Goal: Task Accomplishment & Management: Use online tool/utility

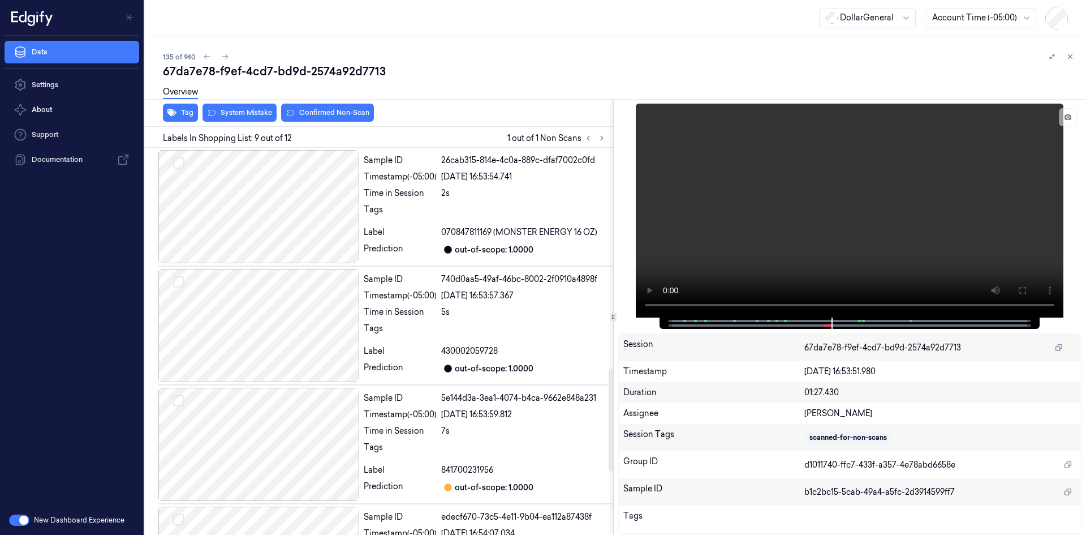
scroll to position [825, 0]
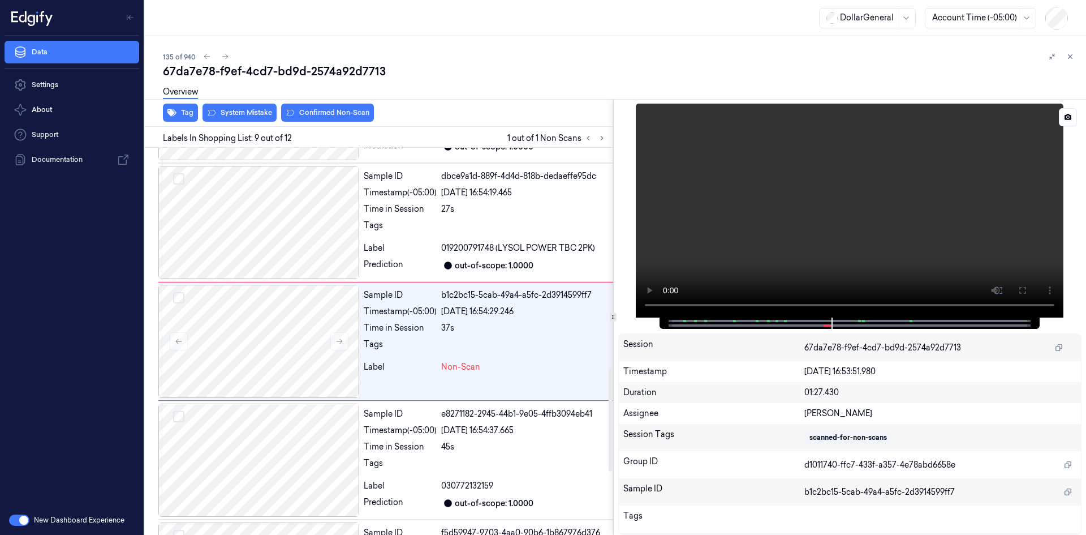
click at [753, 235] on video at bounding box center [850, 211] width 428 height 214
click at [403, 313] on div "Timestamp (-05:00)" at bounding box center [400, 312] width 73 height 12
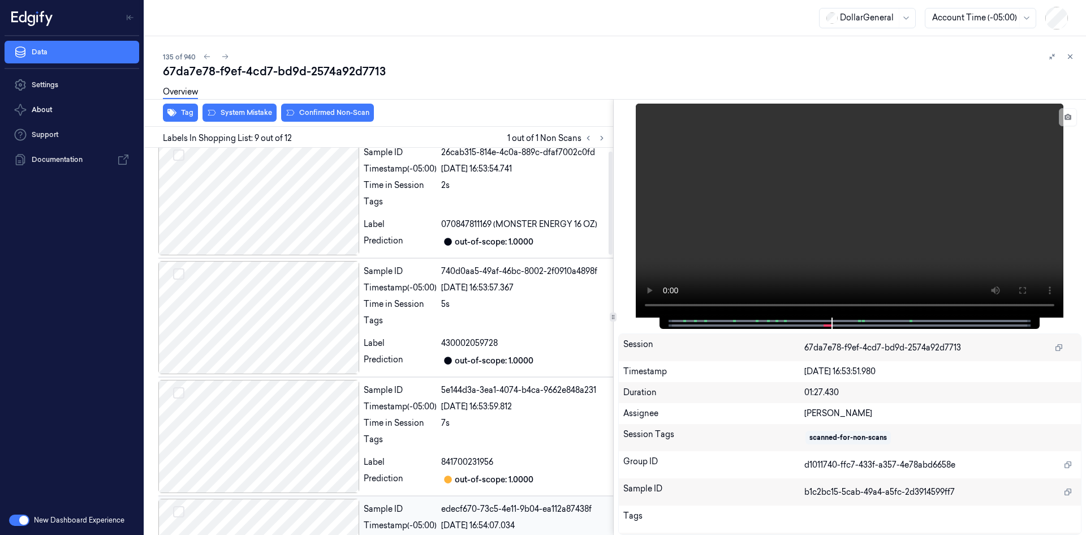
scroll to position [0, 0]
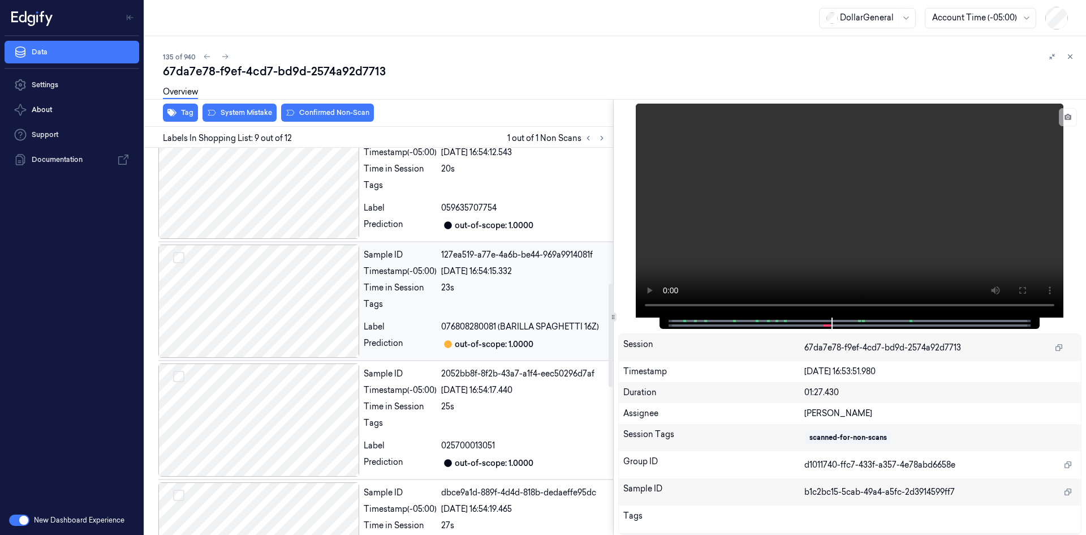
click at [369, 265] on div "Timestamp (-05:00)" at bounding box center [400, 271] width 73 height 12
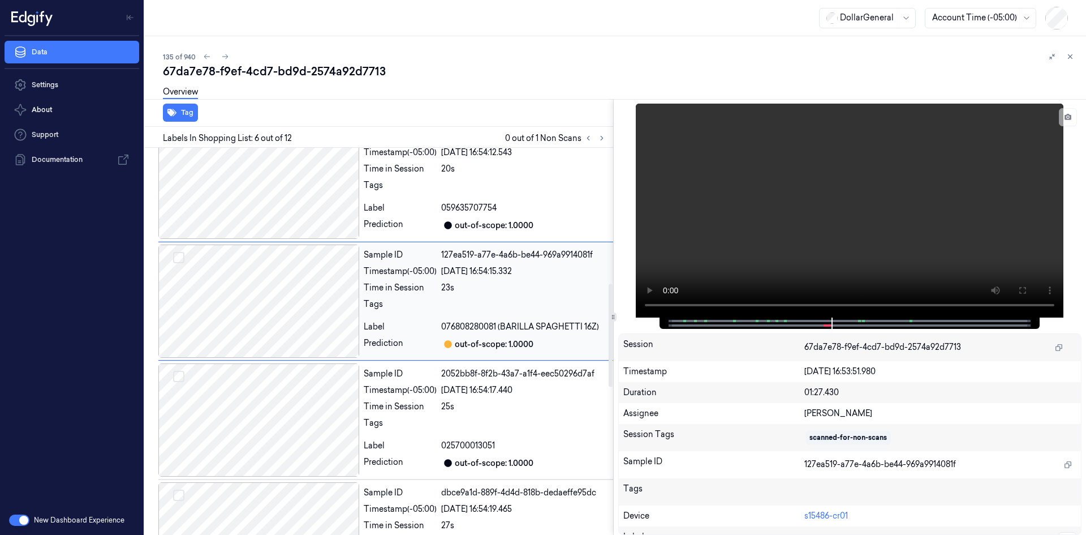
scroll to position [469, 0]
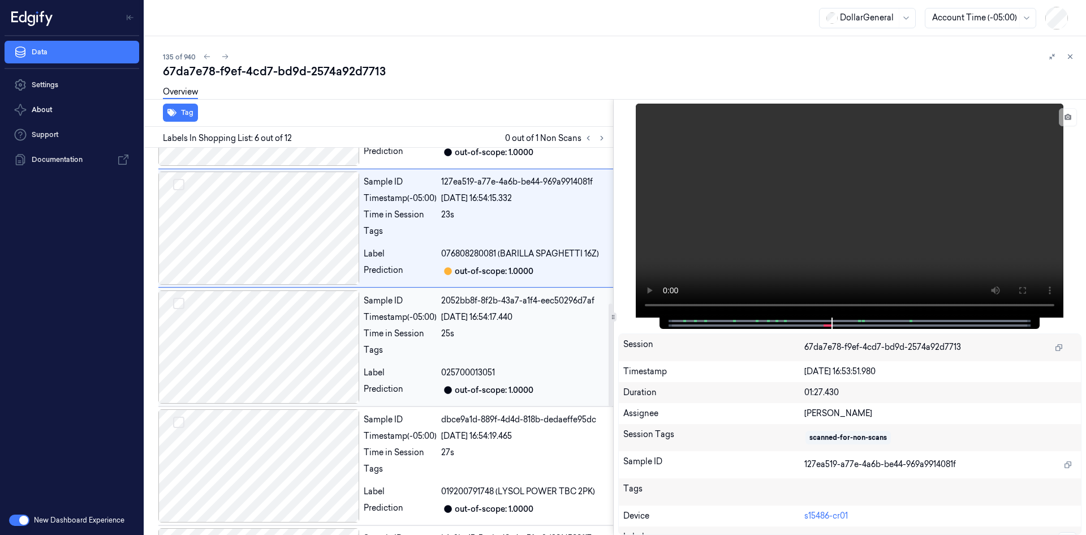
click at [359, 320] on div at bounding box center [258, 346] width 201 height 113
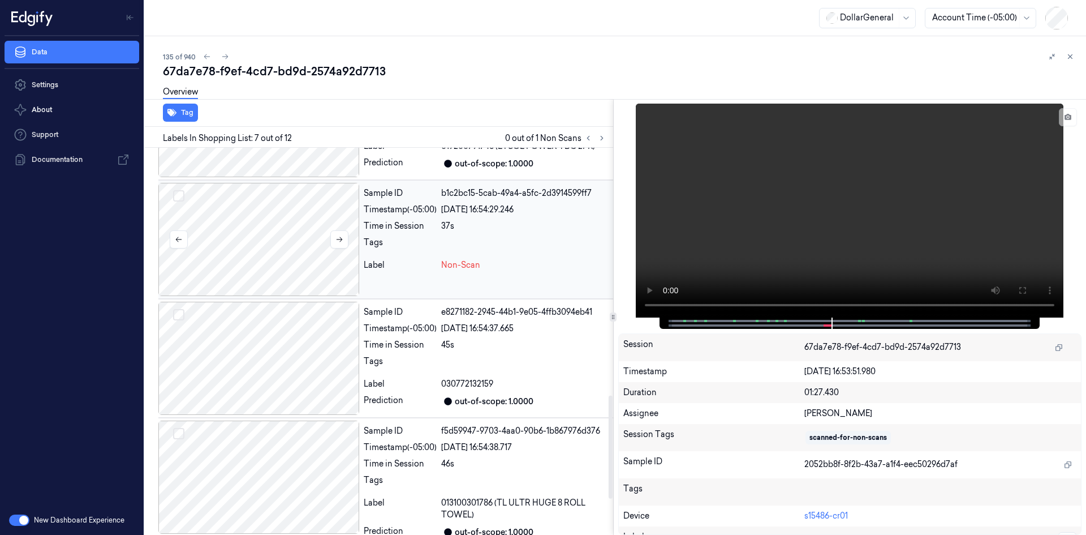
click at [352, 250] on div at bounding box center [258, 239] width 201 height 113
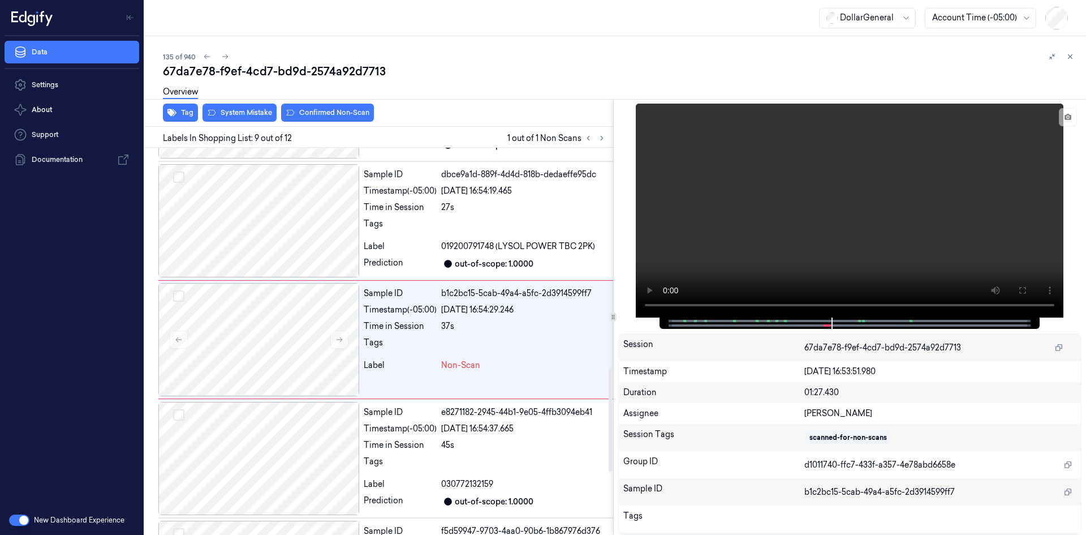
scroll to position [825, 0]
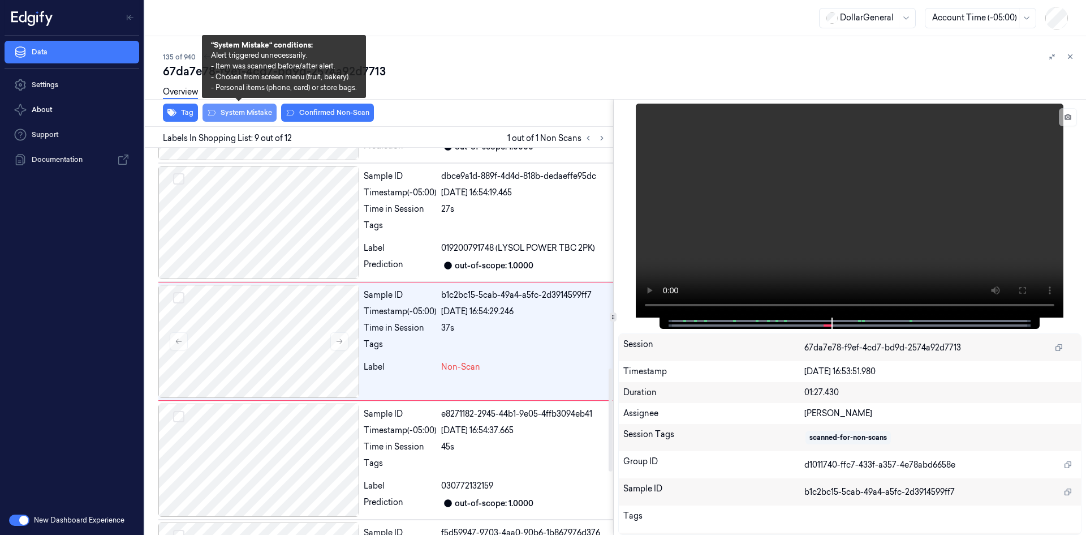
click at [243, 116] on button "System Mistake" at bounding box center [240, 113] width 74 height 18
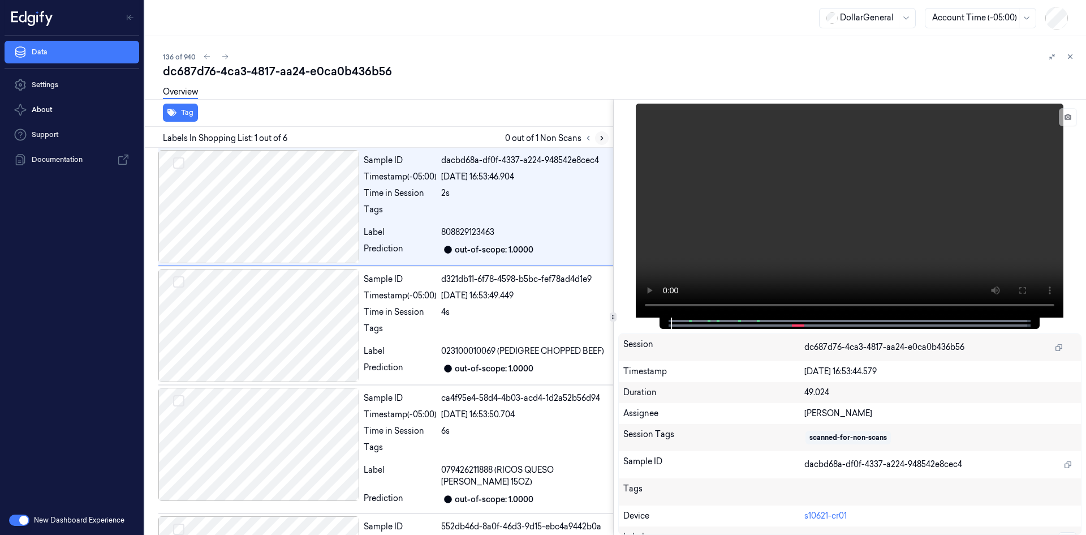
click at [608, 140] on button at bounding box center [602, 138] width 14 height 14
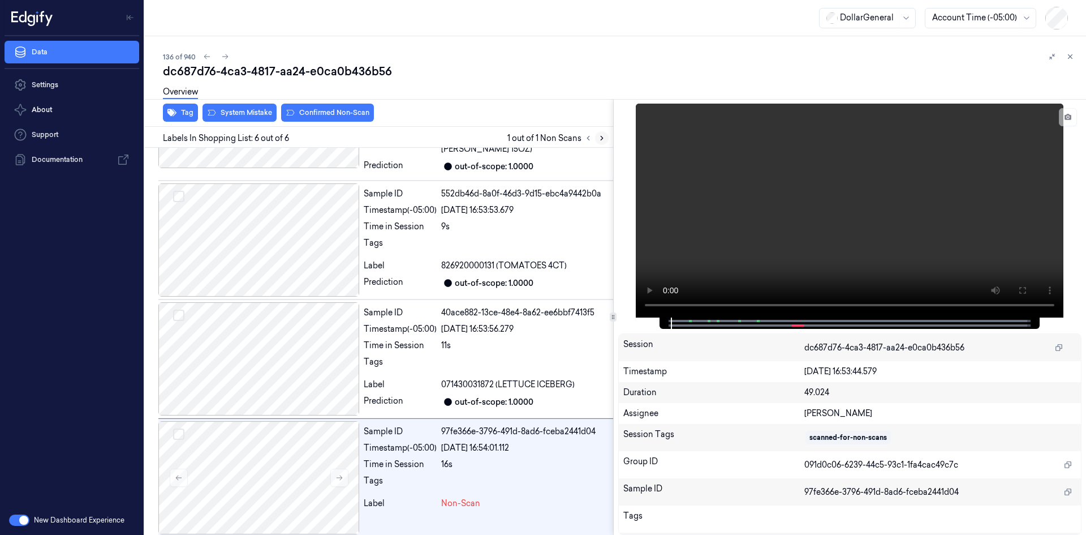
scroll to position [339, 0]
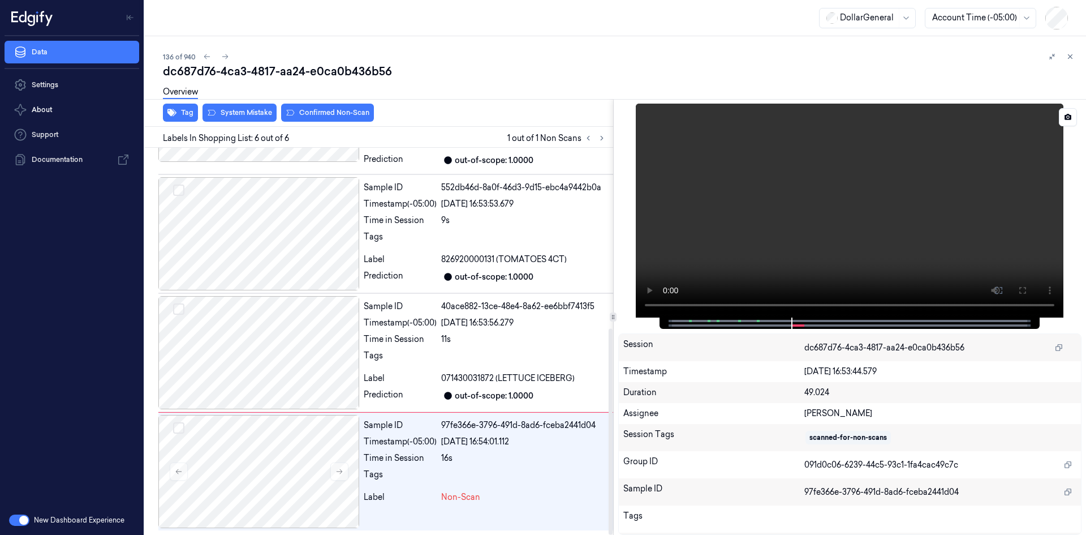
click at [735, 242] on video at bounding box center [850, 211] width 428 height 214
click at [698, 258] on video at bounding box center [850, 211] width 428 height 214
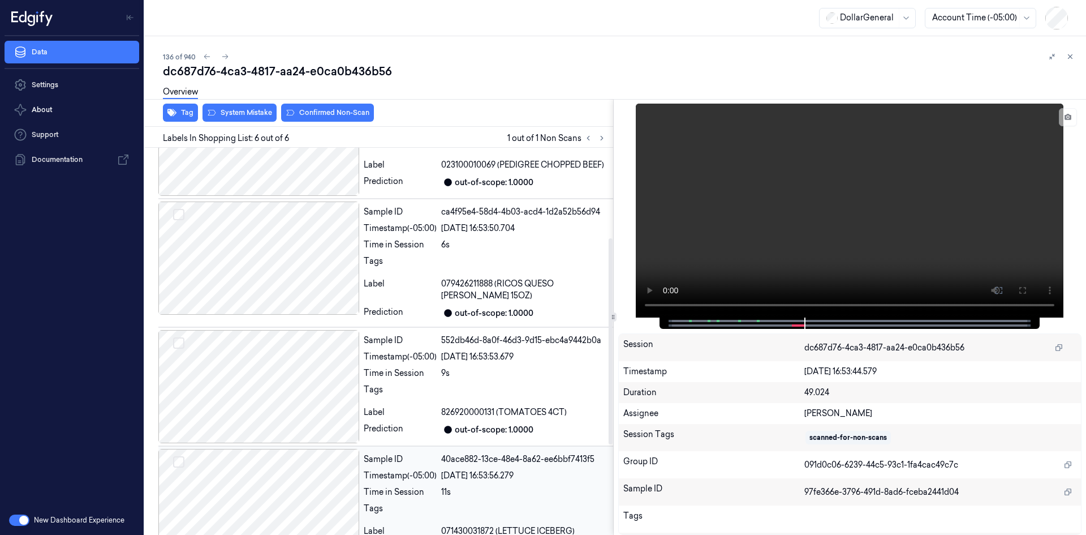
scroll to position [169, 0]
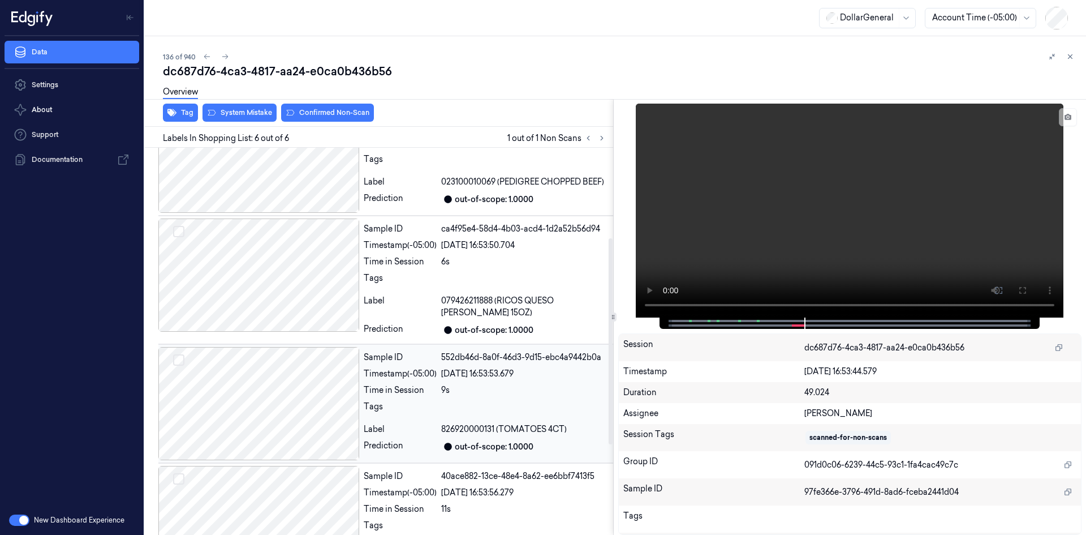
click at [245, 368] on div at bounding box center [258, 403] width 201 height 113
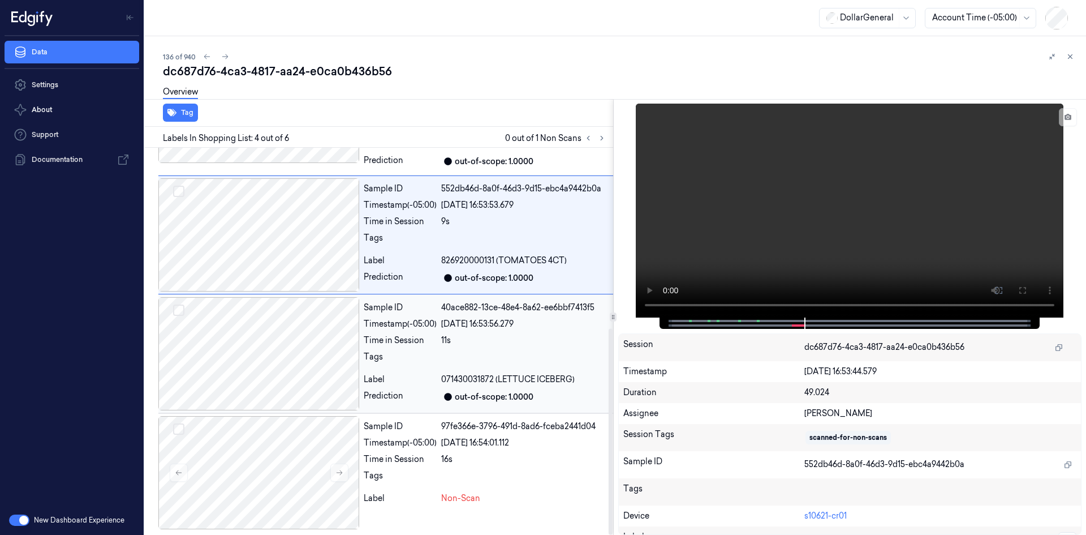
scroll to position [339, 0]
click at [252, 436] on div at bounding box center [258, 471] width 201 height 113
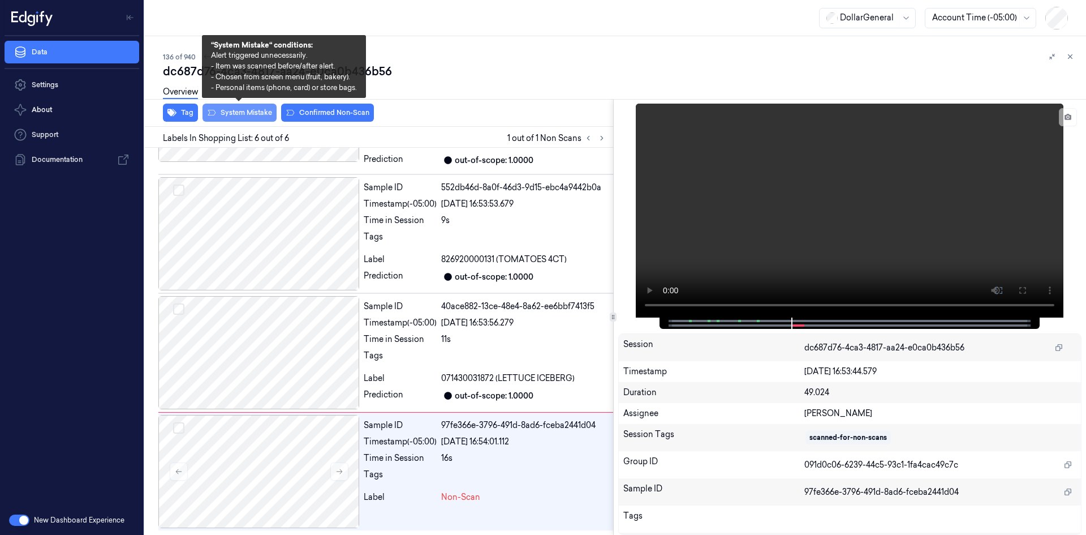
click at [232, 119] on button "System Mistake" at bounding box center [240, 113] width 74 height 18
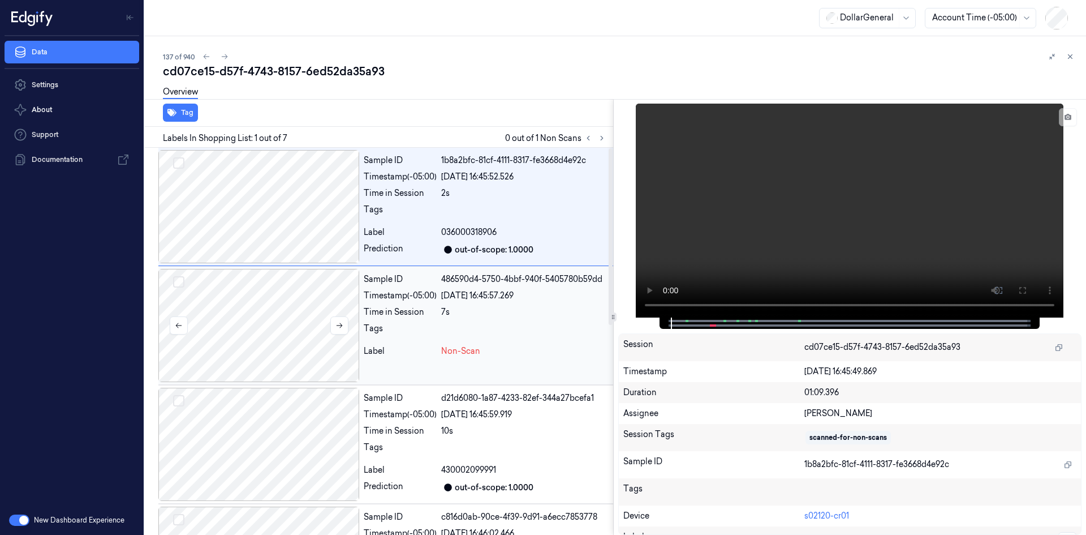
click at [294, 326] on div at bounding box center [258, 325] width 201 height 113
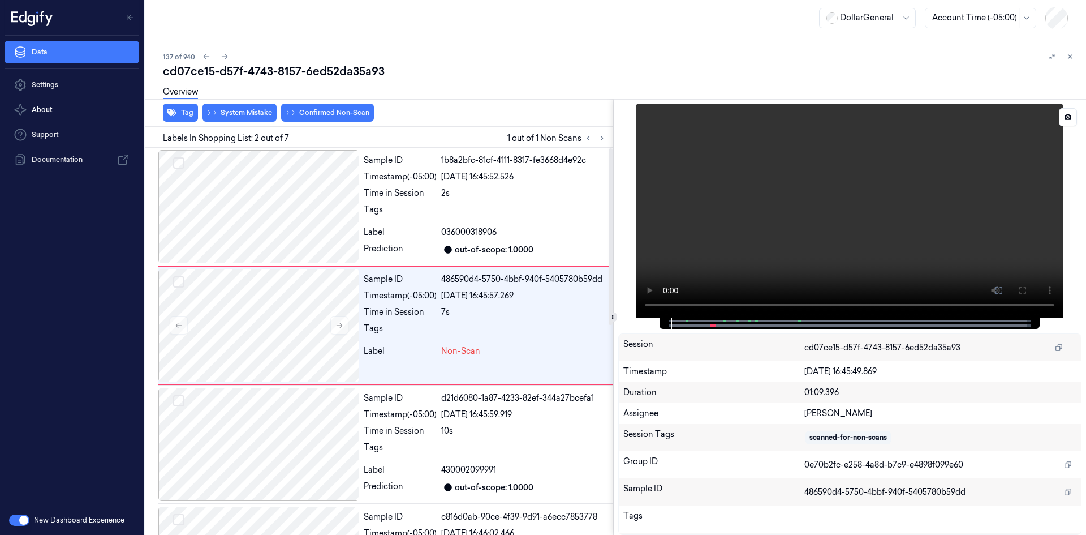
click at [767, 193] on video at bounding box center [850, 211] width 428 height 214
click at [766, 190] on video at bounding box center [850, 211] width 428 height 214
click at [291, 187] on div at bounding box center [258, 206] width 201 height 113
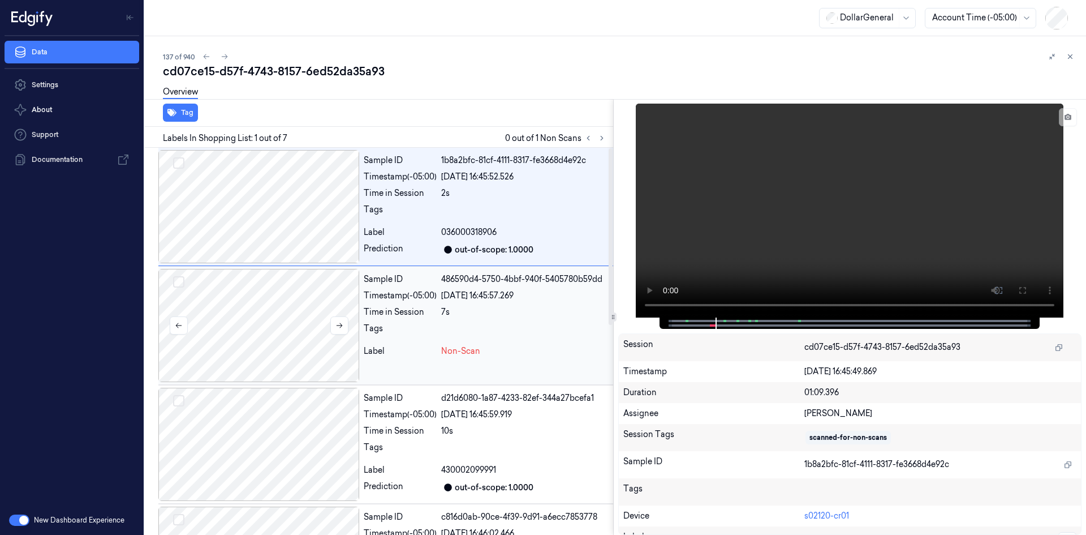
click at [247, 282] on div at bounding box center [258, 325] width 201 height 113
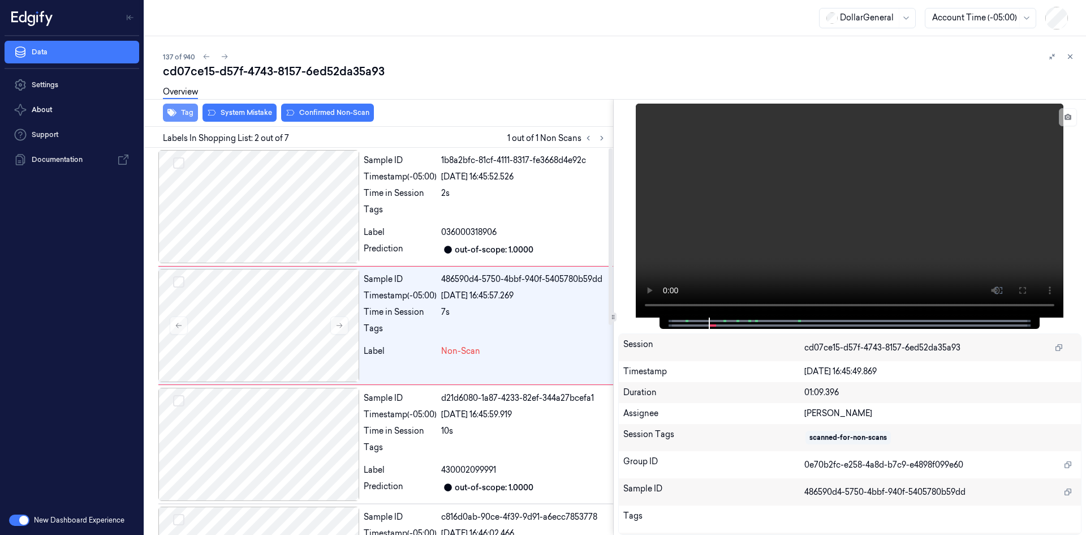
click at [186, 116] on button "Tag" at bounding box center [180, 113] width 35 height 18
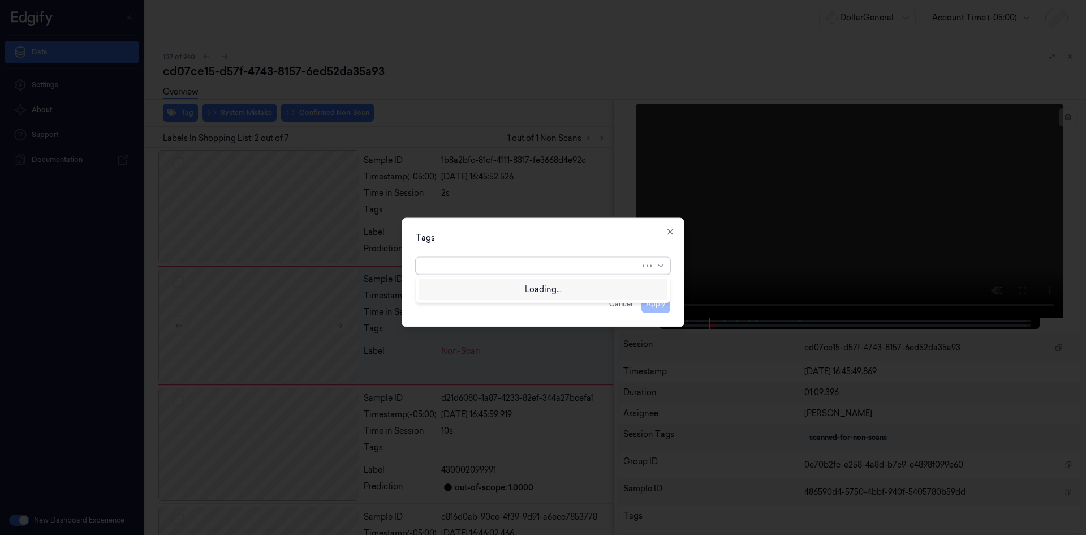
click at [457, 263] on div at bounding box center [531, 266] width 217 height 12
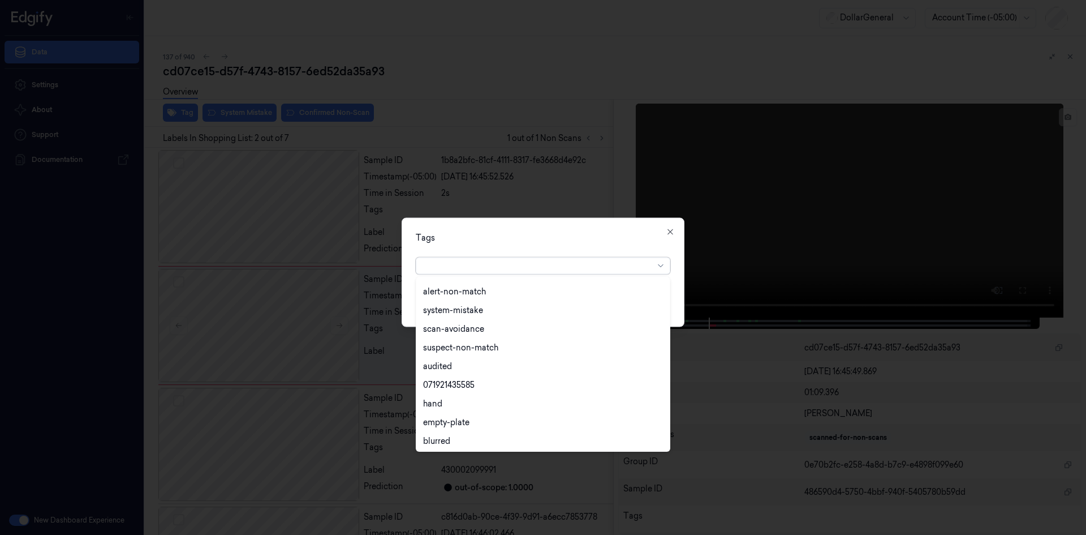
scroll to position [204, 0]
click at [454, 398] on div "flooid bug" at bounding box center [442, 402] width 39 height 12
click at [625, 239] on div "Tags" at bounding box center [543, 237] width 255 height 12
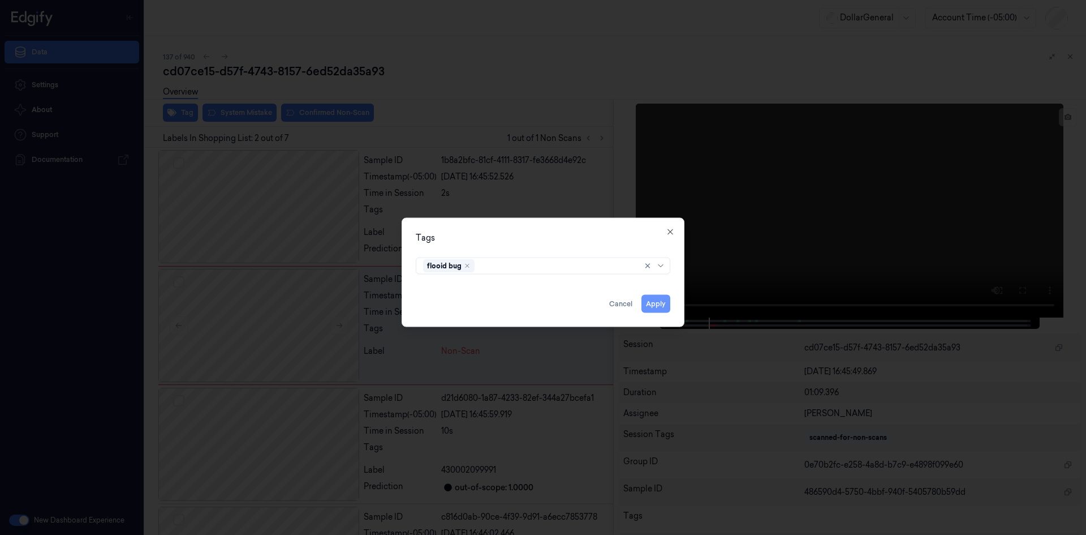
click at [651, 299] on button "Apply" at bounding box center [656, 303] width 29 height 18
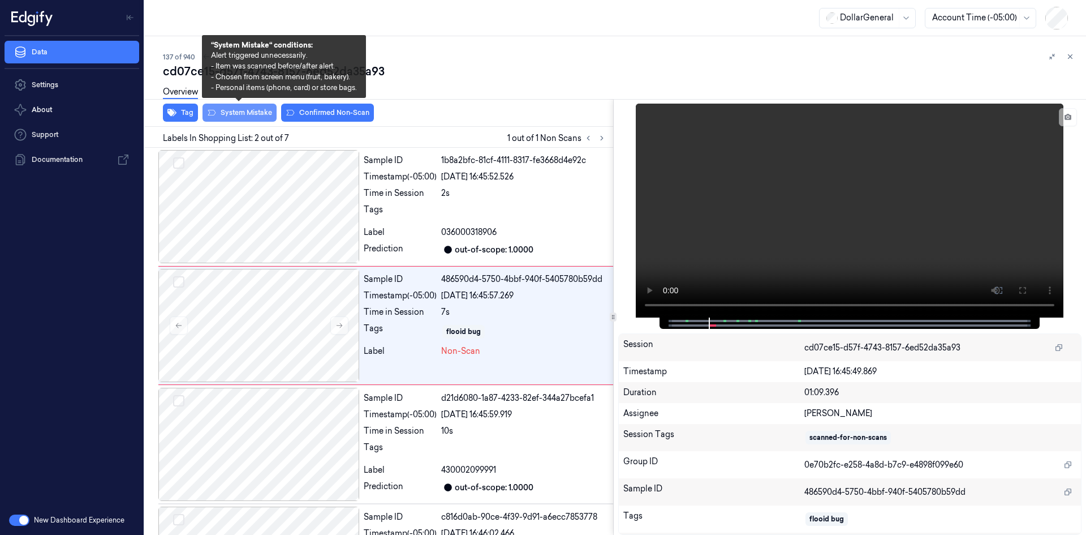
click at [248, 112] on button "System Mistake" at bounding box center [240, 113] width 74 height 18
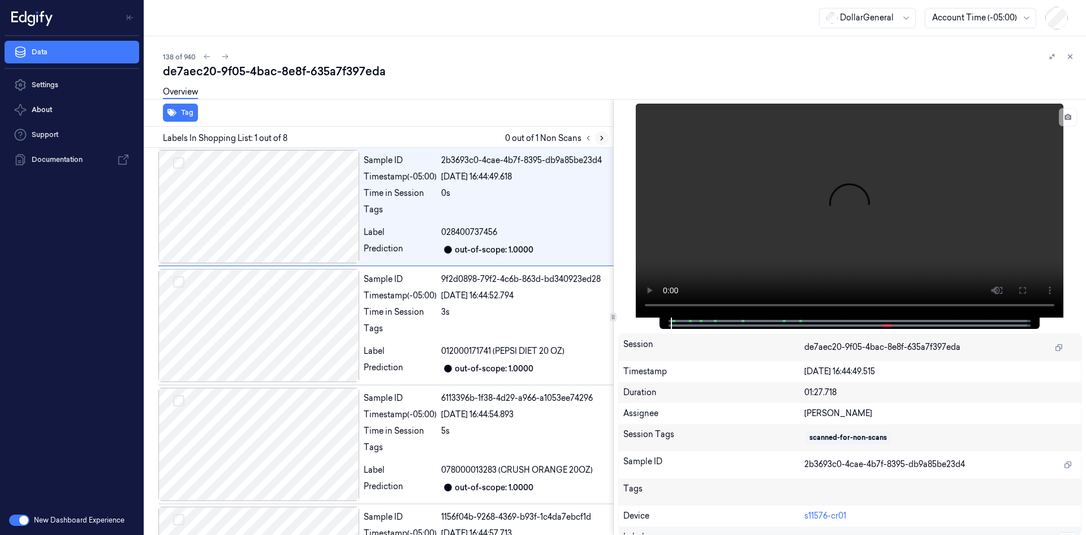
click at [602, 137] on icon at bounding box center [602, 138] width 2 height 4
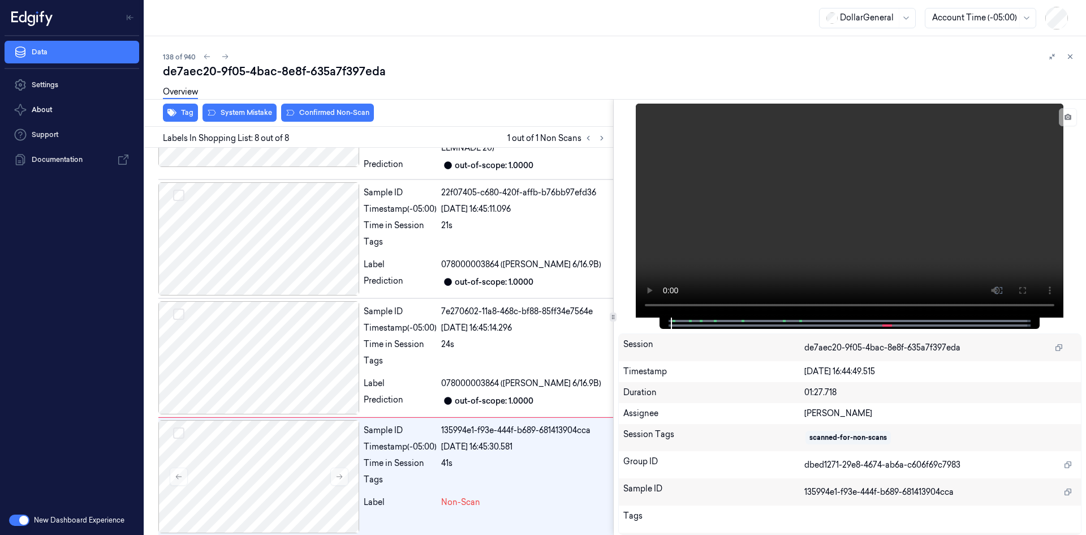
scroll to position [577, 0]
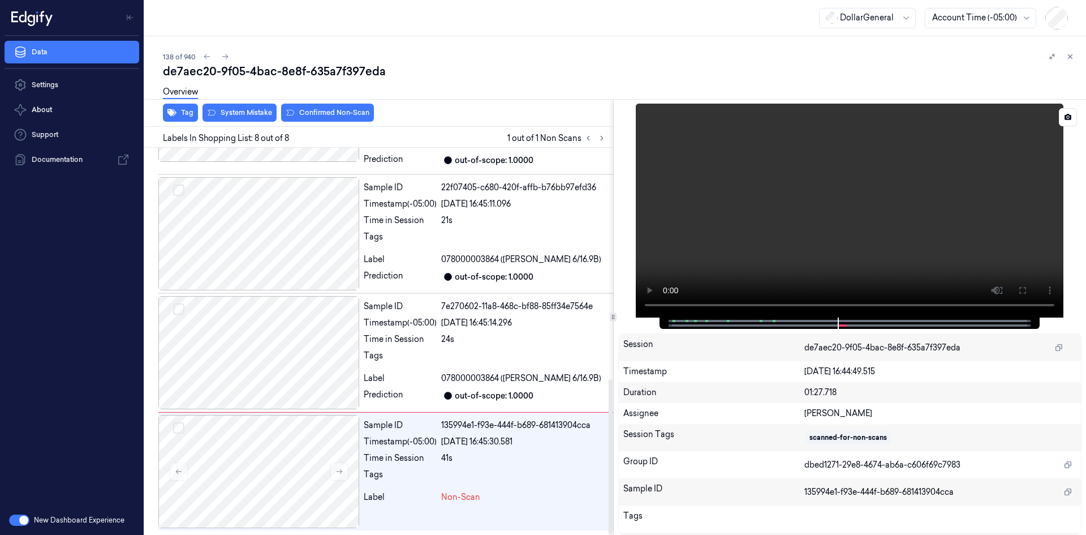
click at [803, 265] on video at bounding box center [850, 211] width 428 height 214
click at [820, 247] on video at bounding box center [850, 211] width 428 height 214
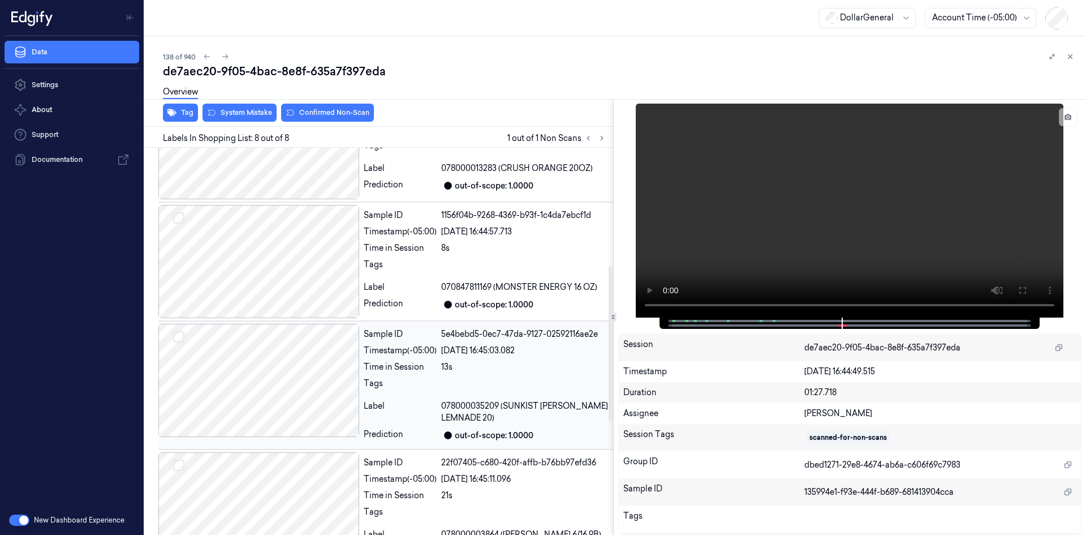
scroll to position [294, 0]
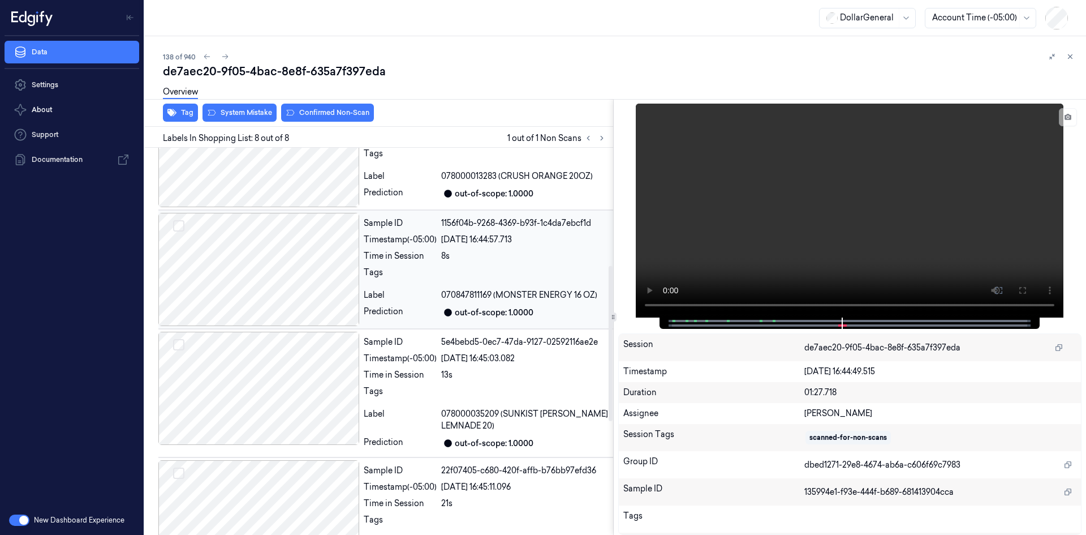
click at [372, 252] on div "Time in Session" at bounding box center [400, 256] width 73 height 12
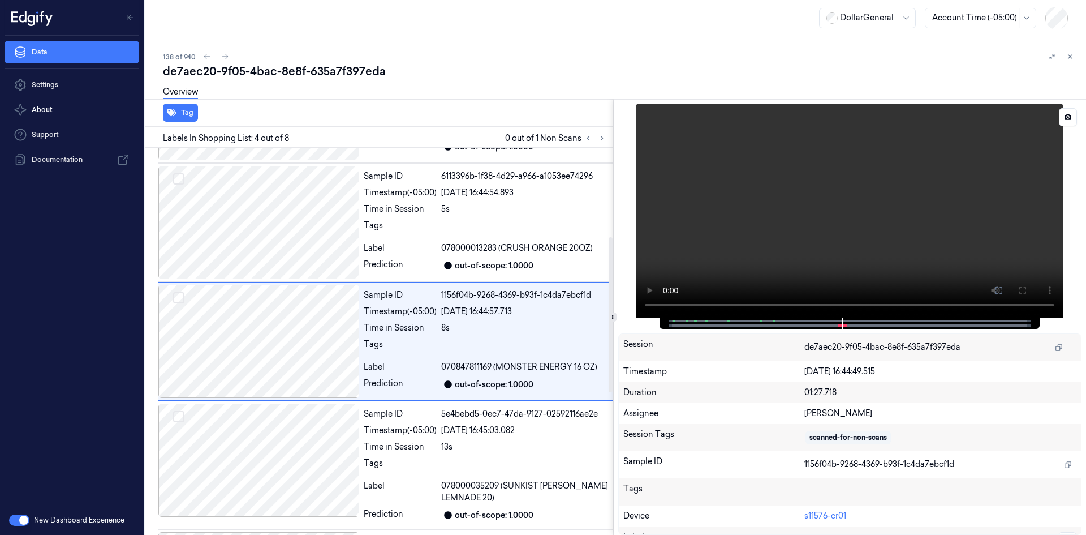
click at [887, 266] on video at bounding box center [850, 211] width 428 height 214
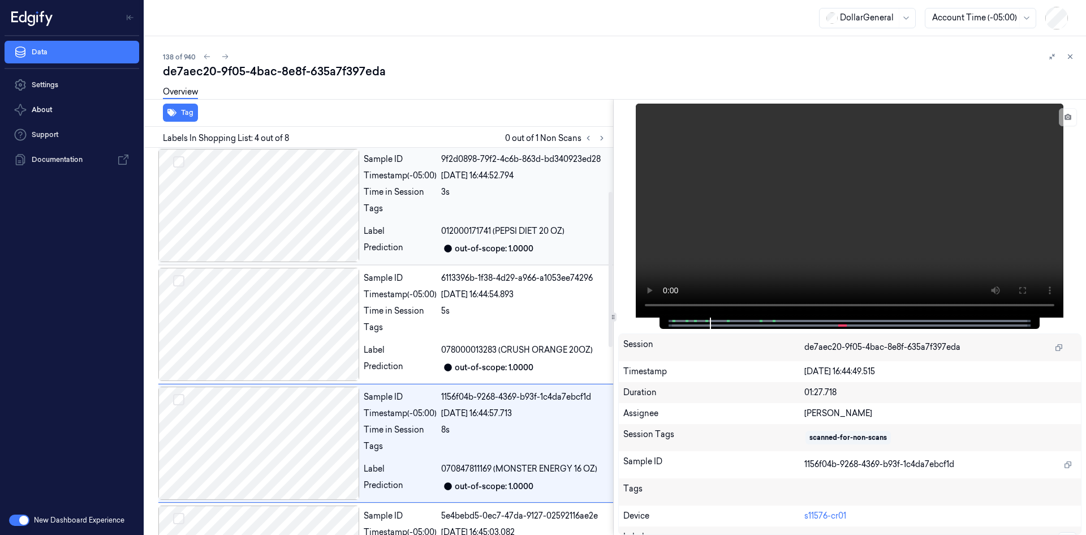
scroll to position [109, 0]
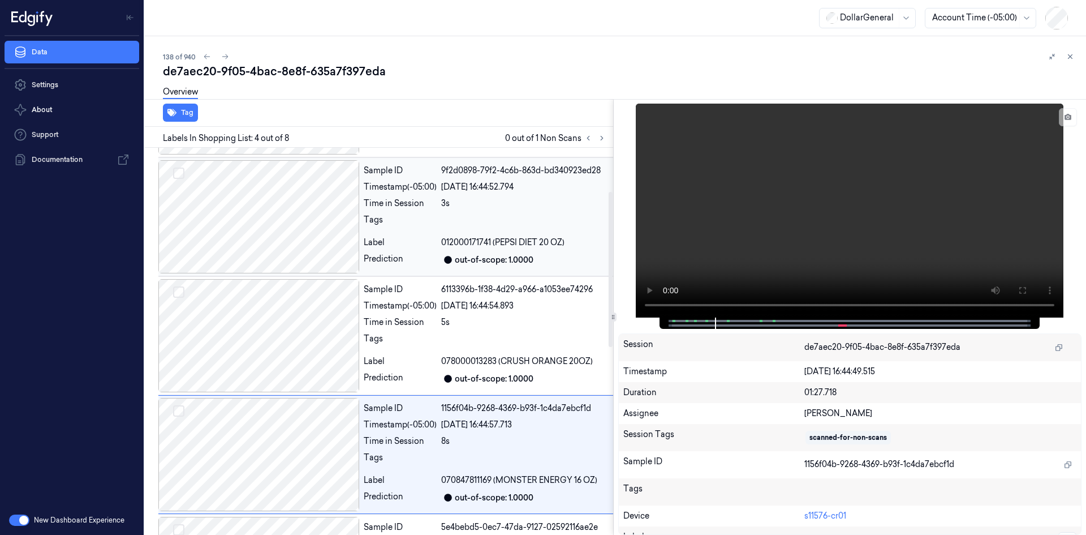
click at [400, 246] on div "Label" at bounding box center [400, 243] width 73 height 12
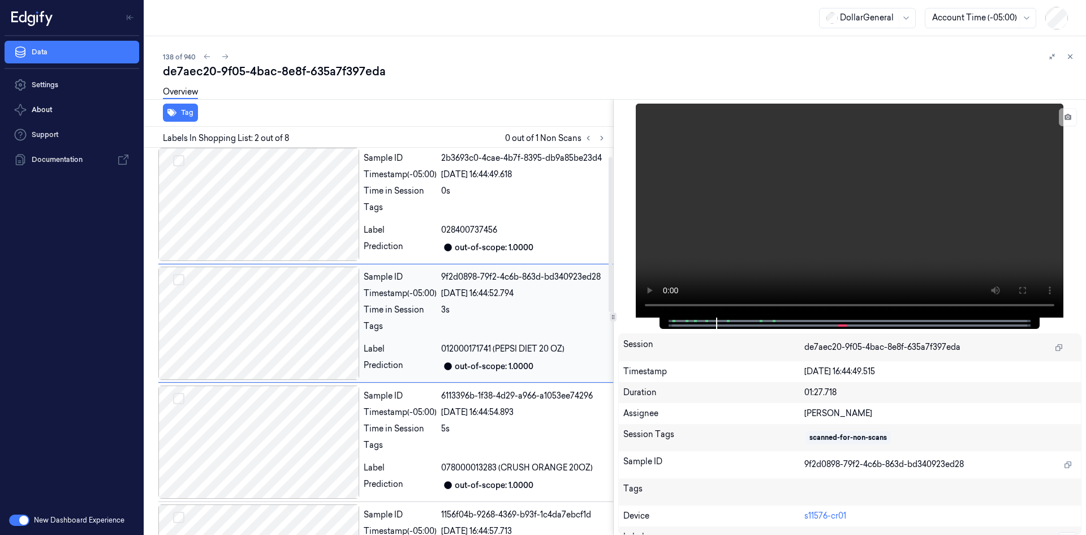
scroll to position [0, 0]
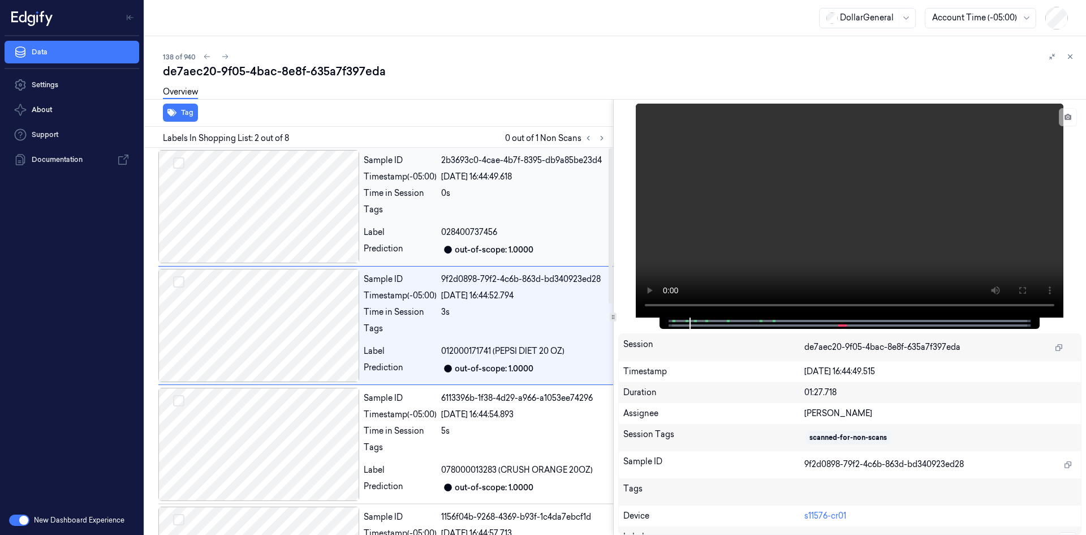
click at [441, 223] on div "Sample ID 2b3693c0-4cae-4b7f-8395-db9a85be23d4 Timestamp (-05:00) [DATE] 16:44:…" at bounding box center [486, 206] width 254 height 113
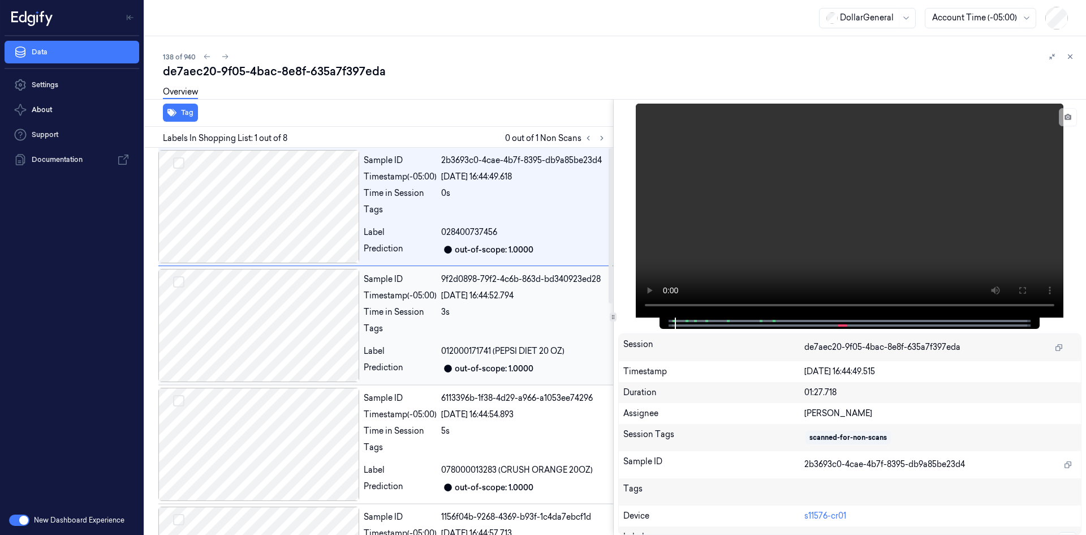
click at [418, 291] on div "Timestamp (-05:00)" at bounding box center [400, 296] width 73 height 12
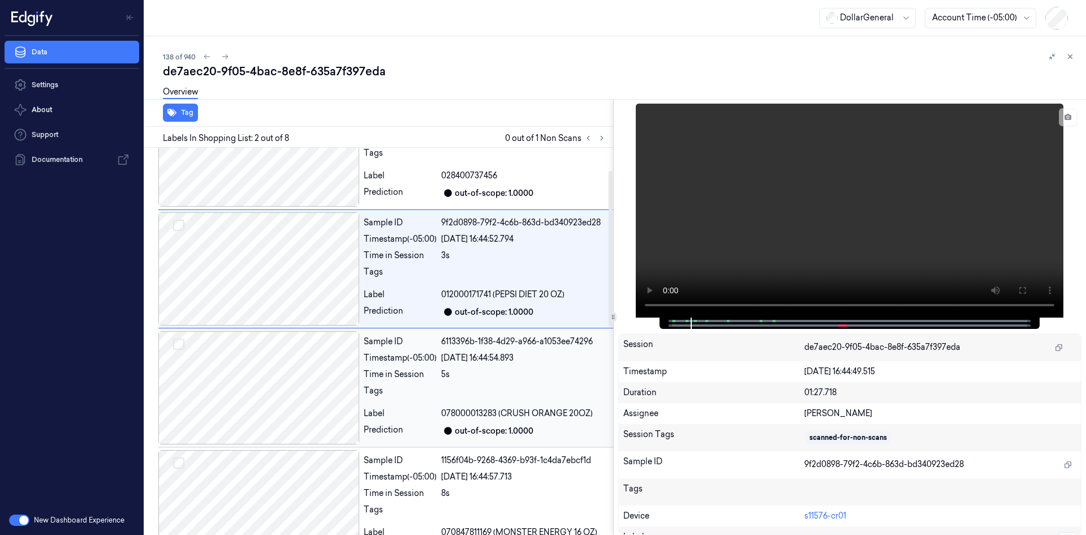
click at [390, 355] on div "Timestamp (-05:00)" at bounding box center [400, 358] width 73 height 12
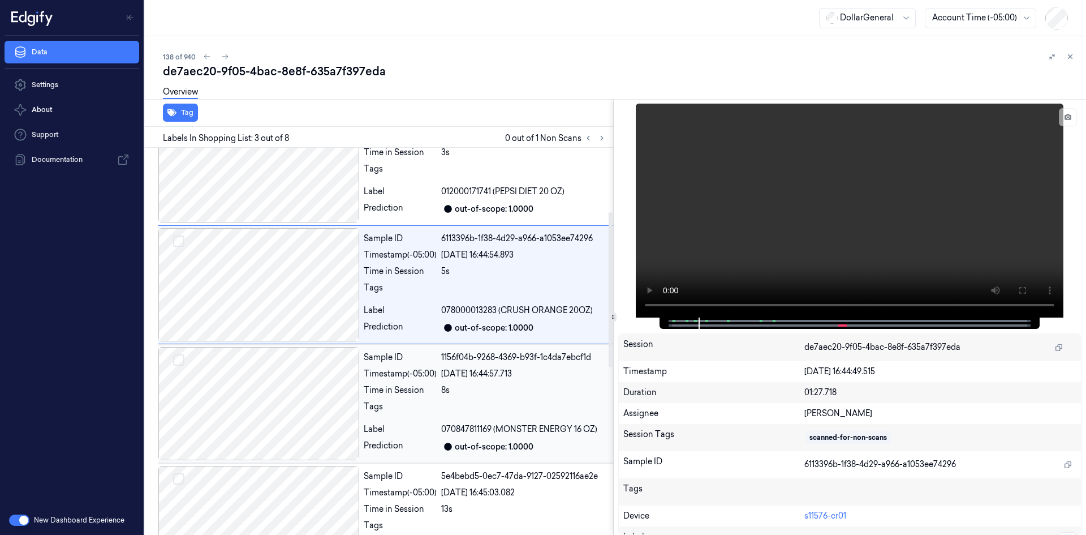
click at [343, 394] on div at bounding box center [258, 403] width 201 height 113
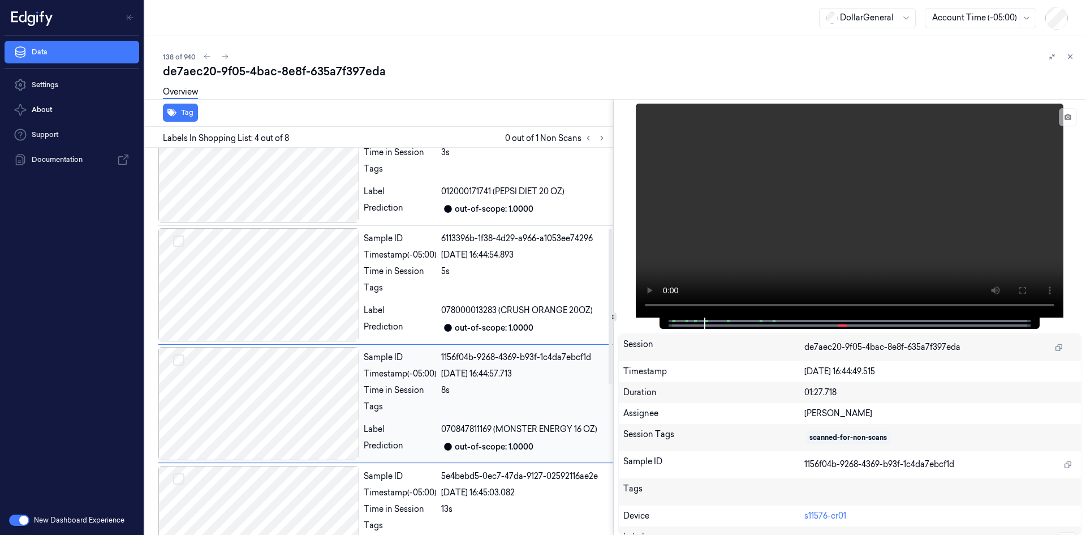
scroll to position [222, 0]
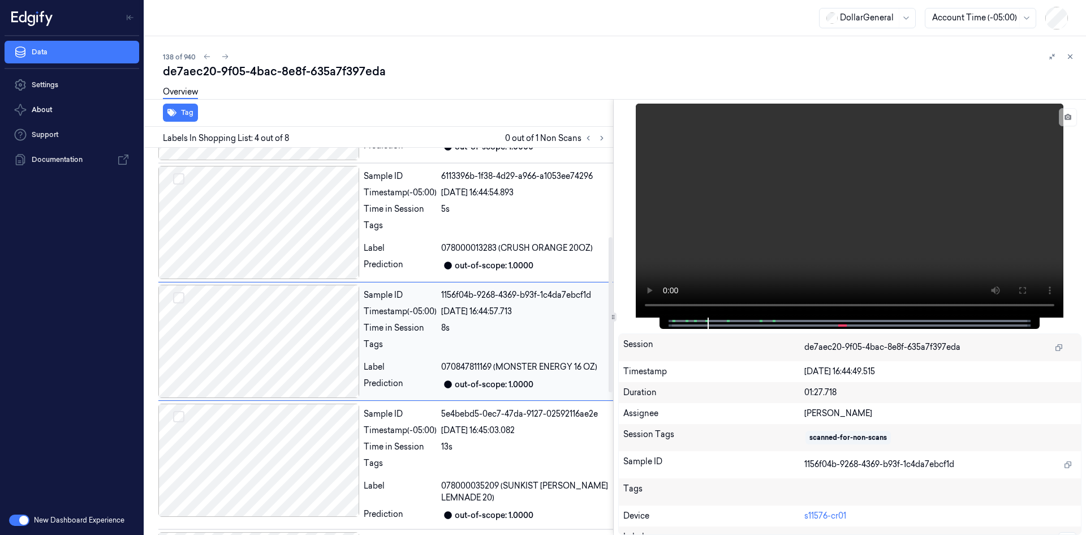
click at [343, 394] on div at bounding box center [258, 341] width 201 height 113
click at [343, 390] on div at bounding box center [258, 341] width 201 height 113
click at [406, 229] on div "Tags" at bounding box center [400, 229] width 73 height 18
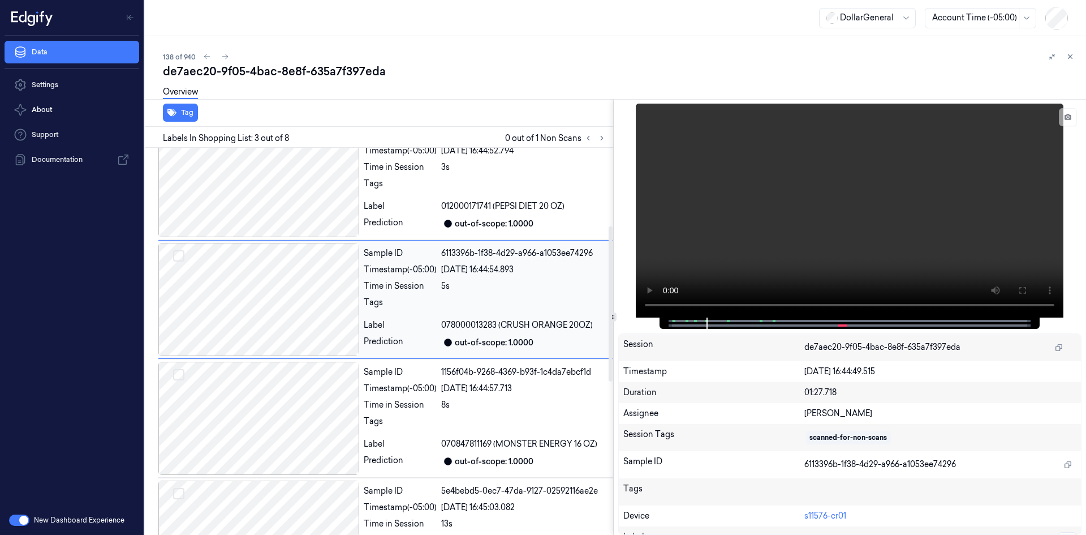
scroll to position [103, 0]
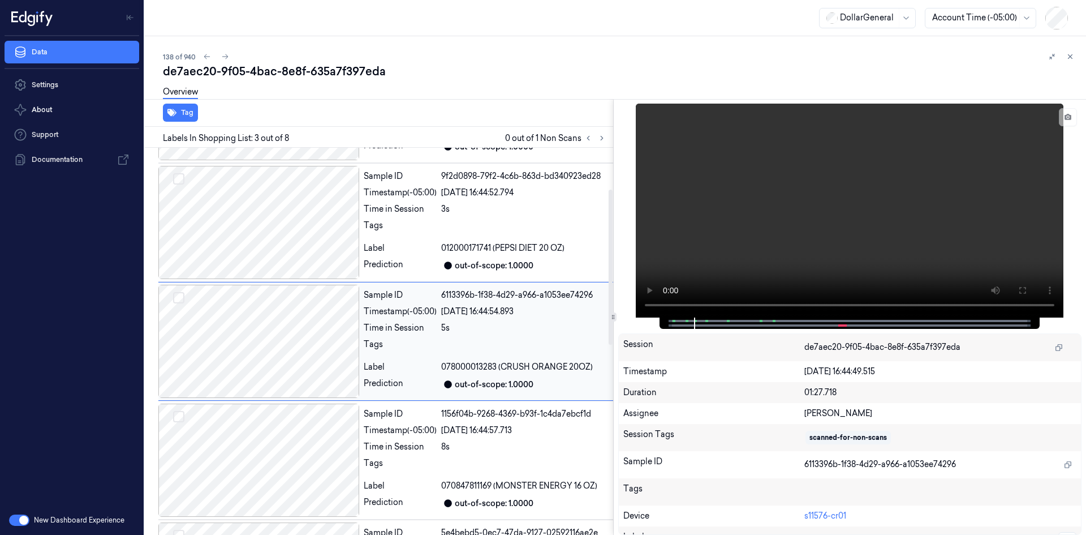
click at [358, 326] on div at bounding box center [258, 341] width 201 height 113
click at [345, 348] on div at bounding box center [258, 341] width 201 height 113
click at [315, 433] on div at bounding box center [258, 459] width 201 height 113
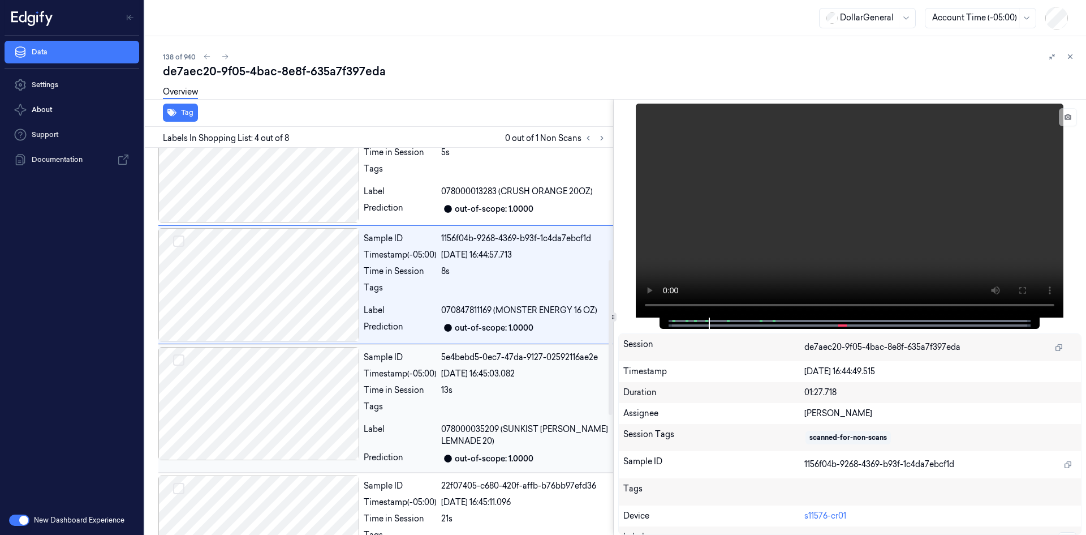
click at [341, 416] on div at bounding box center [258, 403] width 201 height 113
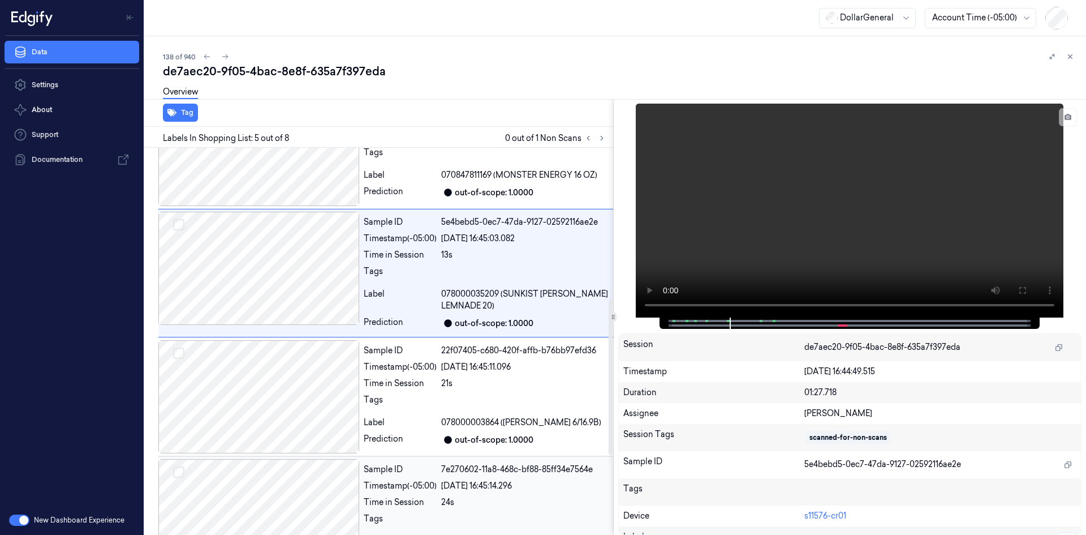
scroll to position [577, 0]
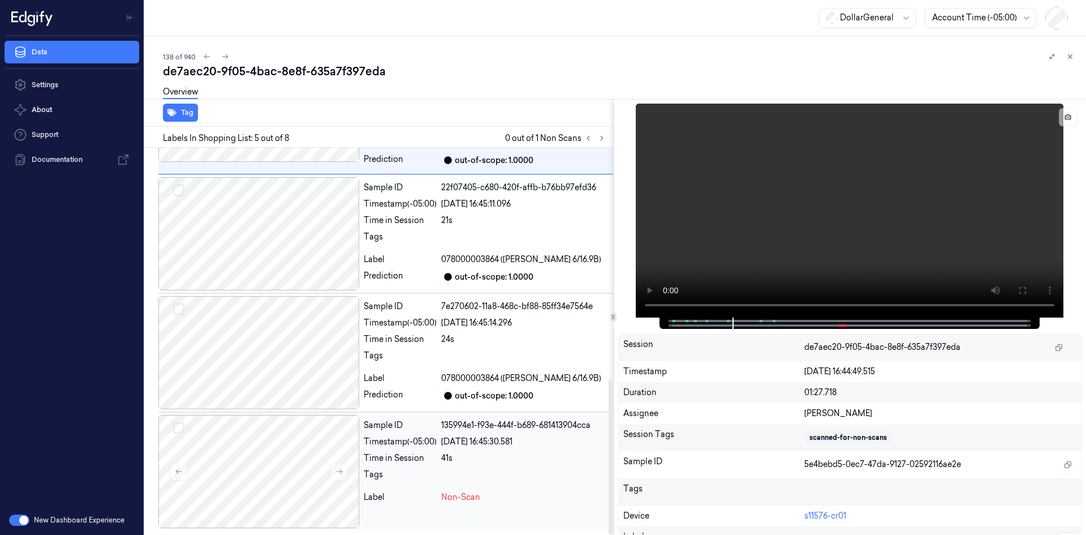
click at [402, 469] on div "Tags" at bounding box center [400, 477] width 73 height 18
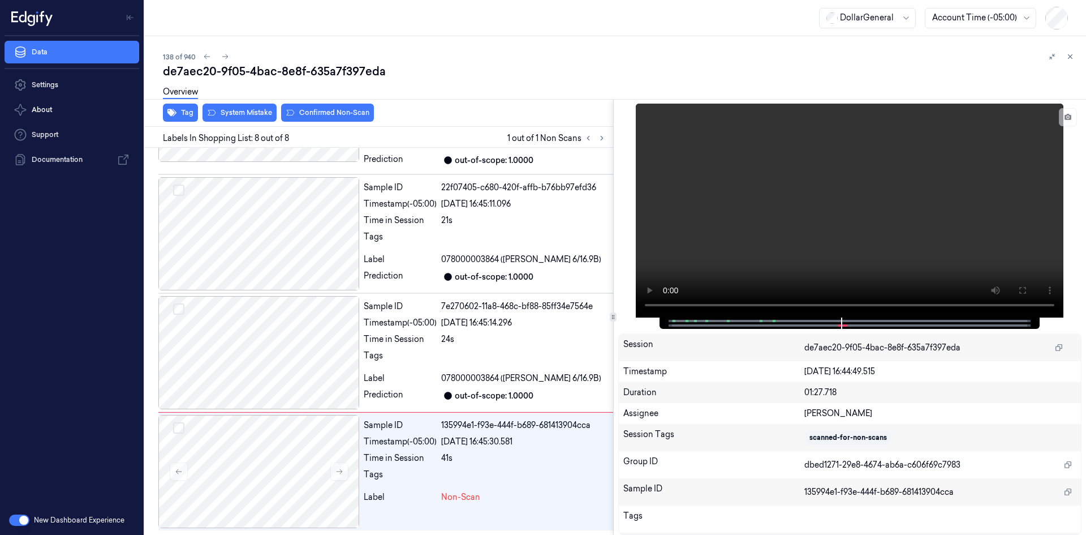
click at [259, 104] on div "Overview" at bounding box center [620, 93] width 914 height 29
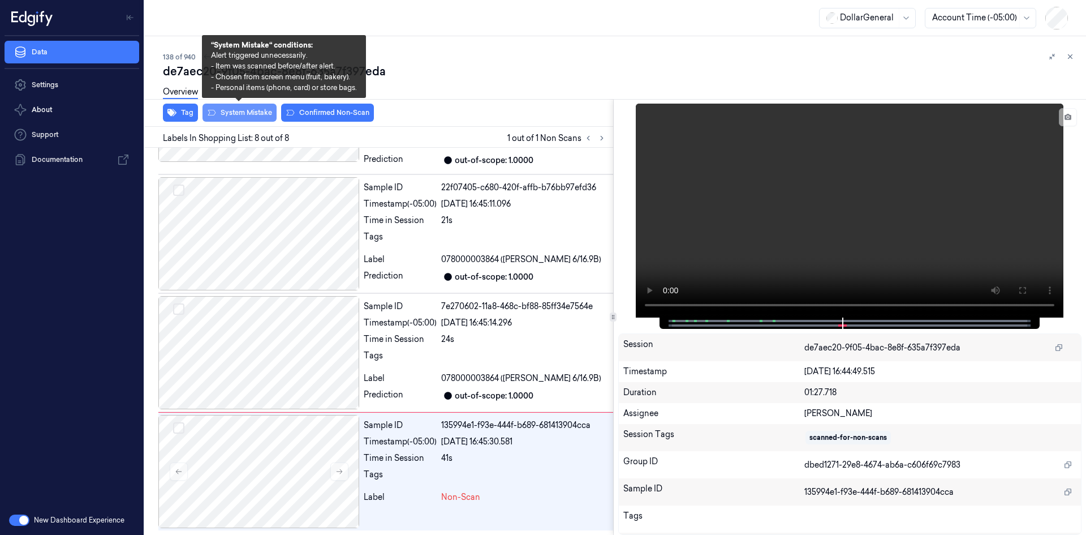
click at [255, 112] on button "System Mistake" at bounding box center [240, 113] width 74 height 18
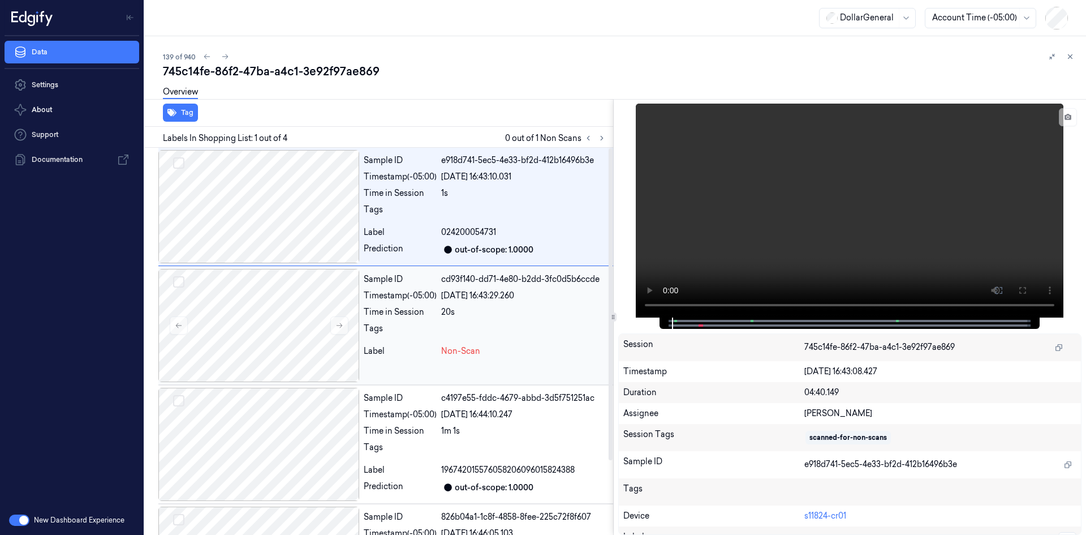
click at [391, 302] on div "Sample ID cd93f140-dd71-4e80-b2dd-3fc0d5b6ccde Timestamp (-05:00) [DATE] 16:43:…" at bounding box center [486, 325] width 254 height 113
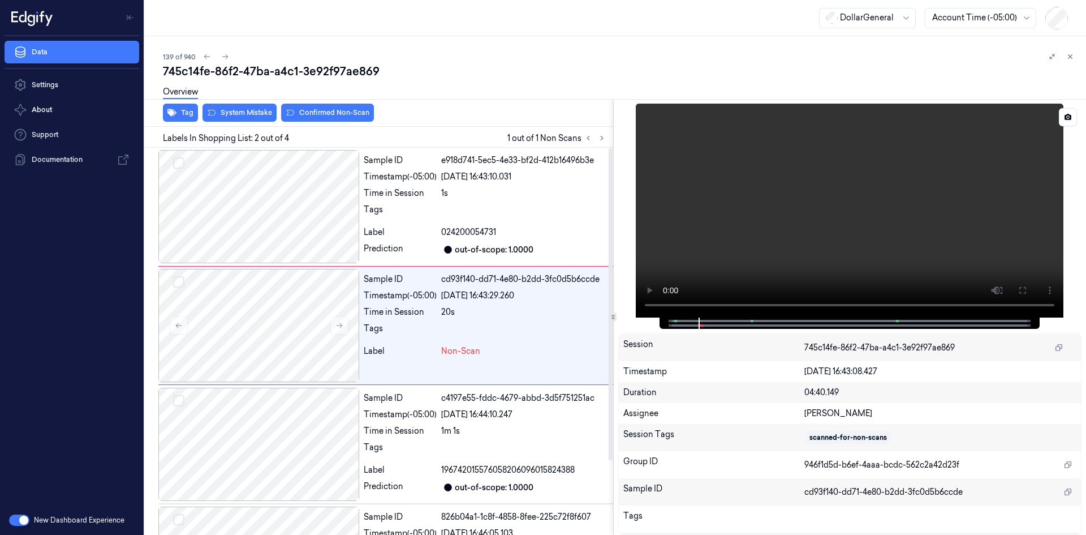
click at [731, 173] on video at bounding box center [850, 211] width 428 height 214
click at [180, 113] on button "Tag" at bounding box center [180, 113] width 35 height 18
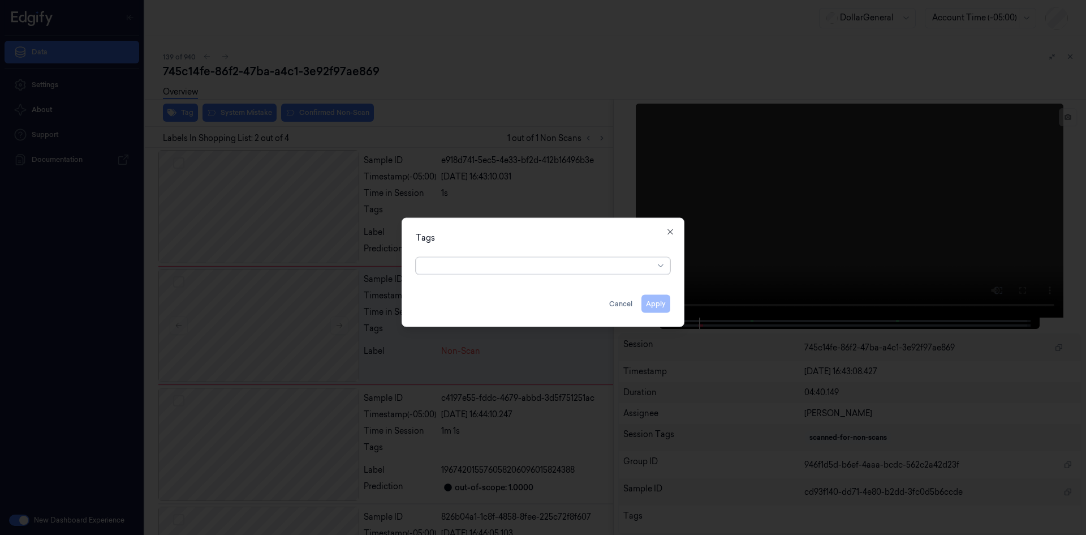
click at [475, 253] on div "option , selected. Select is focused ,type to refine list, press Down to open t…" at bounding box center [543, 263] width 255 height 22
click at [467, 264] on div at bounding box center [538, 266] width 231 height 12
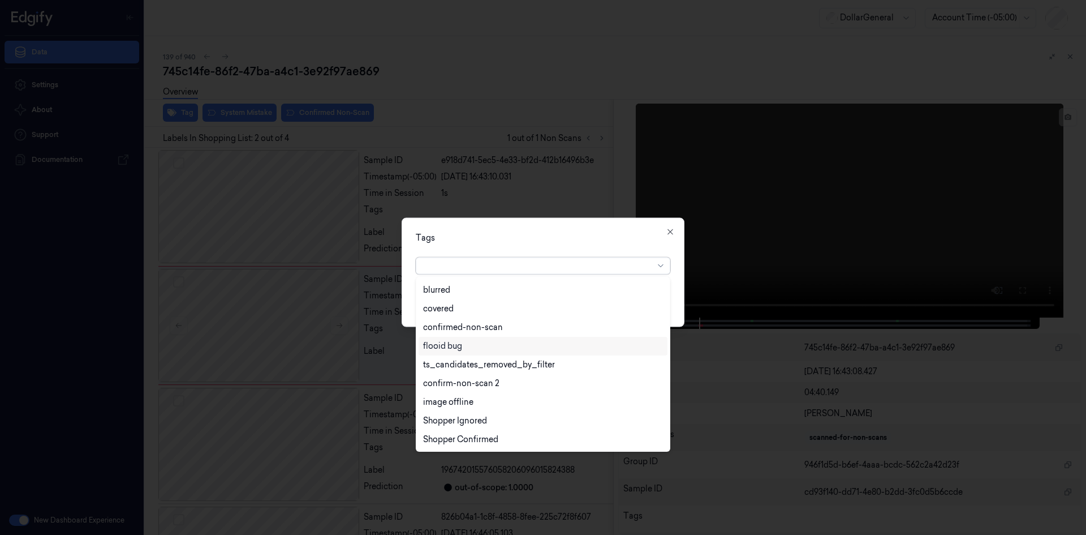
click at [475, 347] on div "flooid bug" at bounding box center [543, 346] width 240 height 12
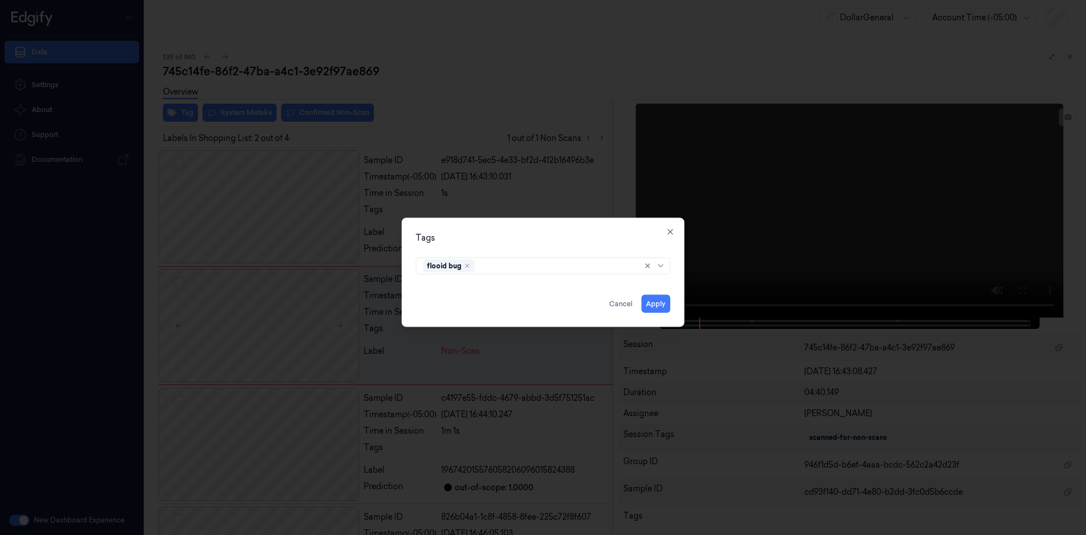
click at [597, 247] on div "Tags flooid bug Apply Cancel Close" at bounding box center [543, 271] width 283 height 109
click at [651, 297] on button "Apply" at bounding box center [656, 303] width 29 height 18
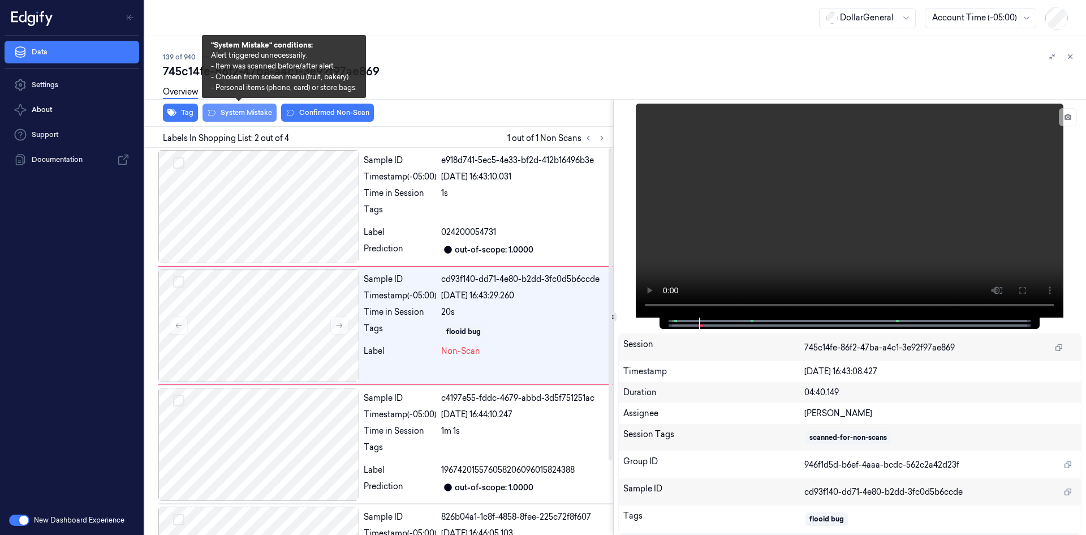
click at [266, 120] on button "System Mistake" at bounding box center [240, 113] width 74 height 18
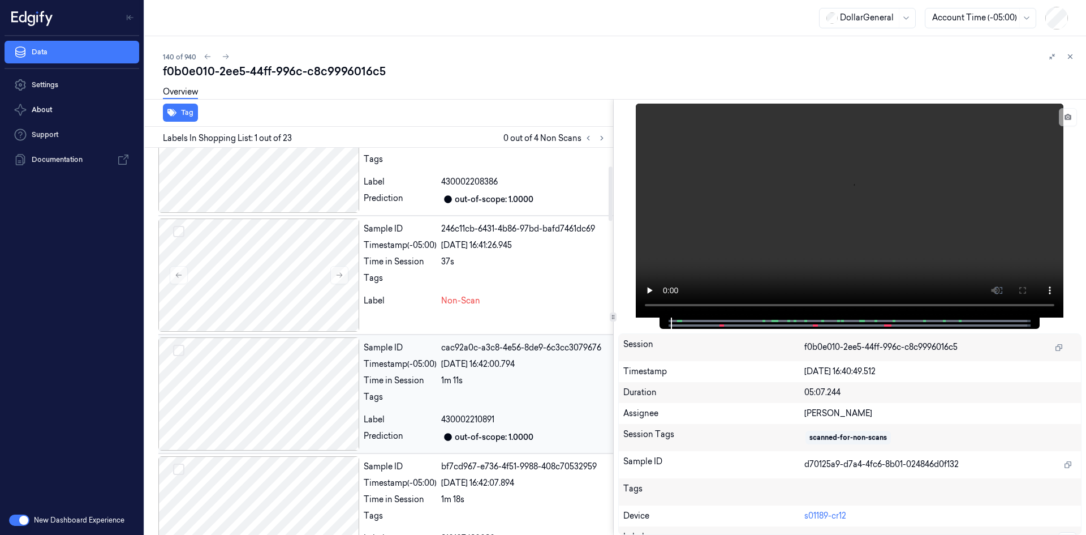
scroll to position [170, 0]
click at [397, 322] on div "Sample ID 246c11cb-6431-4b86-97bd-bafd7461dc69 Timestamp (-05:00) [DATE] 16:41:…" at bounding box center [486, 274] width 254 height 113
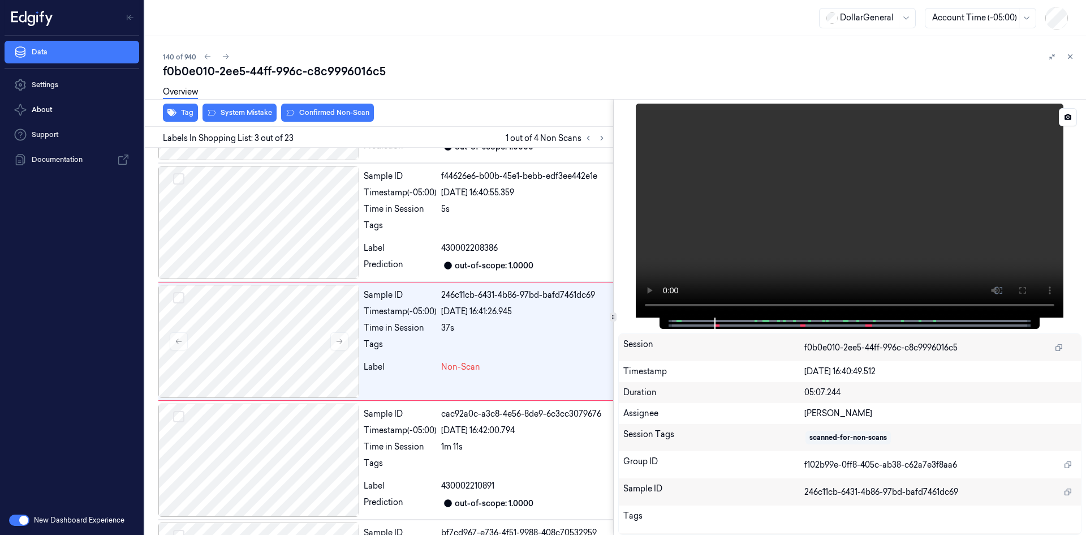
click at [848, 173] on video at bounding box center [850, 211] width 428 height 214
click at [264, 99] on div at bounding box center [613, 99] width 946 height 1
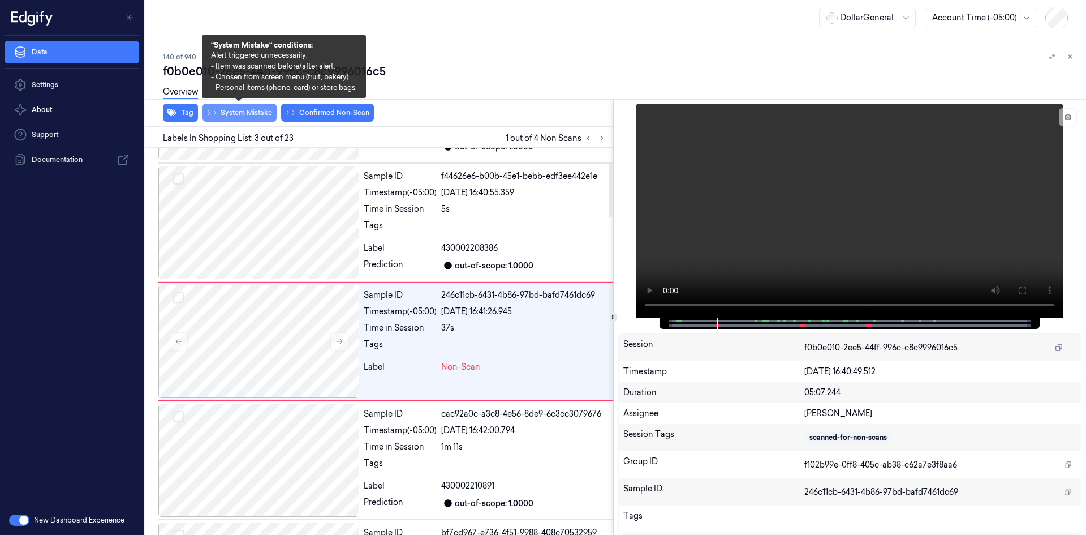
click at [243, 110] on button "System Mistake" at bounding box center [240, 113] width 74 height 18
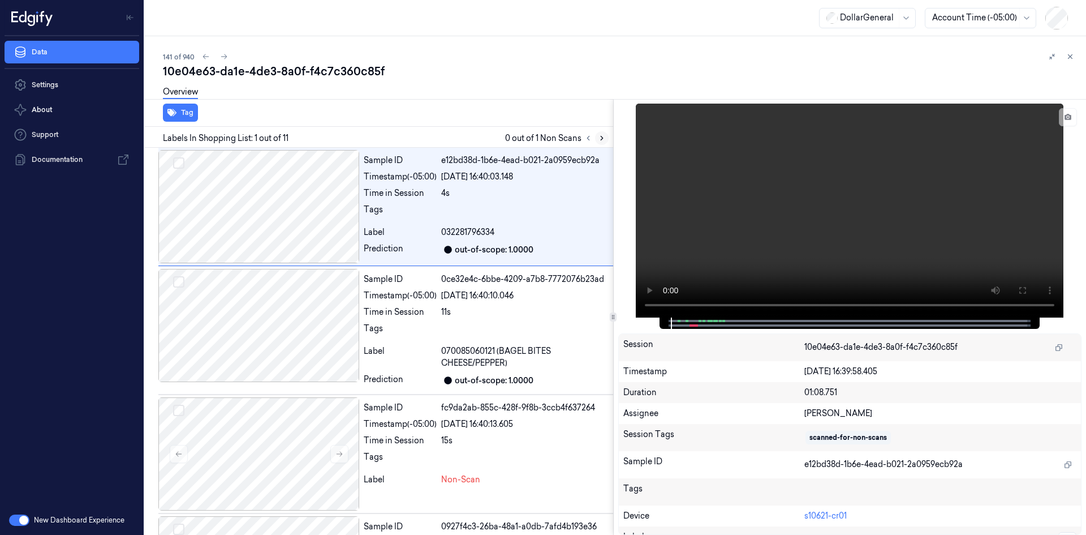
click at [603, 139] on icon at bounding box center [602, 138] width 8 height 8
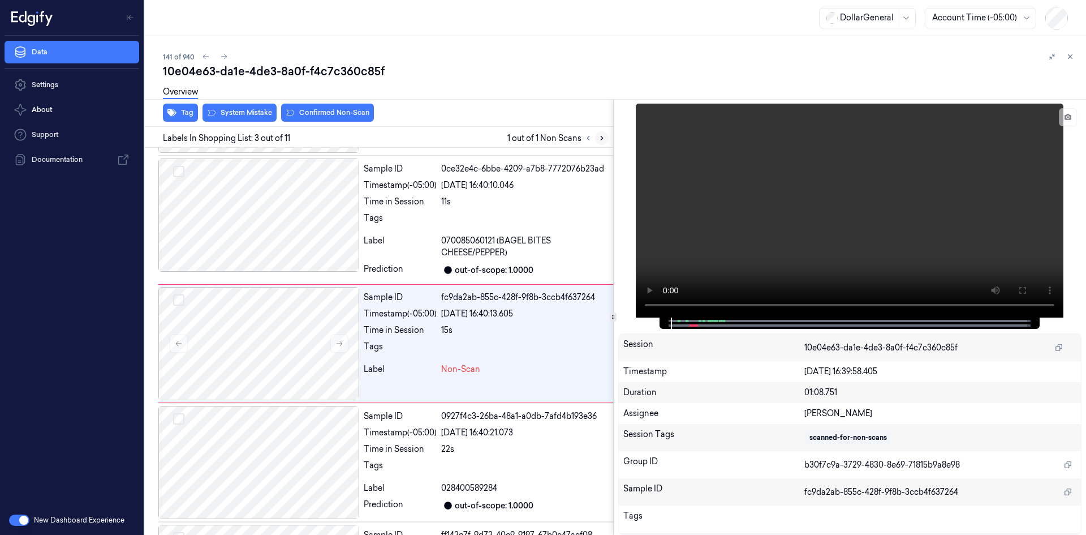
scroll to position [113, 0]
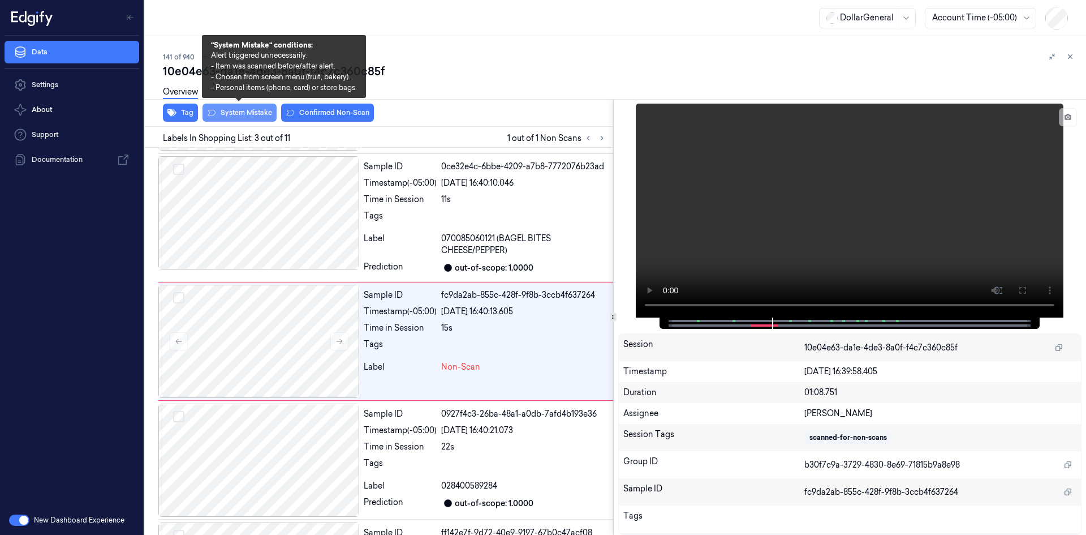
click at [266, 110] on button "System Mistake" at bounding box center [240, 113] width 74 height 18
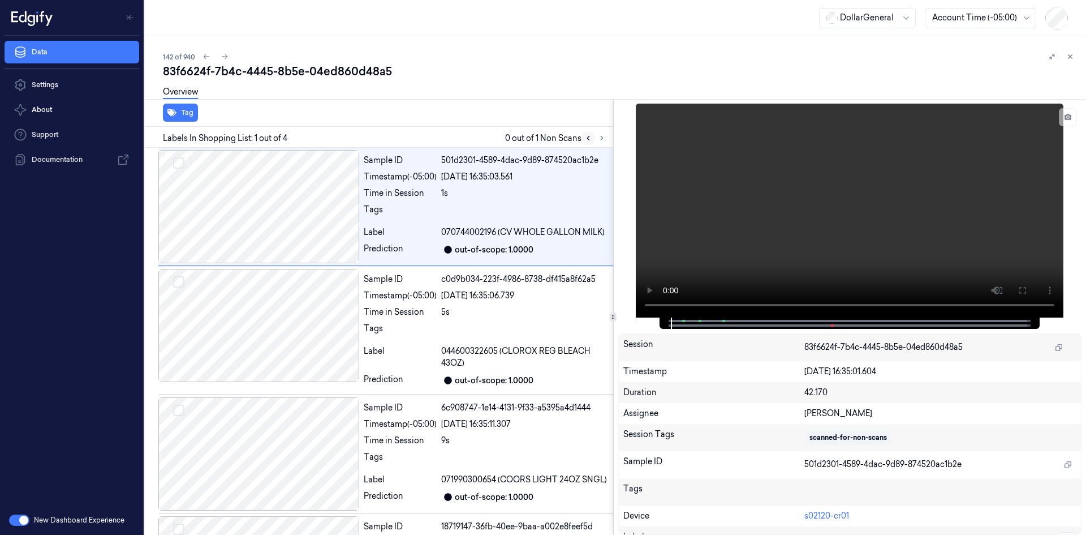
click at [594, 135] on button at bounding box center [589, 138] width 14 height 14
click at [599, 137] on icon at bounding box center [602, 138] width 8 height 8
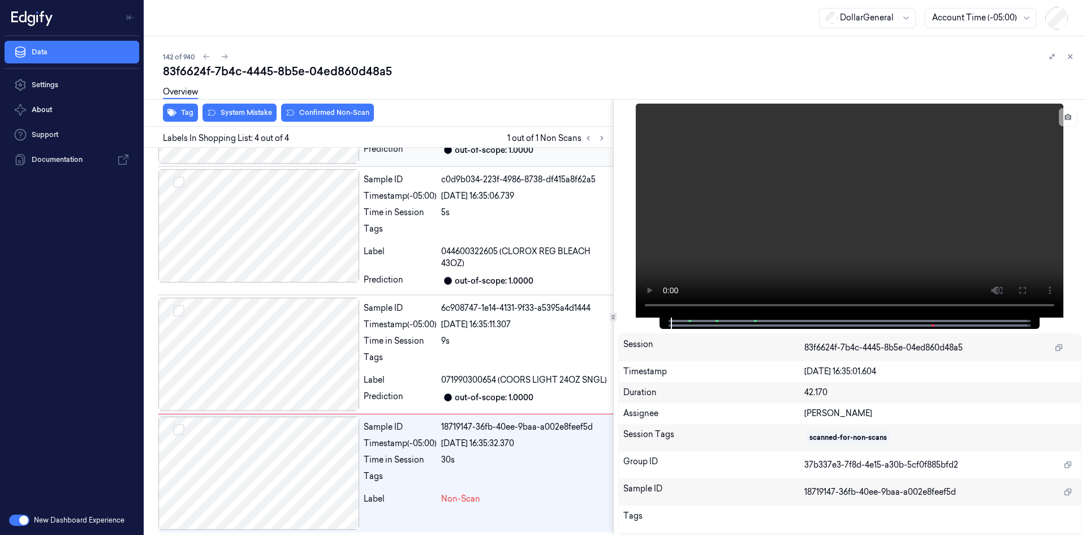
scroll to position [101, 0]
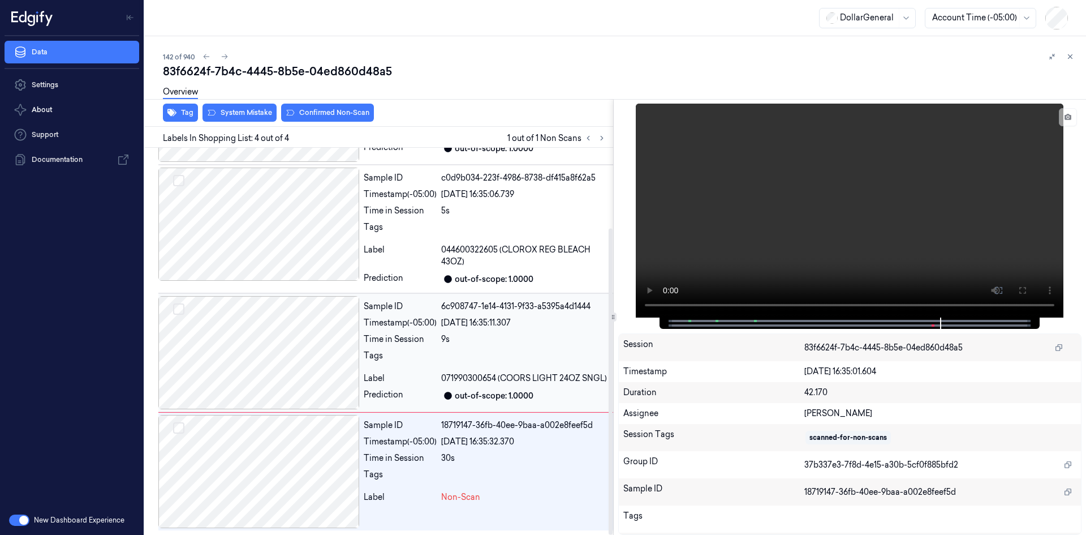
click at [511, 357] on div at bounding box center [524, 359] width 167 height 18
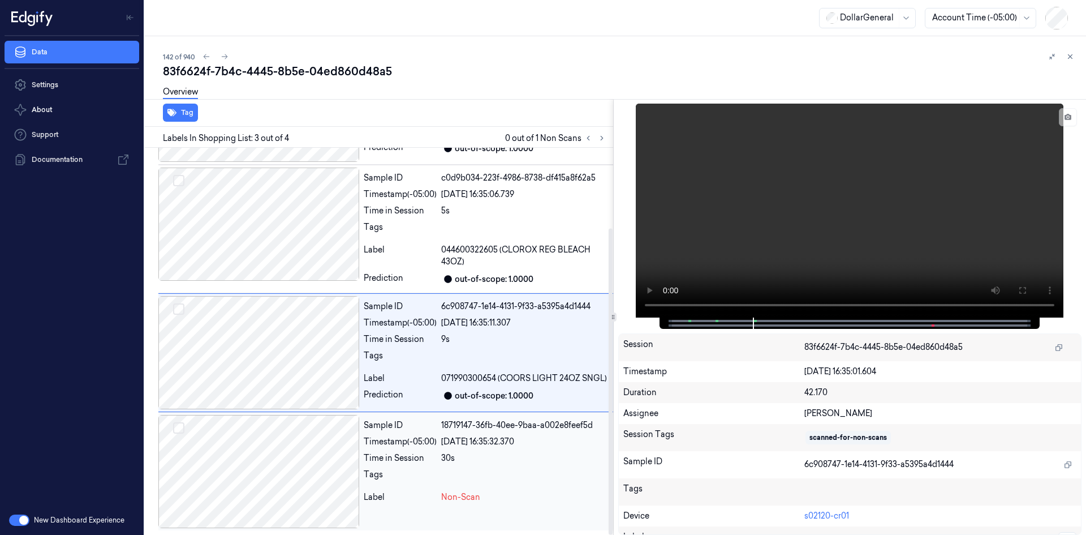
click at [513, 424] on div "18719147-36fb-40ee-9baa-a002e8feef5d" at bounding box center [524, 425] width 167 height 12
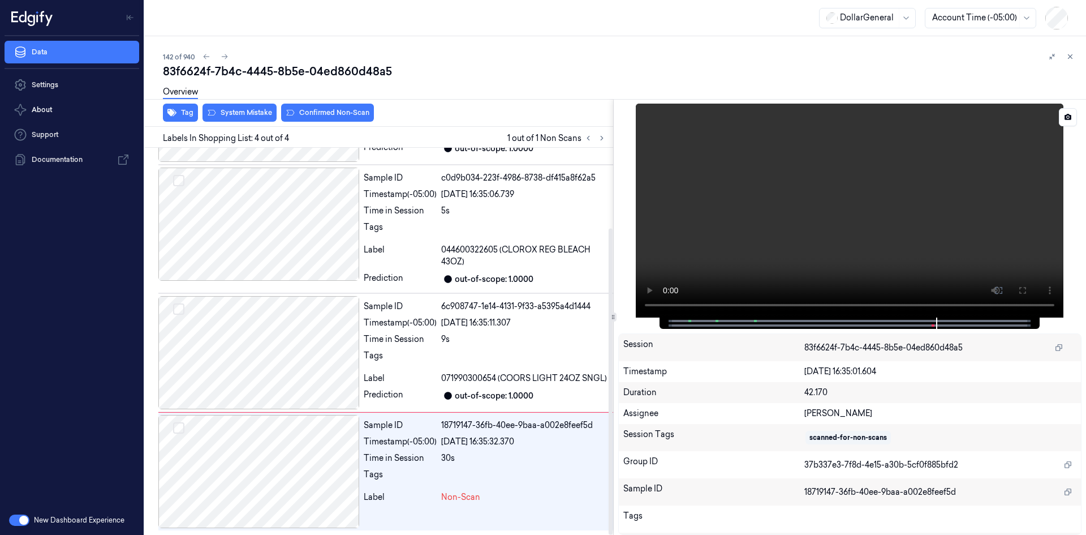
click at [809, 244] on video at bounding box center [850, 211] width 428 height 214
click at [487, 358] on div at bounding box center [524, 359] width 167 height 18
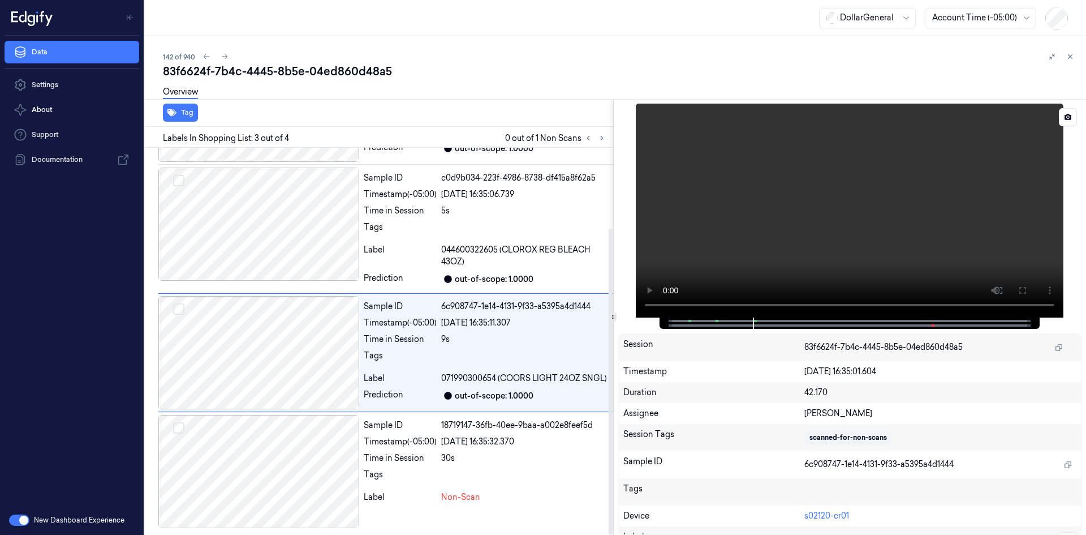
click at [754, 263] on video at bounding box center [850, 211] width 428 height 214
click at [447, 448] on div "Sample ID 18719147-36fb-40ee-9baa-a002e8feef5d Timestamp (-05:00) [DATE] 16:35:…" at bounding box center [486, 471] width 254 height 113
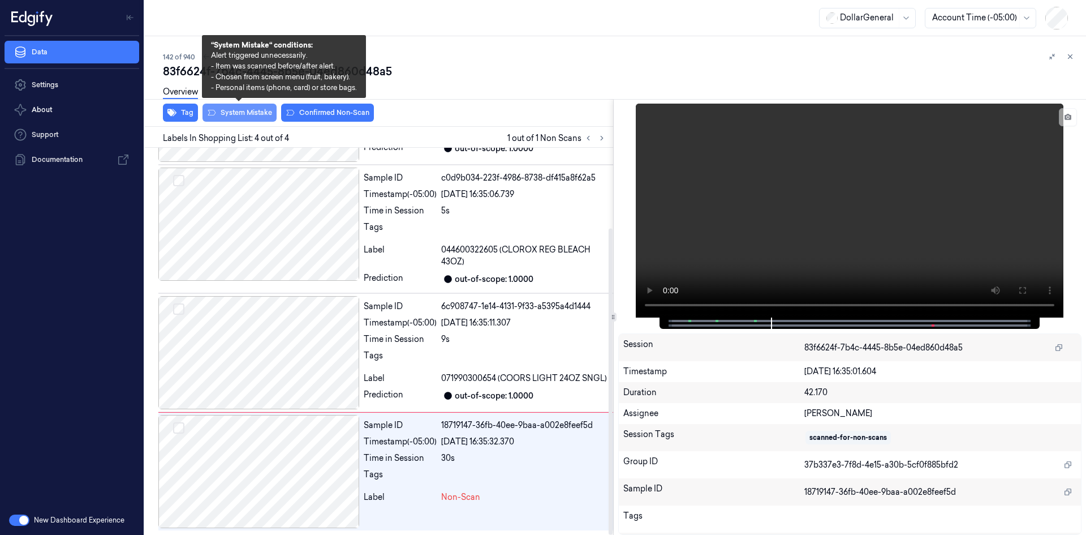
click at [258, 113] on button "System Mistake" at bounding box center [240, 113] width 74 height 18
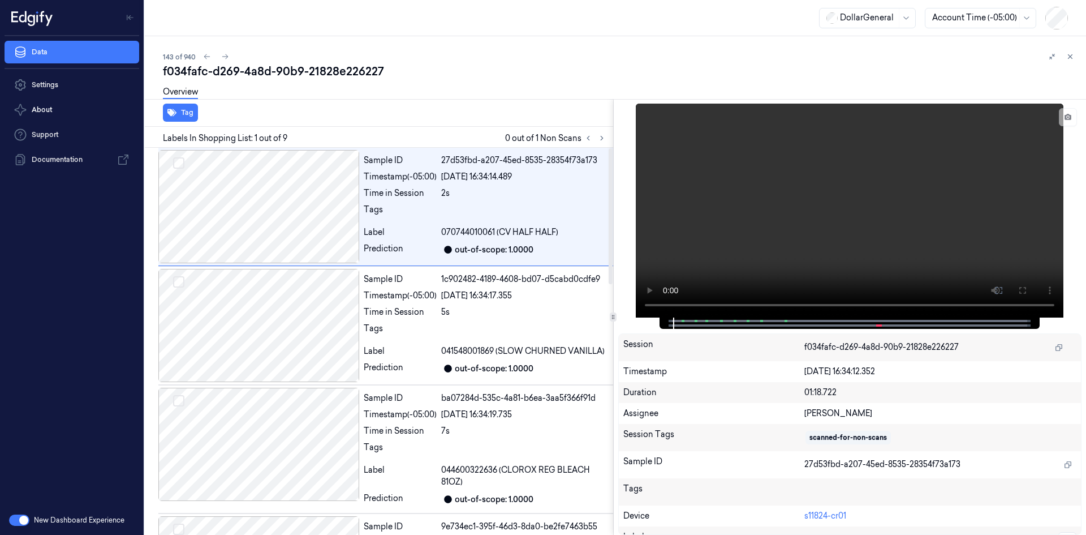
click at [597, 131] on div at bounding box center [595, 138] width 27 height 14
click at [597, 139] on button at bounding box center [602, 138] width 14 height 14
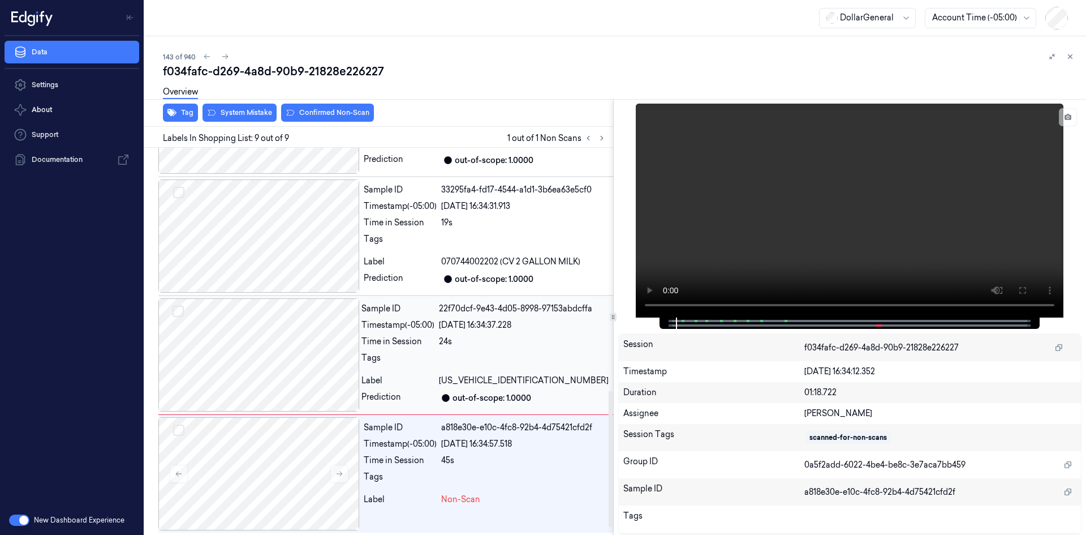
scroll to position [715, 0]
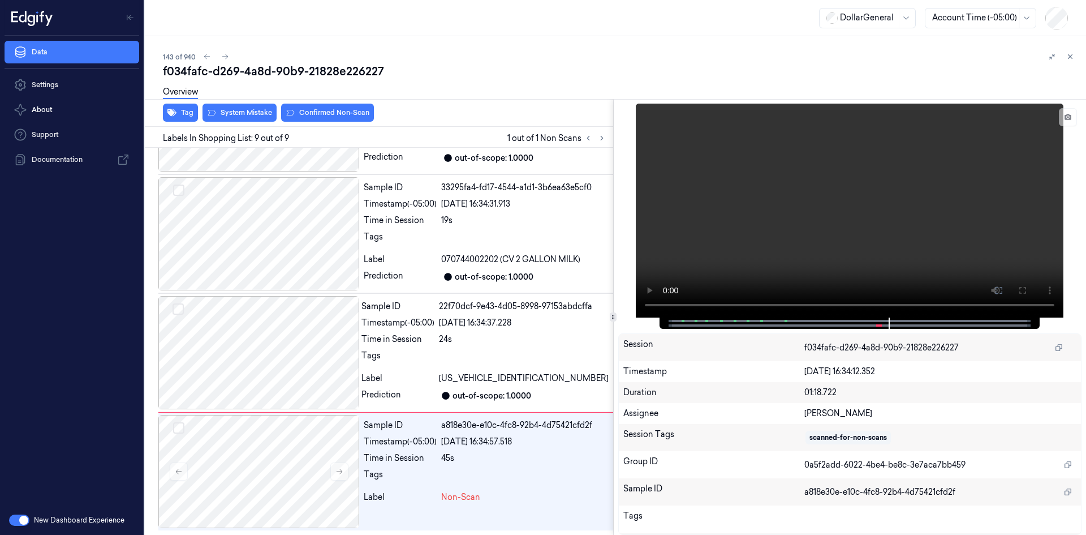
click at [255, 105] on div "Overview" at bounding box center [620, 93] width 914 height 29
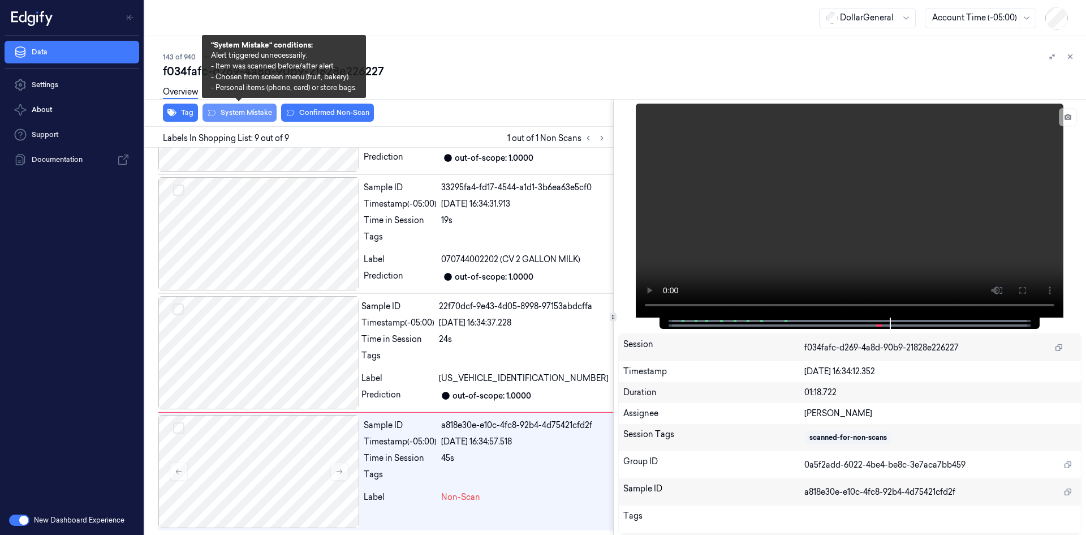
click at [252, 109] on button "System Mistake" at bounding box center [240, 113] width 74 height 18
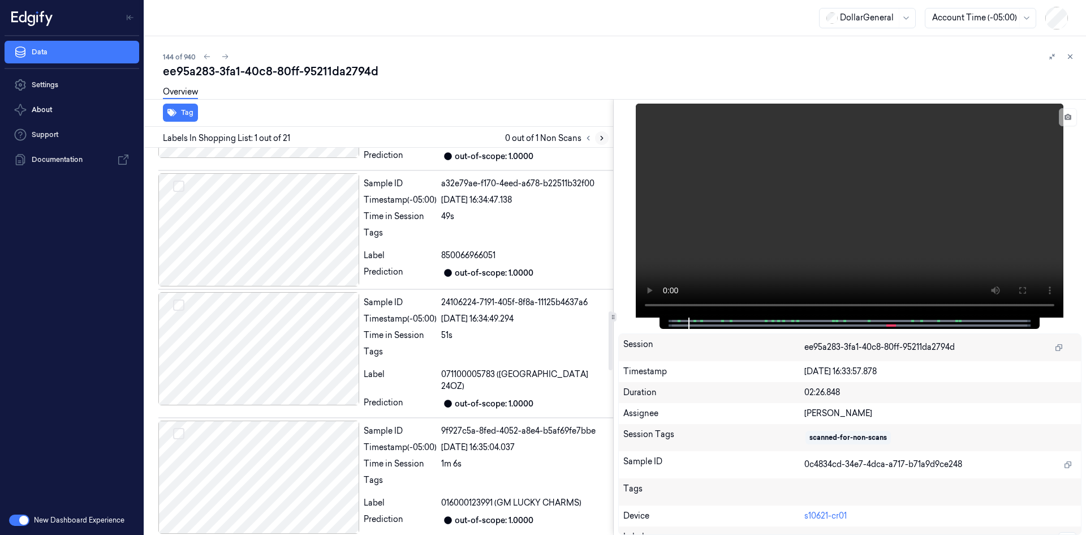
click at [598, 140] on icon at bounding box center [602, 138] width 8 height 8
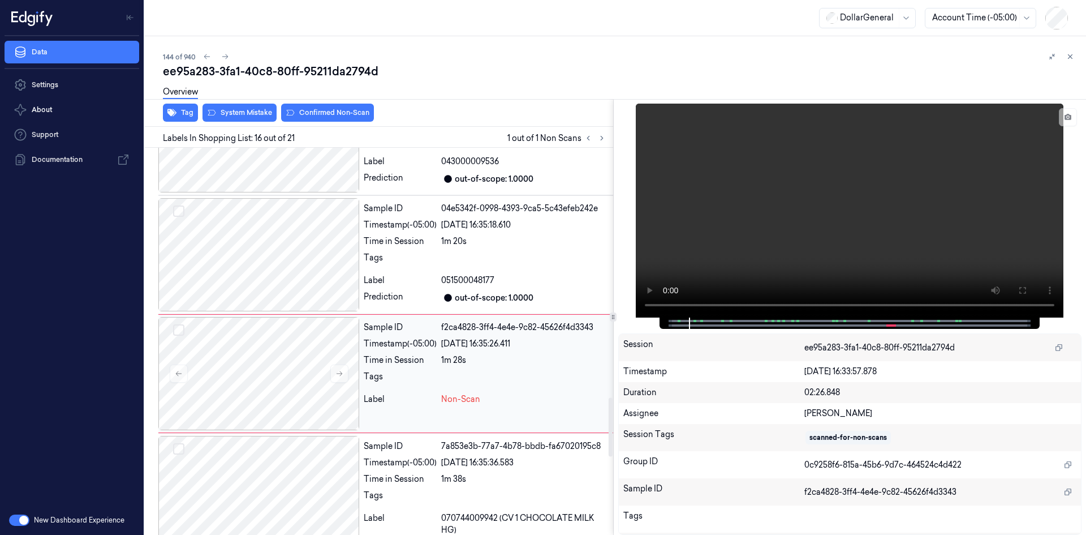
scroll to position [1686, 0]
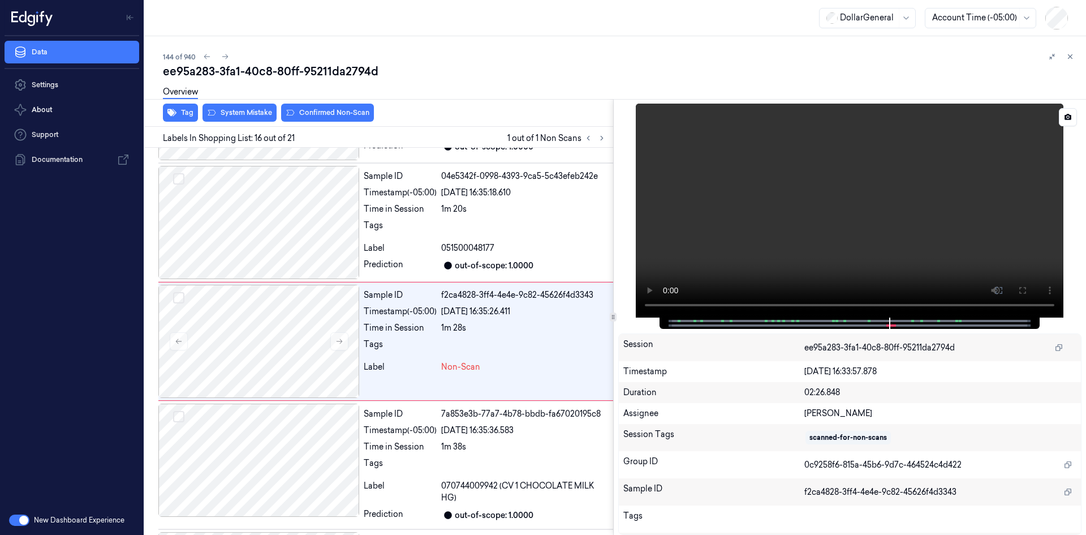
click at [682, 183] on video at bounding box center [850, 211] width 428 height 214
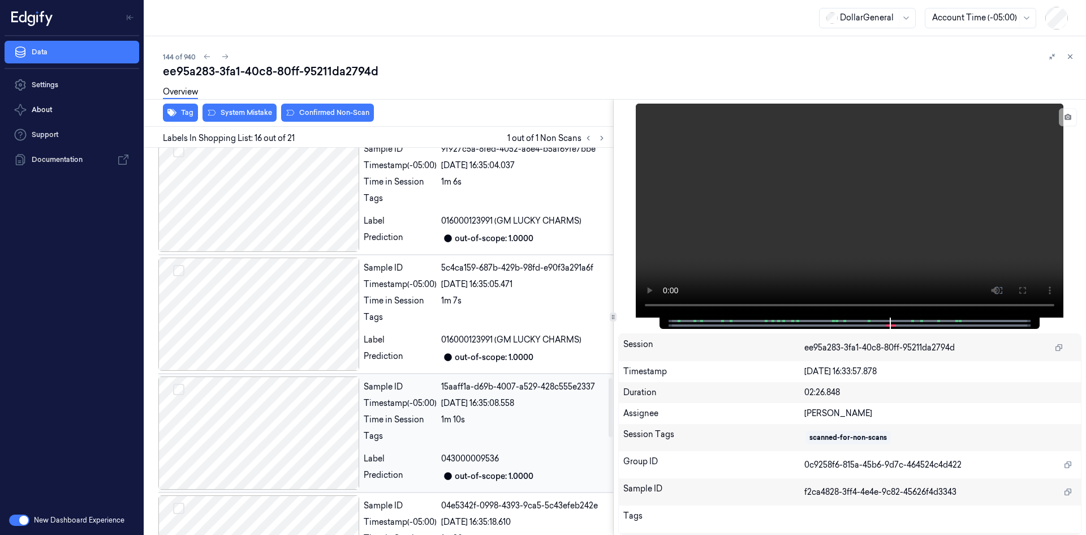
scroll to position [1347, 0]
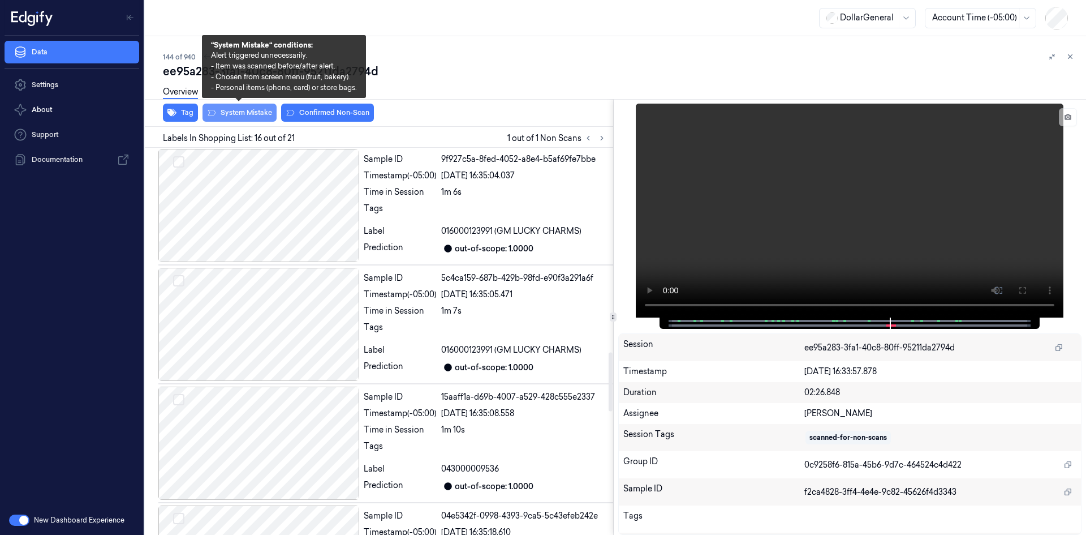
click at [248, 120] on button "System Mistake" at bounding box center [240, 113] width 74 height 18
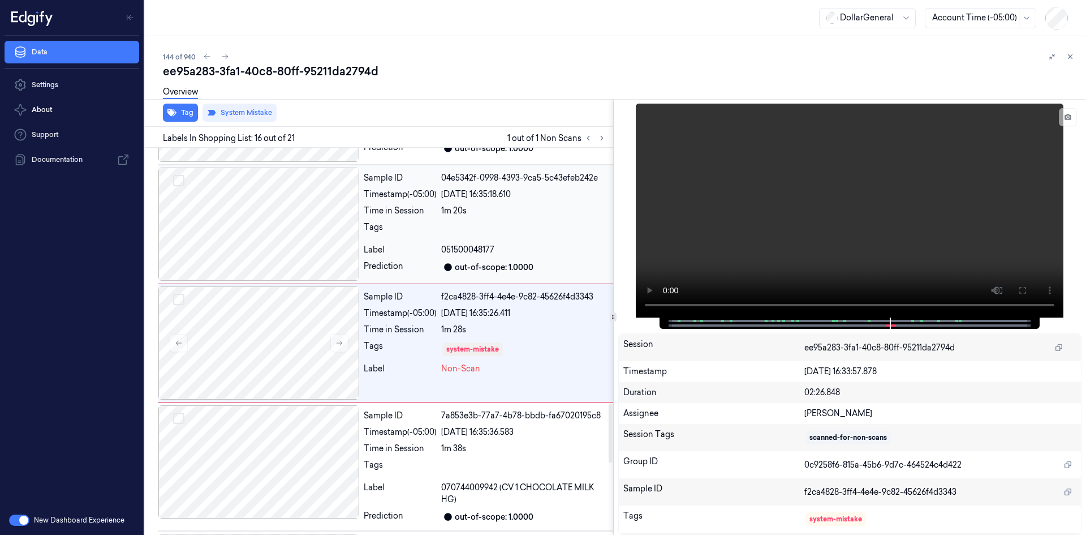
scroll to position [1686, 0]
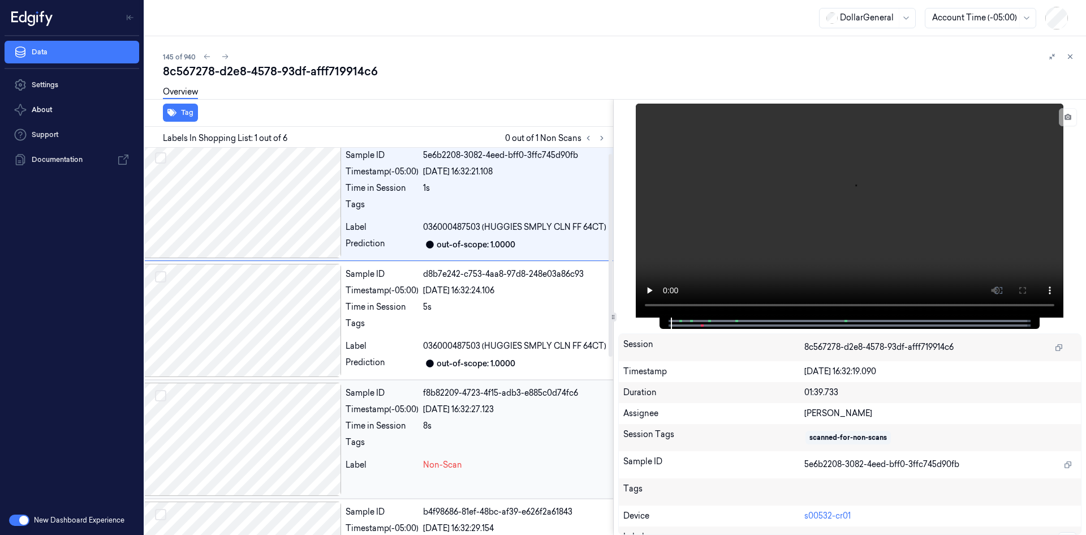
scroll to position [0, 18]
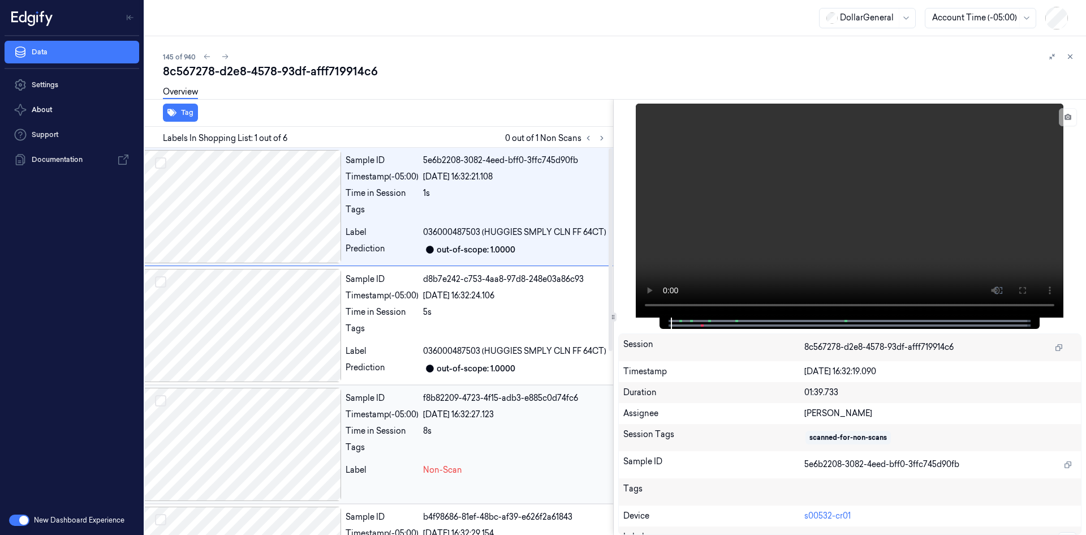
click at [358, 431] on div "Time in Session" at bounding box center [382, 431] width 73 height 12
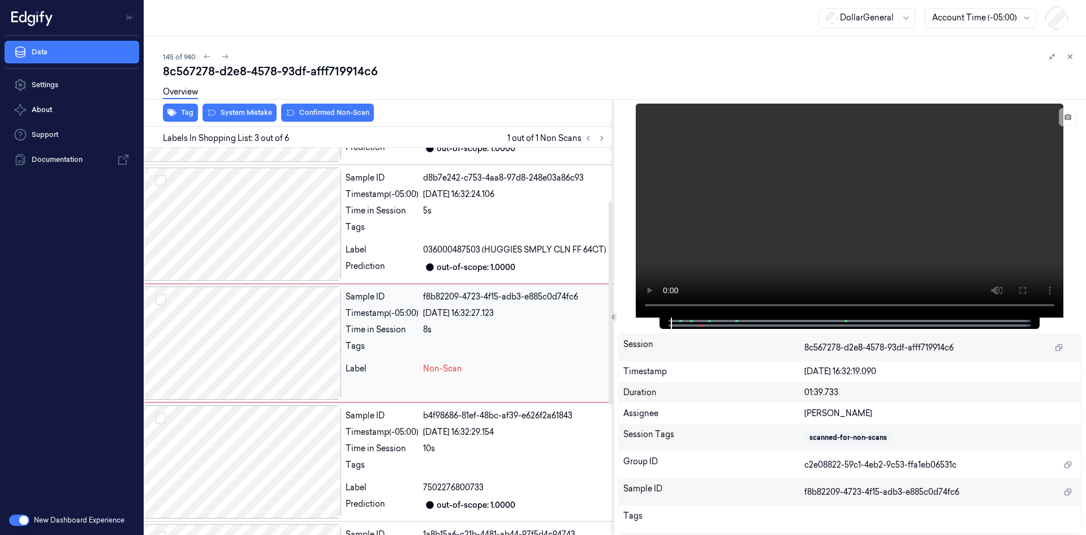
scroll to position [103, 18]
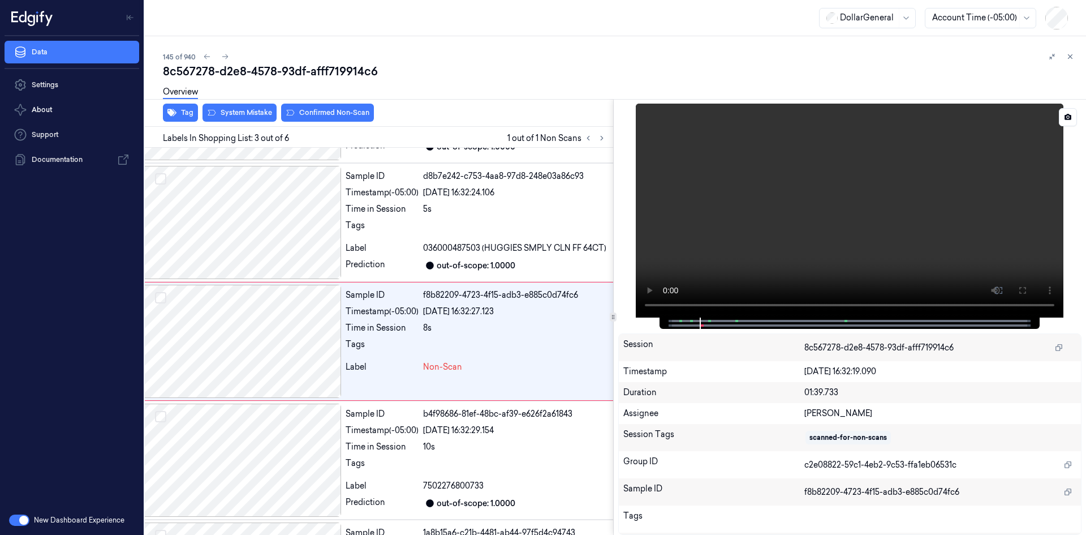
click at [820, 163] on video at bounding box center [850, 211] width 428 height 214
click at [820, 160] on video at bounding box center [850, 211] width 428 height 214
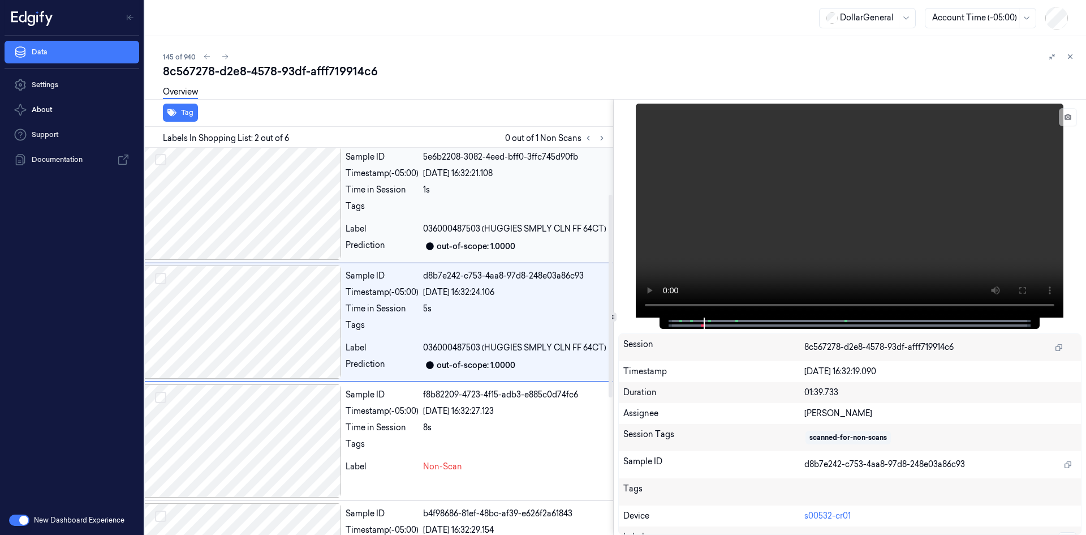
scroll to position [0, 18]
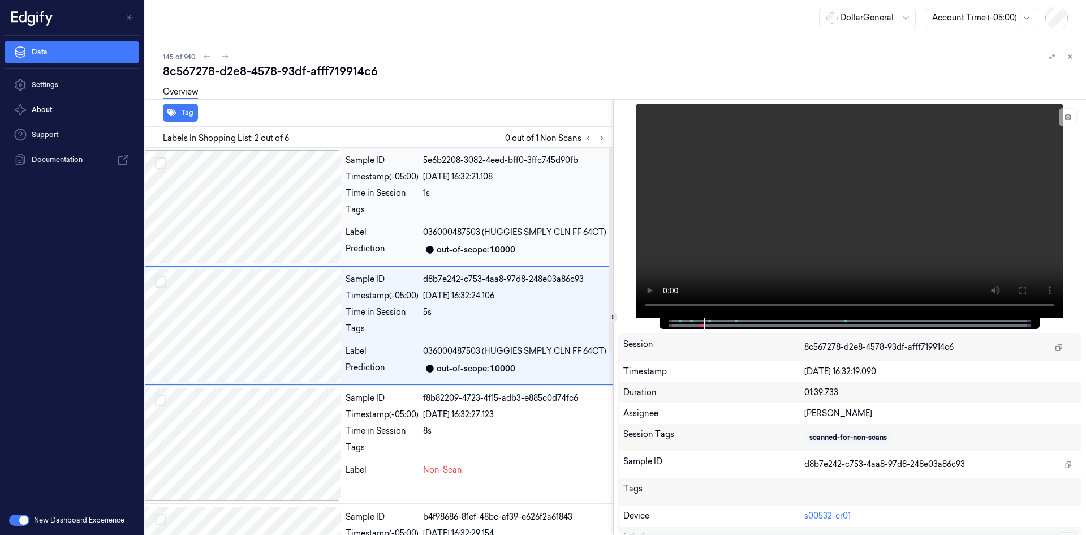
click at [413, 194] on div "Time in Session" at bounding box center [382, 193] width 73 height 12
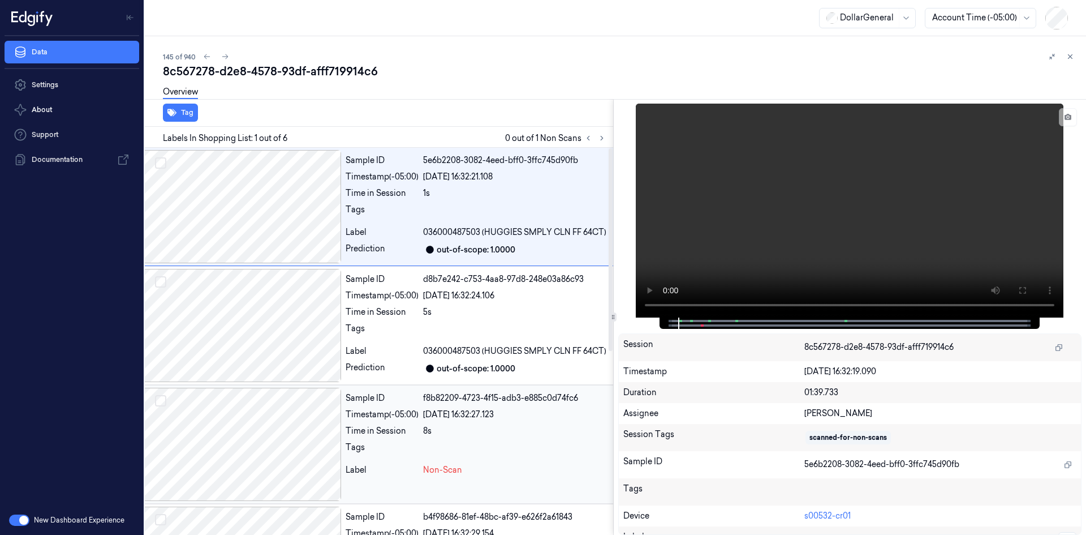
click at [378, 438] on div "Sample ID f8b82209-4723-4f15-adb3-e885c0d74fc6 Timestamp (-05:00) [DATE] 16:32:…" at bounding box center [1094, 444] width 1506 height 113
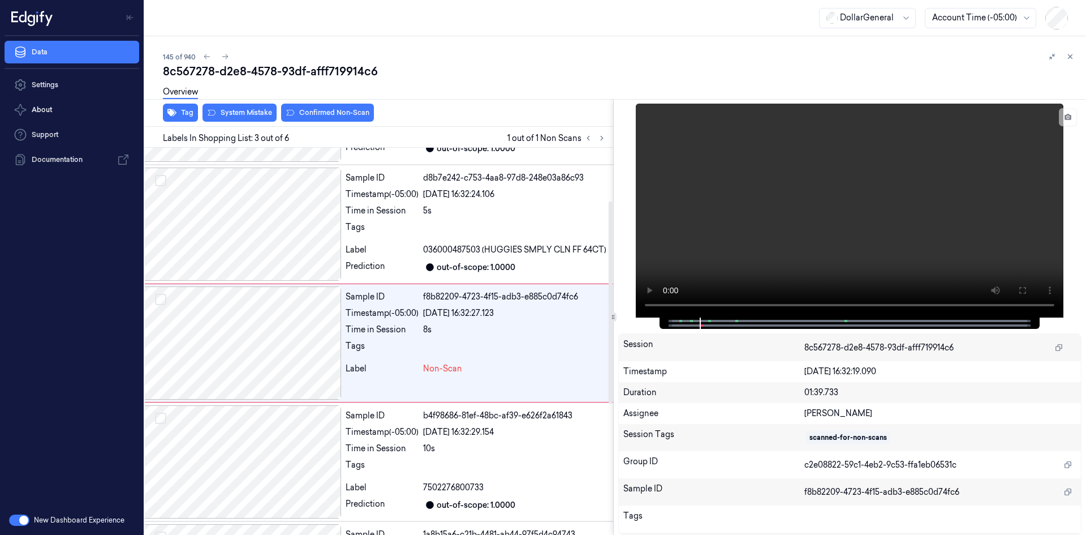
scroll to position [103, 18]
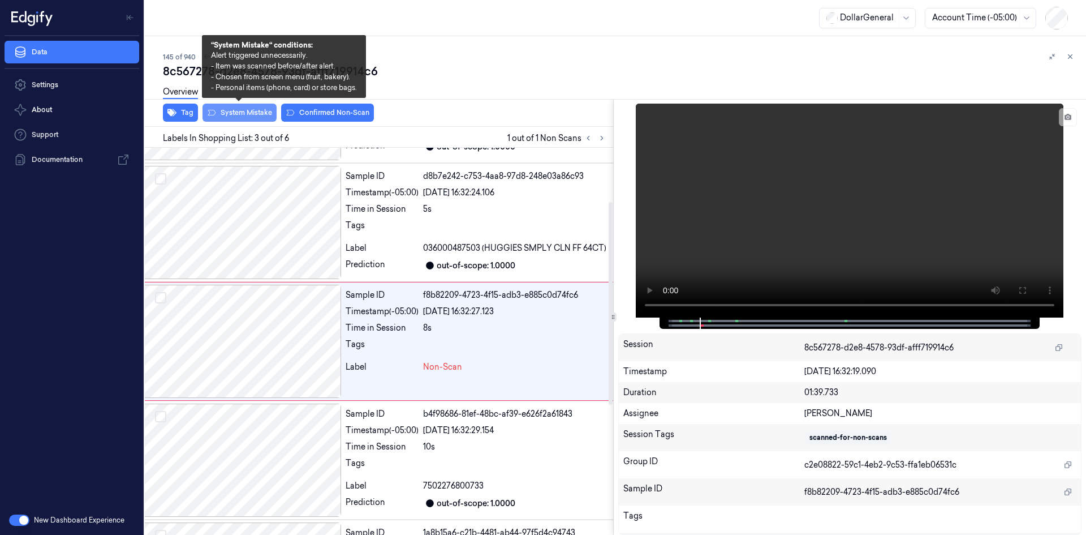
click at [263, 111] on button "System Mistake" at bounding box center [240, 113] width 74 height 18
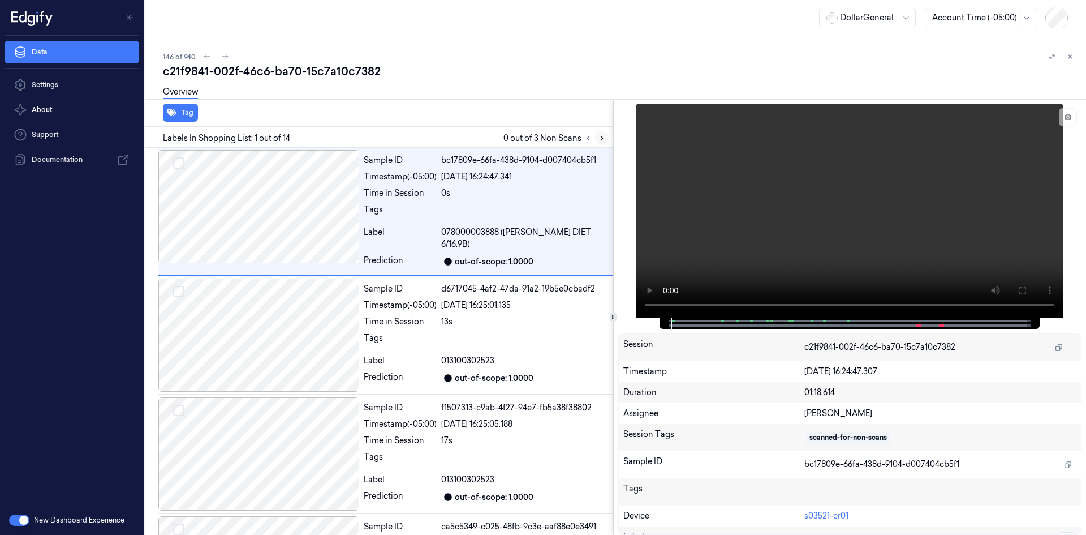
click at [603, 144] on button at bounding box center [602, 138] width 14 height 14
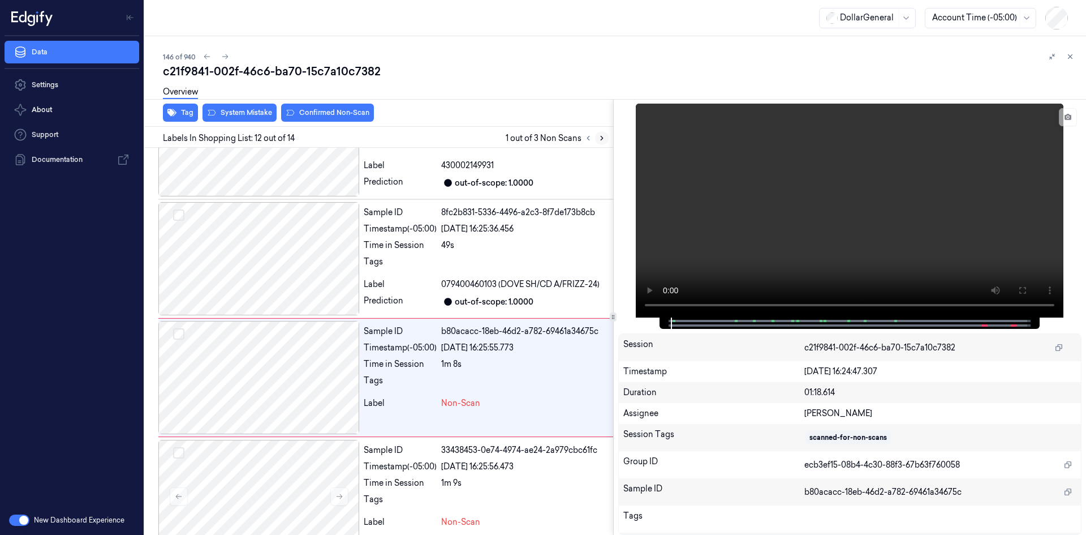
scroll to position [1201, 0]
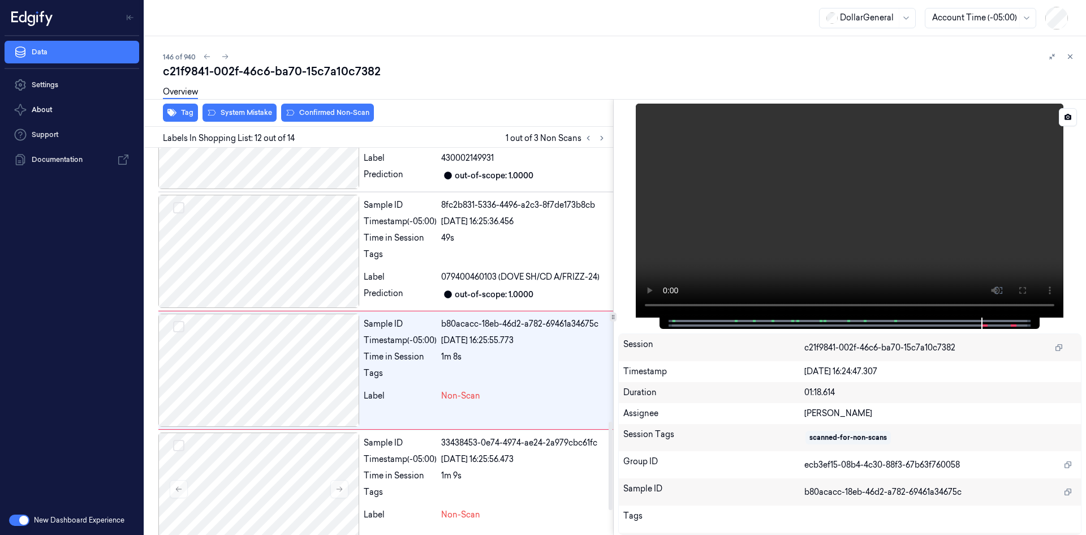
click at [805, 188] on video at bounding box center [850, 211] width 428 height 214
click at [796, 205] on video at bounding box center [850, 211] width 428 height 214
click at [453, 453] on div "[DATE] 16:25:56.473" at bounding box center [524, 459] width 167 height 12
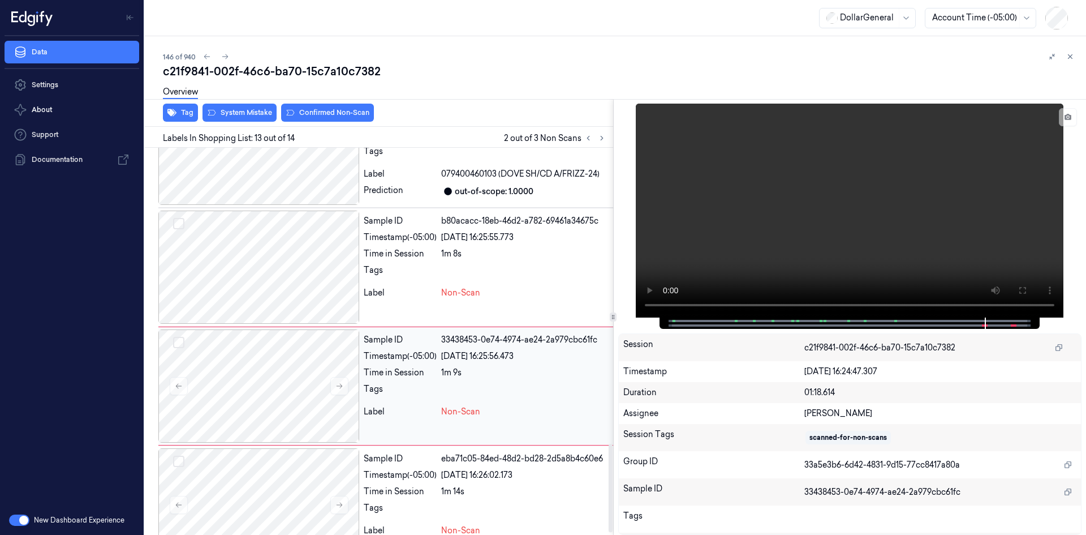
scroll to position [1309, 0]
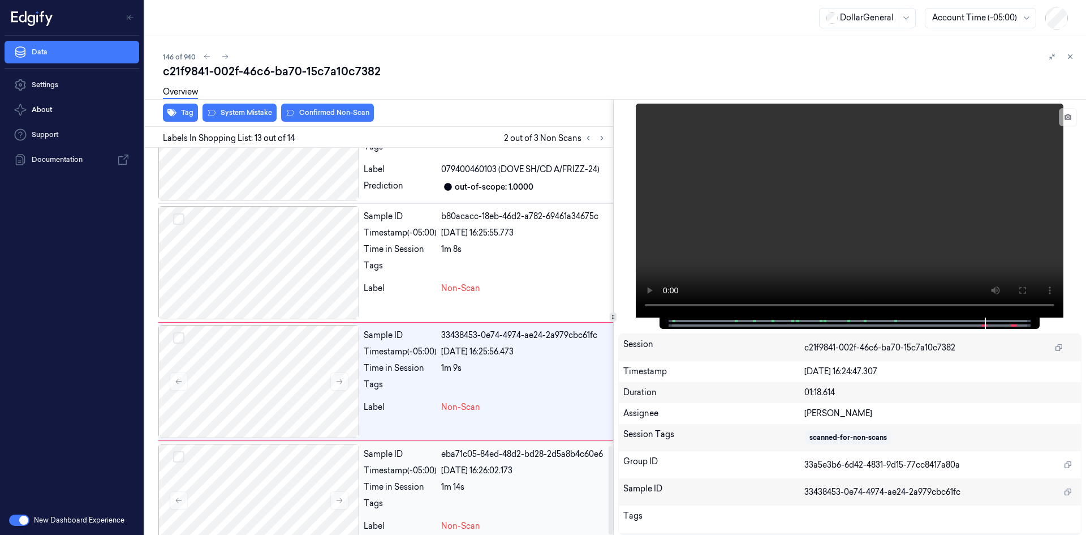
click at [452, 497] on div at bounding box center [524, 506] width 167 height 18
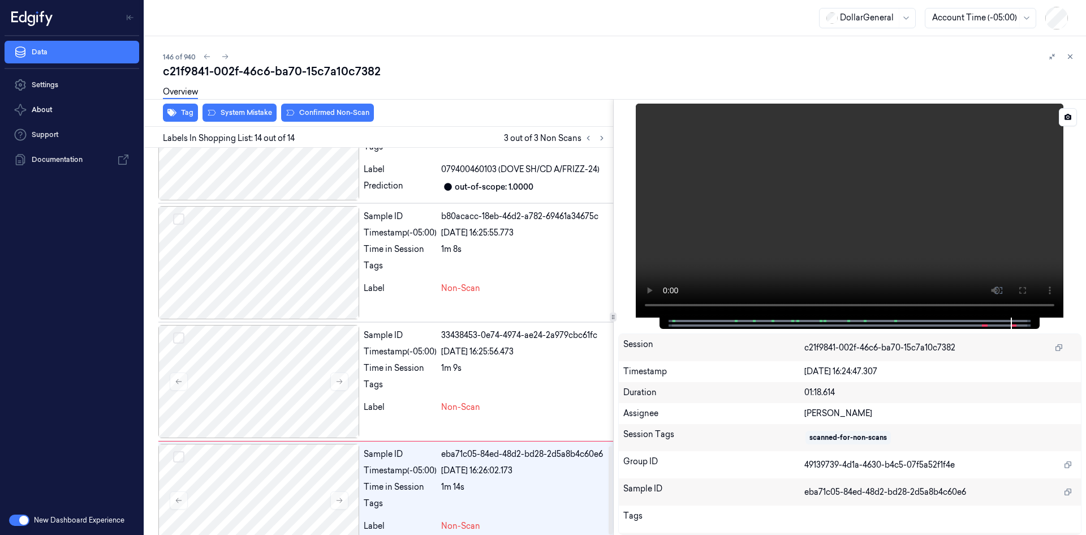
click at [862, 158] on video at bounding box center [850, 211] width 428 height 214
click at [855, 163] on video at bounding box center [850, 211] width 428 height 214
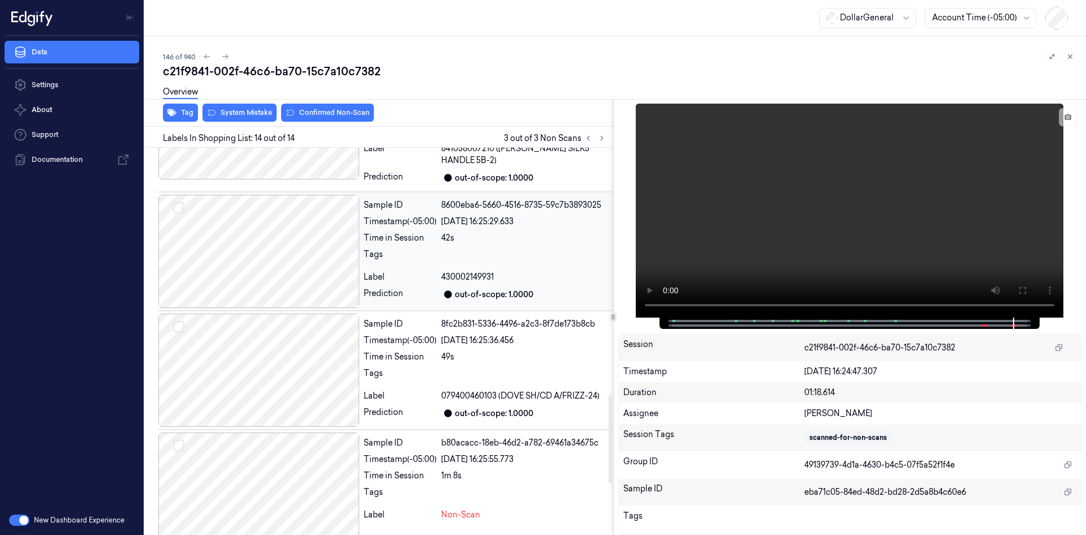
click at [436, 248] on div "Tags" at bounding box center [400, 257] width 73 height 18
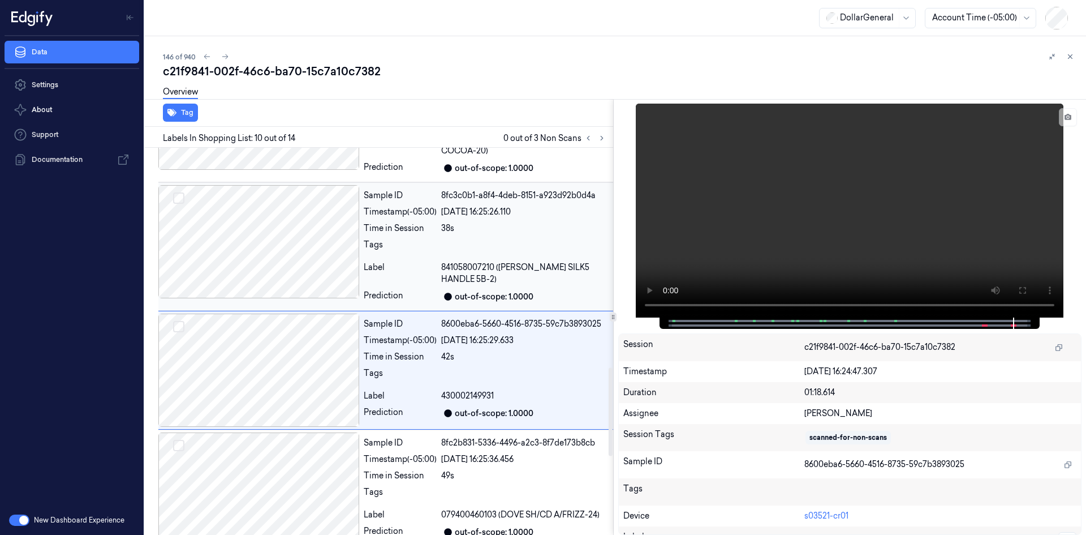
click at [437, 239] on div "Tags" at bounding box center [400, 248] width 73 height 18
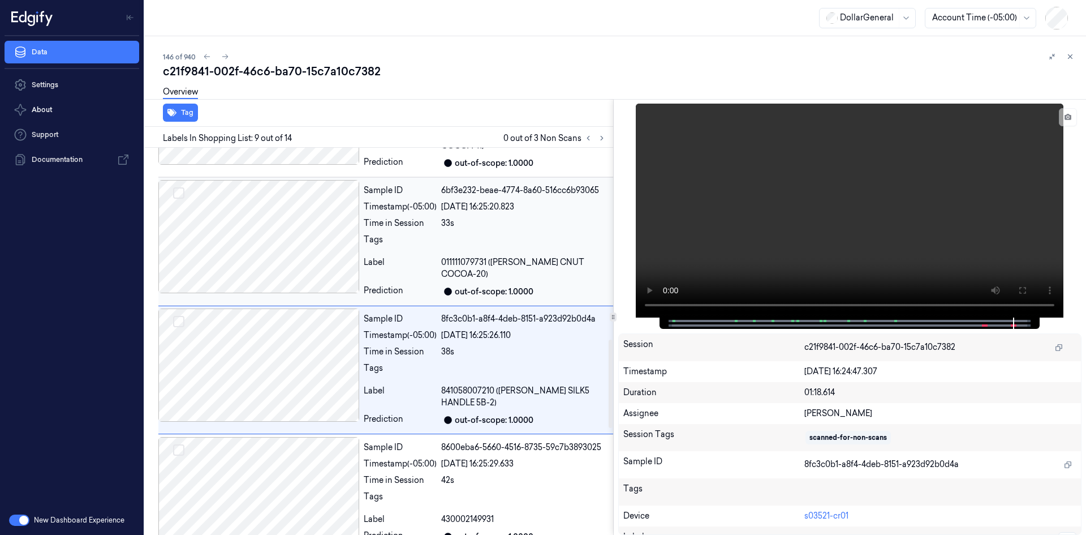
click at [446, 217] on div "33s" at bounding box center [524, 223] width 167 height 12
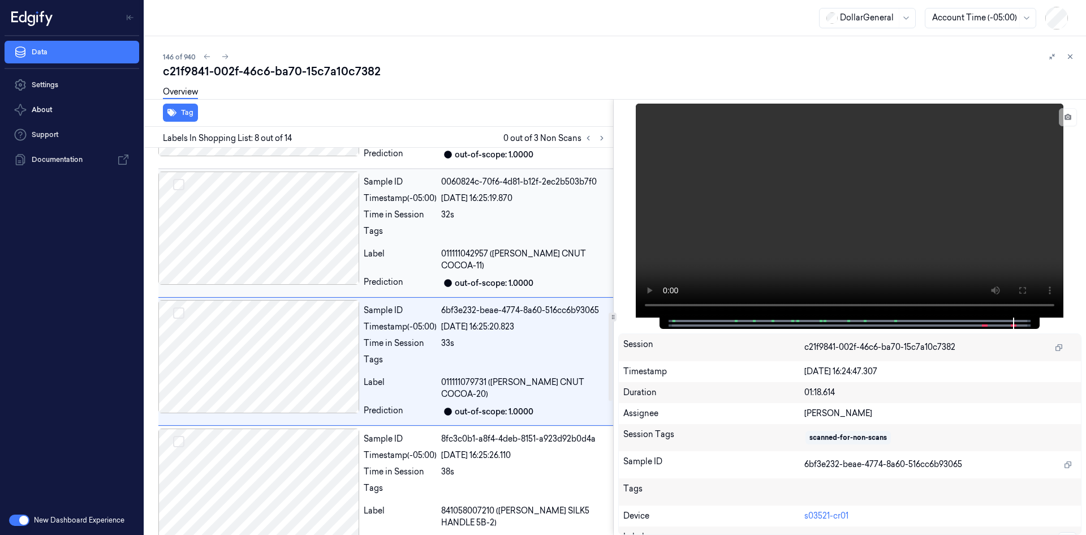
scroll to position [716, 0]
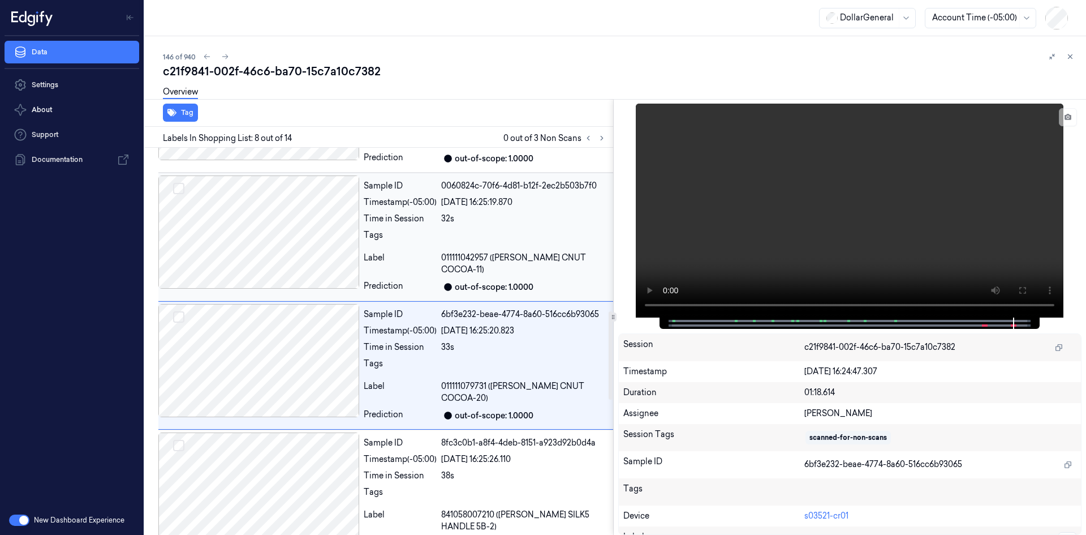
click at [437, 235] on div "Tags" at bounding box center [400, 238] width 73 height 18
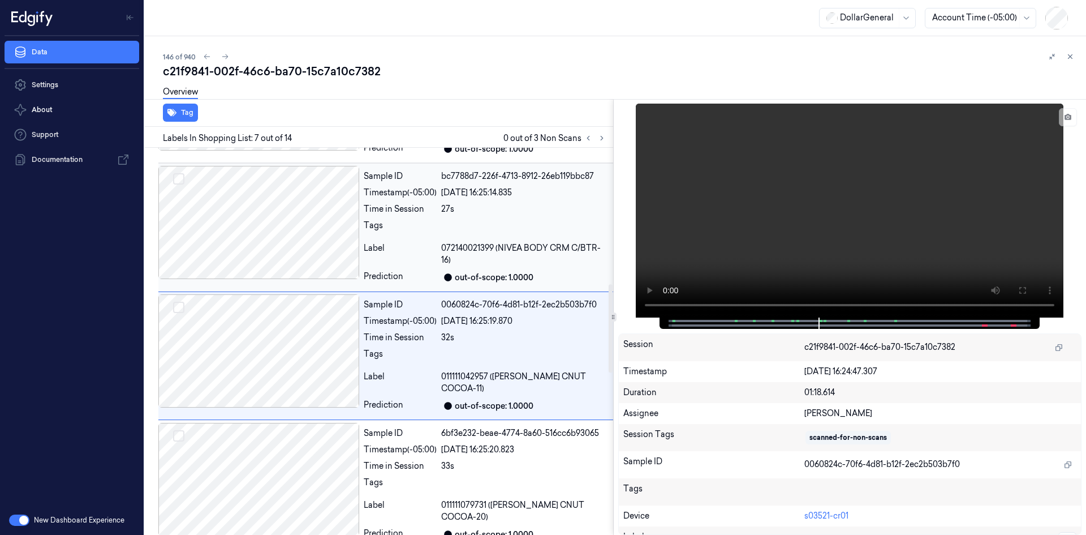
click at [436, 242] on div "Label" at bounding box center [400, 254] width 73 height 24
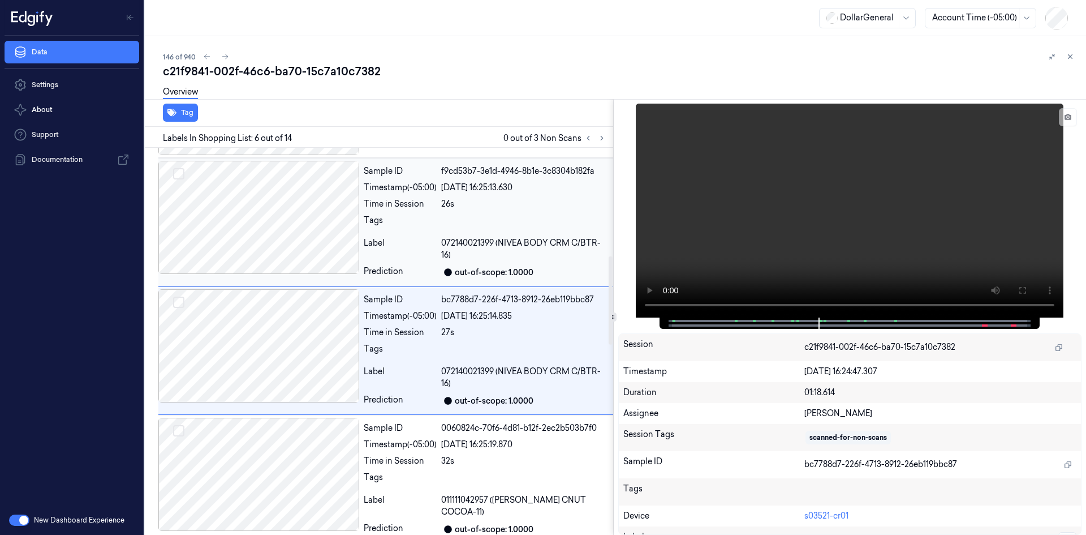
click at [441, 240] on div "Label 072140021399 (NIVEA BODY CRM C/BTR-16)" at bounding box center [486, 249] width 245 height 24
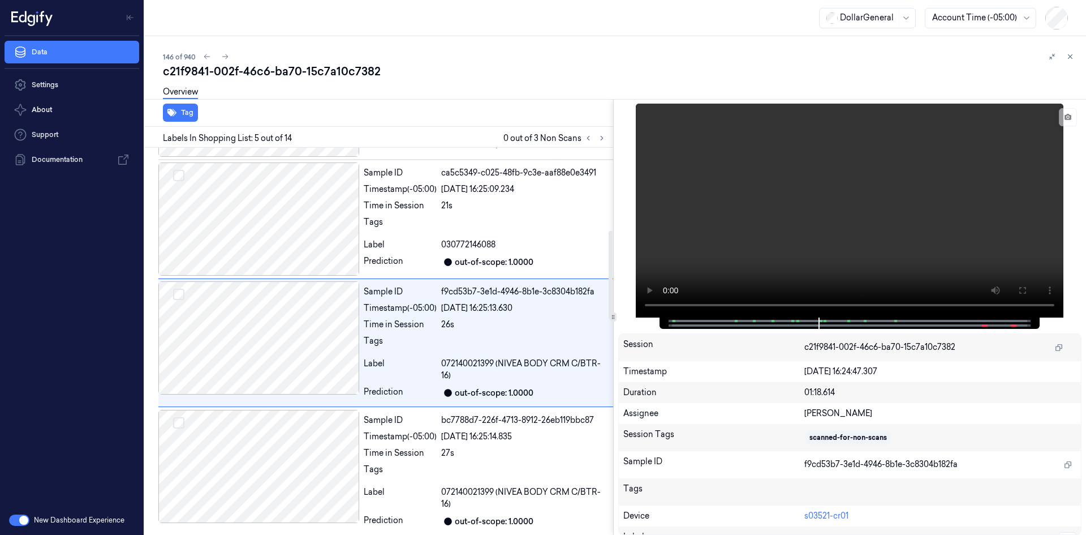
scroll to position [346, 0]
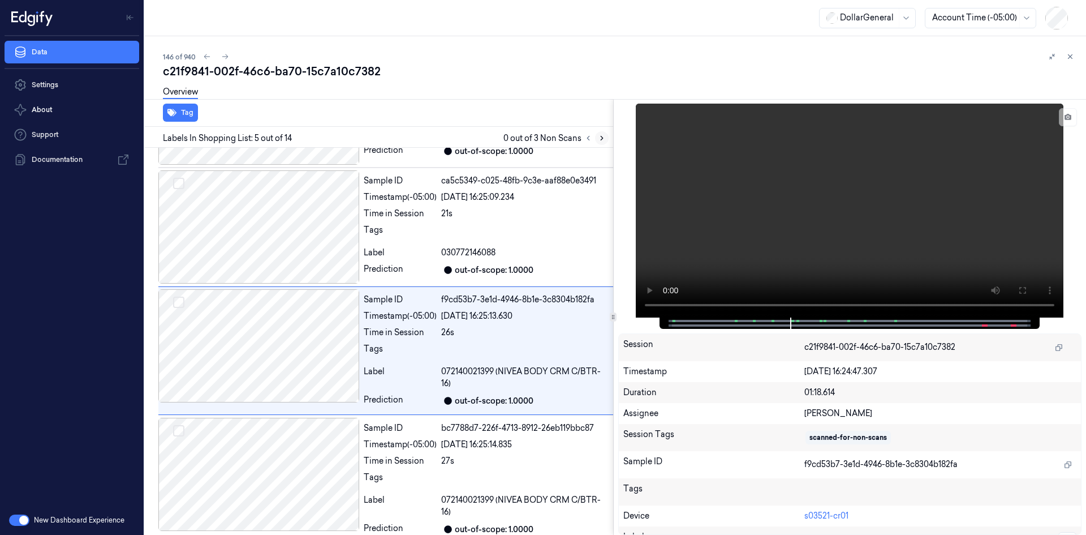
click at [601, 139] on icon at bounding box center [602, 138] width 8 height 8
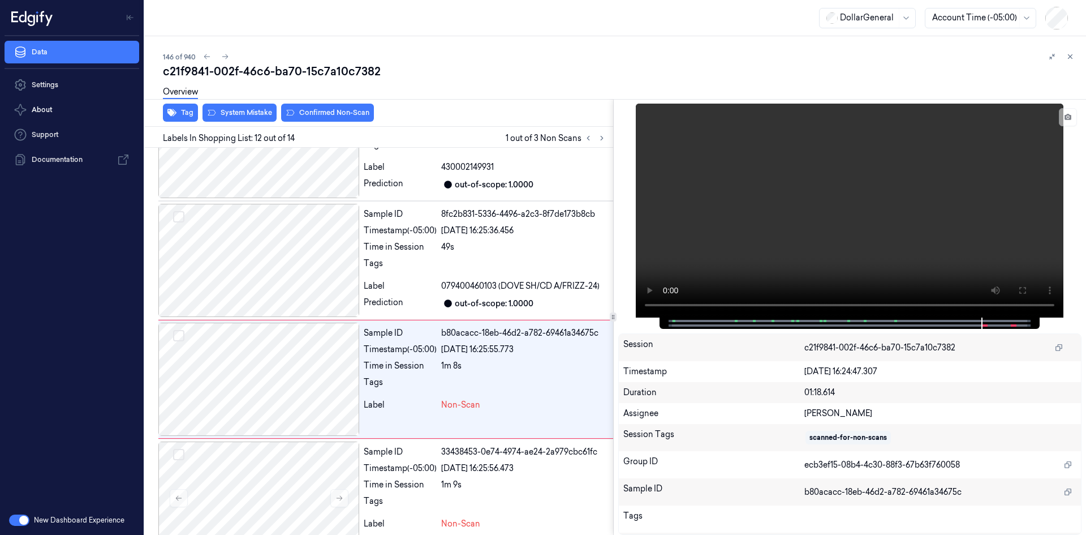
scroll to position [1201, 0]
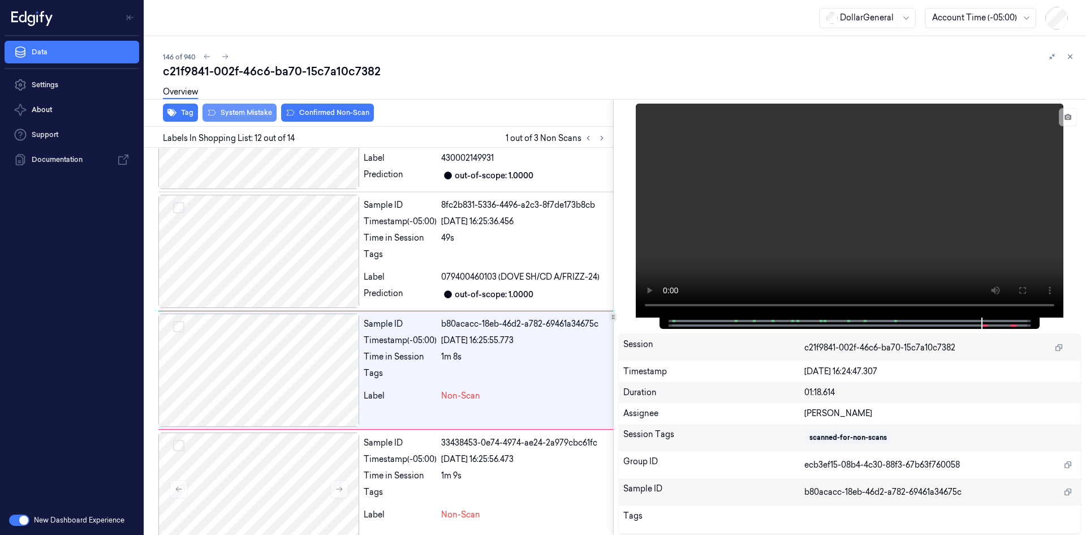
click at [250, 113] on button "System Mistake" at bounding box center [240, 113] width 74 height 18
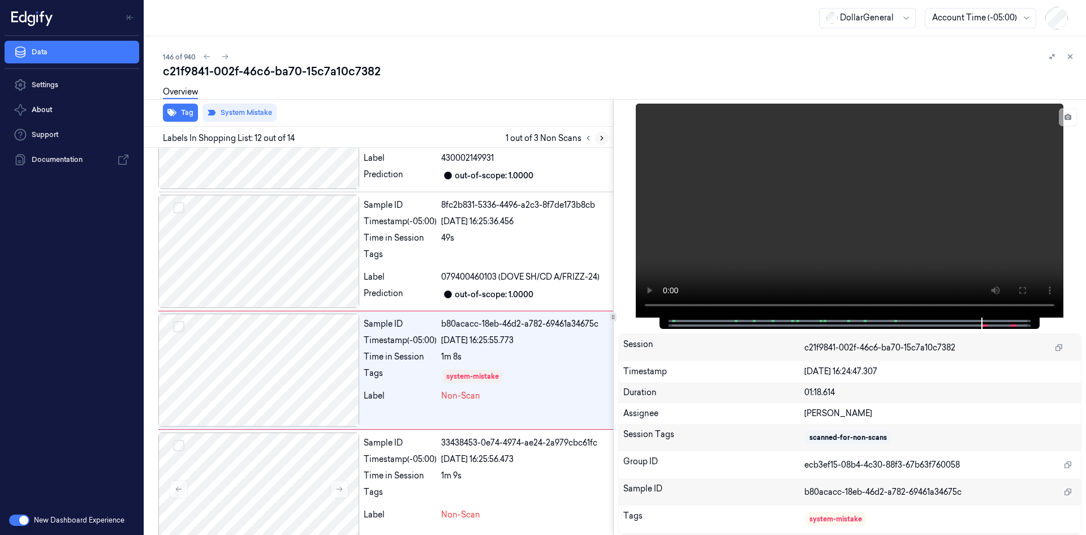
click at [605, 141] on icon at bounding box center [602, 138] width 8 height 8
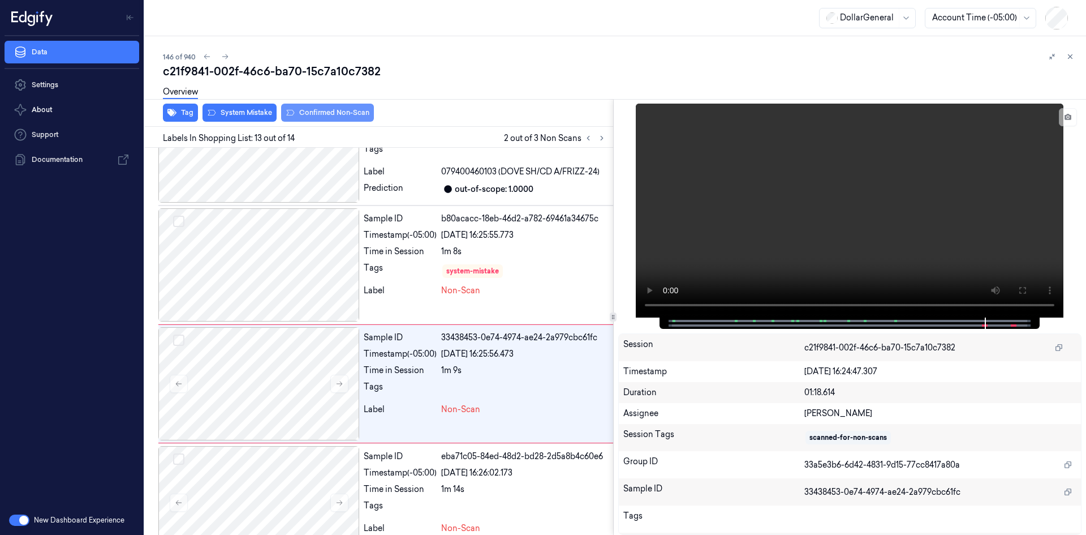
scroll to position [1309, 0]
click at [254, 115] on button "System Mistake" at bounding box center [240, 113] width 74 height 18
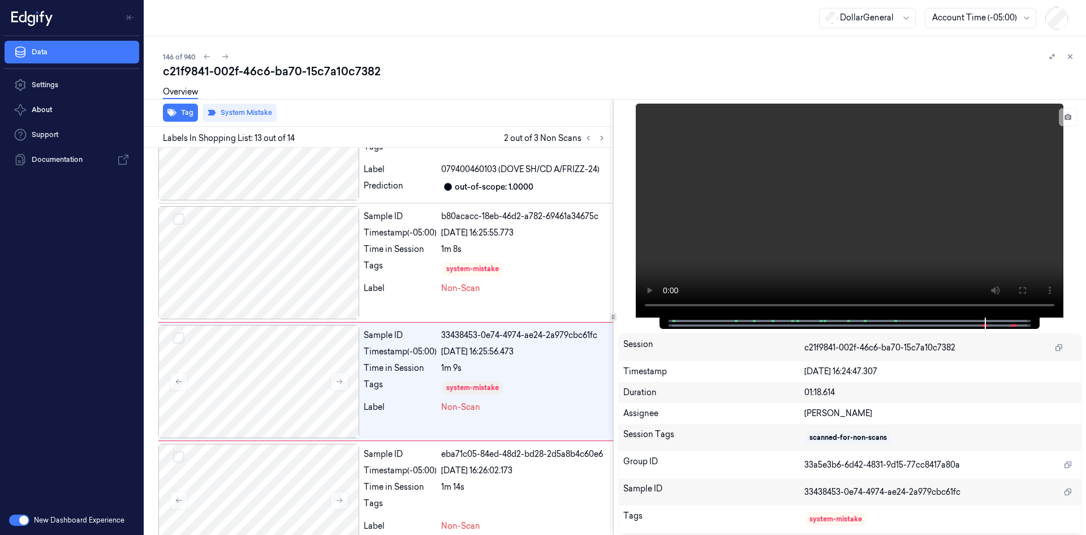
click at [610, 139] on div "Labels In Shopping List: 13 out of 14 2 out of 3 Non Scans" at bounding box center [376, 137] width 473 height 21
click at [608, 139] on button at bounding box center [602, 138] width 14 height 14
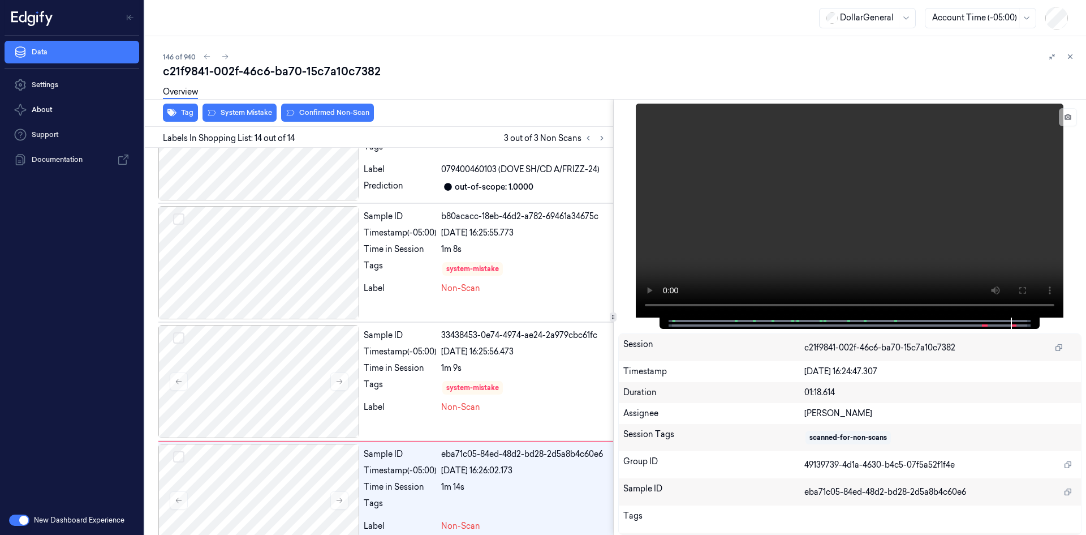
click at [227, 102] on div "Overview" at bounding box center [620, 93] width 914 height 29
click at [227, 106] on div "Overview" at bounding box center [620, 93] width 914 height 29
click at [227, 109] on button "System Mistake" at bounding box center [240, 113] width 74 height 18
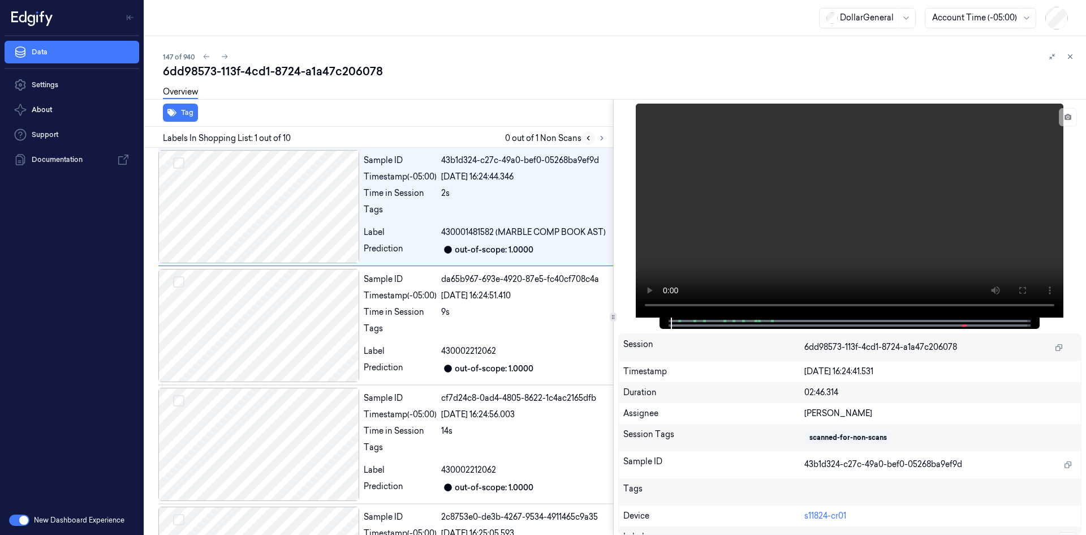
click at [595, 139] on button at bounding box center [589, 138] width 14 height 14
click at [599, 138] on icon at bounding box center [602, 138] width 8 height 8
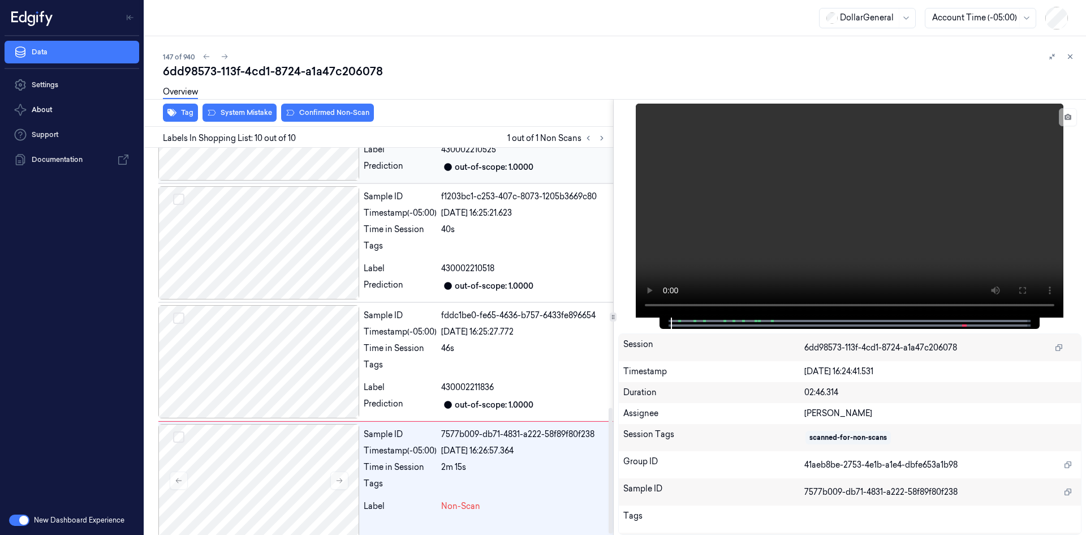
scroll to position [805, 0]
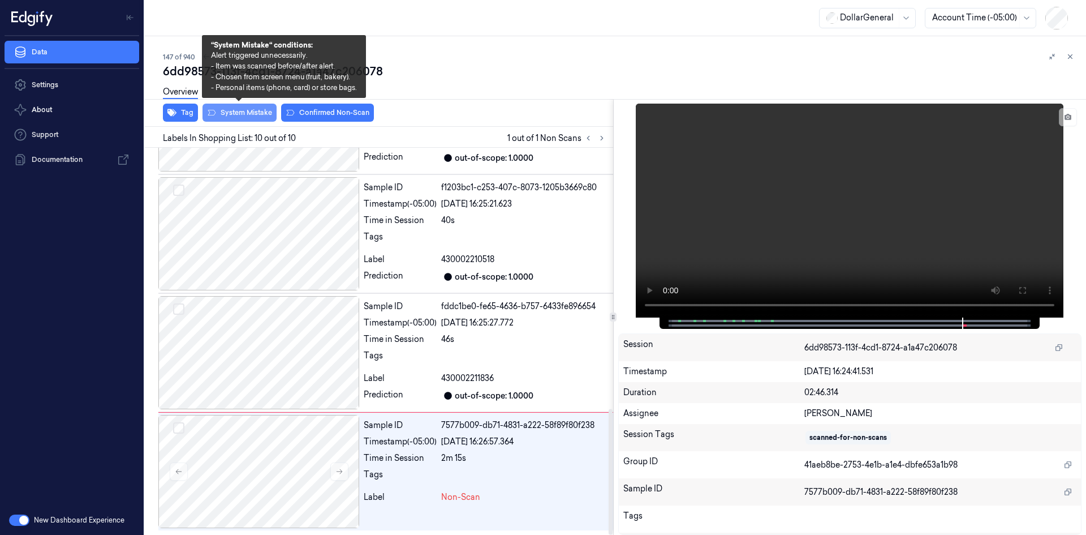
click at [246, 118] on button "System Mistake" at bounding box center [240, 113] width 74 height 18
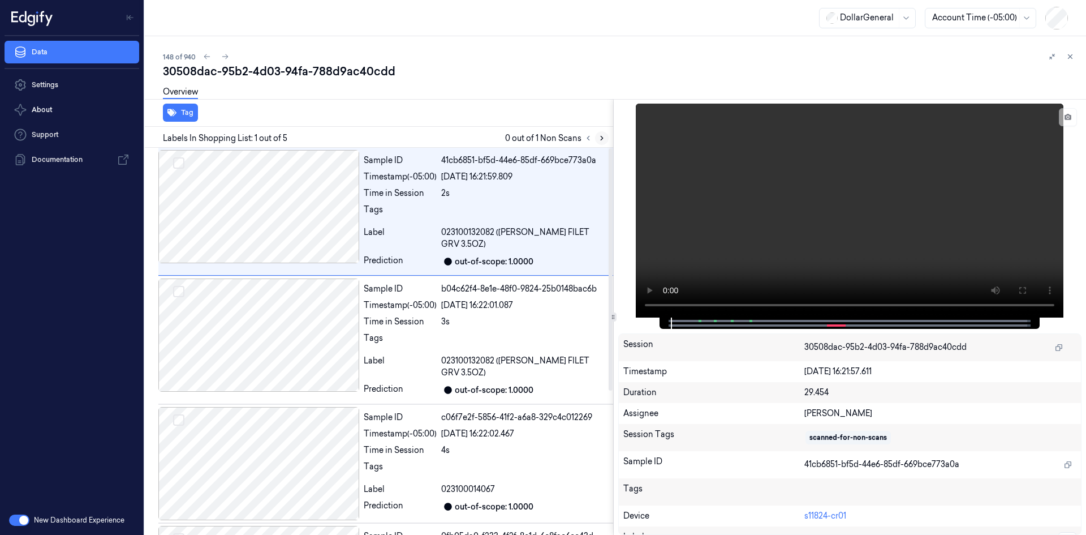
click at [605, 139] on icon at bounding box center [602, 138] width 8 height 8
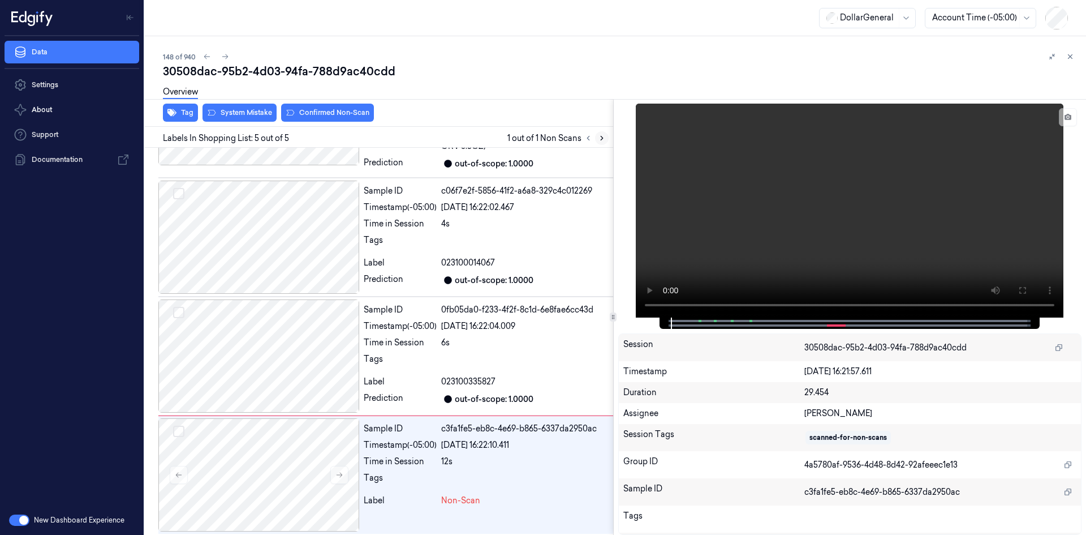
scroll to position [230, 0]
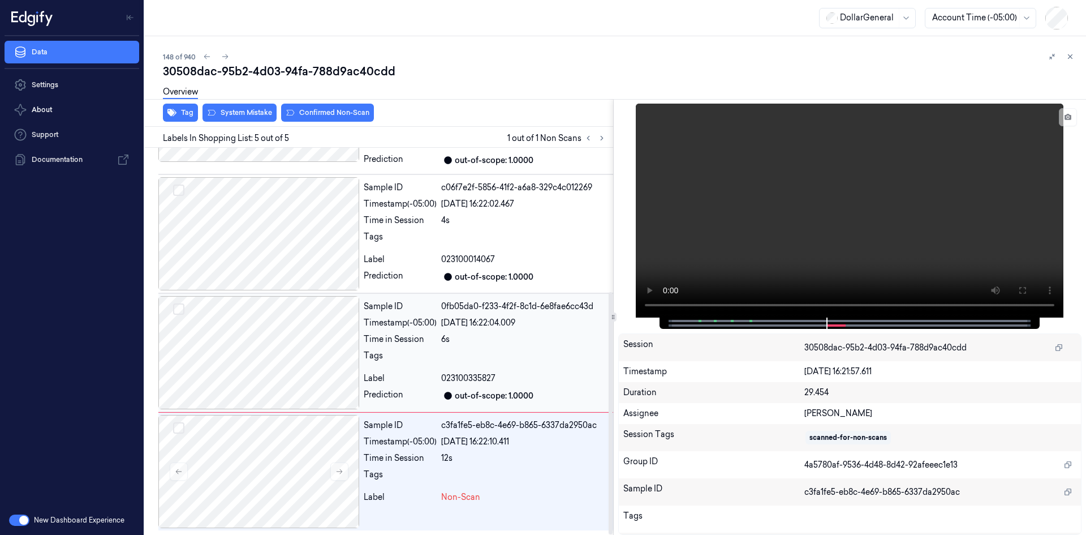
click at [441, 352] on div "Tags" at bounding box center [486, 359] width 245 height 18
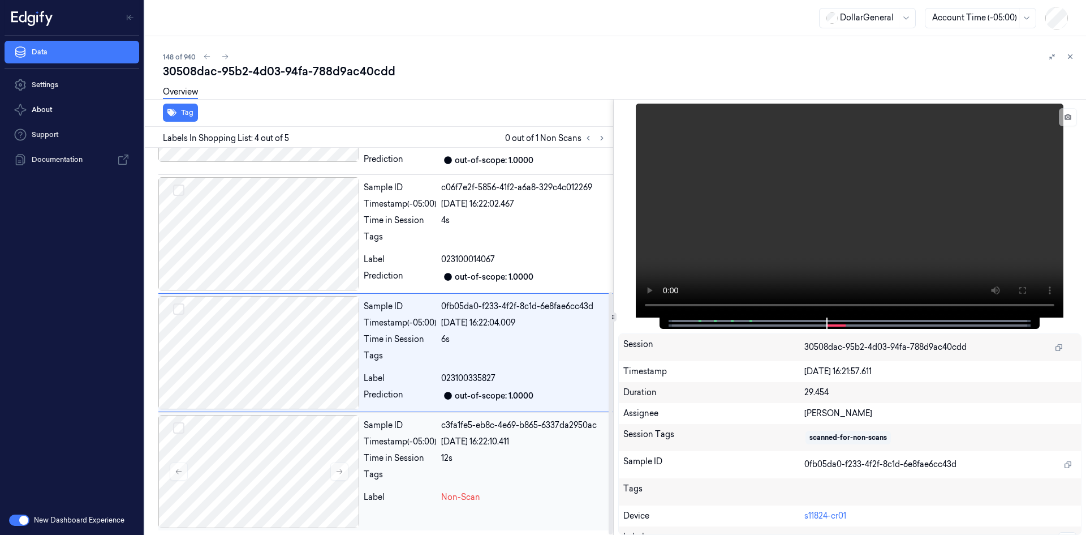
click at [475, 470] on div at bounding box center [524, 477] width 167 height 18
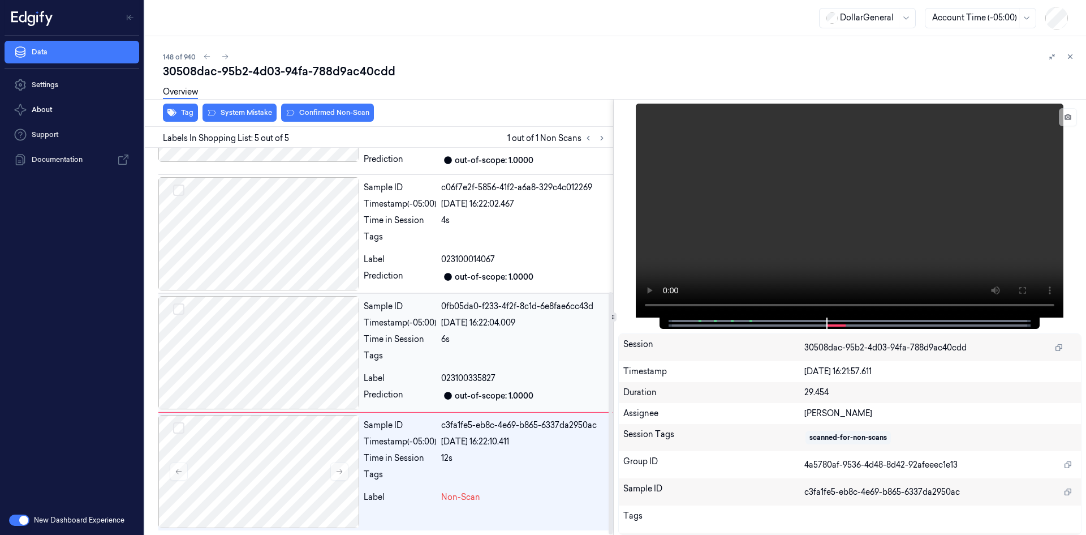
click at [500, 379] on div "023100335827" at bounding box center [524, 378] width 167 height 12
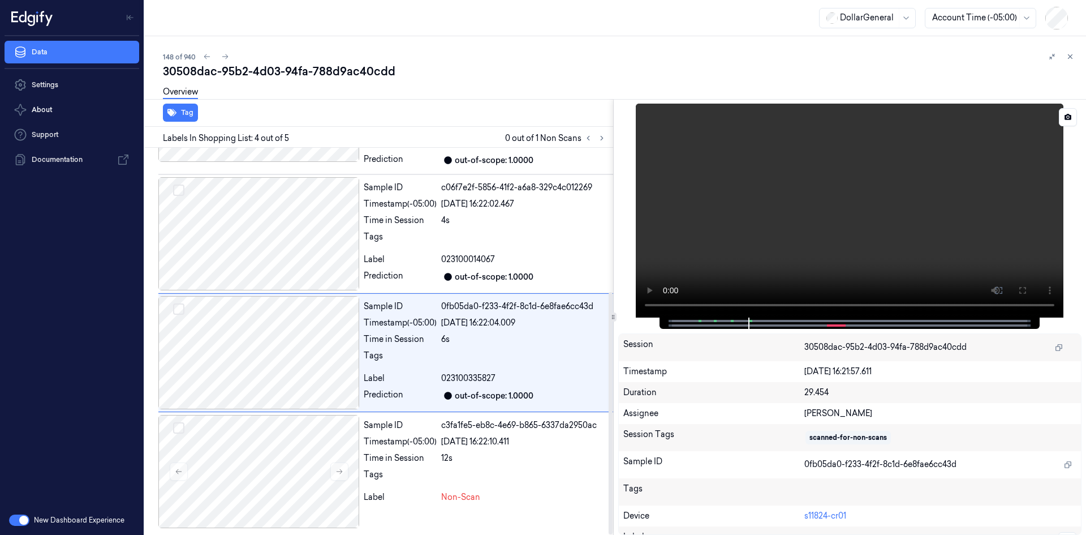
click at [793, 247] on video at bounding box center [850, 211] width 428 height 214
click at [569, 246] on div at bounding box center [524, 240] width 167 height 18
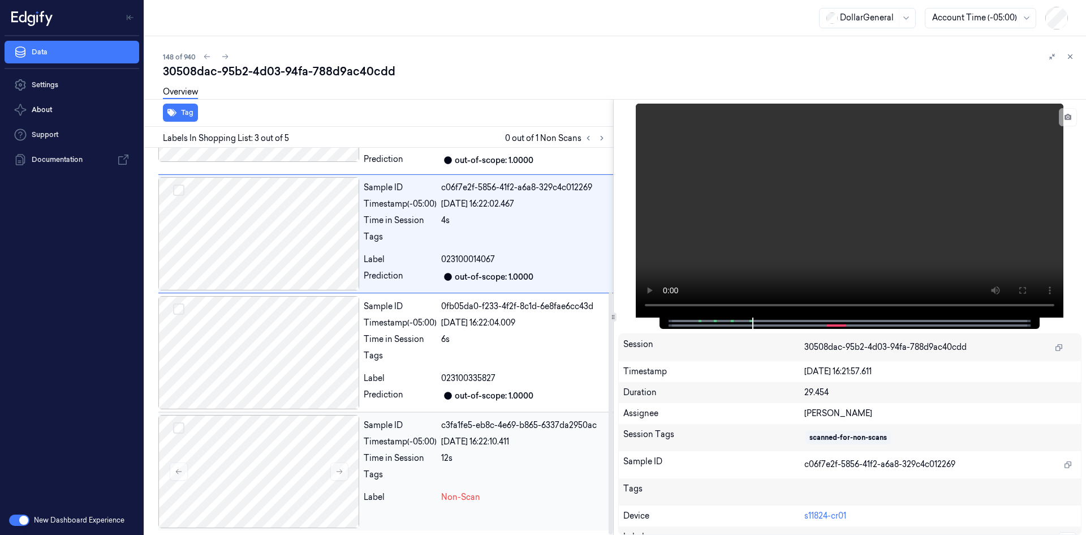
click at [372, 467] on div "Sample ID c3fa1fe5-eb8c-4e69-b865-6337da2950ac Timestamp (-05:00) [DATE] 16:22:…" at bounding box center [486, 471] width 254 height 113
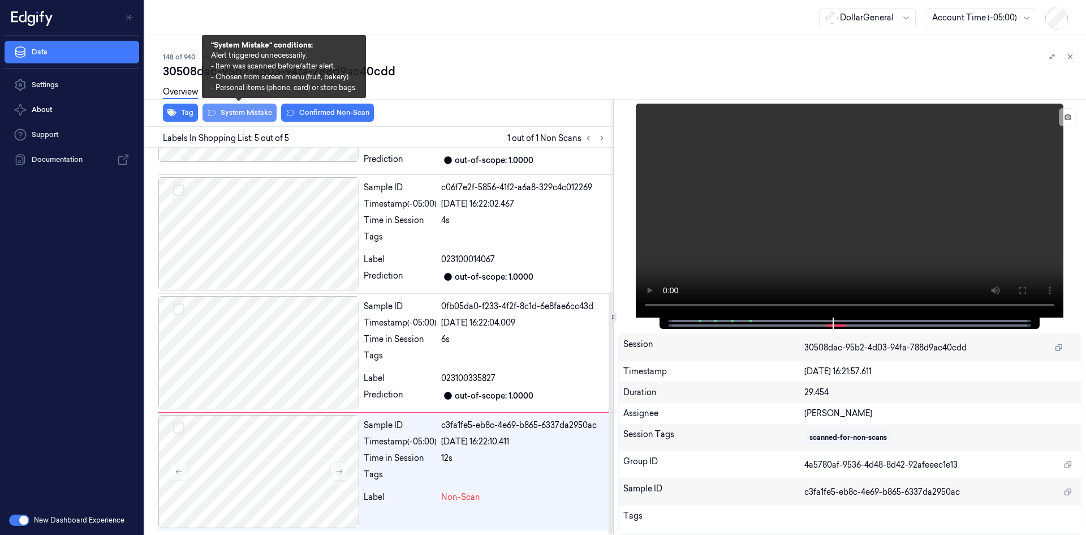
click at [243, 114] on button "System Mistake" at bounding box center [240, 113] width 74 height 18
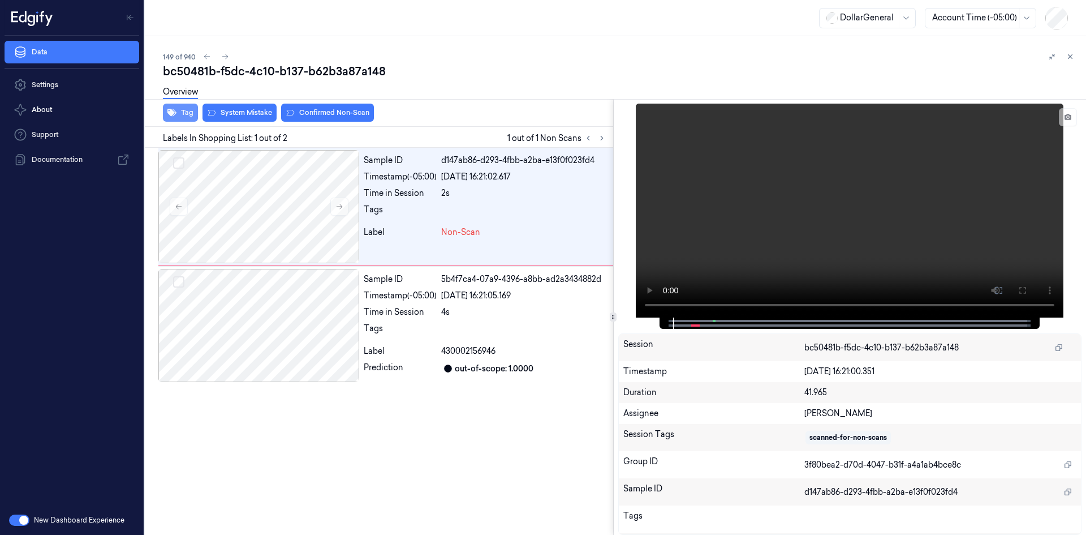
click at [173, 121] on button "Tag" at bounding box center [180, 113] width 35 height 18
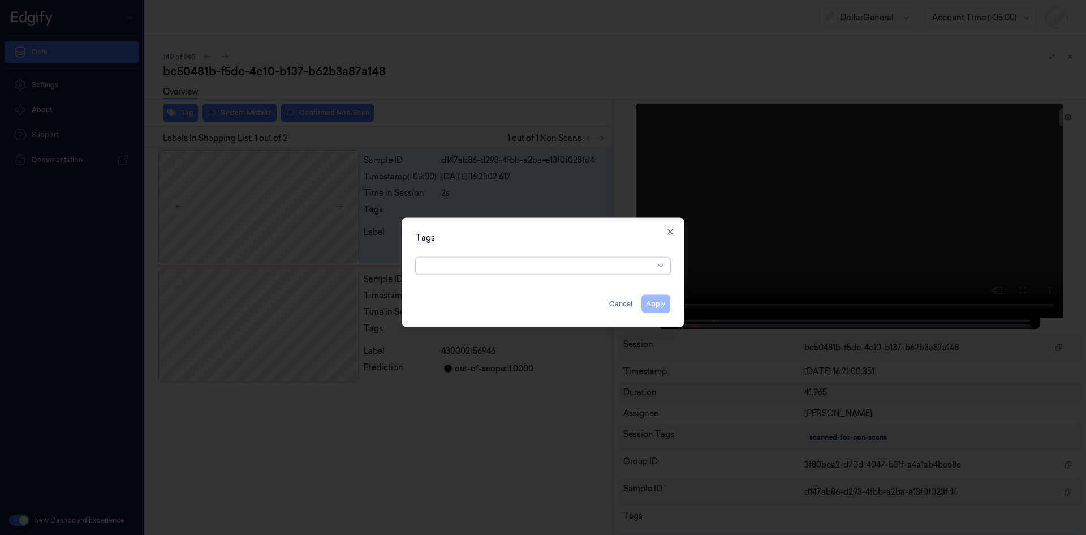
click at [472, 265] on div at bounding box center [538, 266] width 231 height 12
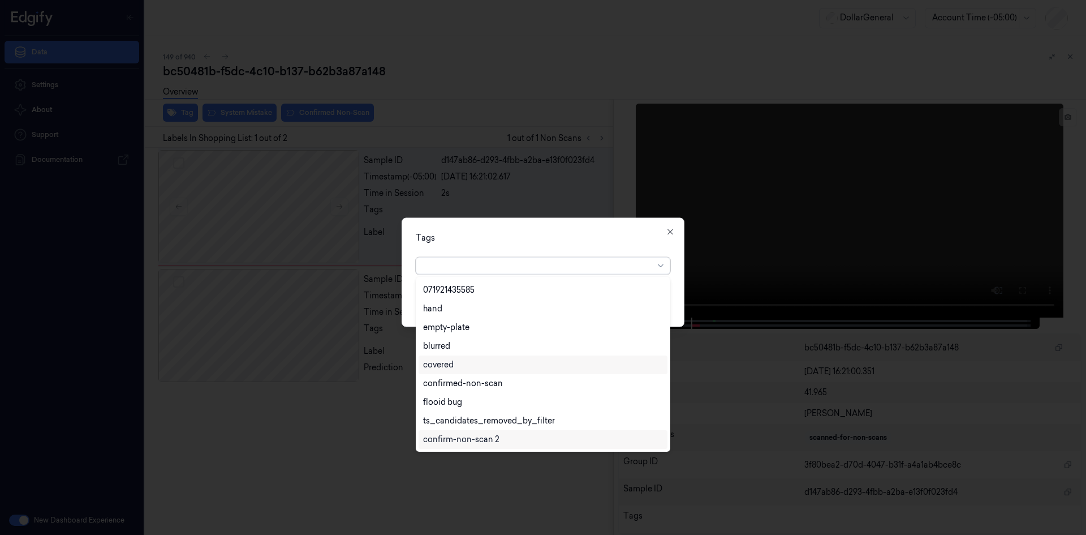
scroll to position [260, 0]
click at [448, 351] on div "flooid bug" at bounding box center [442, 346] width 39 height 12
click at [574, 255] on div "option flooid bug , selected. 22 results available. Use Up and Down to choose o…" at bounding box center [543, 263] width 255 height 22
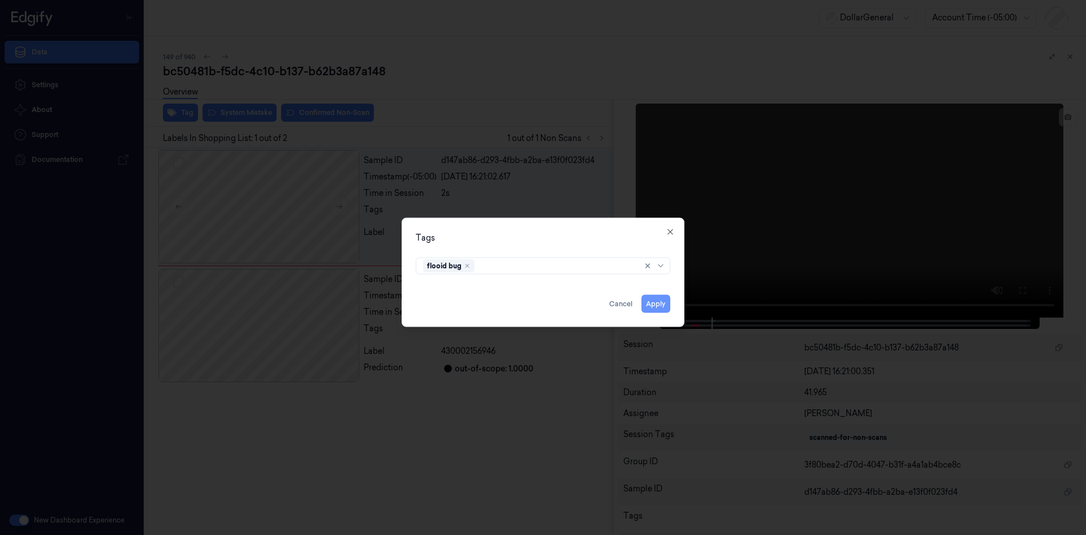
click at [659, 296] on button "Apply" at bounding box center [656, 303] width 29 height 18
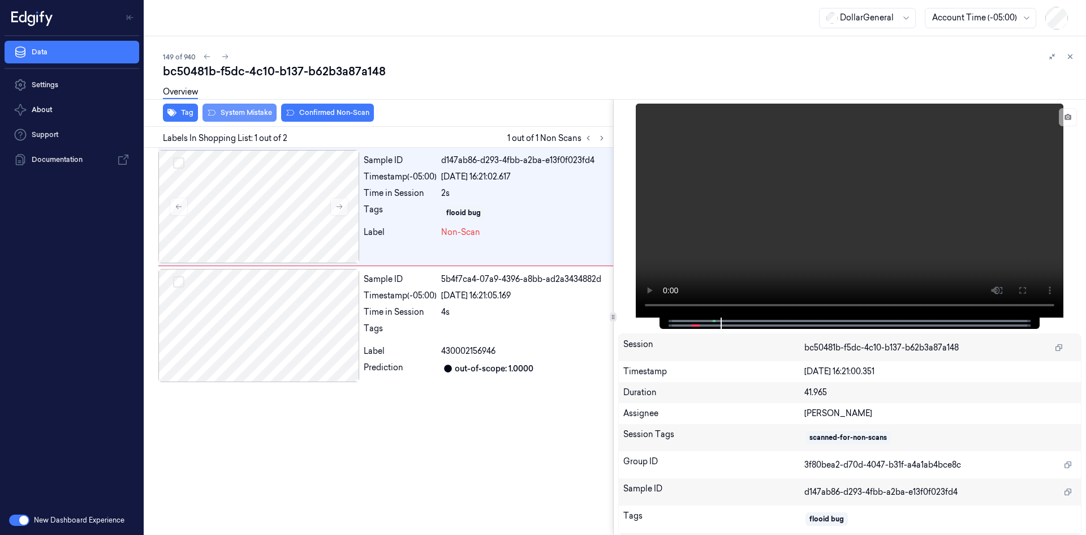
click at [231, 121] on button "System Mistake" at bounding box center [240, 113] width 74 height 18
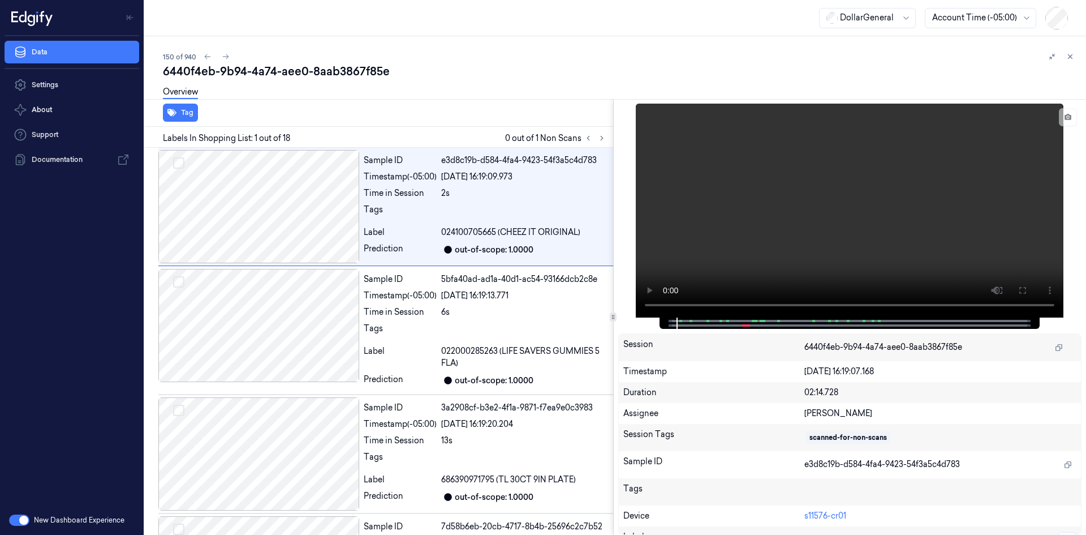
click at [234, 118] on div "Tag" at bounding box center [376, 113] width 473 height 28
click at [205, 55] on icon at bounding box center [208, 56] width 6 height 5
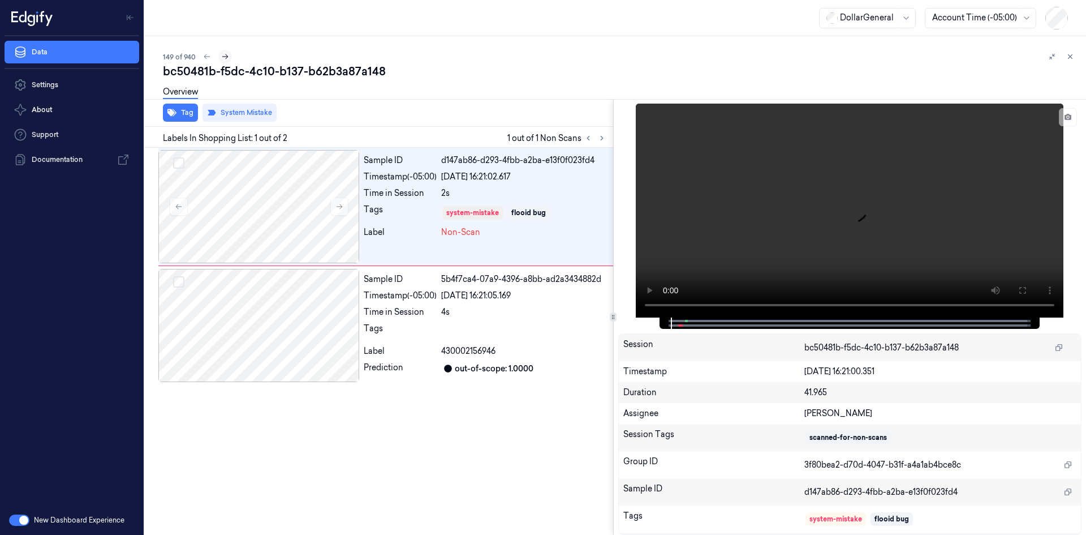
click at [230, 60] on button at bounding box center [225, 57] width 14 height 14
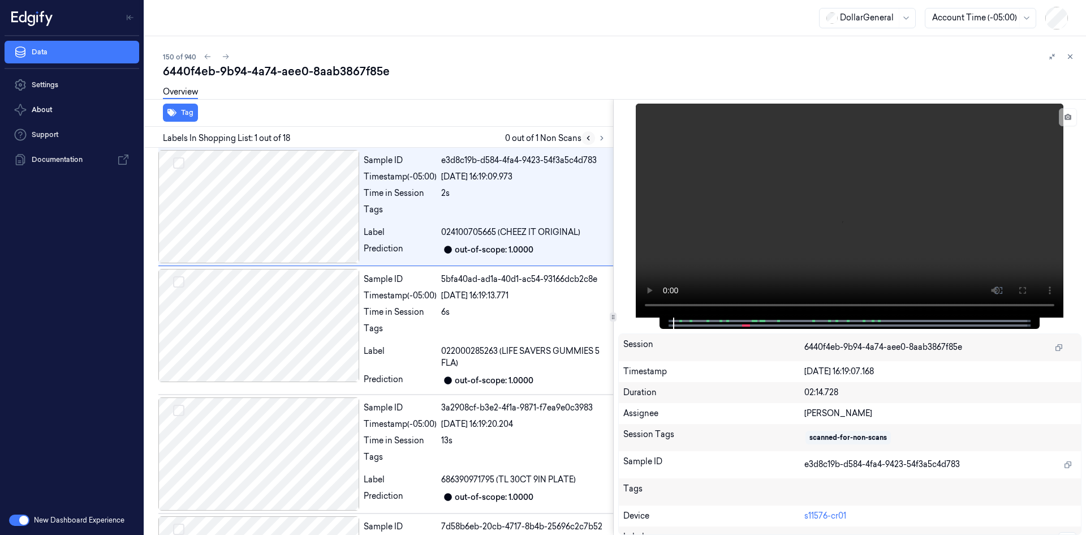
click at [583, 135] on button at bounding box center [589, 138] width 14 height 14
click at [599, 132] on button at bounding box center [602, 138] width 14 height 14
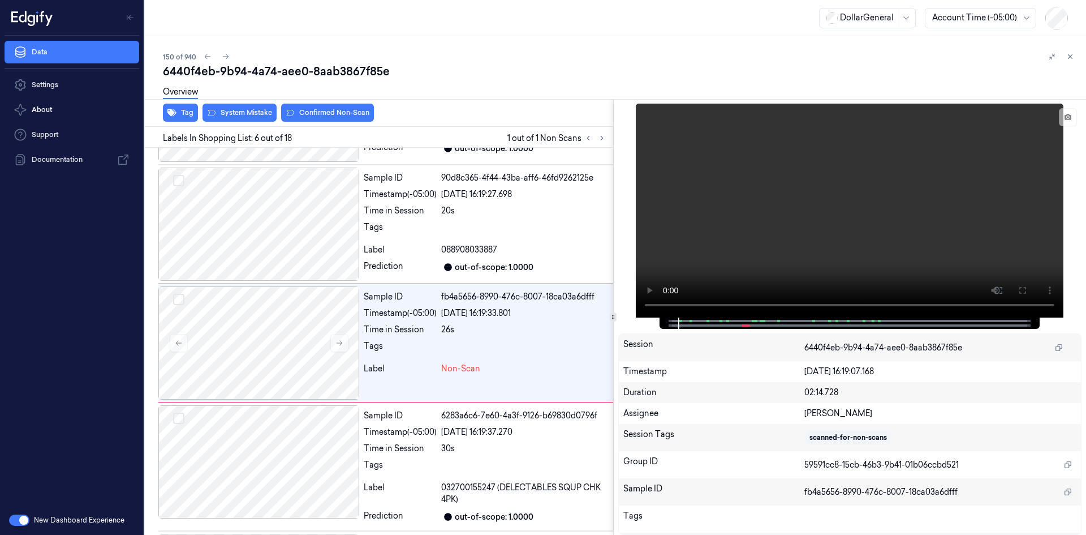
scroll to position [469, 0]
click at [433, 252] on div "Label" at bounding box center [400, 248] width 73 height 12
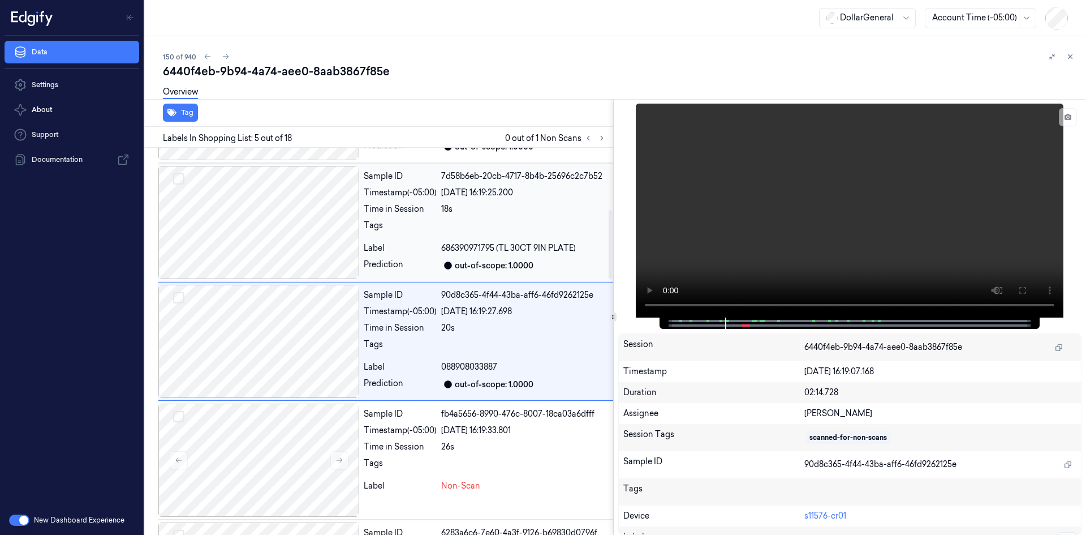
click at [425, 260] on div "Prediction" at bounding box center [400, 266] width 73 height 14
click at [416, 261] on div "Prediction" at bounding box center [400, 266] width 73 height 14
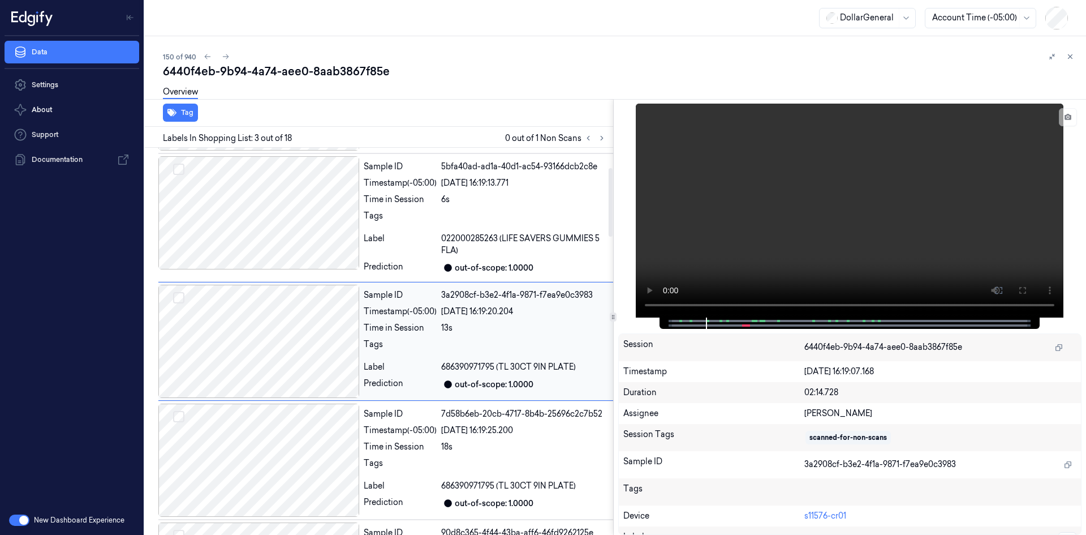
click at [416, 261] on div "Prediction" at bounding box center [400, 268] width 73 height 14
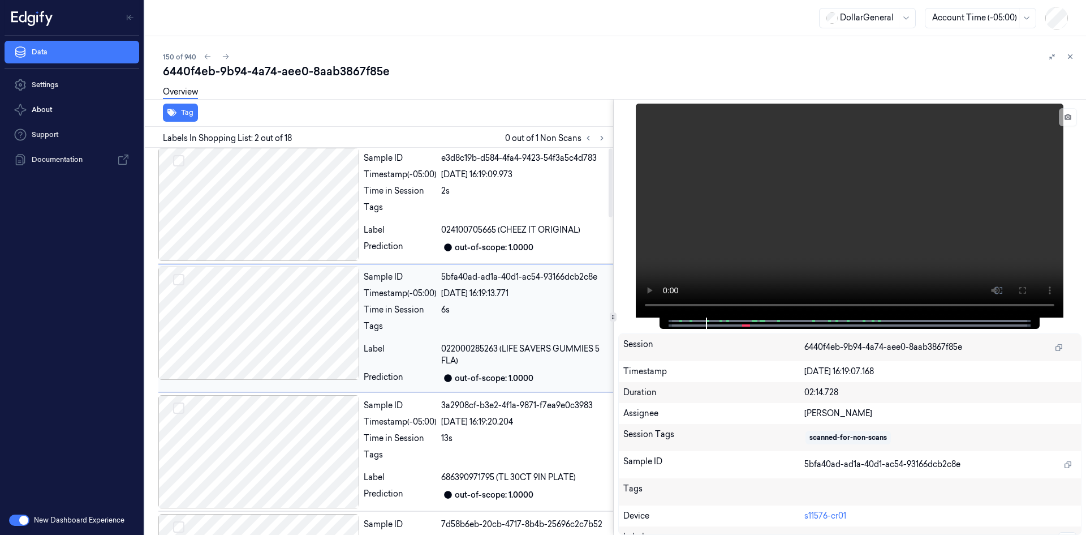
scroll to position [0, 0]
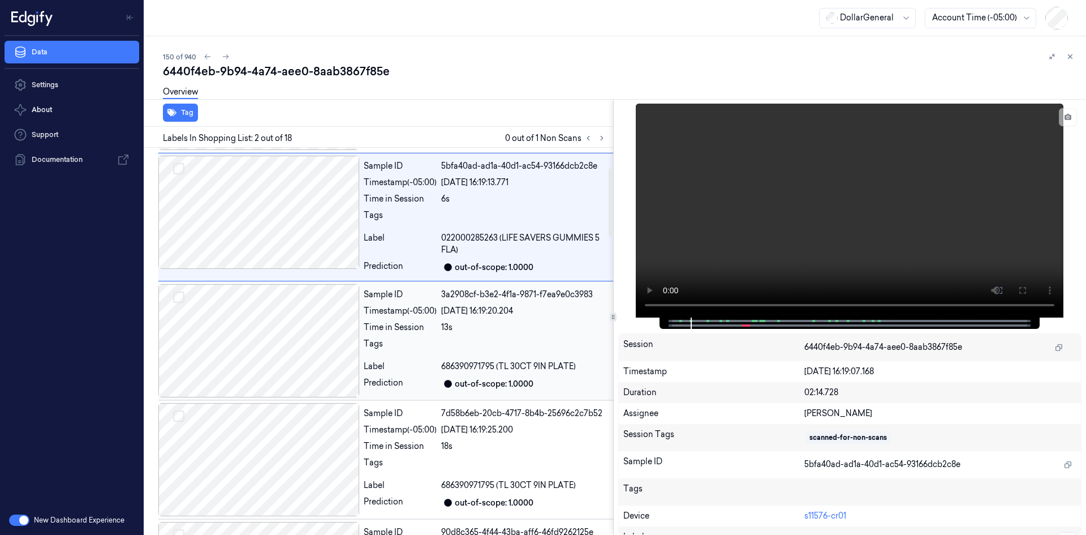
click at [388, 350] on div "Tags" at bounding box center [400, 347] width 73 height 18
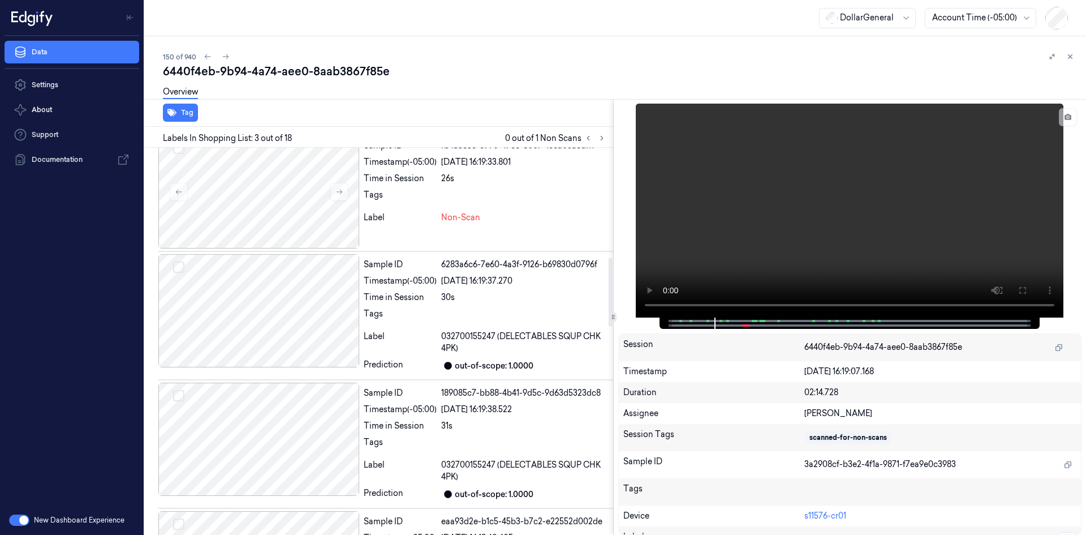
scroll to position [622, 0]
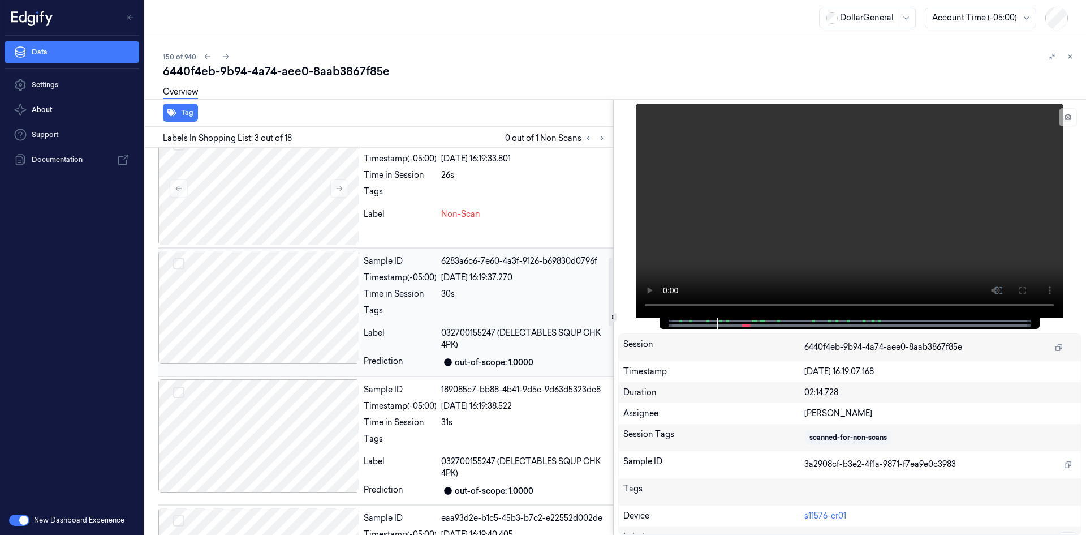
click at [436, 250] on div "Sample ID 6283a6c6-7e60-4a3f-9126-b69830d0796f Timestamp (-05:00) [DATE] 16:19:…" at bounding box center [385, 312] width 455 height 128
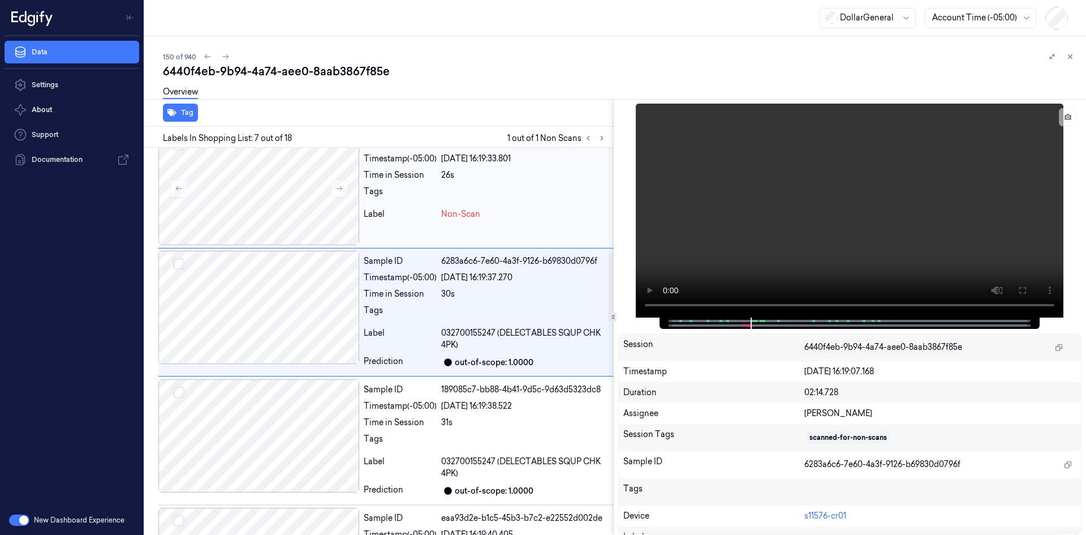
scroll to position [593, 0]
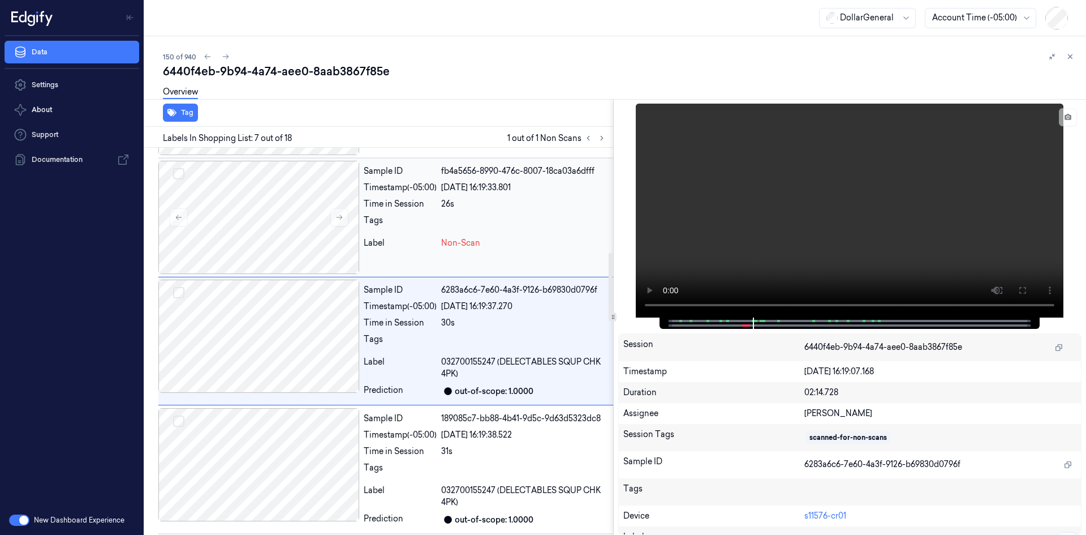
click at [444, 207] on div "26s" at bounding box center [524, 204] width 167 height 12
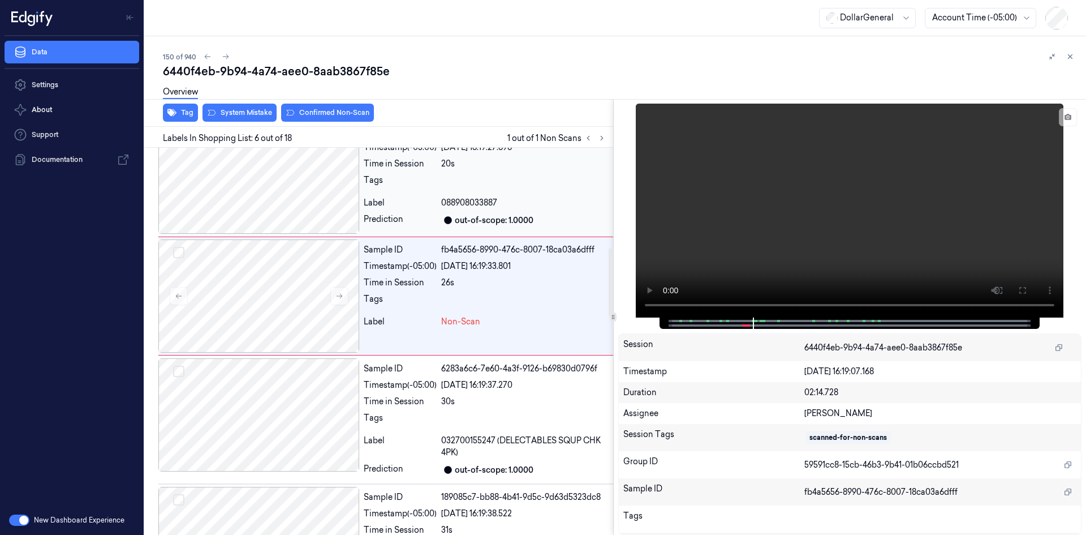
scroll to position [469, 0]
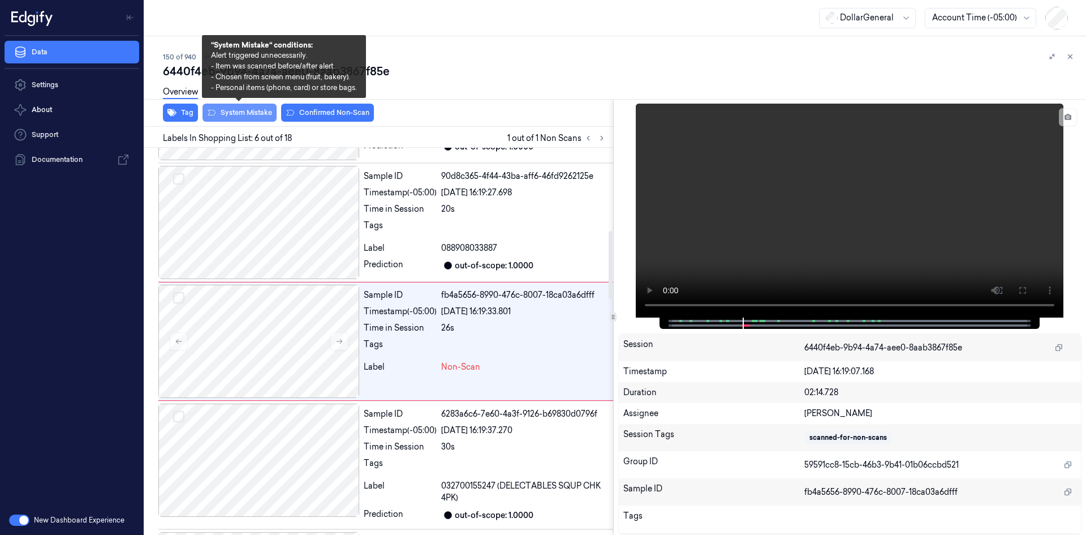
click at [253, 118] on button "System Mistake" at bounding box center [240, 113] width 74 height 18
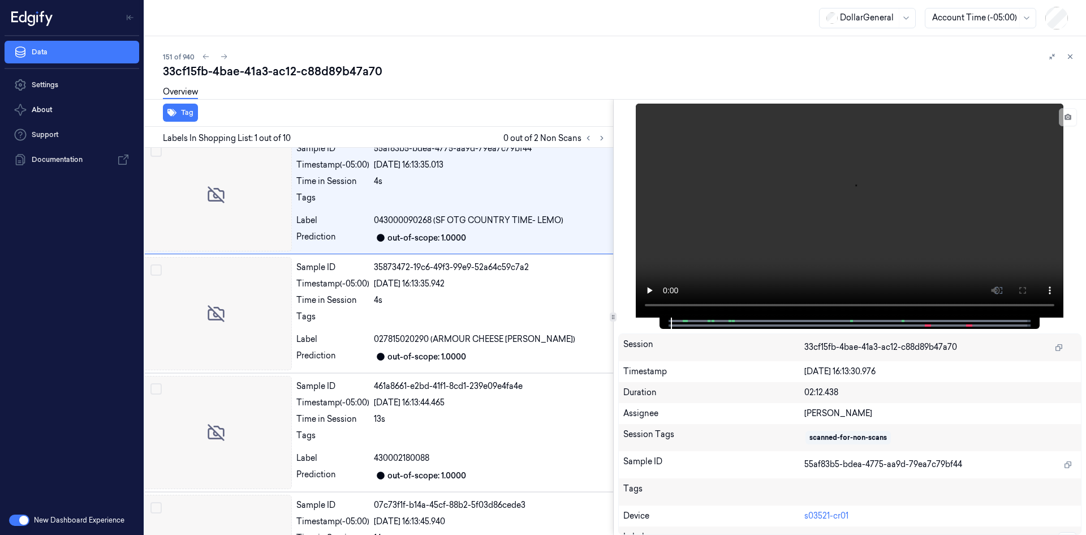
scroll to position [0, 18]
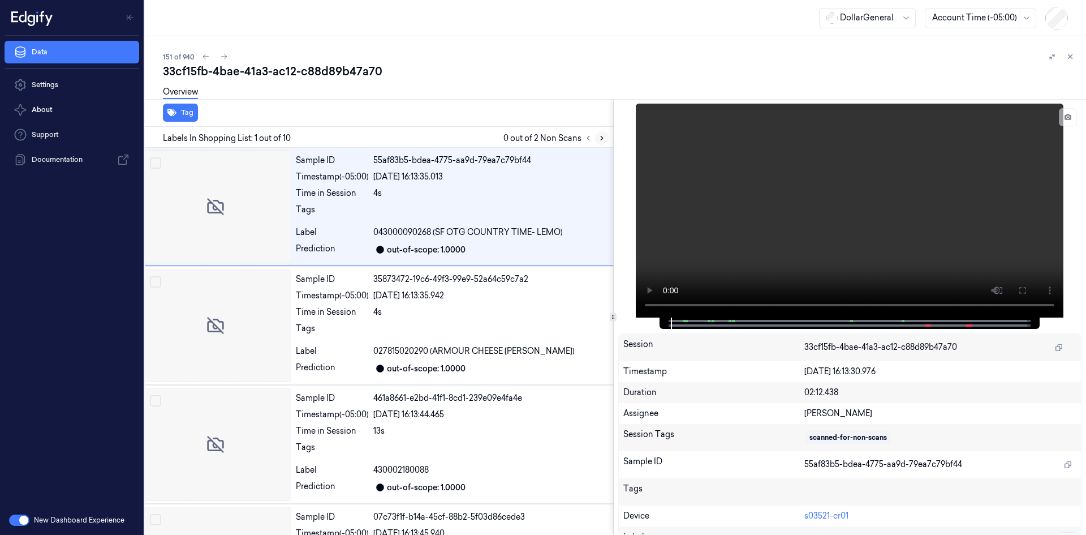
click at [599, 143] on button at bounding box center [602, 138] width 14 height 14
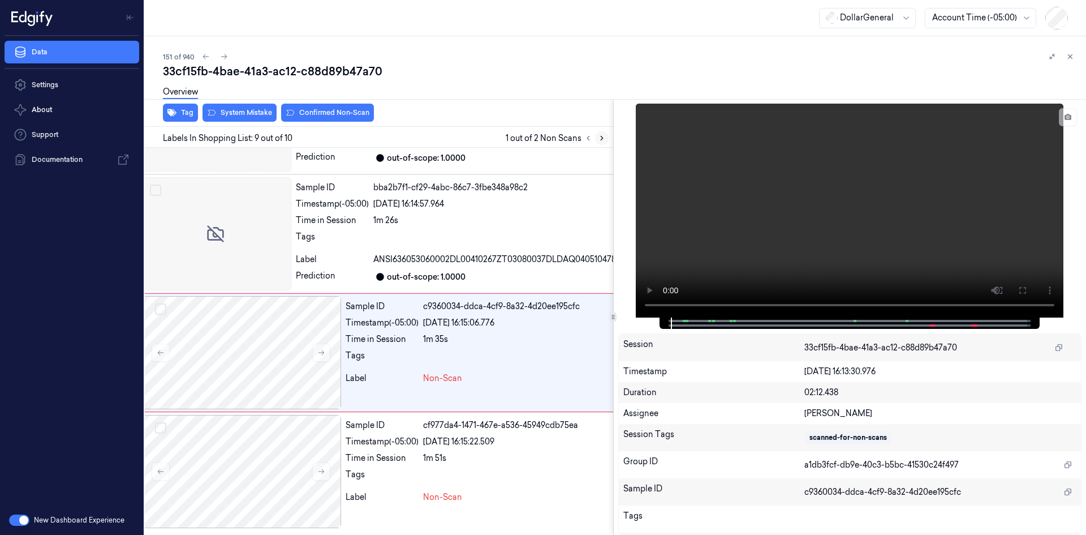
scroll to position [826, 18]
click at [768, 223] on video at bounding box center [850, 211] width 428 height 214
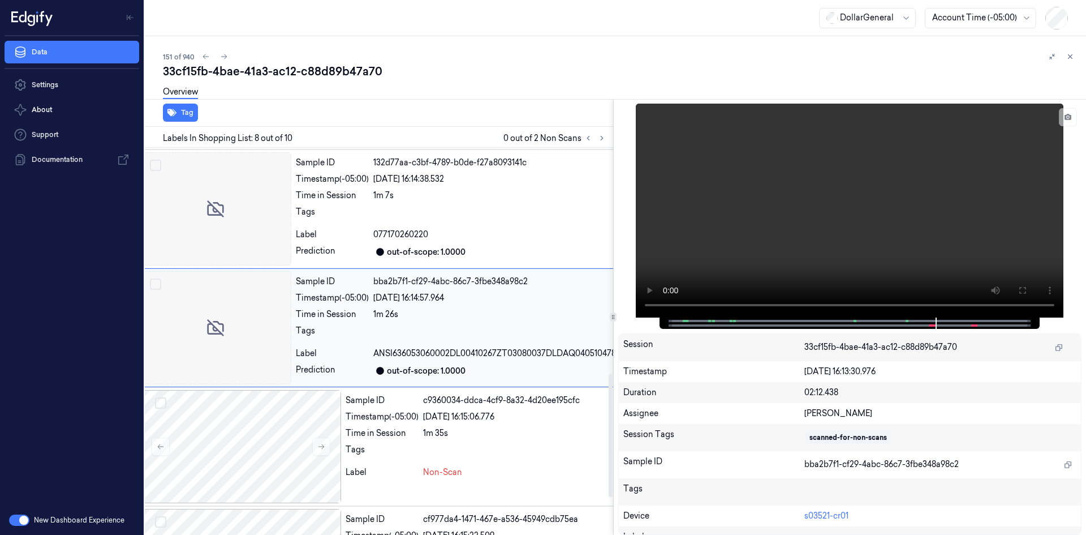
scroll to position [708, 18]
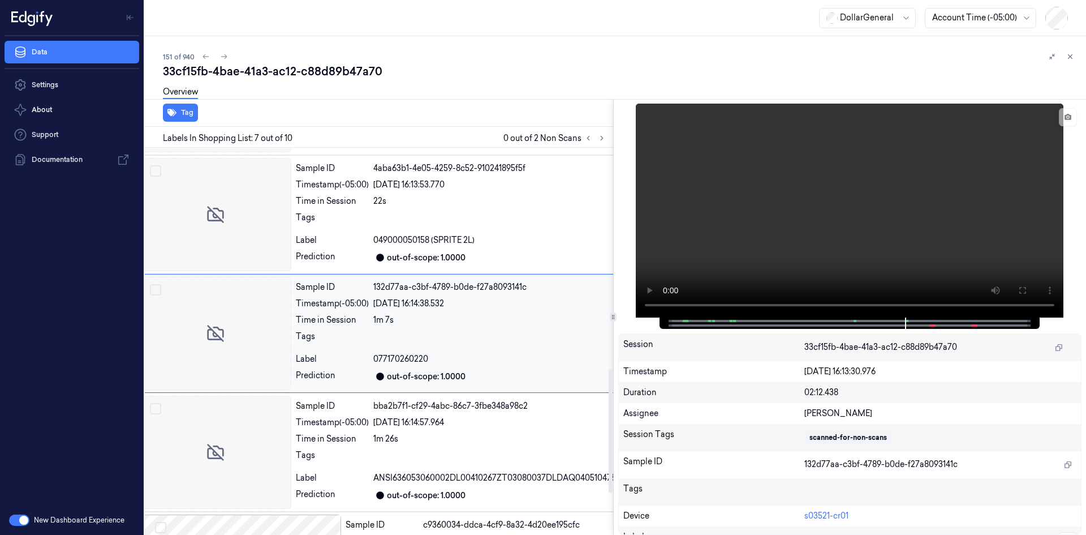
scroll to position [578, 18]
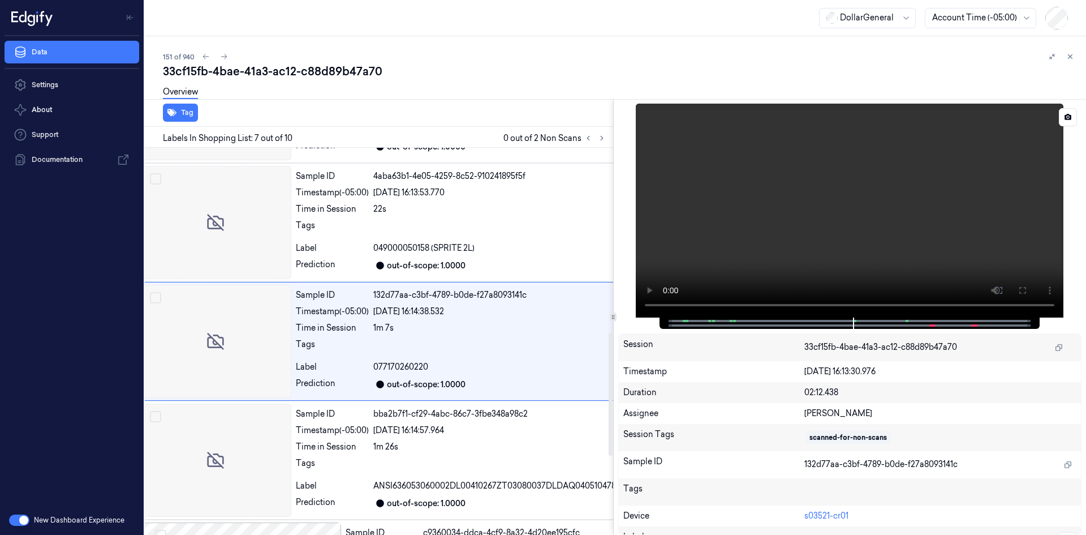
click at [785, 228] on video at bounding box center [850, 211] width 428 height 214
click at [780, 231] on video at bounding box center [850, 211] width 428 height 214
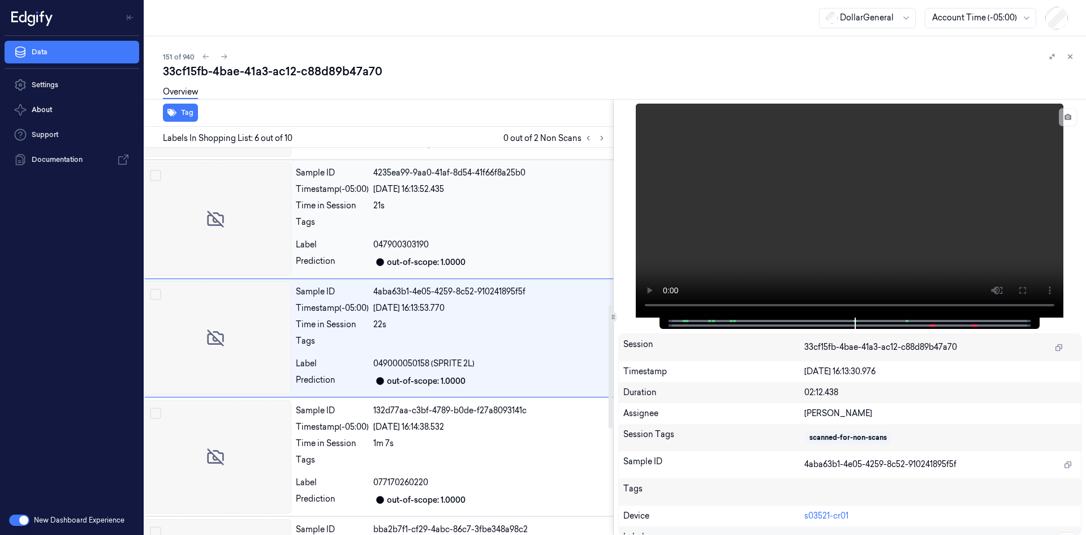
scroll to position [459, 18]
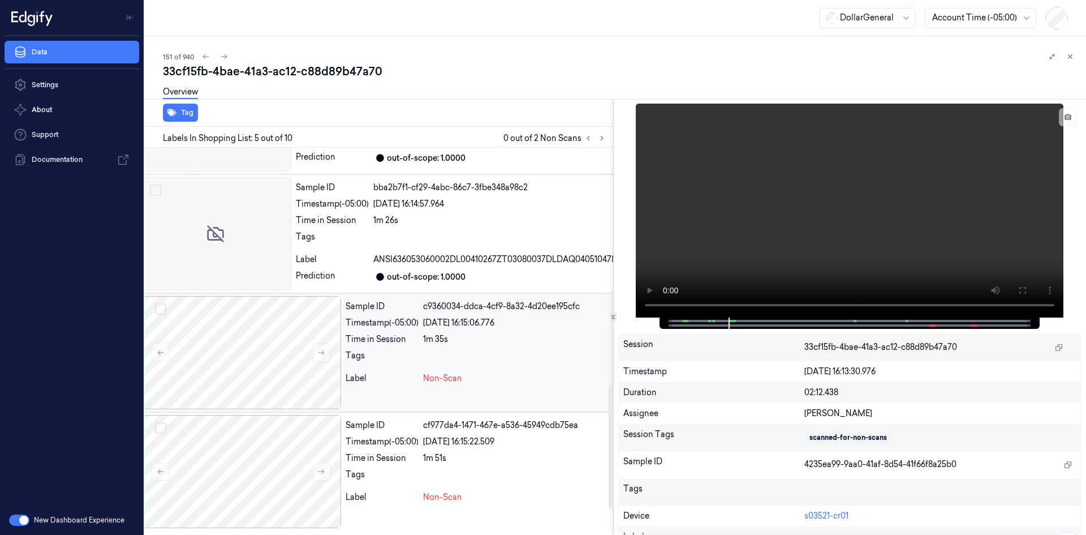
scroll to position [826, 18]
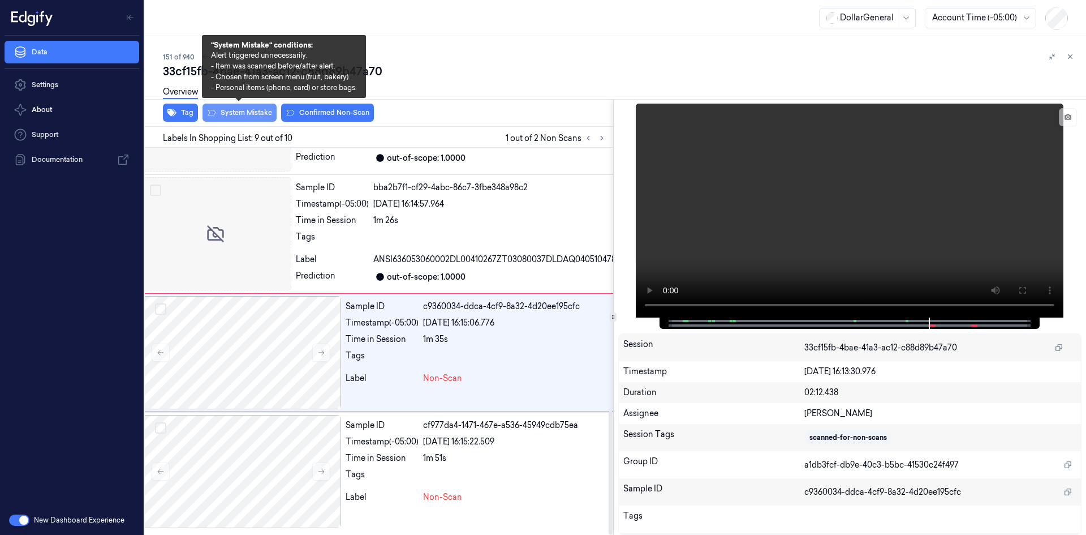
click at [261, 119] on button "System Mistake" at bounding box center [240, 113] width 74 height 18
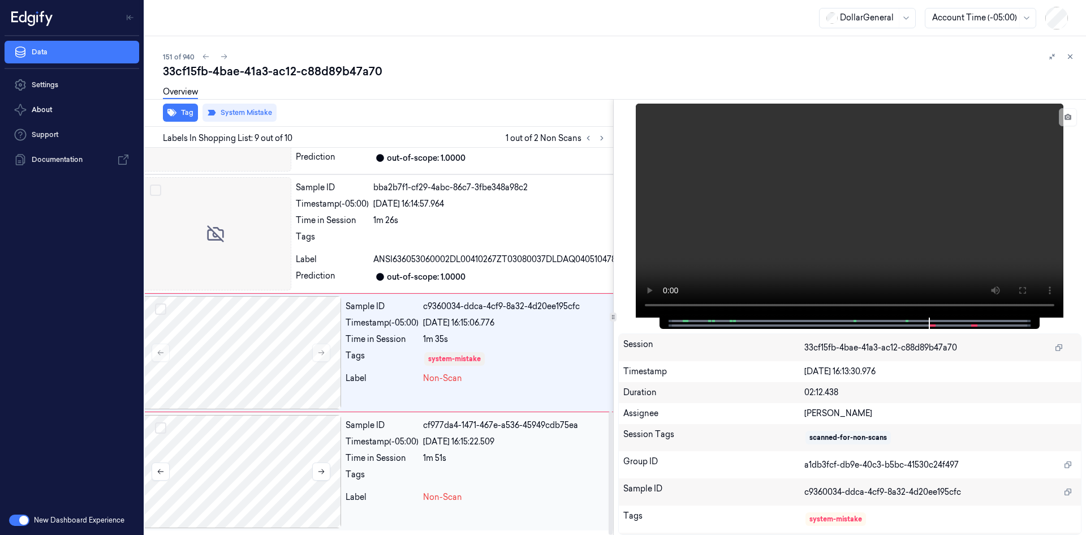
click at [293, 474] on div at bounding box center [240, 471] width 201 height 113
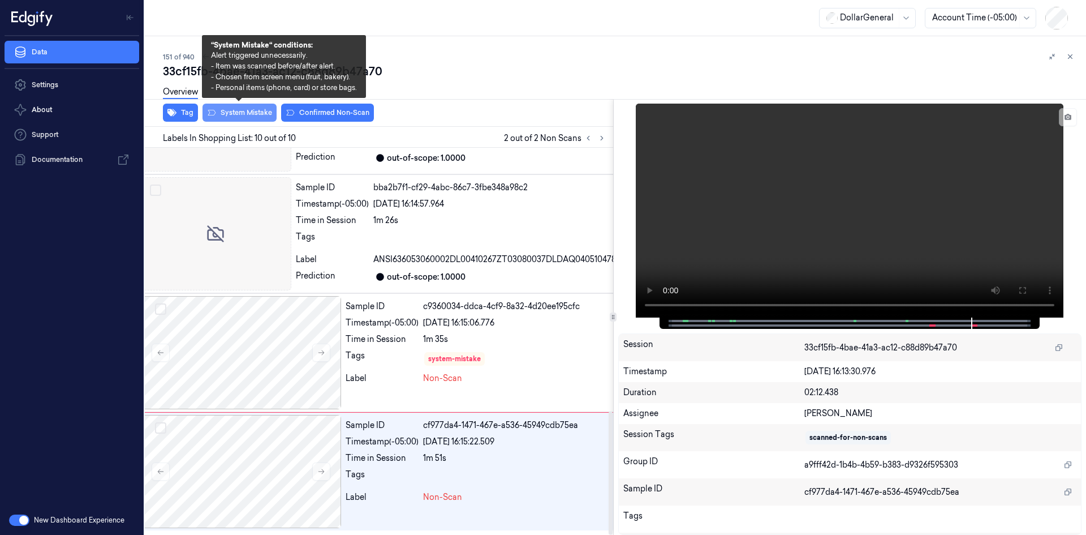
click at [246, 117] on button "System Mistake" at bounding box center [240, 113] width 74 height 18
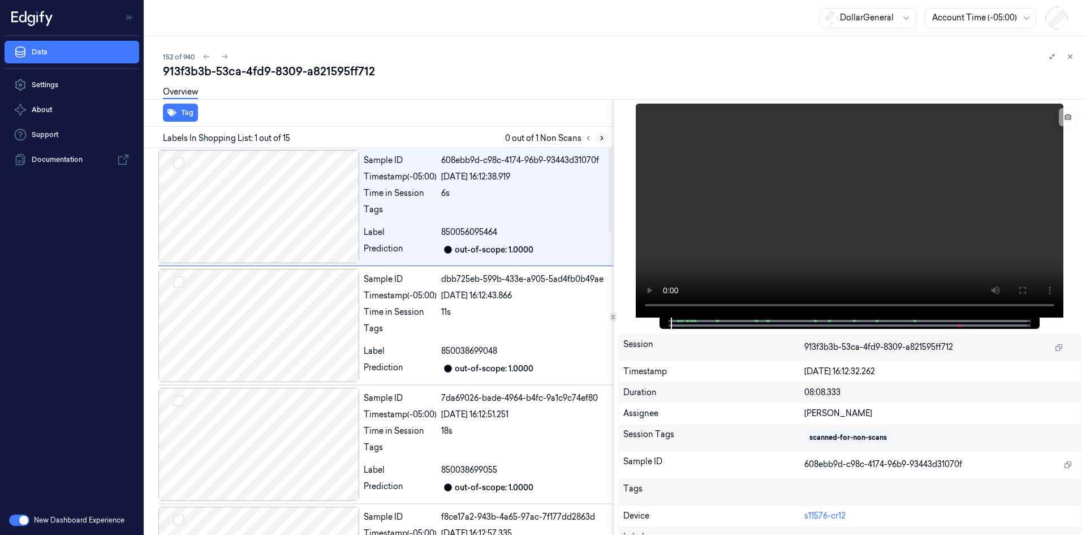
click at [605, 144] on div at bounding box center [595, 138] width 27 height 14
click at [603, 142] on button at bounding box center [602, 138] width 14 height 14
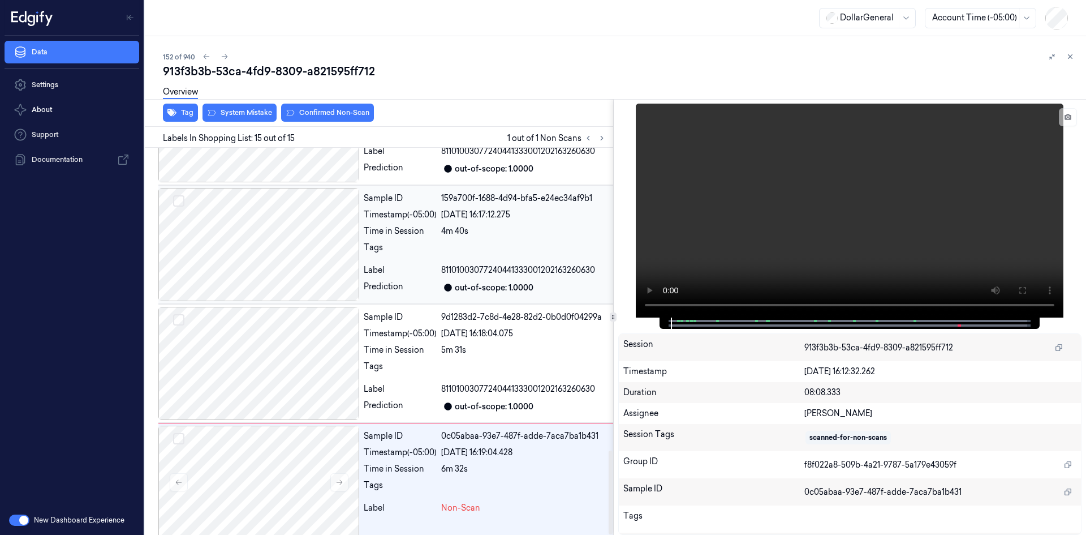
scroll to position [1399, 0]
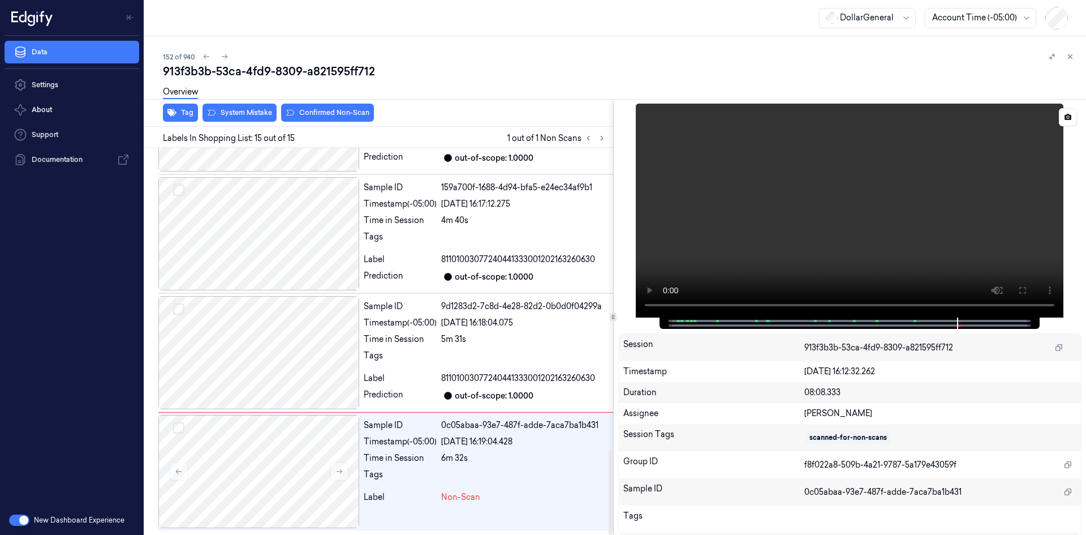
click at [718, 259] on video at bounding box center [850, 211] width 428 height 214
click at [722, 239] on video at bounding box center [850, 211] width 428 height 214
click at [448, 331] on div "Sample ID 9d1283d2-7c8d-4e28-82d2-0b0d0f04299a Timestamp (-05:00) [DATE] 16:18:…" at bounding box center [486, 352] width 254 height 113
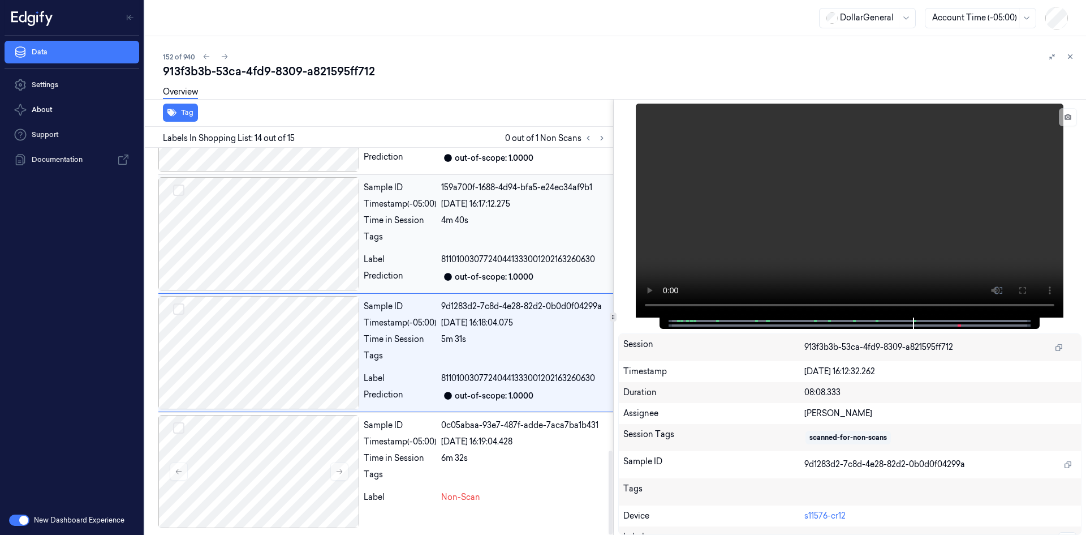
click at [460, 244] on div at bounding box center [524, 240] width 167 height 18
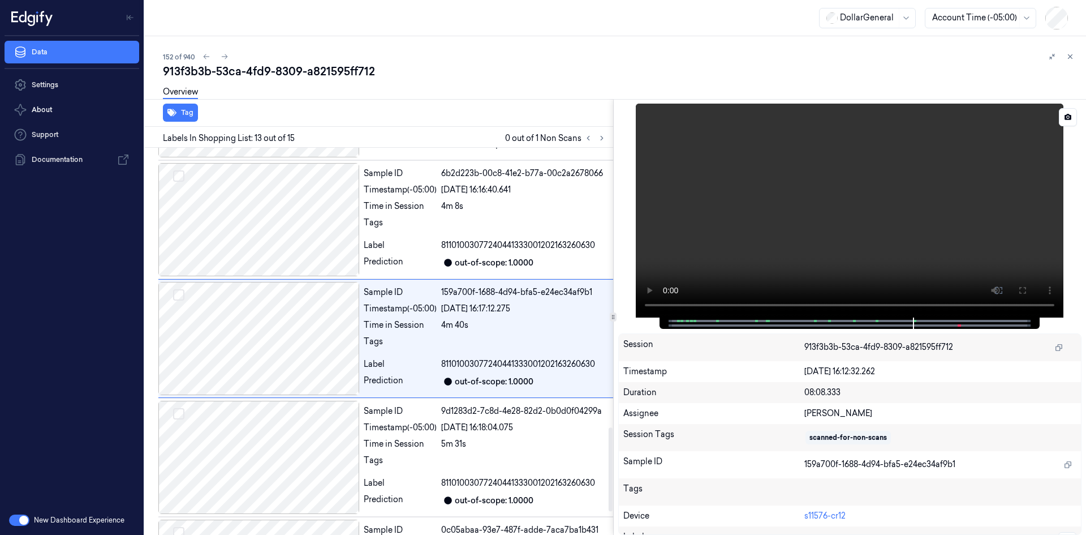
scroll to position [1291, 0]
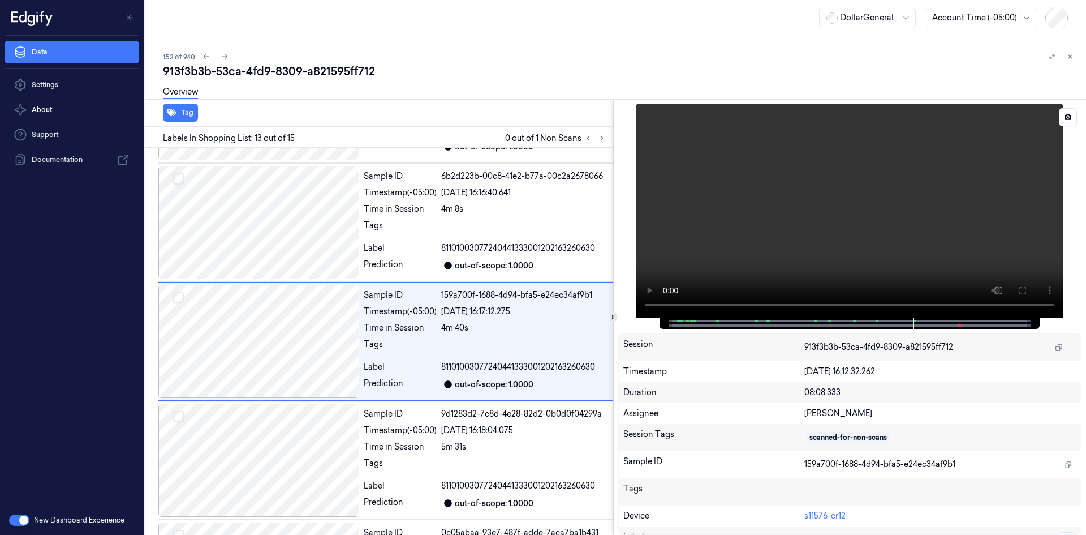
click at [831, 255] on video at bounding box center [850, 211] width 428 height 214
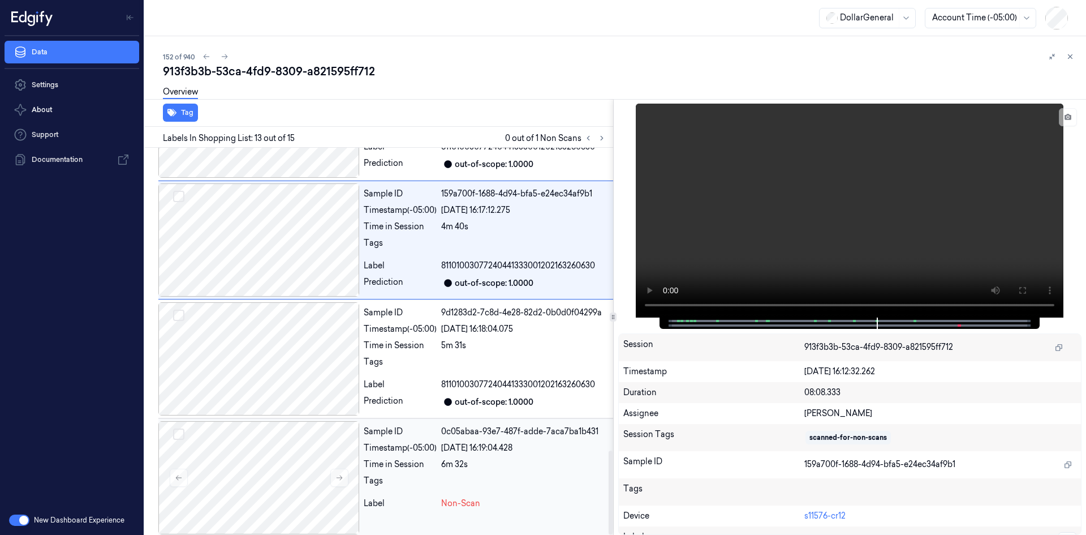
scroll to position [1399, 0]
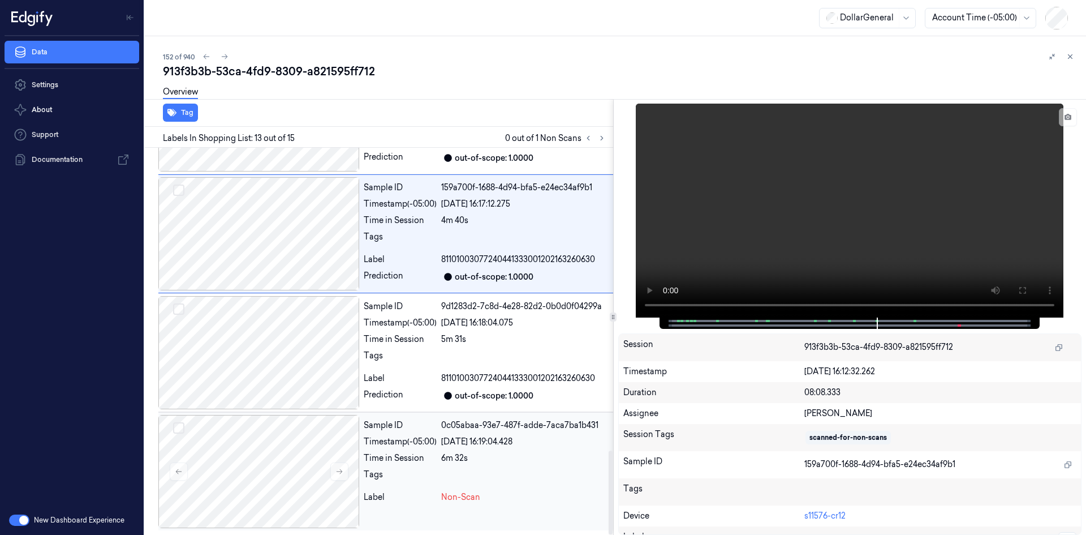
click at [495, 467] on div "Sample ID 0c05abaa-93e7-487f-adde-7aca7ba1b431 Timestamp (-05:00) [DATE] 16:19:…" at bounding box center [486, 471] width 254 height 113
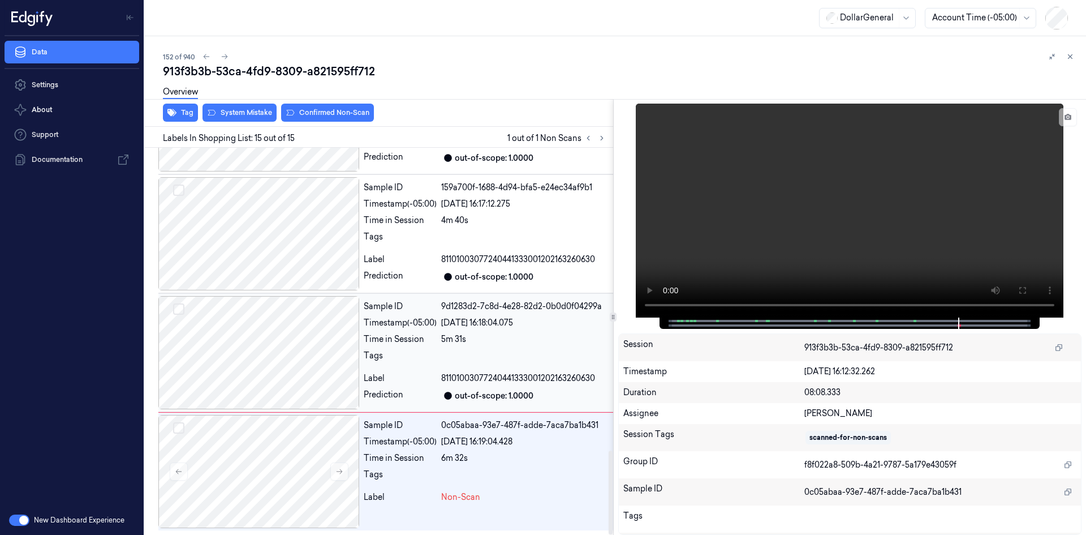
click at [496, 379] on span "81101003077240441333001202163260630" at bounding box center [518, 378] width 154 height 12
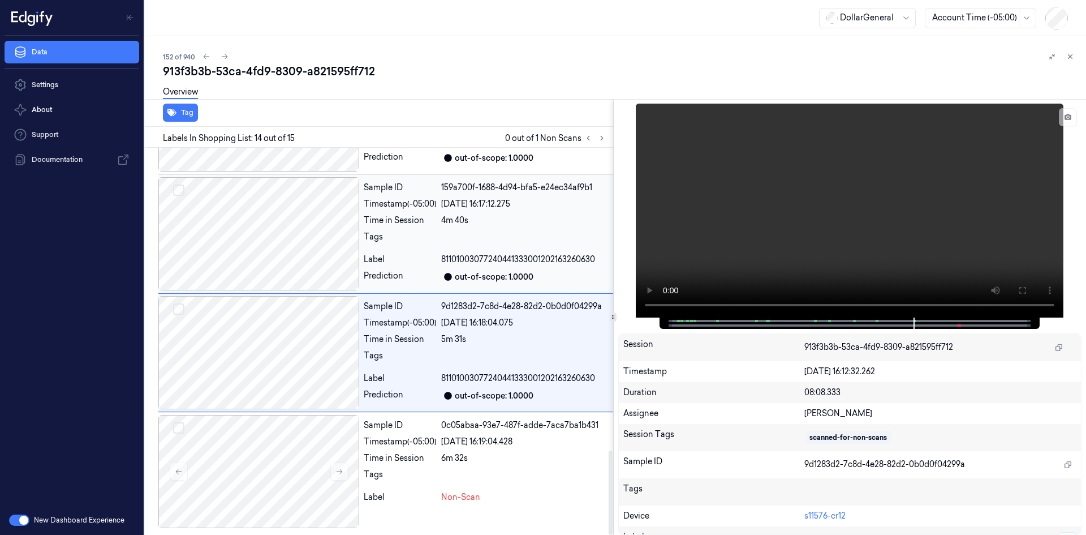
click at [493, 269] on div "Sample ID 159a700f-1688-4d94-bfa5-e24ec34af9b1 Timestamp (-05:00) [DATE] 16:17:…" at bounding box center [486, 233] width 254 height 113
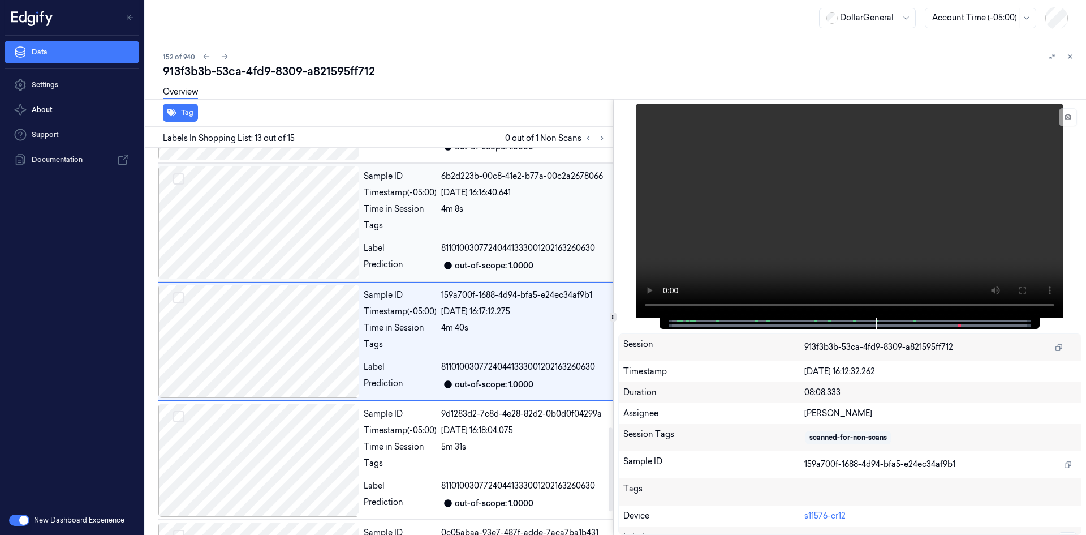
click at [493, 267] on div "out-of-scope: 1.0000" at bounding box center [494, 266] width 79 height 12
click at [488, 266] on div "out-of-scope: 1.0000" at bounding box center [494, 266] width 79 height 12
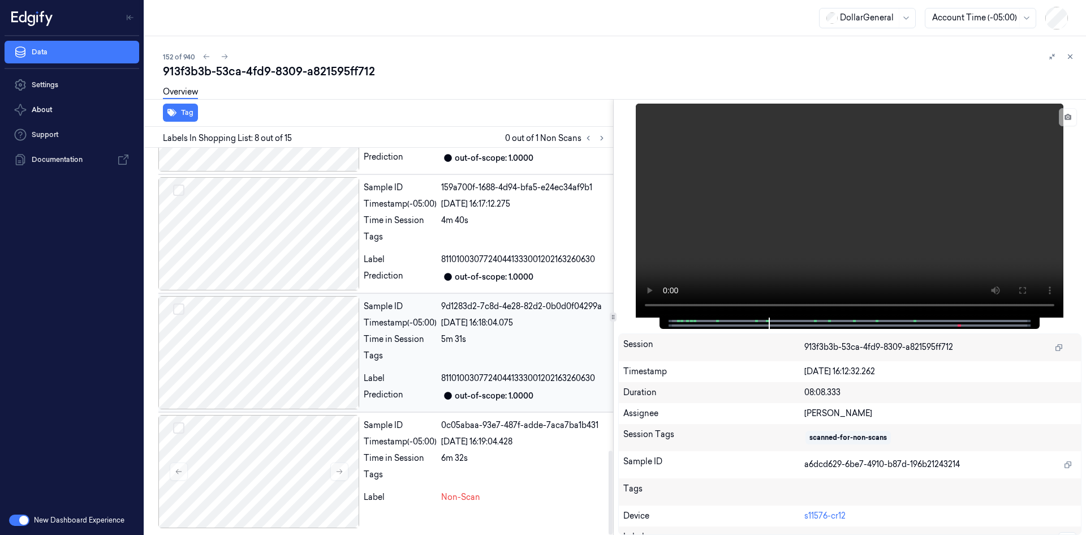
click at [451, 347] on div "Sample ID 9d1283d2-7c8d-4e28-82d2-0b0d0f04299a Timestamp (-05:00) [DATE] 16:18:…" at bounding box center [486, 352] width 254 height 113
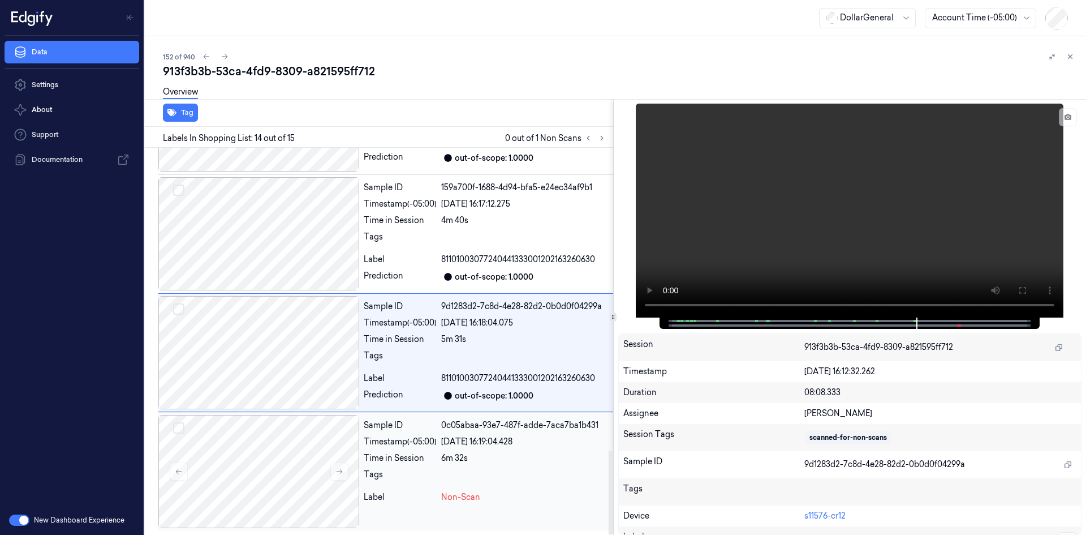
click at [543, 435] on div "Sample ID 0c05abaa-93e7-487f-adde-7aca7ba1b431 Timestamp (-05:00) [DATE] 16:19:…" at bounding box center [486, 471] width 254 height 113
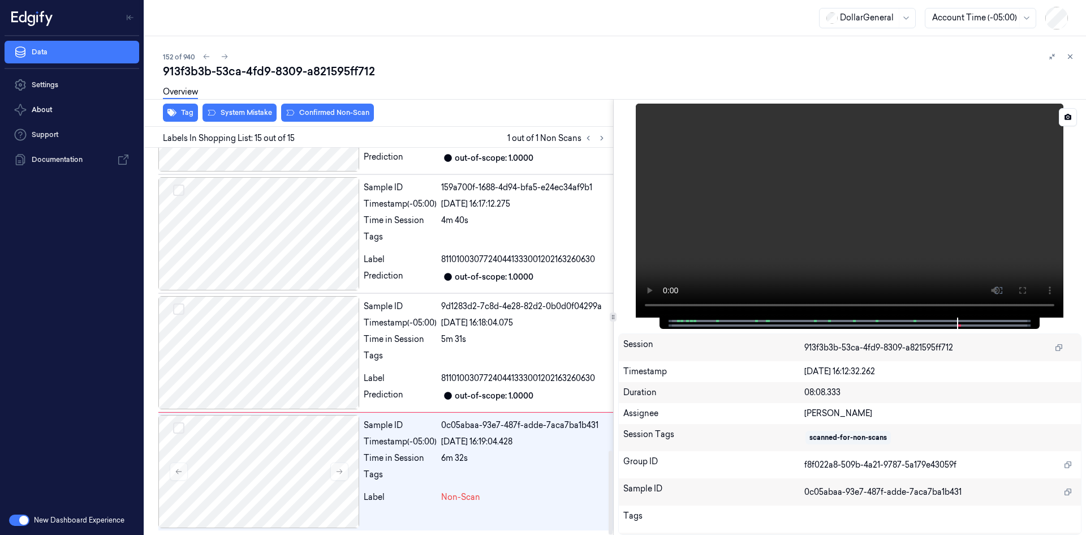
click at [780, 220] on video at bounding box center [850, 211] width 428 height 214
click at [902, 218] on video at bounding box center [850, 211] width 428 height 214
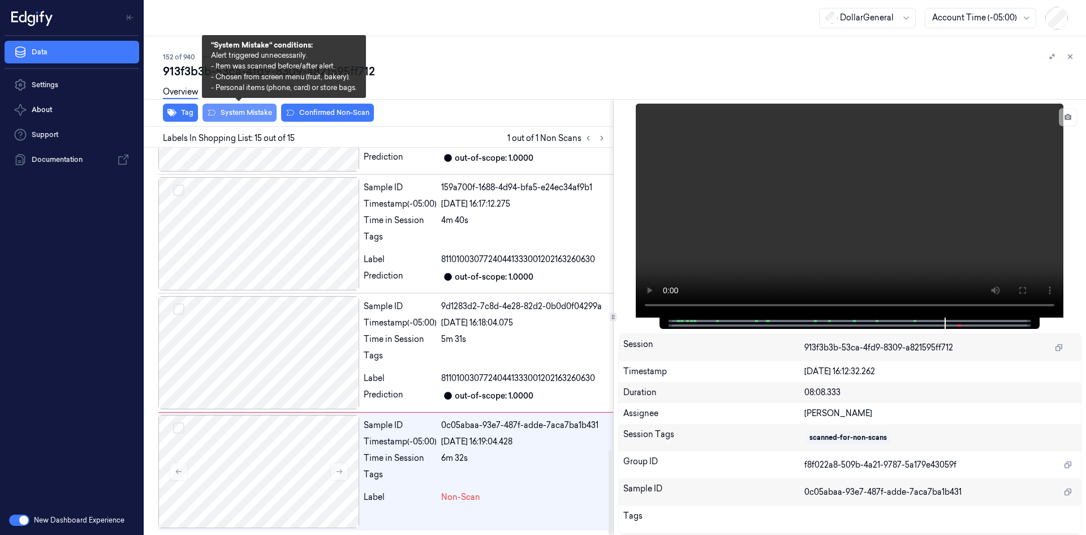
click at [237, 113] on button "System Mistake" at bounding box center [240, 113] width 74 height 18
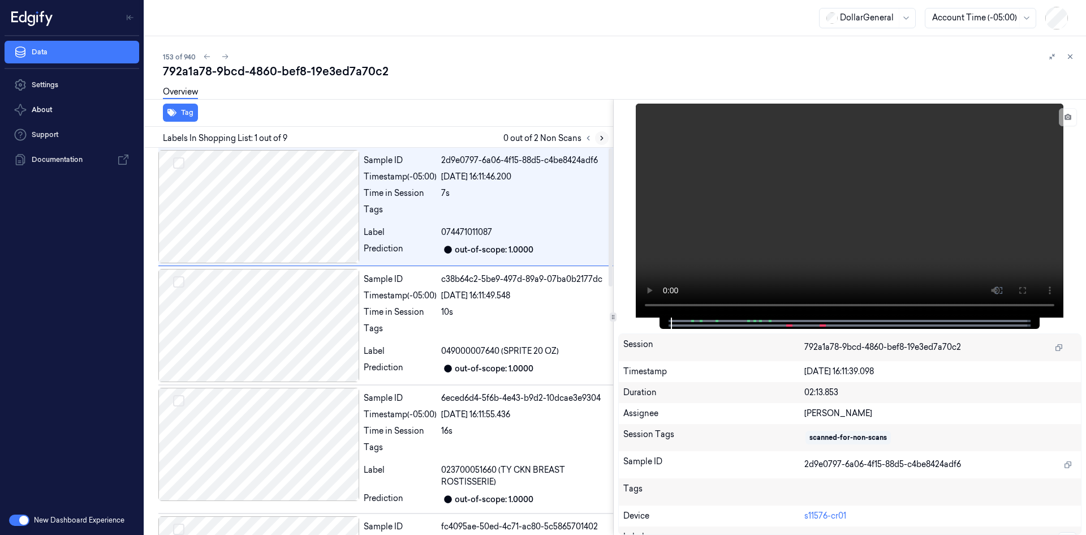
click at [603, 144] on button at bounding box center [602, 138] width 14 height 14
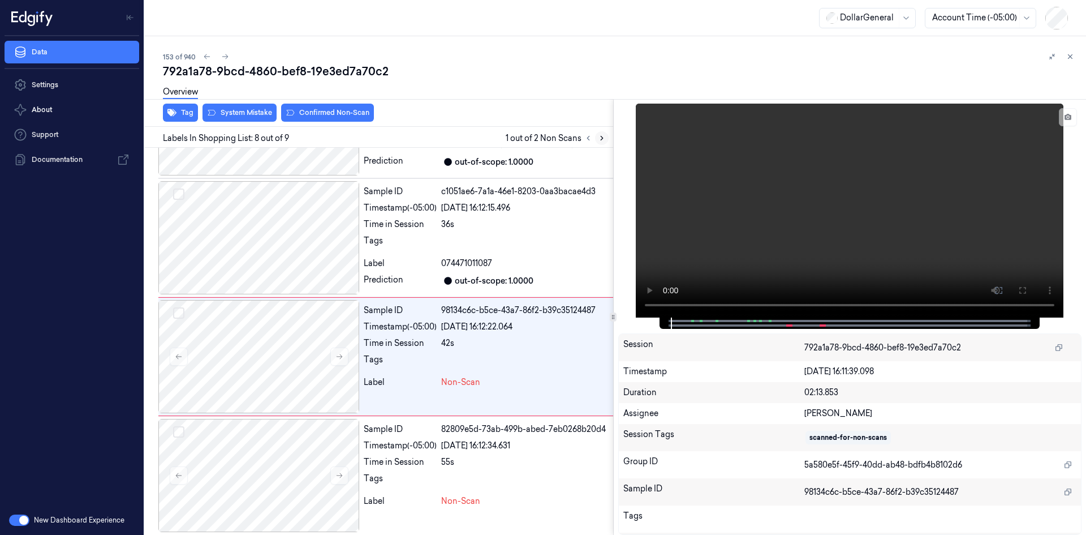
scroll to position [695, 0]
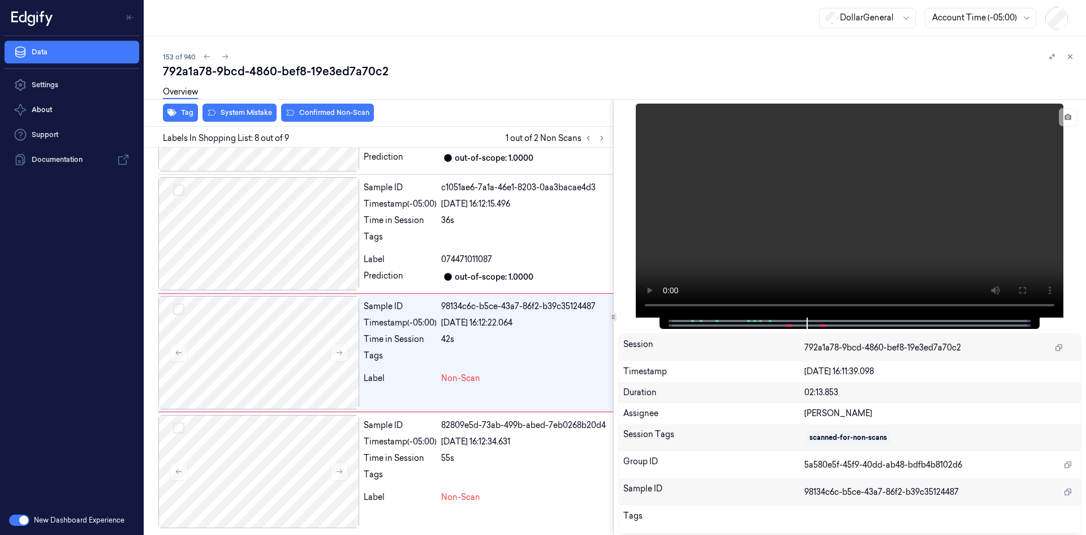
click at [1065, 55] on button at bounding box center [1071, 57] width 14 height 14
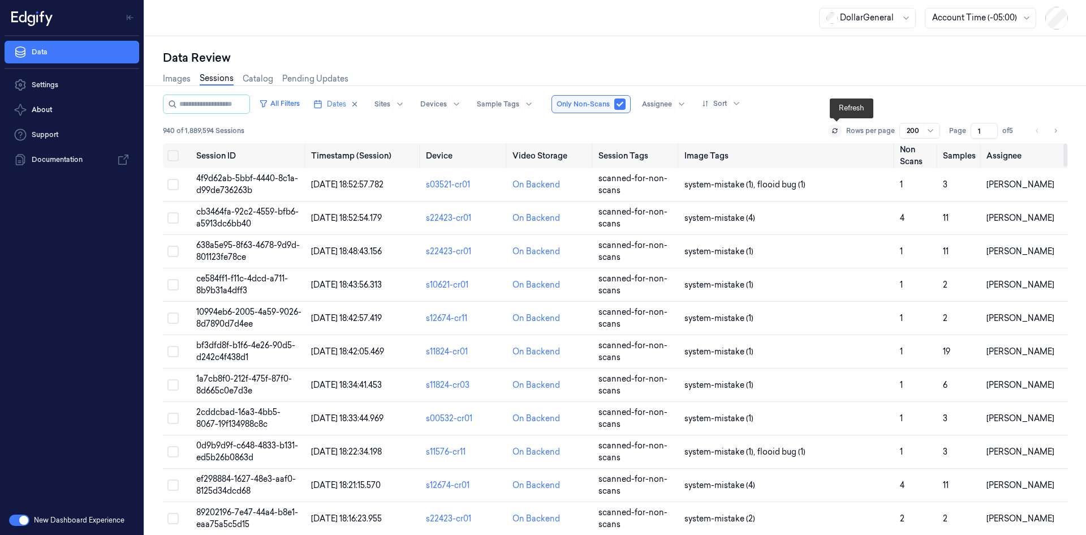
click at [837, 130] on icon at bounding box center [835, 129] width 5 height 2
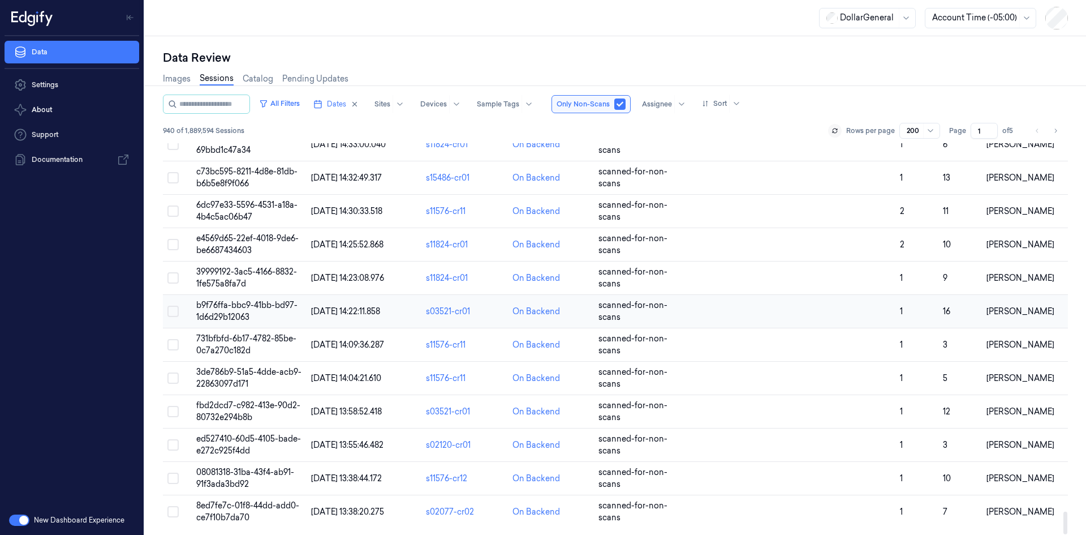
scroll to position [6318, 0]
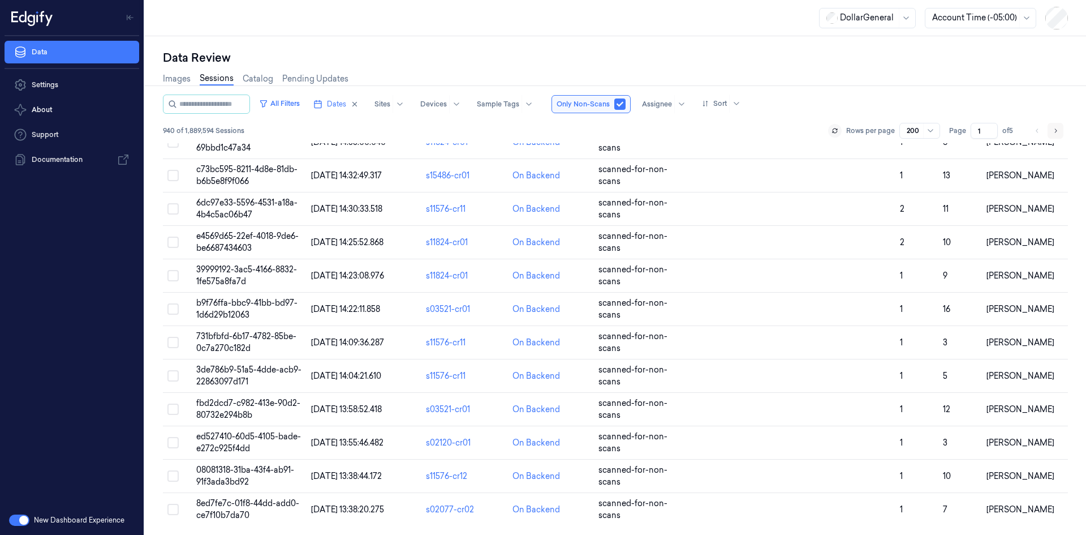
click at [1051, 130] on button "Go to next page" at bounding box center [1056, 131] width 16 height 16
type input "2"
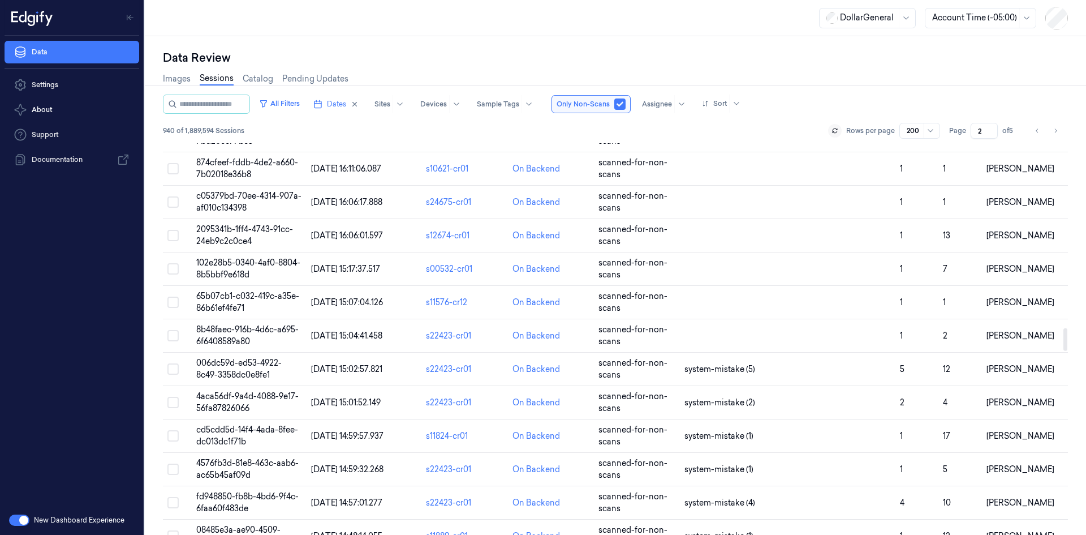
scroll to position [3168, 0]
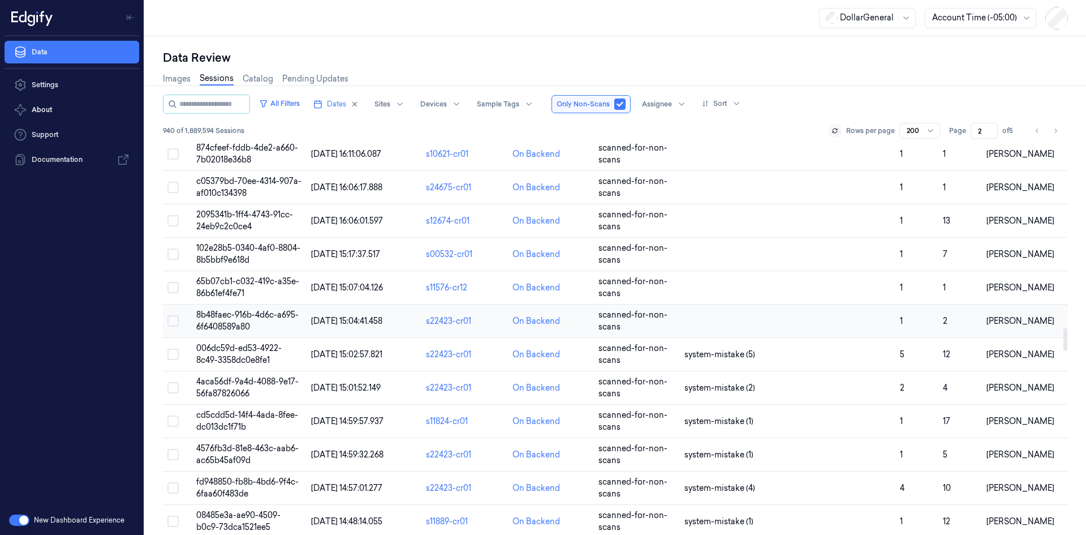
click at [715, 312] on td at bounding box center [788, 320] width 216 height 33
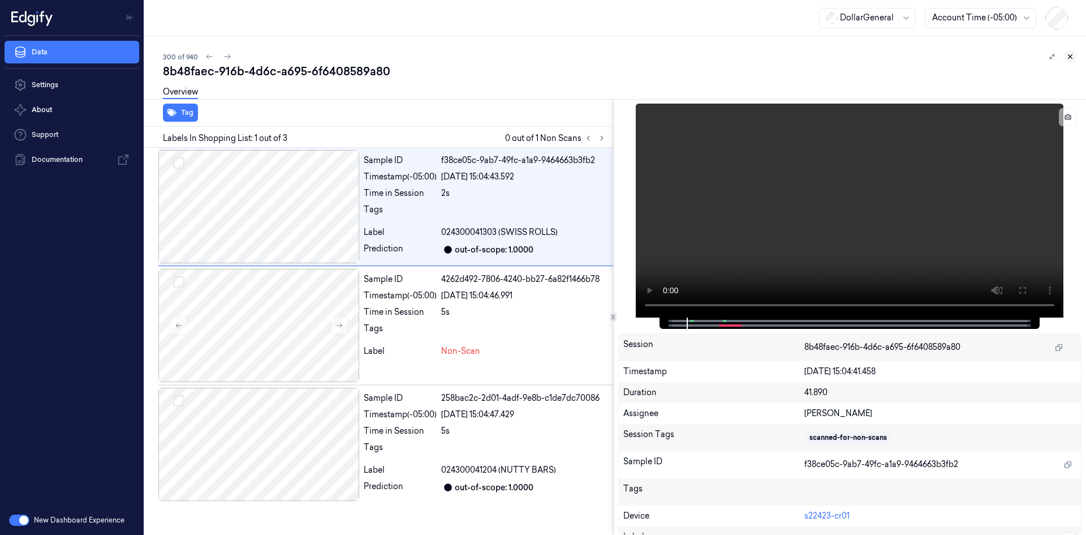
click at [1069, 61] on button at bounding box center [1071, 57] width 14 height 14
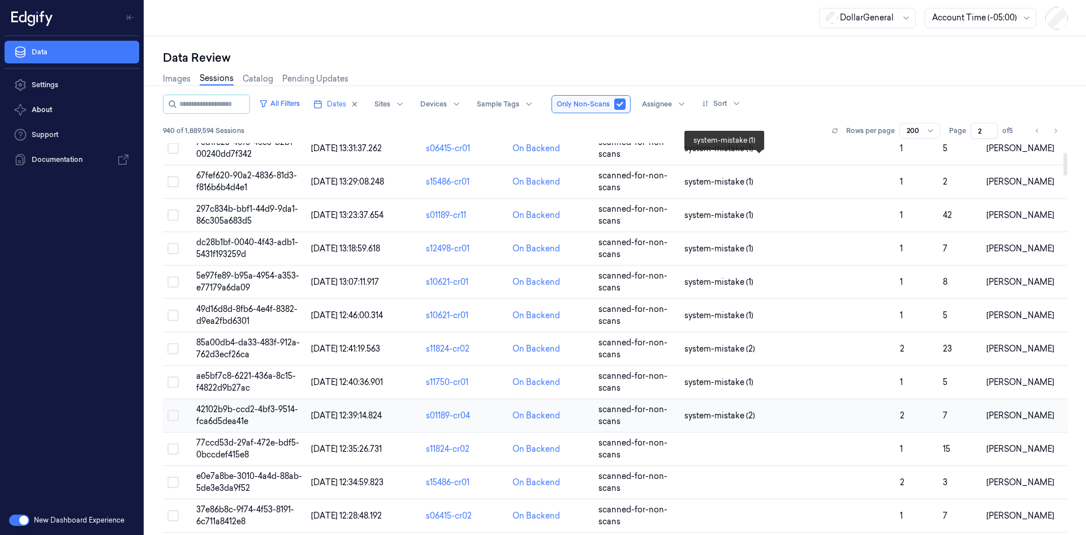
scroll to position [283, 0]
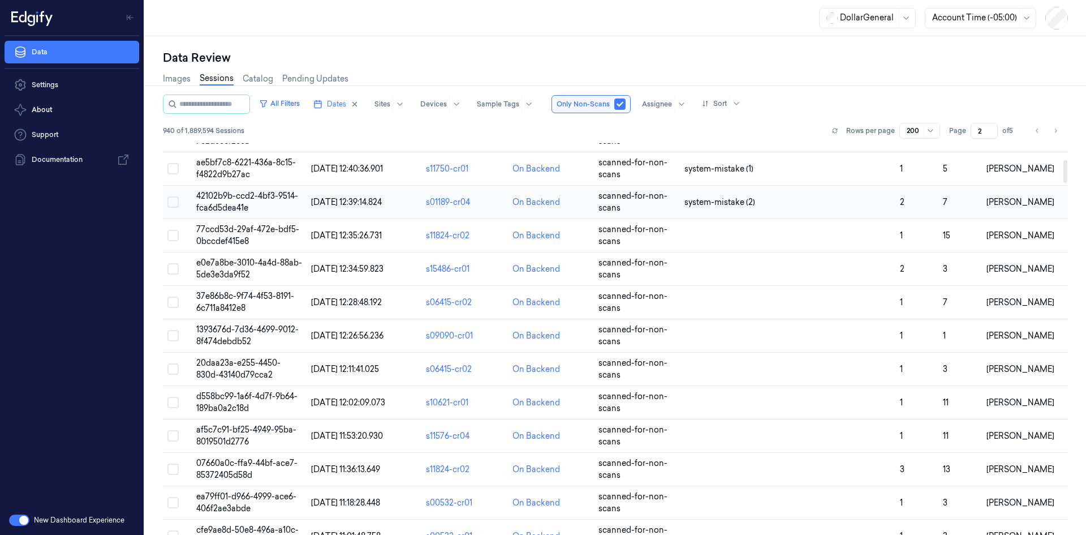
click at [780, 210] on td "system-mistake (2)" at bounding box center [788, 202] width 216 height 33
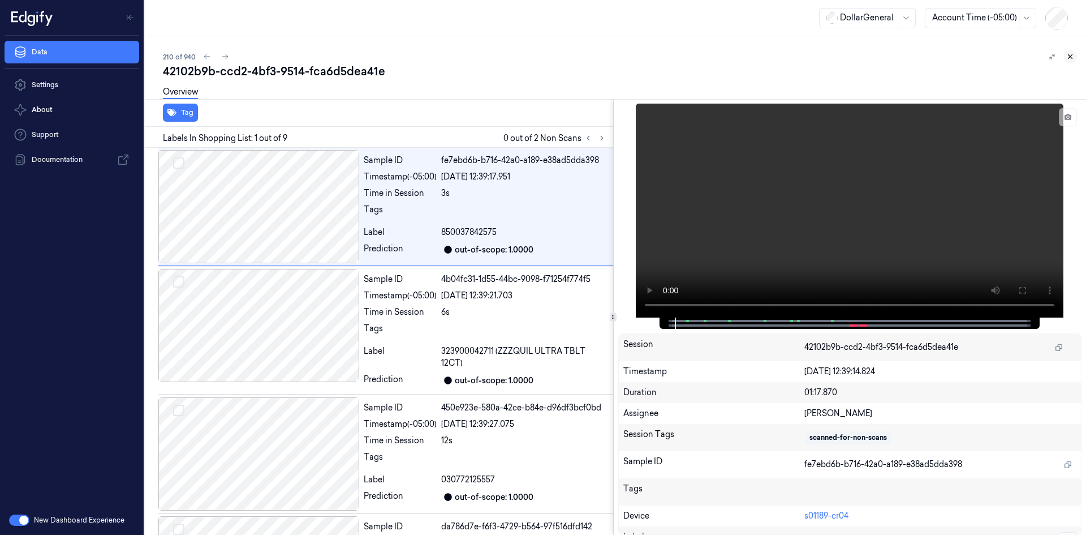
click at [1067, 57] on icon at bounding box center [1071, 57] width 8 height 8
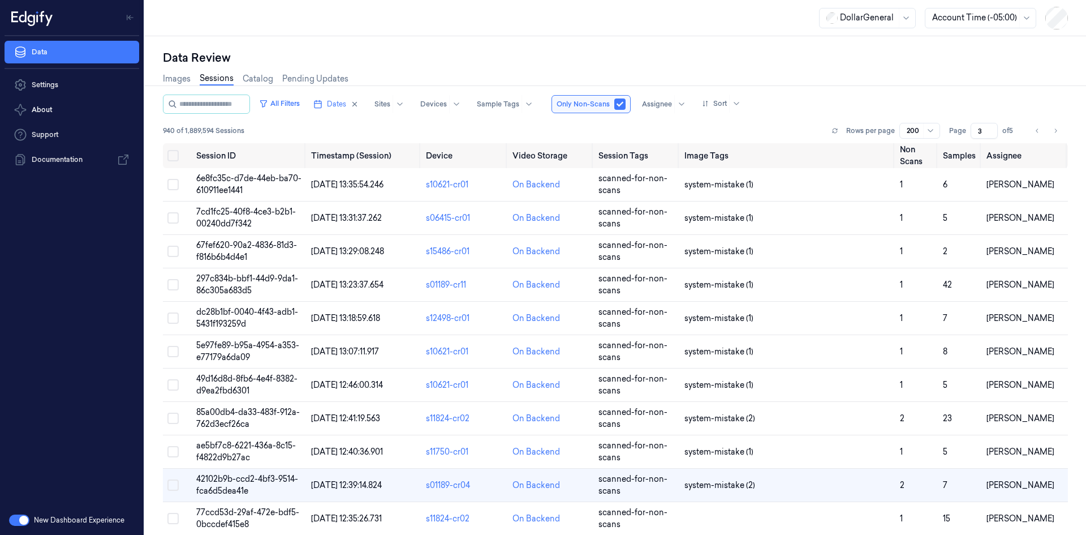
click at [990, 130] on input "3" at bounding box center [984, 131] width 27 height 16
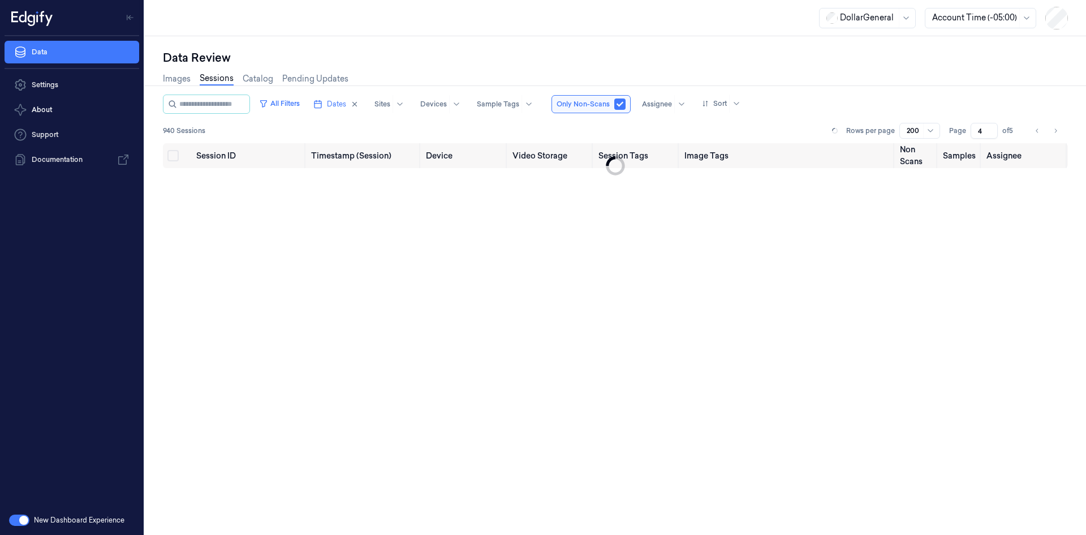
click at [991, 126] on input "4" at bounding box center [984, 131] width 27 height 16
click at [991, 126] on input "5" at bounding box center [984, 131] width 27 height 16
click at [990, 132] on input "4" at bounding box center [984, 131] width 27 height 16
click at [990, 132] on input "3" at bounding box center [984, 131] width 27 height 16
click at [990, 132] on input "2" at bounding box center [984, 131] width 27 height 16
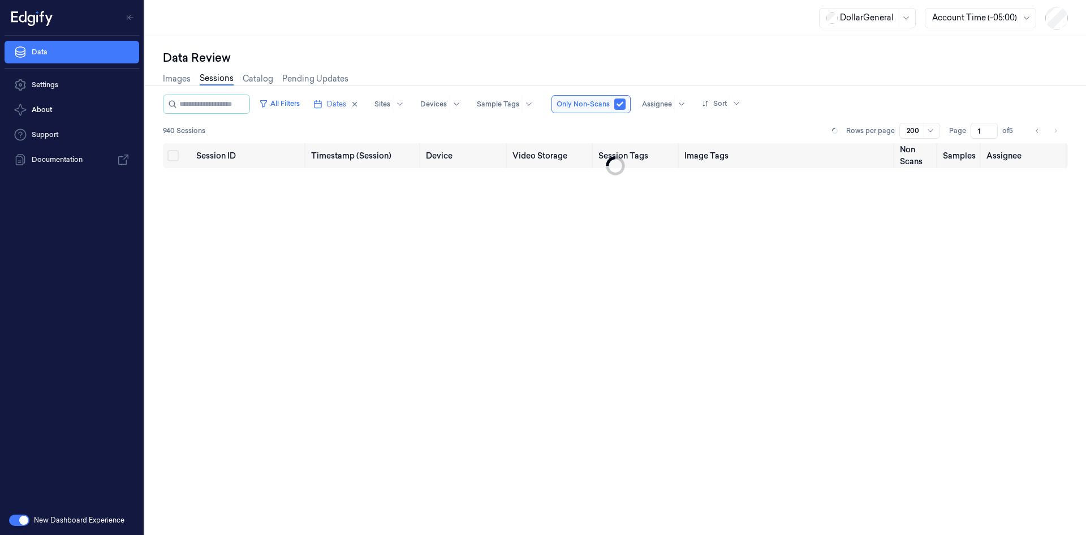
type input "1"
click at [990, 132] on input "1" at bounding box center [984, 131] width 27 height 16
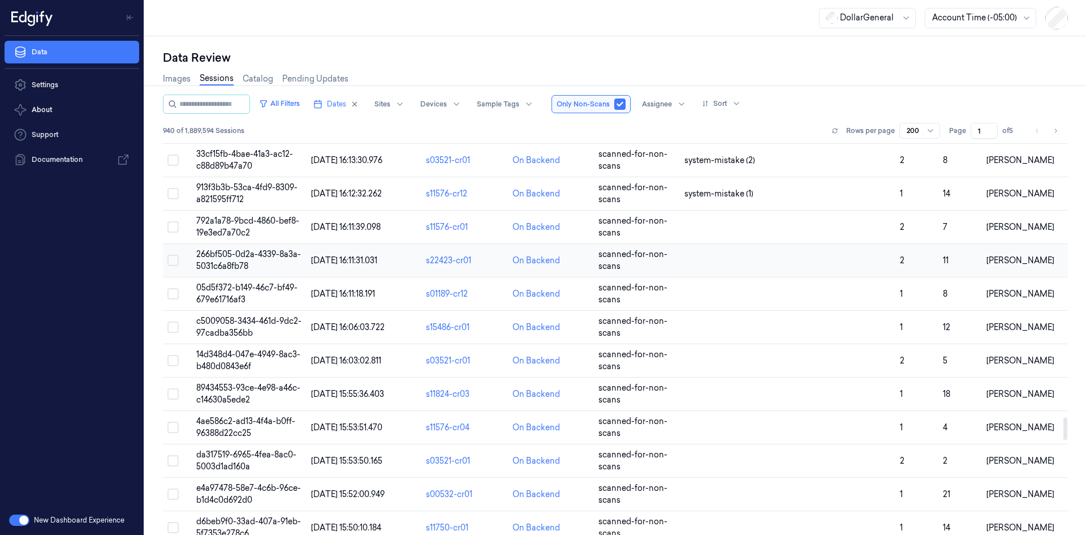
scroll to position [5036, 0]
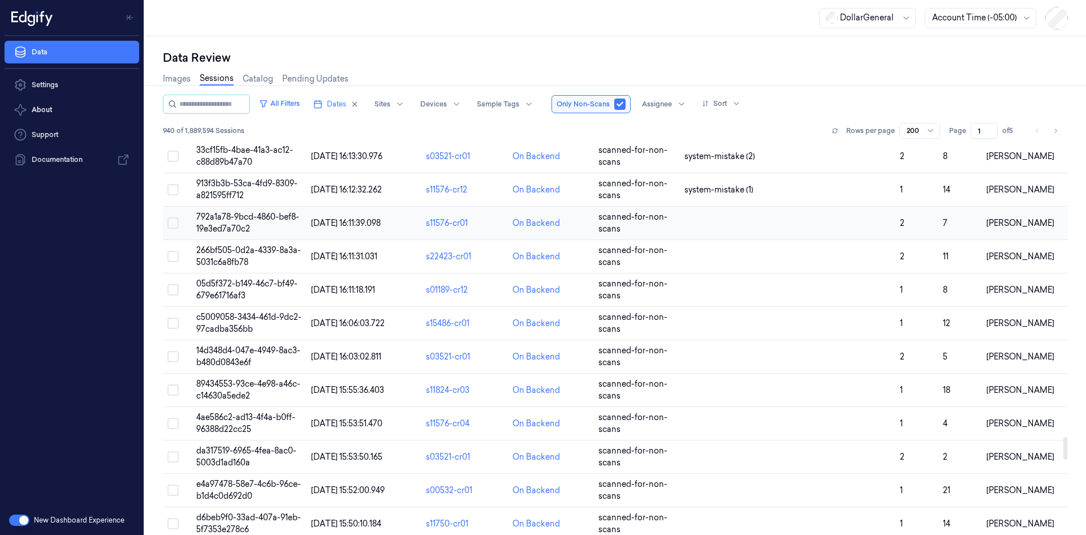
click at [789, 230] on td at bounding box center [788, 223] width 216 height 33
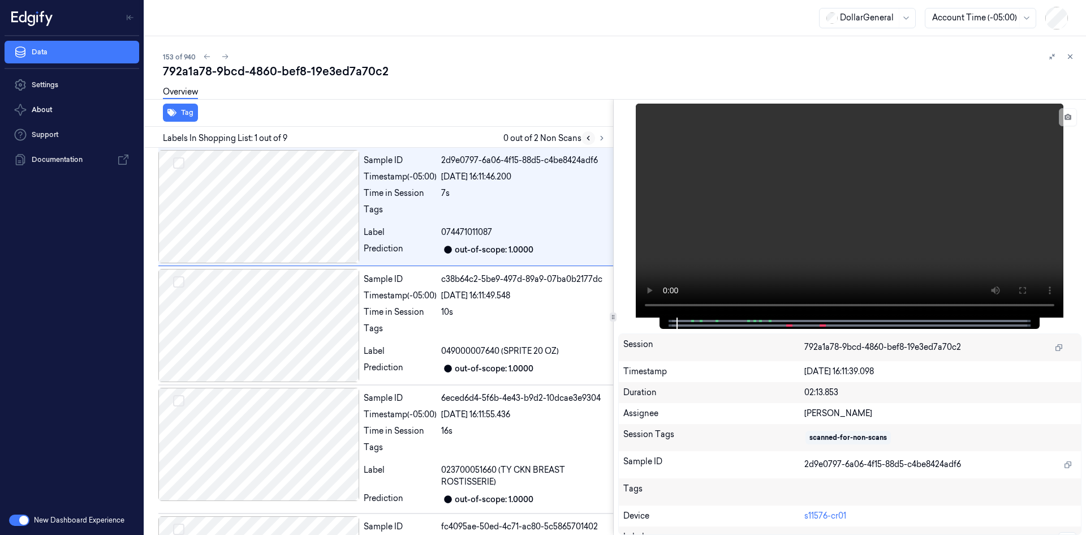
click at [584, 136] on icon at bounding box center [588, 138] width 8 height 8
click at [608, 136] on button at bounding box center [602, 138] width 14 height 14
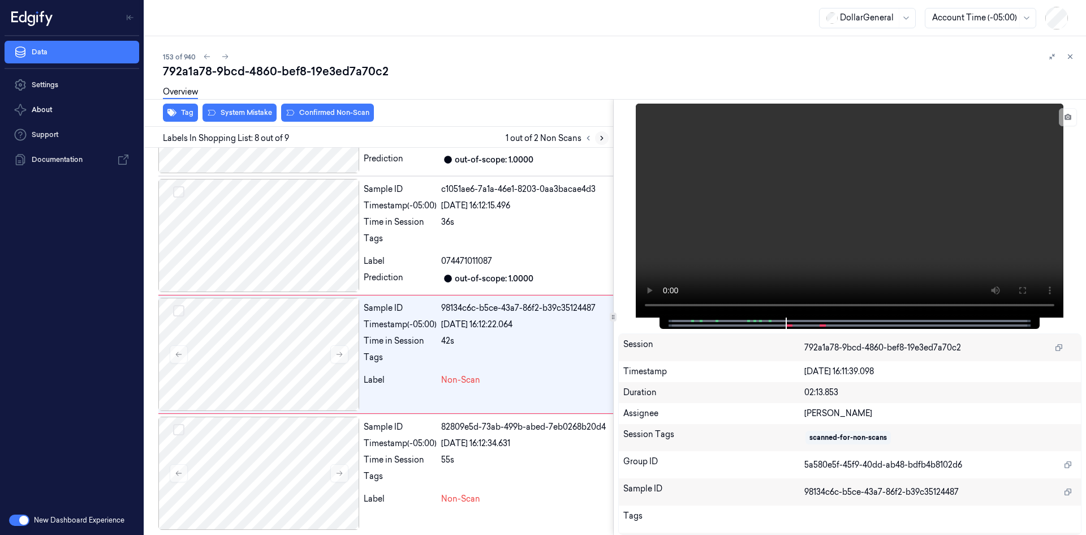
scroll to position [695, 0]
click at [418, 354] on div "Tags" at bounding box center [400, 359] width 73 height 18
click at [440, 273] on div "Prediction out-of-scope: 1.0000" at bounding box center [486, 277] width 245 height 14
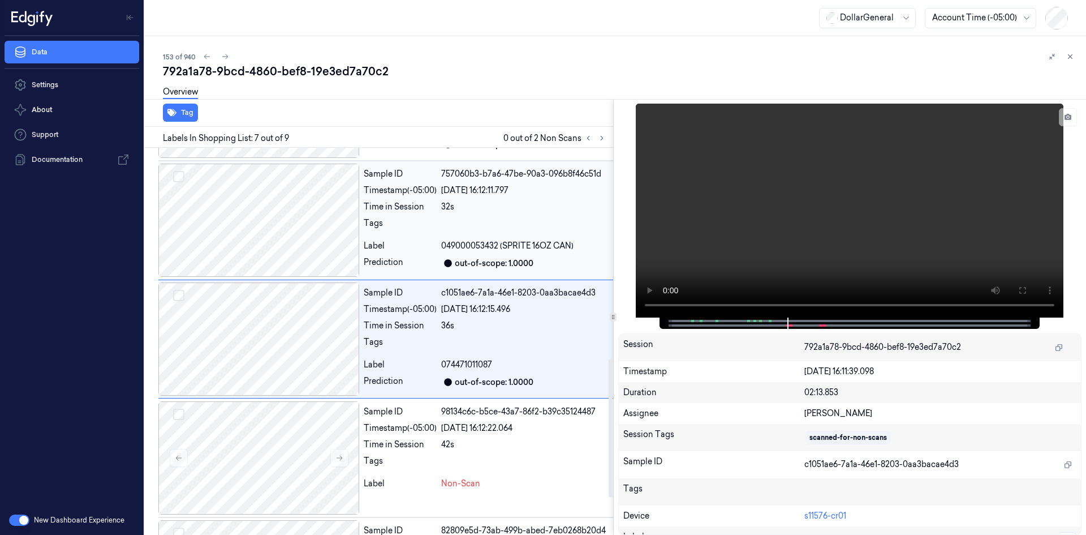
scroll to position [588, 0]
click at [443, 240] on div "Sample ID 757060b3-b7a6-47be-90a3-096b8f46c51d Timestamp (-05:00) [DATE] 16:12:…" at bounding box center [486, 222] width 254 height 113
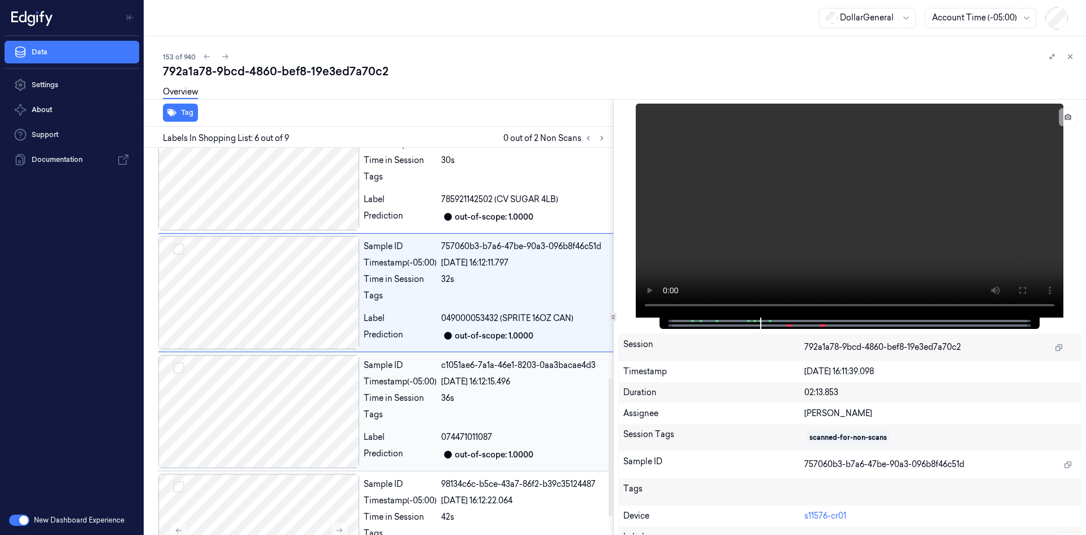
scroll to position [695, 0]
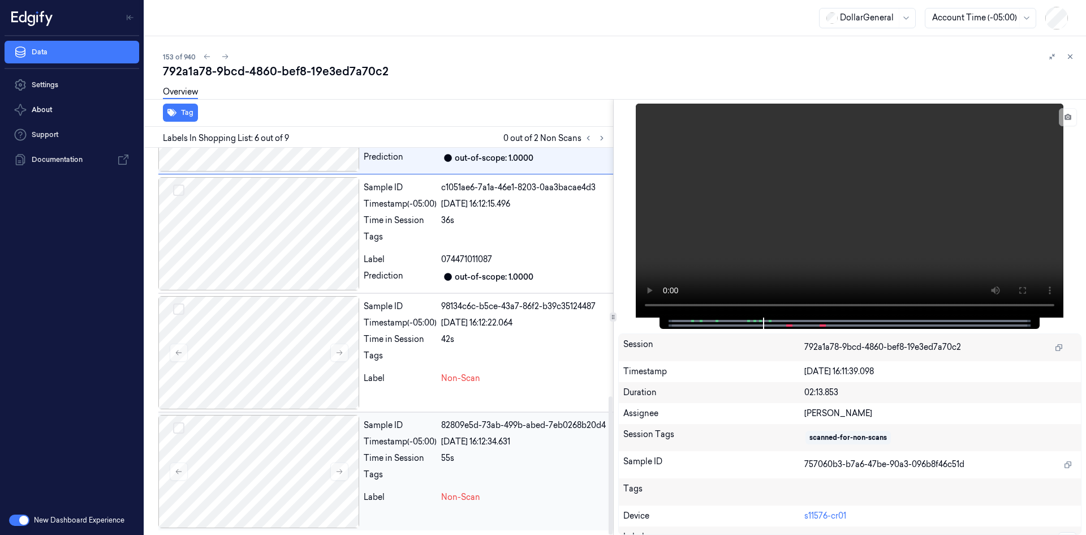
click at [397, 463] on div "Time in Session" at bounding box center [400, 458] width 73 height 12
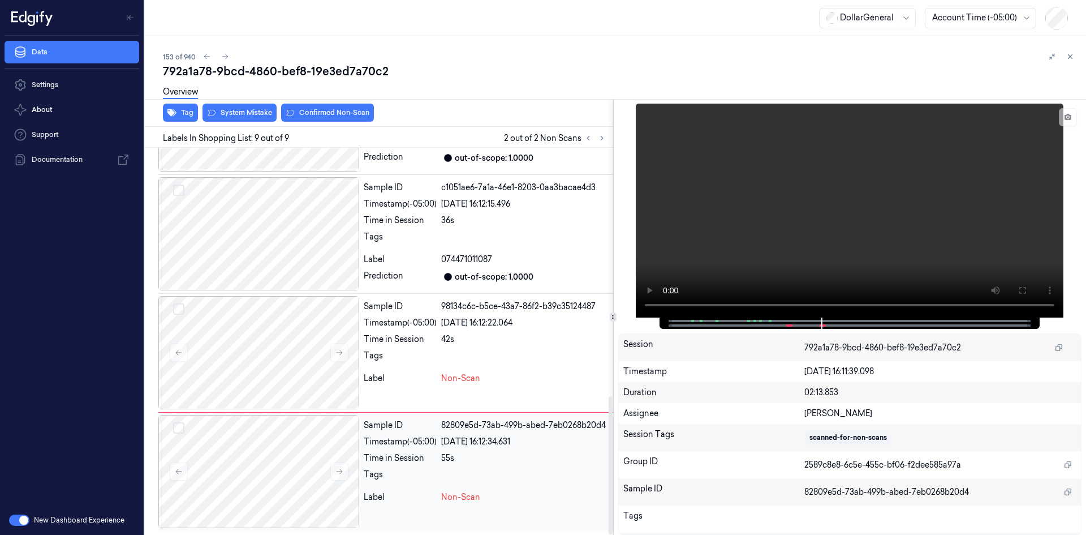
click at [397, 463] on div "Time in Session" at bounding box center [400, 458] width 73 height 12
click at [440, 358] on div "Tags" at bounding box center [486, 359] width 245 height 18
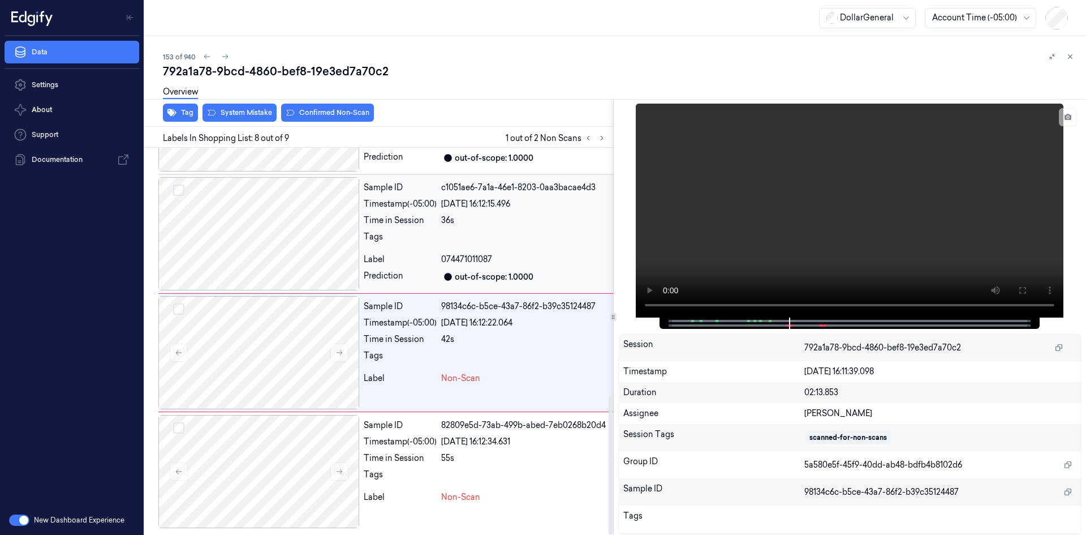
click at [465, 273] on div "out-of-scope: 1.0000" at bounding box center [494, 277] width 79 height 12
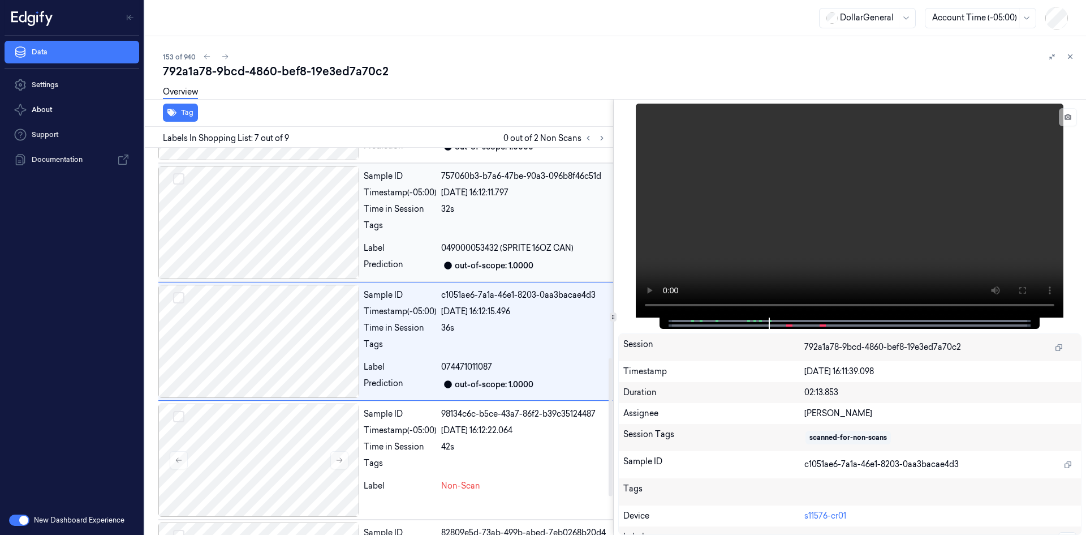
click at [459, 273] on div "Sample ID 757060b3-b7a6-47be-90a3-096b8f46c51d Timestamp (-05:00) [DATE] 16:12:…" at bounding box center [486, 222] width 254 height 113
click at [452, 276] on div "Sample ID 2c755cc2-649b-436a-a1e9-89928eb9ba6c Timestamp (-05:00) [DATE] 16:12:…" at bounding box center [486, 222] width 254 height 113
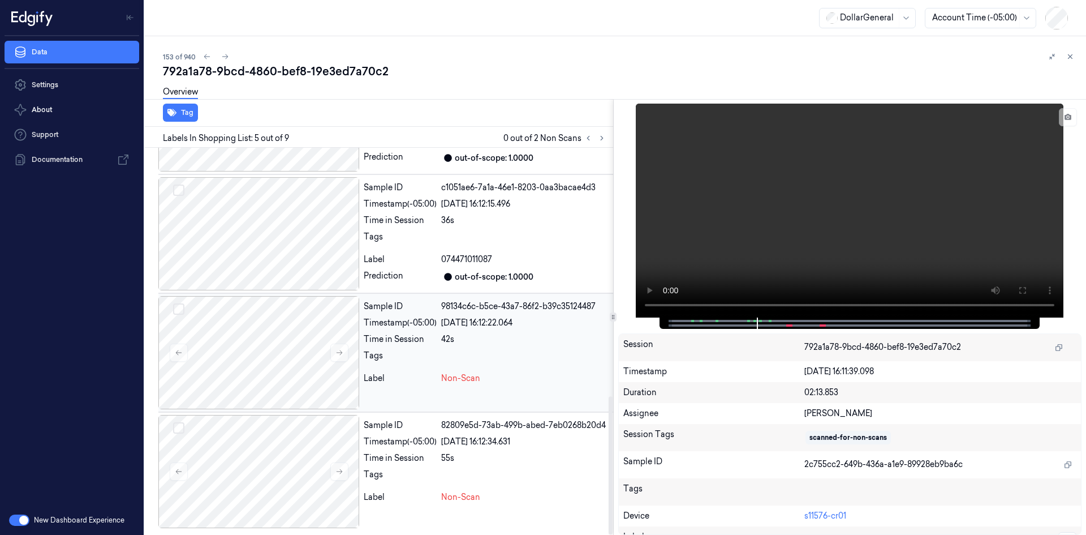
click at [444, 312] on div "Sample ID 98134c6c-b5ce-43a7-86f2-b39c35124487 Timestamp (-05:00) [DATE] 16:12:…" at bounding box center [486, 352] width 254 height 113
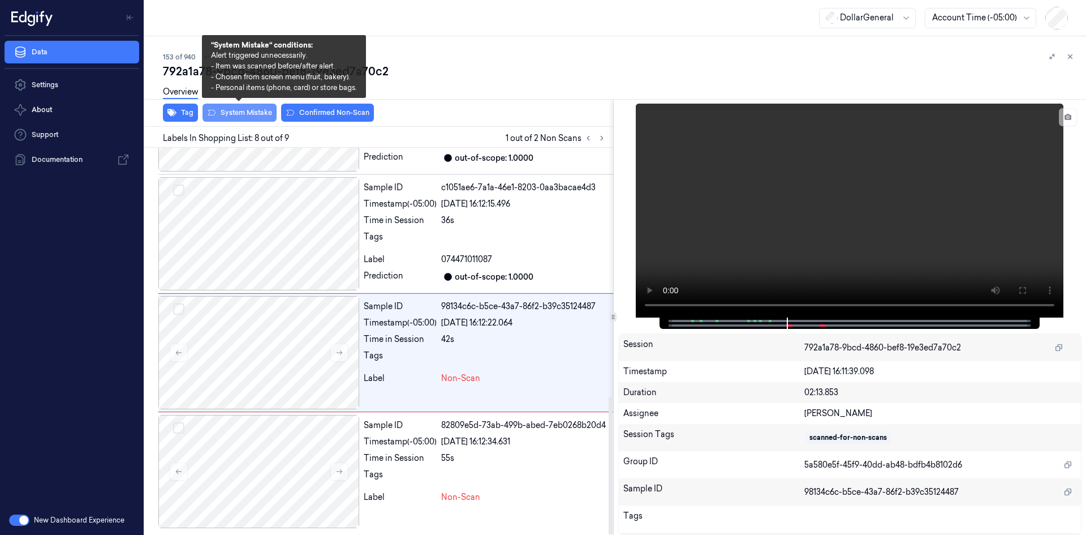
click at [265, 115] on button "System Mistake" at bounding box center [240, 113] width 74 height 18
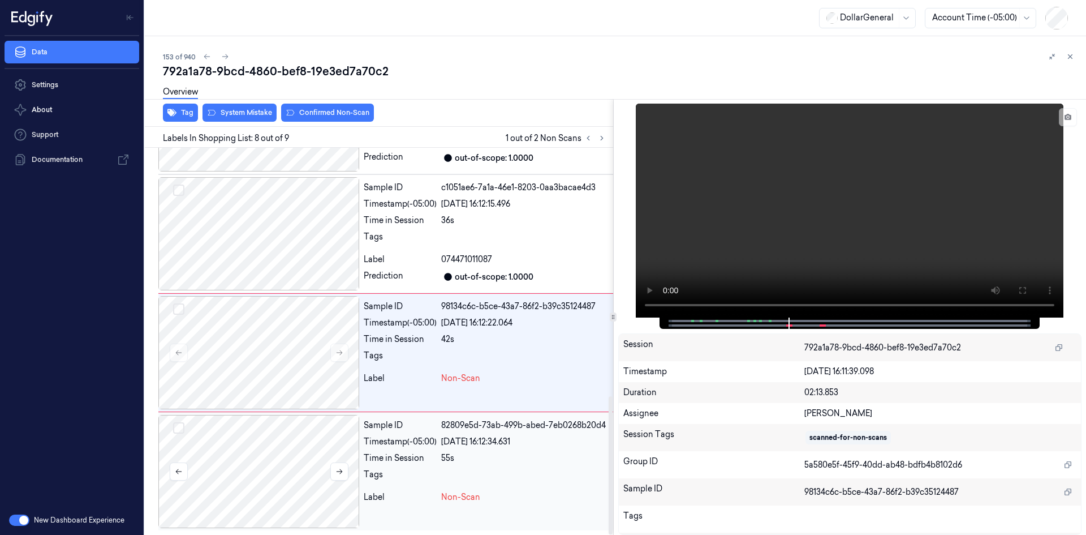
click at [295, 486] on div at bounding box center [258, 471] width 201 height 113
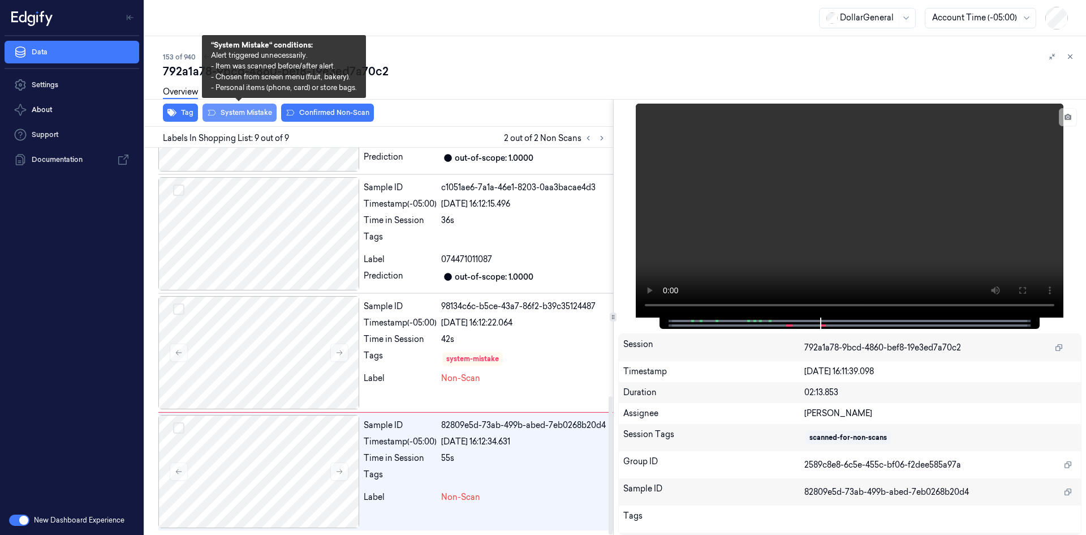
click at [237, 118] on button "System Mistake" at bounding box center [240, 113] width 74 height 18
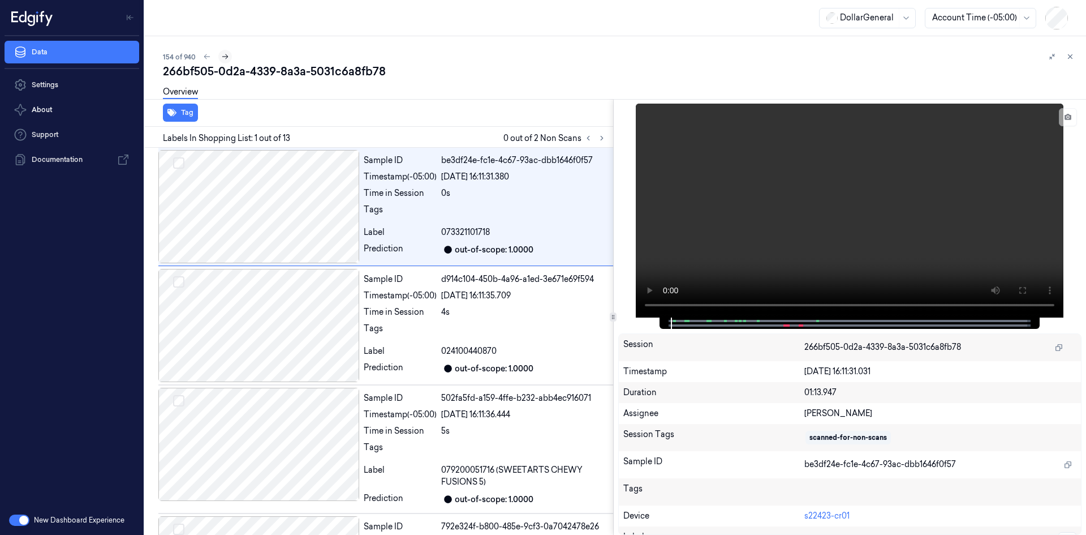
click at [223, 55] on icon at bounding box center [225, 57] width 8 height 8
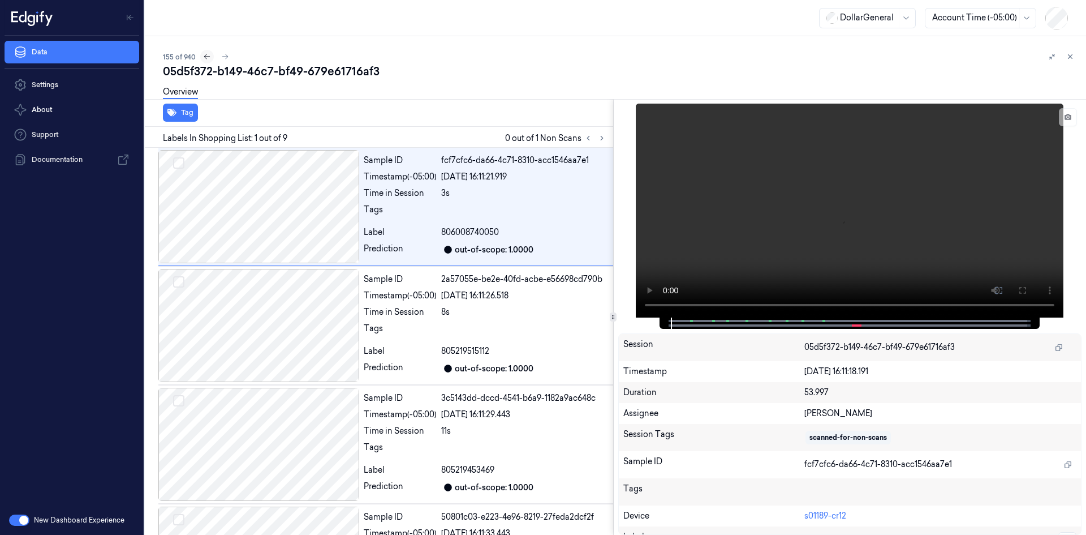
click at [203, 56] on icon at bounding box center [207, 57] width 8 height 8
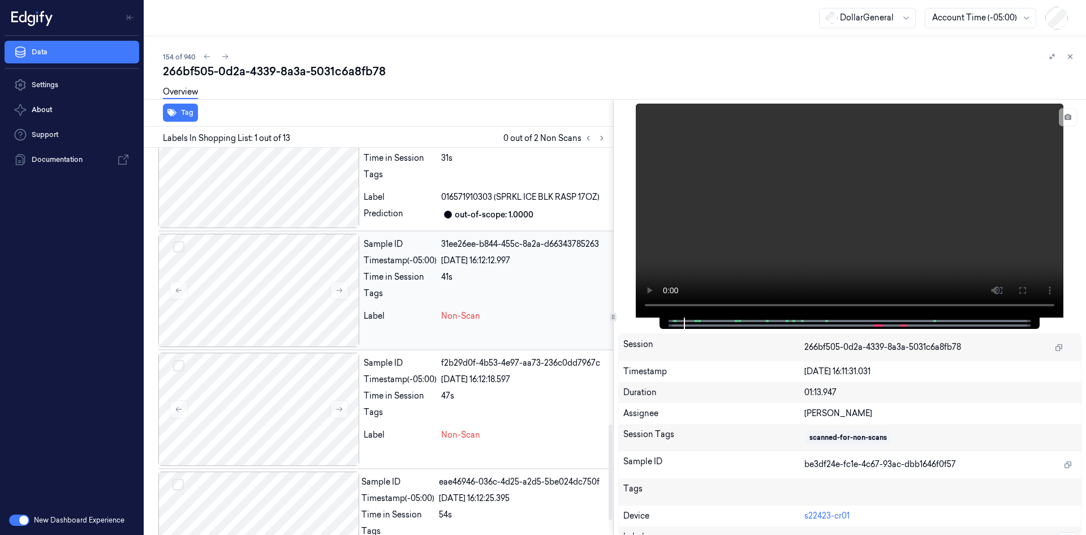
click at [413, 270] on div "Sample ID 31ee26ee-b844-455c-8a2a-d66343785263 Timestamp (-05:00) [DATE] 16:12:…" at bounding box center [486, 290] width 254 height 113
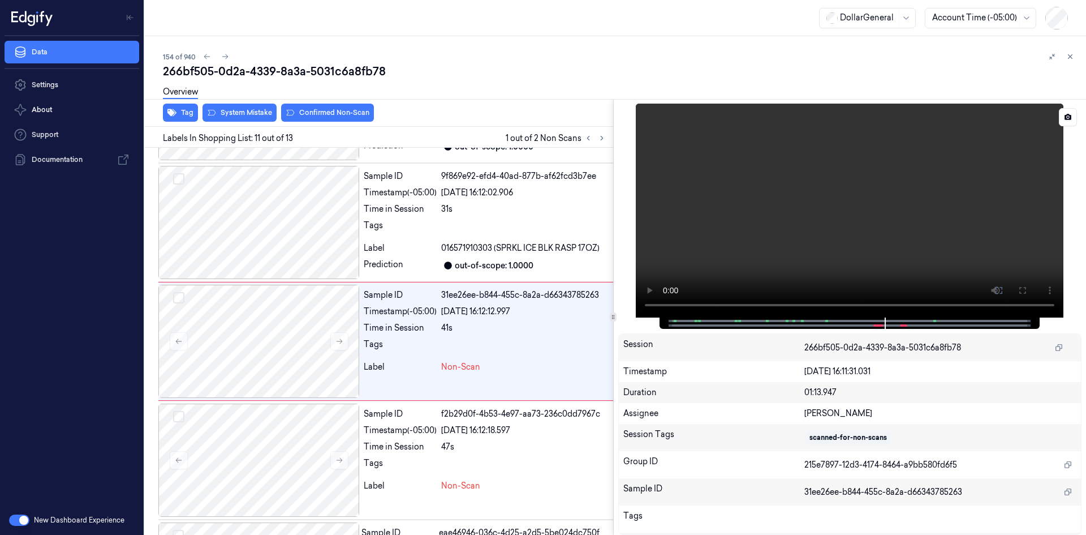
click at [700, 255] on video at bounding box center [850, 211] width 428 height 214
click at [430, 323] on div "Time in Session" at bounding box center [400, 328] width 73 height 12
click at [807, 255] on video at bounding box center [850, 211] width 428 height 214
click at [818, 230] on video at bounding box center [850, 211] width 428 height 214
click at [390, 225] on div "Tags" at bounding box center [400, 229] width 73 height 18
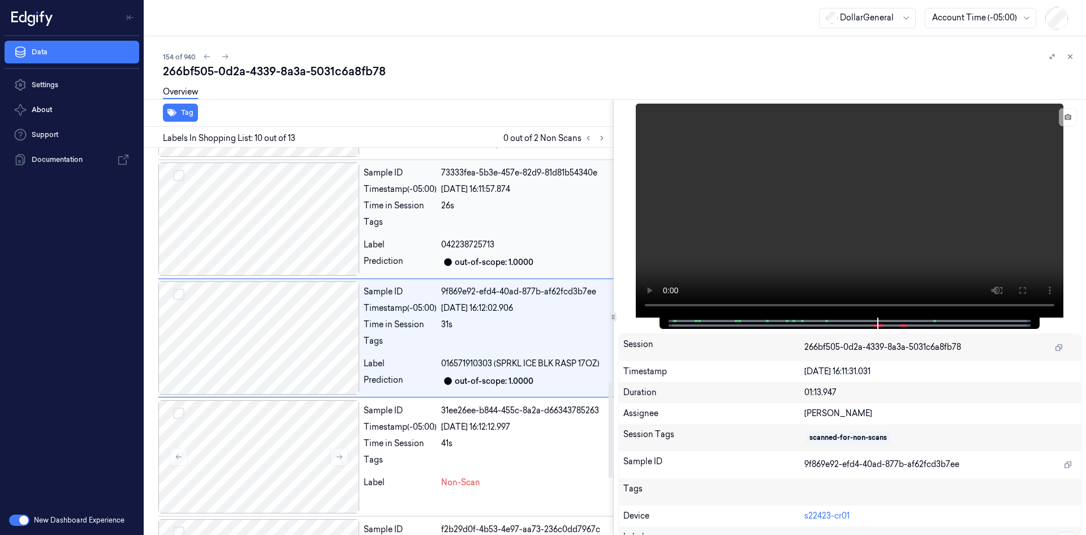
scroll to position [944, 0]
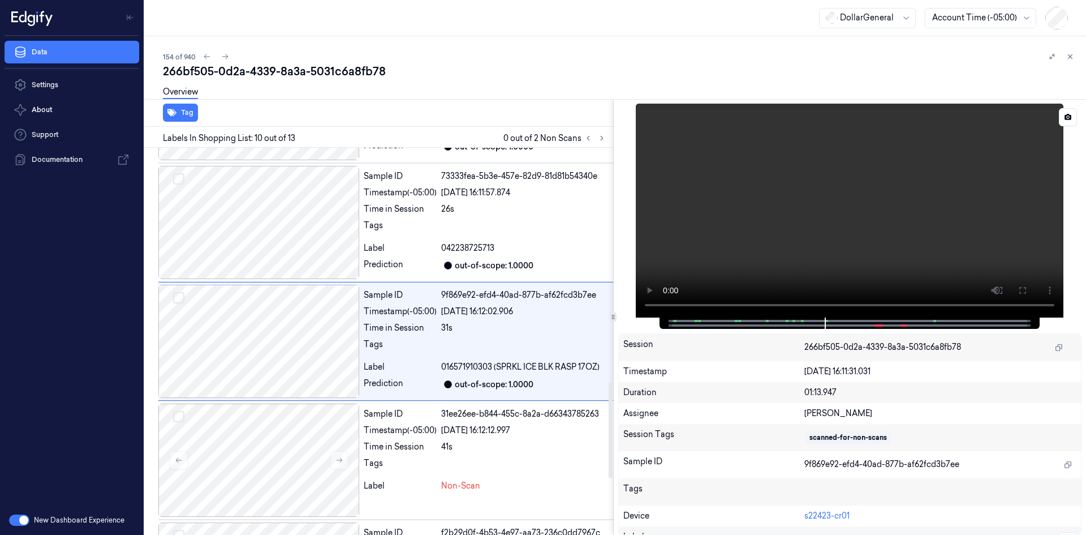
click at [670, 237] on video at bounding box center [850, 211] width 428 height 214
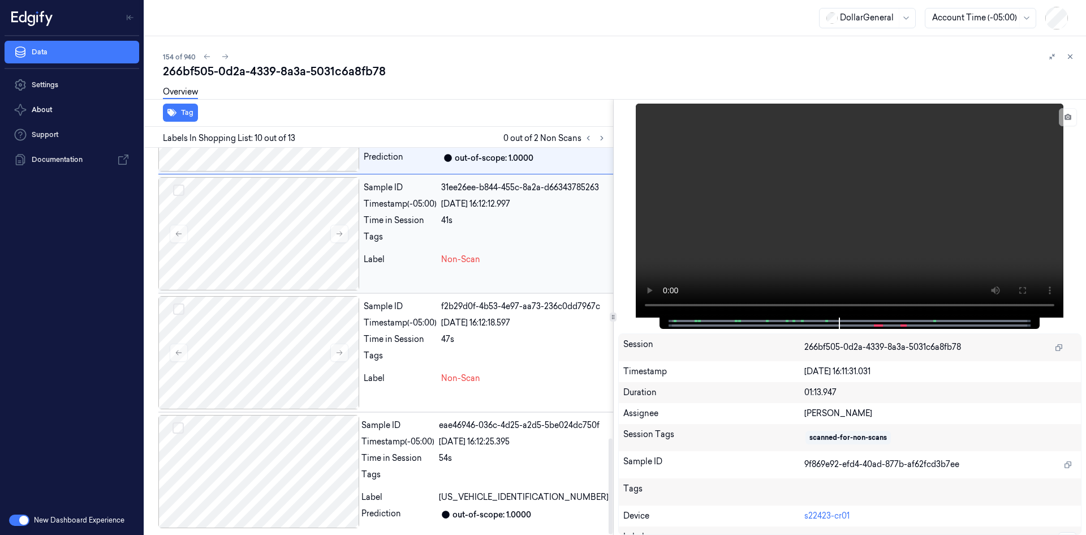
click at [504, 281] on div "Sample ID 31ee26ee-b844-455c-8a2a-d66343785263 Timestamp (-05:00) [DATE] 16:12:…" at bounding box center [486, 233] width 254 height 113
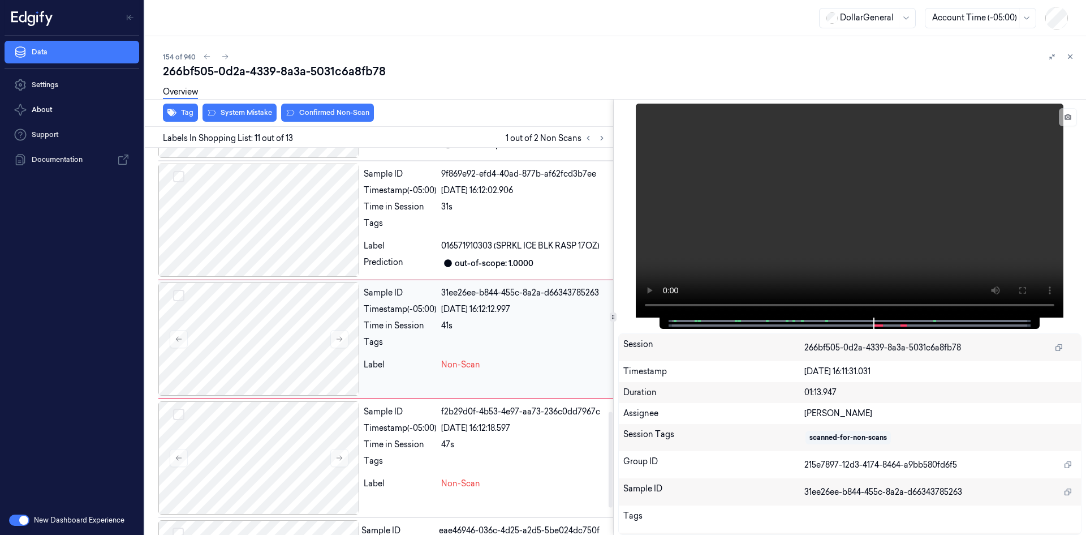
scroll to position [1063, 0]
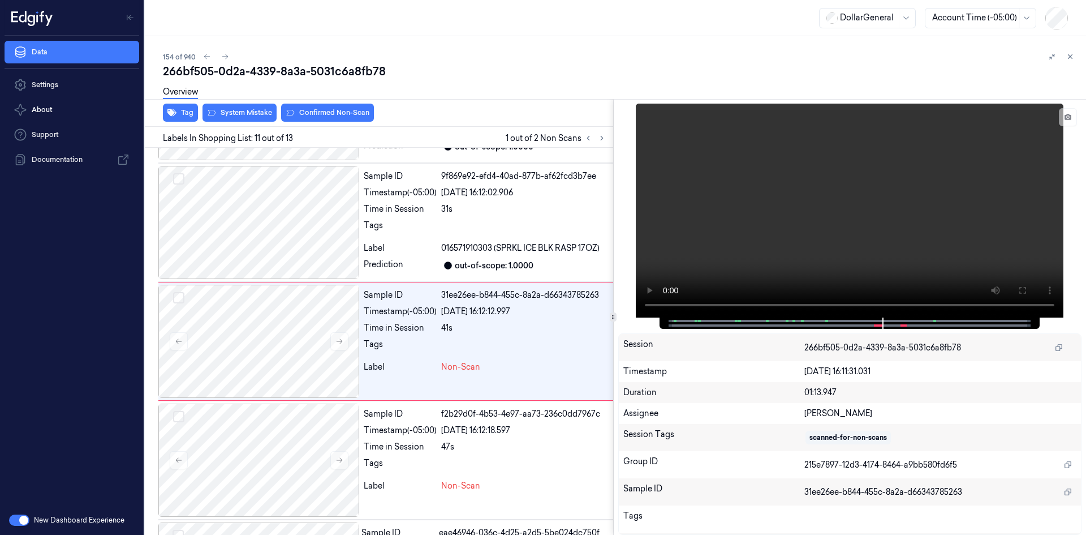
click at [251, 102] on div "Overview" at bounding box center [620, 93] width 914 height 29
click at [253, 109] on button "System Mistake" at bounding box center [240, 113] width 74 height 18
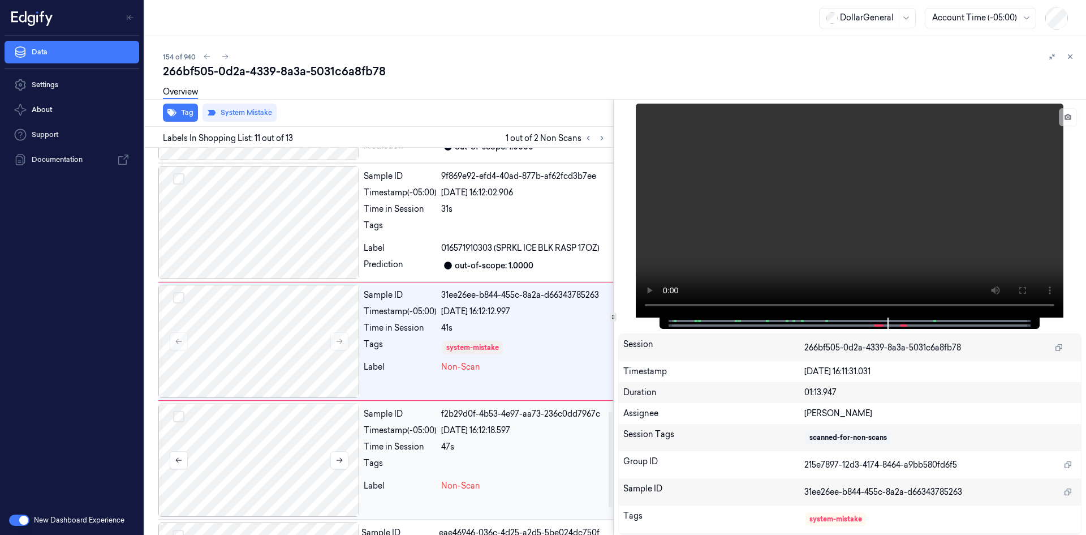
click at [277, 432] on div at bounding box center [258, 459] width 201 height 113
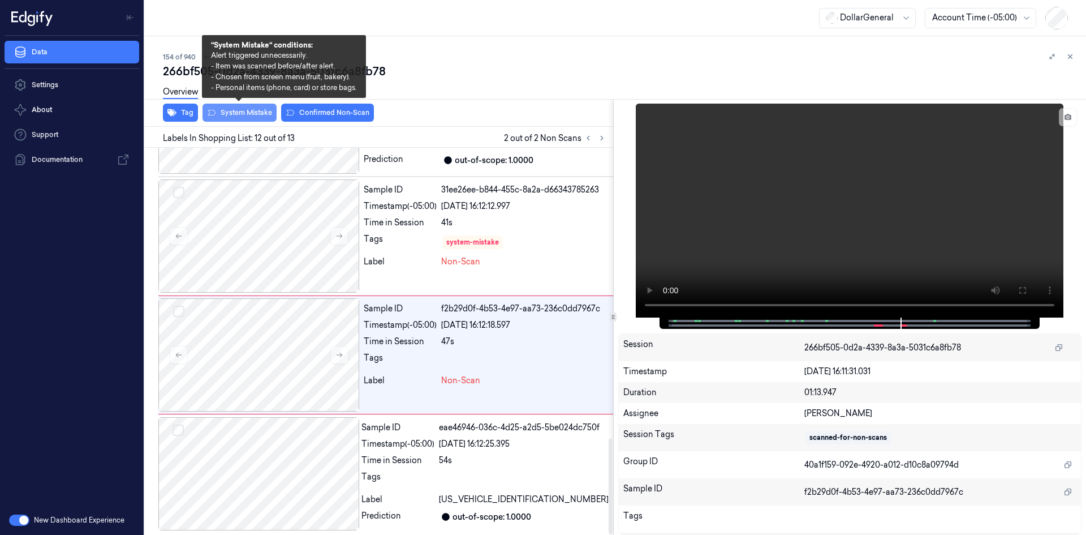
scroll to position [1171, 0]
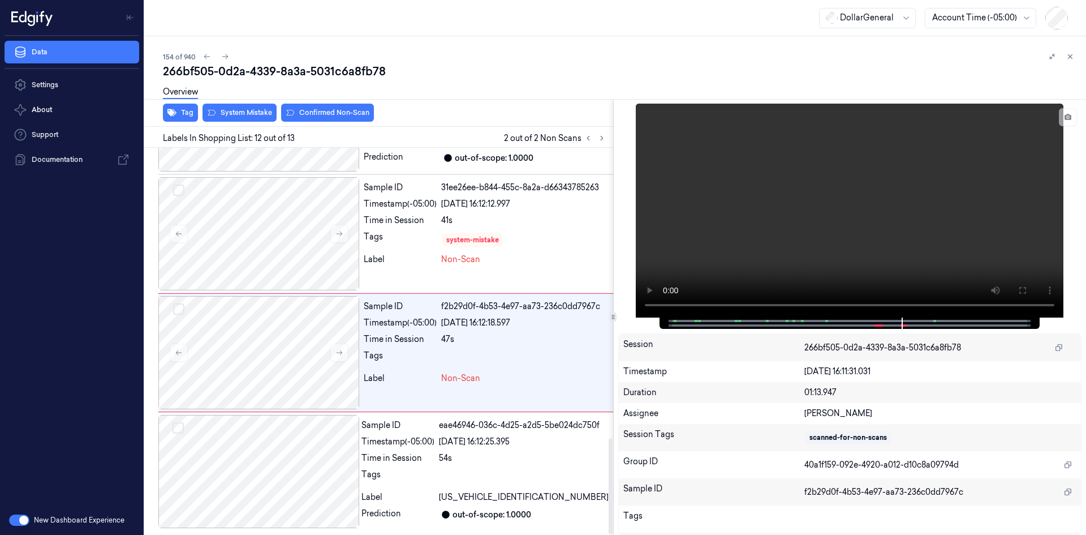
click at [243, 105] on div "Overview" at bounding box center [620, 93] width 914 height 29
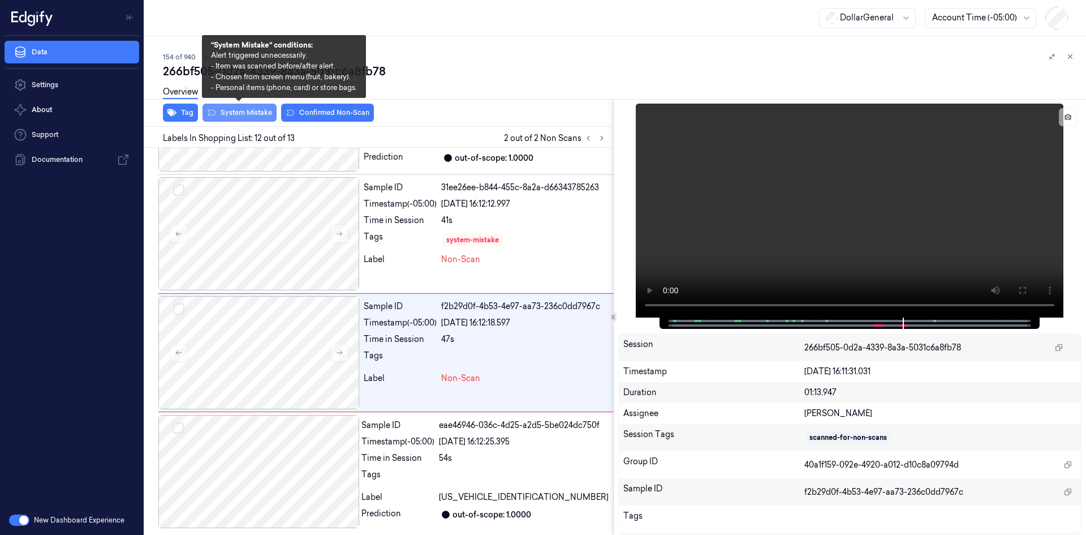
click at [245, 109] on button "System Mistake" at bounding box center [240, 113] width 74 height 18
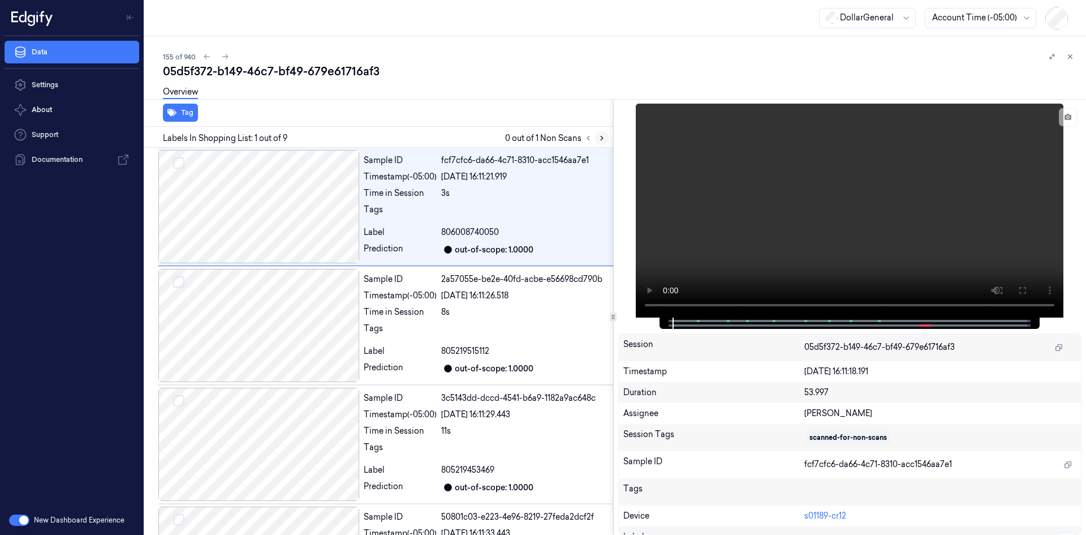
click at [601, 138] on icon at bounding box center [602, 138] width 8 height 8
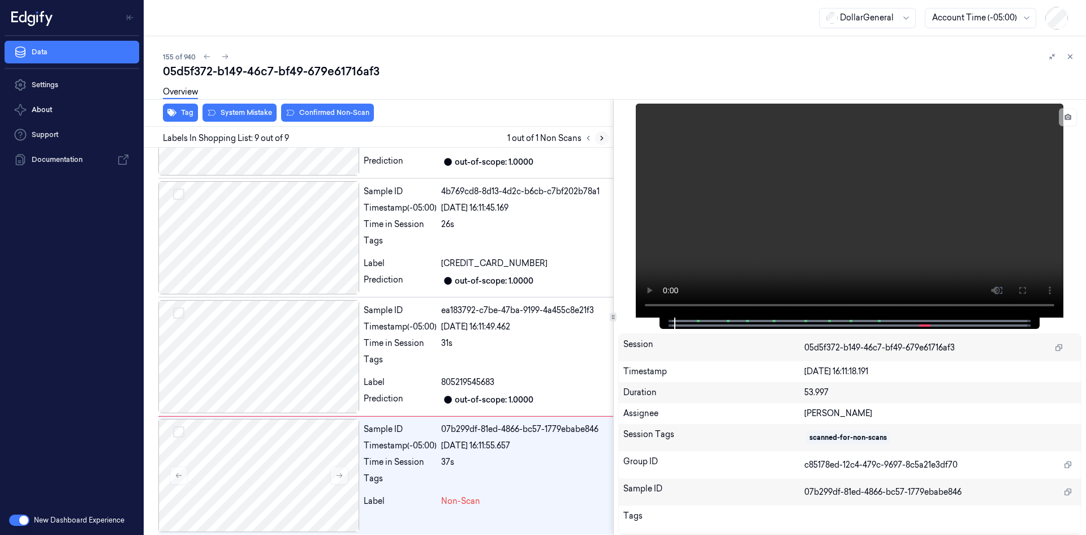
scroll to position [695, 0]
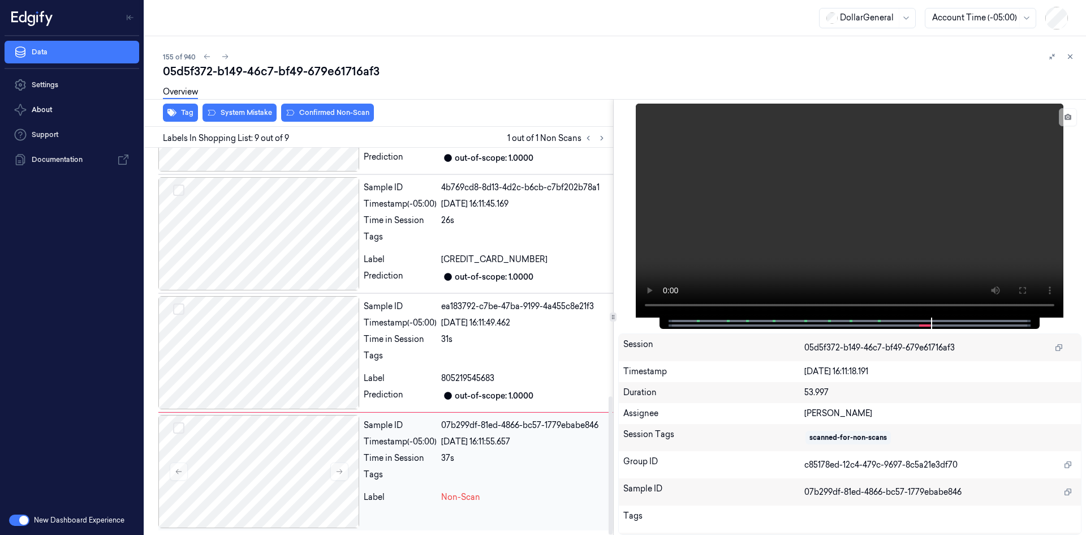
click at [446, 483] on div at bounding box center [524, 477] width 167 height 18
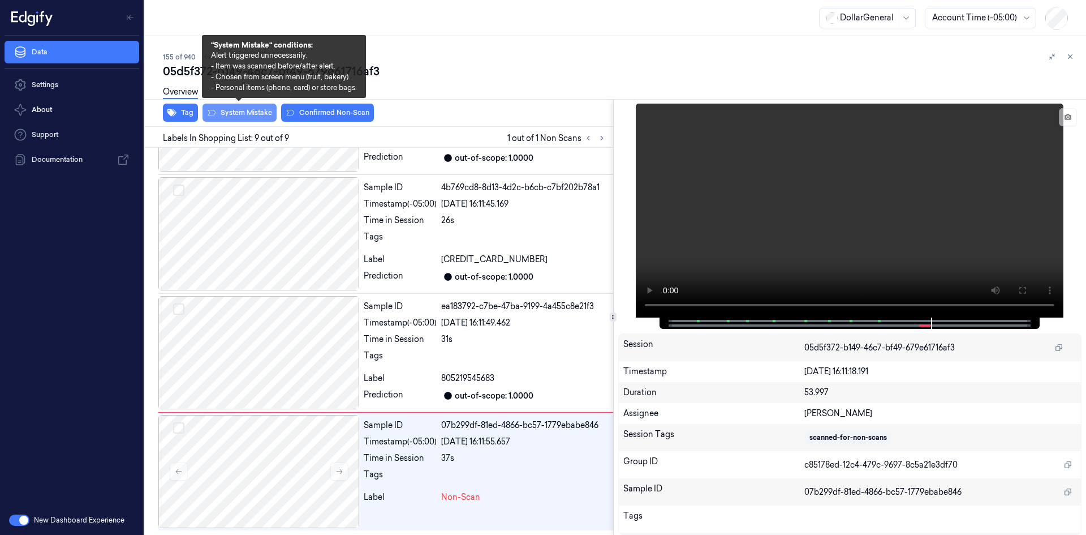
click at [251, 117] on button "System Mistake" at bounding box center [240, 113] width 74 height 18
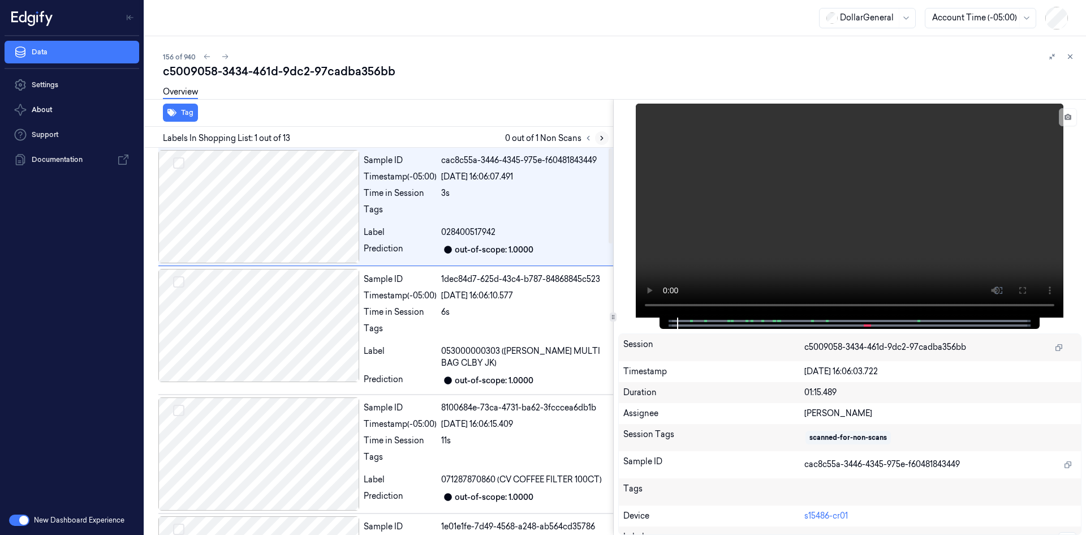
click at [597, 138] on button at bounding box center [602, 138] width 14 height 14
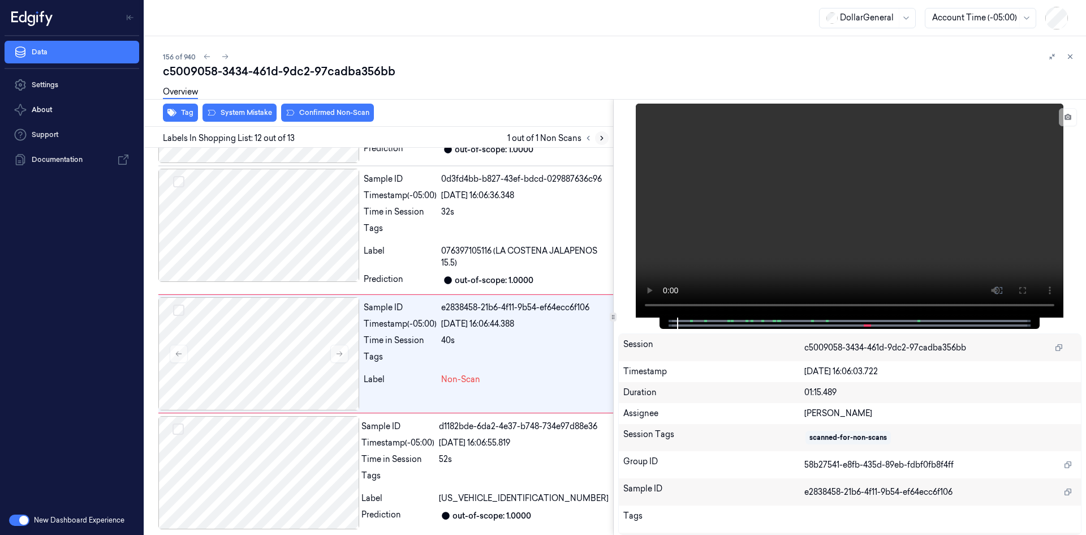
scroll to position [1180, 0]
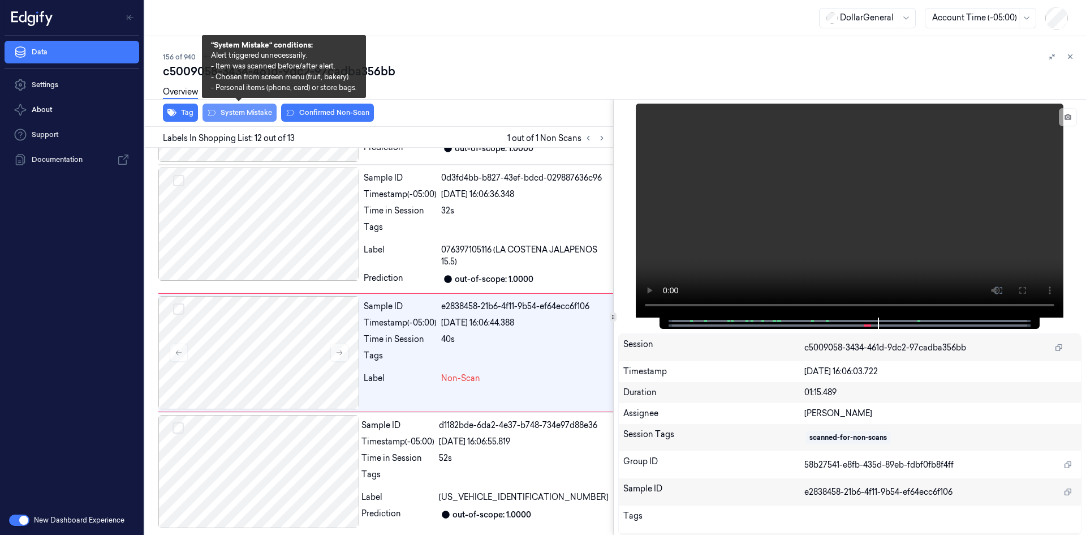
click at [258, 112] on button "System Mistake" at bounding box center [240, 113] width 74 height 18
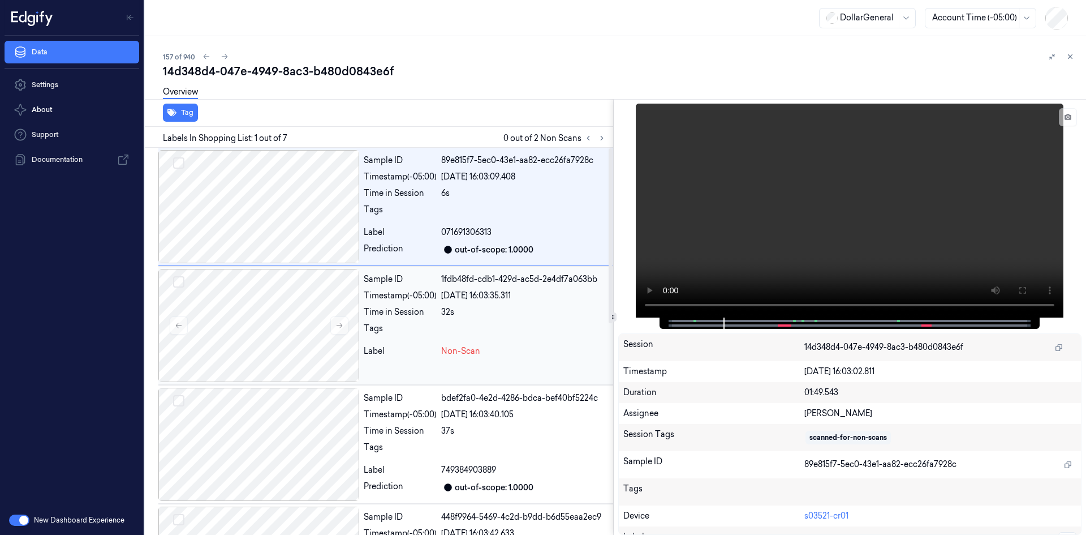
click at [494, 293] on div "[DATE] 16:03:35.311" at bounding box center [524, 296] width 167 height 12
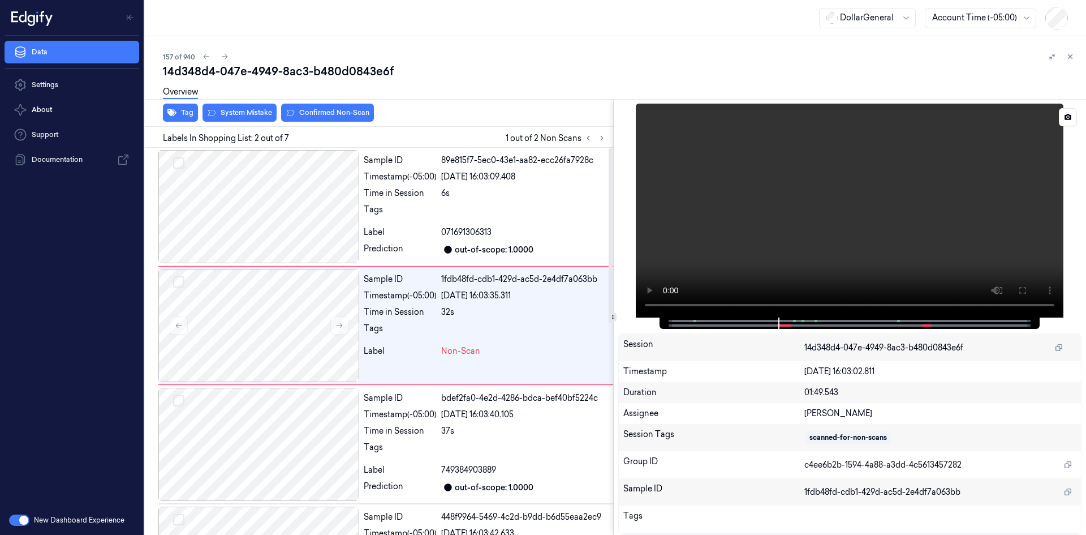
click at [822, 164] on video at bounding box center [850, 211] width 428 height 214
click at [302, 191] on div at bounding box center [258, 206] width 201 height 113
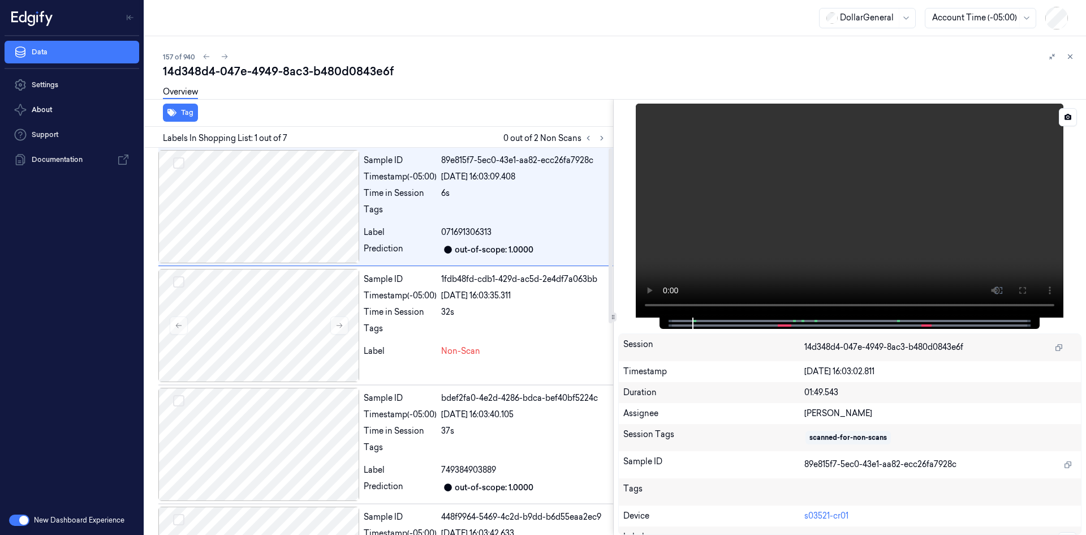
click at [839, 194] on video at bounding box center [850, 211] width 428 height 214
click at [933, 149] on video at bounding box center [850, 211] width 428 height 214
click at [280, 320] on div at bounding box center [258, 325] width 201 height 113
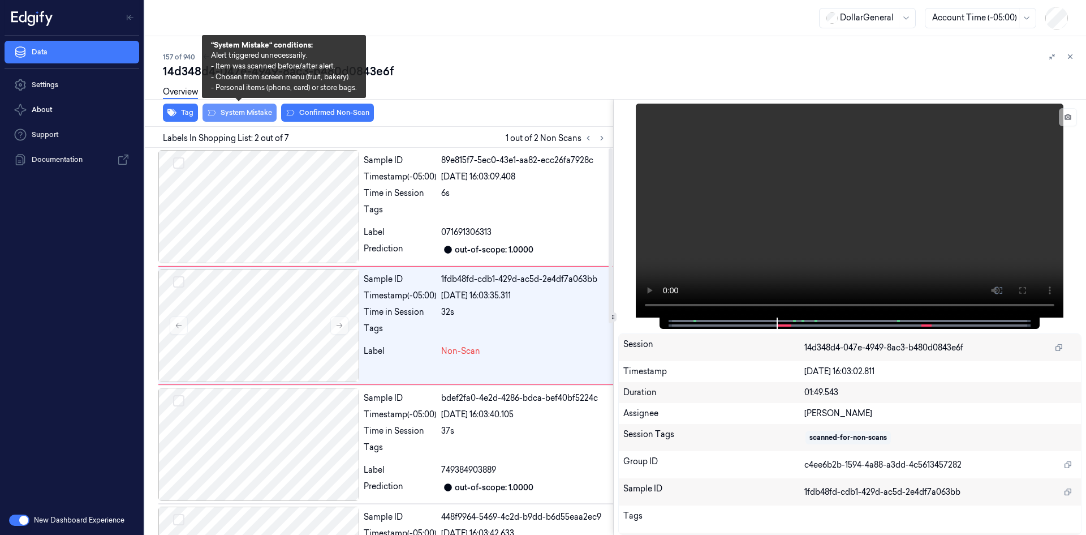
click at [270, 112] on button "System Mistake" at bounding box center [240, 113] width 74 height 18
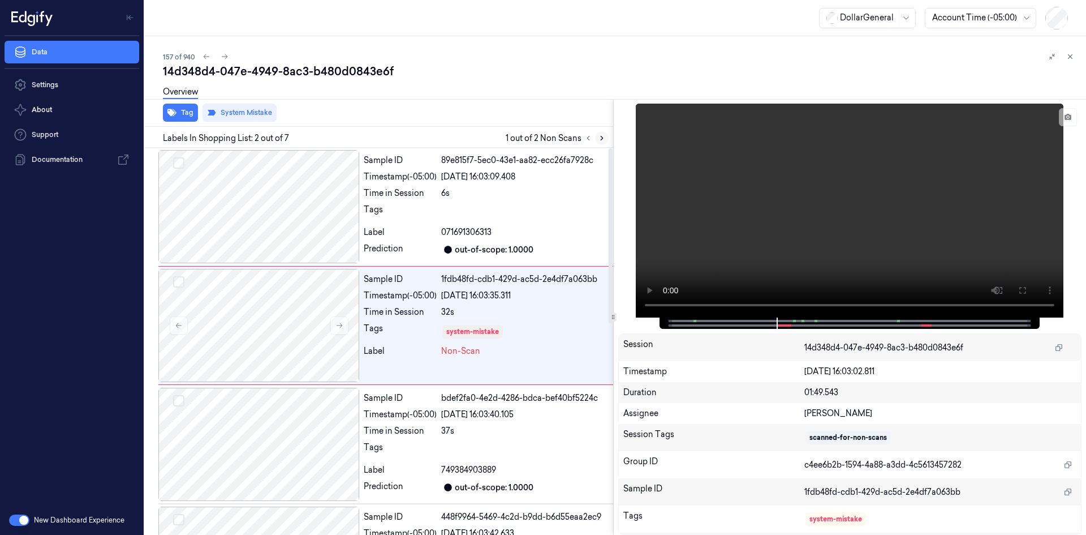
click at [601, 139] on icon at bounding box center [602, 138] width 8 height 8
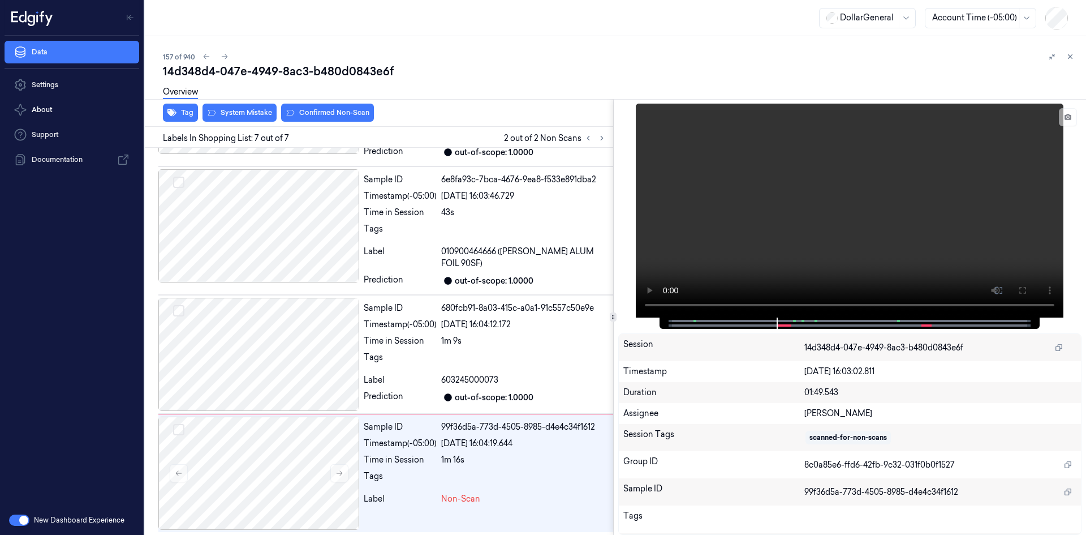
scroll to position [467, 0]
click at [453, 465] on div "Sample ID 99f36d5a-773d-4505-8985-d4e4c34f1612 Timestamp (-05:00) [DATE] 16:04:…" at bounding box center [486, 471] width 254 height 113
click at [456, 329] on div "Sample ID 680fcb91-8a03-415c-a0a1-91c557c50e9e Timestamp (-05:00) [DATE] 16:04:…" at bounding box center [486, 352] width 254 height 113
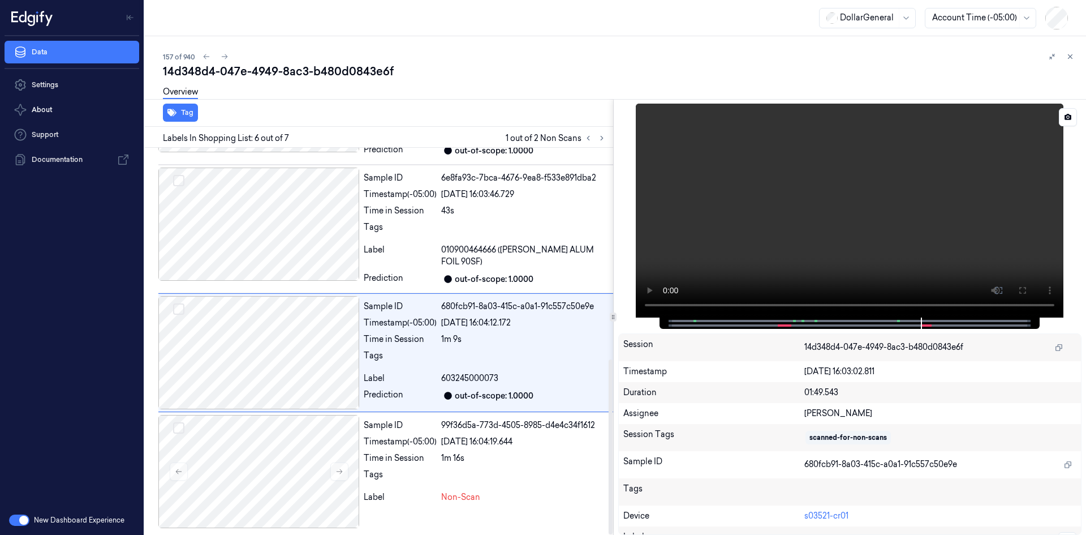
click at [714, 197] on video at bounding box center [850, 211] width 428 height 214
click at [453, 212] on div "43s" at bounding box center [524, 211] width 167 height 12
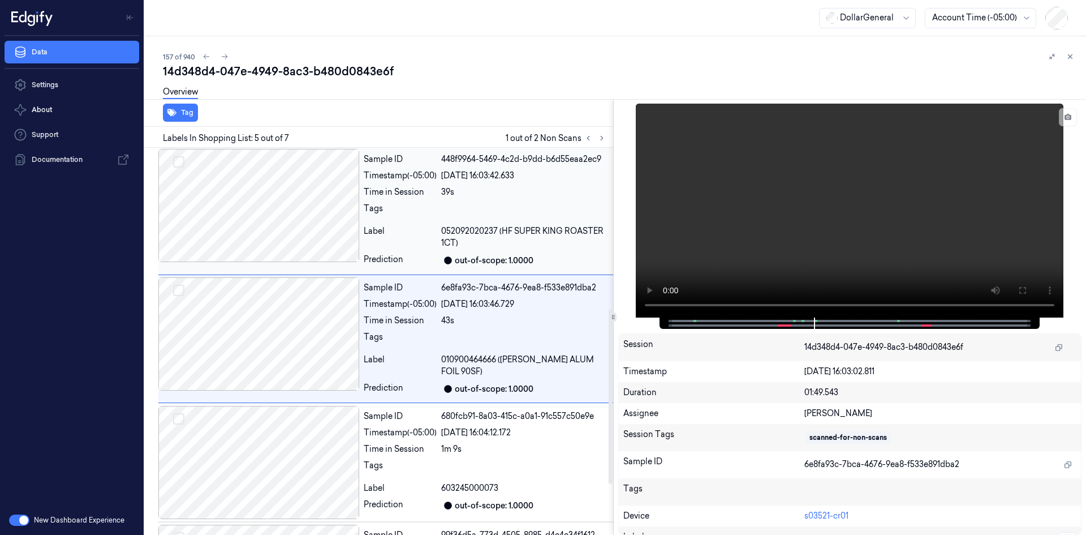
scroll to position [355, 0]
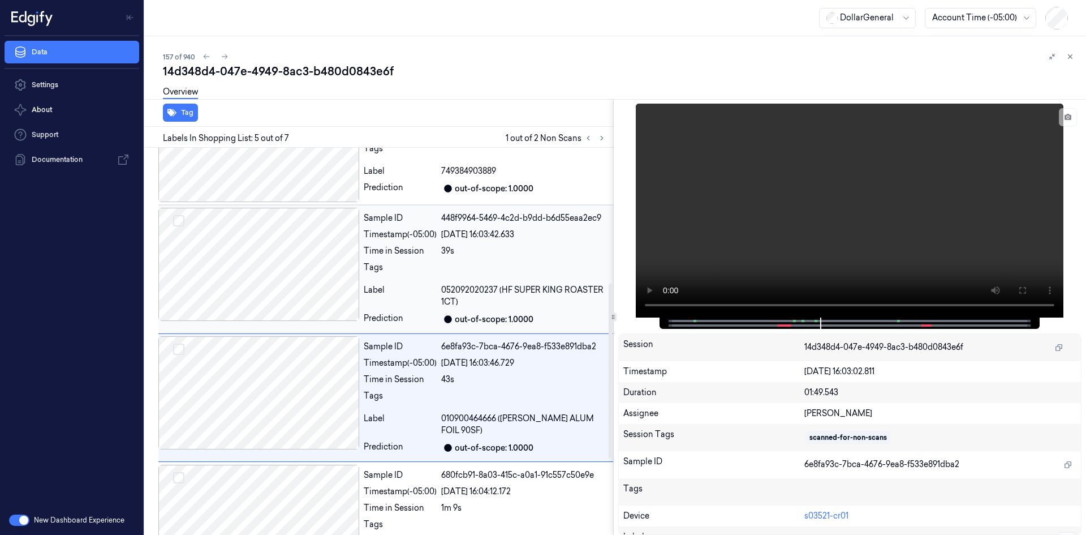
click at [452, 257] on div "Sample ID 448f9964-5469-4c2d-b9dd-b6d55eaa2ec9 Timestamp (-05:00) [DATE] 16:03:…" at bounding box center [486, 269] width 254 height 123
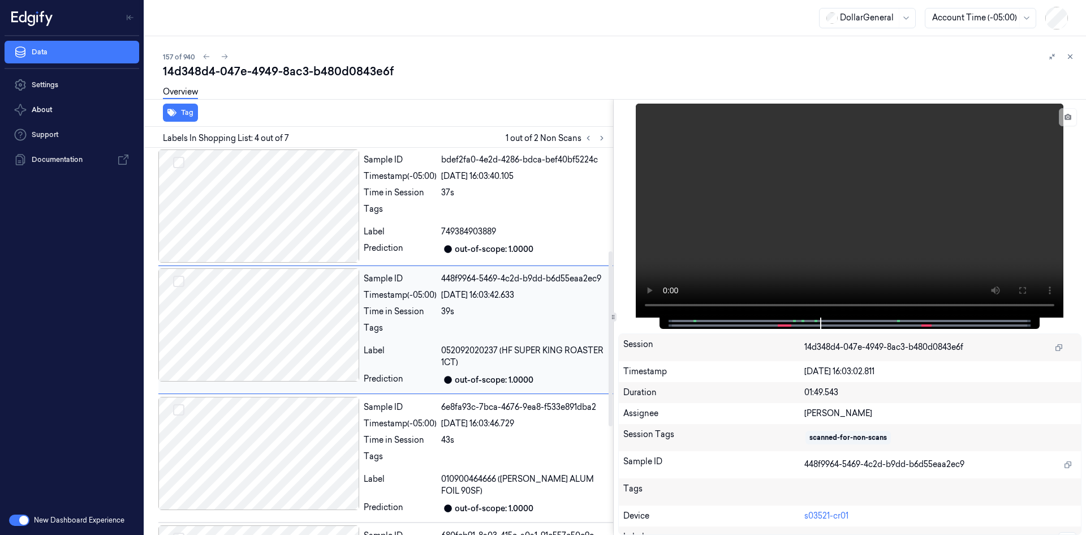
scroll to position [227, 0]
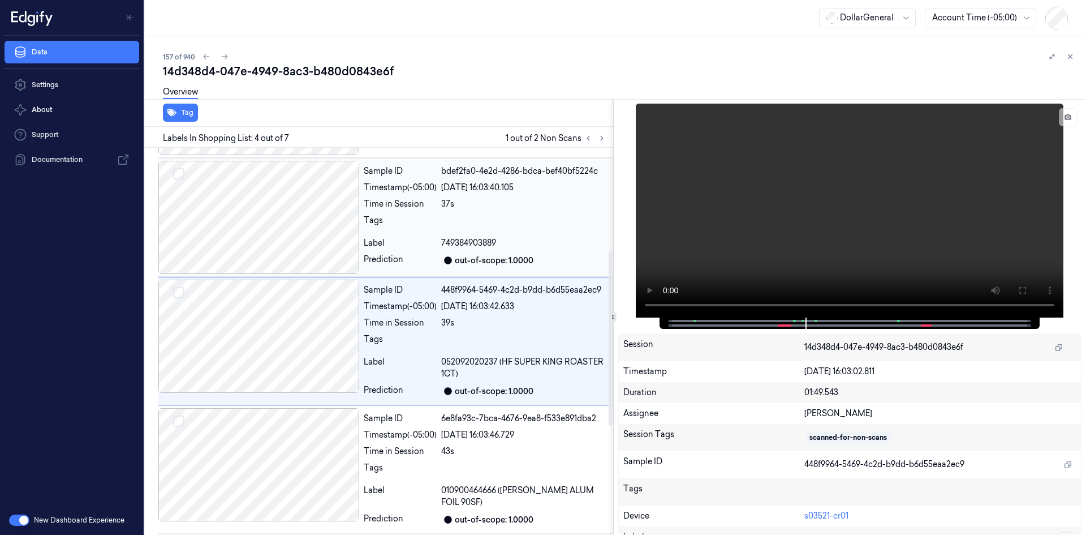
click at [431, 217] on div "Tags" at bounding box center [400, 223] width 73 height 18
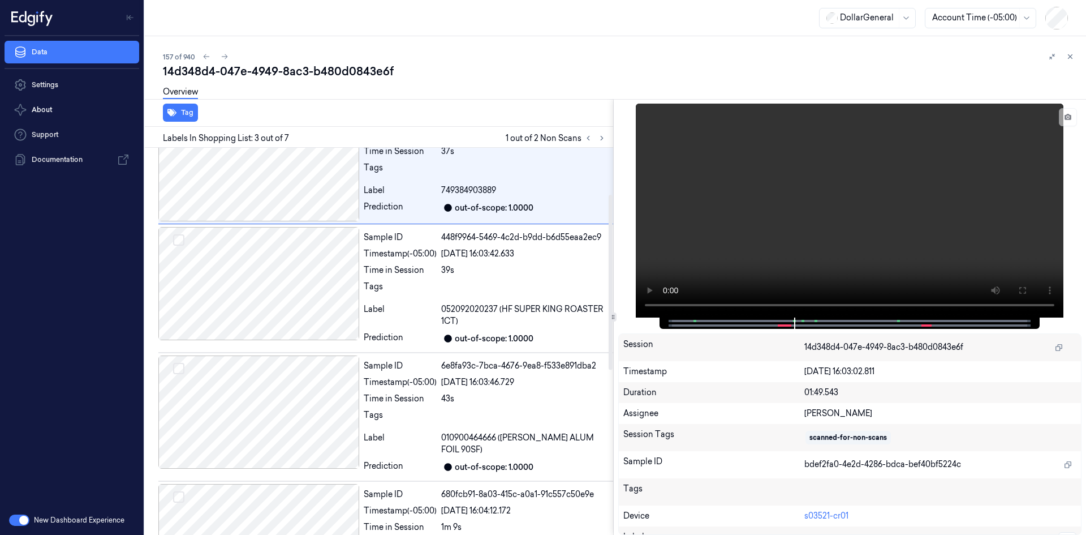
scroll to position [467, 0]
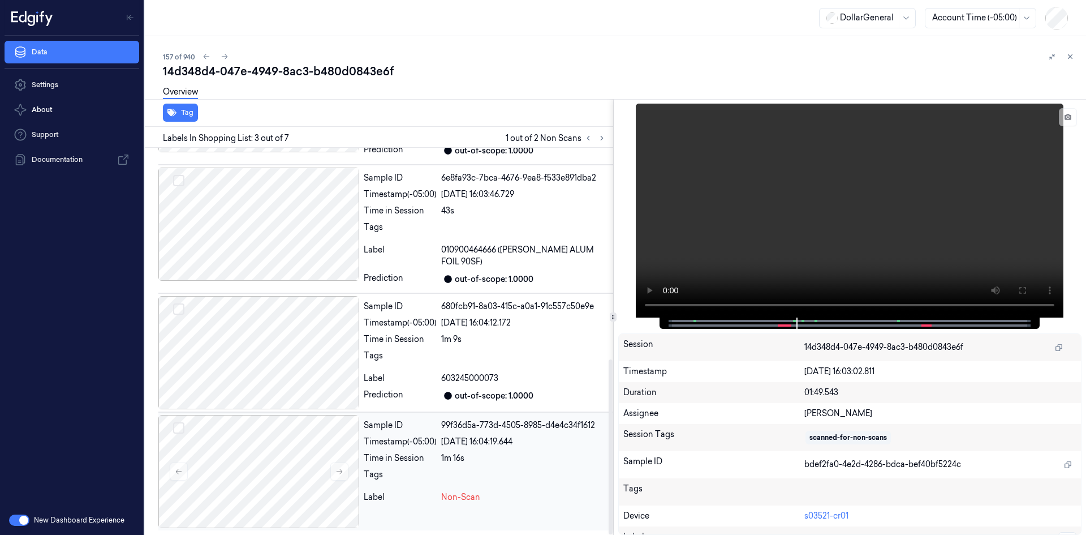
click at [461, 478] on div at bounding box center [524, 477] width 167 height 18
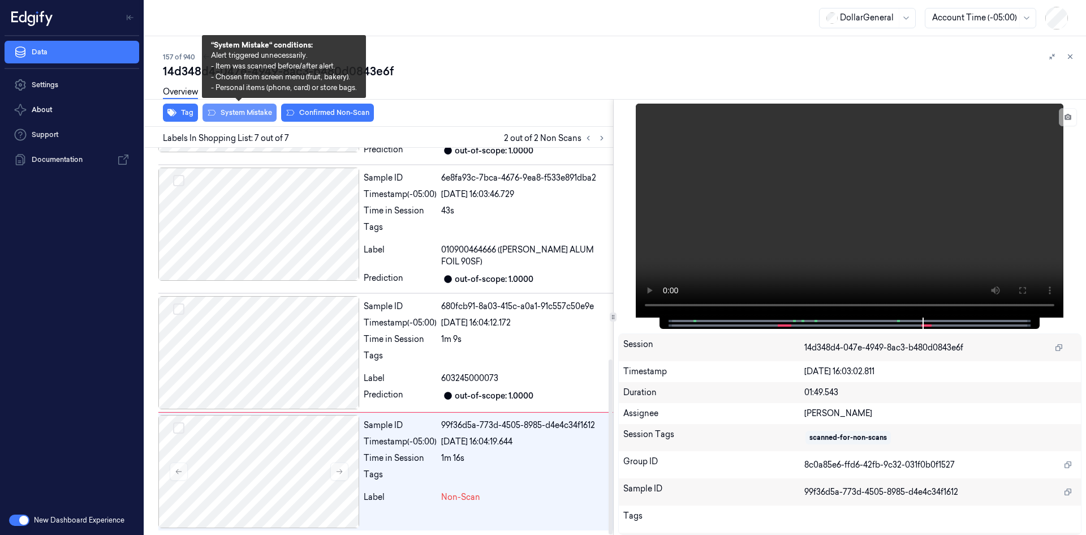
click at [235, 119] on button "System Mistake" at bounding box center [240, 113] width 74 height 18
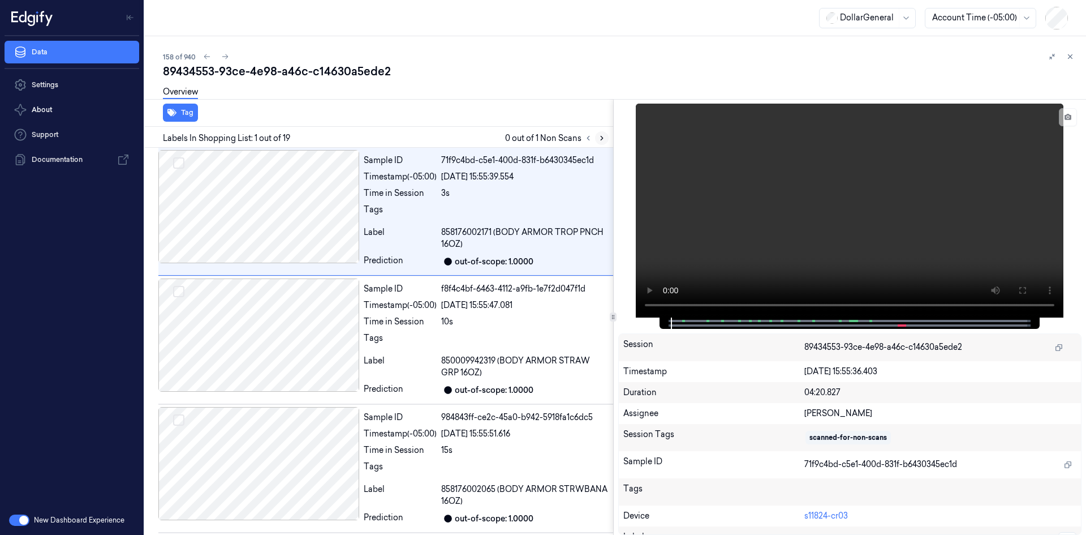
click at [599, 140] on icon at bounding box center [602, 138] width 8 height 8
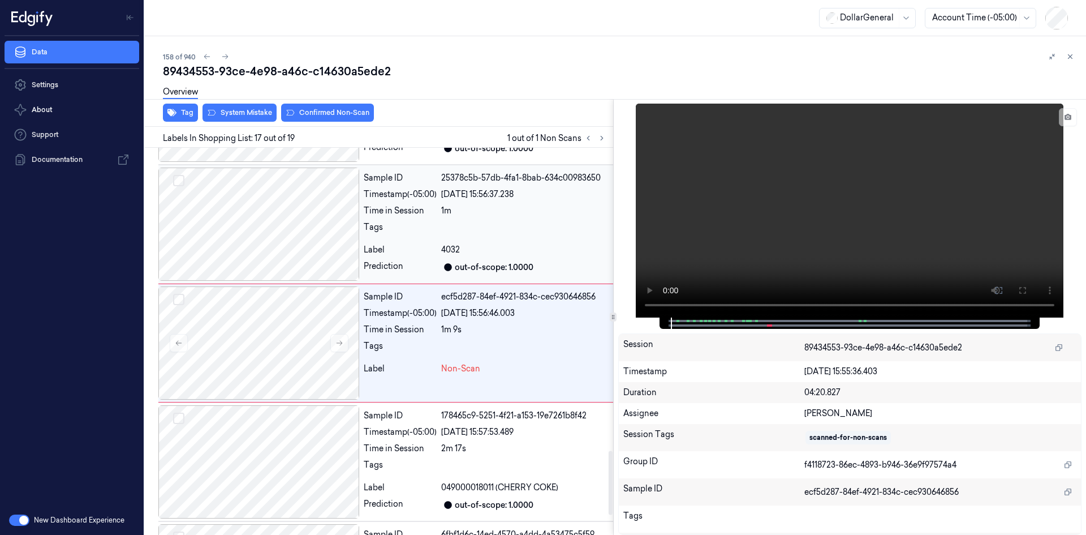
scroll to position [1843, 0]
click at [717, 203] on video at bounding box center [850, 211] width 428 height 214
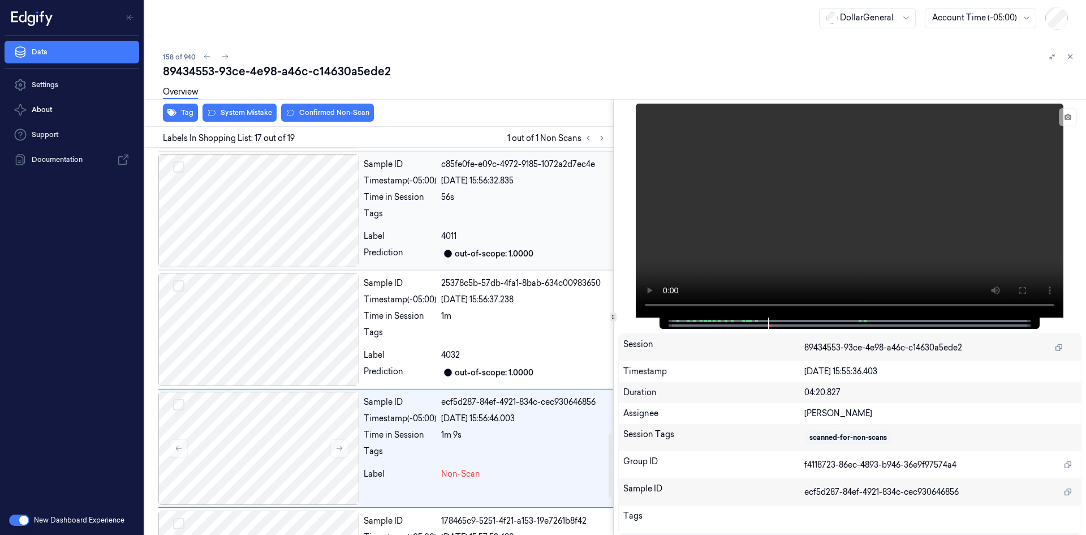
scroll to position [1730, 0]
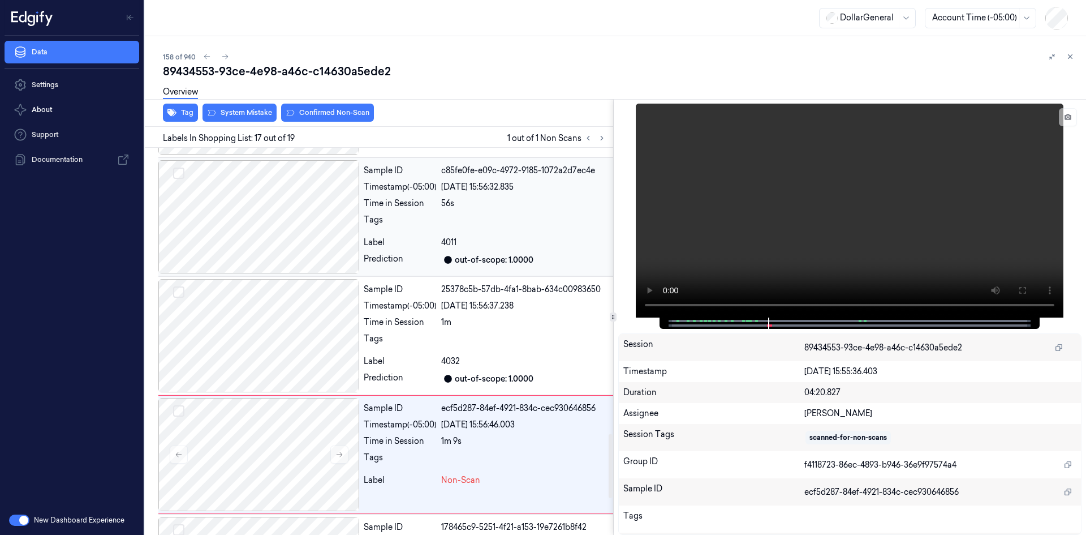
click at [443, 224] on div at bounding box center [524, 223] width 167 height 18
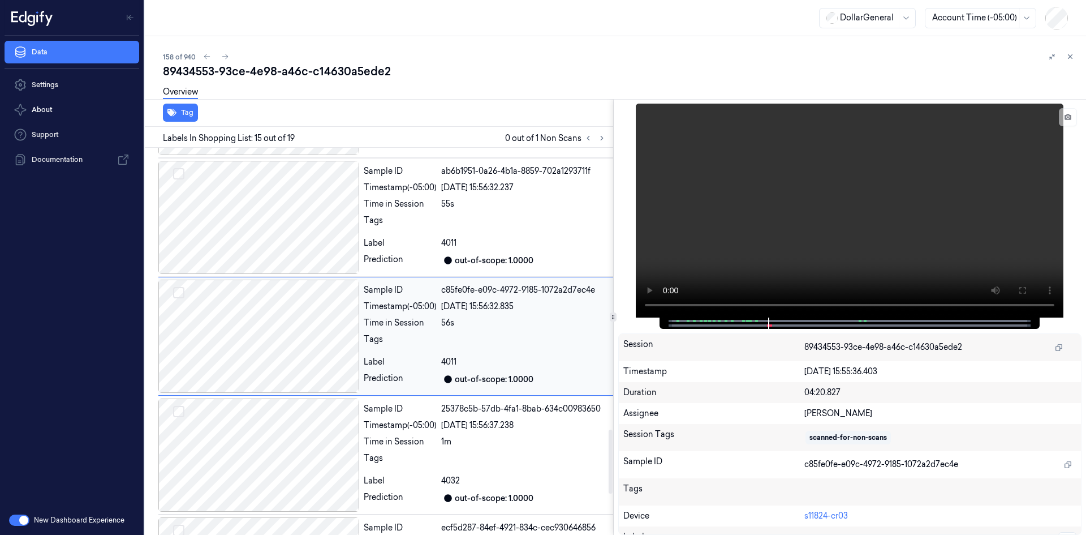
scroll to position [1606, 0]
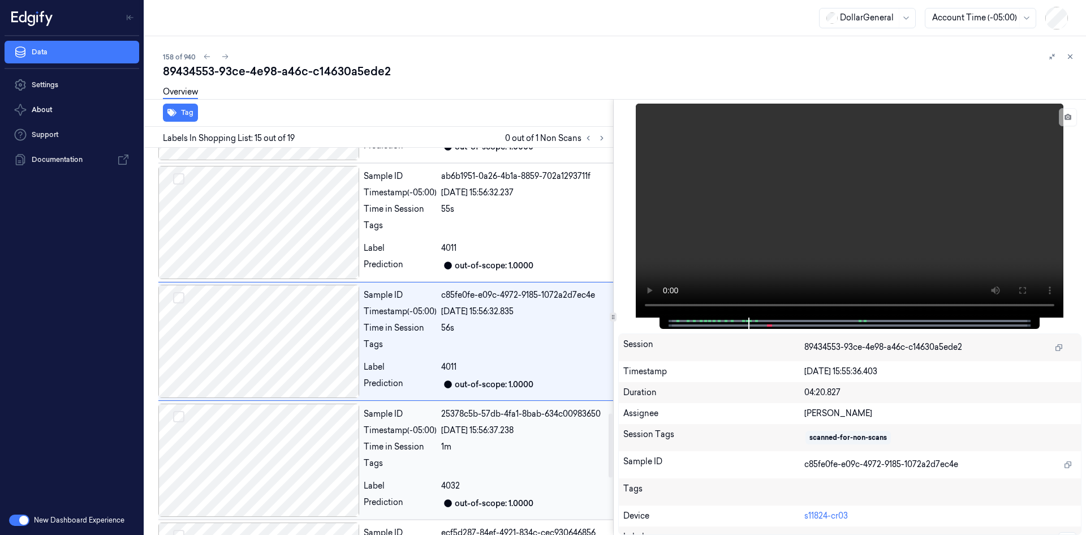
click at [533, 442] on div "1m" at bounding box center [524, 447] width 167 height 12
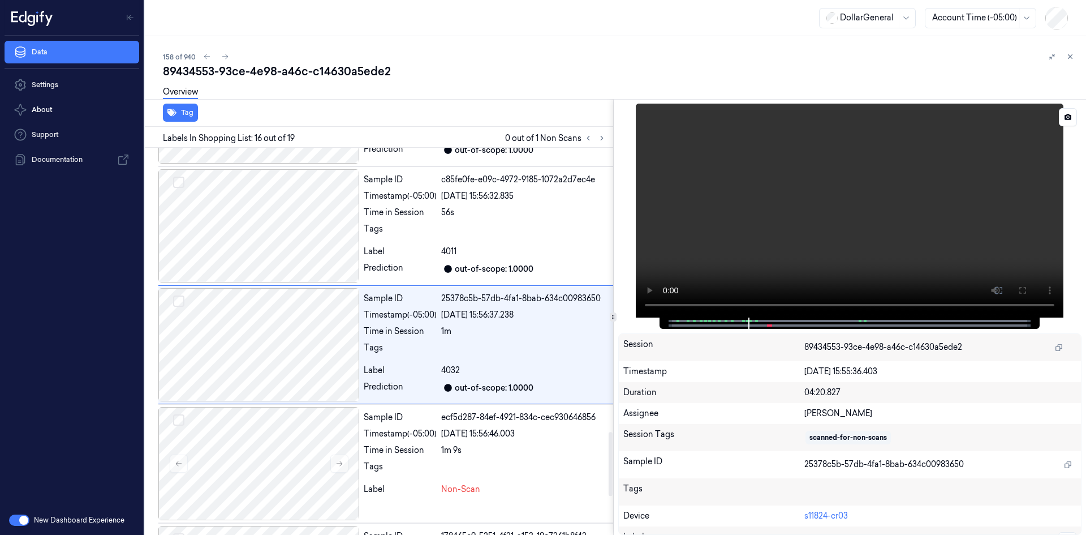
scroll to position [1725, 0]
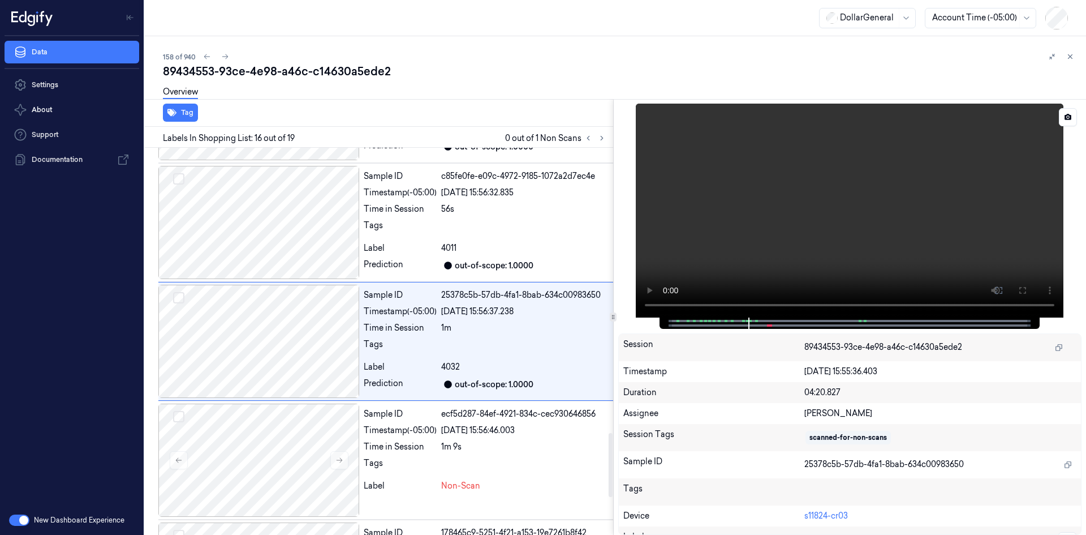
click at [863, 183] on video at bounding box center [850, 211] width 428 height 214
click at [520, 453] on div "Sample ID ecf5d287-84ef-4921-834c-cec930646856 Timestamp (-05:00) [DATE] 15:56:…" at bounding box center [486, 459] width 254 height 113
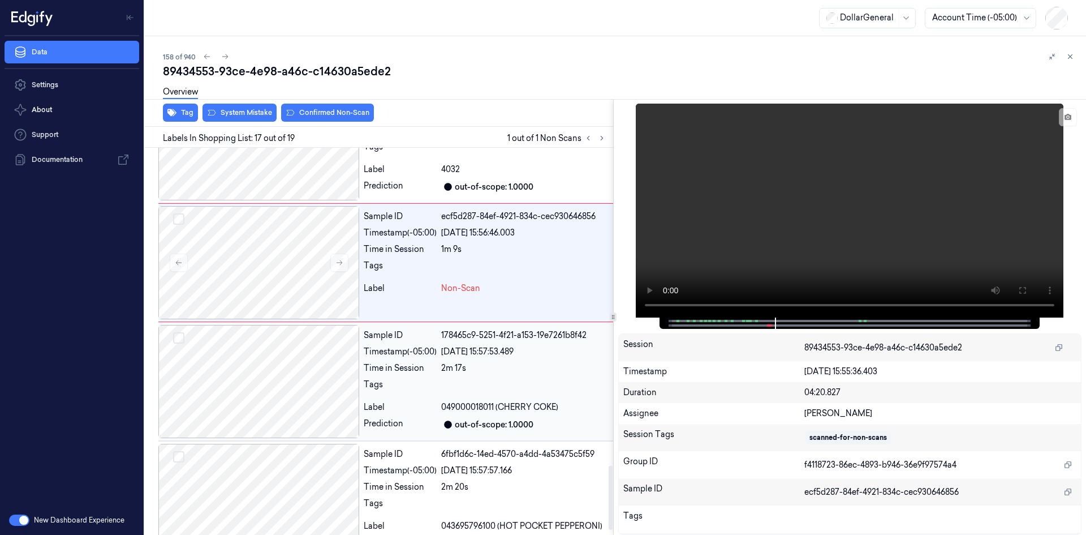
scroll to position [1894, 0]
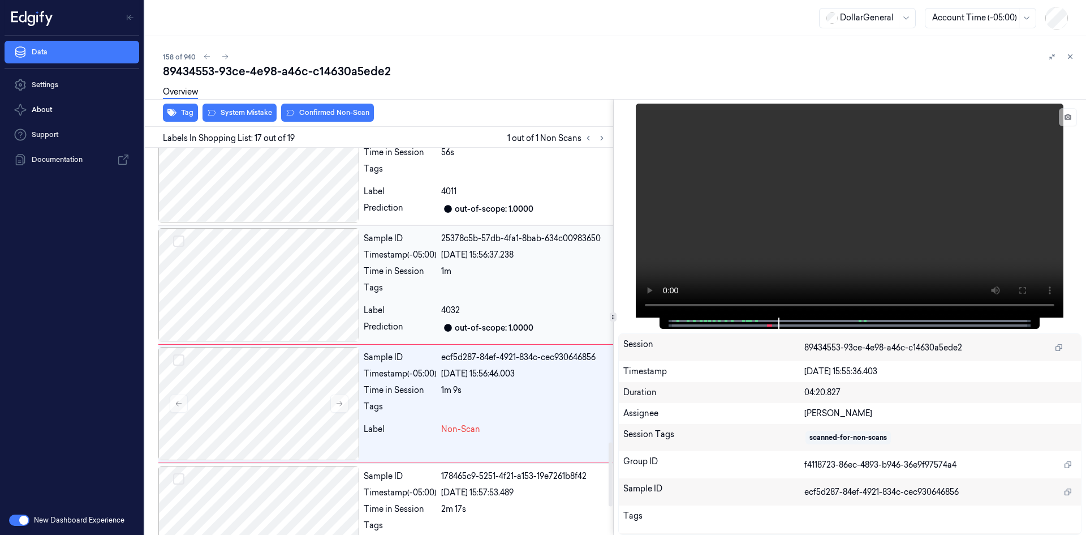
click at [509, 304] on div "4032" at bounding box center [524, 310] width 167 height 12
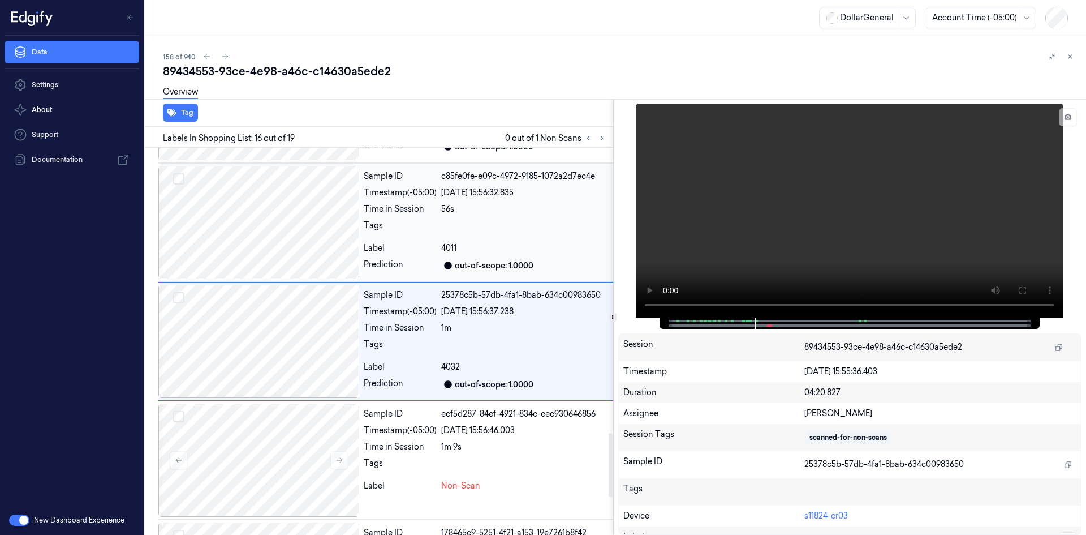
click at [504, 256] on div "Sample ID c85fe0fe-e09c-4972-9185-1072a2d7ec4e Timestamp (-05:00) [DATE] 15:56:…" at bounding box center [486, 222] width 254 height 113
click at [483, 253] on div "4011" at bounding box center [524, 248] width 167 height 12
click at [479, 253] on div "4011" at bounding box center [524, 248] width 167 height 12
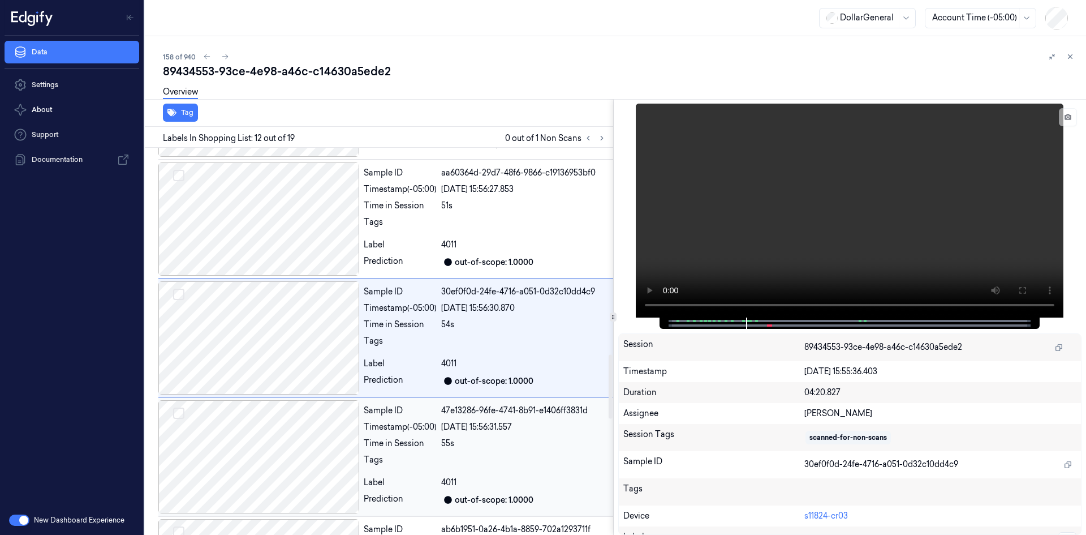
scroll to position [1249, 0]
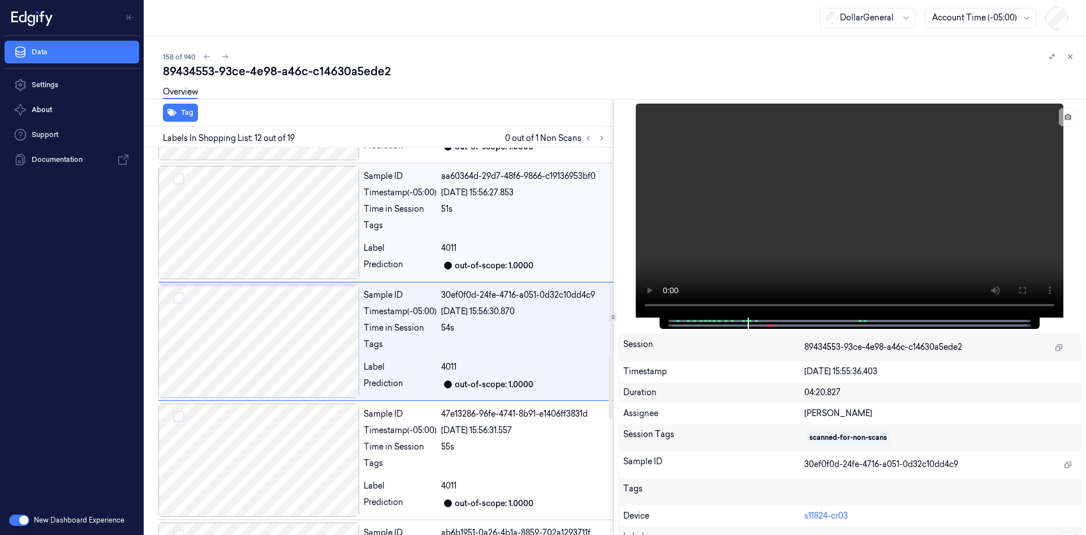
click at [467, 261] on div "out-of-scope: 1.0000" at bounding box center [494, 266] width 79 height 12
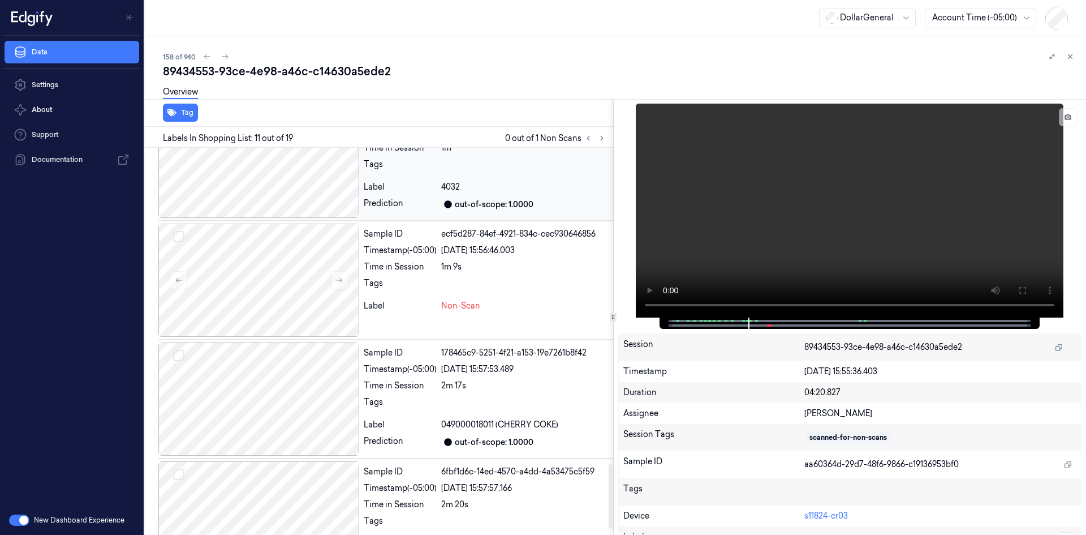
scroll to position [1923, 0]
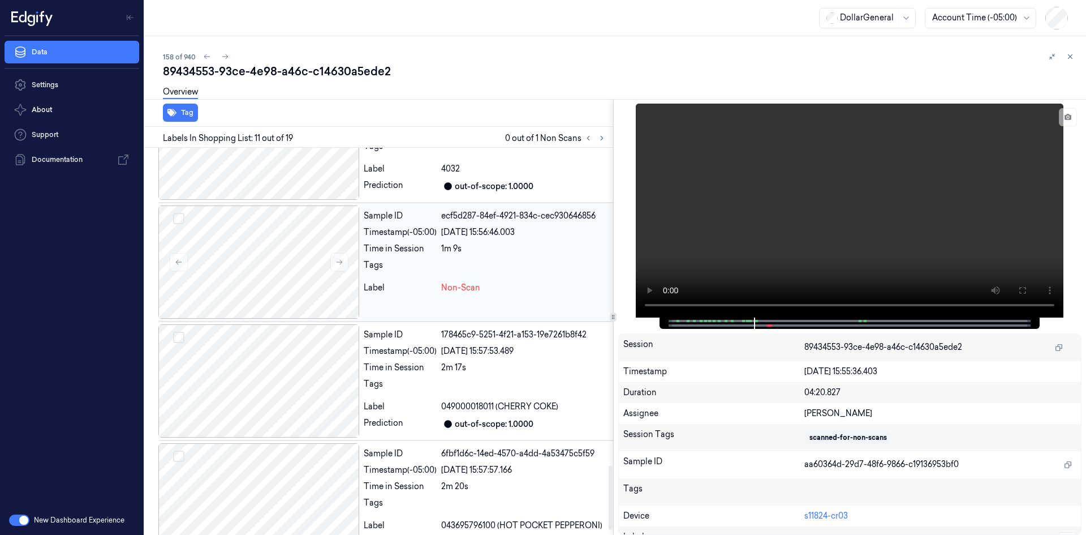
click at [512, 257] on div "Sample ID ecf5d287-84ef-4921-834c-cec930646856 Timestamp (-05:00) [DATE] 15:56:…" at bounding box center [486, 261] width 254 height 113
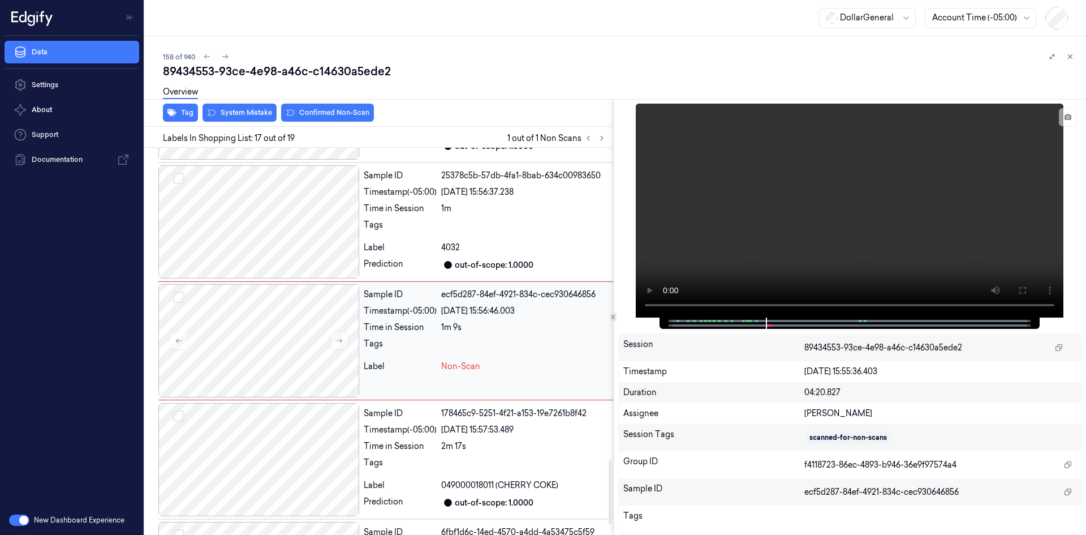
scroll to position [1843, 0]
click at [461, 237] on div at bounding box center [524, 229] width 167 height 18
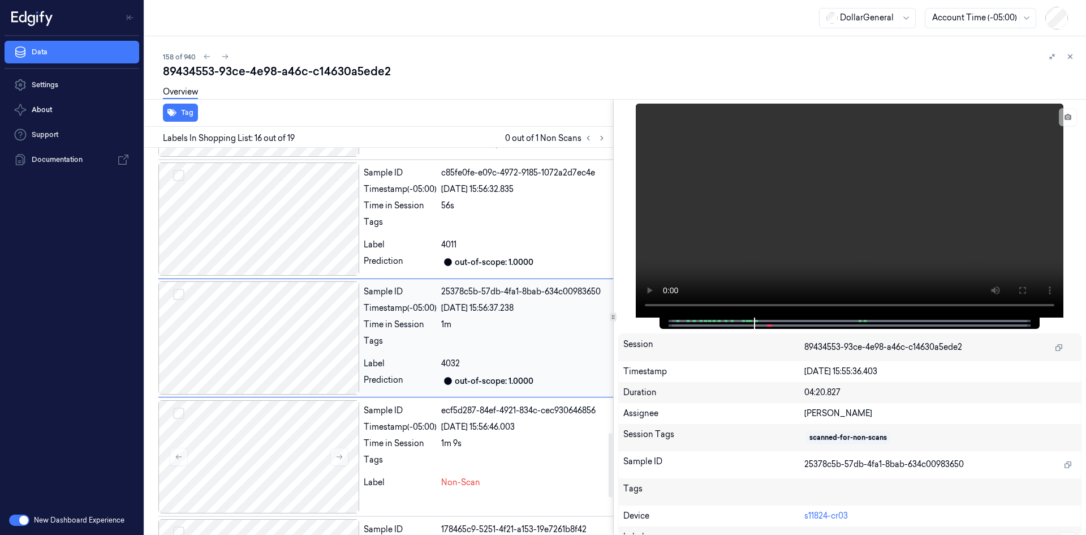
scroll to position [1725, 0]
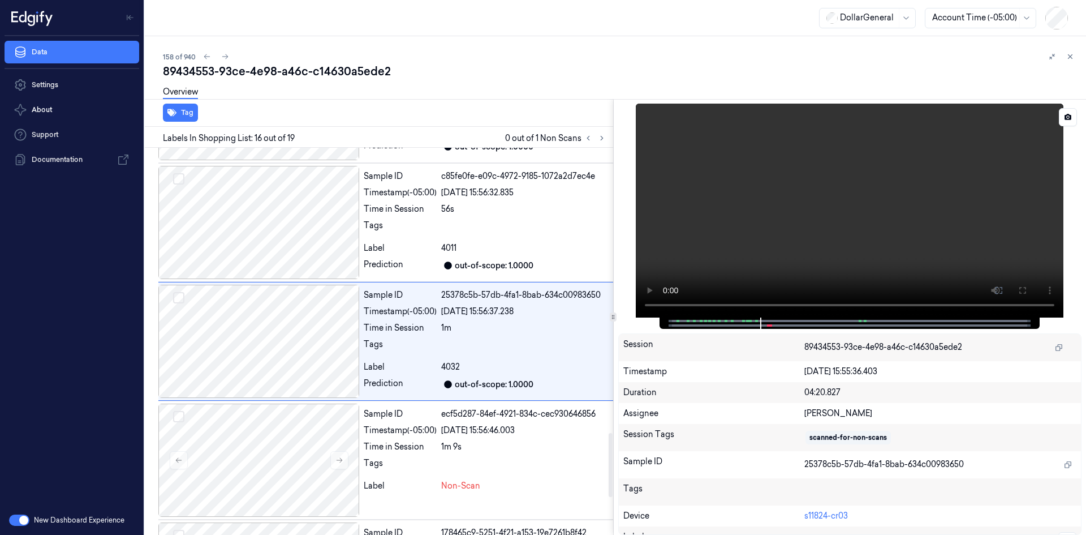
drag, startPoint x: 793, startPoint y: 246, endPoint x: 784, endPoint y: 248, distance: 8.8
click at [792, 246] on video at bounding box center [850, 211] width 428 height 214
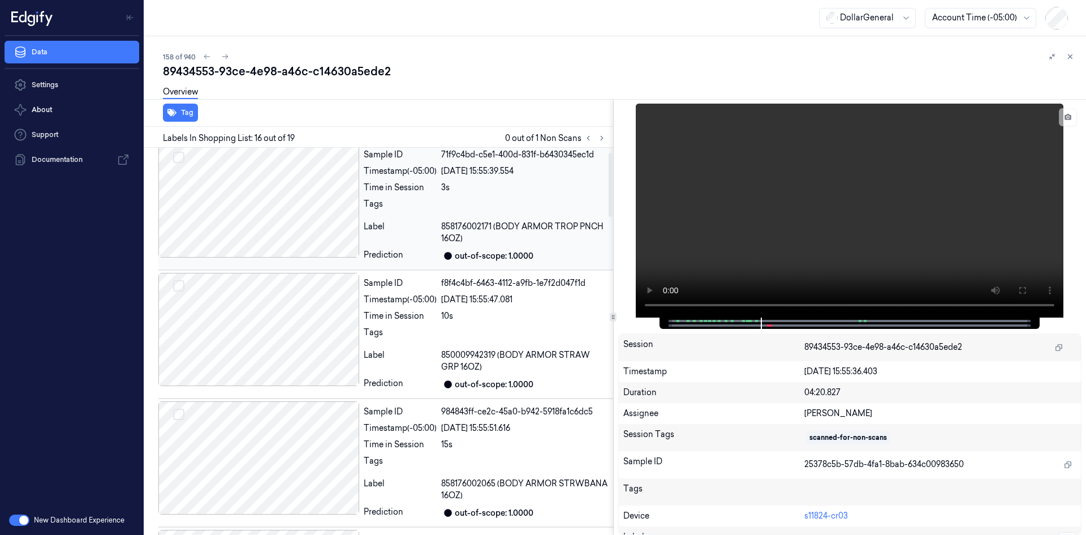
scroll to position [0, 0]
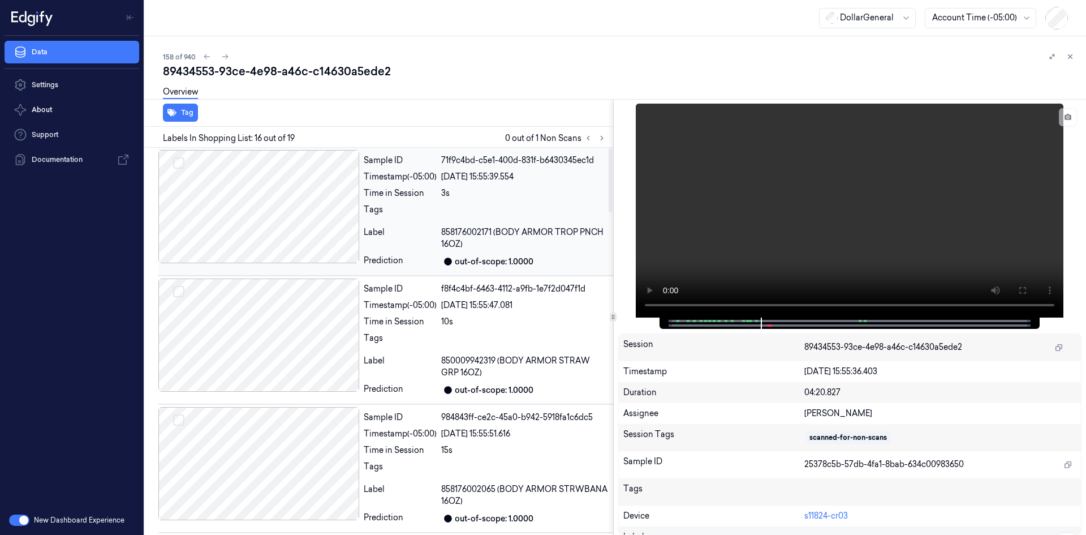
click at [438, 209] on div "Tags" at bounding box center [486, 213] width 245 height 18
click at [411, 297] on div "Sample ID f8f4c4bf-6463-4112-a9fb-1e7f2d047f1d Timestamp (-05:00) [DATE] 15:55:…" at bounding box center [486, 339] width 254 height 123
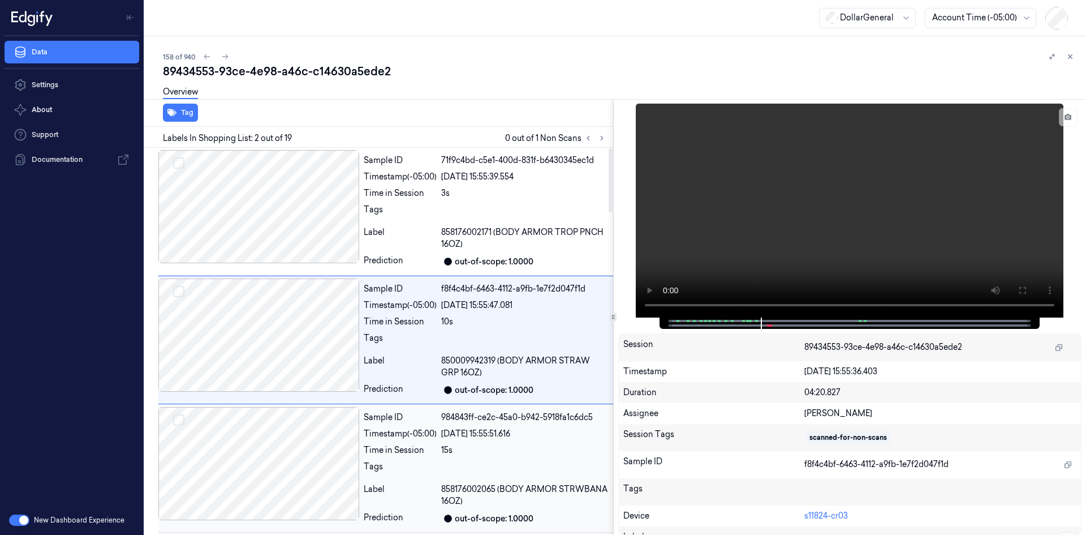
click at [374, 416] on div "Sample ID" at bounding box center [400, 417] width 73 height 12
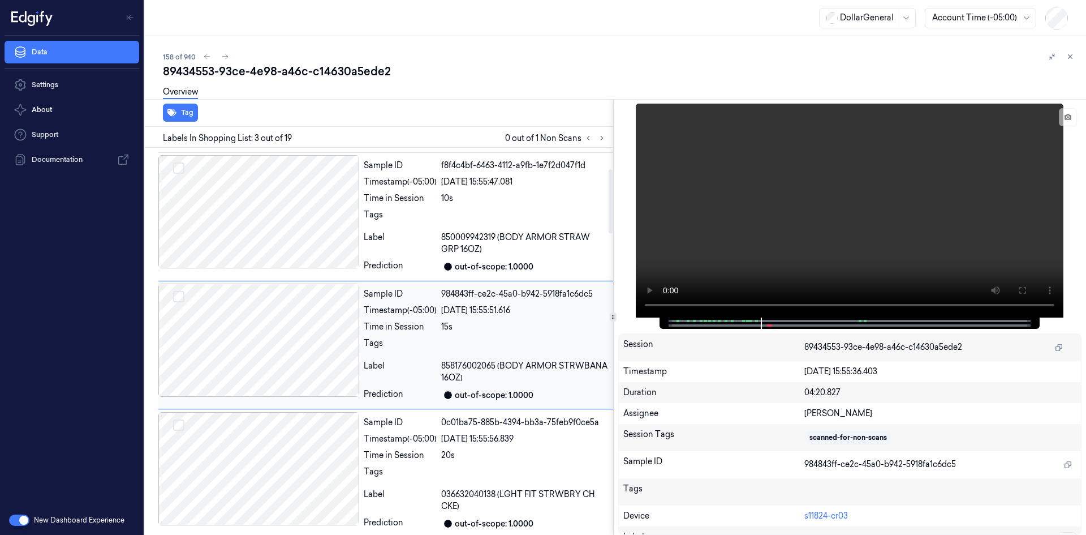
scroll to position [127, 0]
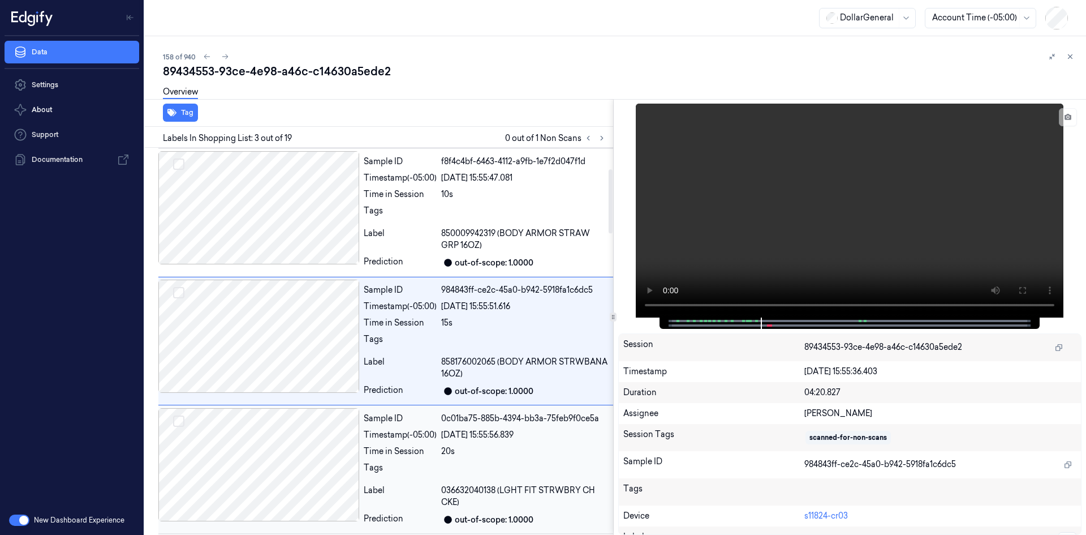
click at [373, 418] on div "Sample ID" at bounding box center [400, 418] width 73 height 12
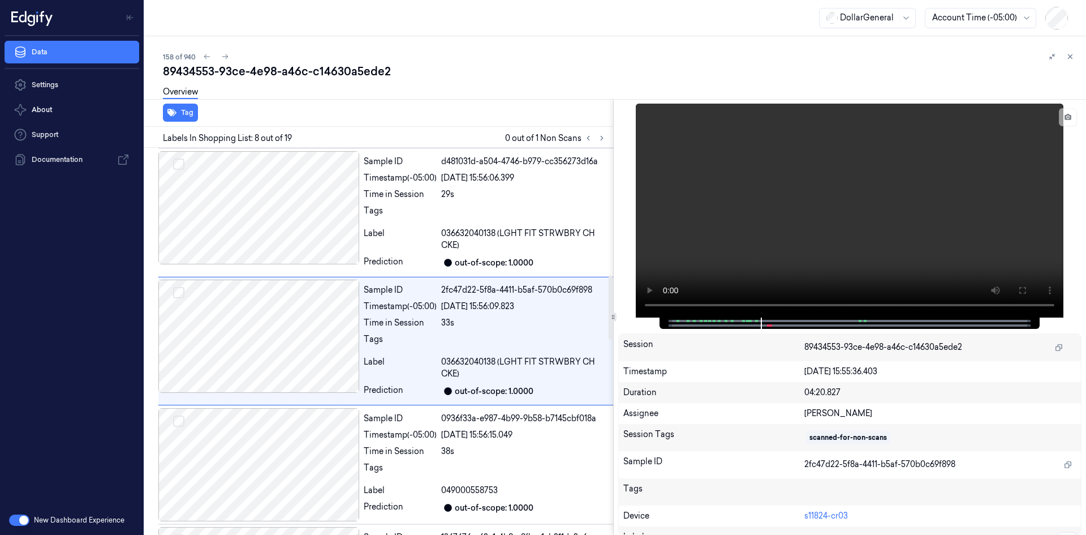
click at [373, 418] on div "Sample ID" at bounding box center [400, 418] width 73 height 12
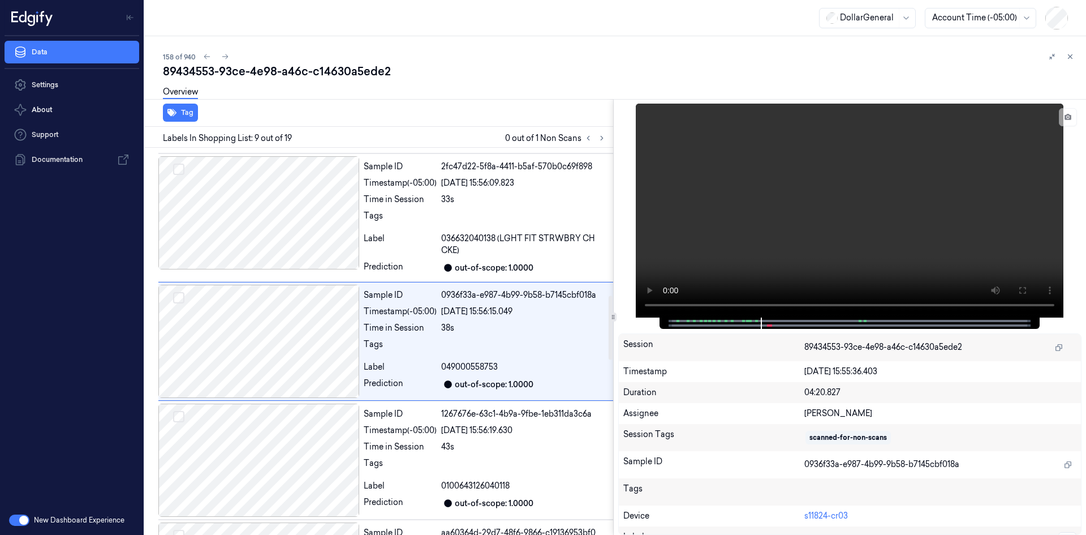
click at [373, 418] on div "Sample ID" at bounding box center [400, 414] width 73 height 12
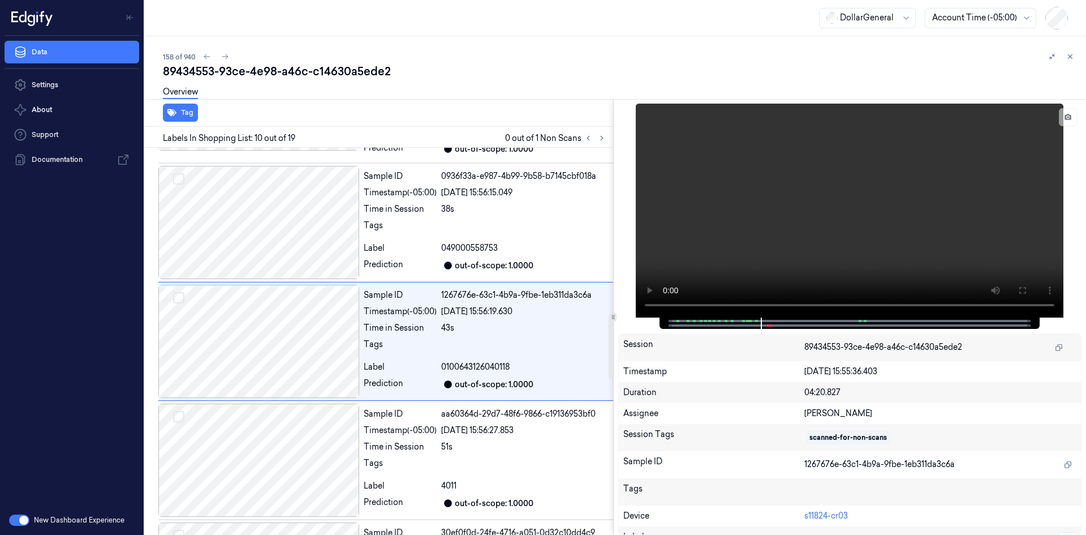
click at [373, 418] on div "Sample ID" at bounding box center [400, 414] width 73 height 12
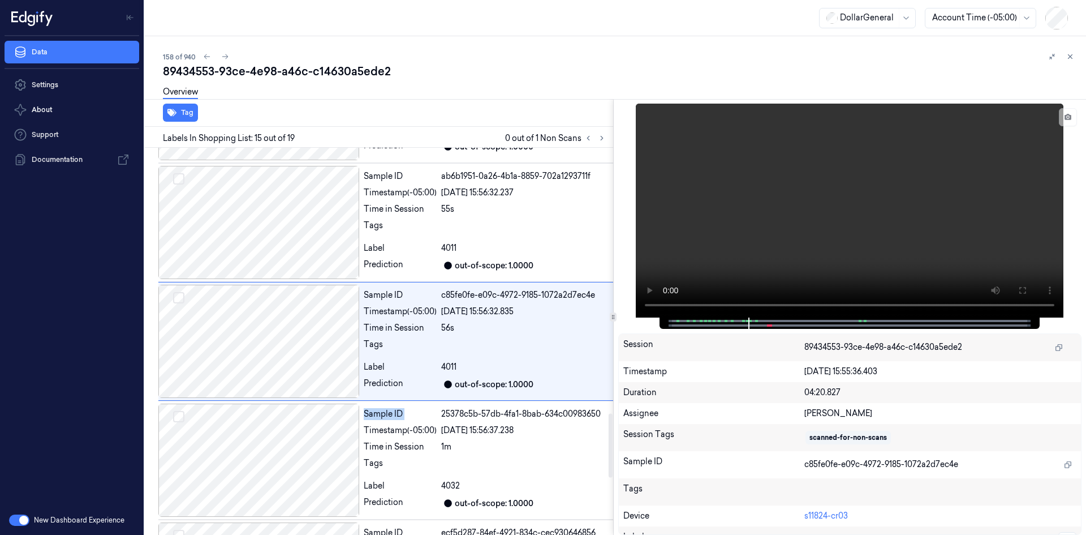
click at [373, 418] on div "Sample ID" at bounding box center [400, 414] width 73 height 12
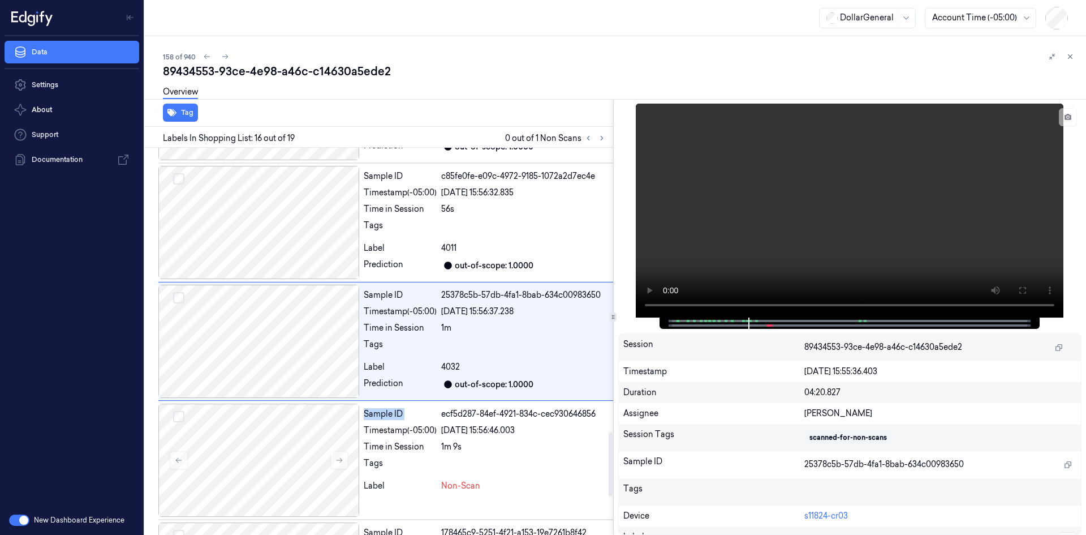
click at [373, 418] on div "Sample ID" at bounding box center [400, 414] width 73 height 12
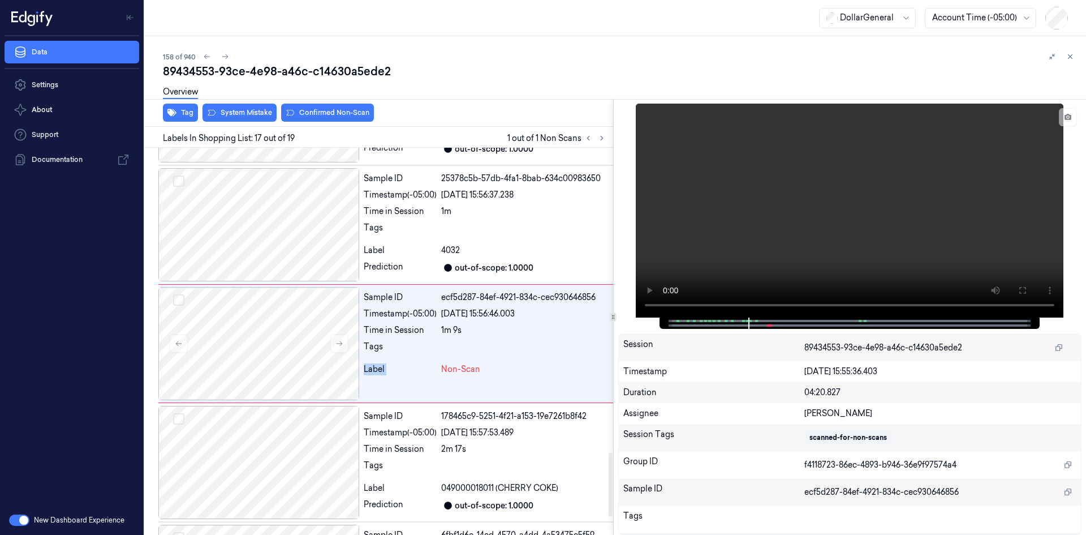
scroll to position [1843, 0]
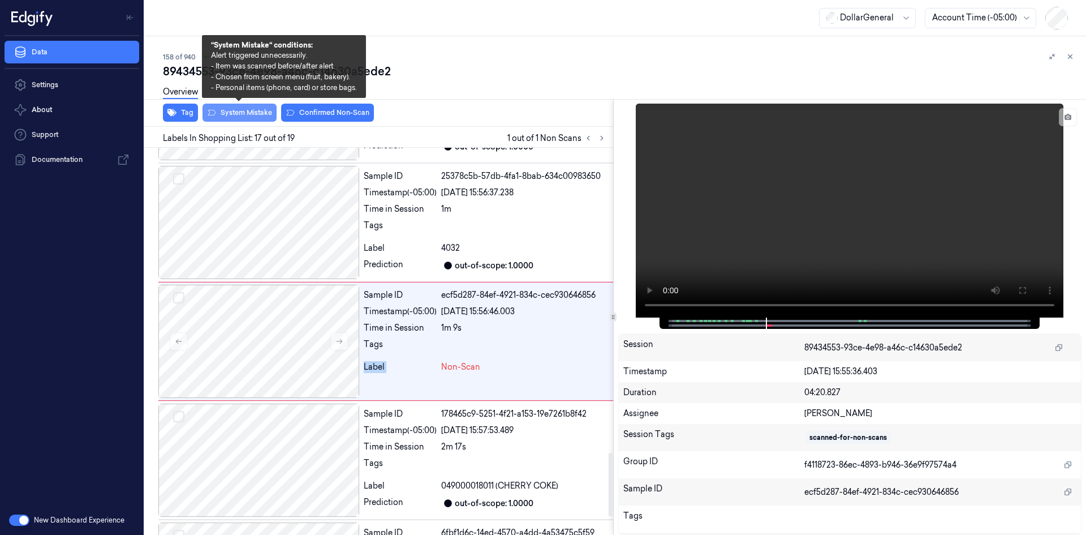
click at [267, 111] on button "System Mistake" at bounding box center [240, 113] width 74 height 18
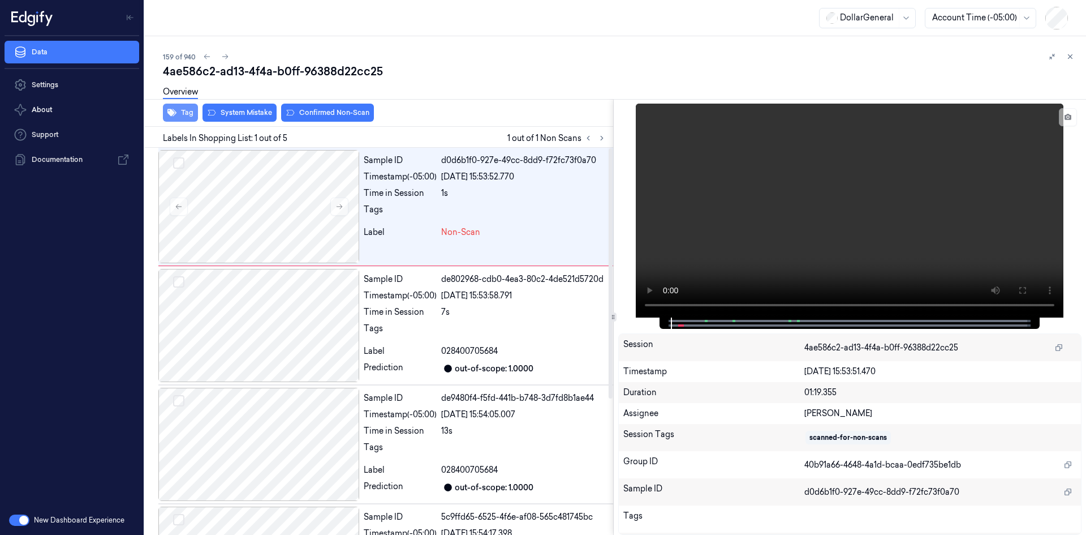
click at [191, 119] on button "Tag" at bounding box center [180, 113] width 35 height 18
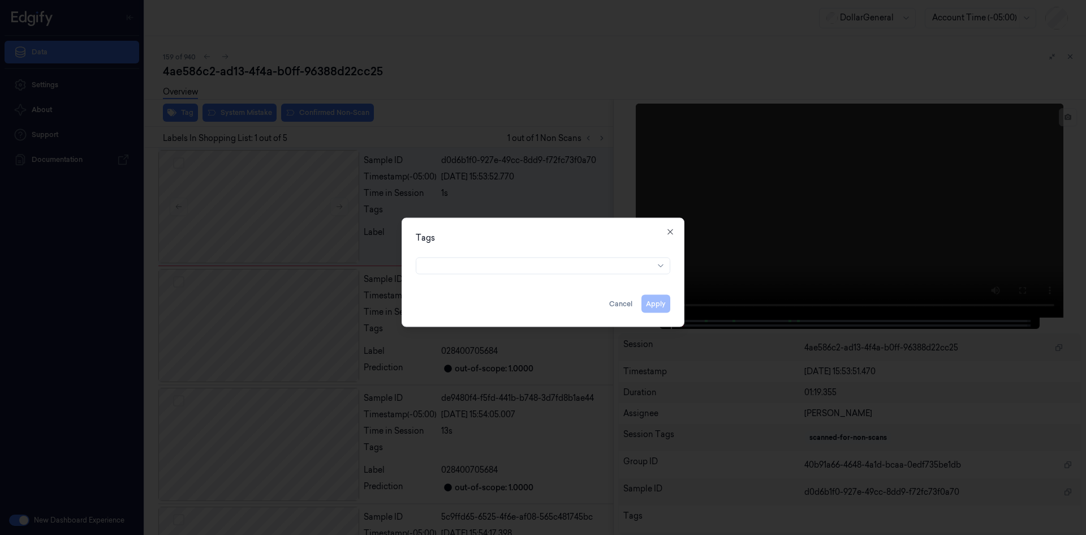
drag, startPoint x: 510, startPoint y: 256, endPoint x: 510, endPoint y: 263, distance: 6.2
click at [510, 257] on div at bounding box center [543, 263] width 255 height 22
click at [510, 263] on div at bounding box center [531, 266] width 217 height 12
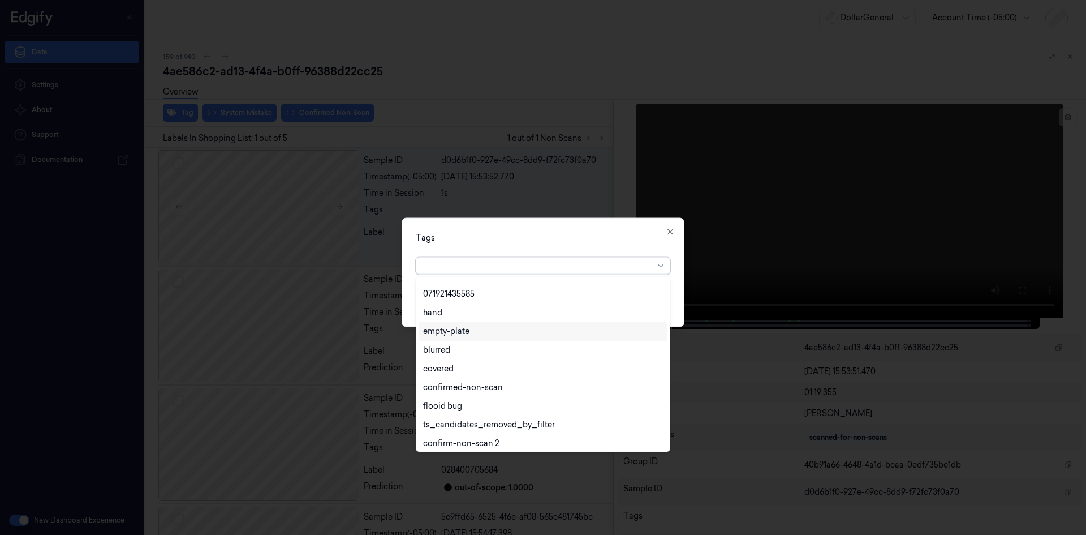
scroll to position [204, 0]
click at [458, 397] on div "flooid bug" at bounding box center [442, 402] width 39 height 12
click at [594, 234] on div "Tags" at bounding box center [543, 237] width 255 height 12
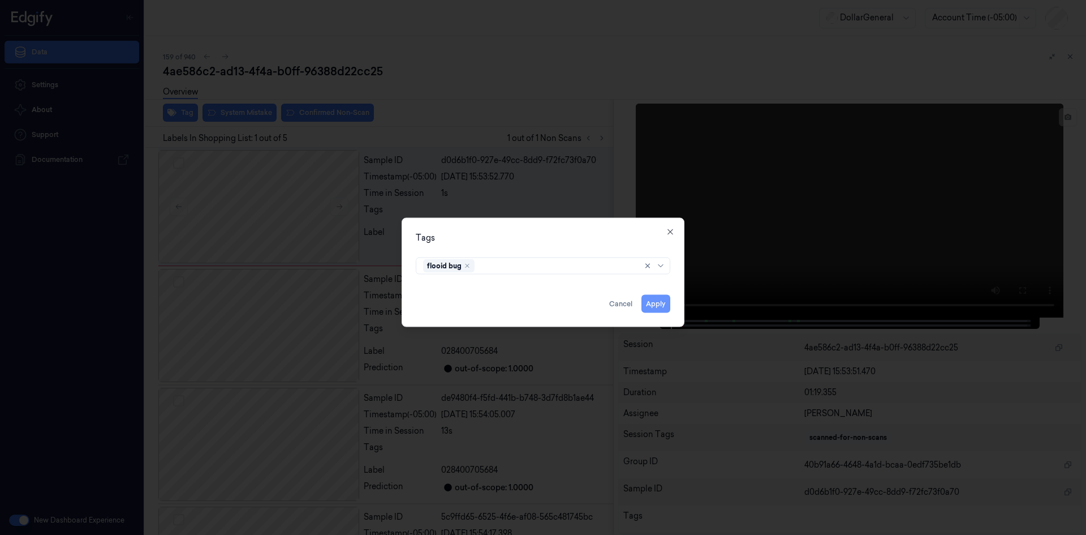
click at [652, 300] on button "Apply" at bounding box center [656, 303] width 29 height 18
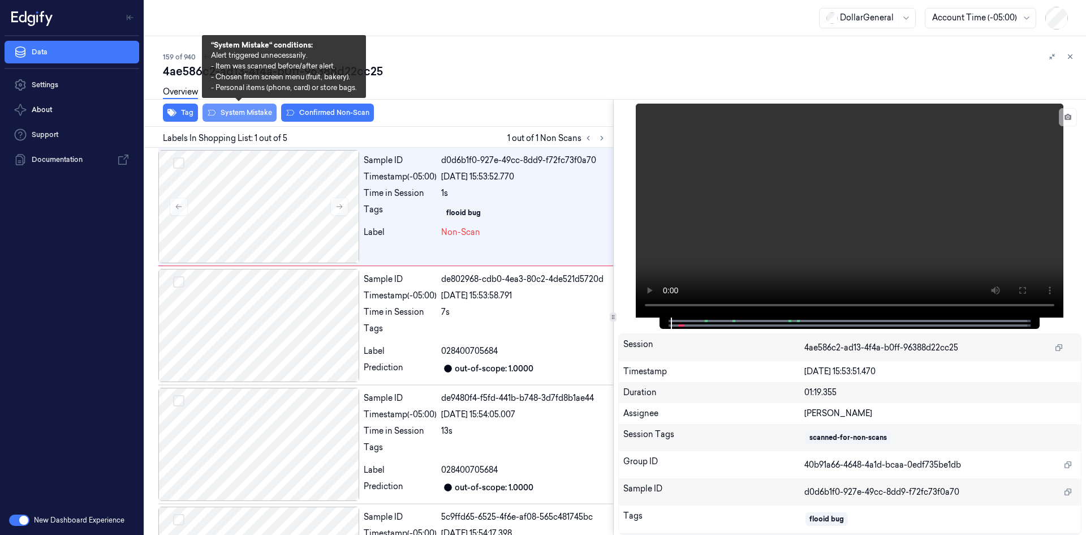
click at [252, 111] on button "System Mistake" at bounding box center [240, 113] width 74 height 18
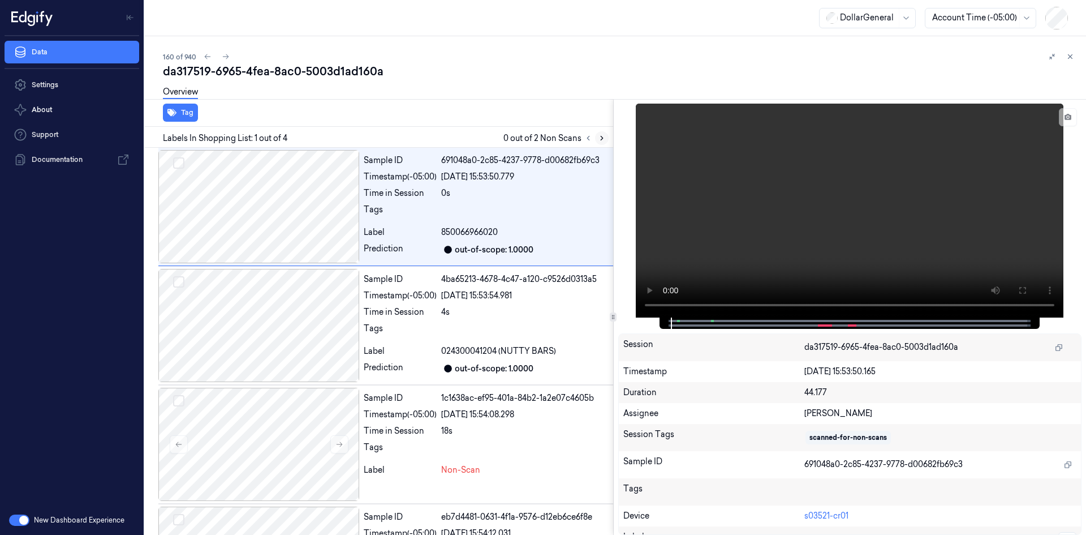
click at [602, 135] on icon at bounding box center [602, 138] width 8 height 8
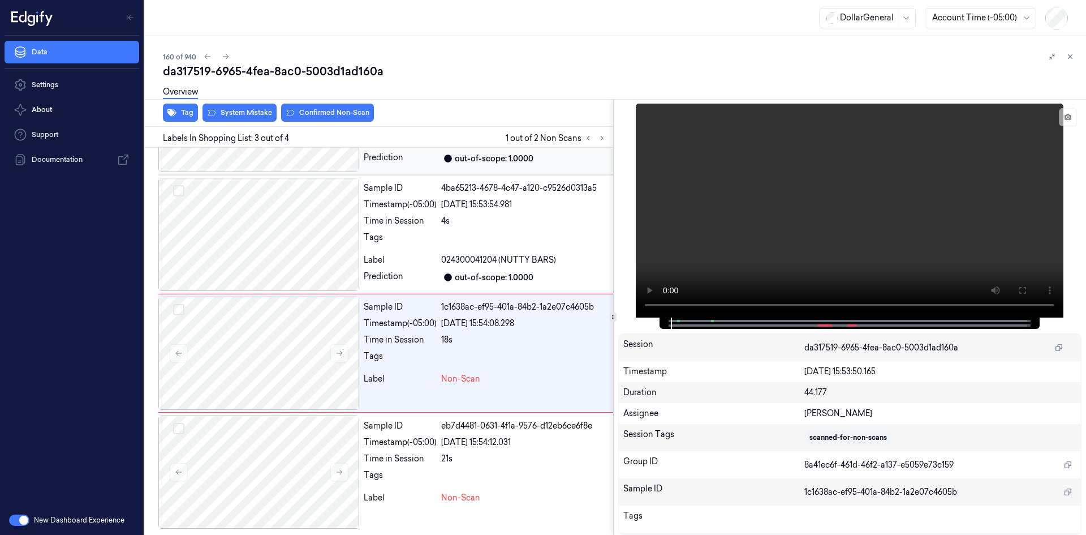
scroll to position [92, 0]
click at [776, 216] on video at bounding box center [850, 211] width 428 height 214
click at [806, 169] on video at bounding box center [850, 211] width 428 height 214
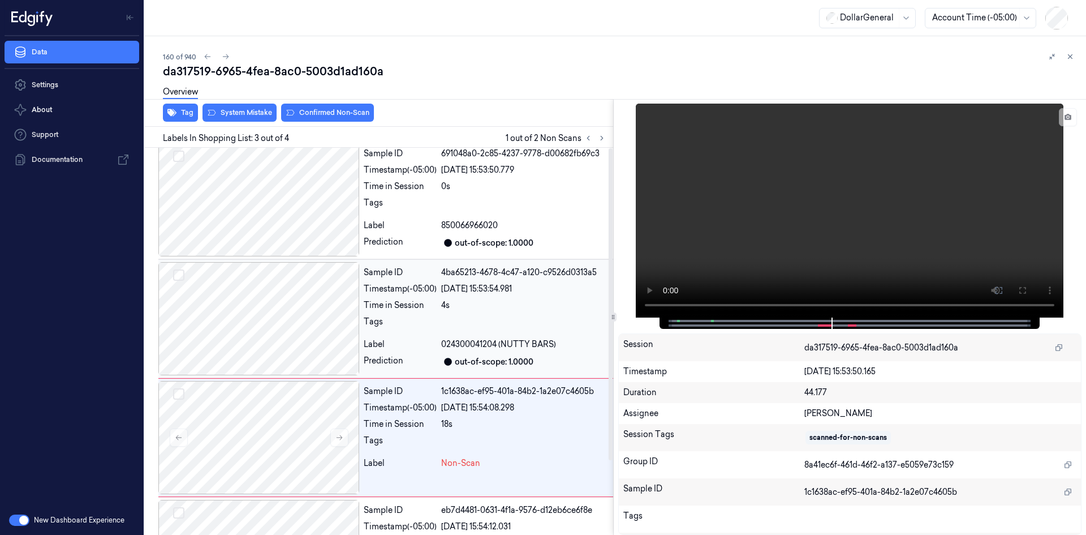
scroll to position [0, 0]
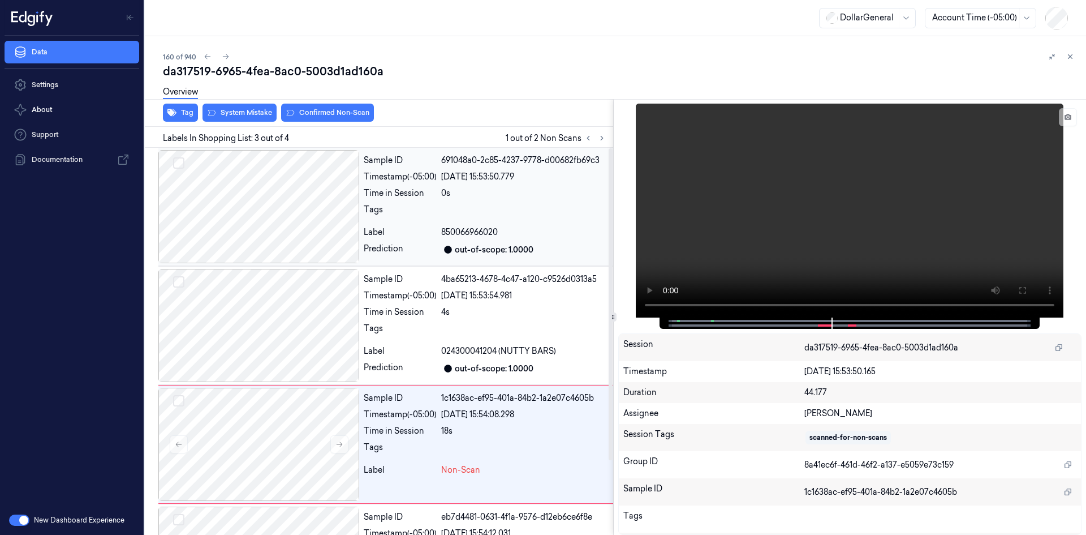
click at [409, 227] on div "Label" at bounding box center [400, 232] width 73 height 12
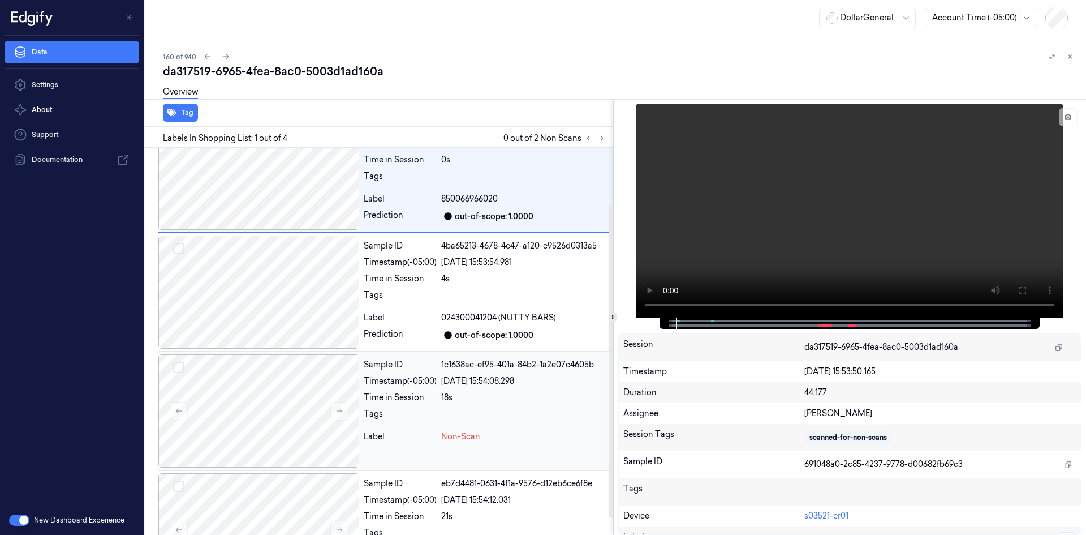
scroll to position [92, 0]
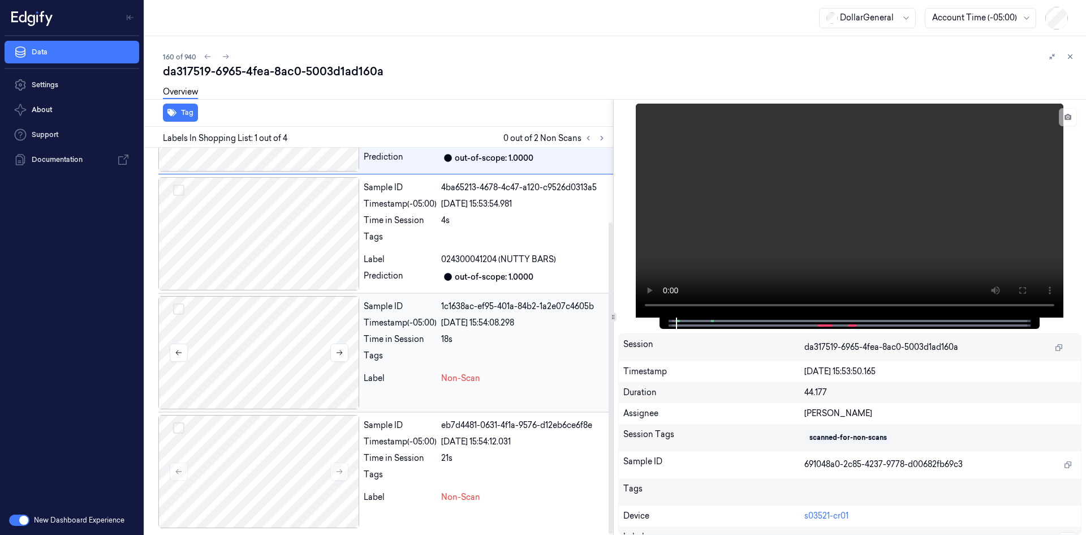
click at [294, 349] on div at bounding box center [258, 352] width 201 height 113
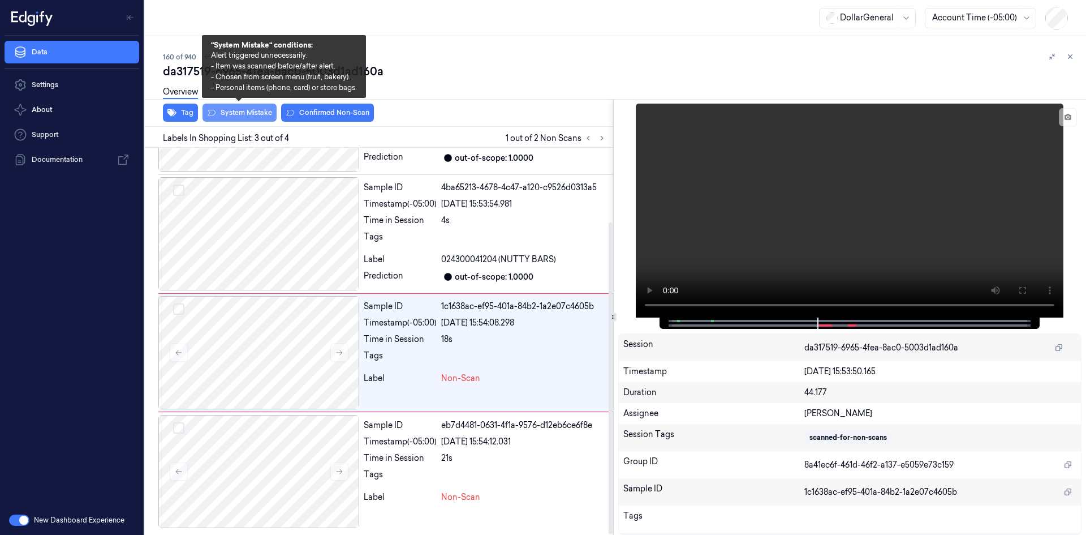
click at [256, 113] on button "System Mistake" at bounding box center [240, 113] width 74 height 18
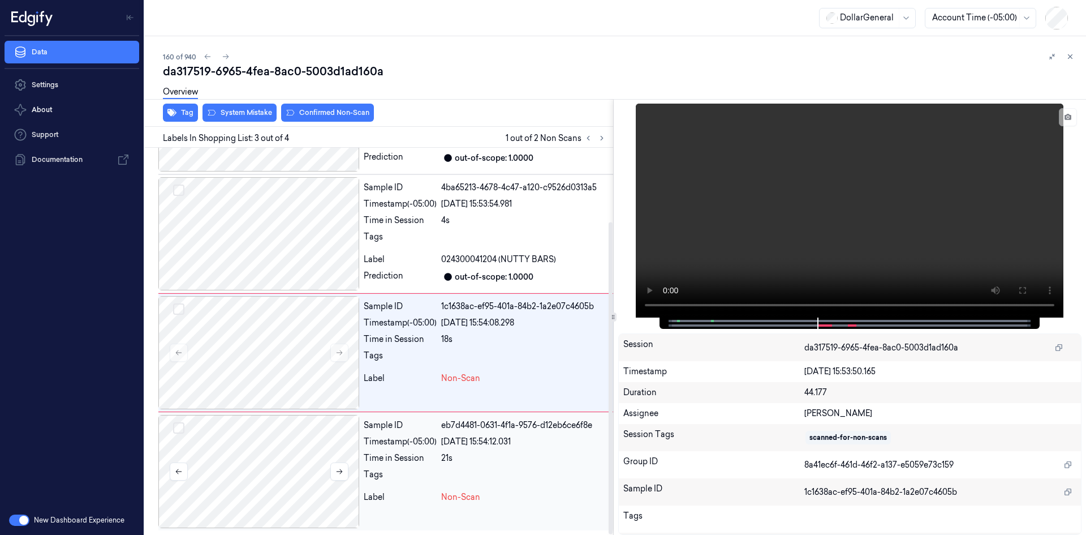
click at [238, 472] on div at bounding box center [258, 471] width 201 height 113
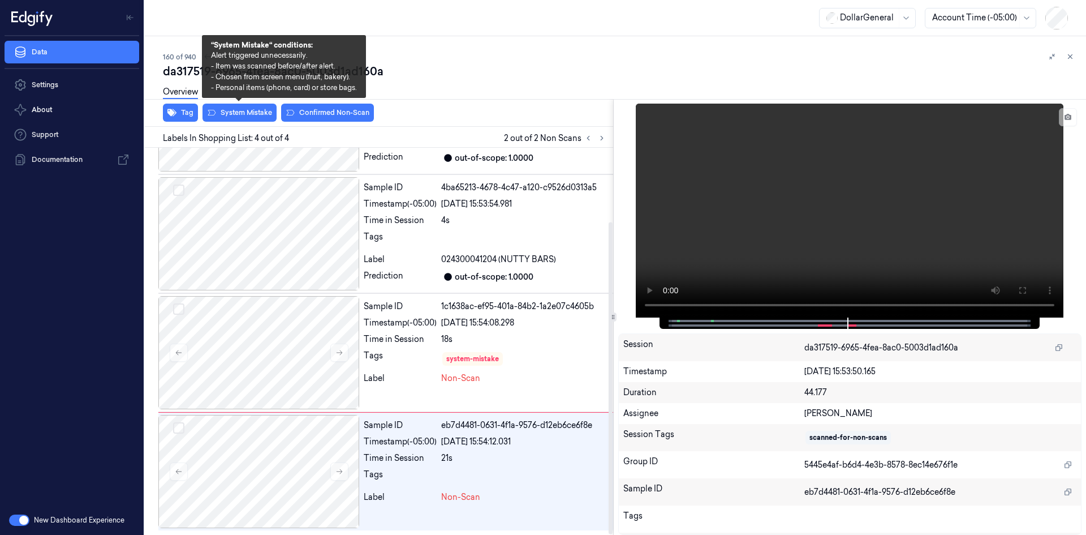
click at [239, 128] on div "Labels In Shopping List: 4 out of 4 2 out of 2 Non Scans" at bounding box center [376, 137] width 473 height 21
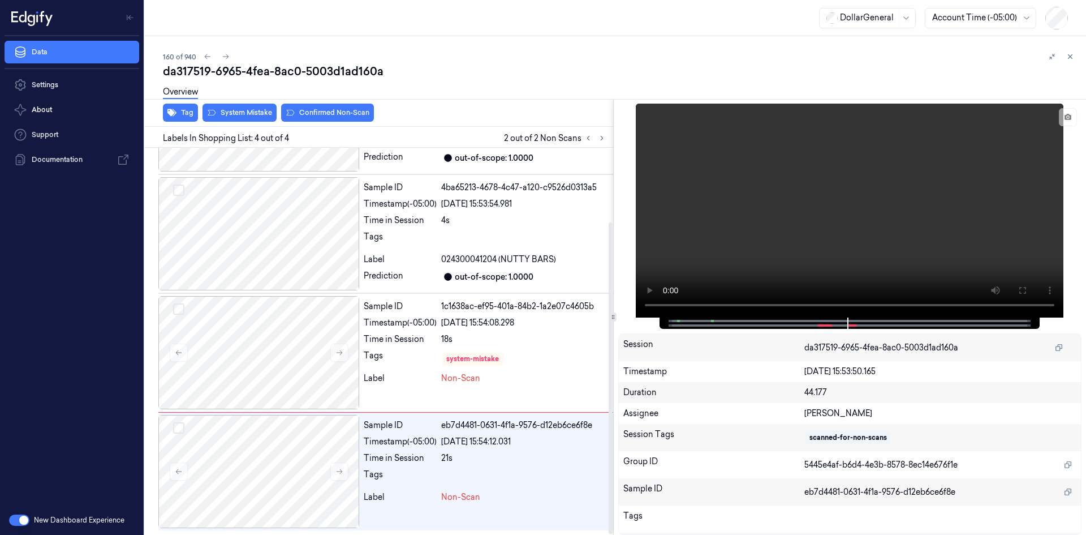
click at [247, 123] on div "Tag System Mistake Confirmed Non-Scan" at bounding box center [376, 113] width 473 height 28
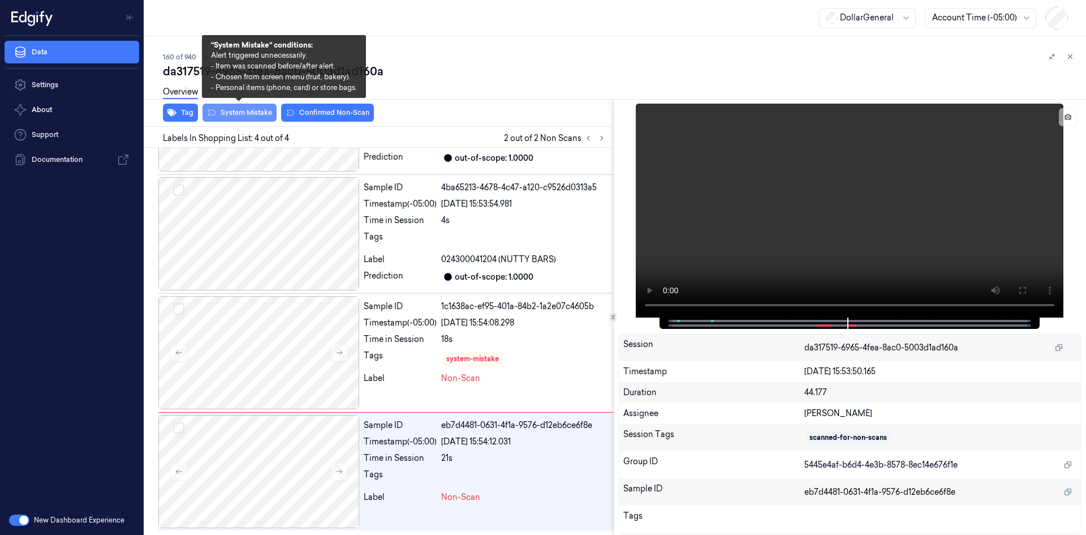
click at [257, 114] on button "System Mistake" at bounding box center [240, 113] width 74 height 18
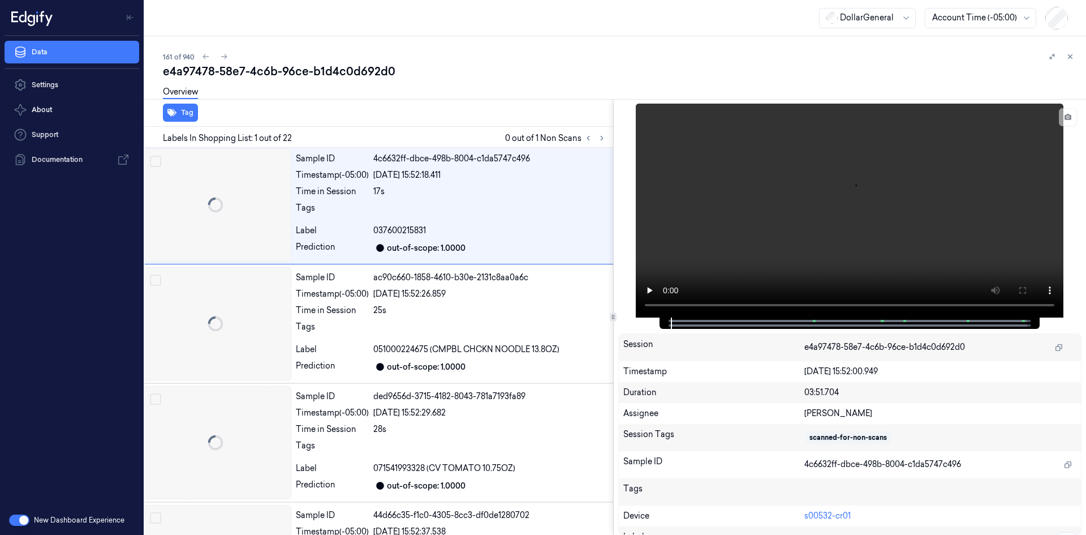
scroll to position [0, 18]
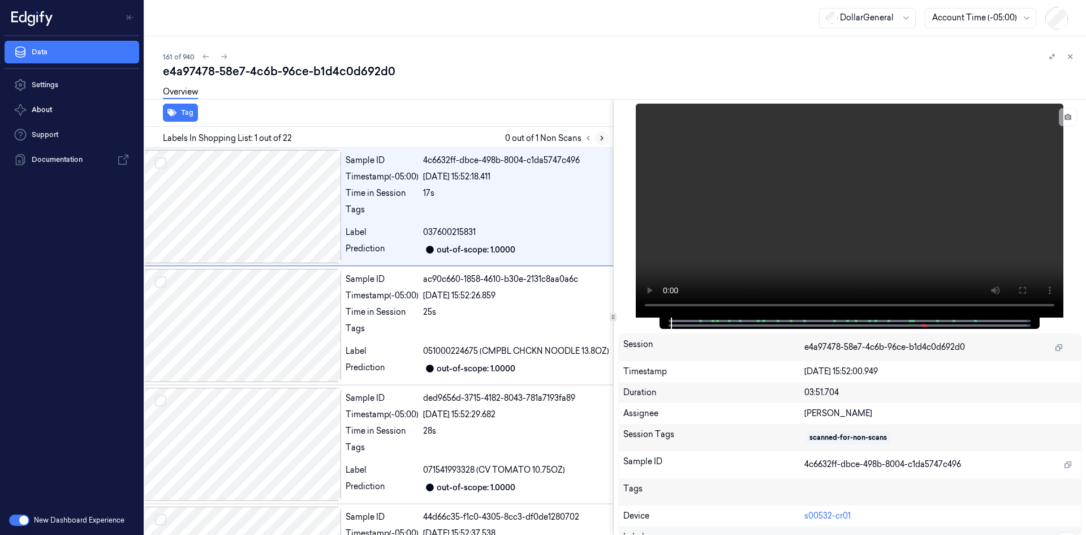
click at [607, 139] on button at bounding box center [602, 138] width 14 height 14
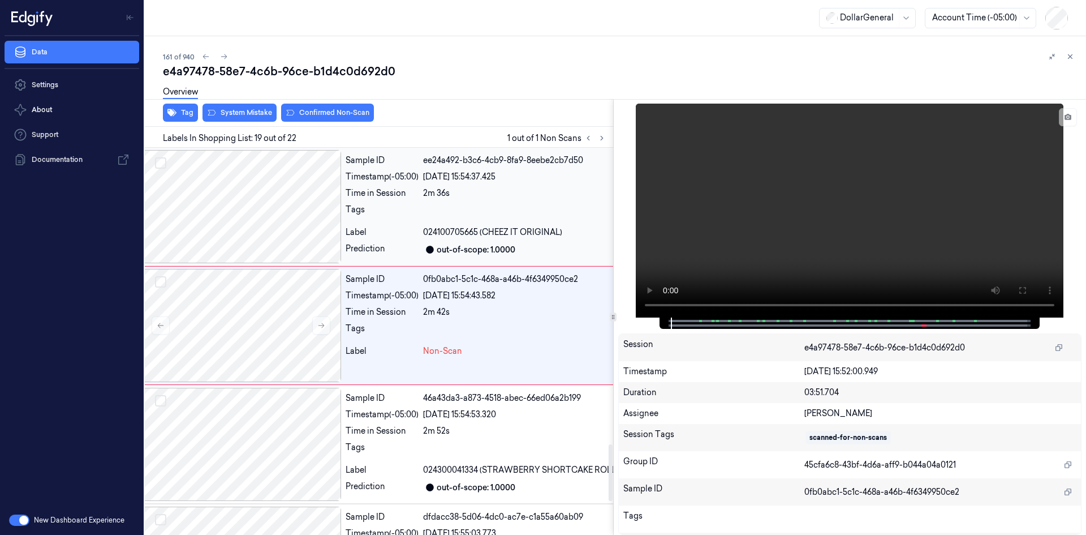
scroll to position [2026, 18]
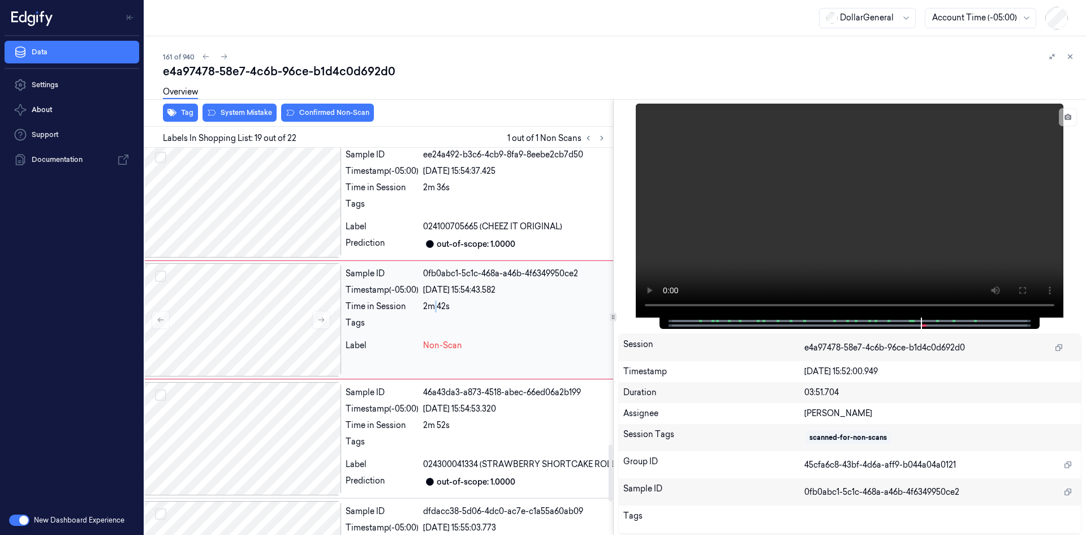
click at [436, 320] on div "Sample ID 0fb0abc1-5c1c-468a-a46b-4f6349950ce2 Timestamp (-05:00) [DATE] 15:54:…" at bounding box center [1068, 319] width 1455 height 113
click at [888, 176] on video at bounding box center [850, 211] width 428 height 214
click at [887, 174] on video at bounding box center [850, 211] width 428 height 214
click at [467, 216] on div at bounding box center [1107, 207] width 1368 height 18
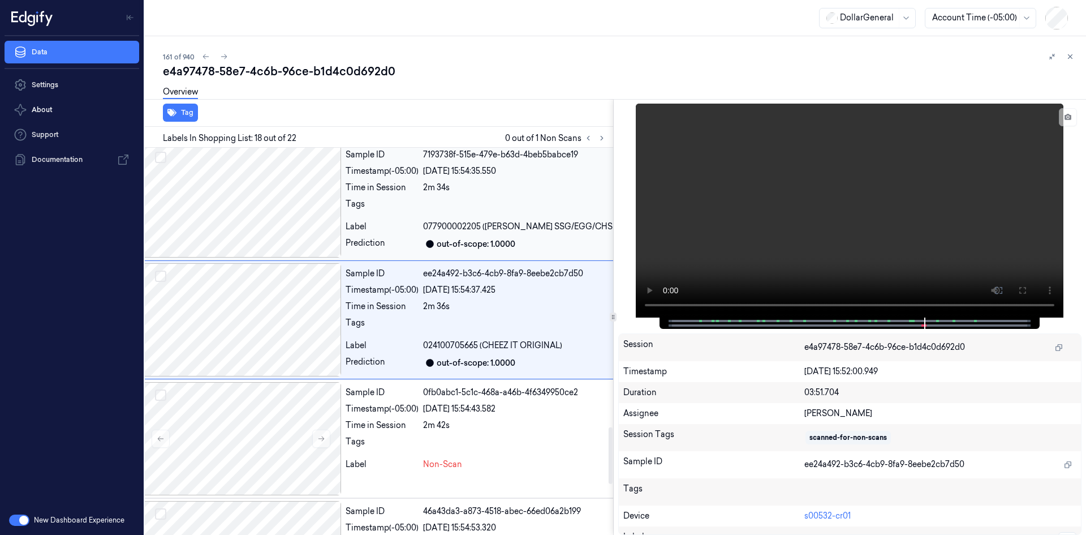
click at [459, 216] on div at bounding box center [1107, 207] width 1368 height 18
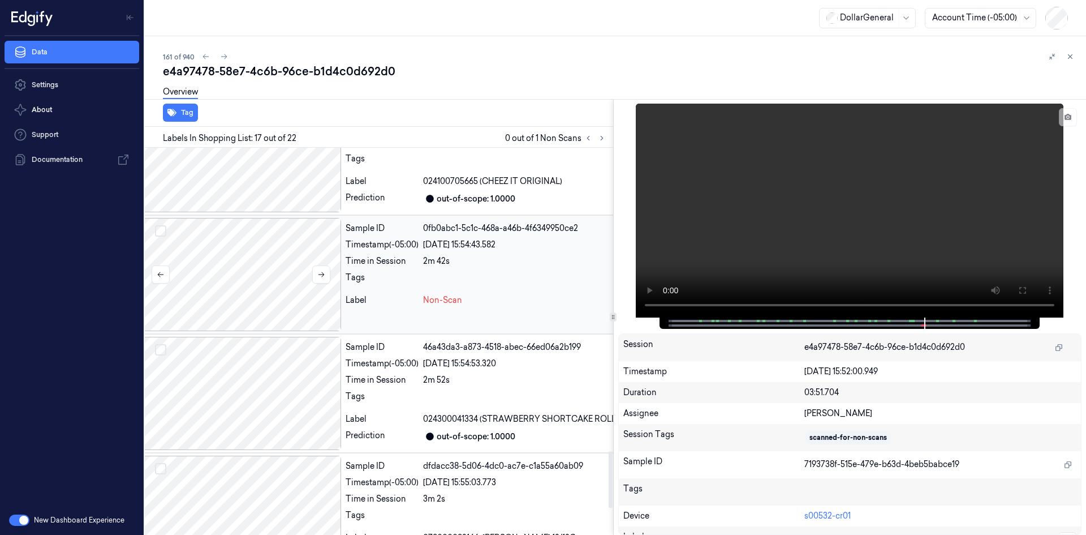
click at [247, 294] on div at bounding box center [240, 274] width 201 height 113
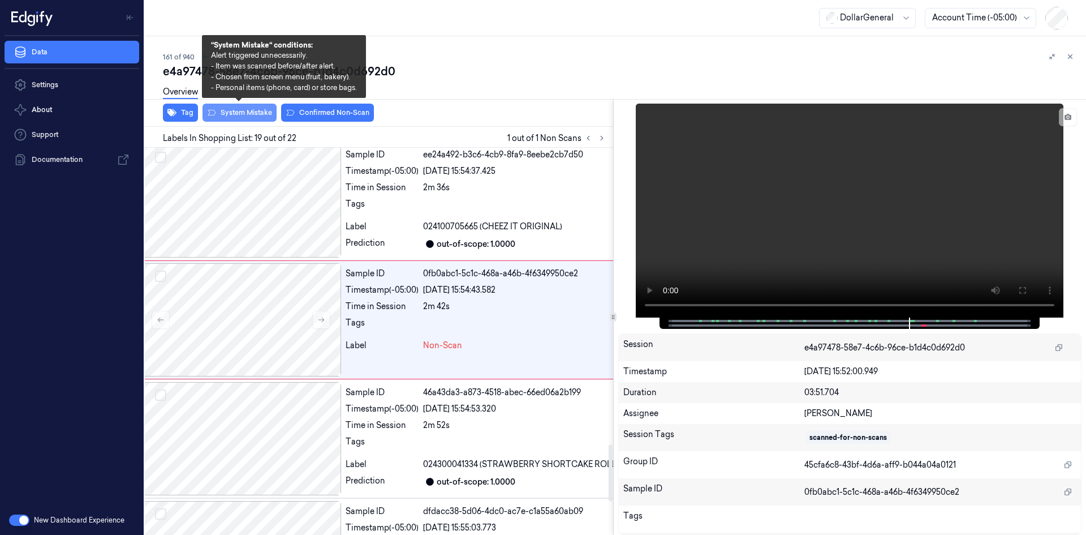
click at [259, 111] on button "System Mistake" at bounding box center [240, 113] width 74 height 18
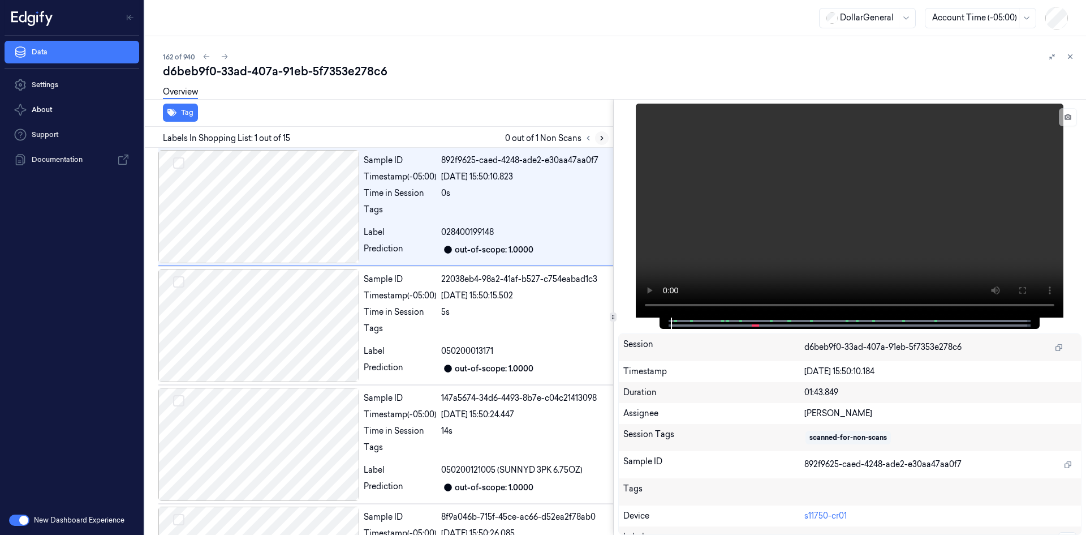
click at [601, 138] on icon at bounding box center [602, 138] width 8 height 8
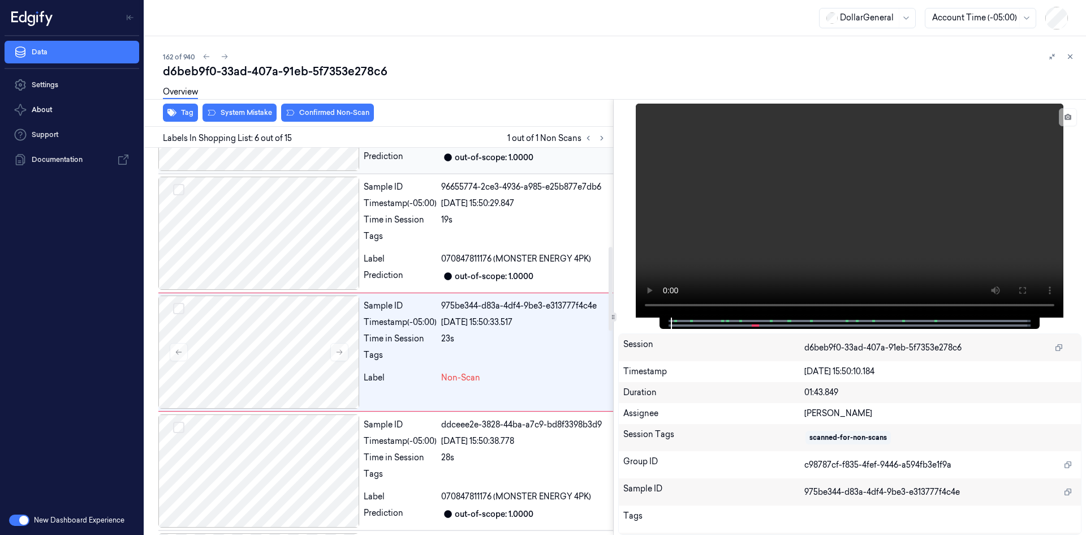
scroll to position [459, 0]
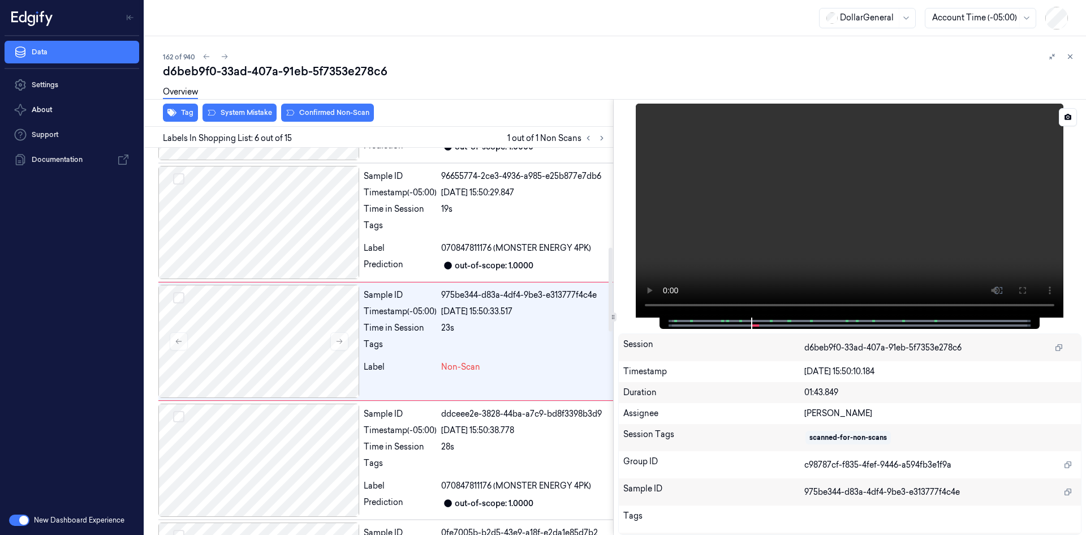
click at [715, 227] on video at bounding box center [850, 211] width 428 height 214
click at [717, 221] on video at bounding box center [850, 211] width 428 height 214
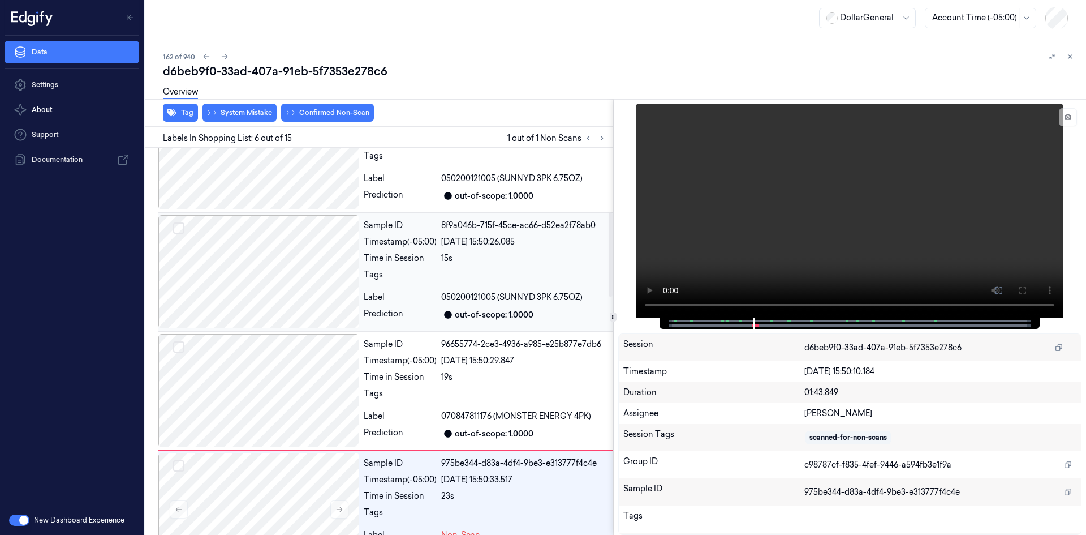
scroll to position [290, 0]
click at [376, 289] on div "Sample ID 8f9a046b-715f-45ce-ac66-d52ea2f78ab0 Timestamp (-05:00) [DATE] 15:50:…" at bounding box center [486, 273] width 254 height 113
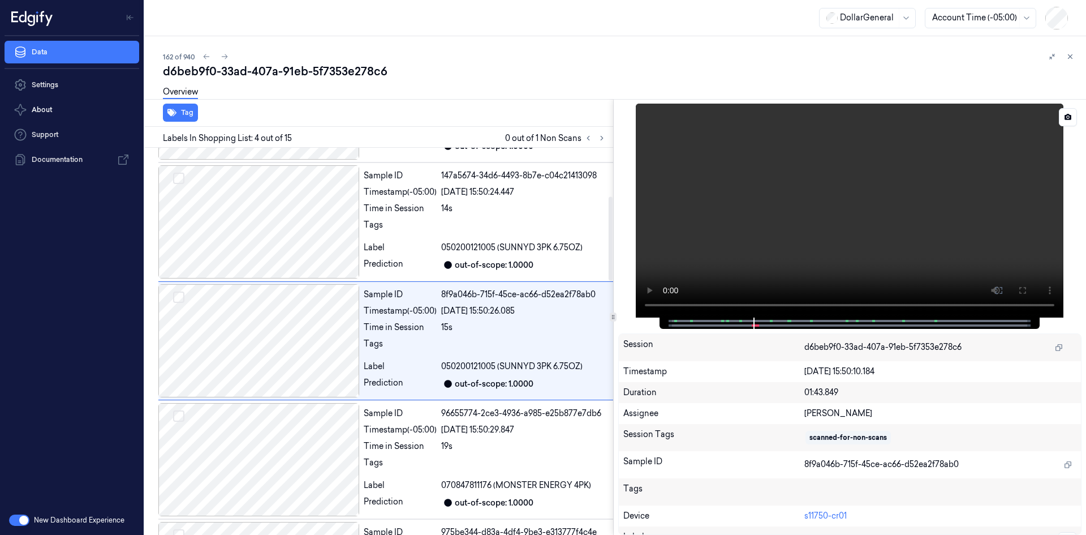
scroll to position [222, 0]
click at [809, 254] on video at bounding box center [850, 211] width 428 height 214
click at [799, 235] on video at bounding box center [850, 211] width 428 height 214
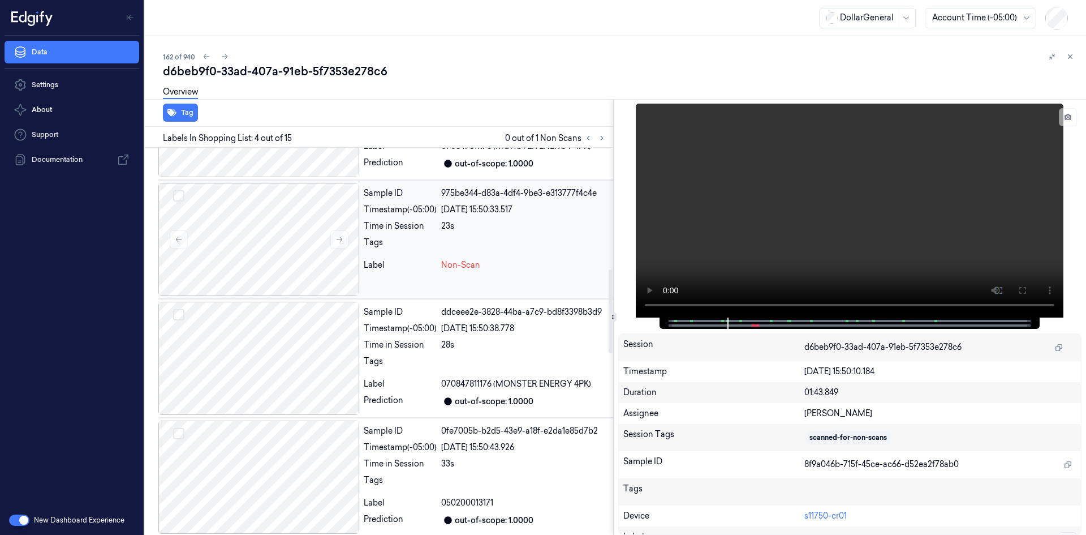
click at [434, 261] on div "Label" at bounding box center [400, 265] width 73 height 12
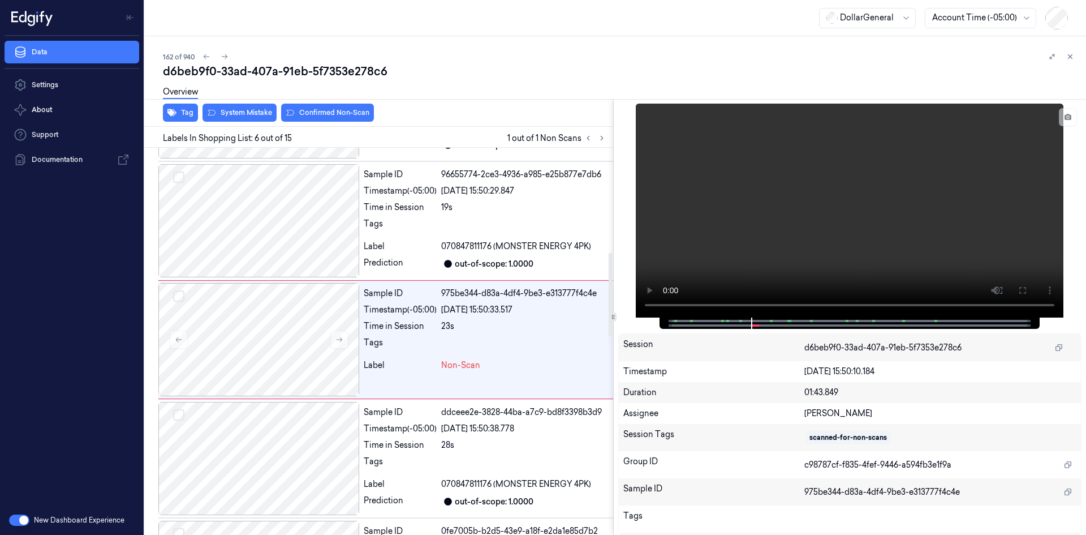
scroll to position [459, 0]
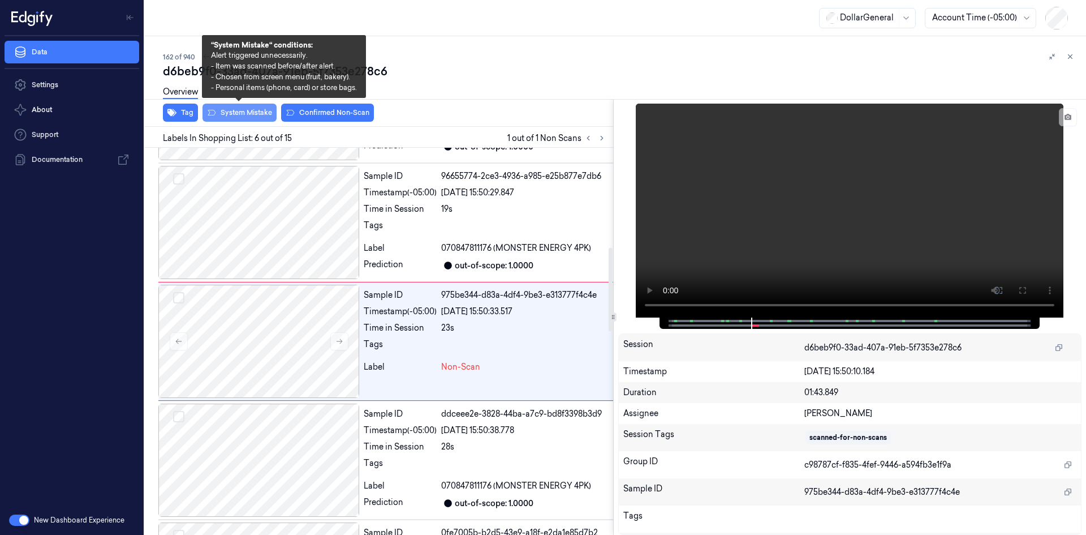
click at [230, 118] on button "System Mistake" at bounding box center [240, 113] width 74 height 18
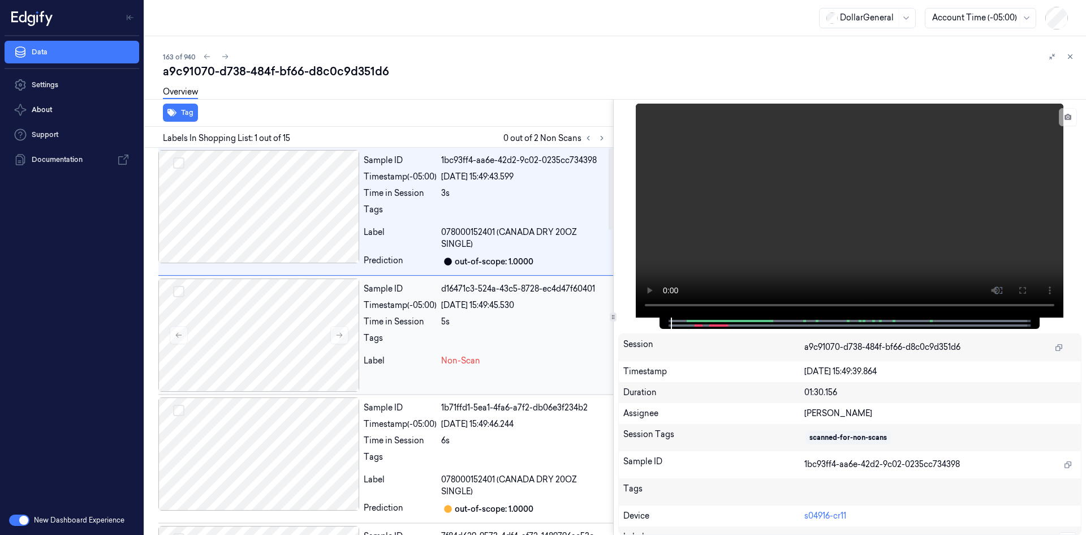
click at [480, 317] on div "5s" at bounding box center [524, 322] width 167 height 12
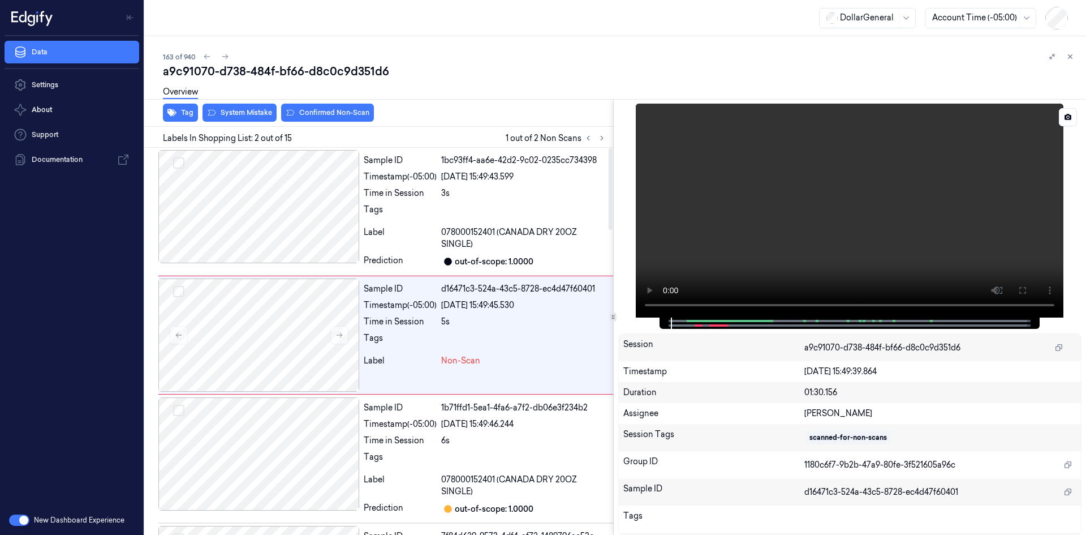
click at [803, 170] on video at bounding box center [850, 211] width 428 height 214
click at [746, 180] on video at bounding box center [850, 211] width 428 height 214
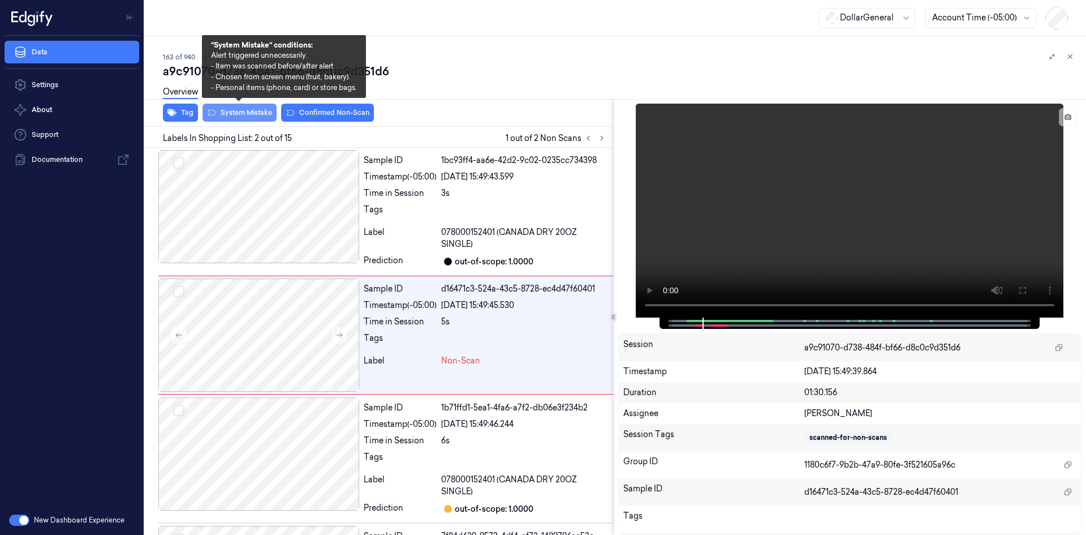
click at [240, 118] on button "System Mistake" at bounding box center [240, 113] width 74 height 18
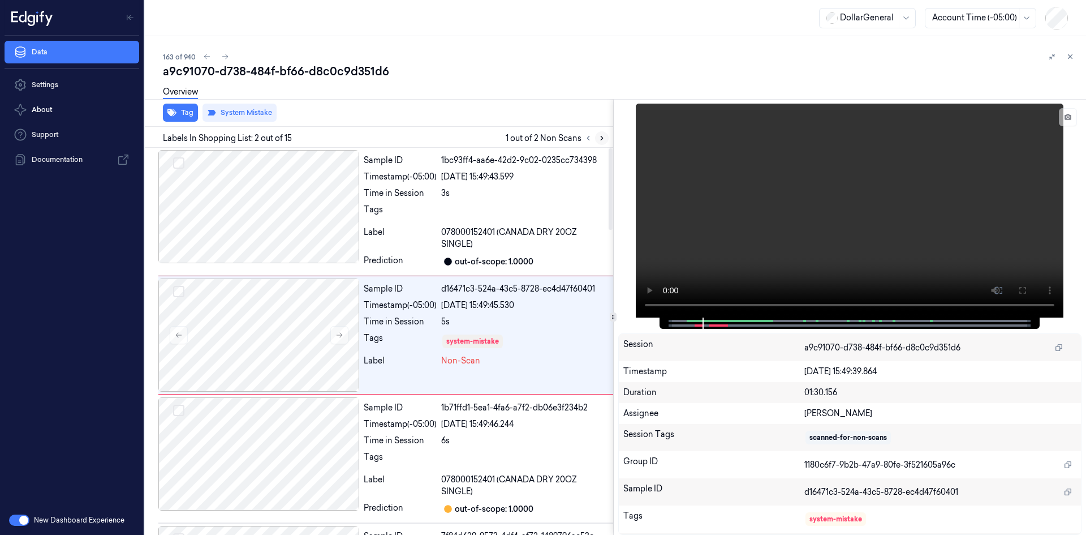
click at [600, 143] on button at bounding box center [602, 138] width 14 height 14
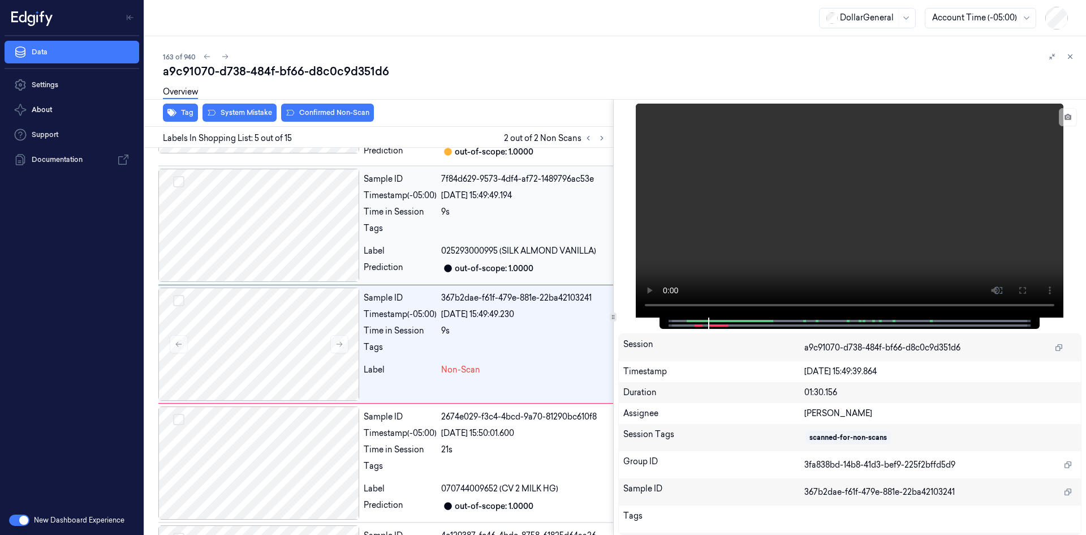
scroll to position [360, 0]
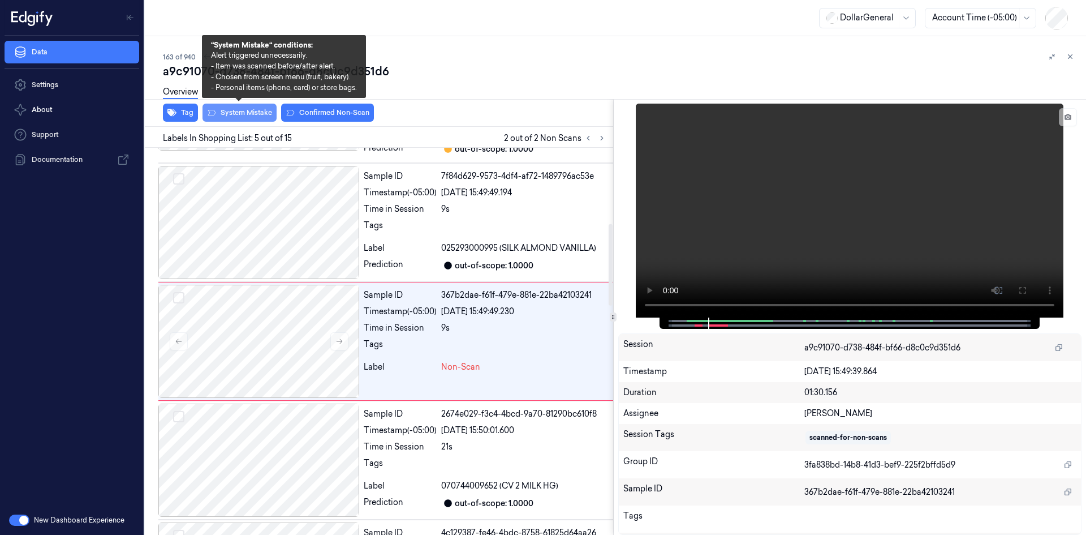
click at [255, 111] on button "System Mistake" at bounding box center [240, 113] width 74 height 18
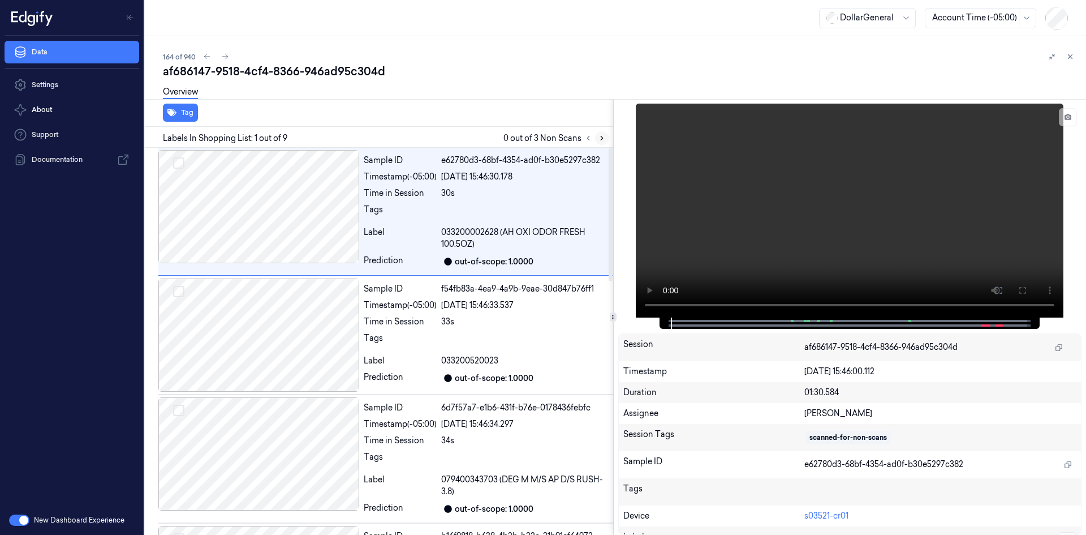
click at [605, 134] on button at bounding box center [602, 138] width 14 height 14
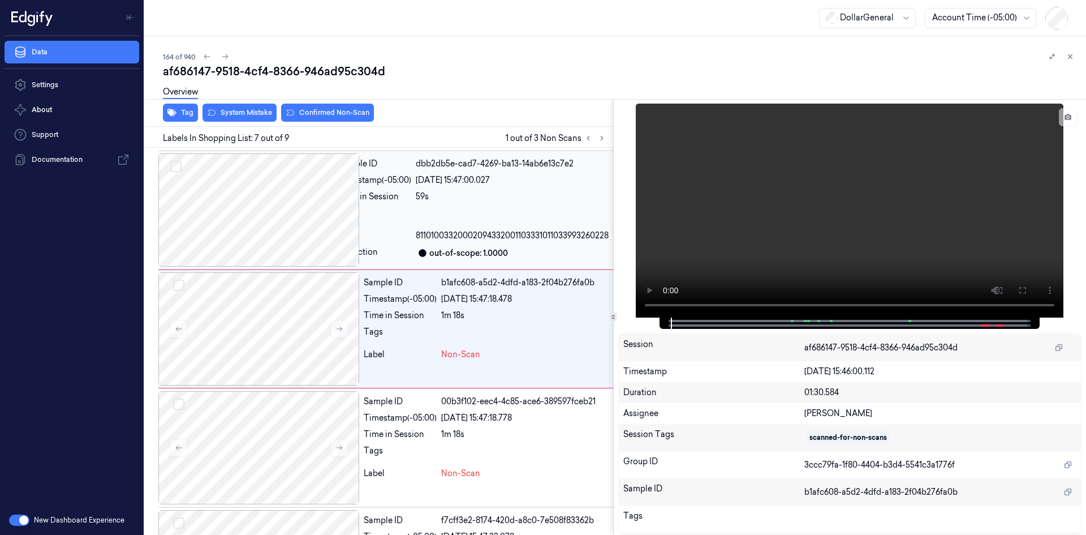
scroll to position [629, 0]
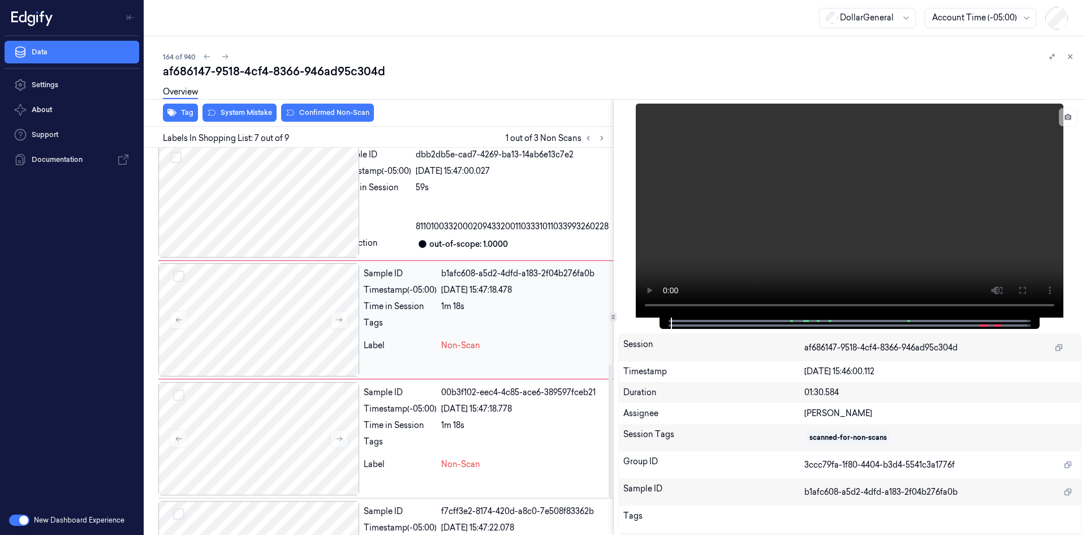
click at [489, 312] on div "1m 18s" at bounding box center [524, 306] width 167 height 12
click at [789, 235] on video at bounding box center [850, 211] width 428 height 214
click at [780, 229] on video at bounding box center [850, 211] width 428 height 214
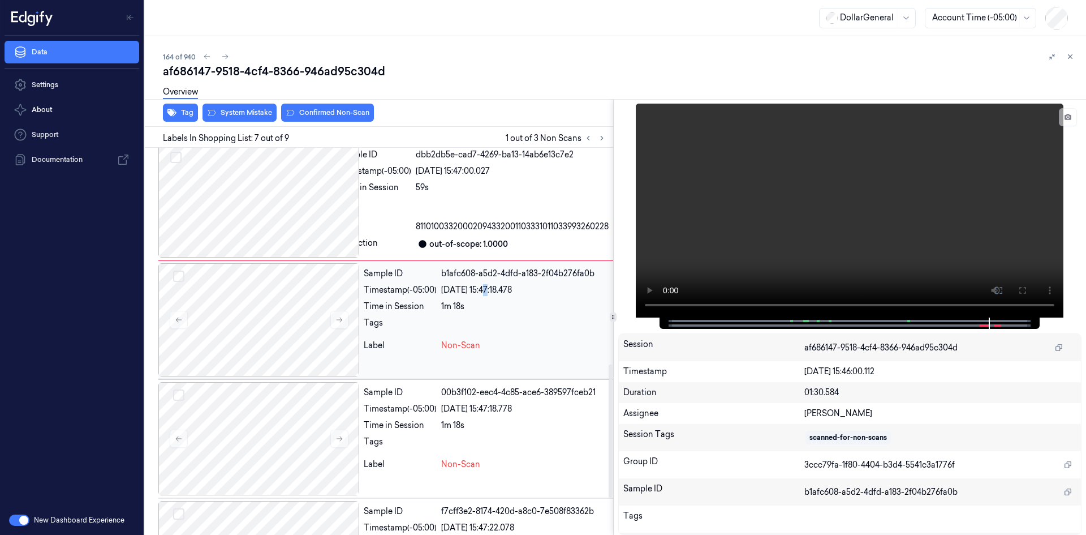
click at [487, 296] on div "[DATE] 15:47:18.478" at bounding box center [524, 290] width 167 height 12
click at [453, 194] on div "59s" at bounding box center [512, 188] width 193 height 12
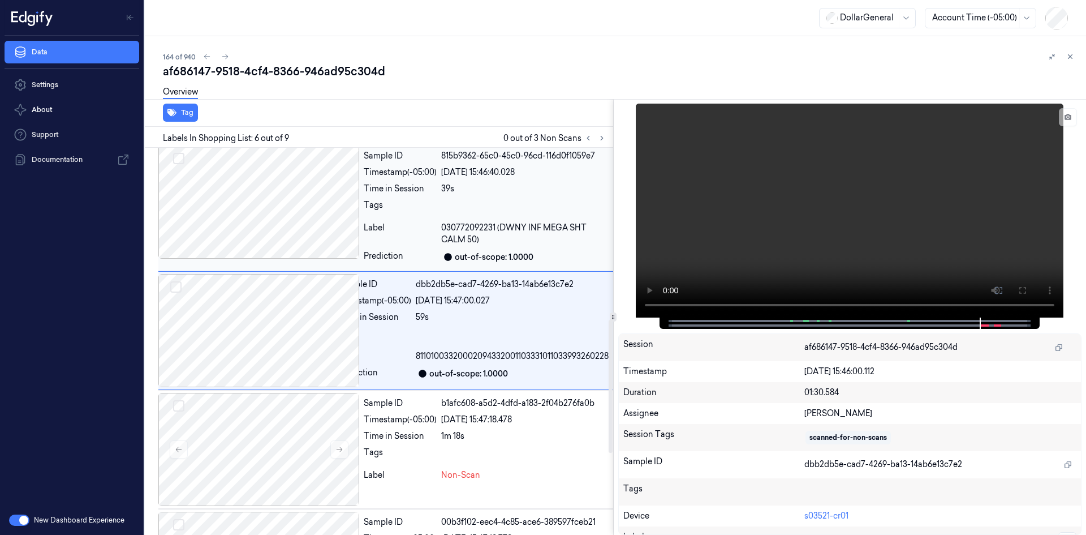
click at [448, 204] on div at bounding box center [524, 208] width 167 height 18
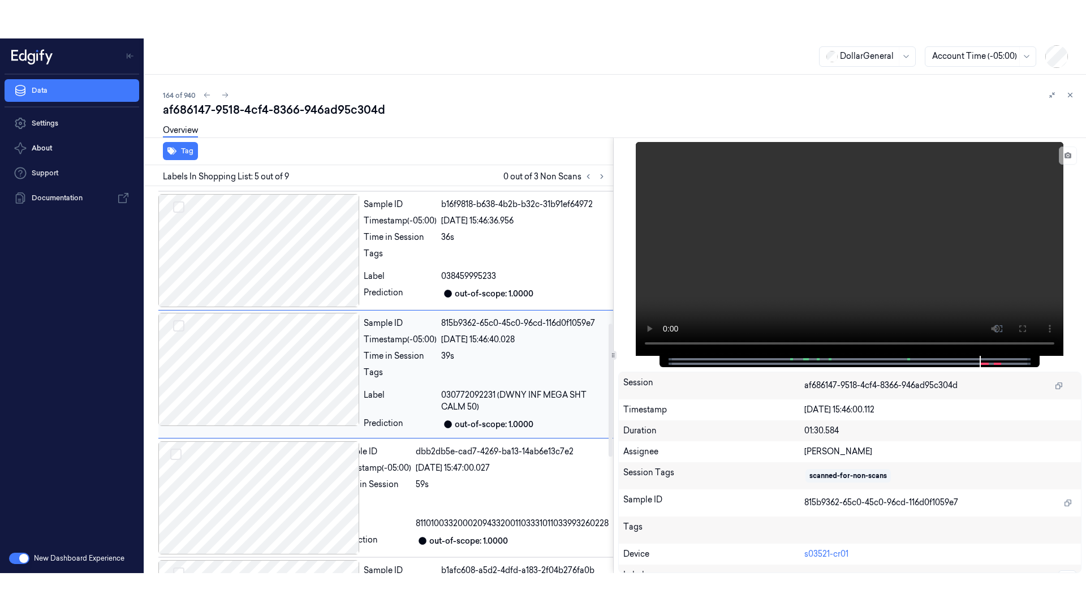
scroll to position [365, 0]
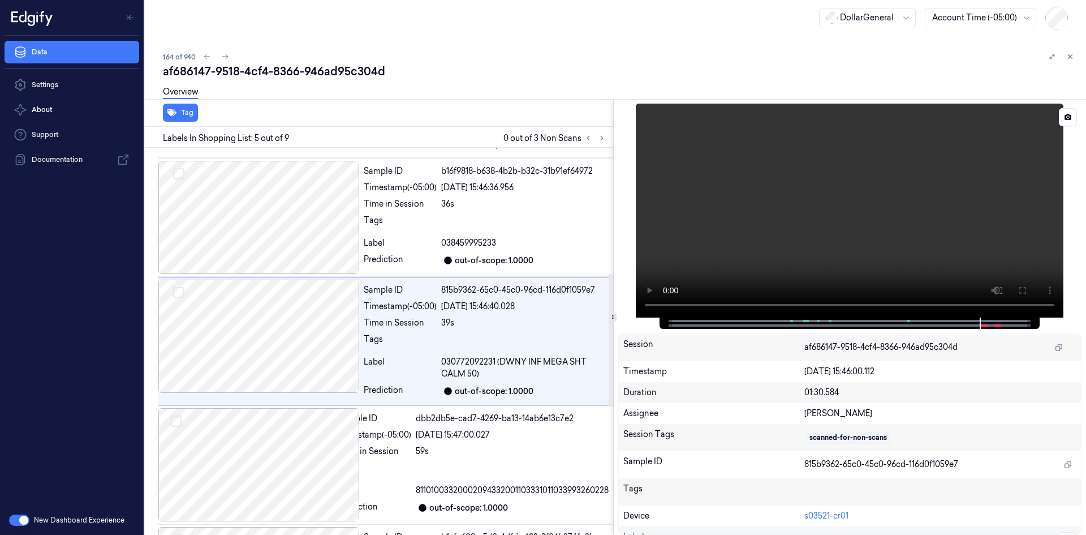
click at [886, 200] on video at bounding box center [850, 211] width 428 height 214
click at [945, 160] on video at bounding box center [850, 211] width 428 height 214
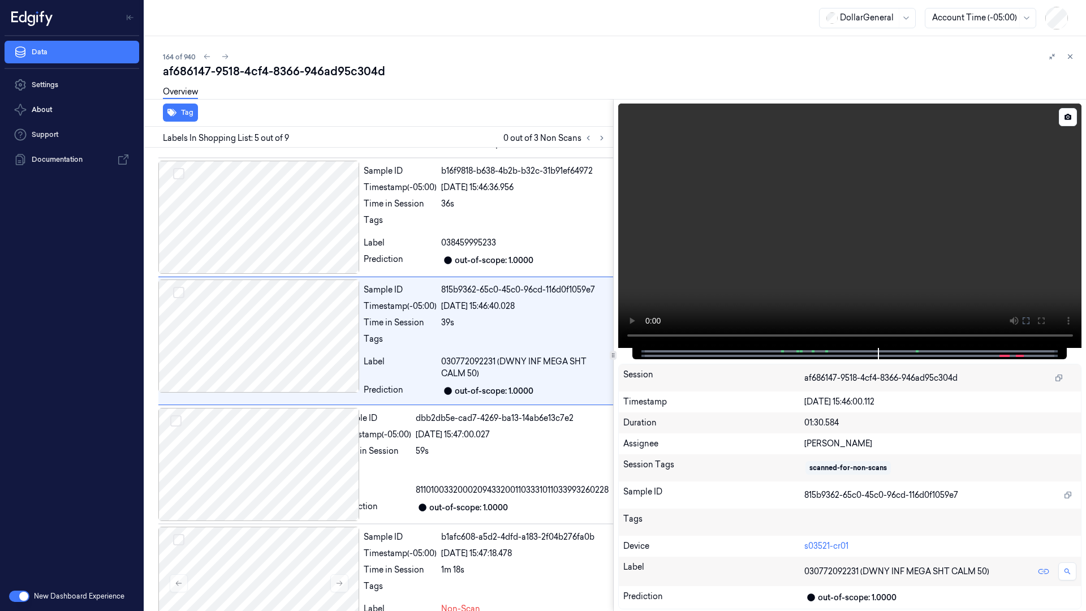
click at [757, 322] on video at bounding box center [850, 226] width 464 height 244
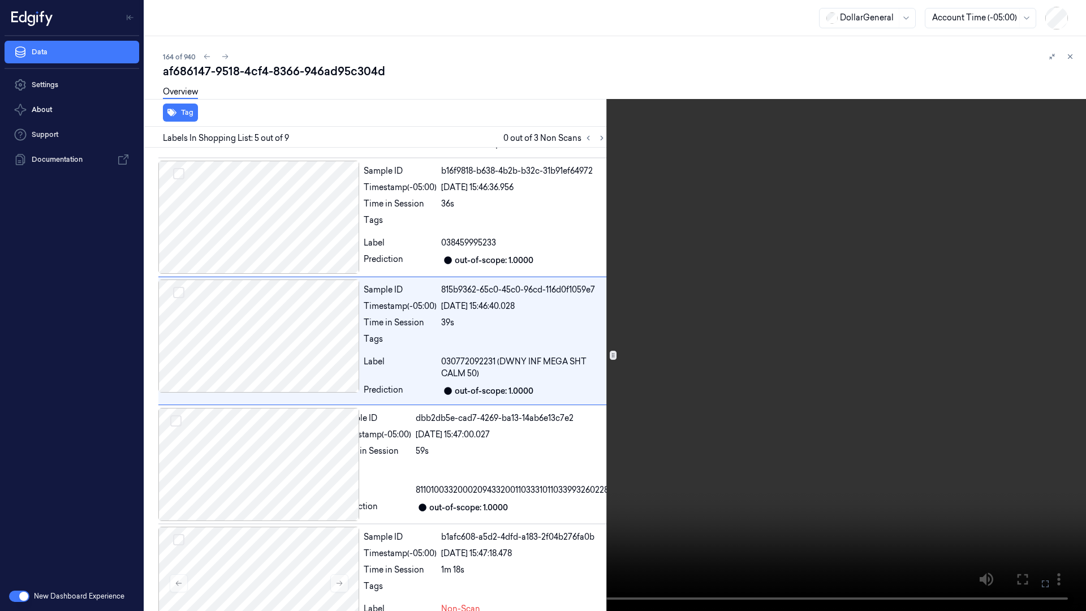
click at [756, 322] on video at bounding box center [543, 305] width 1086 height 611
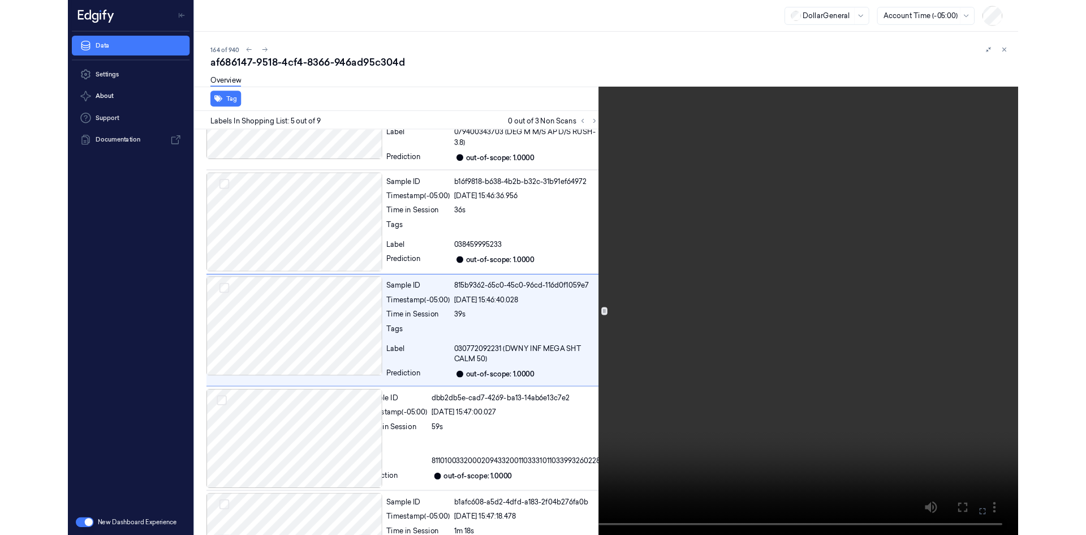
scroll to position [326, 0]
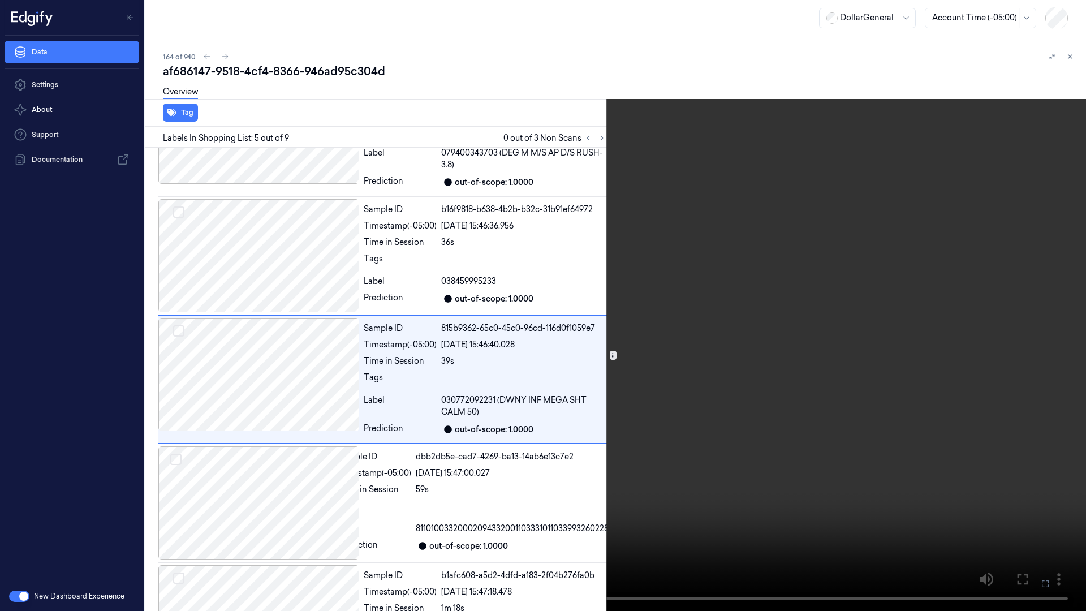
click at [573, 321] on video at bounding box center [543, 305] width 1086 height 611
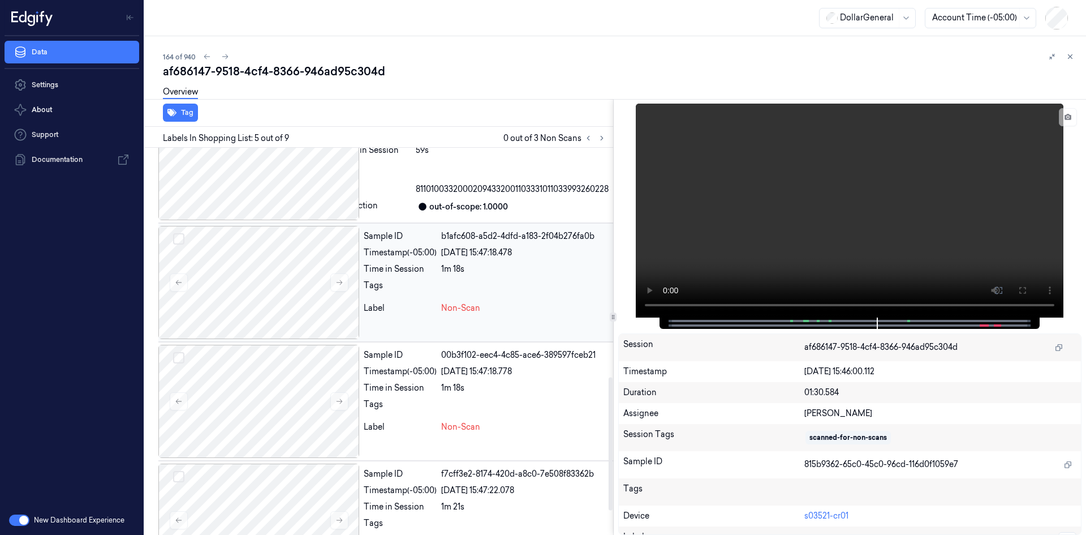
click at [448, 298] on div at bounding box center [524, 289] width 167 height 18
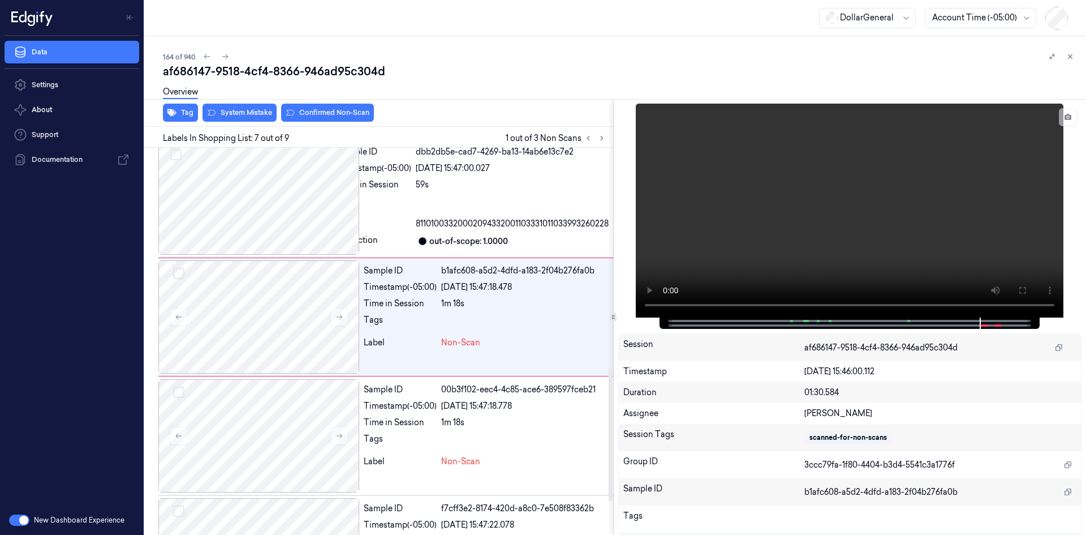
scroll to position [629, 0]
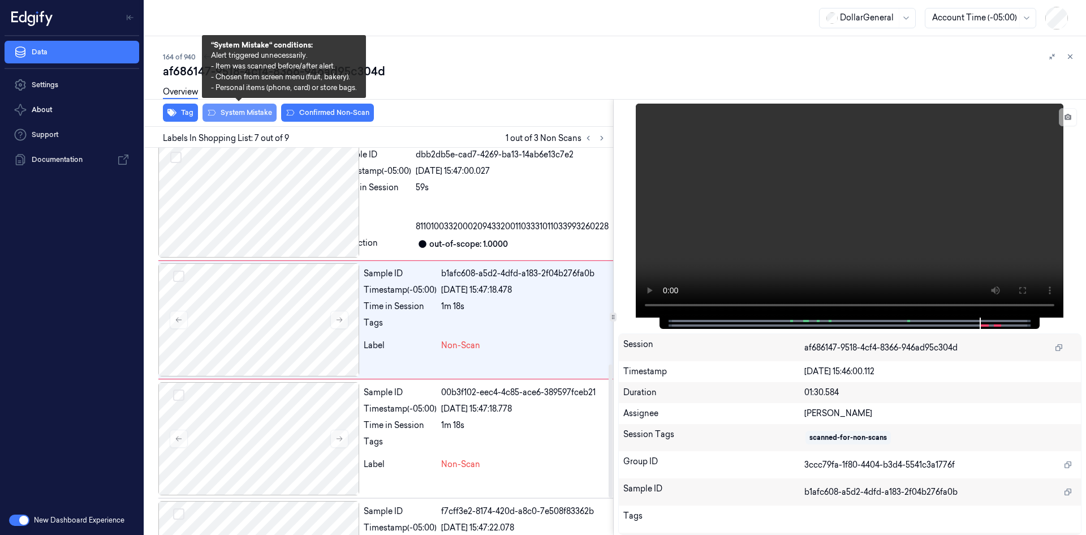
click at [264, 114] on button "System Mistake" at bounding box center [240, 113] width 74 height 18
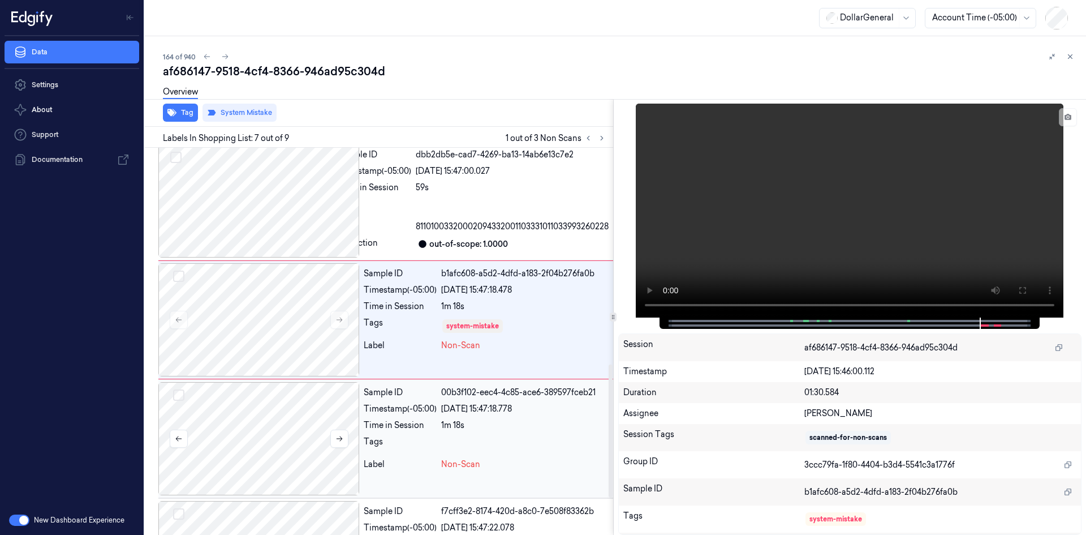
click at [317, 488] on div at bounding box center [258, 438] width 201 height 113
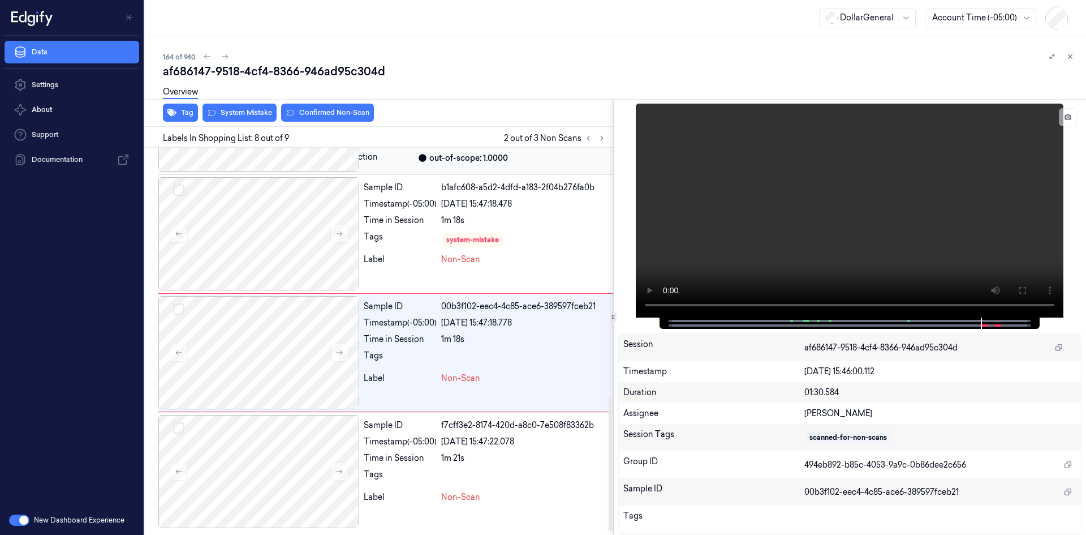
scroll to position [736, 0]
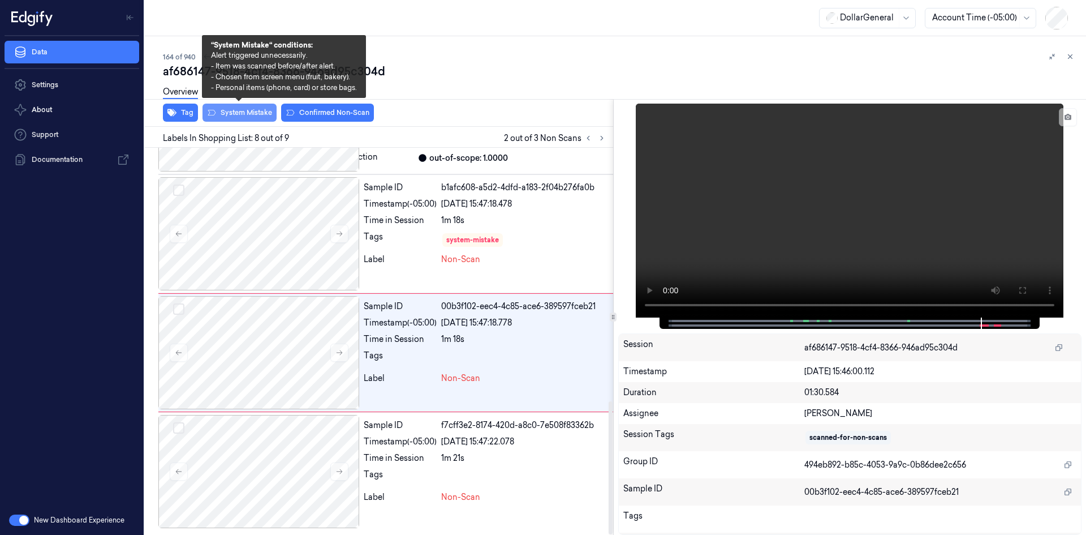
click at [264, 118] on button "System Mistake" at bounding box center [240, 113] width 74 height 18
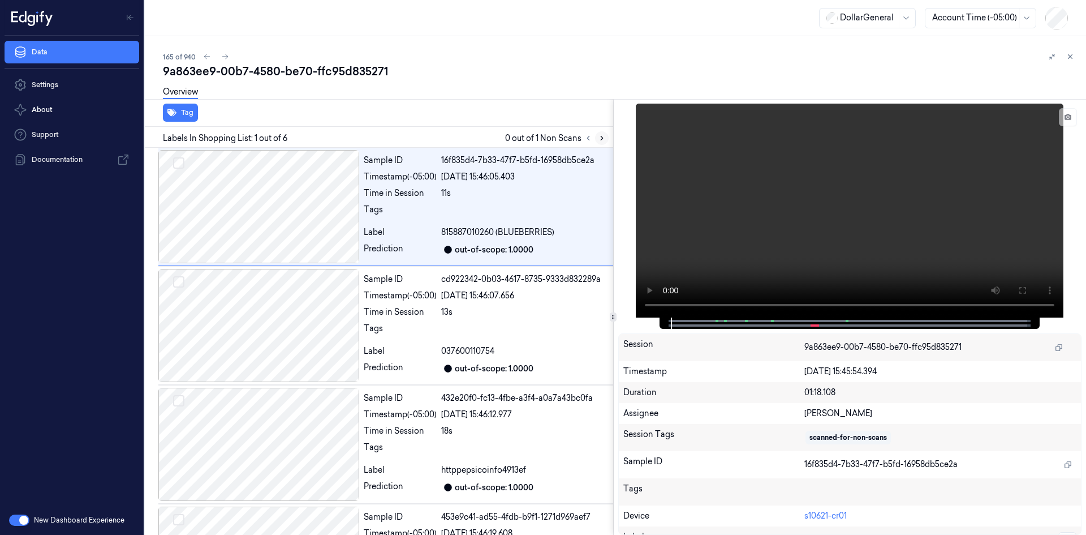
click at [599, 143] on button at bounding box center [602, 138] width 14 height 14
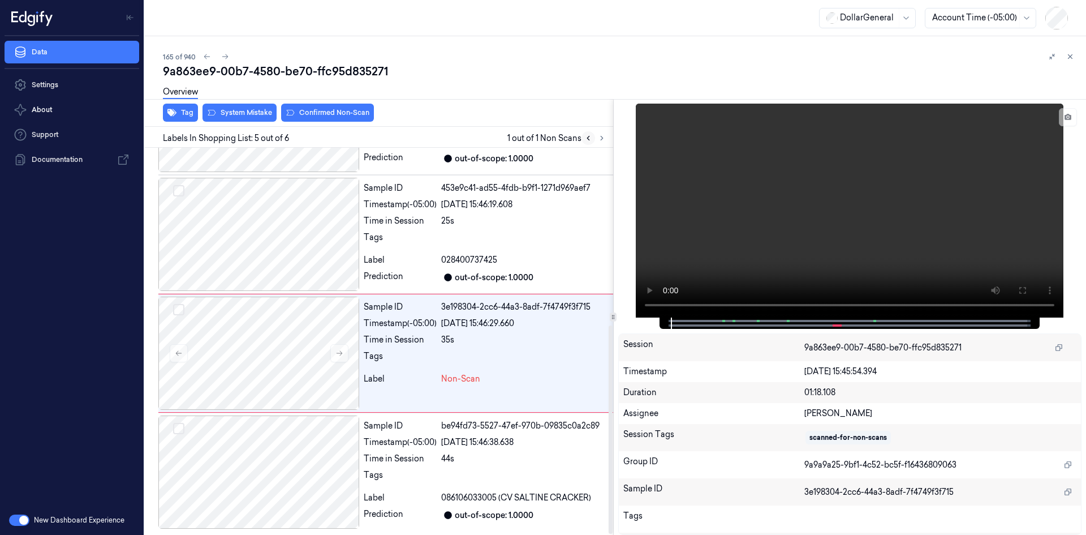
scroll to position [329, 0]
click at [831, 208] on video at bounding box center [850, 211] width 428 height 214
click at [829, 203] on video at bounding box center [850, 211] width 428 height 214
click at [448, 226] on div "Sample ID 453e9c41-ad55-4fdb-b9f1-1271d969aef7 Timestamp (-05:00) [DATE] 15:46:…" at bounding box center [486, 233] width 254 height 113
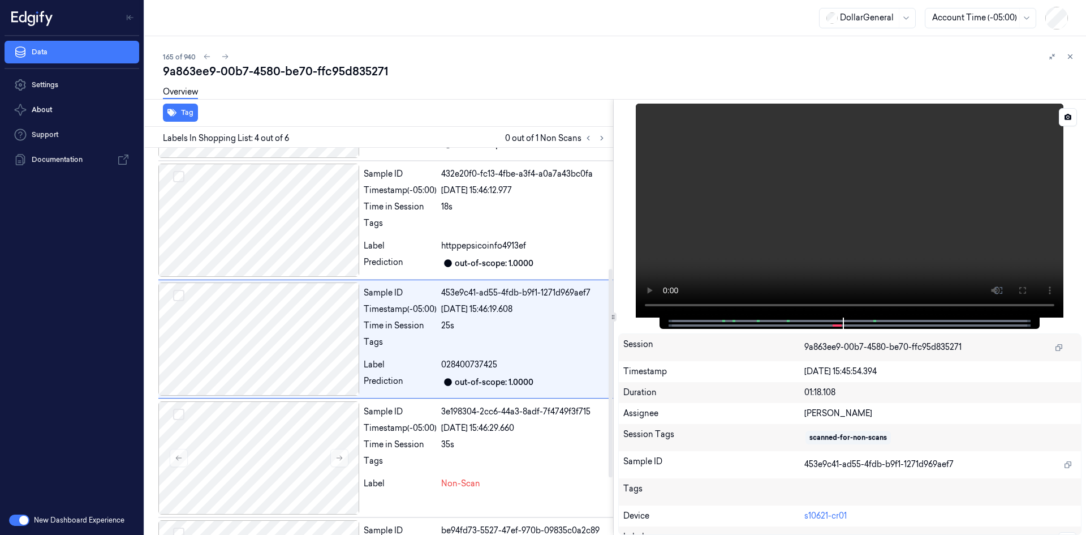
scroll to position [222, 0]
click at [802, 208] on video at bounding box center [850, 211] width 428 height 214
click at [784, 210] on video at bounding box center [850, 211] width 428 height 214
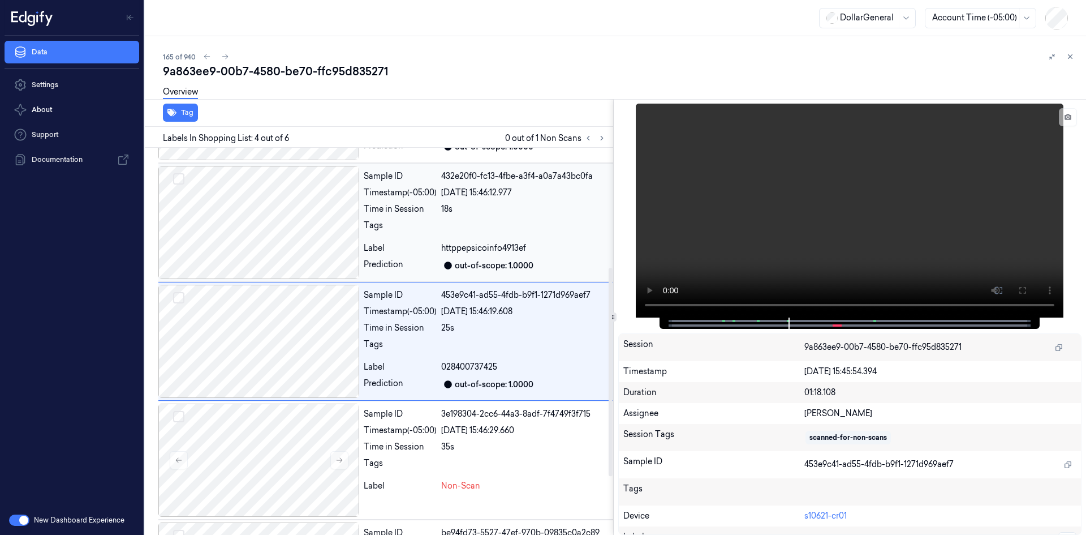
click at [399, 234] on div "Tags" at bounding box center [400, 229] width 73 height 18
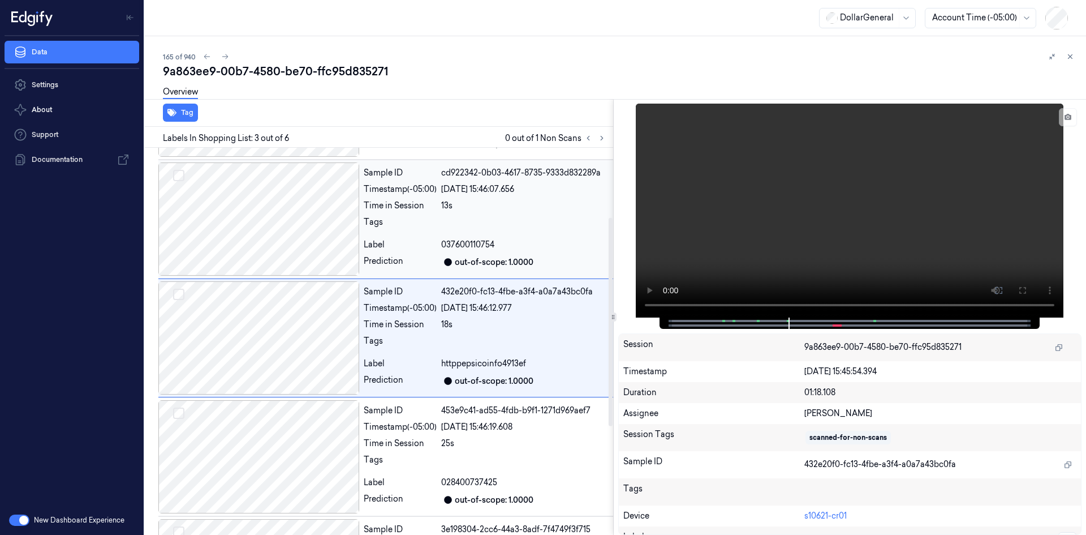
scroll to position [103, 0]
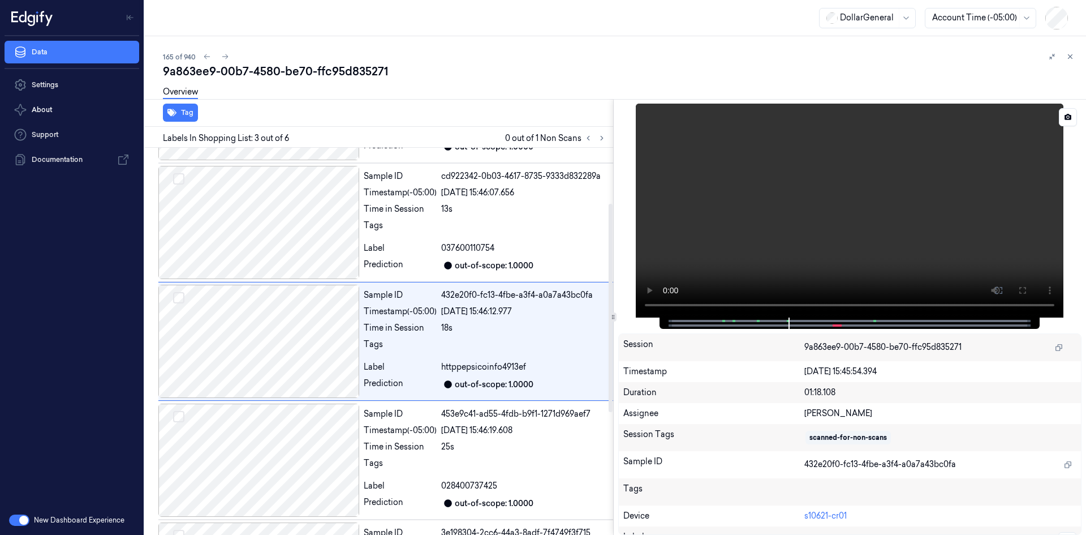
click at [890, 195] on video at bounding box center [850, 211] width 428 height 214
click at [892, 197] on video at bounding box center [850, 211] width 428 height 214
click at [522, 229] on div at bounding box center [524, 229] width 167 height 18
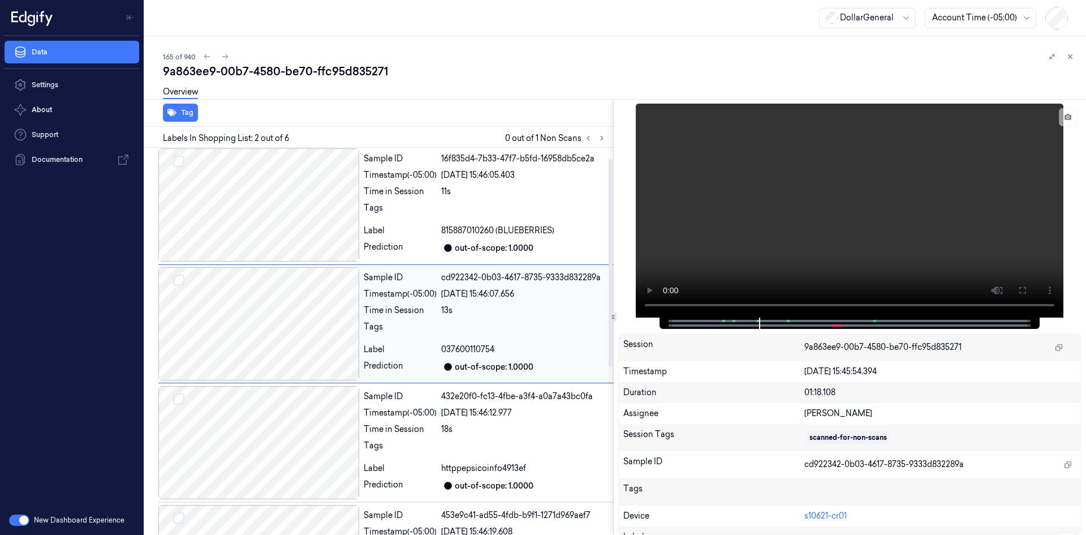
scroll to position [0, 0]
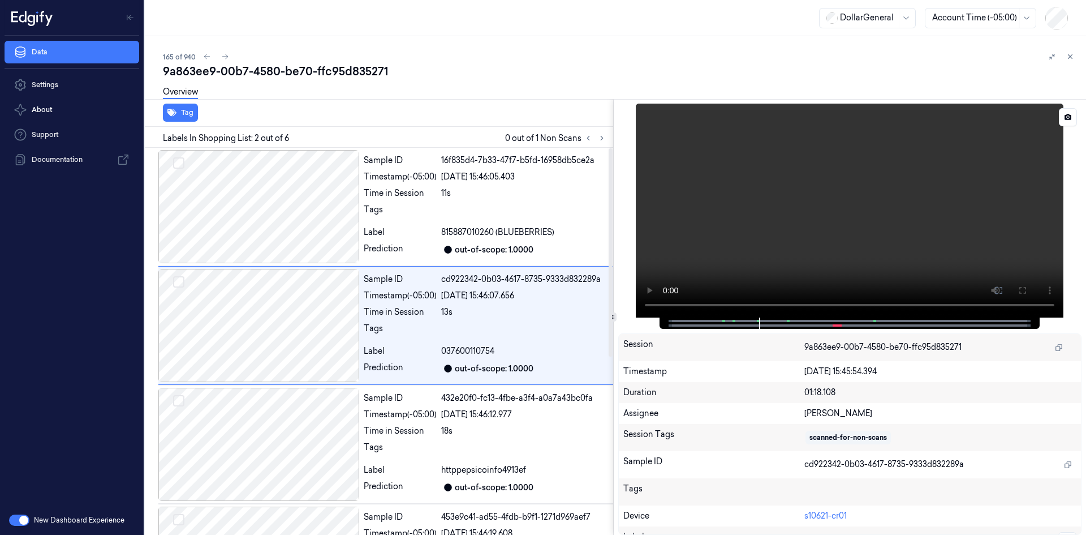
click at [828, 190] on video at bounding box center [850, 211] width 428 height 214
click at [500, 192] on div "11s" at bounding box center [524, 193] width 167 height 12
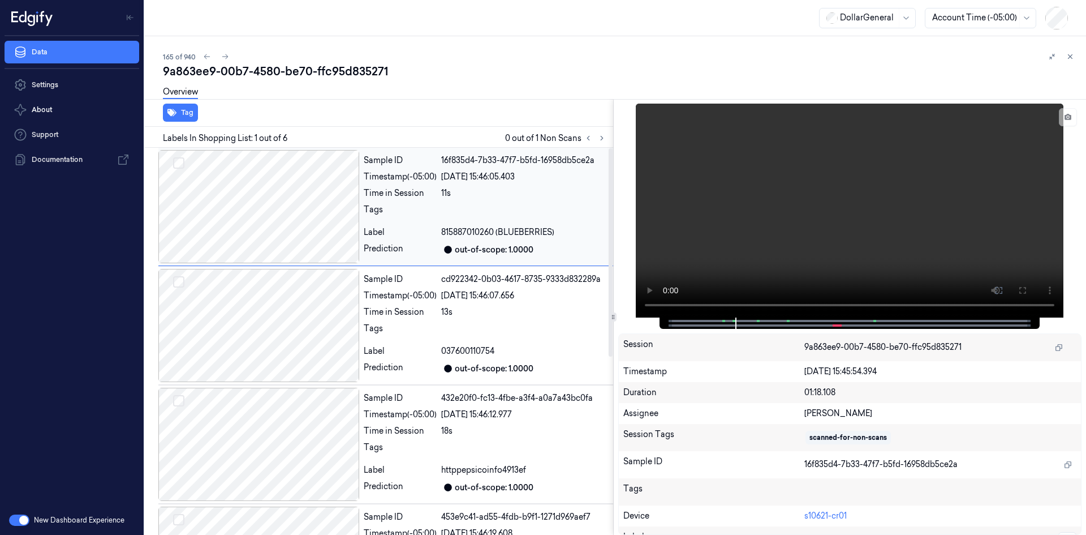
click at [474, 198] on div "11s" at bounding box center [524, 193] width 167 height 12
click at [725, 198] on video at bounding box center [850, 211] width 428 height 214
click at [805, 200] on video at bounding box center [850, 211] width 428 height 214
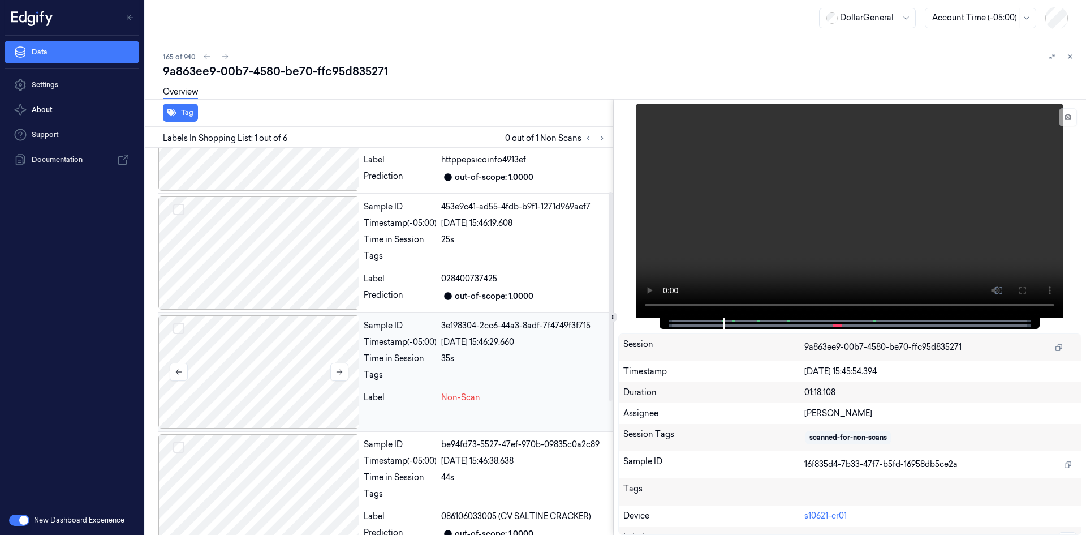
scroll to position [329, 0]
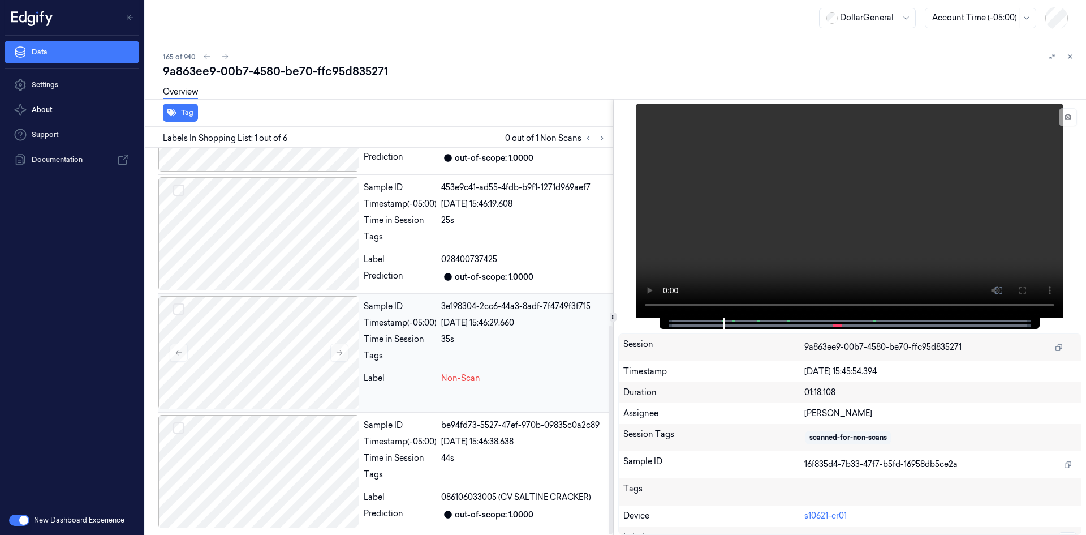
click at [409, 339] on div "Time in Session" at bounding box center [400, 339] width 73 height 12
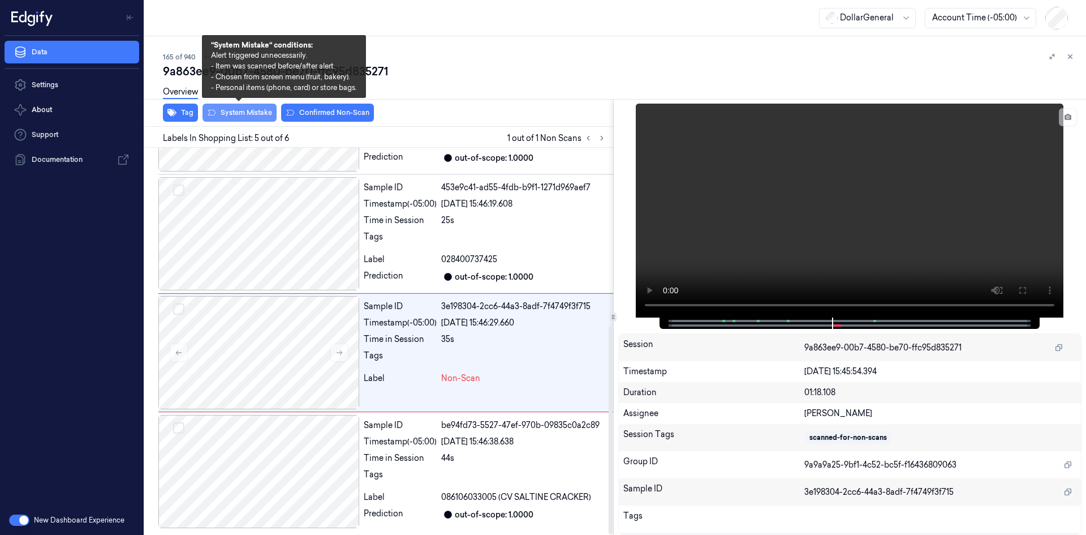
click at [246, 109] on button "System Mistake" at bounding box center [240, 113] width 74 height 18
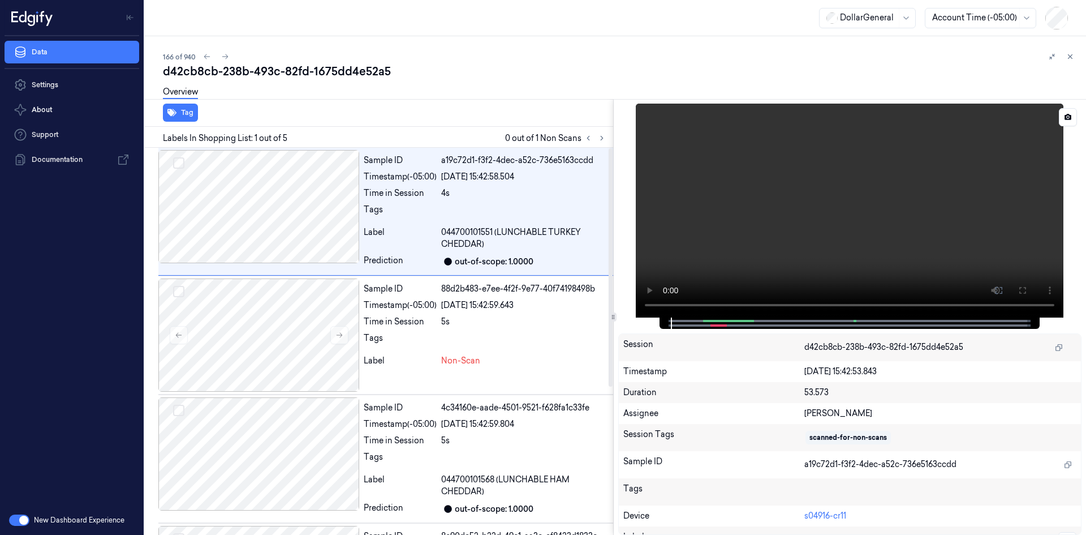
click at [990, 242] on video at bounding box center [850, 211] width 428 height 214
click at [979, 244] on video at bounding box center [850, 211] width 428 height 214
click at [571, 230] on span "044700101551 (LUNCHABLE TURKEY CHEDDAR)" at bounding box center [524, 238] width 167 height 24
click at [811, 231] on video at bounding box center [850, 211] width 428 height 214
click at [811, 230] on video at bounding box center [850, 211] width 428 height 214
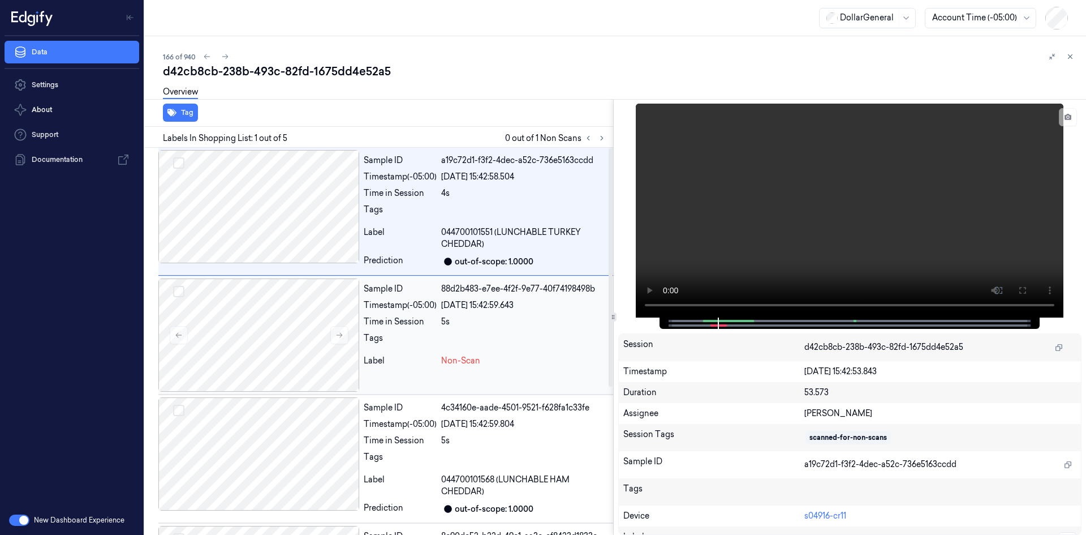
click at [443, 339] on div at bounding box center [524, 341] width 167 height 18
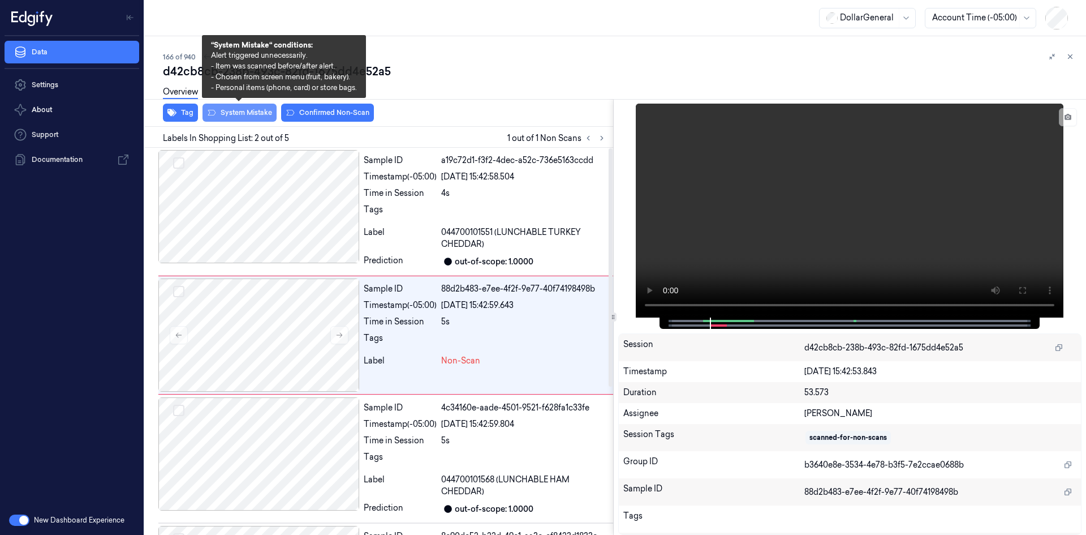
click at [250, 112] on button "System Mistake" at bounding box center [240, 113] width 74 height 18
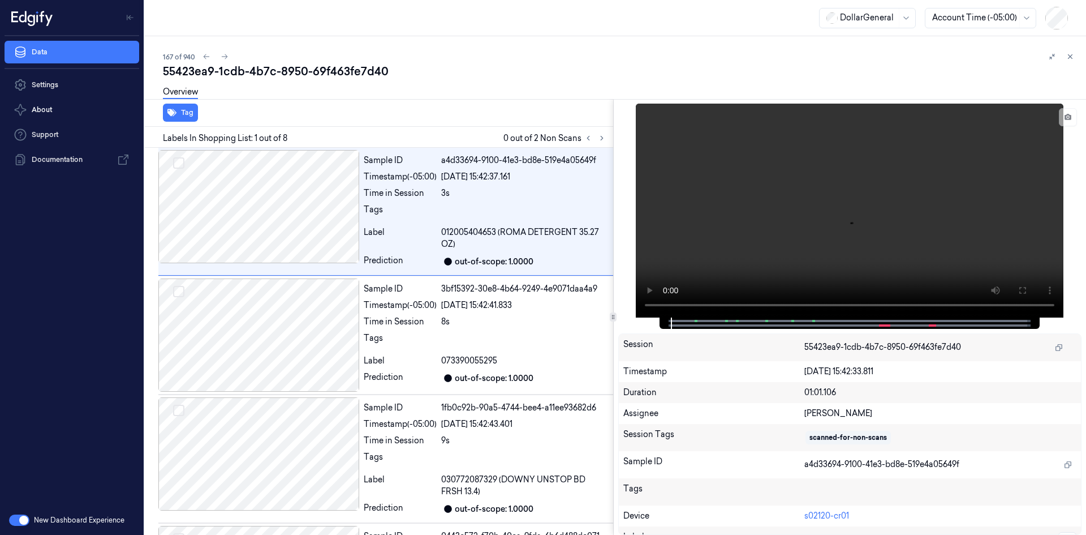
click at [597, 145] on div "Labels In Shopping List: 1 out of 8 0 out of 2 Non Scans" at bounding box center [376, 137] width 473 height 21
click at [598, 143] on button at bounding box center [602, 138] width 14 height 14
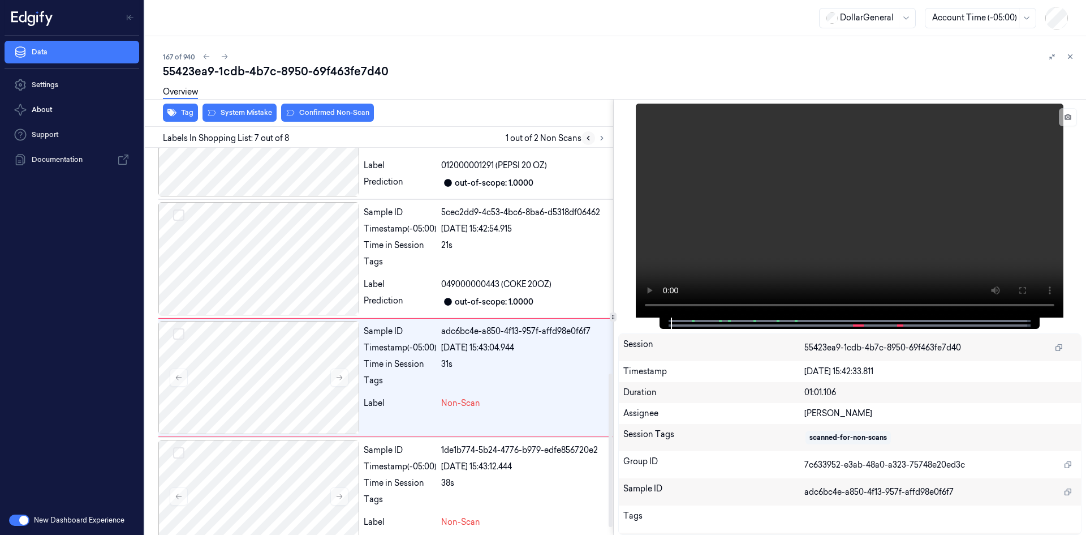
scroll to position [586, 0]
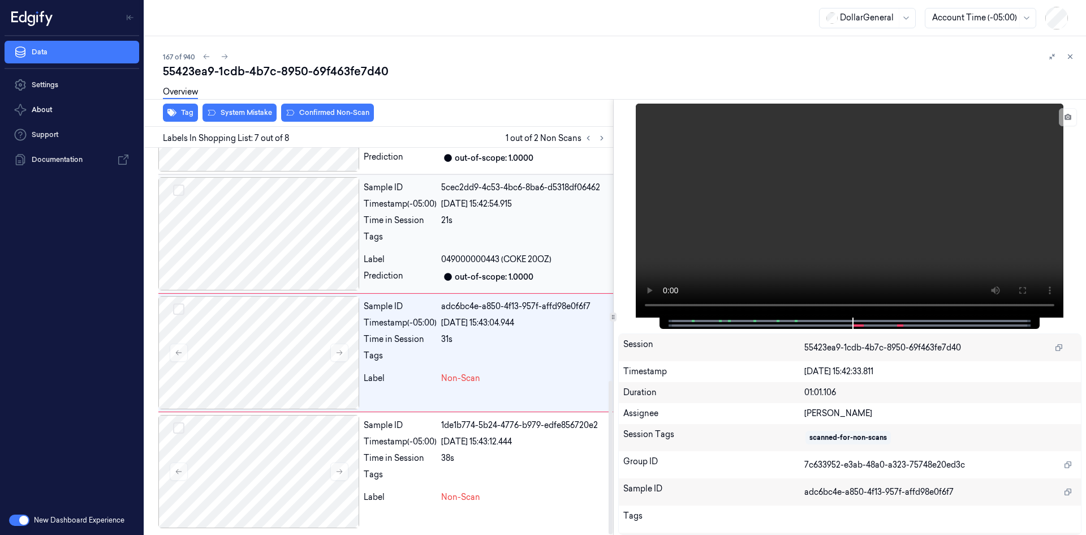
click at [459, 238] on div at bounding box center [524, 240] width 167 height 18
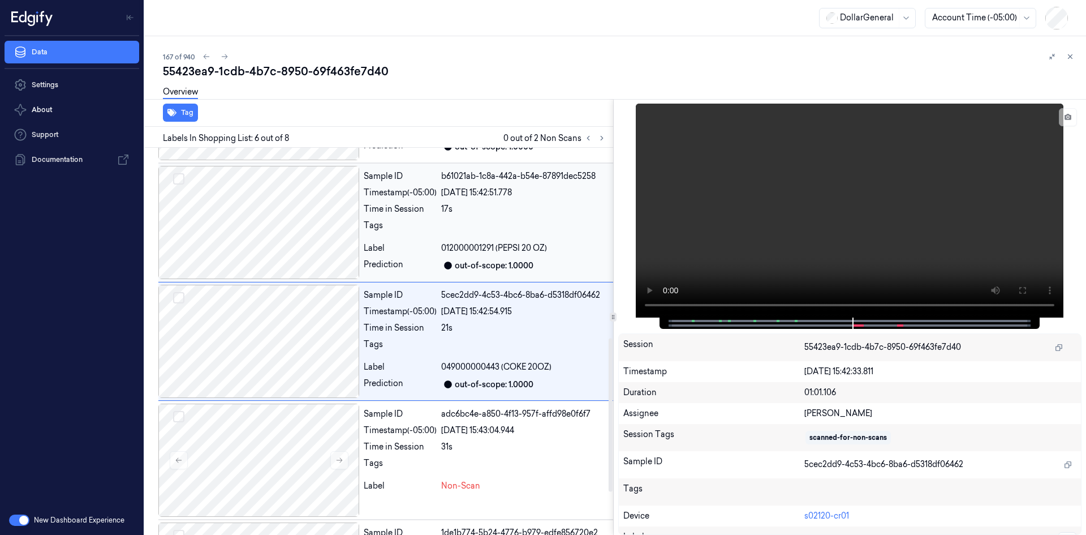
click at [457, 239] on div "Sample ID b61021ab-1c8a-442a-b54e-87891dec5258 Timestamp (-05:00) [DATE] 15:42:…" at bounding box center [486, 222] width 254 height 113
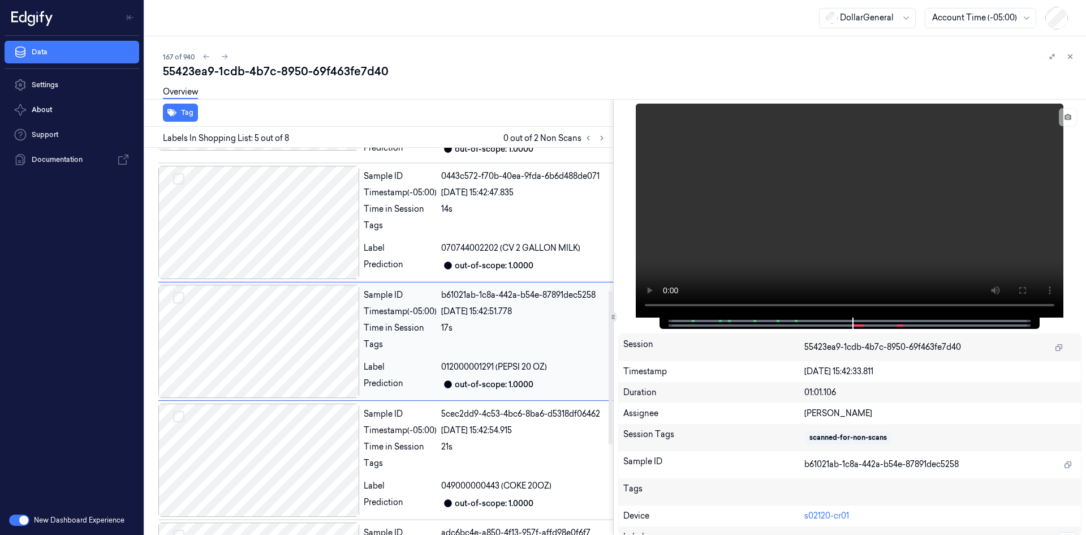
click at [457, 239] on div "Sample ID 0443c572-f70b-40ea-9fda-6b6d488de071 Timestamp (-05:00) [DATE] 15:42:…" at bounding box center [486, 222] width 254 height 113
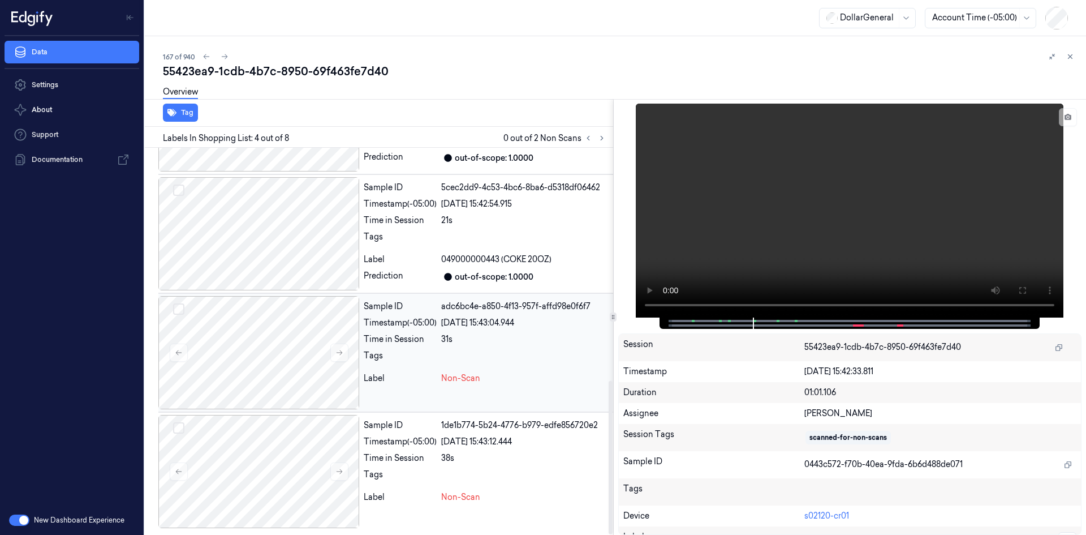
click at [445, 338] on div "31s" at bounding box center [524, 339] width 167 height 12
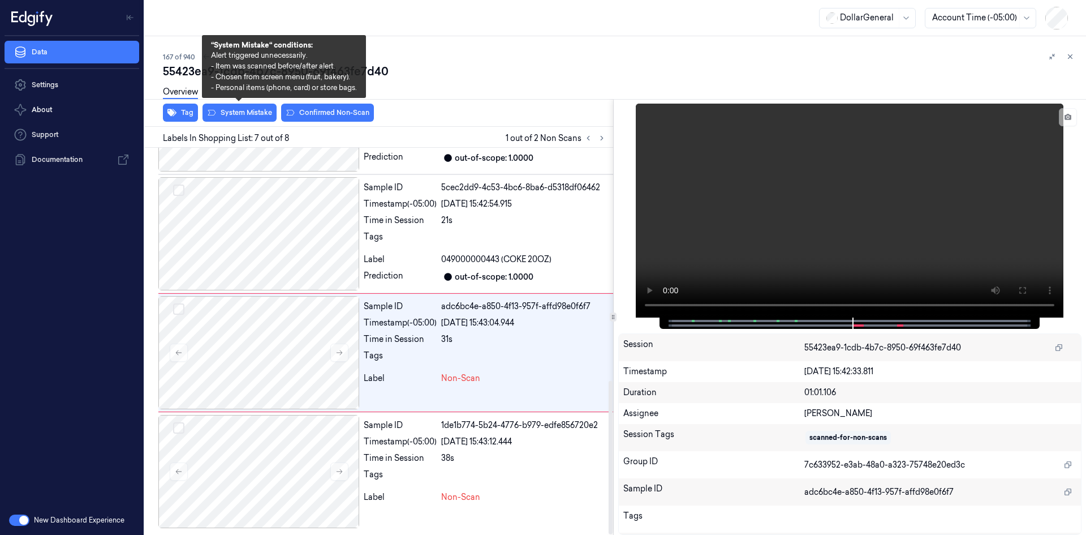
drag, startPoint x: 248, startPoint y: 111, endPoint x: 257, endPoint y: 130, distance: 20.8
click at [248, 110] on button "System Mistake" at bounding box center [240, 113] width 74 height 18
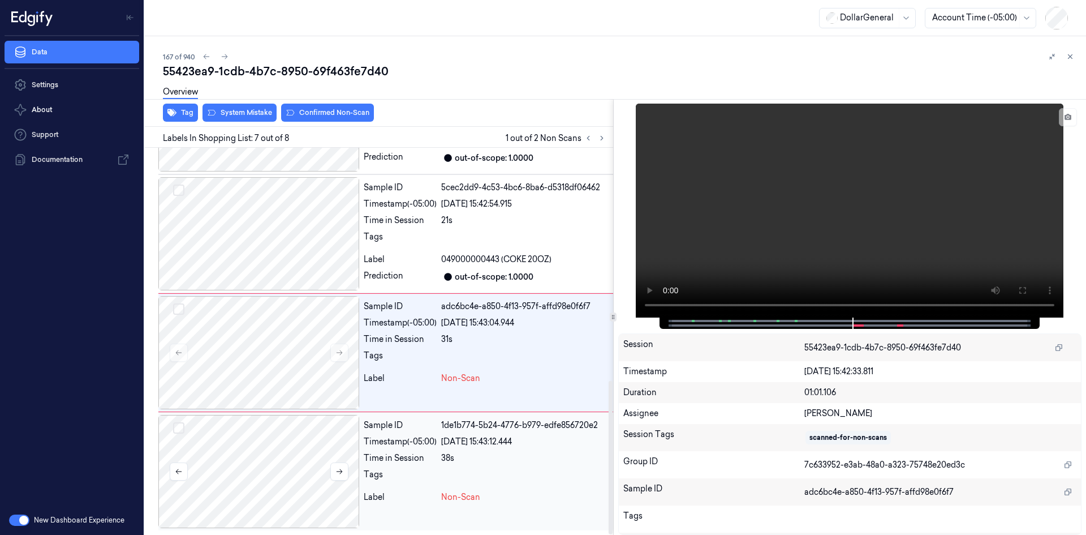
click at [349, 454] on div at bounding box center [258, 471] width 201 height 113
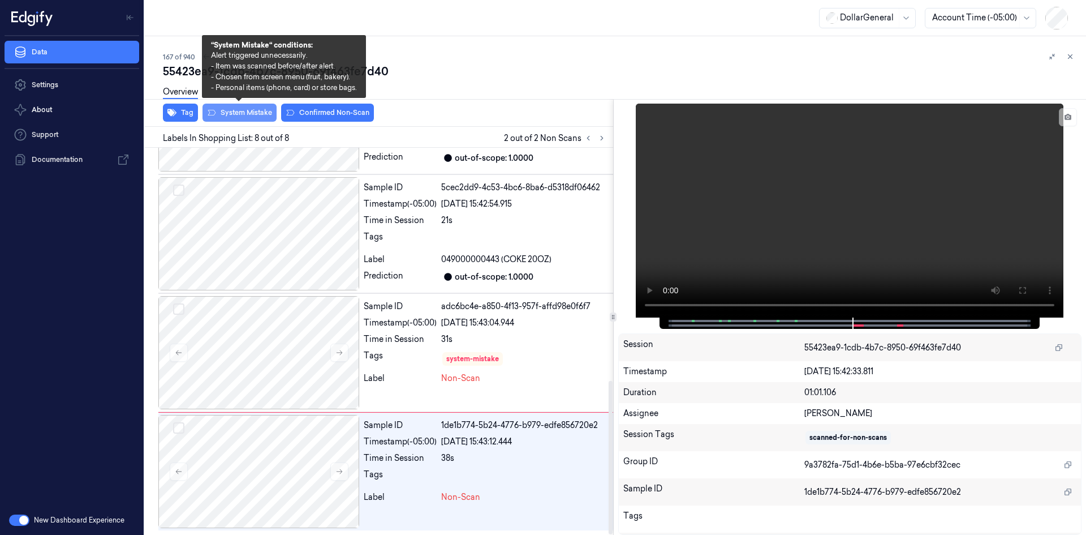
click at [234, 119] on button "System Mistake" at bounding box center [240, 113] width 74 height 18
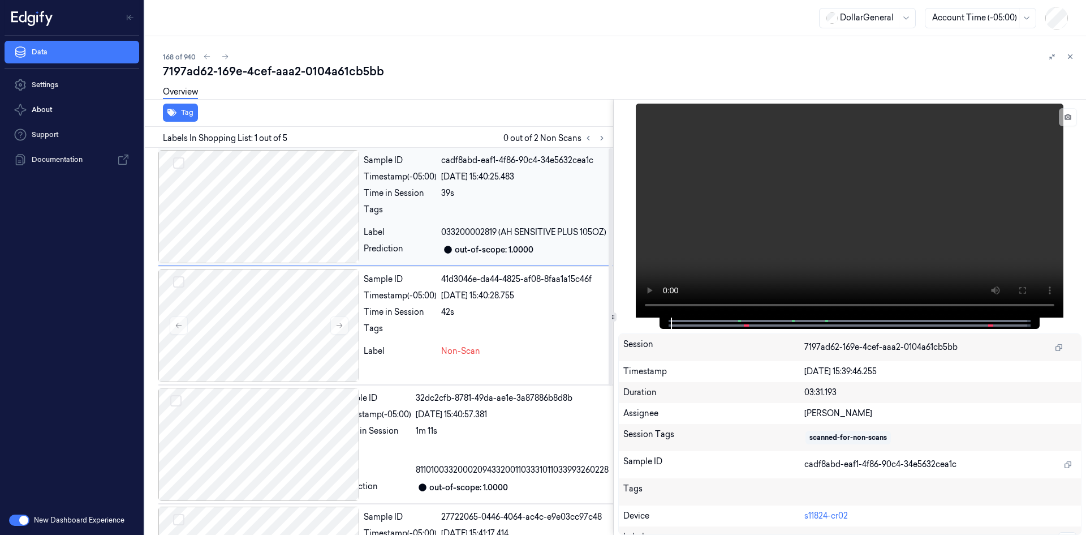
click at [466, 237] on span "033200002819 (AH SENSITIVE PLUS 105OZ)" at bounding box center [523, 232] width 165 height 12
click at [940, 234] on video at bounding box center [850, 211] width 428 height 214
click at [974, 200] on video at bounding box center [850, 211] width 428 height 214
click at [496, 184] on div "Sample ID cadf8abd-eaf1-4f86-90c4-34e5632cea1c Timestamp (-05:00) [DATE] 15:40:…" at bounding box center [486, 206] width 254 height 113
click at [805, 233] on video at bounding box center [850, 211] width 428 height 214
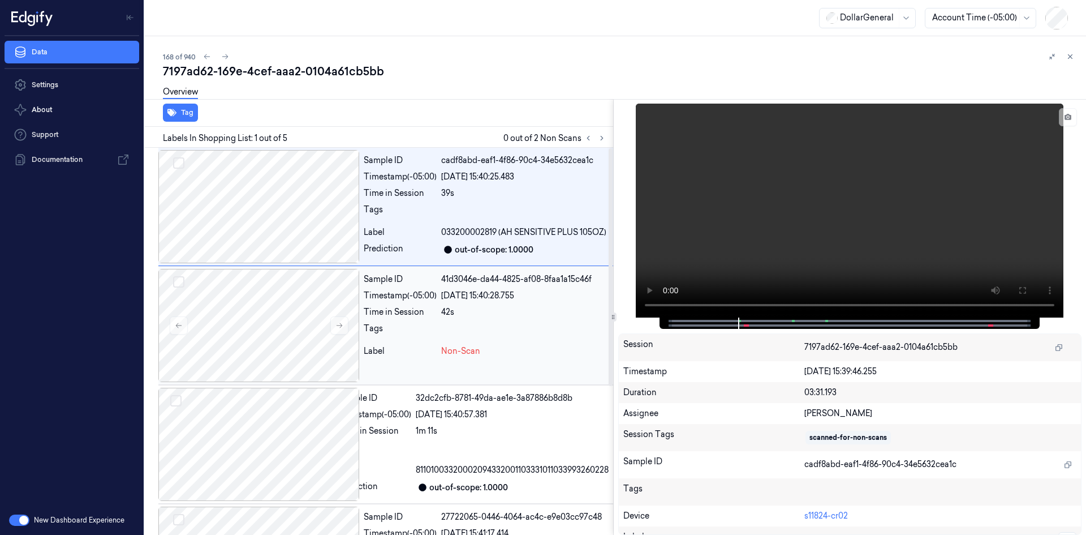
click at [523, 311] on div "42s" at bounding box center [524, 312] width 167 height 12
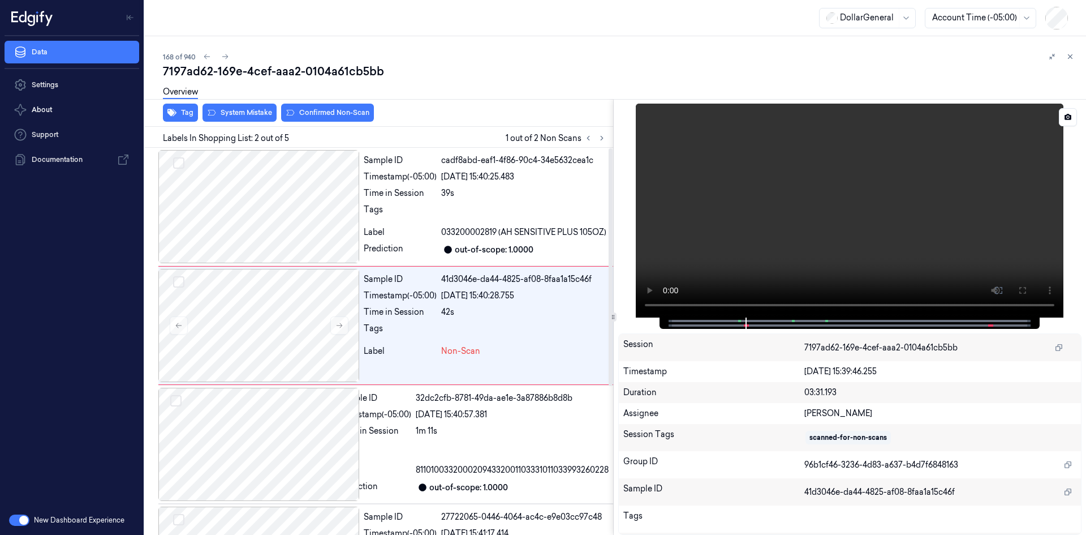
click at [850, 202] on video at bounding box center [850, 211] width 428 height 214
click at [837, 166] on video at bounding box center [850, 211] width 428 height 214
click at [410, 210] on div "Tags" at bounding box center [400, 213] width 73 height 18
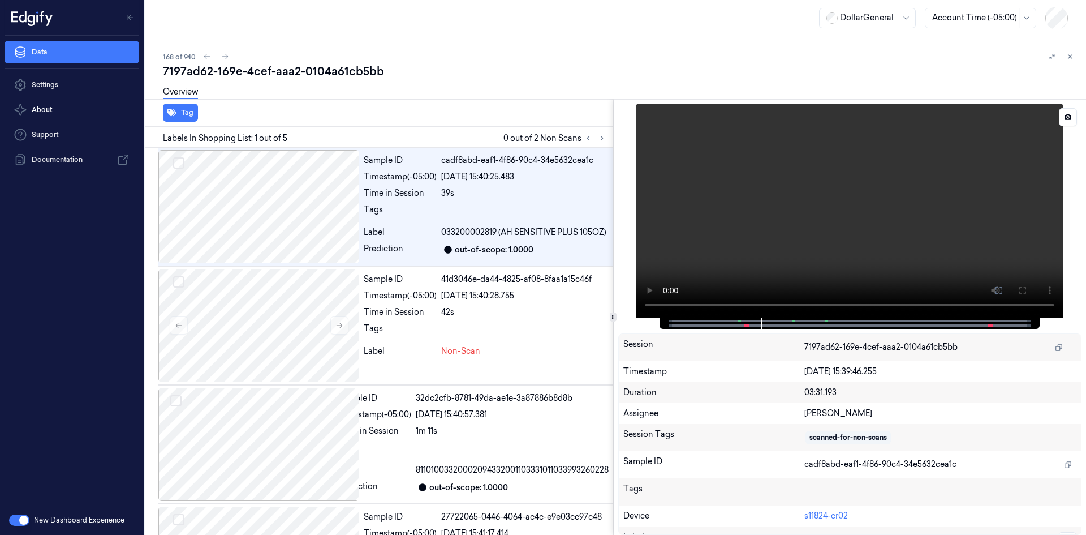
click at [781, 210] on video at bounding box center [850, 211] width 428 height 214
click at [525, 250] on div "out-of-scope: 1.0000" at bounding box center [494, 250] width 79 height 12
click at [899, 201] on video at bounding box center [850, 211] width 428 height 214
click at [761, 227] on video at bounding box center [850, 211] width 428 height 214
click at [428, 294] on div "Timestamp (-05:00)" at bounding box center [400, 296] width 73 height 12
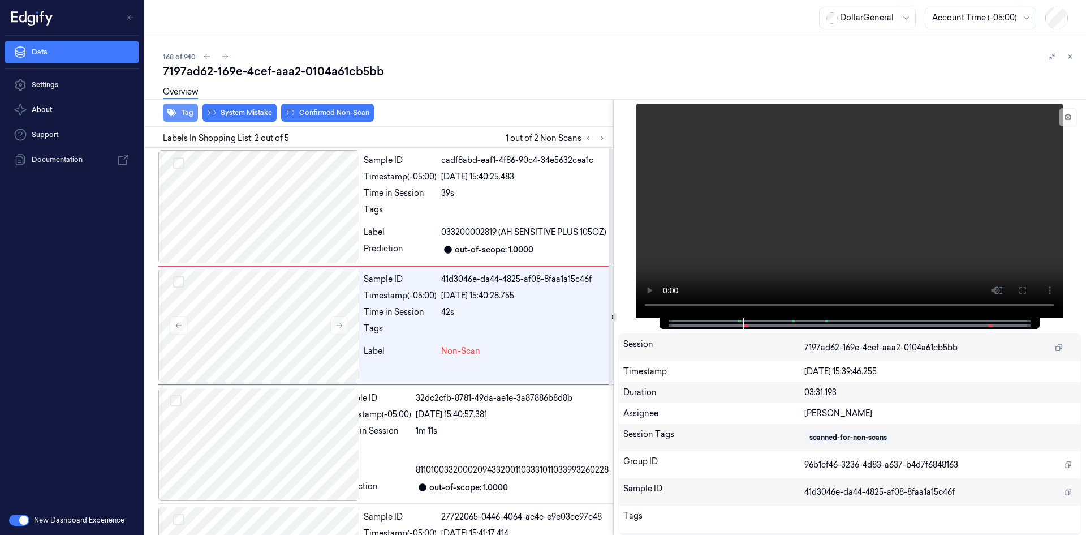
click at [192, 109] on button "Tag" at bounding box center [180, 113] width 35 height 18
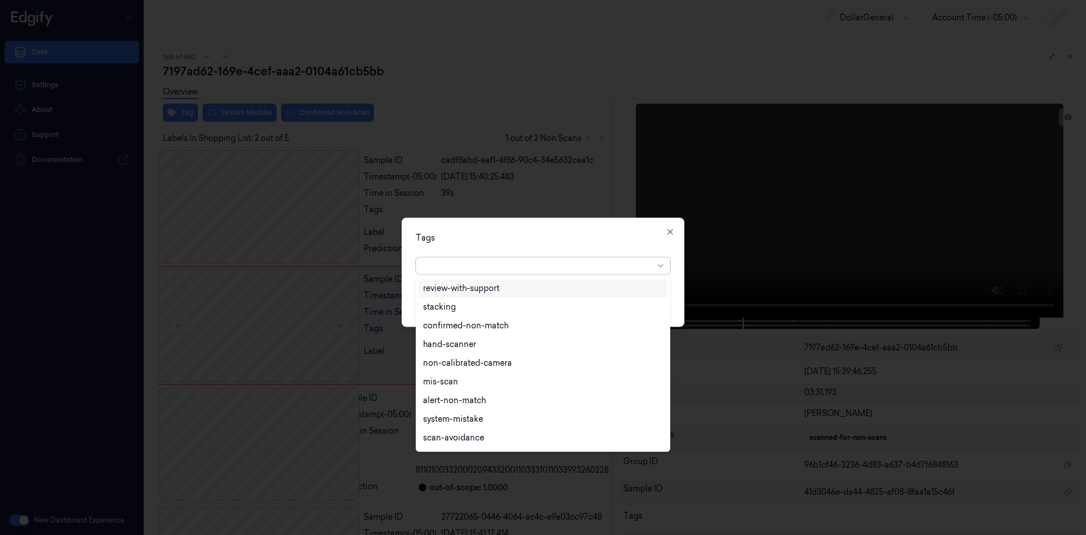
click at [483, 261] on div at bounding box center [538, 266] width 231 height 12
click at [468, 344] on div "flooid bug" at bounding box center [543, 346] width 240 height 12
click at [603, 246] on div "Tags option flooid bug , selected. 22 results available. Use Up and Down to cho…" at bounding box center [543, 271] width 283 height 109
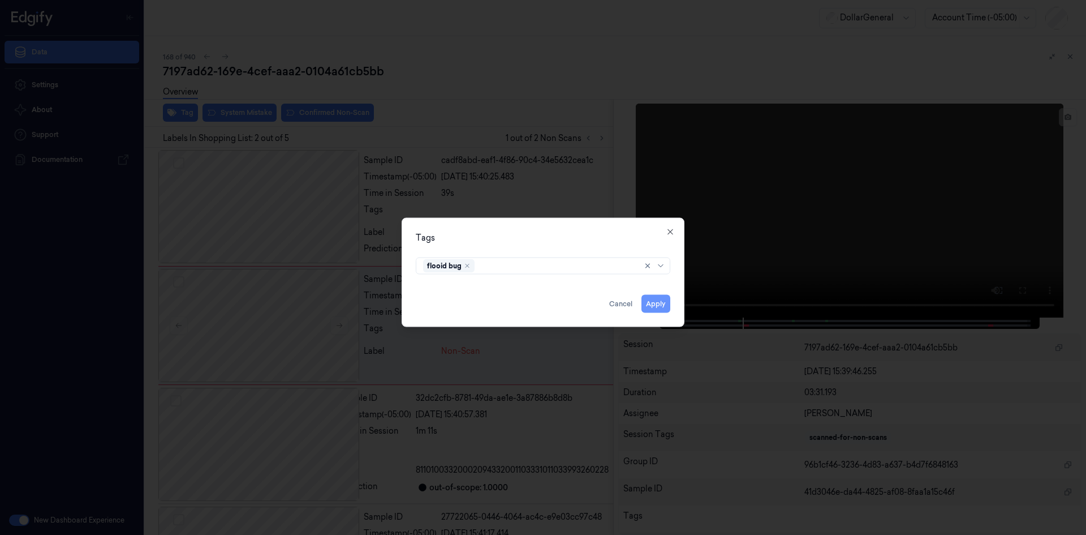
click at [652, 304] on button "Apply" at bounding box center [656, 303] width 29 height 18
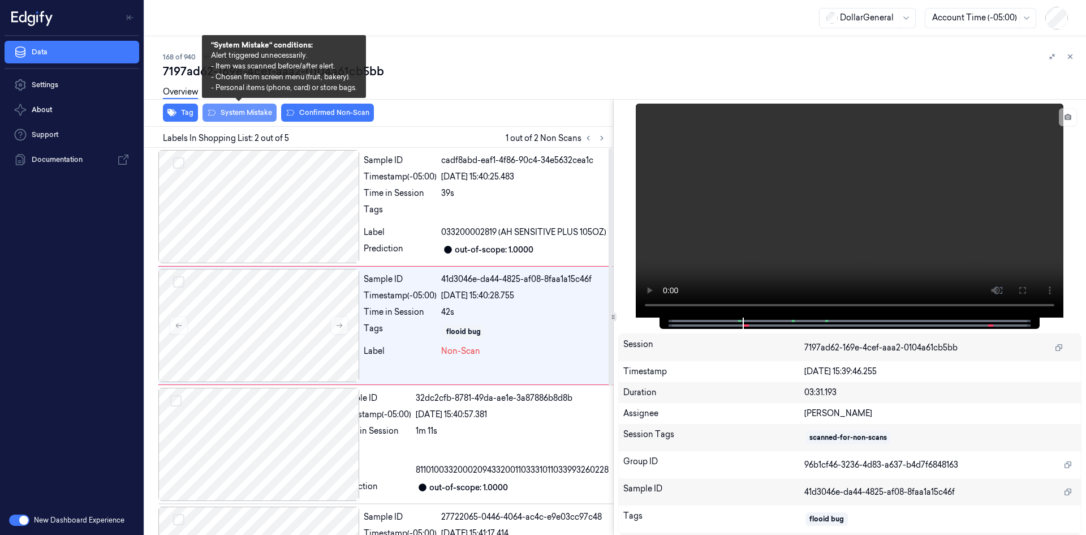
click at [251, 118] on button "System Mistake" at bounding box center [240, 113] width 74 height 18
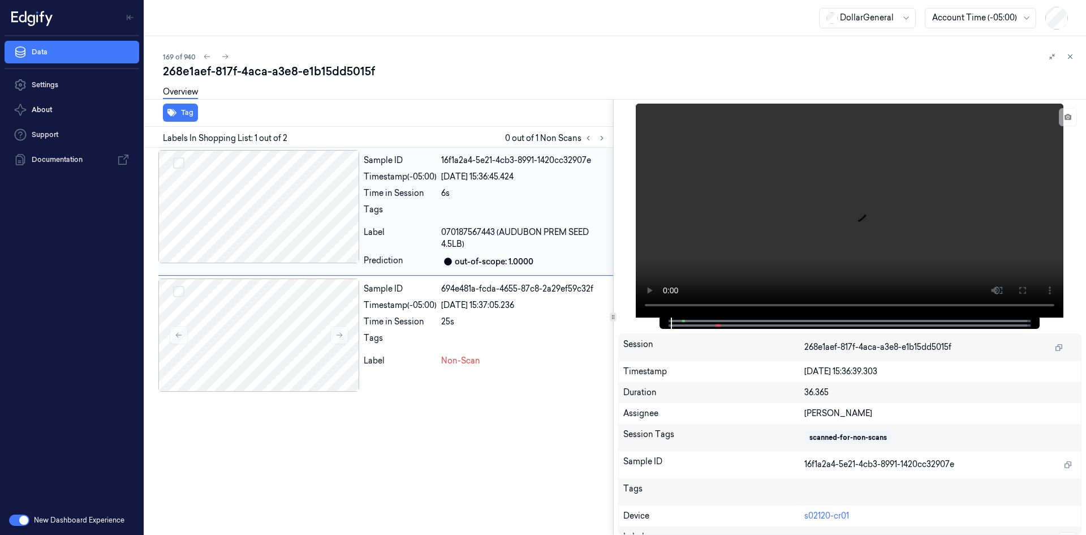
click at [475, 189] on div "6s" at bounding box center [524, 193] width 167 height 12
click at [866, 230] on video at bounding box center [850, 211] width 428 height 214
click at [399, 345] on div "Tags" at bounding box center [400, 341] width 73 height 18
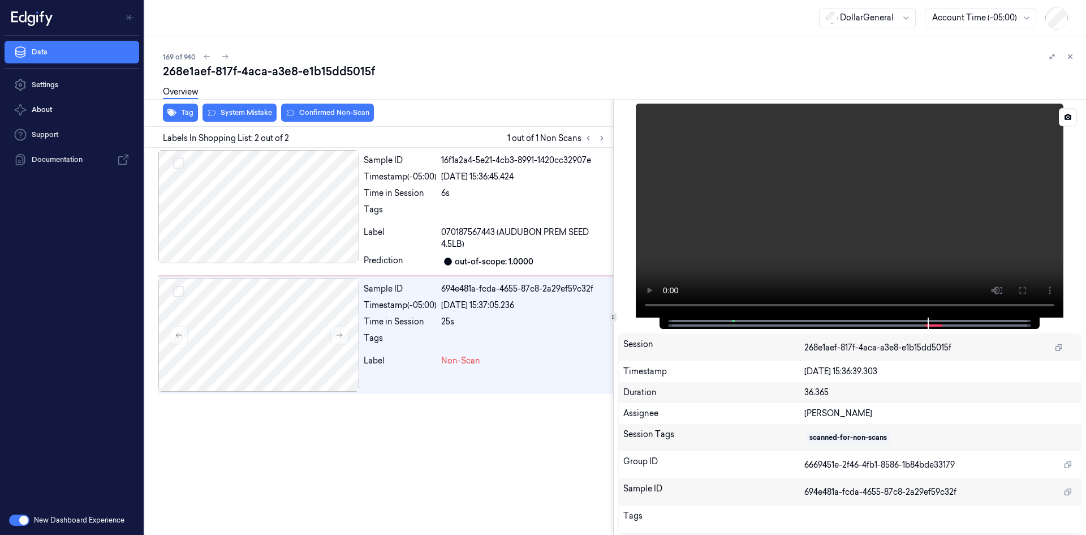
click at [771, 215] on video at bounding box center [850, 211] width 428 height 214
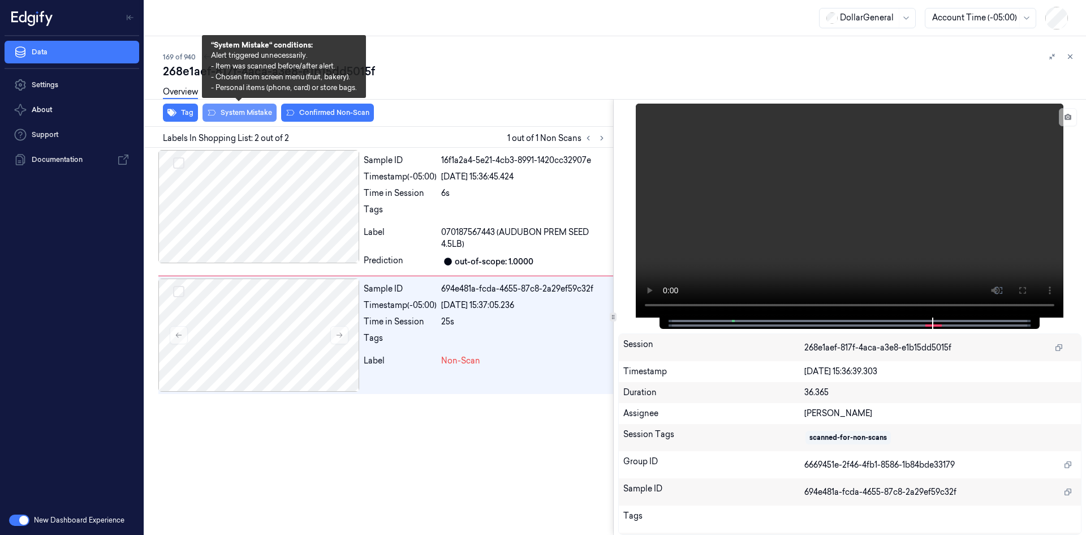
click at [246, 113] on button "System Mistake" at bounding box center [240, 113] width 74 height 18
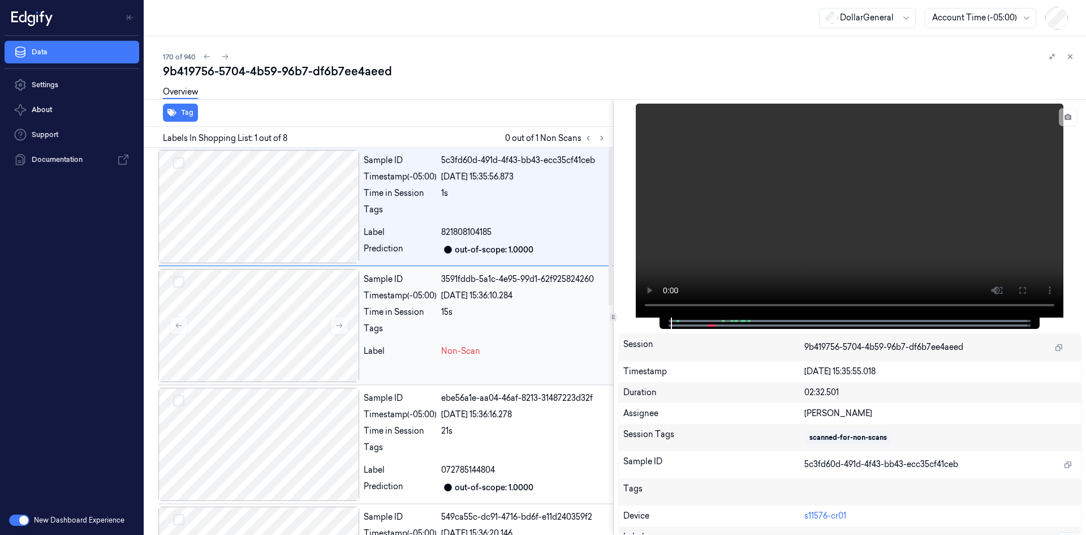
click at [511, 325] on div at bounding box center [524, 332] width 167 height 18
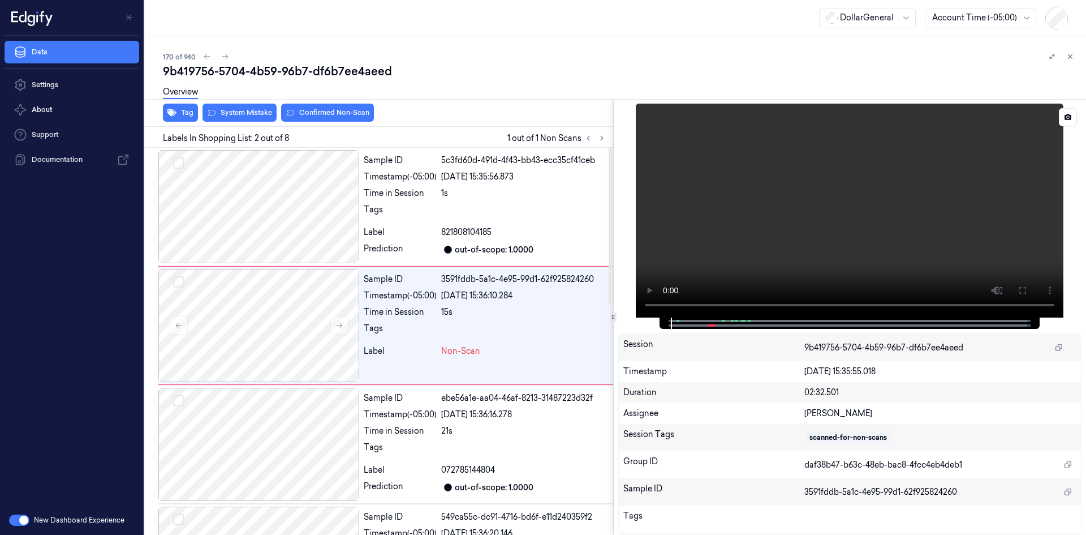
click at [848, 183] on video at bounding box center [850, 211] width 428 height 214
click at [251, 106] on div "Overview" at bounding box center [620, 93] width 914 height 29
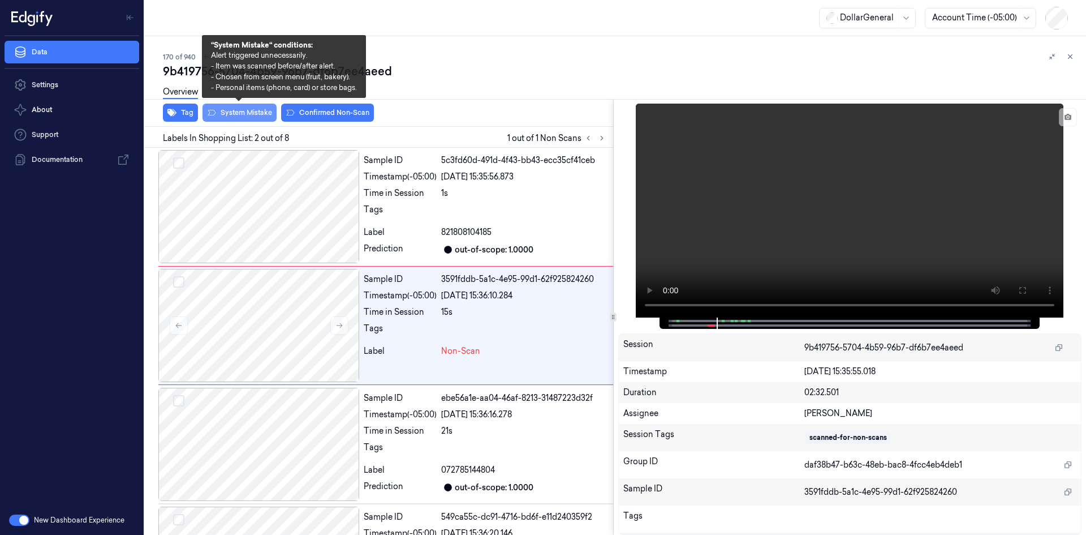
click at [252, 113] on button "System Mistake" at bounding box center [240, 113] width 74 height 18
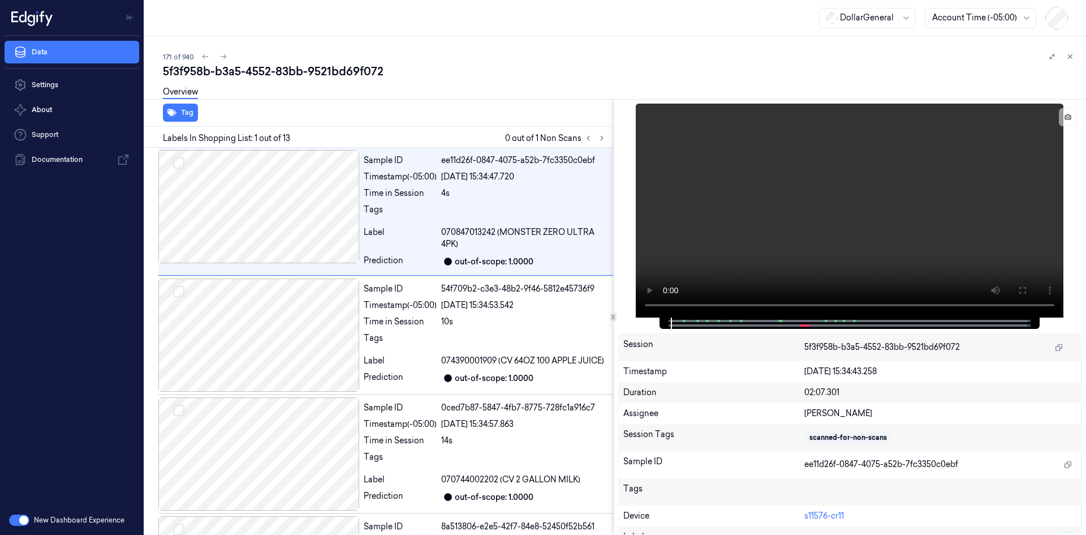
click at [609, 140] on div "Labels In Shopping List: 1 out of 13 0 out of 1 Non Scans" at bounding box center [376, 137] width 473 height 21
click at [605, 137] on icon at bounding box center [602, 138] width 8 height 8
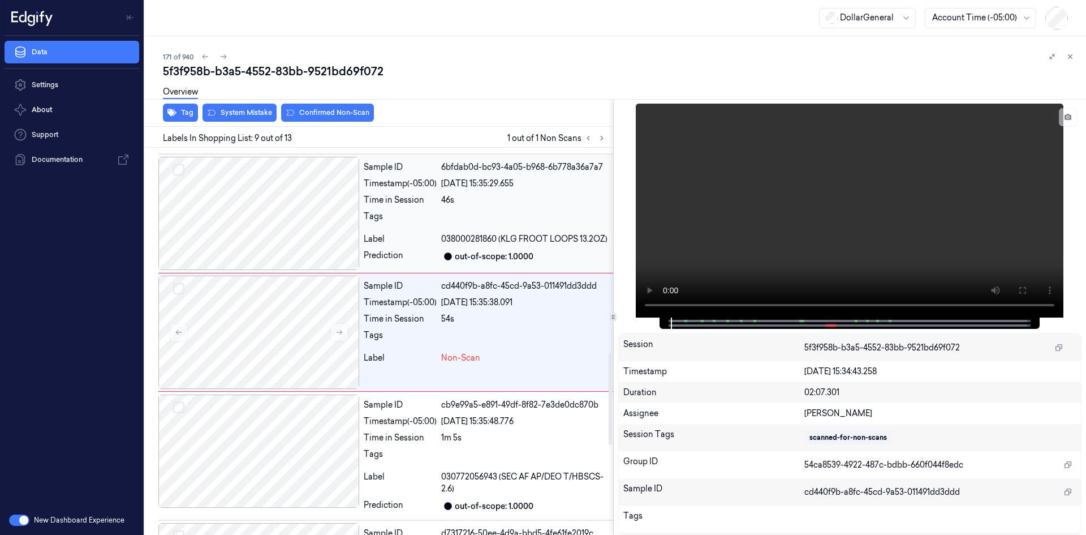
scroll to position [854, 0]
click at [823, 230] on video at bounding box center [850, 211] width 428 height 214
click at [416, 221] on div "Tags" at bounding box center [400, 219] width 73 height 18
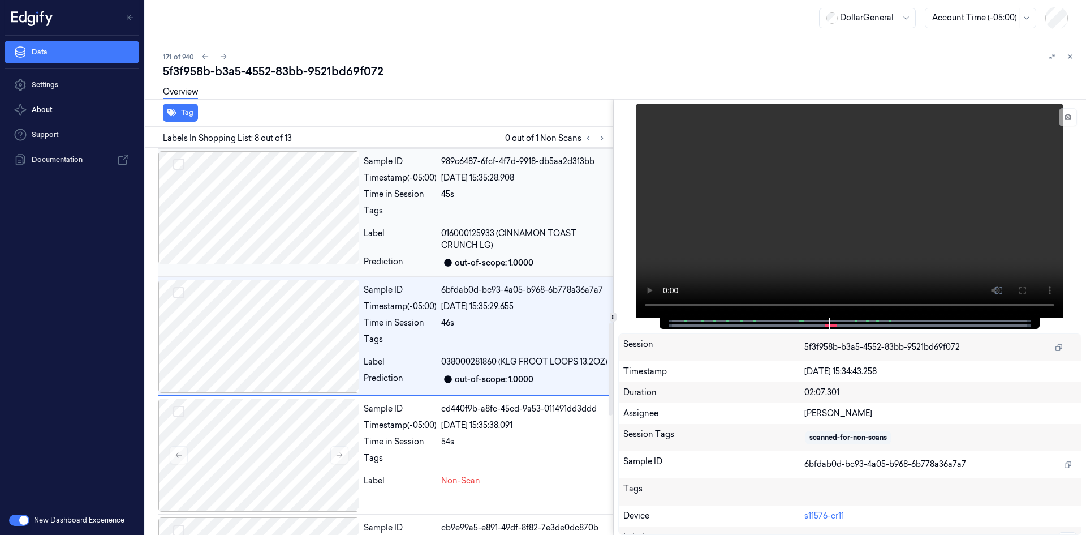
click at [420, 231] on div "Label" at bounding box center [400, 239] width 73 height 24
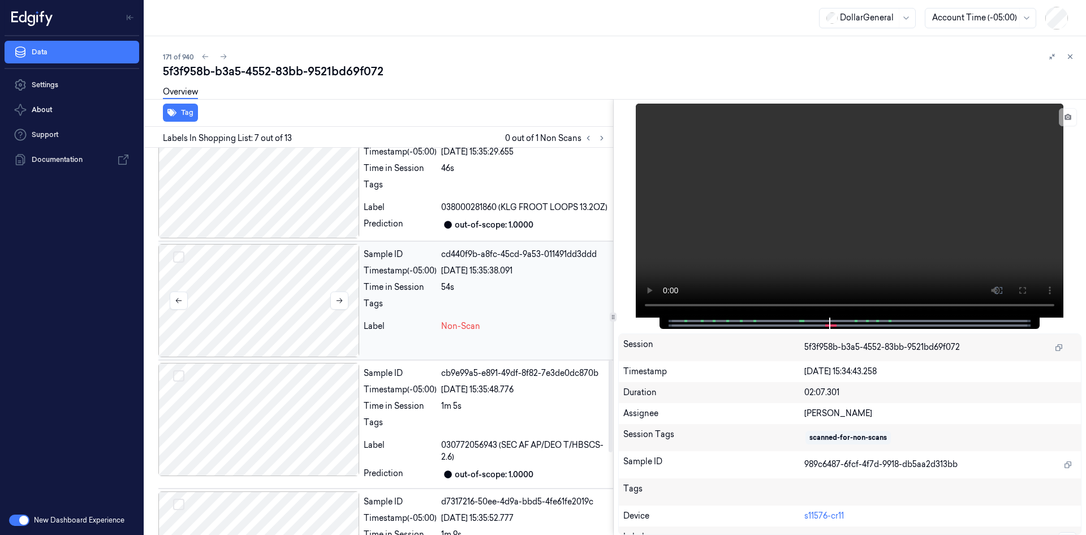
click at [319, 323] on div at bounding box center [258, 300] width 201 height 113
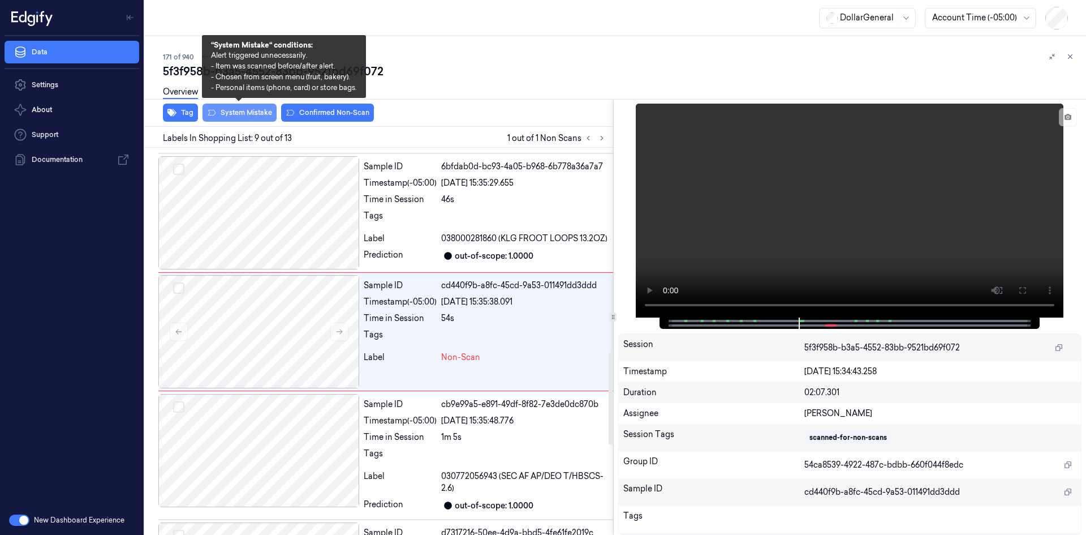
click at [225, 110] on button "System Mistake" at bounding box center [240, 113] width 74 height 18
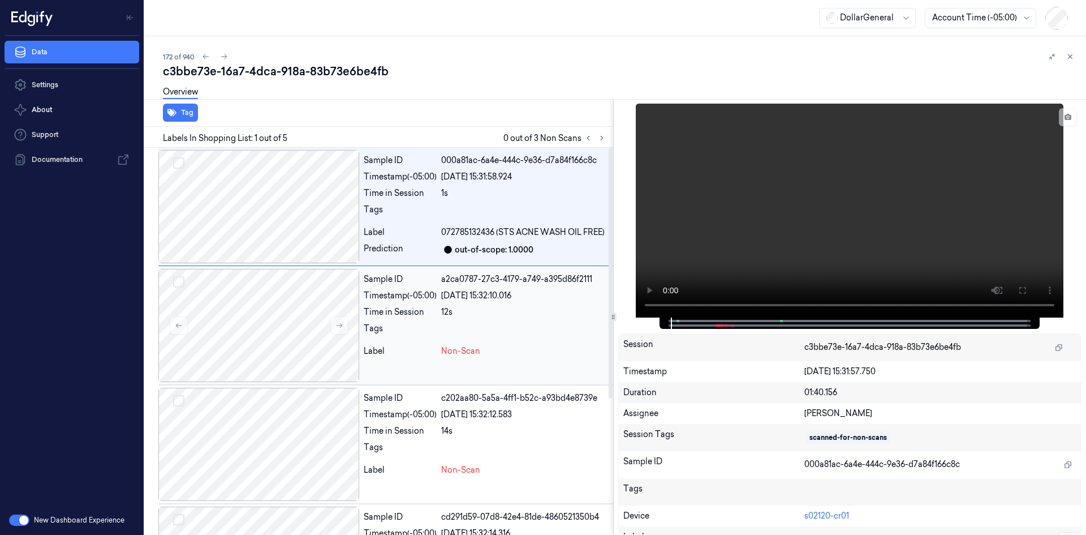
click at [540, 293] on div "[DATE] 15:32:10.016" at bounding box center [524, 296] width 167 height 12
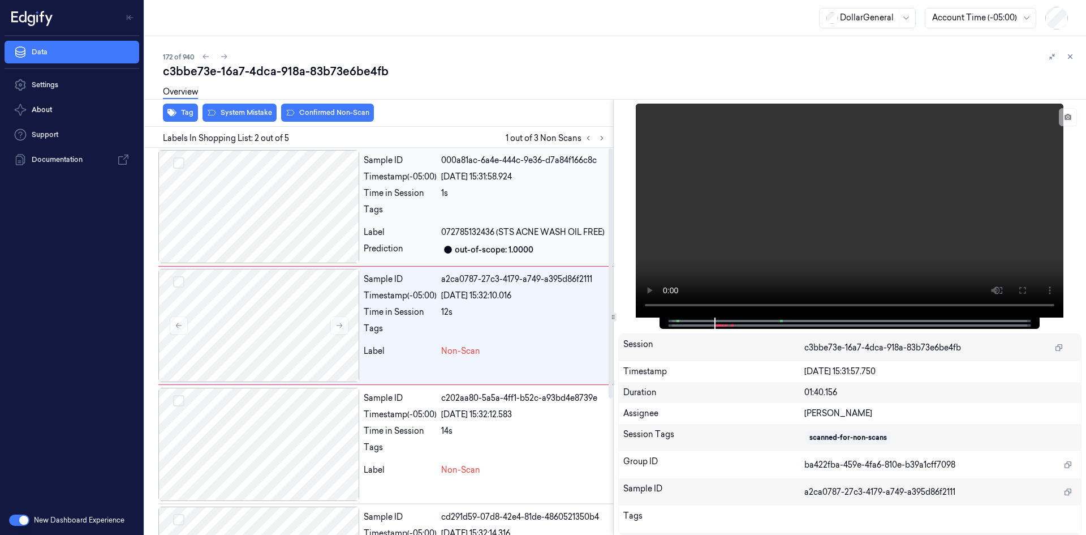
click at [479, 237] on span "072785132436 (STS ACNE WASH OIL FREE)" at bounding box center [523, 232] width 164 height 12
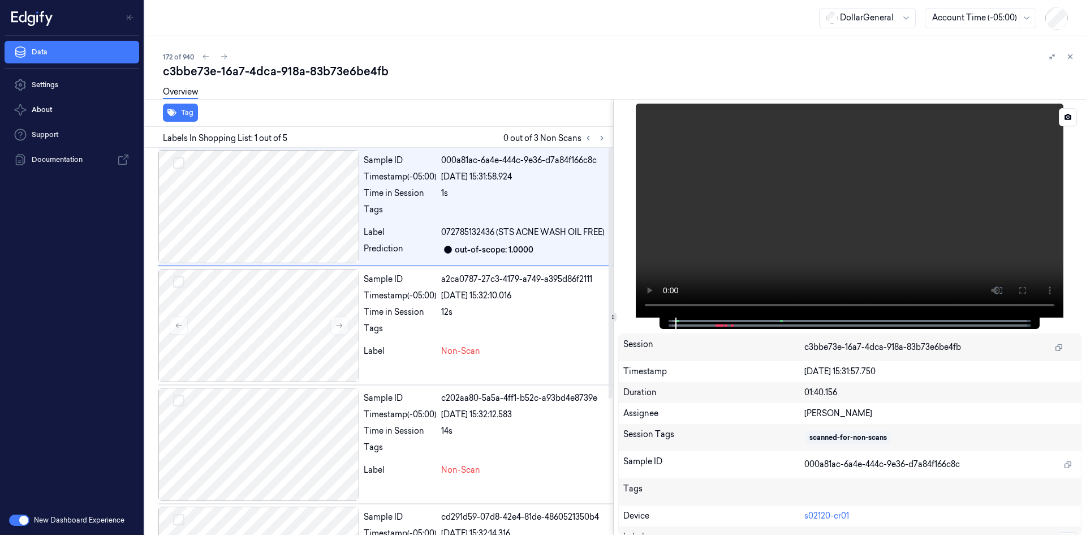
click at [786, 264] on video at bounding box center [850, 211] width 428 height 214
click at [551, 321] on div "Sample ID a2ca0787-27c3-4179-a749-a395d86f2111 Timestamp (-05:00) [DATE] 15:32:…" at bounding box center [486, 325] width 254 height 113
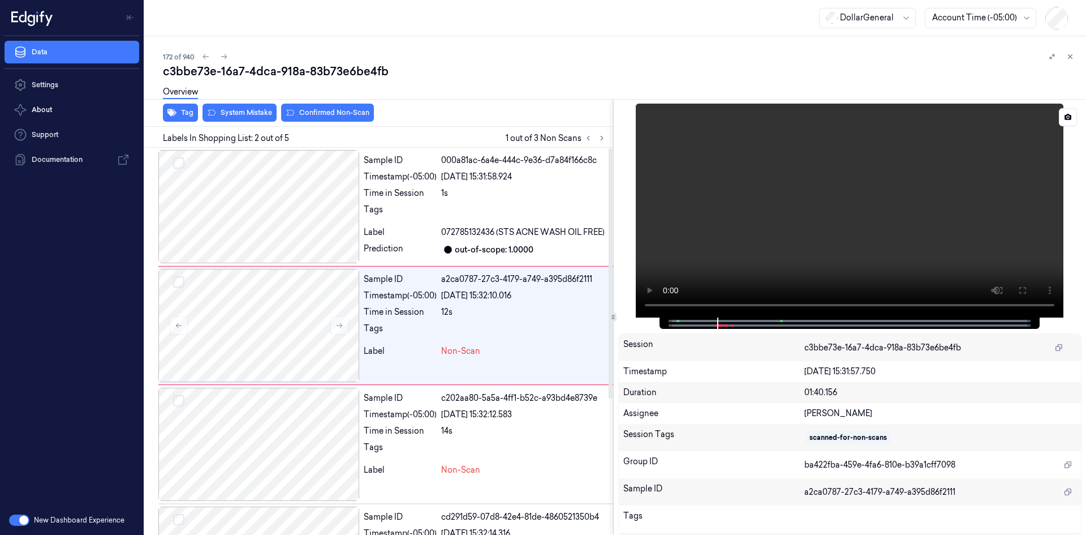
click at [824, 238] on video at bounding box center [850, 211] width 428 height 214
click at [698, 239] on video at bounding box center [850, 211] width 428 height 214
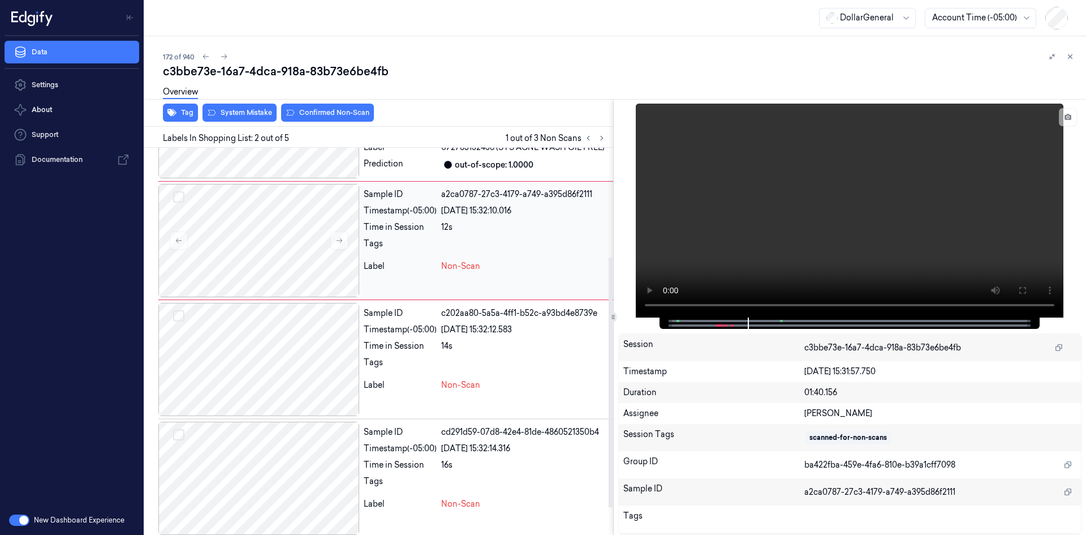
scroll to position [57, 0]
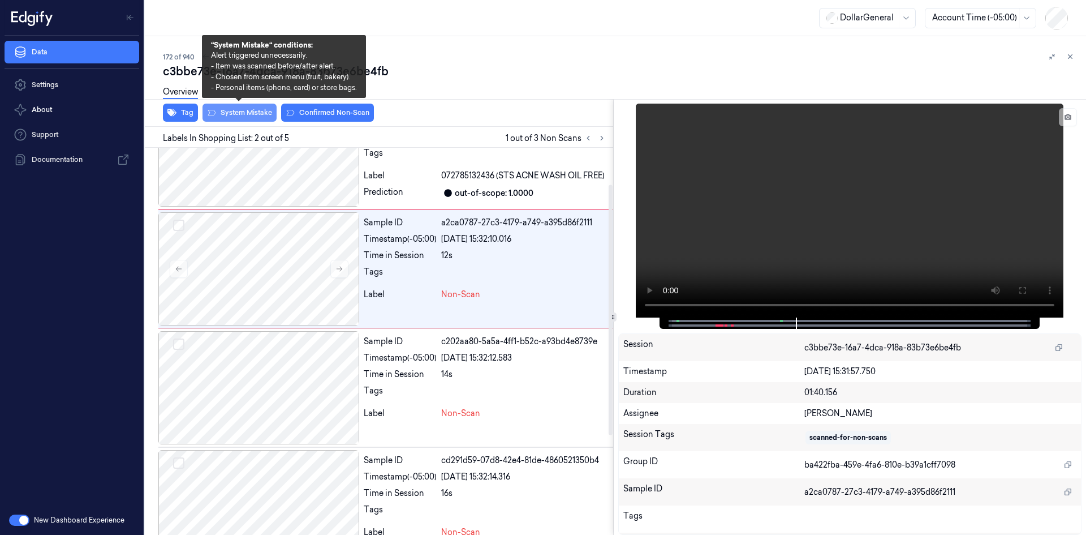
click at [255, 118] on button "System Mistake" at bounding box center [240, 113] width 74 height 18
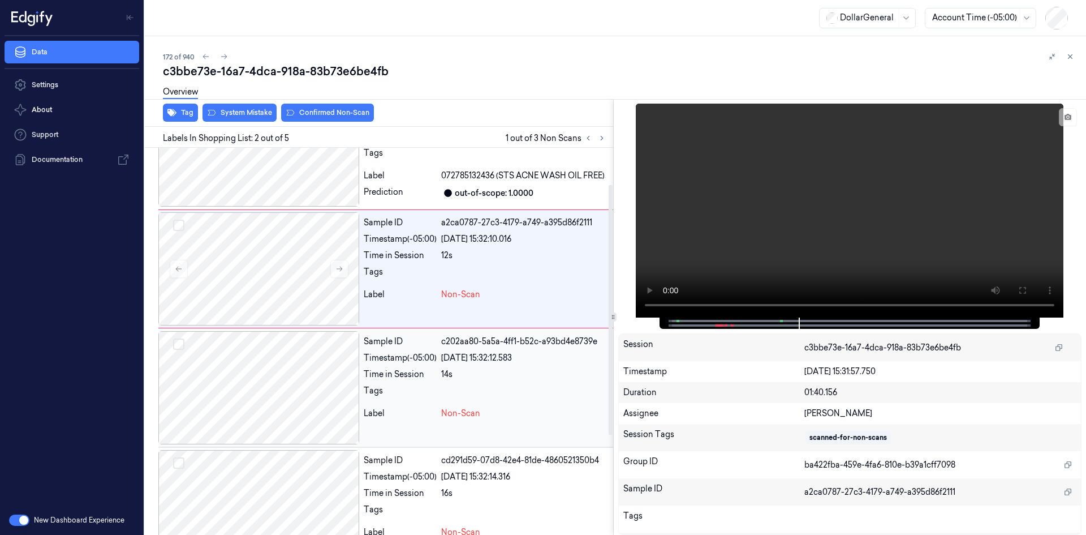
click at [397, 388] on div "Sample ID c202aa80-5a5a-4ff1-b52c-a93bd4e8739e Timestamp (-05:00) [DATE] 15:32:…" at bounding box center [486, 387] width 254 height 113
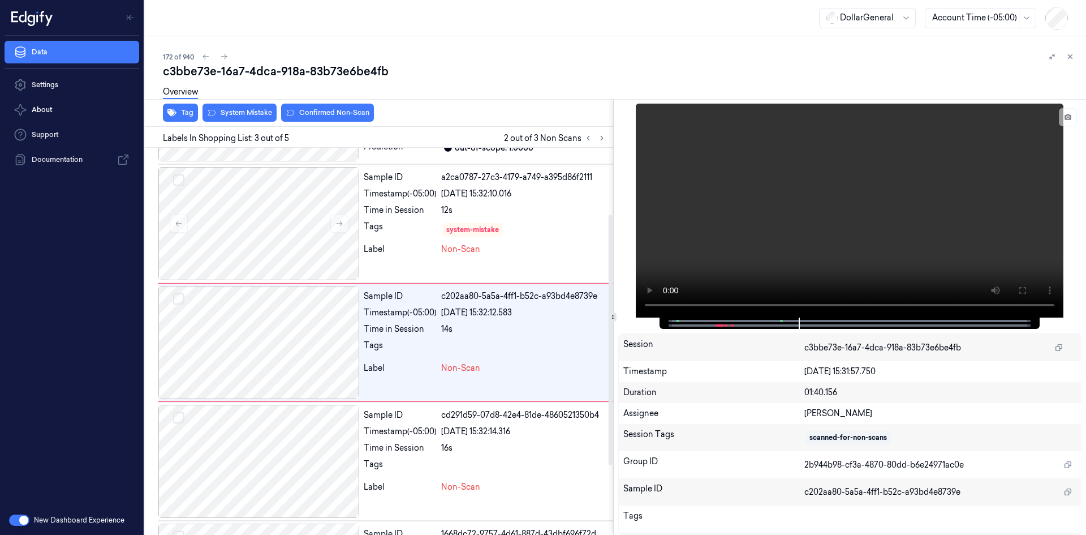
scroll to position [103, 0]
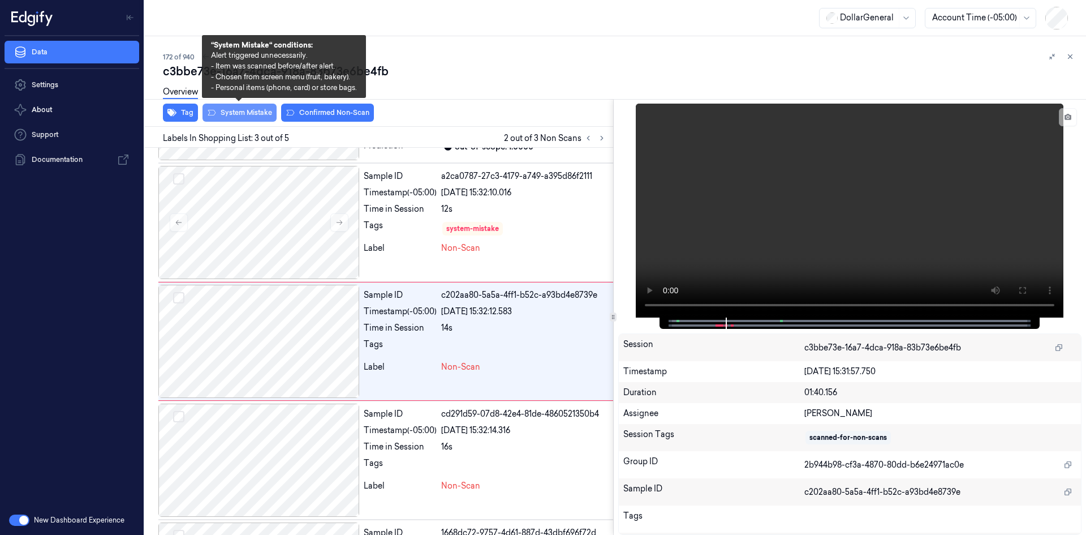
click at [233, 115] on button "System Mistake" at bounding box center [240, 113] width 74 height 18
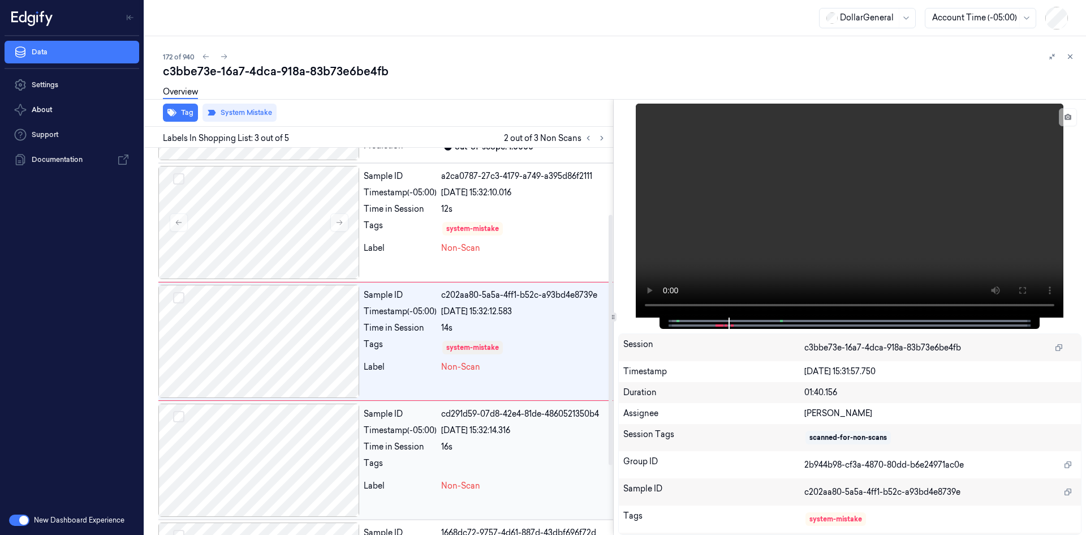
click at [424, 454] on div "Sample ID cd291d59-07d8-42e4-81de-4860521350b4 Timestamp (-05:00) [DATE] 15:32:…" at bounding box center [486, 459] width 254 height 113
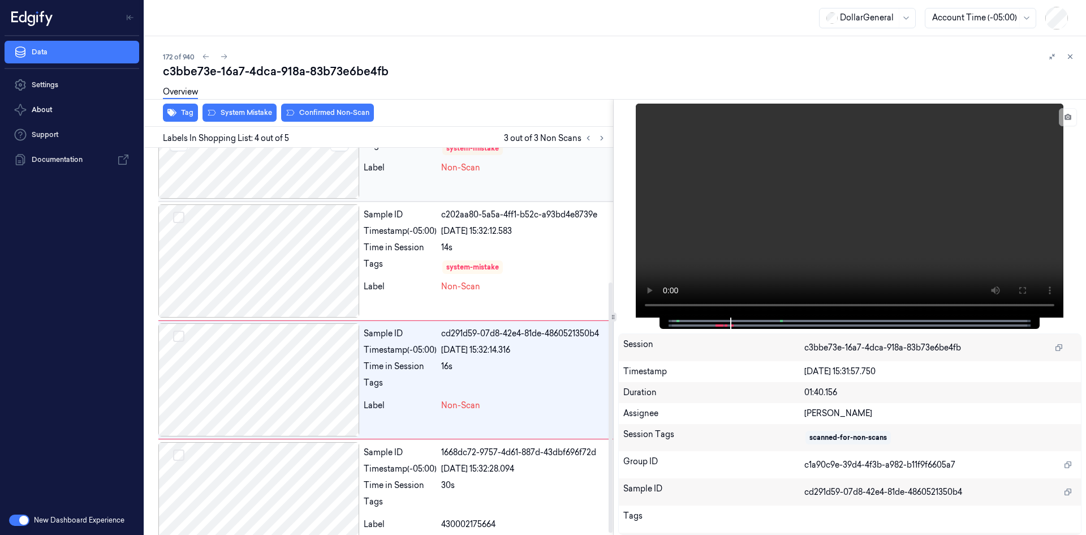
scroll to position [210, 0]
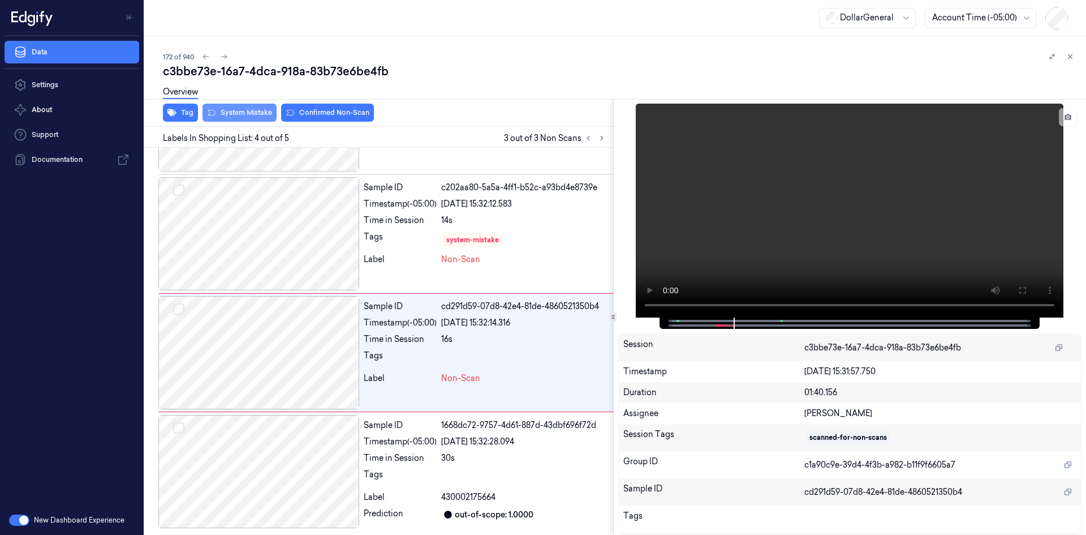
click at [247, 117] on button "System Mistake" at bounding box center [240, 113] width 74 height 18
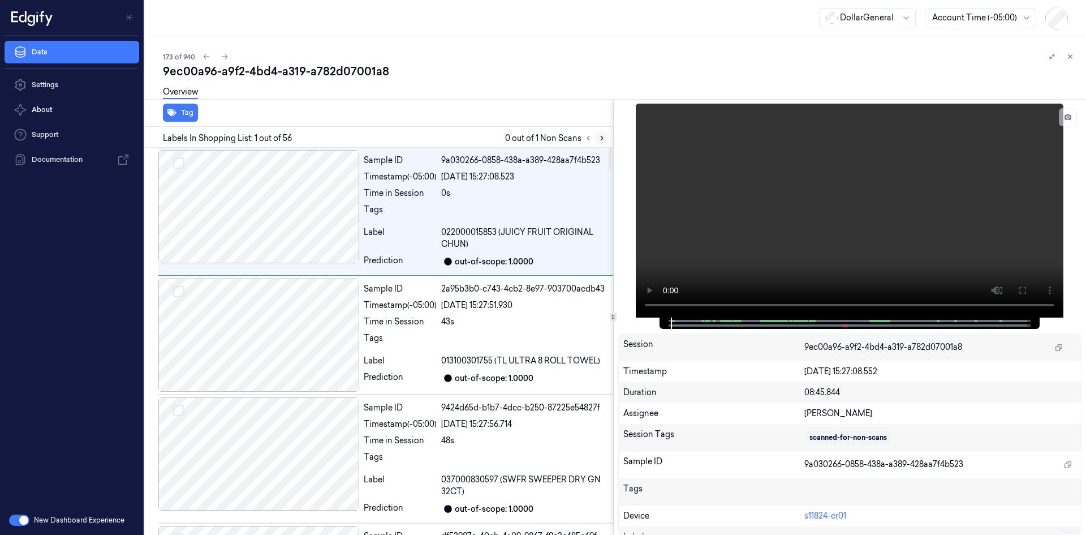
click at [605, 136] on icon at bounding box center [602, 138] width 8 height 8
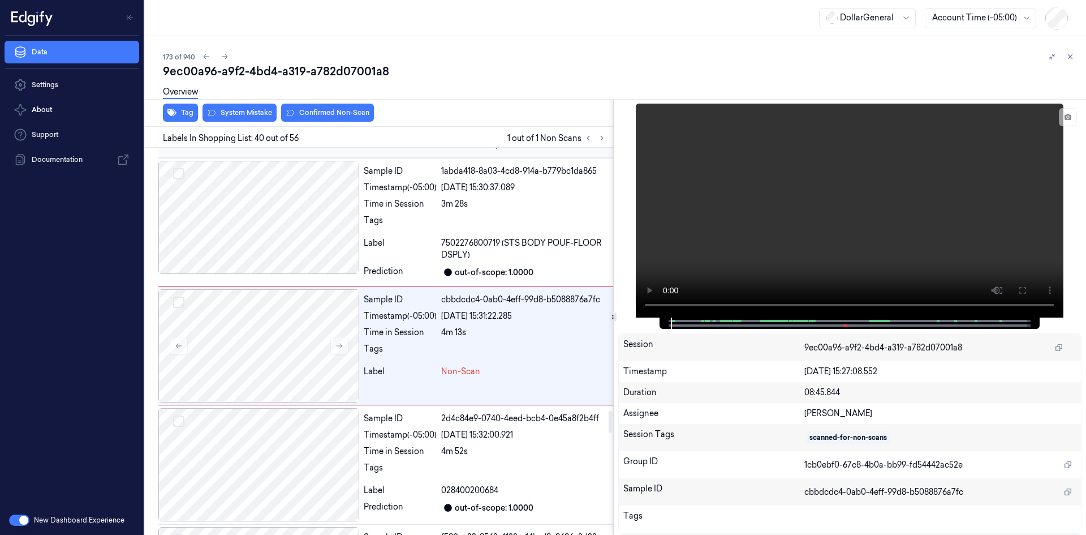
scroll to position [4682, 0]
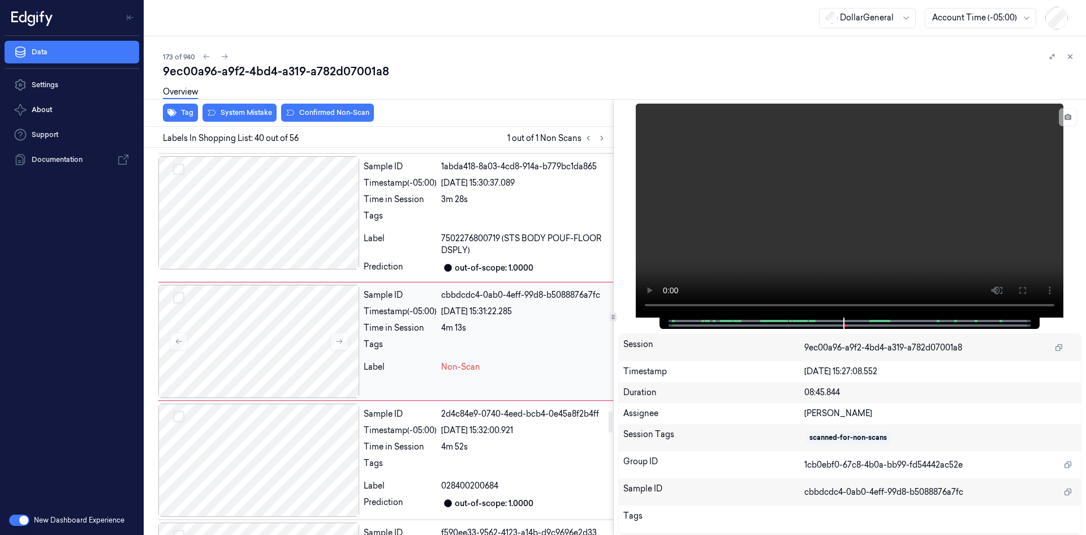
click at [489, 330] on div "4m 13s" at bounding box center [524, 328] width 167 height 12
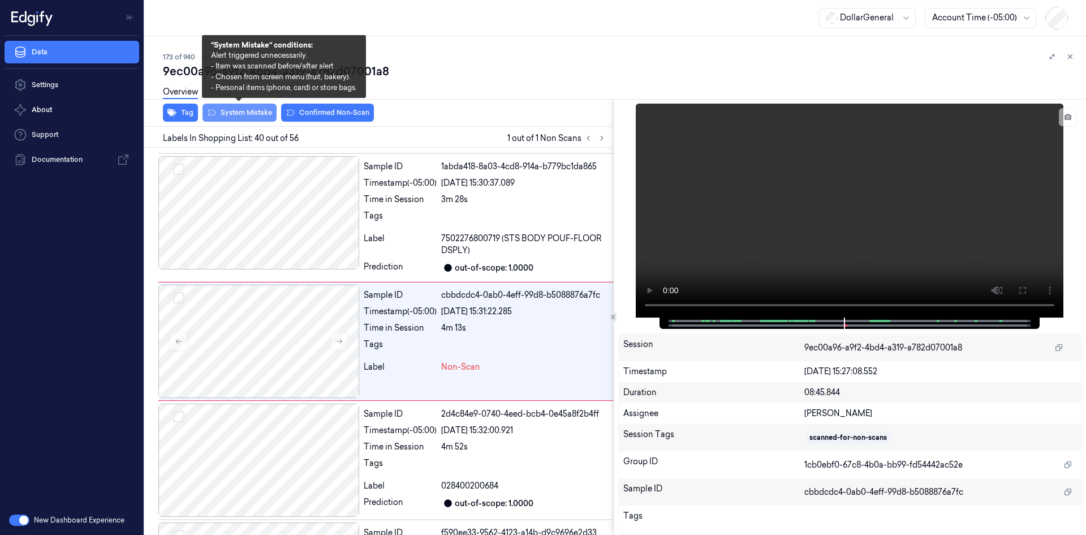
click at [251, 111] on button "System Mistake" at bounding box center [240, 113] width 74 height 18
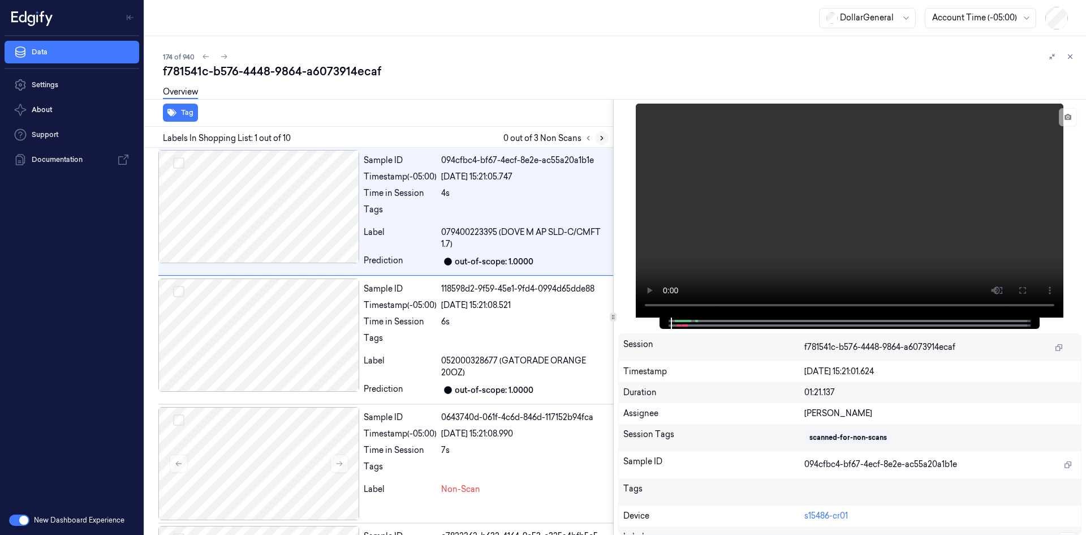
click at [604, 137] on icon at bounding box center [602, 138] width 8 height 8
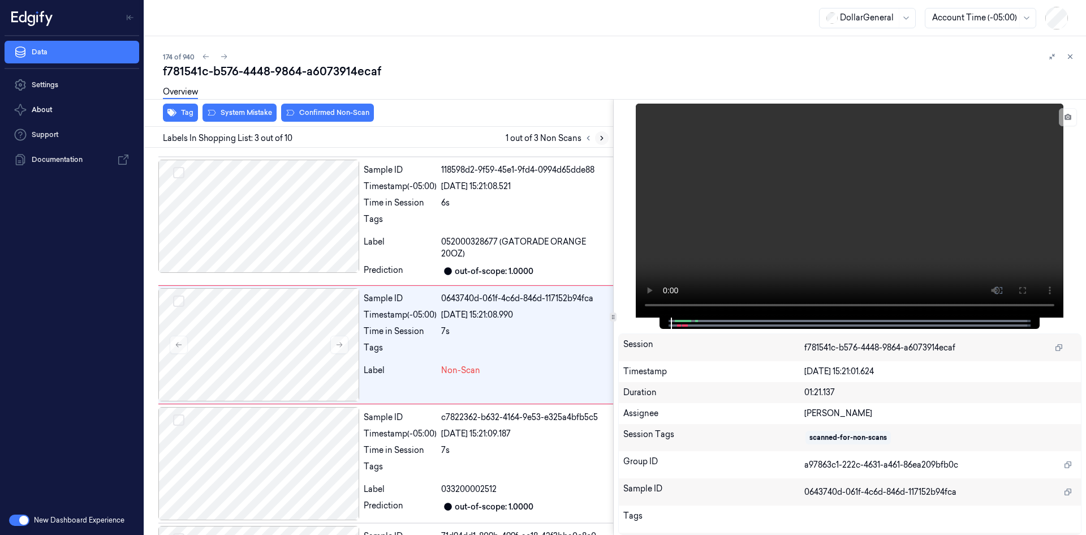
scroll to position [122, 0]
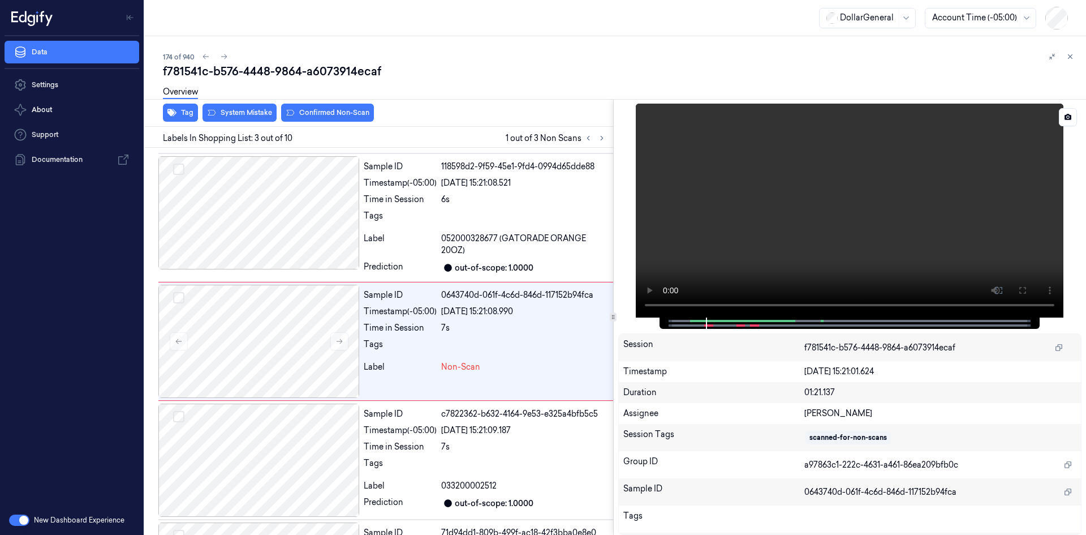
click at [660, 219] on video at bounding box center [850, 211] width 428 height 214
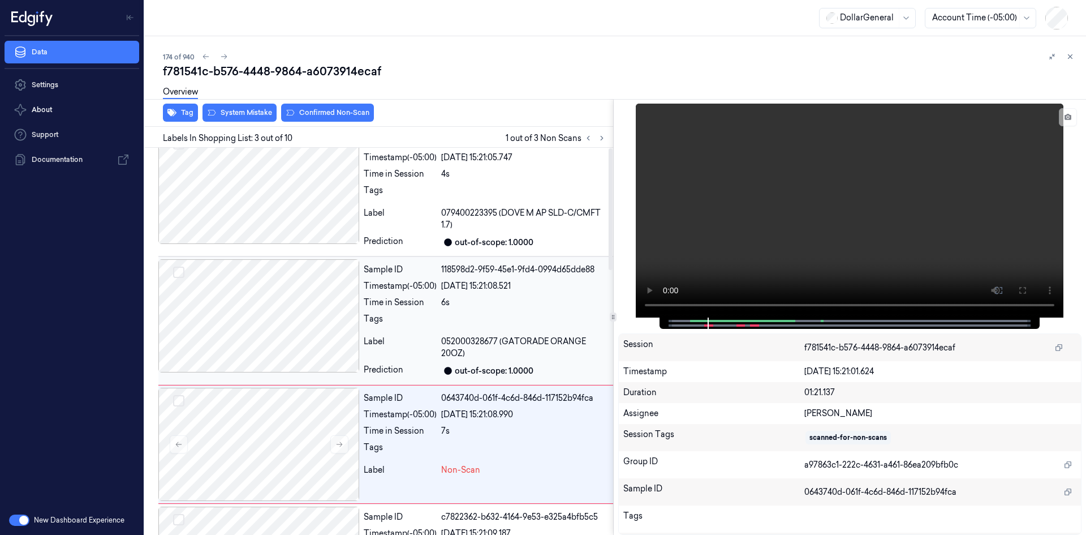
scroll to position [0, 0]
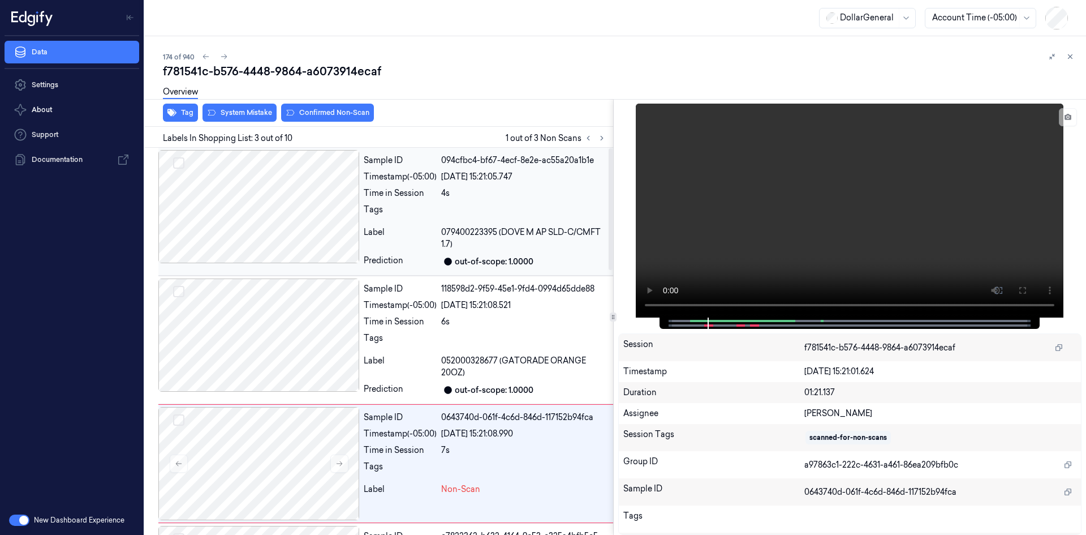
click at [481, 223] on div "Sample ID 094cfbc4-bf67-4ecf-8e2e-ac55a20a1b1e Timestamp (-05:00) [DATE] 15:21:…" at bounding box center [486, 211] width 254 height 123
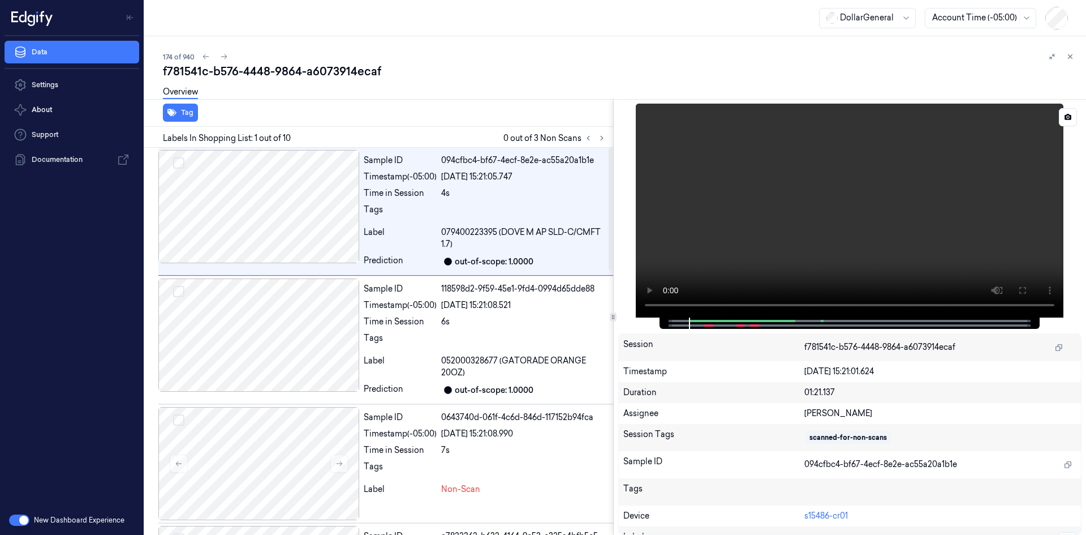
click at [710, 242] on video at bounding box center [850, 211] width 428 height 214
click at [869, 190] on video at bounding box center [850, 211] width 428 height 214
click at [467, 325] on div "6s" at bounding box center [524, 322] width 167 height 12
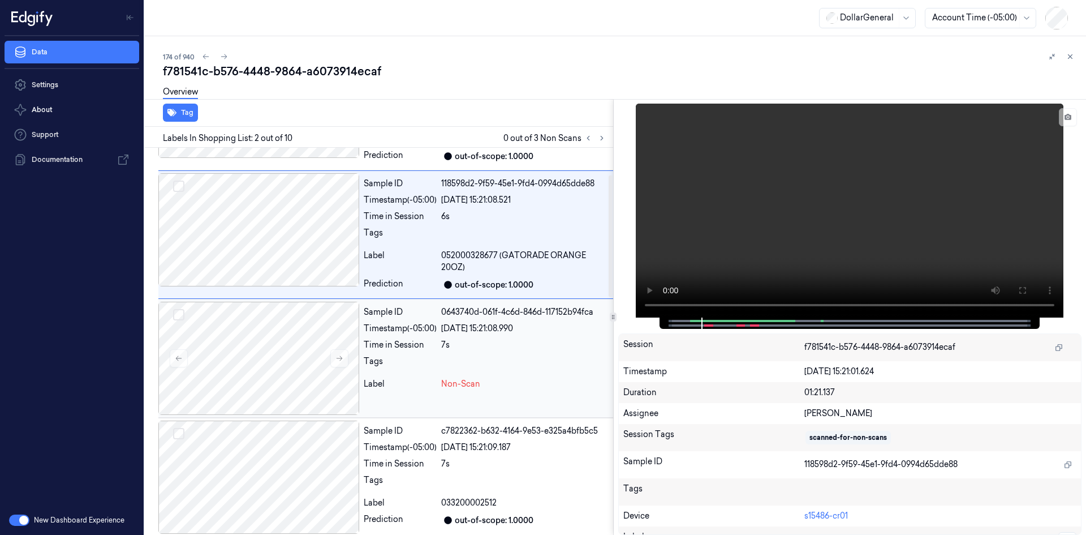
scroll to position [113, 0]
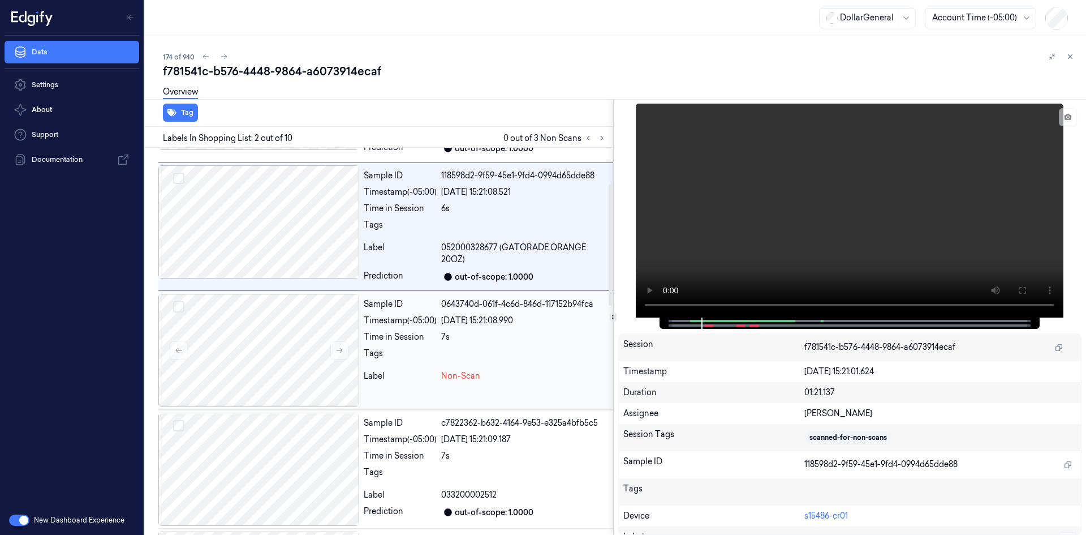
click at [434, 324] on div "Timestamp (-05:00)" at bounding box center [400, 321] width 73 height 12
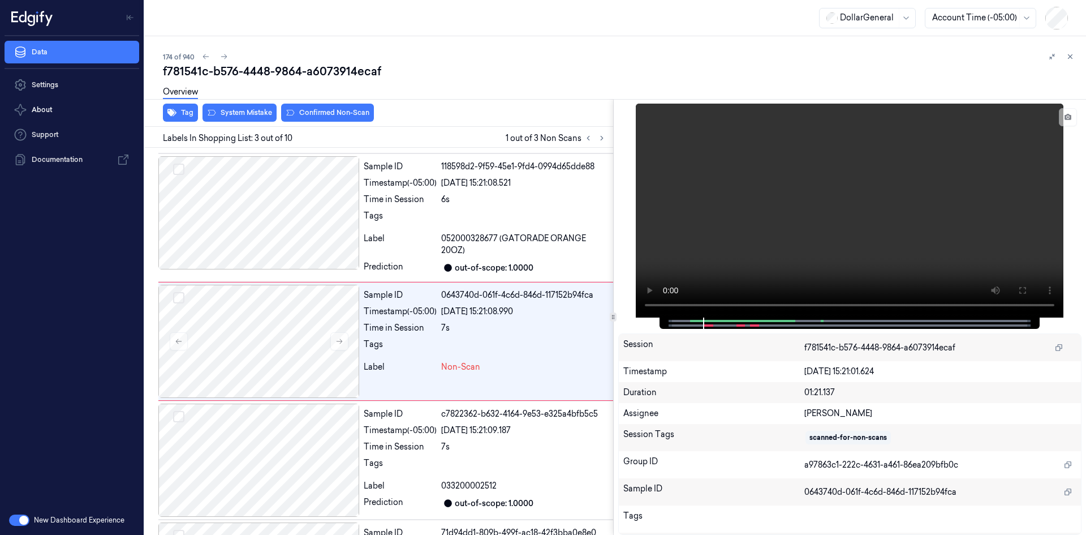
click at [266, 108] on div "Overview" at bounding box center [620, 93] width 914 height 29
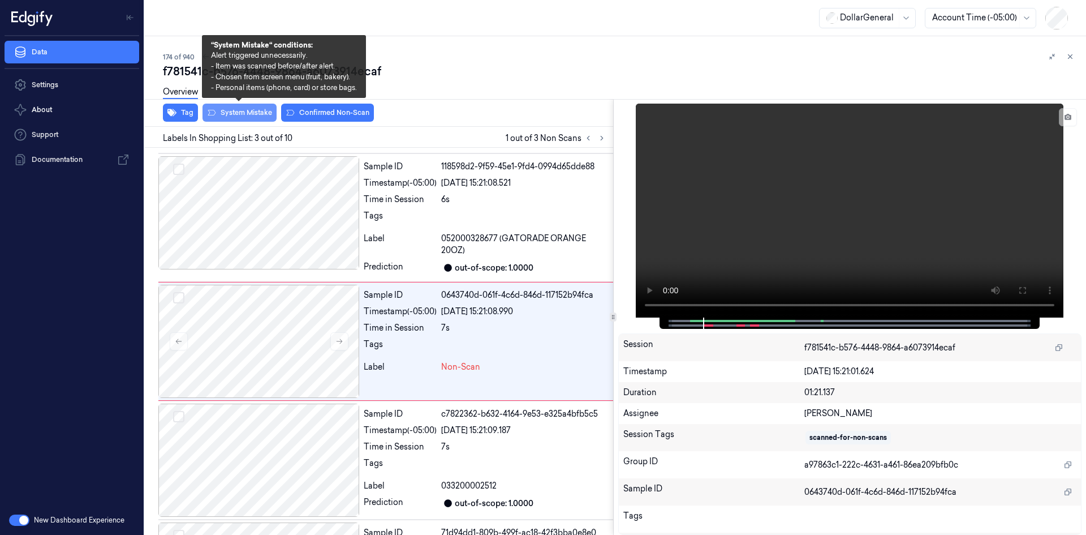
click at [258, 111] on button "System Mistake" at bounding box center [240, 113] width 74 height 18
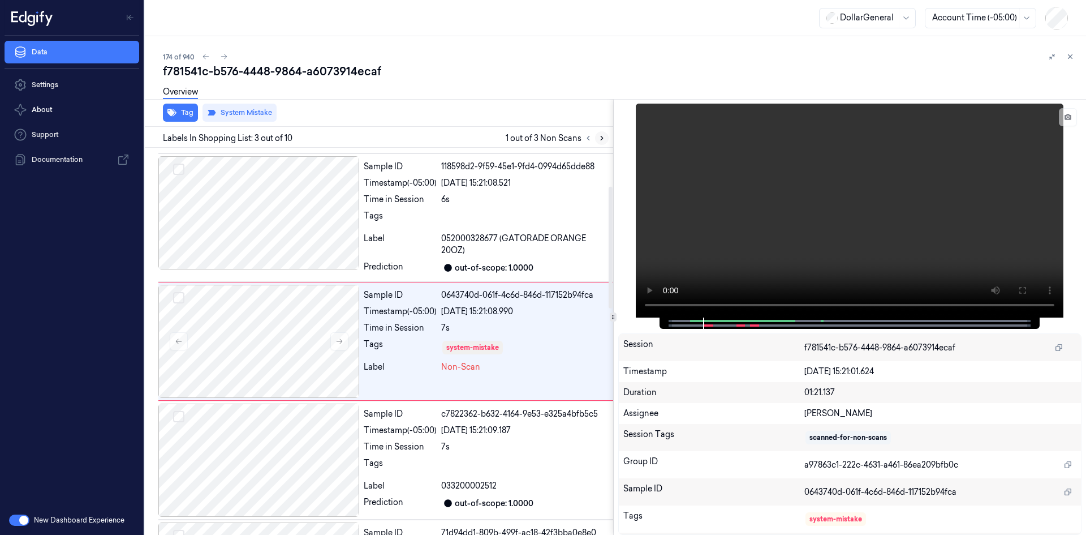
click at [599, 139] on icon at bounding box center [602, 138] width 8 height 8
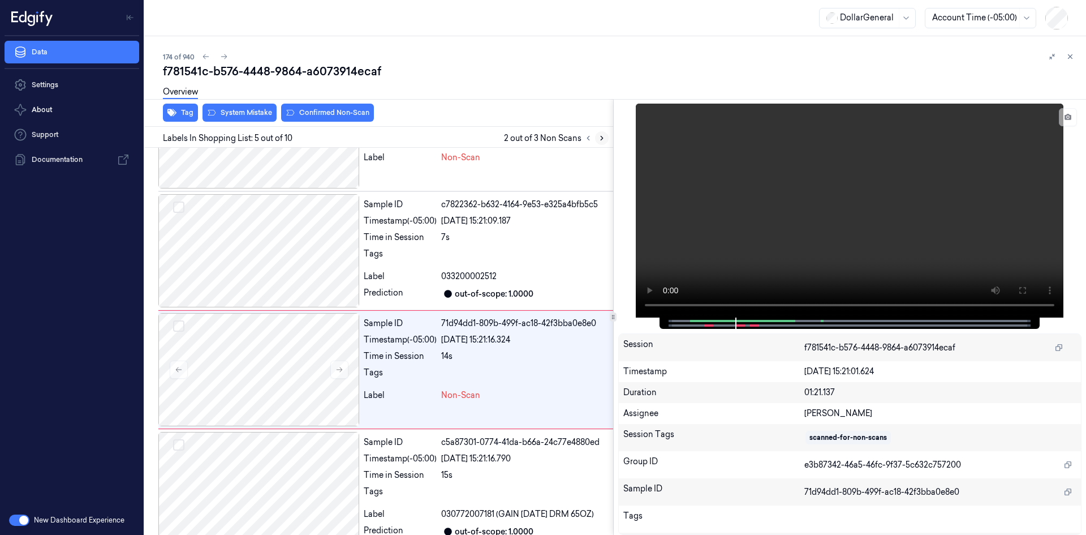
scroll to position [360, 0]
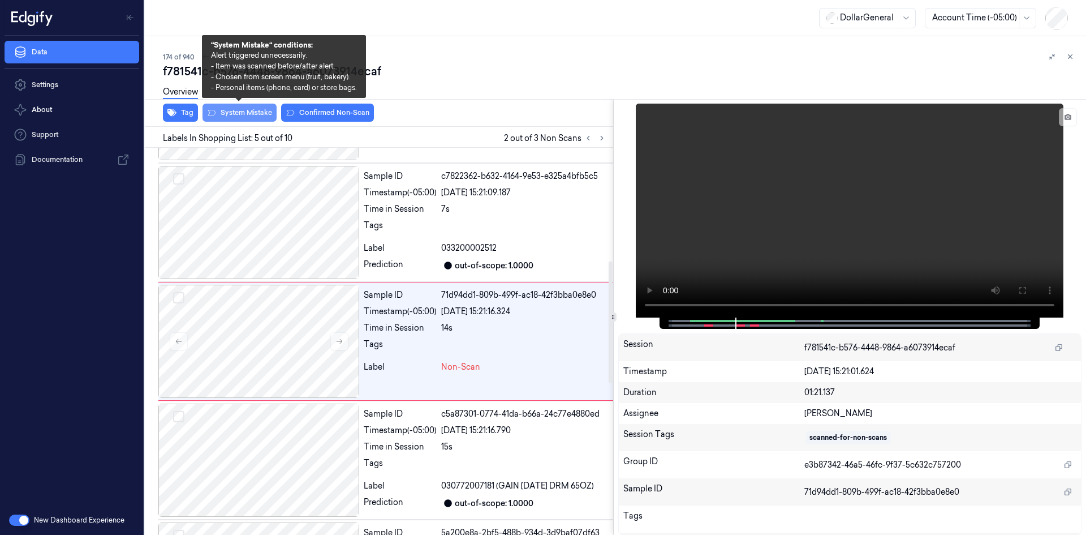
click at [259, 109] on button "System Mistake" at bounding box center [240, 113] width 74 height 18
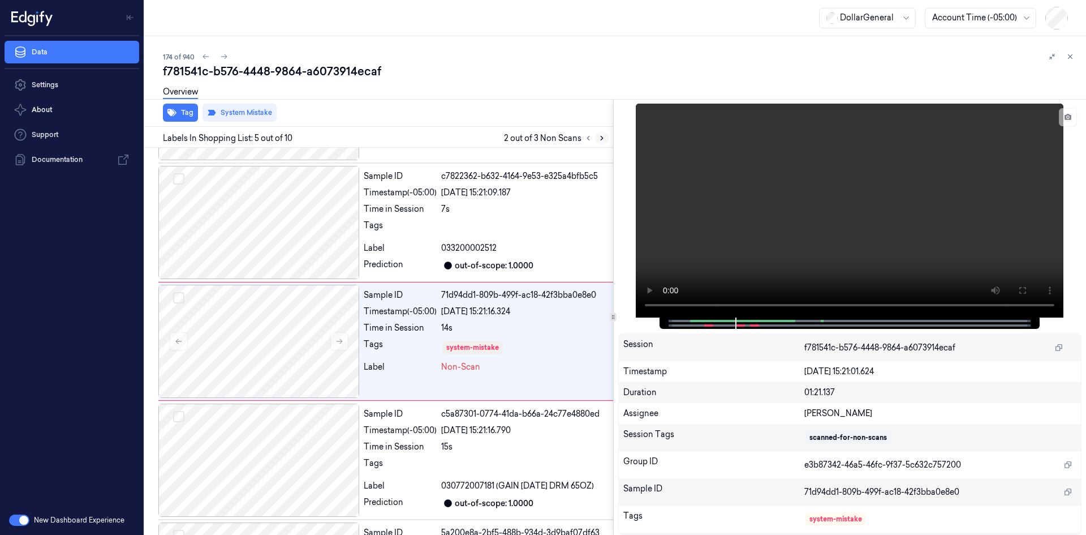
click at [598, 135] on icon at bounding box center [602, 138] width 8 height 8
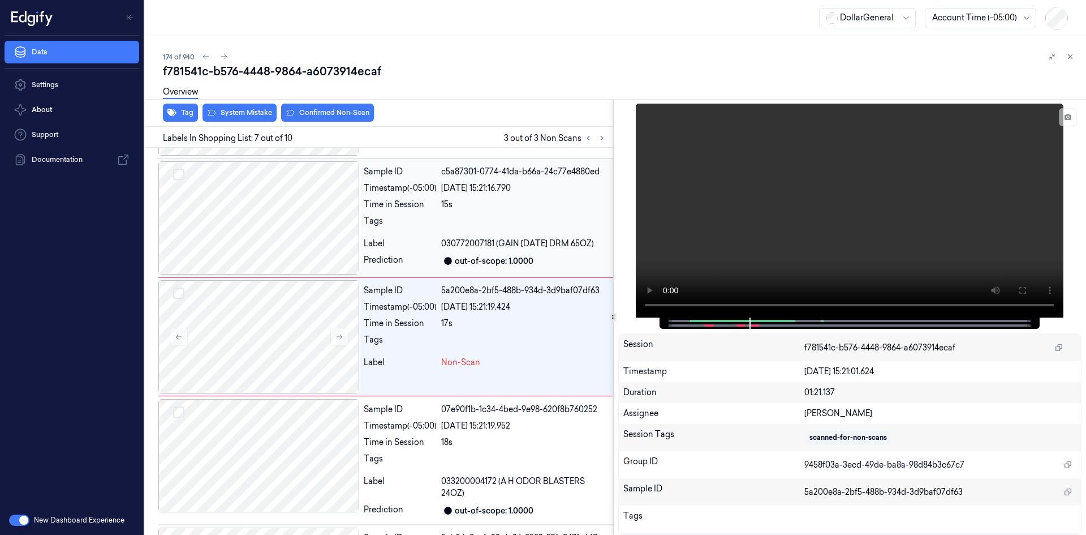
scroll to position [607, 0]
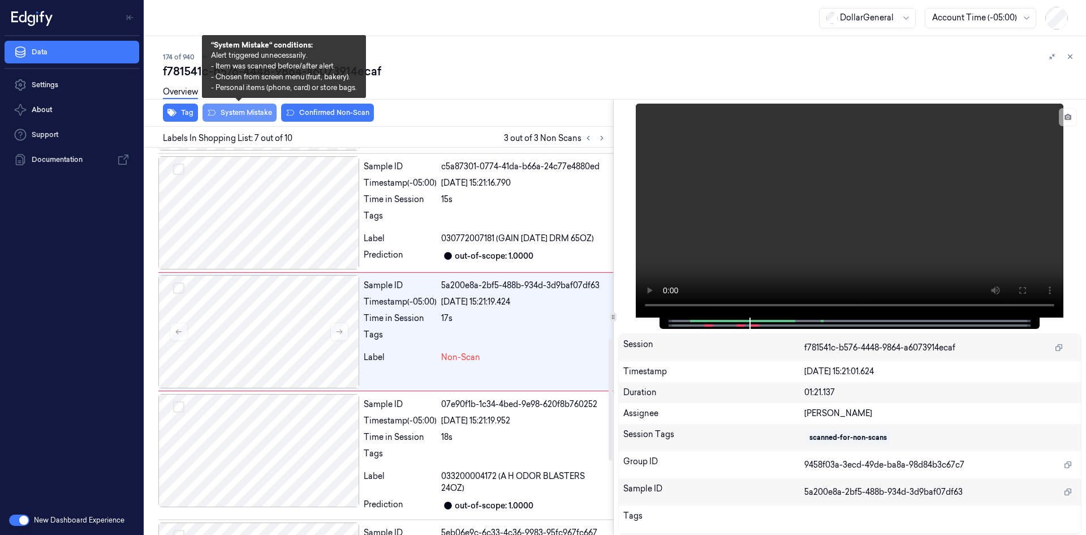
click at [255, 111] on button "System Mistake" at bounding box center [240, 113] width 74 height 18
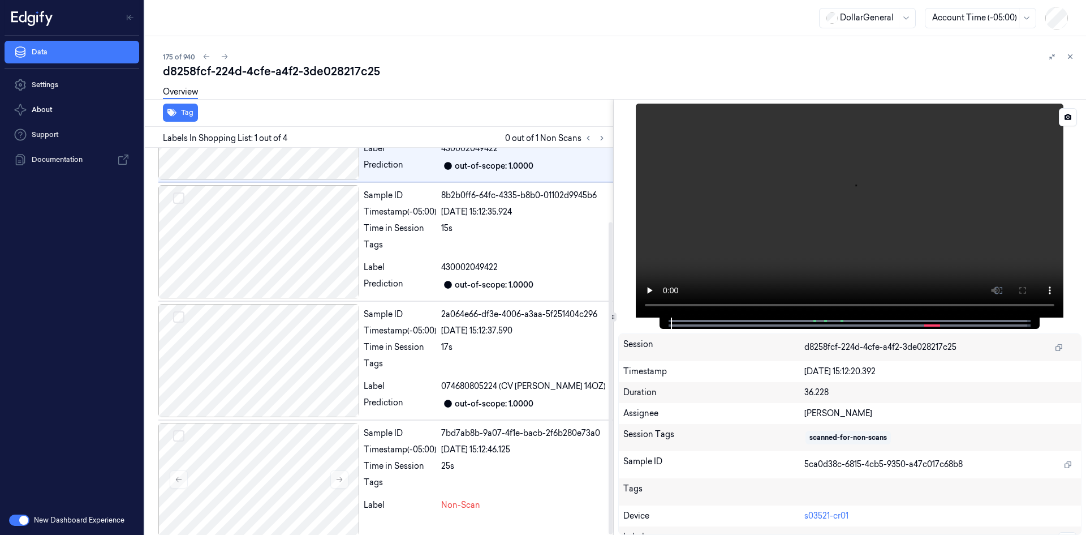
scroll to position [92, 0]
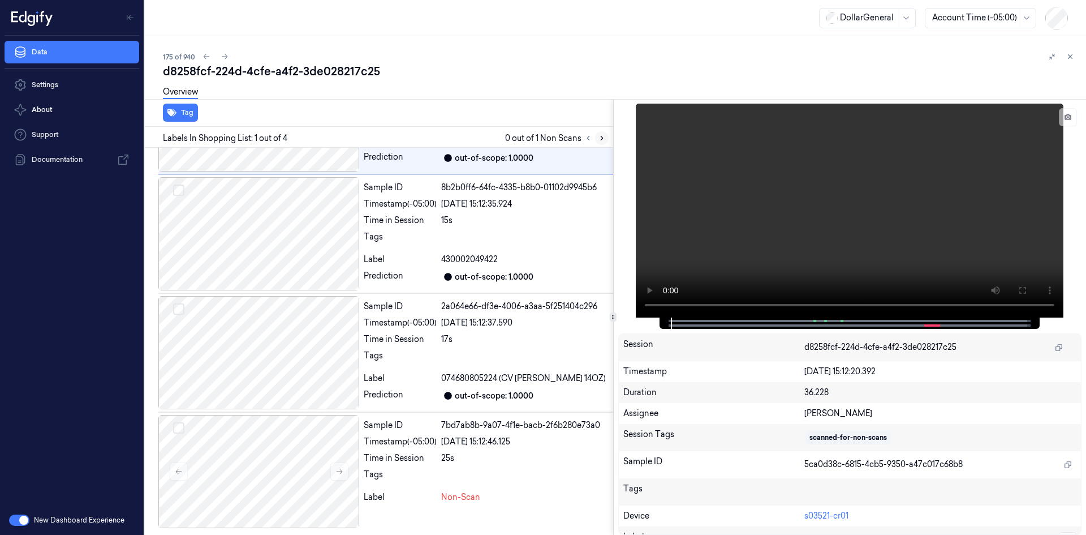
click at [599, 137] on icon at bounding box center [602, 138] width 8 height 8
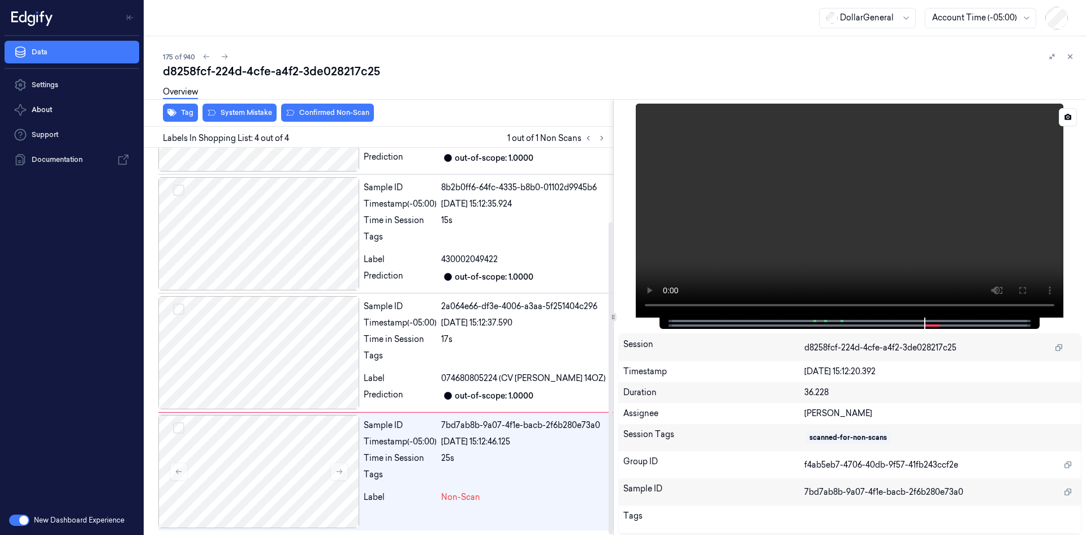
click at [949, 222] on video at bounding box center [850, 211] width 428 height 214
click at [939, 207] on video at bounding box center [850, 211] width 428 height 214
click at [431, 230] on div "Sample ID 8b2b0ff6-64fc-4335-b8b0-01102d9945b6 Timestamp (-05:00) [DATE] 15:12:…" at bounding box center [486, 233] width 254 height 113
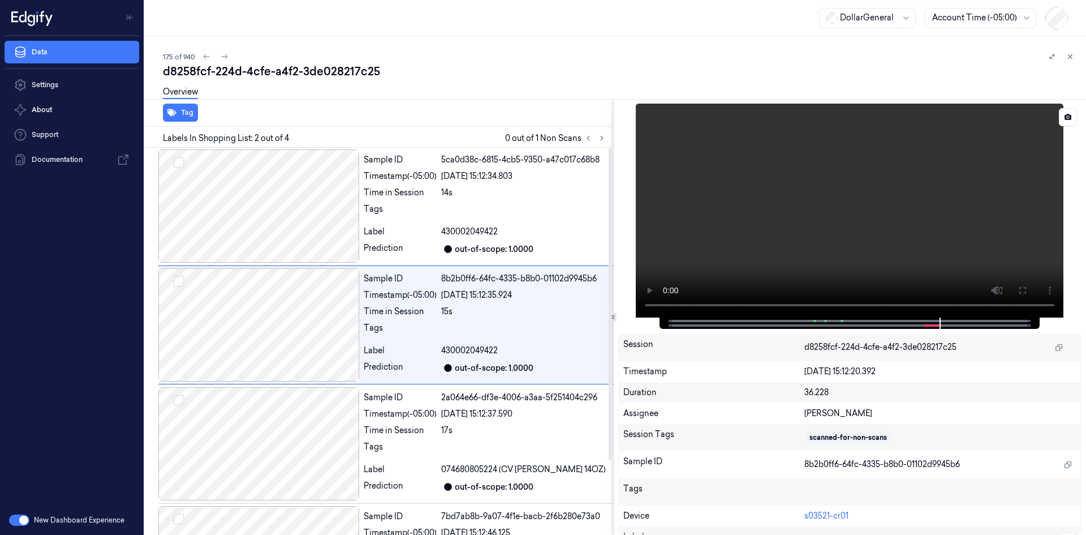
scroll to position [0, 0]
click at [918, 202] on video at bounding box center [850, 211] width 428 height 214
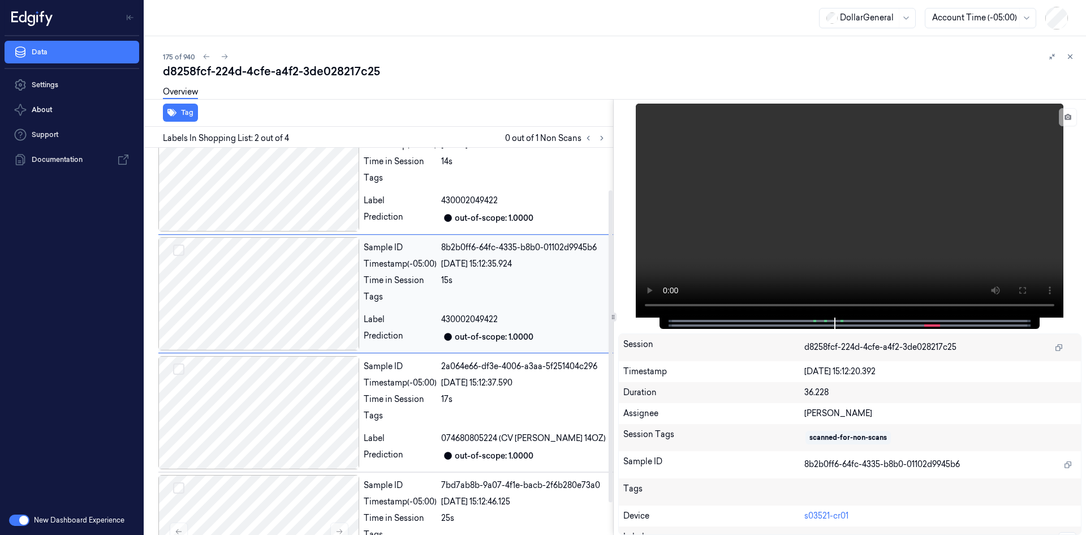
scroll to position [92, 0]
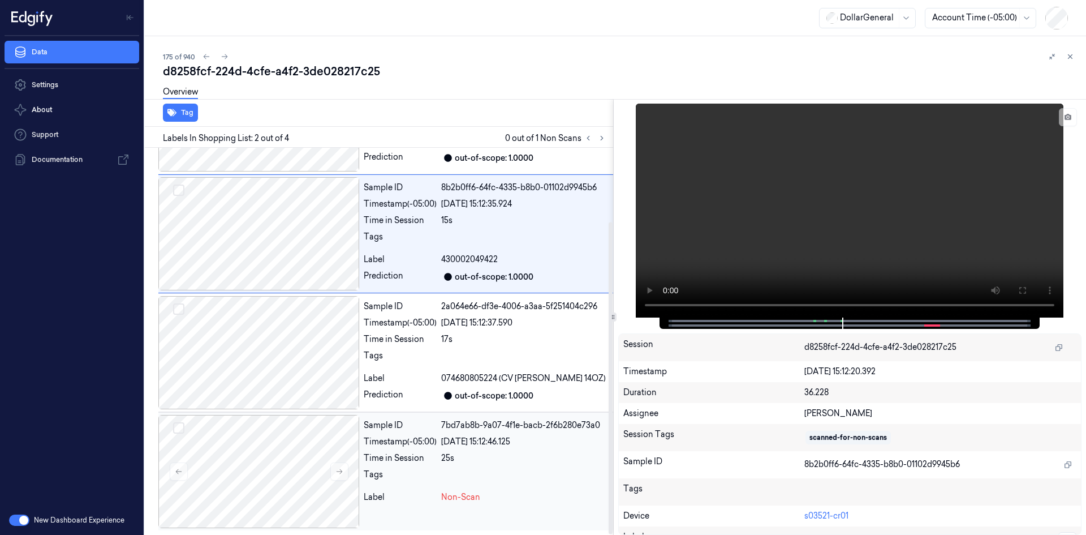
click at [471, 453] on div "25s" at bounding box center [524, 458] width 167 height 12
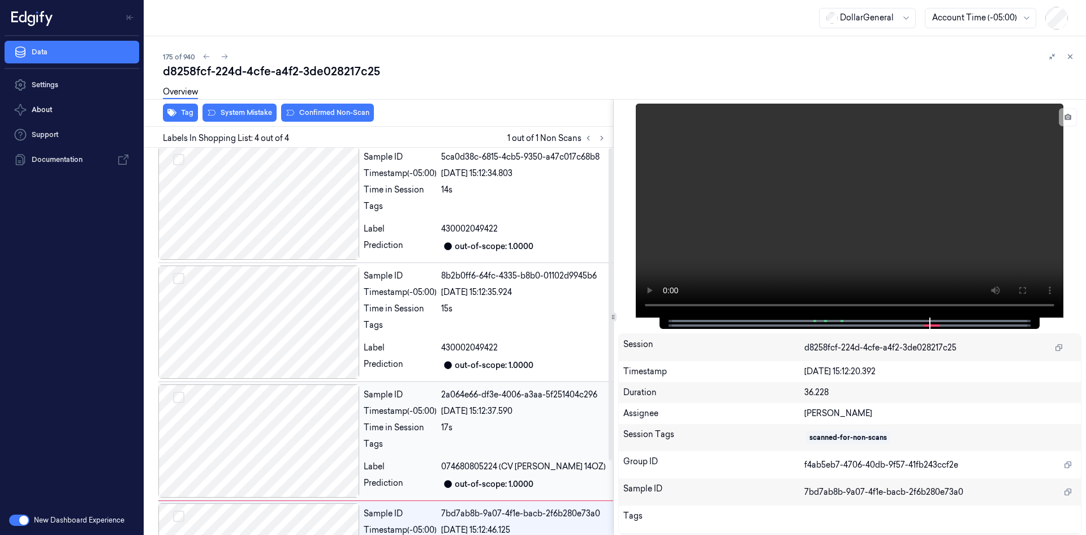
scroll to position [0, 0]
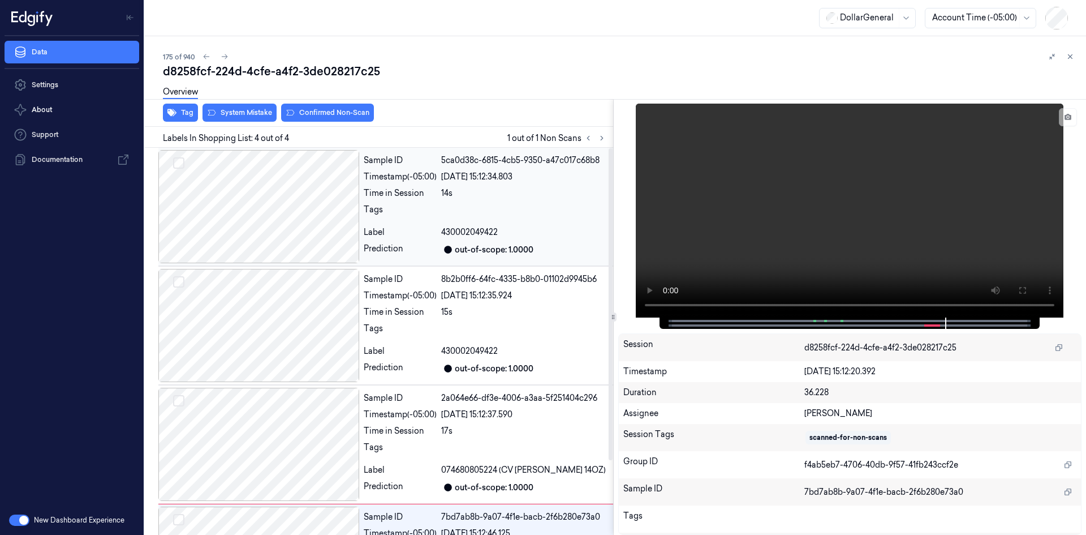
click at [416, 195] on div "Time in Session" at bounding box center [400, 193] width 73 height 12
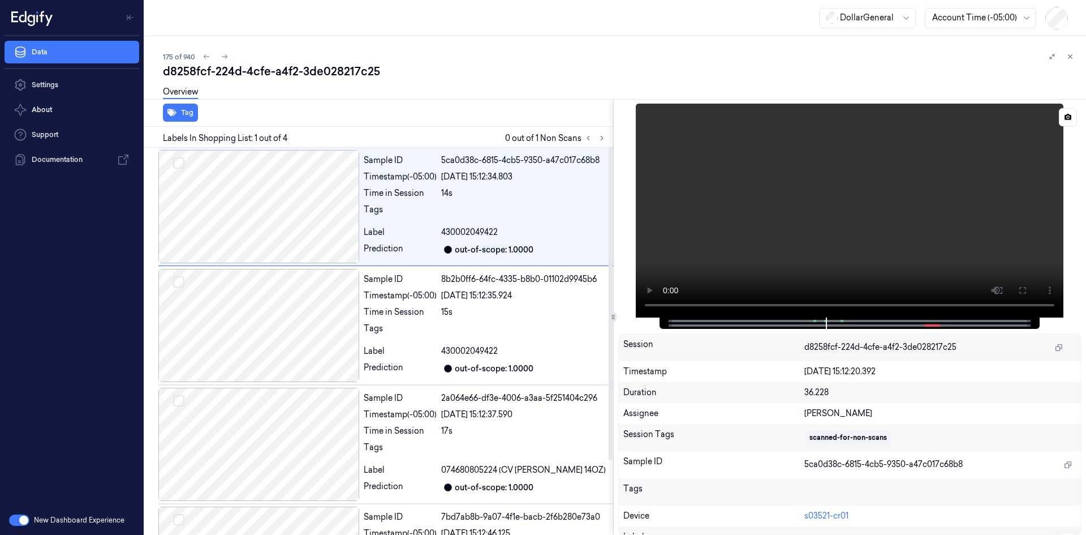
click at [698, 192] on video at bounding box center [850, 211] width 428 height 214
click at [484, 323] on div at bounding box center [524, 332] width 167 height 18
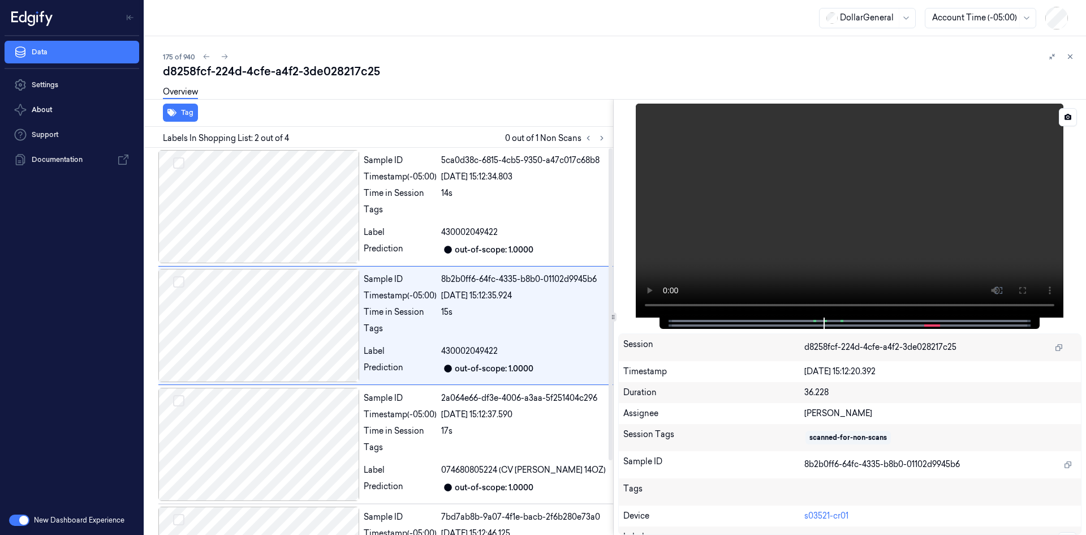
click at [736, 164] on video at bounding box center [850, 211] width 428 height 214
click at [512, 418] on div "[DATE] 15:12:37.590" at bounding box center [524, 415] width 167 height 12
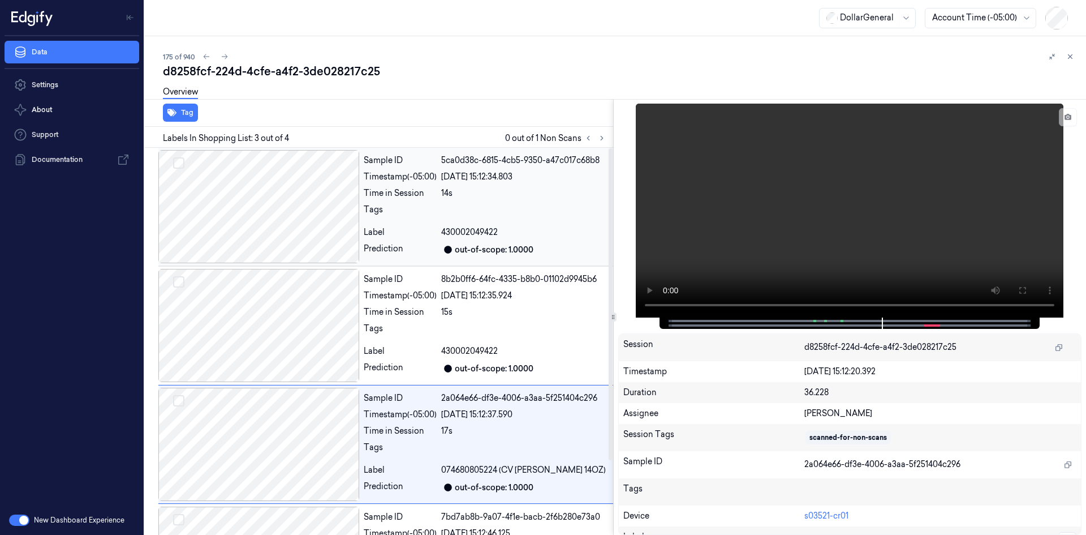
click at [490, 231] on span "430002049422" at bounding box center [469, 232] width 57 height 12
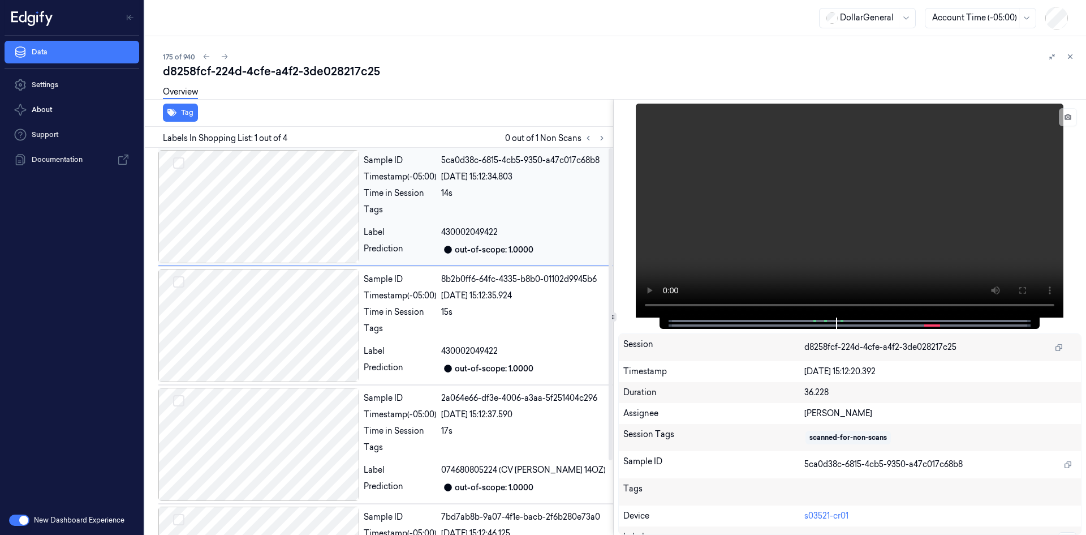
click at [468, 243] on div "out-of-scope: 1.0000" at bounding box center [524, 250] width 167 height 14
click at [449, 296] on div "[DATE] 15:12:35.924" at bounding box center [524, 296] width 167 height 12
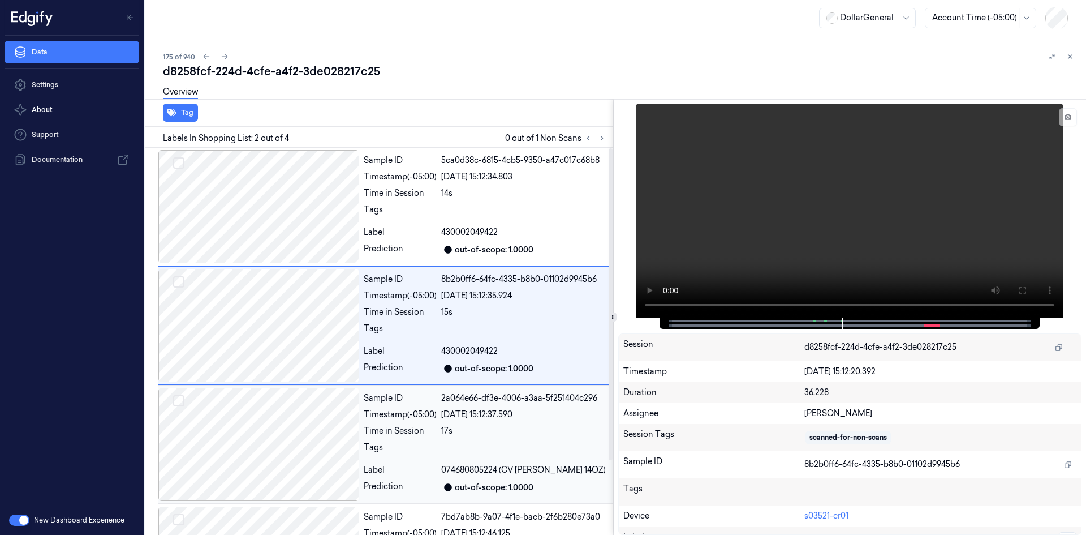
click at [429, 403] on div "Sample ID" at bounding box center [400, 398] width 73 height 12
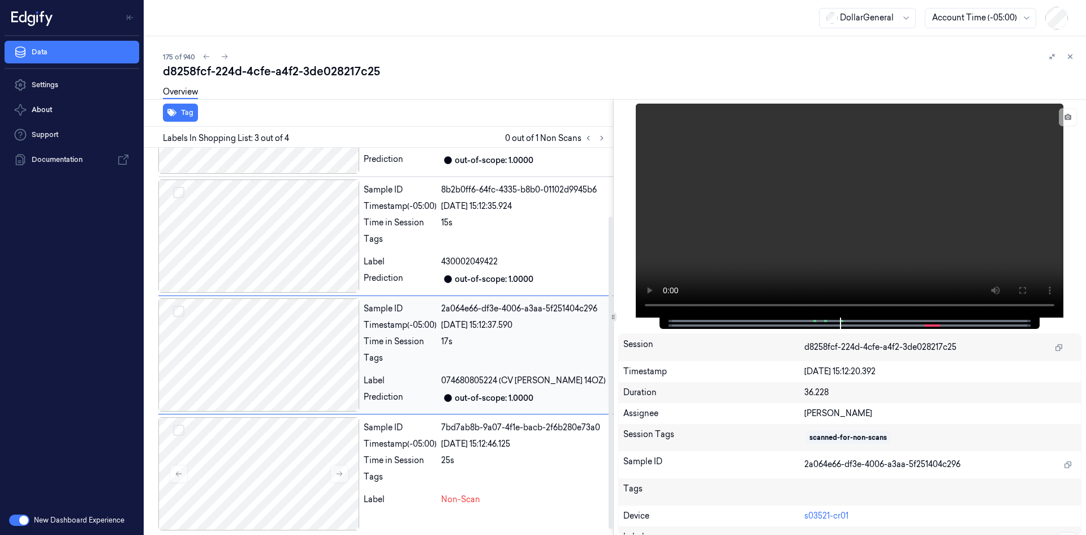
scroll to position [92, 0]
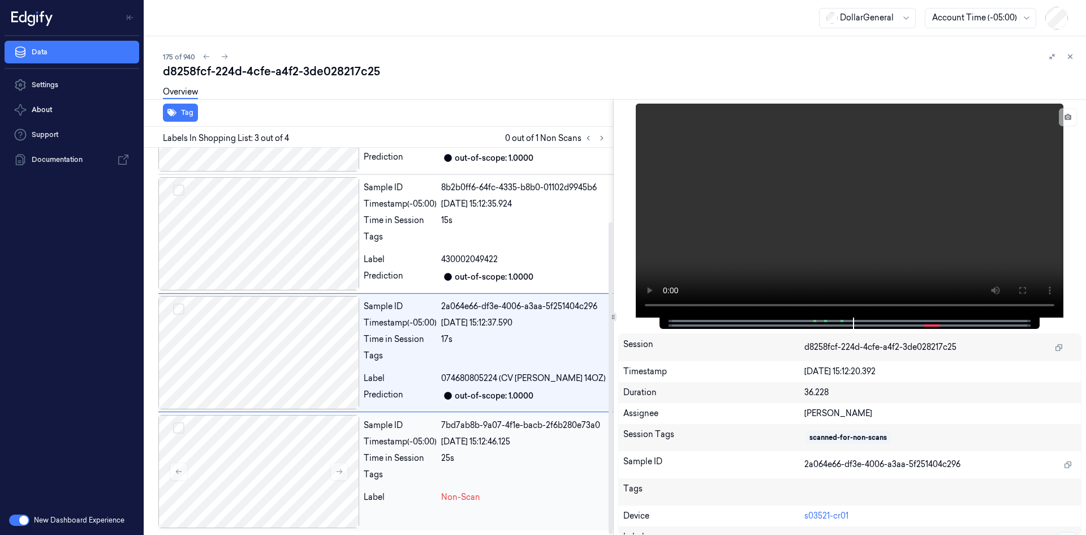
click at [420, 475] on div "Tags" at bounding box center [400, 477] width 73 height 18
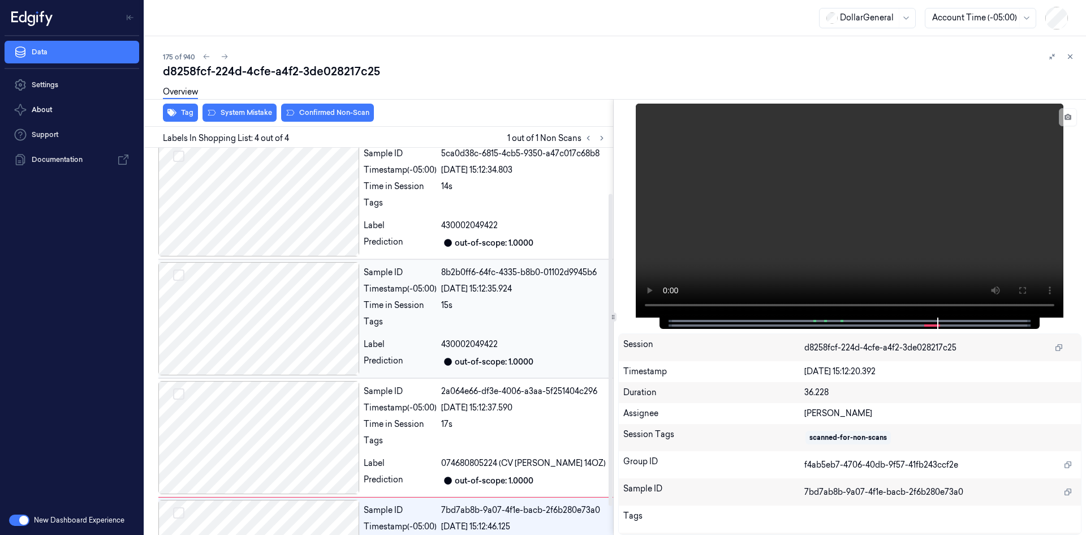
scroll to position [0, 0]
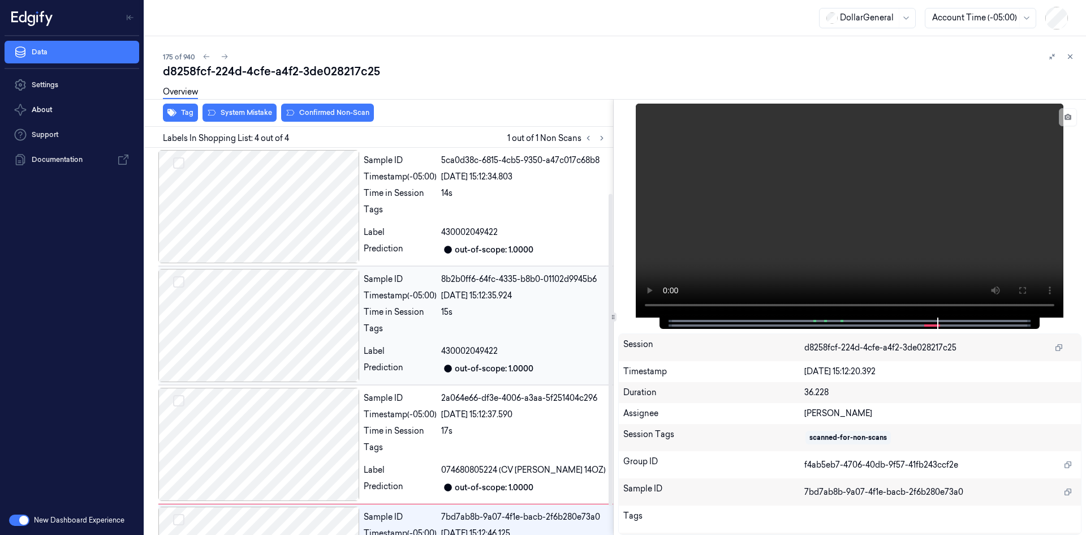
drag, startPoint x: 427, startPoint y: 309, endPoint x: 431, endPoint y: 296, distance: 14.3
drag, startPoint x: 431, startPoint y: 296, endPoint x: 473, endPoint y: 222, distance: 85.1
click at [473, 222] on div "Sample ID 5ca0d38c-6815-4cb5-9350-a47c017c68b8 Timestamp (-05:00) [DATE] 15:12:…" at bounding box center [486, 206] width 254 height 113
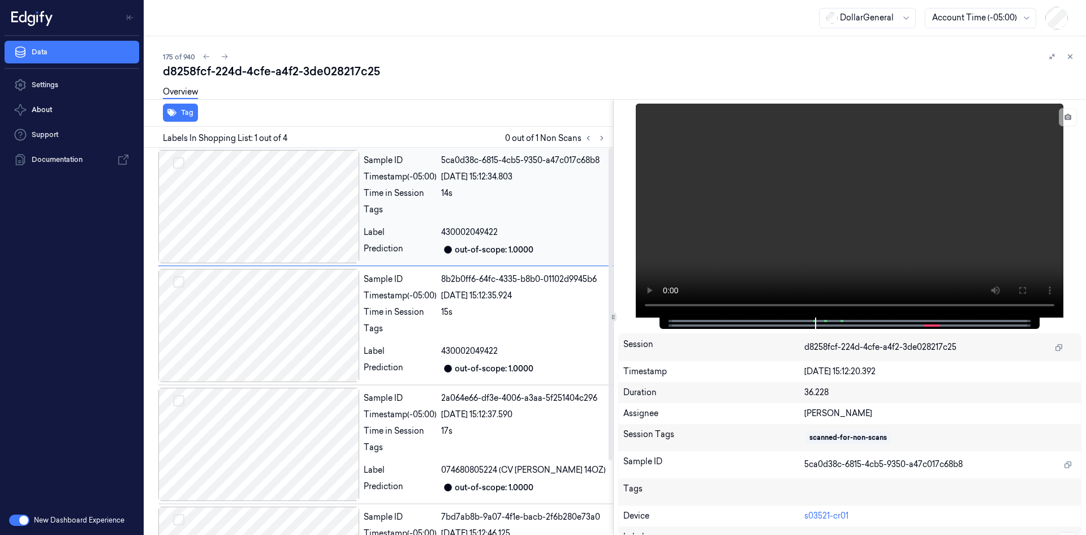
click at [465, 230] on span "430002049422" at bounding box center [469, 232] width 57 height 12
click at [436, 335] on div "Tags" at bounding box center [400, 332] width 73 height 18
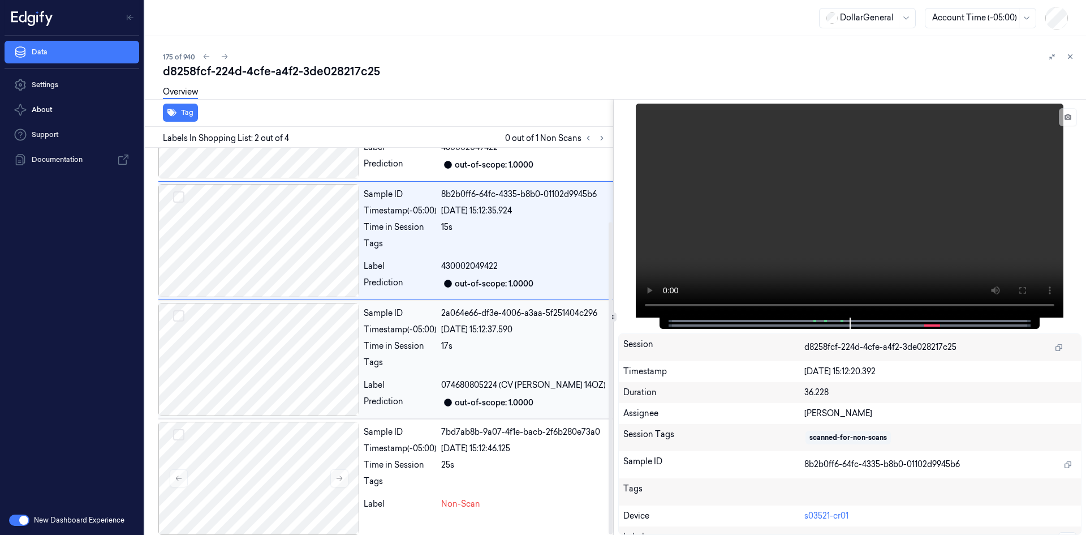
scroll to position [92, 0]
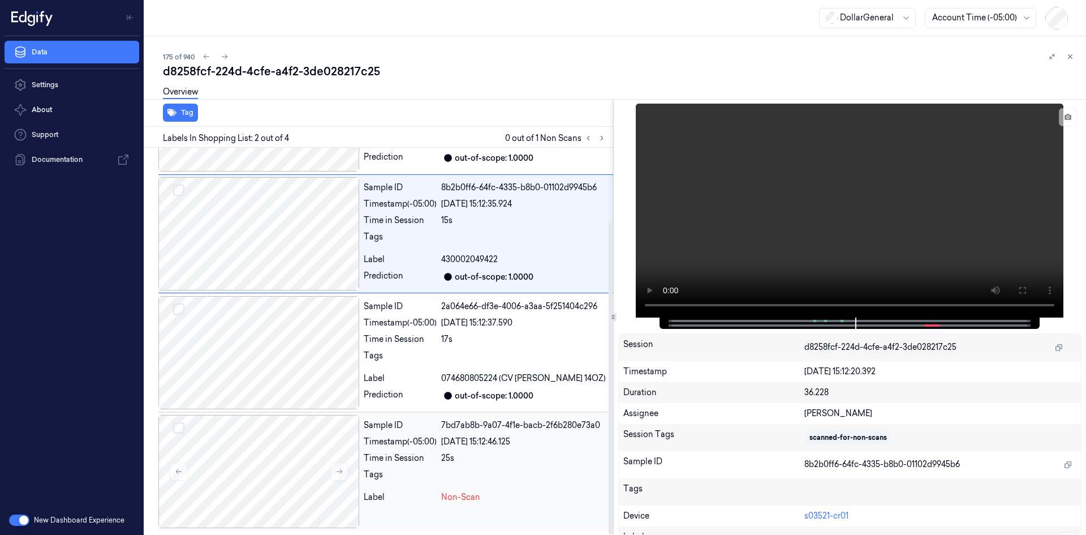
click at [411, 451] on div "Sample ID 7bd7ab8b-9a07-4f1e-bacb-2f6b280e73a0 Timestamp (-05:00) [DATE] 15:12:…" at bounding box center [486, 471] width 254 height 113
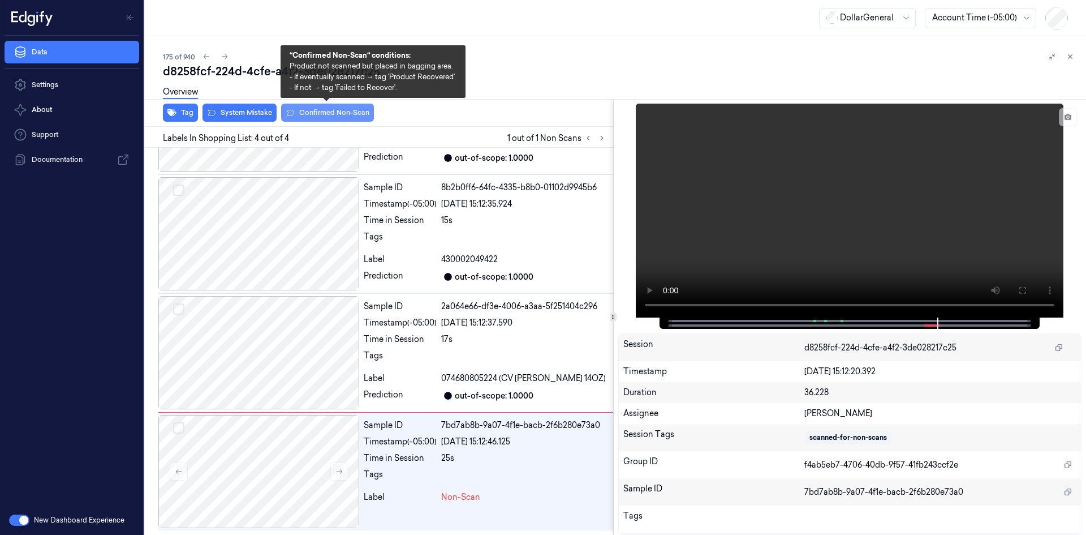
click at [315, 115] on button "Confirmed Non-Scan" at bounding box center [327, 113] width 93 height 18
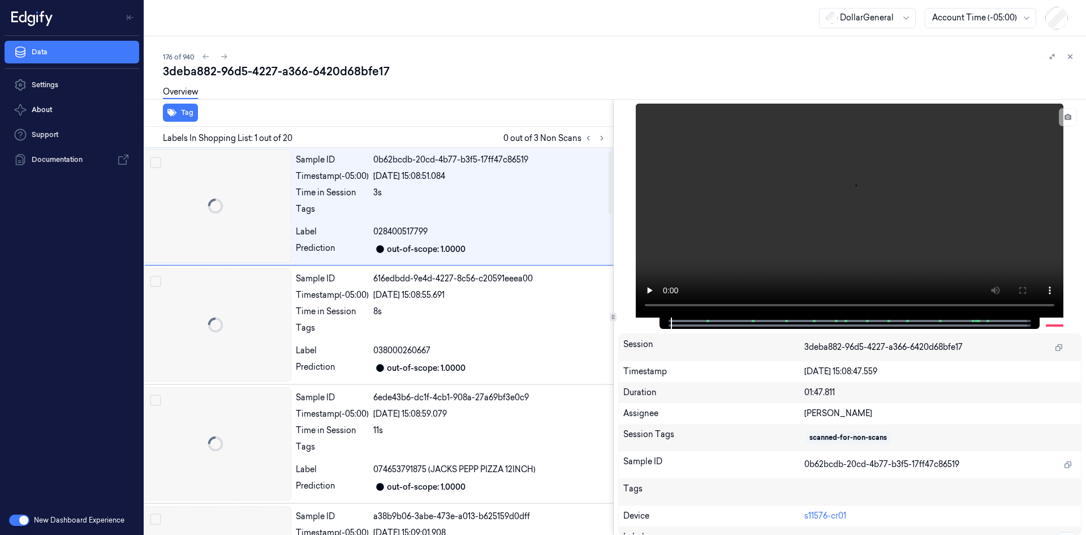
scroll to position [0, 18]
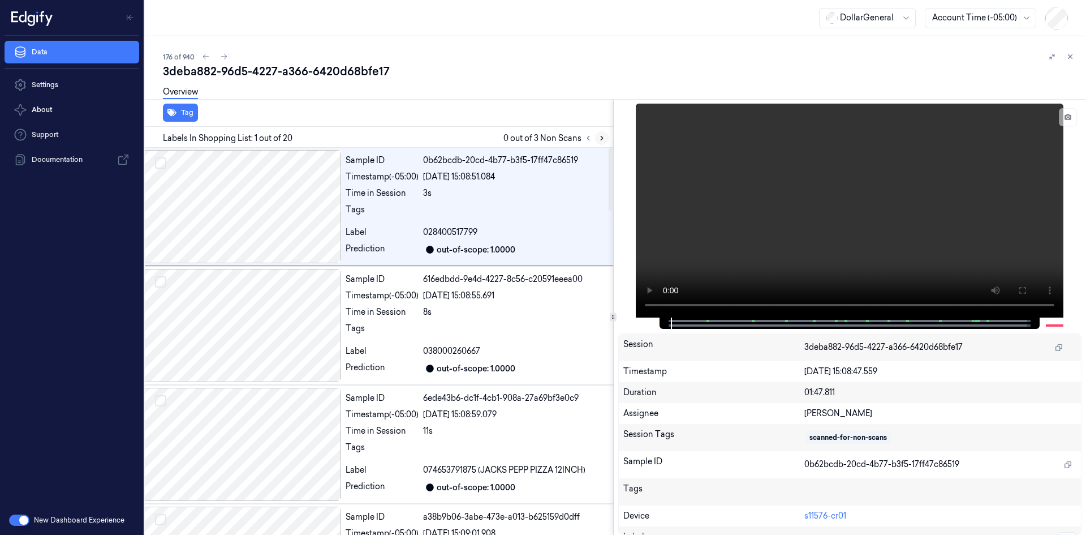
click at [600, 139] on icon at bounding box center [602, 138] width 8 height 8
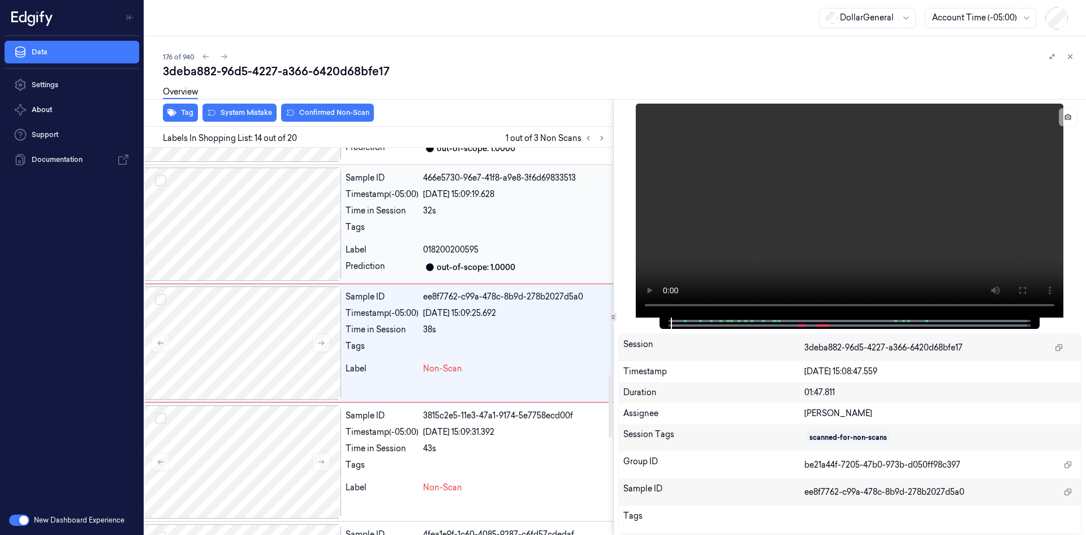
scroll to position [1410, 18]
click at [760, 239] on video at bounding box center [850, 211] width 428 height 214
click at [773, 242] on video at bounding box center [850, 211] width 428 height 214
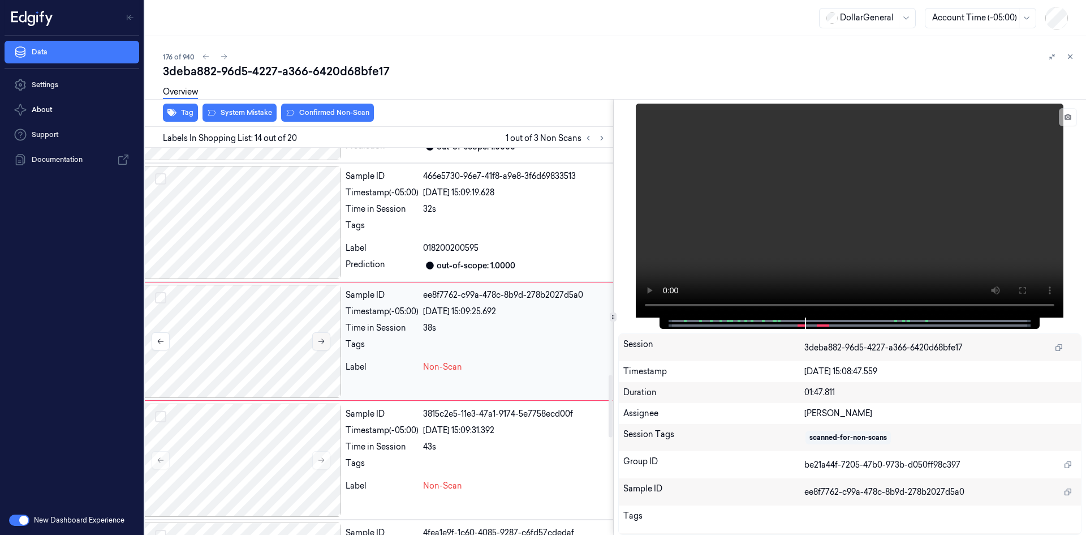
click at [316, 347] on button at bounding box center [321, 341] width 18 height 18
click at [647, 247] on div at bounding box center [850, 211] width 464 height 214
click at [686, 219] on video at bounding box center [850, 211] width 428 height 214
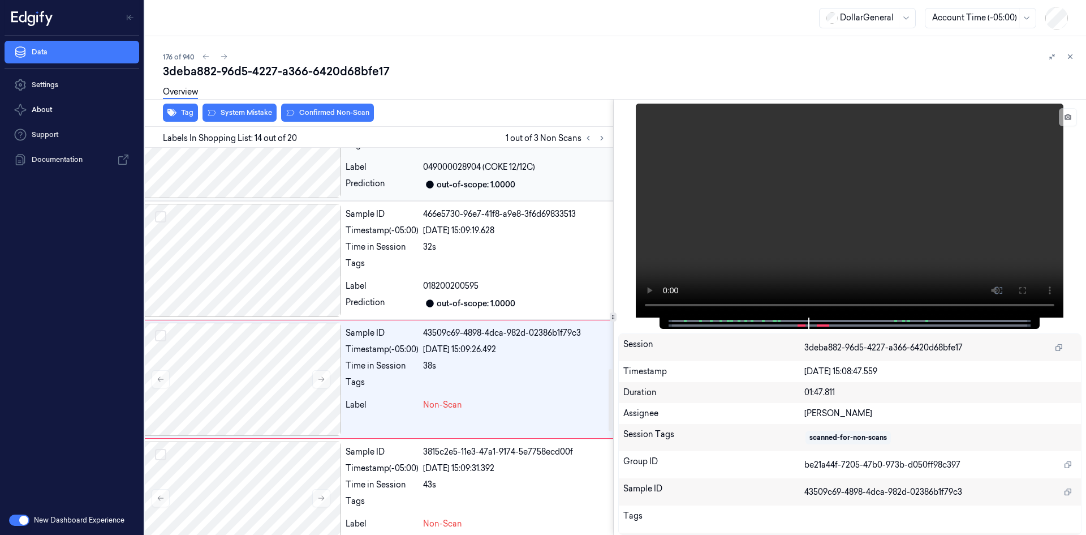
scroll to position [1240, 18]
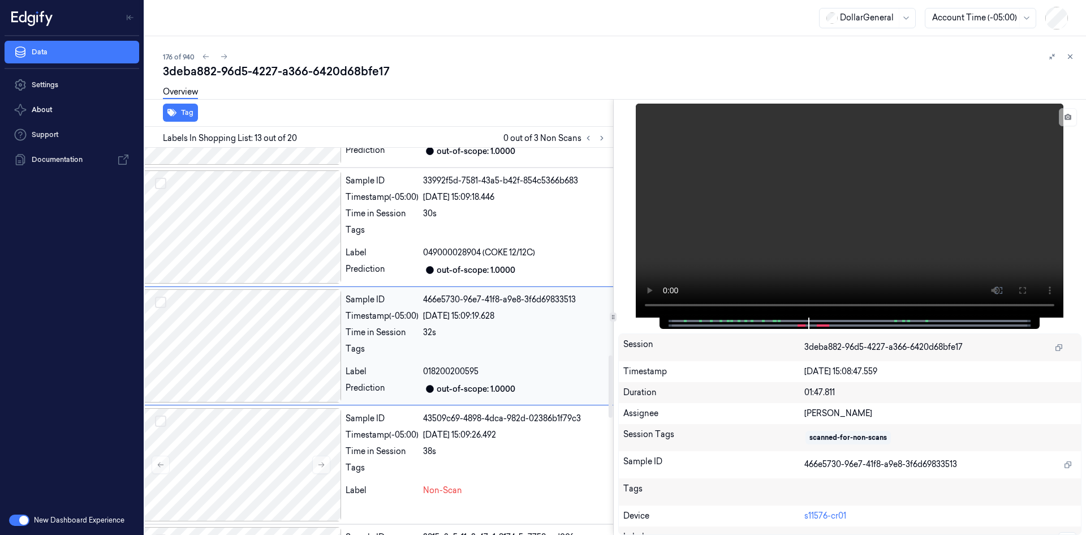
scroll to position [1291, 18]
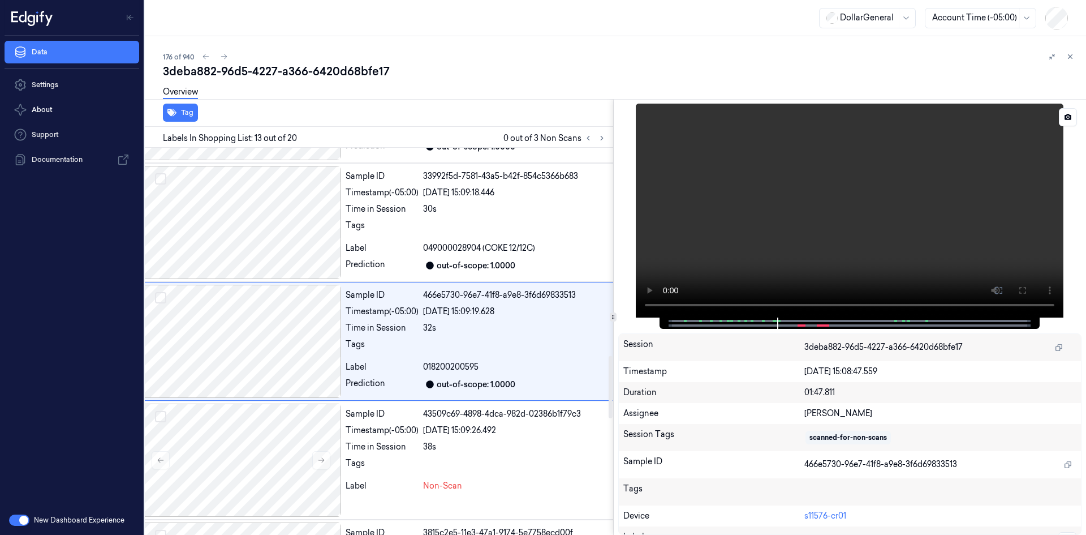
click at [867, 200] on video at bounding box center [850, 211] width 428 height 214
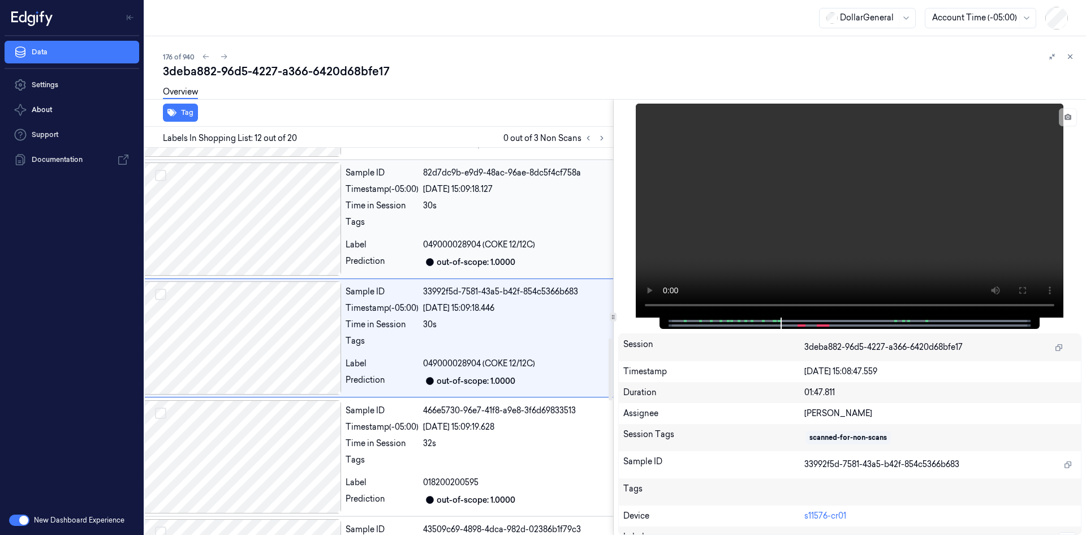
scroll to position [1172, 18]
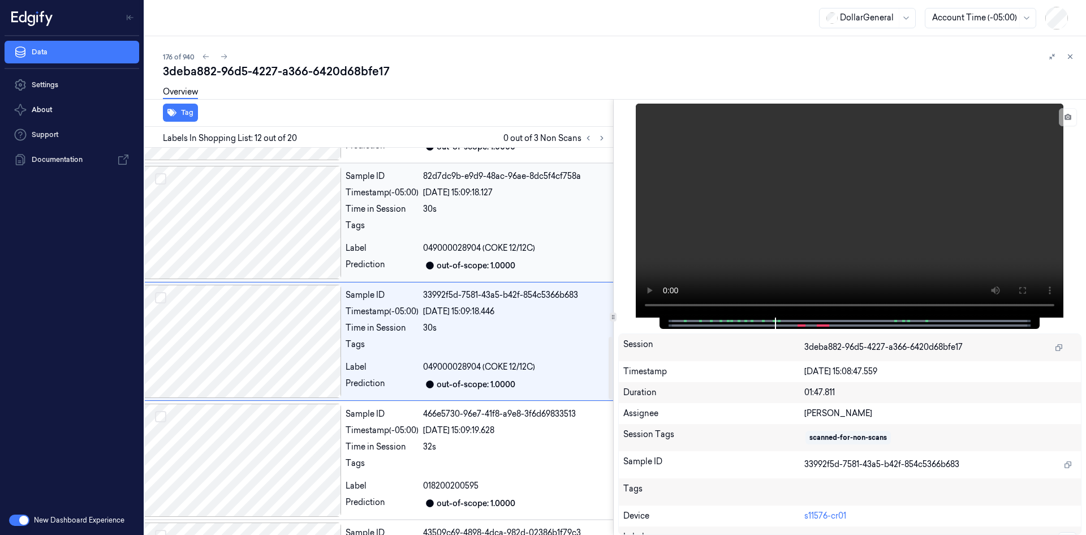
click at [485, 260] on div "out-of-scope: 1.0000" at bounding box center [476, 266] width 79 height 12
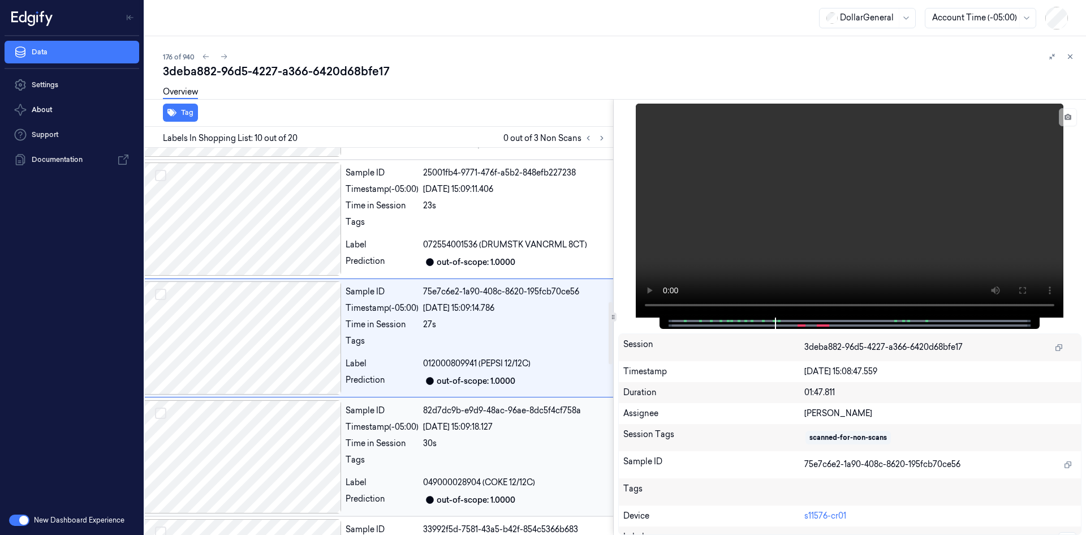
scroll to position [935, 18]
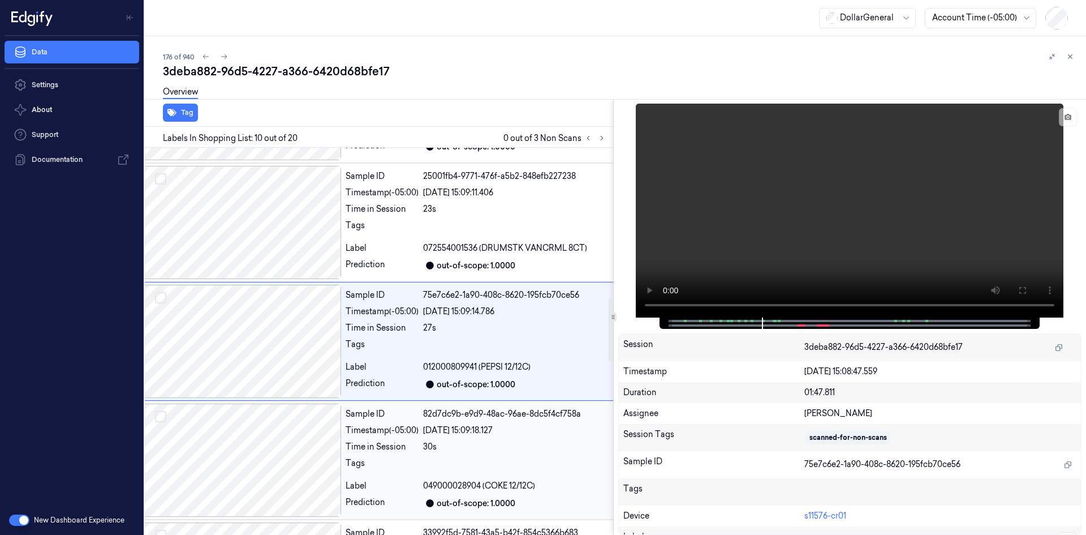
click at [485, 260] on div "out-of-scope: 1.0000" at bounding box center [476, 266] width 79 height 12
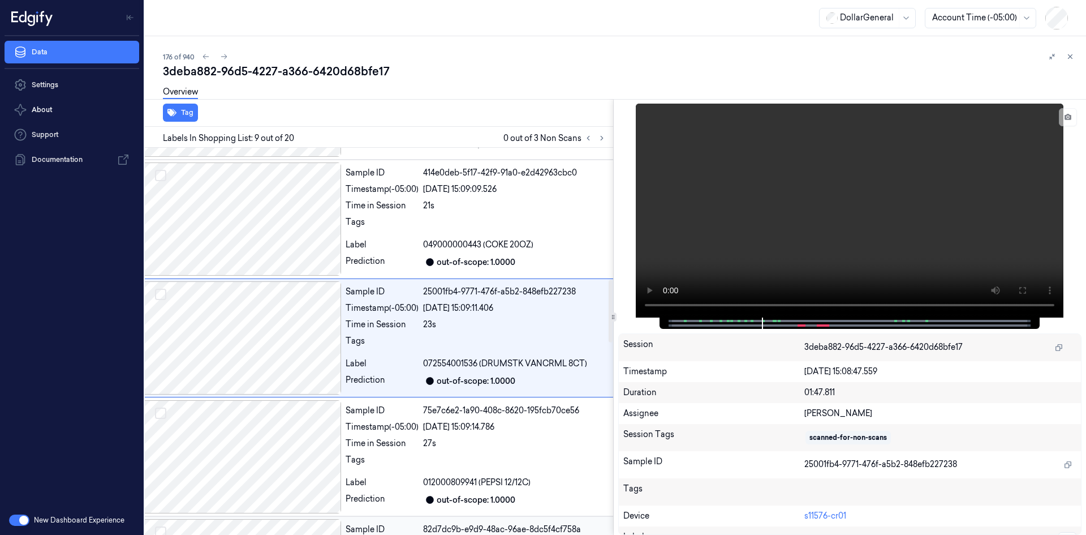
scroll to position [816, 18]
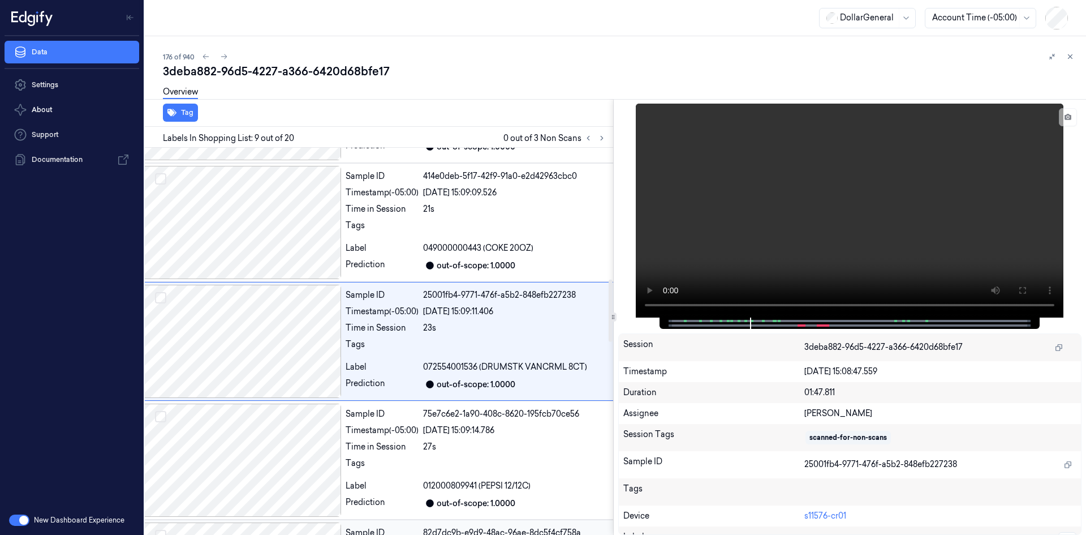
click at [485, 260] on div "out-of-scope: 1.0000" at bounding box center [476, 266] width 79 height 12
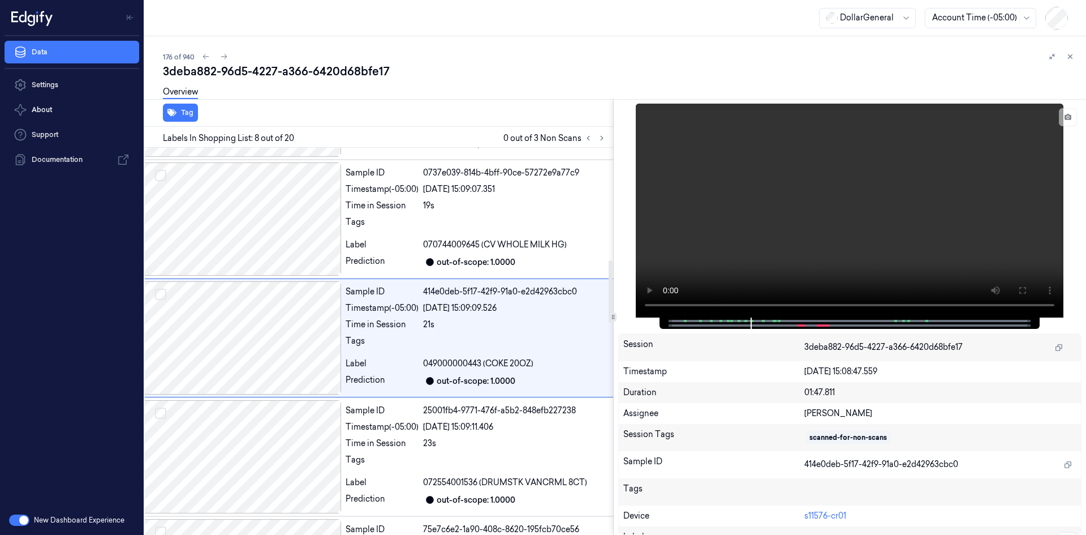
scroll to position [697, 18]
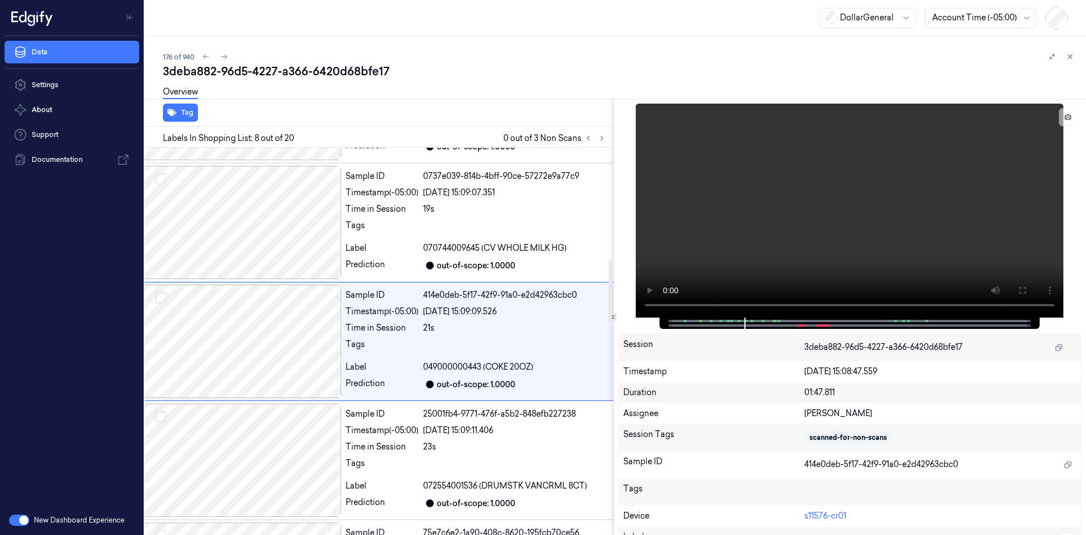
click at [485, 260] on div "out-of-scope: 1.0000" at bounding box center [476, 266] width 79 height 12
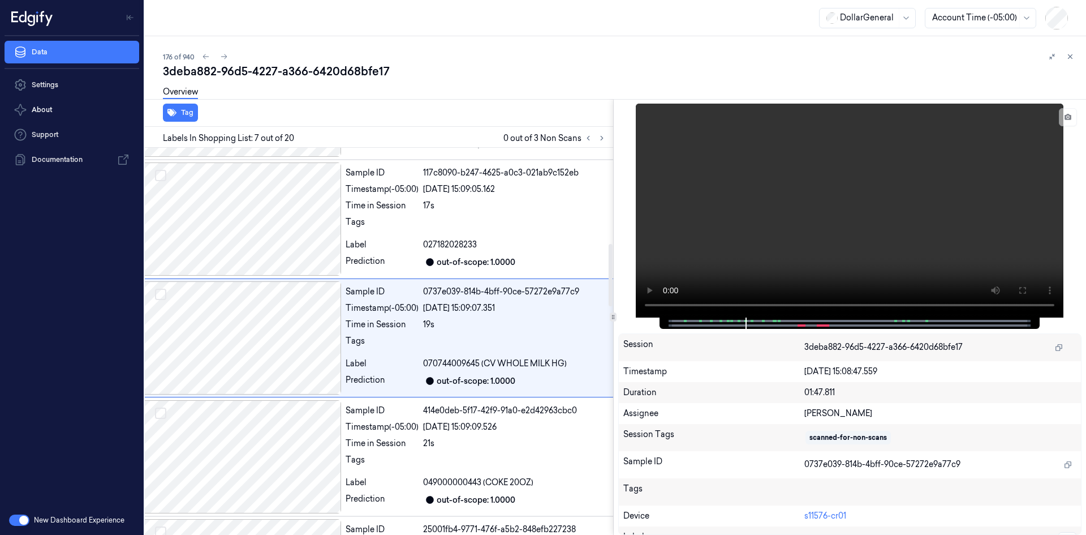
scroll to position [578, 18]
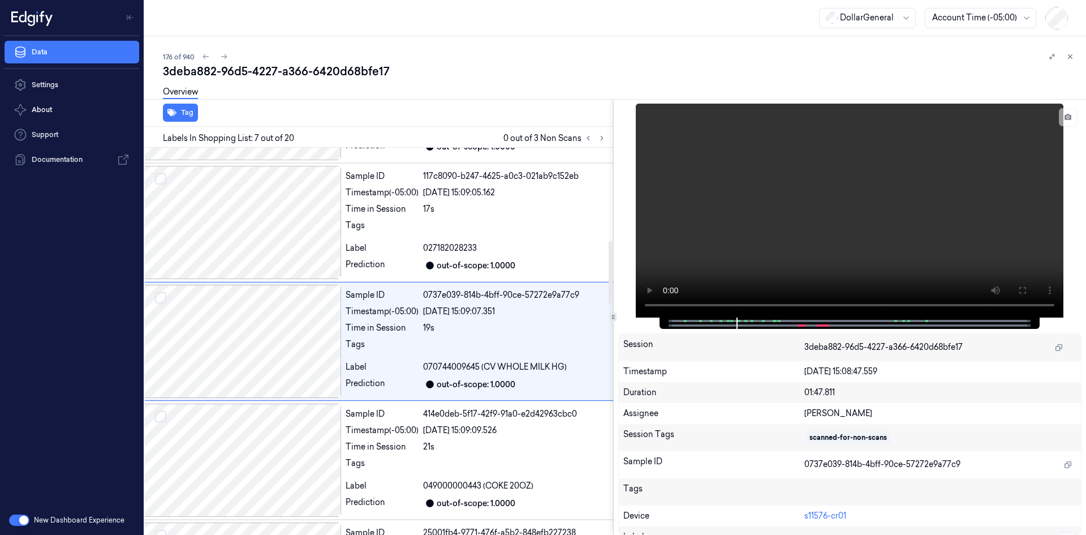
click at [485, 260] on div "out-of-scope: 1.0000" at bounding box center [476, 266] width 79 height 12
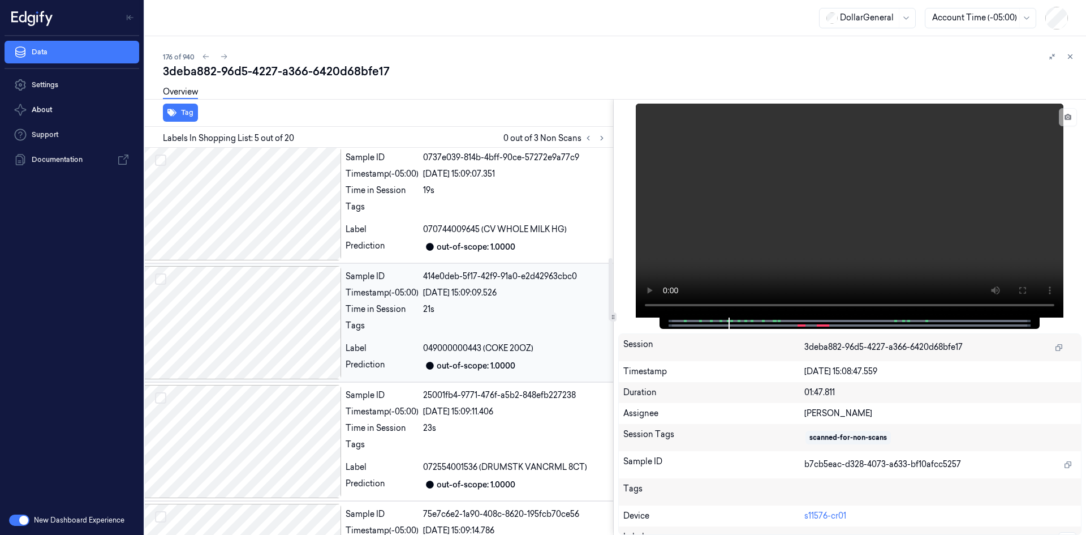
scroll to position [1020, 18]
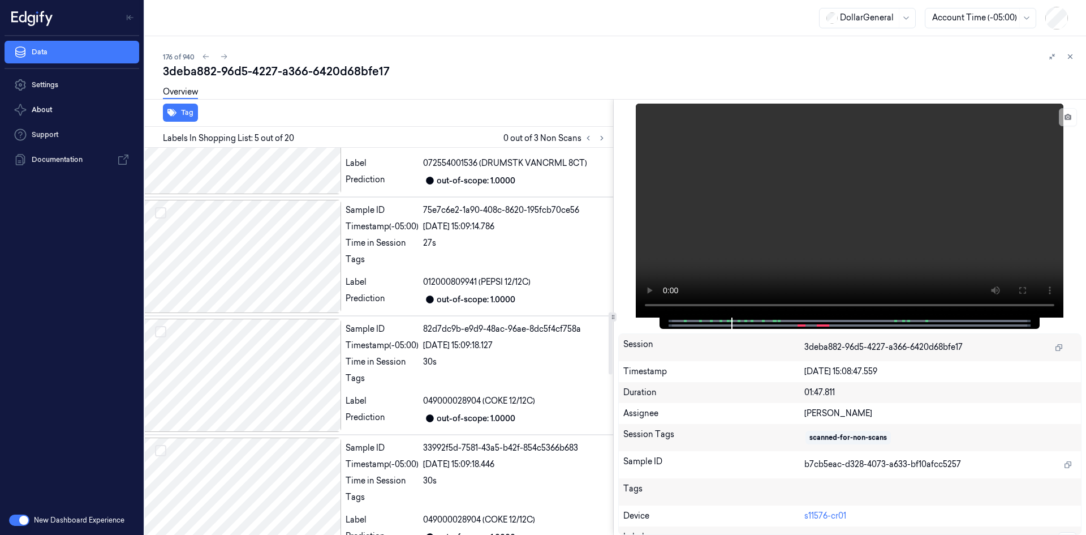
click at [599, 131] on div at bounding box center [595, 138] width 27 height 14
click at [602, 138] on icon at bounding box center [602, 138] width 8 height 8
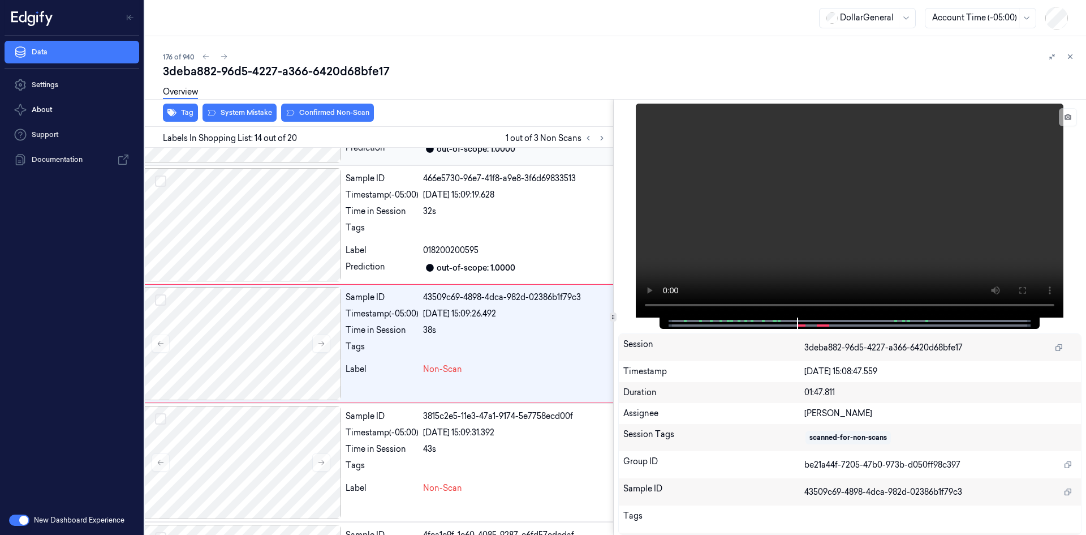
scroll to position [1410, 18]
click at [254, 118] on button "System Mistake" at bounding box center [240, 113] width 74 height 18
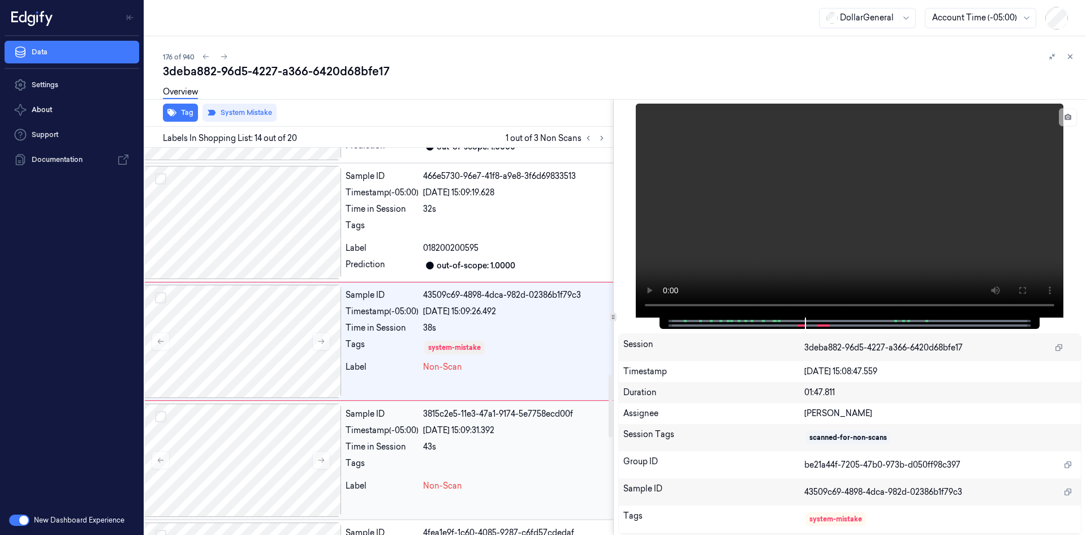
click at [419, 469] on div "Tags" at bounding box center [382, 466] width 73 height 18
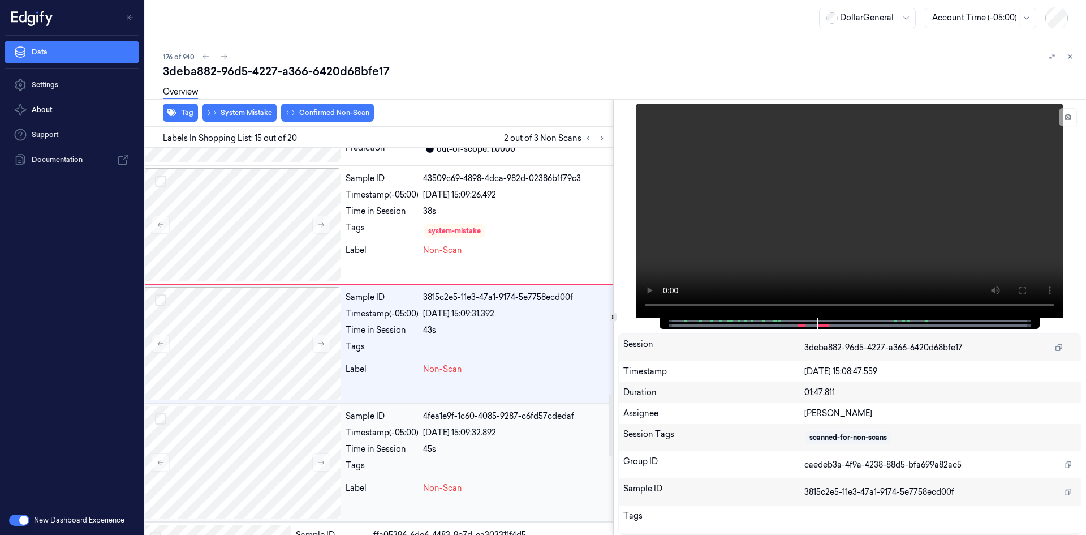
scroll to position [1529, 18]
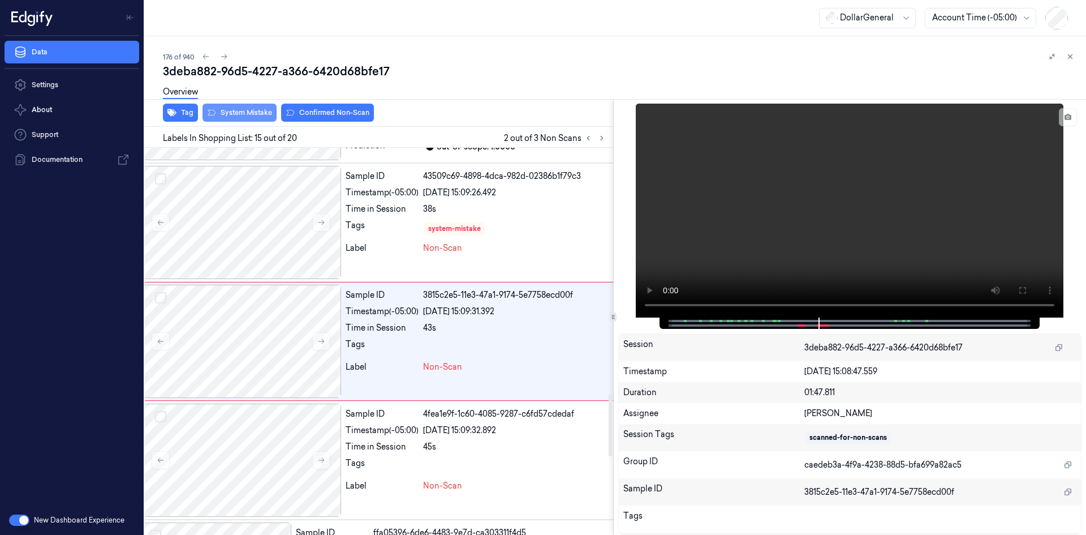
click at [256, 117] on button "System Mistake" at bounding box center [240, 113] width 74 height 18
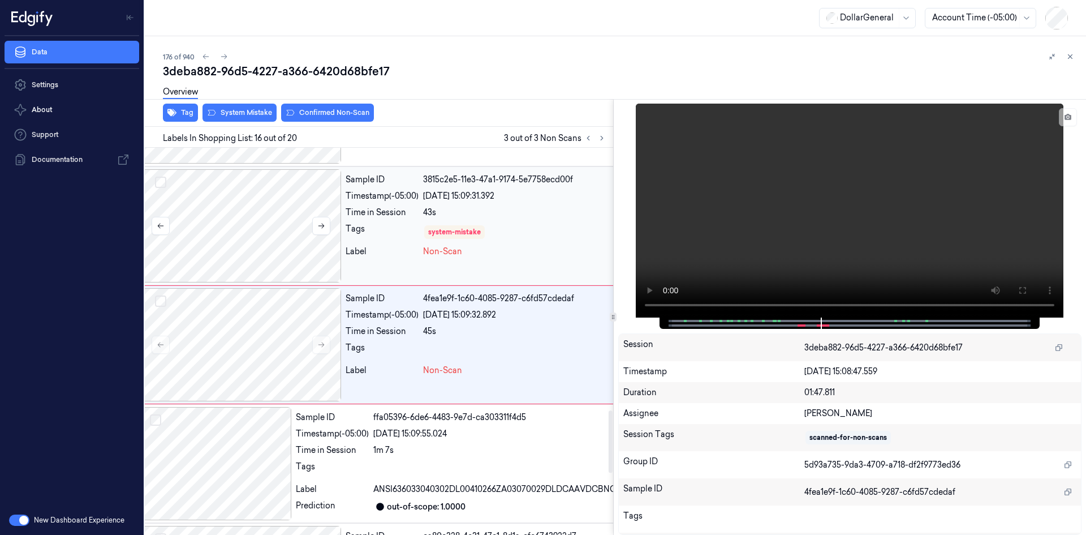
scroll to position [1648, 18]
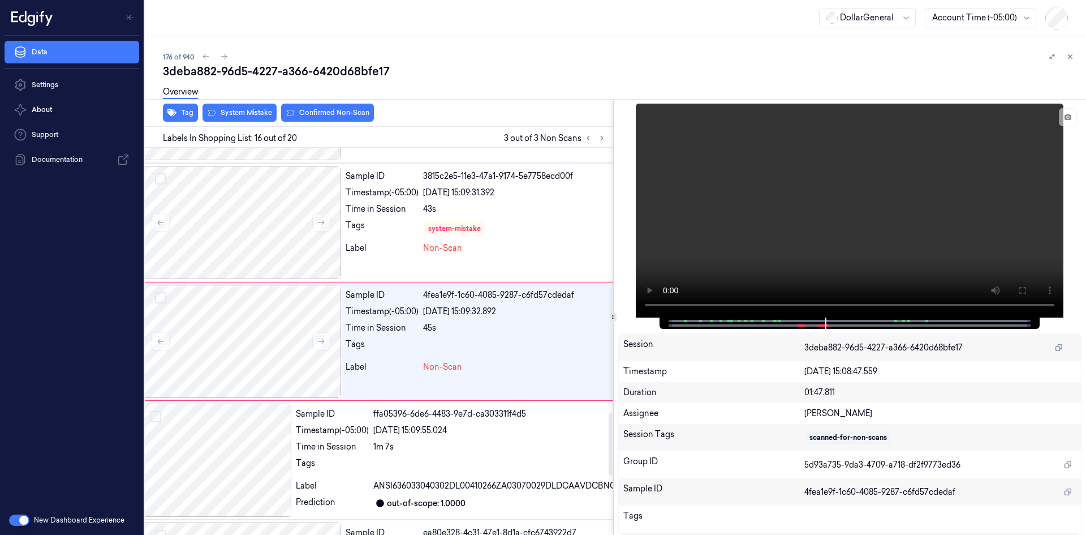
click at [252, 105] on div "Overview" at bounding box center [620, 93] width 914 height 29
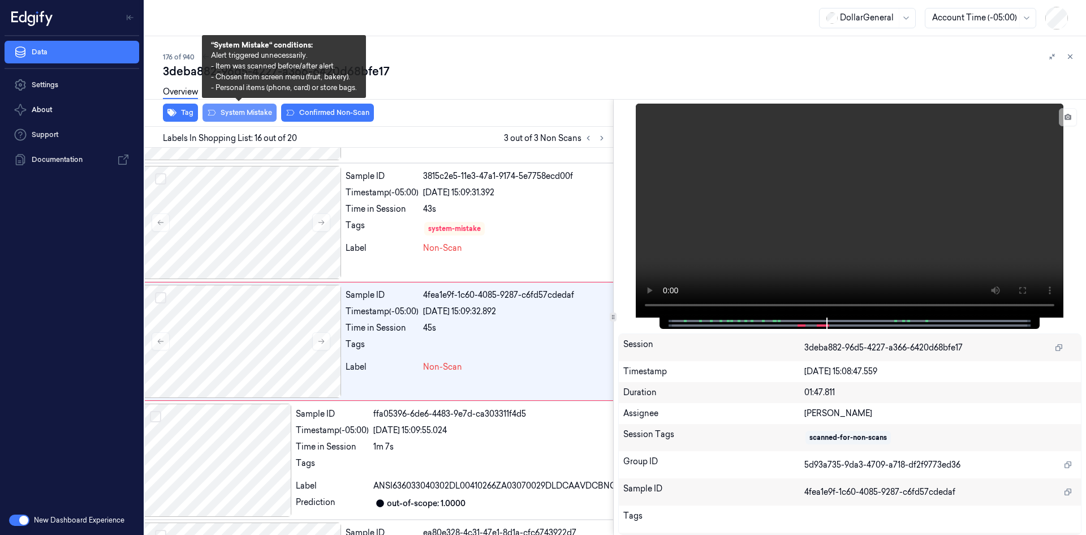
click at [252, 118] on button "System Mistake" at bounding box center [240, 113] width 74 height 18
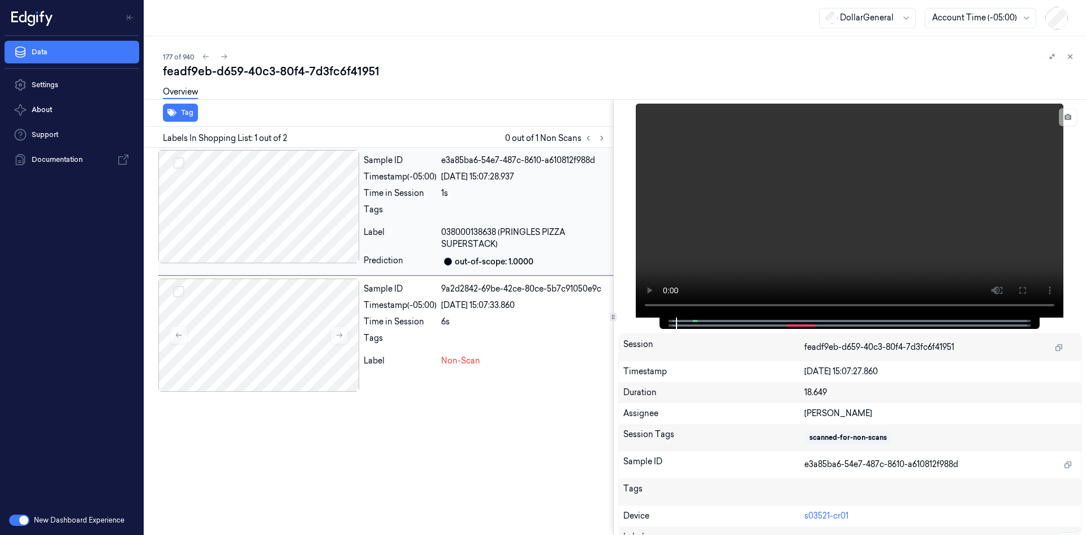
click at [479, 185] on div "Sample ID e3a85ba6-54e7-487c-8610-a610812f988d Timestamp (-05:00) [DATE] 15:07:…" at bounding box center [486, 211] width 254 height 123
click at [454, 303] on div "[DATE] 15:07:33.860" at bounding box center [524, 305] width 167 height 12
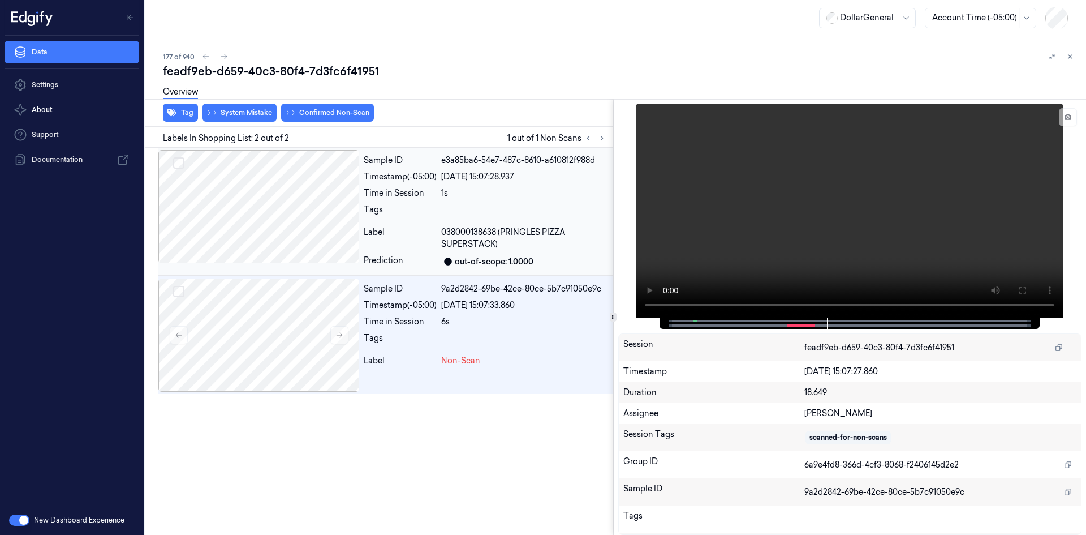
click at [572, 196] on div "1s" at bounding box center [524, 193] width 167 height 12
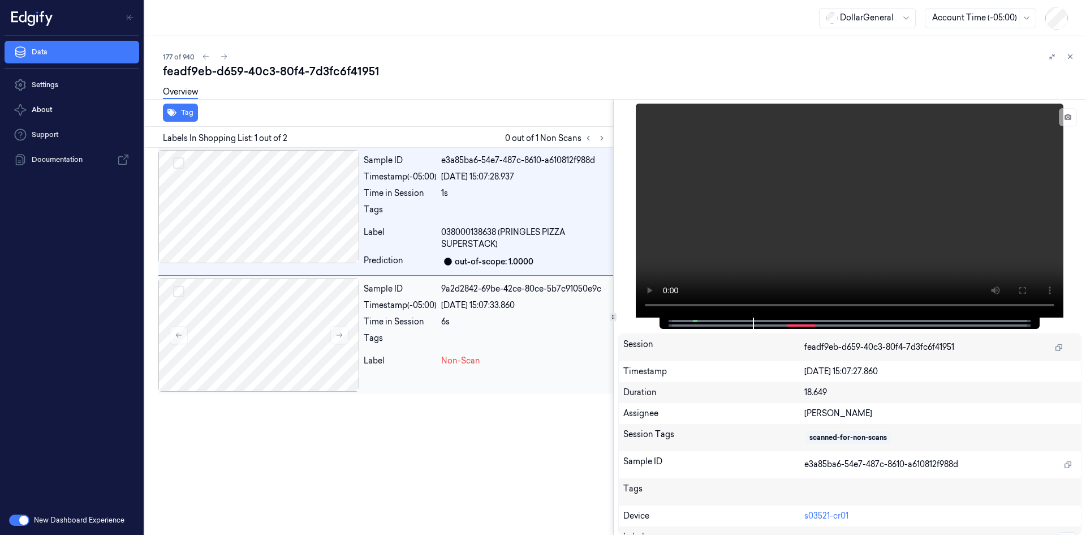
click at [467, 328] on div "Sample ID 9a2d2842-69be-42ce-80ce-5b7c91050e9c Timestamp (-05:00) [DATE] 15:07:…" at bounding box center [486, 334] width 254 height 113
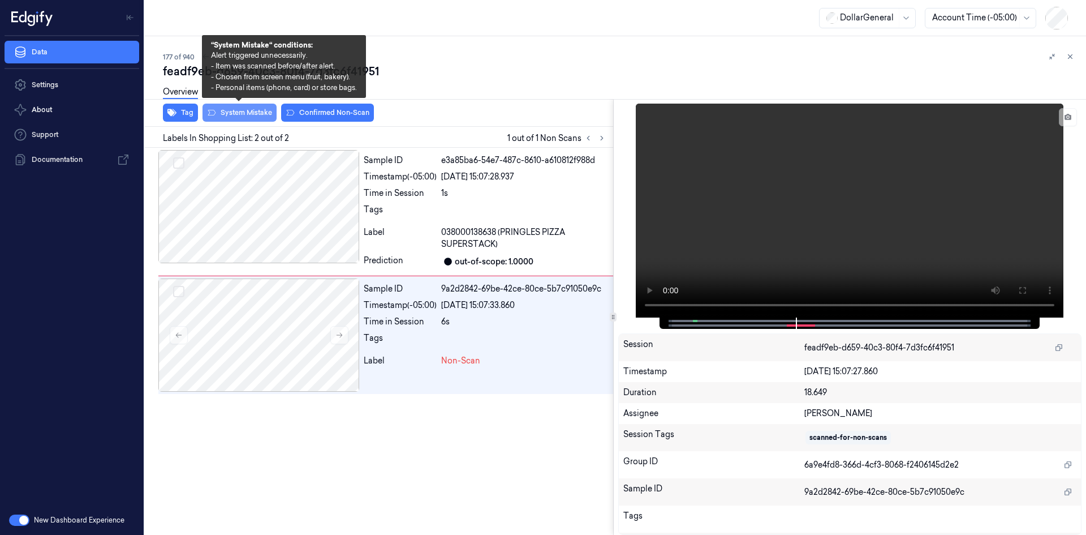
click at [256, 114] on button "System Mistake" at bounding box center [240, 113] width 74 height 18
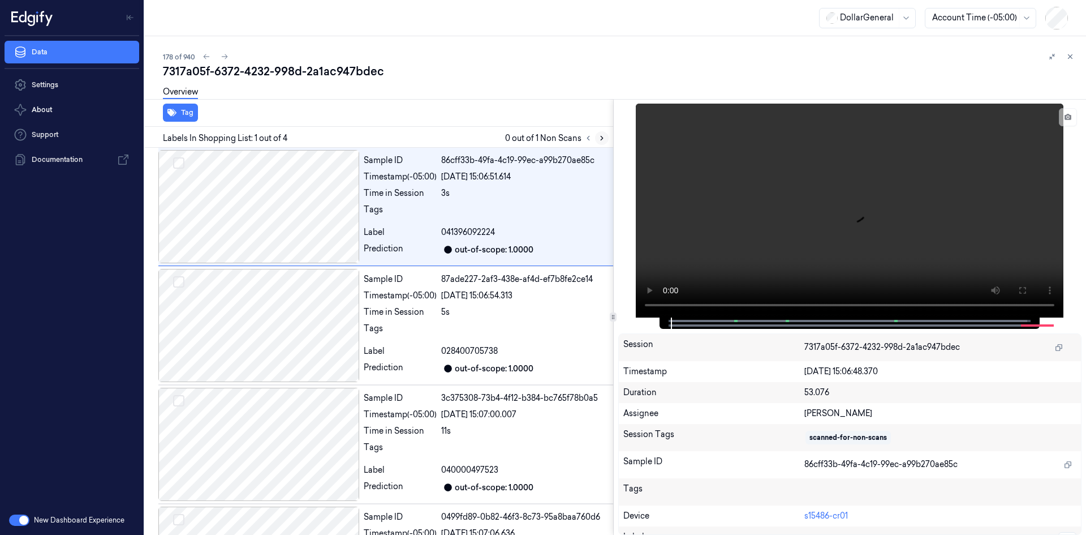
click at [600, 134] on icon at bounding box center [602, 138] width 8 height 8
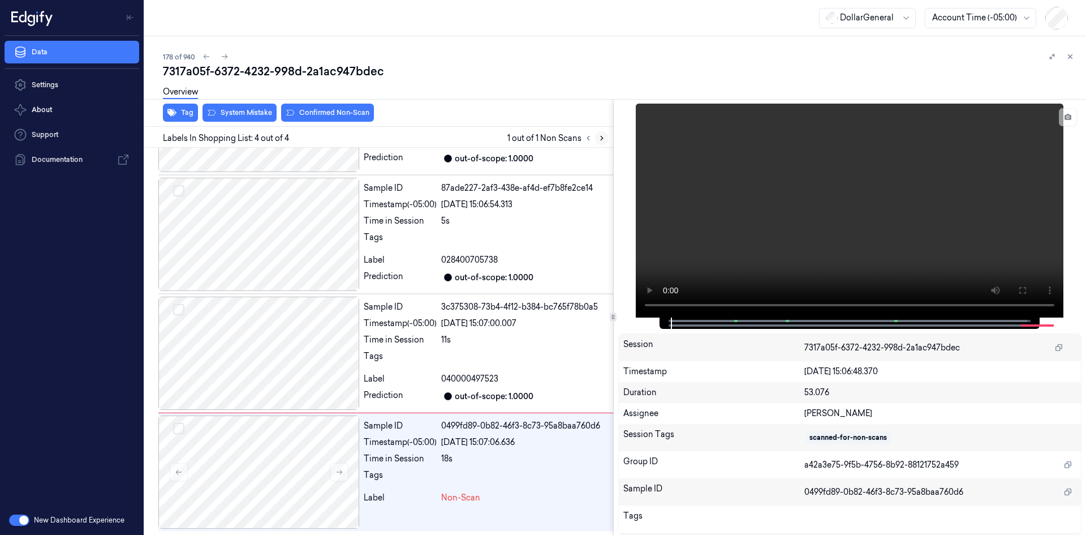
scroll to position [92, 0]
click at [874, 204] on video at bounding box center [850, 211] width 428 height 214
click at [359, 363] on div "Sample ID 3c375308-73b4-4f12-b384-bc765f78b0a5 Timestamp (-05:00) [DATE] 15:07:…" at bounding box center [486, 352] width 254 height 113
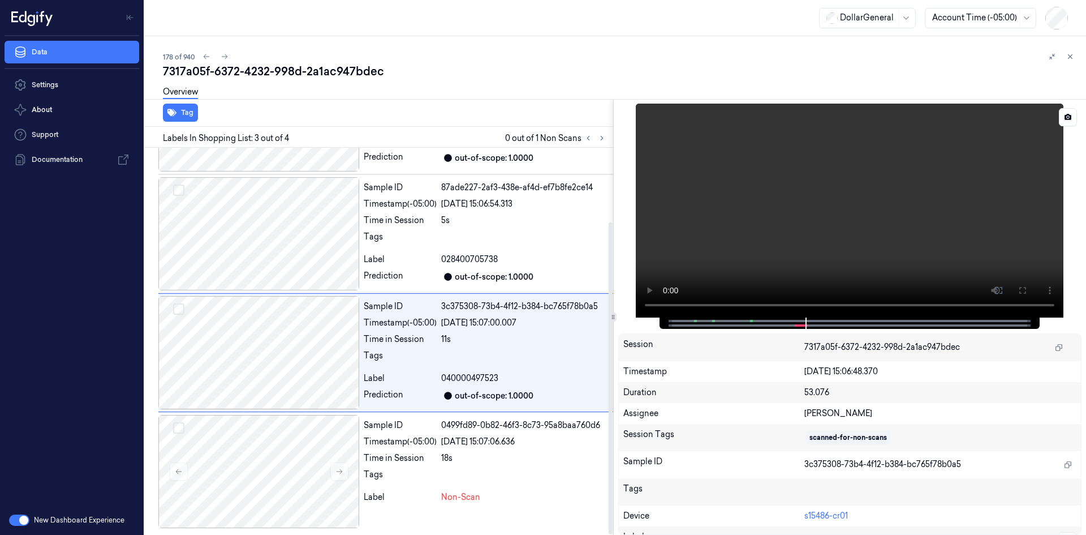
click at [782, 232] on video at bounding box center [850, 211] width 428 height 214
click at [458, 453] on div "18s" at bounding box center [524, 458] width 167 height 12
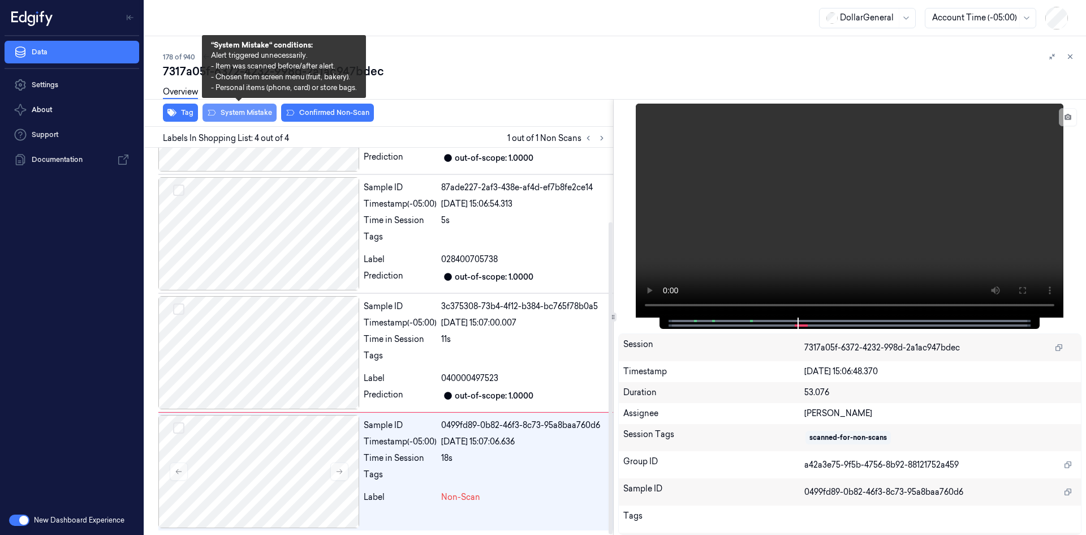
click at [225, 113] on button "System Mistake" at bounding box center [240, 113] width 74 height 18
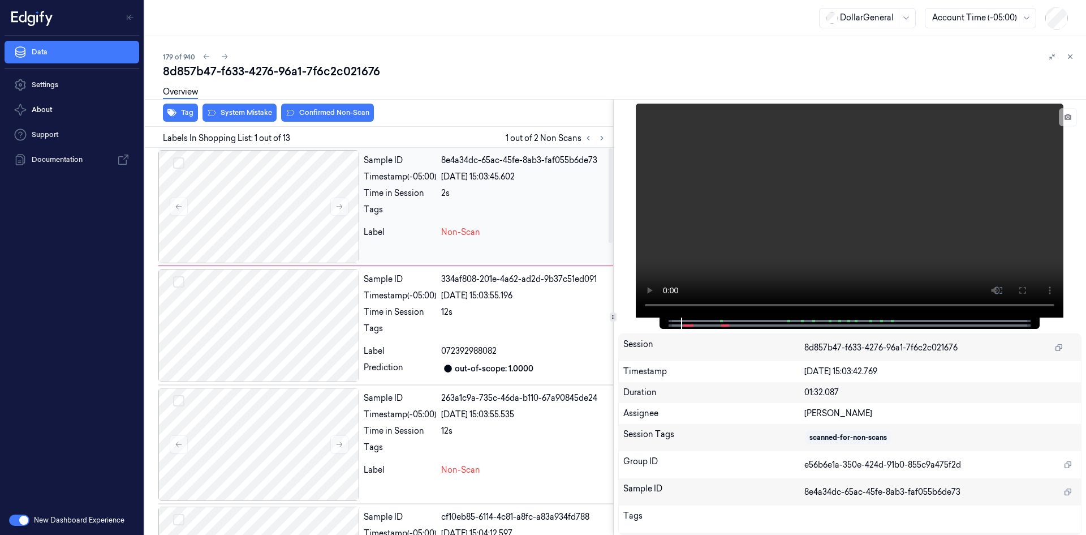
click at [412, 207] on div "Tags" at bounding box center [400, 213] width 73 height 18
click at [444, 315] on div "12s" at bounding box center [524, 312] width 167 height 12
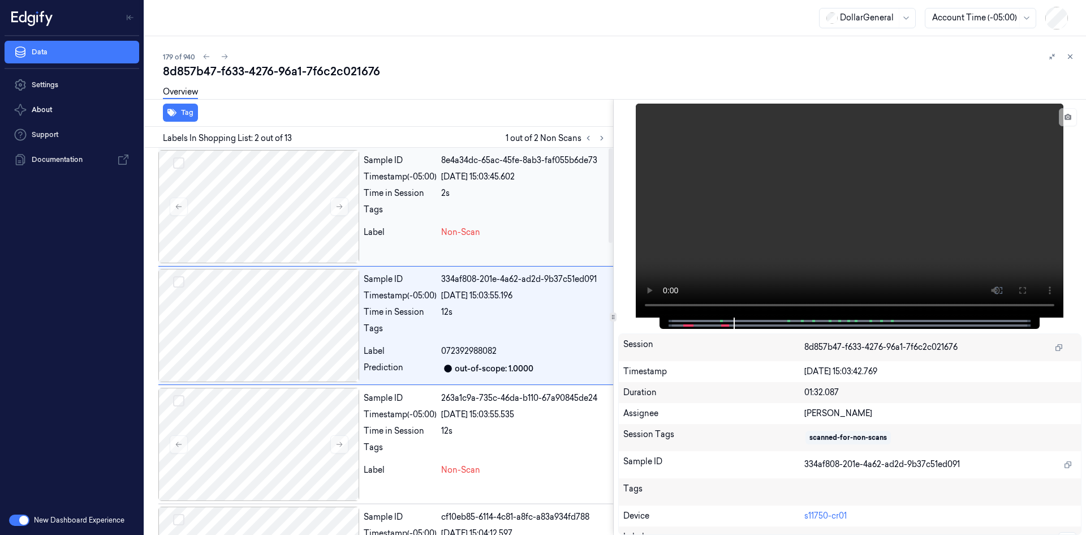
click at [440, 233] on div "Label Non-Scan" at bounding box center [486, 232] width 245 height 12
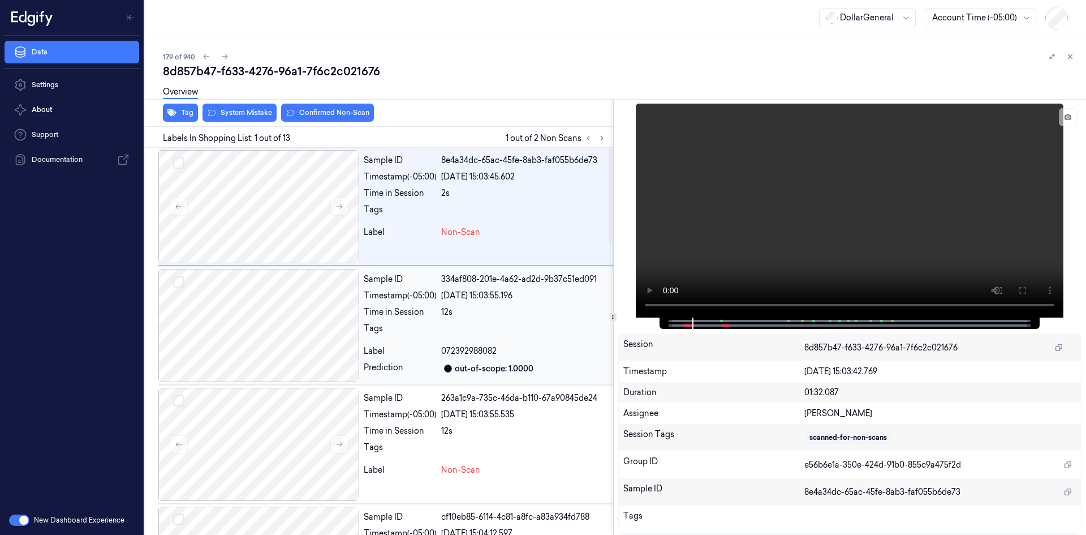
click at [470, 313] on div "12s" at bounding box center [524, 312] width 167 height 12
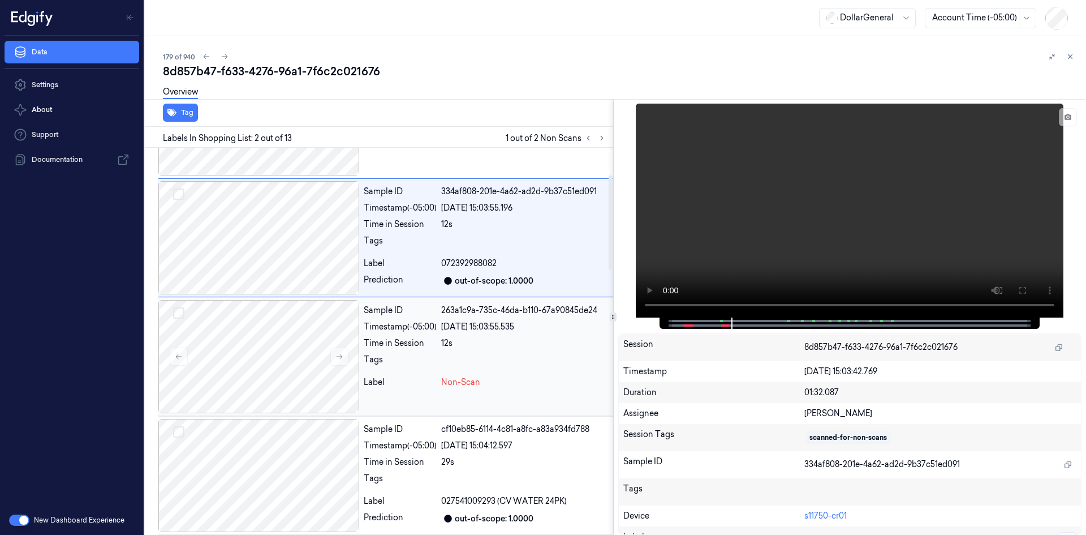
scroll to position [57, 0]
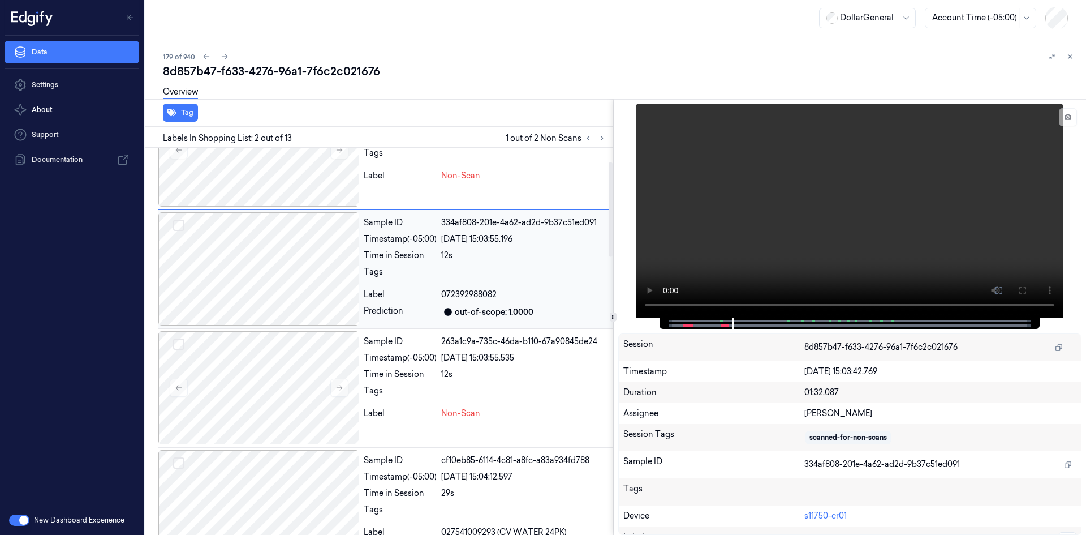
click at [457, 296] on span "072392988082" at bounding box center [468, 295] width 55 height 12
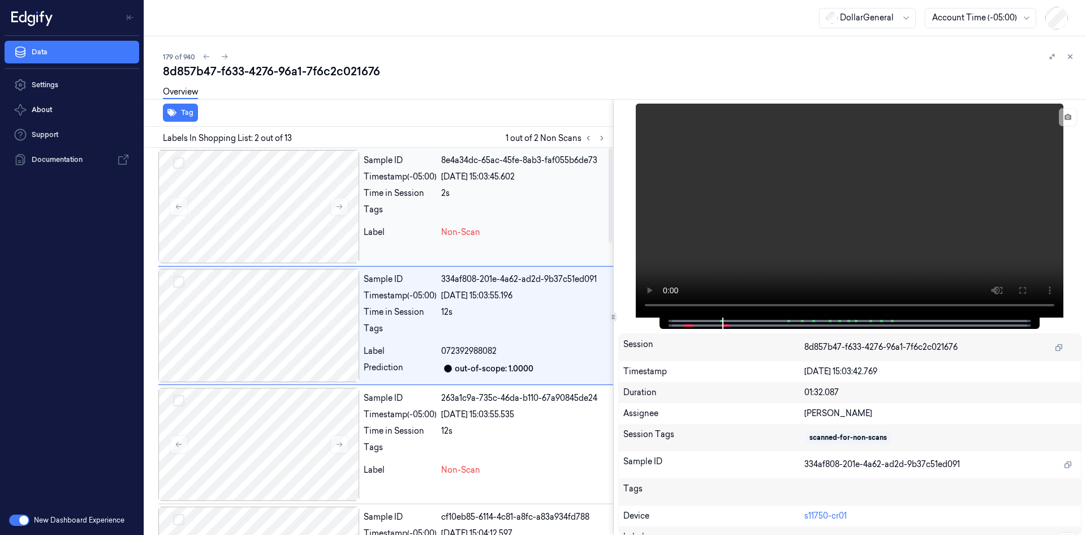
click at [440, 197] on div "Time in Session 2s" at bounding box center [486, 193] width 245 height 12
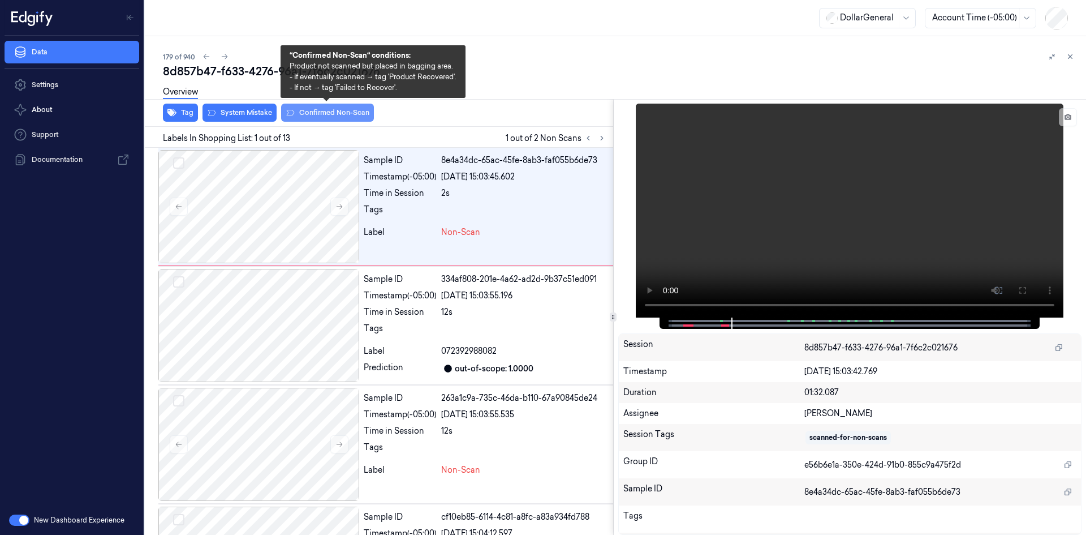
click at [313, 116] on button "Confirmed Non-Scan" at bounding box center [327, 113] width 93 height 18
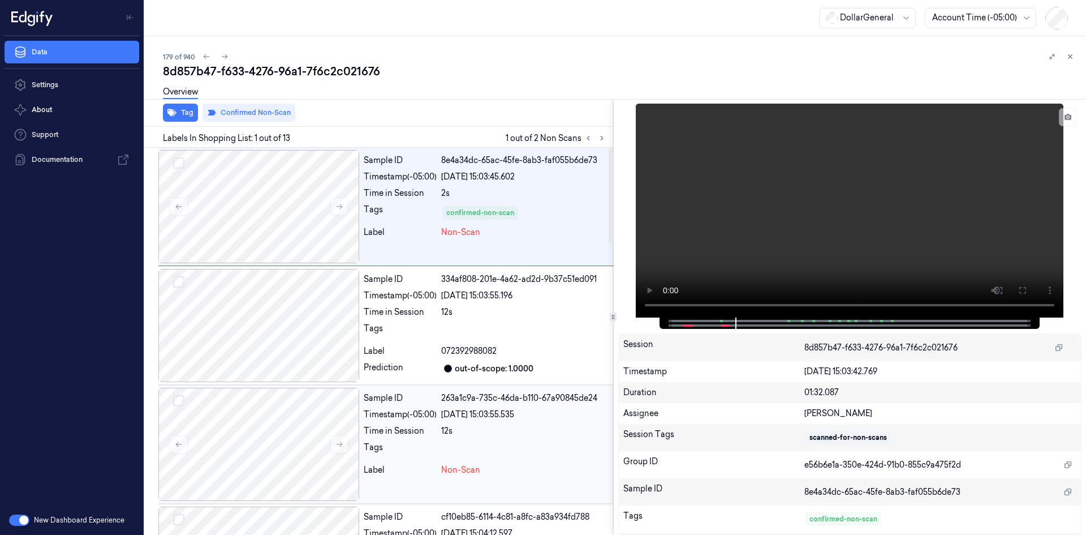
click at [369, 427] on div "Time in Session" at bounding box center [400, 431] width 73 height 12
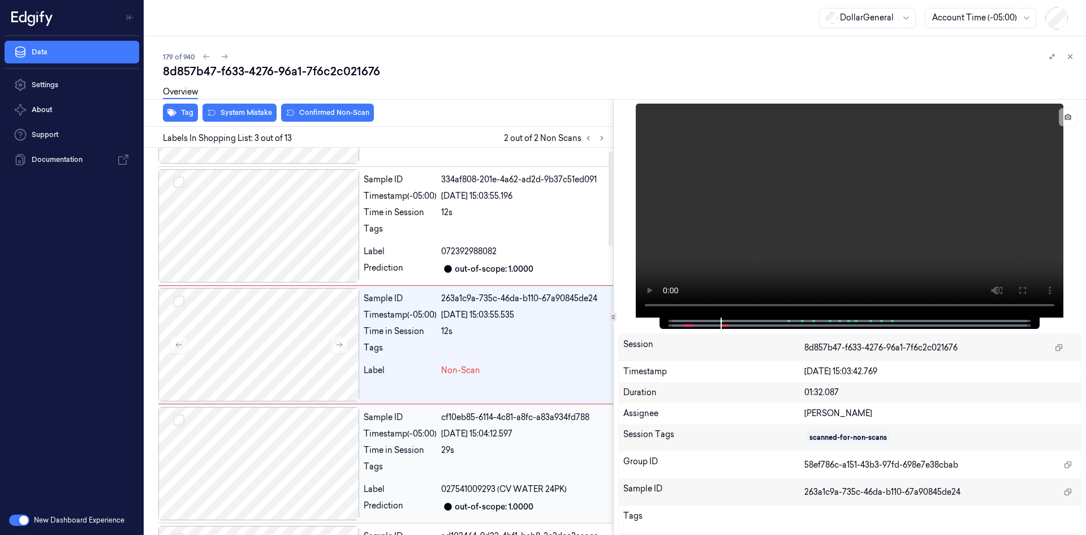
scroll to position [103, 0]
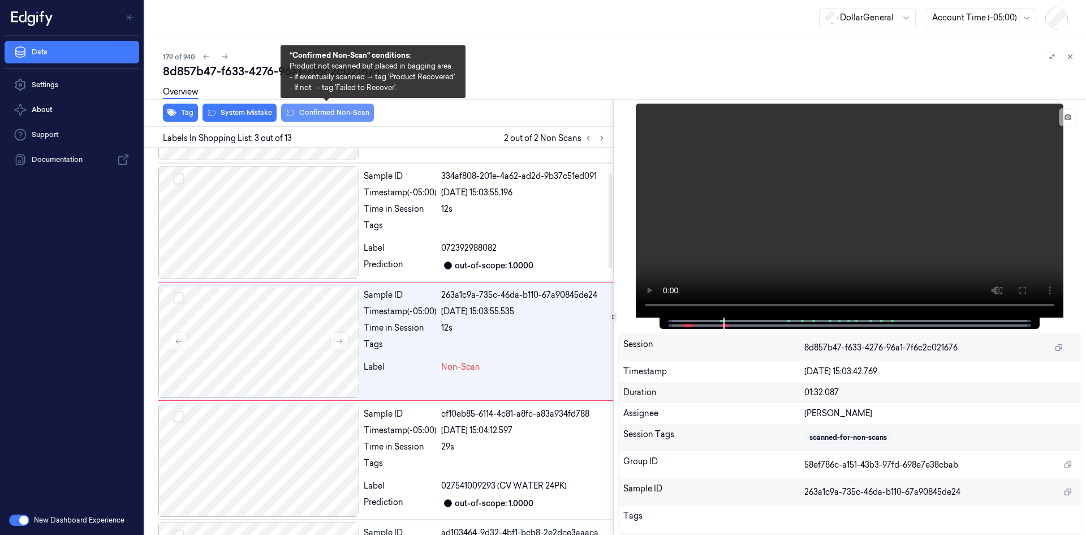
click at [329, 118] on button "Confirmed Non-Scan" at bounding box center [327, 113] width 93 height 18
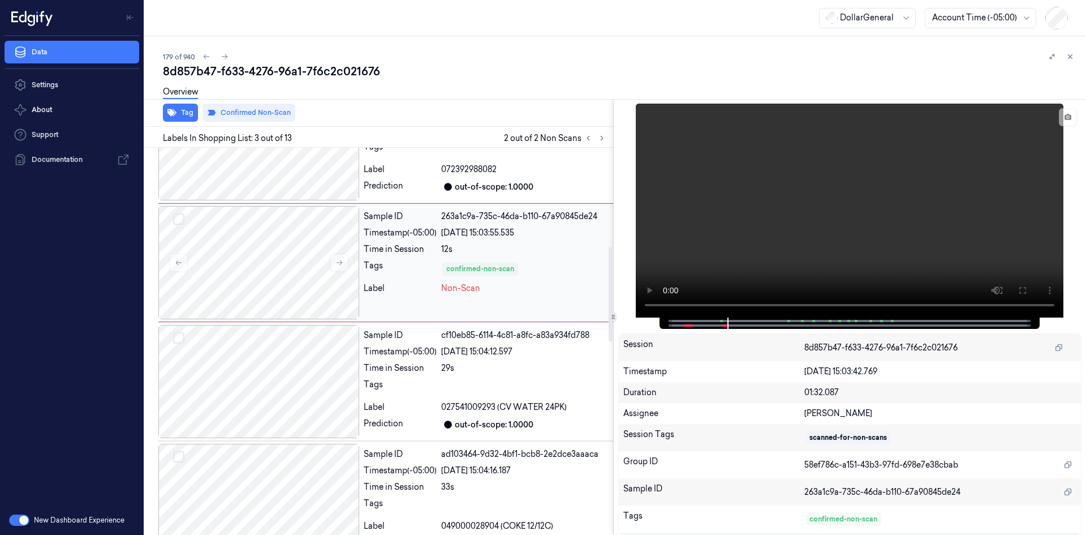
scroll to position [442, 0]
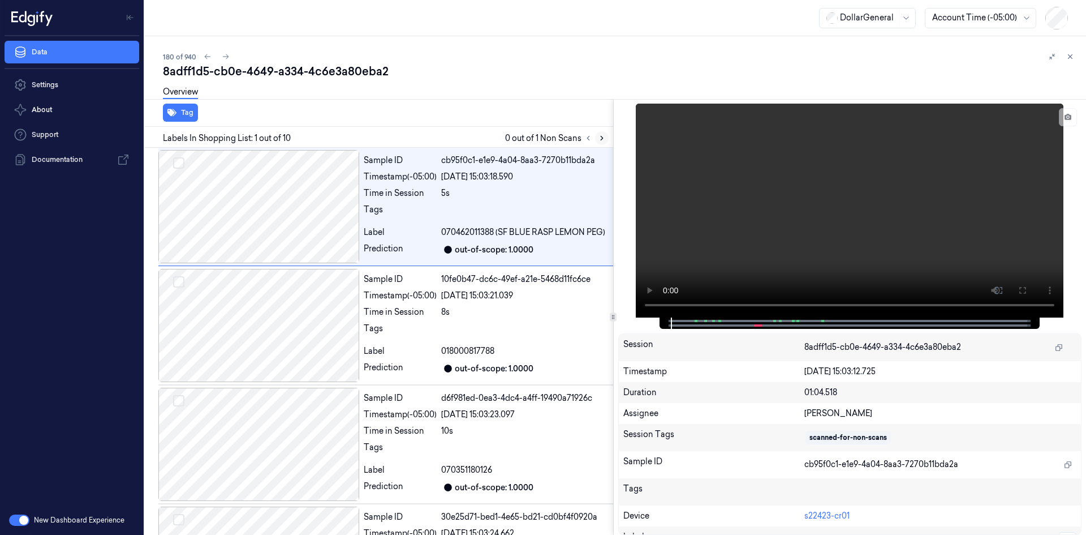
click at [606, 132] on button at bounding box center [602, 138] width 14 height 14
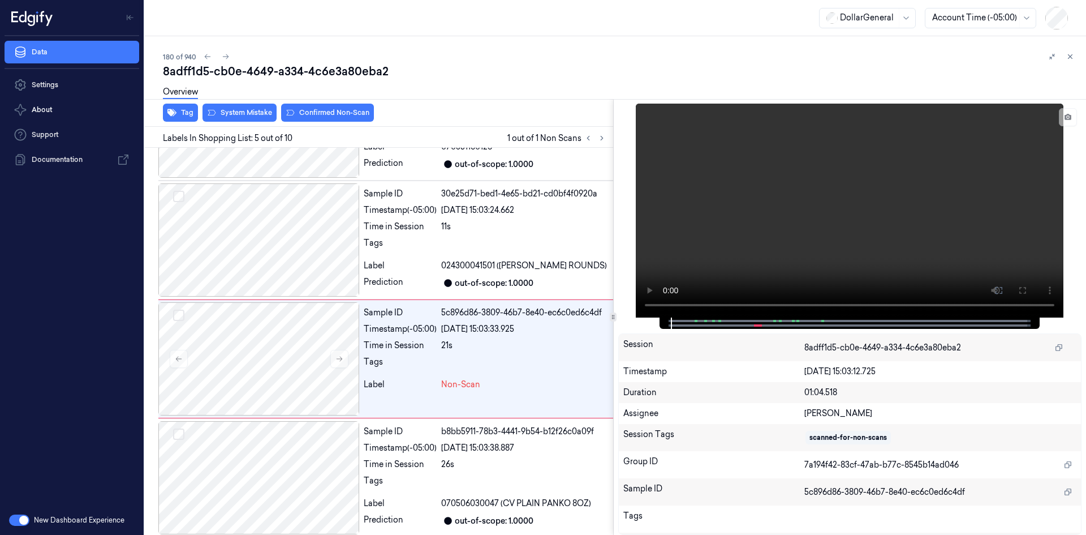
scroll to position [341, 0]
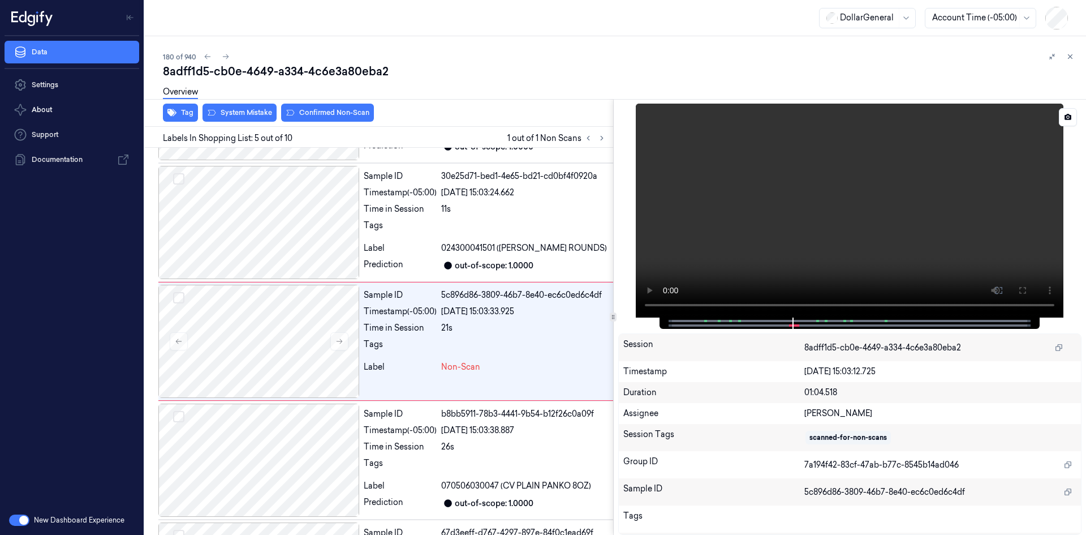
click at [704, 184] on video at bounding box center [850, 211] width 428 height 214
click at [404, 314] on div "Timestamp (-05:00)" at bounding box center [400, 312] width 73 height 12
click at [692, 246] on video at bounding box center [850, 211] width 428 height 214
click at [704, 233] on video at bounding box center [850, 211] width 428 height 214
click at [462, 236] on div at bounding box center [524, 229] width 167 height 18
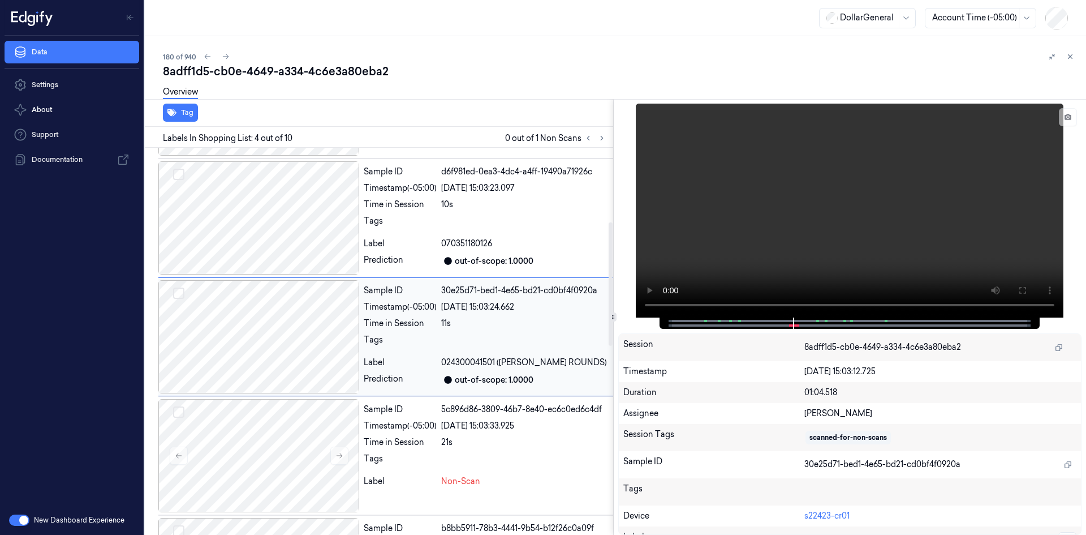
scroll to position [222, 0]
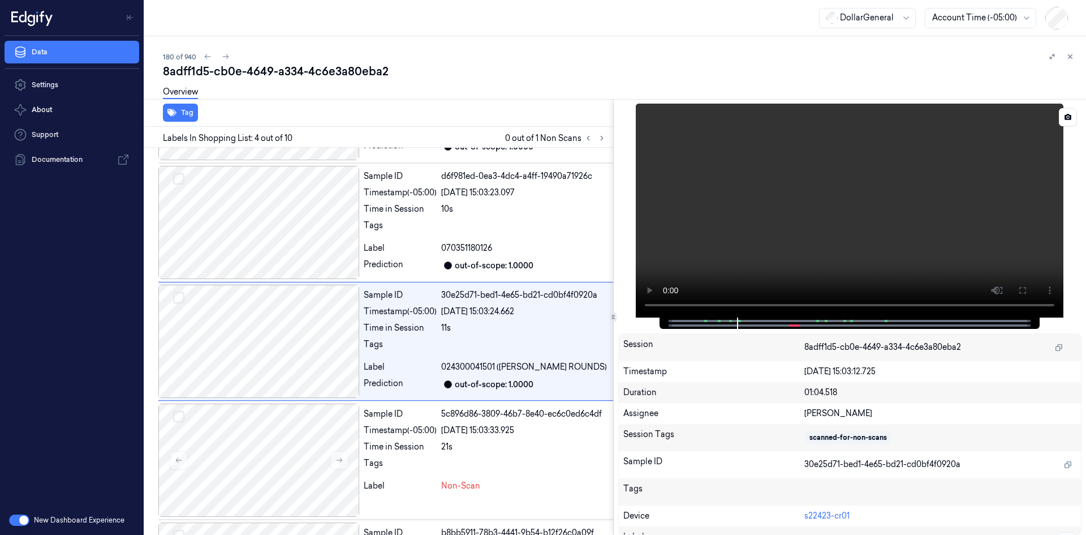
click at [802, 228] on video at bounding box center [850, 211] width 428 height 214
drag, startPoint x: 820, startPoint y: 220, endPoint x: 801, endPoint y: 232, distance: 22.6
click at [820, 220] on video at bounding box center [850, 211] width 428 height 214
click at [447, 448] on div "21s" at bounding box center [524, 447] width 167 height 12
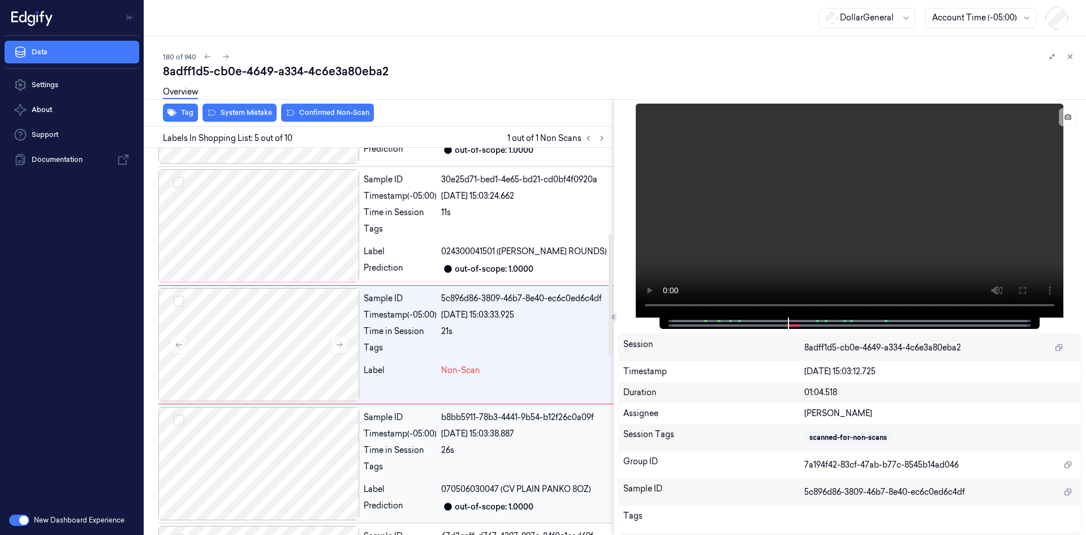
scroll to position [341, 0]
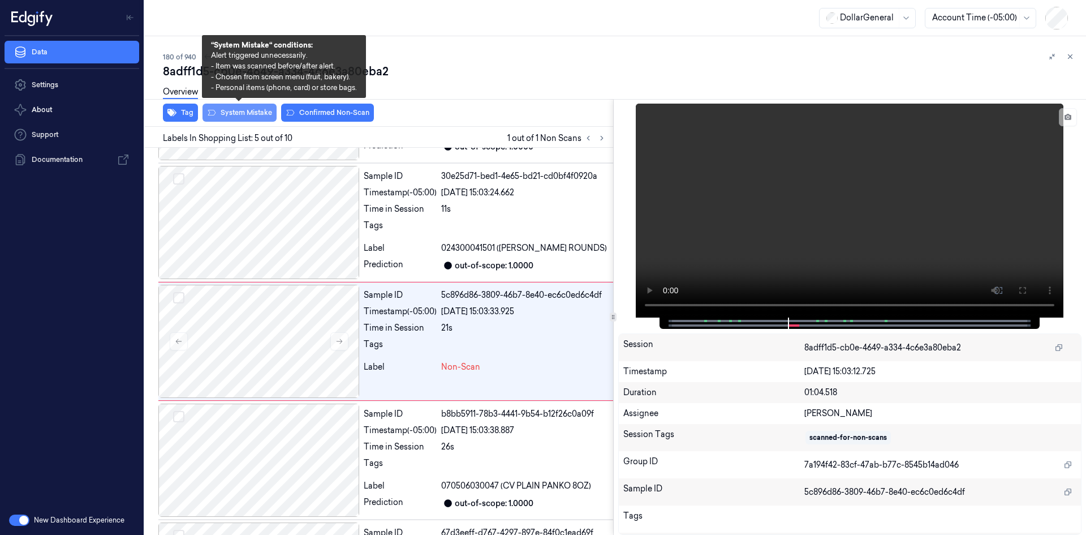
click at [248, 109] on button "System Mistake" at bounding box center [240, 113] width 74 height 18
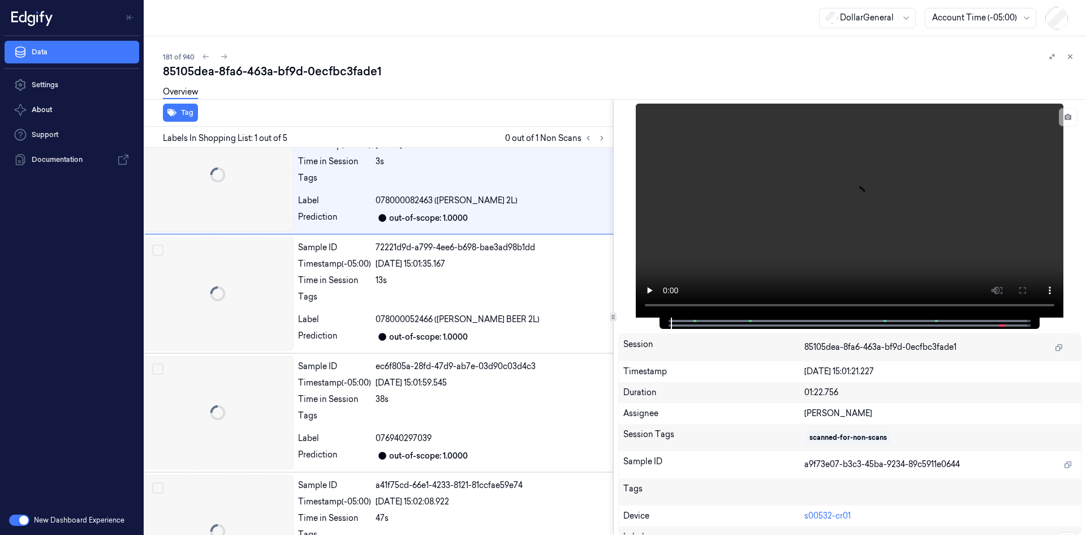
scroll to position [0, 18]
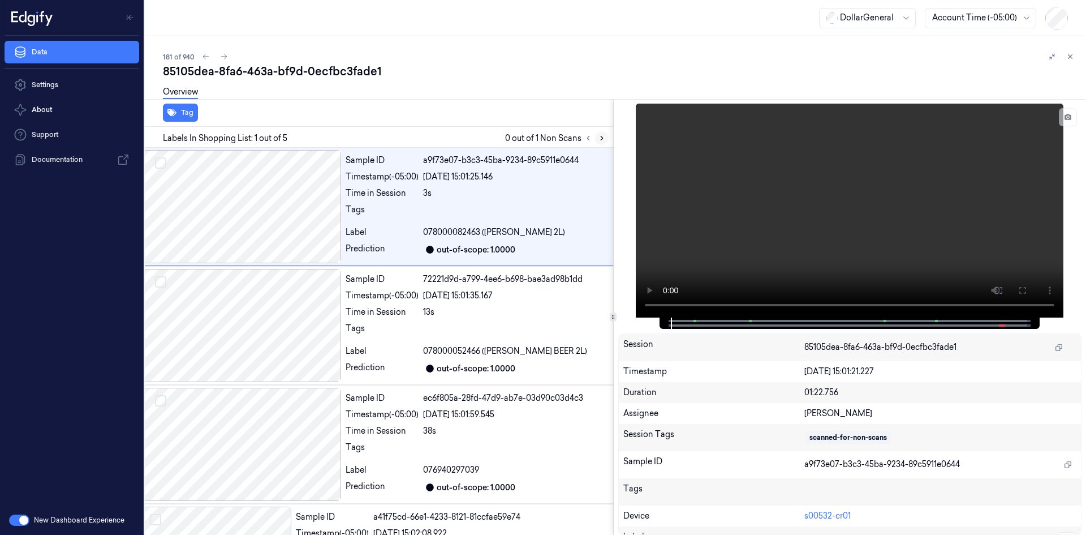
click at [599, 138] on icon at bounding box center [602, 138] width 8 height 8
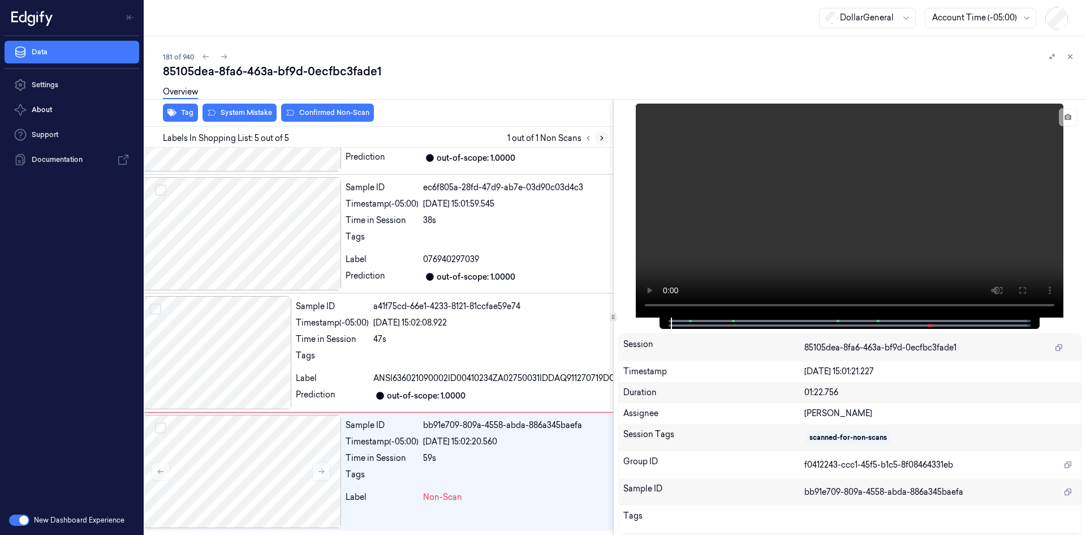
scroll to position [232, 18]
click at [785, 174] on video at bounding box center [850, 211] width 428 height 214
click at [783, 178] on video at bounding box center [850, 211] width 428 height 214
click at [461, 352] on div at bounding box center [1062, 359] width 1379 height 18
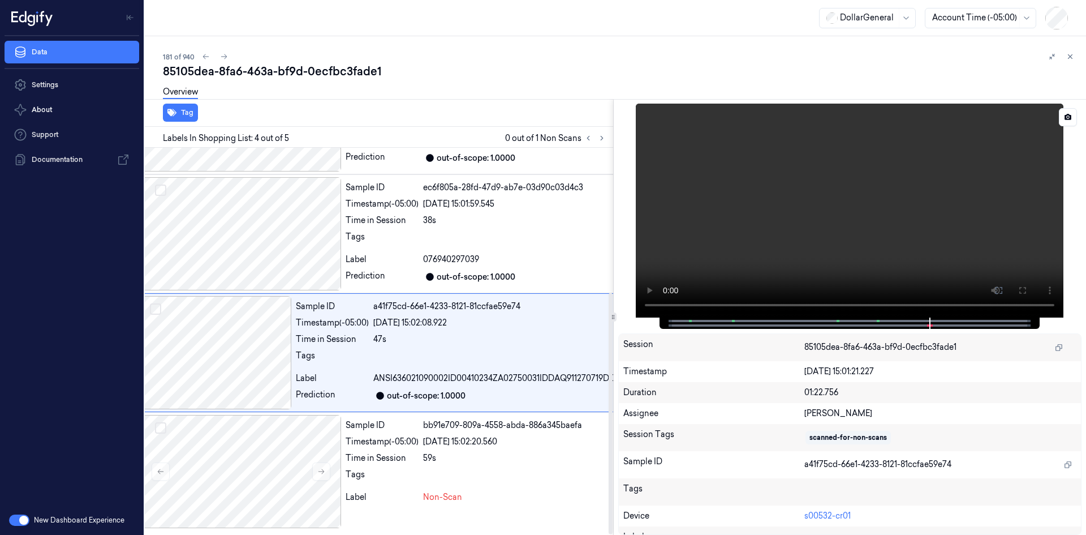
click at [815, 196] on video at bounding box center [850, 211] width 428 height 214
click at [451, 253] on span "076940297039" at bounding box center [451, 259] width 56 height 12
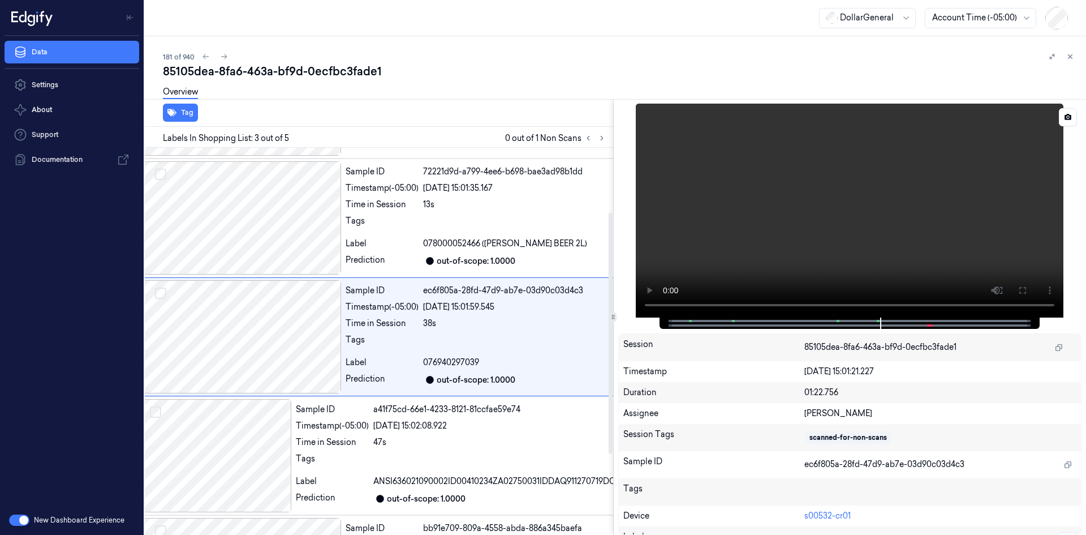
scroll to position [103, 18]
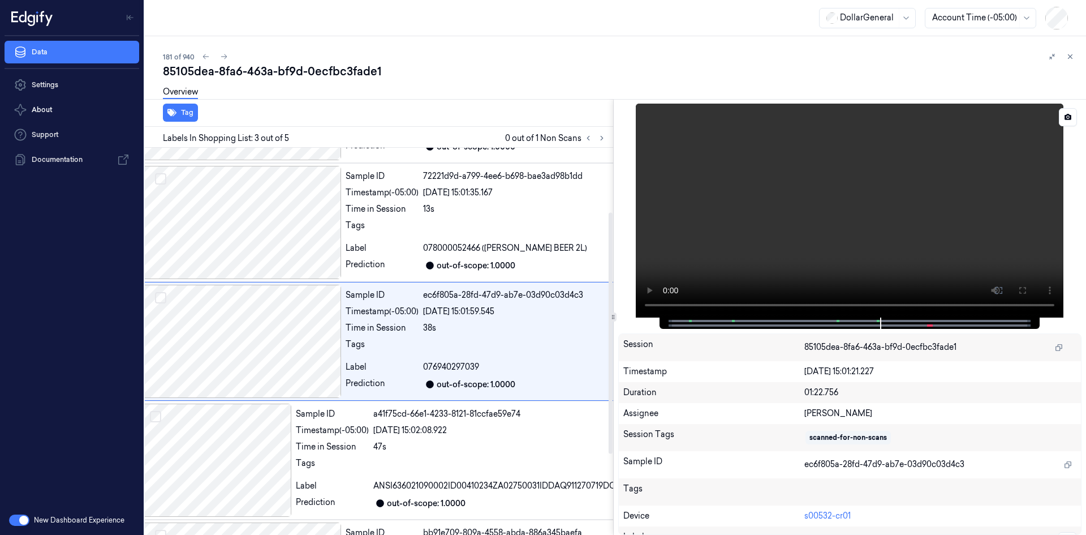
click at [880, 251] on video at bounding box center [850, 211] width 428 height 214
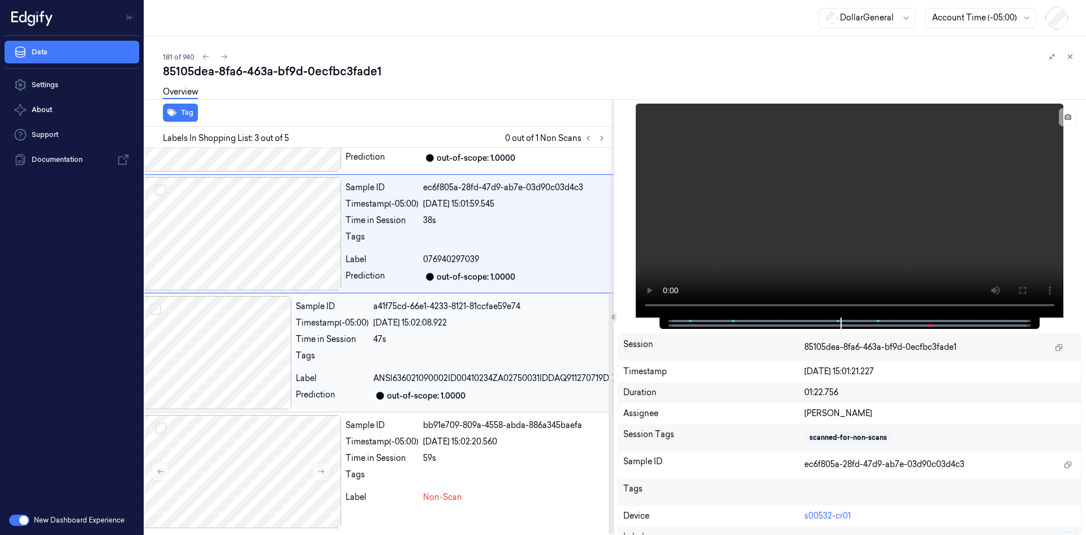
scroll to position [232, 18]
click at [341, 479] on div at bounding box center [240, 471] width 201 height 113
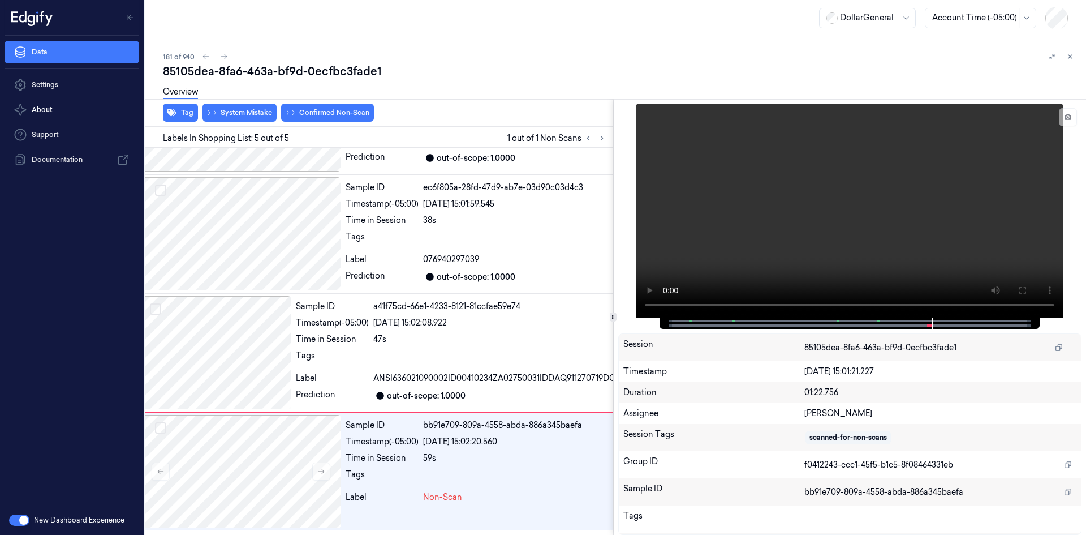
click at [222, 122] on div "Tag System Mistake Confirmed Non-Scan" at bounding box center [376, 113] width 473 height 28
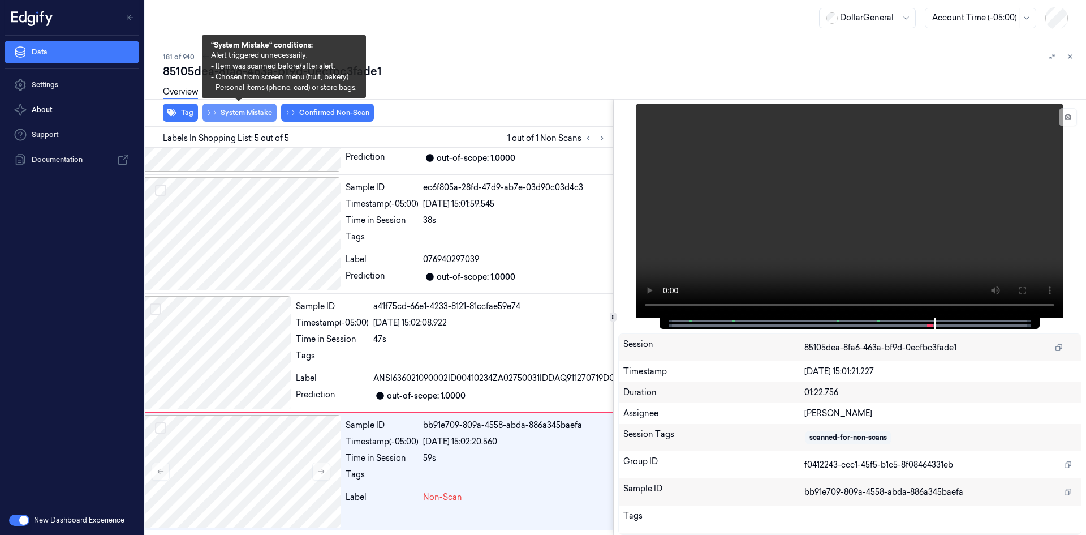
click at [220, 114] on button "System Mistake" at bounding box center [240, 113] width 74 height 18
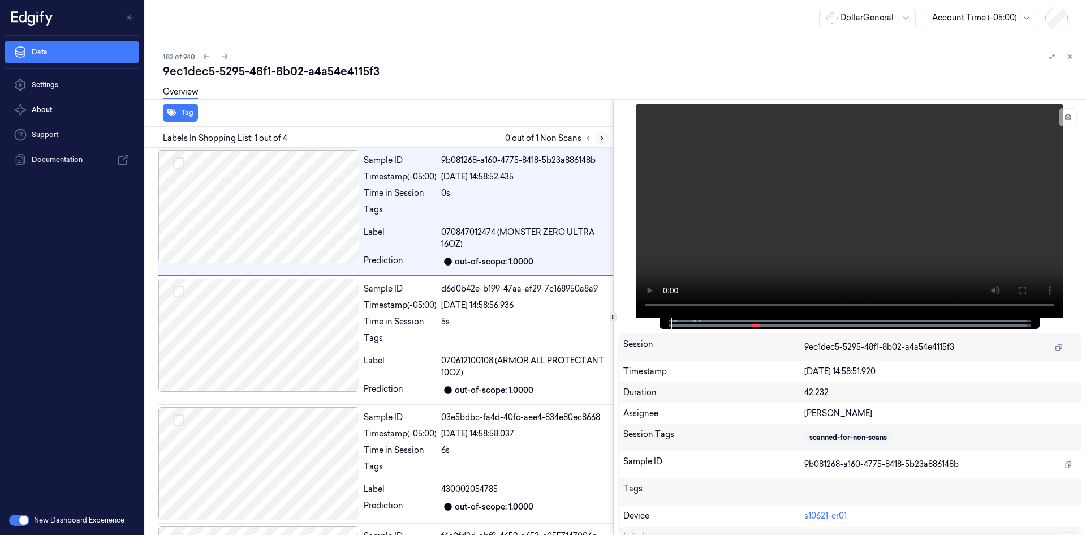
click at [603, 141] on icon at bounding box center [602, 138] width 8 height 8
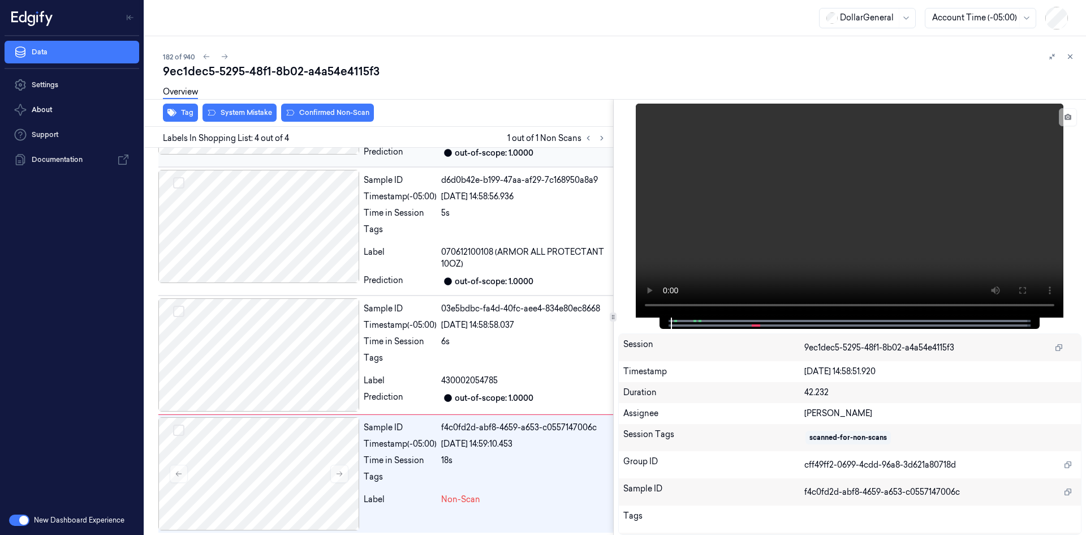
scroll to position [111, 0]
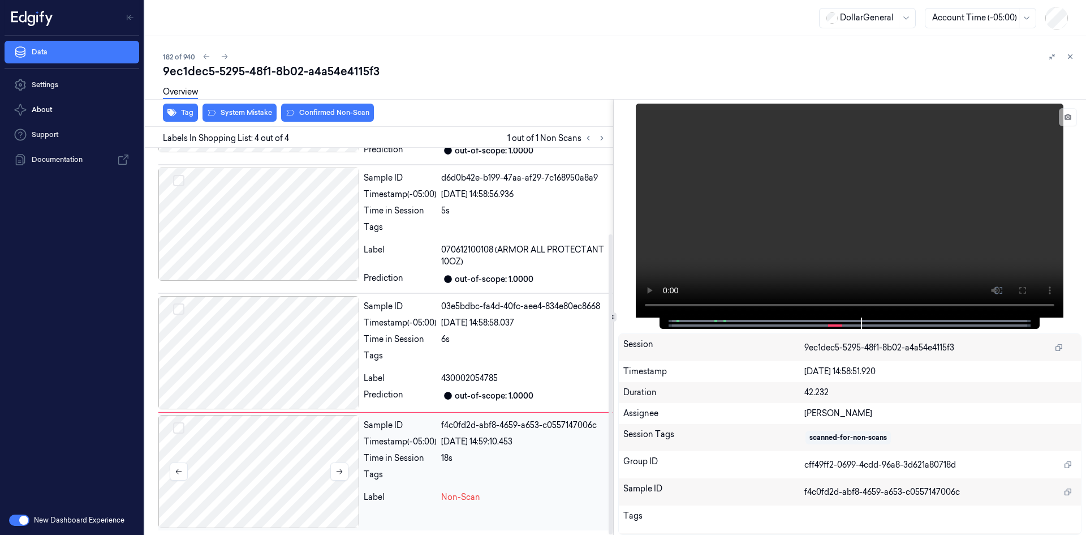
click at [311, 468] on div at bounding box center [258, 471] width 201 height 113
click at [417, 336] on div "Time in Session" at bounding box center [400, 339] width 73 height 12
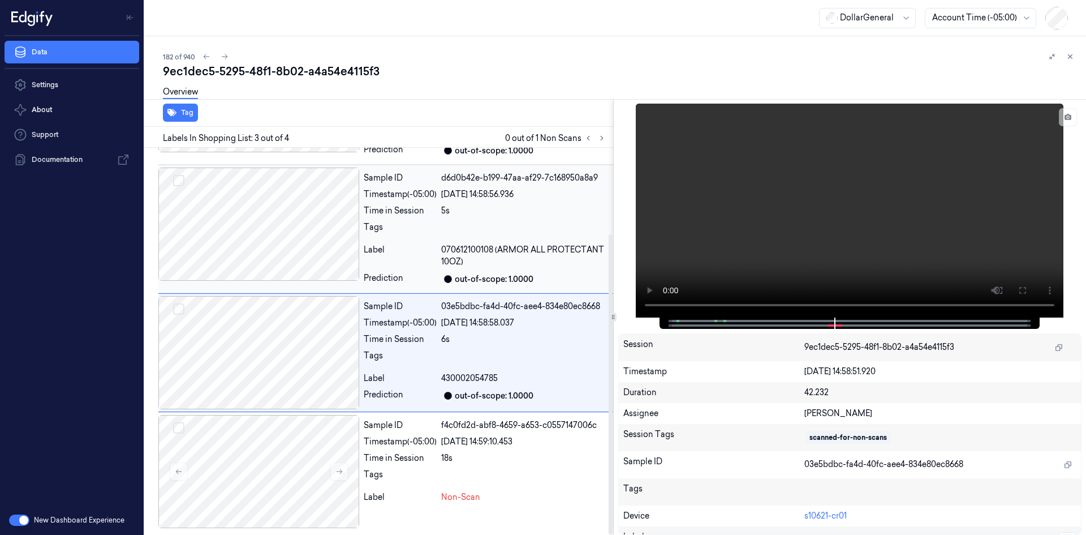
click at [441, 251] on div "Label 070612100108 (ARMOR ALL PROTECTANT 10OZ)" at bounding box center [486, 256] width 245 height 24
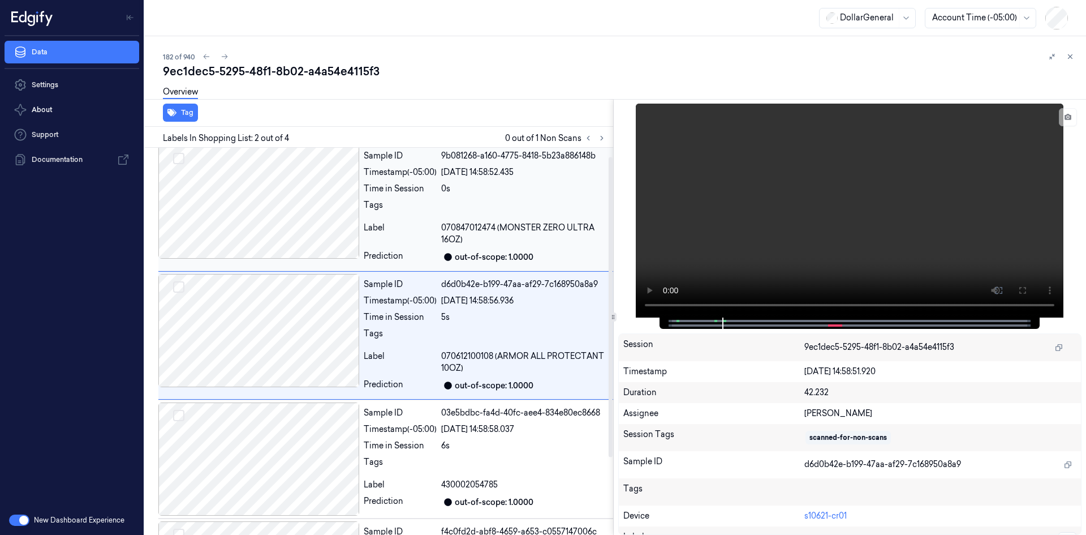
scroll to position [0, 0]
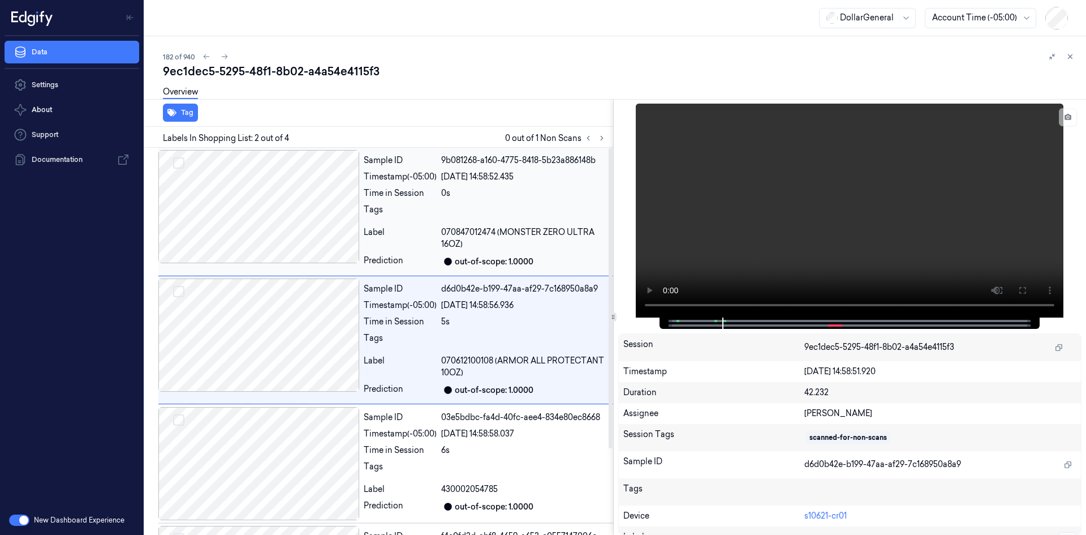
click at [444, 245] on span "070847012474 (MONSTER ZERO ULTRA 16OZ)" at bounding box center [524, 238] width 167 height 24
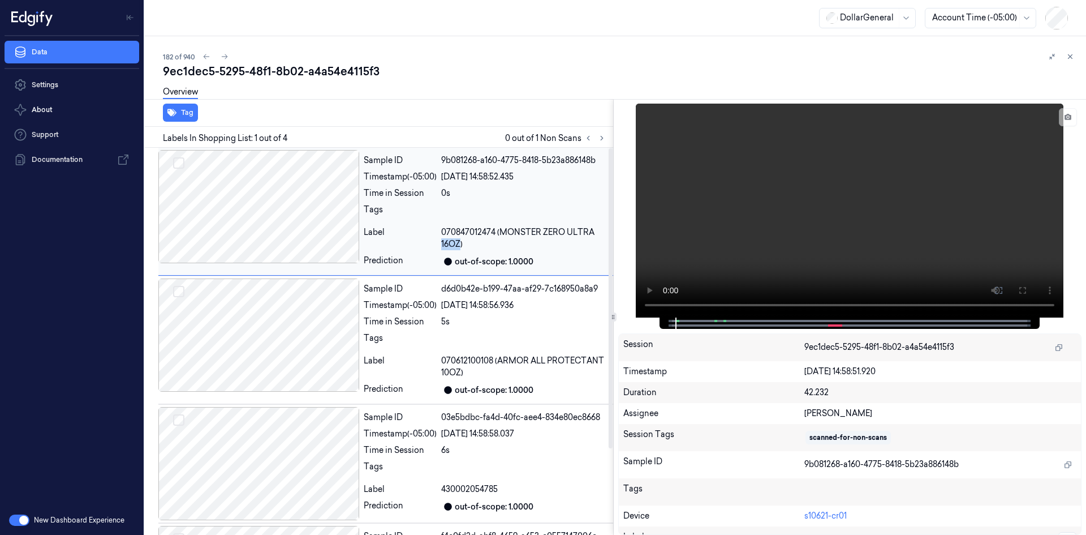
click at [444, 245] on span "070847012474 (MONSTER ZERO ULTRA 16OZ)" at bounding box center [524, 238] width 167 height 24
click at [481, 224] on div "Sample ID 9b081268-a160-4775-8418-5b23a886148b Timestamp (-05:00) [DATE] 14:58:…" at bounding box center [486, 211] width 254 height 123
click at [725, 247] on video at bounding box center [850, 211] width 428 height 214
click at [450, 229] on span "070847012474 (MONSTER ZERO ULTRA 16OZ)" at bounding box center [524, 238] width 167 height 24
click at [463, 311] on div "[DATE] 14:58:56.936" at bounding box center [524, 305] width 167 height 12
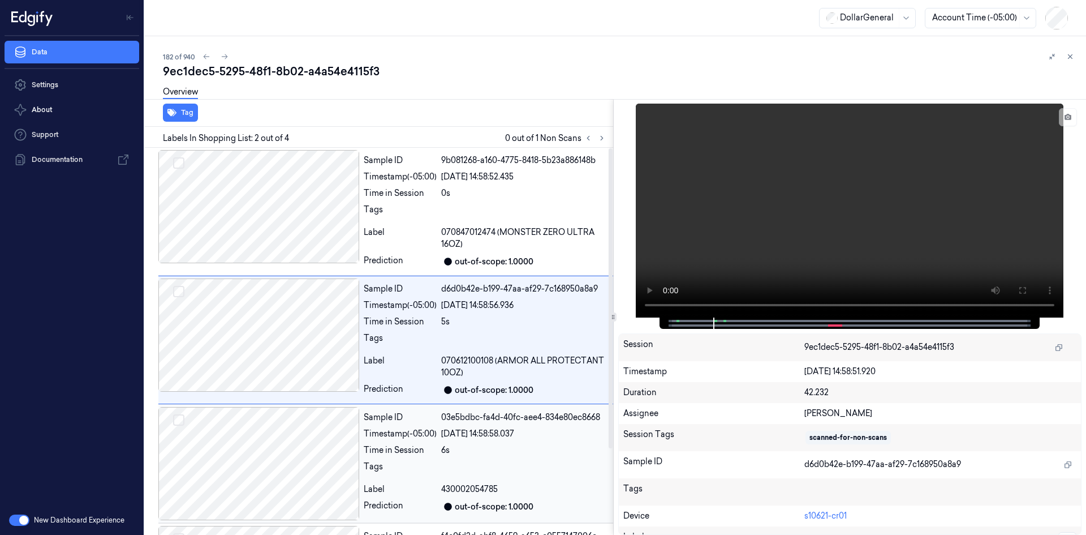
click at [462, 453] on div "6s" at bounding box center [524, 450] width 167 height 12
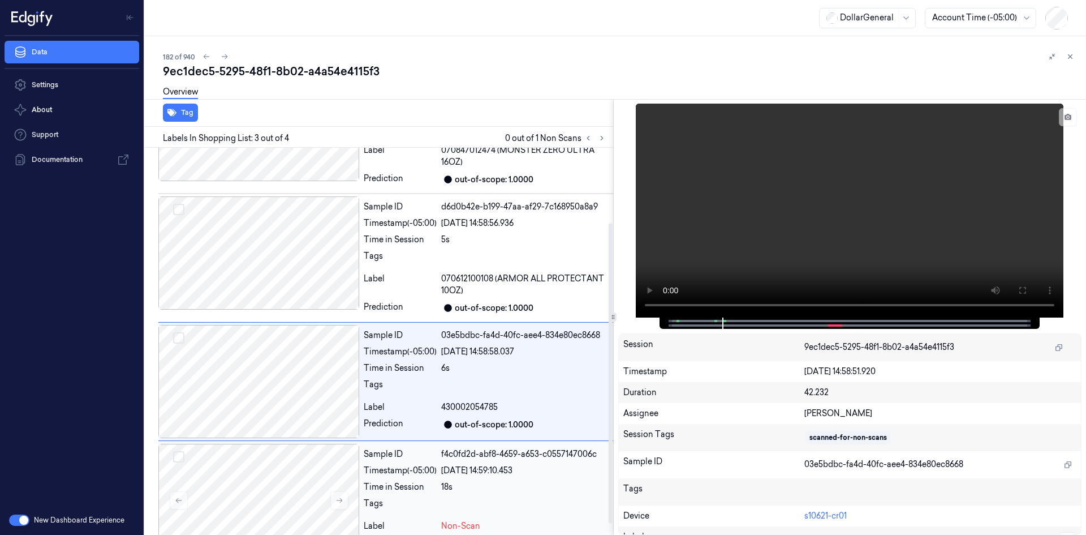
scroll to position [111, 0]
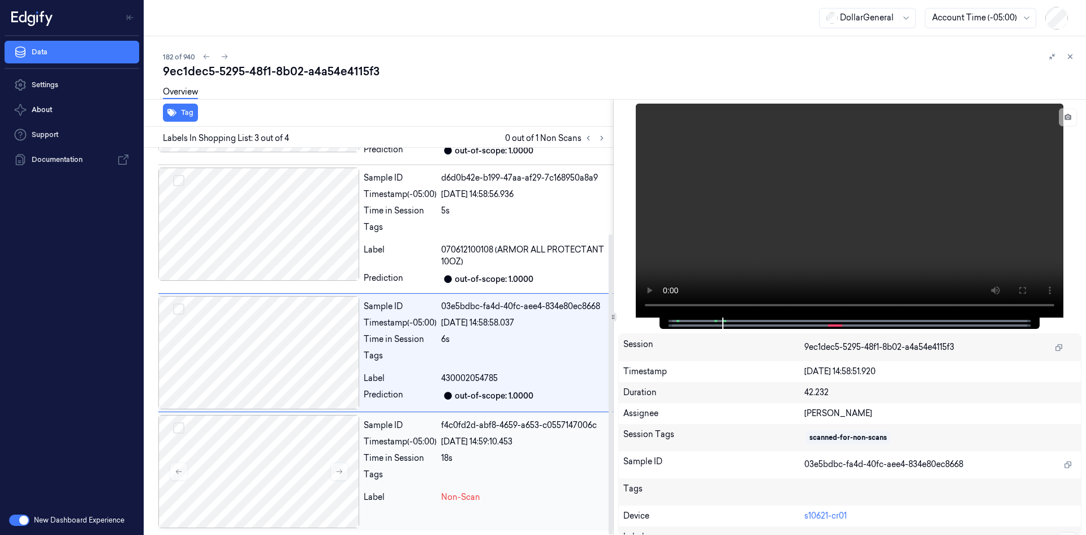
click at [466, 446] on div "[DATE] 14:59:10.453" at bounding box center [524, 442] width 167 height 12
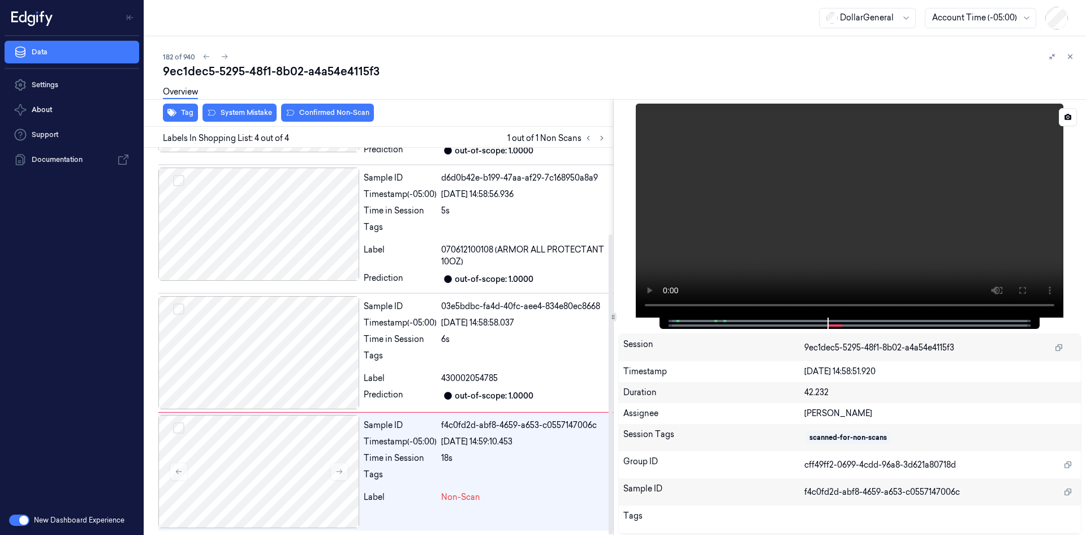
click at [806, 229] on video at bounding box center [850, 211] width 428 height 214
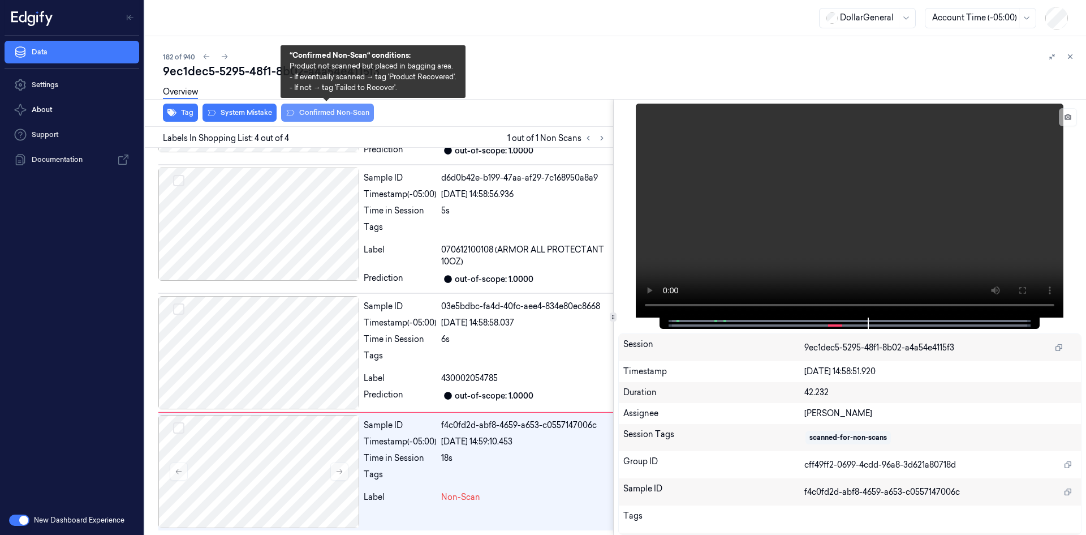
click at [298, 117] on button "Confirmed Non-Scan" at bounding box center [327, 113] width 93 height 18
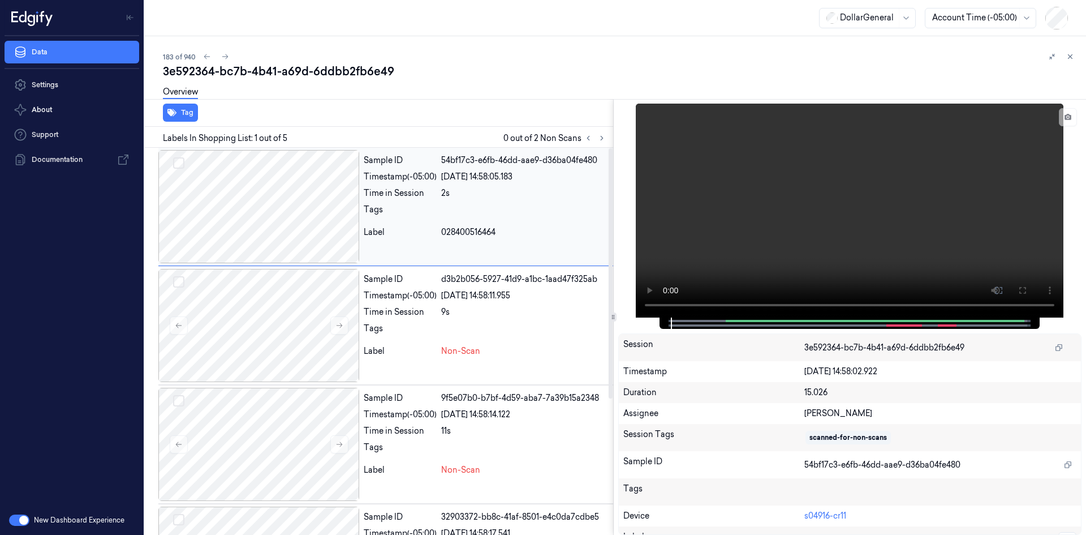
click at [509, 223] on div "Sample ID 54bf17c3-e6fb-46dd-aae9-d36ba04fe480 Timestamp (-05:00) [DATE] 14:58:…" at bounding box center [486, 206] width 254 height 113
click at [508, 298] on div "[DATE] 14:58:11.955" at bounding box center [524, 296] width 167 height 12
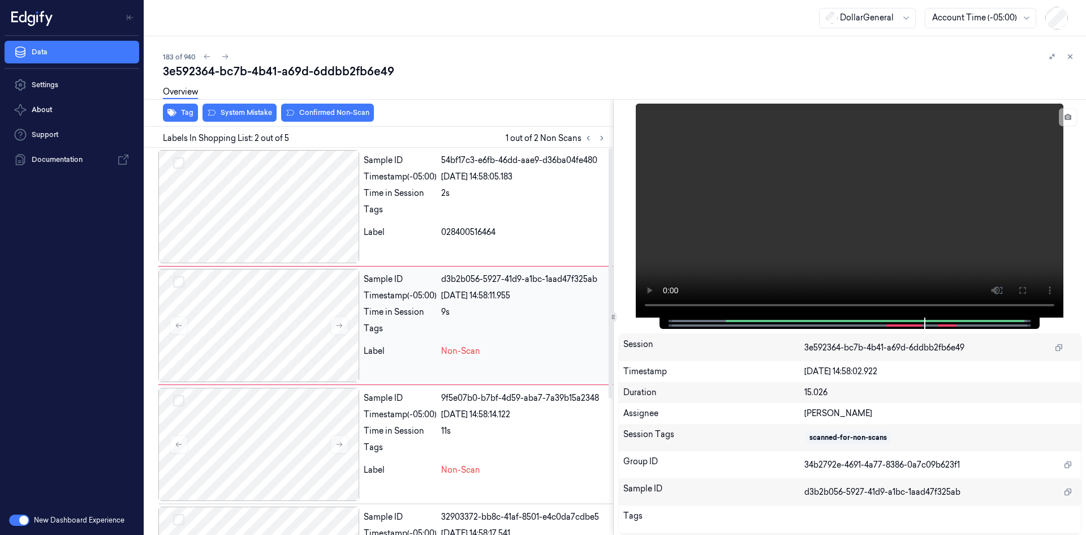
click at [493, 345] on div "Sample ID d3b2b056-5927-41d9-a1bc-1aad47f325ab Timestamp (-05:00) [DATE] 14:58:…" at bounding box center [486, 325] width 254 height 113
click at [478, 412] on div "[DATE] 14:58:14.122" at bounding box center [524, 415] width 167 height 12
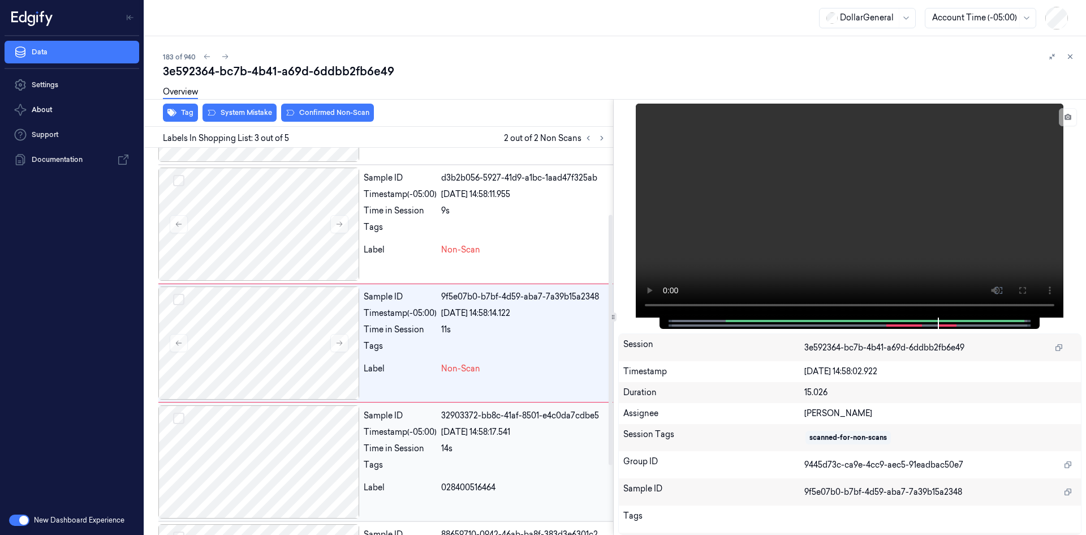
scroll to position [103, 0]
click at [685, 230] on video at bounding box center [850, 211] width 428 height 214
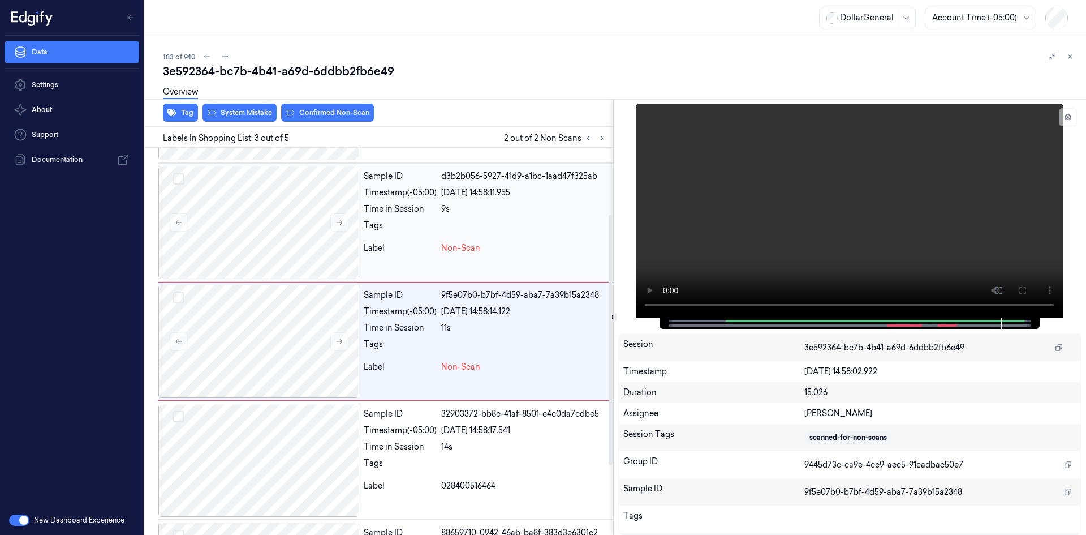
click at [565, 188] on div "[DATE] 14:58:11.955" at bounding box center [524, 193] width 167 height 12
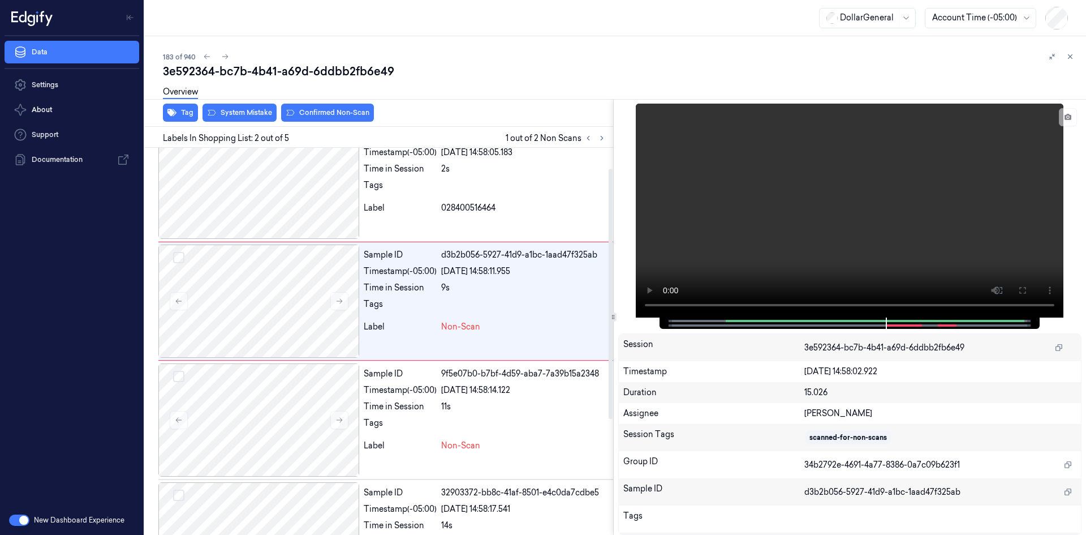
scroll to position [0, 0]
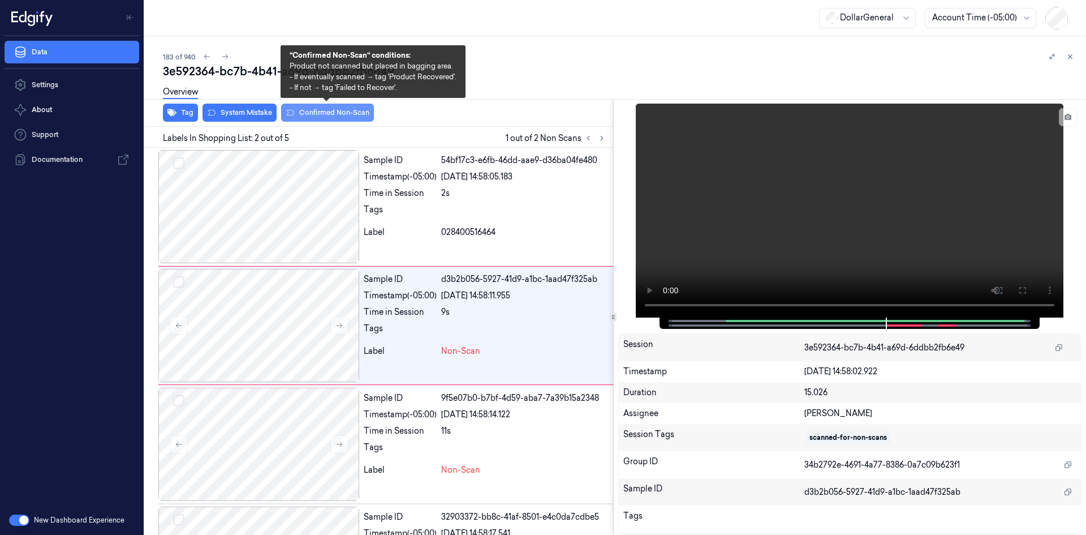
click at [339, 113] on button "Confirmed Non-Scan" at bounding box center [327, 113] width 93 height 18
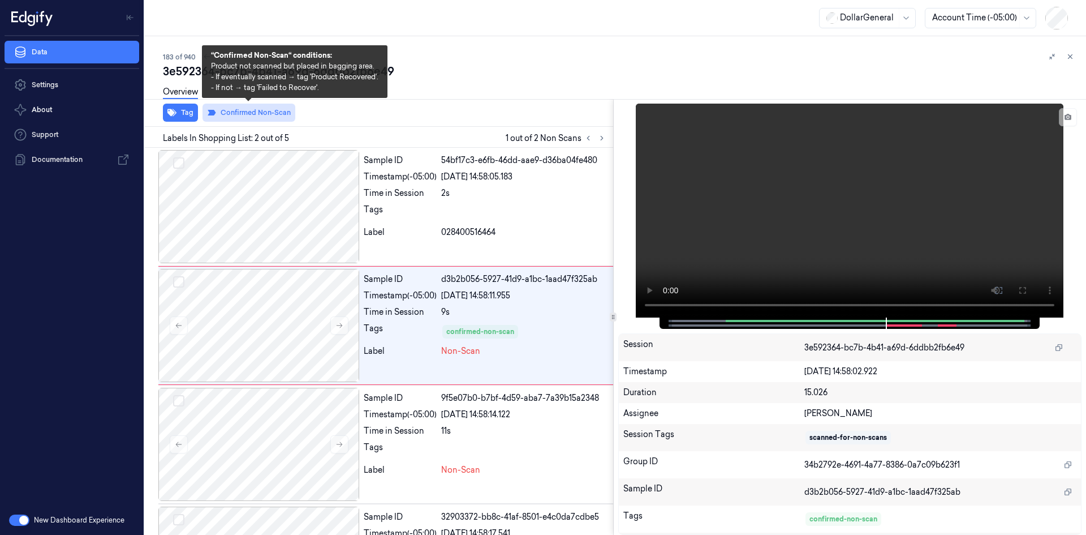
click at [272, 110] on button "Confirmed Non-Scan" at bounding box center [249, 113] width 93 height 18
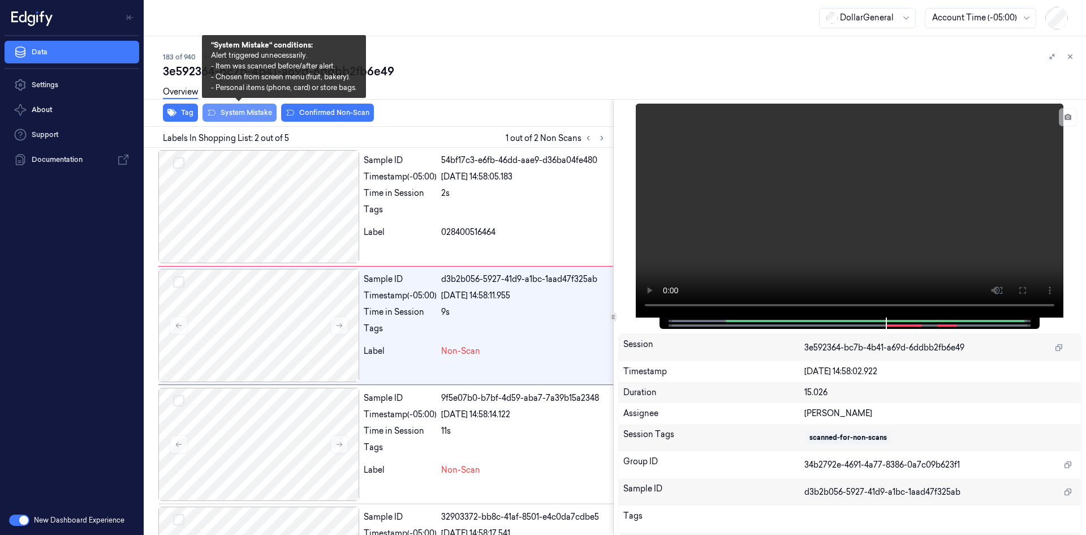
click at [210, 114] on icon at bounding box center [211, 112] width 9 height 9
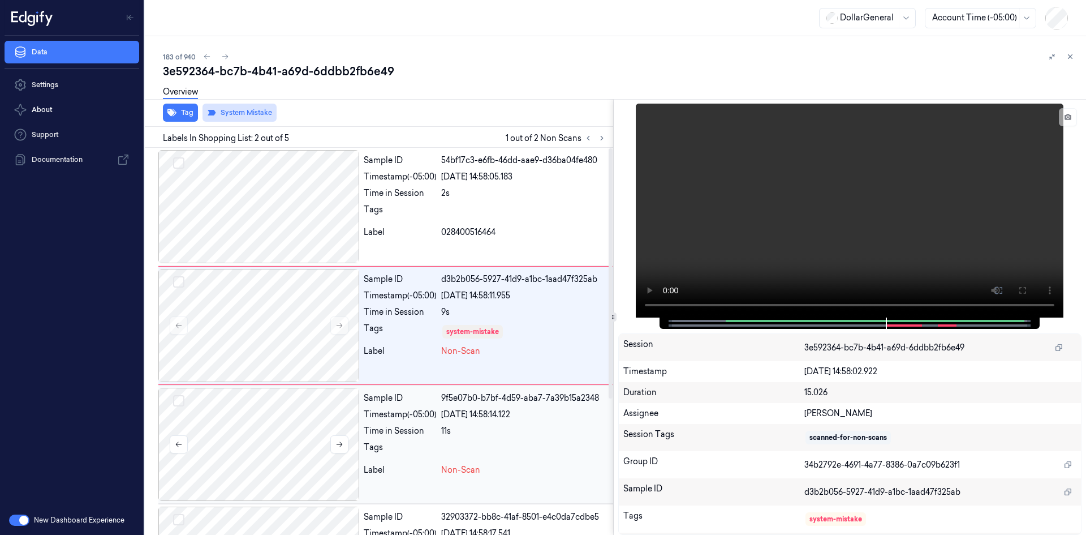
click at [287, 406] on div at bounding box center [258, 444] width 201 height 113
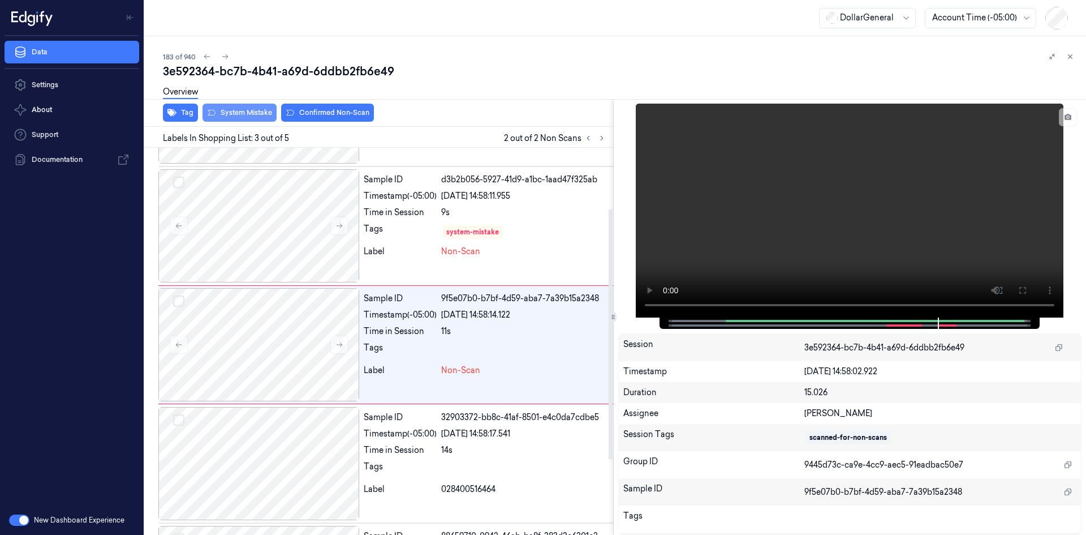
scroll to position [103, 0]
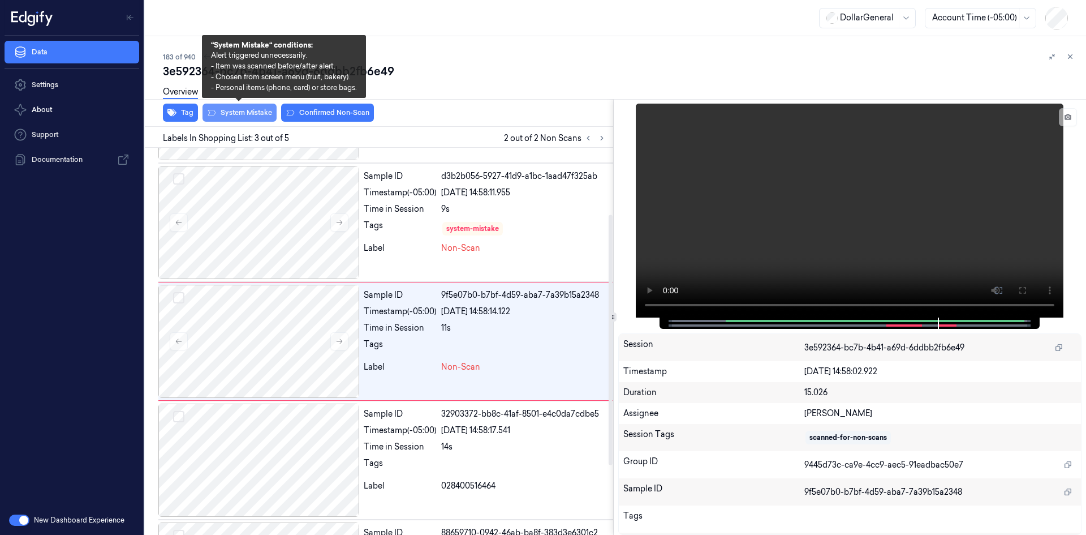
click at [250, 109] on button "System Mistake" at bounding box center [240, 113] width 74 height 18
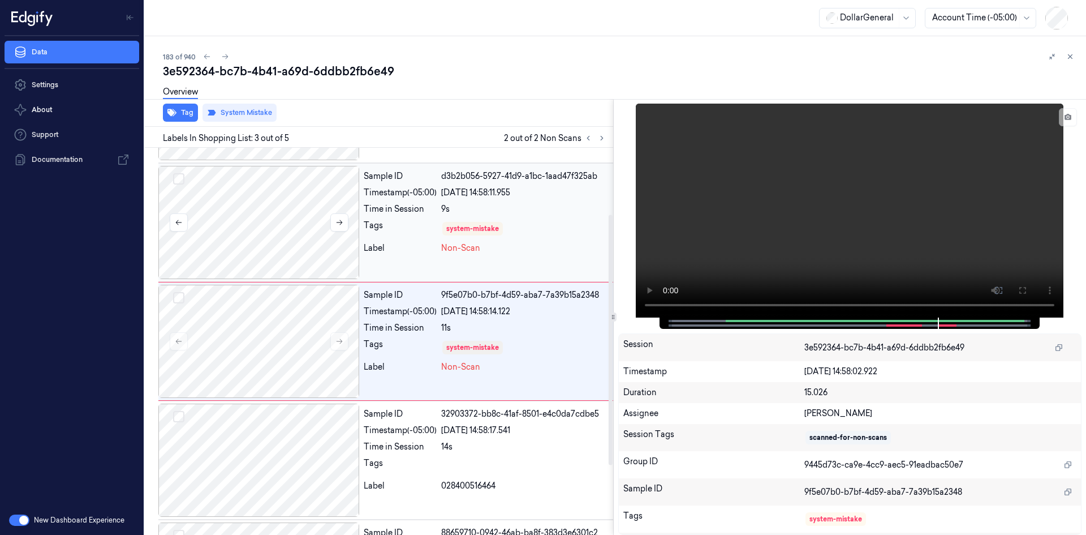
click at [280, 233] on div at bounding box center [258, 222] width 201 height 113
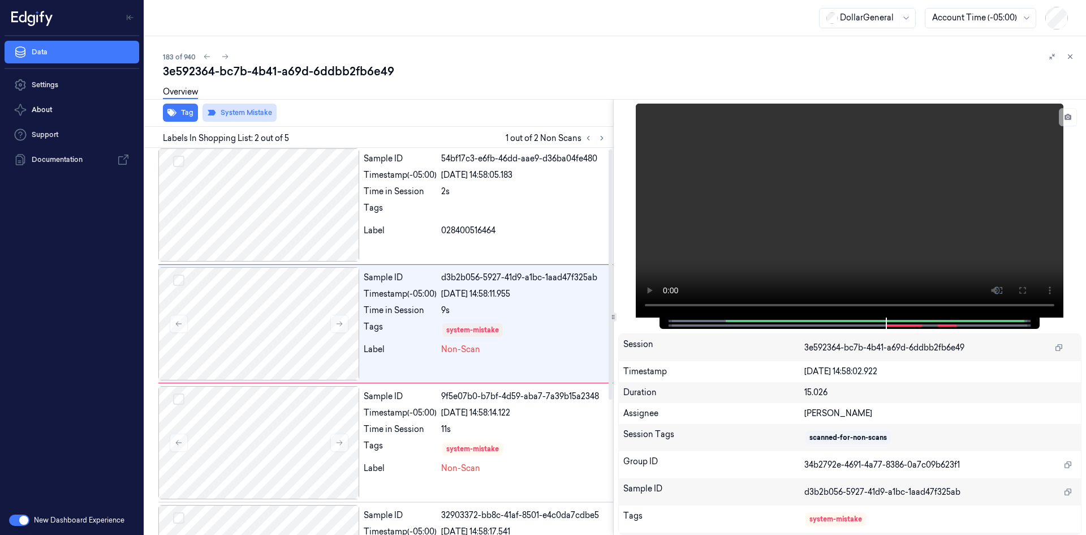
scroll to position [0, 0]
click at [193, 111] on button "Tag" at bounding box center [180, 113] width 35 height 18
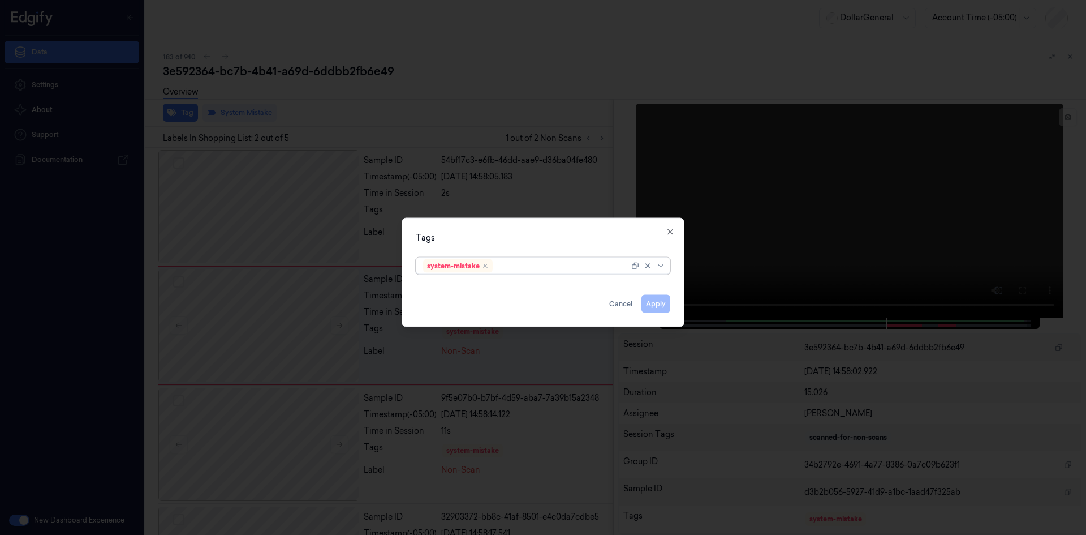
click at [551, 274] on div "option system-mistake, selected. Select is focused ,type to refine list, press …" at bounding box center [543, 264] width 273 height 24
click at [554, 267] on div at bounding box center [566, 266] width 142 height 12
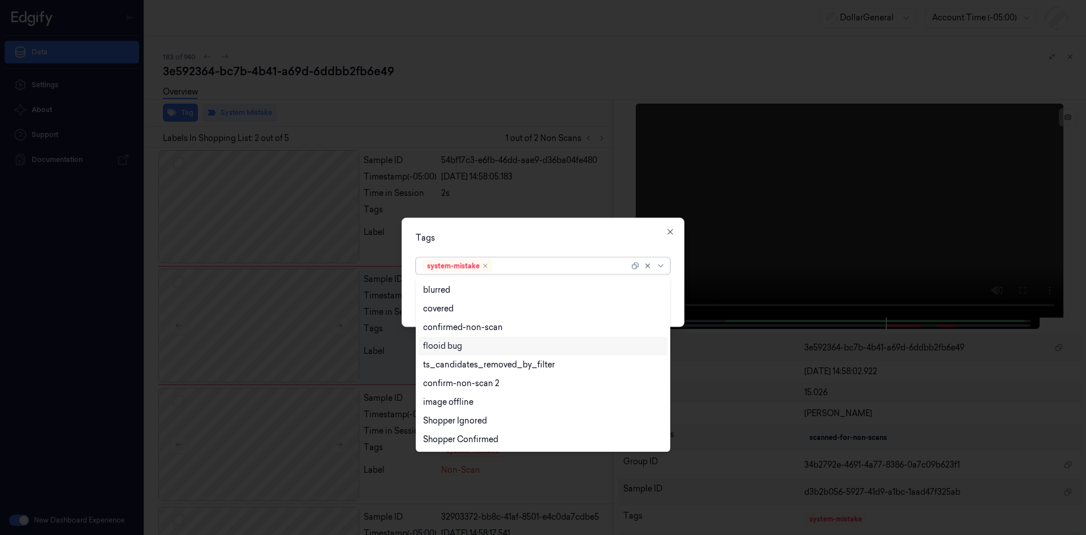
click at [458, 348] on div "flooid bug" at bounding box center [442, 346] width 39 height 12
click at [617, 244] on div "Tags option flooid bug , selected. 21 results available. Use Up and Down to cho…" at bounding box center [543, 271] width 283 height 109
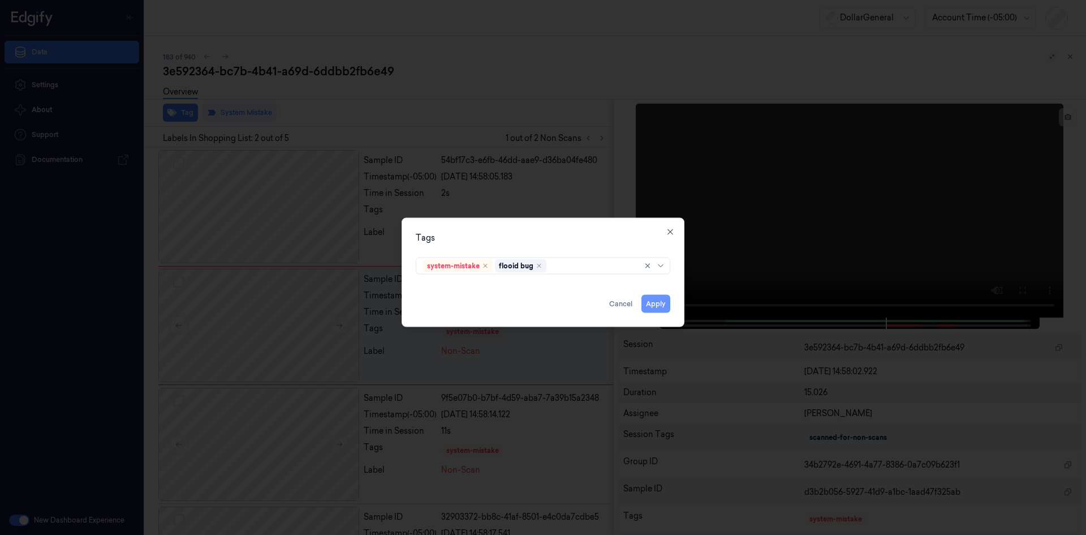
click at [665, 304] on button "Apply" at bounding box center [656, 303] width 29 height 18
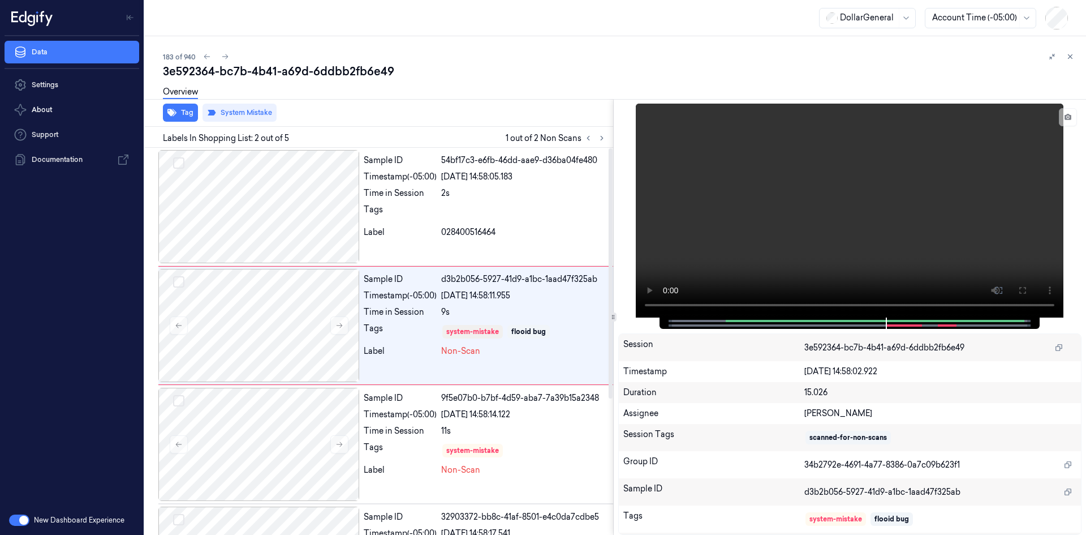
click at [355, 403] on div at bounding box center [258, 444] width 201 height 113
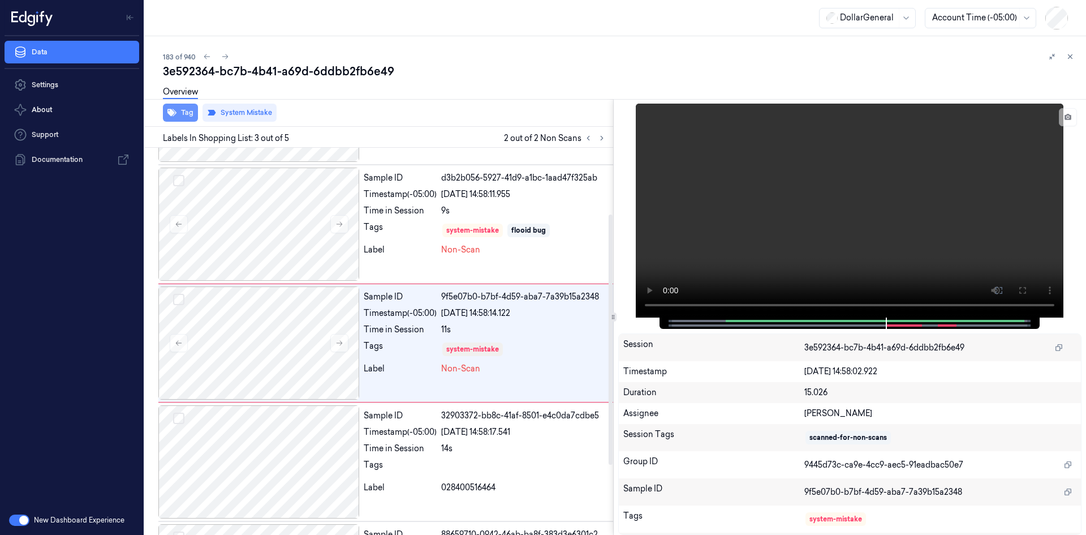
scroll to position [103, 0]
click at [186, 124] on div "Tag System Mistake" at bounding box center [376, 113] width 473 height 28
click at [187, 118] on button "Tag" at bounding box center [180, 113] width 35 height 18
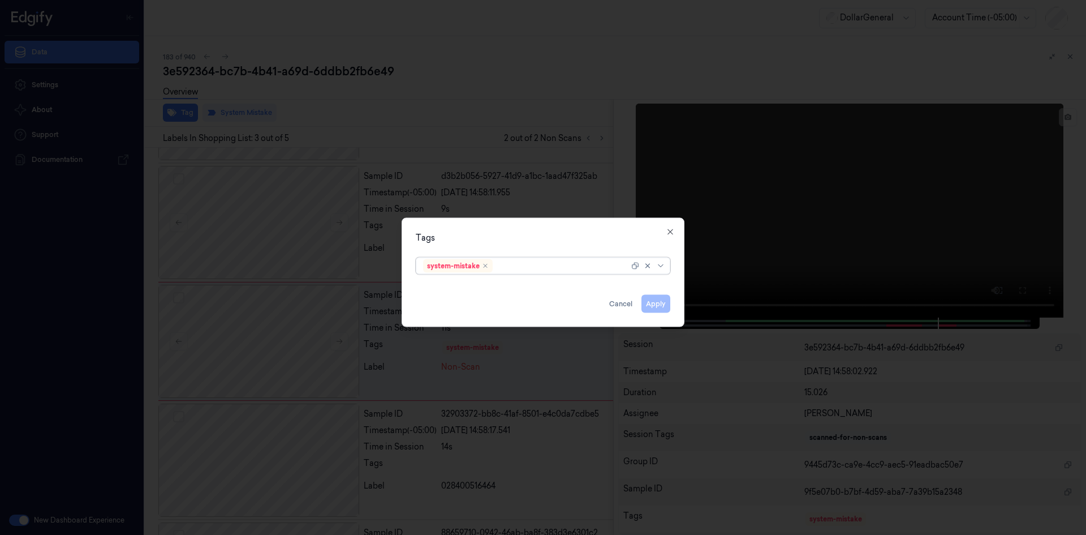
click at [573, 269] on div at bounding box center [562, 266] width 134 height 12
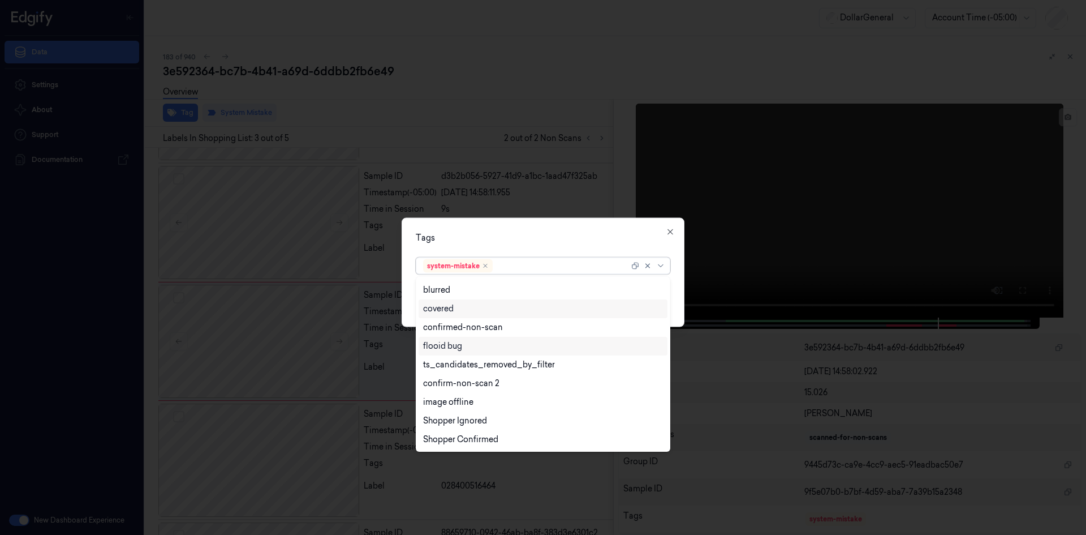
drag, startPoint x: 506, startPoint y: 349, endPoint x: 557, endPoint y: 324, distance: 56.4
click at [506, 349] on div "flooid bug" at bounding box center [543, 346] width 240 height 12
click at [630, 242] on div "Tags" at bounding box center [543, 237] width 255 height 12
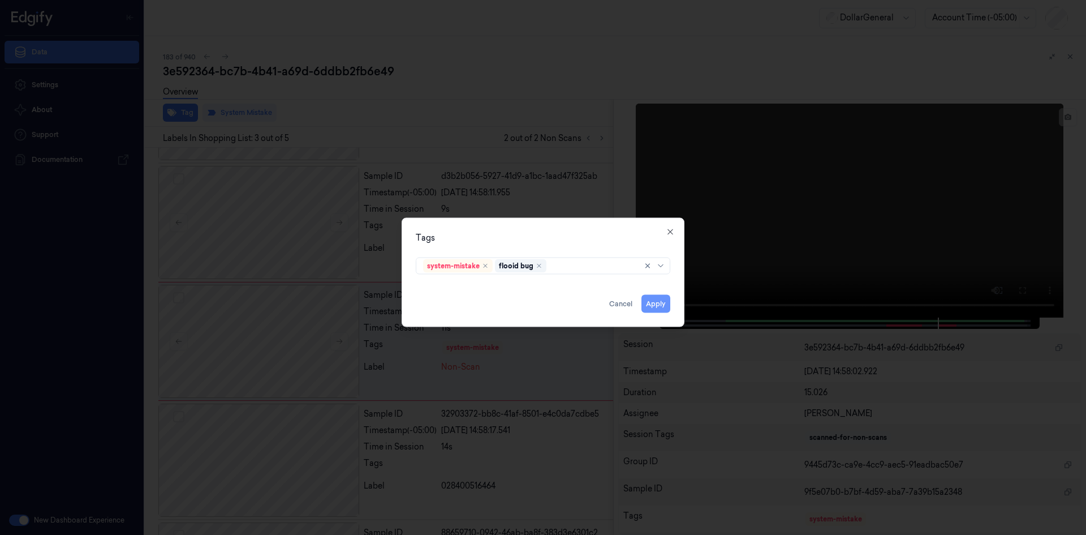
click at [661, 304] on button "Apply" at bounding box center [656, 303] width 29 height 18
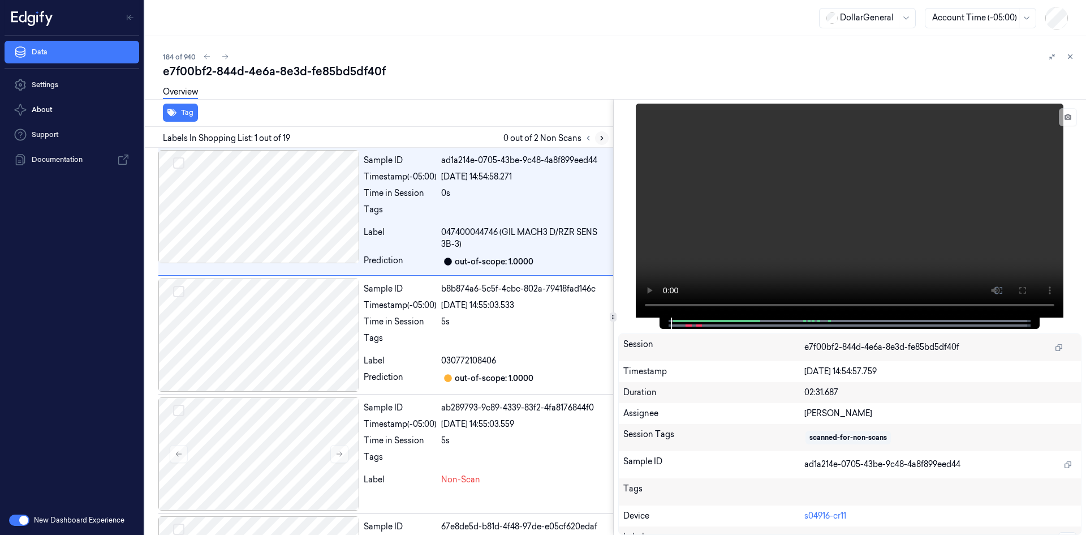
click at [596, 137] on button at bounding box center [602, 138] width 14 height 14
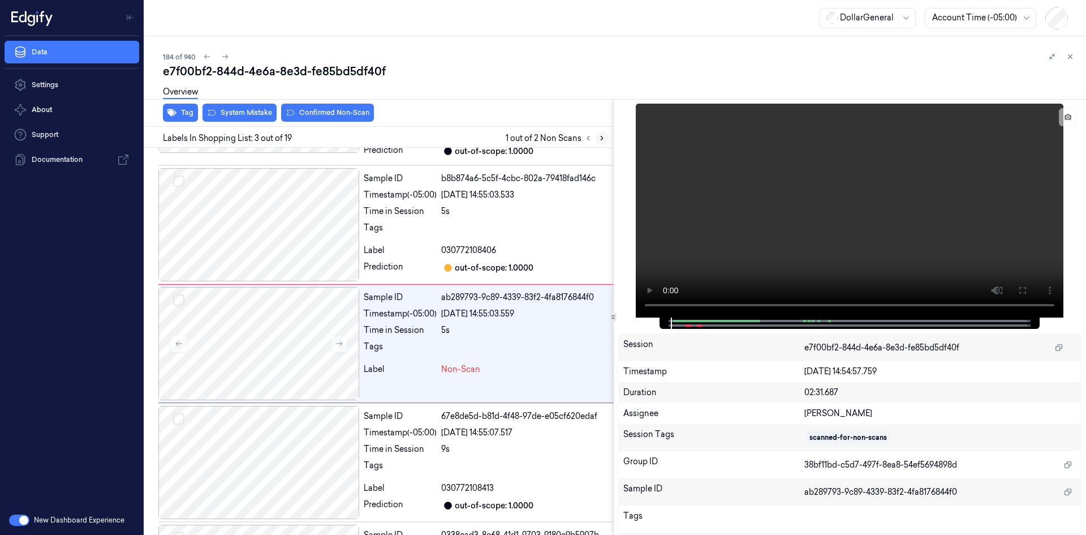
scroll to position [113, 0]
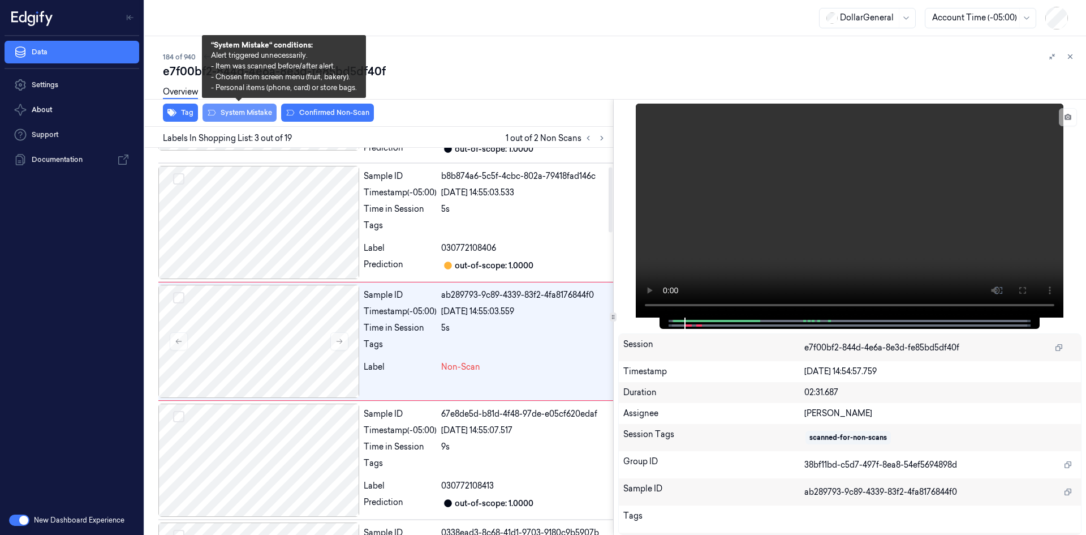
click at [256, 114] on button "System Mistake" at bounding box center [240, 113] width 74 height 18
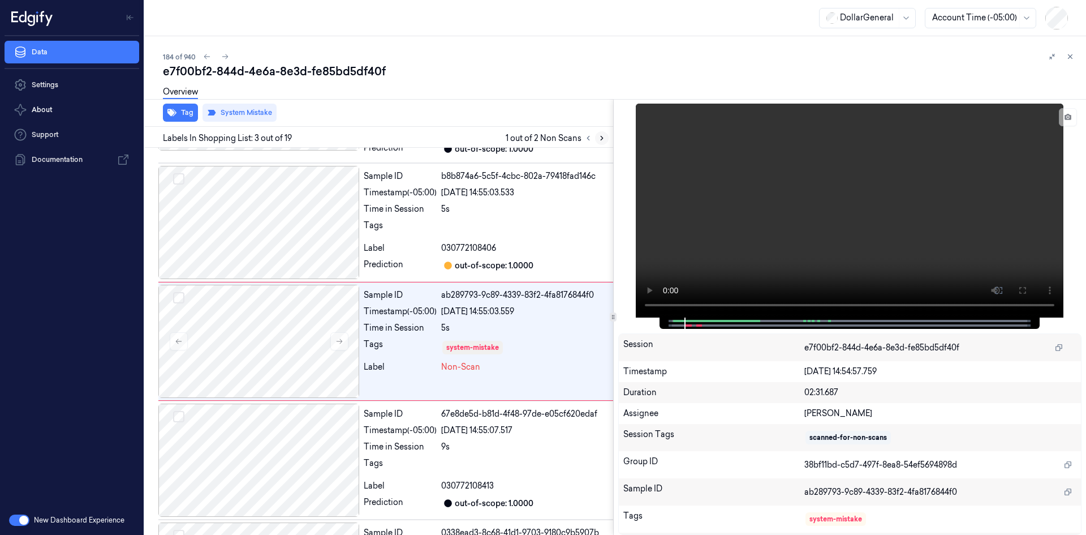
click at [599, 137] on icon at bounding box center [602, 138] width 8 height 8
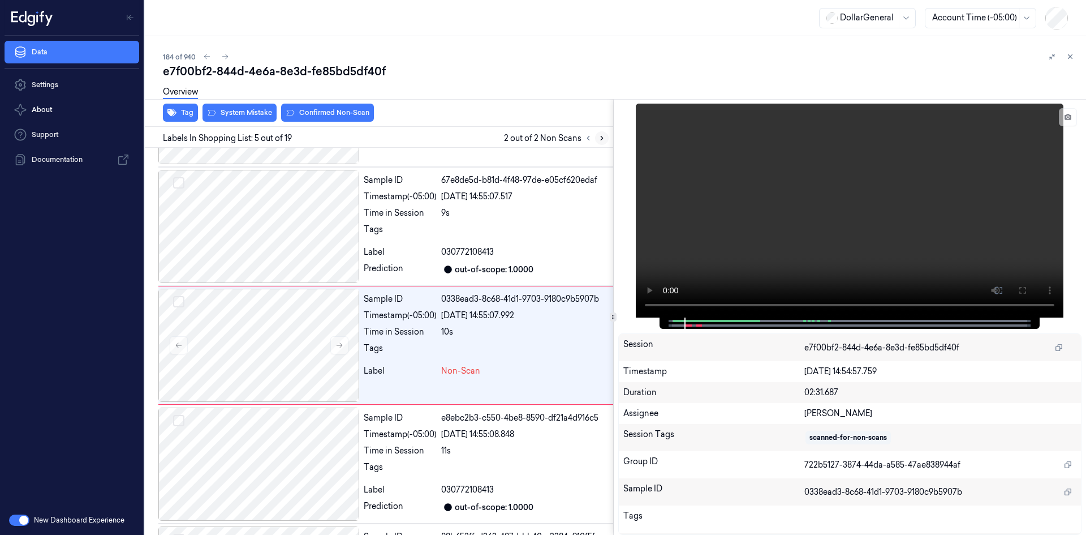
scroll to position [350, 0]
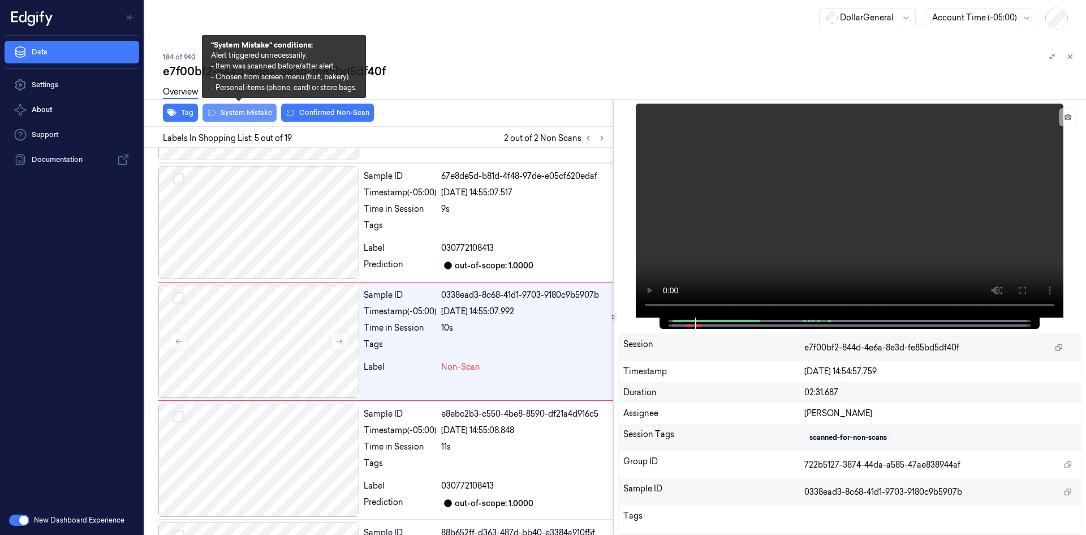
click at [252, 111] on button "System Mistake" at bounding box center [240, 113] width 74 height 18
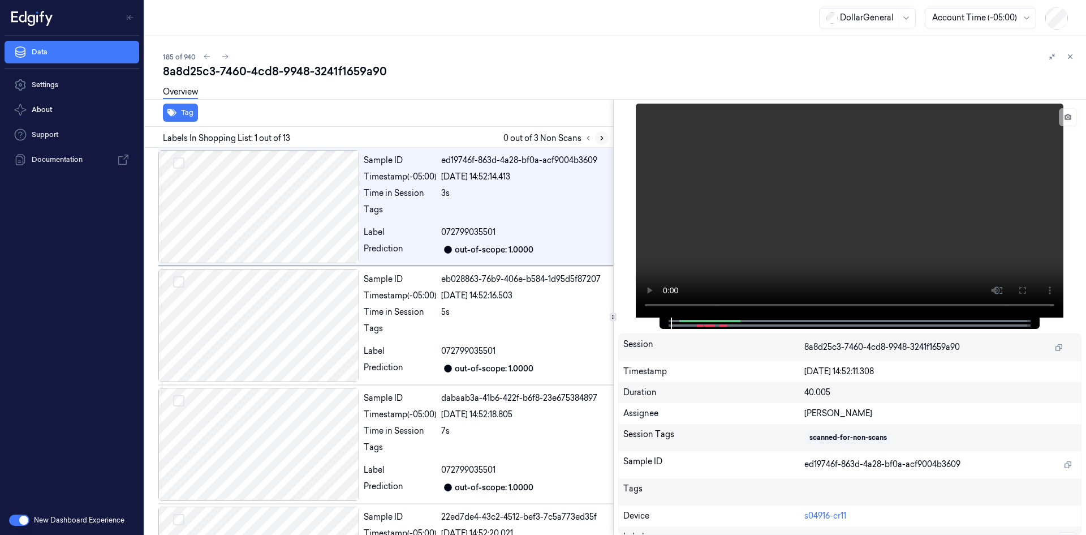
click at [602, 137] on icon at bounding box center [602, 138] width 2 height 4
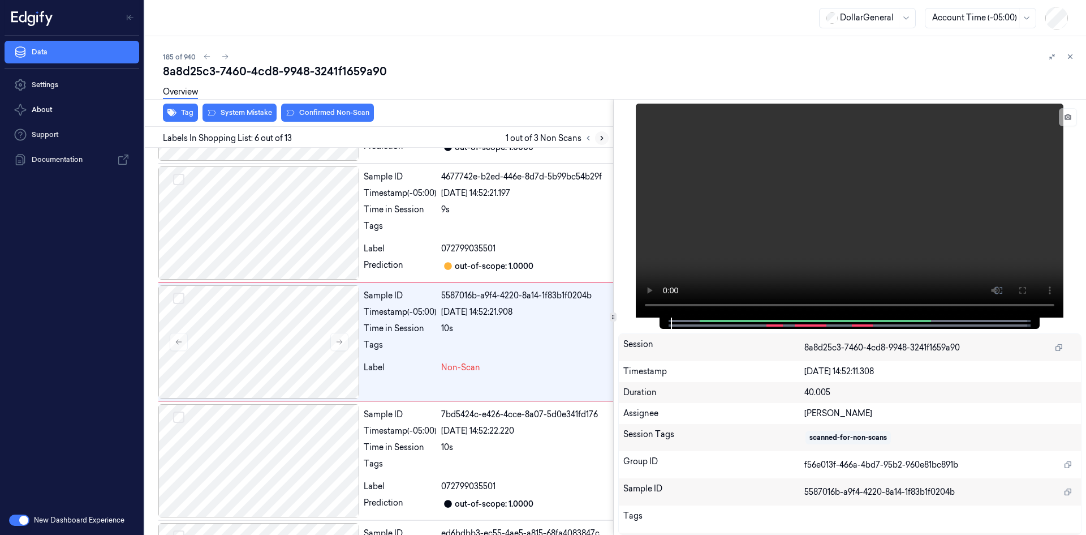
scroll to position [459, 0]
click at [887, 189] on video at bounding box center [850, 211] width 428 height 214
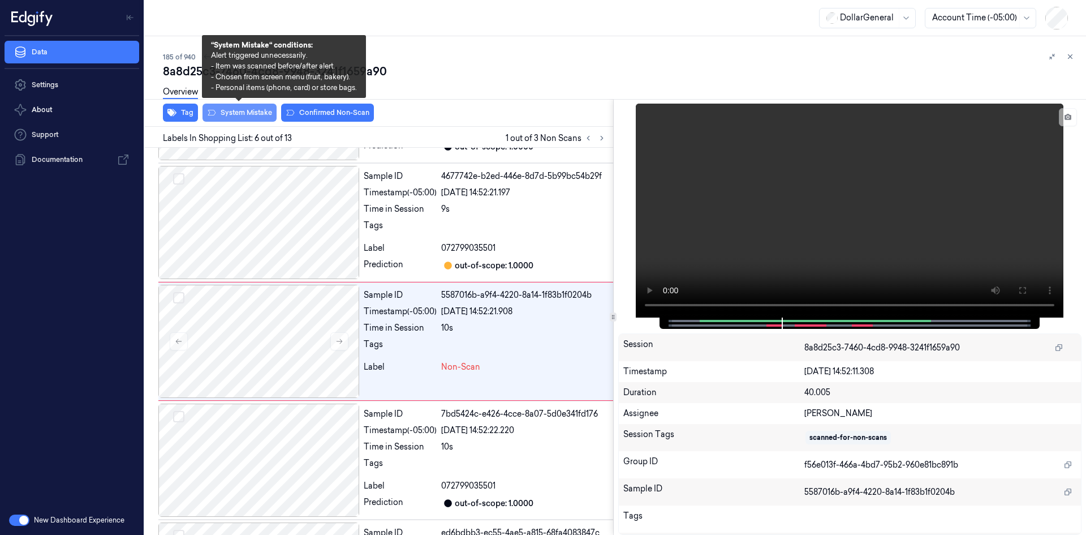
click at [257, 116] on button "System Mistake" at bounding box center [240, 113] width 74 height 18
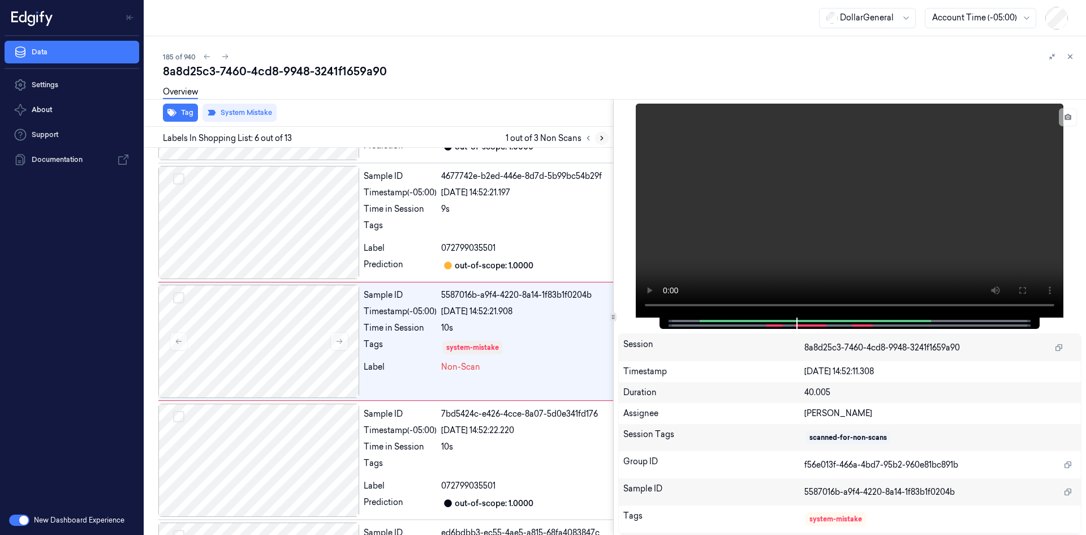
click at [605, 135] on icon at bounding box center [602, 138] width 8 height 8
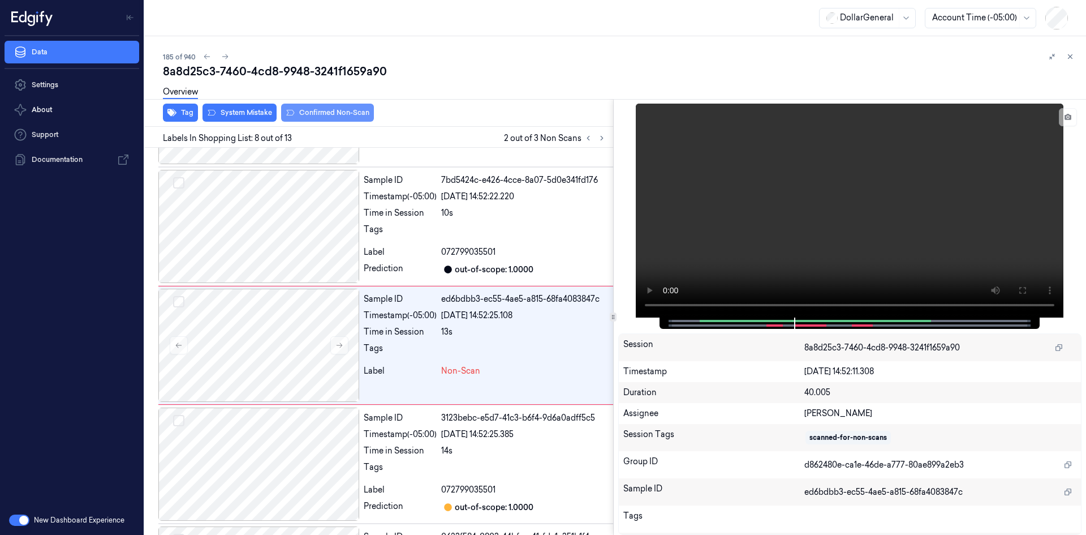
scroll to position [697, 0]
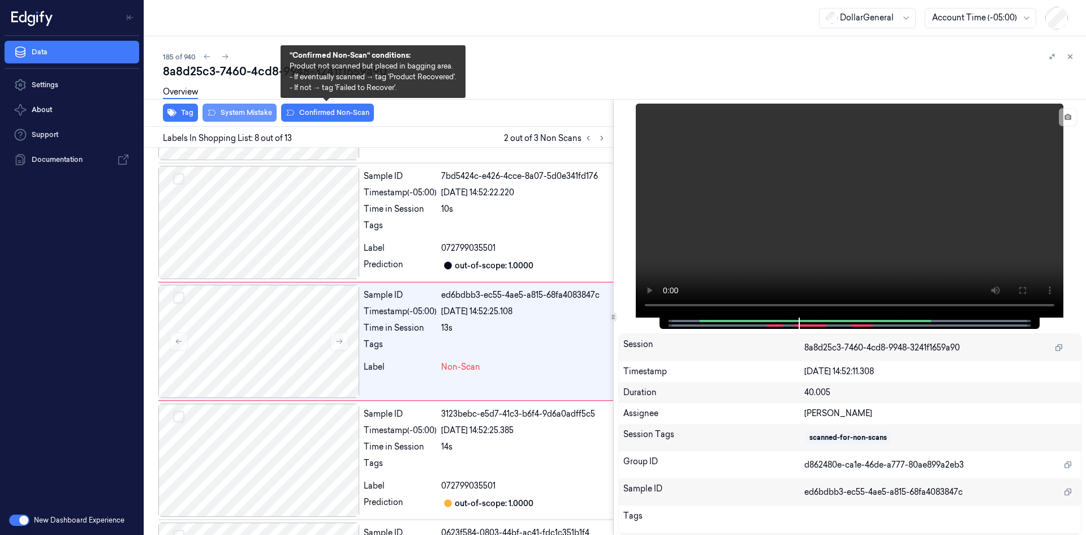
click at [265, 111] on button "System Mistake" at bounding box center [240, 113] width 74 height 18
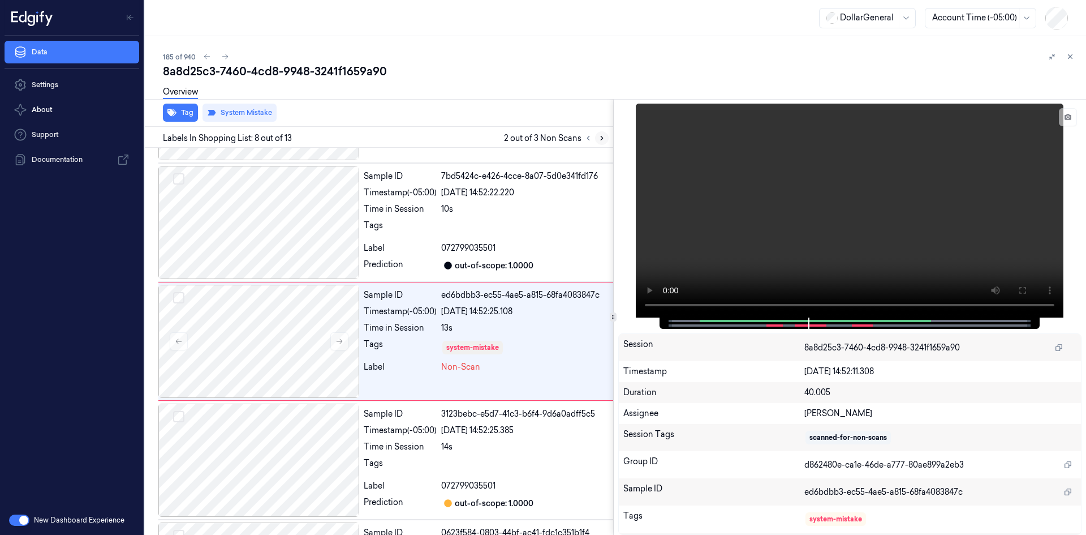
click at [604, 139] on icon at bounding box center [602, 138] width 8 height 8
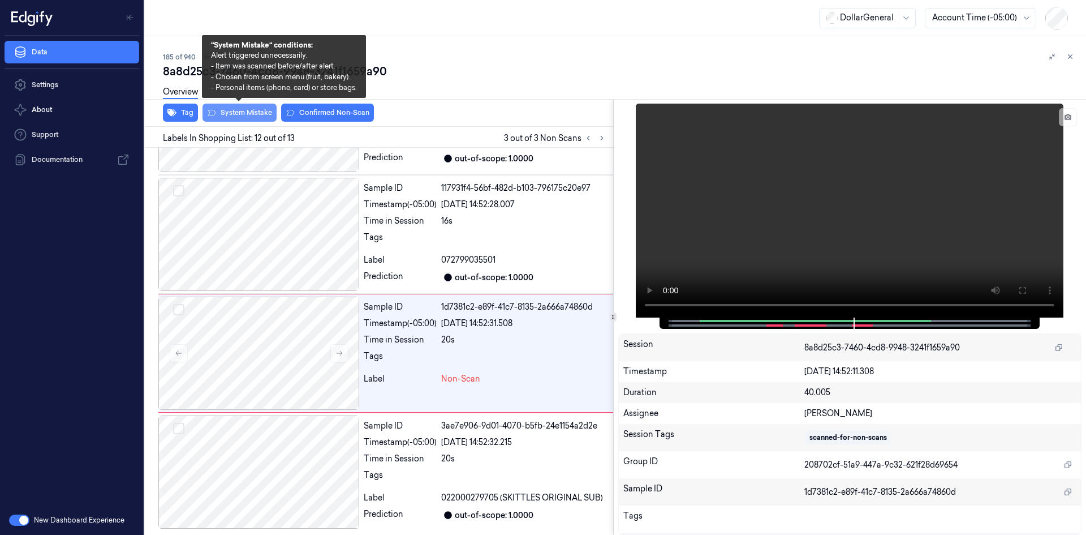
scroll to position [1161, 0]
click at [257, 115] on button "System Mistake" at bounding box center [240, 113] width 74 height 18
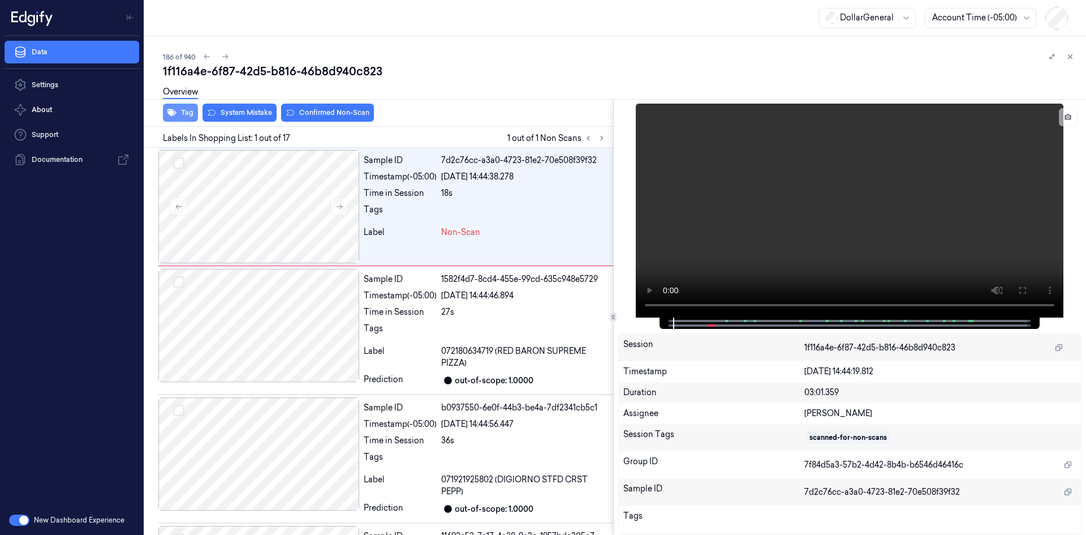
click at [173, 114] on icon "button" at bounding box center [171, 112] width 9 height 7
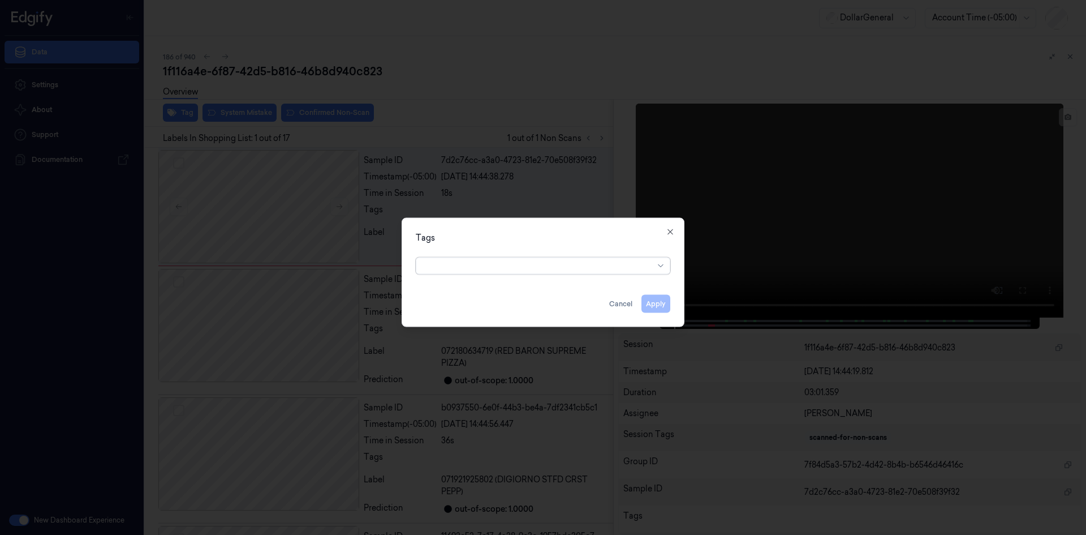
click at [559, 269] on div at bounding box center [538, 266] width 231 height 12
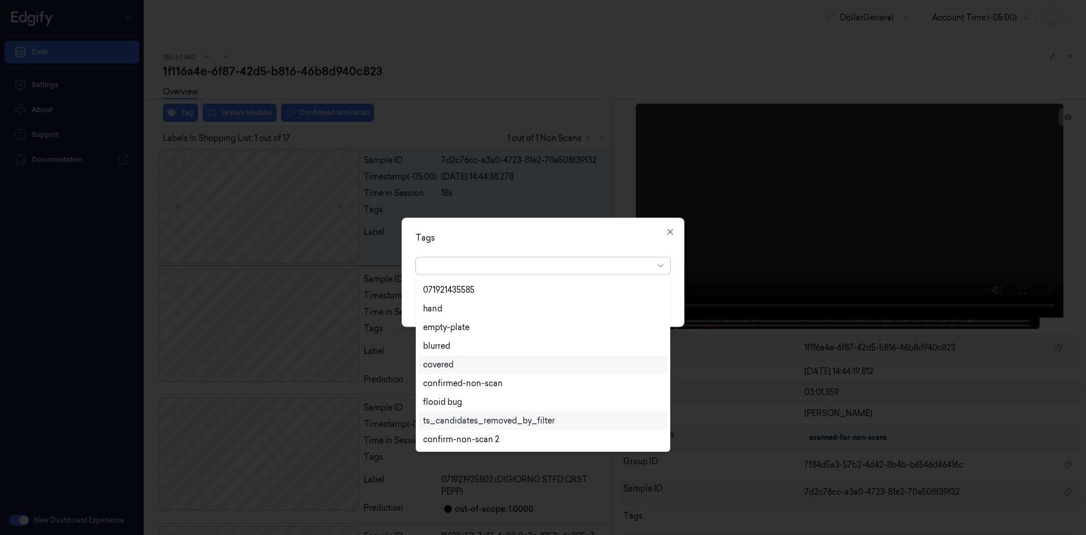
scroll to position [260, 0]
click at [479, 345] on div "flooid bug" at bounding box center [543, 346] width 240 height 12
click at [565, 242] on div "Tags" at bounding box center [543, 237] width 255 height 12
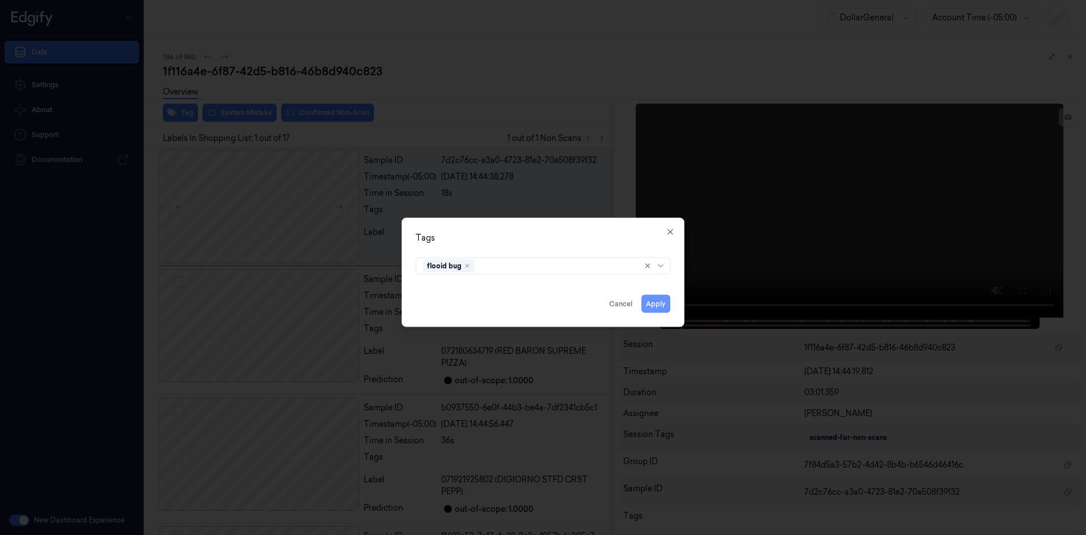
click at [658, 303] on button "Apply" at bounding box center [656, 303] width 29 height 18
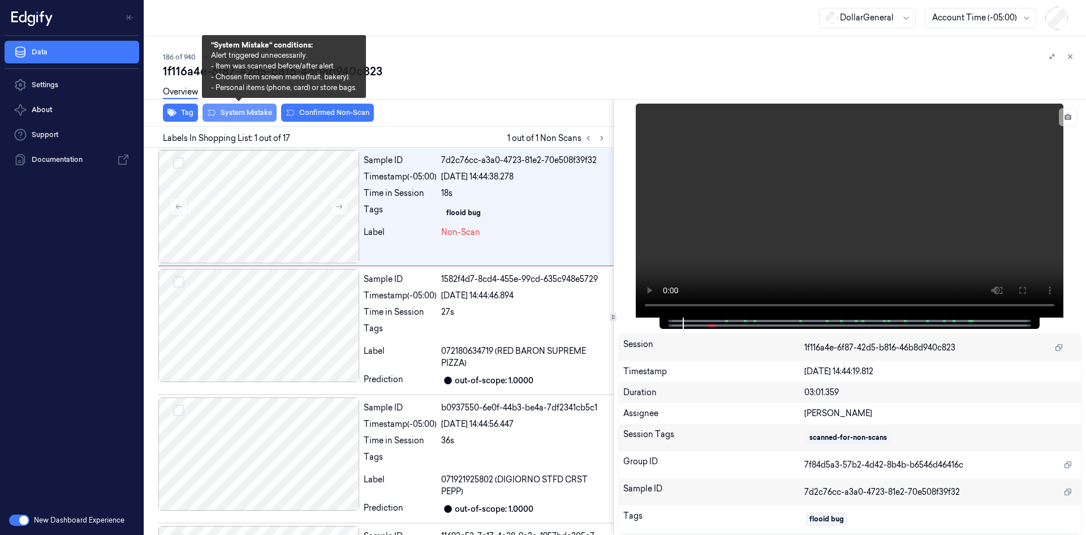
drag, startPoint x: 260, startPoint y: 116, endPoint x: 275, endPoint y: 110, distance: 15.8
click at [260, 116] on button "System Mistake" at bounding box center [240, 113] width 74 height 18
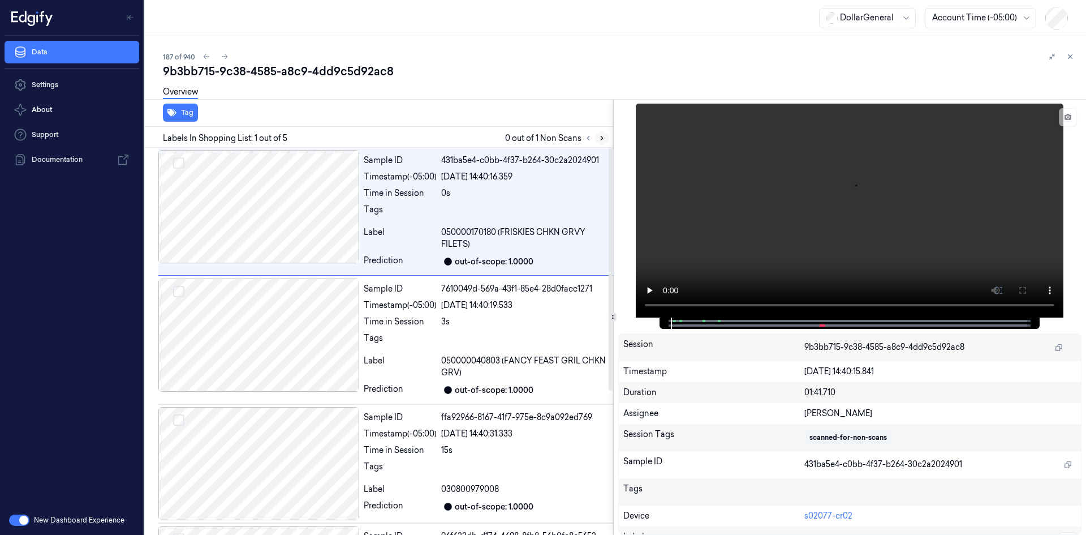
click at [601, 143] on button at bounding box center [602, 138] width 14 height 14
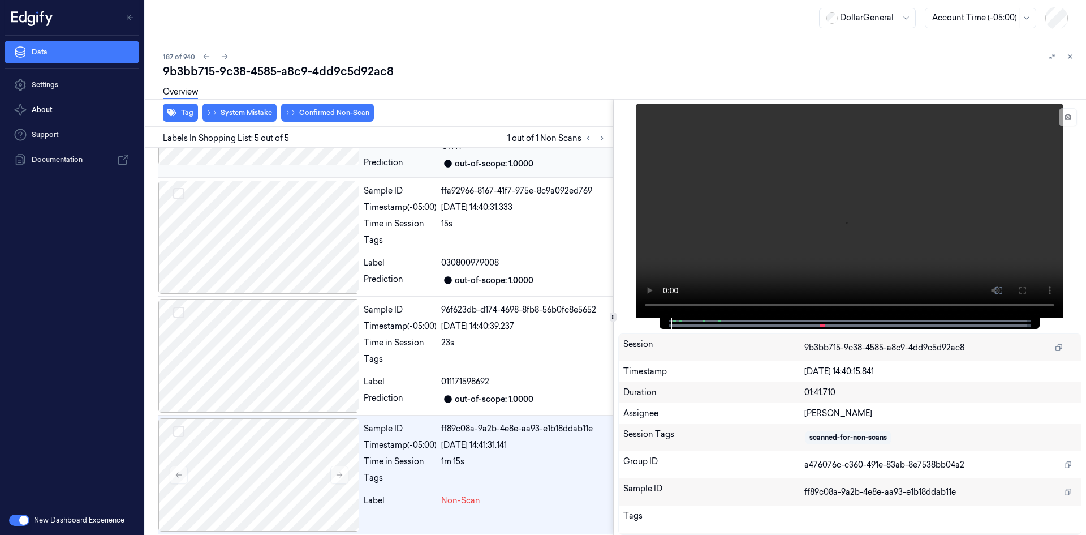
scroll to position [230, 0]
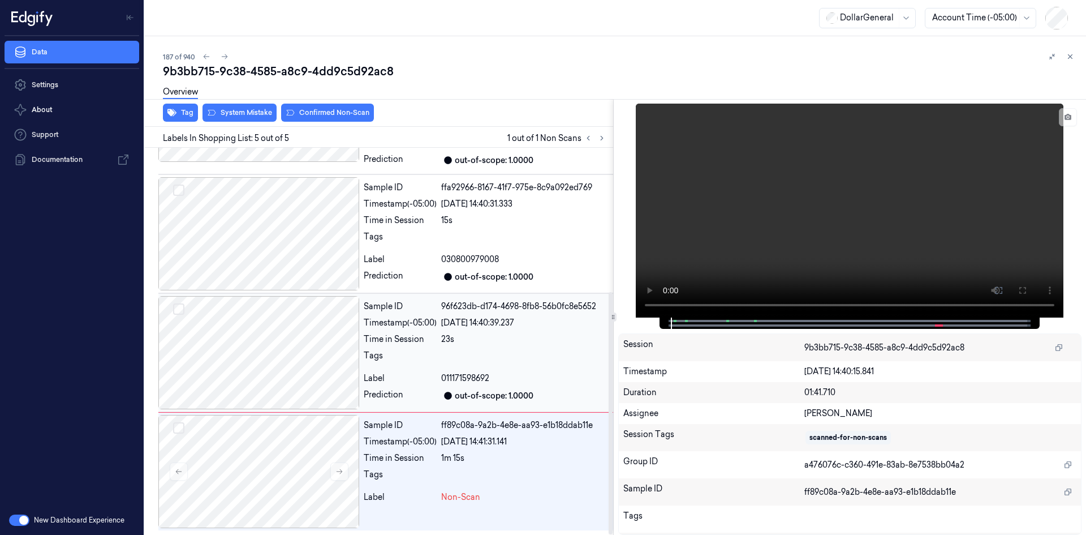
click at [417, 329] on div "Sample ID 96f623db-d174-4698-8fb8-56b0fc8e5652 Timestamp (-05:00) [DATE] 14:40:…" at bounding box center [486, 352] width 254 height 113
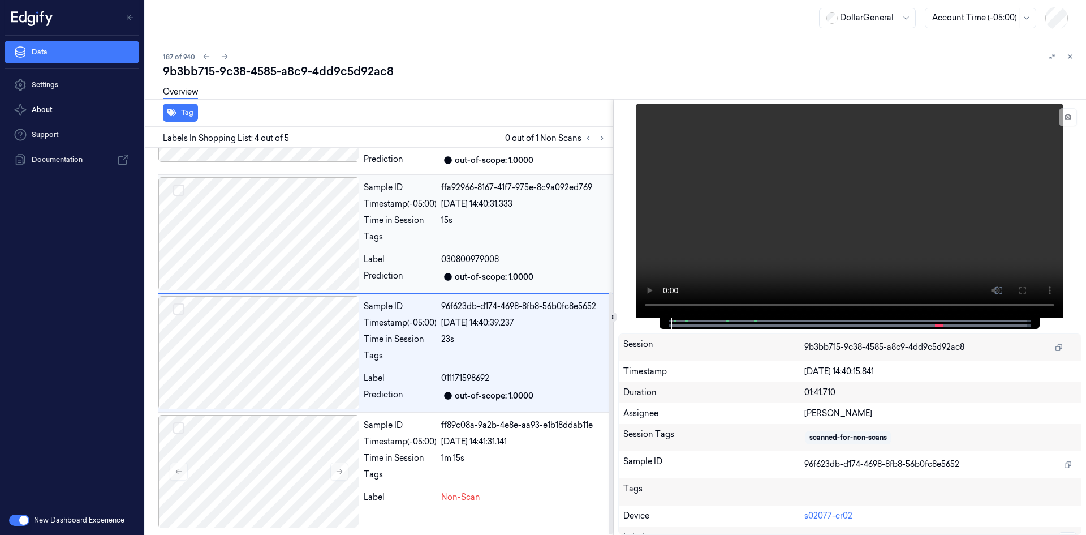
click at [410, 257] on div "Label" at bounding box center [400, 259] width 73 height 12
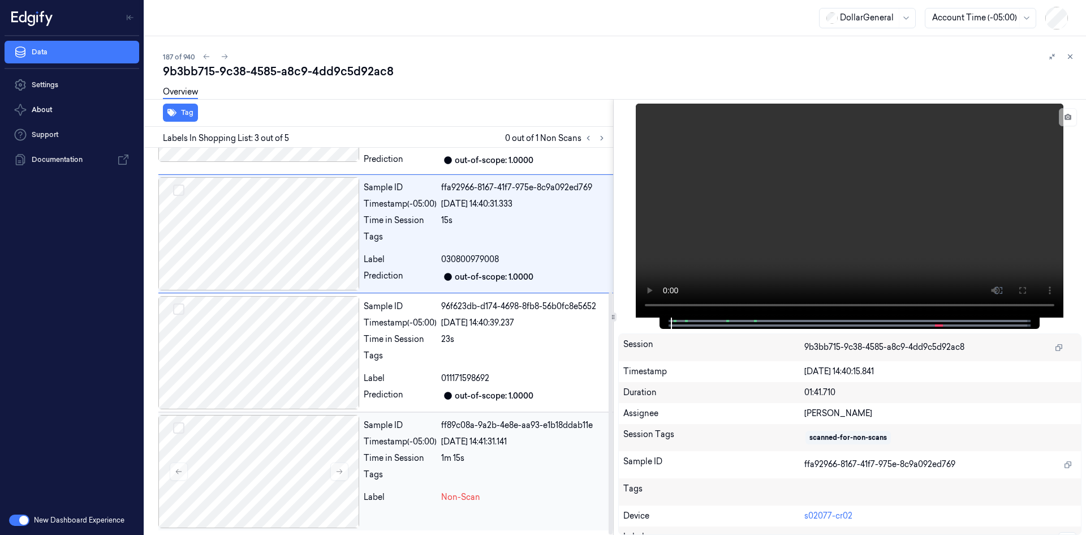
click at [407, 468] on div "Tags" at bounding box center [400, 477] width 73 height 18
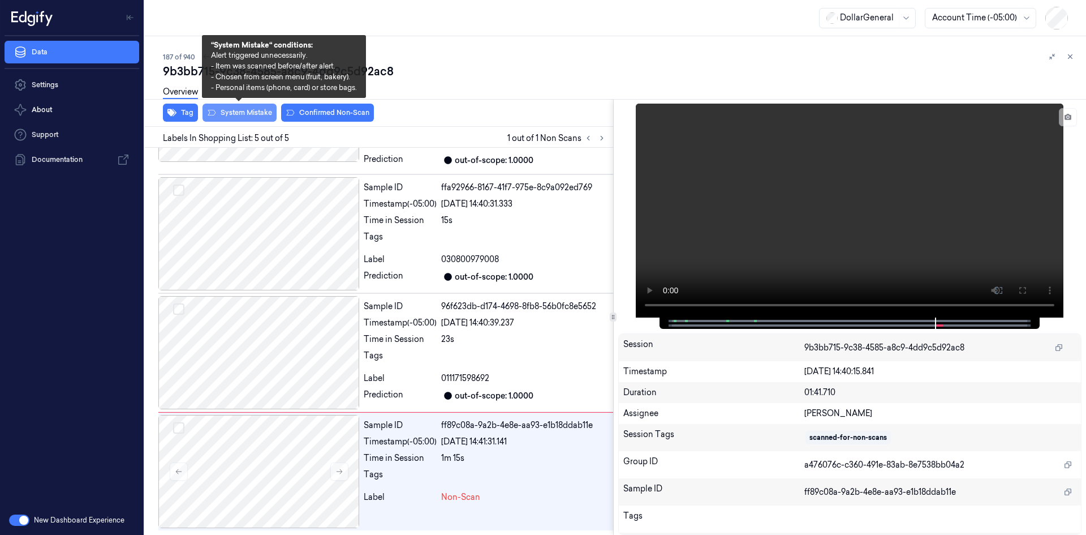
click at [240, 110] on button "System Mistake" at bounding box center [240, 113] width 74 height 18
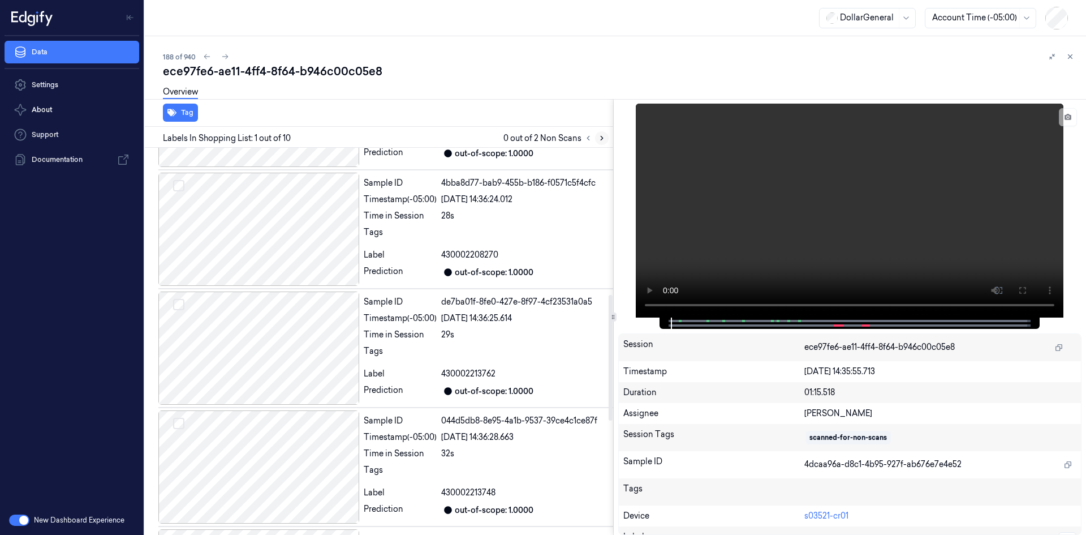
click at [596, 140] on button at bounding box center [602, 138] width 14 height 14
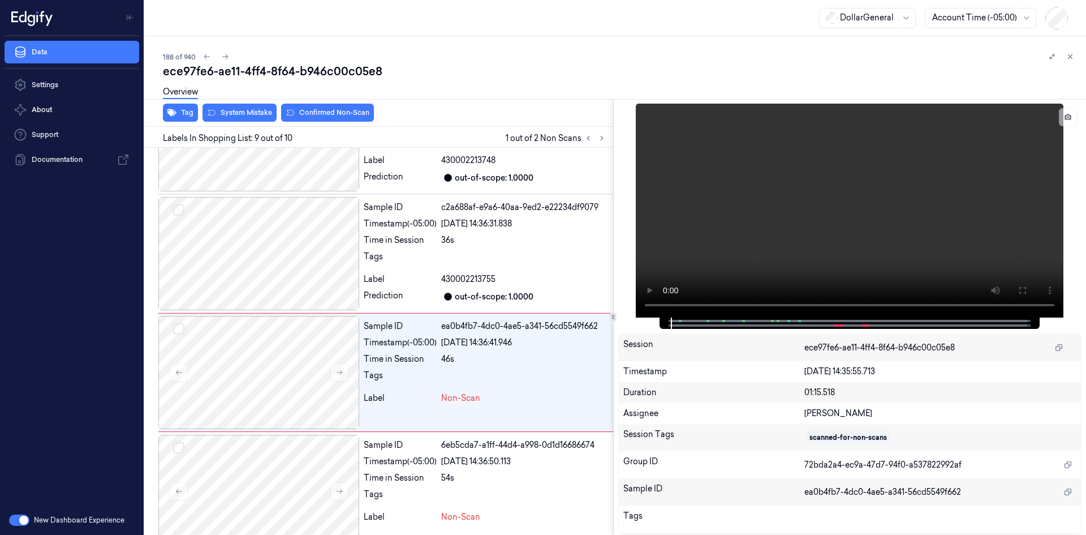
scroll to position [805, 0]
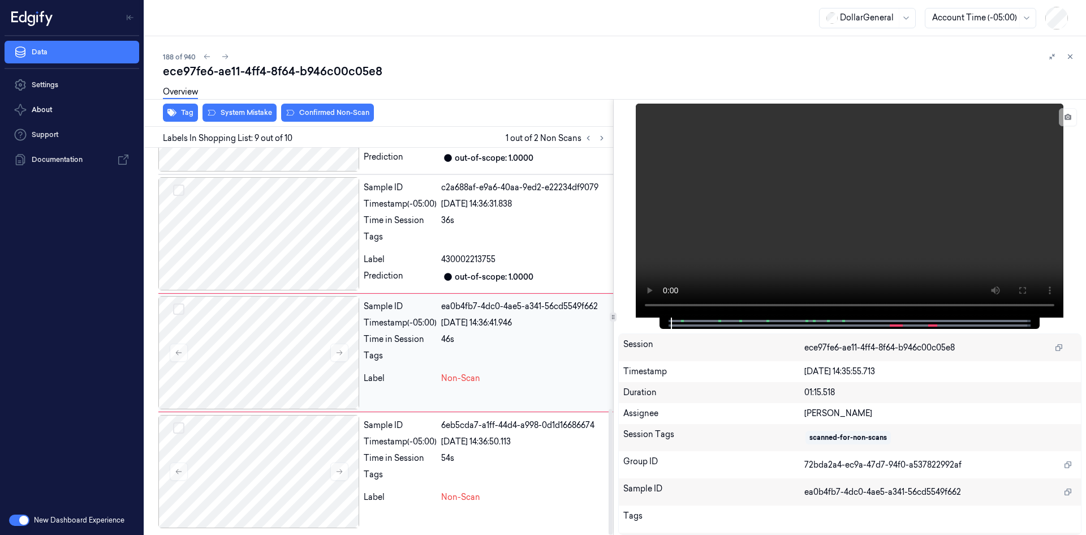
click at [489, 347] on div "Sample ID ea0b4fb7-4dc0-4ae5-a341-56cd5549f662 Timestamp (-05:00) [DATE] 14:36:…" at bounding box center [486, 352] width 254 height 113
click at [514, 469] on div at bounding box center [524, 477] width 167 height 18
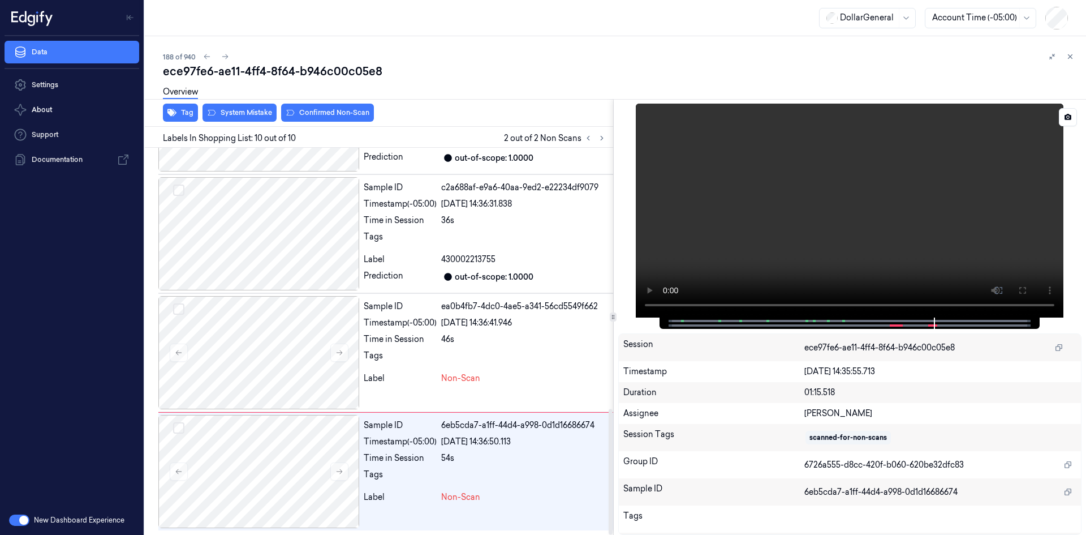
click at [700, 203] on video at bounding box center [850, 211] width 428 height 214
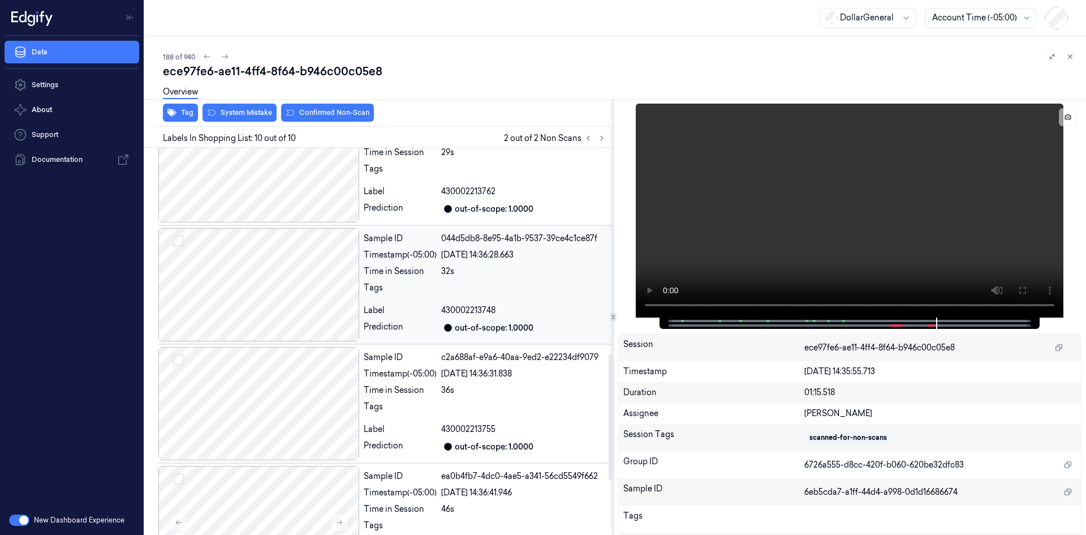
scroll to position [578, 0]
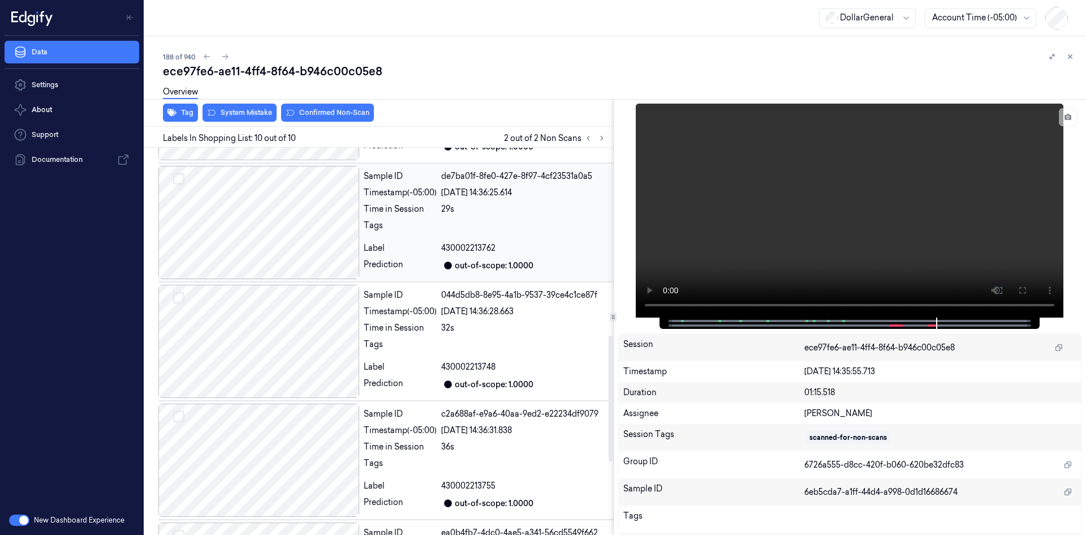
click at [398, 213] on div "Time in Session" at bounding box center [400, 209] width 73 height 12
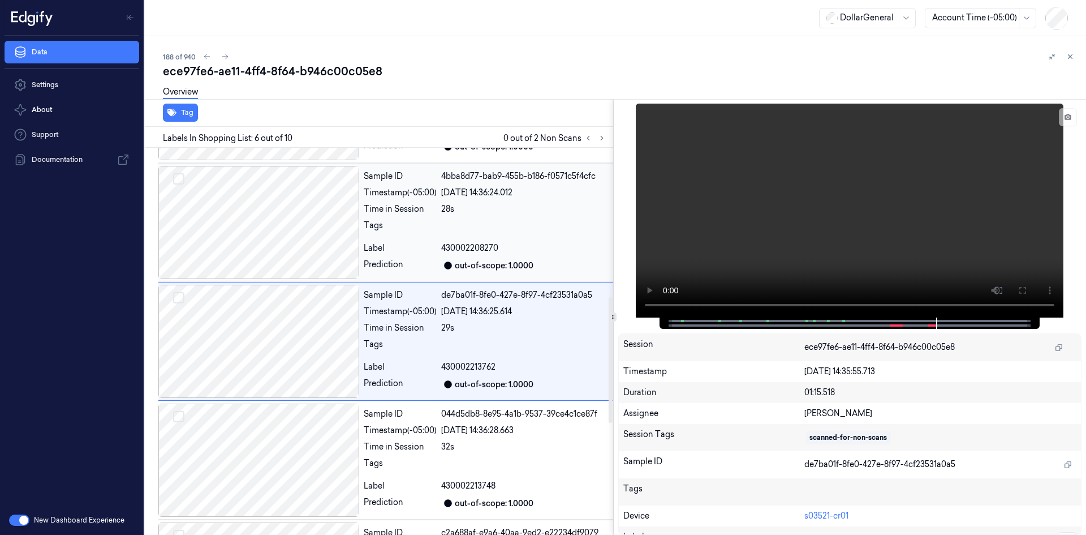
click at [426, 229] on div "Tags" at bounding box center [400, 229] width 73 height 18
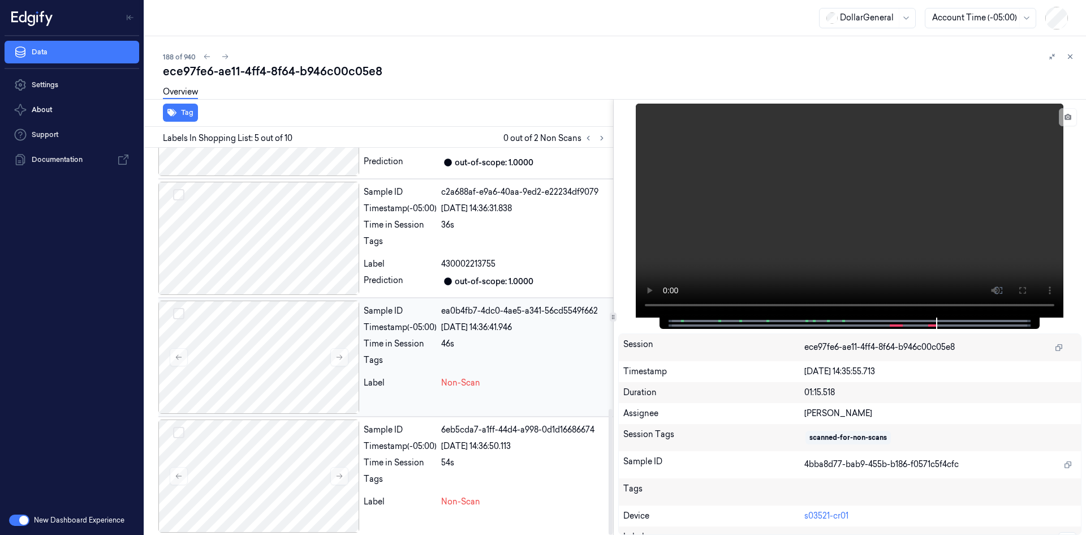
scroll to position [805, 0]
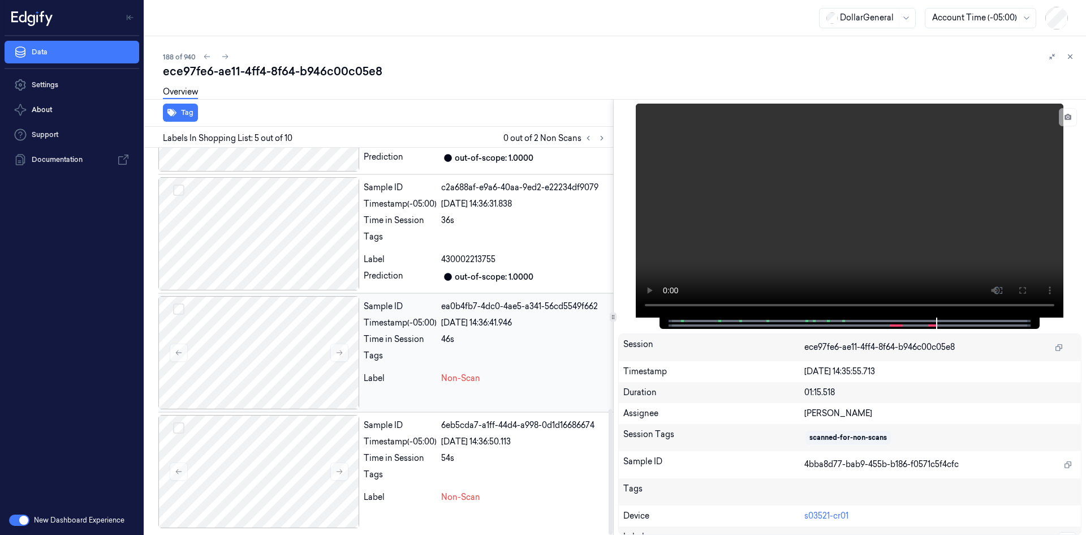
click at [398, 333] on div "Time in Session" at bounding box center [400, 339] width 73 height 12
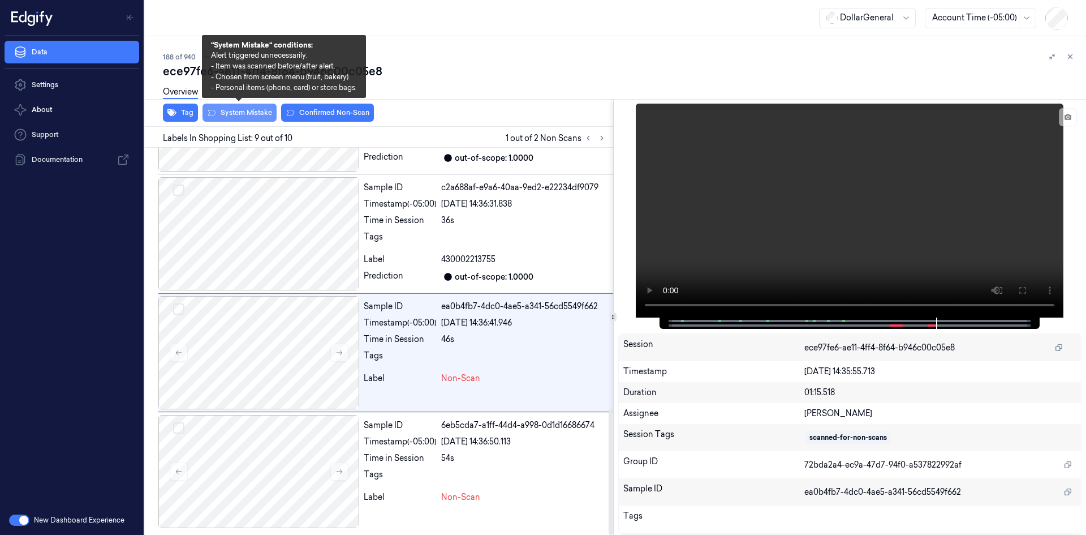
click at [258, 109] on button "System Mistake" at bounding box center [240, 113] width 74 height 18
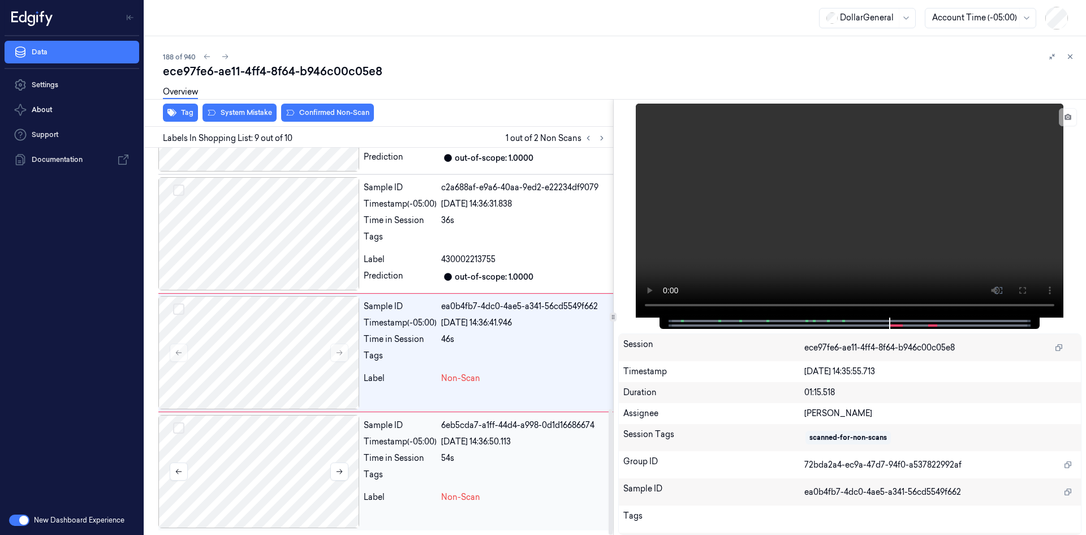
click at [260, 422] on div at bounding box center [258, 471] width 201 height 113
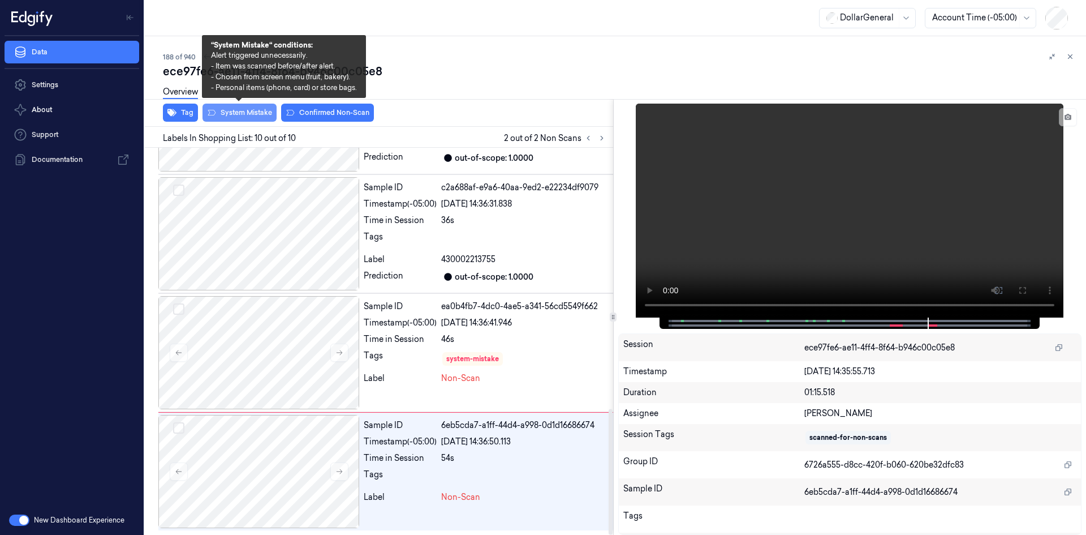
click at [247, 110] on button "System Mistake" at bounding box center [240, 113] width 74 height 18
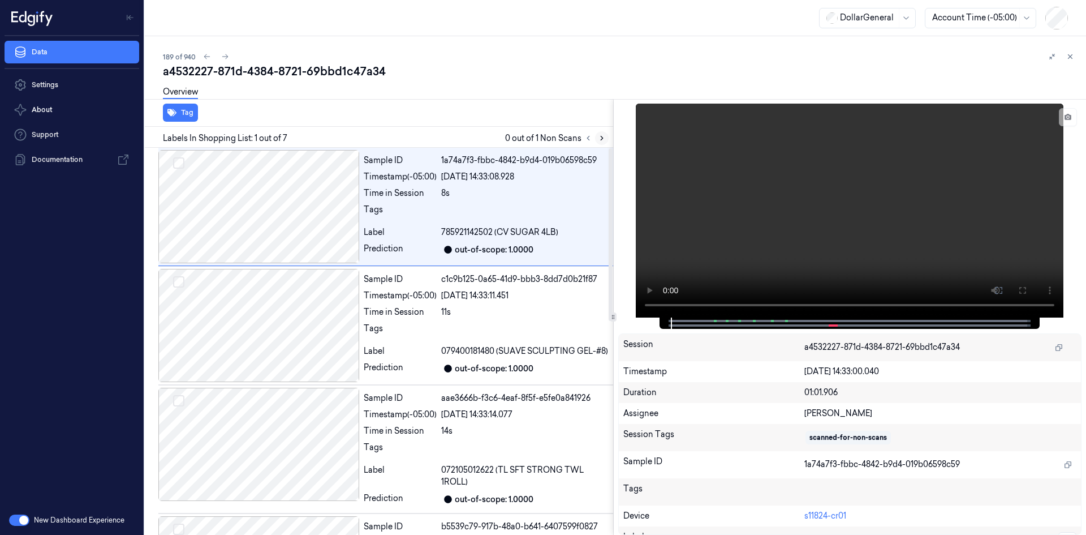
click at [603, 135] on icon at bounding box center [602, 138] width 8 height 8
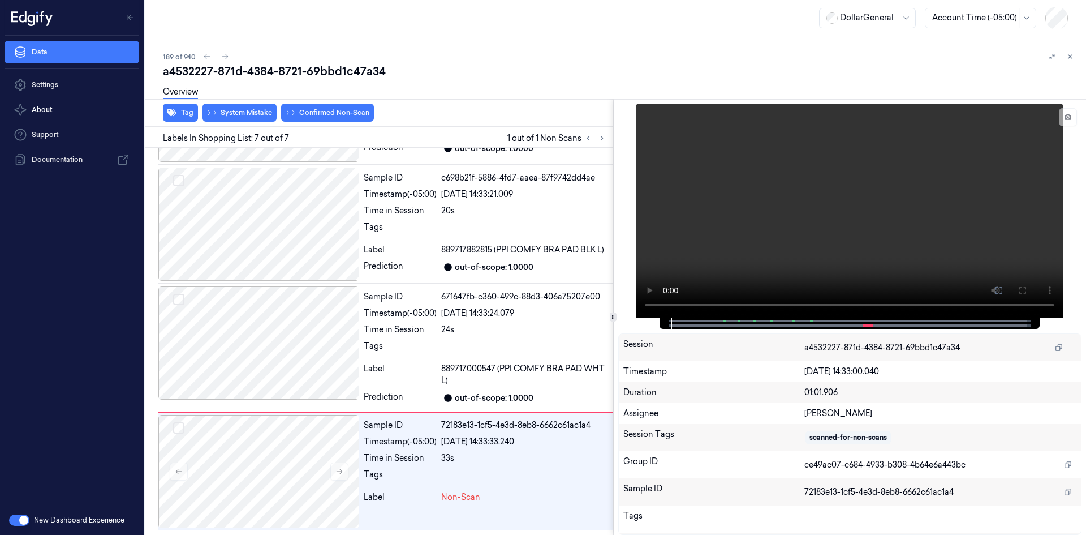
scroll to position [477, 0]
click at [814, 270] on video at bounding box center [850, 211] width 428 height 214
click at [812, 270] on video at bounding box center [850, 211] width 428 height 214
click at [272, 341] on div at bounding box center [258, 342] width 201 height 113
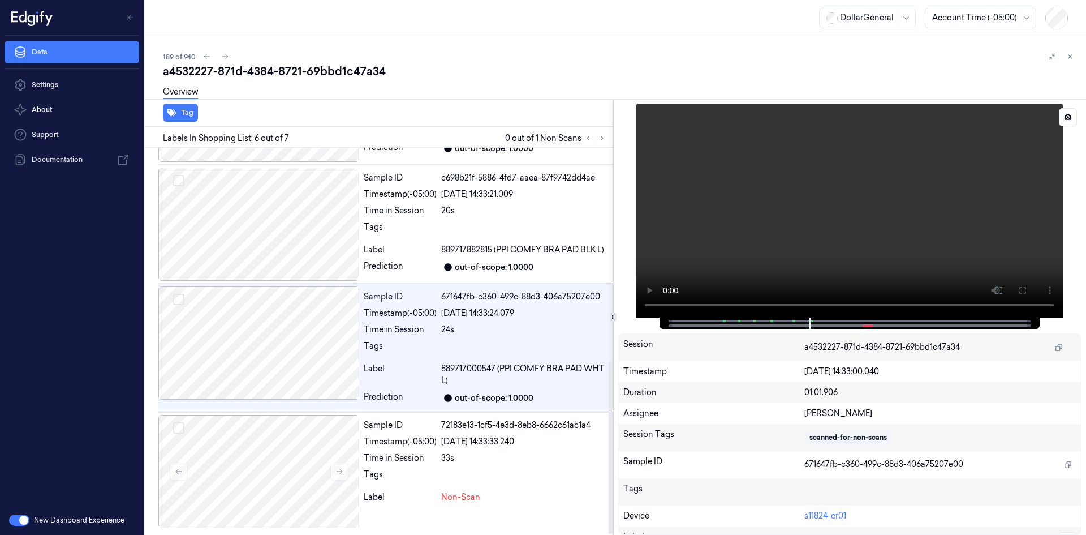
click at [736, 233] on video at bounding box center [850, 211] width 428 height 214
click at [393, 457] on div "Time in Session" at bounding box center [400, 458] width 73 height 12
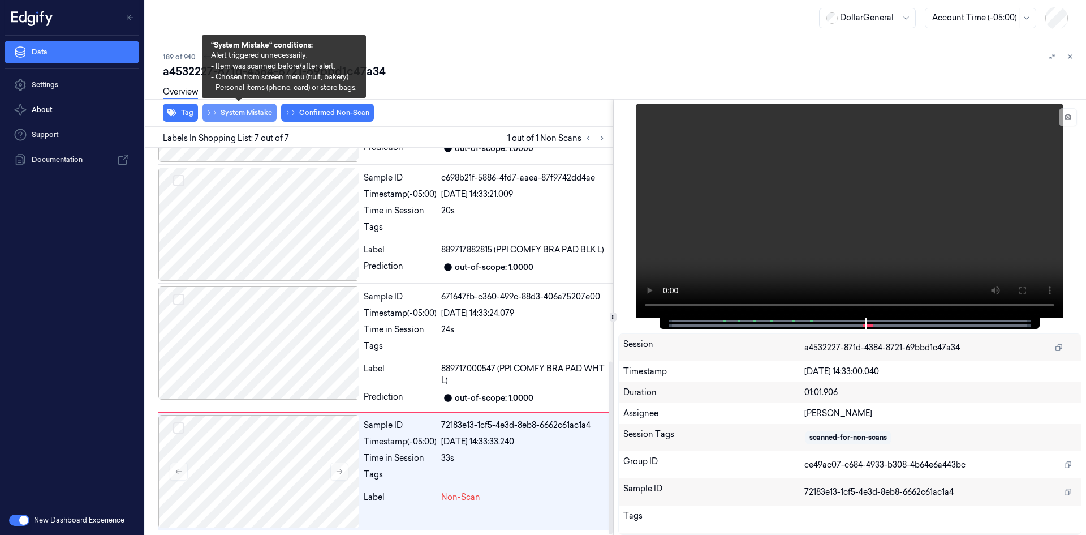
click at [231, 110] on button "System Mistake" at bounding box center [240, 113] width 74 height 18
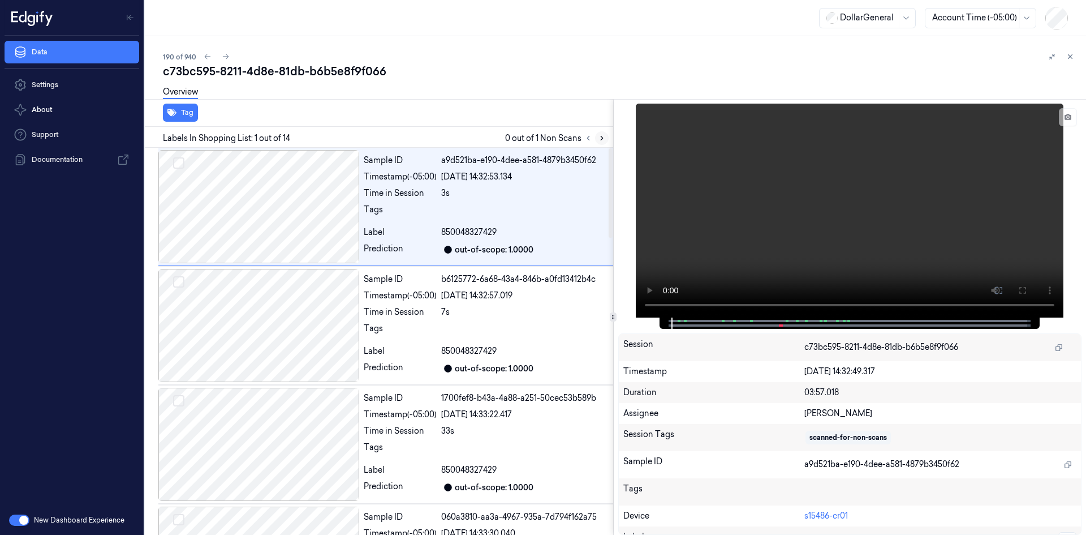
click at [599, 140] on icon at bounding box center [602, 138] width 8 height 8
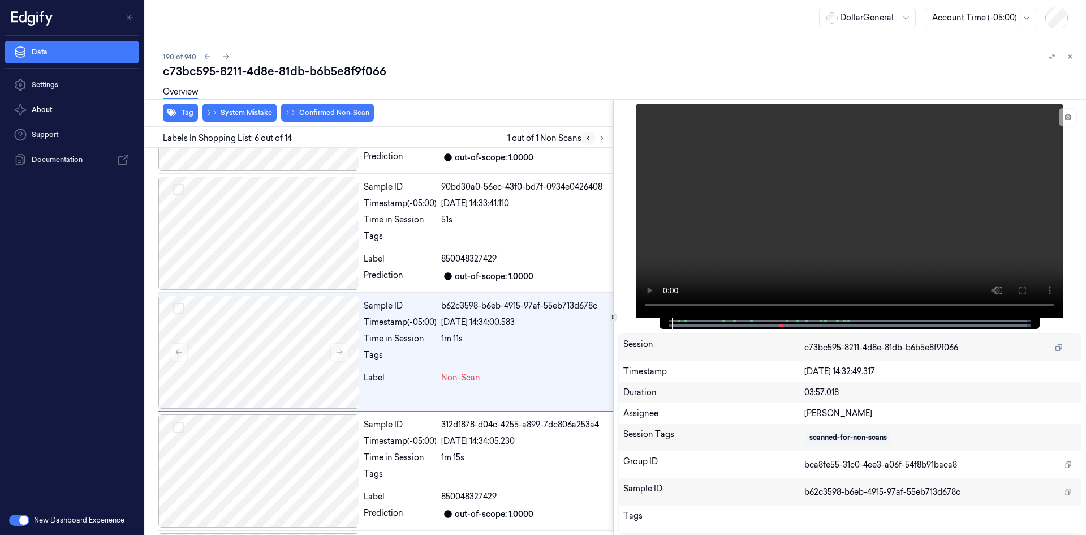
scroll to position [459, 0]
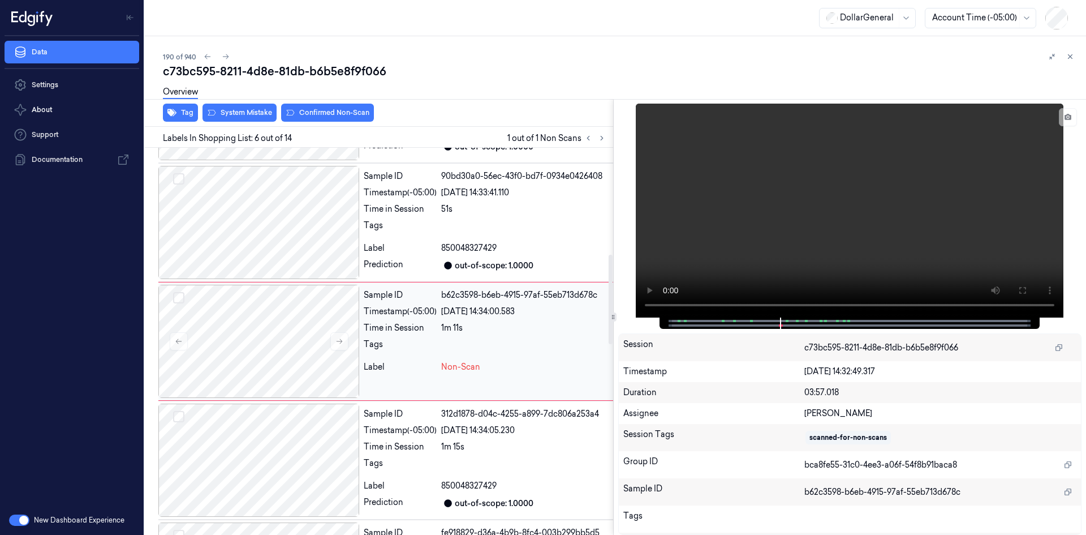
click at [458, 329] on div "1m 11s" at bounding box center [524, 328] width 167 height 12
click at [718, 242] on video at bounding box center [850, 211] width 428 height 214
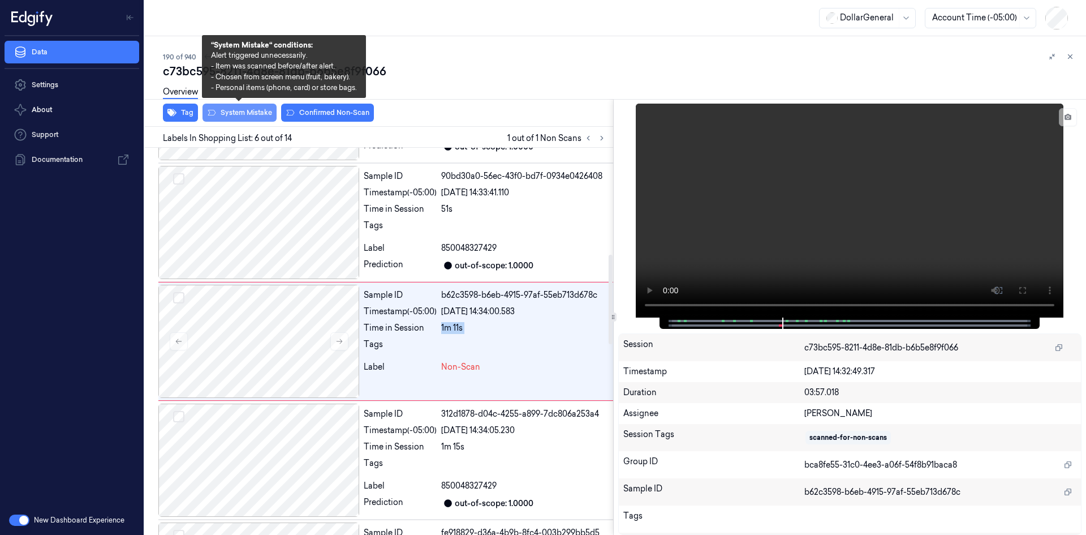
click at [244, 112] on button "System Mistake" at bounding box center [240, 113] width 74 height 18
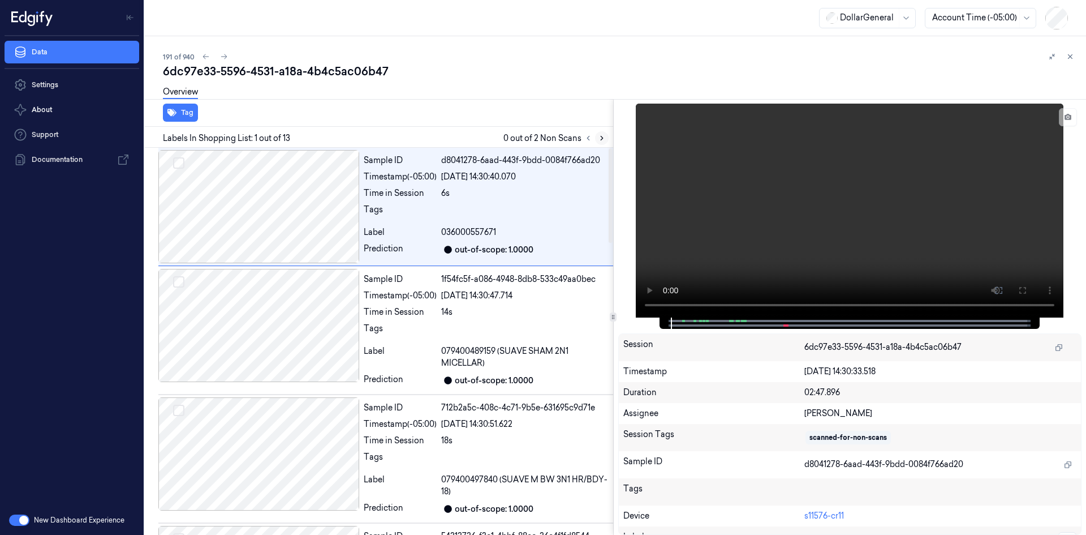
click at [604, 137] on icon at bounding box center [602, 138] width 8 height 8
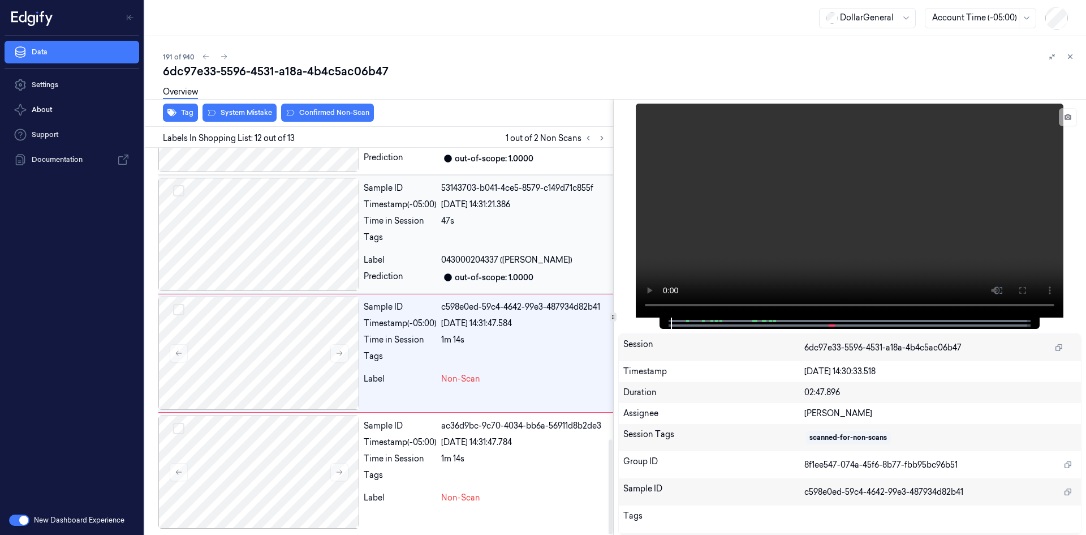
scroll to position [1190, 0]
click at [744, 244] on video at bounding box center [850, 211] width 428 height 214
click at [749, 212] on video at bounding box center [850, 211] width 428 height 214
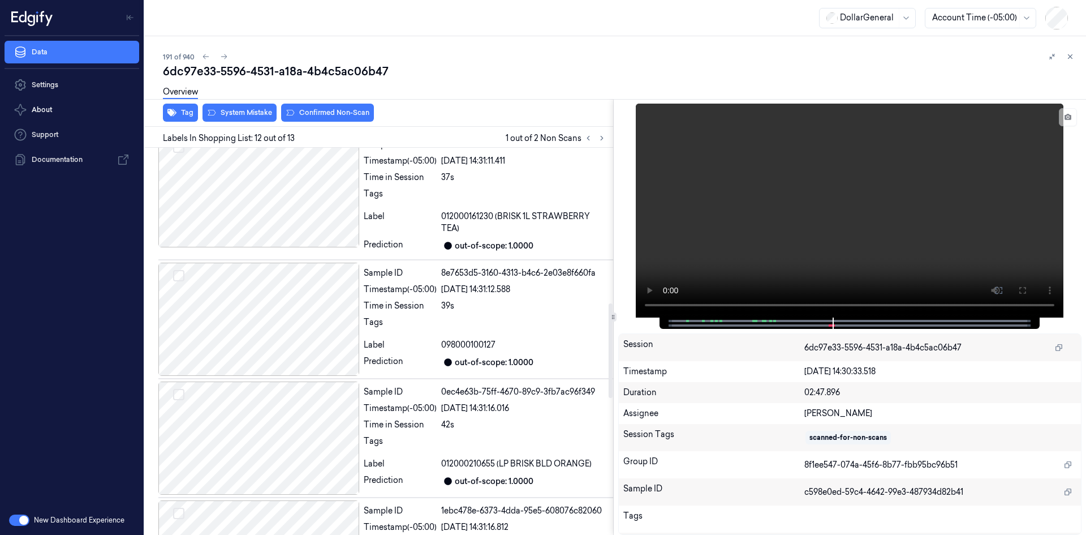
scroll to position [679, 0]
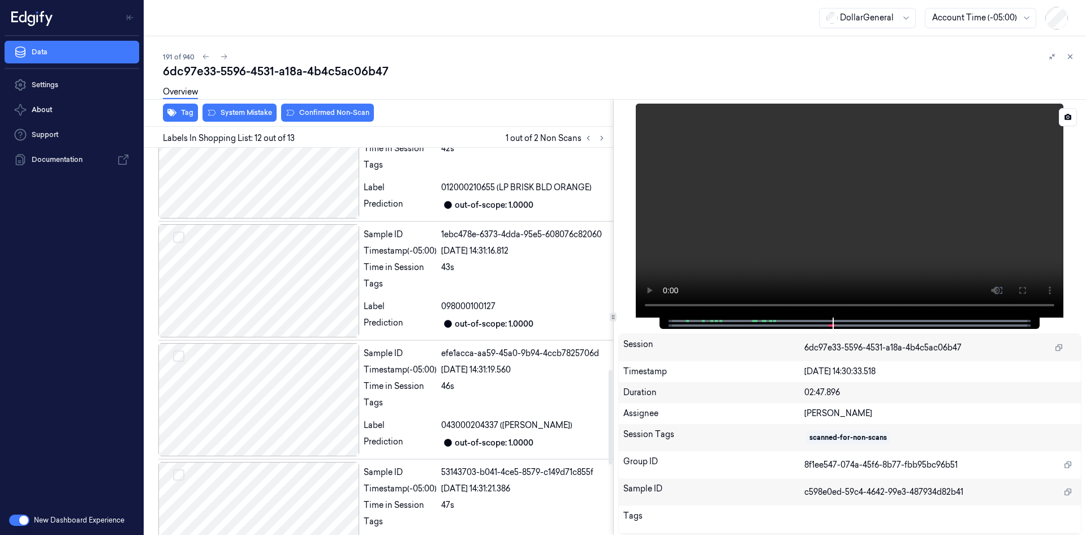
click at [662, 234] on video at bounding box center [850, 211] width 428 height 214
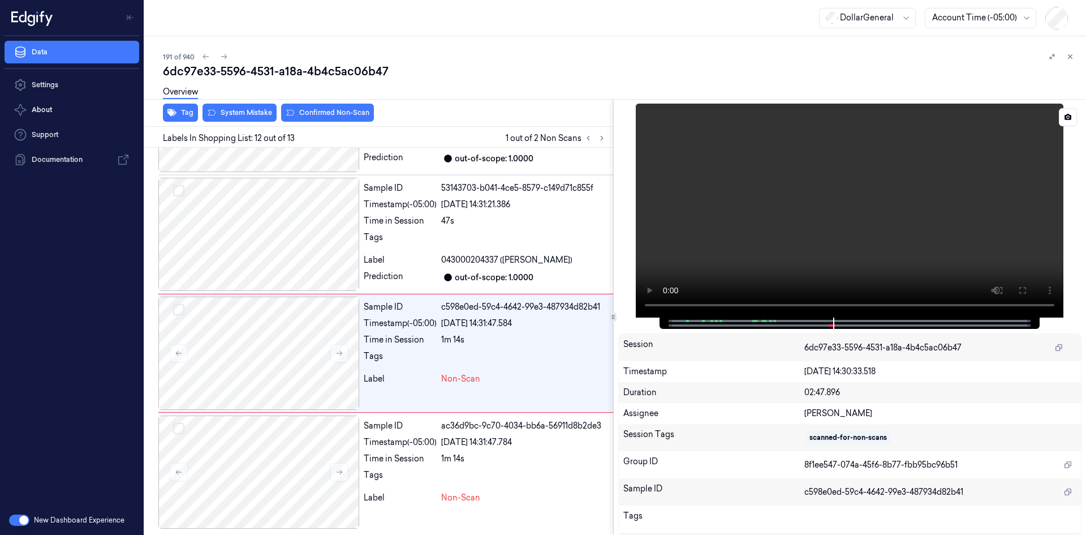
click at [659, 237] on div at bounding box center [850, 211] width 464 height 214
click at [457, 261] on span "043000204337 ([PERSON_NAME])" at bounding box center [506, 259] width 131 height 12
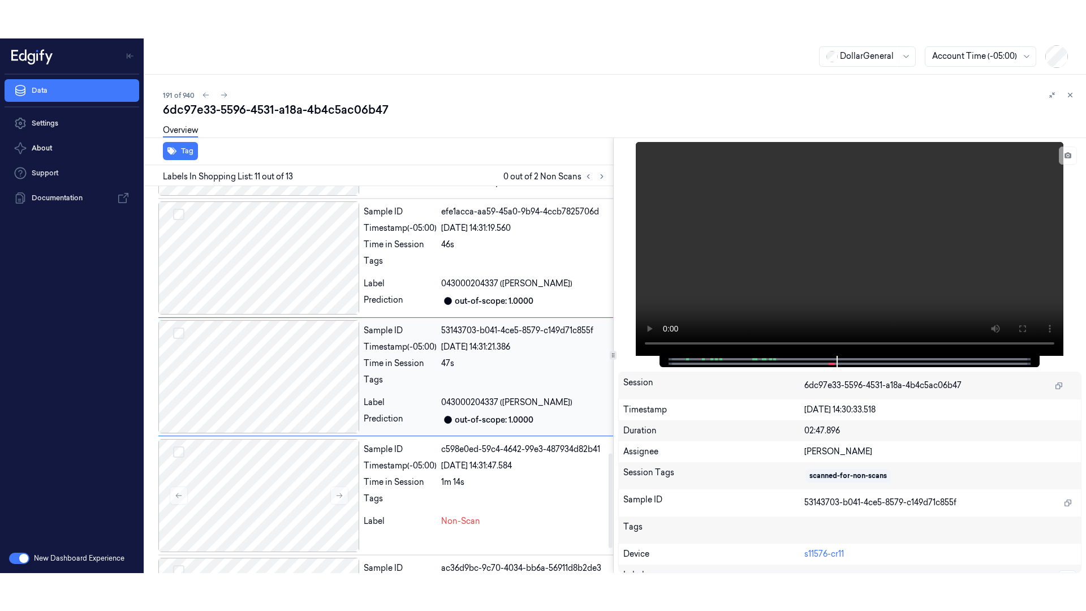
scroll to position [1082, 0]
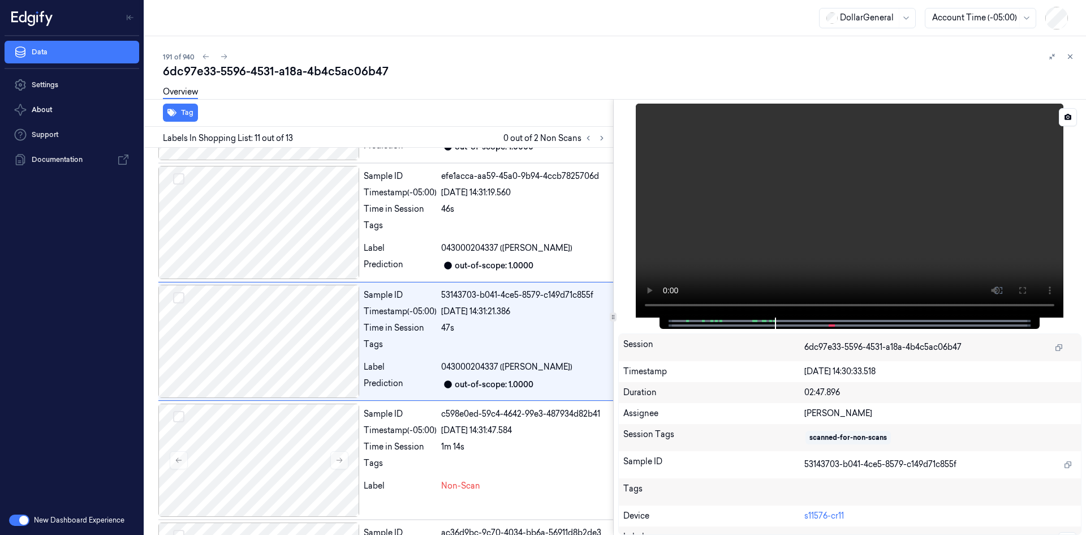
click at [807, 204] on video at bounding box center [850, 211] width 428 height 214
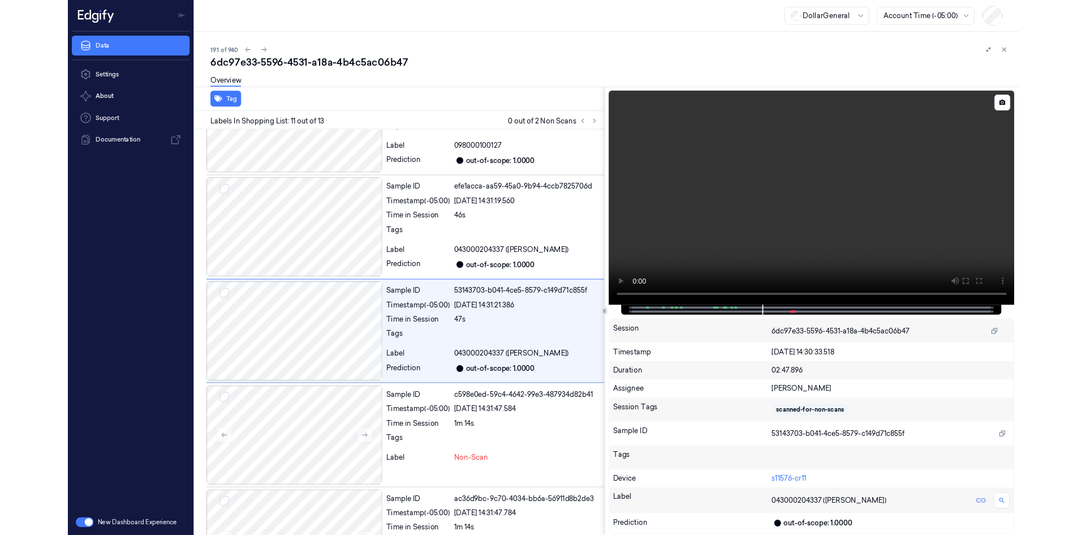
scroll to position [1044, 0]
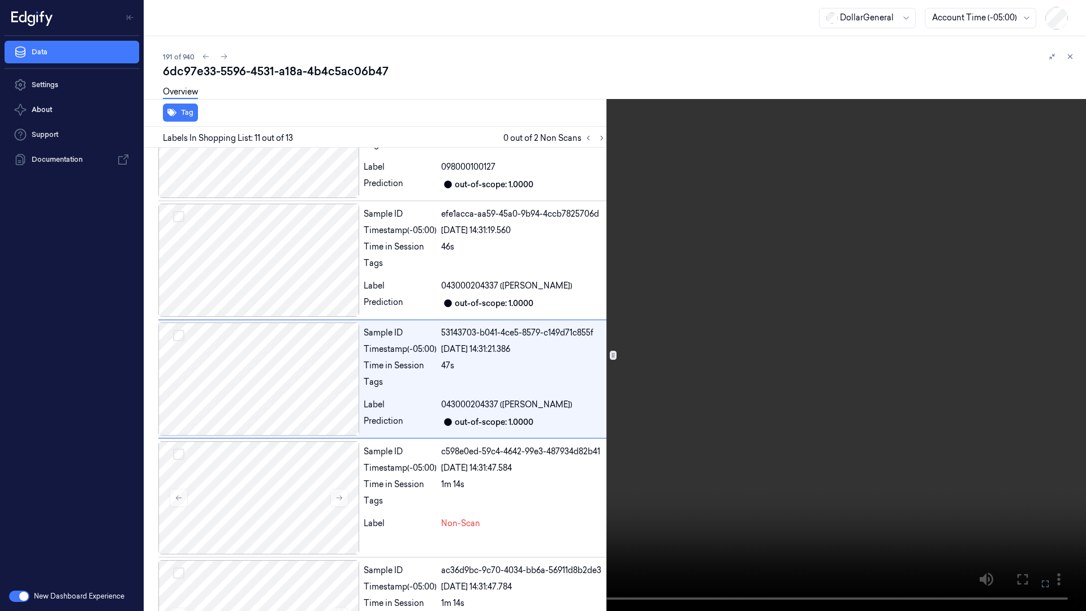
click at [634, 449] on video at bounding box center [543, 305] width 1086 height 611
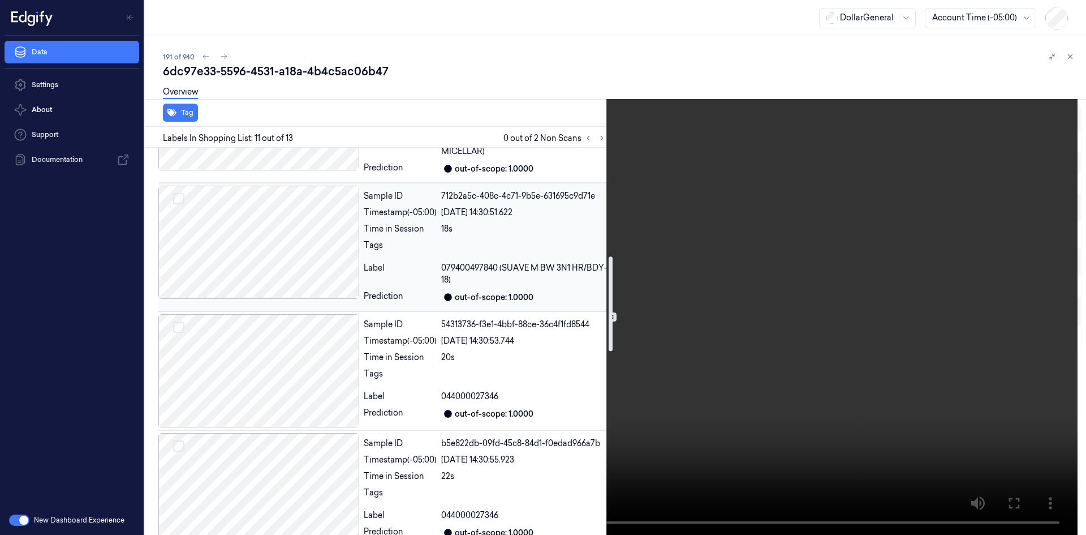
scroll to position [0, 0]
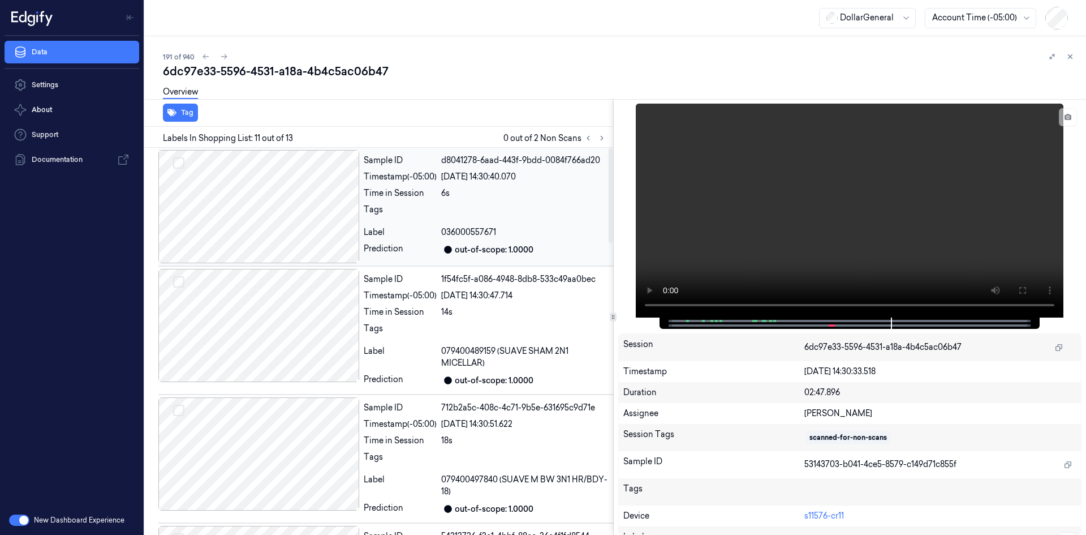
click at [456, 234] on span "036000557671" at bounding box center [468, 232] width 55 height 12
click at [506, 308] on div "14s" at bounding box center [524, 312] width 167 height 12
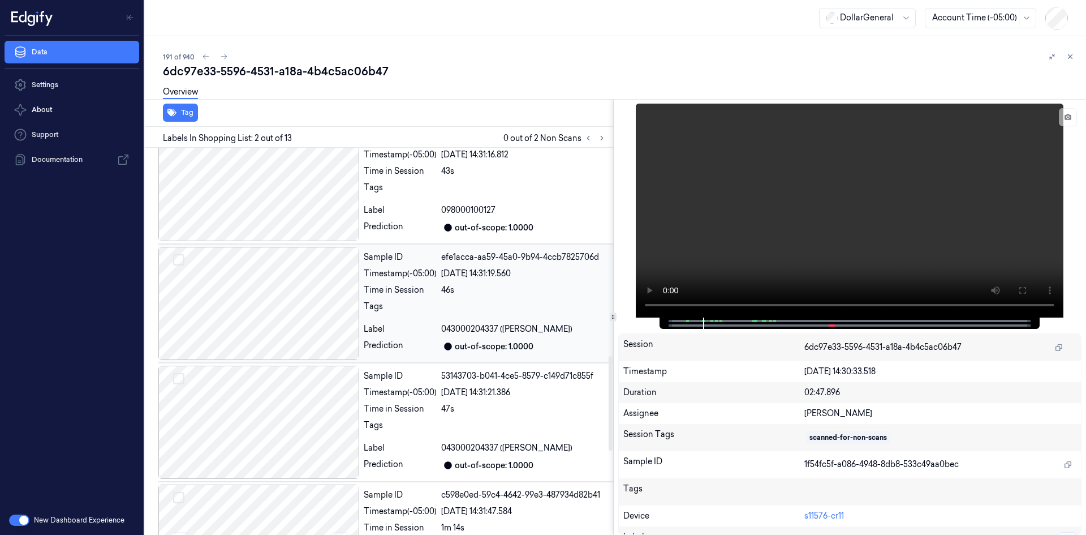
scroll to position [1190, 0]
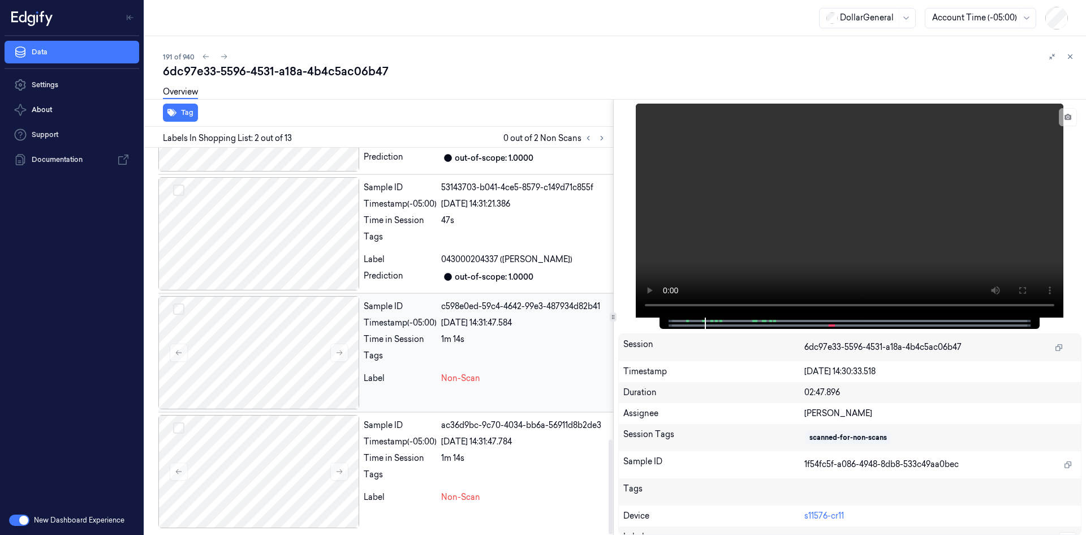
click at [499, 379] on div "Non-Scan" at bounding box center [524, 378] width 167 height 12
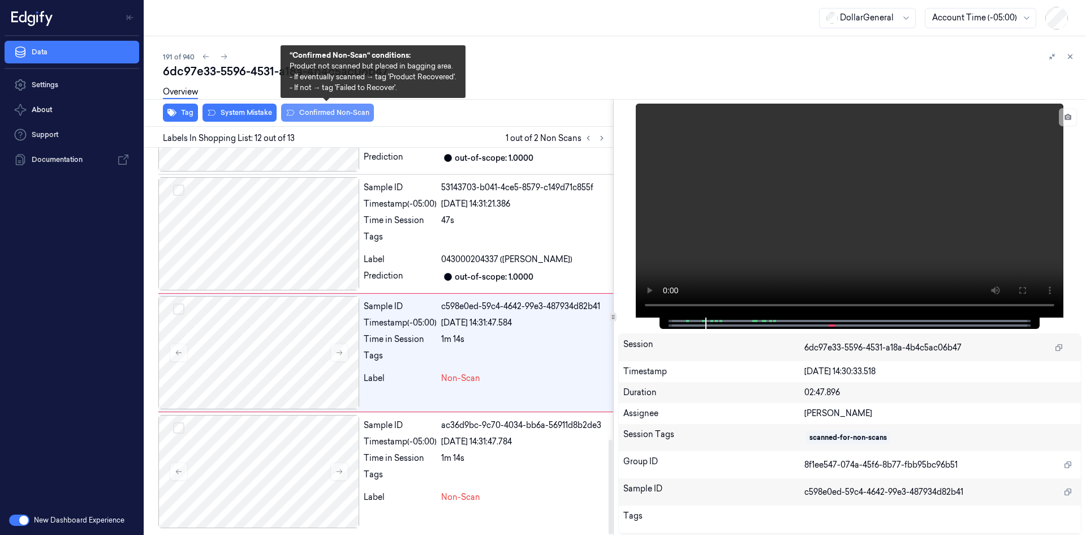
click at [333, 114] on button "Confirmed Non-Scan" at bounding box center [327, 113] width 93 height 18
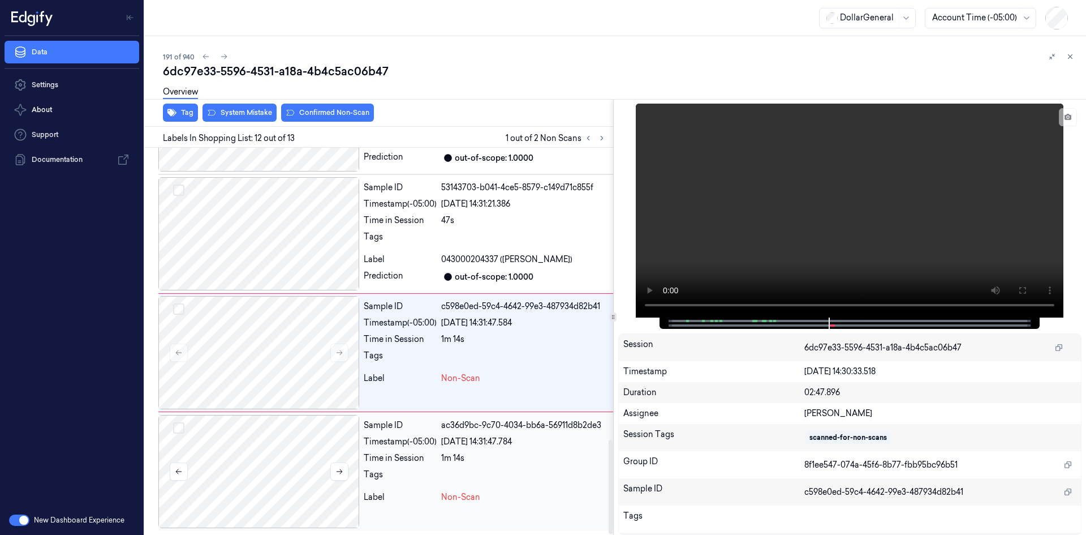
click at [265, 447] on div at bounding box center [258, 471] width 201 height 113
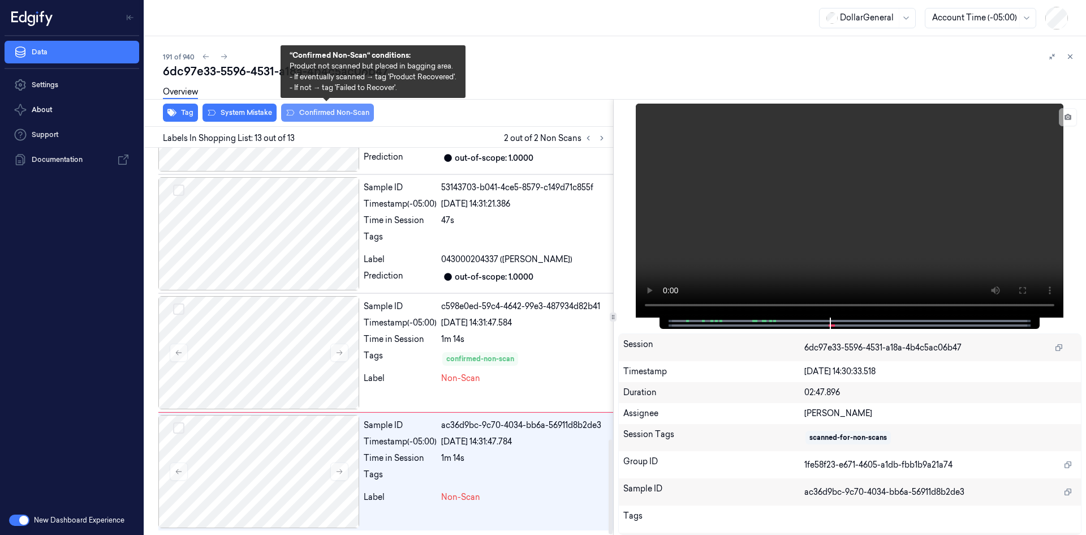
click at [334, 115] on button "Confirmed Non-Scan" at bounding box center [327, 113] width 93 height 18
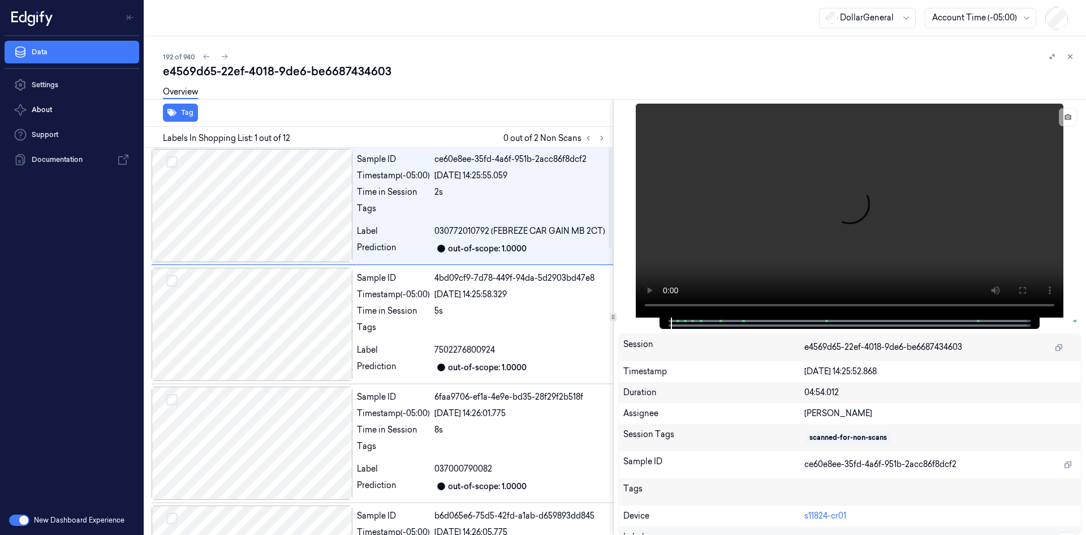
scroll to position [0, 7]
click at [598, 140] on icon at bounding box center [602, 138] width 8 height 8
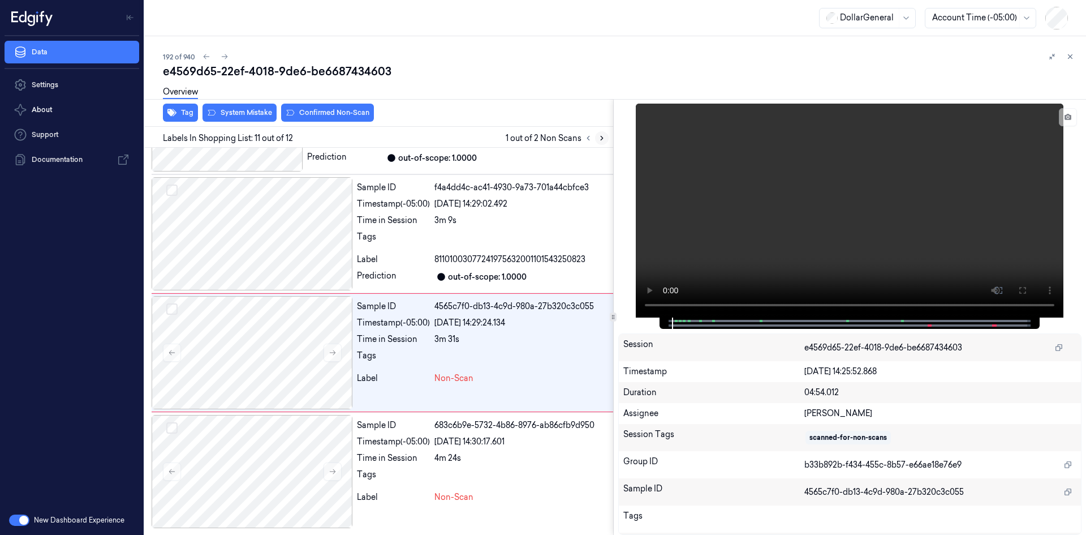
scroll to position [1107, 7]
click at [764, 154] on video at bounding box center [850, 211] width 428 height 214
click at [397, 362] on div "Tags" at bounding box center [393, 359] width 73 height 18
click at [267, 476] on div at bounding box center [252, 471] width 201 height 113
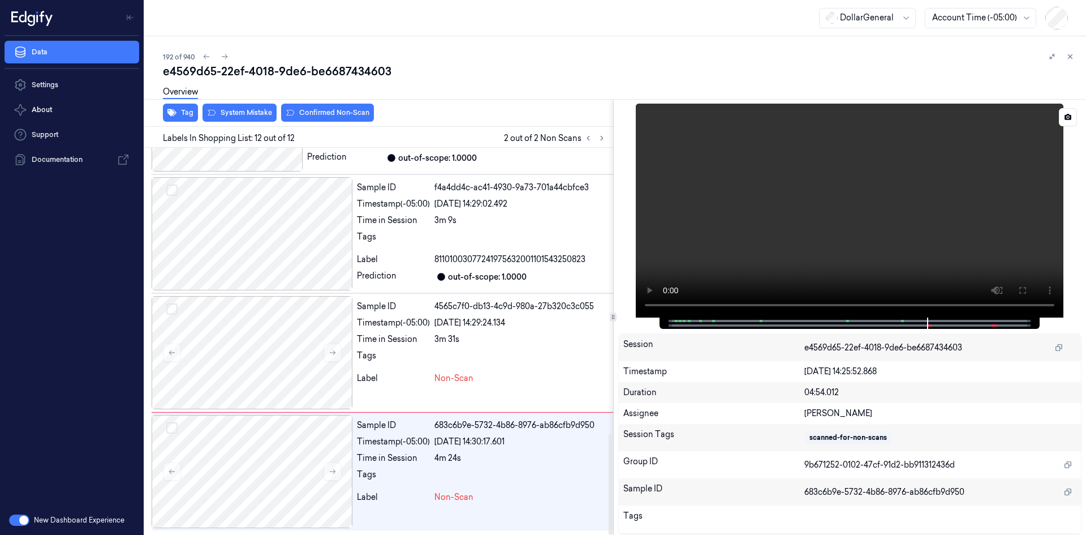
click at [755, 242] on video at bounding box center [850, 211] width 428 height 214
click at [750, 233] on video at bounding box center [850, 211] width 428 height 214
click at [453, 239] on div at bounding box center [537, 240] width 205 height 18
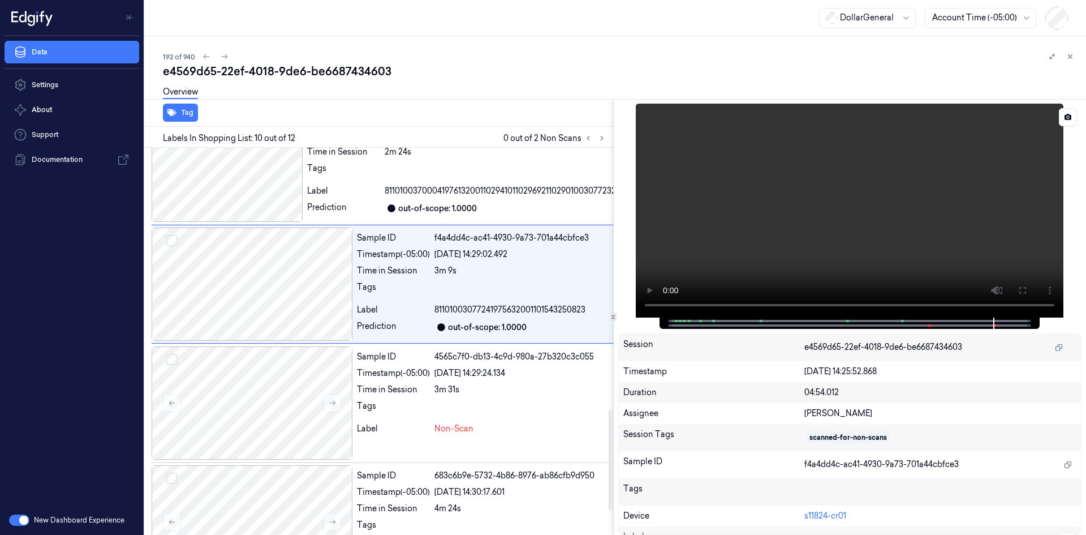
scroll to position [999, 7]
click at [725, 222] on video at bounding box center [850, 211] width 428 height 214
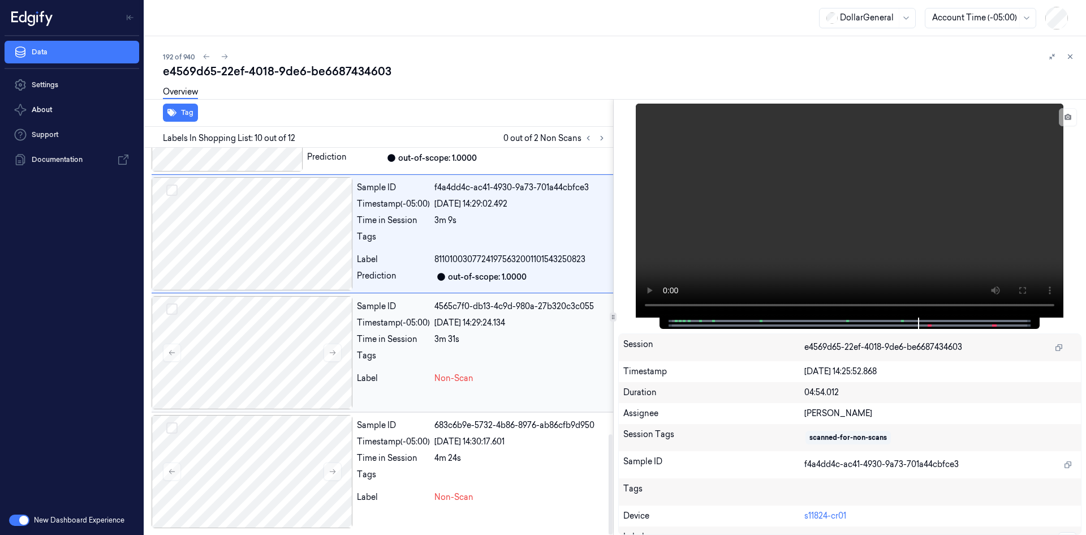
scroll to position [1107, 7]
click at [481, 352] on div at bounding box center [537, 359] width 205 height 18
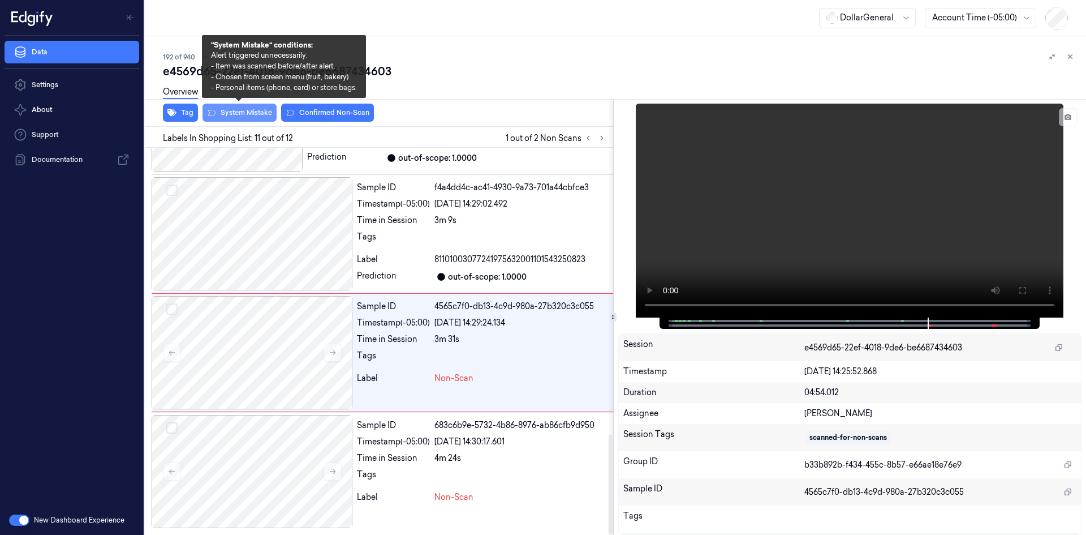
click at [237, 110] on button "System Mistake" at bounding box center [240, 113] width 74 height 18
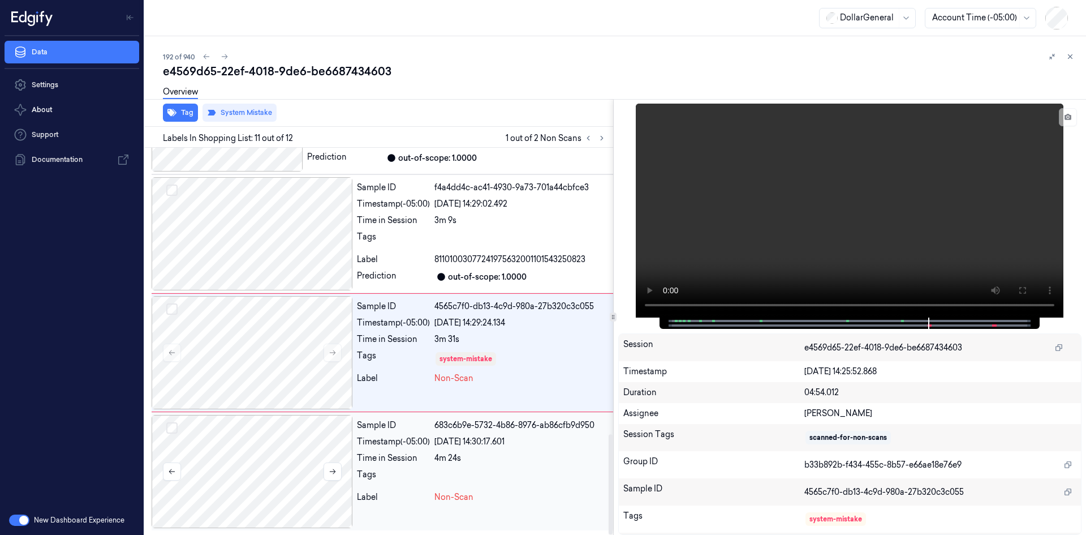
click at [215, 441] on div at bounding box center [252, 471] width 201 height 113
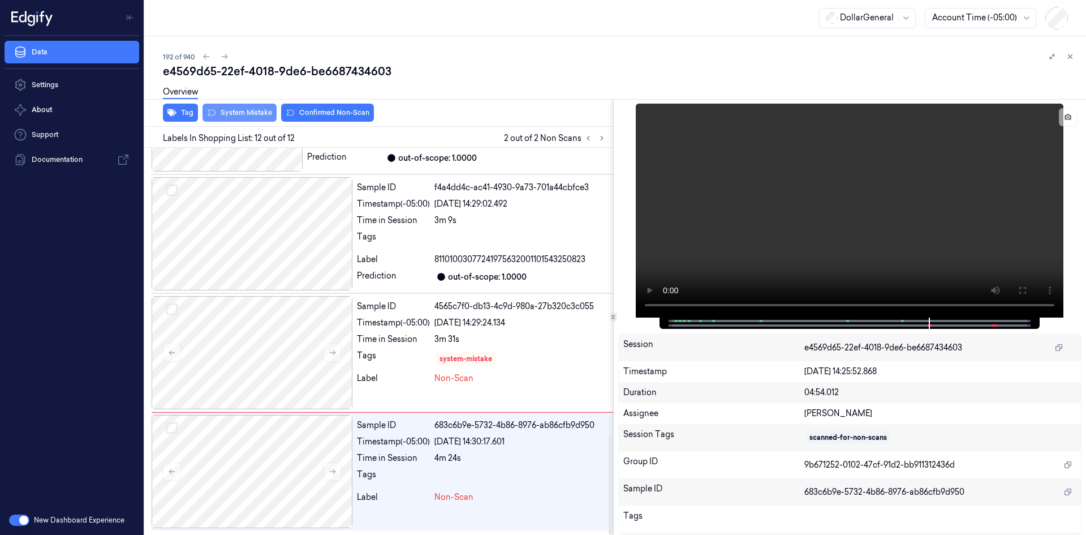
click at [257, 111] on button "System Mistake" at bounding box center [240, 113] width 74 height 18
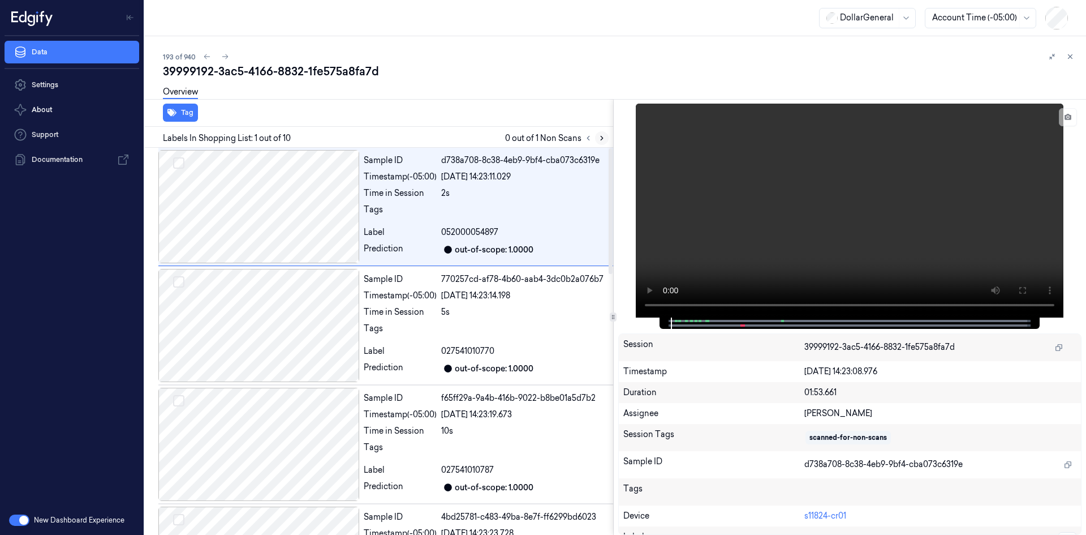
click at [608, 136] on button at bounding box center [602, 138] width 14 height 14
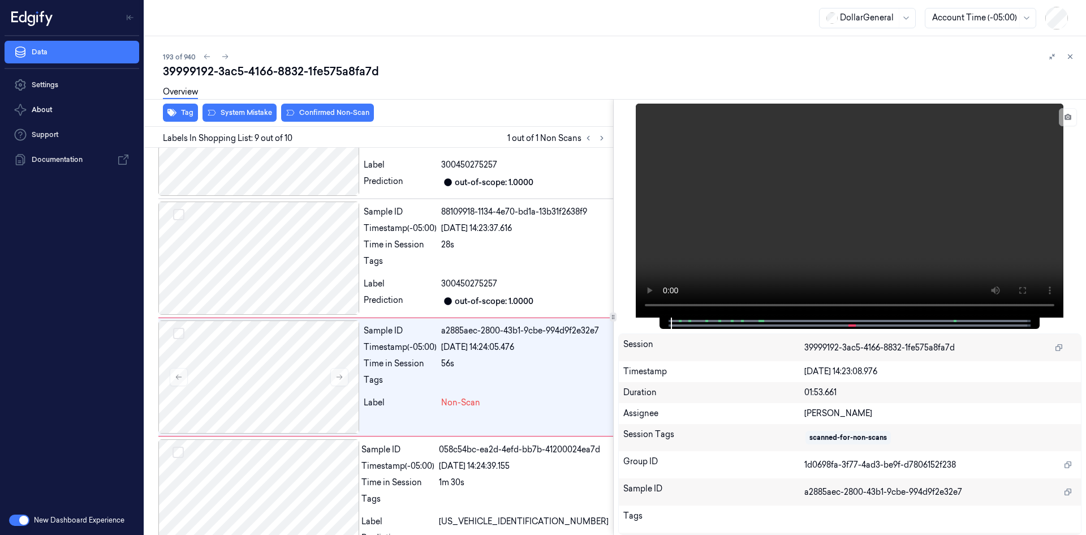
scroll to position [805, 0]
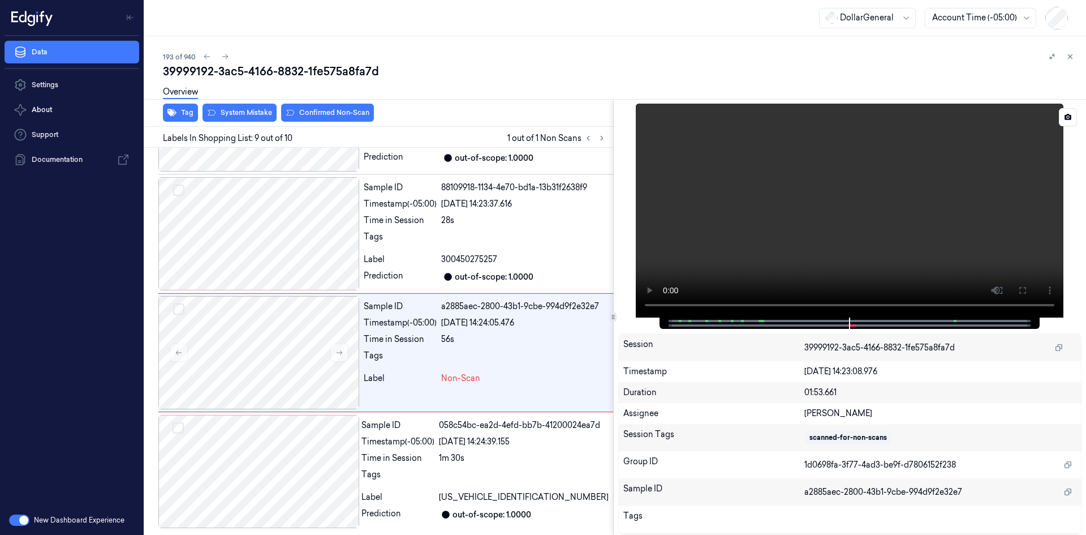
click at [792, 216] on video at bounding box center [850, 211] width 428 height 214
click at [789, 221] on video at bounding box center [850, 211] width 428 height 214
drag, startPoint x: 789, startPoint y: 221, endPoint x: 780, endPoint y: 223, distance: 10.0
click at [789, 221] on video at bounding box center [850, 211] width 428 height 214
click at [395, 240] on div "Tags" at bounding box center [400, 240] width 73 height 18
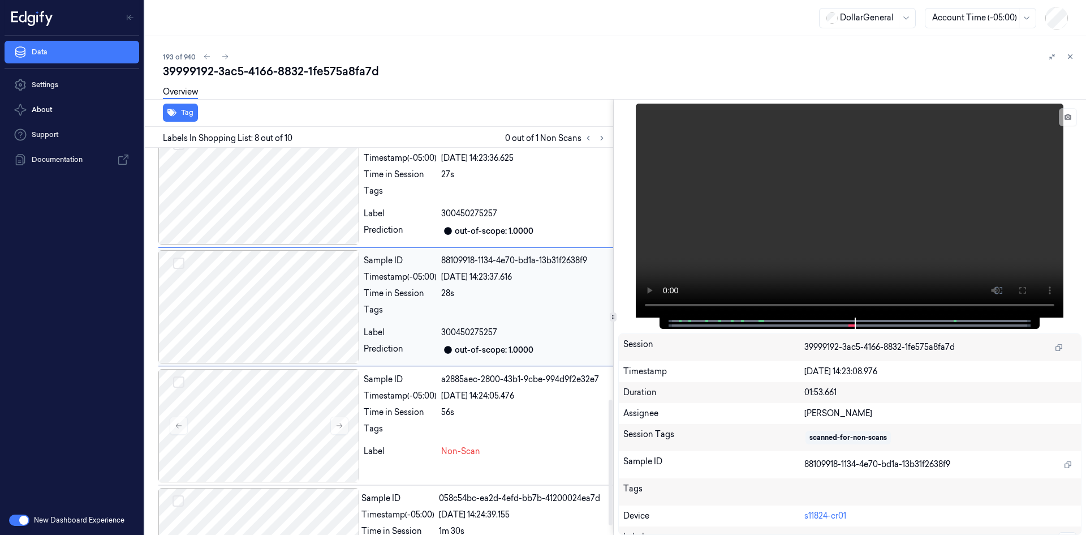
scroll to position [697, 0]
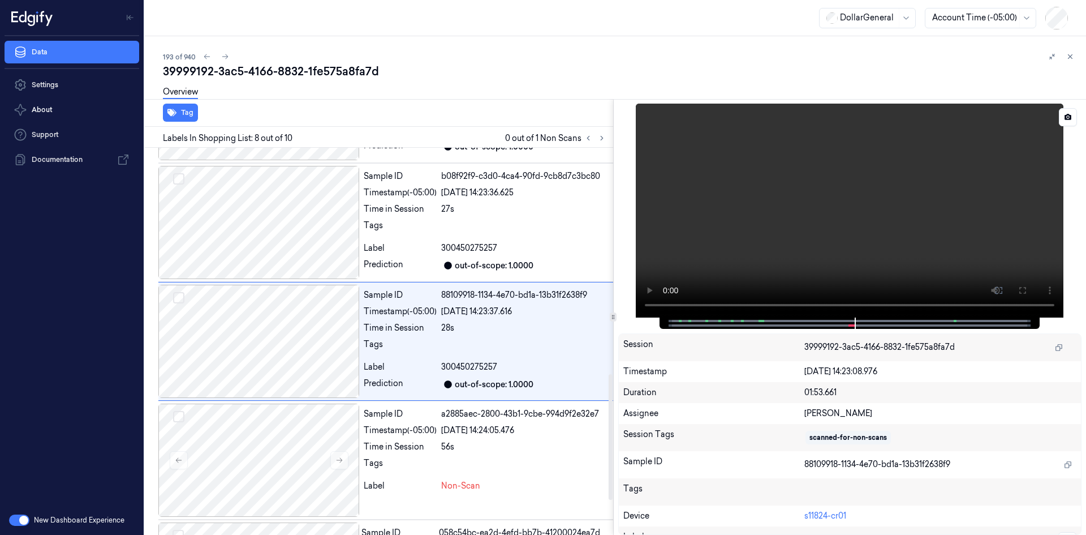
click at [749, 203] on video at bounding box center [850, 211] width 428 height 214
click at [738, 204] on video at bounding box center [850, 211] width 428 height 214
click at [435, 493] on div "Sample ID a2885aec-2800-43b1-9cbe-994d9f2e32e7 Timestamp (-05:00) [DATE] 14:24:…" at bounding box center [486, 459] width 254 height 113
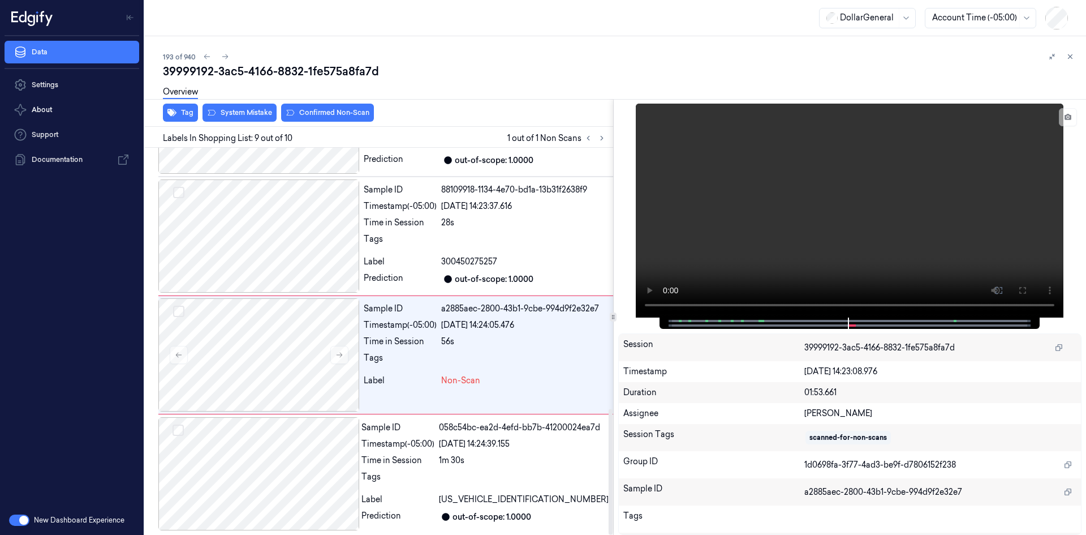
scroll to position [805, 0]
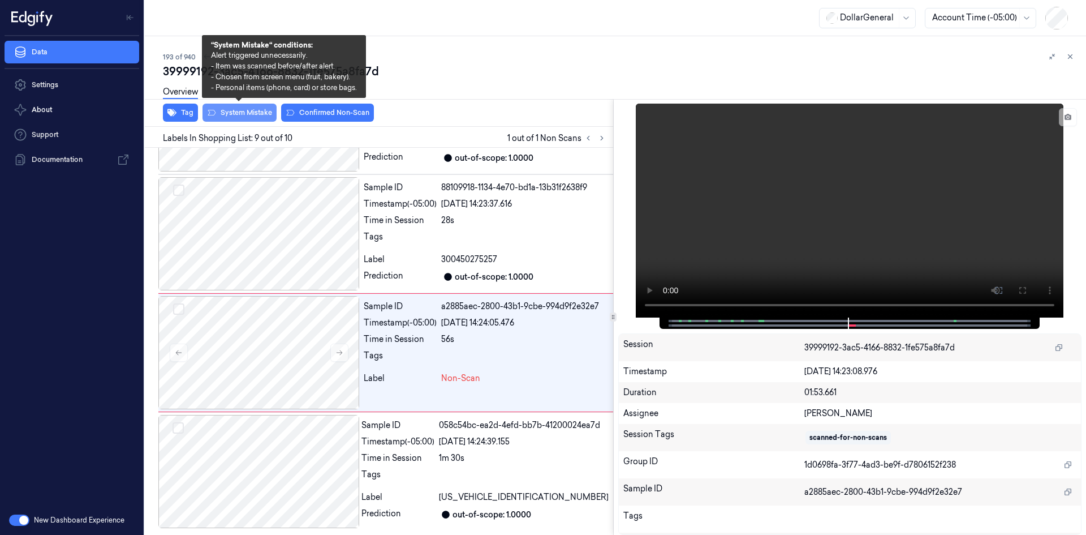
click at [247, 119] on button "System Mistake" at bounding box center [240, 113] width 74 height 18
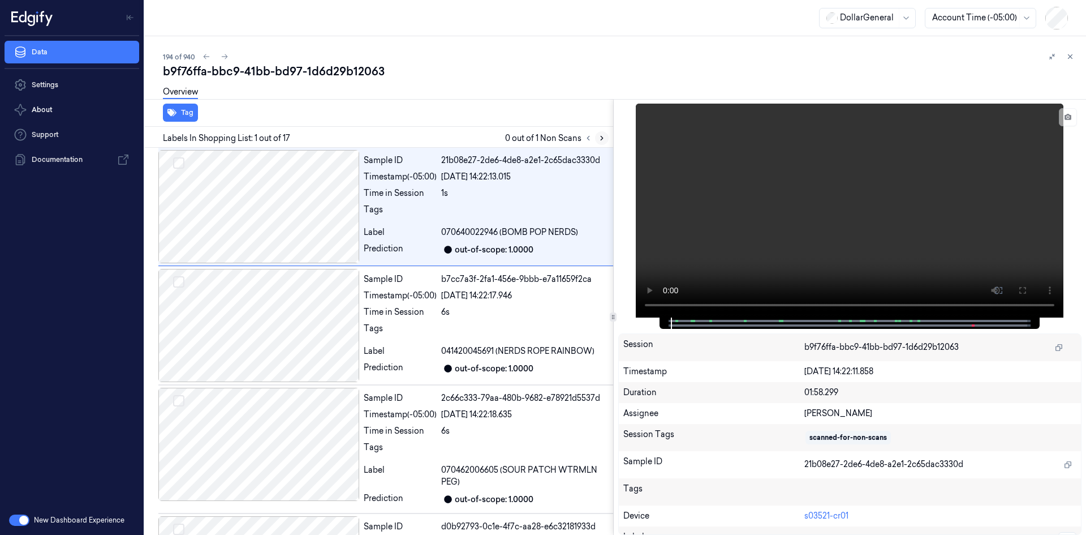
click at [600, 135] on icon at bounding box center [602, 138] width 8 height 8
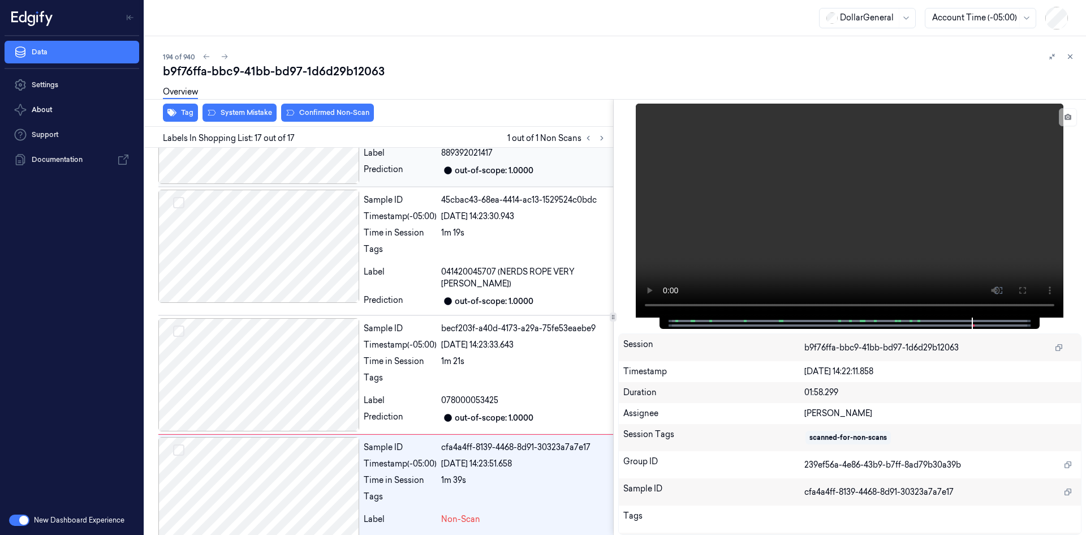
scroll to position [1675, 0]
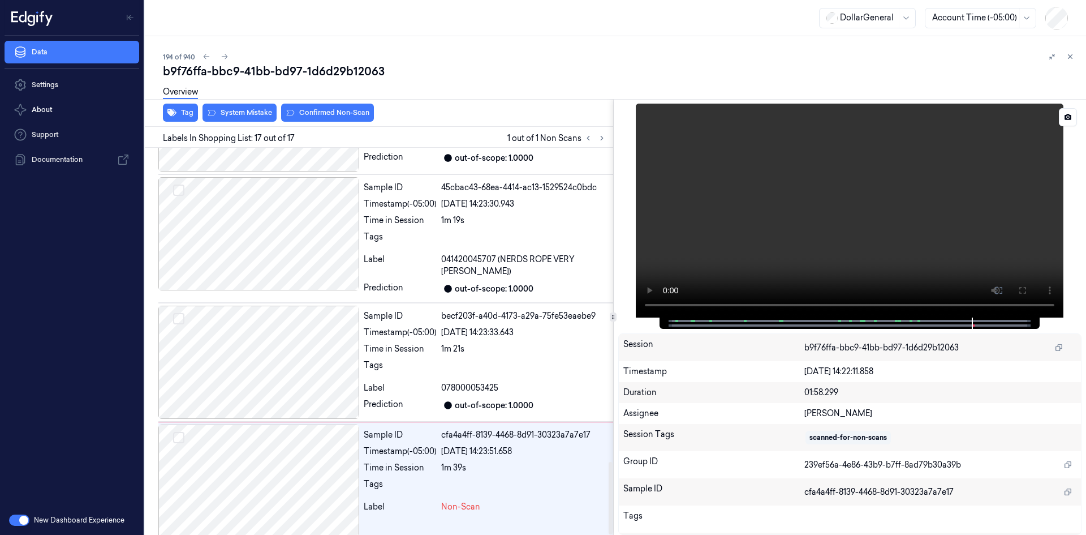
click at [730, 268] on video at bounding box center [850, 211] width 428 height 214
click at [739, 249] on video at bounding box center [850, 211] width 428 height 214
click at [485, 326] on div "[DATE] 14:23:33.643" at bounding box center [524, 332] width 167 height 12
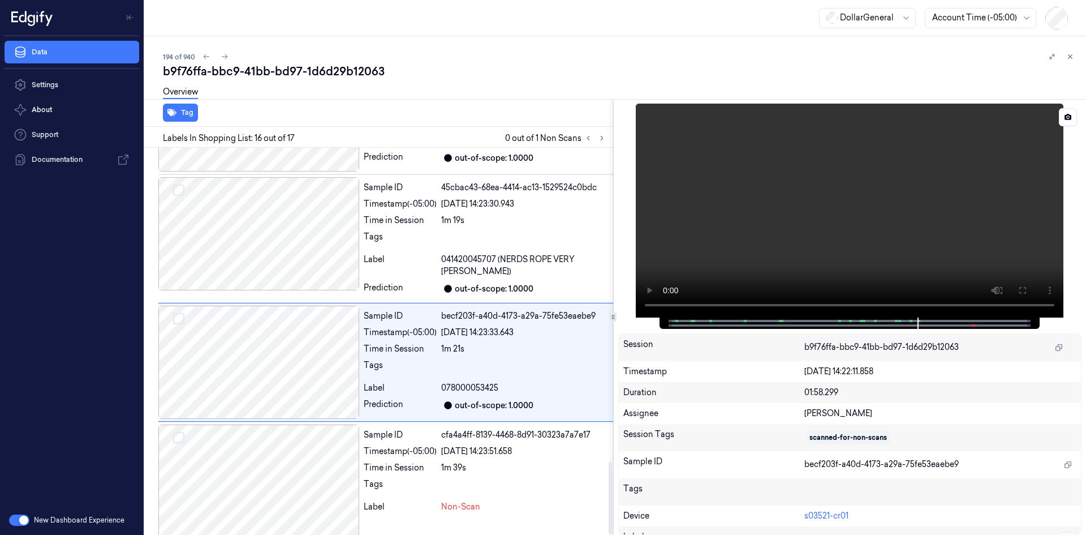
click at [845, 229] on video at bounding box center [850, 211] width 428 height 214
click at [506, 326] on div "[DATE] 14:23:33.643" at bounding box center [524, 332] width 167 height 12
click at [526, 264] on span "041420045707 (NERDS ROPE VERY [PERSON_NAME])" at bounding box center [524, 265] width 167 height 24
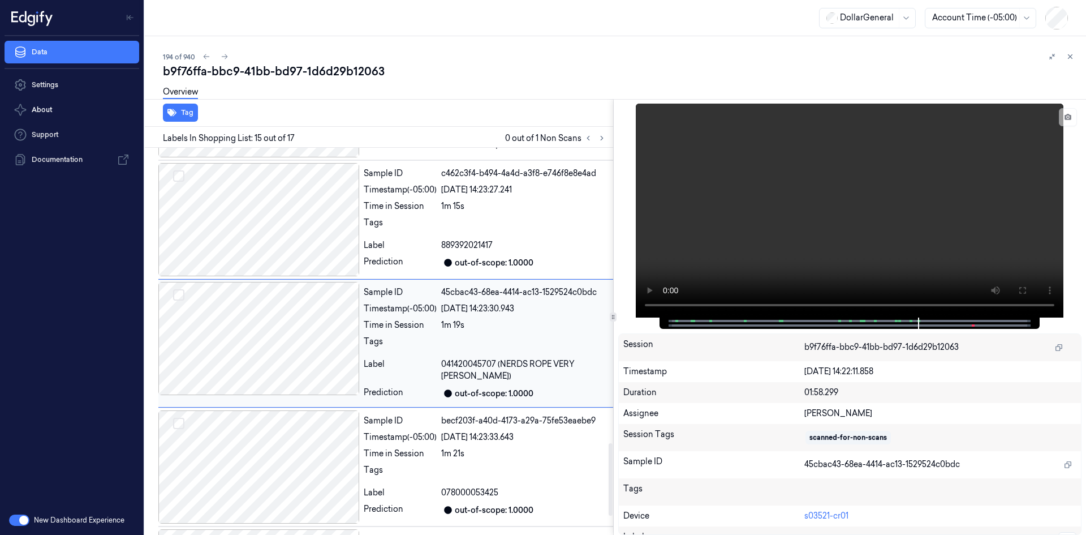
scroll to position [1567, 0]
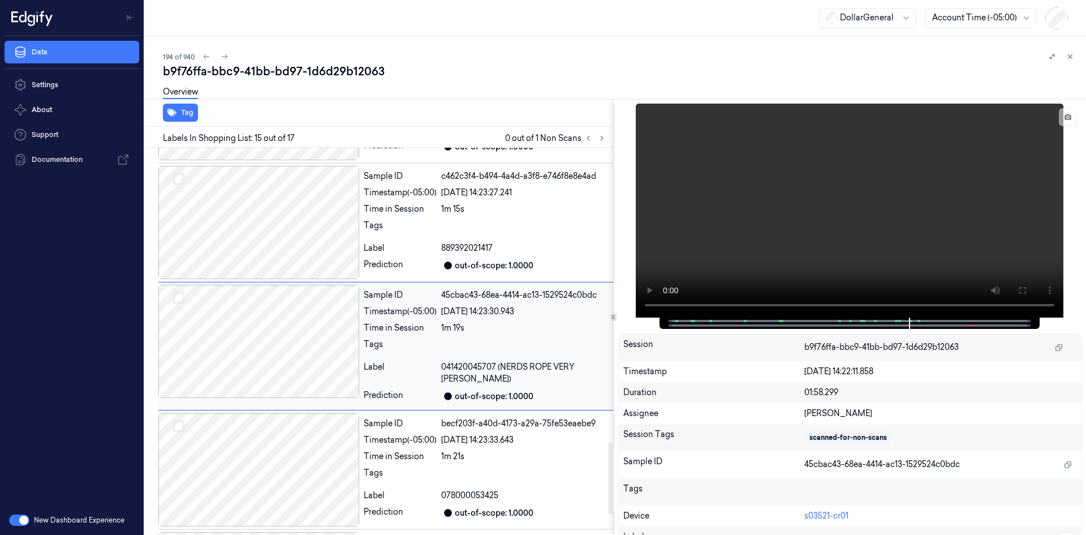
click at [526, 264] on div "out-of-scope: 1.0000" at bounding box center [494, 266] width 79 height 12
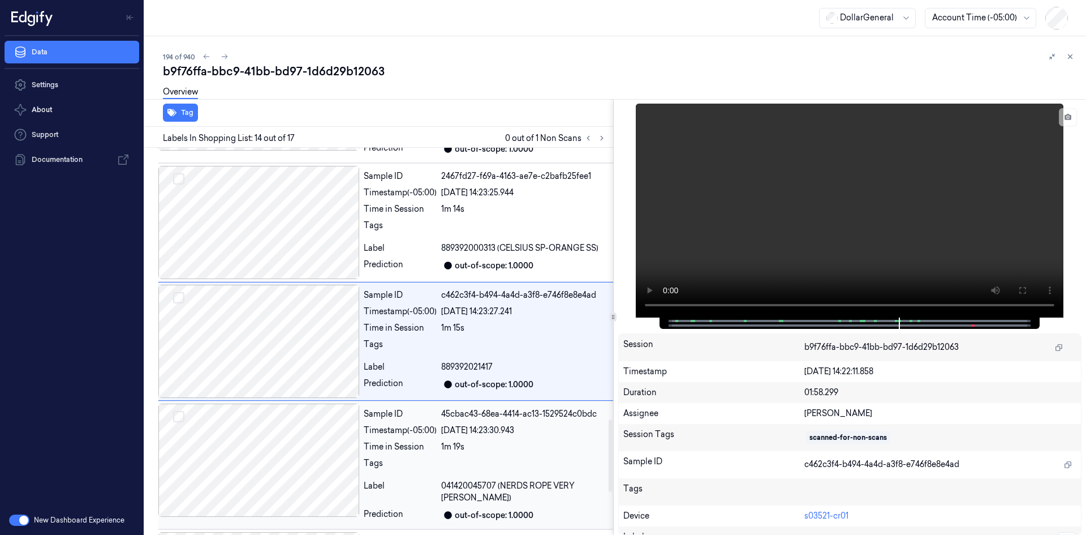
click at [526, 264] on div "out-of-scope: 1.0000" at bounding box center [494, 266] width 79 height 12
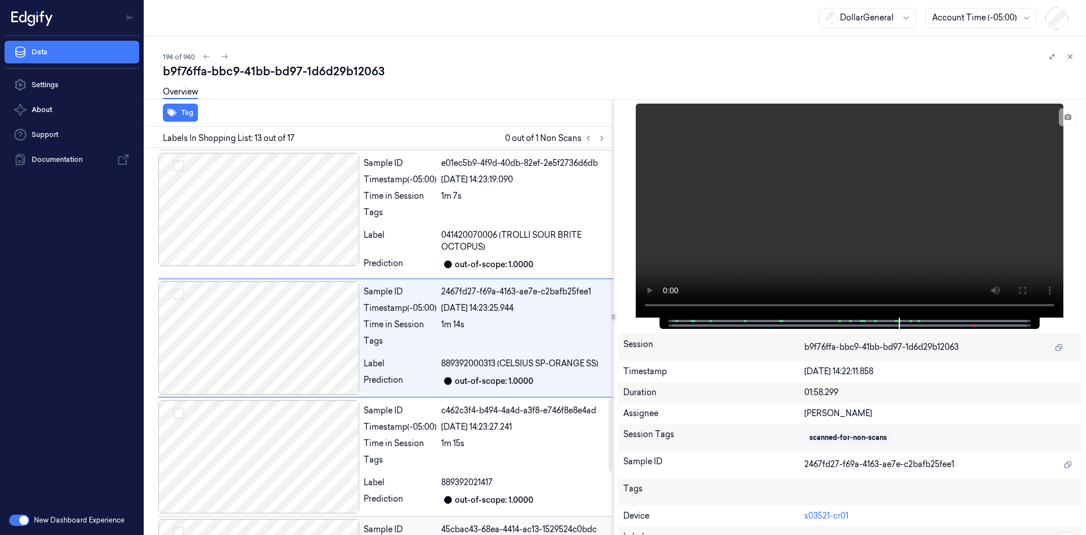
scroll to position [1330, 0]
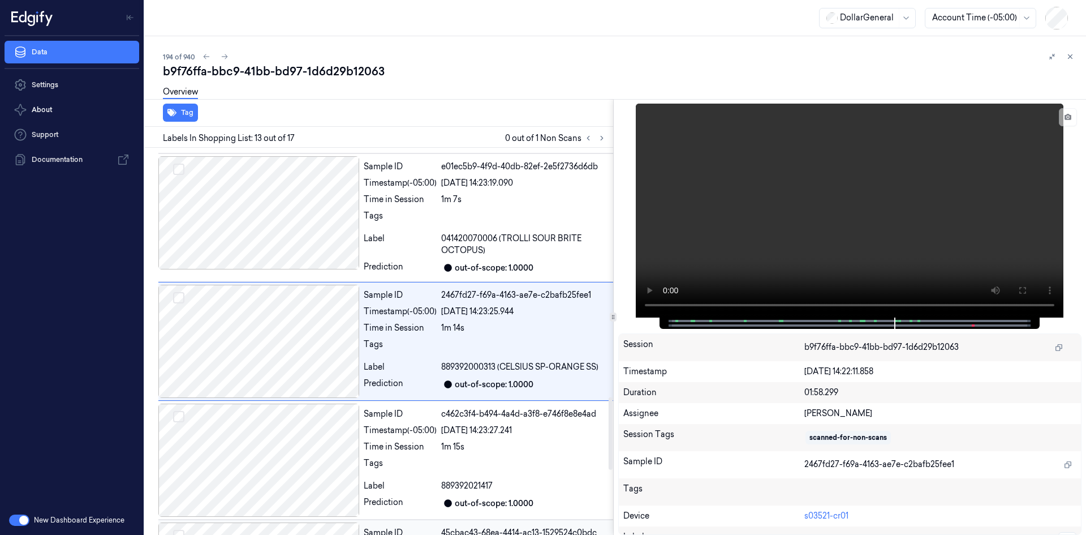
click at [526, 264] on div "out-of-scope: 1.0000" at bounding box center [494, 268] width 79 height 12
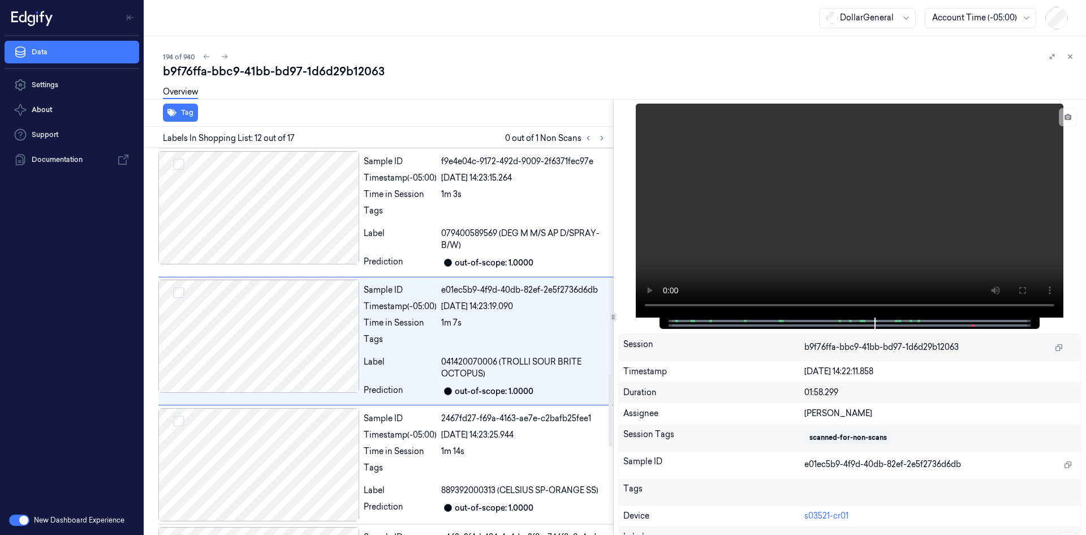
click at [526, 264] on div "out-of-scope: 1.0000" at bounding box center [494, 263] width 79 height 12
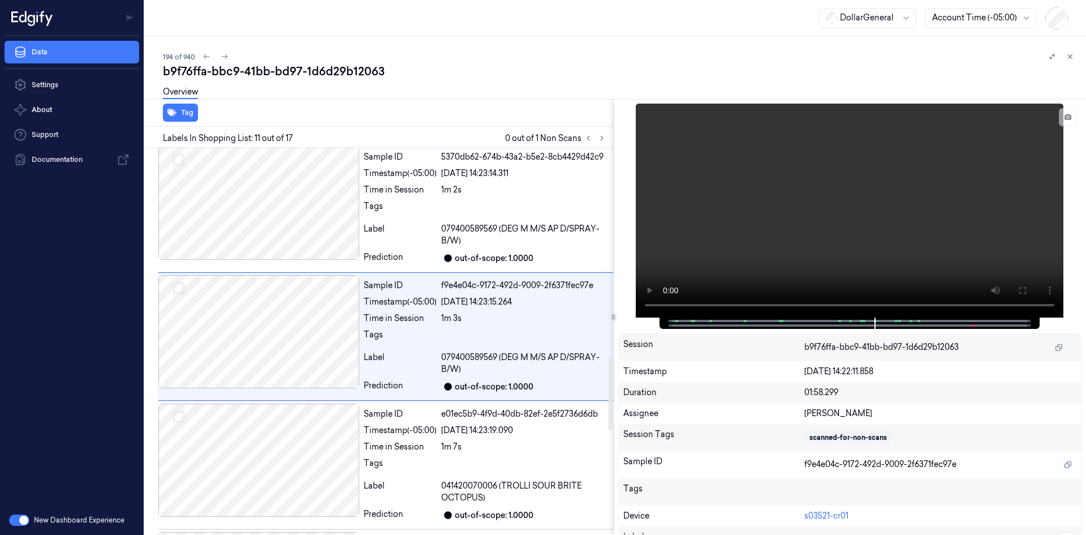
scroll to position [1078, 0]
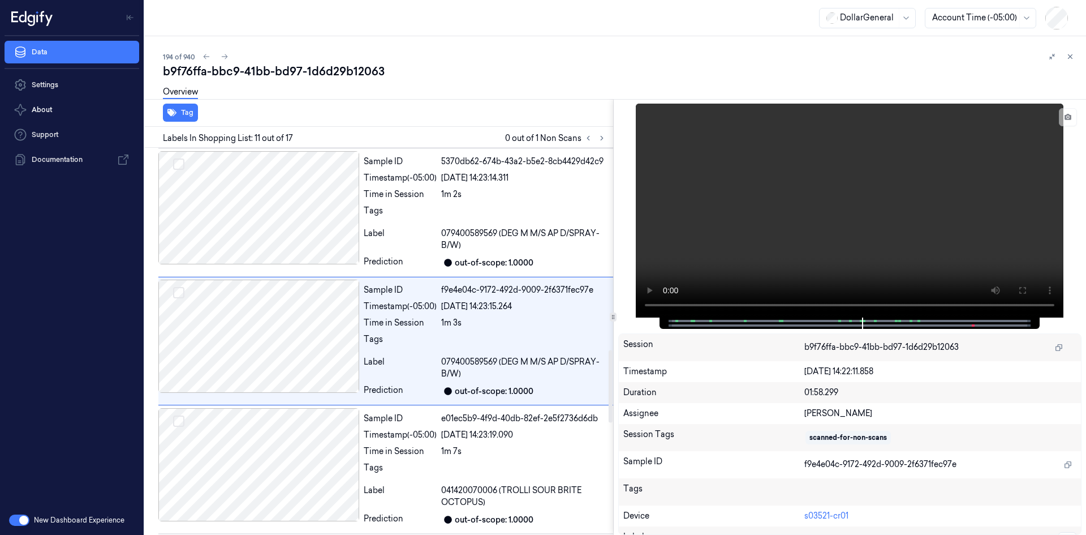
click at [526, 264] on div "out-of-scope: 1.0000" at bounding box center [494, 263] width 79 height 12
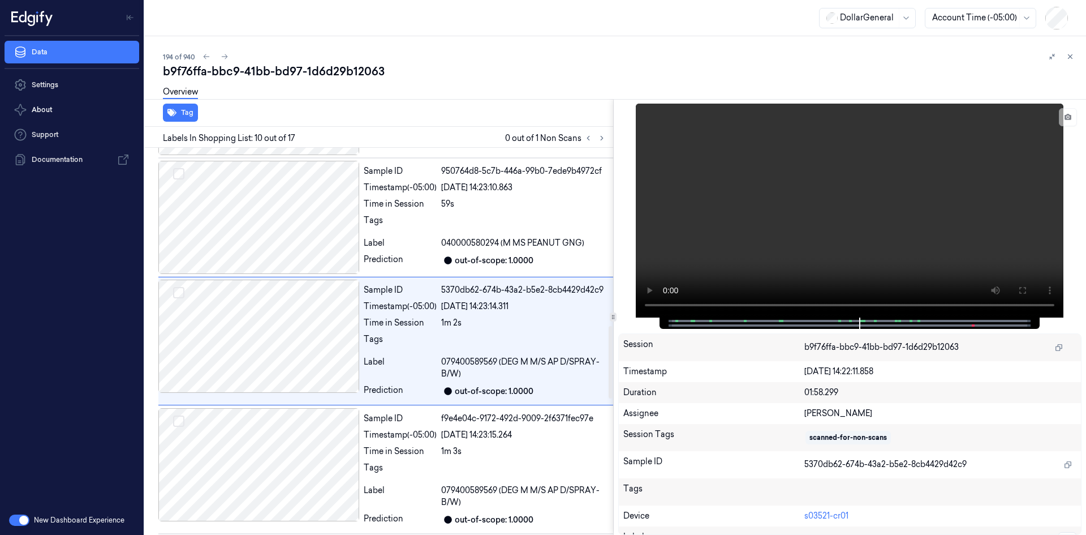
click at [526, 264] on div "out-of-scope: 1.0000" at bounding box center [494, 261] width 79 height 12
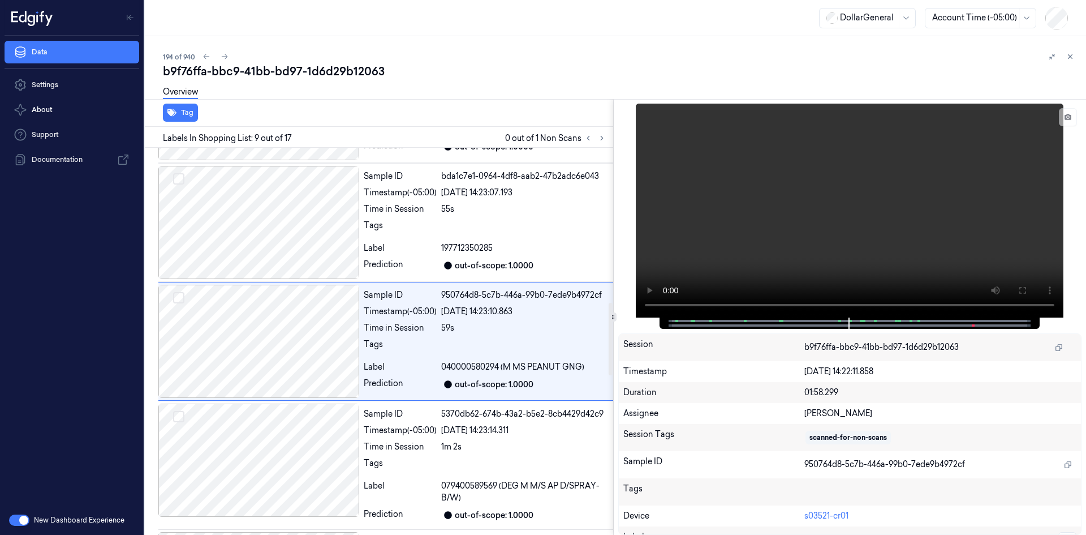
click at [526, 264] on div "out-of-scope: 1.0000" at bounding box center [494, 266] width 79 height 12
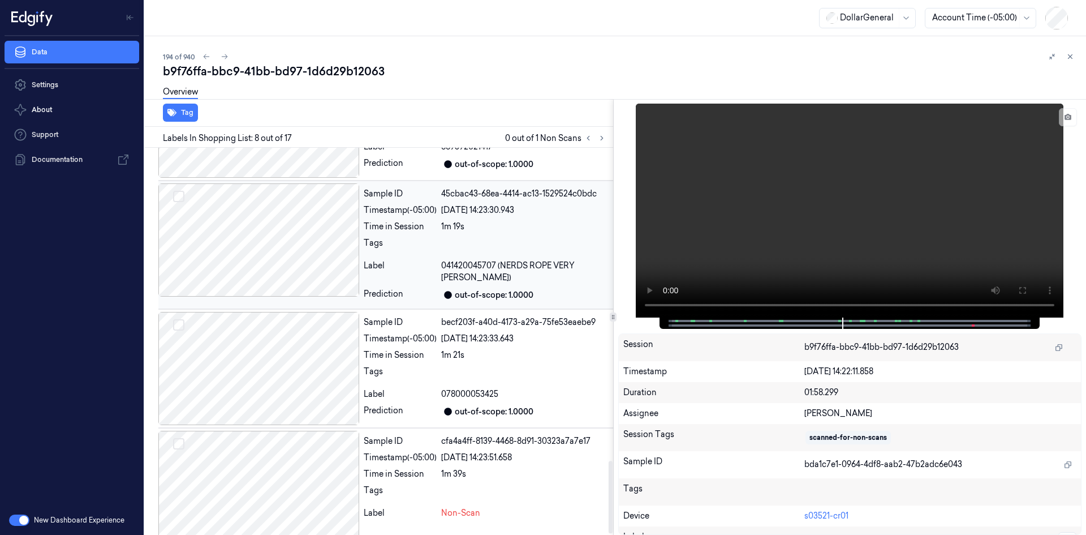
scroll to position [1675, 0]
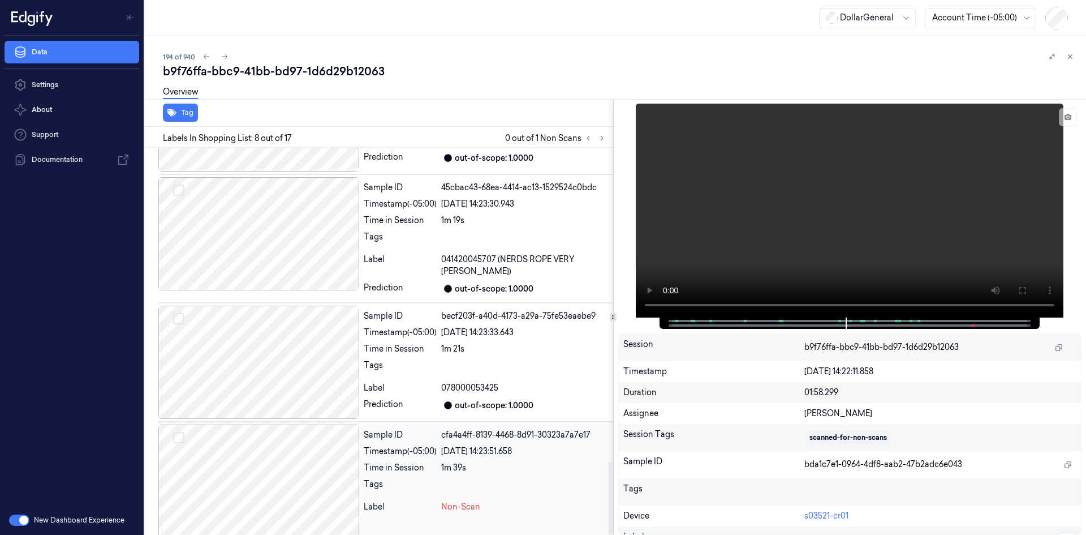
click at [483, 488] on div "Sample ID cfa4a4ff-8139-4468-8d91-30323a7a7e17 Timestamp (-05:00) [DATE] 14:23:…" at bounding box center [486, 480] width 254 height 113
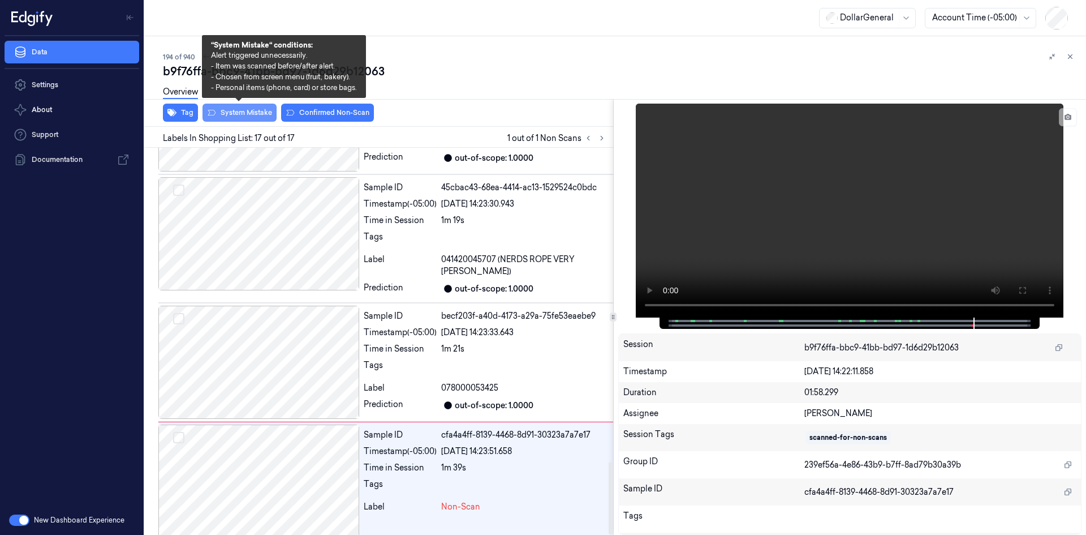
click at [248, 114] on button "System Mistake" at bounding box center [240, 113] width 74 height 18
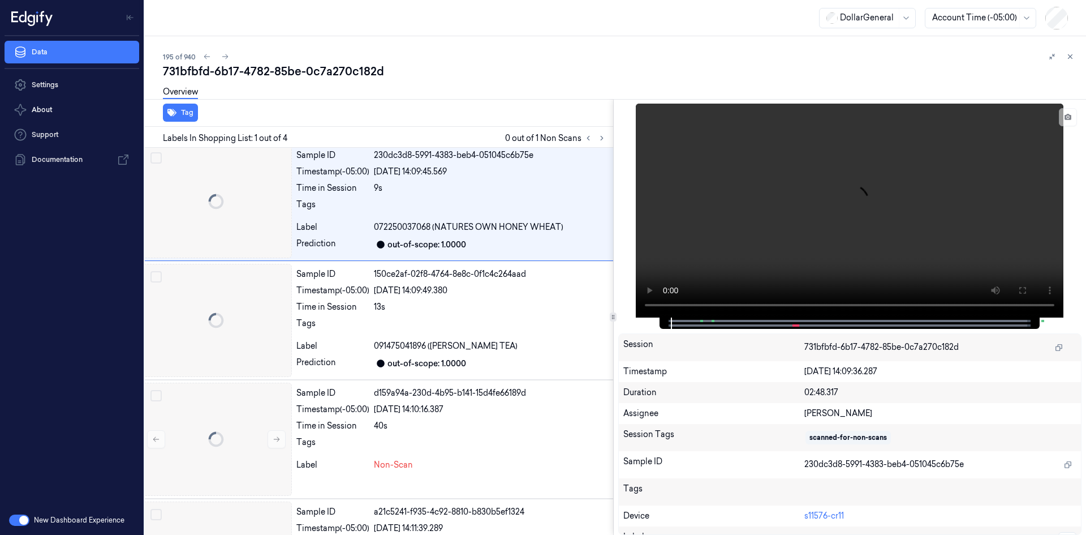
scroll to position [0, 18]
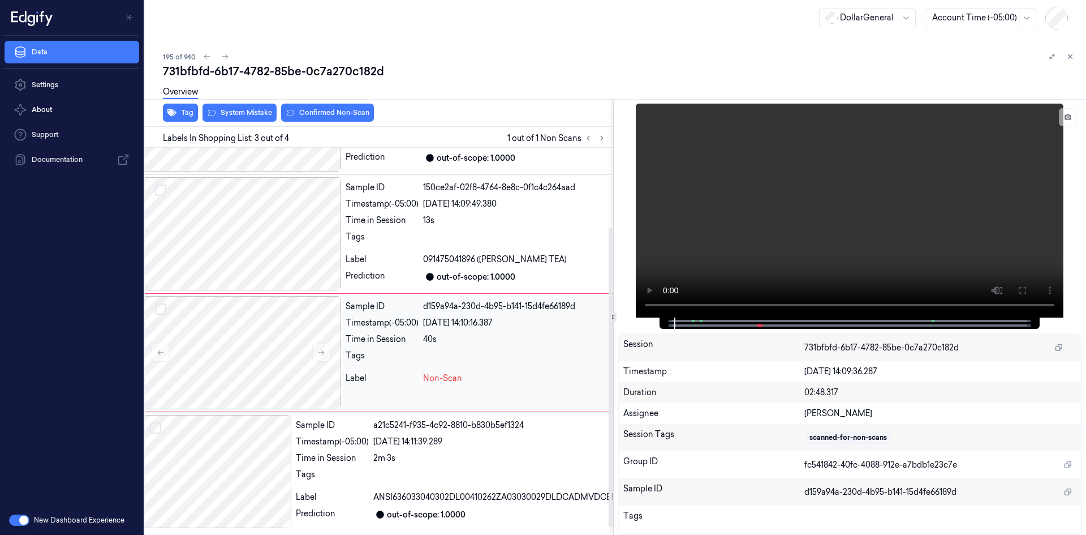
scroll to position [103, 18]
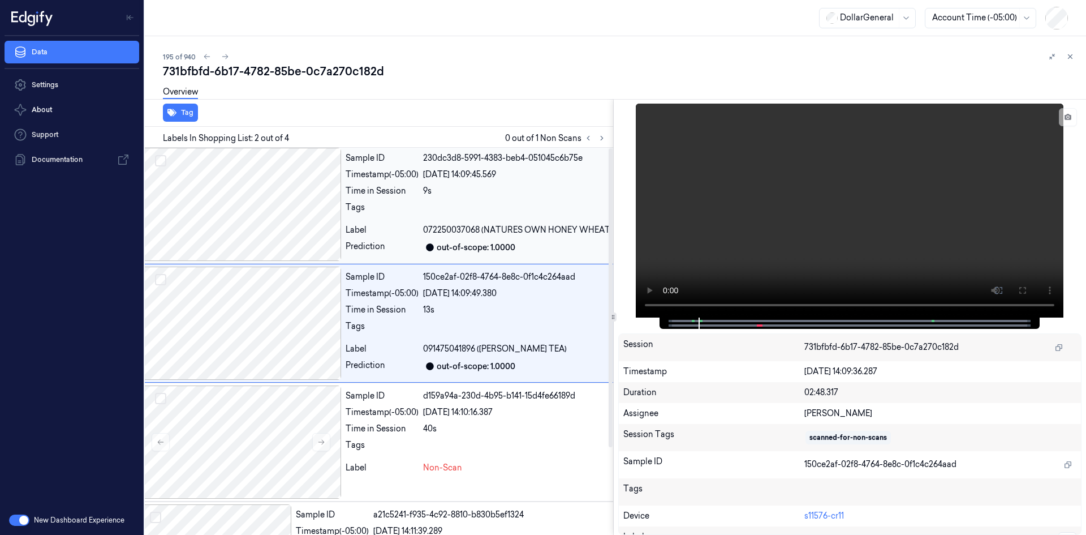
scroll to position [0, 18]
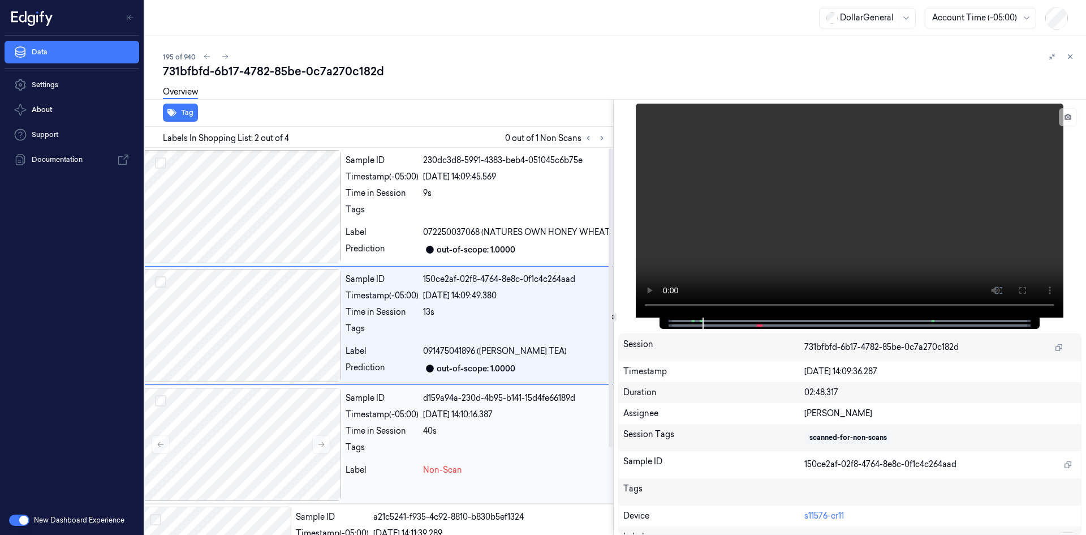
click at [381, 471] on div "Label" at bounding box center [382, 470] width 73 height 12
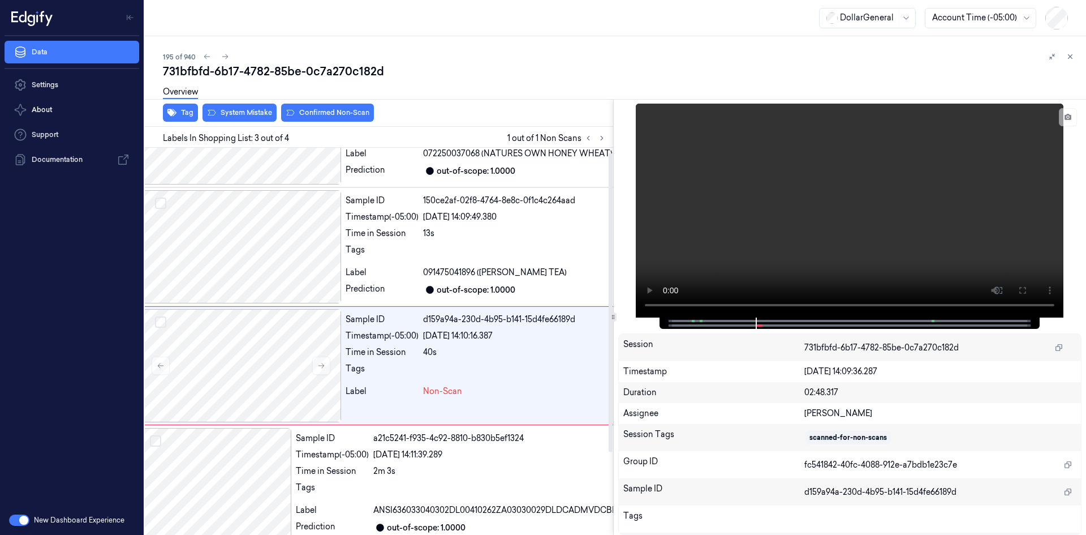
scroll to position [103, 18]
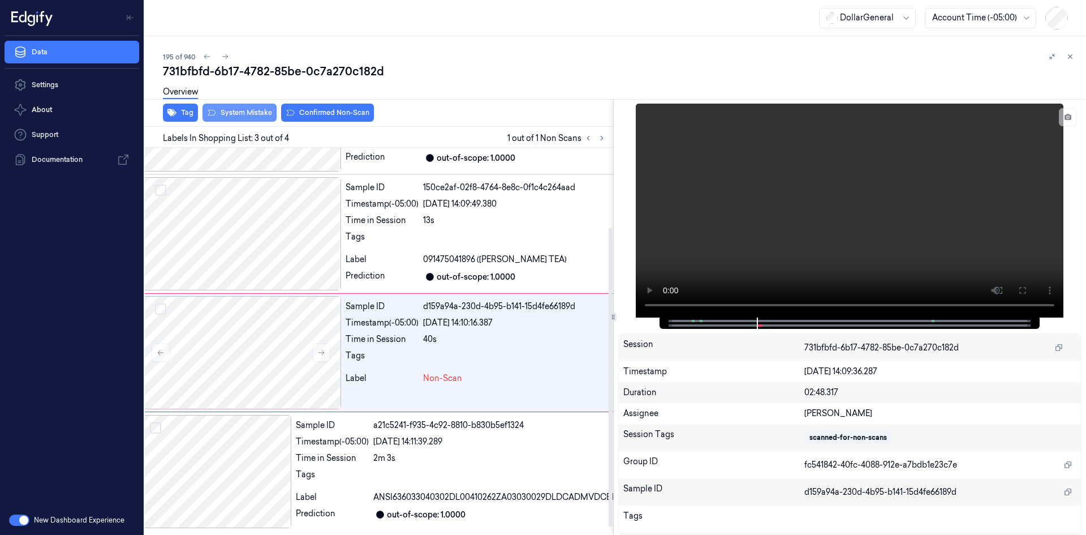
click at [234, 113] on button "System Mistake" at bounding box center [240, 113] width 74 height 18
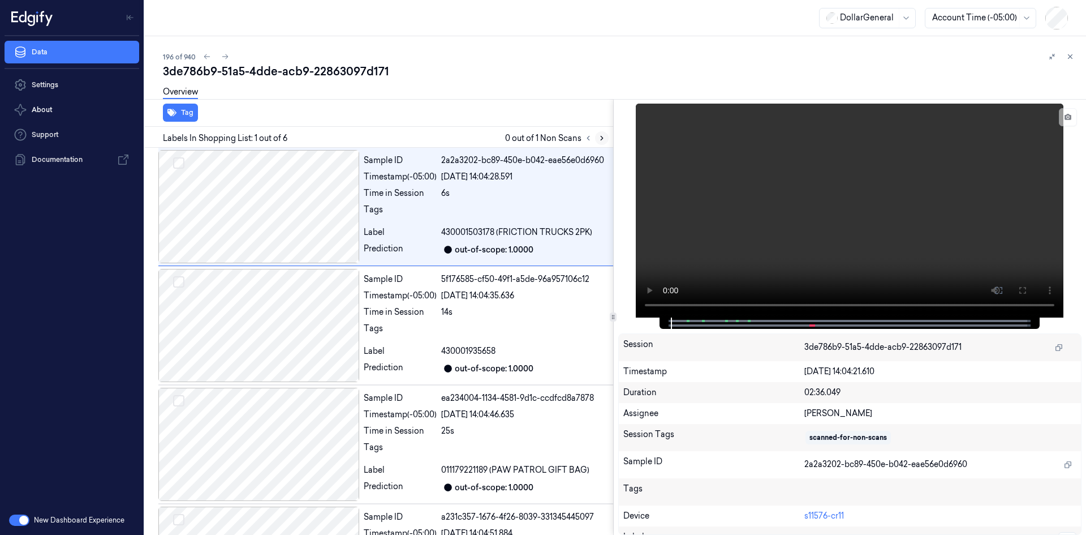
click at [598, 137] on icon at bounding box center [602, 138] width 8 height 8
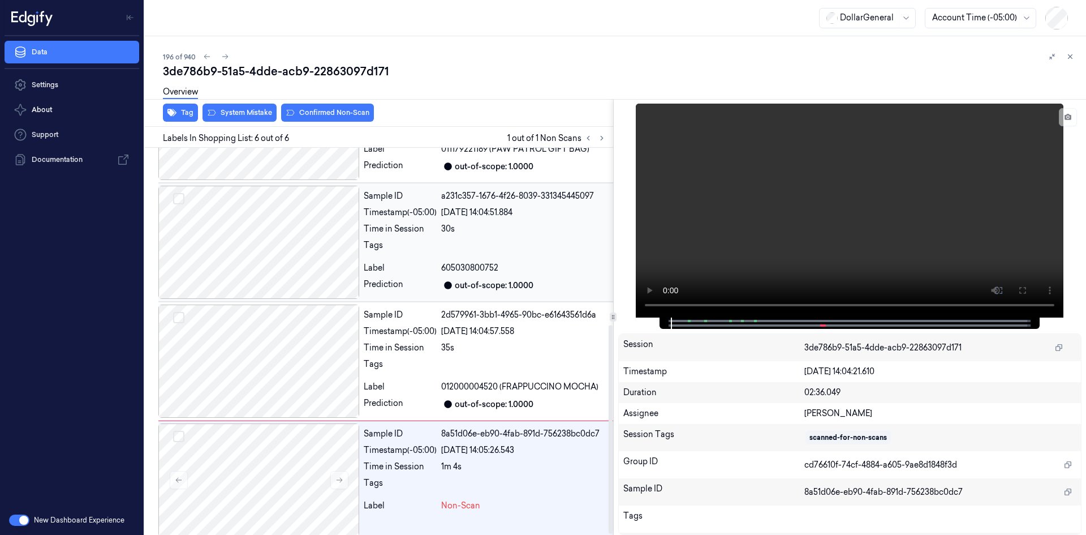
scroll to position [329, 0]
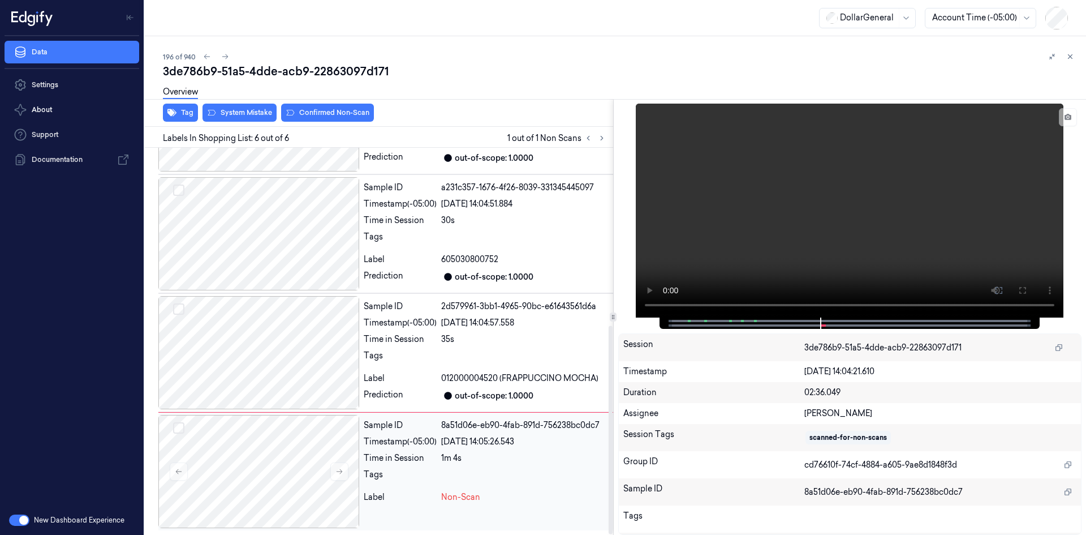
click at [508, 466] on div "Sample ID 8a51d06e-eb90-4fab-891d-756238bc0dc7 Timestamp (-05:00) [DATE] 14:05:…" at bounding box center [486, 471] width 254 height 113
click at [499, 345] on div "35s" at bounding box center [524, 339] width 167 height 12
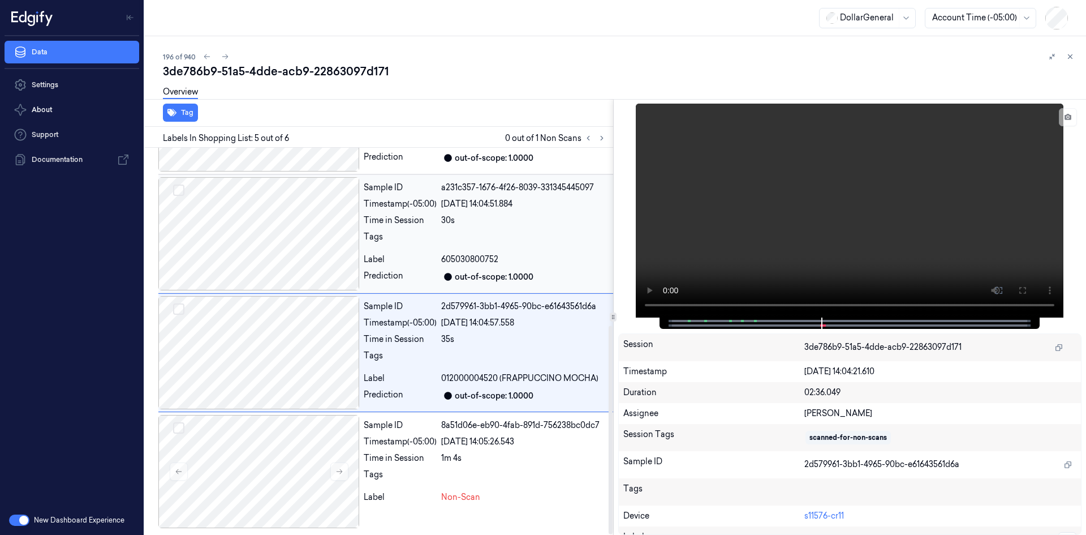
click at [453, 237] on div at bounding box center [524, 240] width 167 height 18
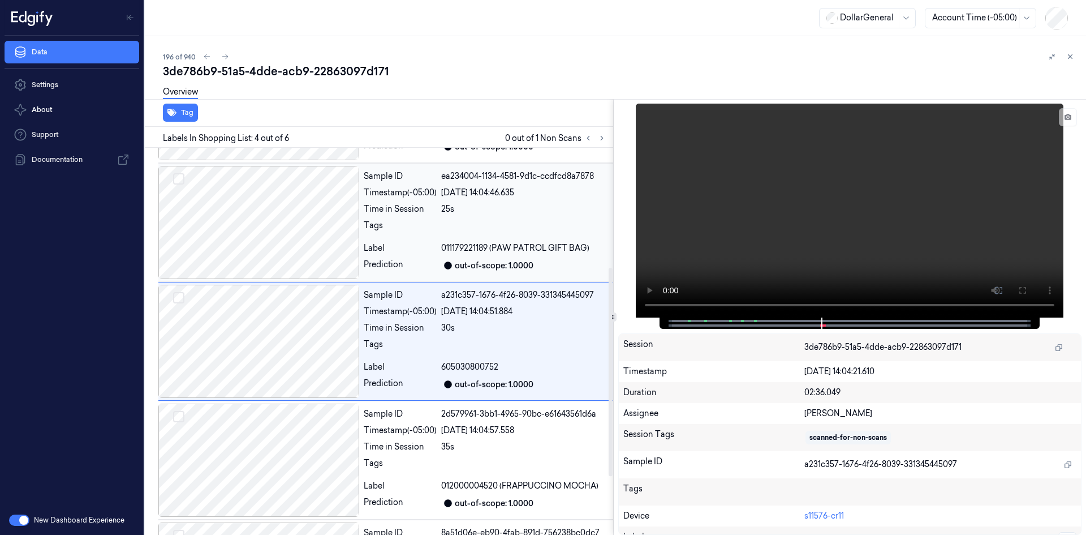
click at [443, 243] on span "011179221189 (PAW PATROL GIFT BAG)" at bounding box center [515, 248] width 148 height 12
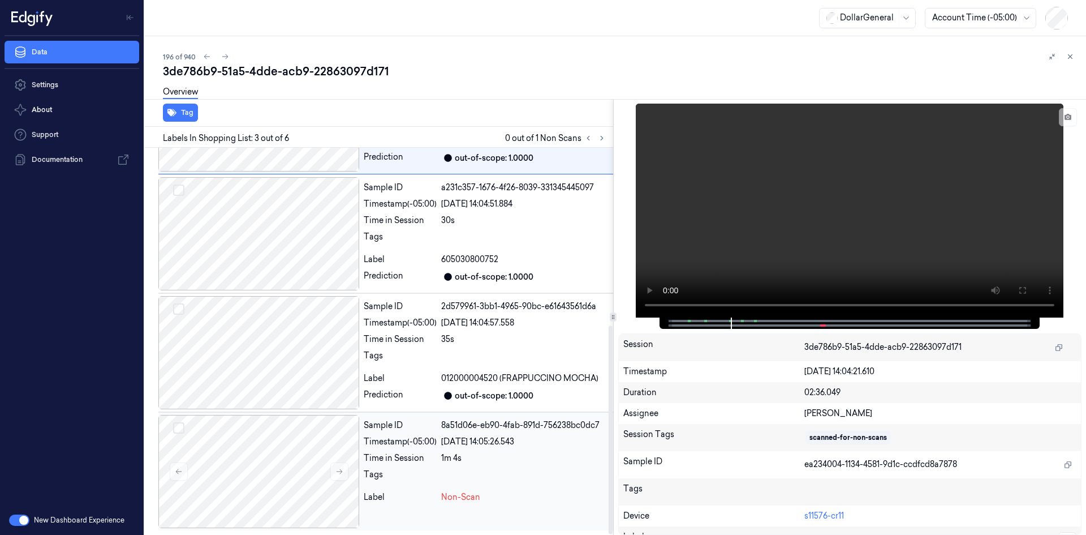
click at [395, 481] on div "Tags" at bounding box center [400, 477] width 73 height 18
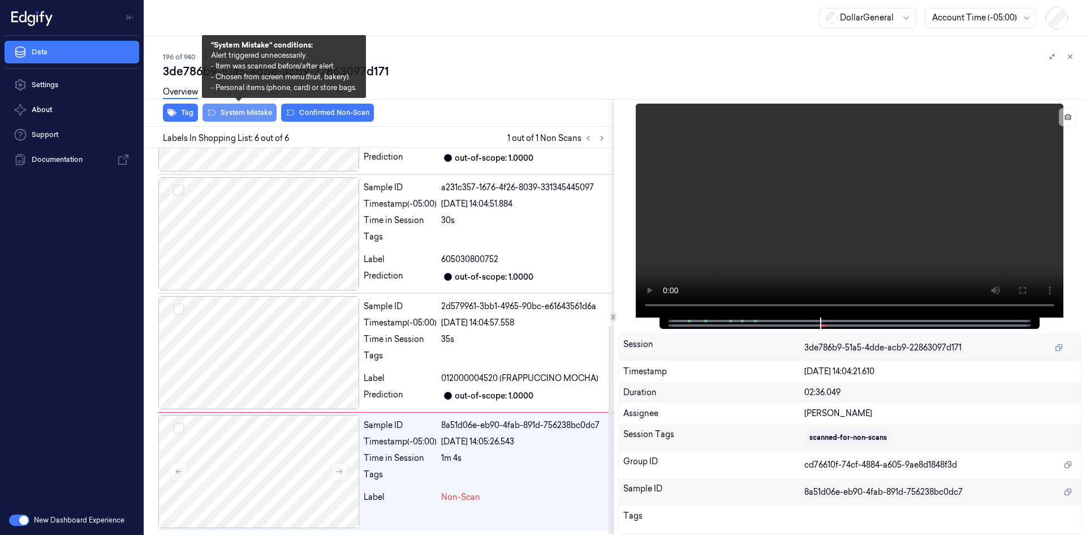
click at [250, 109] on button "System Mistake" at bounding box center [240, 113] width 74 height 18
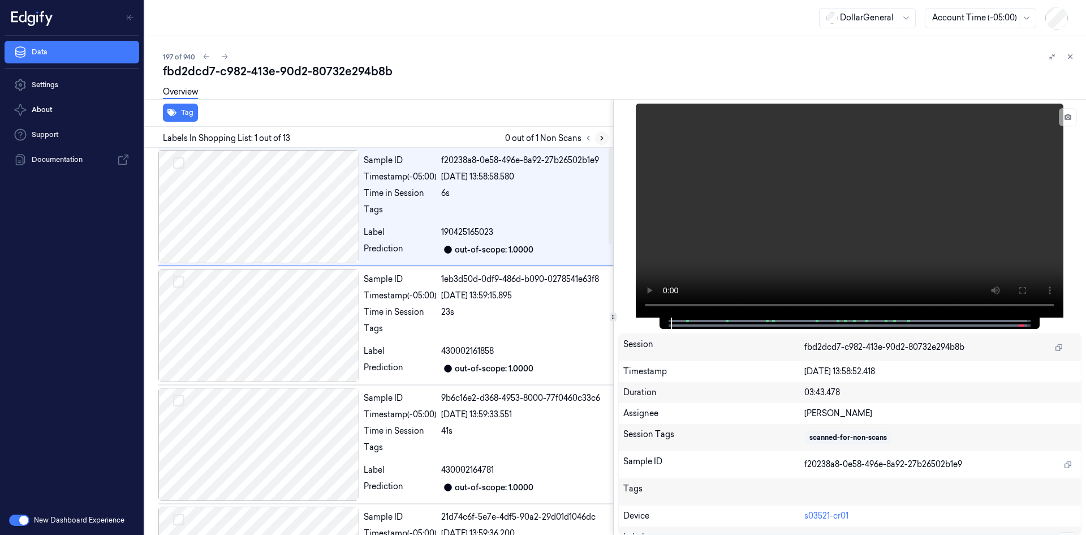
click at [600, 136] on icon at bounding box center [602, 138] width 8 height 8
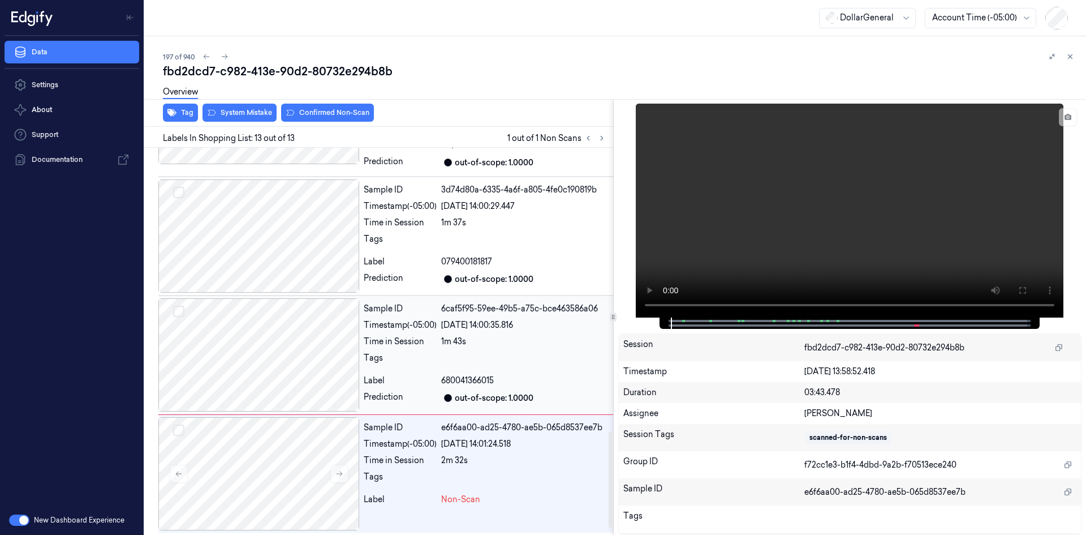
scroll to position [1171, 0]
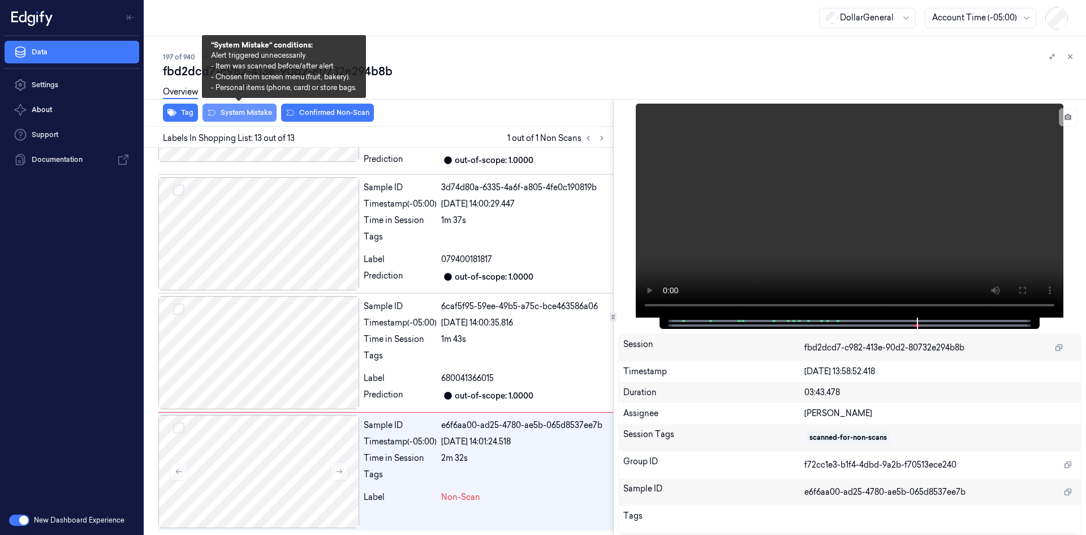
click at [244, 113] on button "System Mistake" at bounding box center [240, 113] width 74 height 18
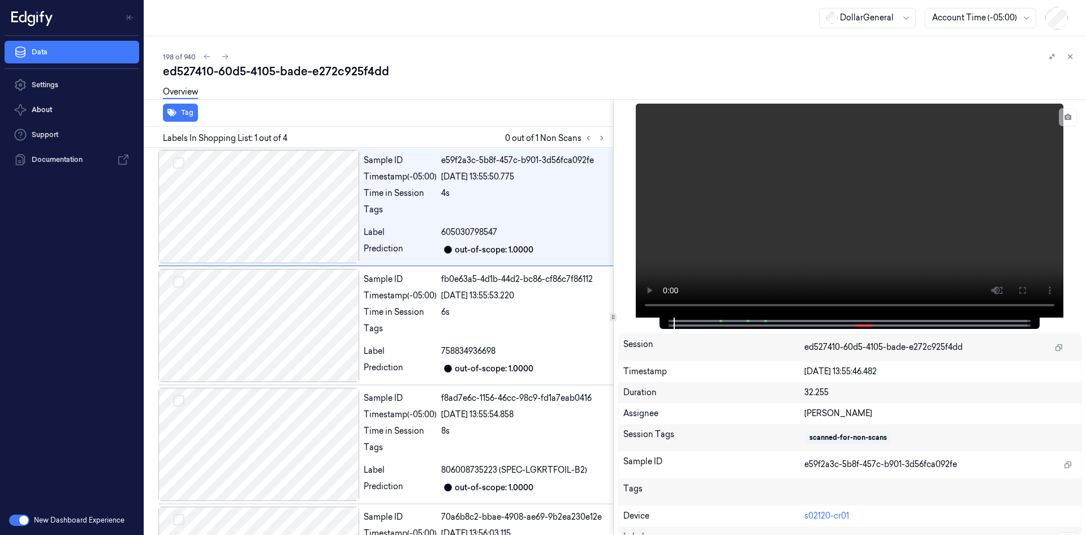
click at [596, 144] on div at bounding box center [595, 138] width 27 height 14
click at [599, 139] on icon at bounding box center [602, 138] width 8 height 8
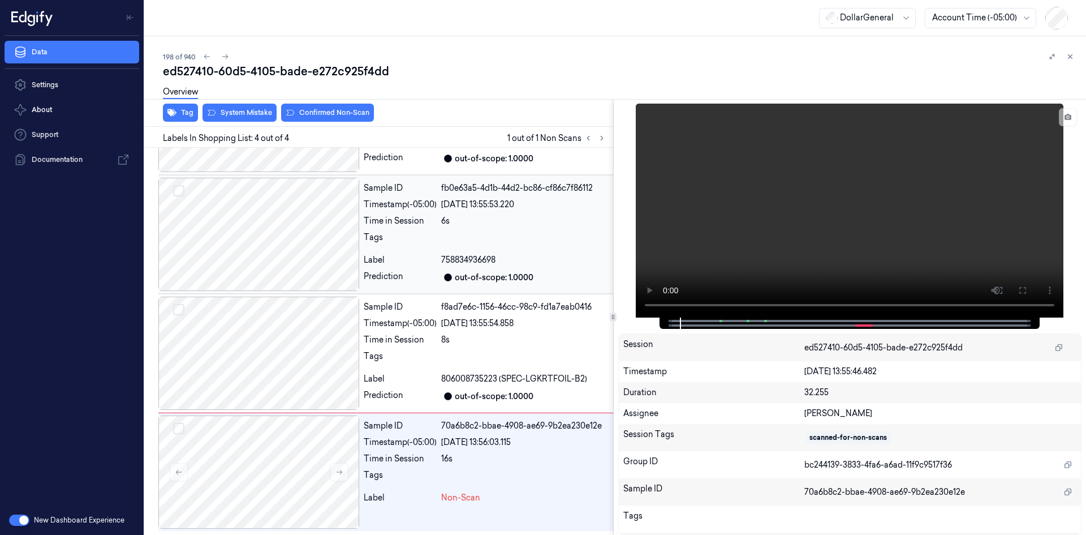
scroll to position [92, 0]
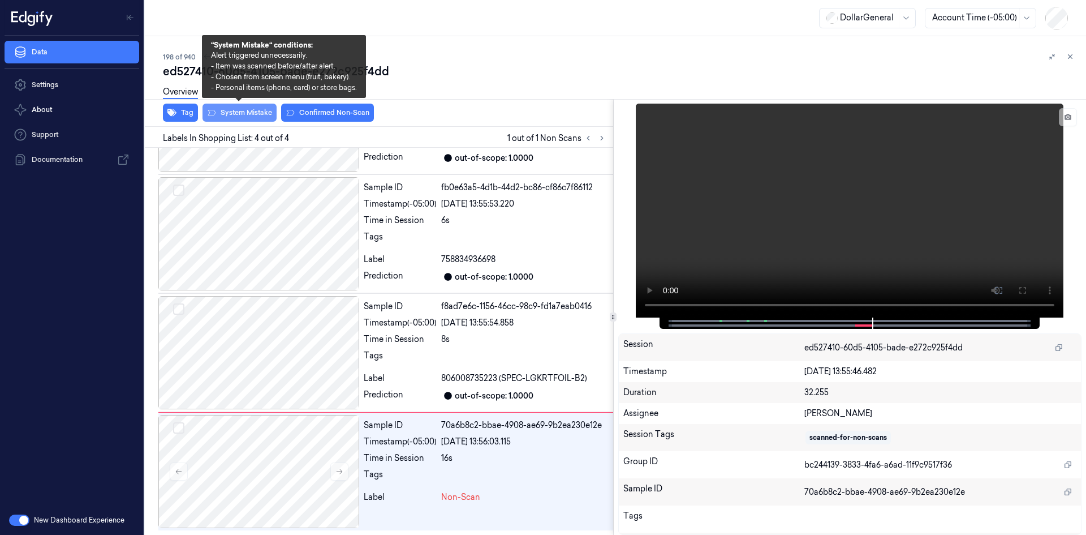
click at [245, 113] on button "System Mistake" at bounding box center [240, 113] width 74 height 18
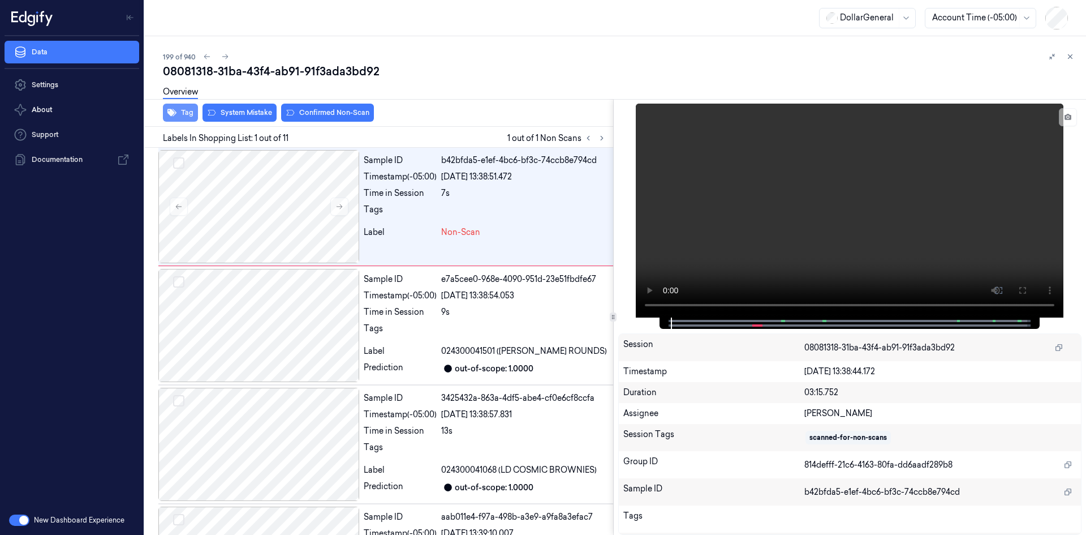
click at [186, 109] on button "Tag" at bounding box center [180, 113] width 35 height 18
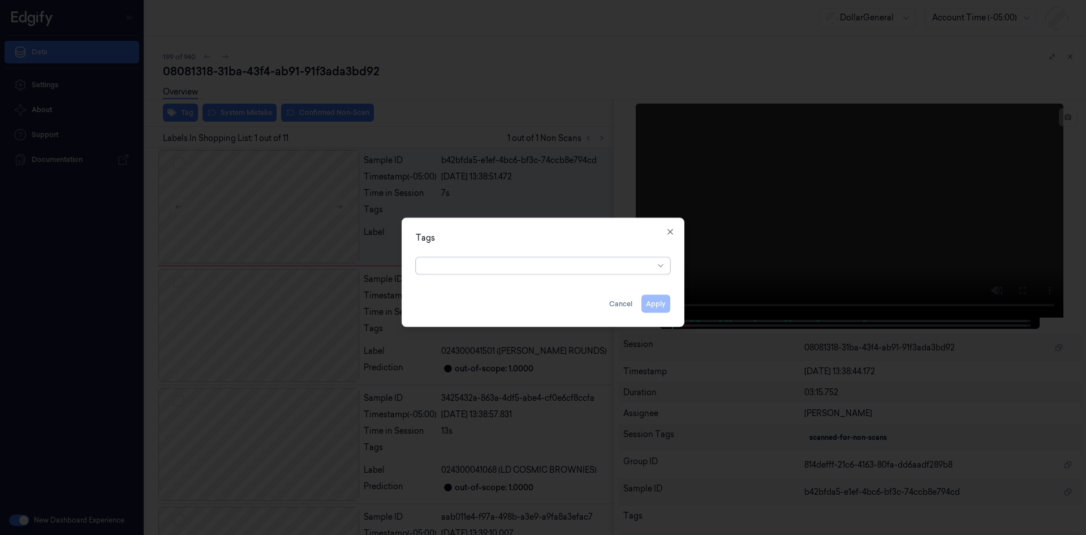
click at [446, 262] on div at bounding box center [538, 266] width 231 height 12
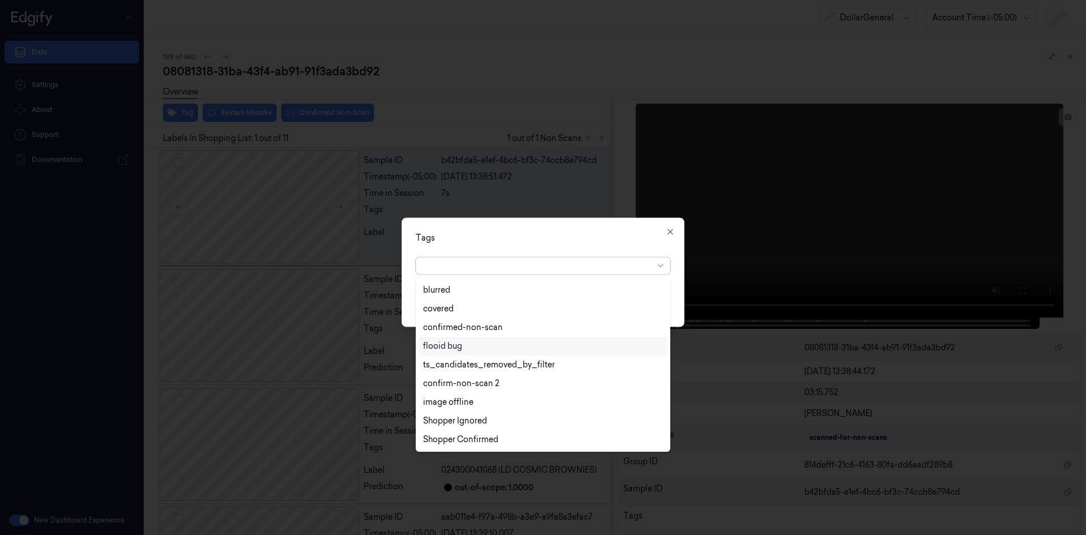
click at [513, 352] on div "flooid bug" at bounding box center [543, 346] width 249 height 19
click at [571, 236] on div "Tags" at bounding box center [543, 237] width 255 height 12
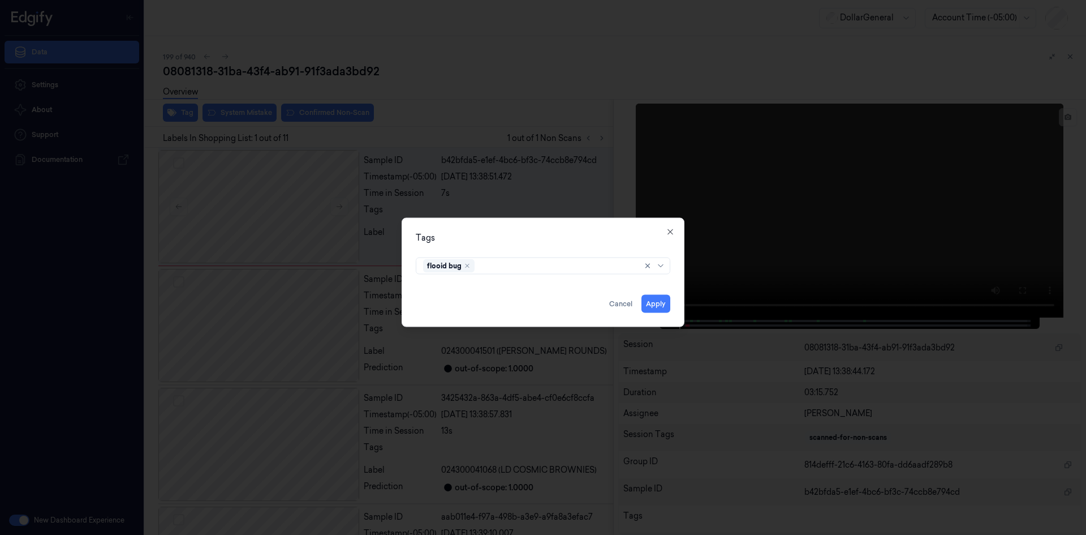
click at [671, 302] on div "Tags flooid bug Apply Cancel Close" at bounding box center [543, 271] width 283 height 109
click at [666, 304] on button "Apply" at bounding box center [656, 303] width 29 height 18
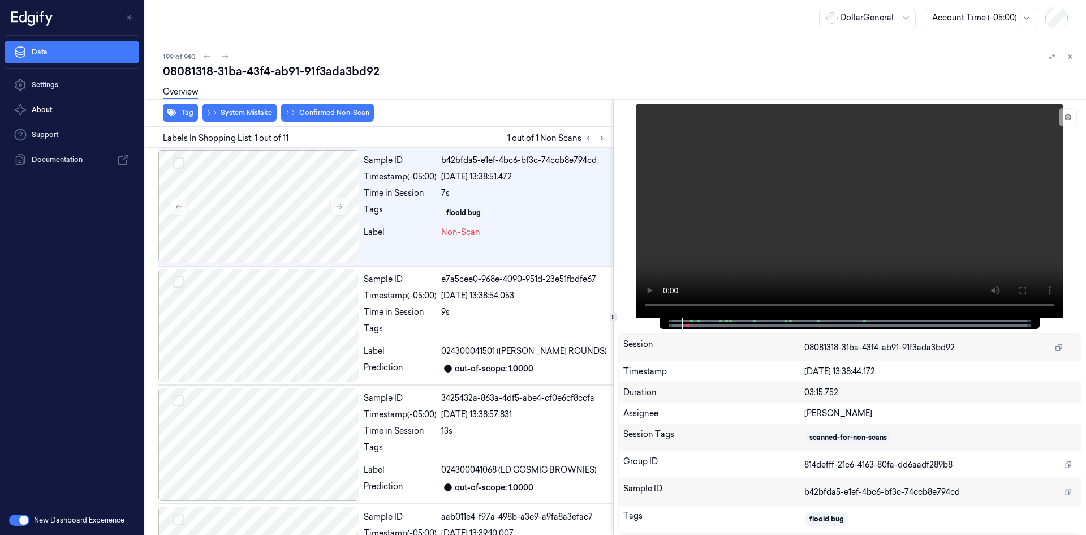
click at [244, 105] on div "Overview" at bounding box center [620, 93] width 914 height 29
click at [246, 110] on button "System Mistake" at bounding box center [240, 113] width 74 height 18
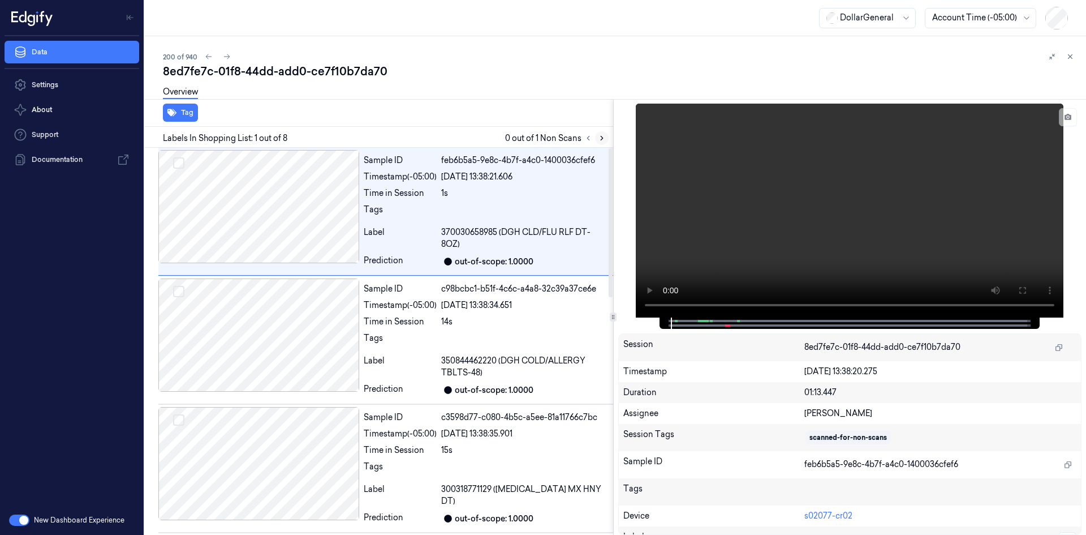
drag, startPoint x: 595, startPoint y: 143, endPoint x: 602, endPoint y: 135, distance: 10.4
click at [599, 139] on div at bounding box center [595, 138] width 27 height 14
click at [602, 135] on icon at bounding box center [602, 138] width 8 height 8
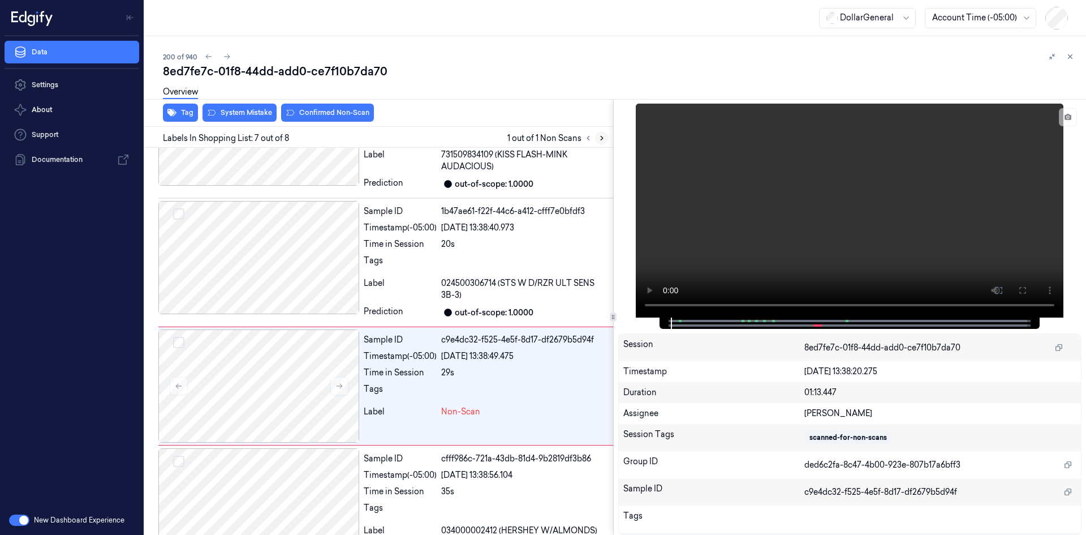
scroll to position [615, 0]
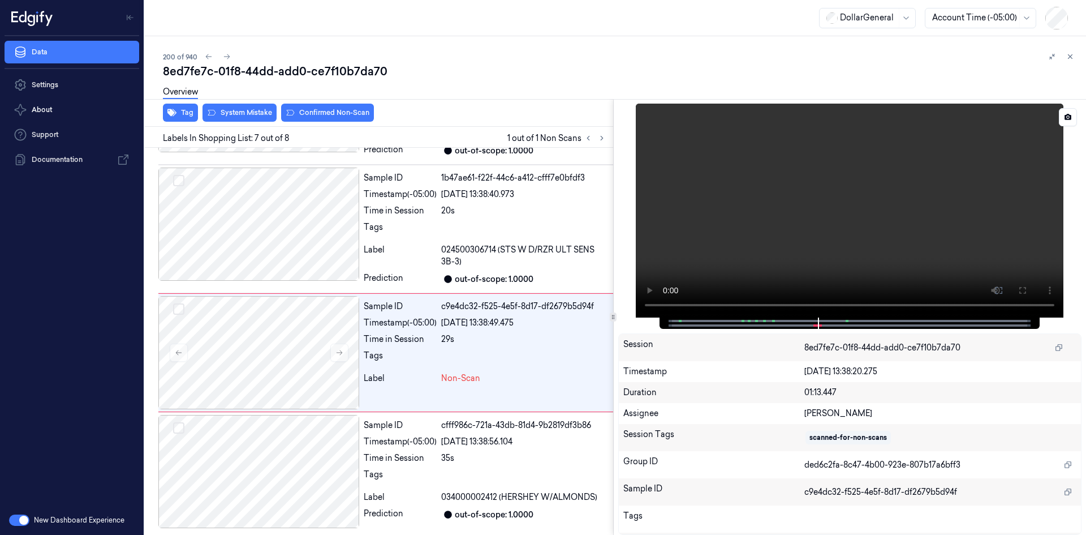
click at [779, 165] on video at bounding box center [850, 211] width 428 height 214
click at [425, 245] on div "Label" at bounding box center [400, 256] width 73 height 24
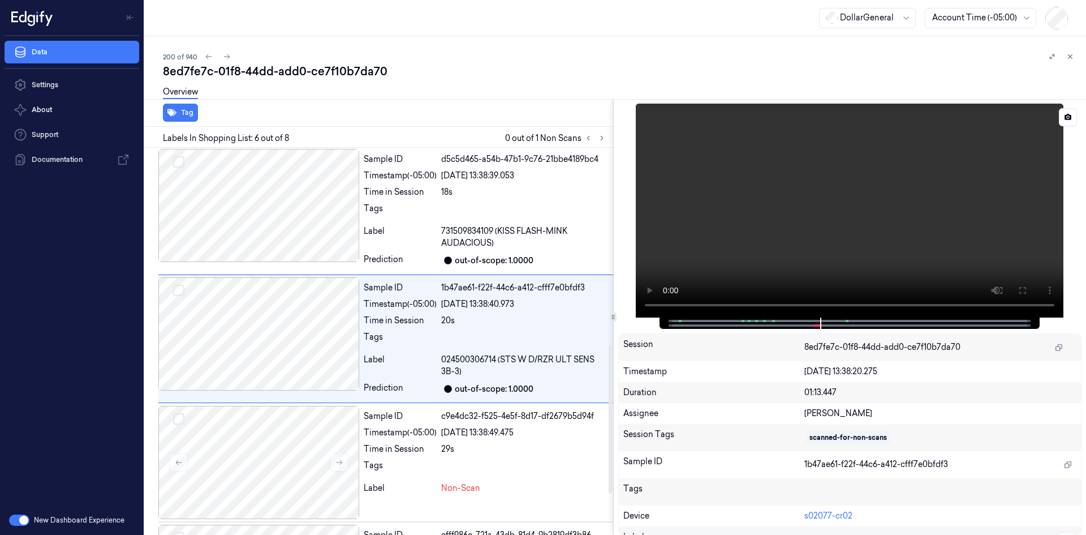
scroll to position [503, 0]
click at [830, 220] on video at bounding box center [850, 211] width 428 height 214
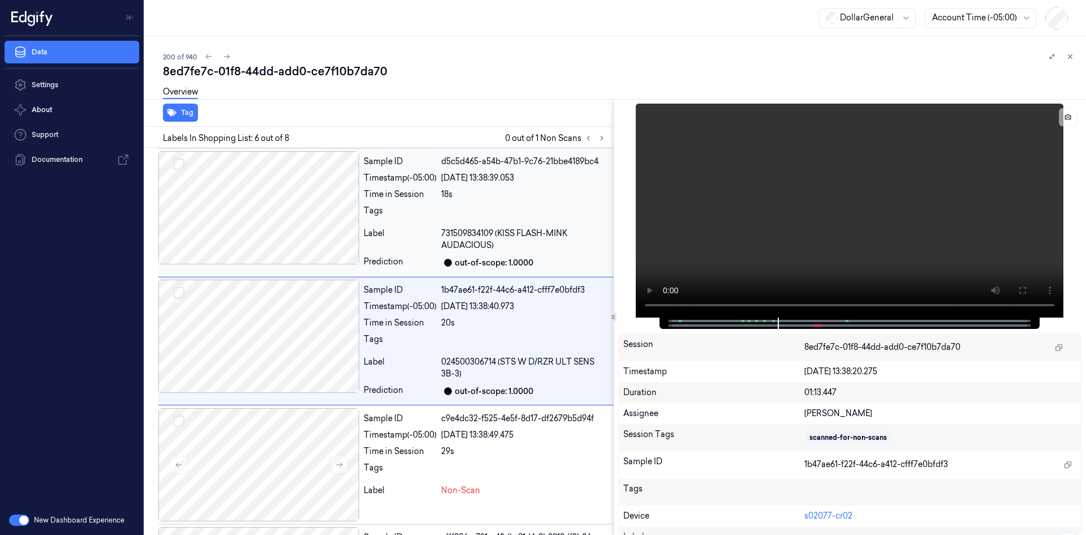
click at [570, 217] on div at bounding box center [524, 214] width 167 height 18
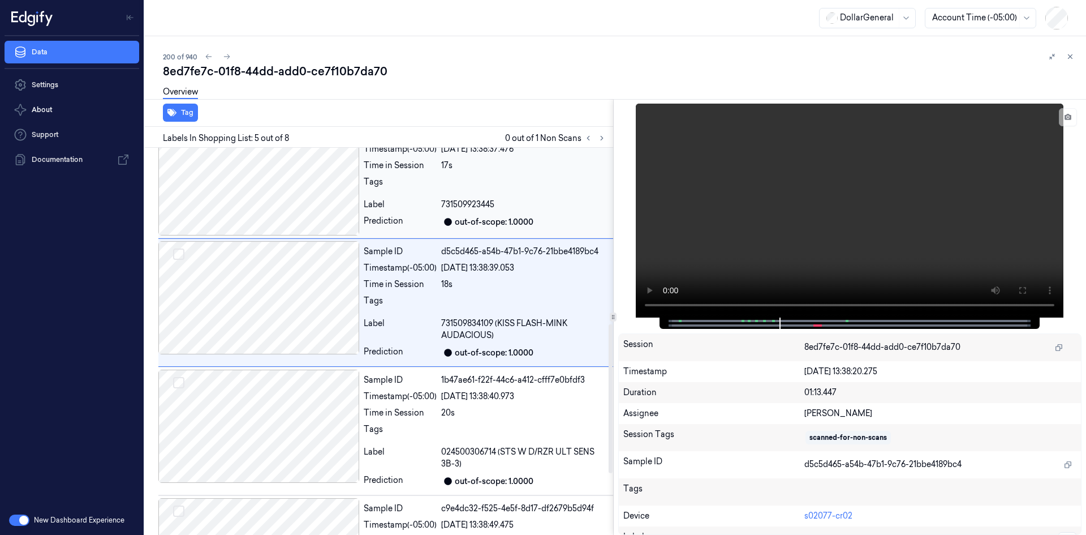
scroll to position [375, 0]
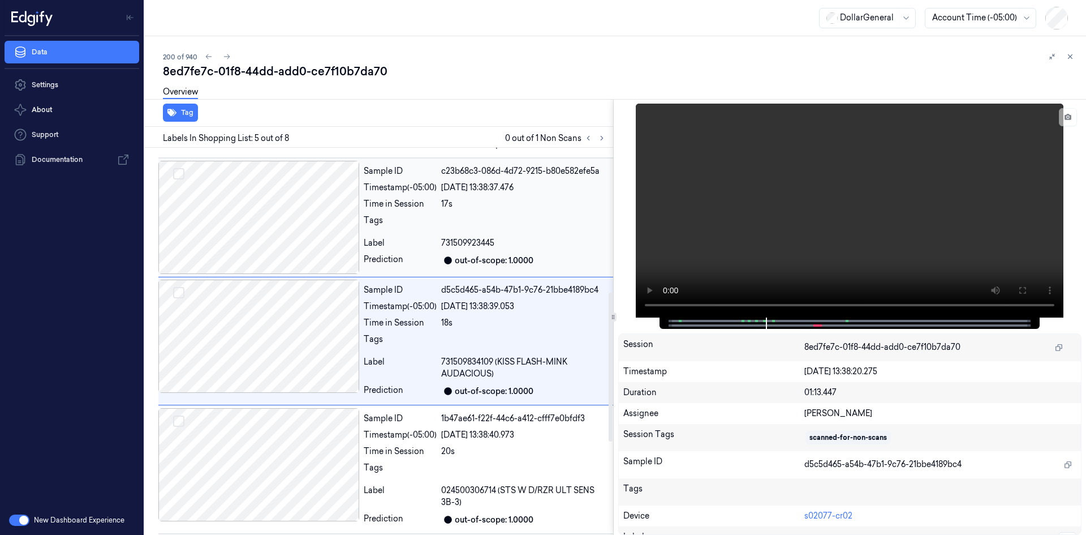
click at [553, 229] on div at bounding box center [524, 223] width 167 height 18
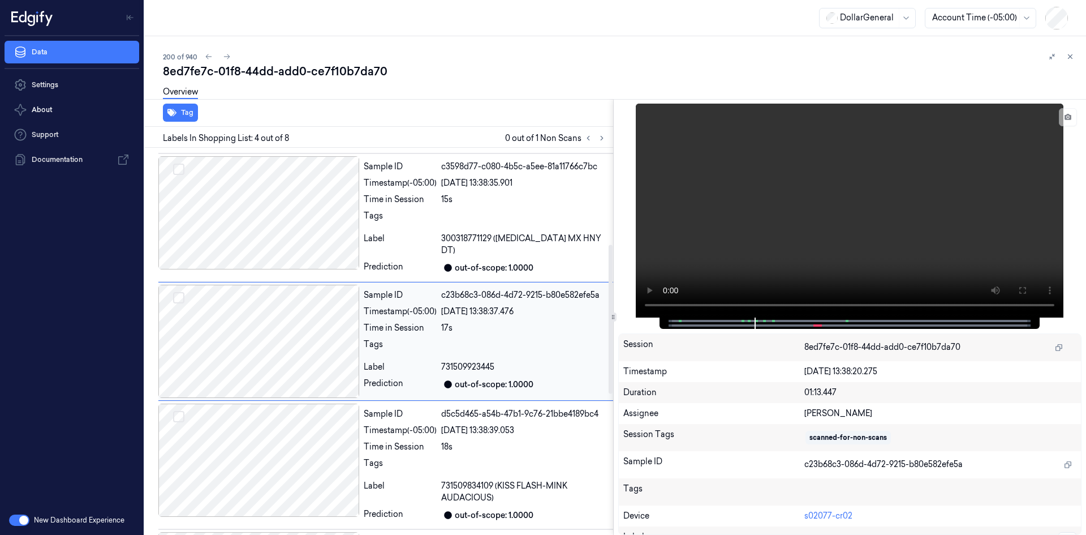
click at [553, 229] on div "Sample ID c3598d77-c080-4b5c-a5ee-81a11766c7bc Timestamp (-05:00) [DATE] 13:38:…" at bounding box center [486, 217] width 254 height 123
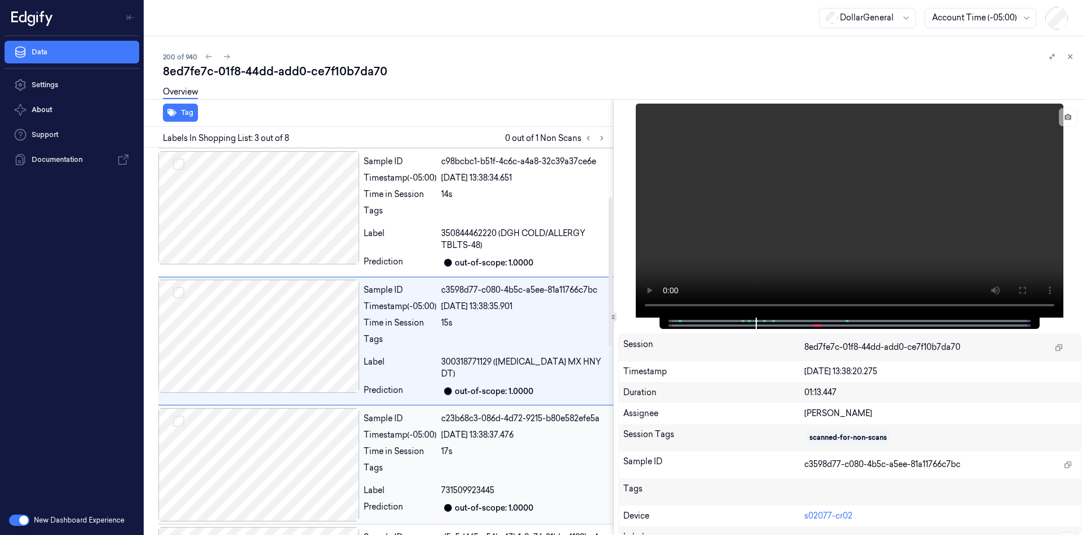
click at [553, 229] on span "350844462220 (DGH COLD/ALLERGY TBLTS-48)" at bounding box center [524, 239] width 167 height 24
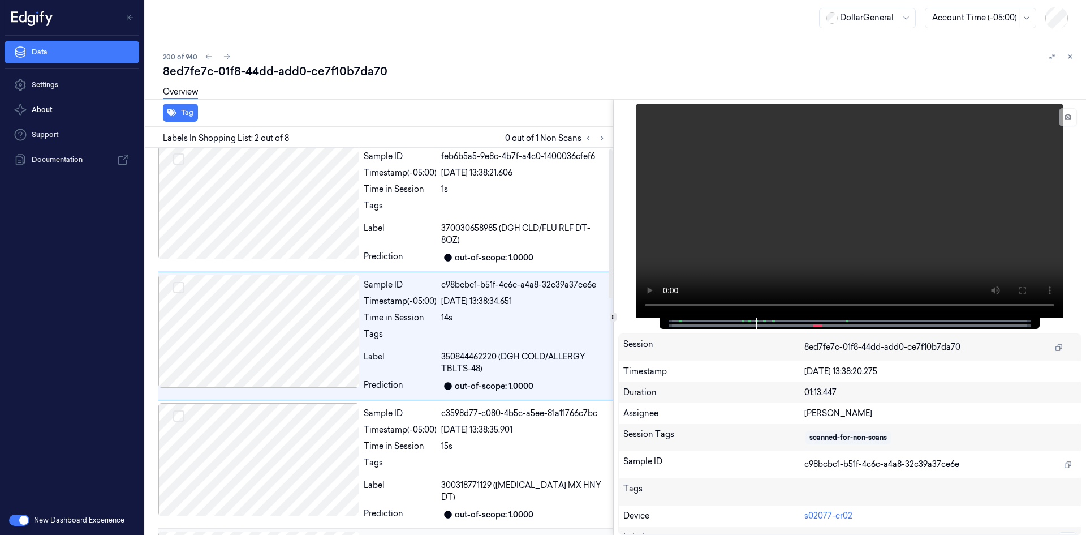
scroll to position [0, 0]
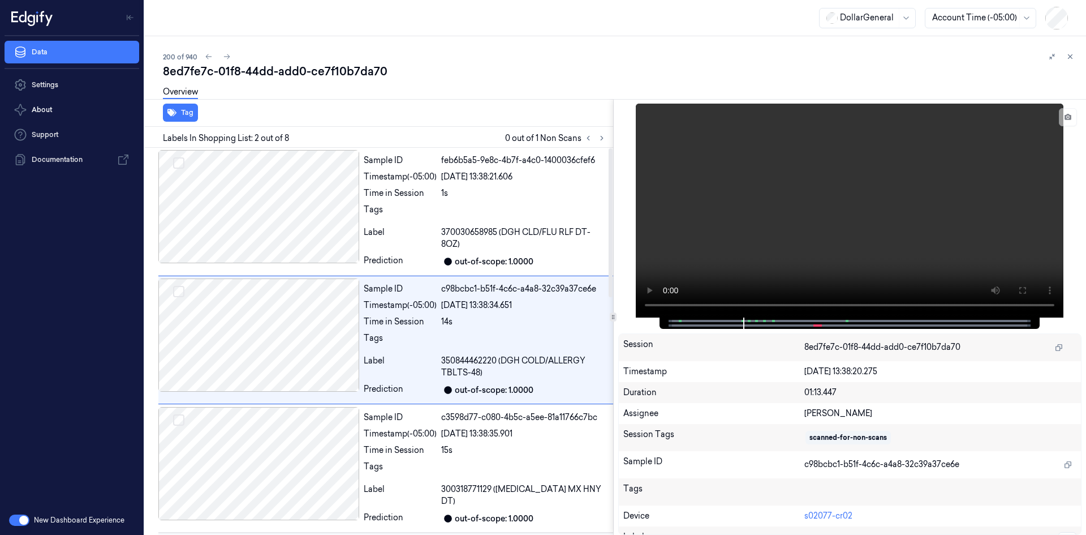
click at [553, 229] on span "370030658985 (DGH CLD/FLU RLF DT-8OZ)" at bounding box center [524, 238] width 167 height 24
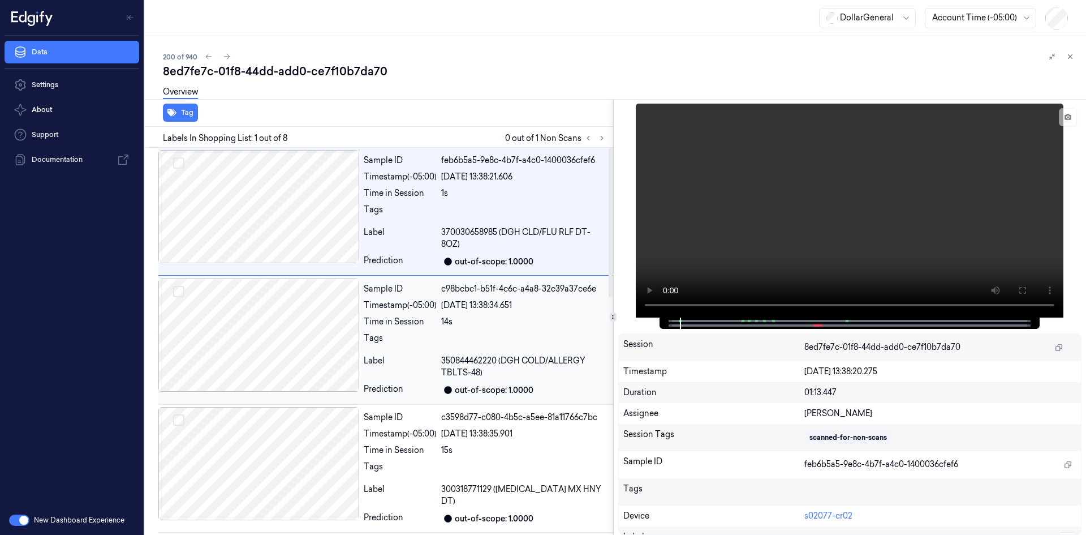
click at [535, 277] on div "Sample ID c98bcbc1-b51f-4c6c-a4a8-32c39a37ce6e Timestamp (-05:00) [DATE] 13:38:…" at bounding box center [385, 340] width 455 height 128
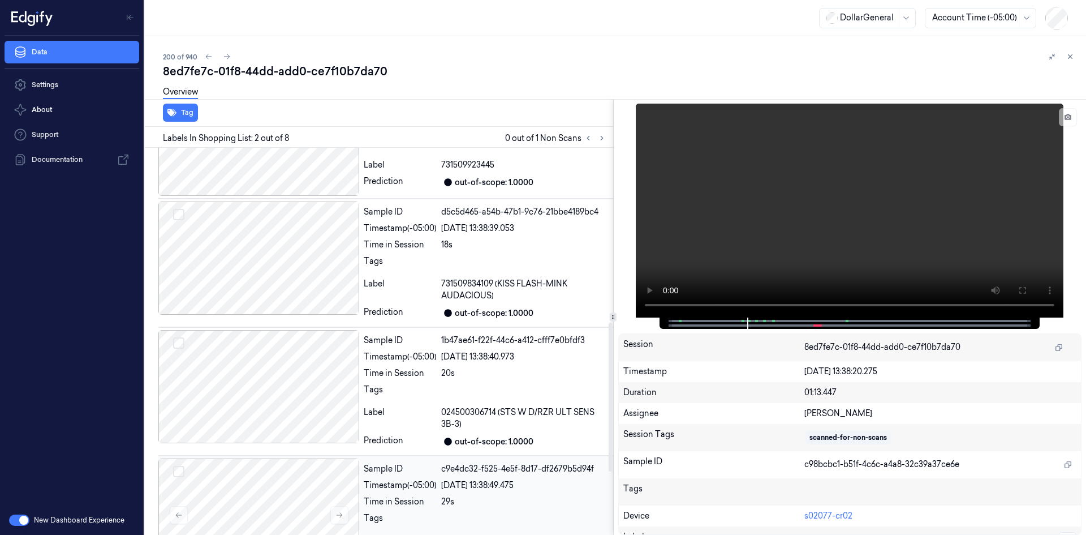
scroll to position [615, 0]
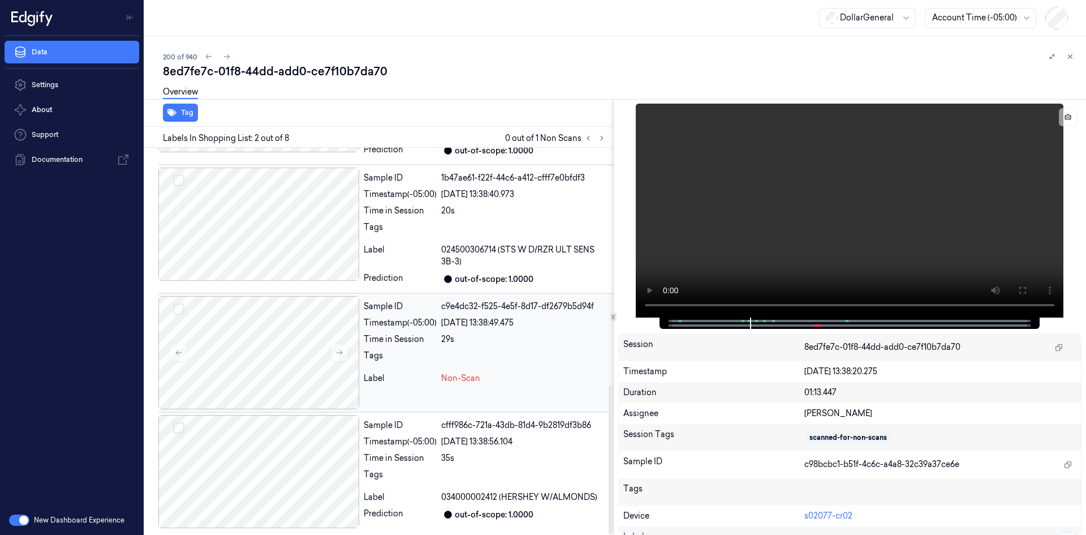
click at [505, 307] on div "c9e4dc32-f525-4e5f-8d17-df2679b5d94f" at bounding box center [524, 306] width 167 height 12
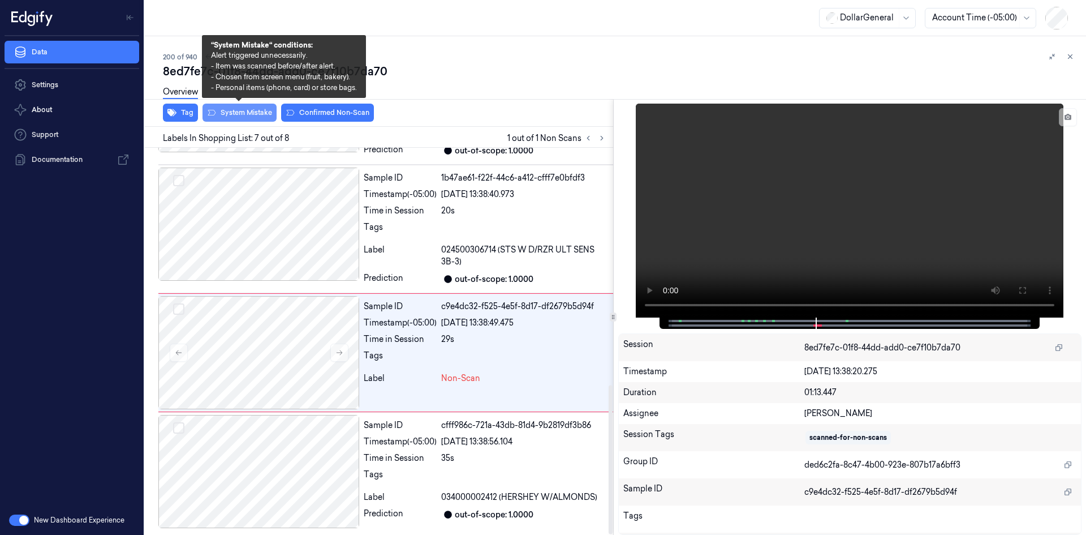
click at [257, 115] on button "System Mistake" at bounding box center [240, 113] width 74 height 18
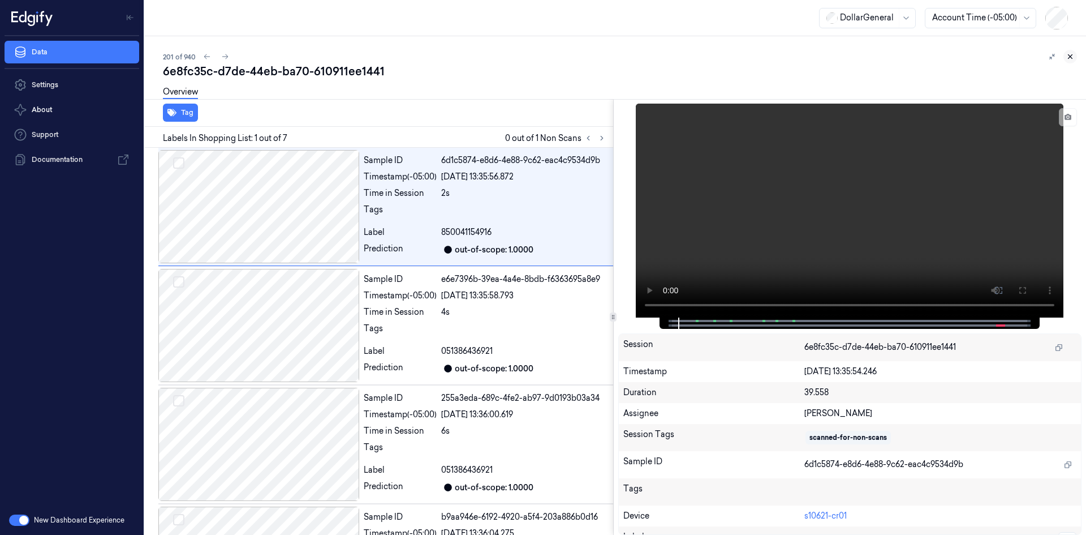
click at [1071, 50] on button at bounding box center [1071, 57] width 14 height 14
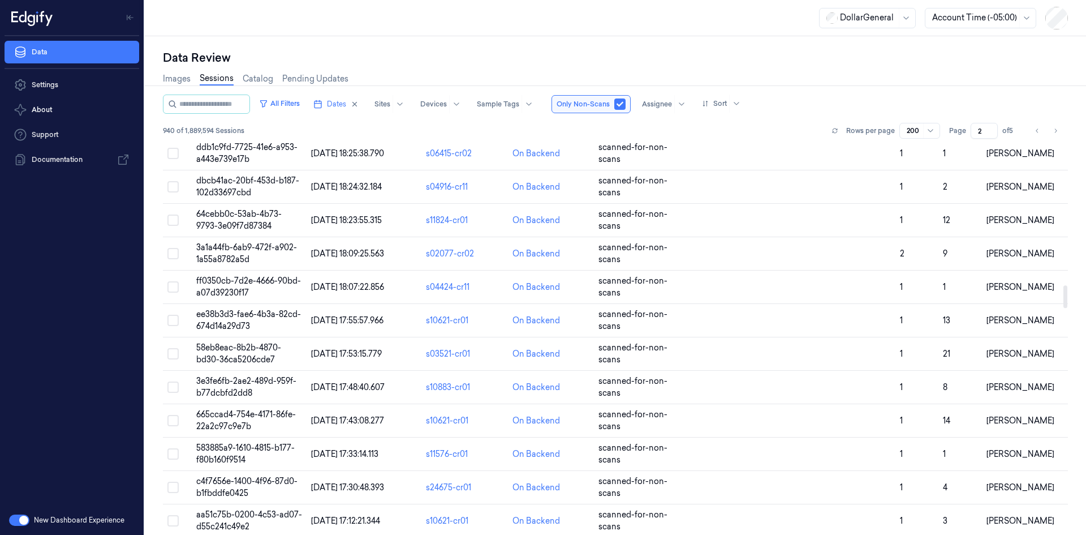
scroll to position [2433, 0]
click at [1041, 126] on icon "Go to previous page" at bounding box center [1037, 130] width 7 height 9
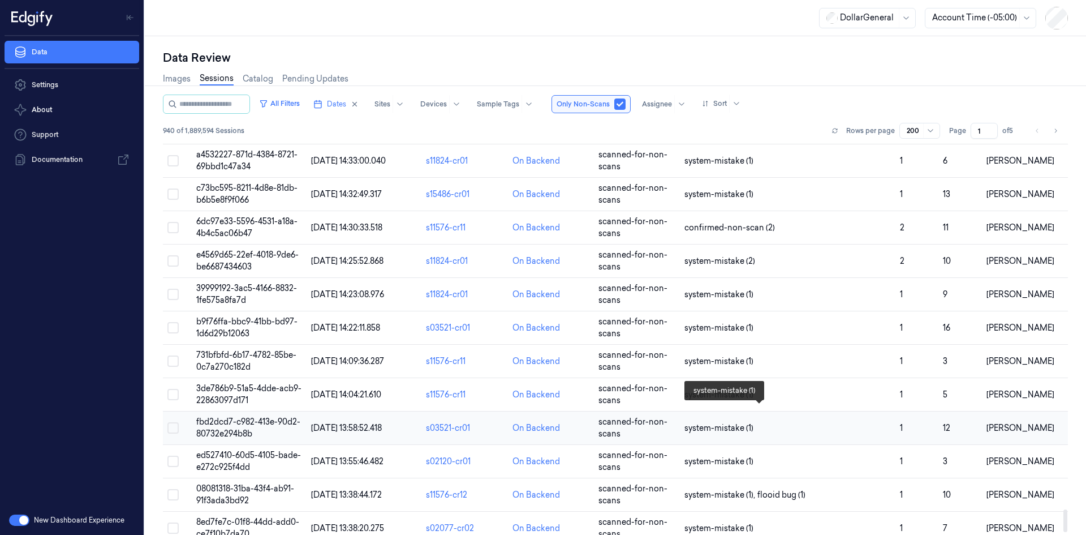
scroll to position [6318, 0]
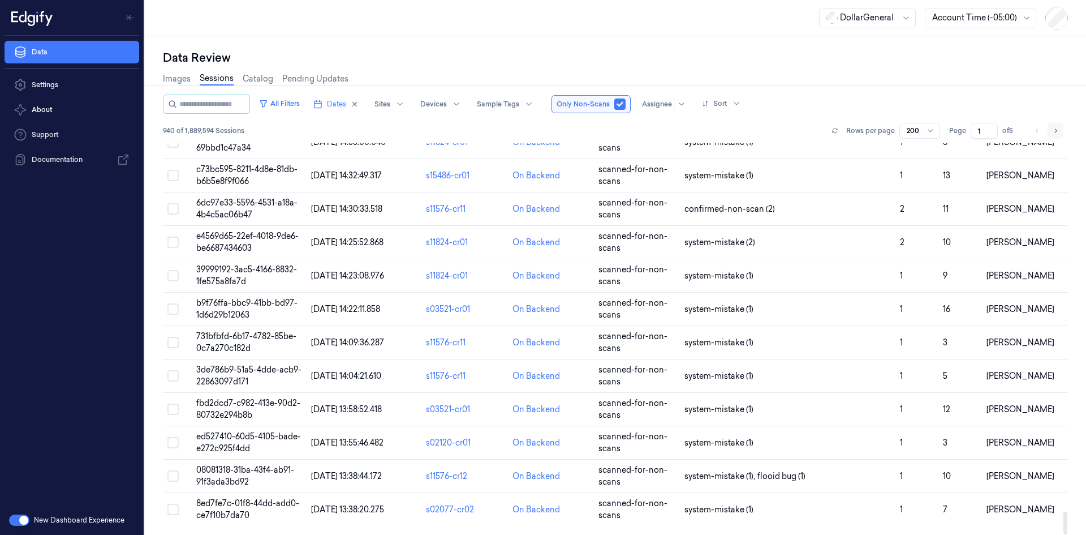
click at [1063, 126] on button "Go to next page" at bounding box center [1056, 131] width 16 height 16
type input "2"
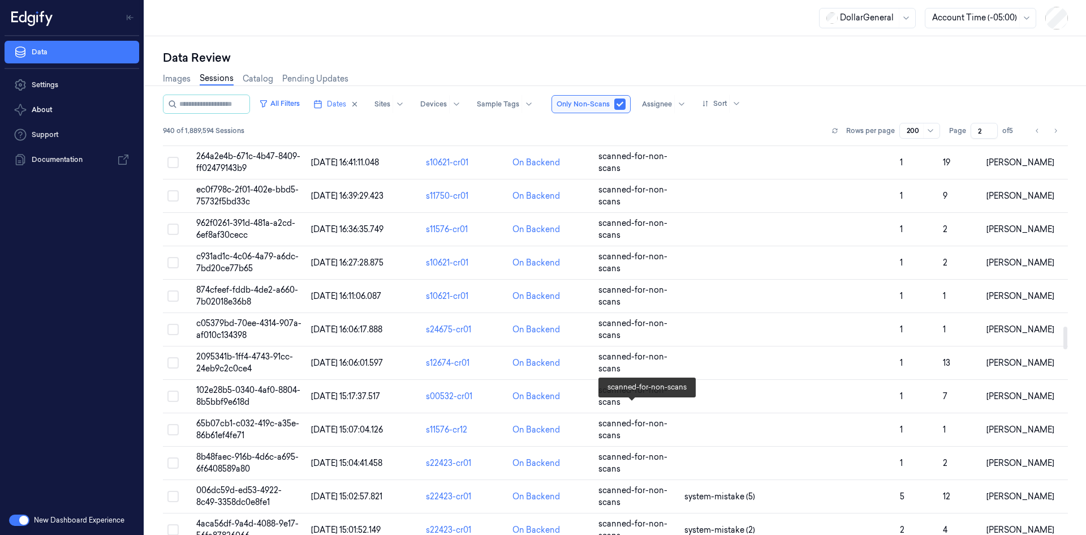
scroll to position [3225, 0]
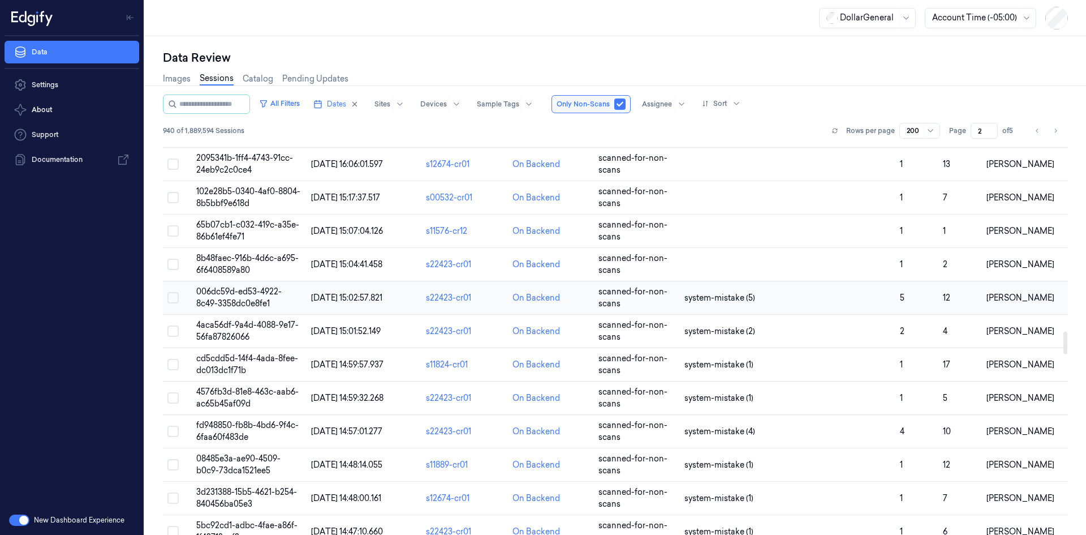
click at [646, 303] on td "scanned-for-non-scans" at bounding box center [637, 297] width 86 height 33
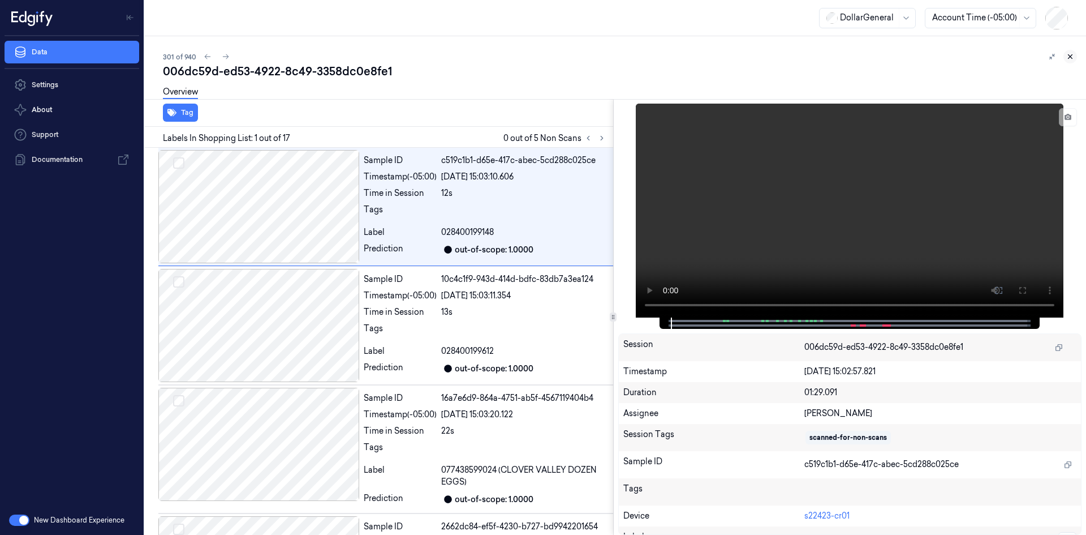
click at [1073, 51] on button at bounding box center [1071, 57] width 14 height 14
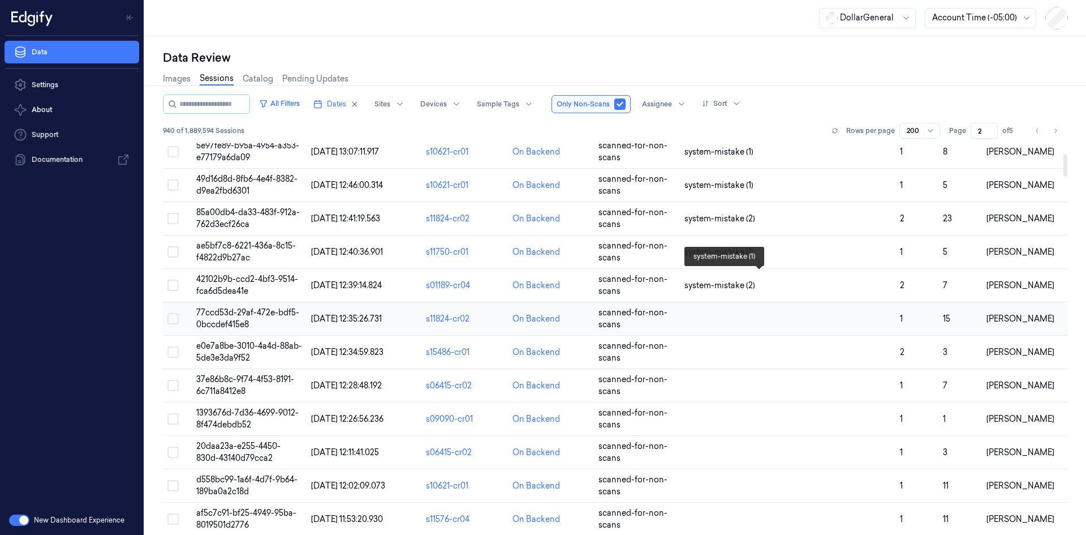
scroll to position [226, 0]
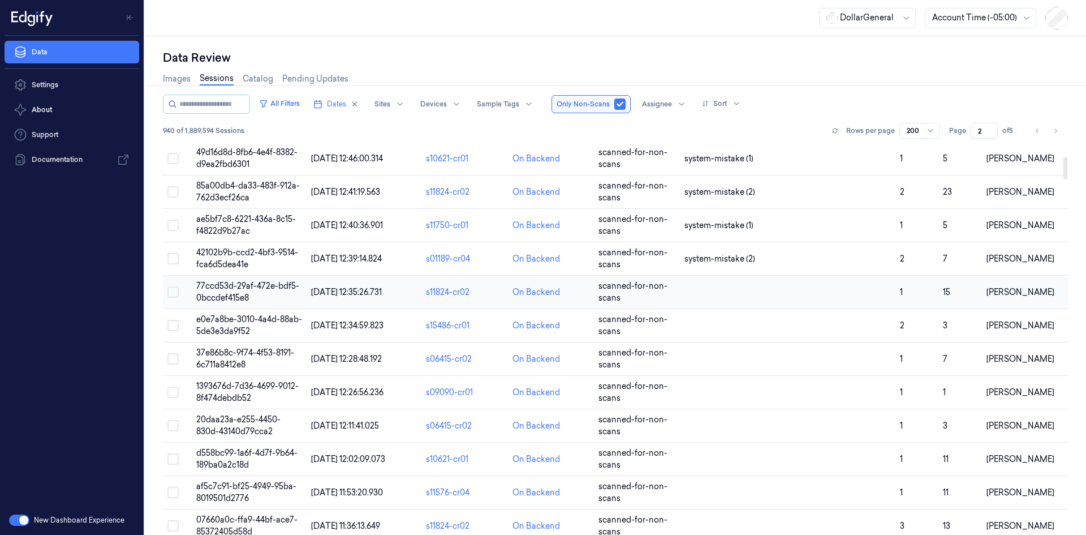
click at [720, 307] on td at bounding box center [788, 292] width 216 height 33
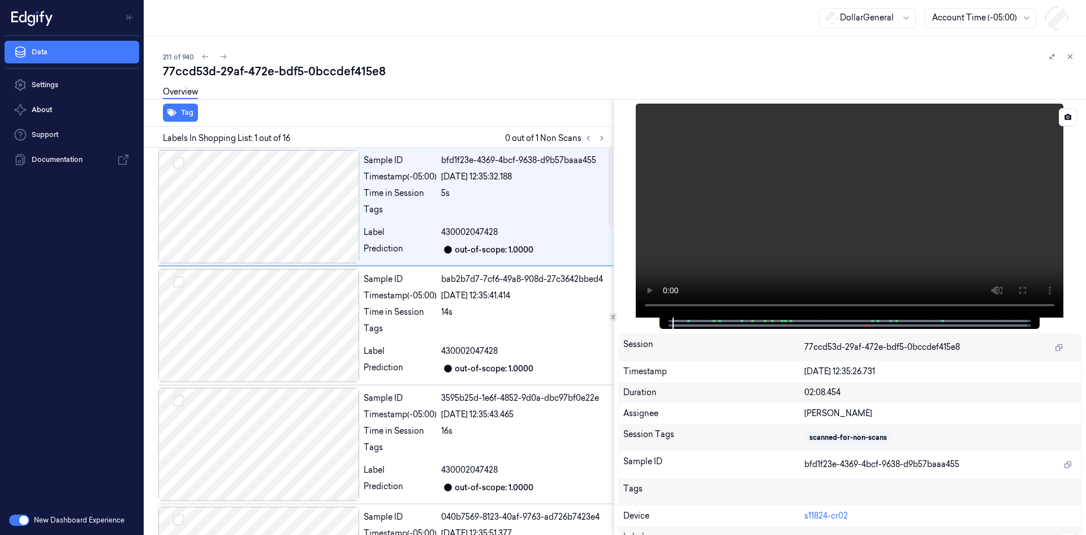
click at [788, 147] on video at bounding box center [850, 211] width 428 height 214
click at [595, 136] on button at bounding box center [602, 138] width 14 height 14
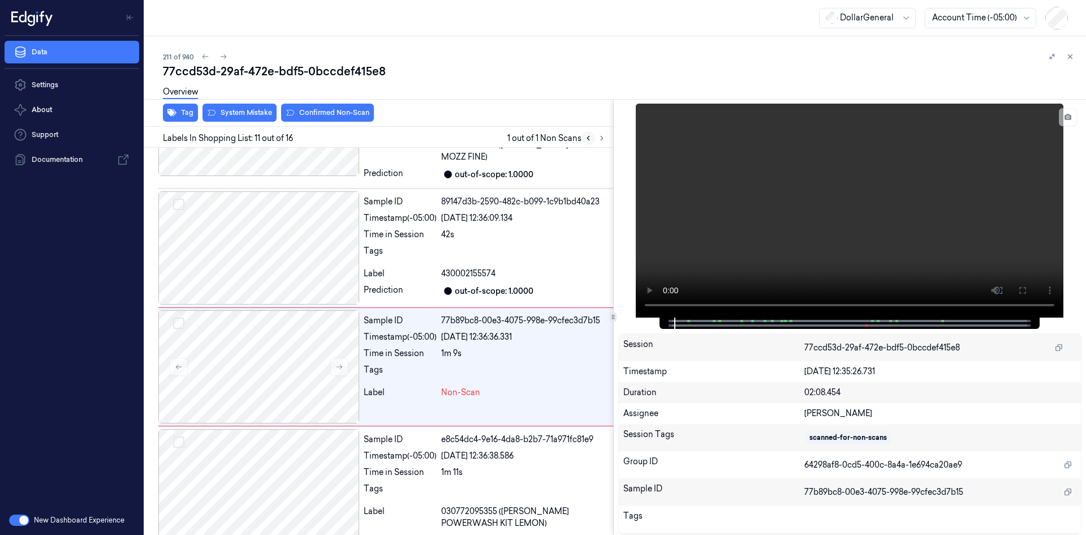
scroll to position [1054, 0]
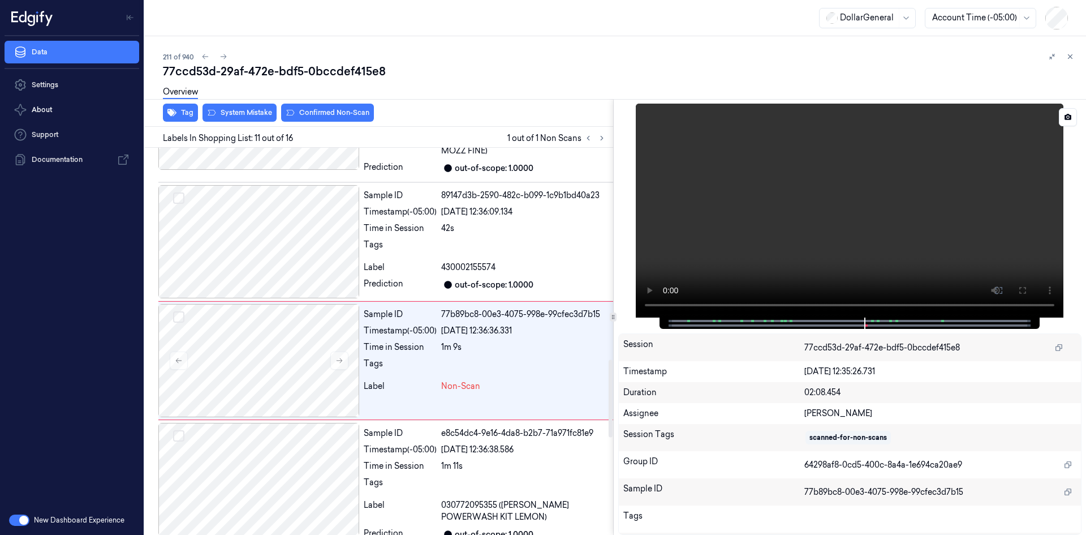
click at [788, 199] on video at bounding box center [850, 211] width 428 height 214
click at [461, 222] on div "42s" at bounding box center [524, 228] width 167 height 12
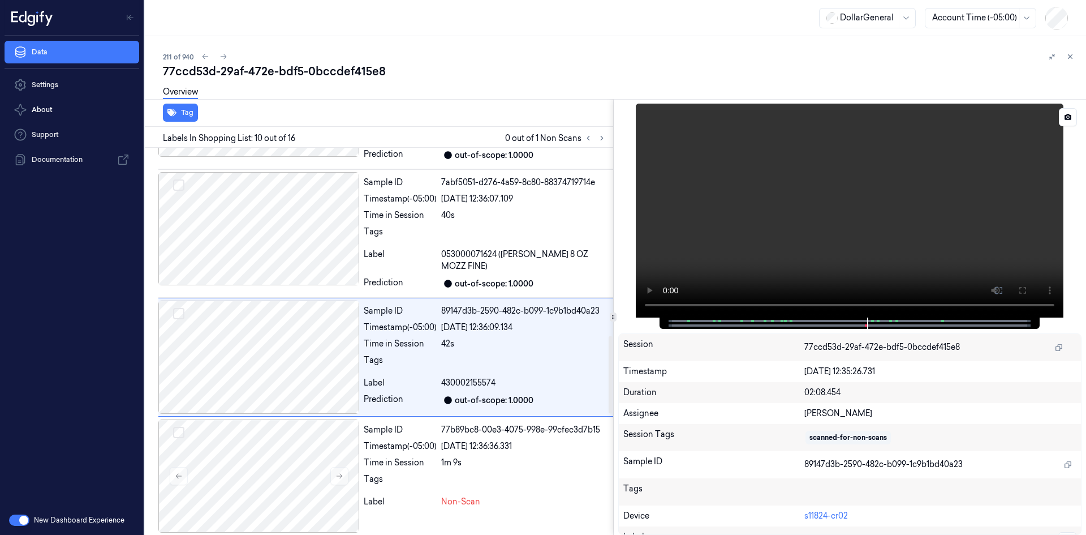
scroll to position [935, 0]
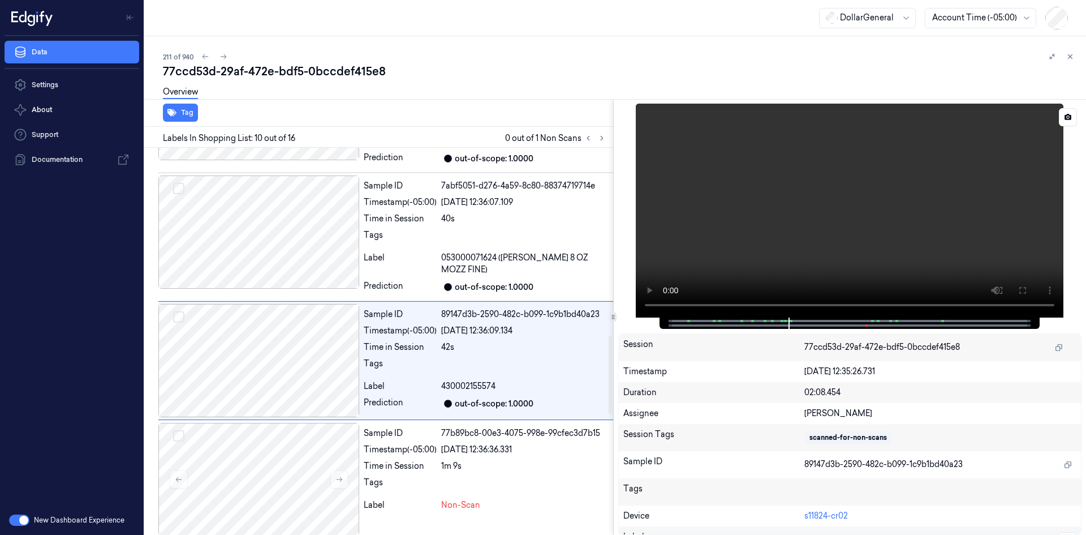
click at [824, 190] on video at bounding box center [850, 211] width 428 height 214
click at [796, 233] on video at bounding box center [850, 211] width 428 height 214
click at [438, 476] on div "Tags" at bounding box center [486, 485] width 245 height 18
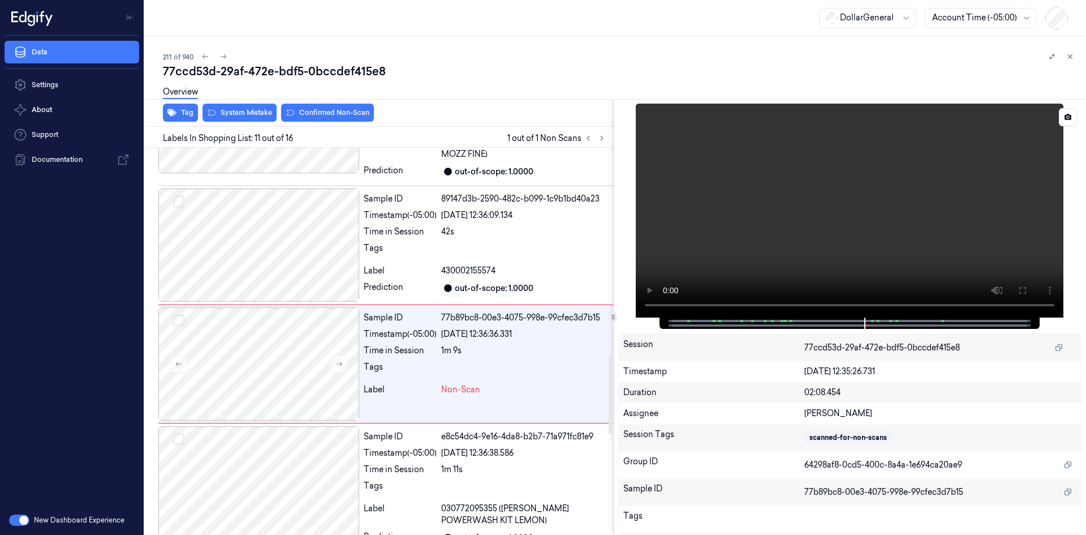
scroll to position [1054, 0]
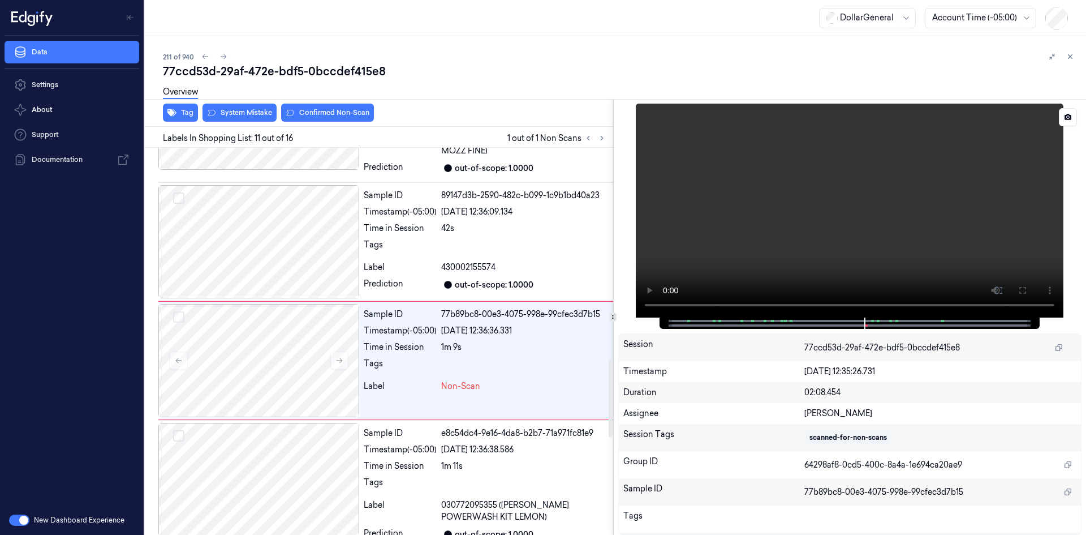
click at [798, 200] on video at bounding box center [850, 211] width 428 height 214
click at [794, 201] on video at bounding box center [850, 211] width 428 height 214
click at [476, 239] on div at bounding box center [524, 248] width 167 height 18
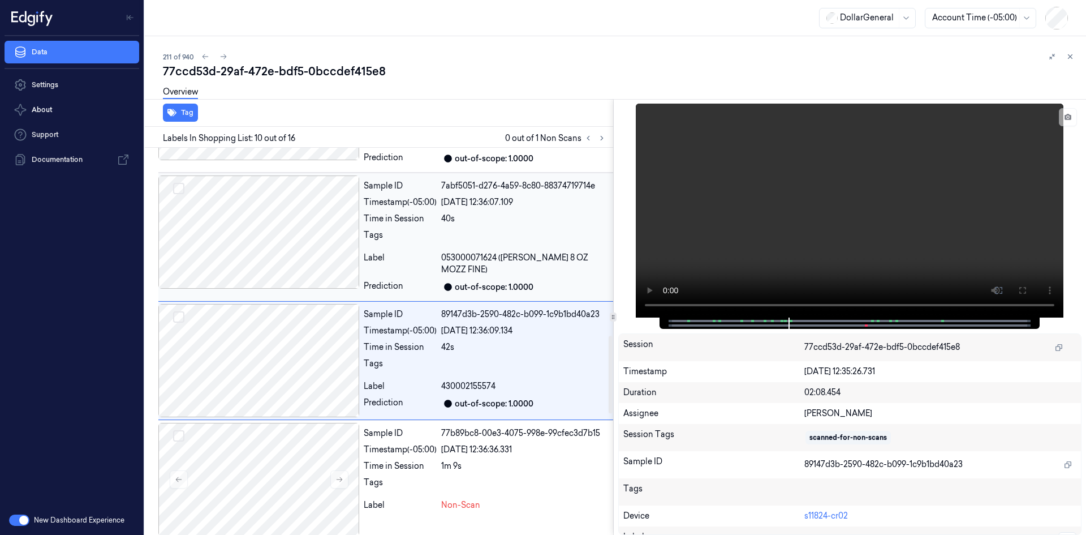
click at [475, 229] on div at bounding box center [524, 238] width 167 height 18
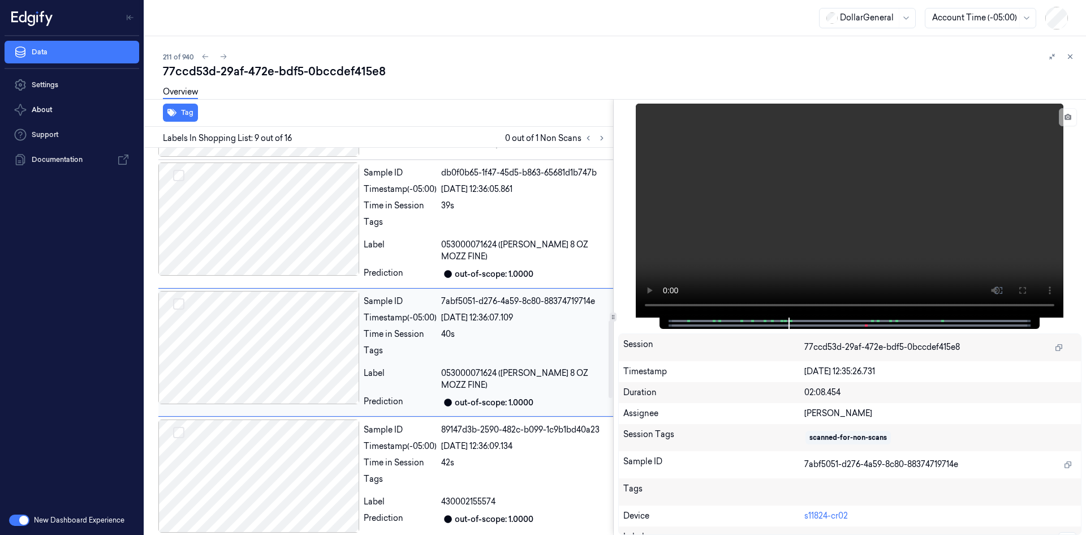
scroll to position [816, 0]
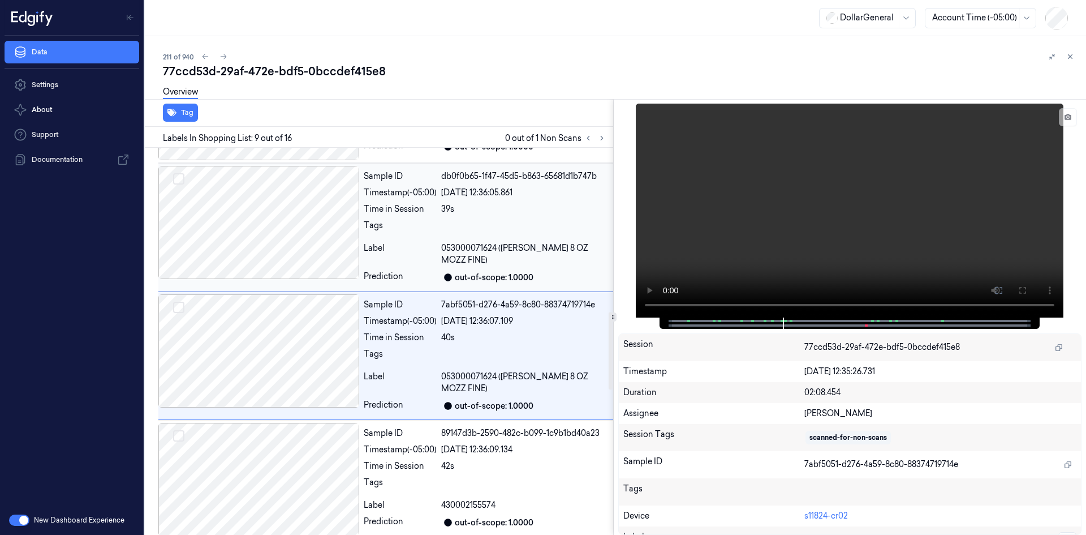
click at [474, 239] on div "Sample ID db0f0b65-1f47-45d5-b863-65681d1b747b Timestamp (-05:00) [DATE] 12:36:…" at bounding box center [486, 227] width 254 height 123
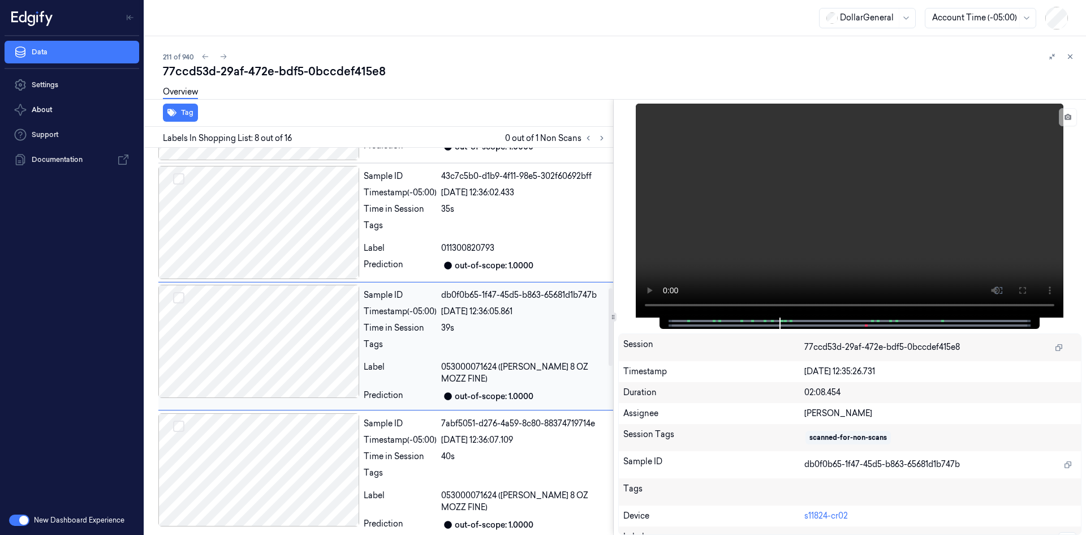
click at [474, 239] on div "Sample ID 43c7c5b0-d1b9-4f11-98e5-302f60692bff Timestamp (-05:00) [DATE] 12:36:…" at bounding box center [486, 222] width 254 height 113
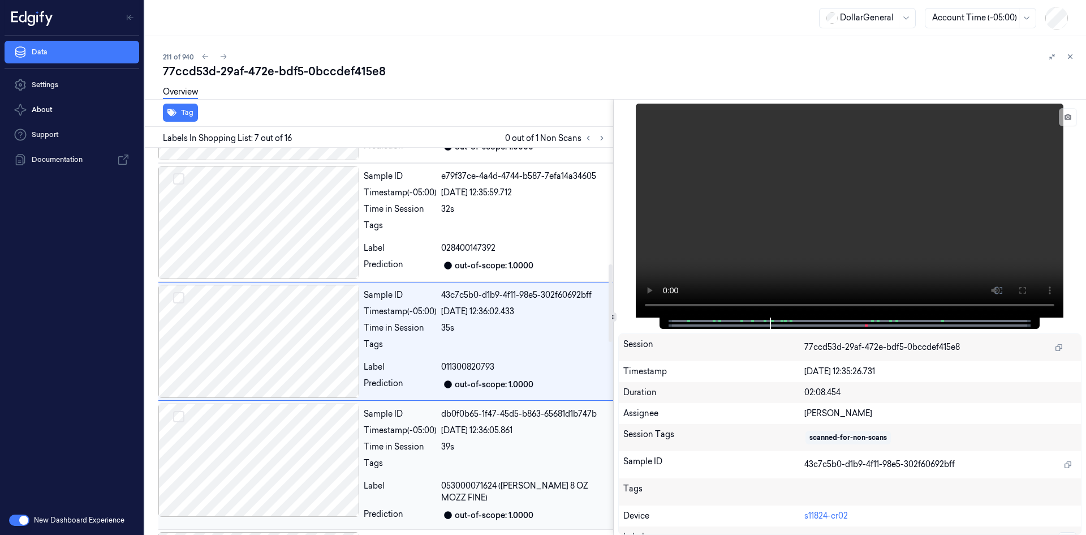
click at [474, 239] on div "Sample ID e79f37ce-4a4d-4744-b587-7efa14a34605 Timestamp (-05:00) [DATE] 12:35:…" at bounding box center [486, 222] width 254 height 113
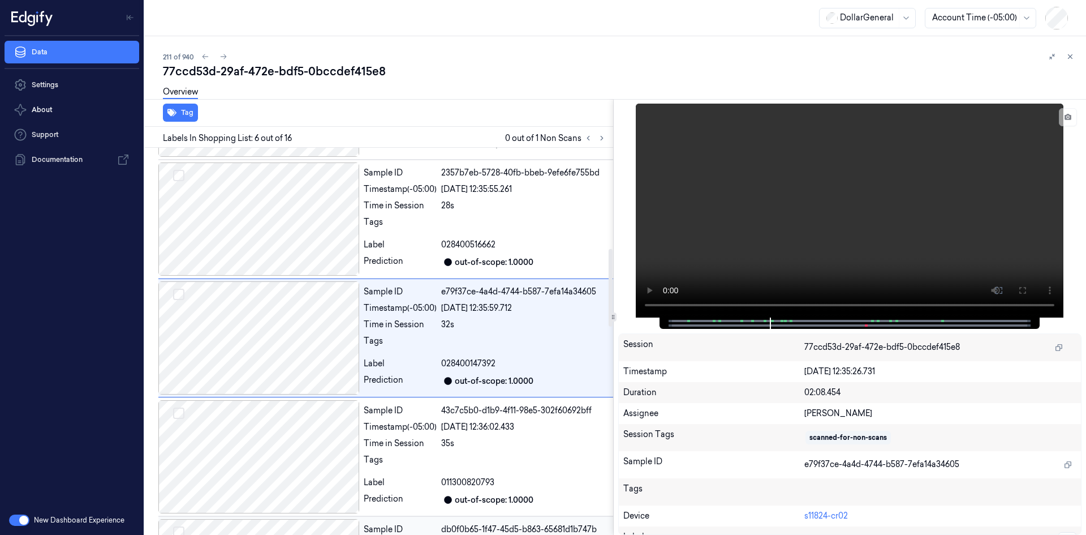
scroll to position [459, 0]
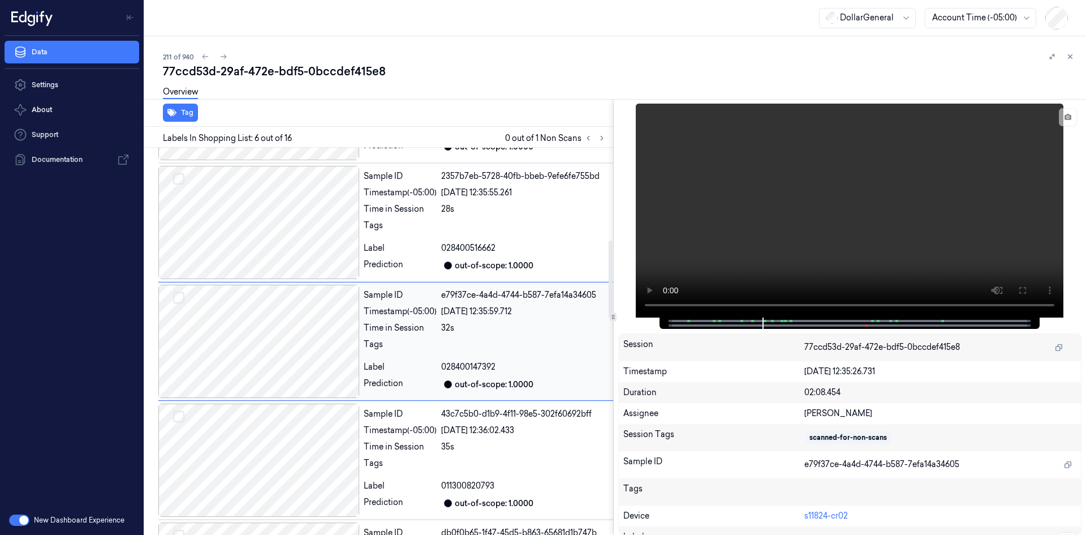
click at [478, 382] on div "out-of-scope: 1.0000" at bounding box center [494, 385] width 79 height 12
click at [487, 418] on div "43c7c5b0-d1b9-4f11-98e5-302f60692bff" at bounding box center [524, 414] width 167 height 12
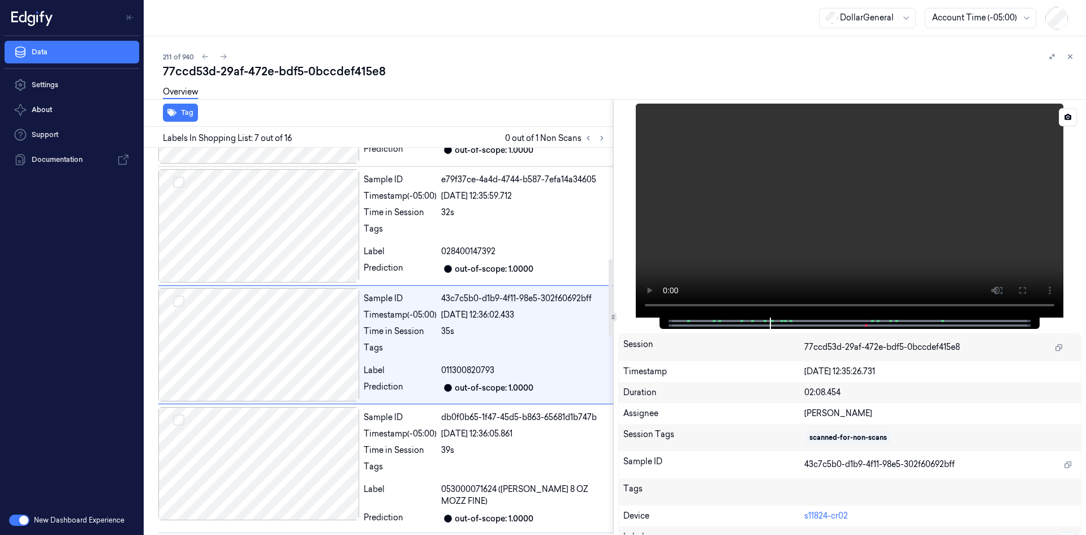
scroll to position [578, 0]
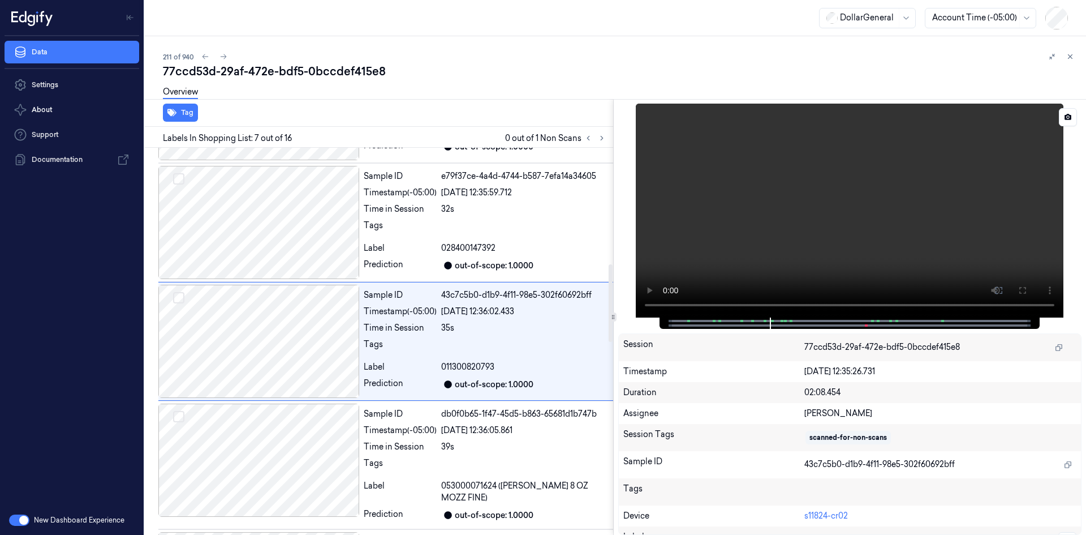
click at [828, 223] on video at bounding box center [850, 211] width 428 height 214
click at [371, 220] on div "Tags" at bounding box center [400, 229] width 73 height 18
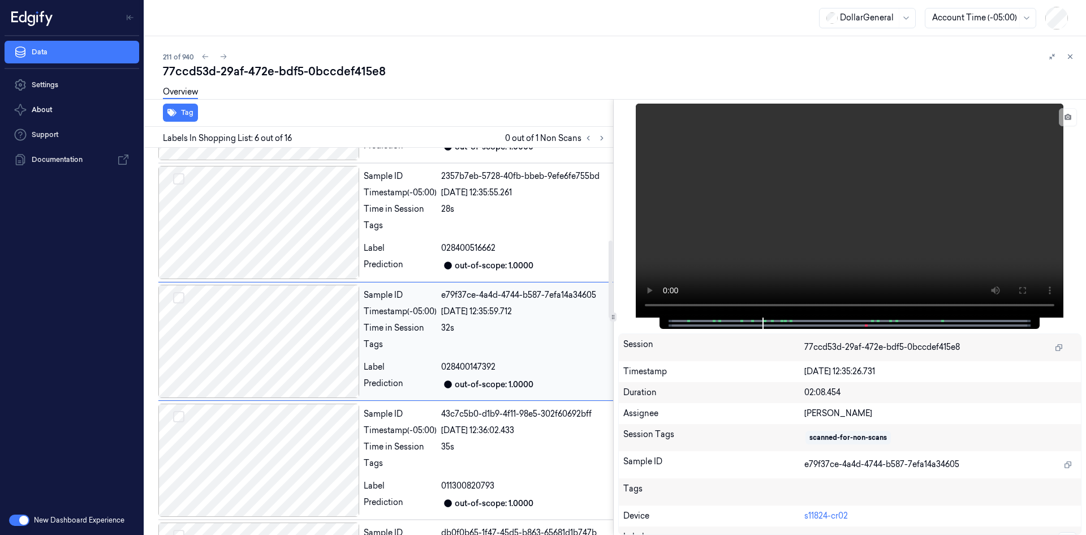
click at [371, 220] on div "Tags" at bounding box center [400, 229] width 73 height 18
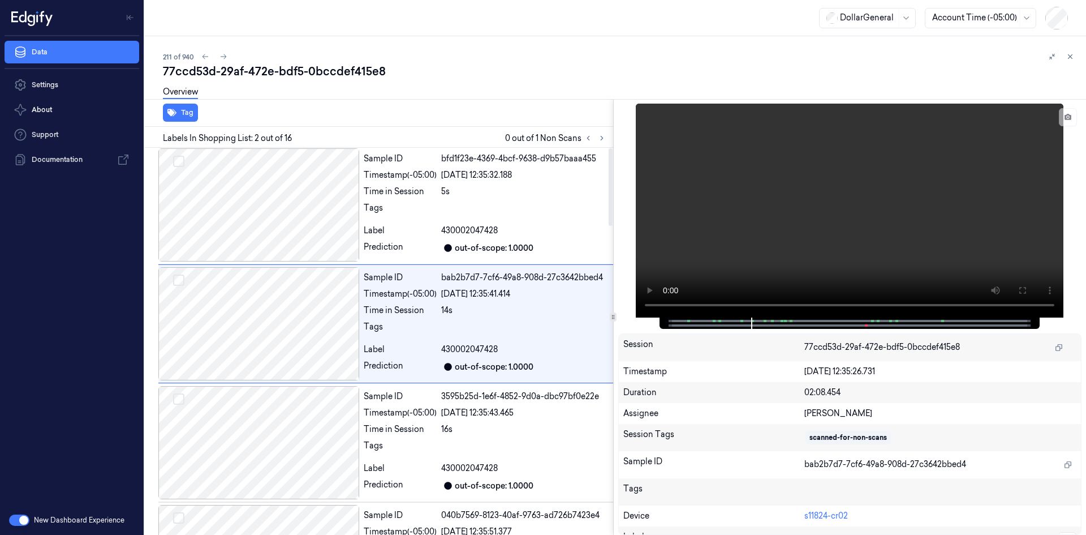
scroll to position [0, 0]
click at [371, 220] on div "Tags" at bounding box center [400, 213] width 73 height 18
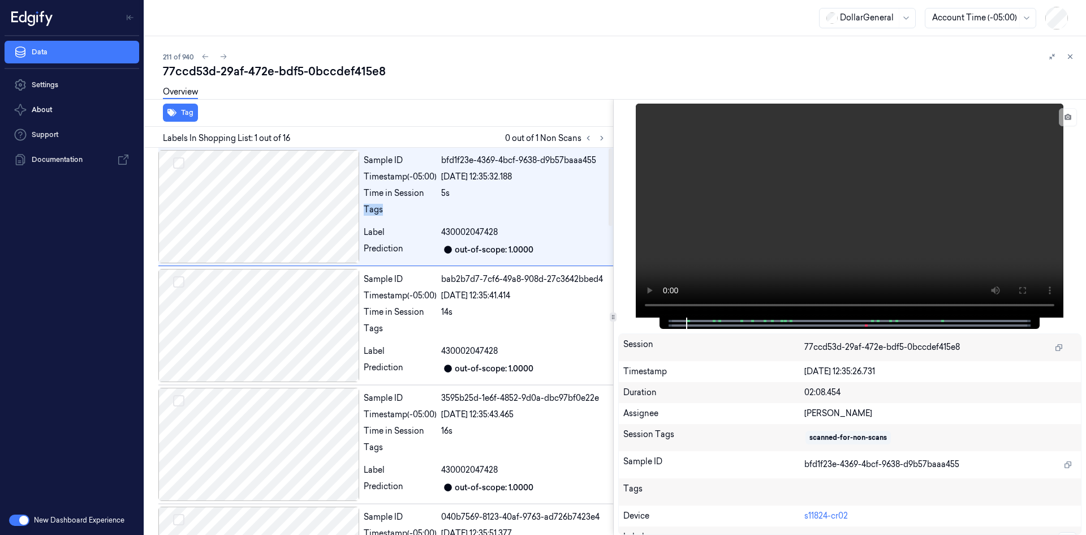
click at [371, 220] on div "Tags" at bounding box center [400, 213] width 73 height 18
click at [403, 305] on div "Sample ID bab2b7d7-7cf6-49a8-908d-27c3642bbed4 Timestamp (-05:00) [DATE] 12:35:…" at bounding box center [486, 325] width 254 height 113
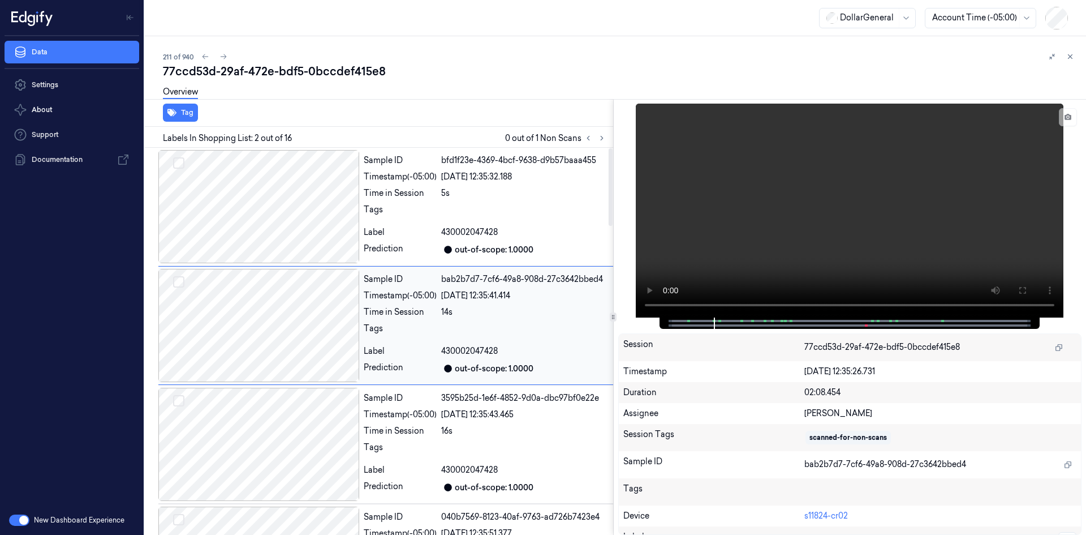
click at [430, 351] on div "Label" at bounding box center [400, 351] width 73 height 12
click at [433, 403] on div "Sample ID" at bounding box center [400, 398] width 73 height 12
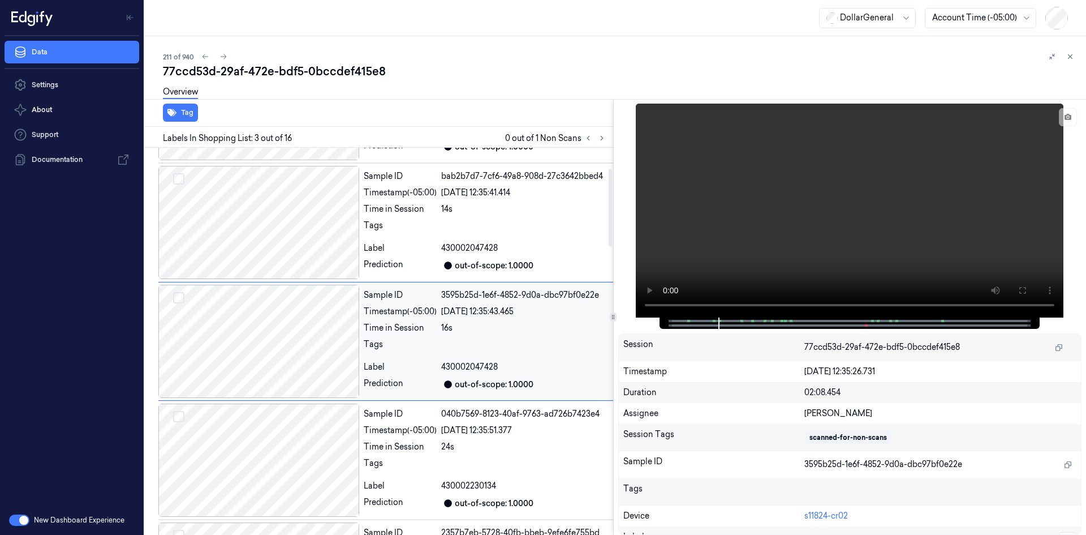
click at [433, 403] on div "Sample ID 040b7569-8123-40af-9763-ad726b7423e4 Timestamp (-05:00) [DATE] 12:35:…" at bounding box center [385, 460] width 455 height 119
click at [433, 403] on div "Sample ID 2357b7eb-5728-40fb-bbeb-9efe6fe755bd Timestamp (-05:00) [DATE] 12:35:…" at bounding box center [385, 460] width 455 height 119
click at [433, 403] on div "Sample ID e79f37ce-4a4d-4744-b587-7efa14a34605 Timestamp (-05:00) [DATE] 12:35:…" at bounding box center [385, 460] width 455 height 119
click at [433, 403] on div "Sample ID 43c7c5b0-d1b9-4f11-98e5-302f60692bff Timestamp (-05:00) [DATE] 12:36:…" at bounding box center [385, 460] width 455 height 119
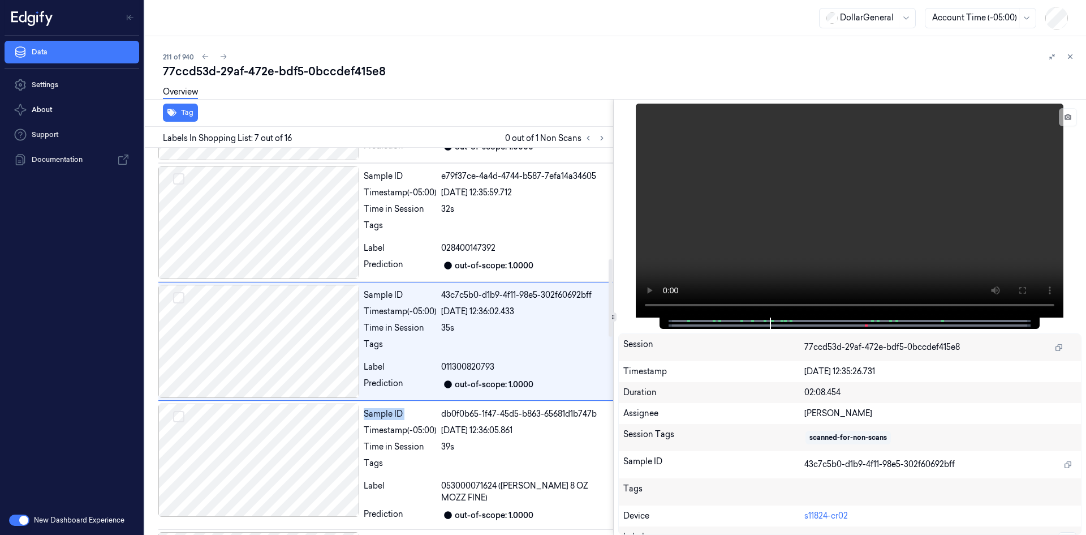
click at [433, 403] on div "Sample ID db0f0b65-1f47-45d5-b863-65681d1b747b Timestamp (-05:00) [DATE] 12:36:…" at bounding box center [385, 465] width 455 height 128
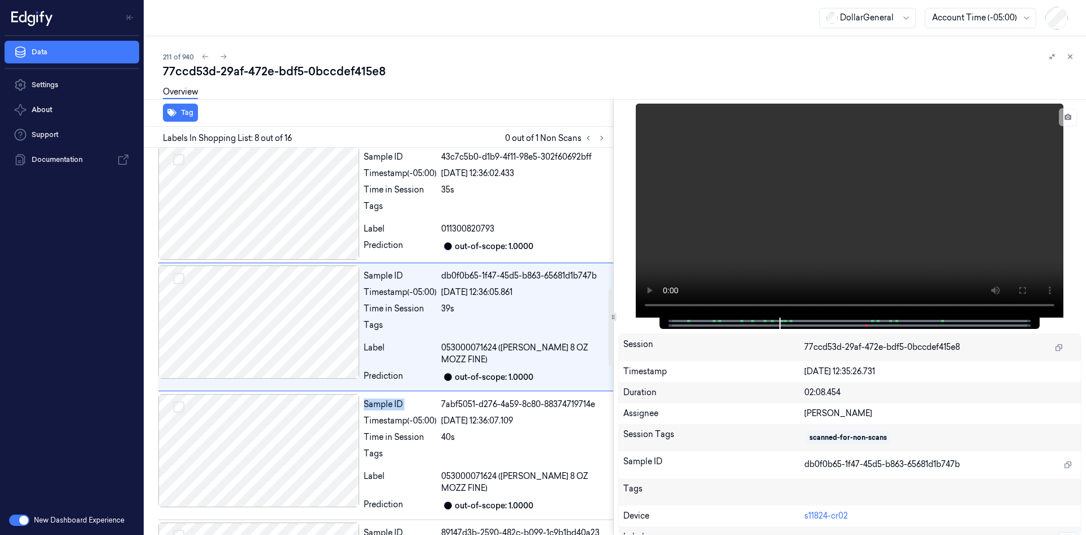
click at [433, 403] on div "Sample ID 7abf5051-d276-4a59-8c80-88374719714e Timestamp (-05:00) [DATE] 12:36:…" at bounding box center [385, 455] width 455 height 128
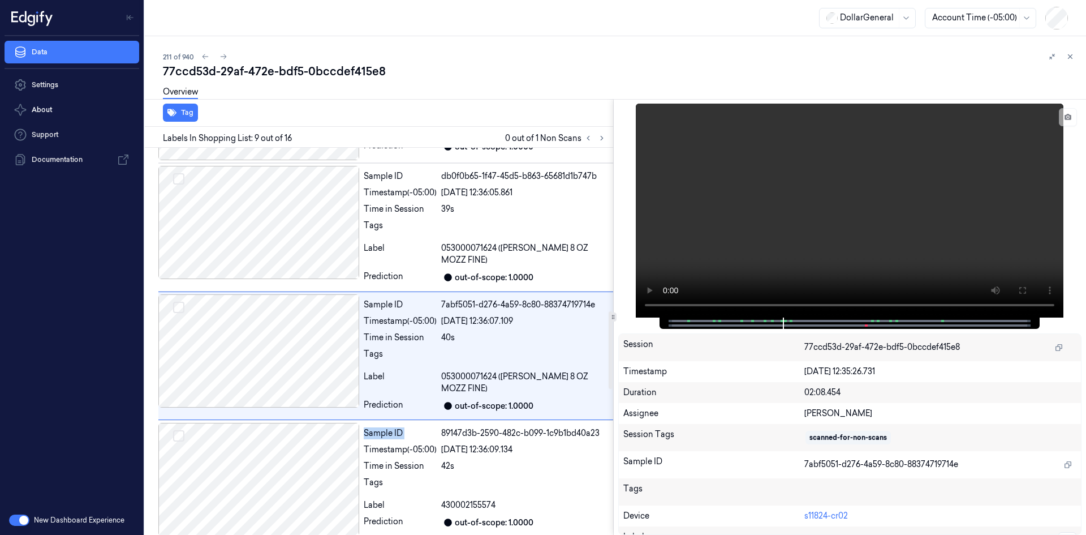
click at [433, 420] on div "Sample ID 89147d3b-2590-482c-b099-1c9b1bd40a23 Timestamp (-05:00) [DATE] 12:36:…" at bounding box center [385, 479] width 455 height 119
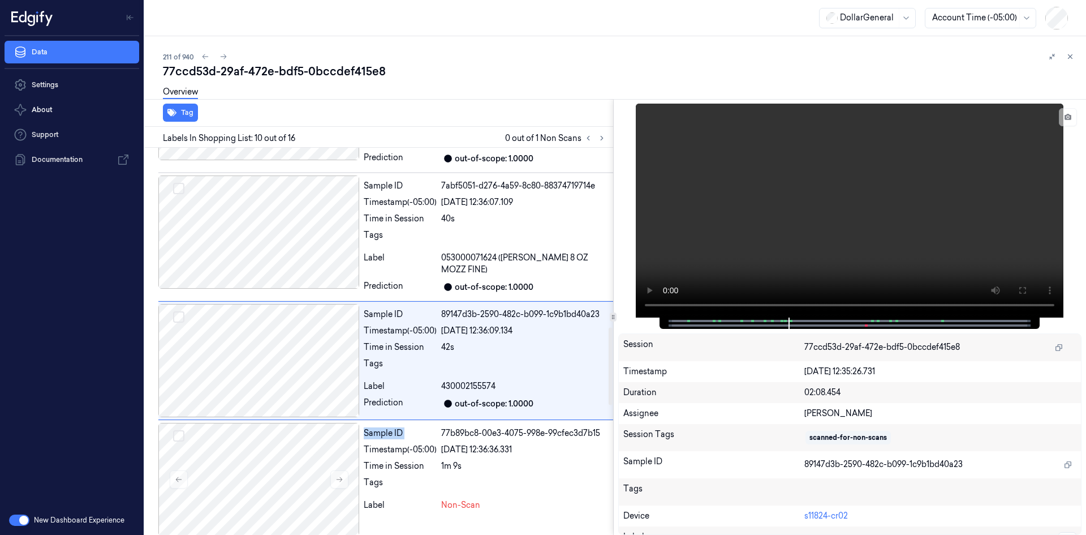
click at [433, 420] on div "Sample ID 77b89bc8-00e3-4075-998e-99cfec3d7b15 Timestamp (-05:00) [DATE] 12:36:…" at bounding box center [385, 479] width 455 height 119
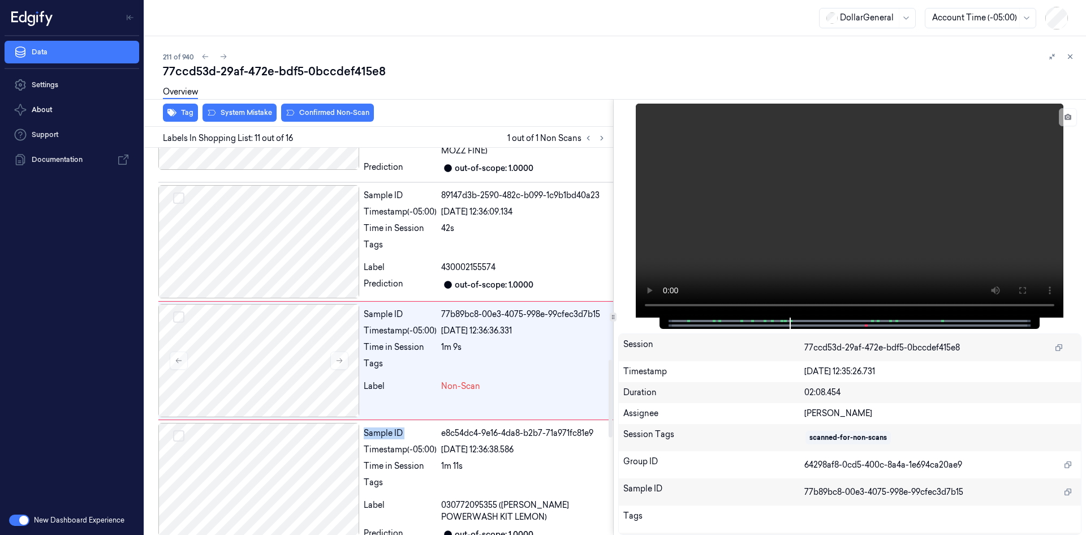
click at [433, 420] on div "Sample ID e8c54dc4-9e16-4da8-b2b7-71a971fc81e9 Timestamp (-05:00) [DATE] 12:36:…" at bounding box center [385, 484] width 455 height 128
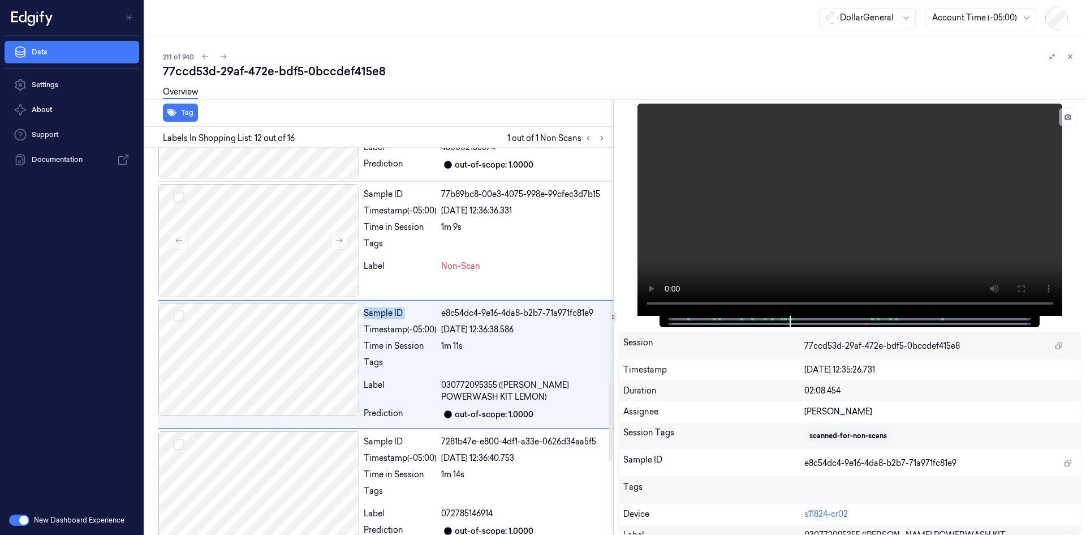
scroll to position [1177, 0]
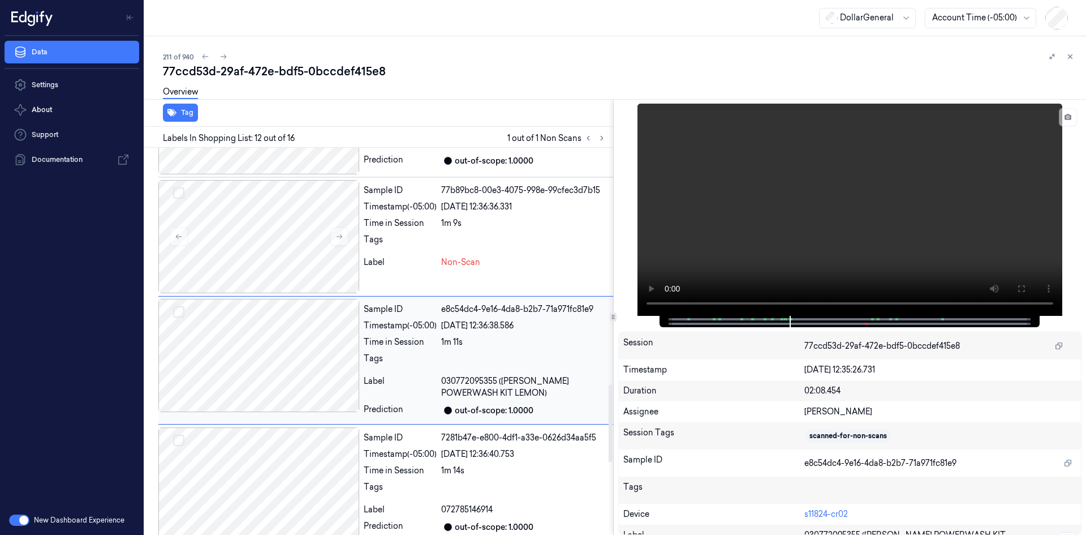
click at [432, 404] on div "Sample ID e8c54dc4-9e16-4da8-b2b7-71a971fc81e9 Timestamp (-05:00) [DATE] 12:36:…" at bounding box center [385, 360] width 455 height 128
click at [431, 432] on div "Sample ID" at bounding box center [400, 438] width 73 height 12
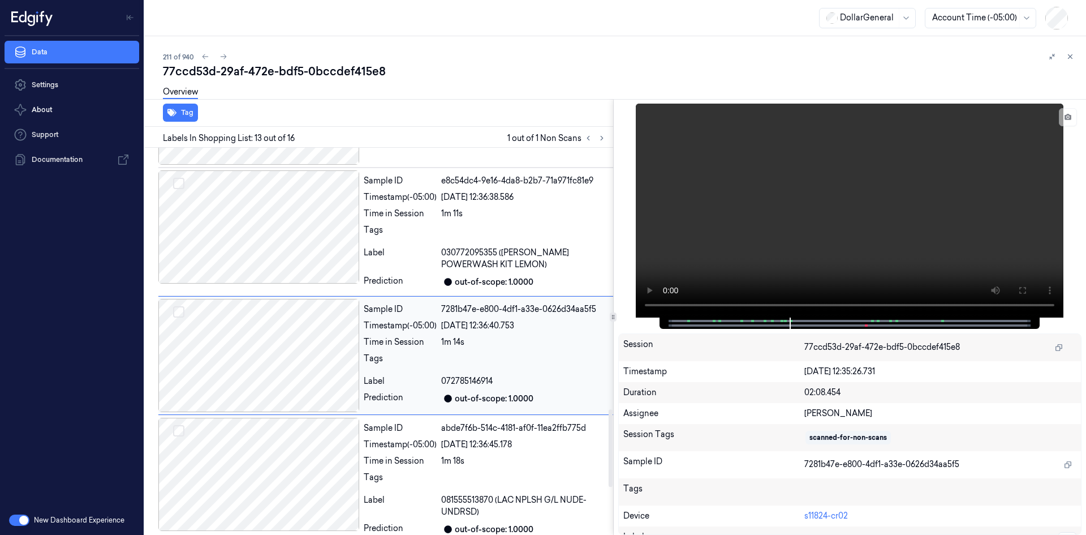
click at [431, 419] on div "Sample ID abde7f6b-514c-4181-af0f-11ea2ffb775d Timestamp (-05:00) [DATE] 12:36:…" at bounding box center [486, 479] width 254 height 123
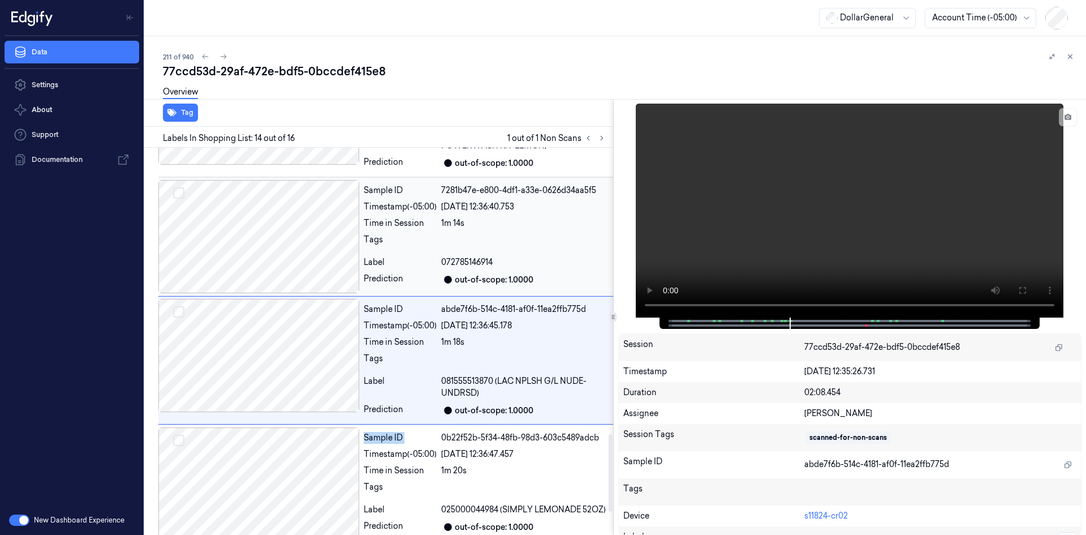
click at [431, 432] on div "Sample ID" at bounding box center [400, 438] width 73 height 12
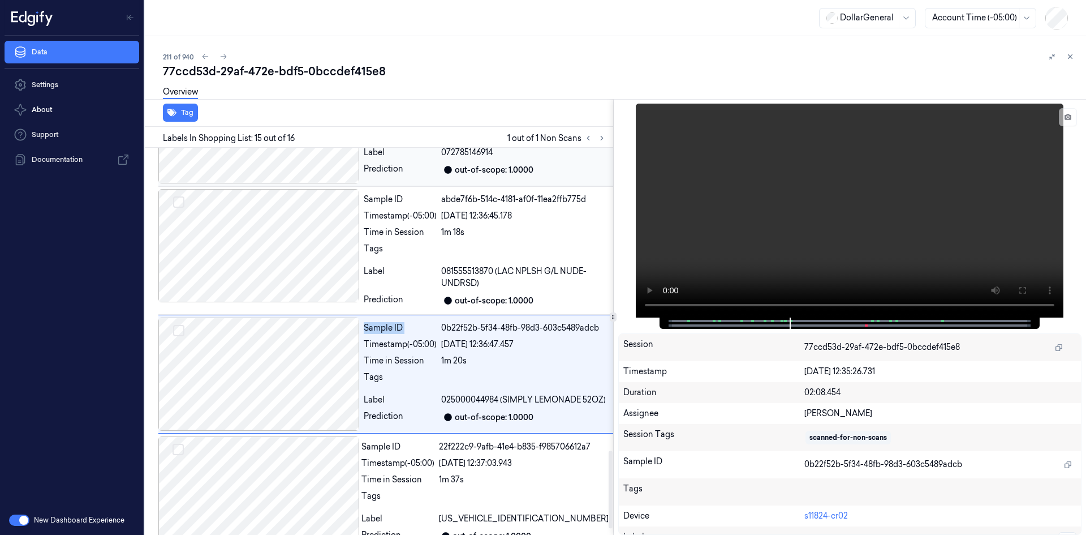
scroll to position [1537, 0]
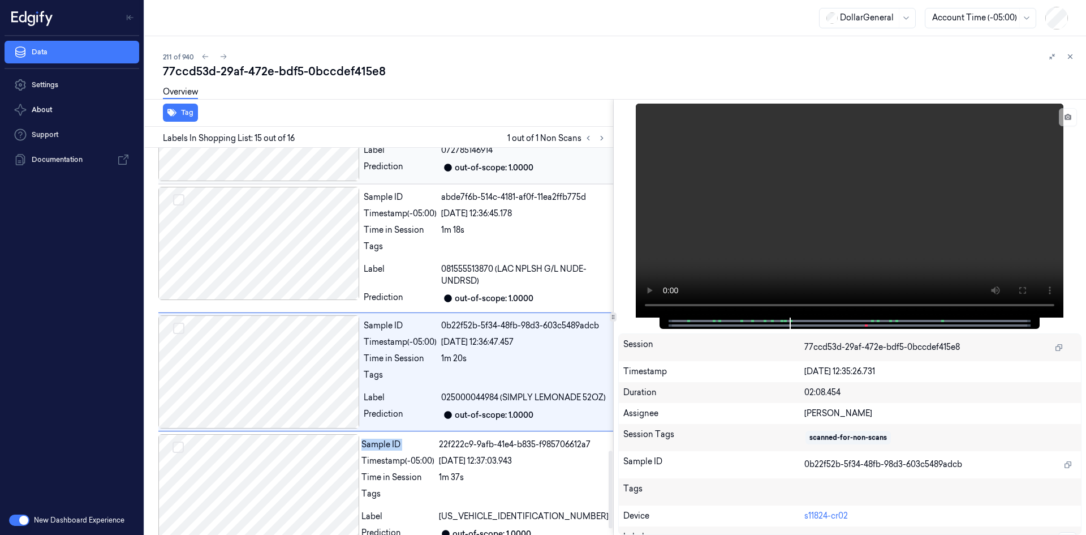
click at [431, 434] on div "Sample ID 22f222c9-9afb-41e4-b835-f985706612a7 Timestamp (-05:00) [DATE] 12:37:…" at bounding box center [485, 490] width 256 height 113
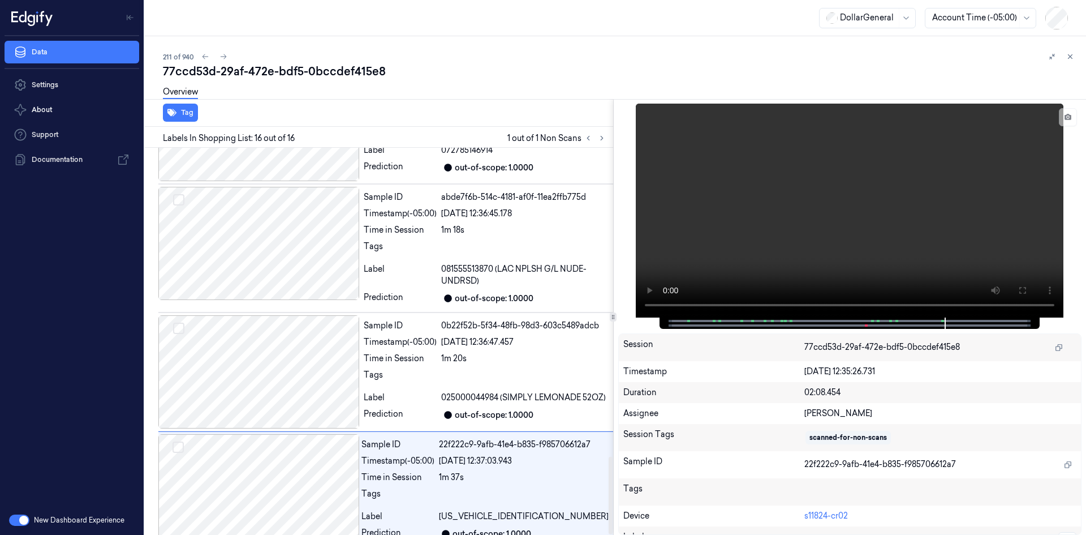
click at [595, 141] on div at bounding box center [595, 138] width 27 height 14
click at [592, 141] on button at bounding box center [589, 138] width 14 height 14
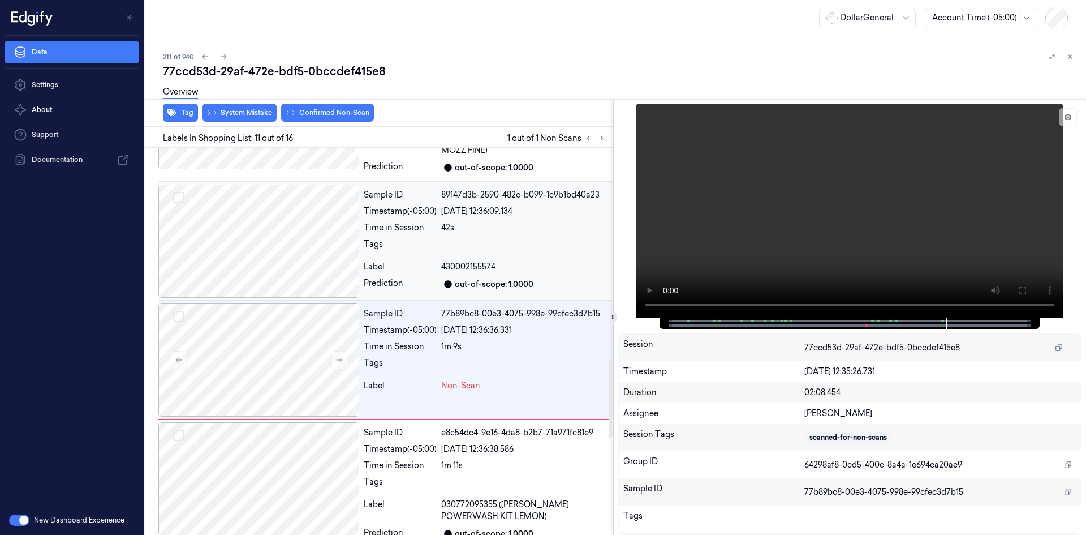
scroll to position [1054, 0]
click at [786, 170] on video at bounding box center [850, 211] width 428 height 214
click at [786, 167] on video at bounding box center [850, 211] width 428 height 214
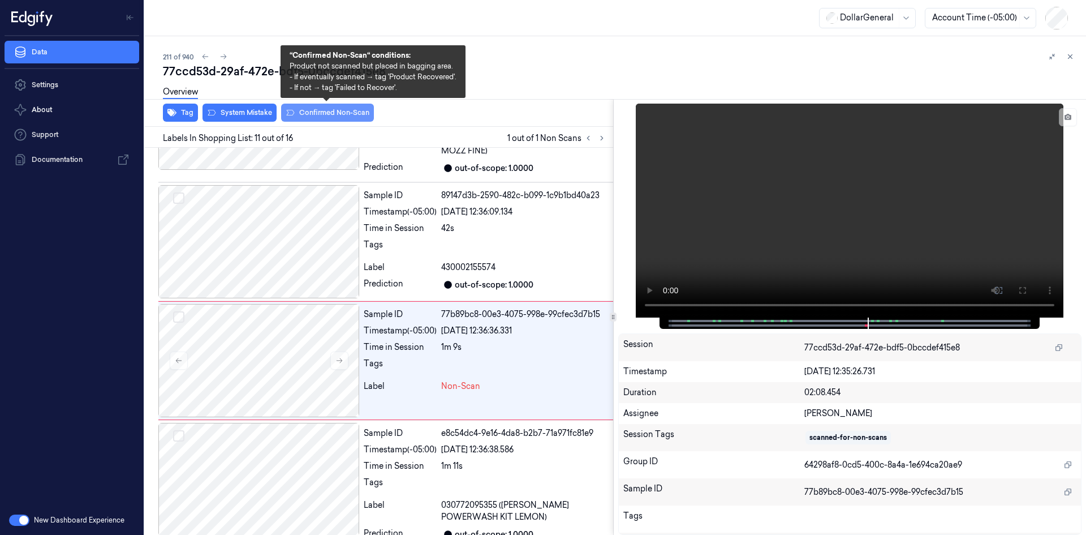
click at [320, 111] on button "Confirmed Non-Scan" at bounding box center [327, 113] width 93 height 18
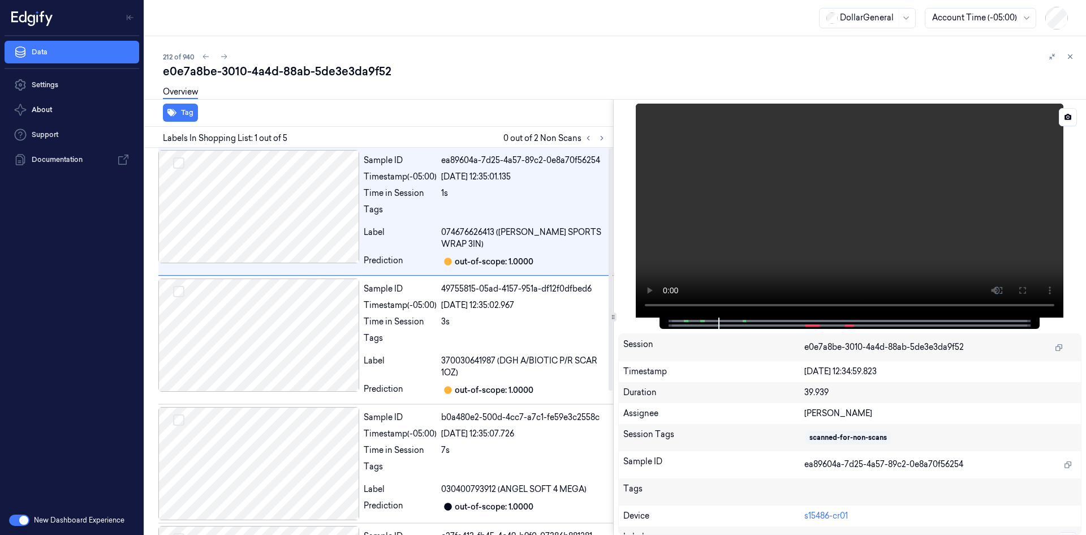
click at [703, 201] on video at bounding box center [850, 211] width 428 height 214
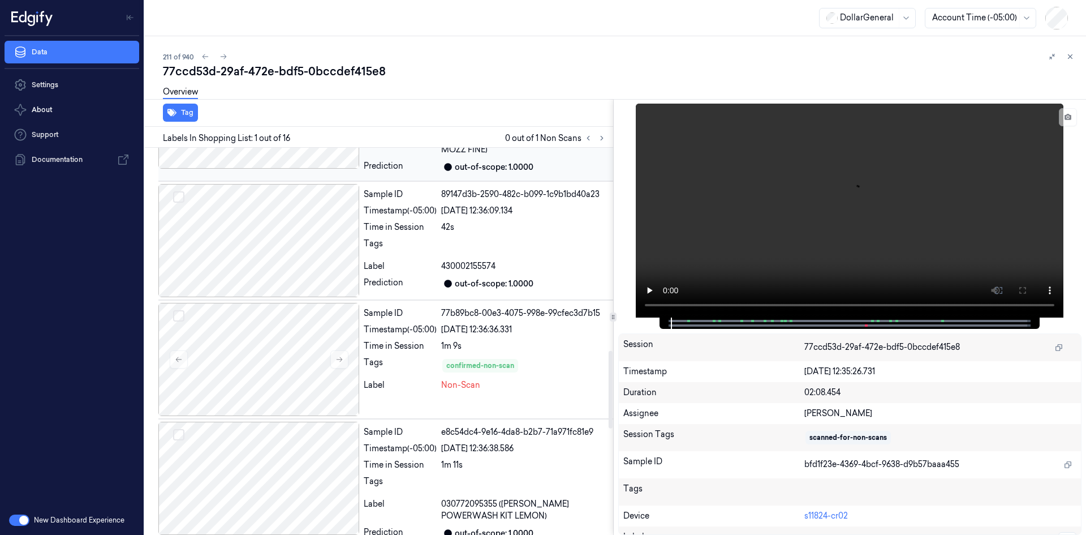
scroll to position [1075, 0]
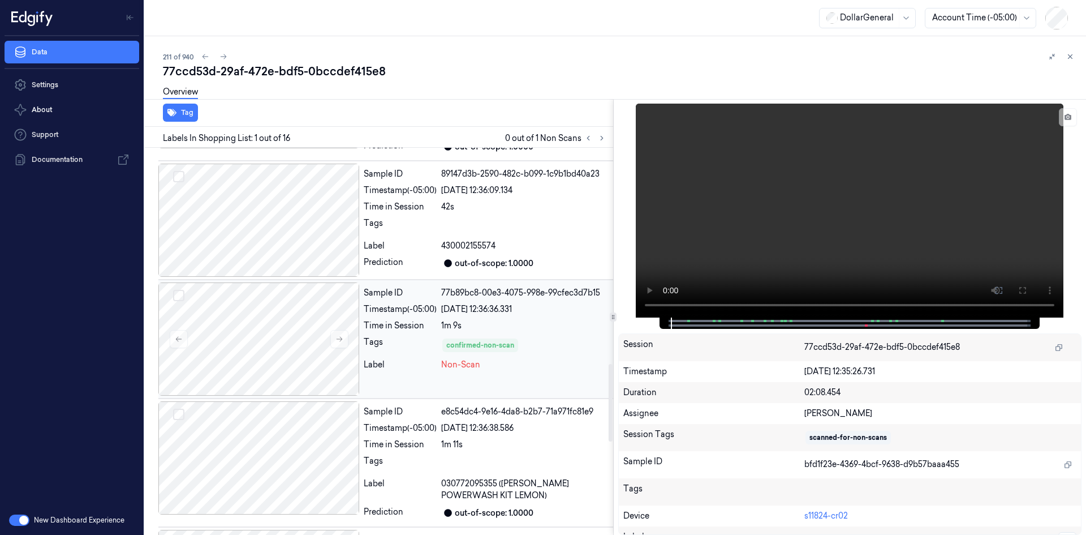
click at [511, 320] on div "1m 9s" at bounding box center [524, 326] width 167 height 12
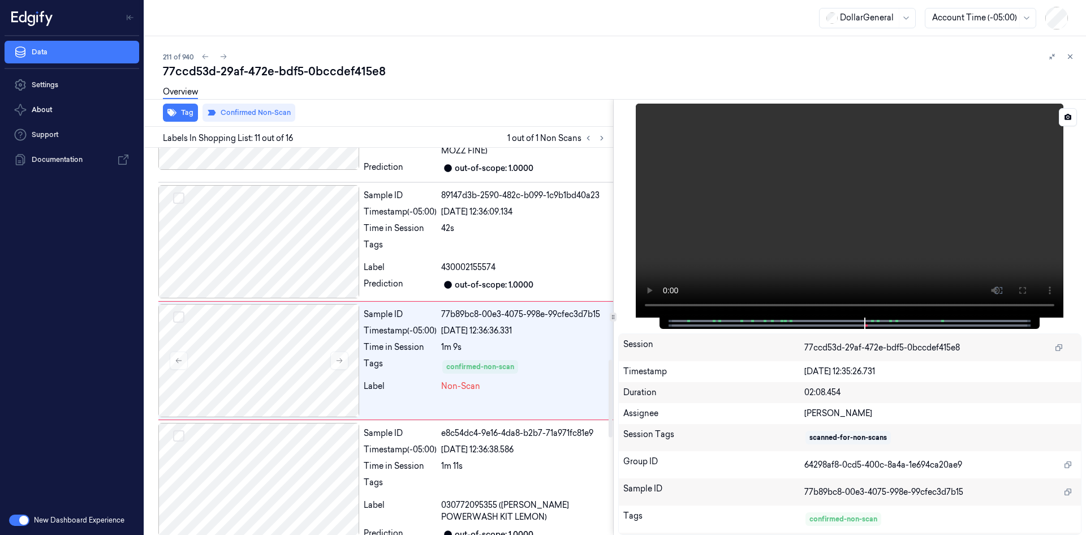
click at [779, 250] on video at bounding box center [850, 211] width 428 height 214
click at [780, 230] on video at bounding box center [850, 211] width 428 height 214
click at [428, 261] on div "Label" at bounding box center [400, 267] width 73 height 12
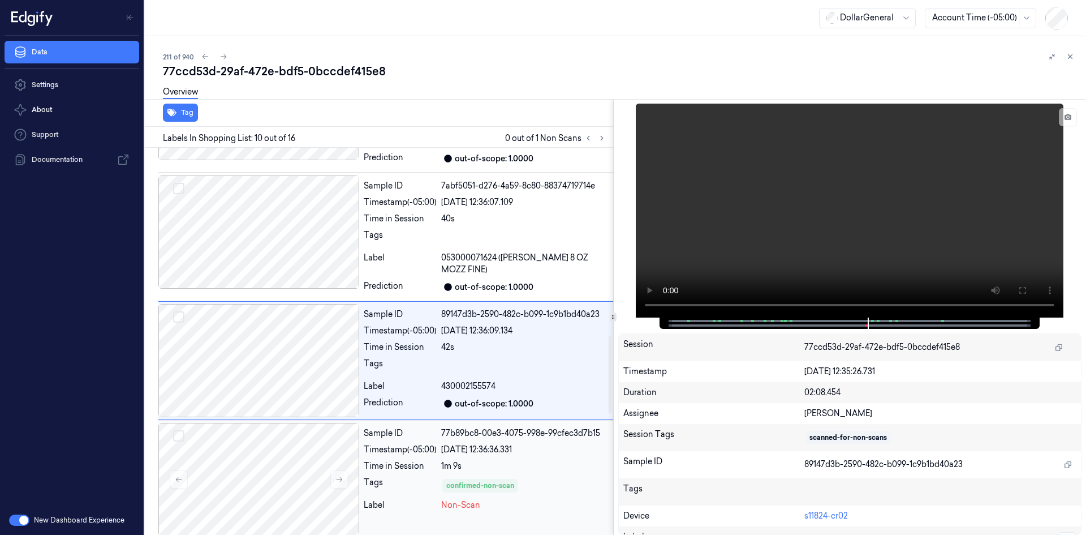
click
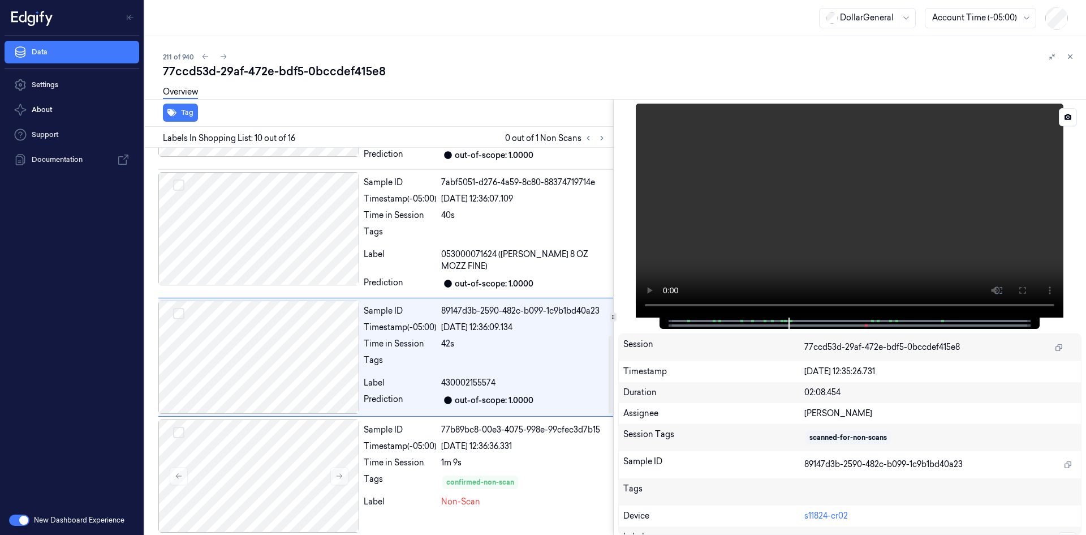
scroll to position [935, 0]
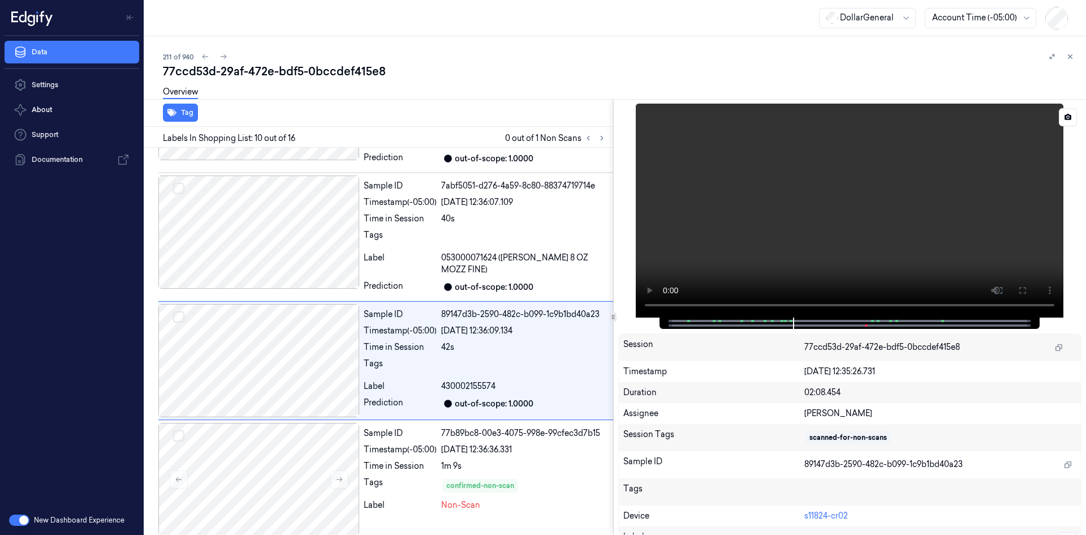
drag, startPoint x: 762, startPoint y: 174, endPoint x: 671, endPoint y: 183, distance: 91.6
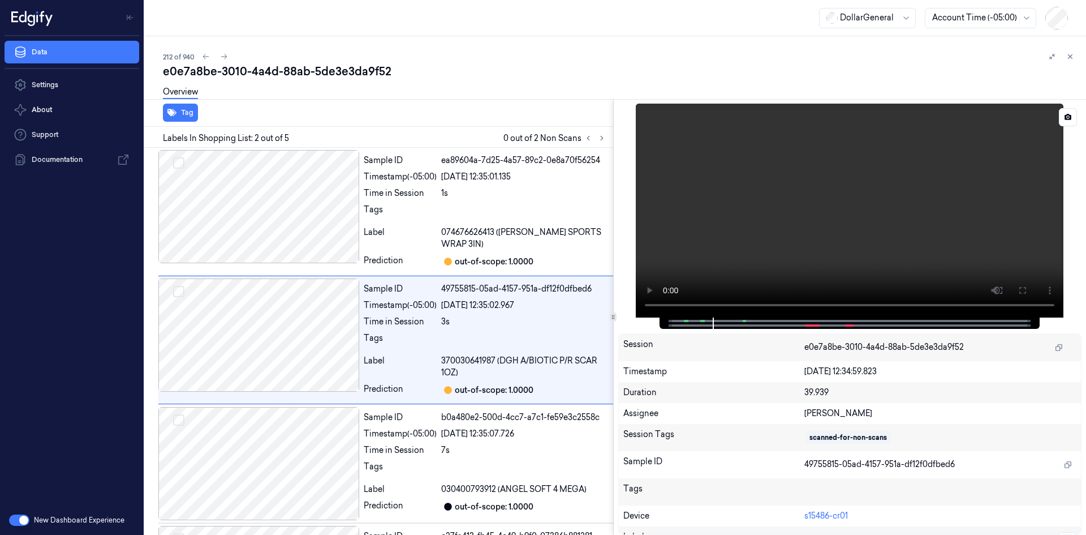
drag, startPoint x: 690, startPoint y: 323, endPoint x: 682, endPoint y: 321, distance: 7.7
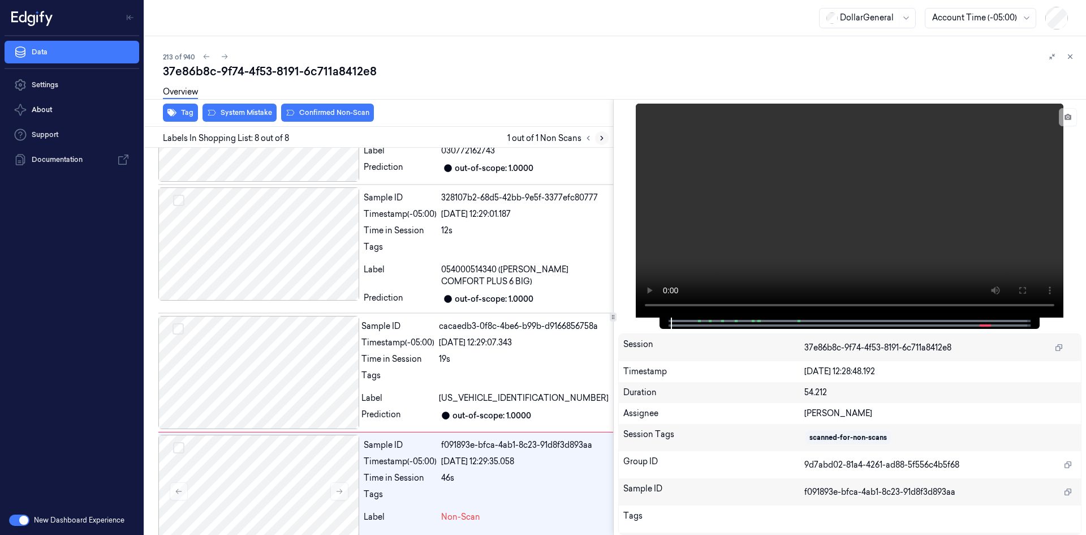
scroll to position [596, 0]
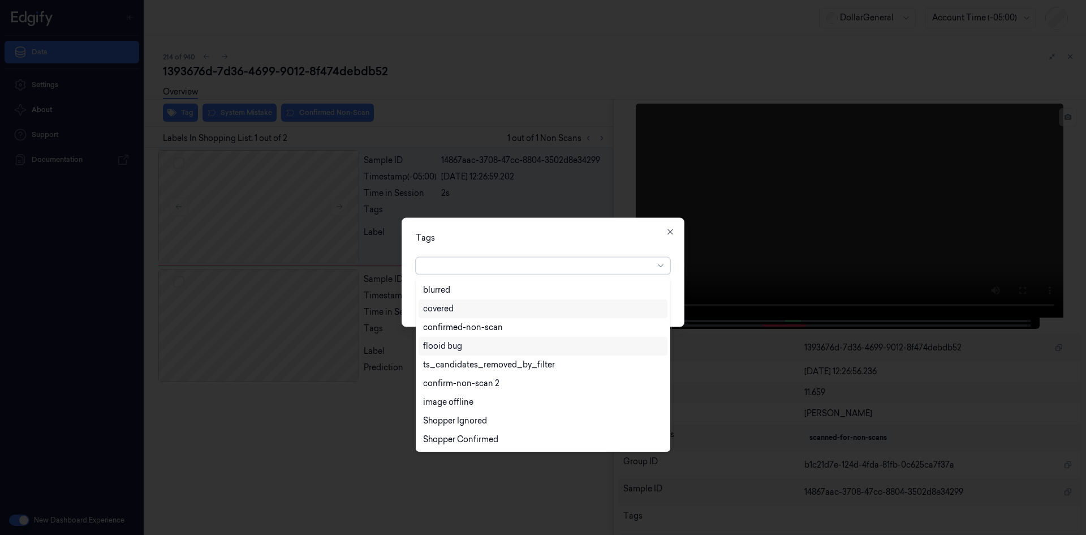
scroll to position [241, 0]
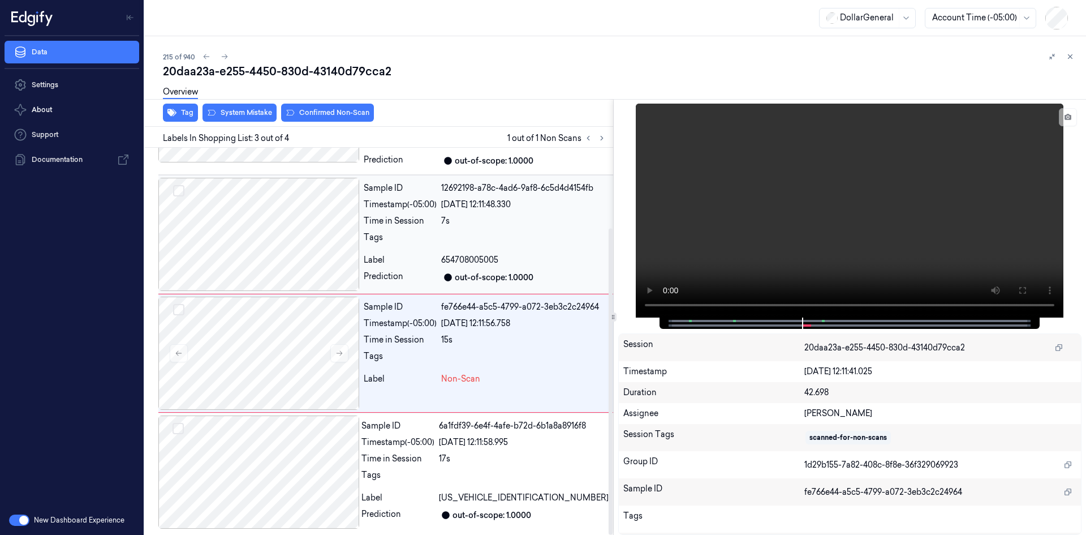
scroll to position [101, 0]
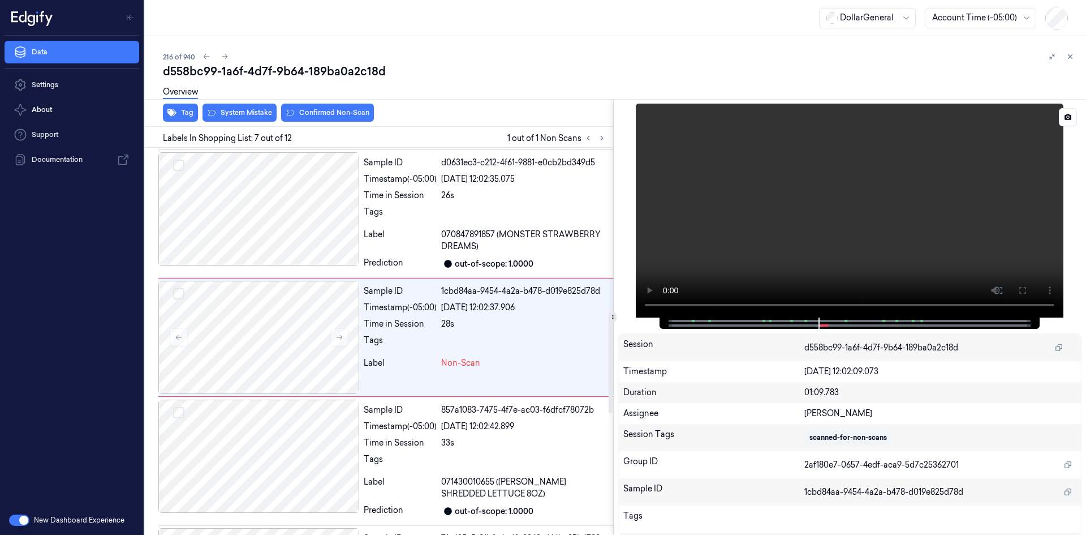
scroll to position [617, 0]
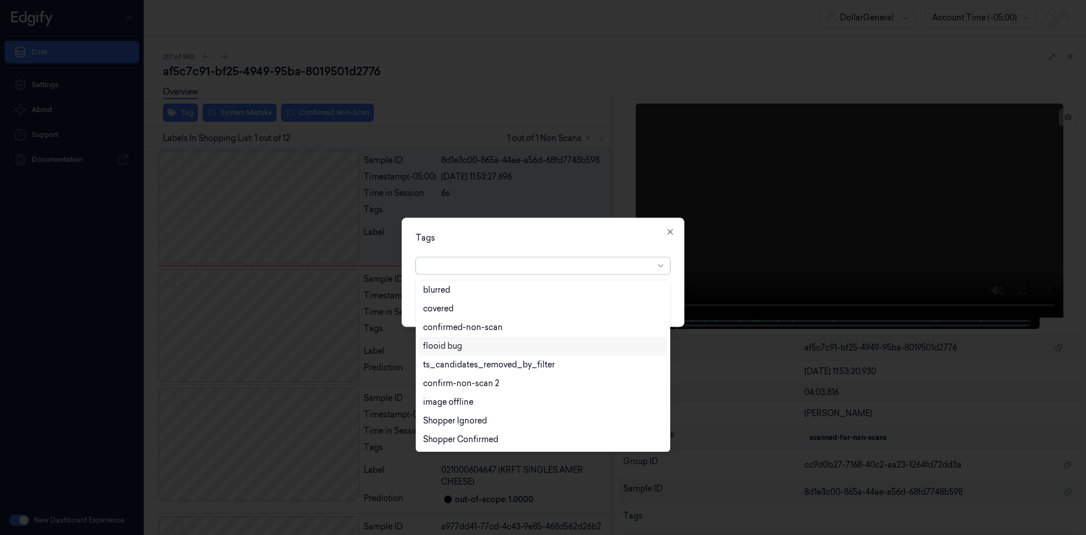
scroll to position [241, 0]
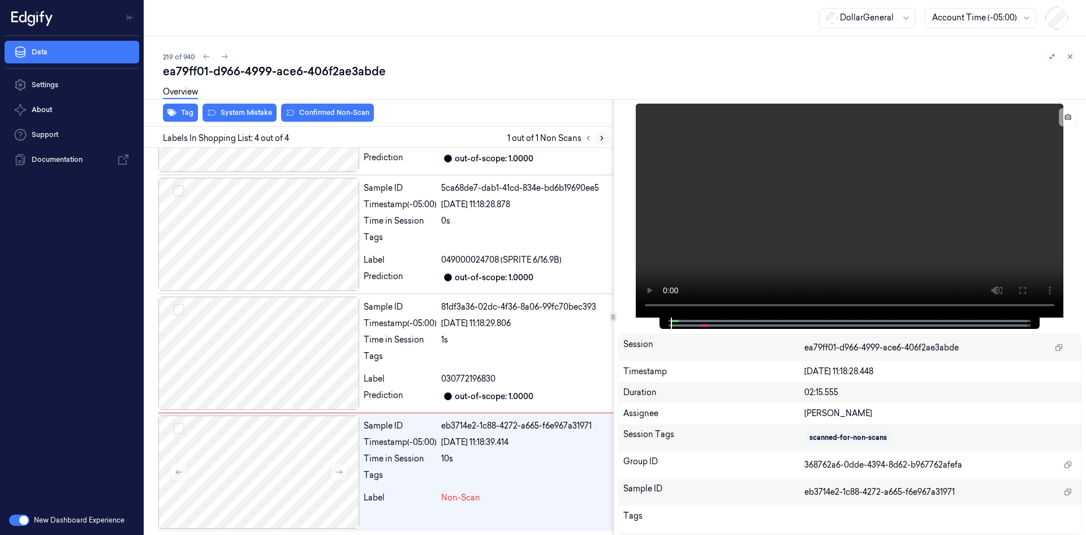
scroll to position [92, 0]
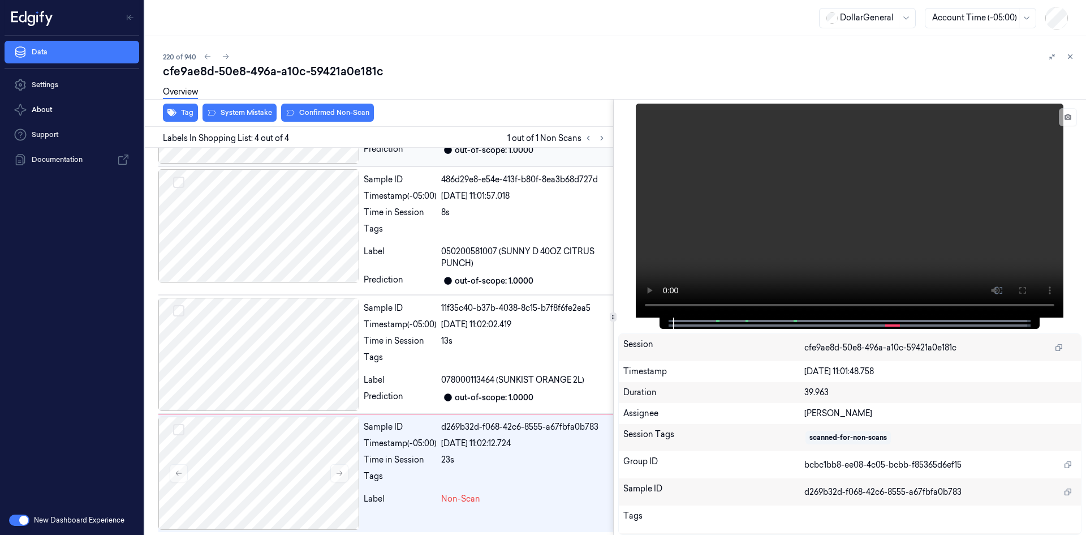
scroll to position [101, 0]
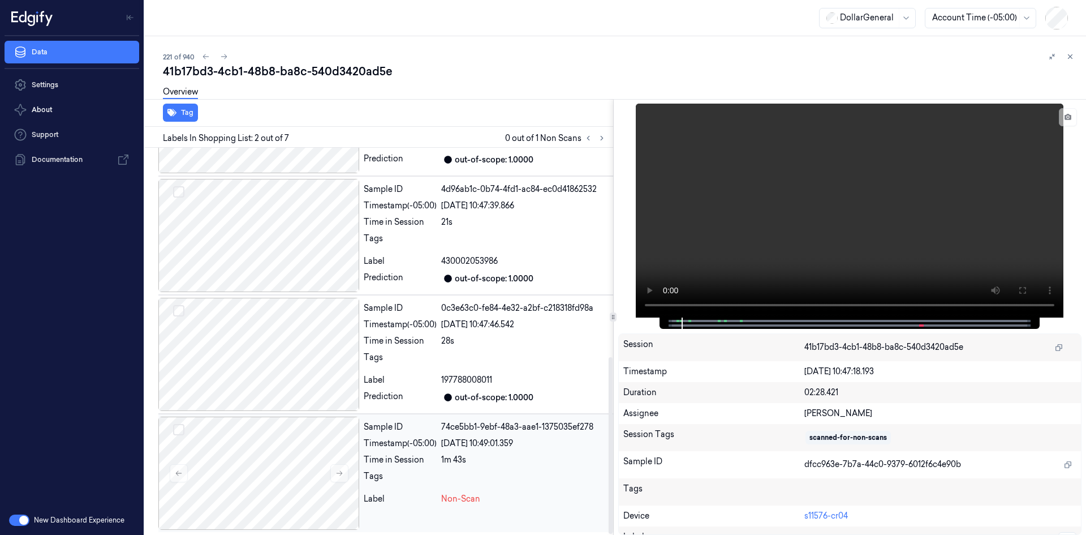
scroll to position [458, 0]
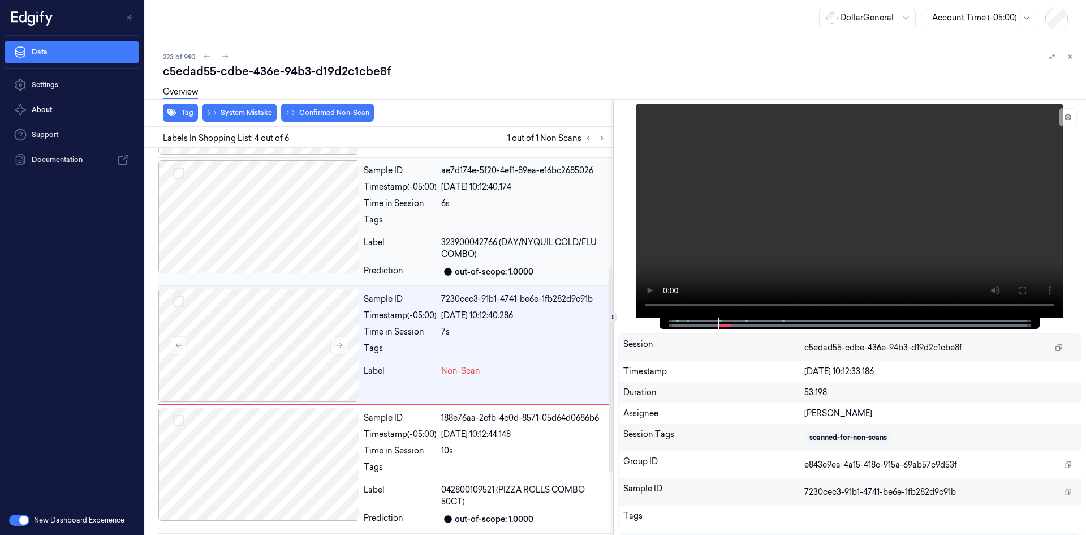
scroll to position [231, 0]
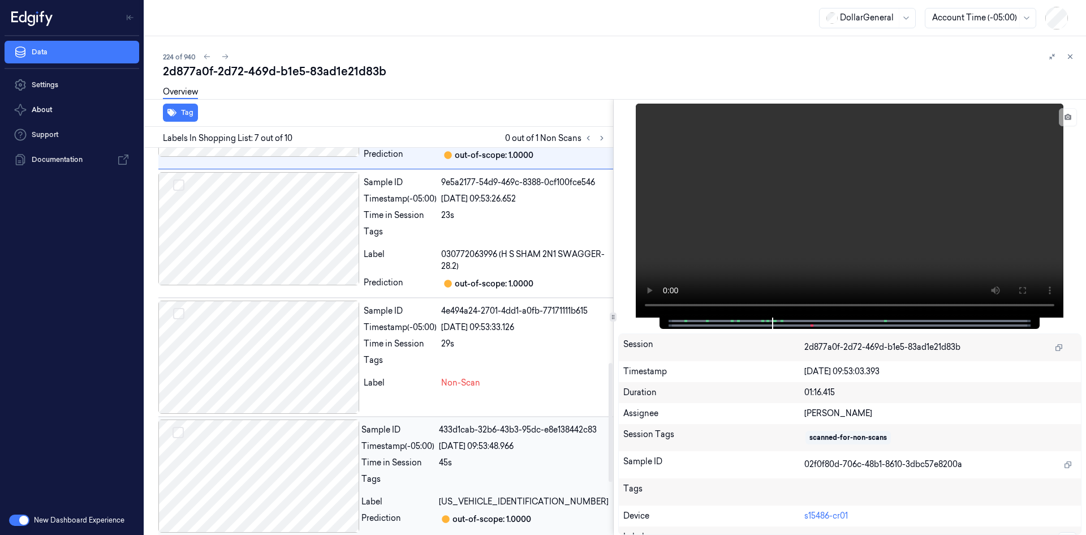
scroll to position [872, 0]
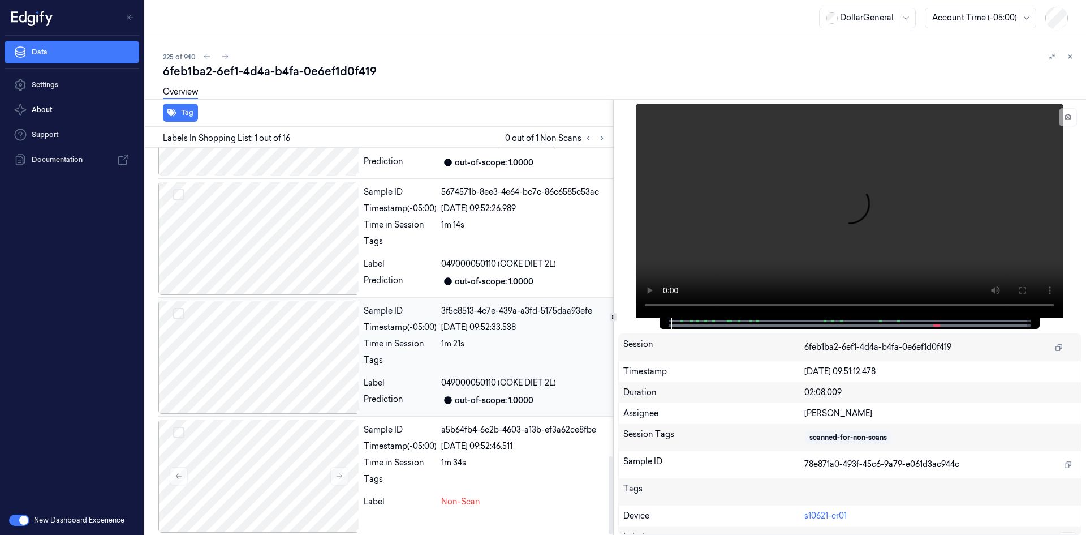
scroll to position [1527, 0]
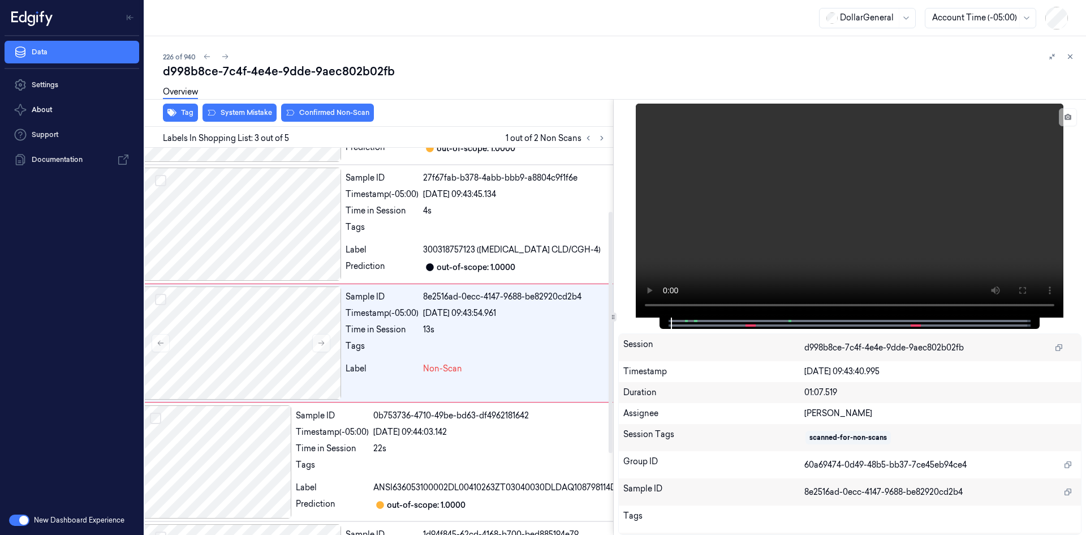
scroll to position [103, 18]
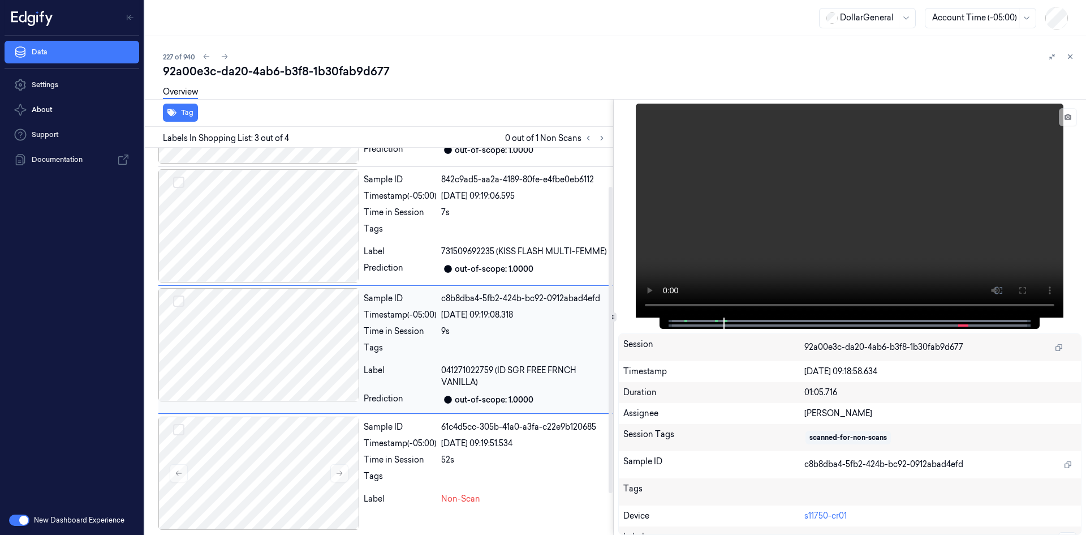
scroll to position [101, 0]
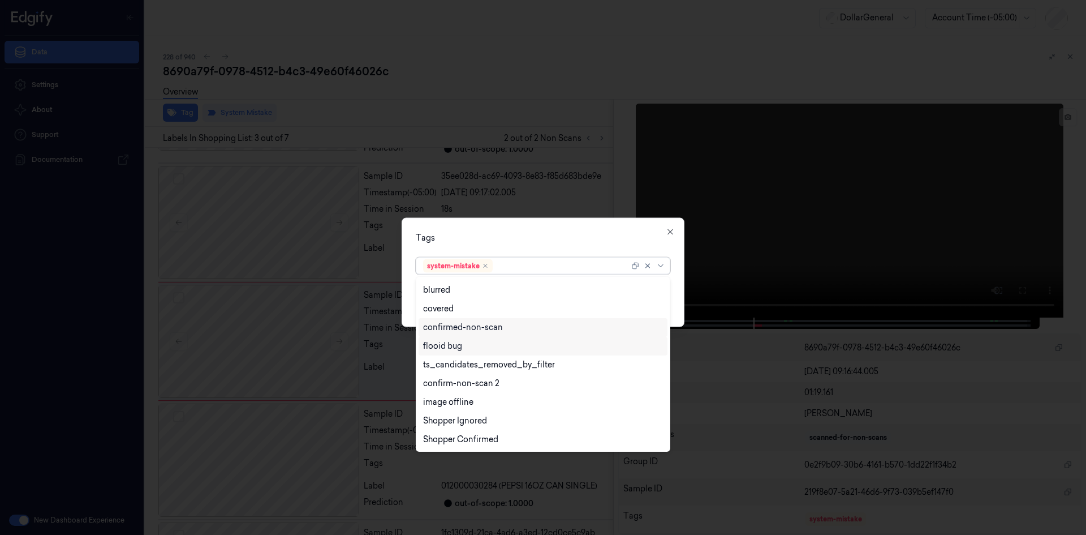
scroll to position [222, 0]
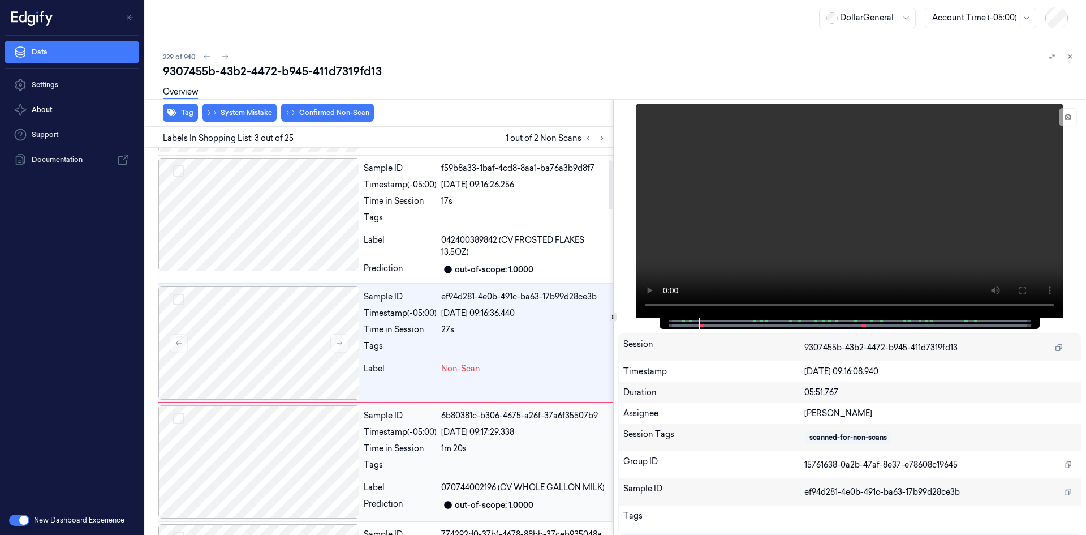
scroll to position [113, 0]
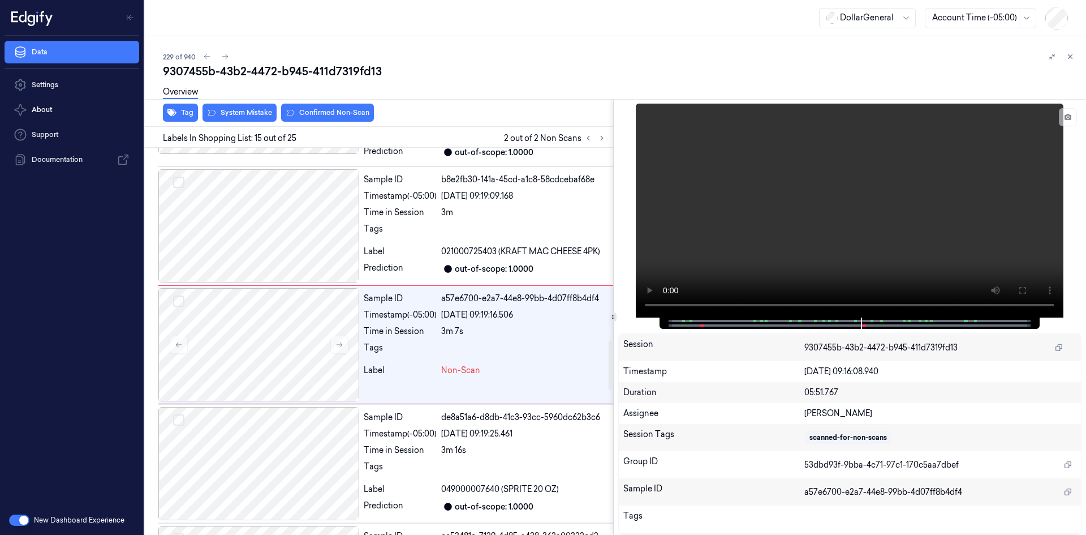
scroll to position [1567, 0]
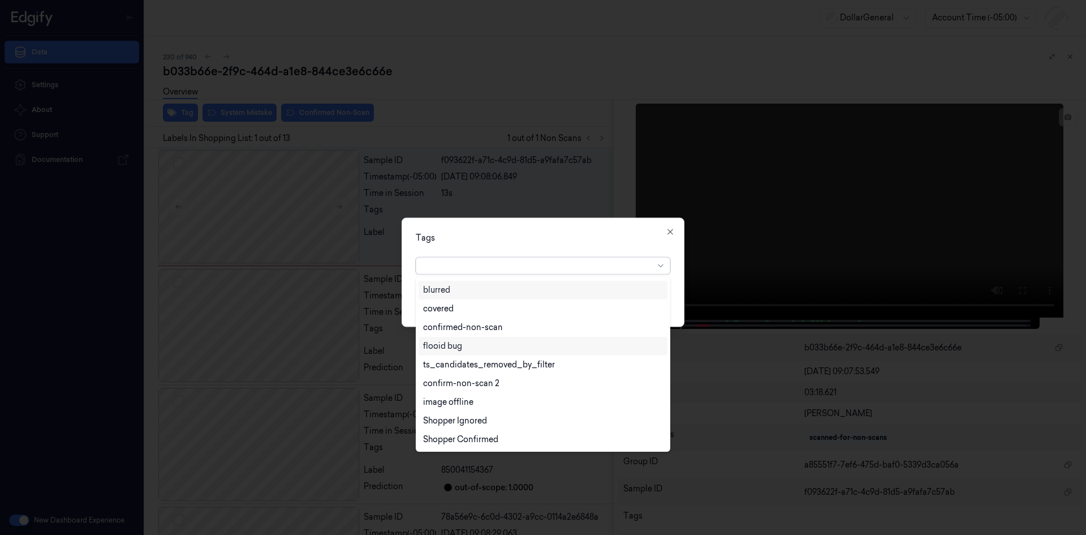
scroll to position [241, 0]
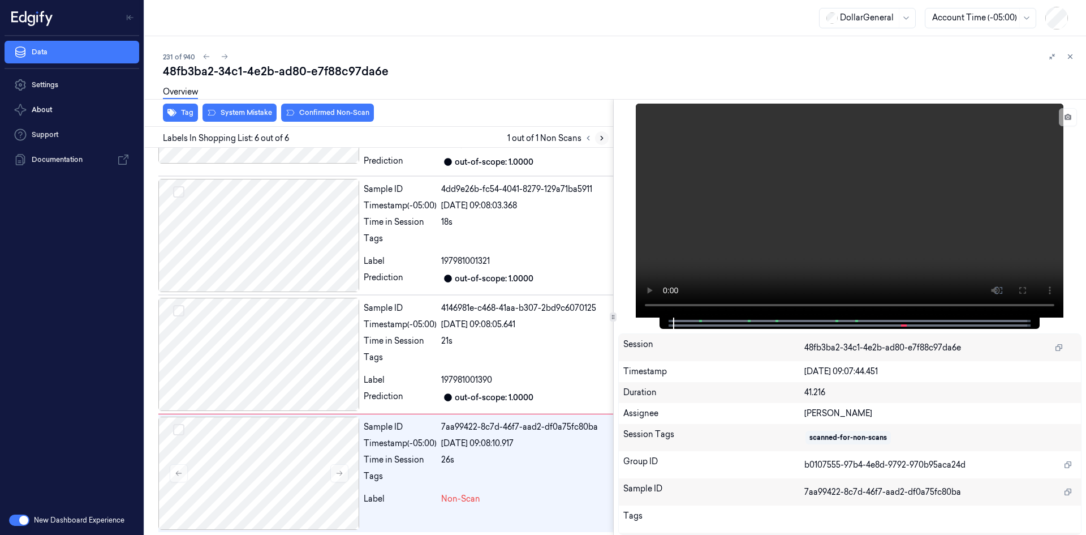
scroll to position [339, 0]
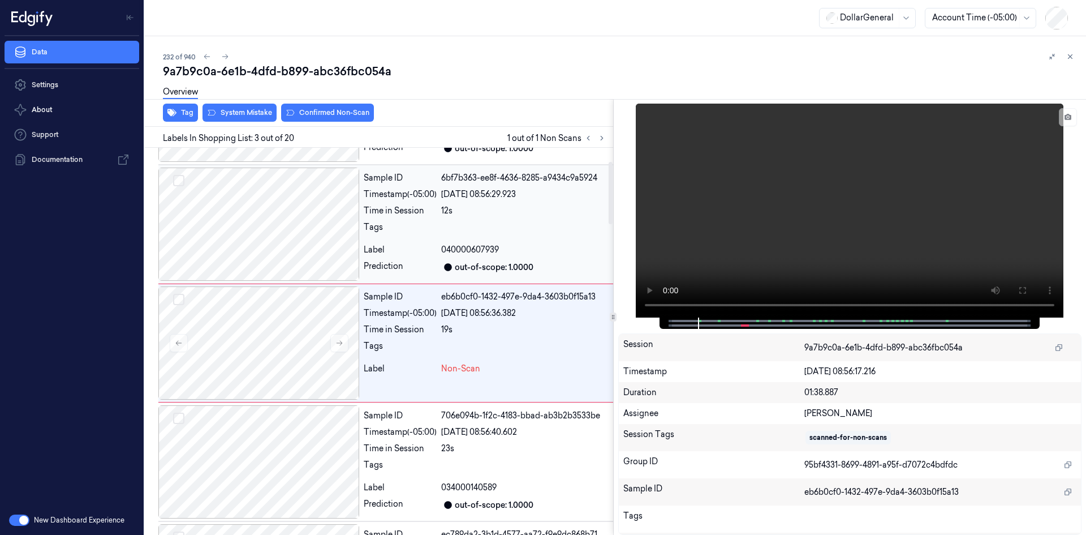
scroll to position [103, 0]
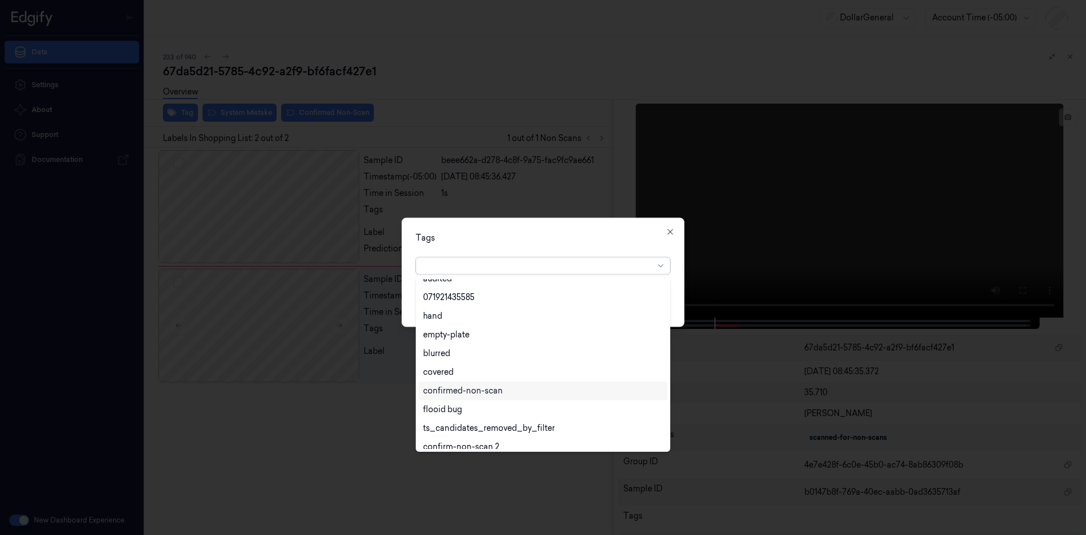
scroll to position [204, 0]
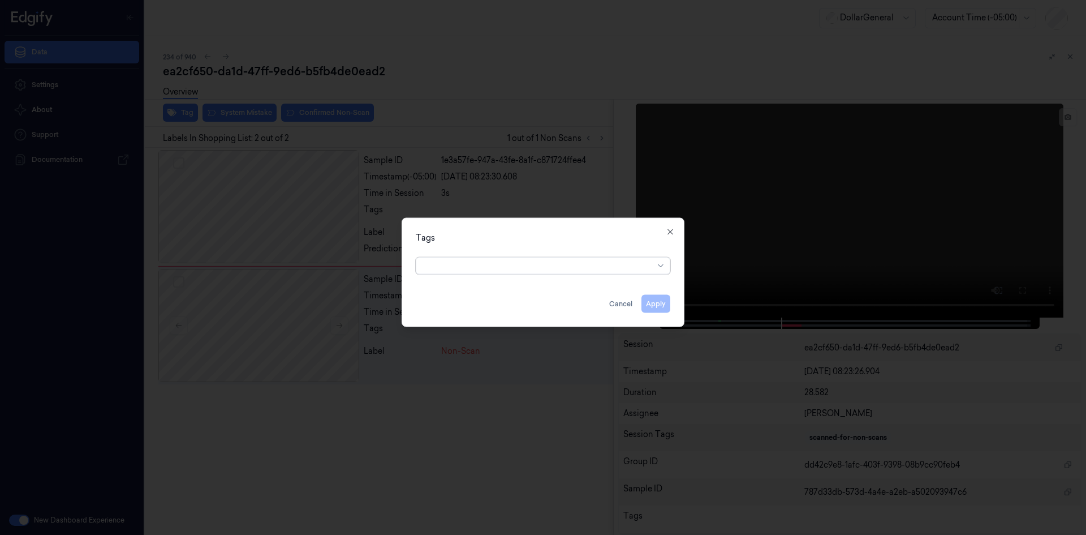
drag, startPoint x: 472, startPoint y: 261, endPoint x: 477, endPoint y: 270, distance: 10.1
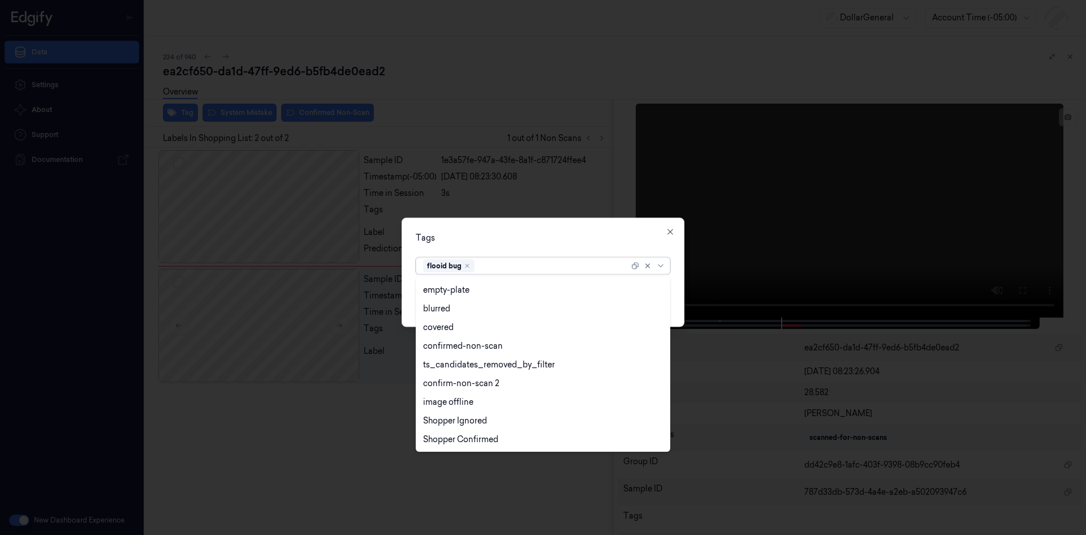
scroll to position [241, 0]
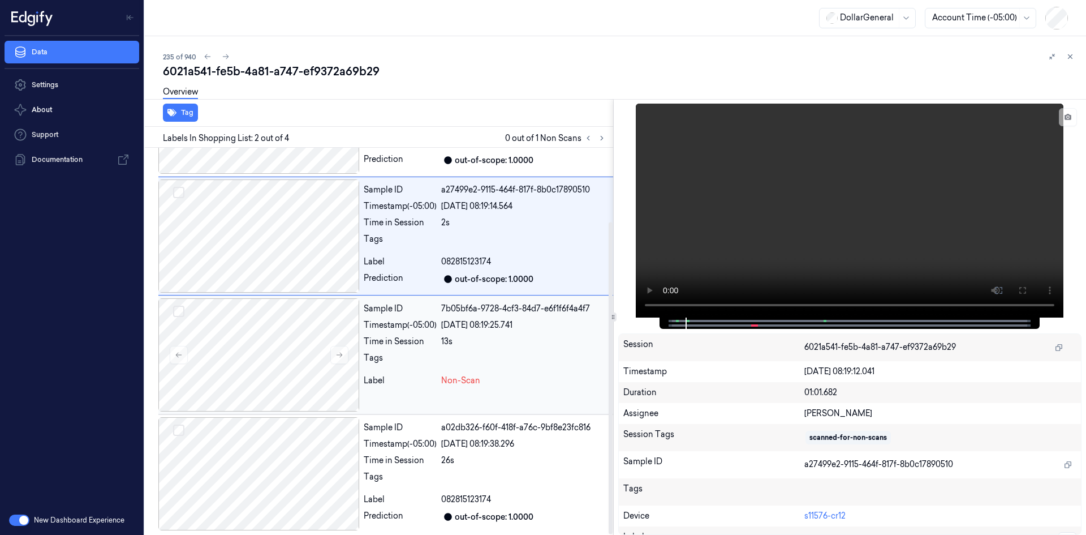
scroll to position [92, 0]
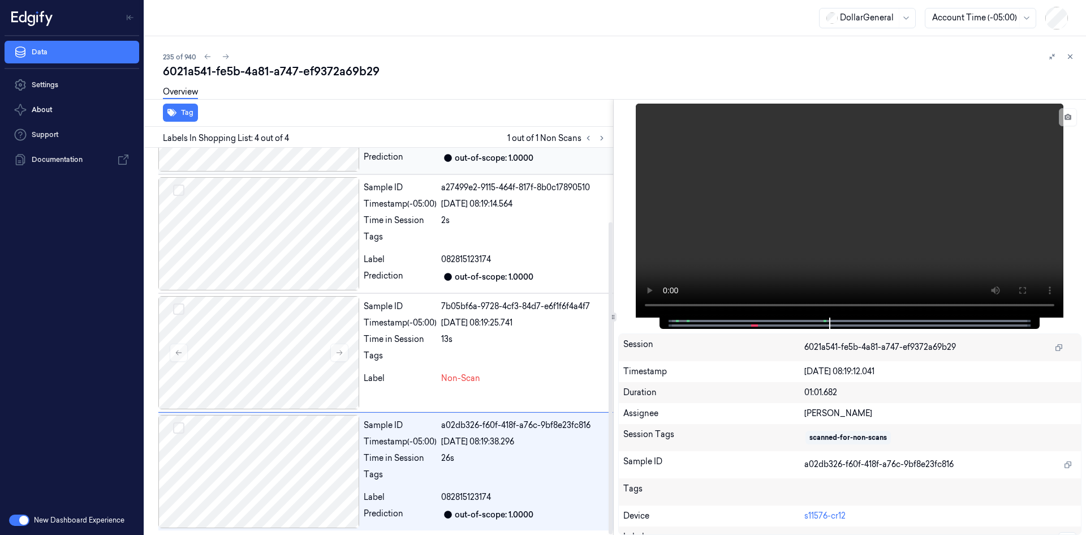
drag, startPoint x: 549, startPoint y: 163, endPoint x: 535, endPoint y: 178, distance: 20.8
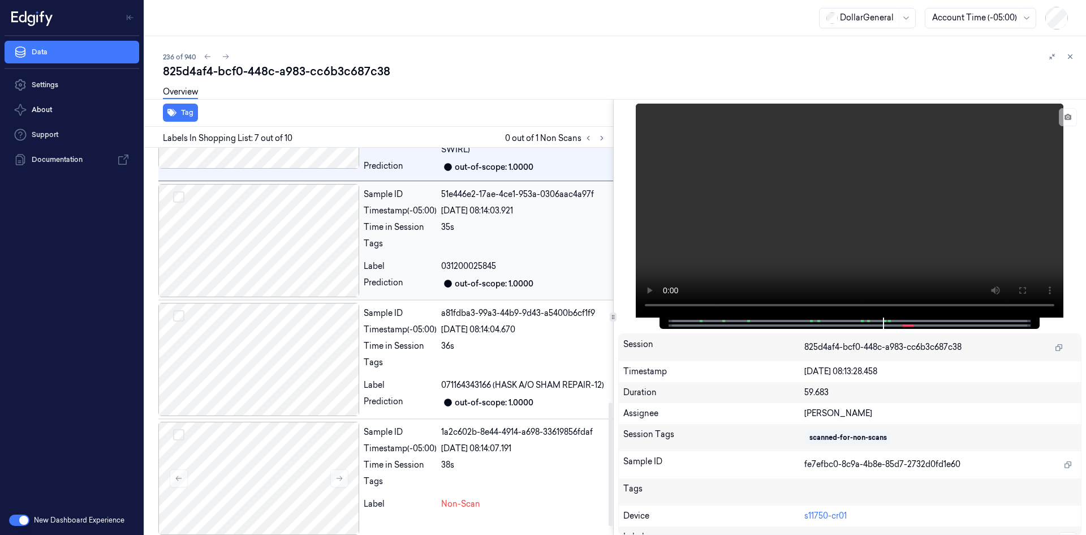
scroll to position [824, 0]
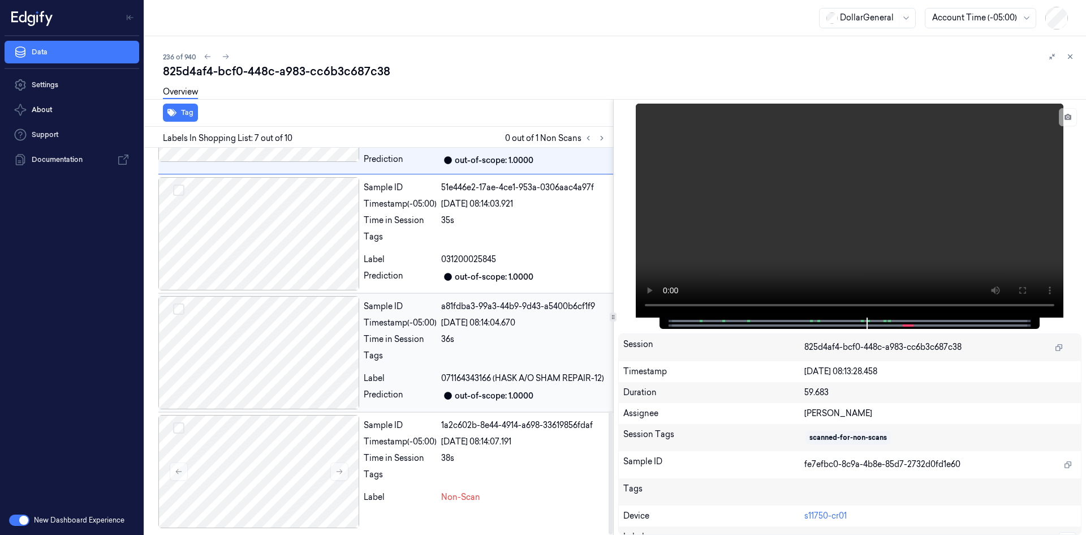
drag, startPoint x: 433, startPoint y: 458, endPoint x: 427, endPoint y: 398, distance: 60.8
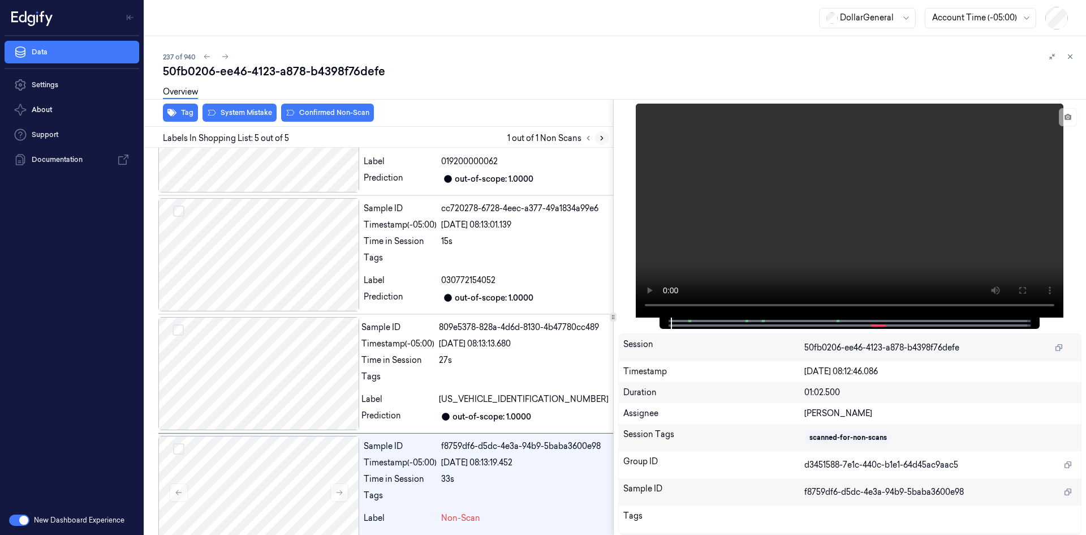
scroll to position [210, 0]
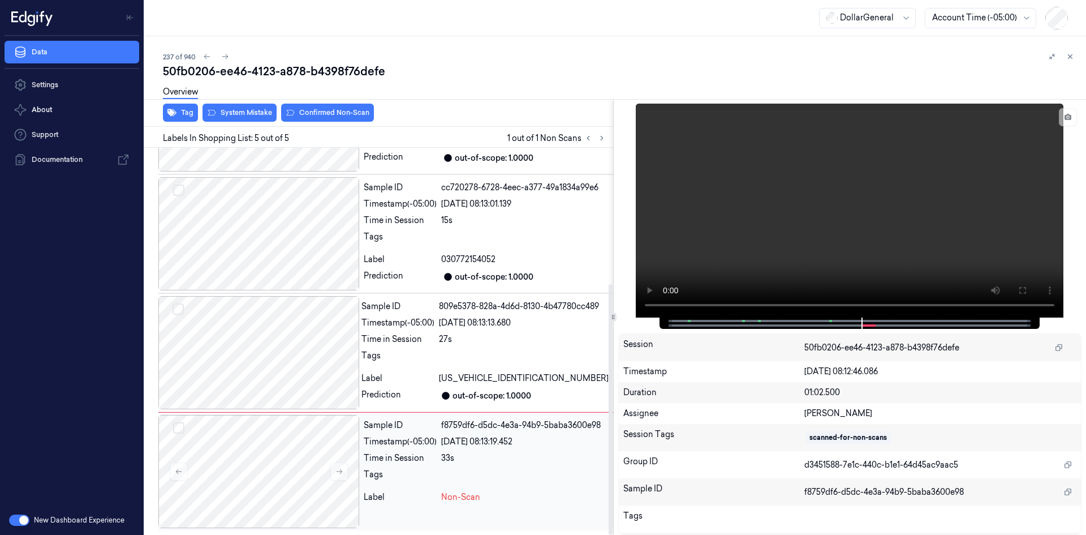
drag, startPoint x: 498, startPoint y: 458, endPoint x: 865, endPoint y: 234, distance: 429.9
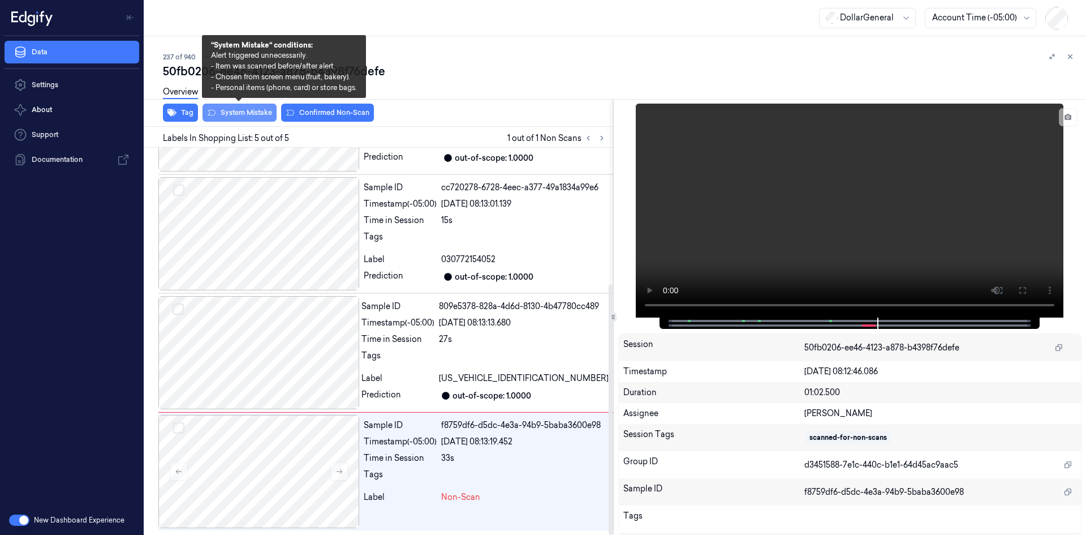
drag, startPoint x: 250, startPoint y: 108, endPoint x: 246, endPoint y: 113, distance: 6.0
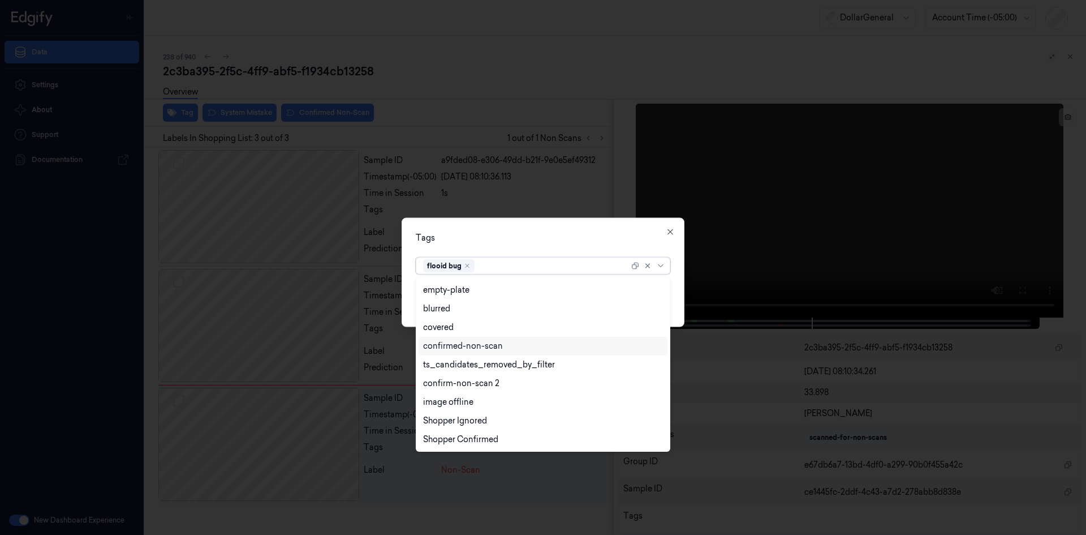
scroll to position [241, 0]
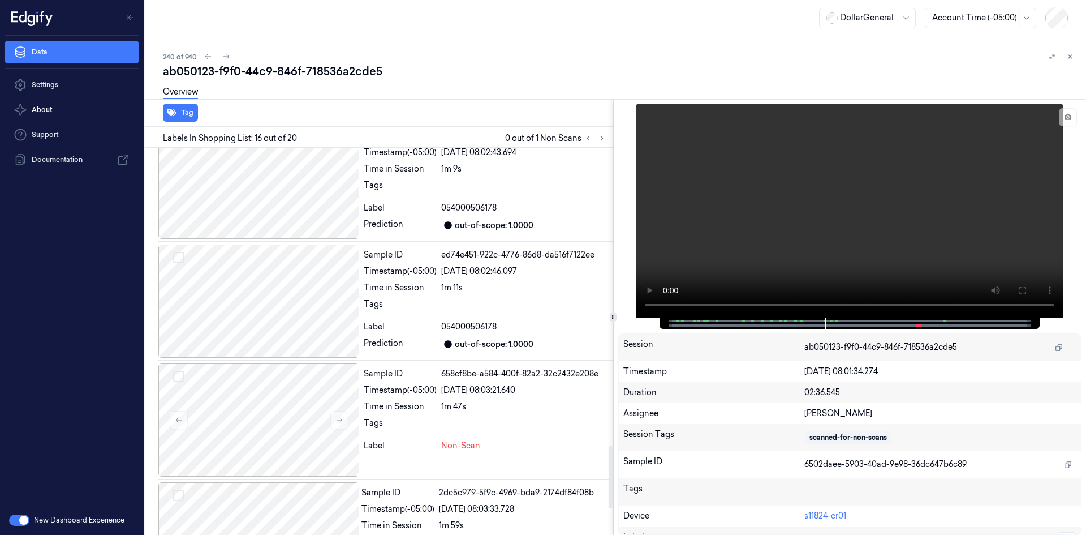
scroll to position [1993, 0]
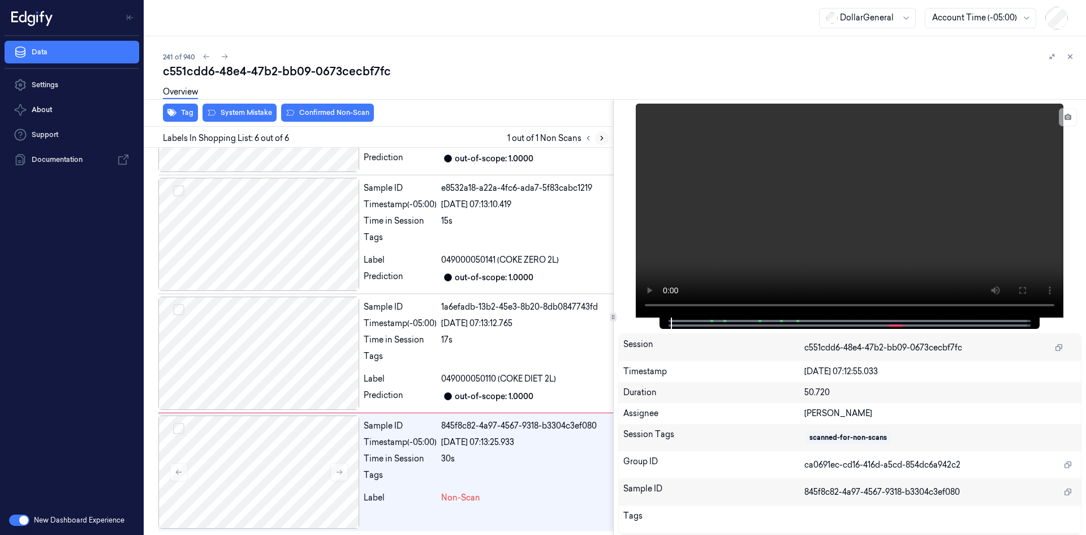
scroll to position [339, 0]
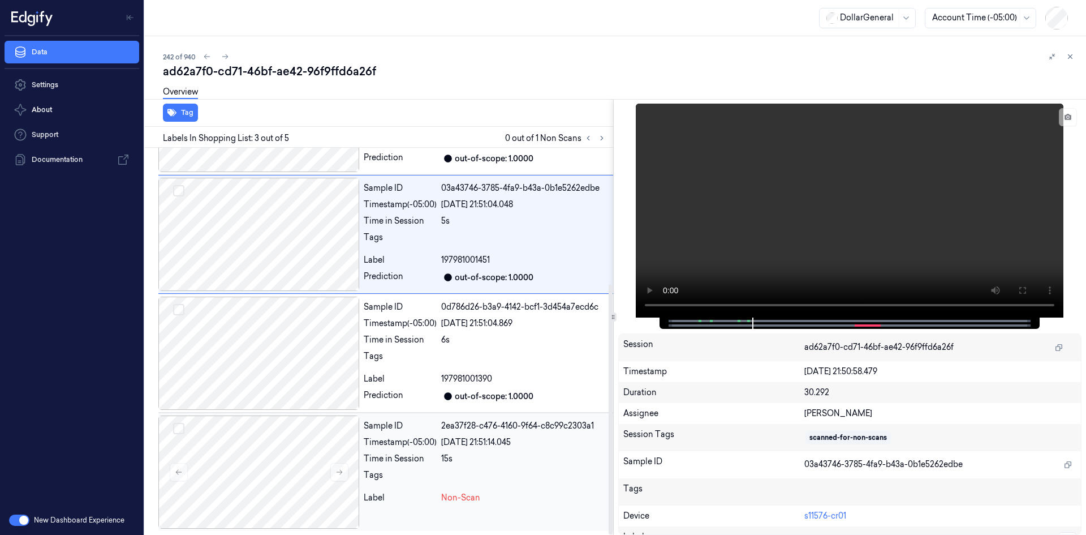
scroll to position [210, 0]
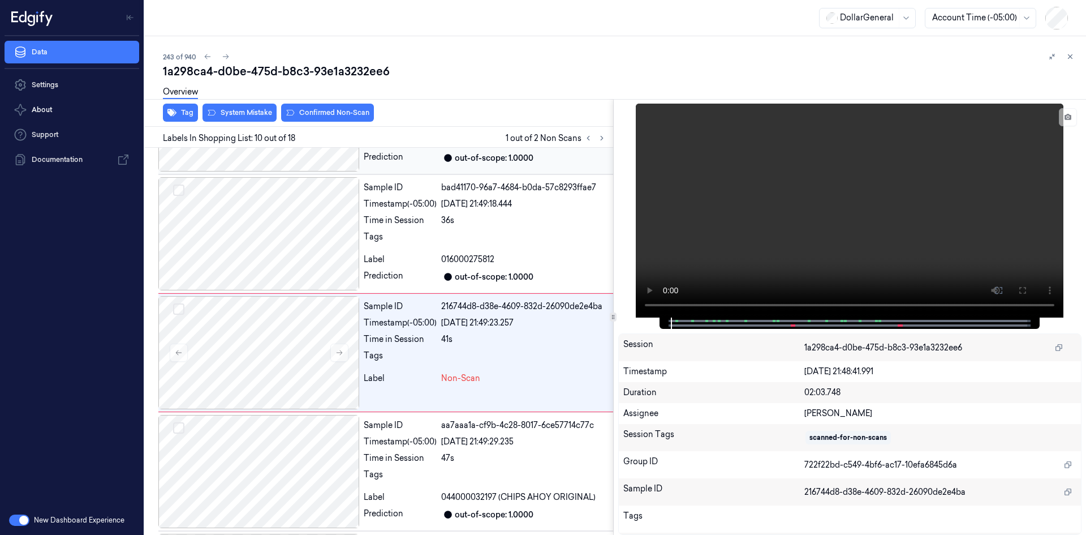
scroll to position [944, 0]
drag, startPoint x: 808, startPoint y: 200, endPoint x: 819, endPoint y: 185, distance: 18.6
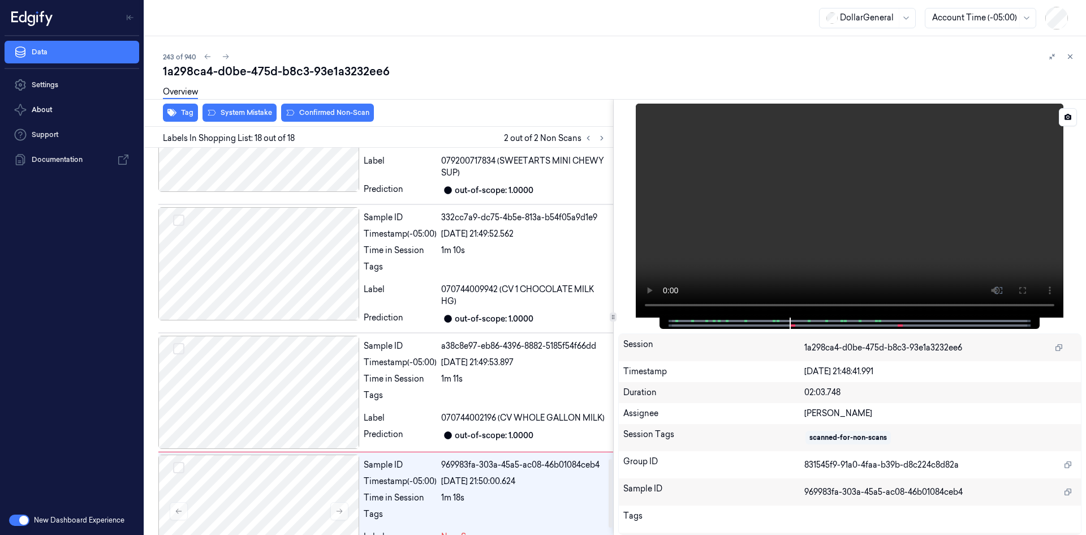
scroll to position [1794, 0]
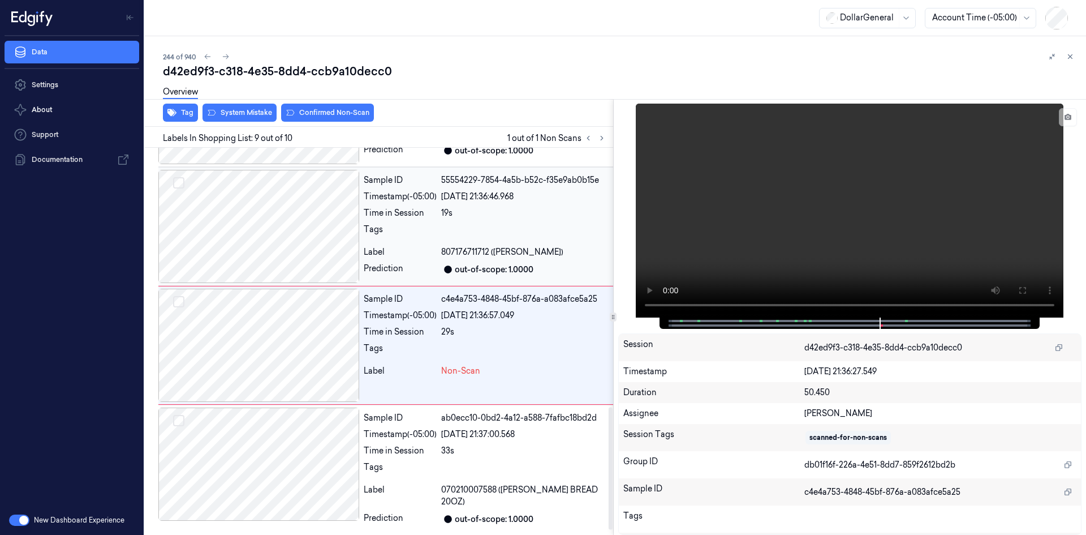
scroll to position [833, 0]
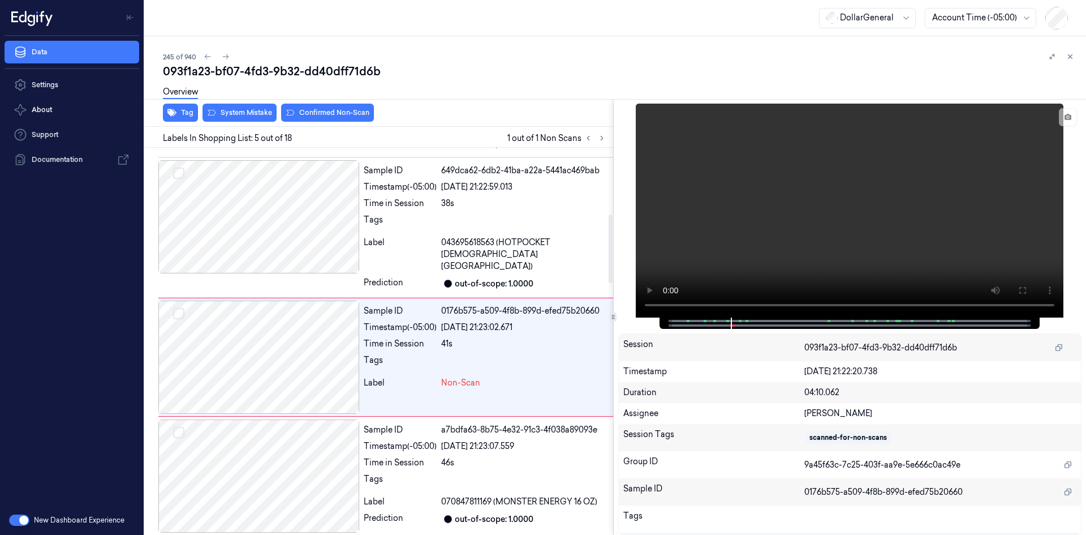
scroll to position [379, 0]
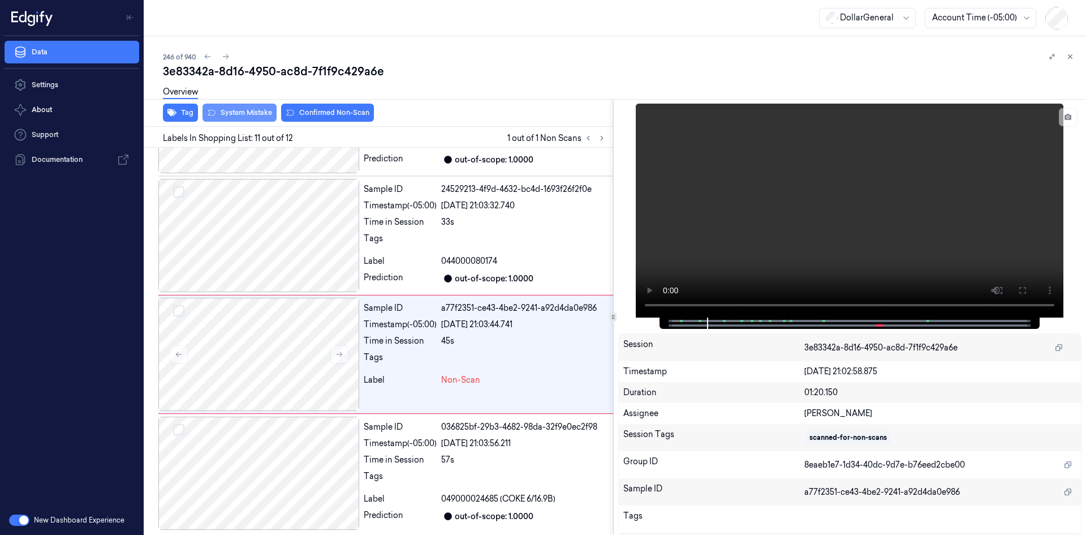
scroll to position [1052, 0]
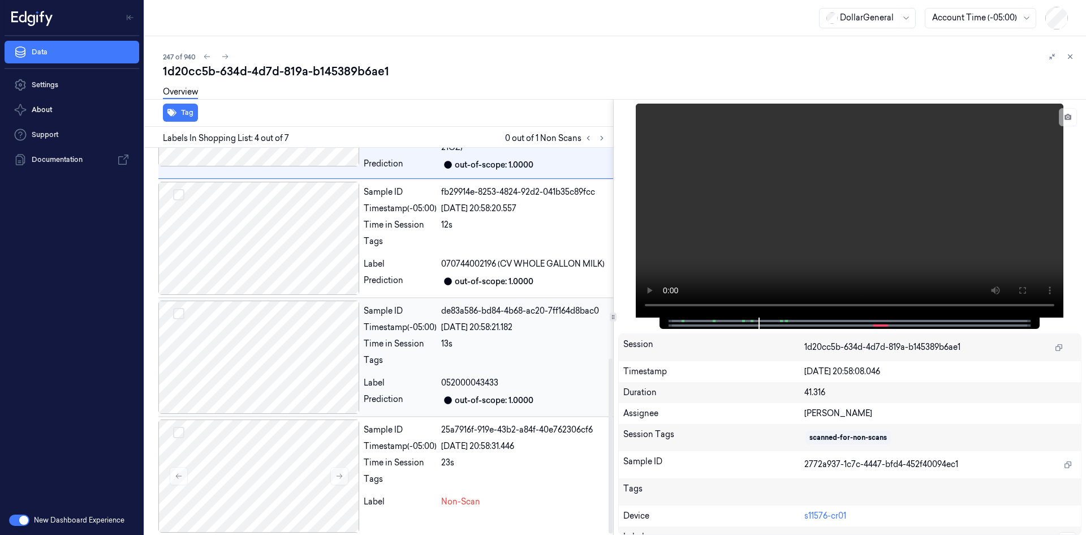
scroll to position [467, 0]
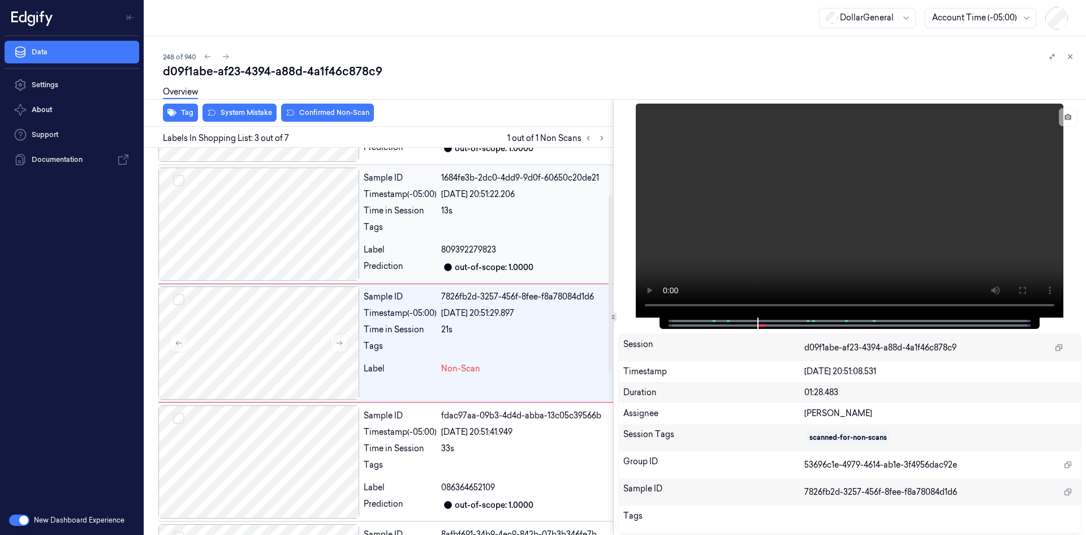
scroll to position [103, 0]
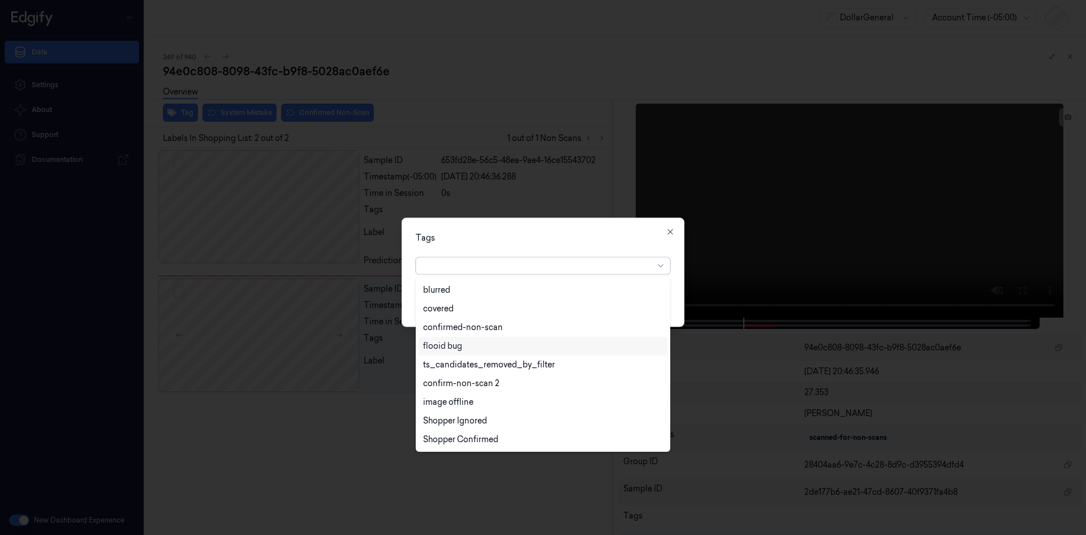
scroll to position [241, 0]
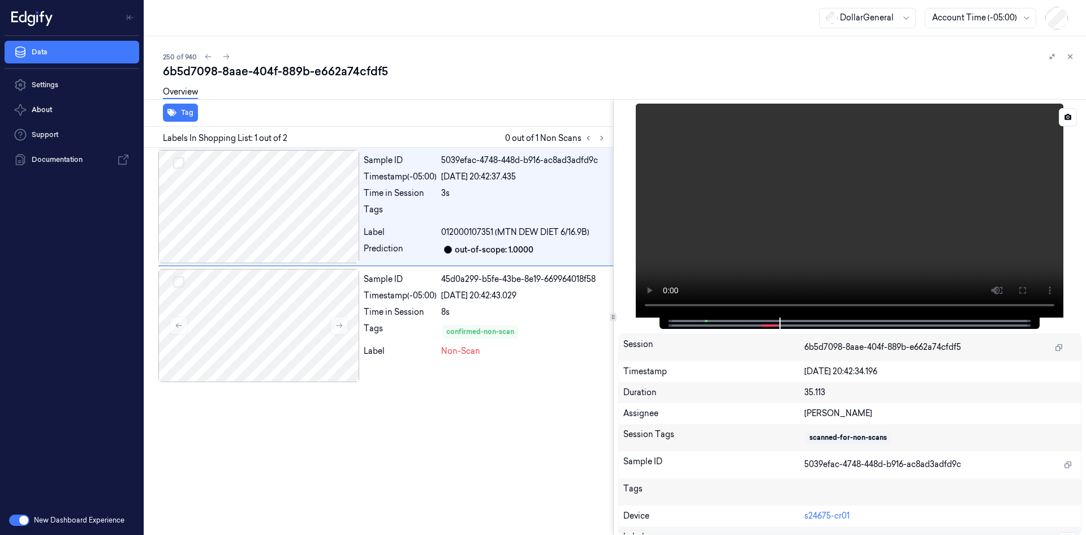
drag, startPoint x: 773, startPoint y: 324, endPoint x: 663, endPoint y: 328, distance: 110.4
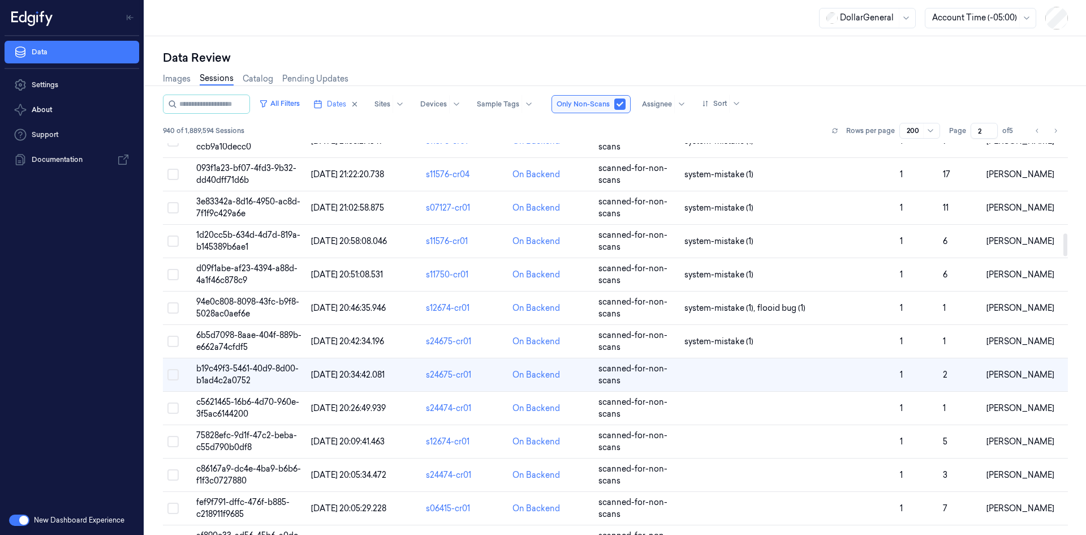
scroll to position [1458, 0]
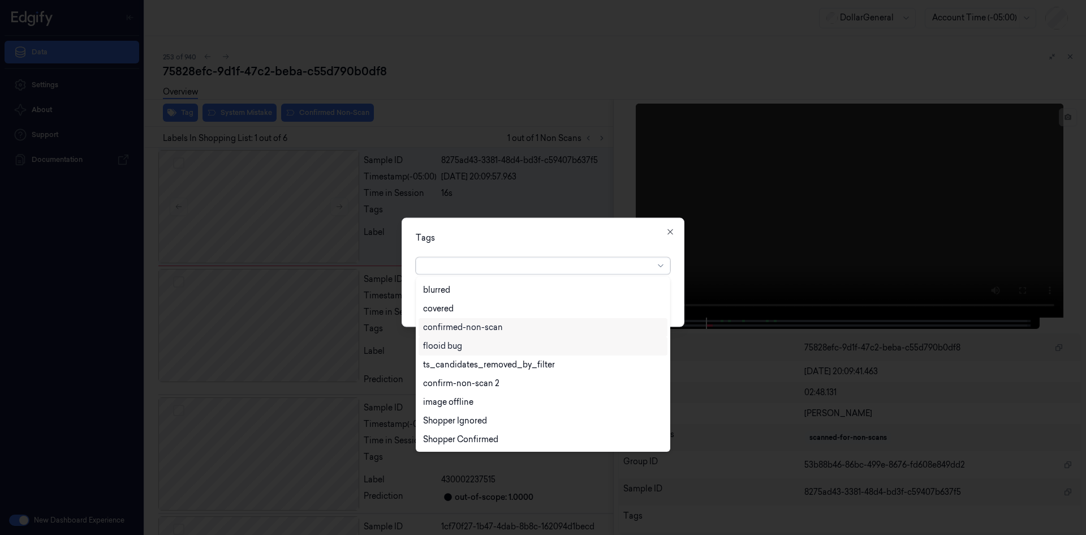
scroll to position [241, 0]
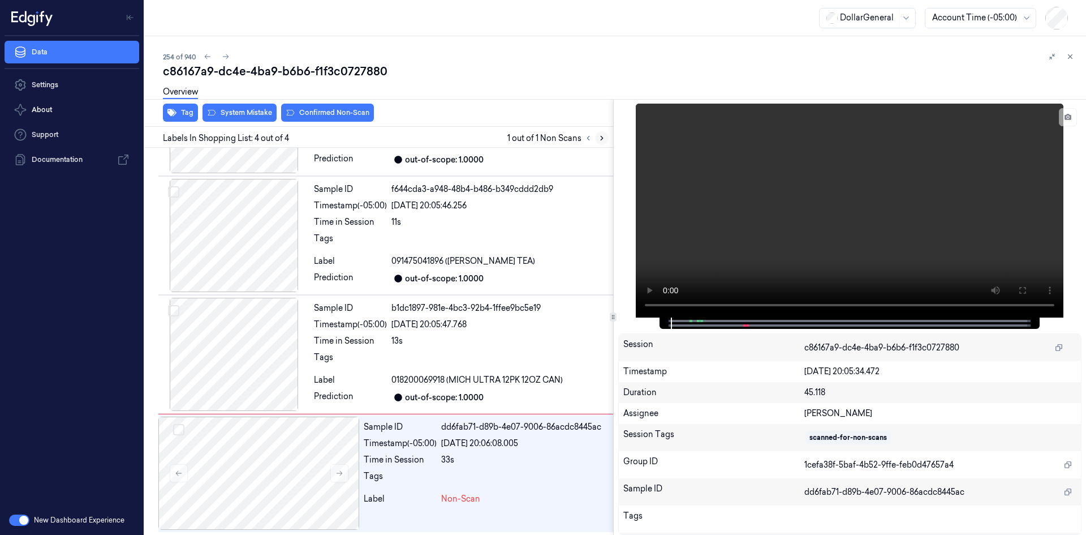
scroll to position [92, 0]
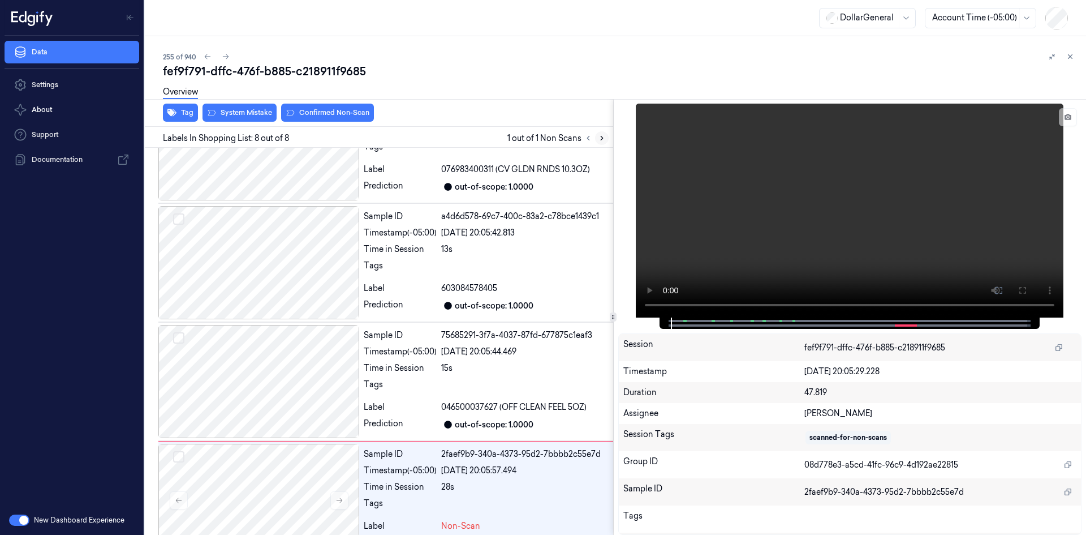
scroll to position [567, 0]
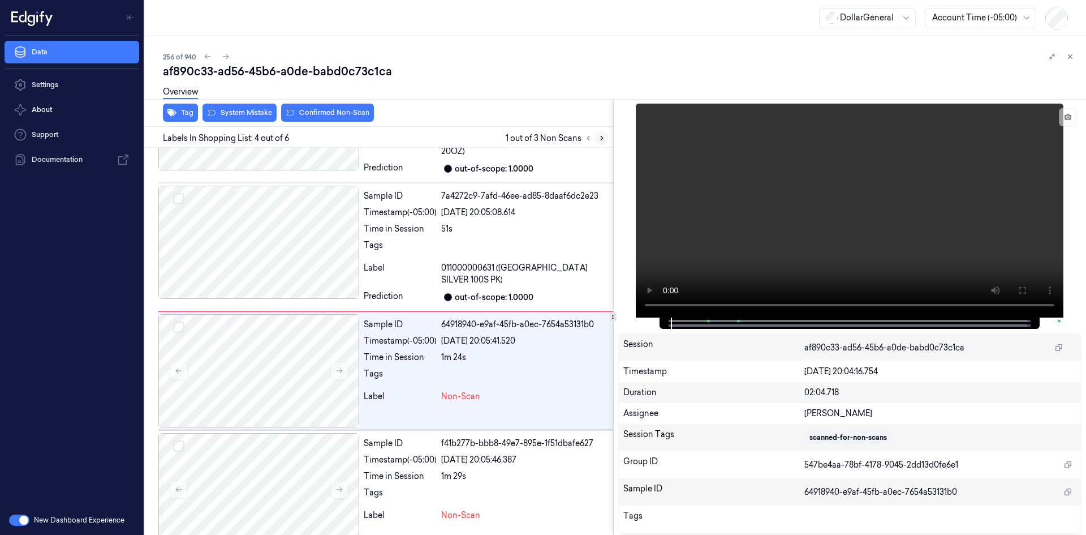
scroll to position [241, 0]
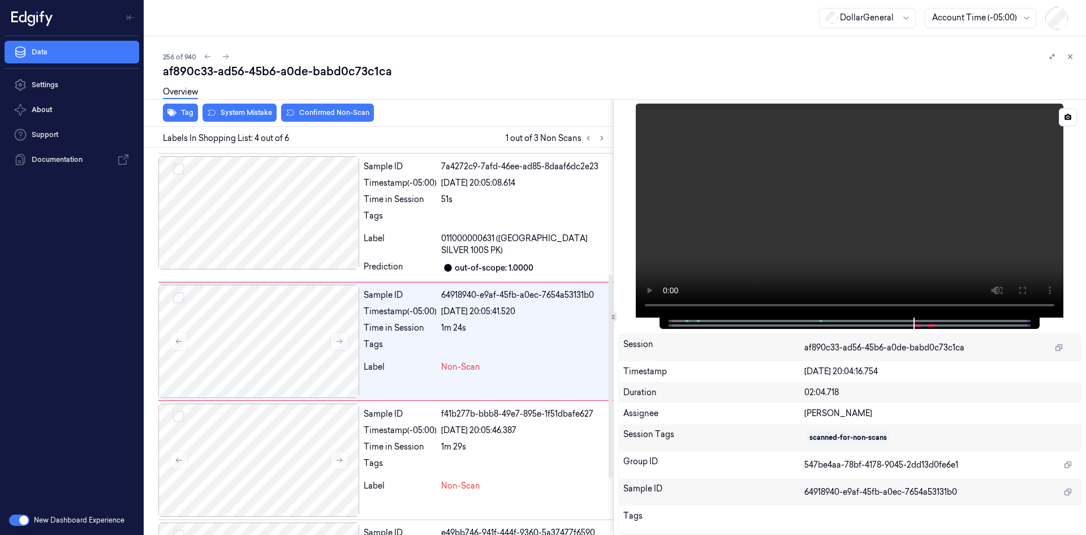
click at [844, 195] on video at bounding box center [850, 211] width 428 height 214
click at [820, 320] on span at bounding box center [821, 321] width 2 height 6
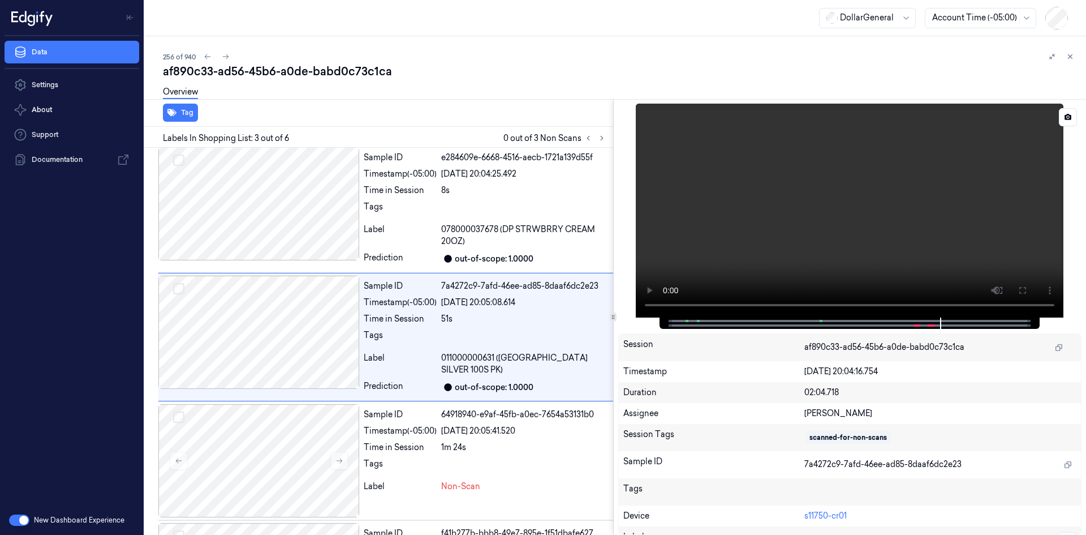
scroll to position [118, 0]
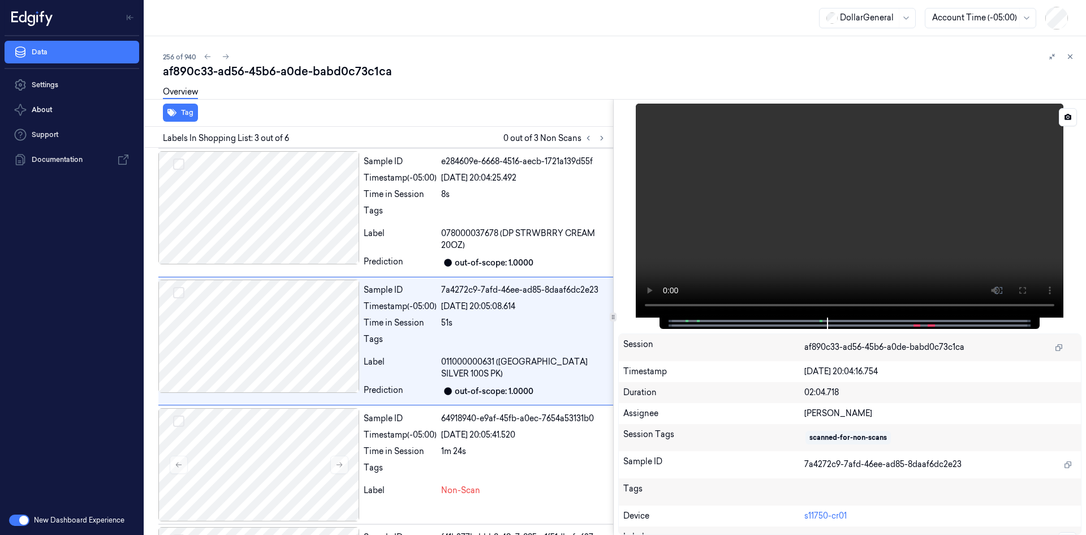
click at [799, 255] on video at bounding box center [850, 211] width 428 height 214
click at [787, 214] on video at bounding box center [850, 211] width 428 height 214
click at [505, 434] on div "[DATE] 20:05:41.520" at bounding box center [524, 435] width 167 height 12
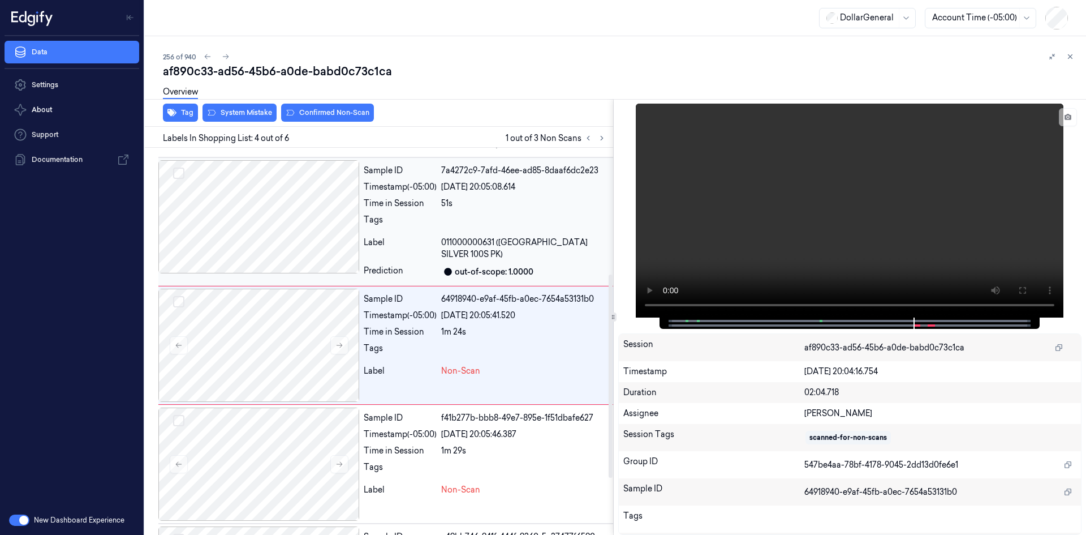
scroll to position [241, 0]
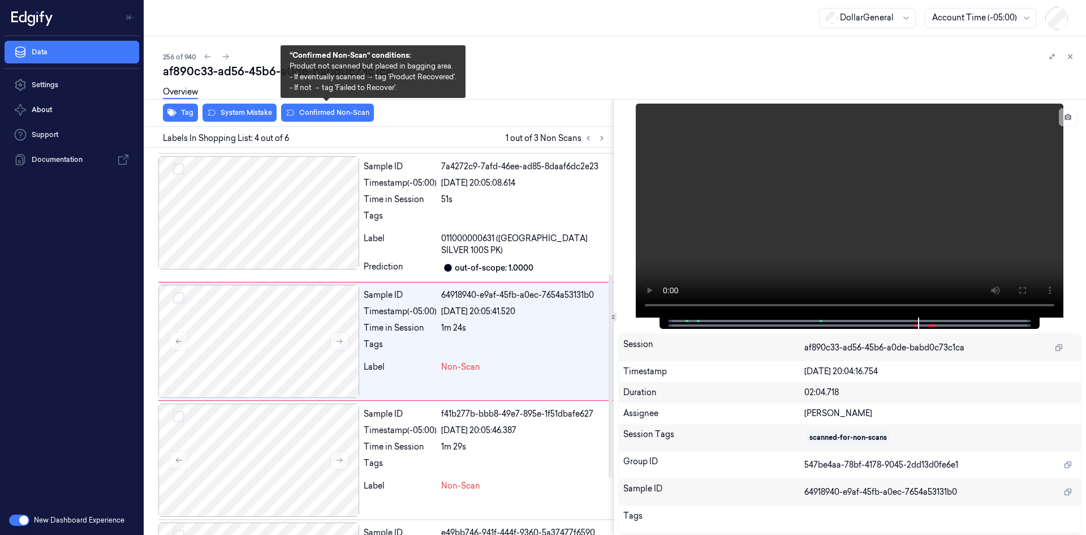
drag, startPoint x: 324, startPoint y: 117, endPoint x: 323, endPoint y: 130, distance: 13.1
click at [324, 116] on button "Confirmed Non-Scan" at bounding box center [327, 113] width 93 height 18
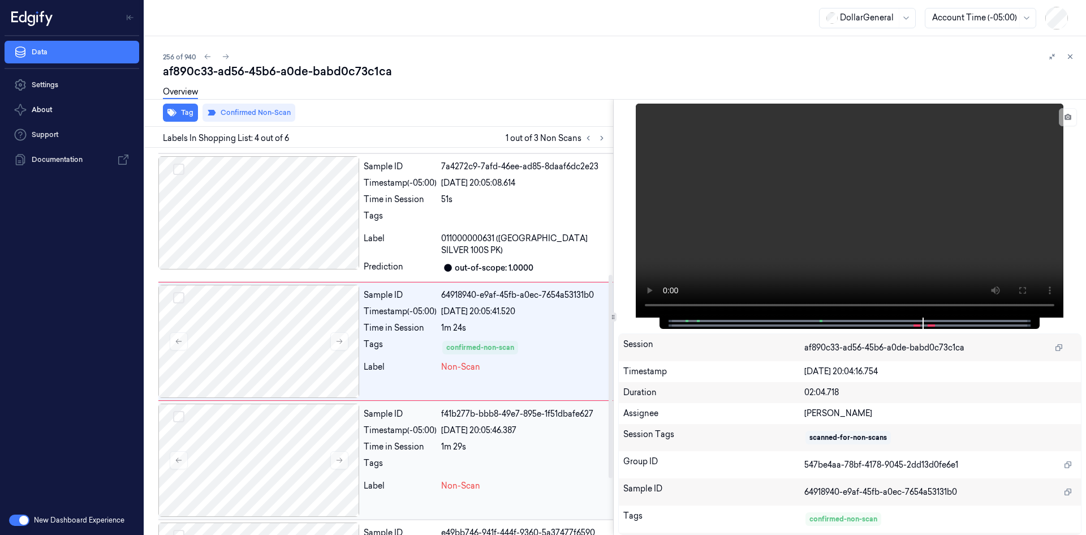
click at [429, 461] on div "Tags" at bounding box center [400, 466] width 73 height 18
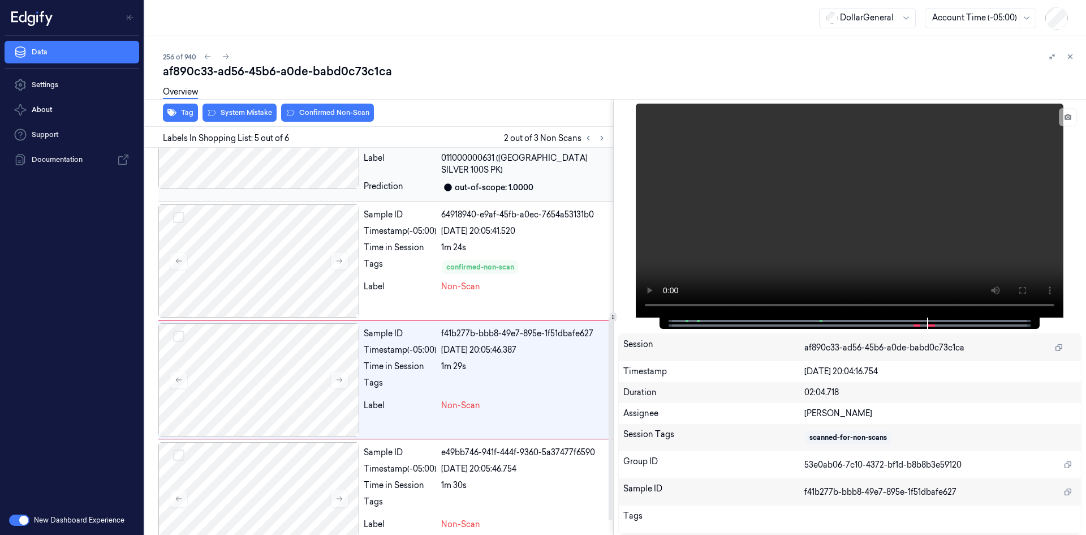
scroll to position [349, 0]
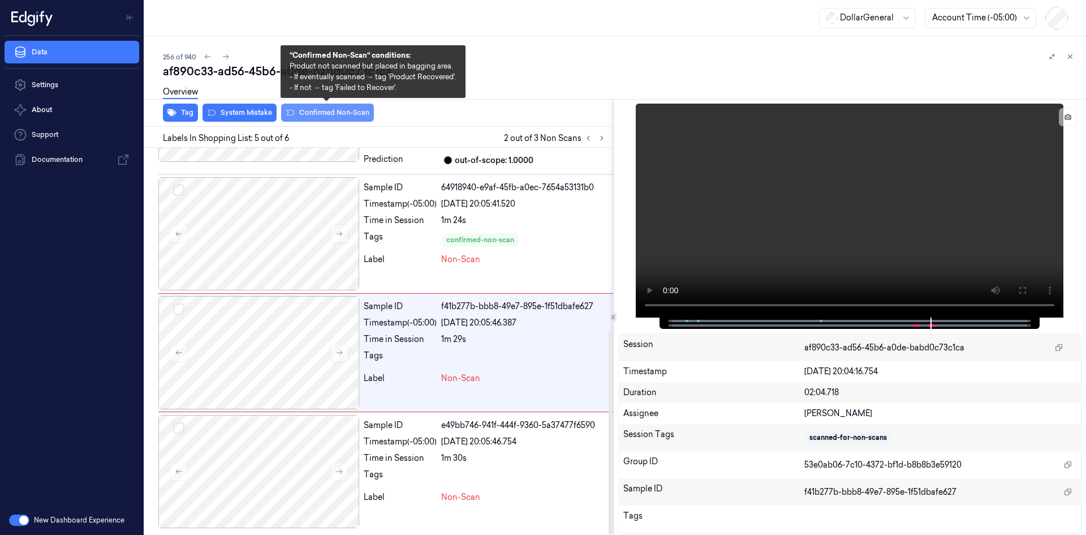
click at [321, 117] on button "Confirmed Non-Scan" at bounding box center [327, 113] width 93 height 18
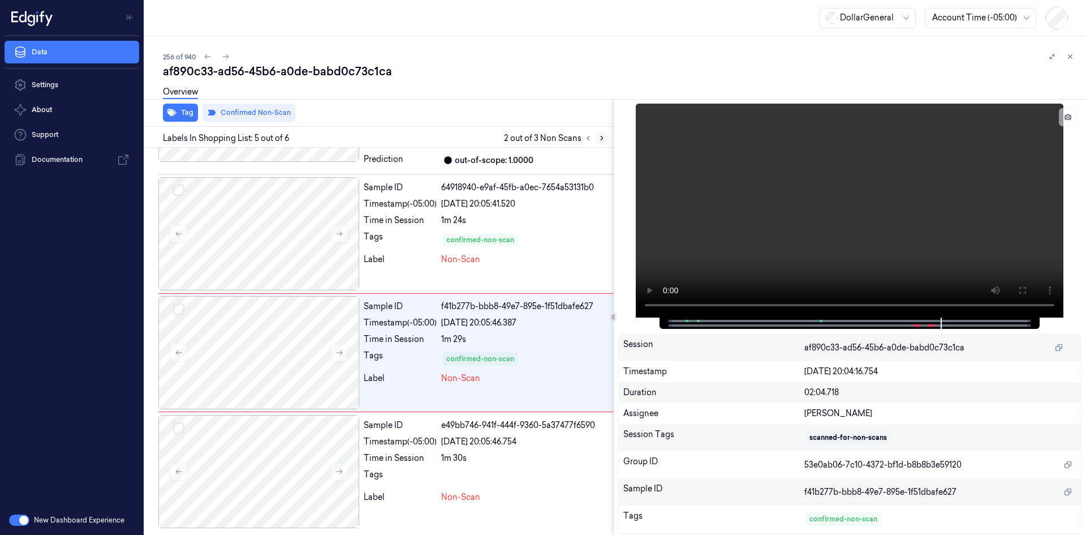
click at [596, 140] on button at bounding box center [602, 138] width 14 height 14
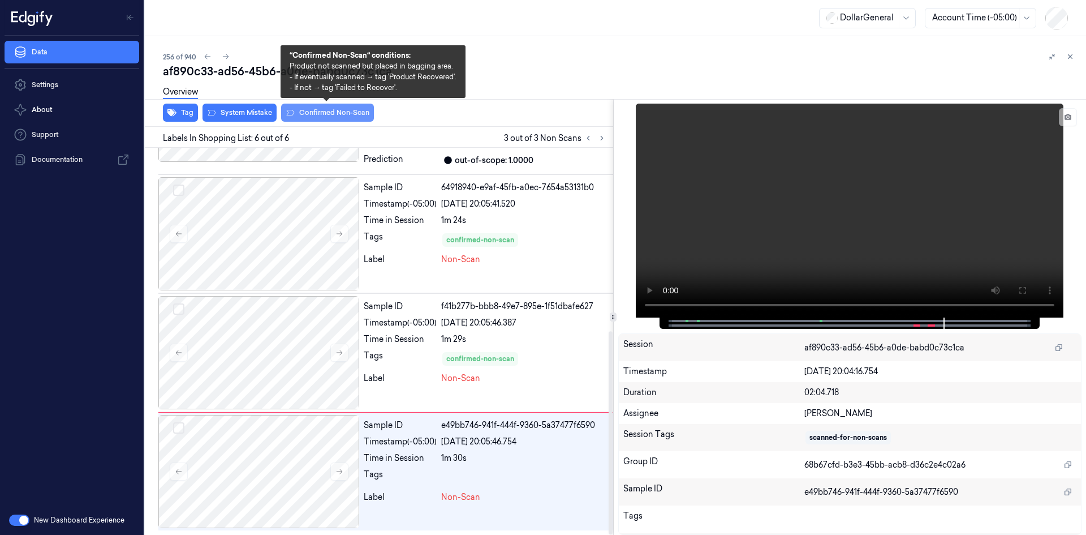
click at [338, 116] on button "Confirmed Non-Scan" at bounding box center [327, 113] width 93 height 18
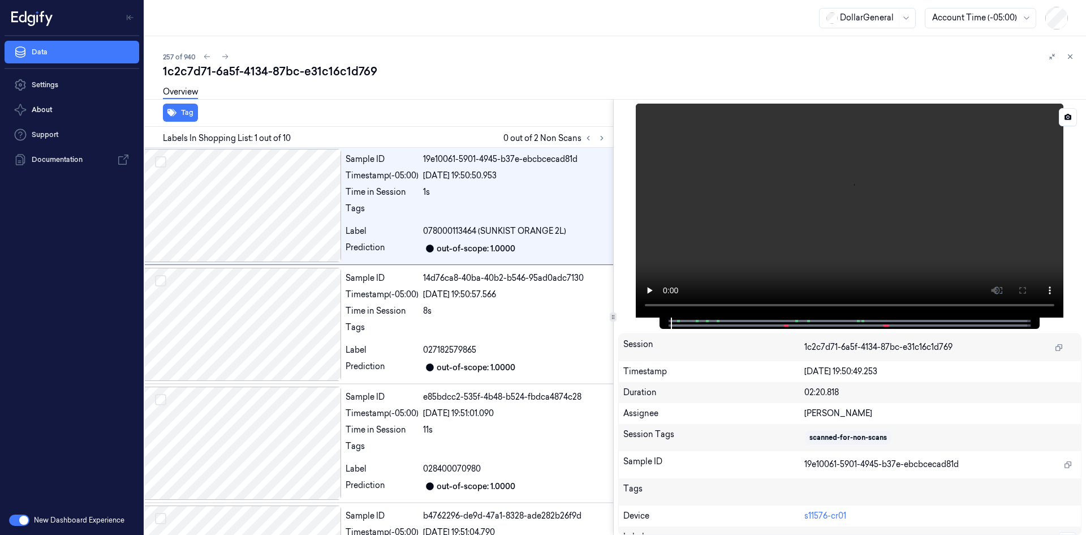
scroll to position [0, 18]
click at [749, 204] on video at bounding box center [850, 211] width 428 height 214
click at [598, 140] on icon at bounding box center [602, 138] width 8 height 8
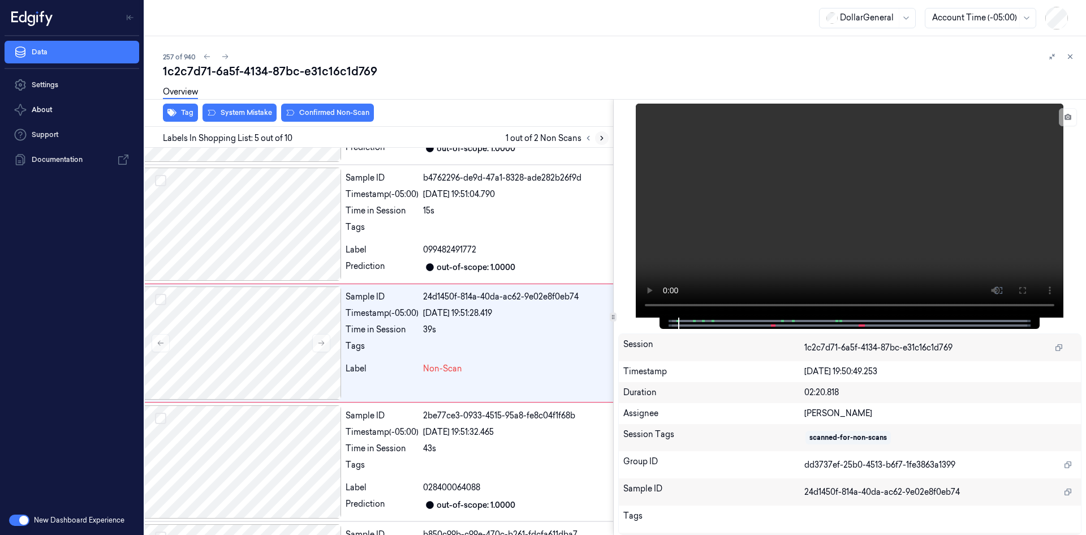
scroll to position [341, 18]
click at [756, 182] on video at bounding box center [850, 211] width 428 height 214
click at [478, 216] on div "Sample ID b4762296-de9d-47a1-8328-ade282b26f9d Timestamp (-05:00) [DATE] 19:51:…" at bounding box center [1096, 222] width 1510 height 113
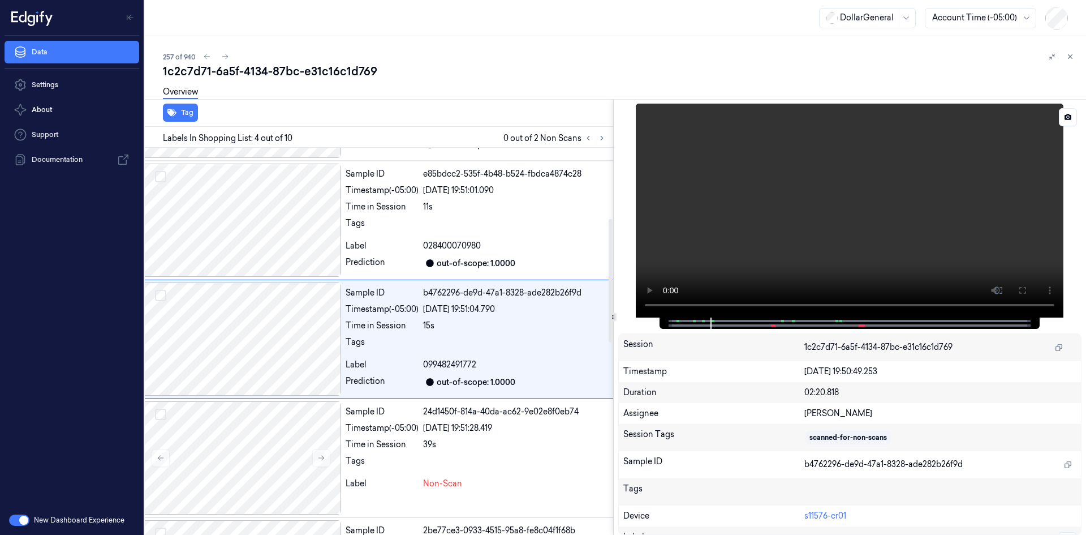
scroll to position [222, 18]
click at [827, 220] on video at bounding box center [850, 211] width 428 height 214
click at [732, 217] on video at bounding box center [850, 211] width 428 height 214
click at [807, 238] on video at bounding box center [850, 211] width 428 height 214
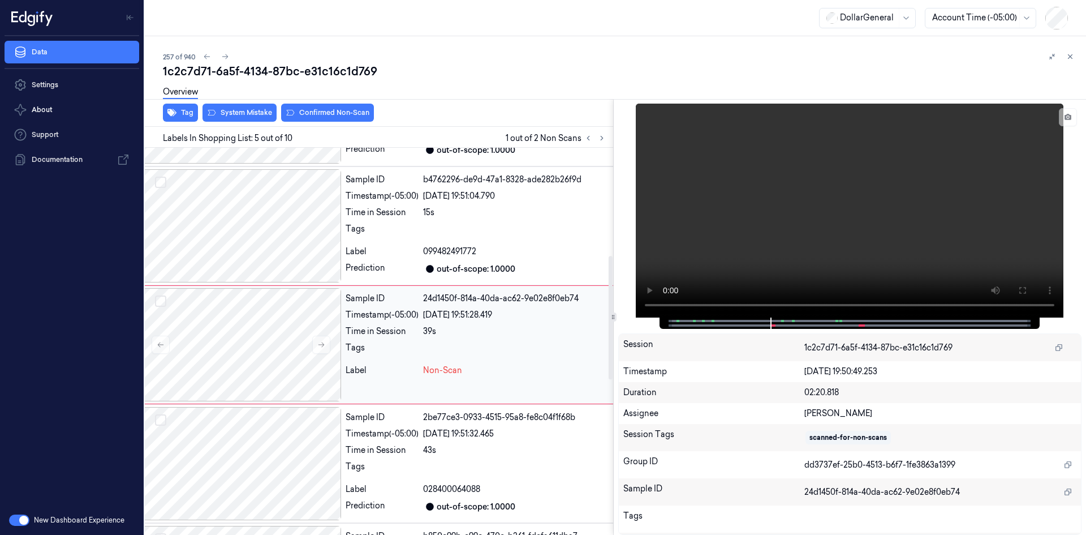
scroll to position [341, 18]
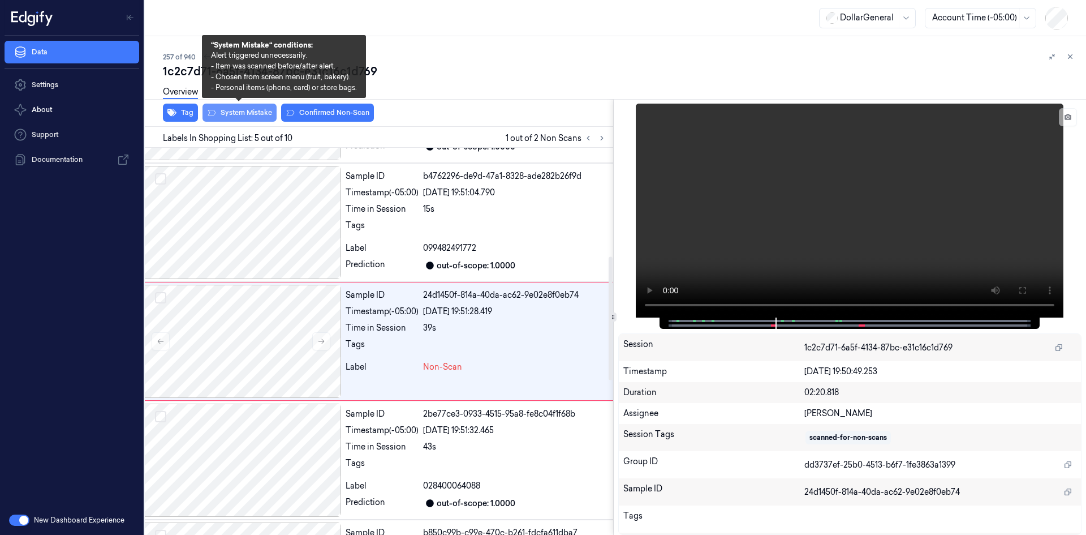
click at [251, 110] on button "System Mistake" at bounding box center [240, 113] width 74 height 18
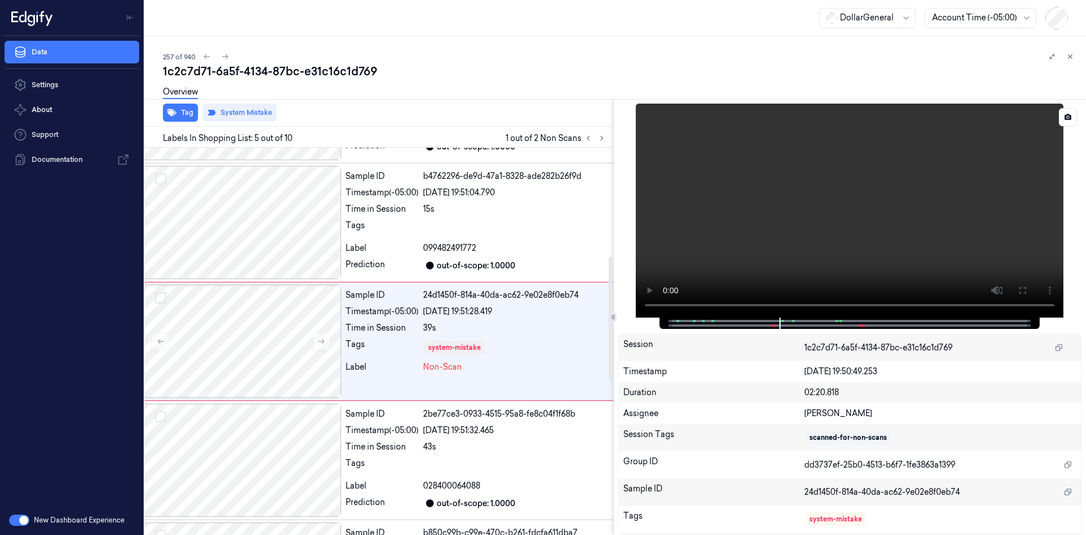
click at [772, 203] on video at bounding box center [850, 211] width 428 height 214
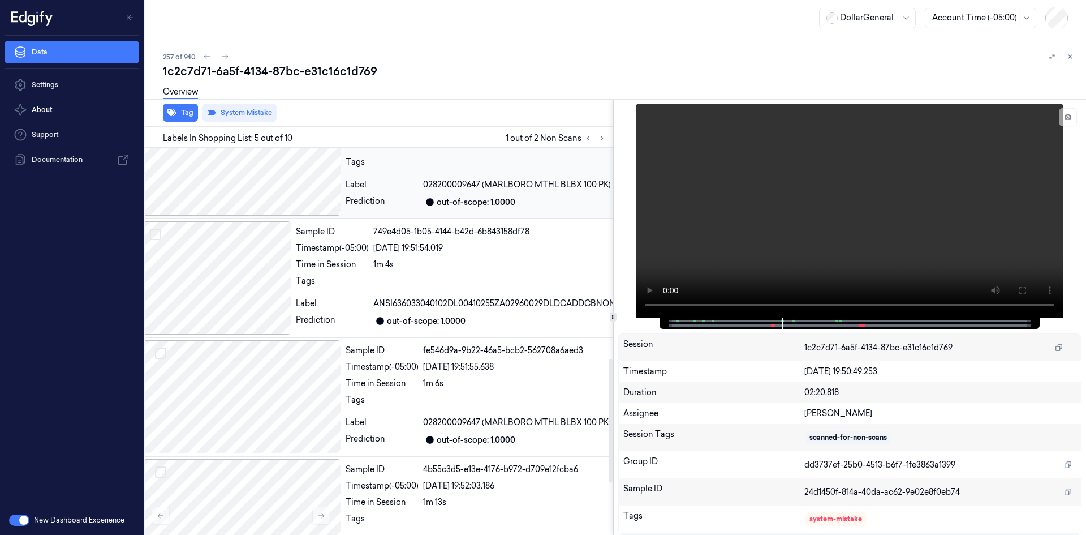
scroll to position [826, 18]
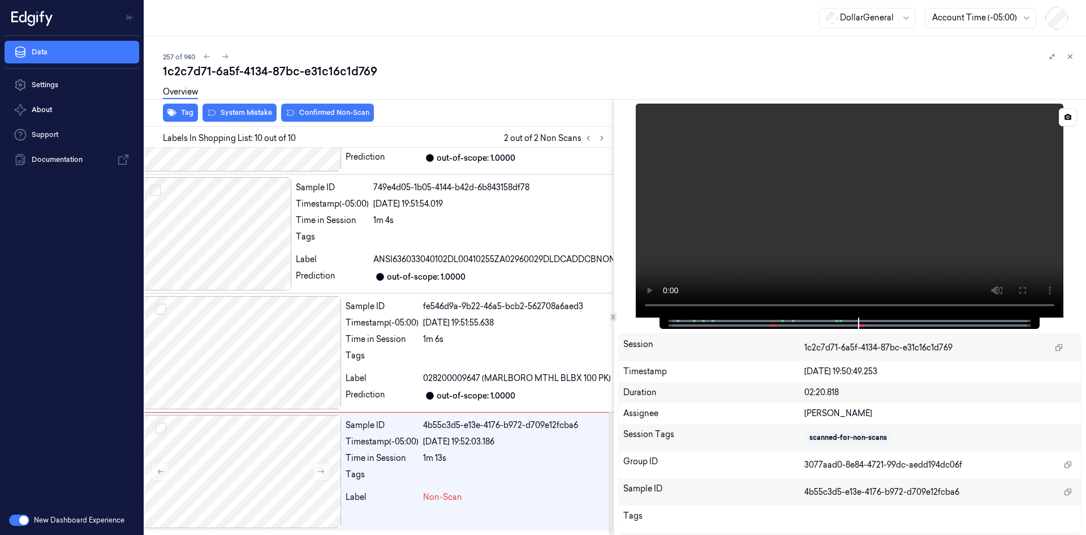
click at [776, 221] on video at bounding box center [850, 211] width 428 height 214
click at [789, 210] on video at bounding box center [850, 211] width 428 height 214
click at [861, 239] on video at bounding box center [850, 211] width 428 height 214
click at [265, 105] on div "Overview" at bounding box center [620, 93] width 914 height 29
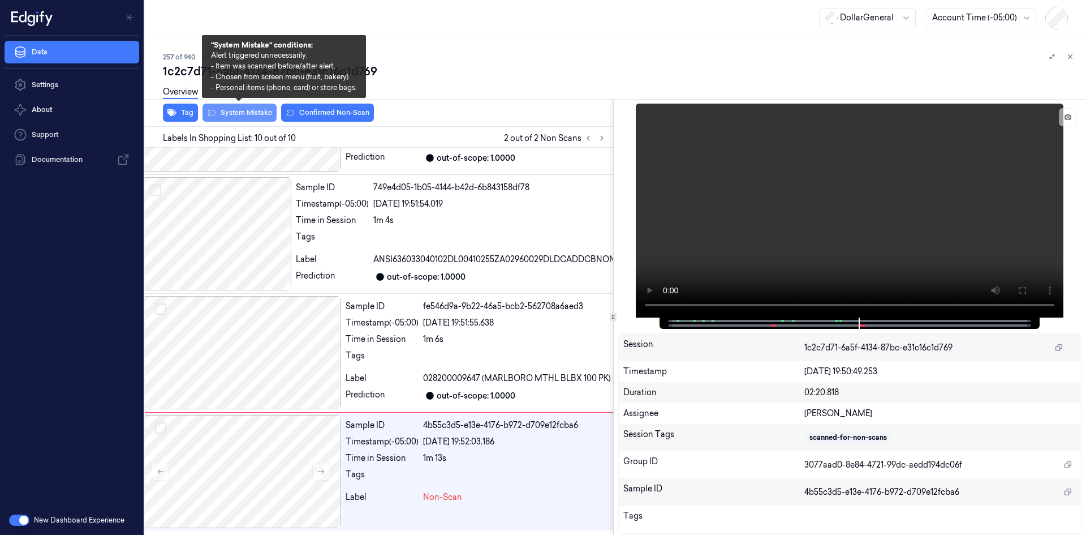
click at [269, 110] on button "System Mistake" at bounding box center [240, 113] width 74 height 18
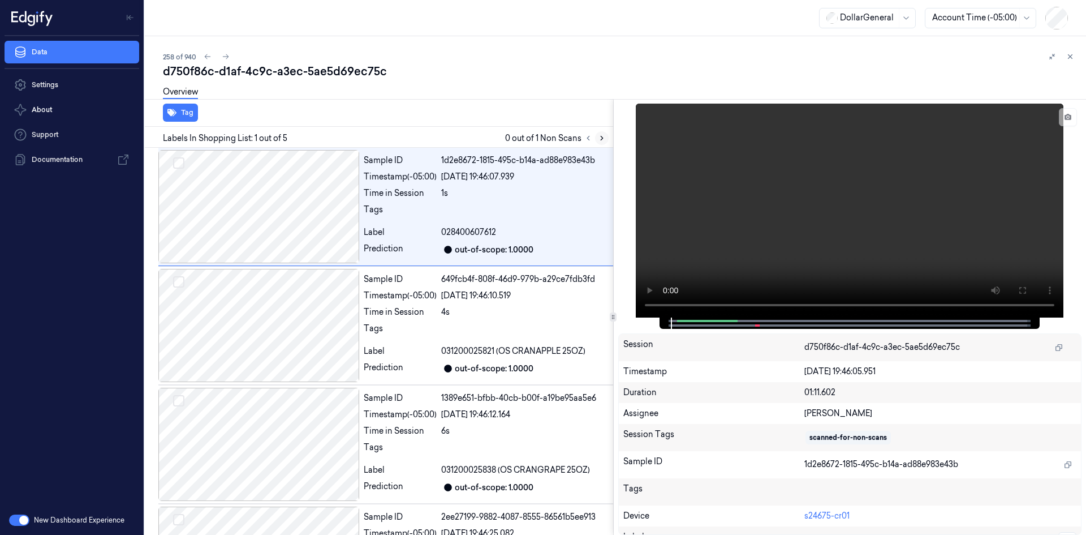
click at [599, 139] on icon at bounding box center [602, 138] width 8 height 8
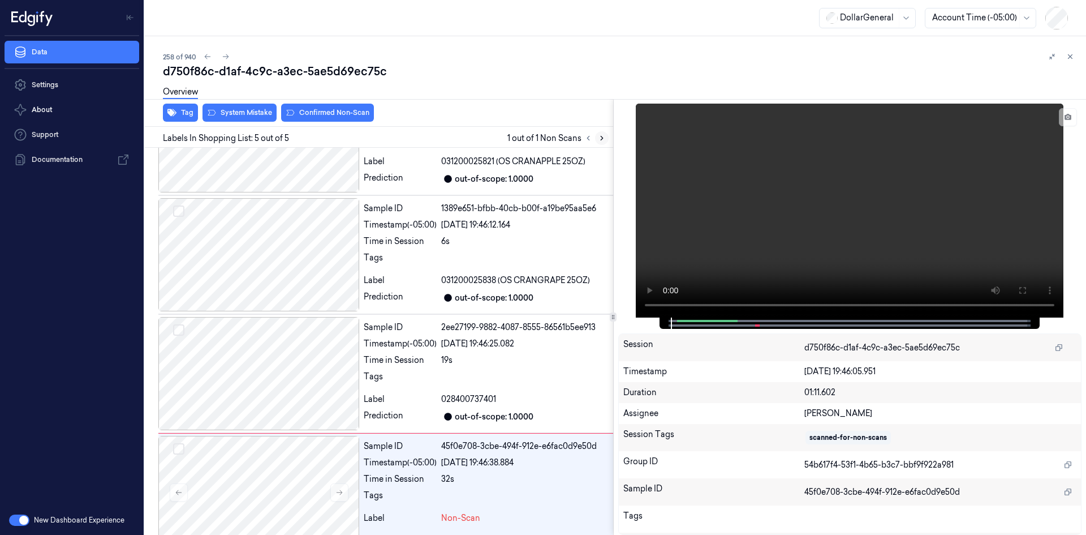
scroll to position [210, 0]
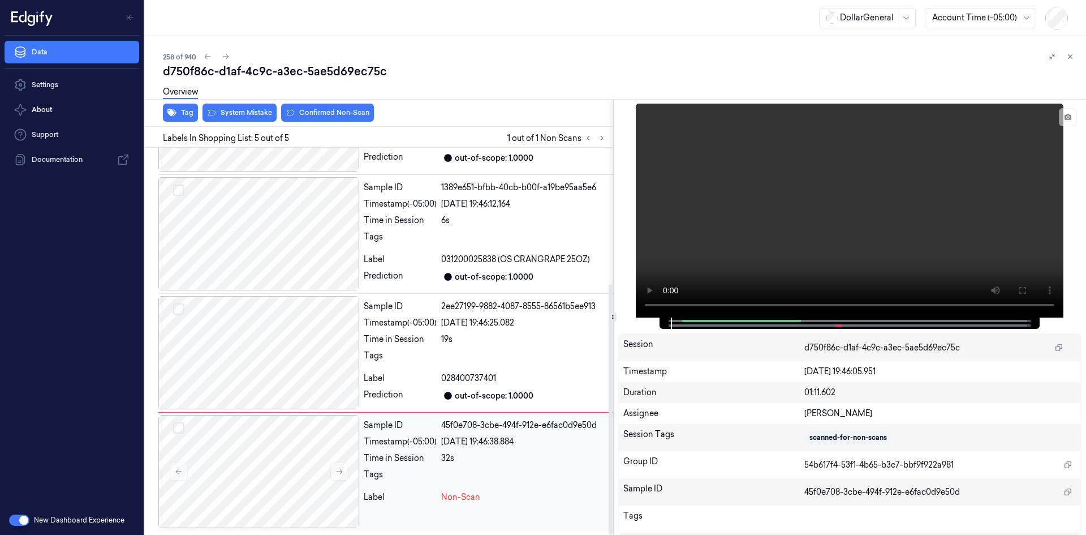
click at [461, 480] on div at bounding box center [524, 477] width 167 height 18
click at [800, 214] on video at bounding box center [850, 211] width 428 height 214
click at [238, 106] on div "Overview" at bounding box center [620, 93] width 914 height 29
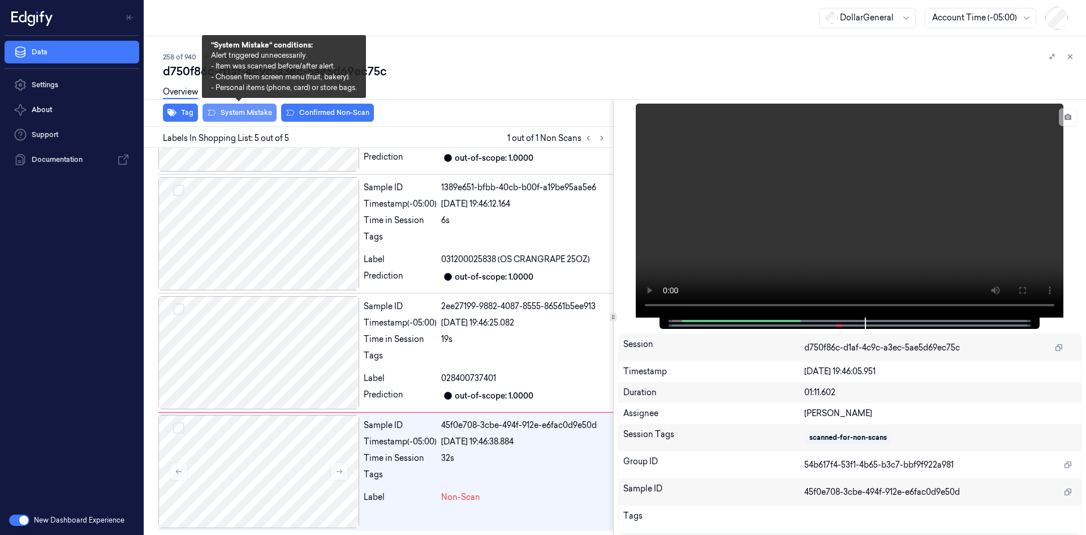
click at [243, 113] on button "System Mistake" at bounding box center [240, 113] width 74 height 18
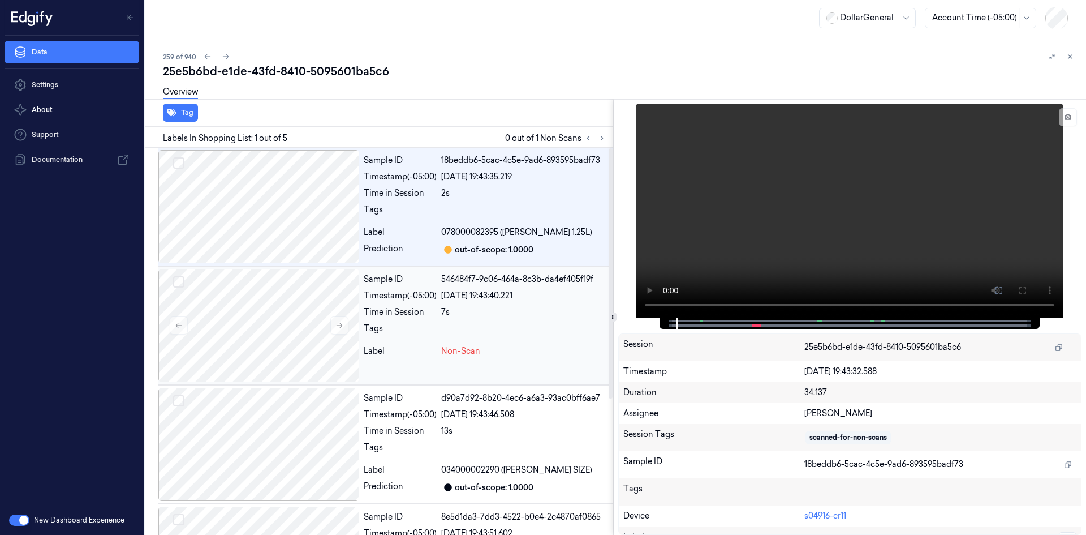
click at [446, 325] on div at bounding box center [524, 332] width 167 height 18
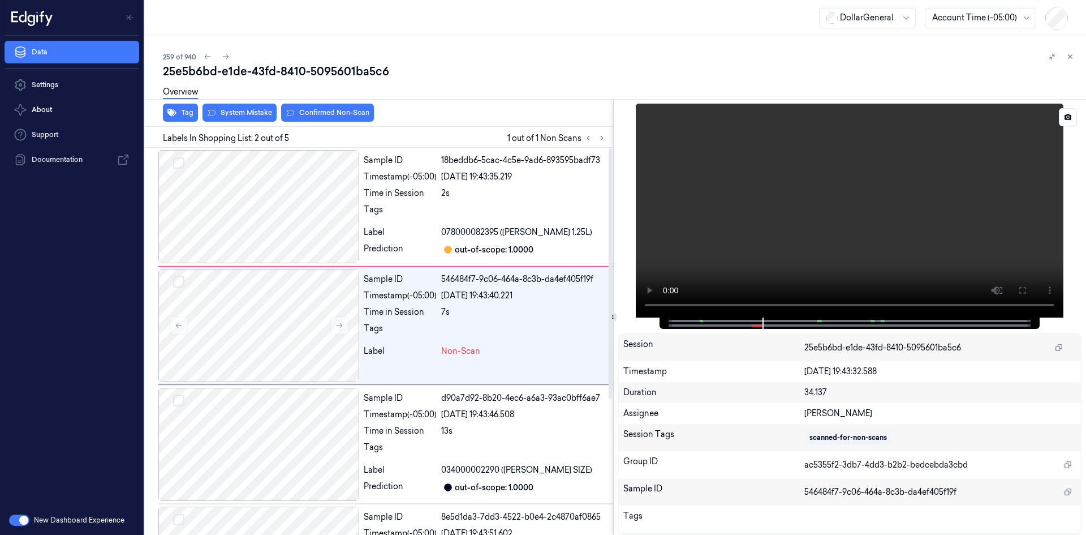
click at [816, 214] on video at bounding box center [850, 211] width 428 height 214
click at [195, 109] on button "Tag" at bounding box center [180, 113] width 35 height 18
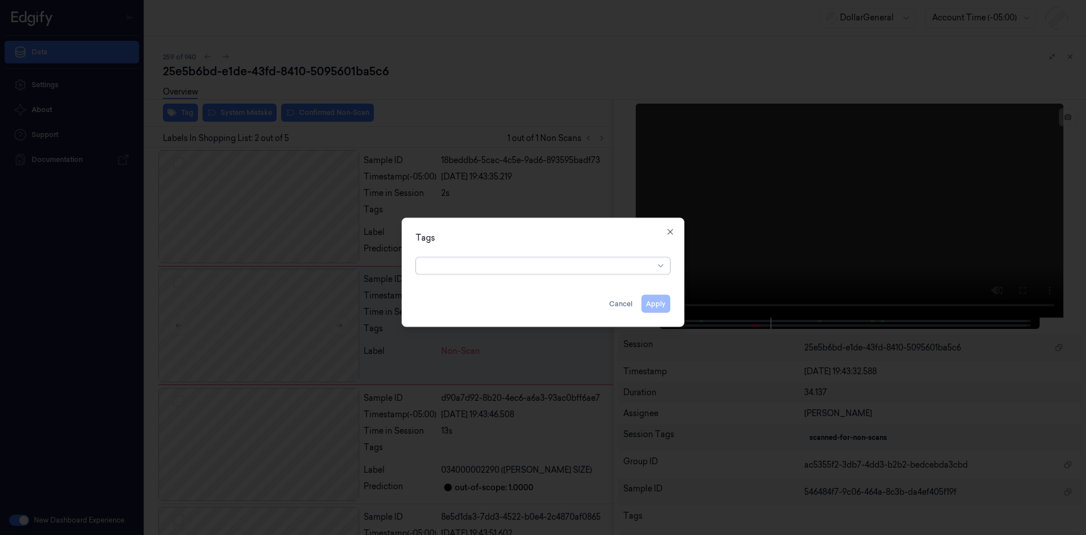
click at [558, 273] on div at bounding box center [543, 265] width 255 height 17
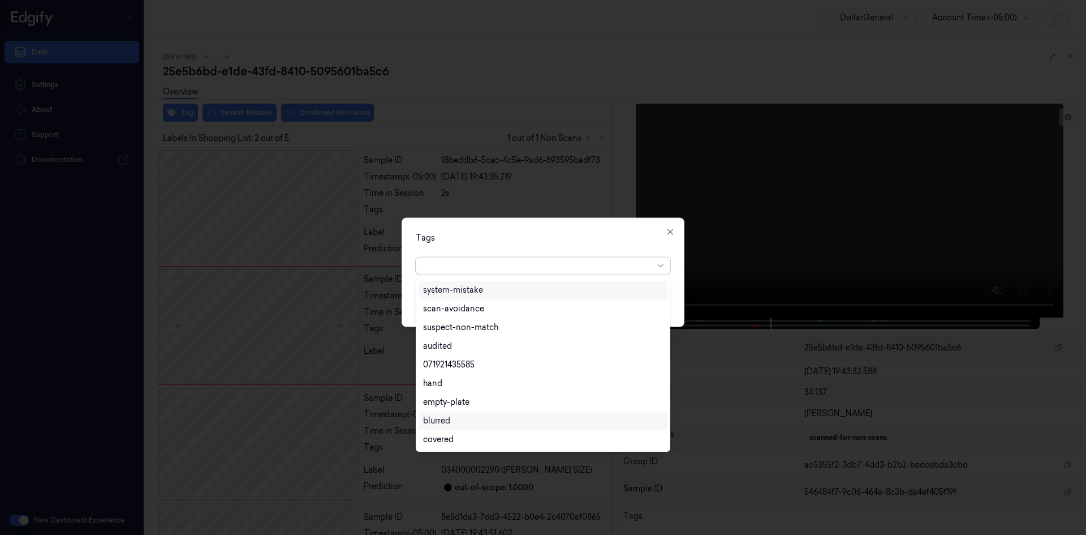
scroll to position [204, 0]
click at [473, 407] on div "flooid bug" at bounding box center [543, 402] width 240 height 12
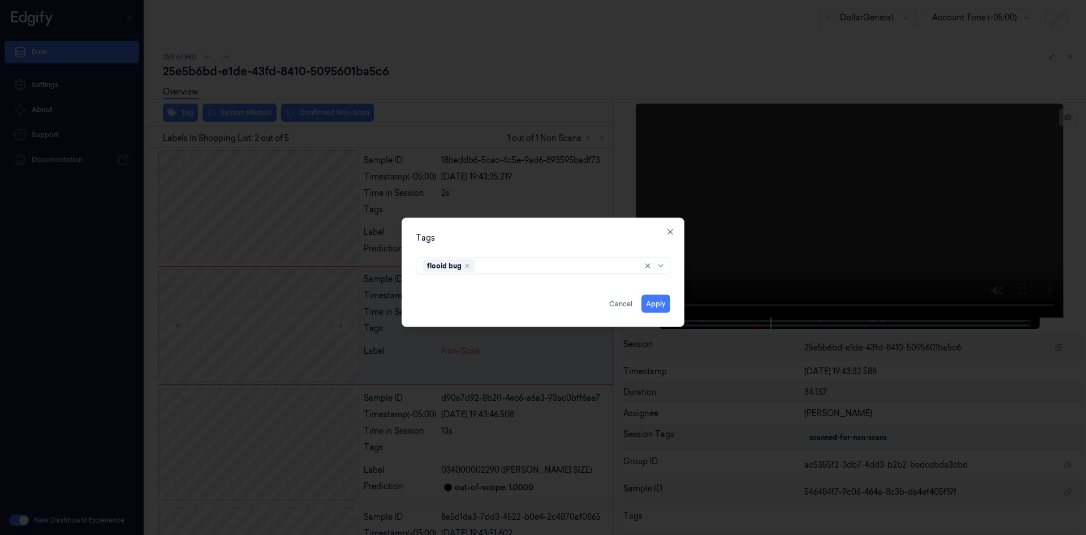
click at [623, 237] on div "Tags" at bounding box center [543, 237] width 255 height 12
click at [653, 306] on button "Apply" at bounding box center [656, 303] width 29 height 18
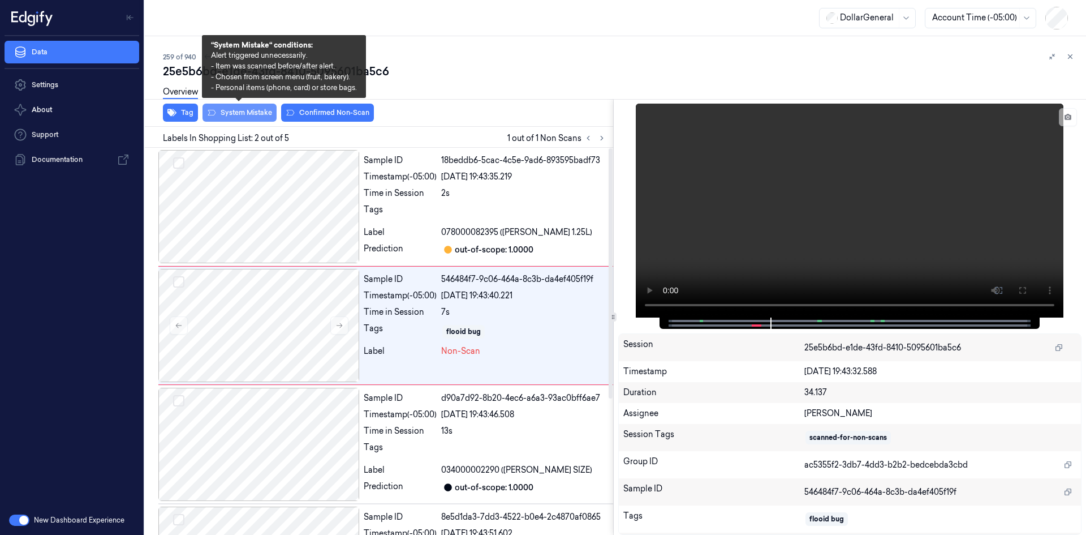
click at [255, 116] on button "System Mistake" at bounding box center [240, 113] width 74 height 18
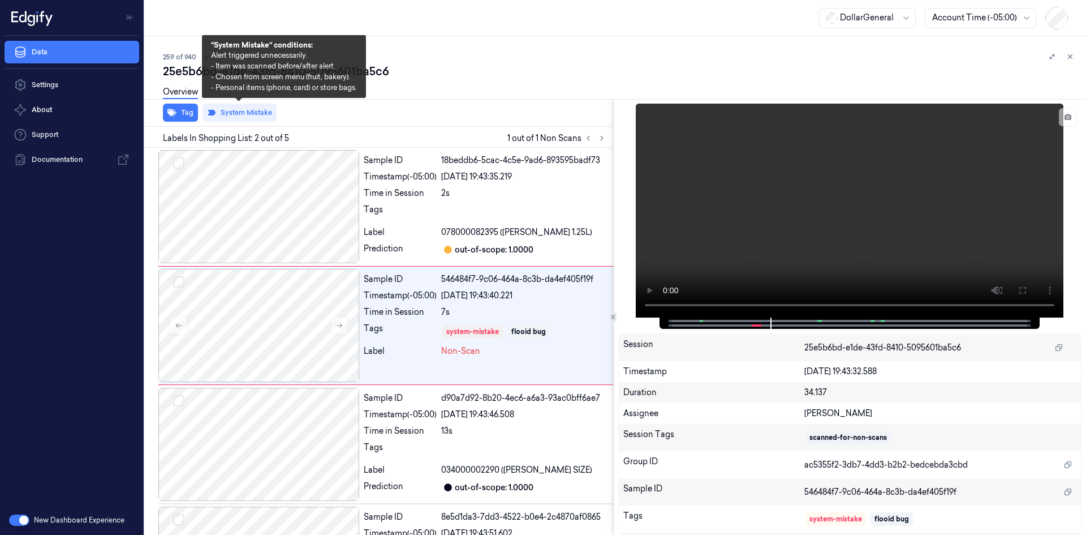
click at [482, 83] on div "Overview" at bounding box center [620, 93] width 914 height 29
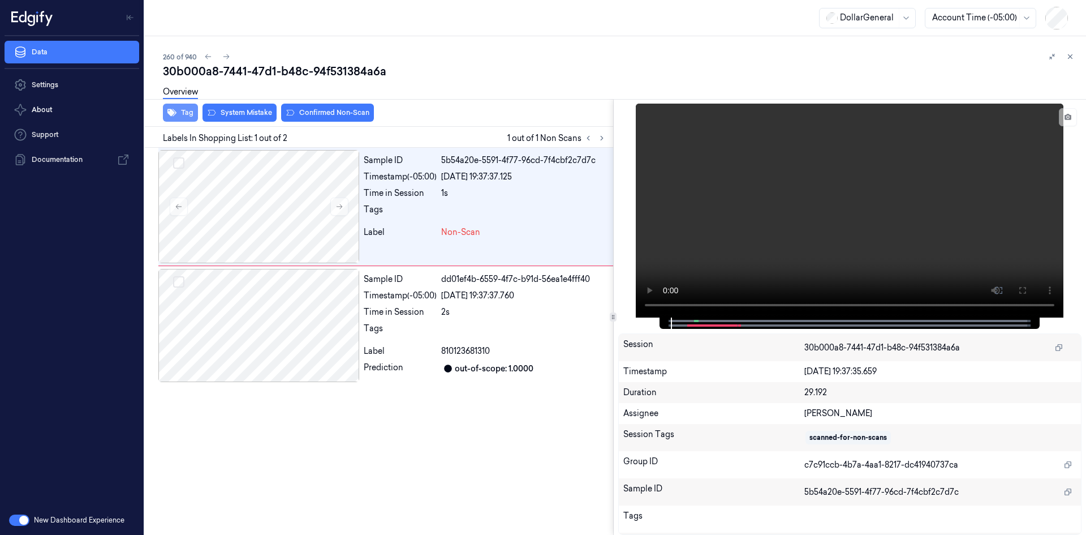
click at [180, 112] on button "Tag" at bounding box center [180, 113] width 35 height 18
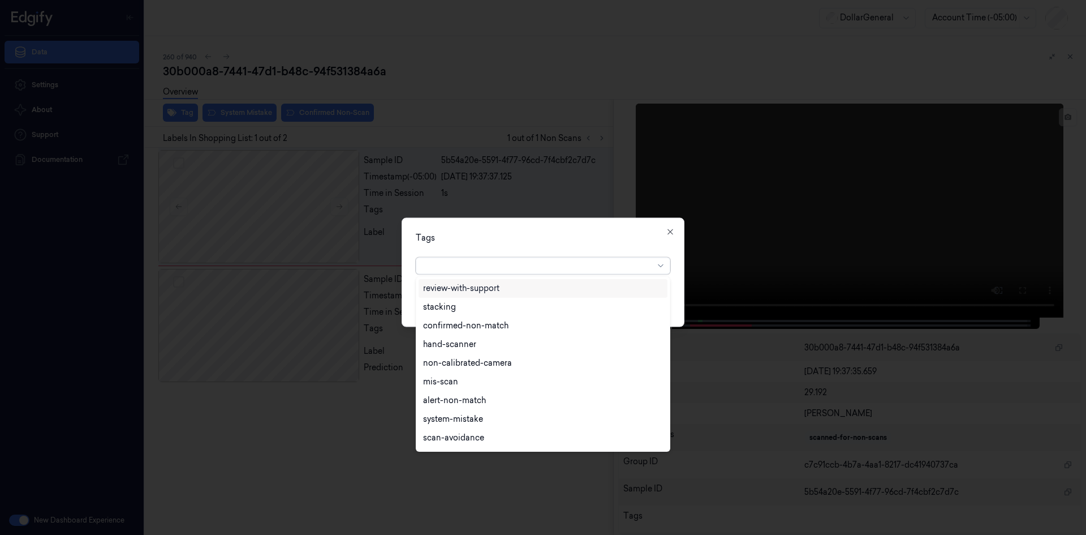
click at [531, 265] on div at bounding box center [538, 266] width 231 height 12
click at [522, 352] on div "flooid bug" at bounding box center [543, 346] width 249 height 19
click at [634, 245] on div "Tags option flooid bug , selected. 22 results available. Use Up and Down to cho…" at bounding box center [543, 271] width 283 height 109
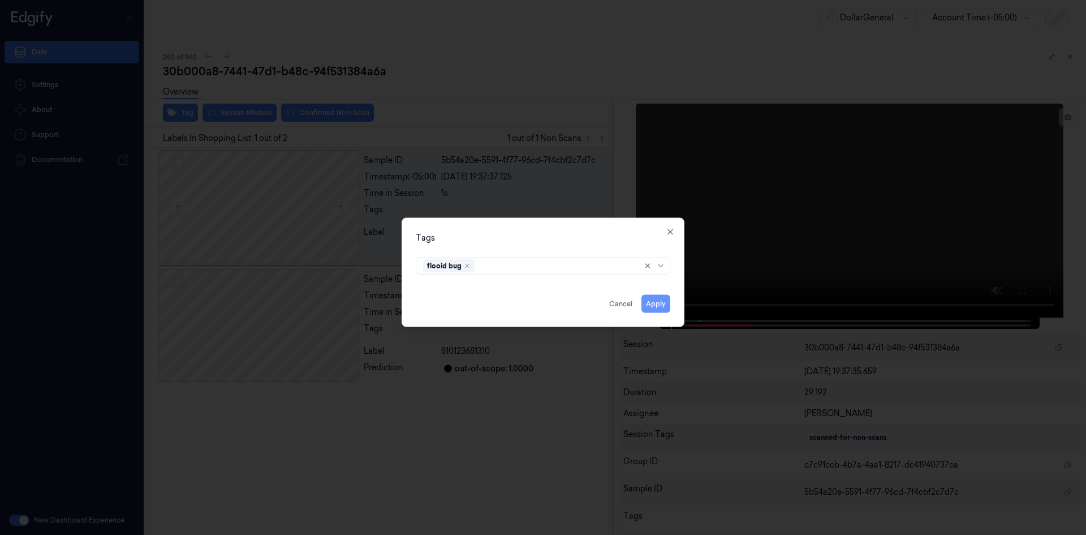
click at [655, 309] on button "Apply" at bounding box center [656, 303] width 29 height 18
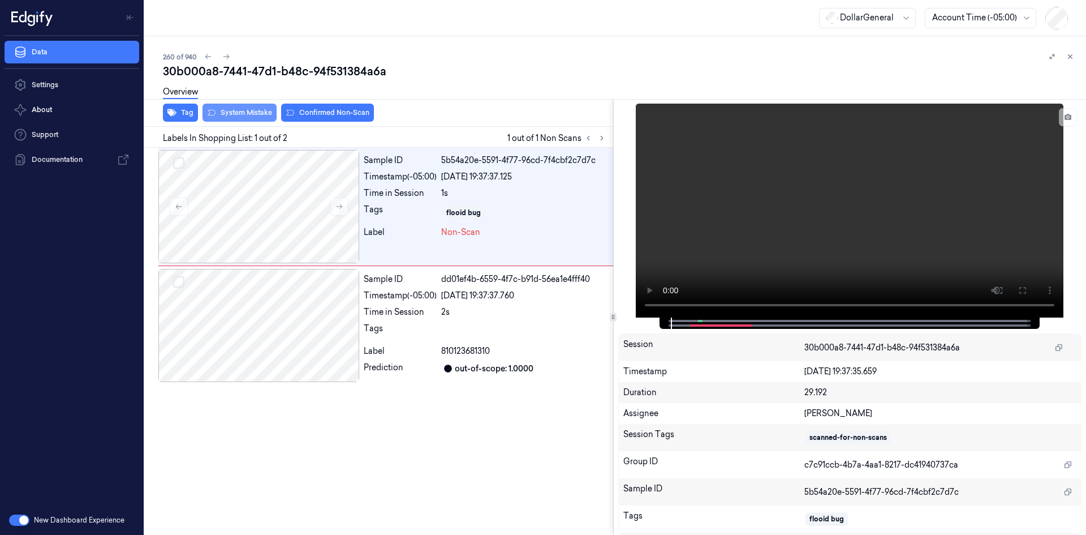
click at [255, 113] on button "System Mistake" at bounding box center [240, 113] width 74 height 18
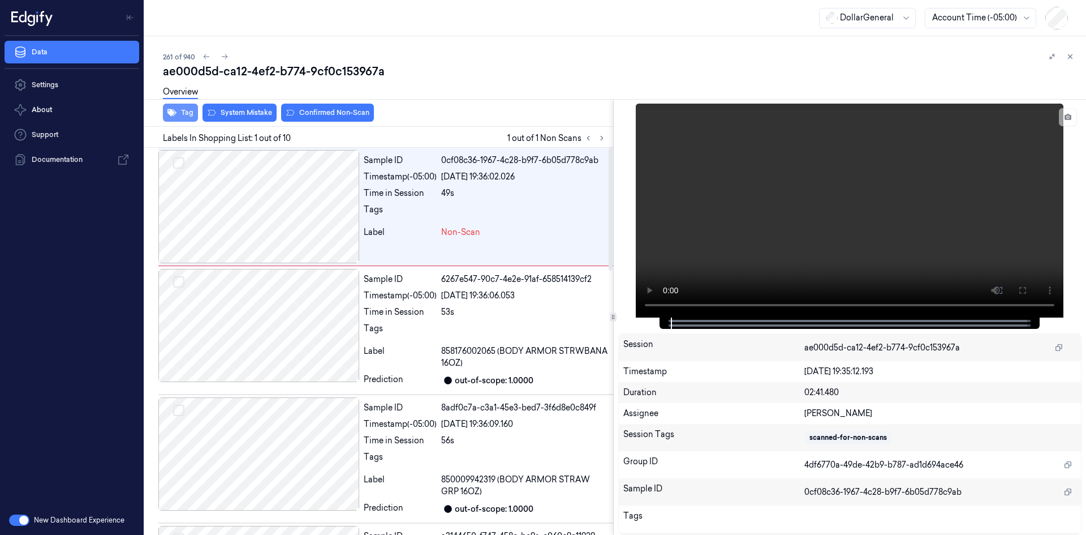
click at [190, 114] on button "Tag" at bounding box center [180, 113] width 35 height 18
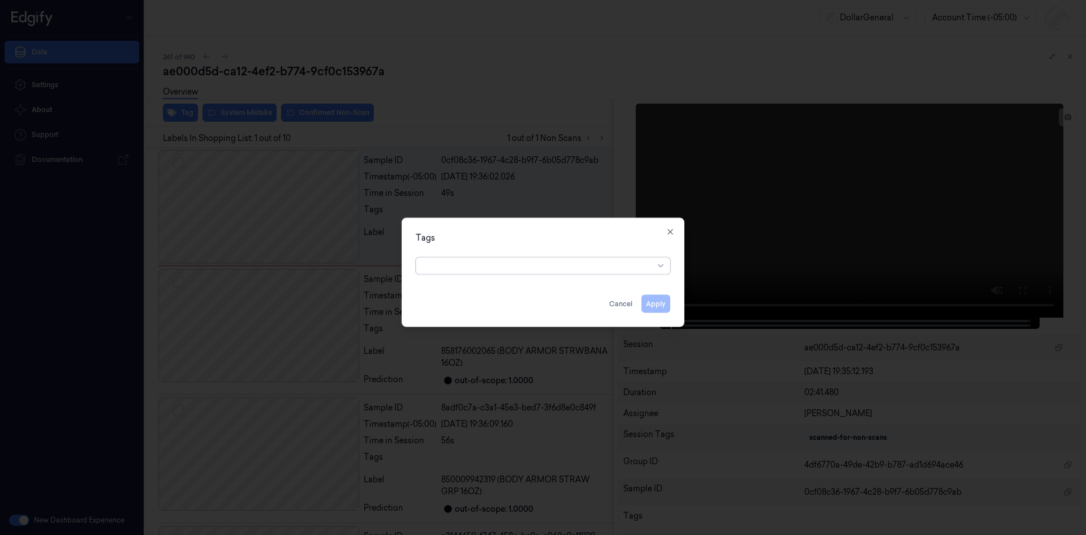
click at [527, 265] on div at bounding box center [538, 266] width 231 height 12
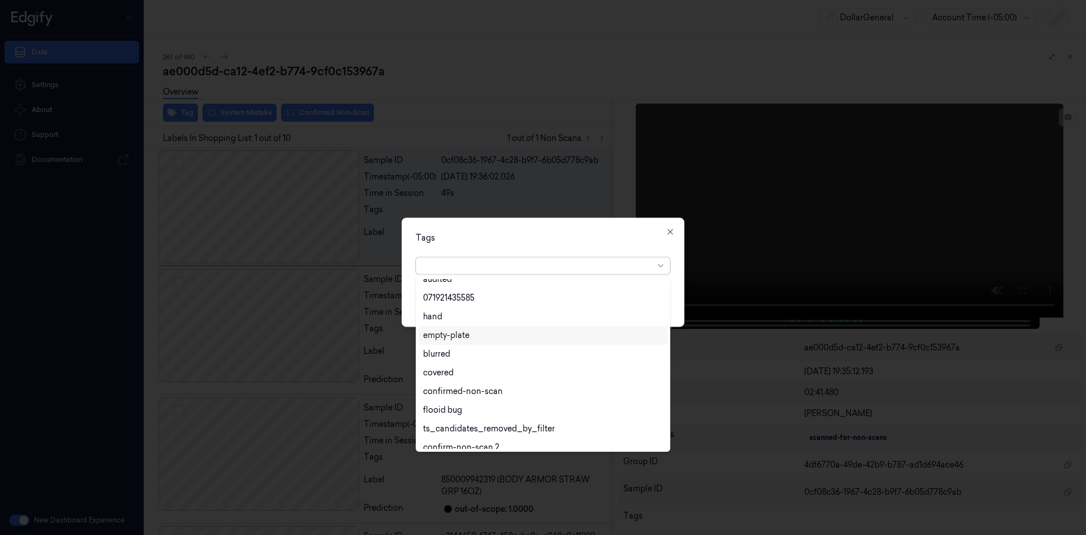
scroll to position [260, 0]
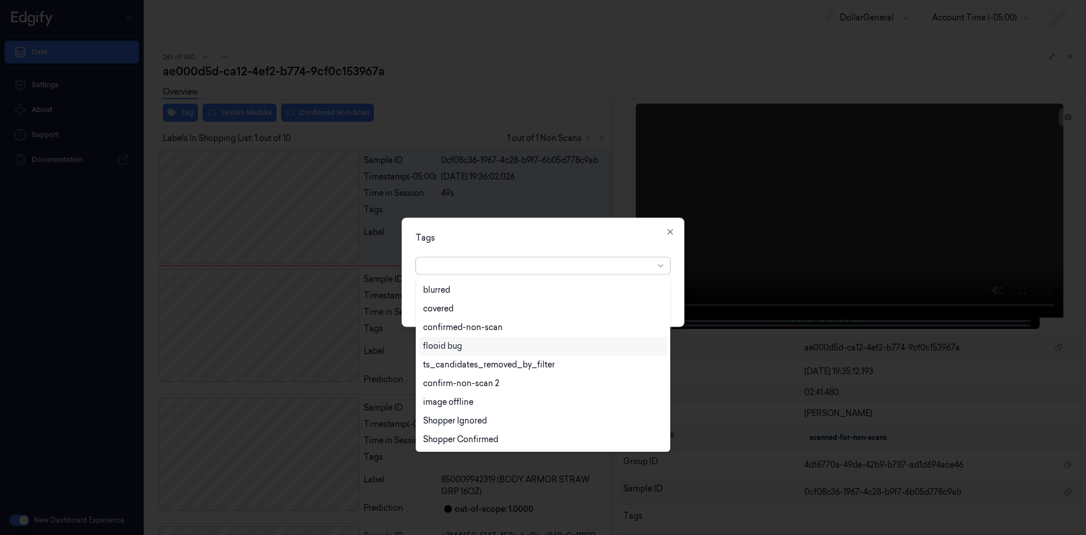
click at [485, 347] on div "flooid bug" at bounding box center [543, 346] width 240 height 12
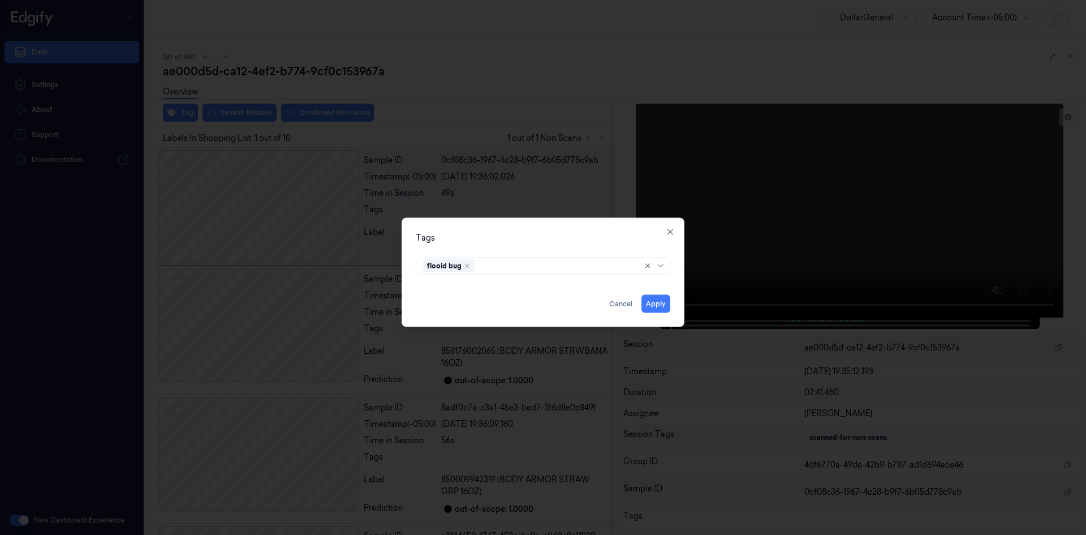
click at [607, 241] on div "Tags" at bounding box center [543, 237] width 255 height 12
click at [665, 298] on button "Apply" at bounding box center [656, 303] width 29 height 18
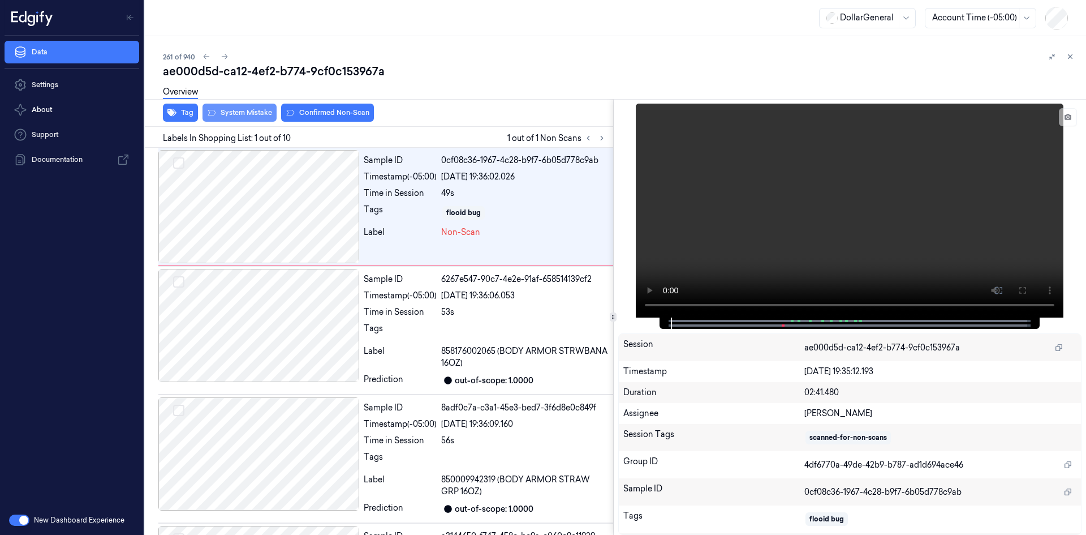
click at [248, 112] on button "System Mistake" at bounding box center [240, 113] width 74 height 18
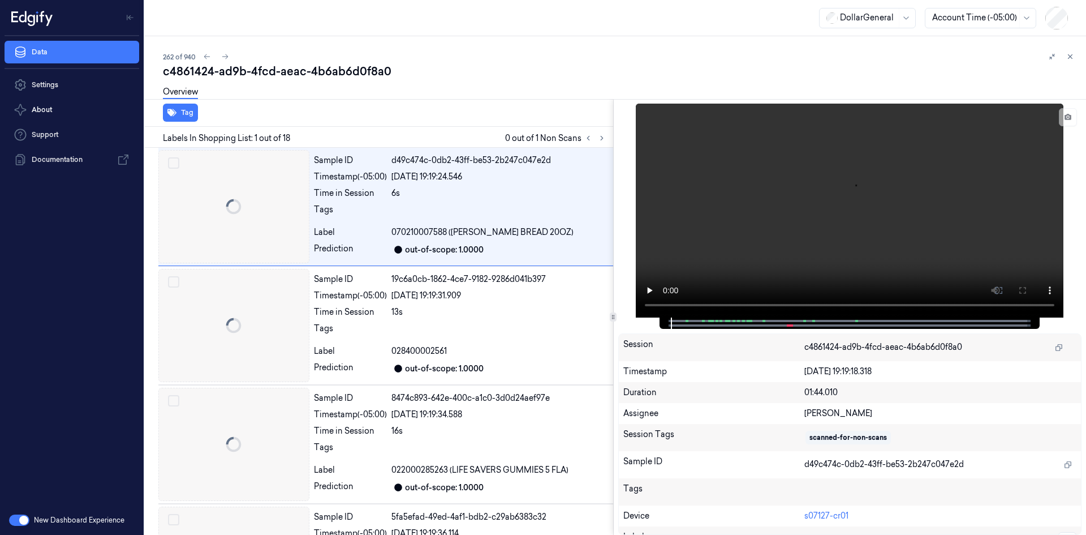
scroll to position [0, 18]
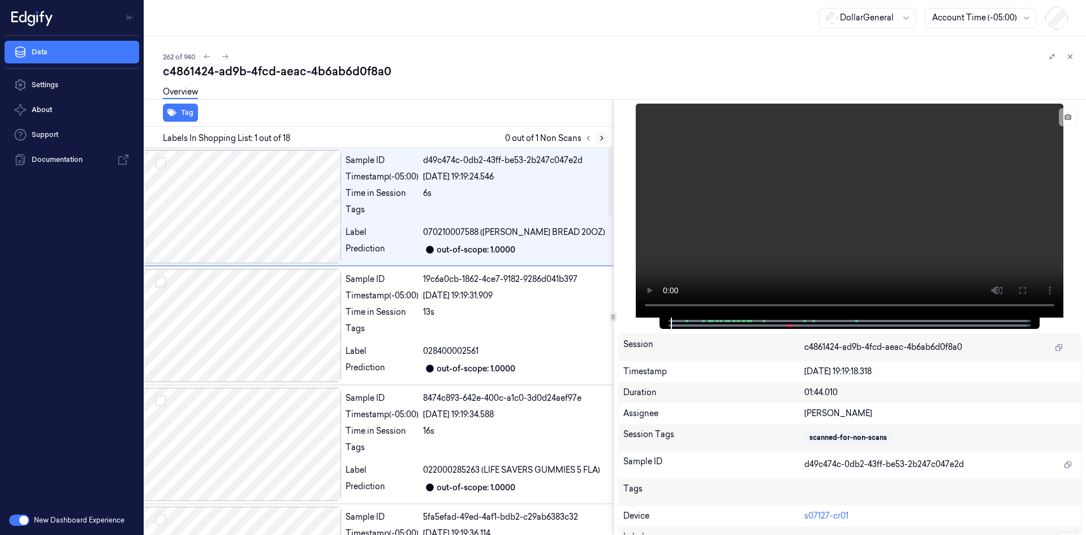
click at [608, 140] on button at bounding box center [602, 138] width 14 height 14
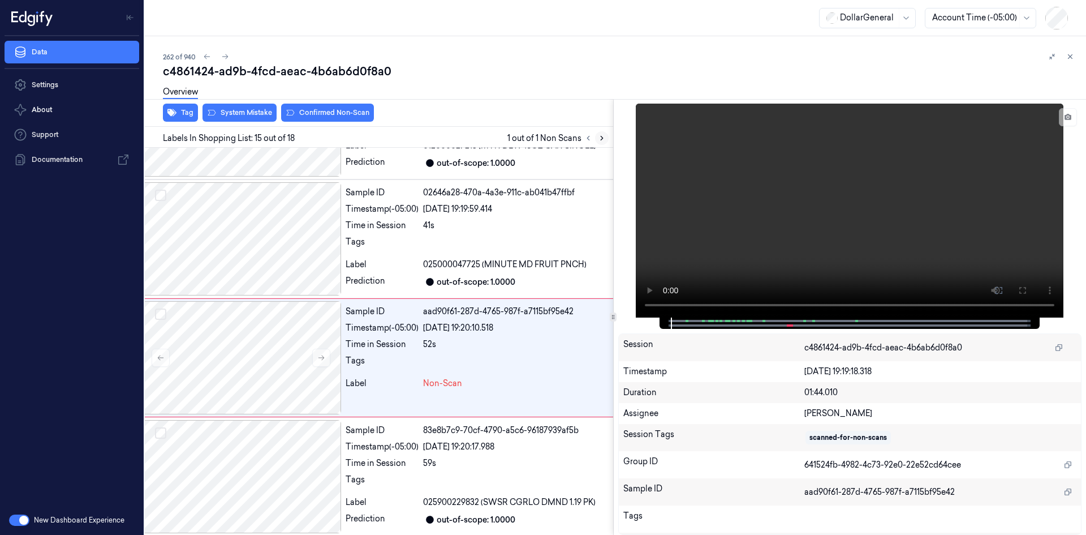
scroll to position [1529, 18]
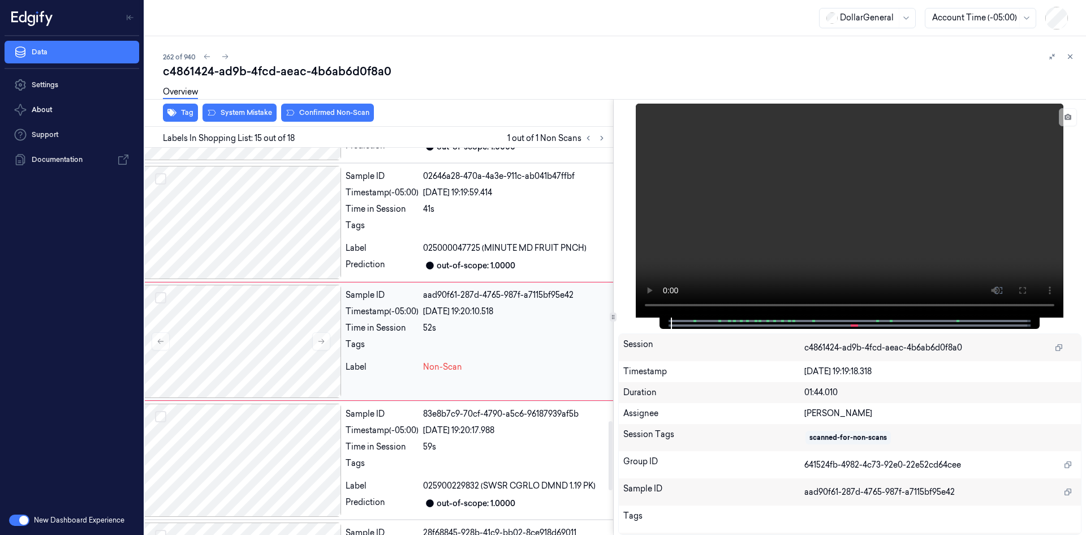
click at [511, 334] on div "Sample ID aad90f61-287d-4765-987f-a7115bf95e42 Timestamp (-05:00) 22/08/2025 19…" at bounding box center [1077, 341] width 1473 height 113
click at [732, 204] on video at bounding box center [850, 211] width 428 height 214
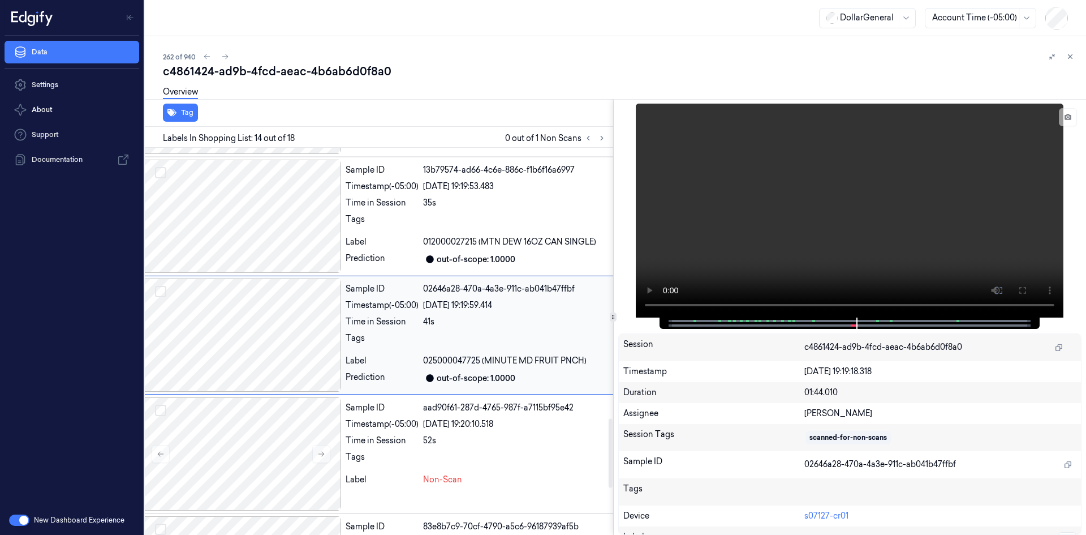
scroll to position [1410, 18]
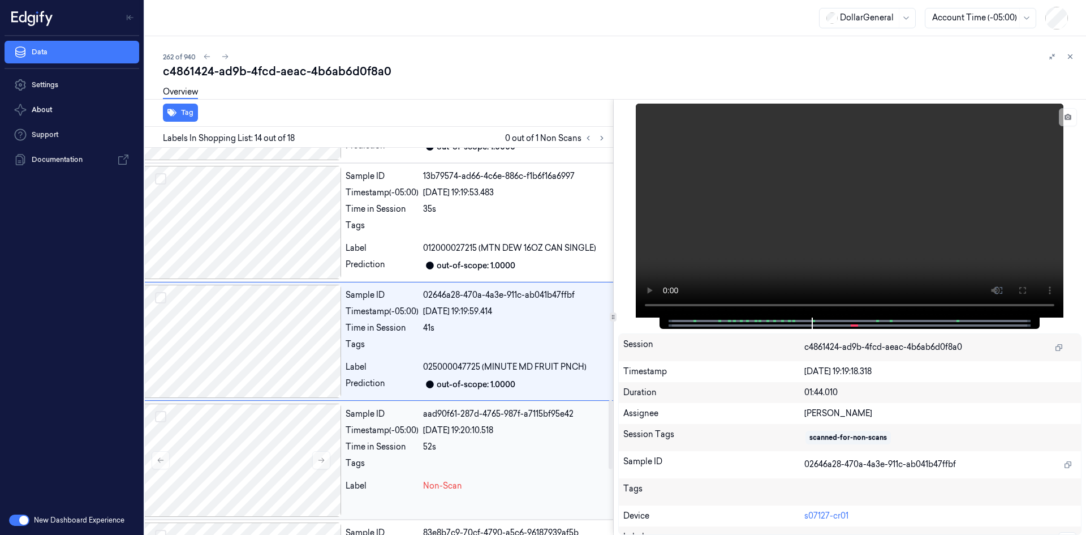
click at [385, 461] on div "Tags" at bounding box center [382, 466] width 73 height 18
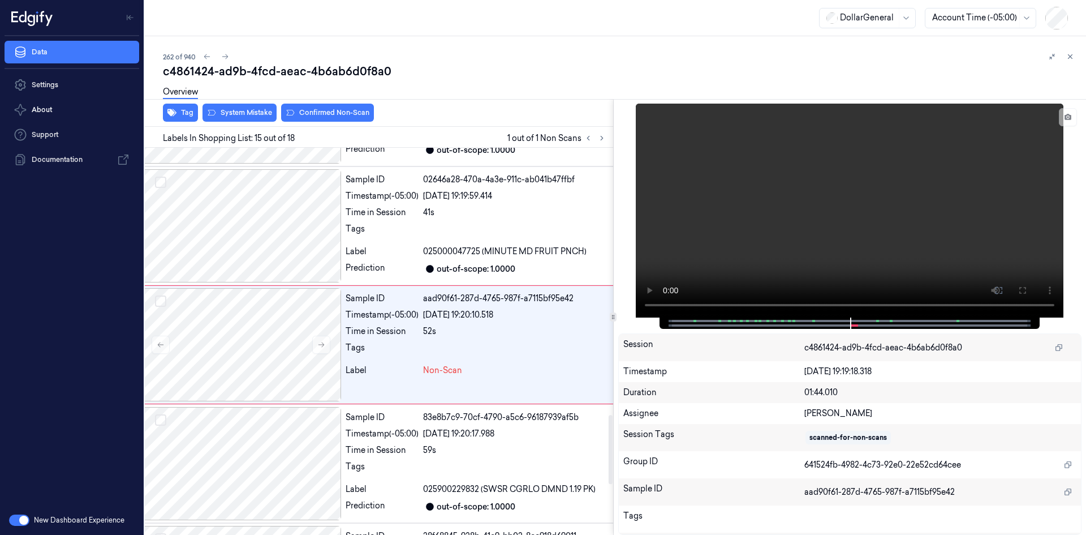
scroll to position [1529, 18]
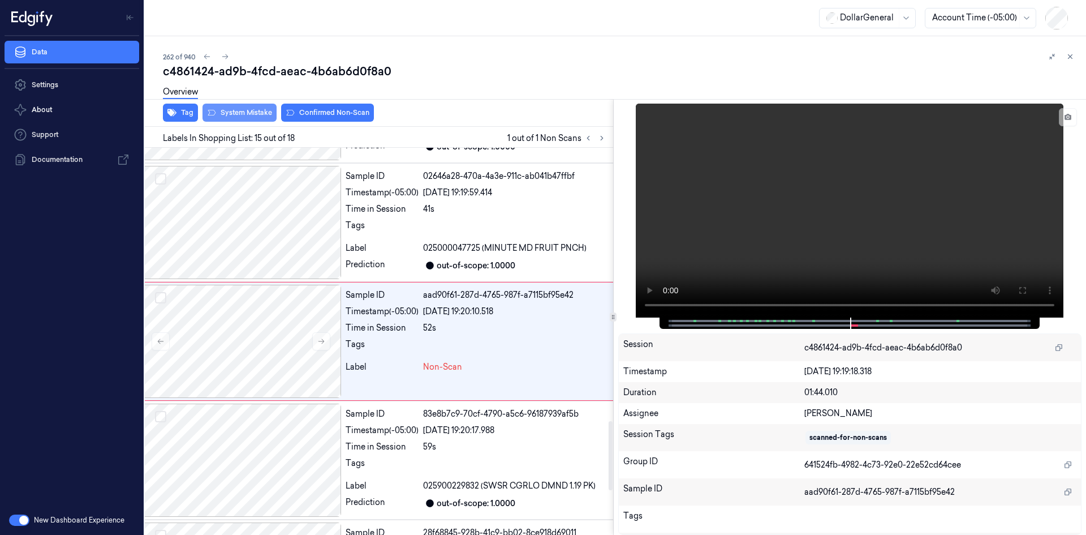
click at [244, 119] on button "System Mistake" at bounding box center [240, 113] width 74 height 18
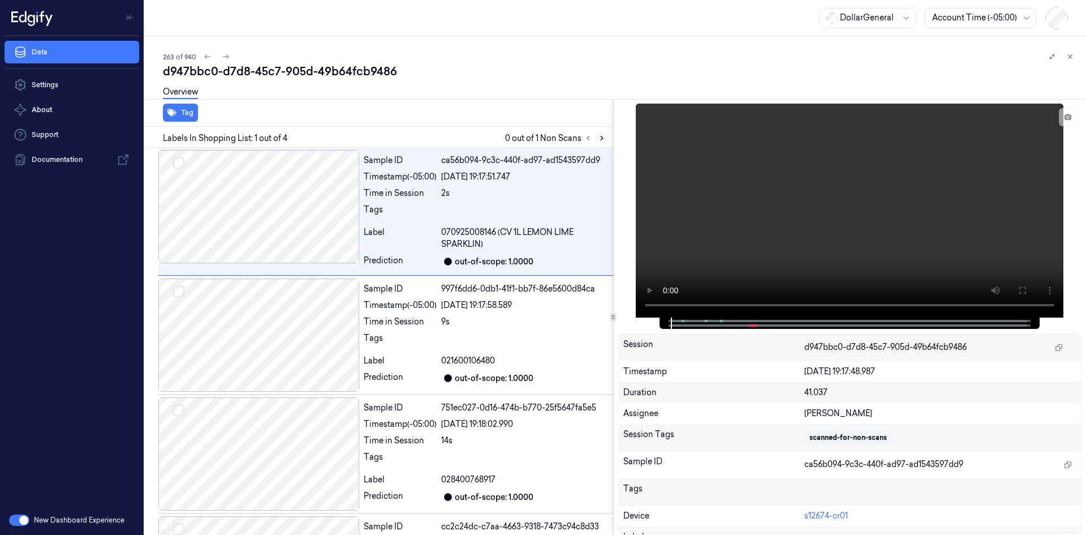
click at [601, 140] on icon at bounding box center [602, 138] width 2 height 4
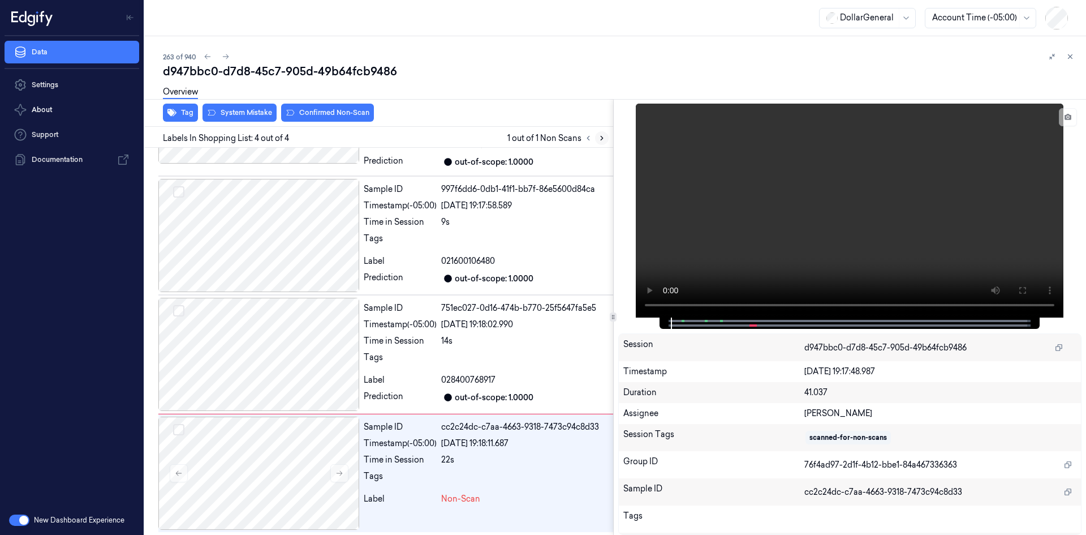
scroll to position [101, 0]
click at [746, 208] on video at bounding box center [850, 211] width 428 height 214
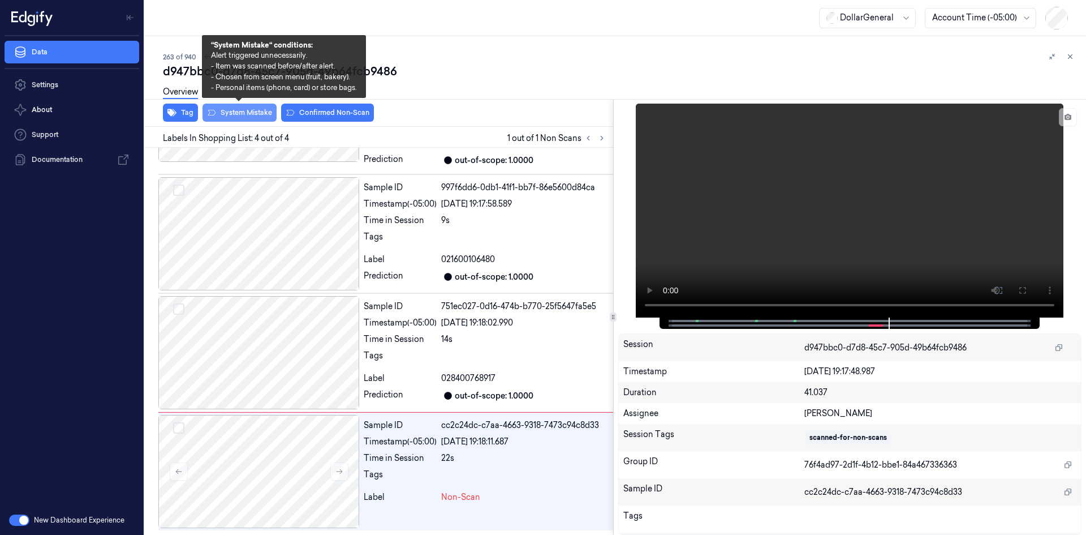
click at [264, 117] on button "System Mistake" at bounding box center [240, 113] width 74 height 18
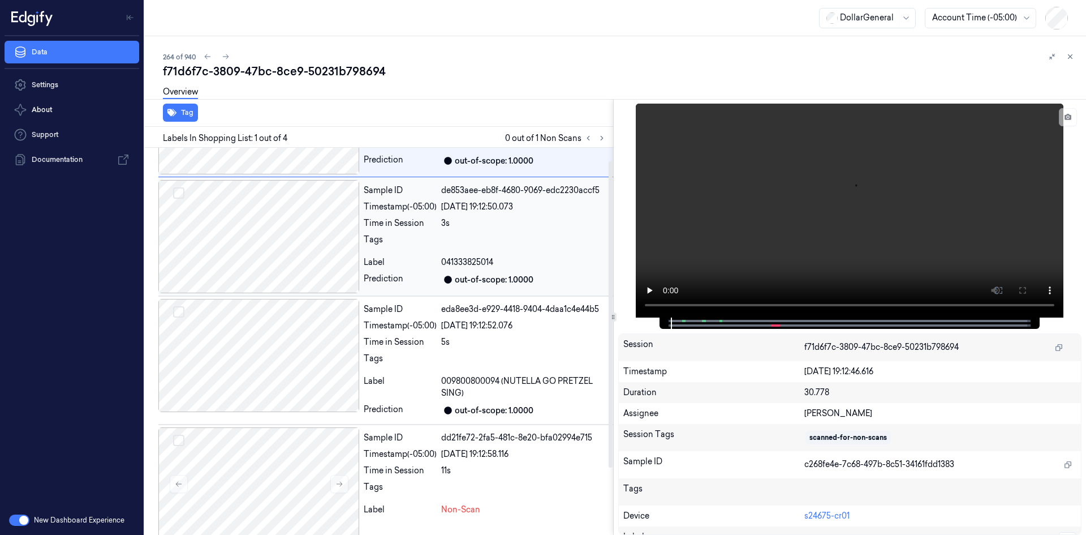
scroll to position [101, 0]
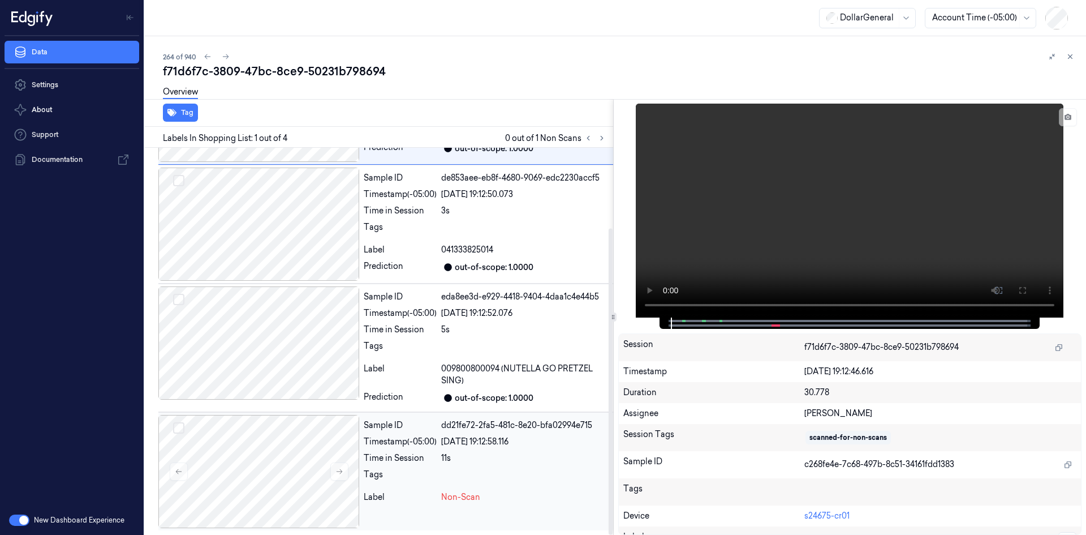
click at [504, 483] on div at bounding box center [524, 477] width 167 height 18
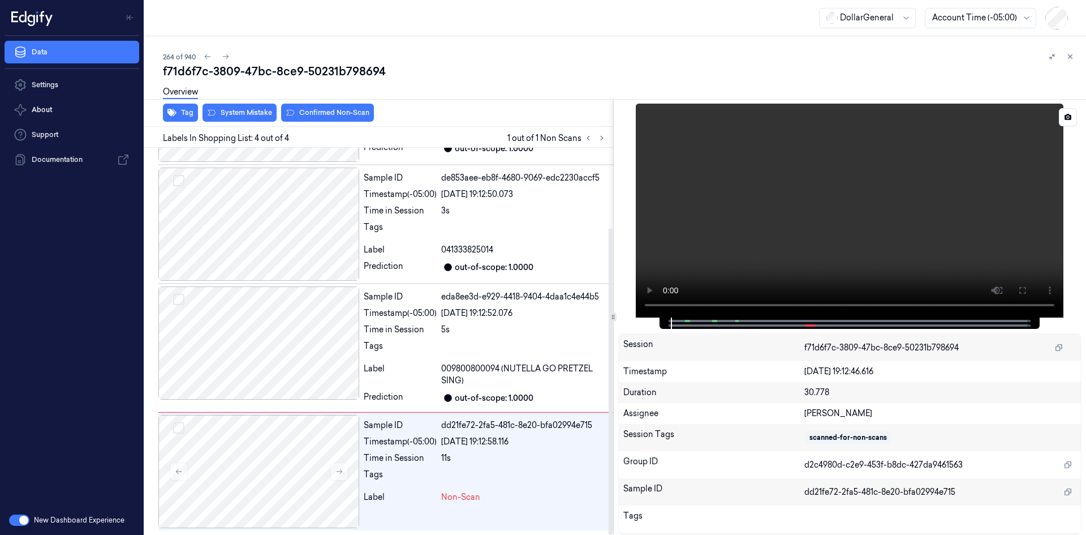
click at [761, 208] on video at bounding box center [850, 211] width 428 height 214
click at [767, 196] on video at bounding box center [850, 211] width 428 height 214
click at [442, 337] on div "Sample ID eda8ee3d-e929-4418-9404-4daa1c4e44b5 Timestamp (-05:00) 22/08/2025 19…" at bounding box center [486, 347] width 254 height 123
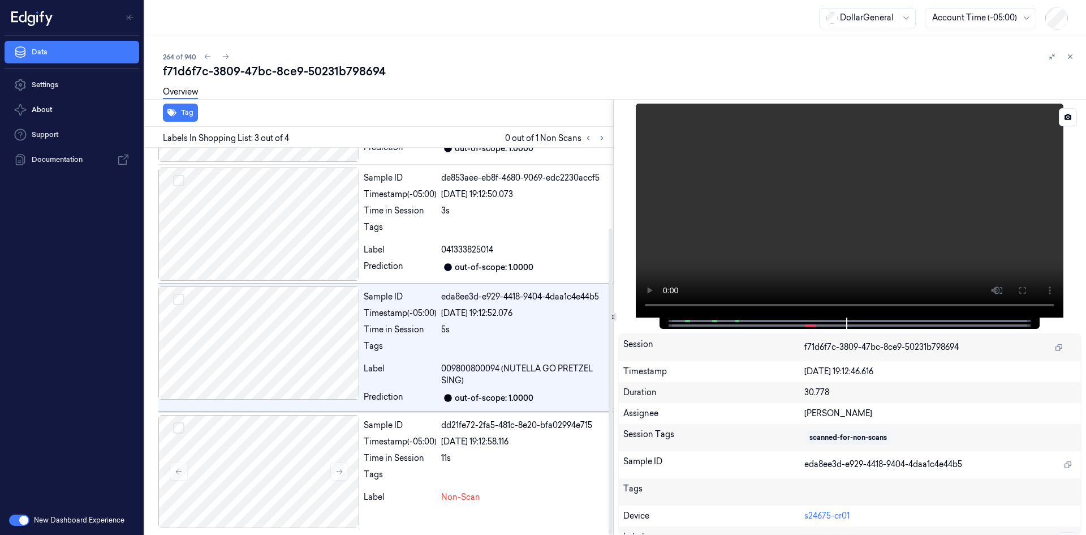
click at [753, 238] on video at bounding box center [850, 211] width 428 height 214
click at [802, 207] on video at bounding box center [850, 211] width 428 height 214
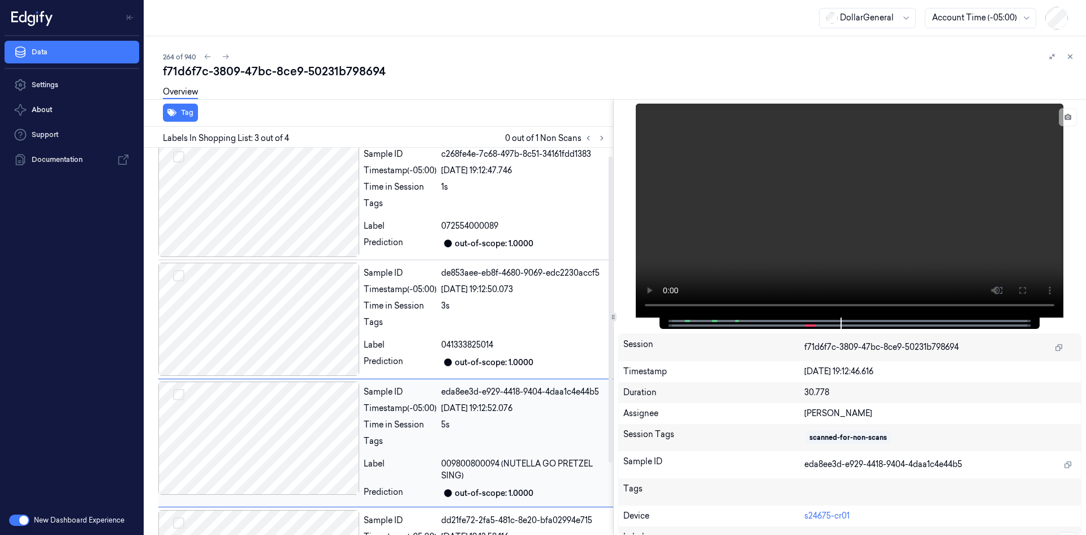
scroll to position [0, 0]
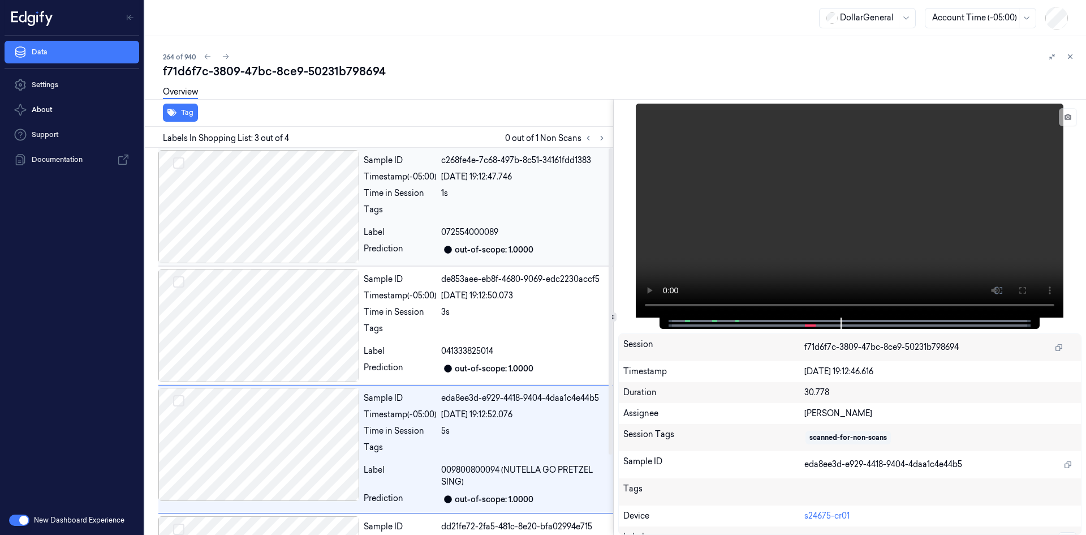
click at [397, 178] on div "Timestamp (-05:00)" at bounding box center [400, 177] width 73 height 12
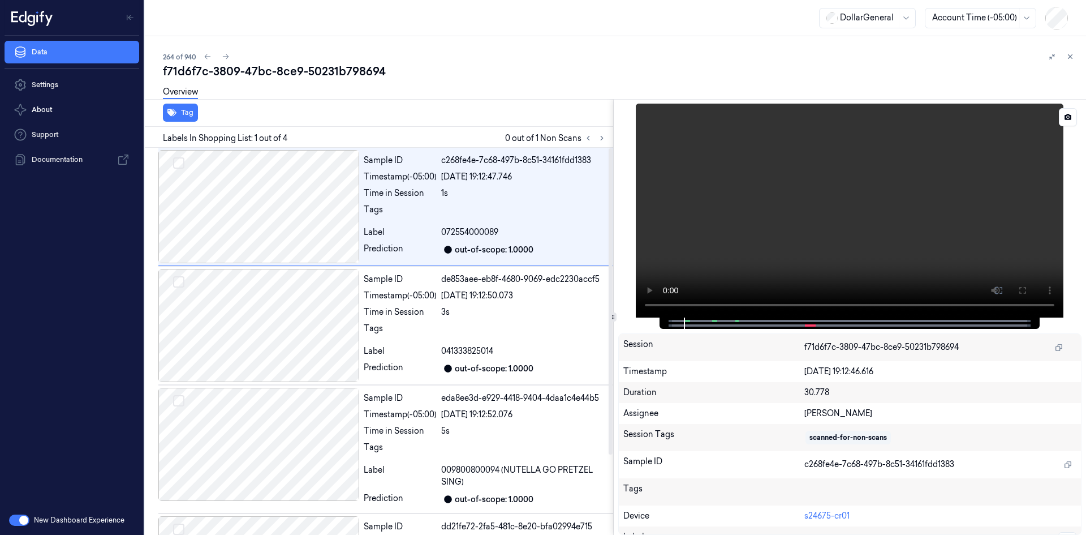
click at [758, 186] on video at bounding box center [850, 211] width 428 height 214
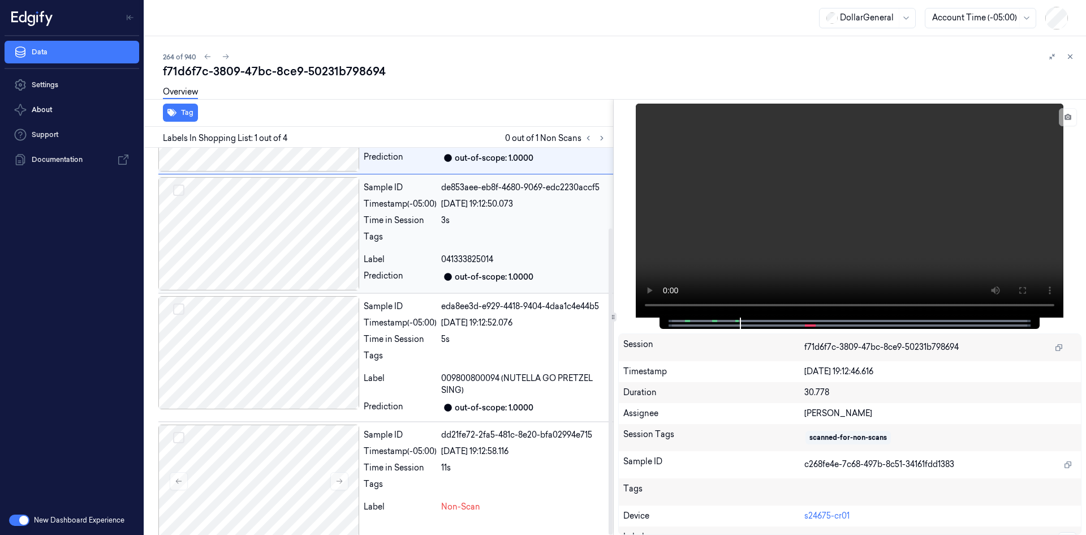
scroll to position [101, 0]
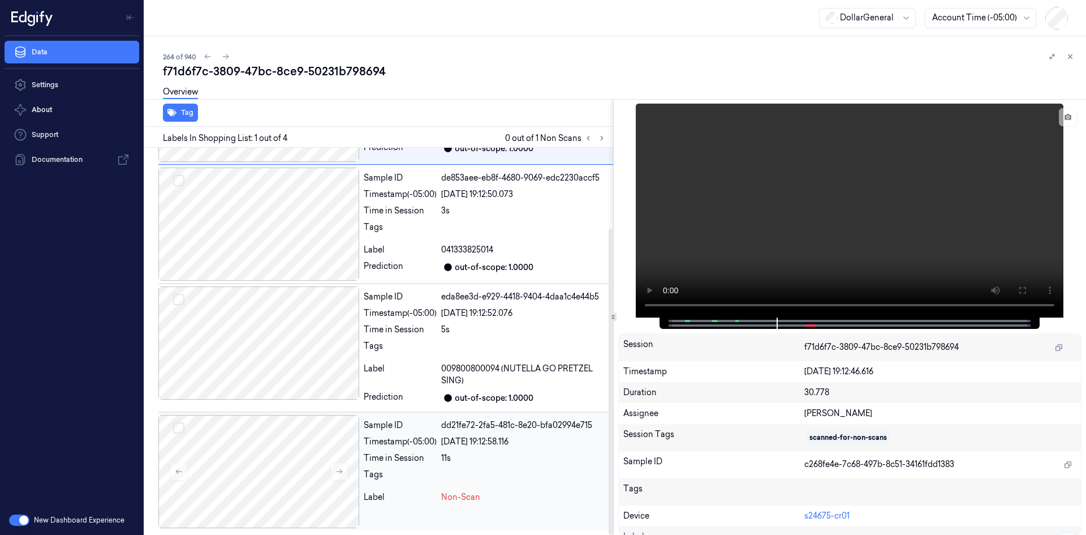
click at [491, 449] on div "Sample ID dd21fe72-2fa5-481c-8e20-bfa02994e715 Timestamp (-05:00) 22/08/2025 19…" at bounding box center [486, 471] width 254 height 113
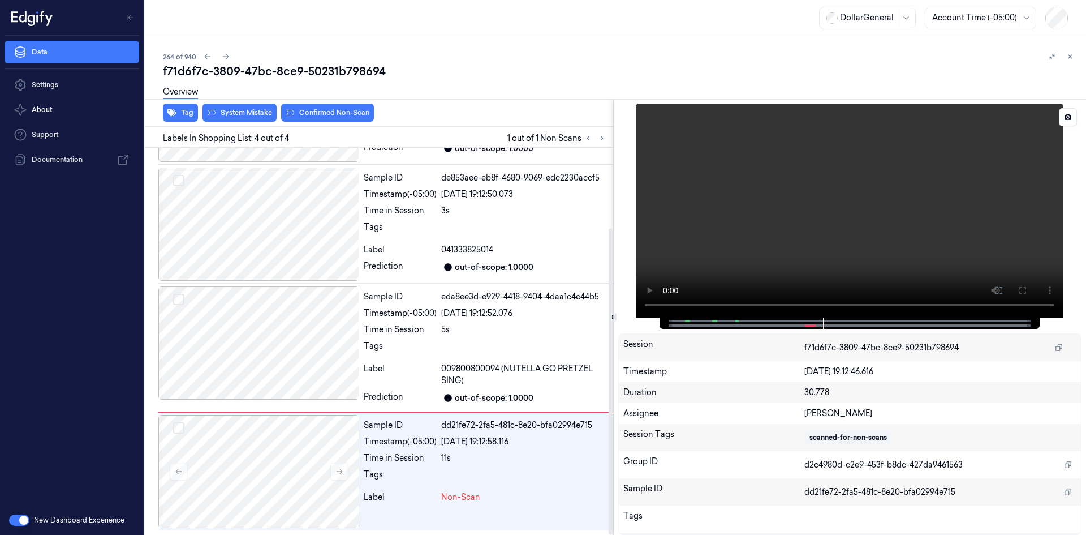
click at [710, 240] on video at bounding box center [850, 211] width 428 height 214
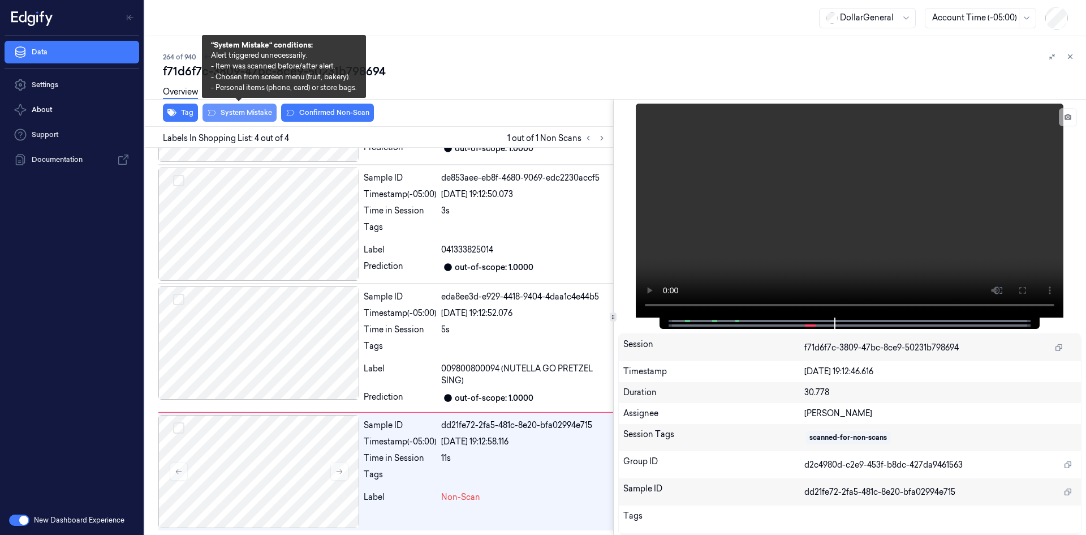
click at [272, 114] on button "System Mistake" at bounding box center [240, 113] width 74 height 18
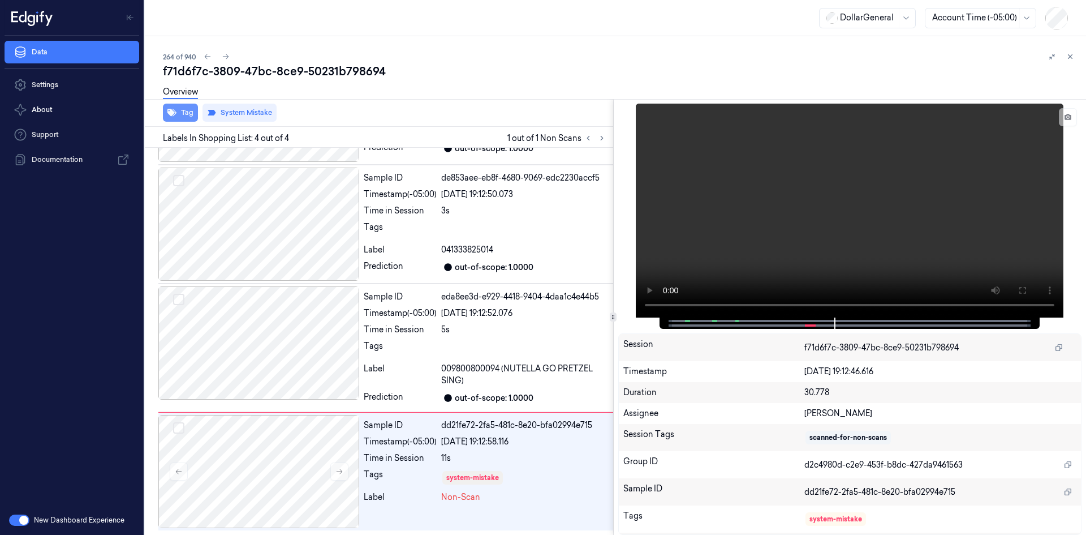
click at [194, 117] on button "Tag" at bounding box center [180, 113] width 35 height 18
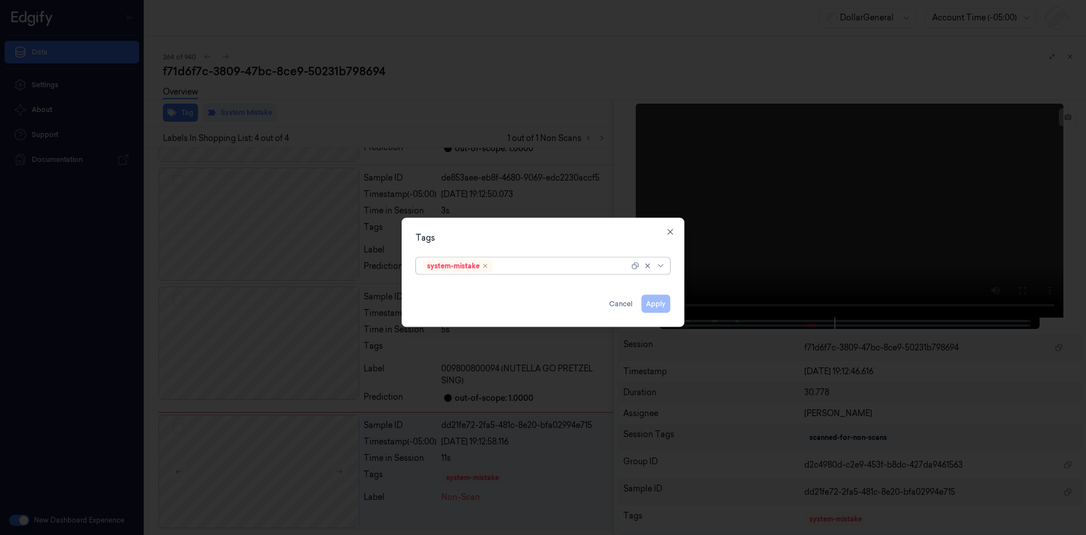
click at [564, 278] on div "Tags option system-mistake, selected. Select is focused ,type to refine list, p…" at bounding box center [543, 271] width 283 height 109
click at [565, 264] on div at bounding box center [566, 266] width 142 height 12
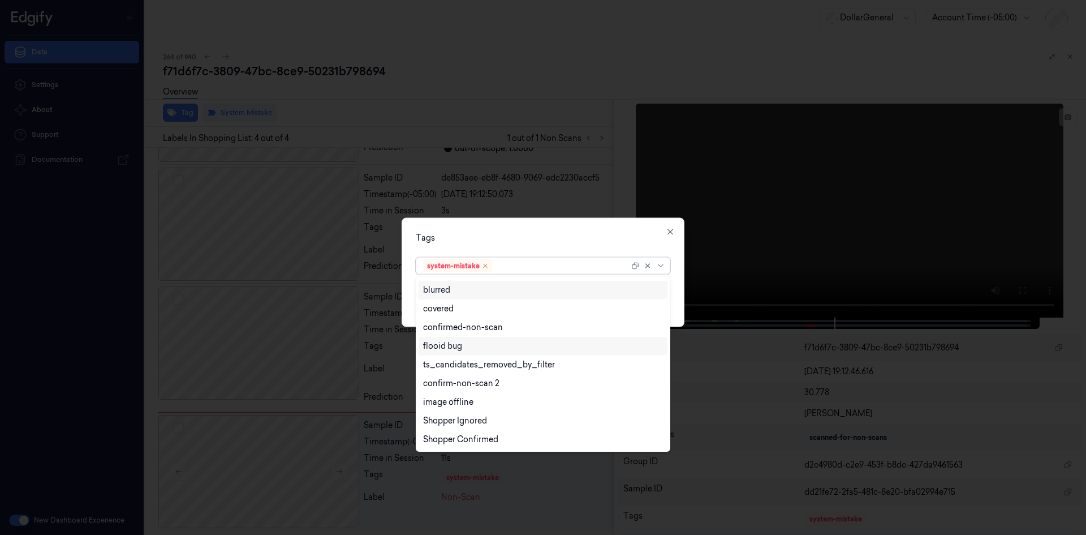
click at [579, 351] on div "flooid bug" at bounding box center [543, 346] width 240 height 12
click at [582, 235] on div "Tags" at bounding box center [543, 237] width 255 height 12
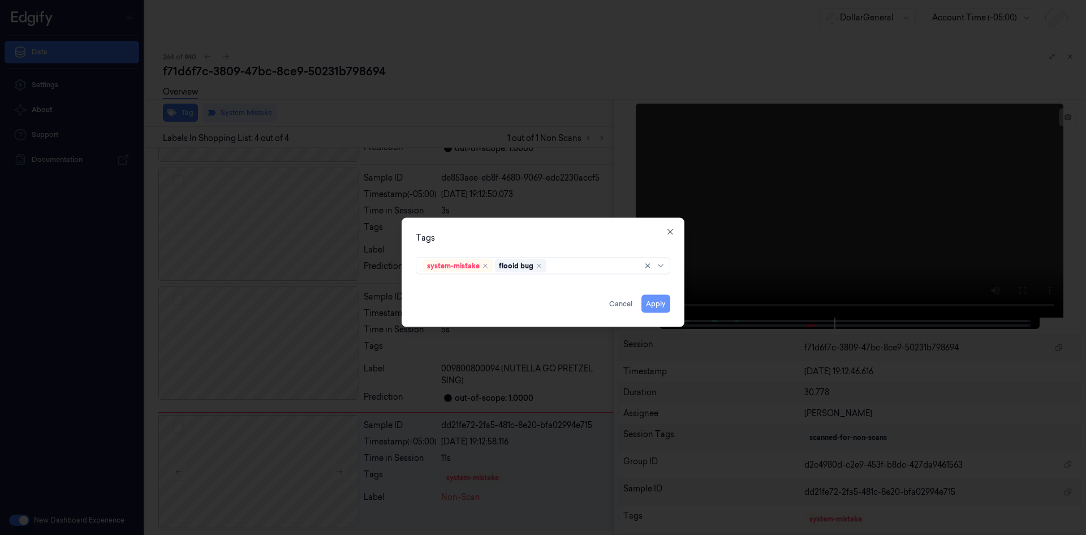
click at [644, 299] on button "Apply" at bounding box center [656, 303] width 29 height 18
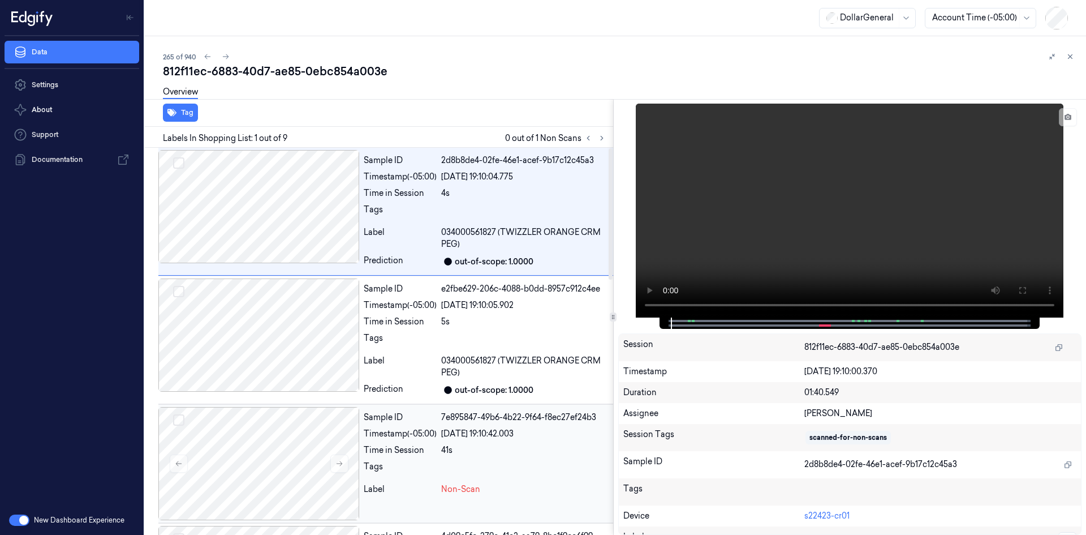
click at [425, 438] on div "Timestamp (-05:00)" at bounding box center [400, 434] width 73 height 12
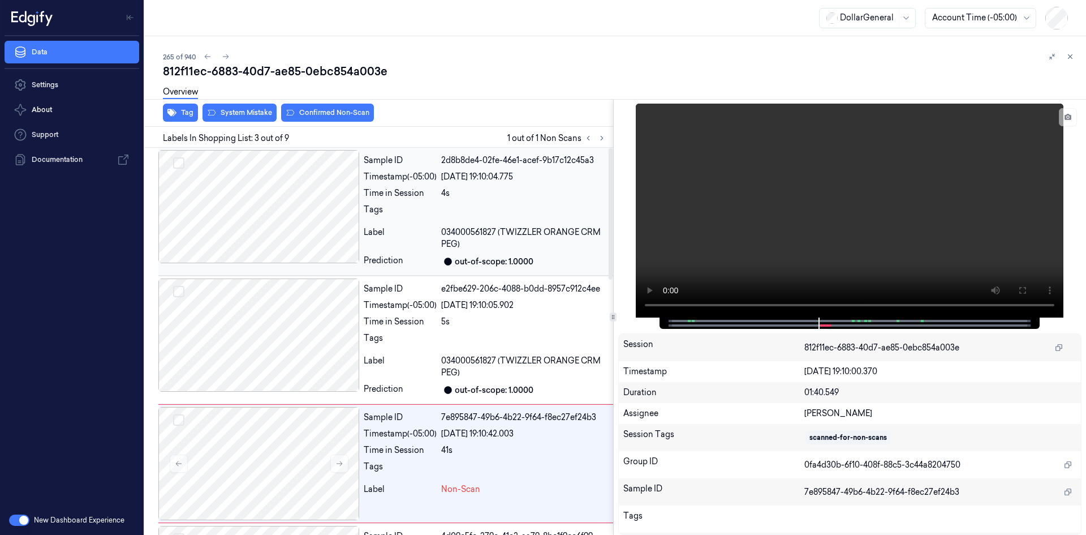
click at [402, 195] on div "Time in Session" at bounding box center [400, 193] width 73 height 12
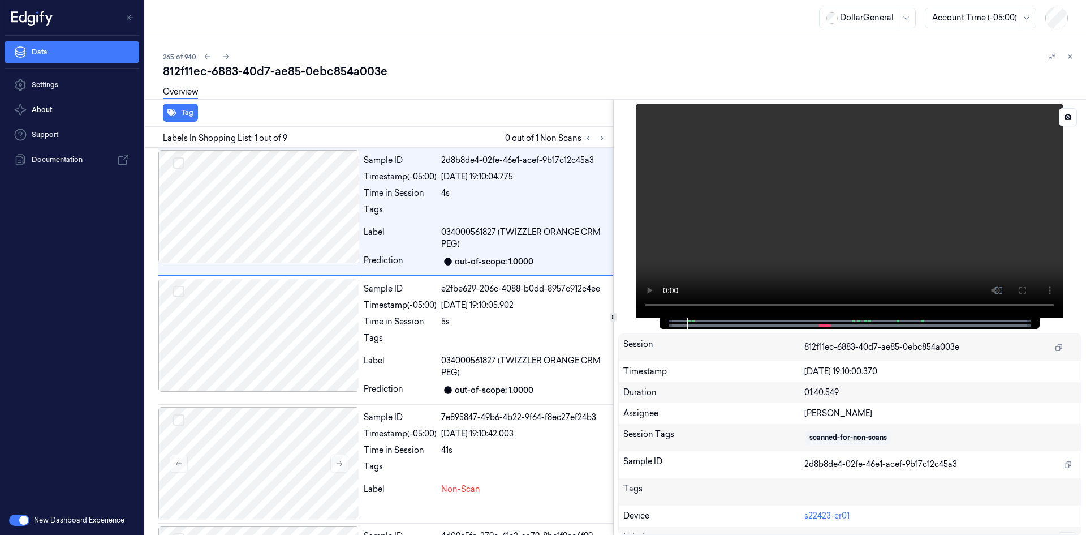
click at [702, 190] on video at bounding box center [850, 211] width 428 height 214
click at [849, 187] on video at bounding box center [850, 211] width 428 height 214
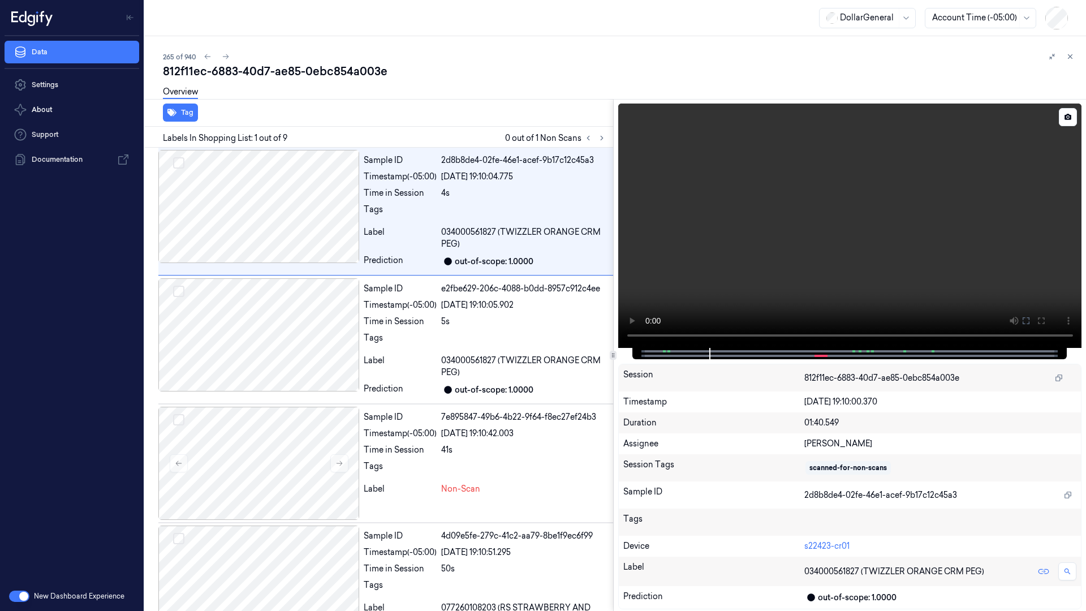
click at [792, 303] on video at bounding box center [850, 226] width 464 height 244
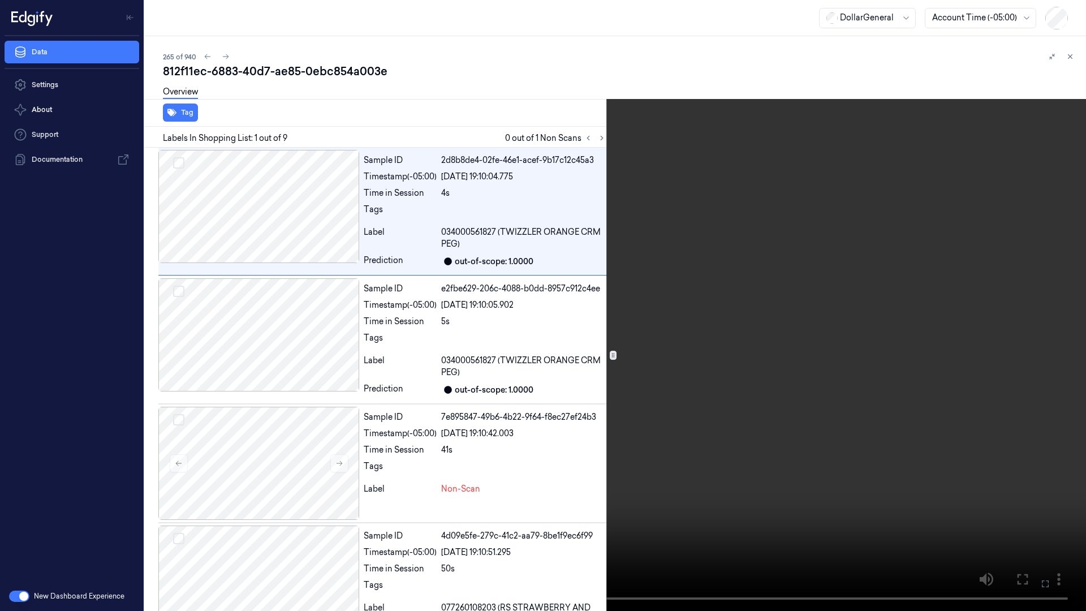
click at [792, 303] on video at bounding box center [543, 305] width 1086 height 611
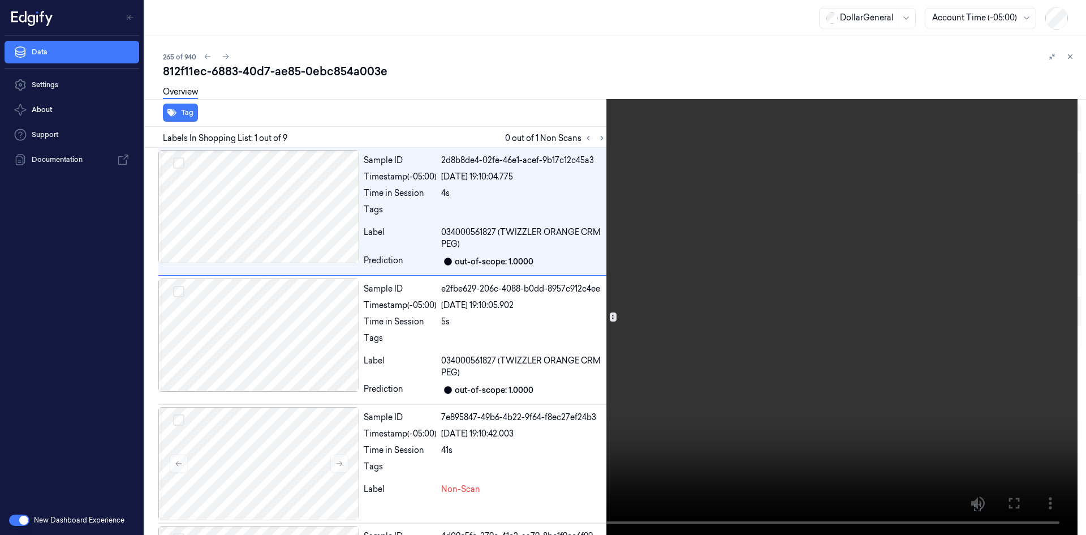
click at [796, 242] on video at bounding box center [542, 267] width 1069 height 535
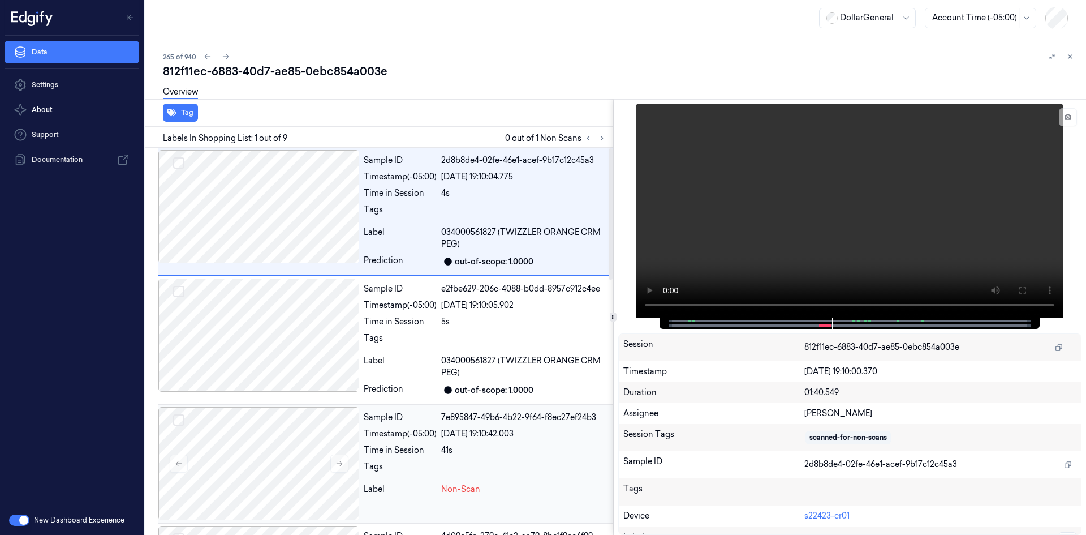
click at [429, 432] on div "Timestamp (-05:00)" at bounding box center [400, 434] width 73 height 12
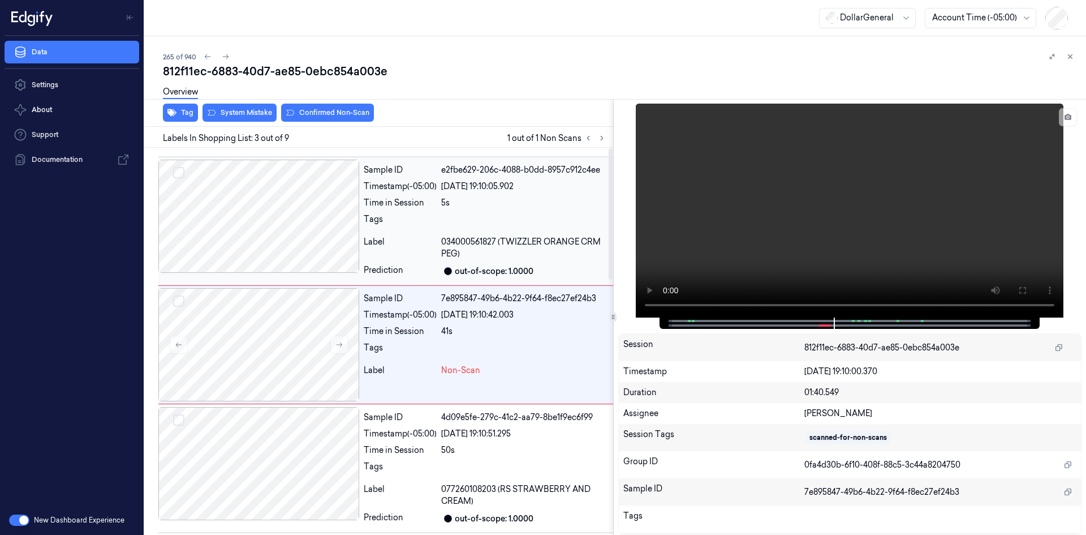
scroll to position [122, 0]
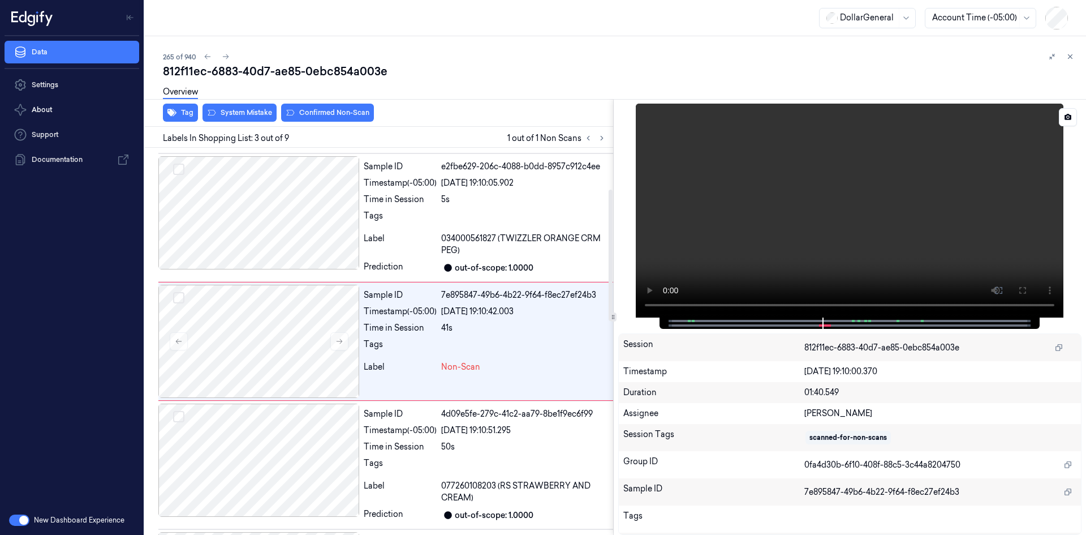
click at [764, 174] on video at bounding box center [850, 211] width 428 height 214
click at [195, 118] on button "Tag" at bounding box center [180, 113] width 35 height 18
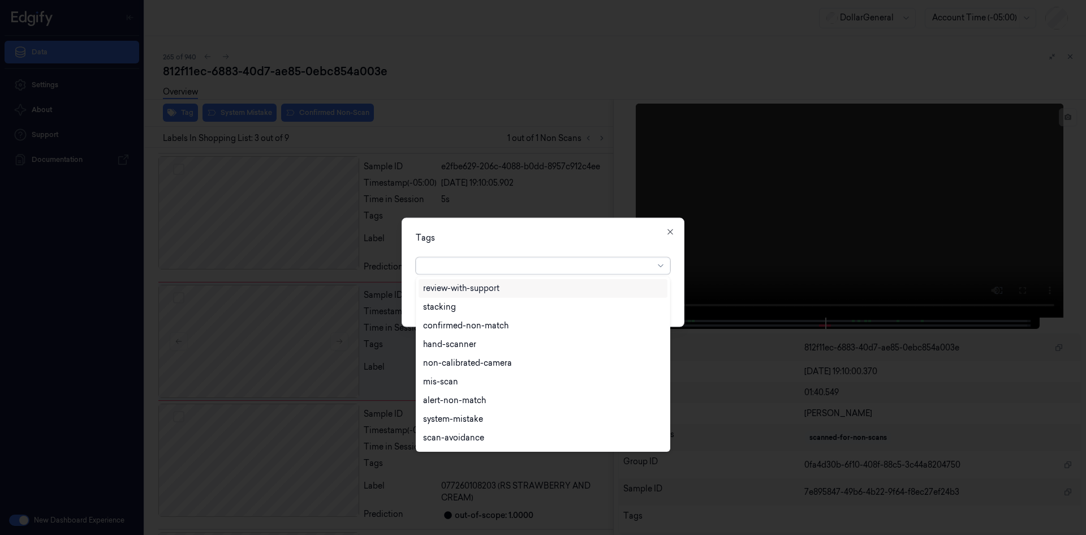
click at [578, 265] on div at bounding box center [538, 266] width 231 height 12
click at [474, 347] on div "flooid bug" at bounding box center [543, 346] width 240 height 12
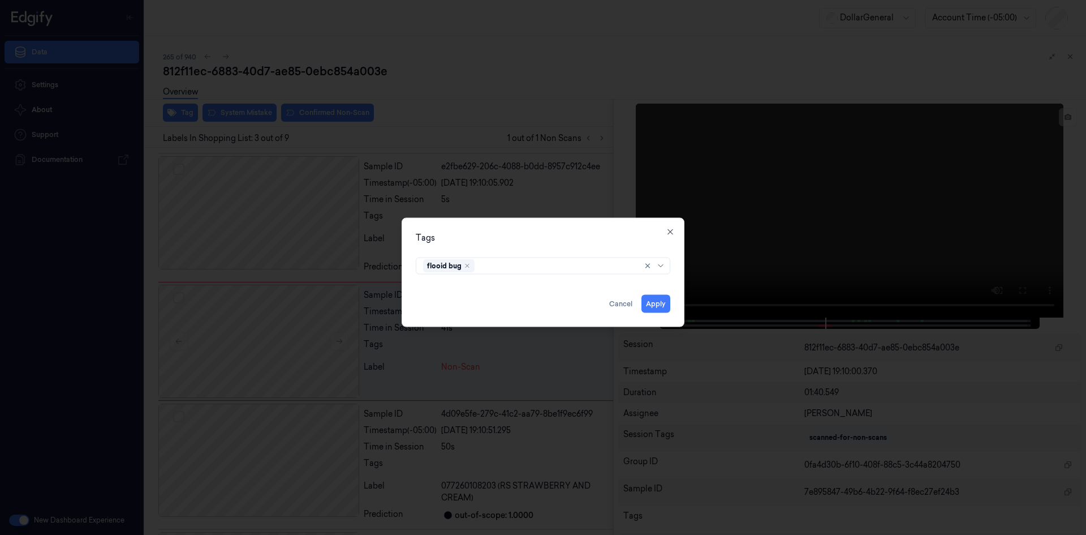
click at [592, 244] on div "Tags flooid bug Apply Cancel Close" at bounding box center [543, 271] width 283 height 109
click at [650, 305] on button "Apply" at bounding box center [656, 303] width 29 height 18
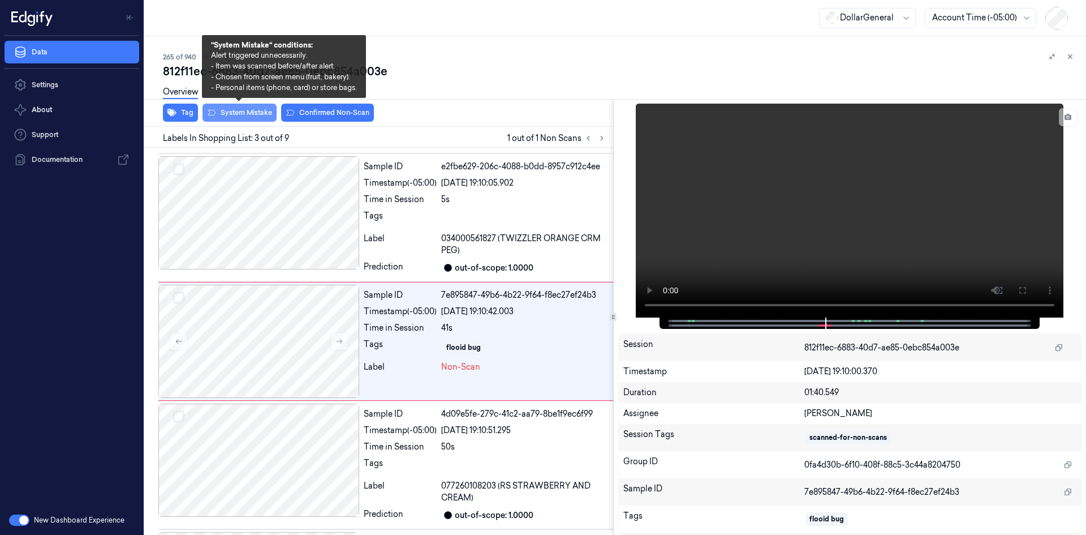
click at [243, 114] on button "System Mistake" at bounding box center [240, 113] width 74 height 18
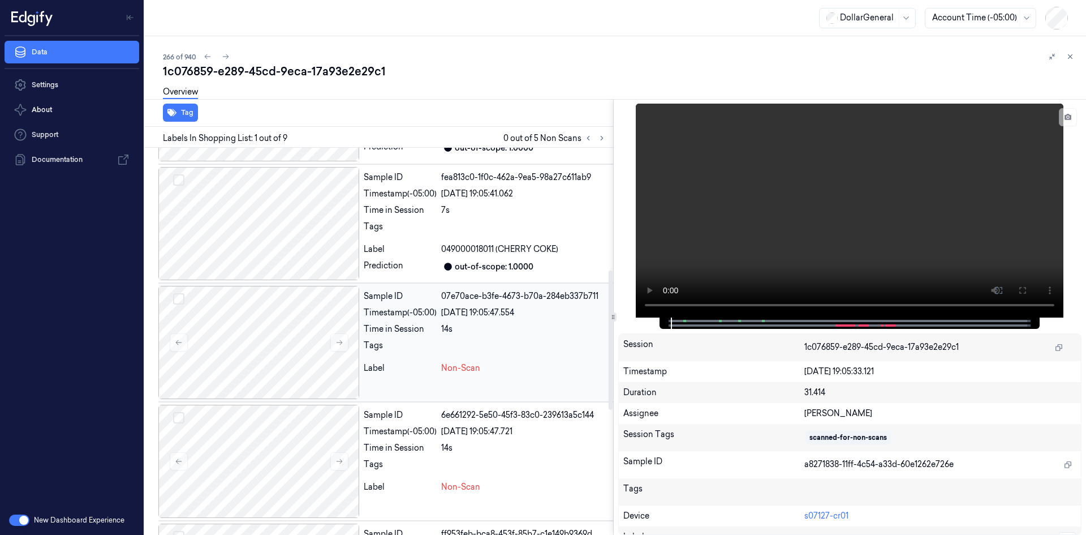
click at [457, 324] on div "14s" at bounding box center [524, 329] width 167 height 12
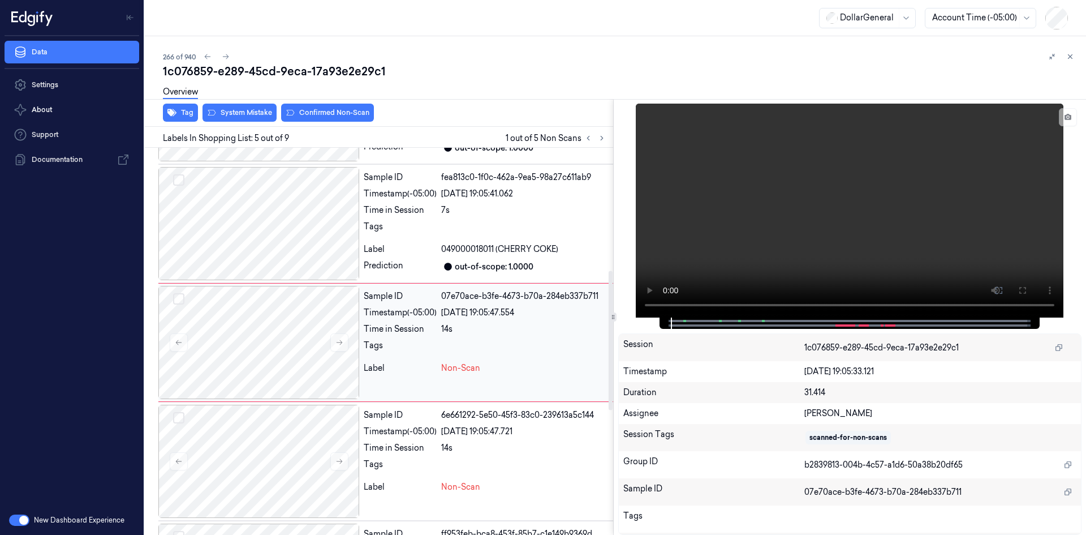
scroll to position [341, 0]
click at [835, 196] on video at bounding box center [850, 211] width 428 height 214
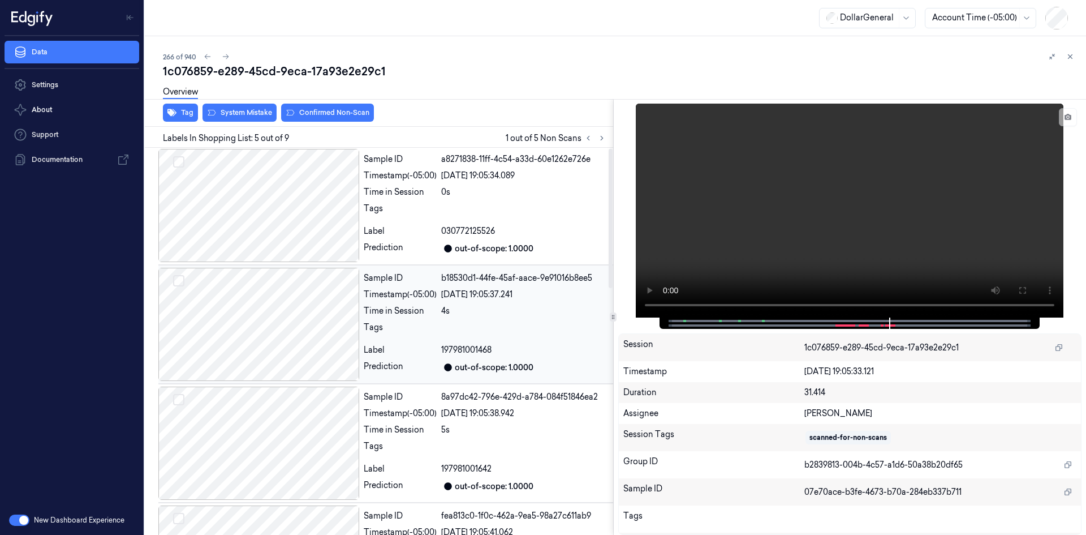
scroll to position [0, 0]
click at [491, 182] on div "22/08/2025 19:05:34.089" at bounding box center [524, 177] width 167 height 12
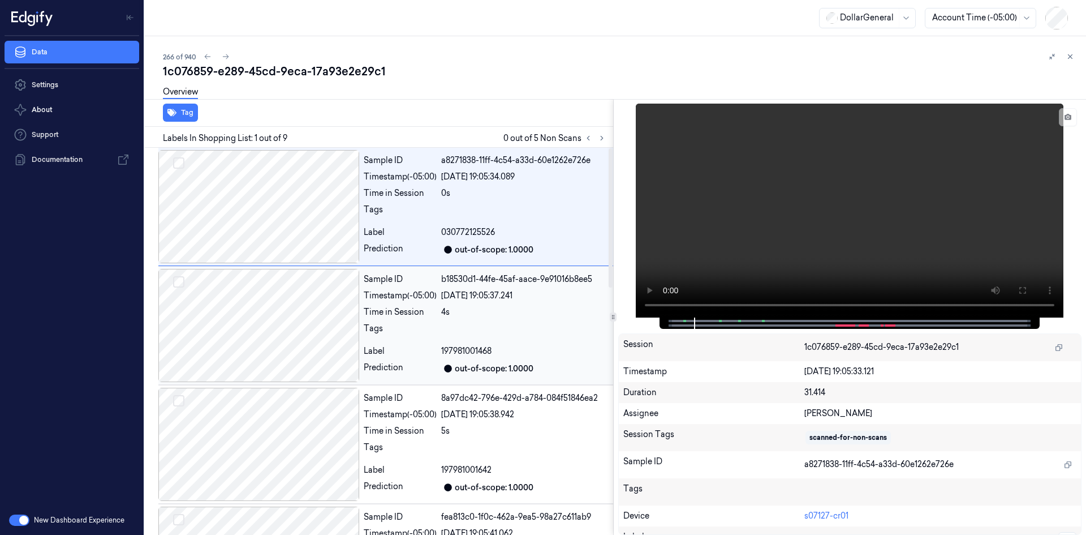
click at [486, 278] on div "b18530d1-44fe-45af-aace-9e91016b8ee5" at bounding box center [524, 279] width 167 height 12
click at [424, 184] on div "Sample ID a8271838-11ff-4c54-a33d-60e1262e726e Timestamp (-05:00) 22/08/2025 19…" at bounding box center [486, 206] width 254 height 113
click at [753, 253] on video at bounding box center [850, 211] width 428 height 214
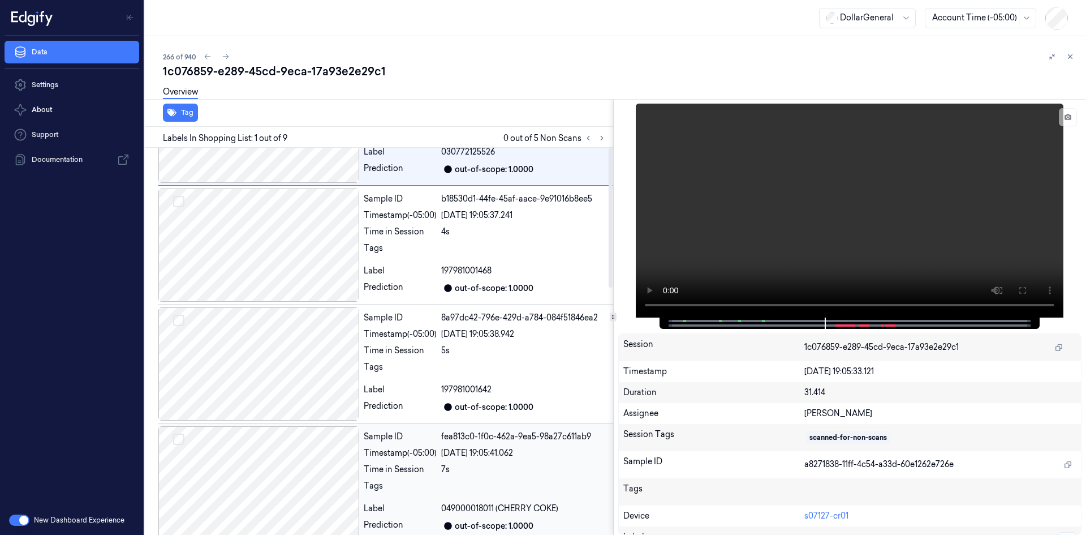
scroll to position [283, 0]
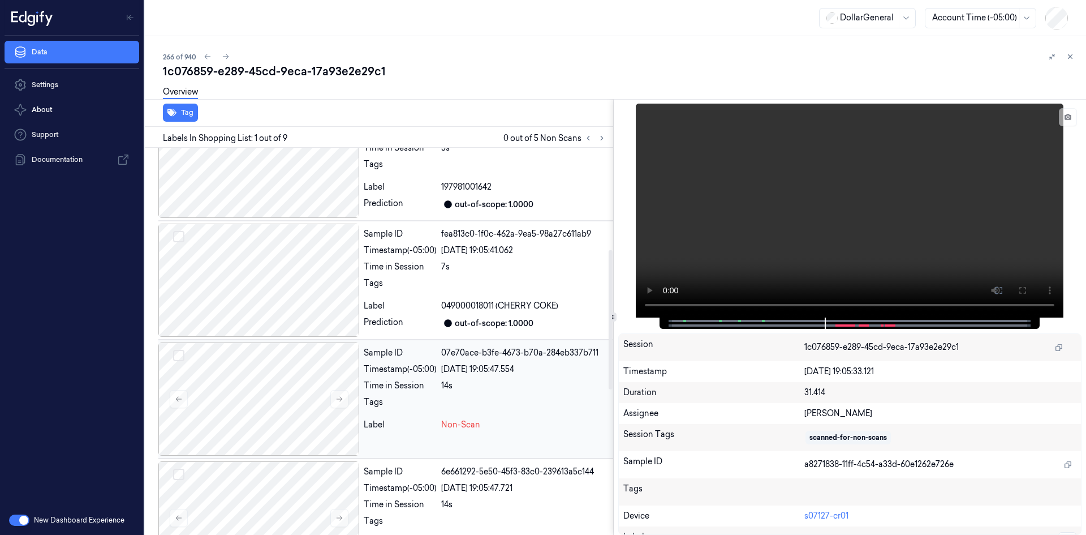
click at [481, 415] on div "Sample ID 07e70ace-b3fe-4673-b70a-284eb337b711 Timestamp (-05:00) 22/08/2025 19…" at bounding box center [486, 398] width 254 height 113
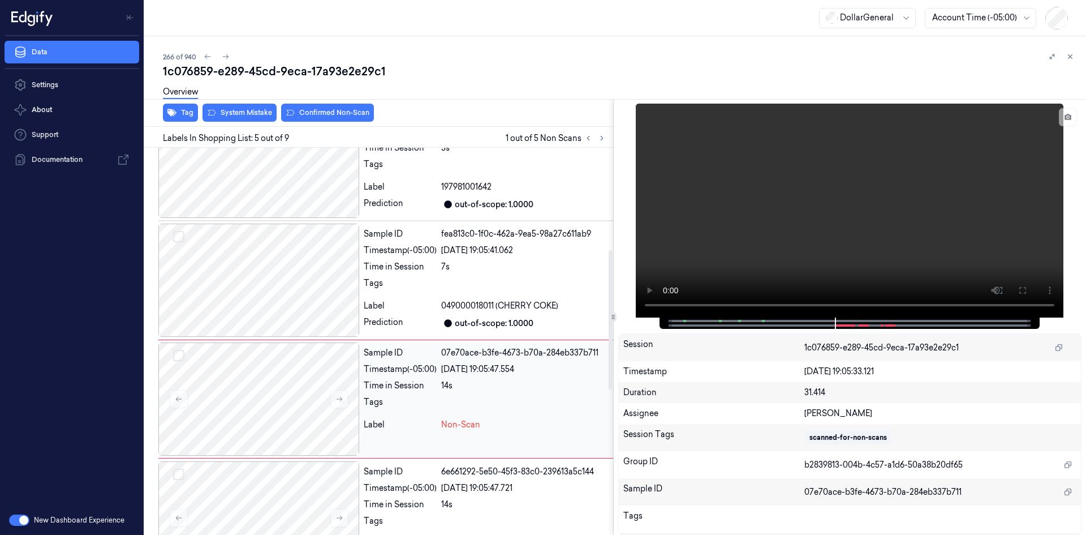
scroll to position [341, 0]
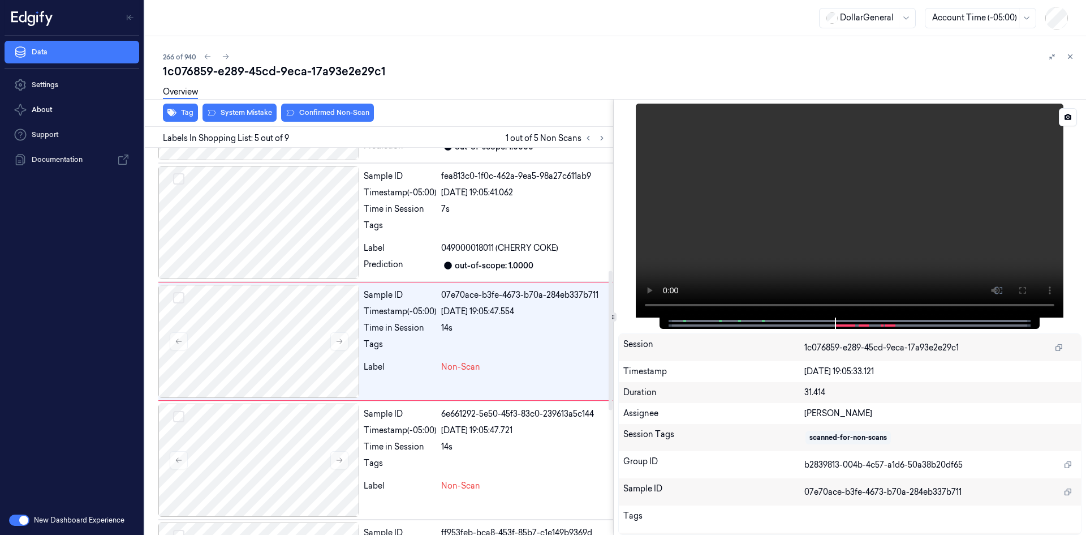
click at [670, 260] on video at bounding box center [850, 211] width 428 height 214
click at [838, 223] on video at bounding box center [850, 211] width 428 height 214
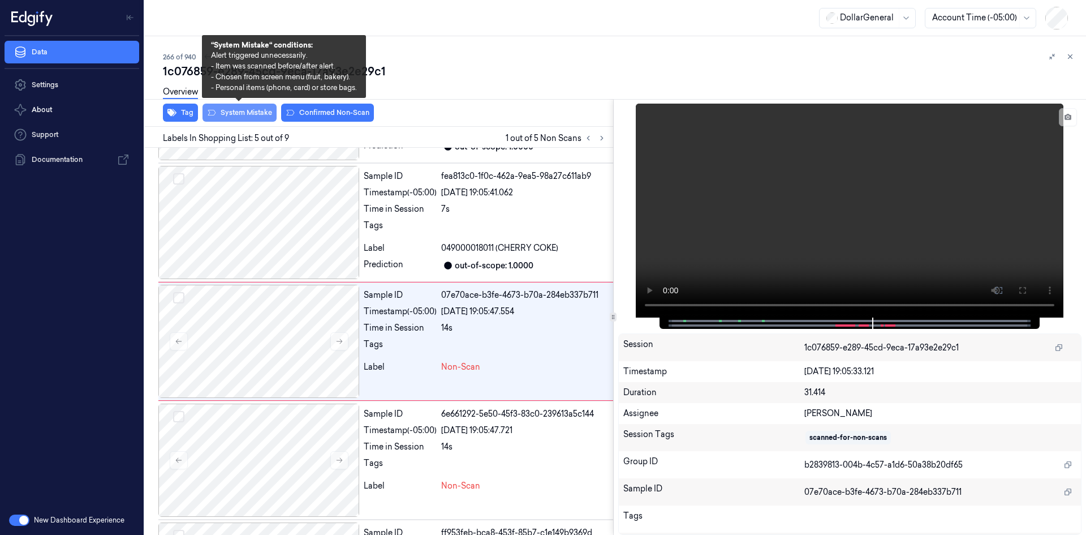
click at [263, 109] on button "System Mistake" at bounding box center [240, 113] width 74 height 18
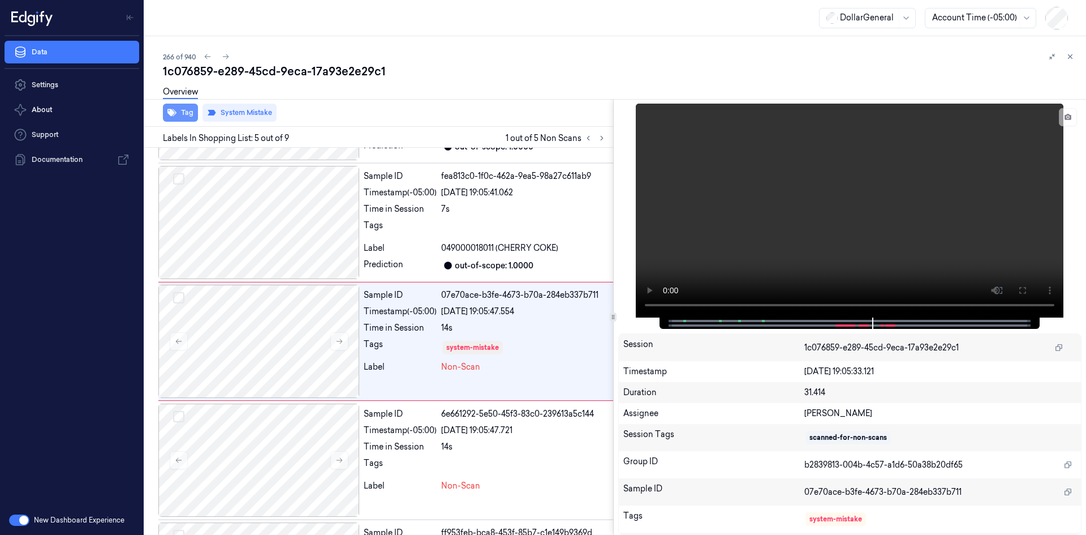
click at [183, 115] on button "Tag" at bounding box center [180, 113] width 35 height 18
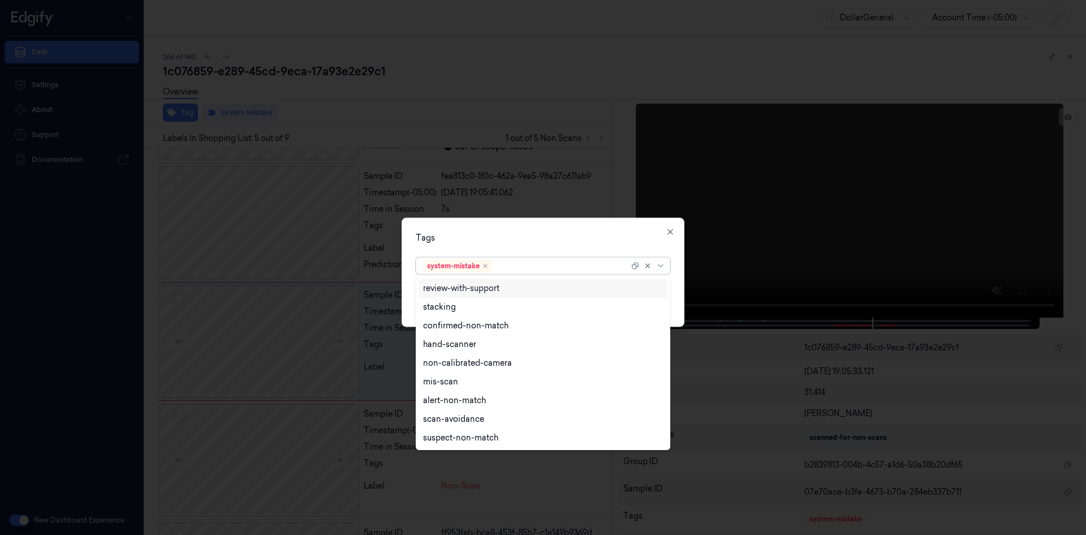
click at [506, 272] on div "system-mistake" at bounding box center [526, 265] width 206 height 16
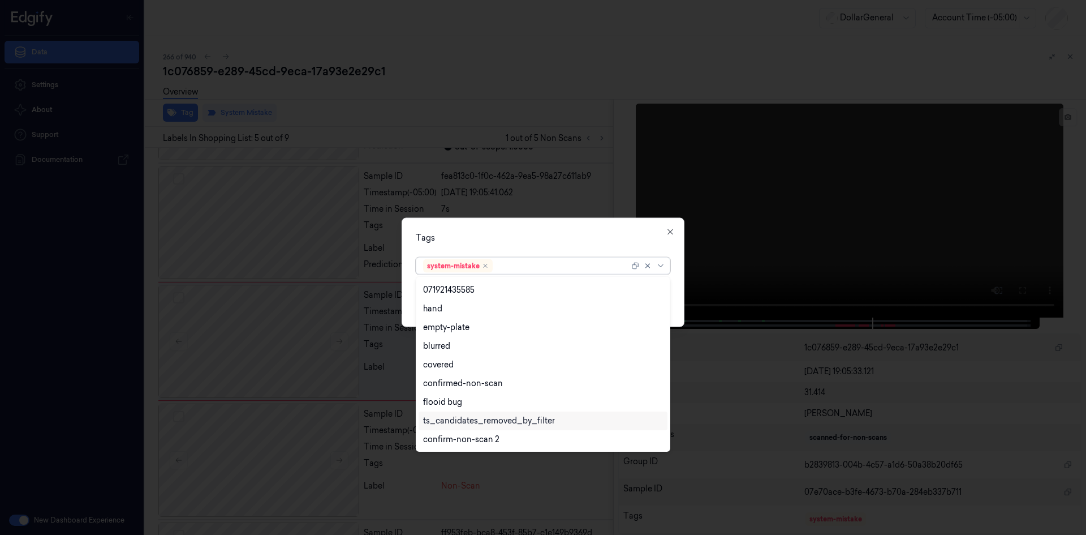
scroll to position [241, 0]
click at [536, 351] on div "flooid bug" at bounding box center [543, 346] width 249 height 19
drag, startPoint x: 611, startPoint y: 253, endPoint x: 617, endPoint y: 268, distance: 15.5
click at [610, 253] on div "option flooid bug , selected. 21 results available. Use Up and Down to choose o…" at bounding box center [543, 263] width 255 height 22
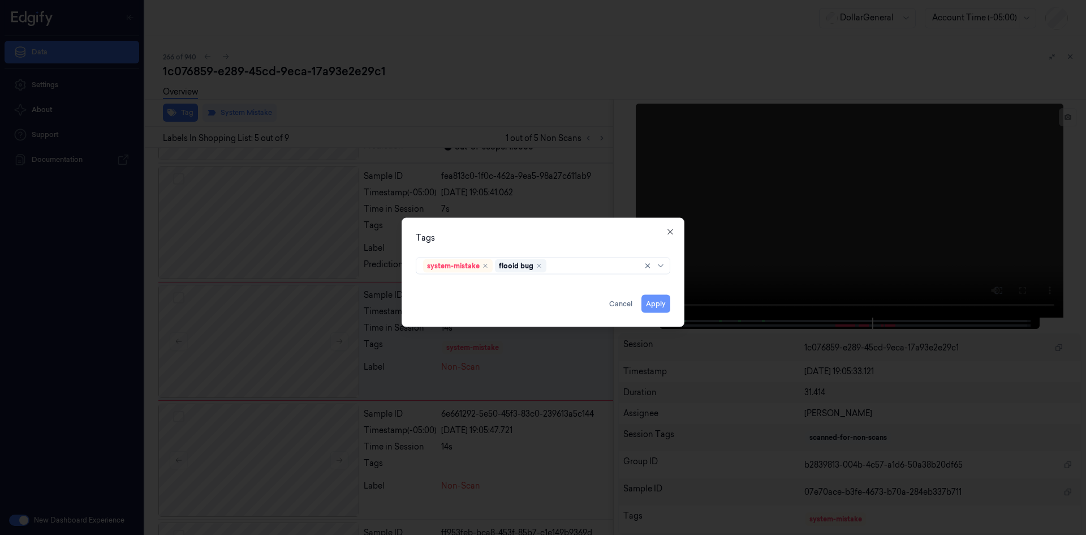
click at [647, 302] on button "Apply" at bounding box center [656, 303] width 29 height 18
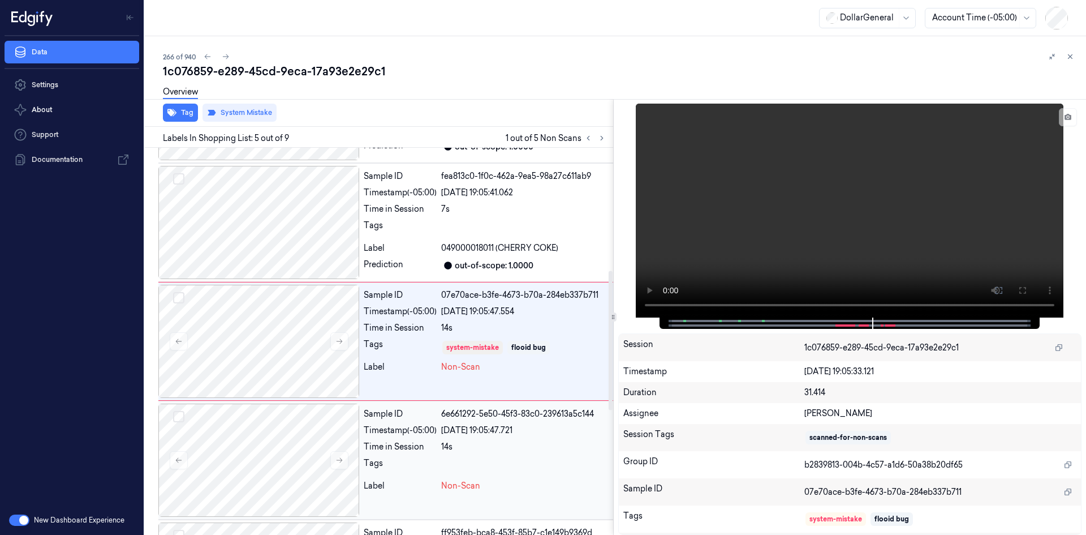
click at [430, 436] on div "Sample ID 6e661292-5e50-45f3-83c0-239613a5c144 Timestamp (-05:00) 22/08/2025 19…" at bounding box center [486, 459] width 254 height 113
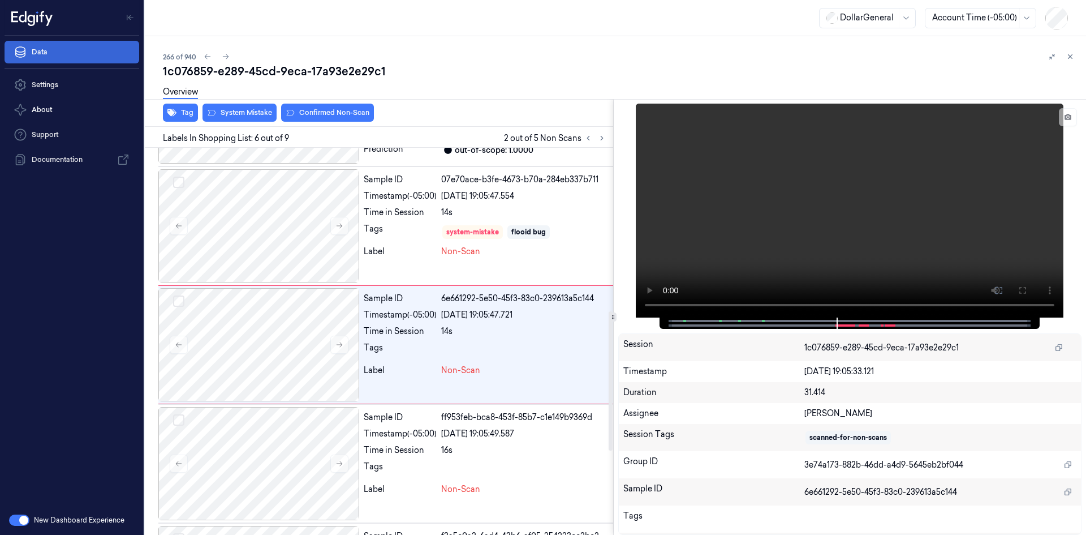
scroll to position [459, 0]
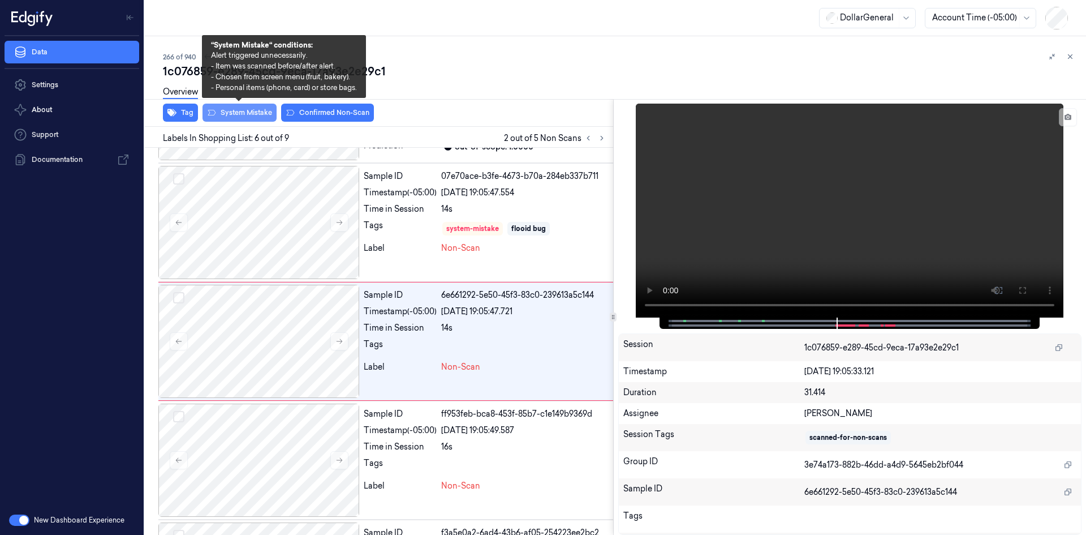
click at [228, 114] on button "System Mistake" at bounding box center [240, 113] width 74 height 18
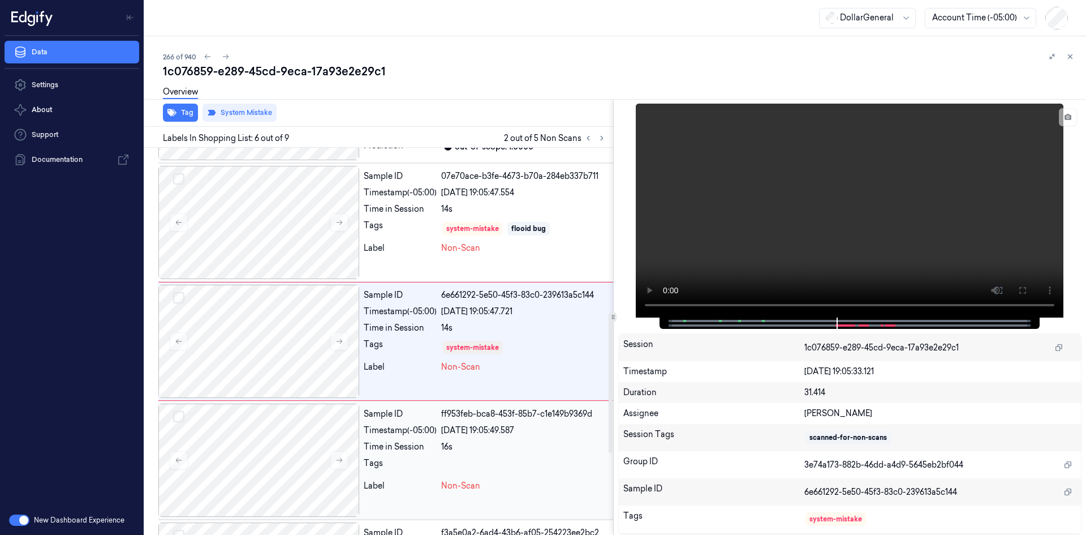
click at [419, 457] on div "Tags" at bounding box center [400, 466] width 73 height 18
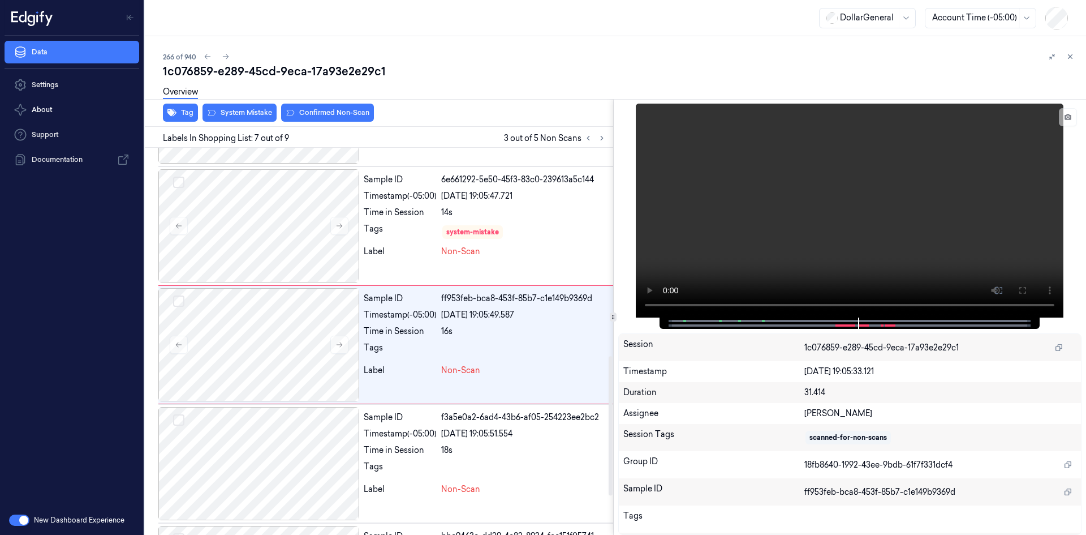
scroll to position [578, 0]
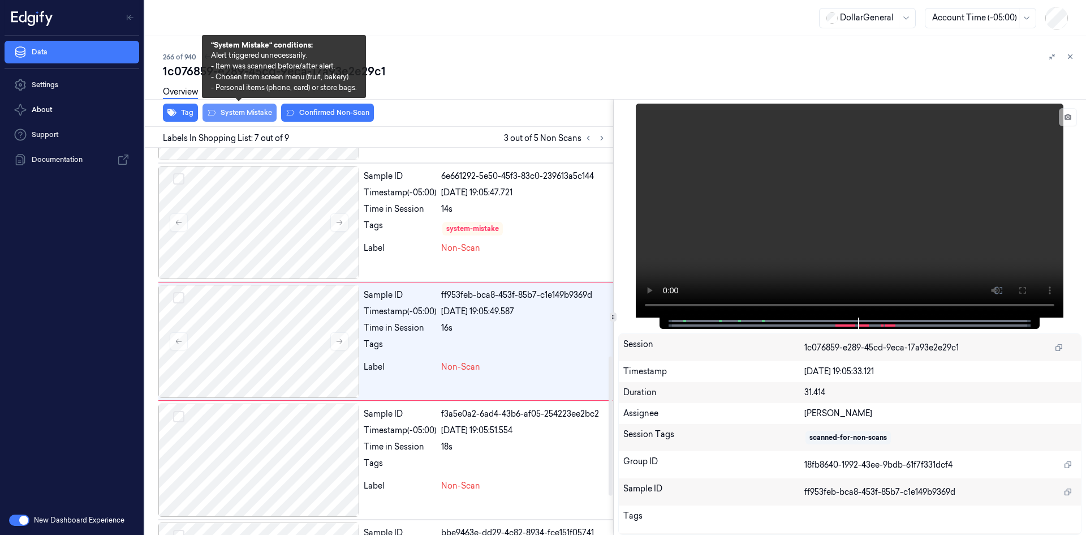
click at [246, 108] on button "System Mistake" at bounding box center [240, 113] width 74 height 18
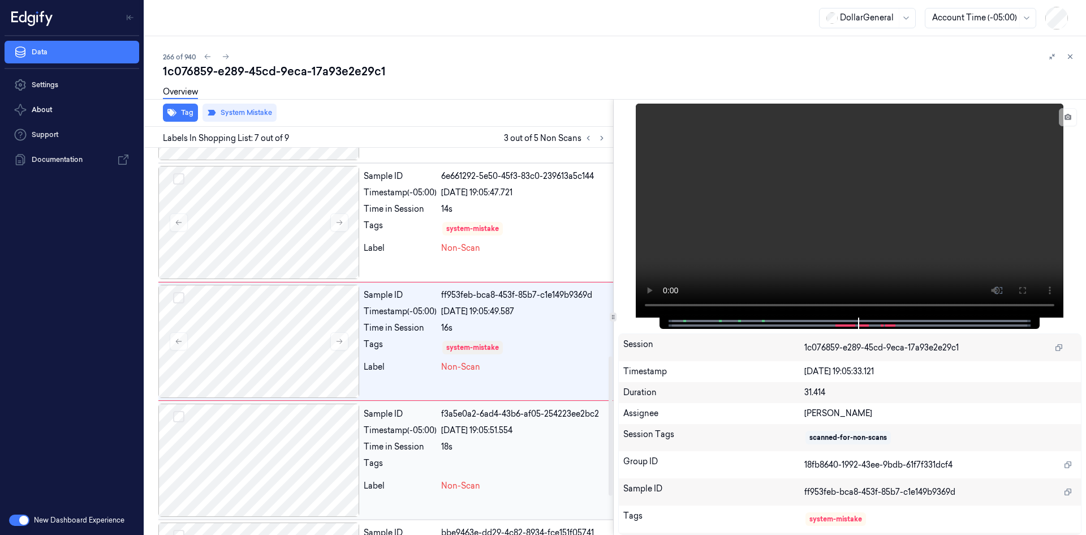
click at [478, 457] on div "Sample ID f3a5e0a2-6ad4-43b6-af05-254223ee2bc2 Timestamp (-05:00) 22/08/2025 19…" at bounding box center [486, 459] width 254 height 113
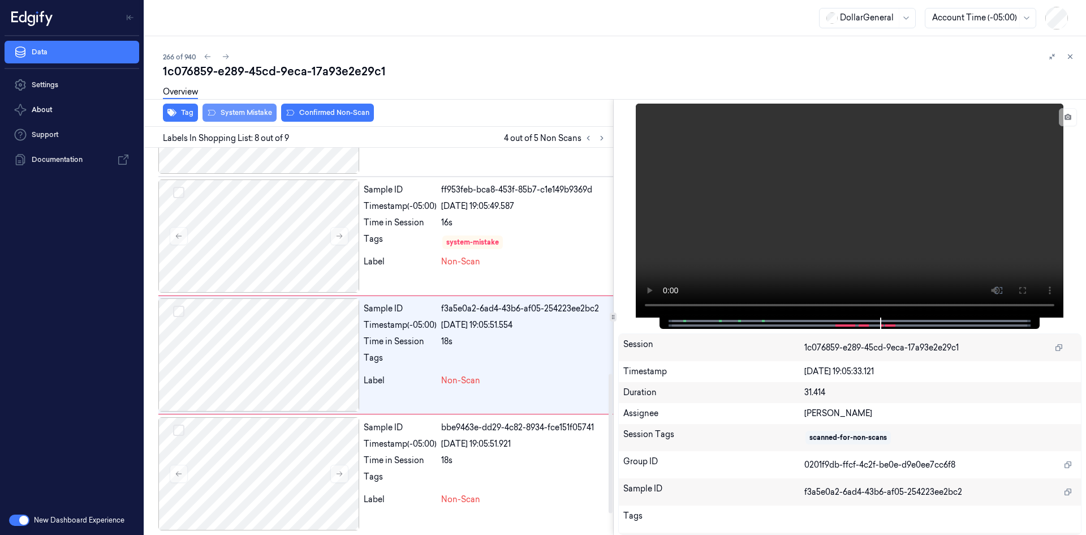
scroll to position [686, 0]
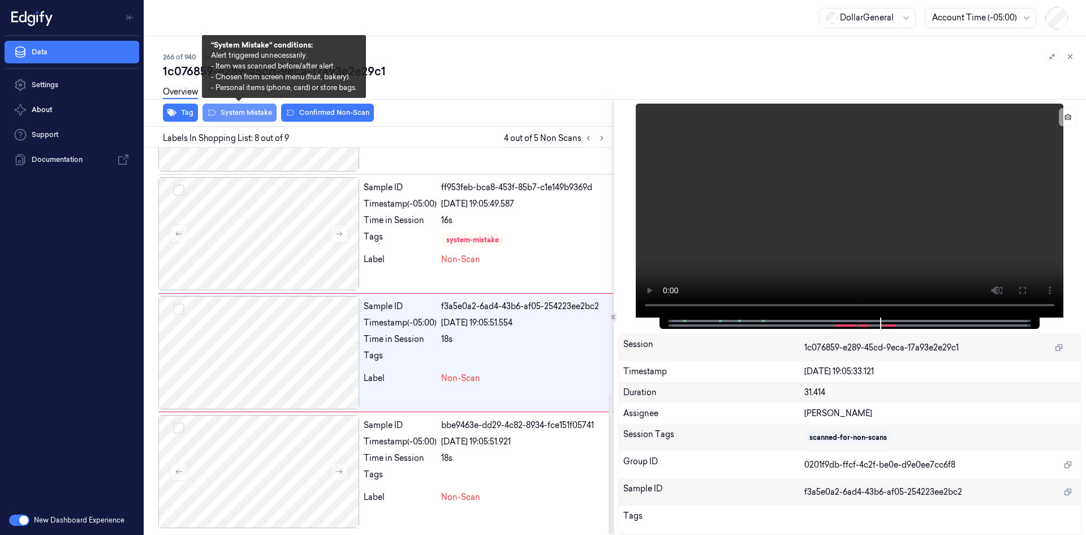
click at [231, 116] on button "System Mistake" at bounding box center [240, 113] width 74 height 18
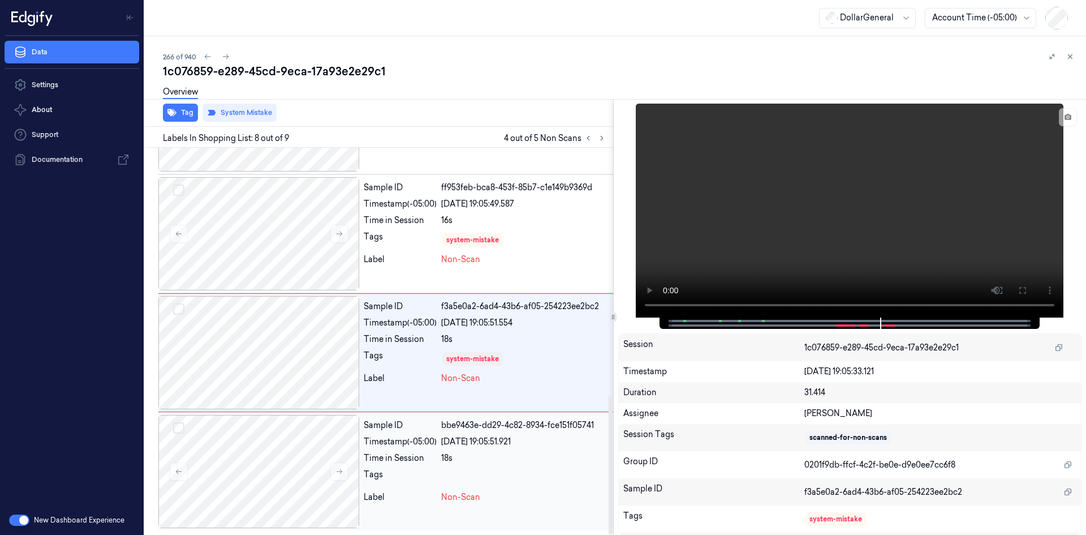
click at [423, 454] on div "Time in Session" at bounding box center [400, 458] width 73 height 12
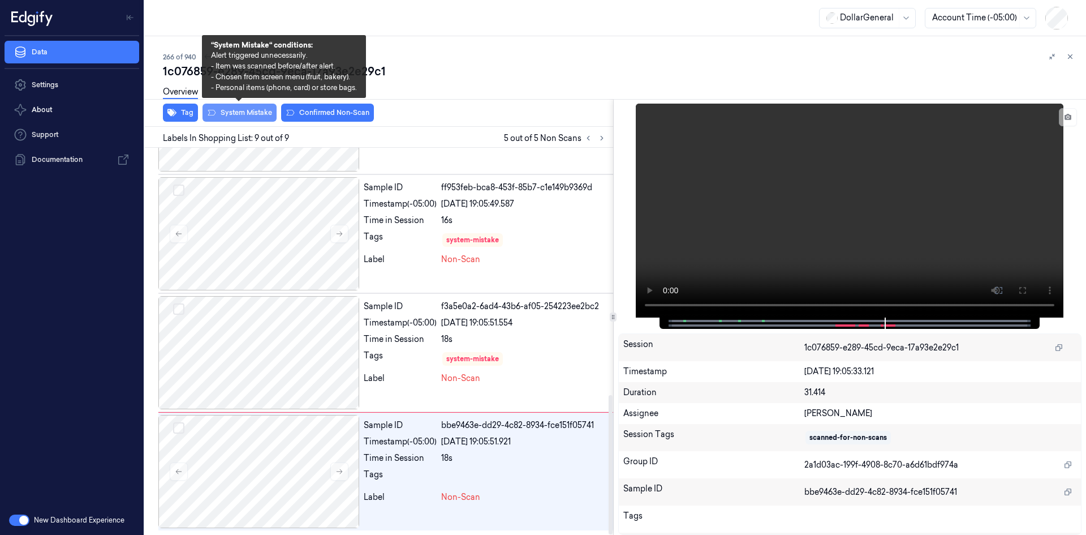
click at [227, 112] on button "System Mistake" at bounding box center [240, 113] width 74 height 18
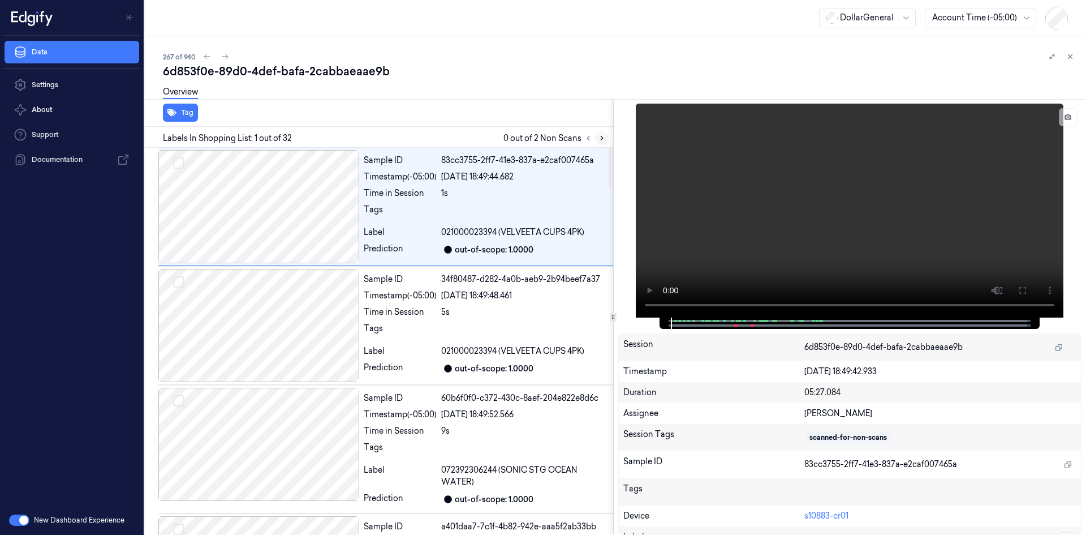
click at [607, 137] on button at bounding box center [602, 138] width 14 height 14
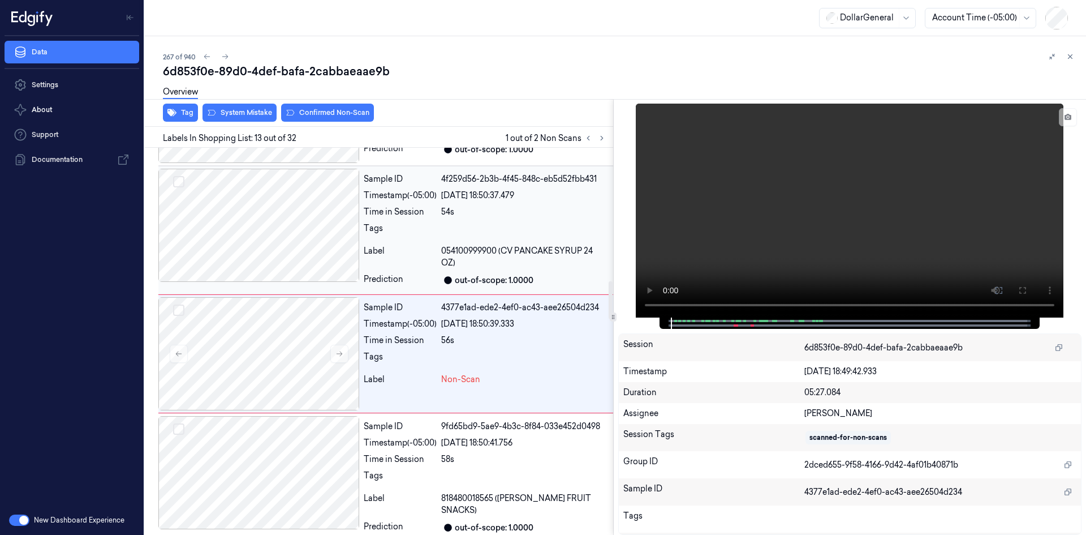
scroll to position [1358, 0]
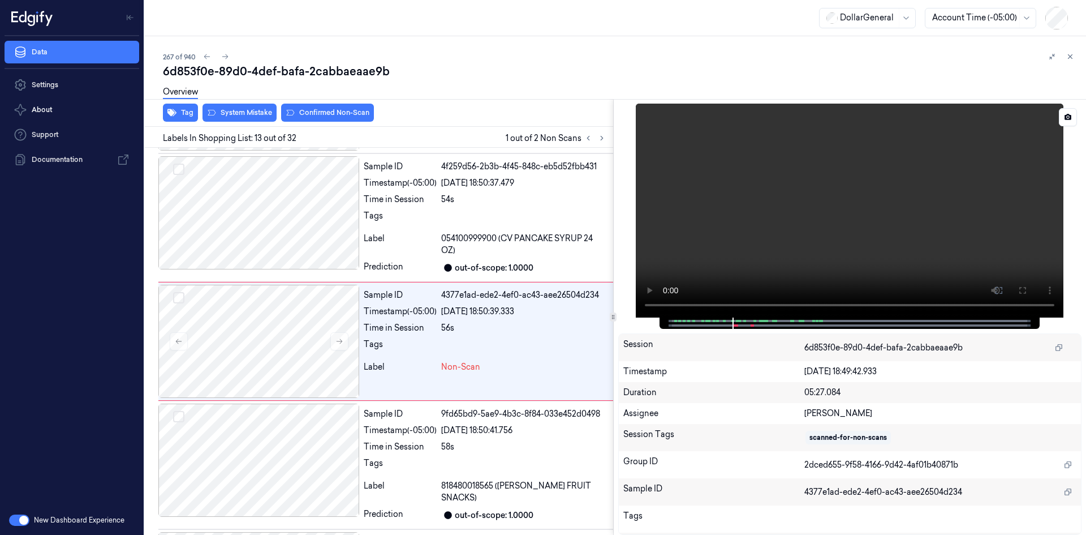
click at [869, 248] on video at bounding box center [850, 211] width 428 height 214
click at [927, 228] on video at bounding box center [850, 211] width 428 height 214
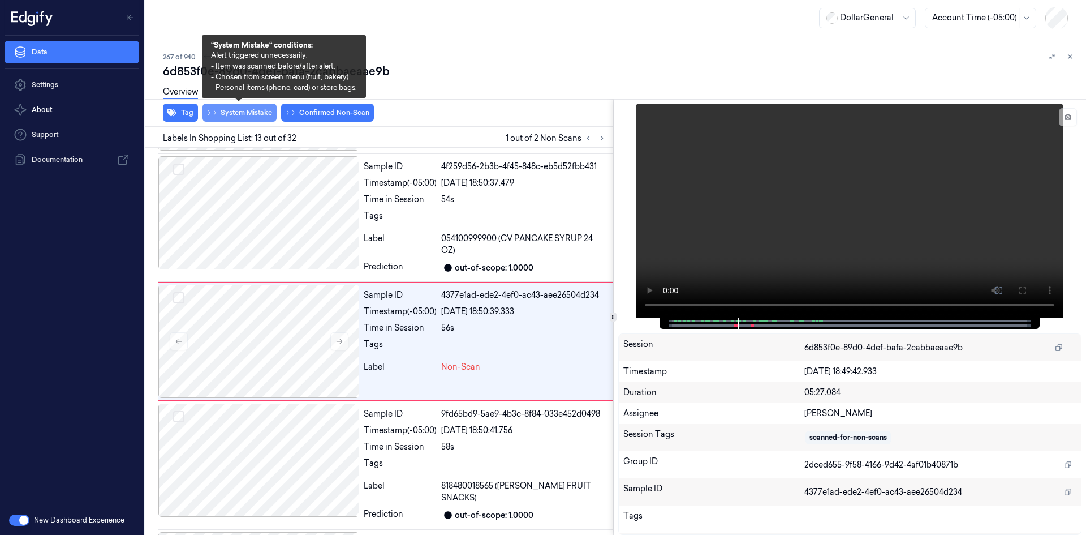
click at [232, 109] on button "System Mistake" at bounding box center [240, 113] width 74 height 18
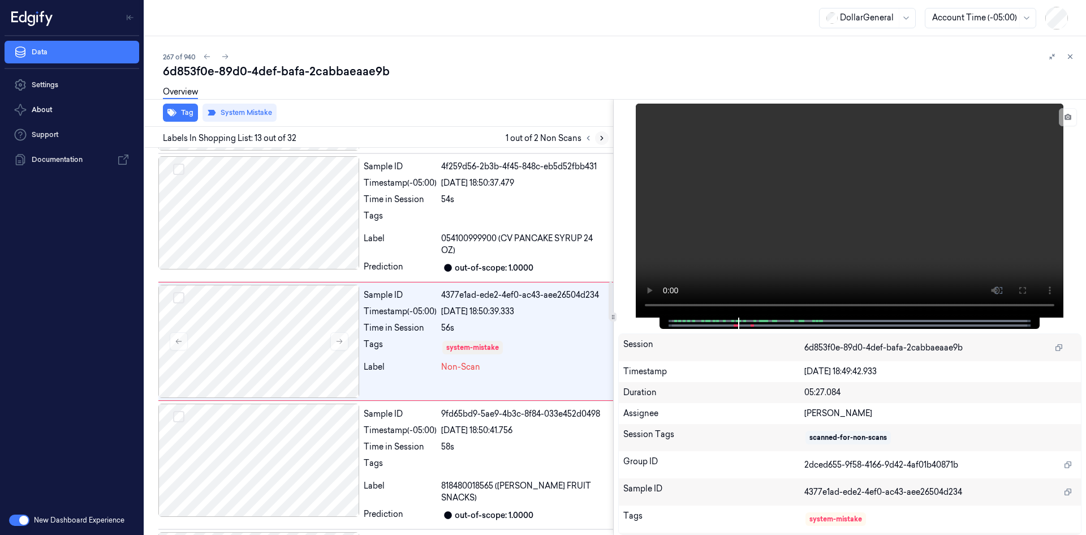
click at [603, 135] on icon at bounding box center [602, 138] width 8 height 8
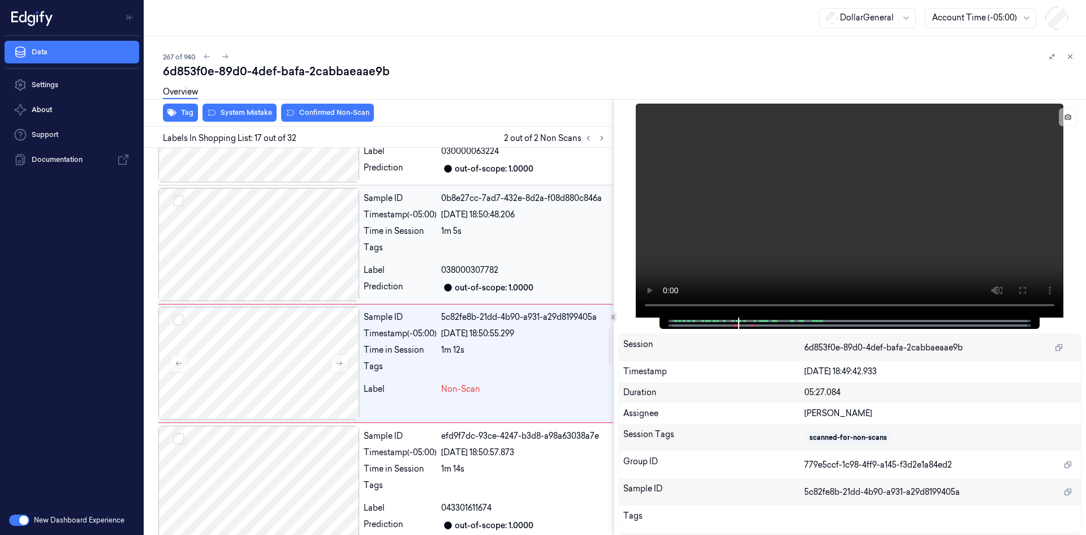
scroll to position [1834, 0]
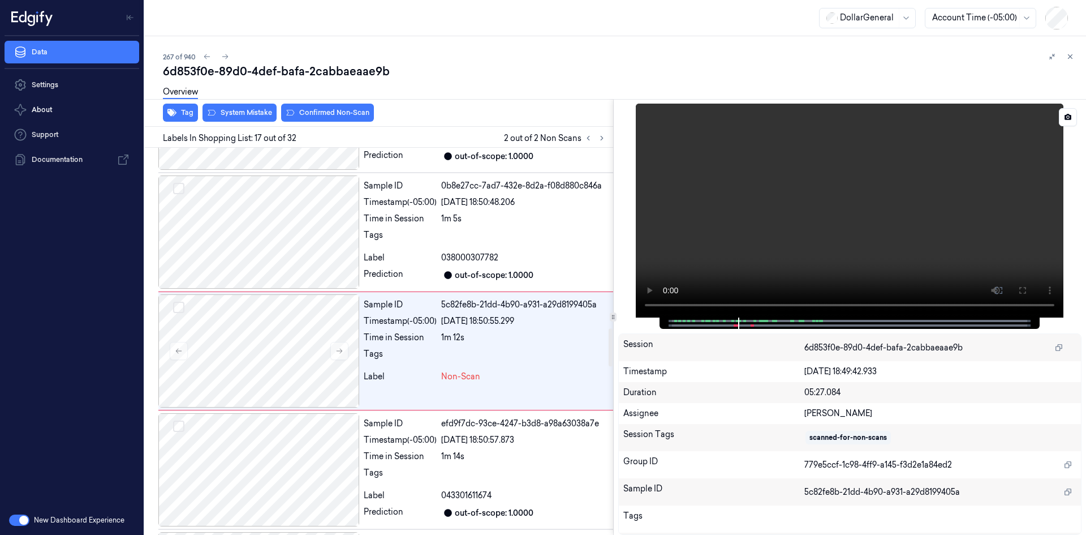
click at [722, 208] on video at bounding box center [850, 211] width 428 height 214
click at [723, 207] on video at bounding box center [850, 211] width 428 height 214
click at [320, 341] on div at bounding box center [258, 350] width 201 height 113
click at [891, 234] on video at bounding box center [850, 211] width 428 height 214
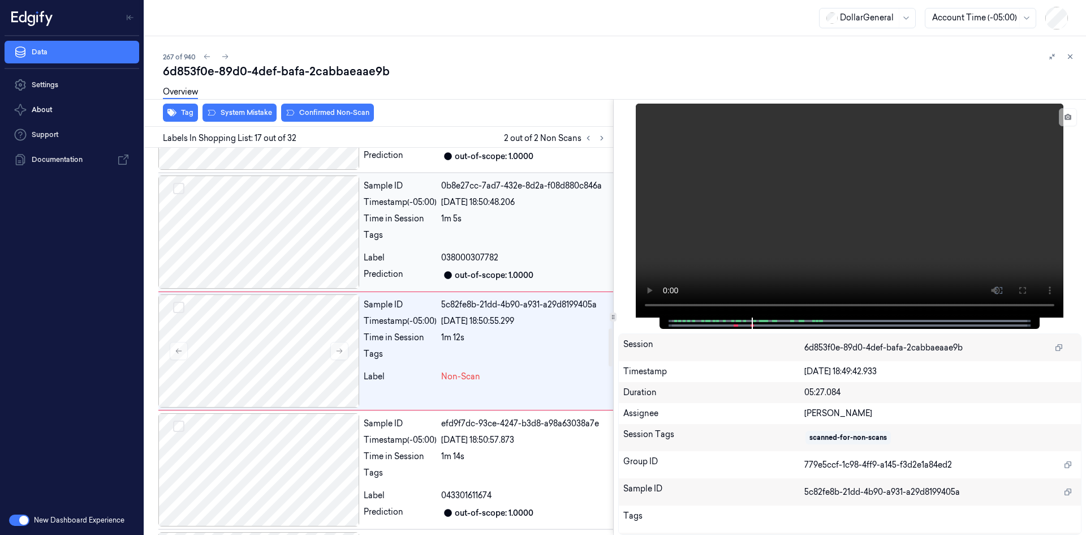
click at [475, 230] on div at bounding box center [524, 238] width 167 height 18
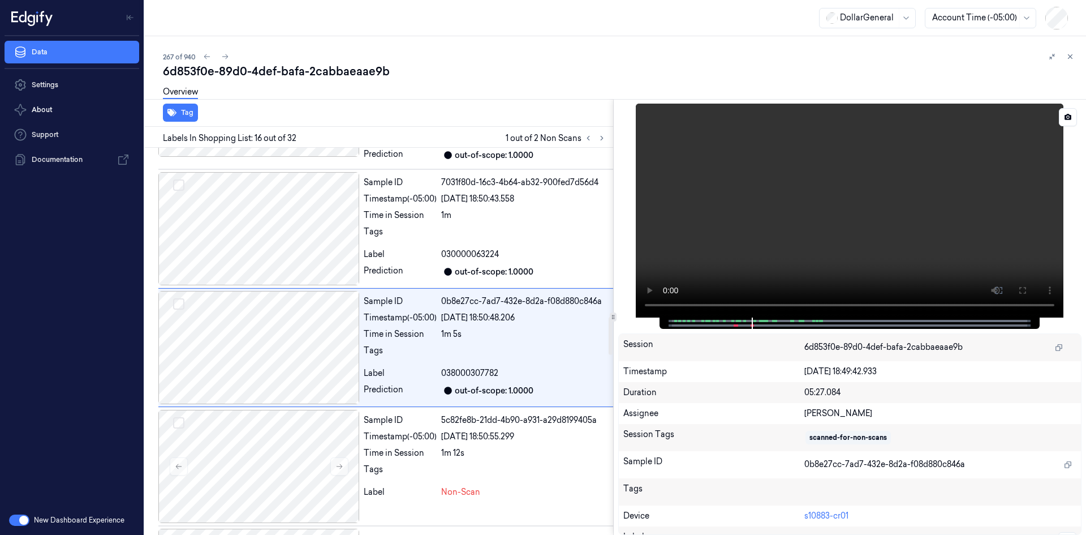
scroll to position [1715, 0]
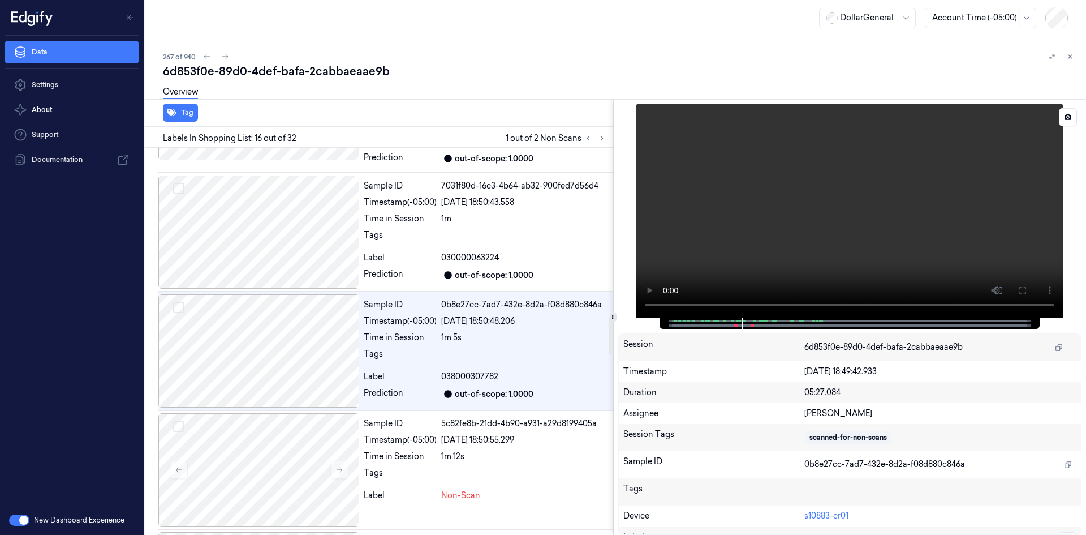
click at [872, 217] on video at bounding box center [850, 211] width 428 height 214
click at [997, 201] on video at bounding box center [850, 211] width 428 height 214
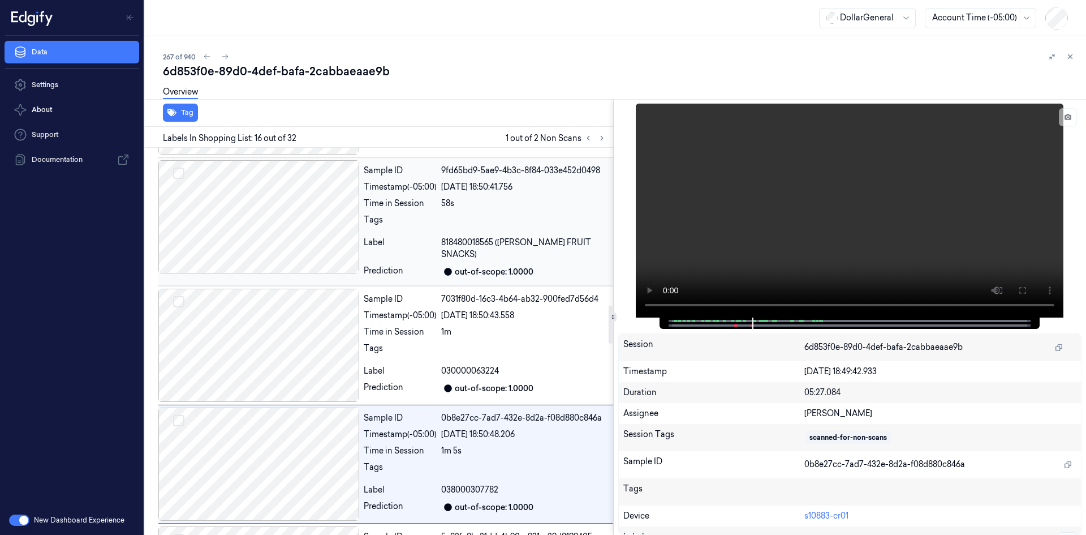
click at [419, 226] on div "Tags" at bounding box center [400, 223] width 73 height 18
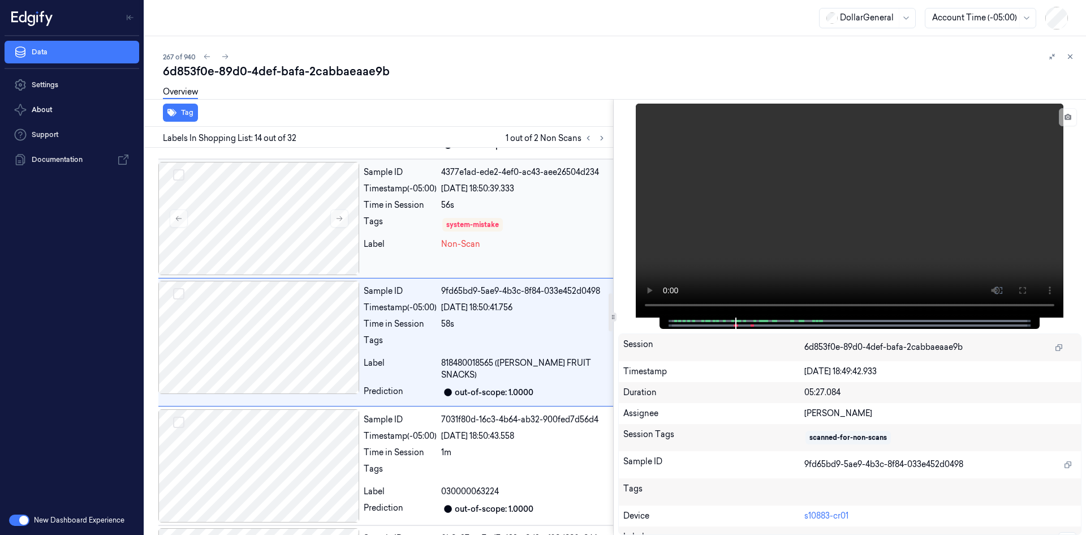
scroll to position [1477, 0]
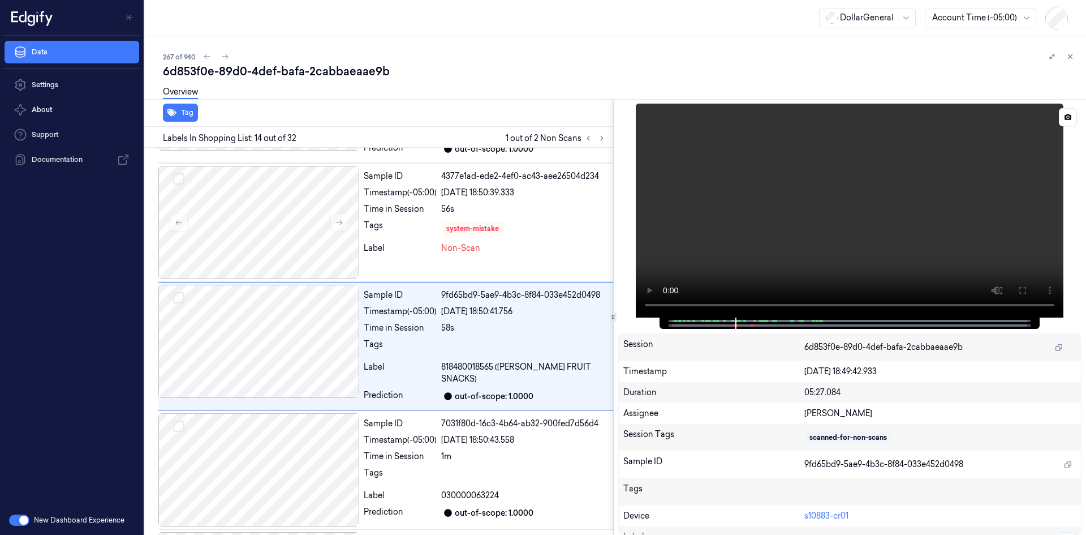
click at [730, 230] on video at bounding box center [850, 211] width 428 height 214
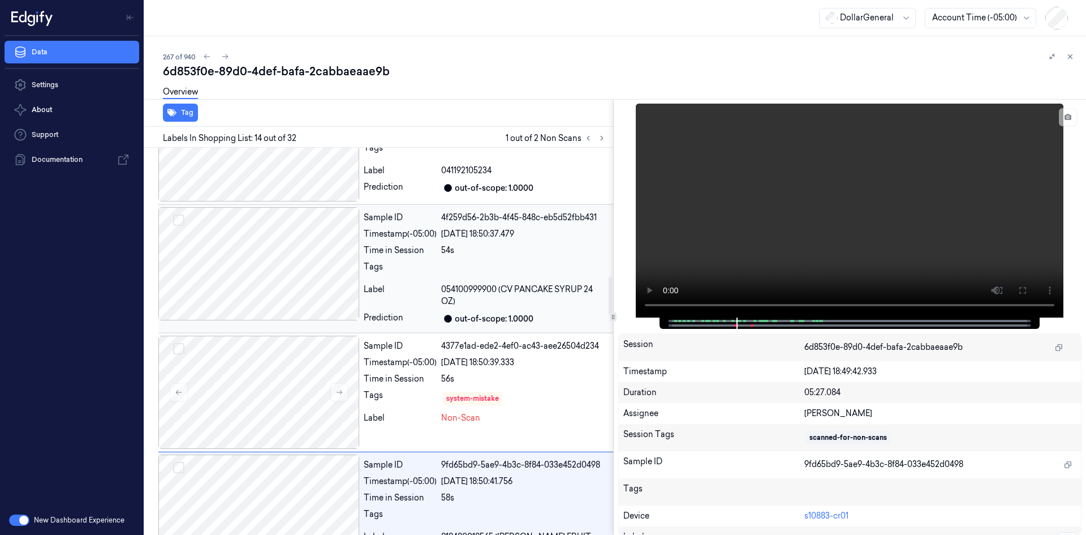
click at [432, 257] on div "Sample ID 4f259d56-2b3b-4f45-848c-eb5d52fbb431 Timestamp (-05:00) 22/08/2025 18…" at bounding box center [486, 268] width 254 height 123
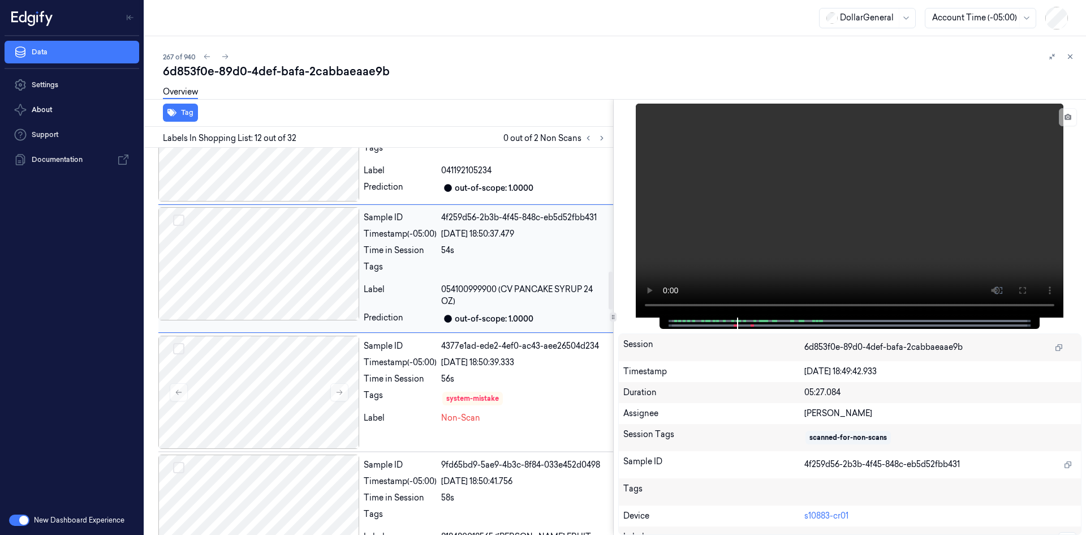
scroll to position [1235, 0]
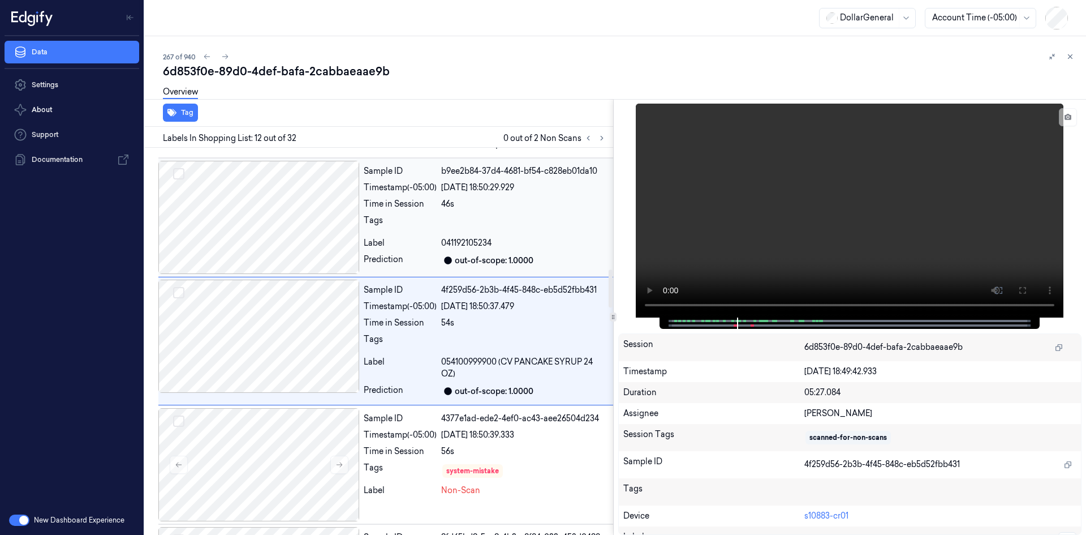
click at [432, 220] on div "Tags" at bounding box center [400, 223] width 73 height 18
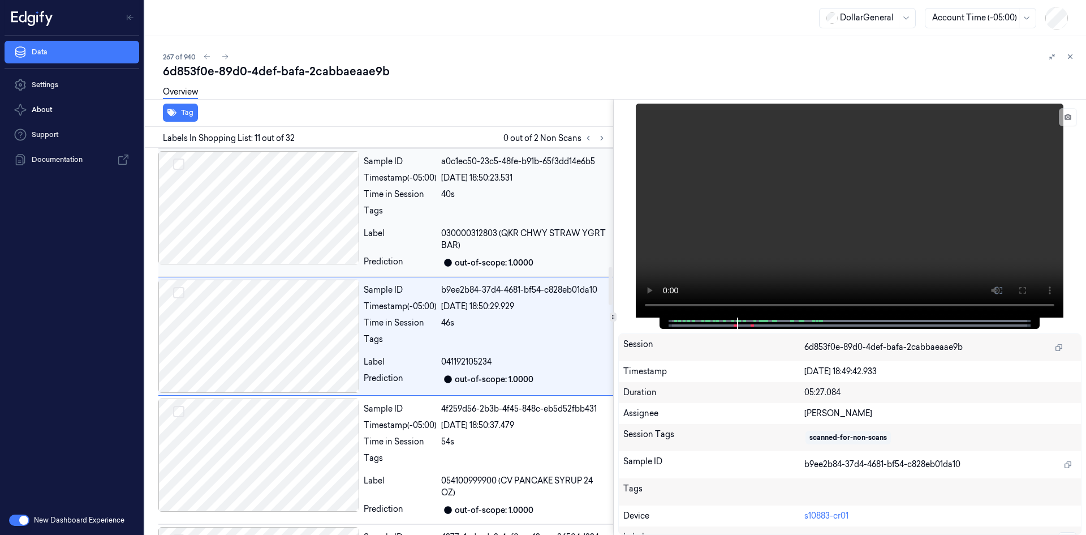
scroll to position [1111, 0]
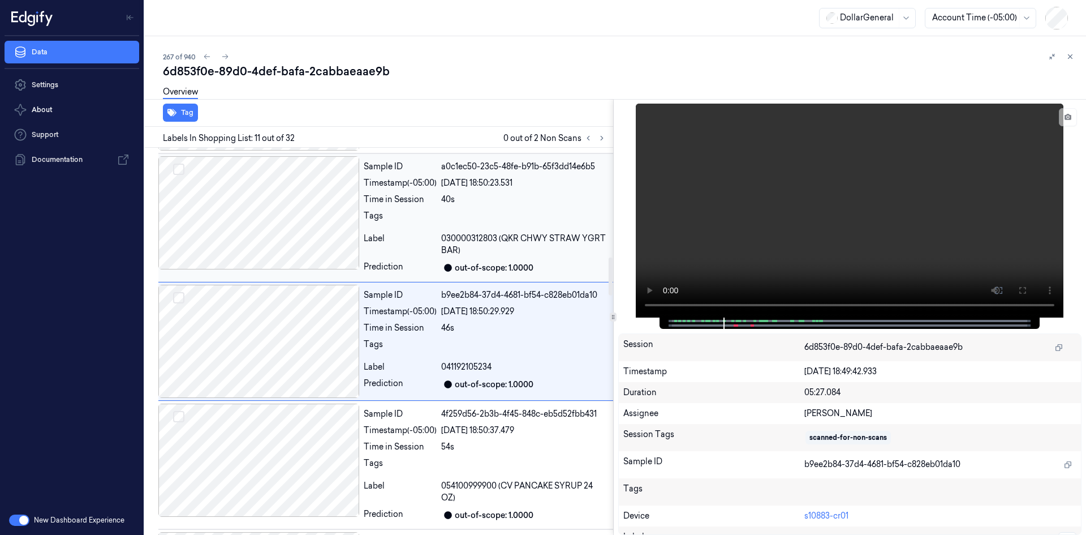
click at [427, 230] on div "Sample ID a0c1ec50-23c5-48fe-b91b-65f3dd14e6b5 Timestamp (-05:00) 22/08/2025 18…" at bounding box center [486, 217] width 254 height 123
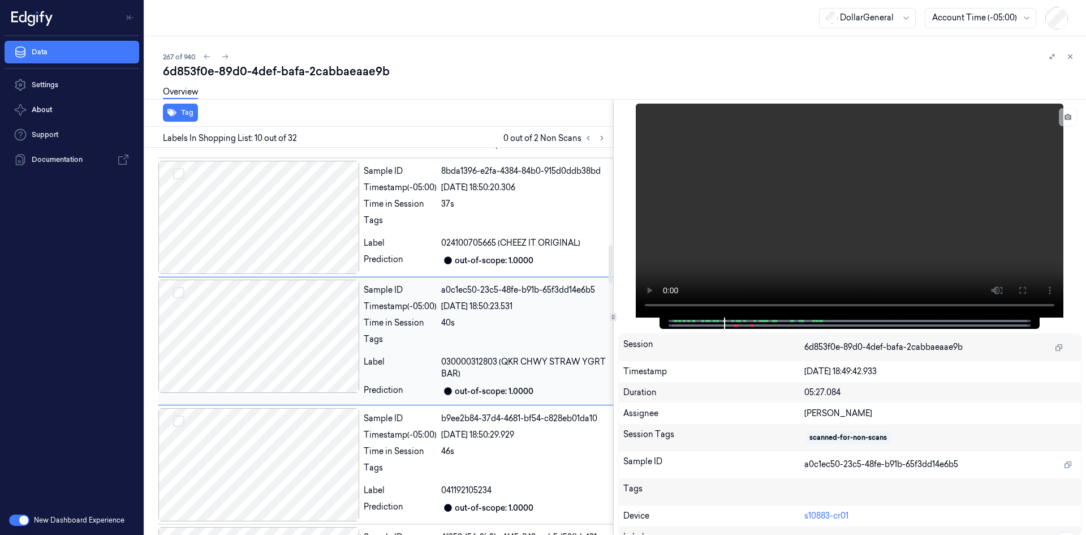
click at [427, 230] on div "Tags" at bounding box center [400, 223] width 73 height 18
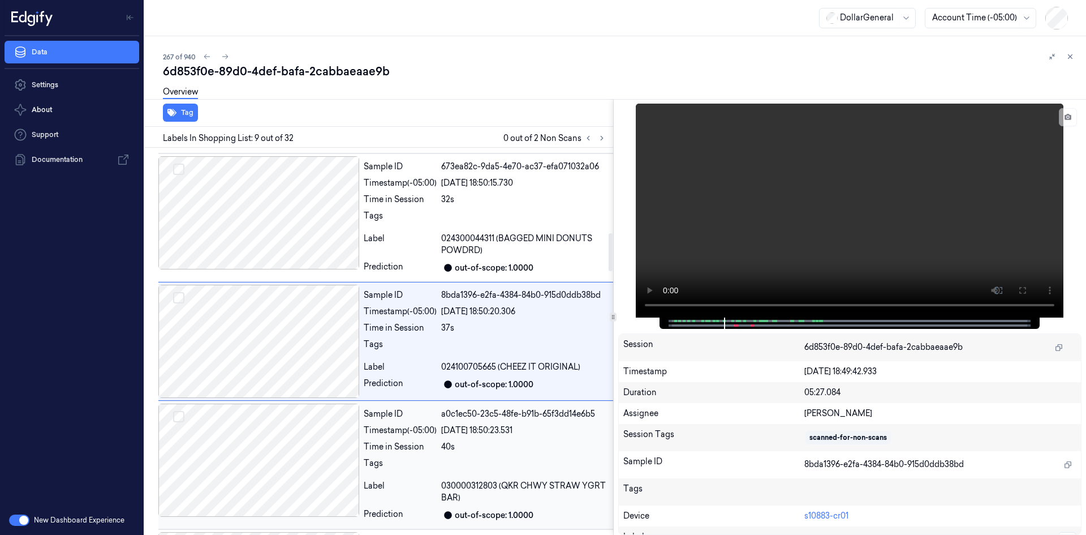
click at [427, 230] on div "Sample ID 673ea82c-9da5-4e70-ac37-efa071032a06 Timestamp (-05:00) 22/08/2025 18…" at bounding box center [486, 217] width 254 height 123
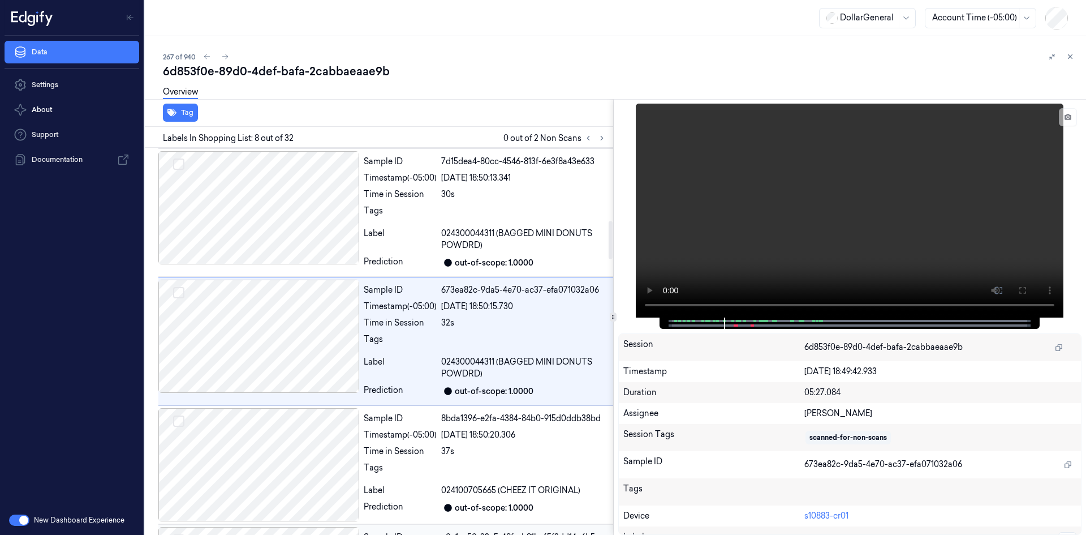
click at [427, 230] on div "Label" at bounding box center [400, 239] width 73 height 24
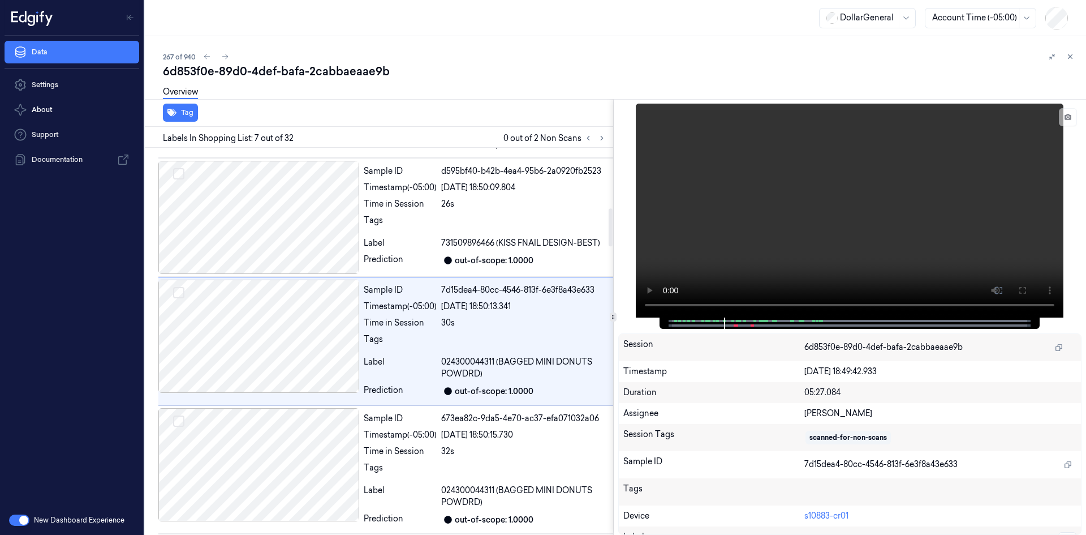
click at [427, 230] on div "Tags" at bounding box center [400, 223] width 73 height 18
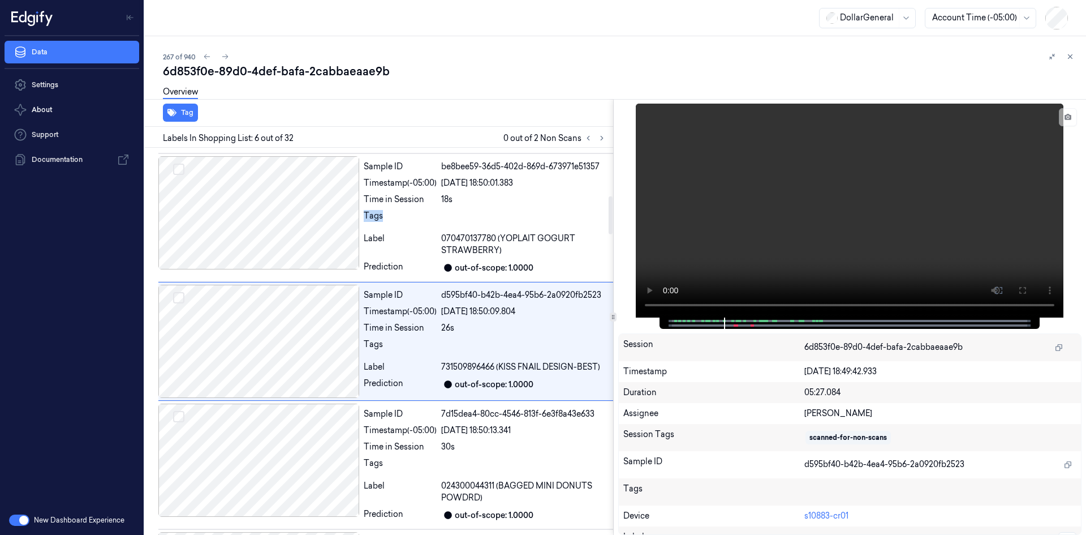
click at [427, 230] on div "Sample ID be8bee59-36d5-402d-869d-673971e51357 Timestamp (-05:00) 22/08/2025 18…" at bounding box center [486, 217] width 254 height 123
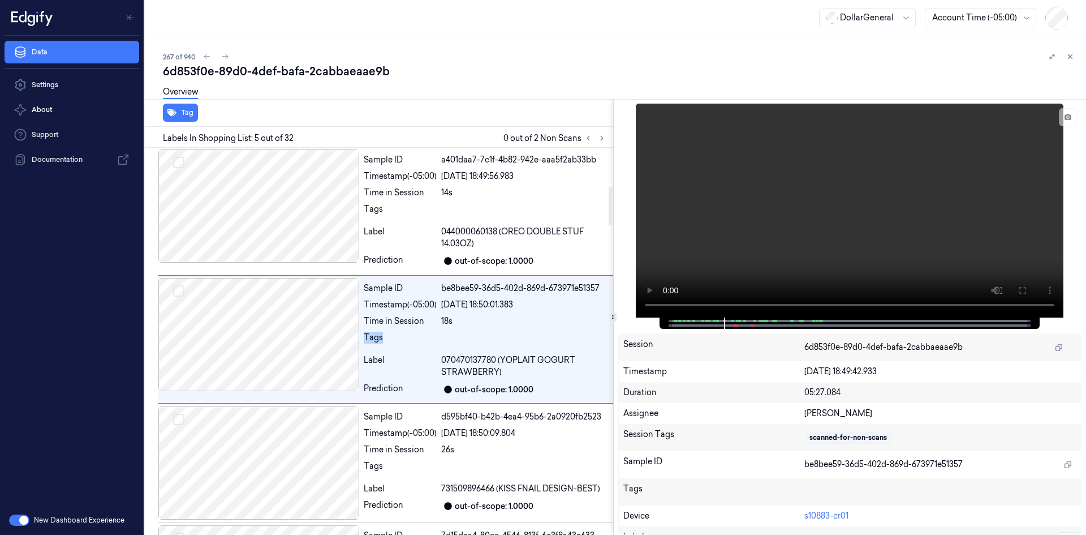
scroll to position [365, 0]
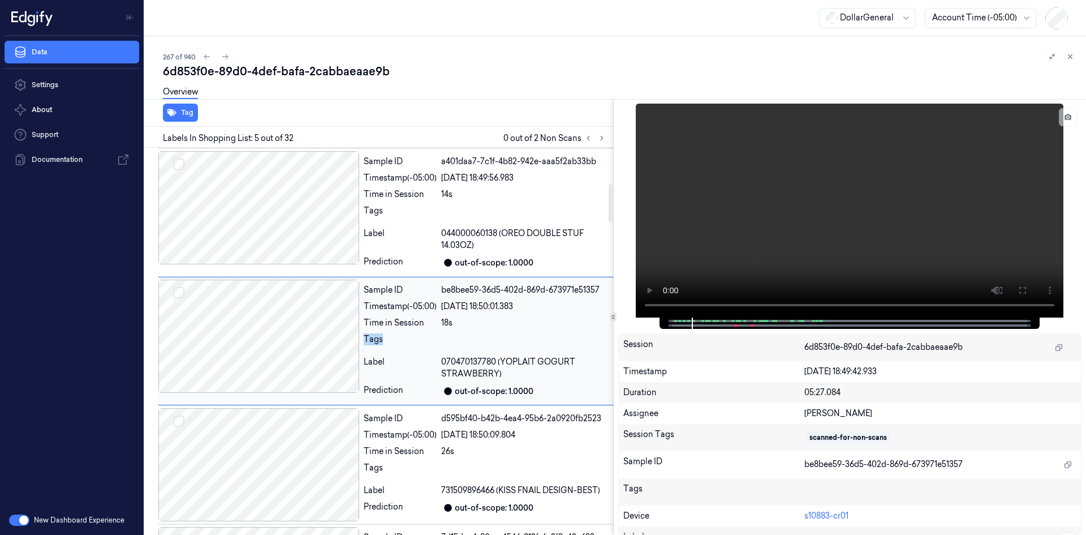
click at [410, 342] on div "Tags" at bounding box center [400, 342] width 73 height 18
click at [603, 136] on icon at bounding box center [602, 138] width 8 height 8
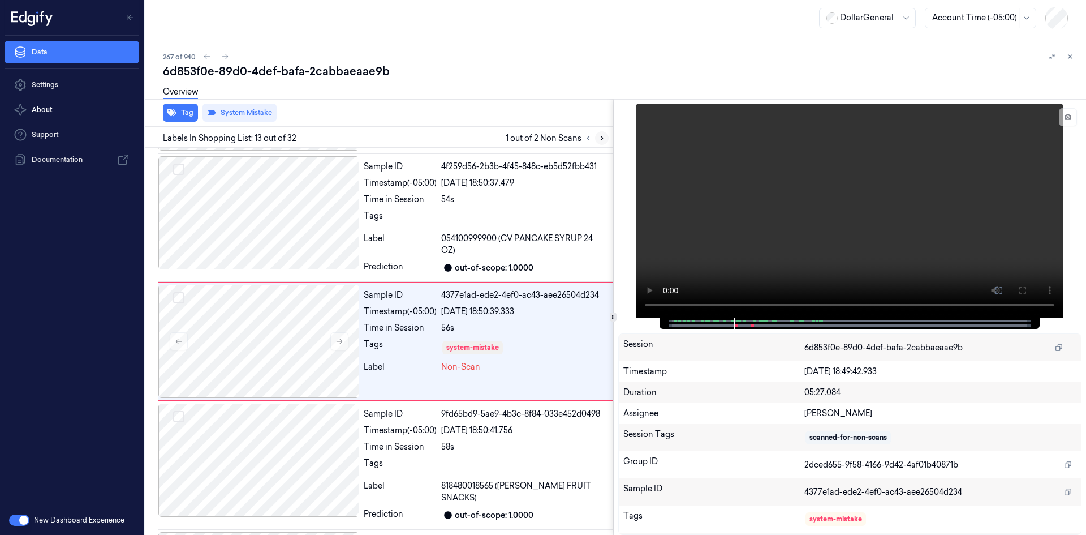
click at [603, 136] on icon at bounding box center [602, 138] width 8 height 8
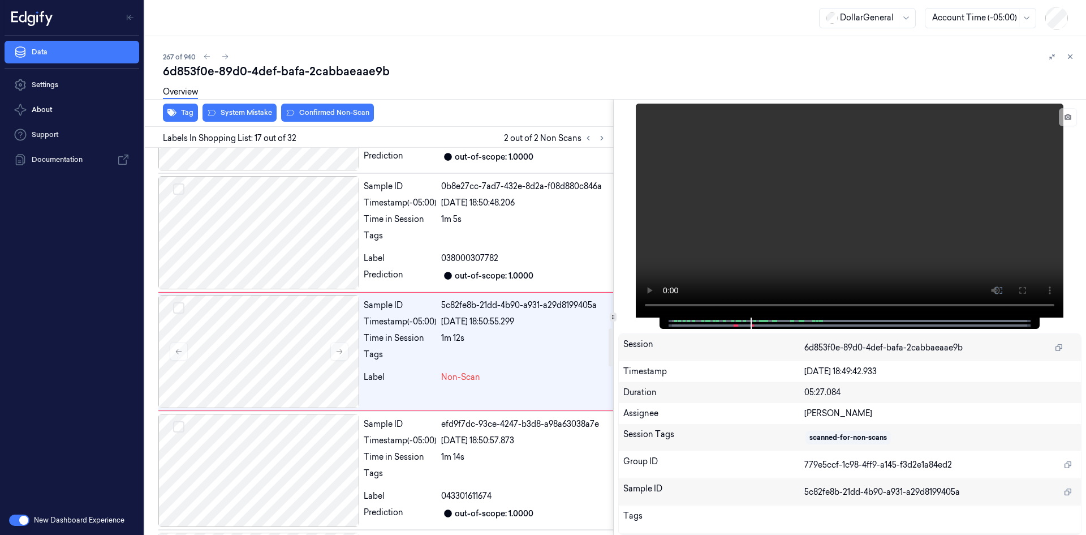
scroll to position [1834, 0]
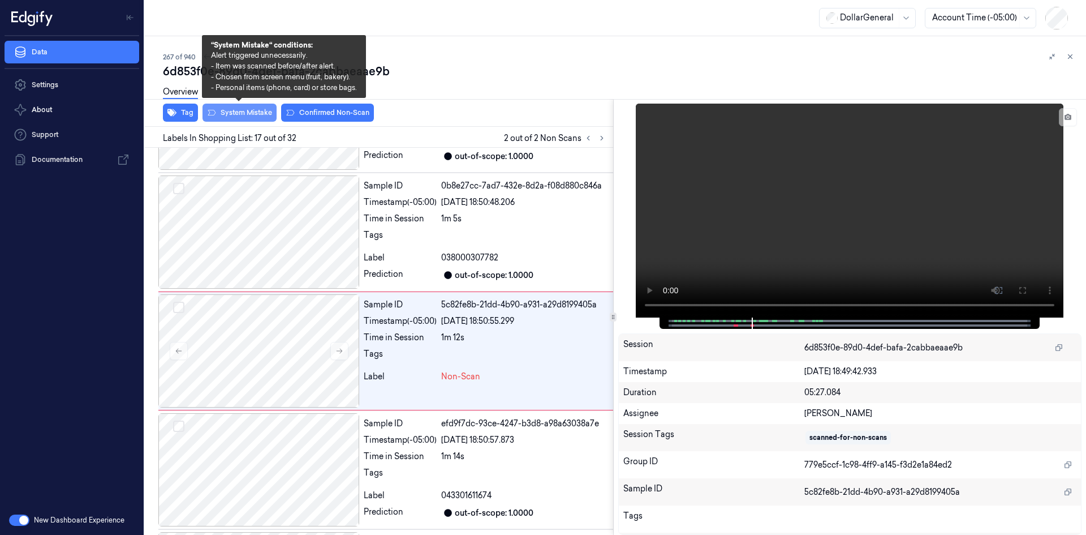
click at [249, 109] on button "System Mistake" at bounding box center [240, 113] width 74 height 18
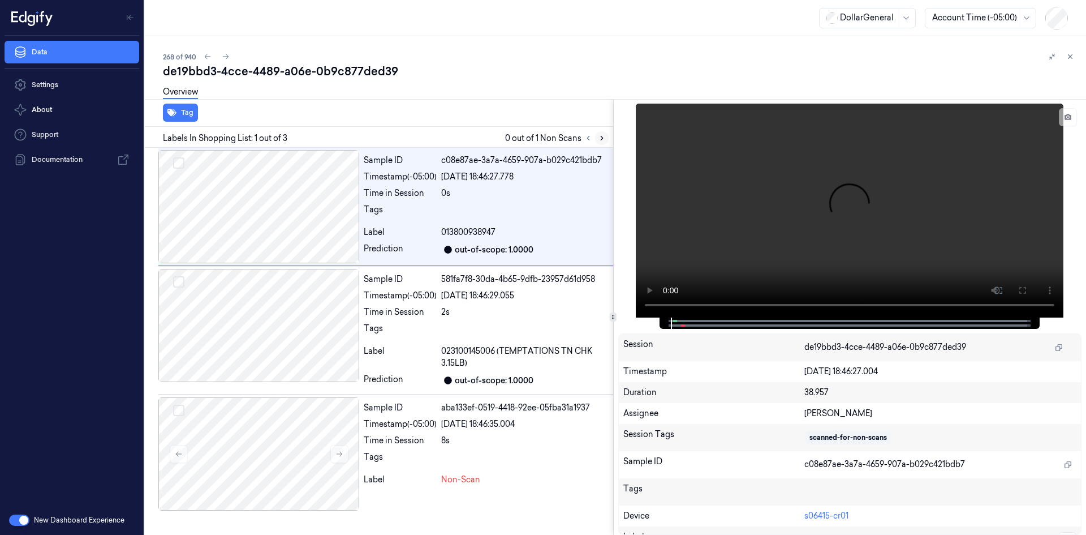
click at [605, 139] on icon at bounding box center [602, 138] width 8 height 8
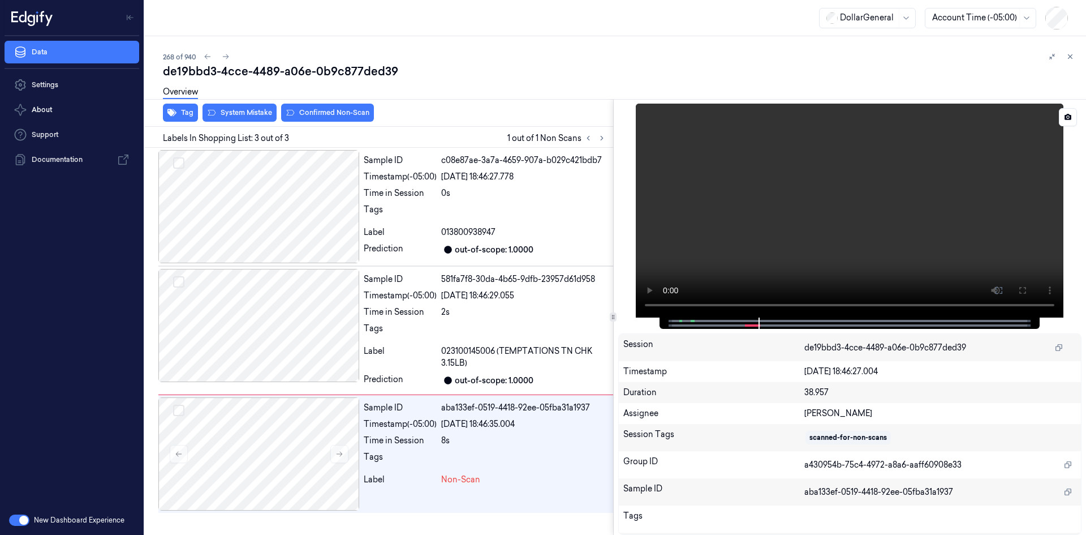
click at [779, 190] on video at bounding box center [850, 211] width 428 height 214
click at [387, 300] on div "Timestamp (-05:00)" at bounding box center [400, 296] width 73 height 12
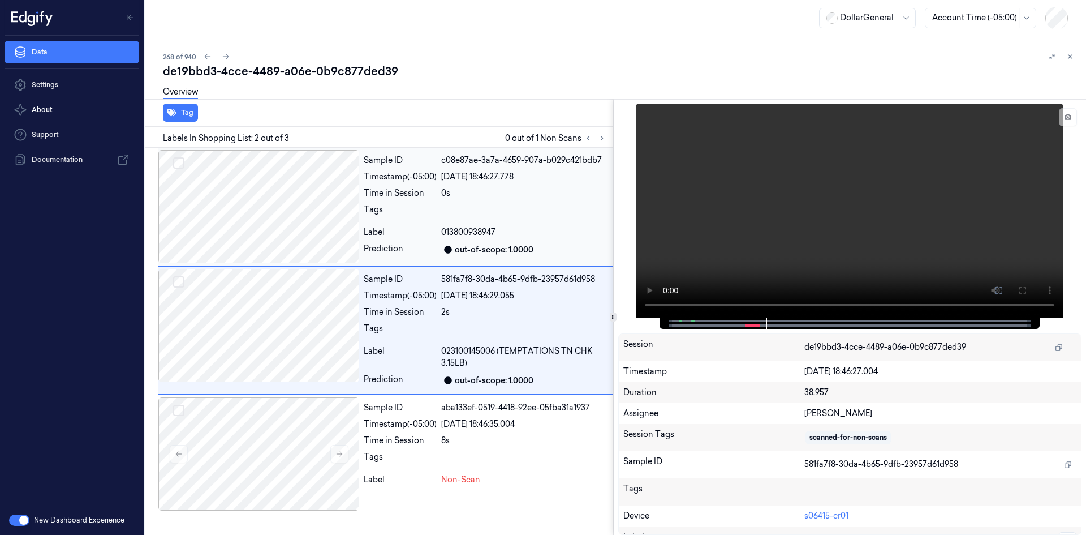
click at [412, 201] on div "Sample ID c08e87ae-3a7a-4659-907a-b029c421bdb7 Timestamp (-05:00) 22/08/2025 18…" at bounding box center [486, 206] width 254 height 113
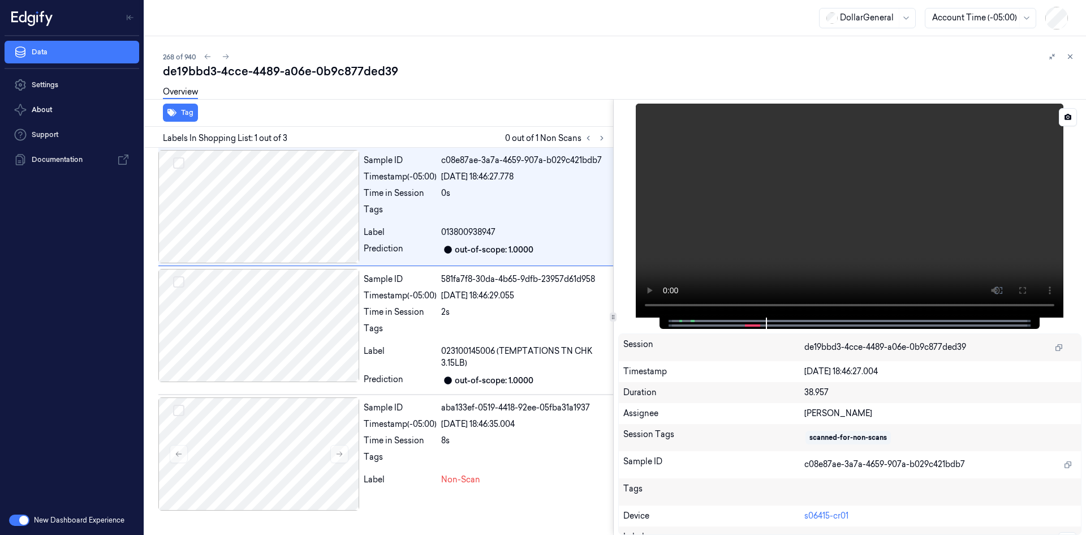
click at [829, 164] on video at bounding box center [850, 211] width 428 height 214
click at [917, 147] on video at bounding box center [850, 211] width 428 height 214
click at [459, 223] on div "Sample ID c08e87ae-3a7a-4659-907a-b029c421bdb7 Timestamp (-05:00) 22/08/2025 18…" at bounding box center [486, 206] width 254 height 113
click at [480, 295] on div "22/08/2025 18:46:29.055" at bounding box center [524, 296] width 167 height 12
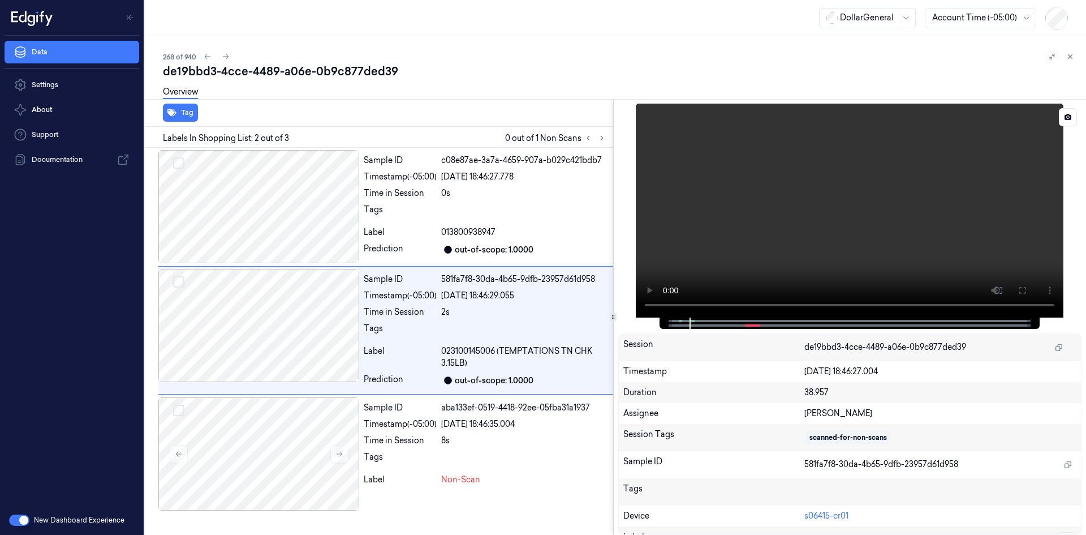
click at [831, 227] on video at bounding box center [850, 211] width 428 height 214
click at [879, 195] on video at bounding box center [850, 211] width 428 height 214
click at [446, 466] on div at bounding box center [524, 460] width 167 height 18
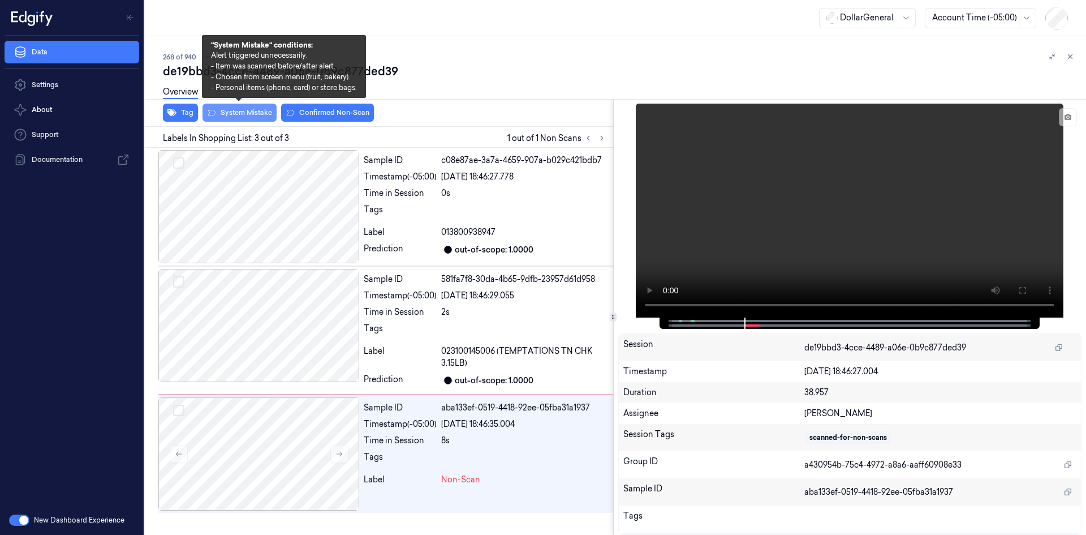
click at [256, 117] on button "System Mistake" at bounding box center [240, 113] width 74 height 18
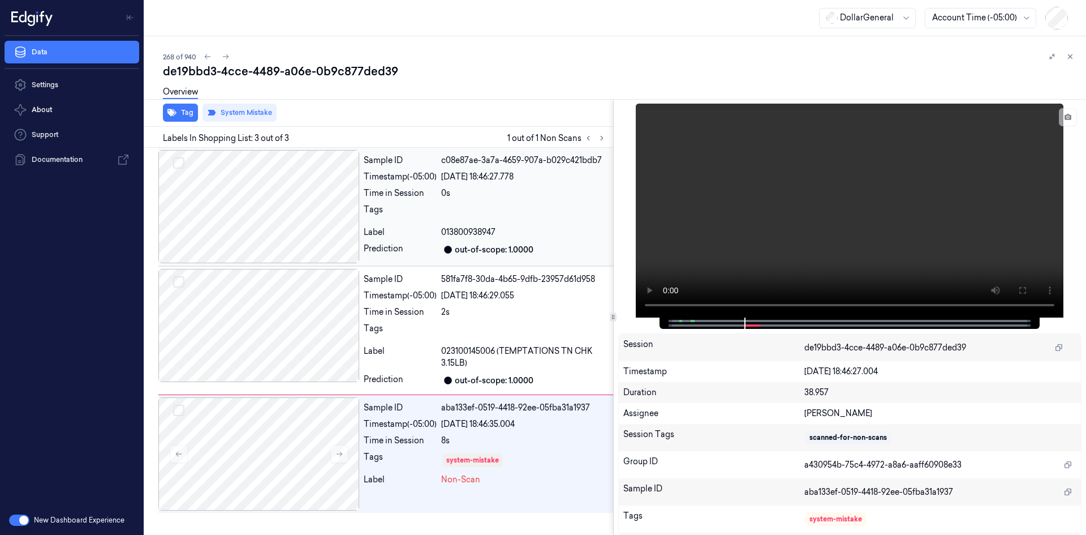
scroll to position [1, 0]
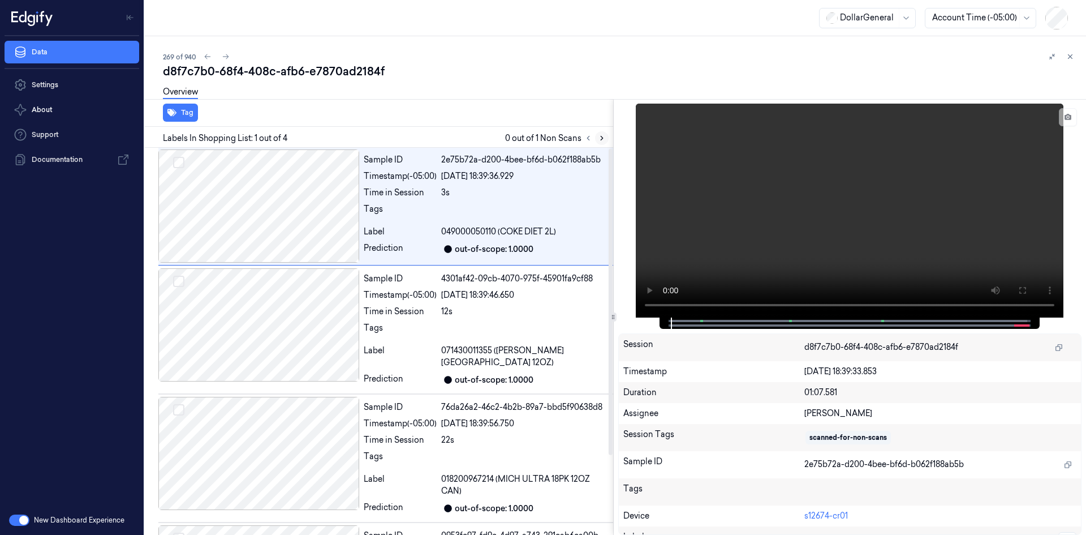
click at [601, 134] on button at bounding box center [602, 138] width 14 height 14
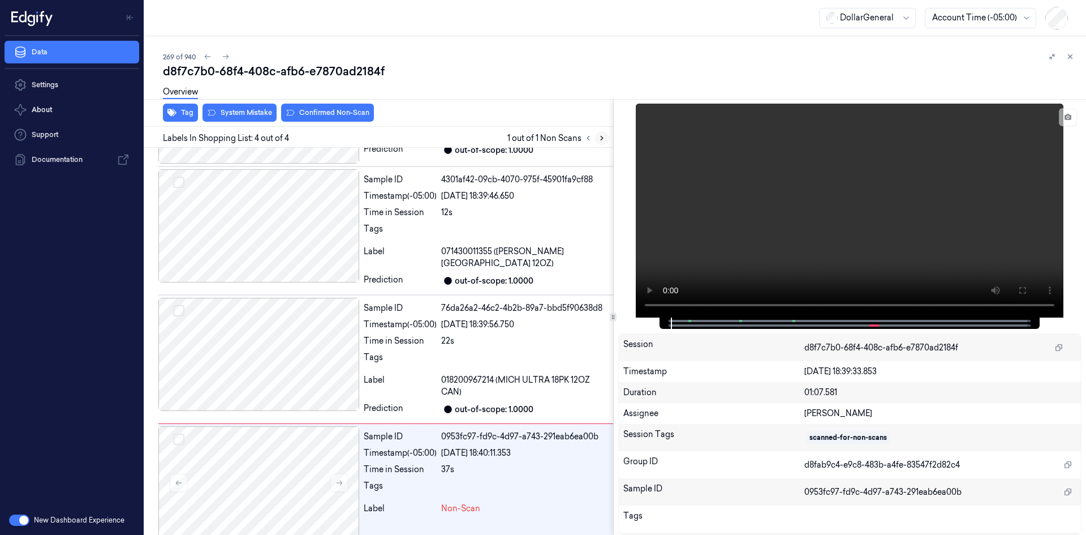
scroll to position [101, 0]
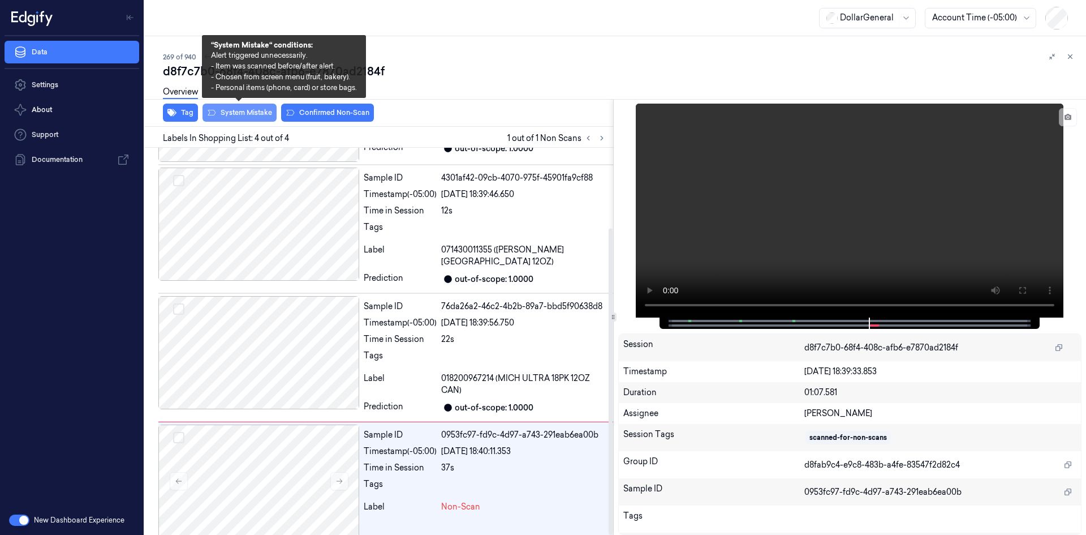
click at [263, 108] on button "System Mistake" at bounding box center [240, 113] width 74 height 18
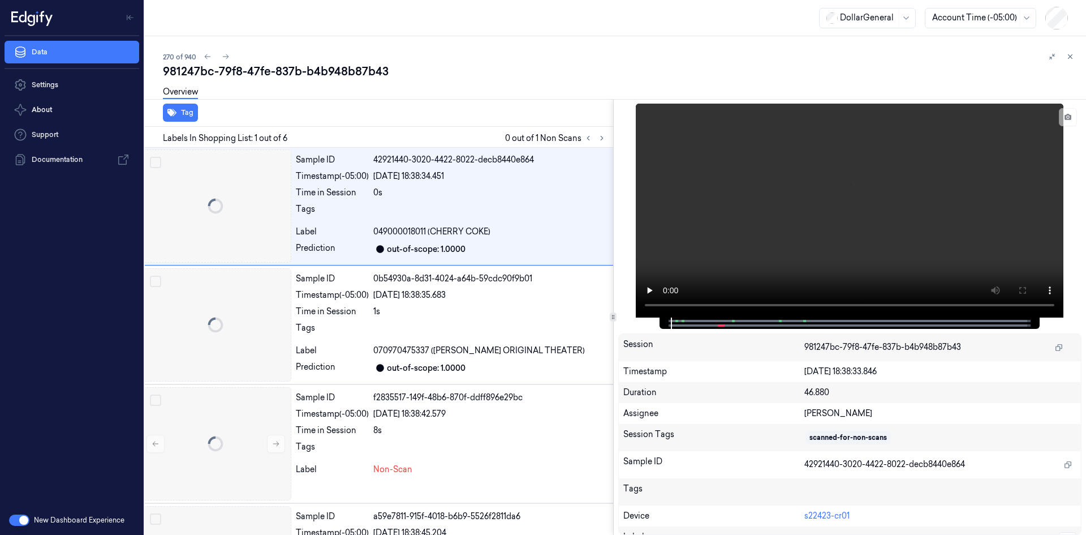
scroll to position [0, 18]
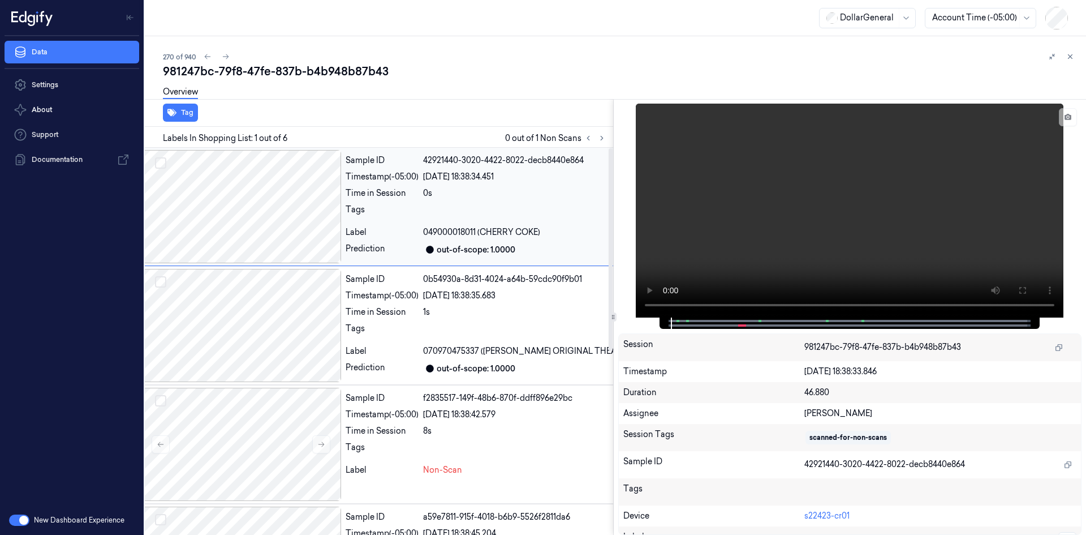
click at [510, 352] on span "070970475337 (MIKE IKE ORIGINAL THEATER)" at bounding box center [529, 351] width 212 height 12
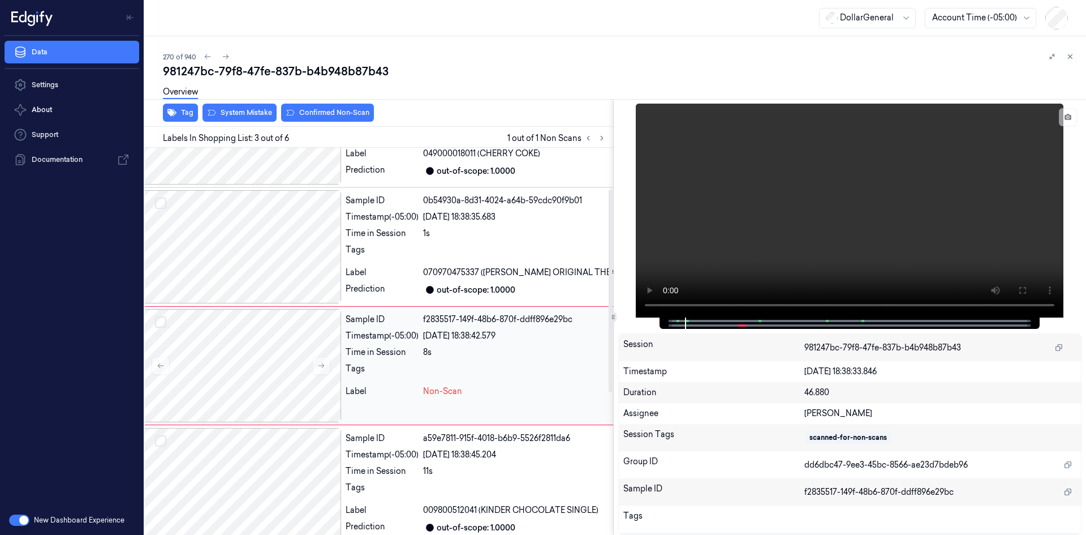
scroll to position [103, 18]
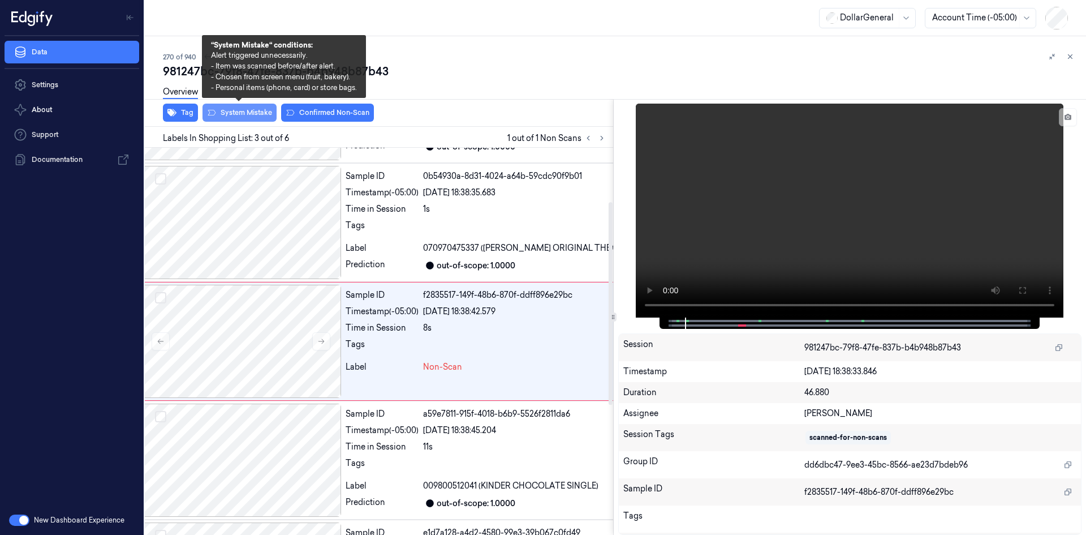
click at [262, 113] on button "System Mistake" at bounding box center [240, 113] width 74 height 18
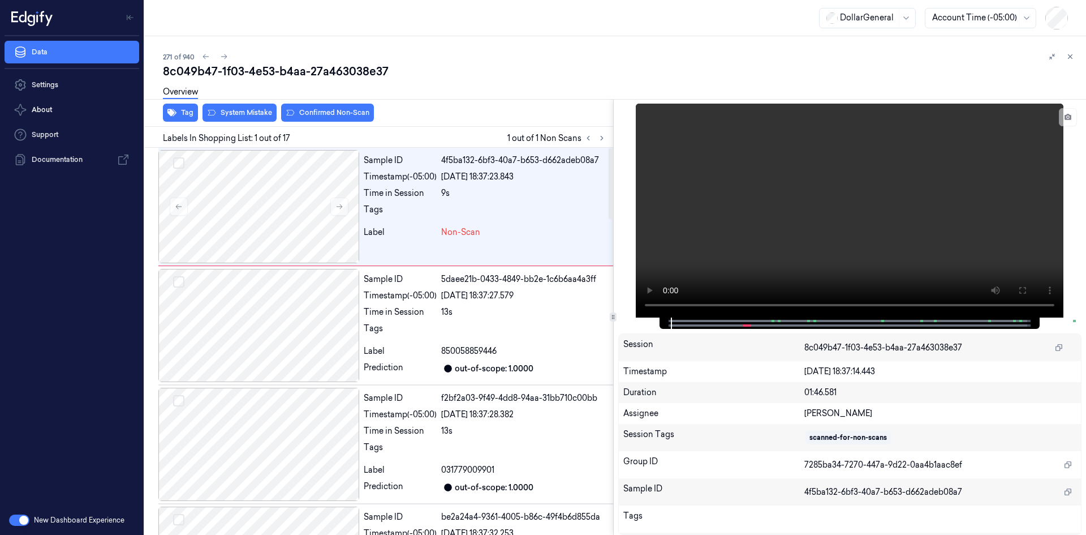
click at [198, 114] on div "Tag System Mistake Confirmed Non-Scan" at bounding box center [376, 113] width 473 height 28
click at [193, 113] on button "Tag" at bounding box center [180, 113] width 35 height 18
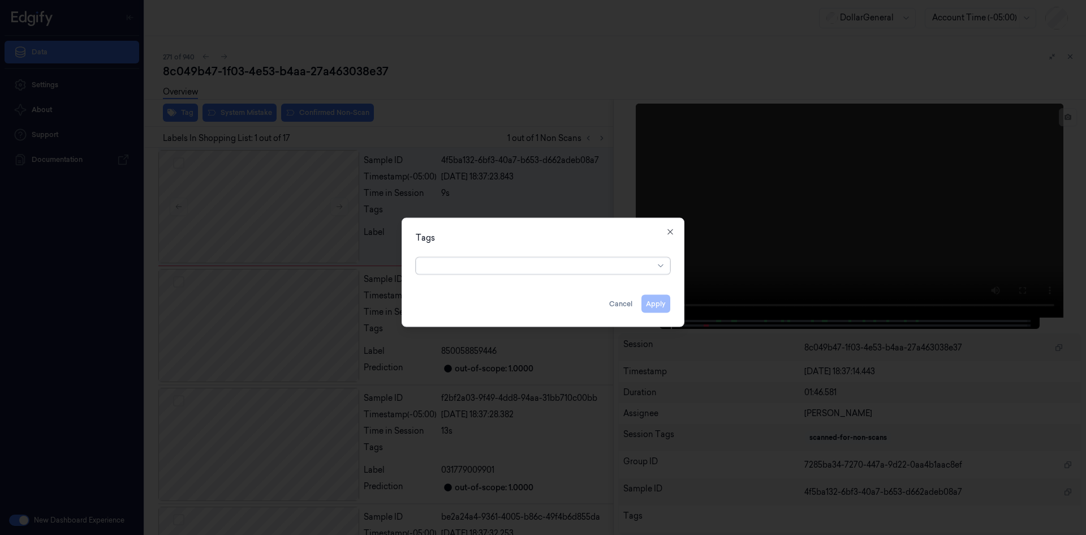
click at [528, 275] on div at bounding box center [543, 264] width 273 height 24
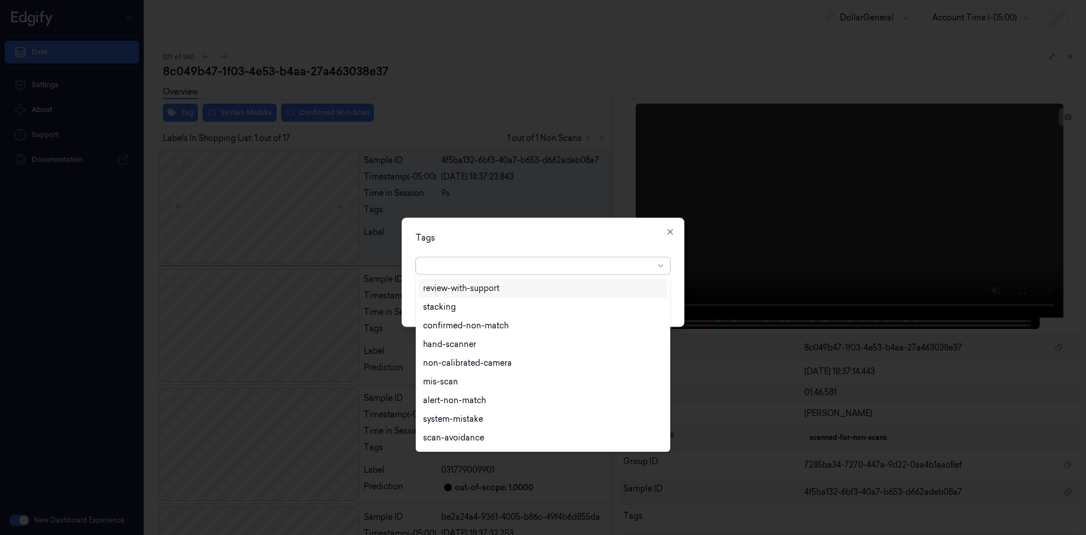
click at [539, 269] on div at bounding box center [538, 266] width 231 height 12
click at [458, 351] on div "flooid bug" at bounding box center [543, 346] width 249 height 19
click at [536, 240] on div "Tags" at bounding box center [543, 237] width 255 height 12
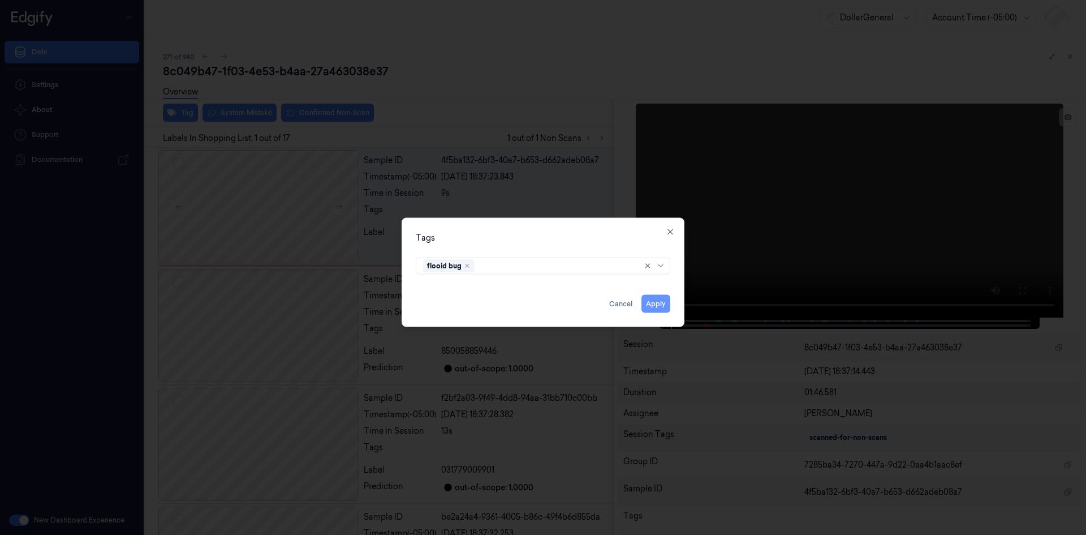
click at [656, 301] on button "Apply" at bounding box center [656, 303] width 29 height 18
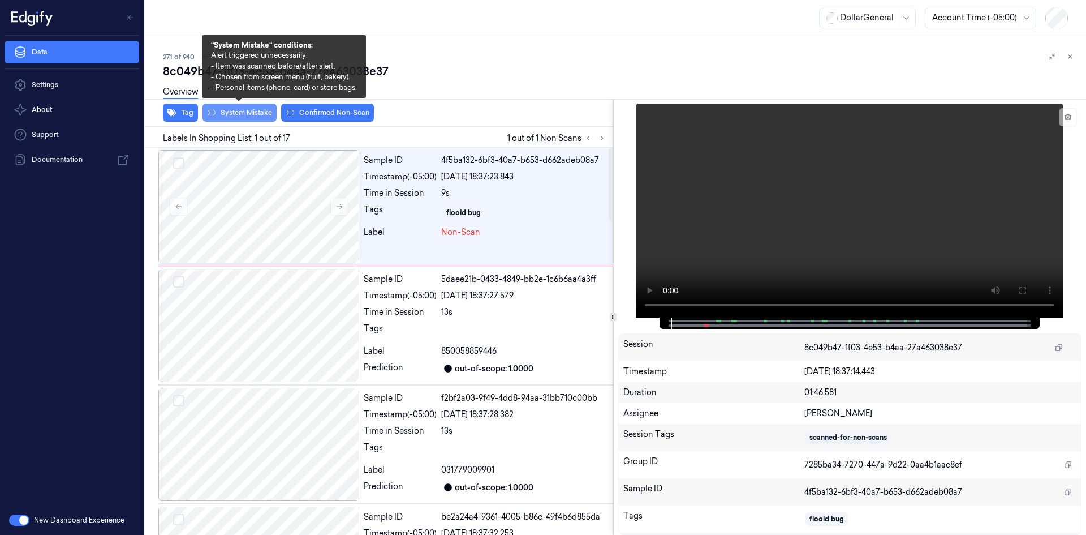
click at [249, 117] on button "System Mistake" at bounding box center [240, 113] width 74 height 18
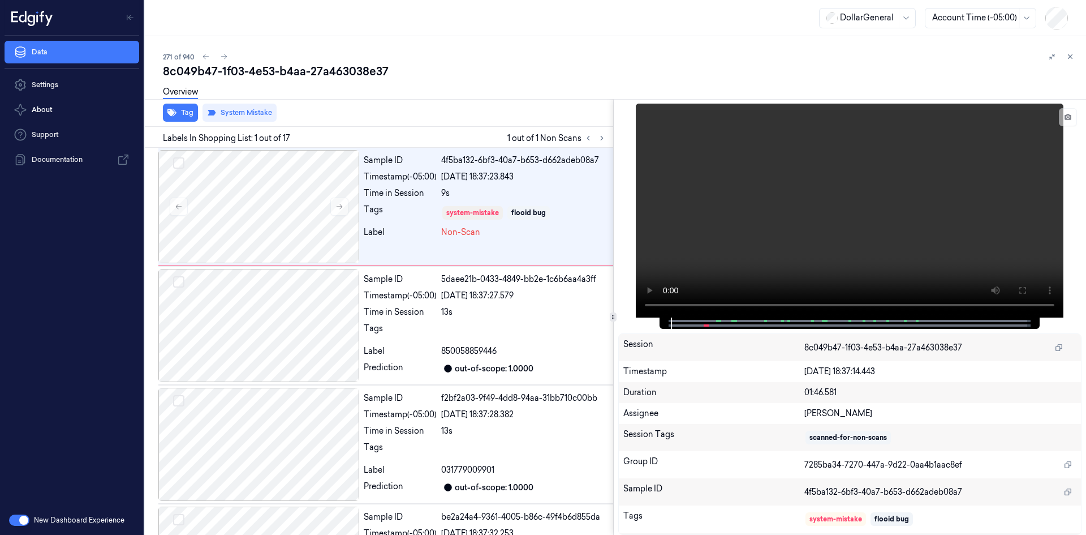
click at [458, 96] on div "Overview" at bounding box center [620, 93] width 914 height 29
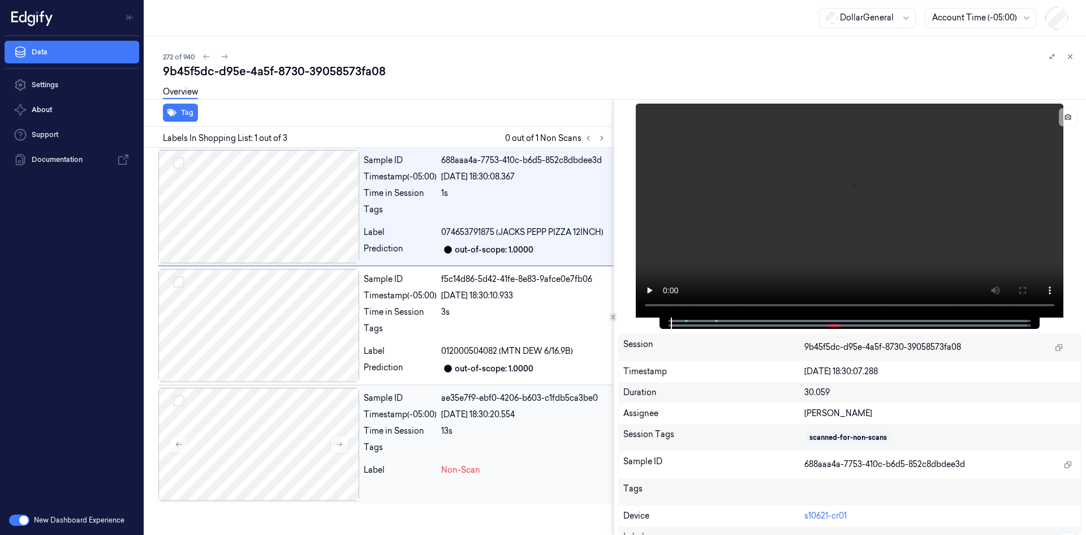
click at [435, 456] on div "Tags" at bounding box center [400, 450] width 73 height 18
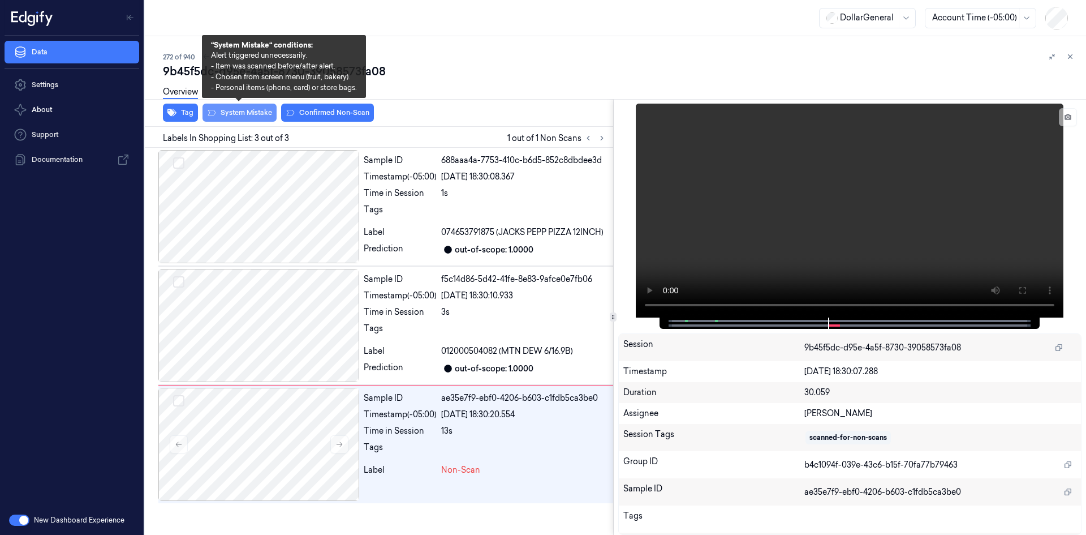
click at [261, 115] on button "System Mistake" at bounding box center [240, 113] width 74 height 18
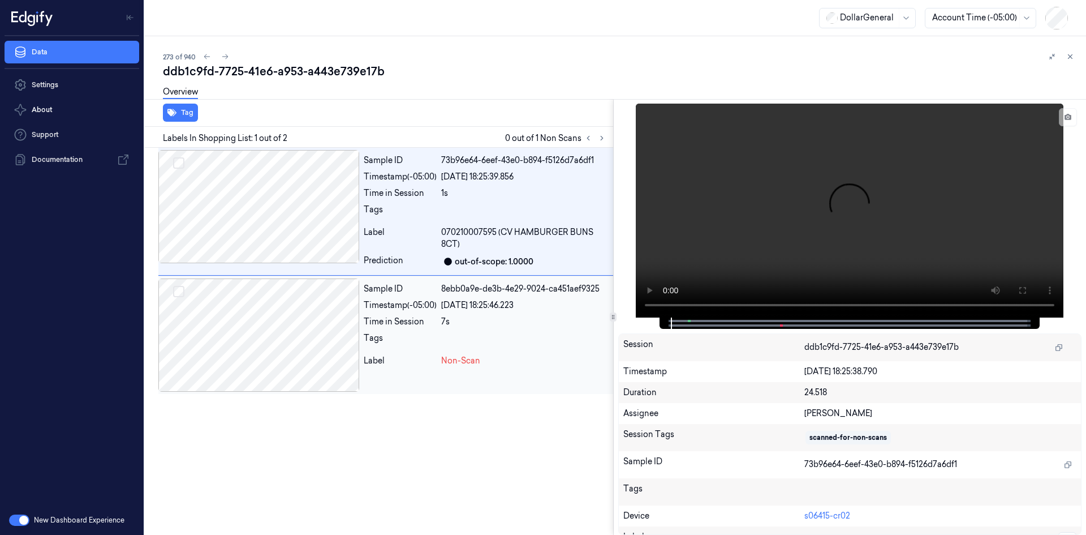
click at [423, 307] on div "Timestamp (-05:00)" at bounding box center [400, 305] width 73 height 12
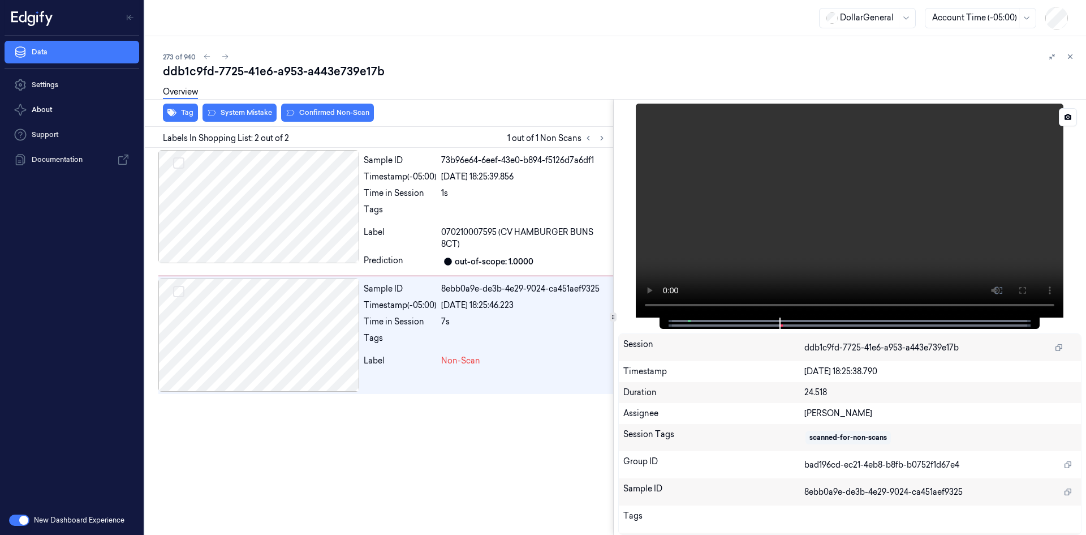
click at [822, 196] on video at bounding box center [850, 211] width 428 height 214
click at [465, 209] on div at bounding box center [524, 213] width 167 height 18
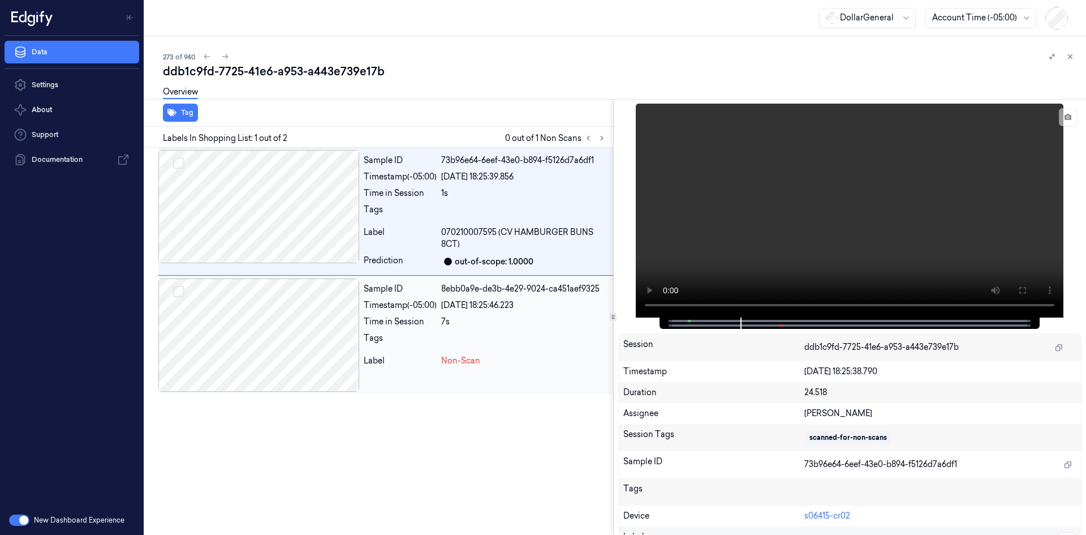
click at [291, 313] on div at bounding box center [258, 334] width 201 height 113
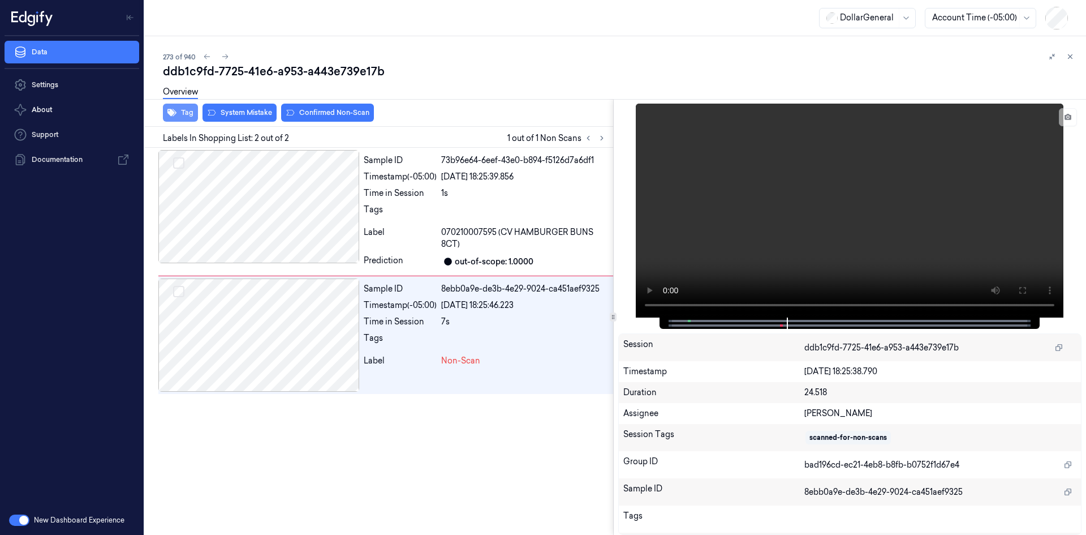
click at [174, 119] on button "Tag" at bounding box center [180, 113] width 35 height 18
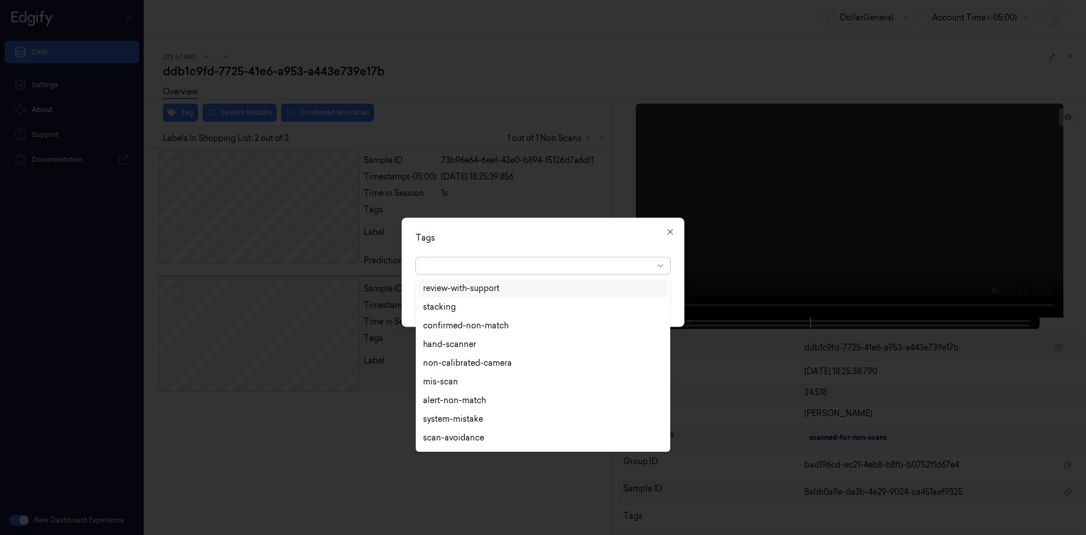
click at [461, 257] on div at bounding box center [538, 265] width 231 height 16
click at [466, 347] on div "flooid bug" at bounding box center [543, 346] width 240 height 12
click at [593, 241] on div "Tags" at bounding box center [543, 237] width 255 height 12
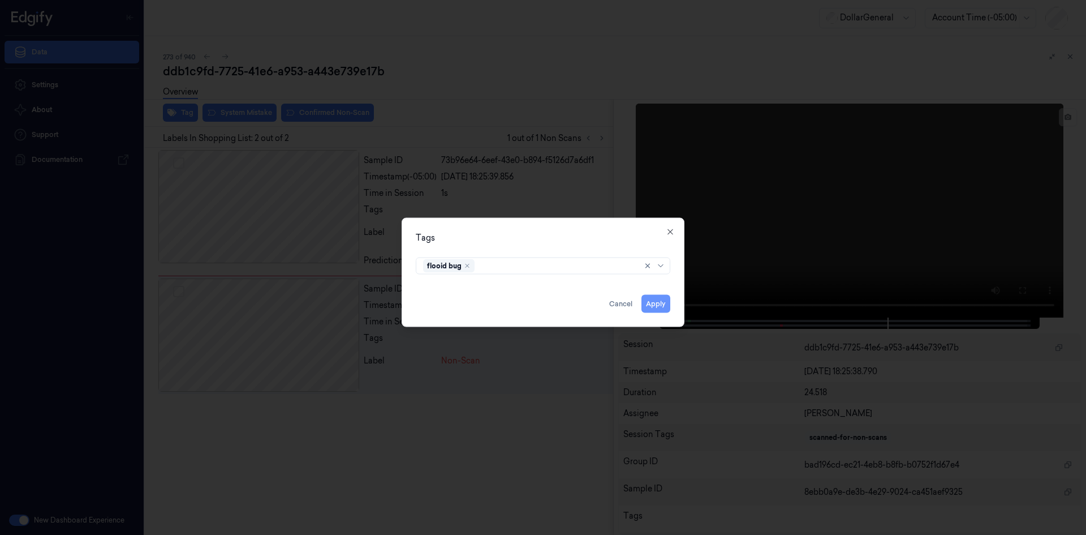
click at [656, 300] on button "Apply" at bounding box center [656, 303] width 29 height 18
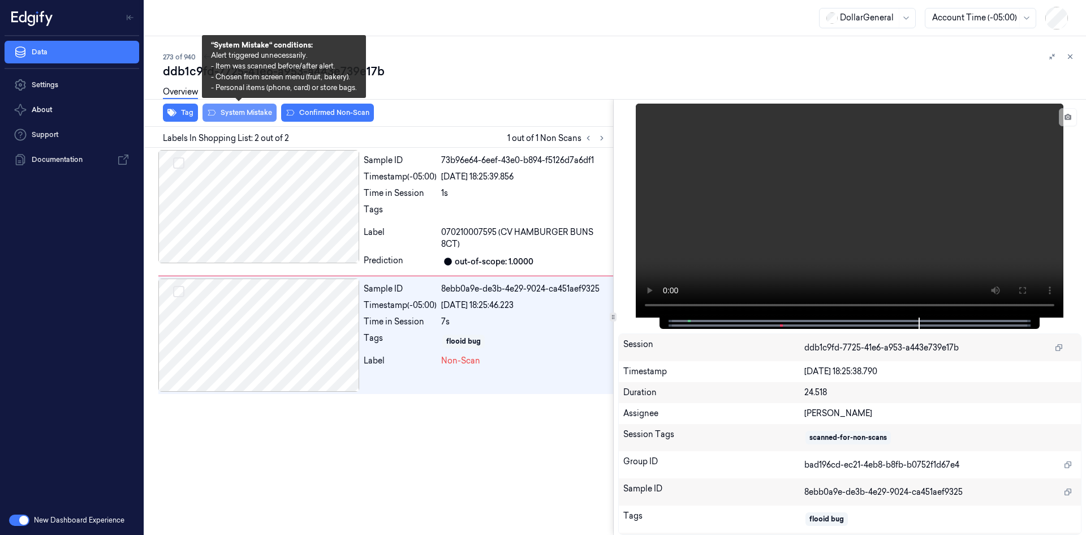
click at [237, 109] on button "System Mistake" at bounding box center [240, 113] width 74 height 18
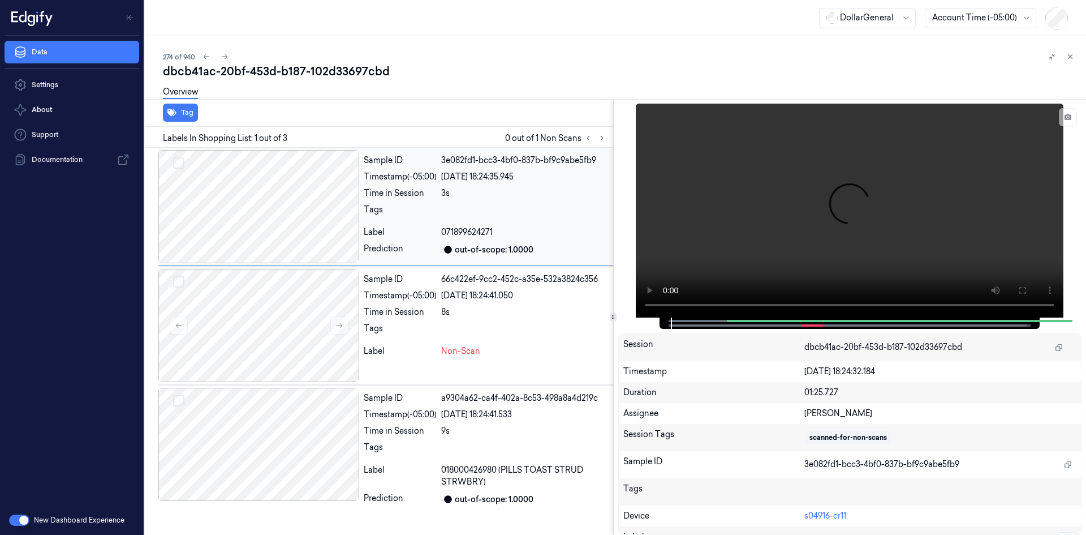
click at [459, 248] on div "out-of-scope: 1.0000" at bounding box center [494, 250] width 79 height 12
click at [469, 295] on div "22/08/2025 18:24:41.050" at bounding box center [524, 296] width 167 height 12
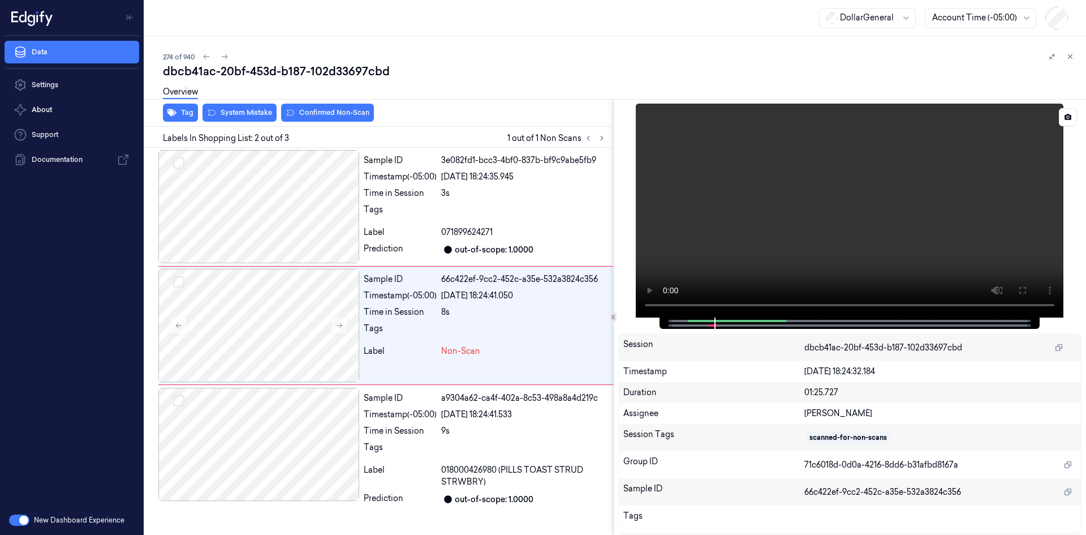
click at [711, 186] on video at bounding box center [850, 211] width 428 height 214
click at [493, 434] on div "9s" at bounding box center [524, 431] width 167 height 12
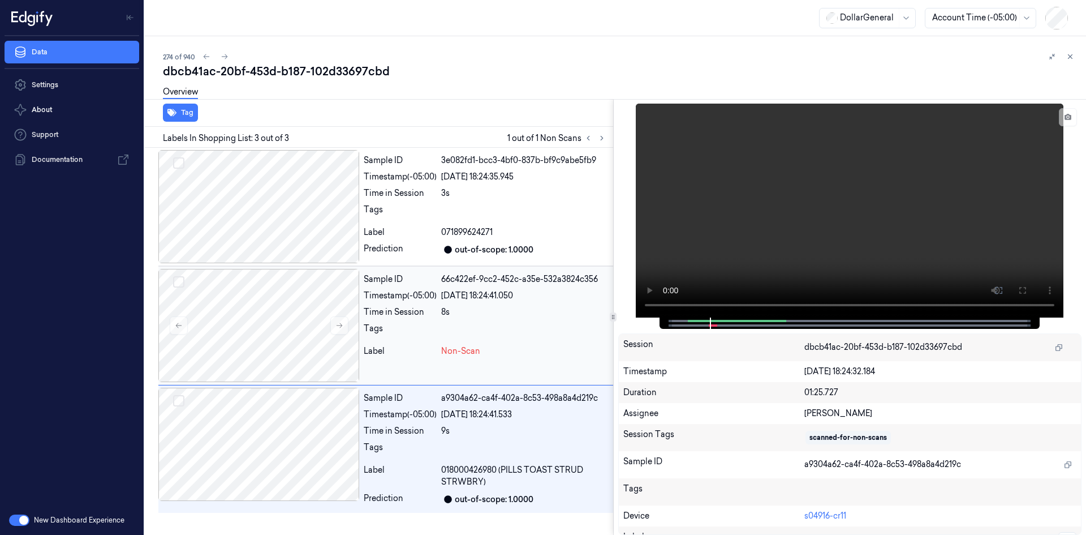
click at [489, 356] on div "Non-Scan" at bounding box center [524, 351] width 167 height 12
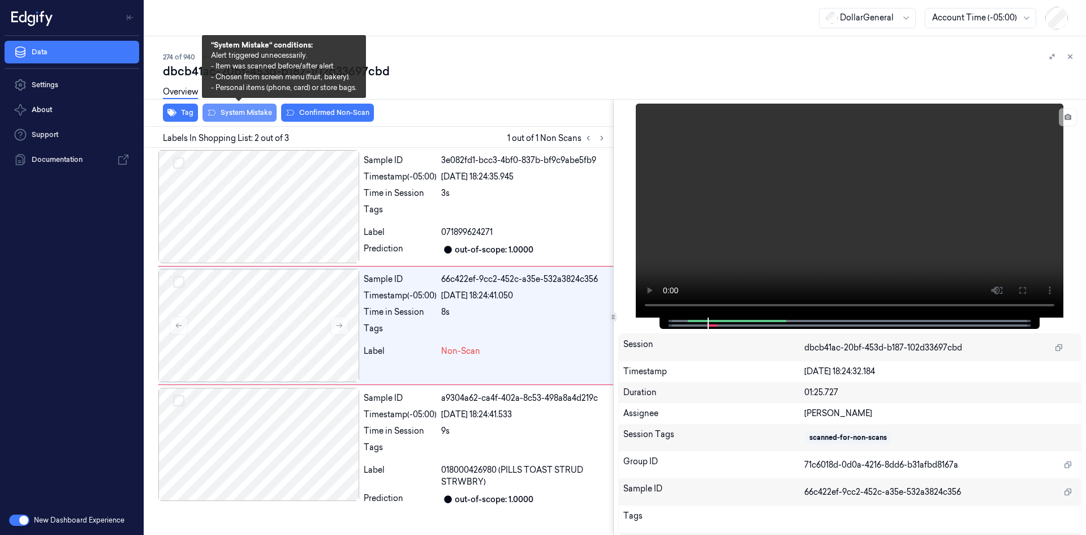
click at [242, 117] on button "System Mistake" at bounding box center [240, 113] width 74 height 18
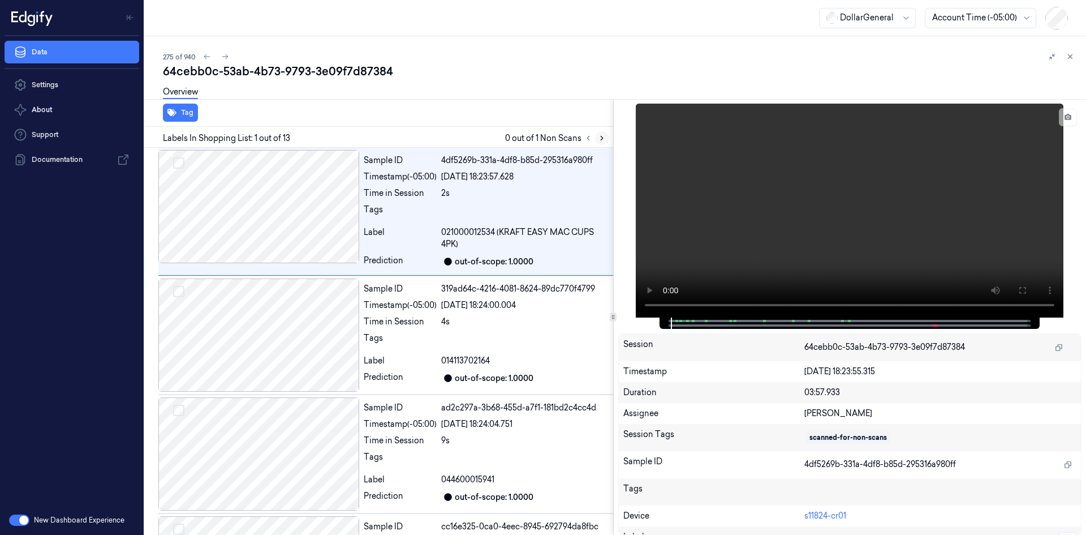
click at [599, 138] on icon at bounding box center [602, 138] width 8 height 8
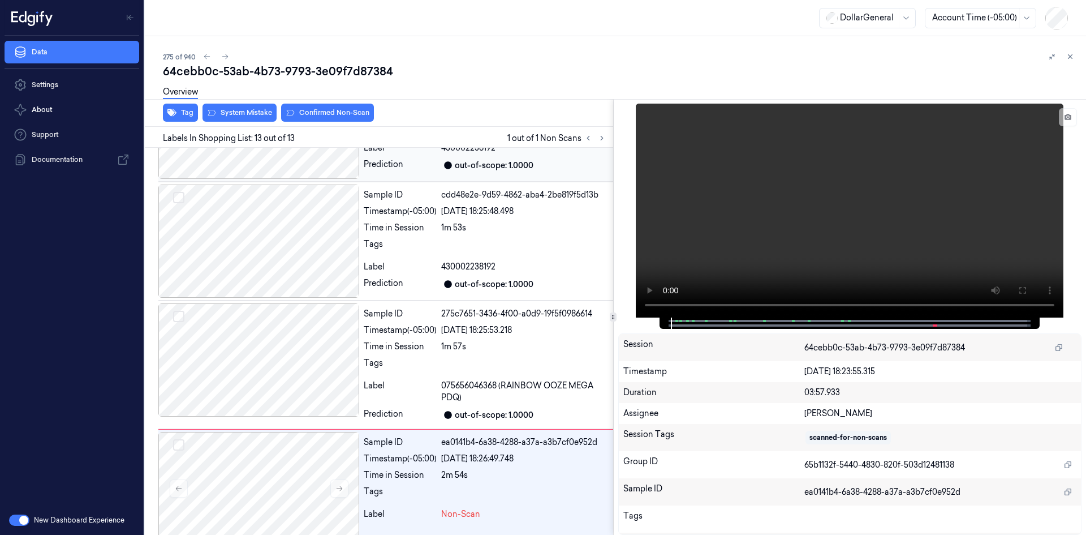
scroll to position [1199, 0]
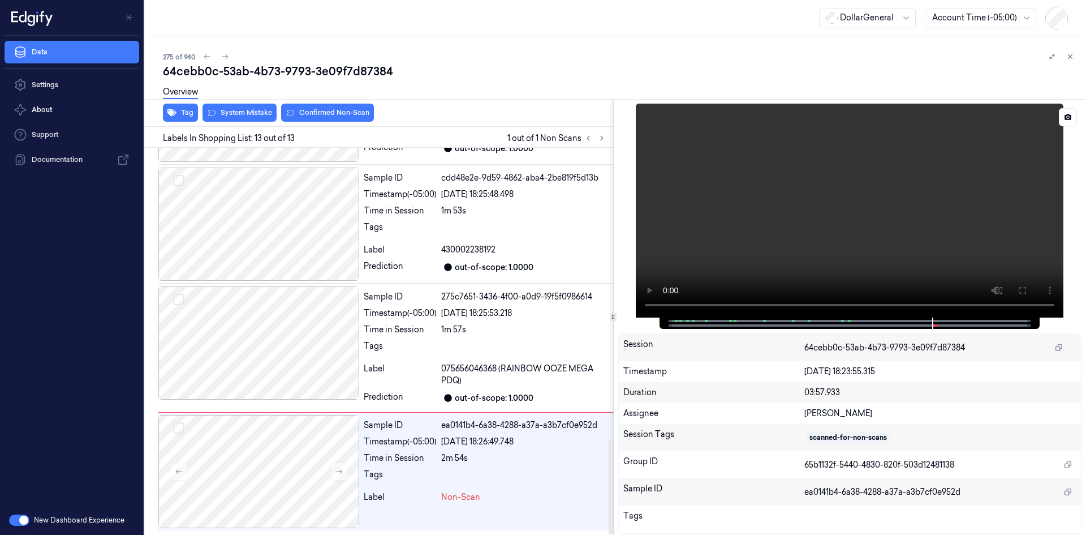
click at [816, 200] on video at bounding box center [850, 211] width 428 height 214
click at [500, 357] on div at bounding box center [524, 349] width 167 height 18
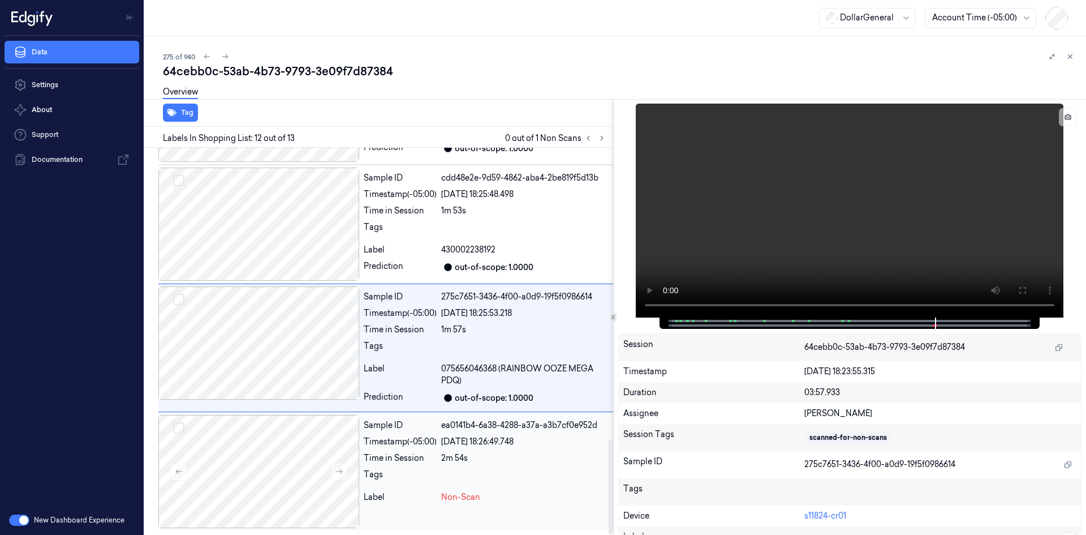
click at [521, 449] on div "Sample ID ea0141b4-6a38-4288-a37a-a3b7cf0e952d Timestamp (-05:00) 22/08/2025 18…" at bounding box center [486, 471] width 254 height 113
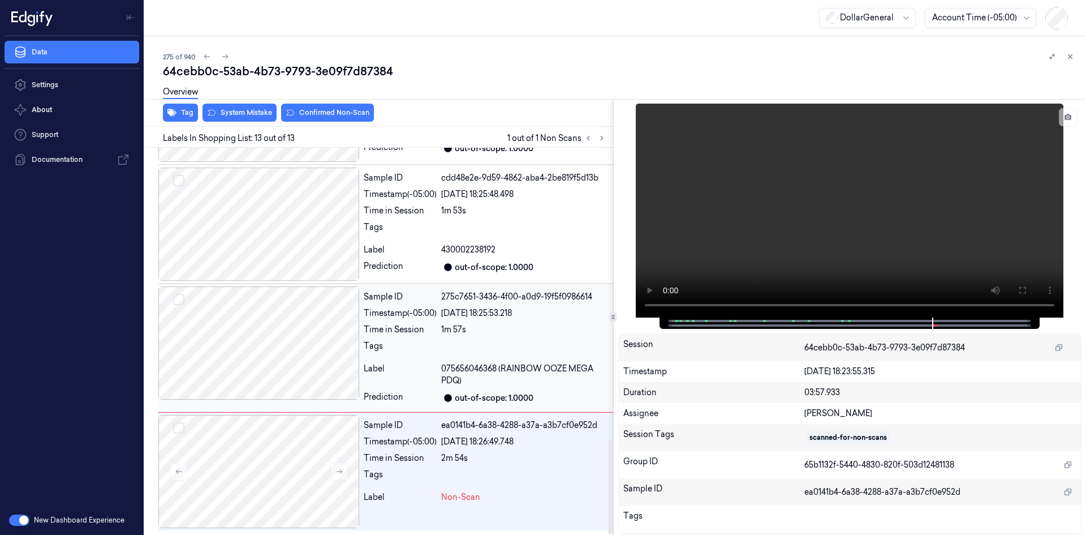
click at [526, 360] on div "Sample ID 275c7651-3436-4f00-a0d9-19f5f0986614 Timestamp (-05:00) 22/08/2025 18…" at bounding box center [486, 347] width 254 height 123
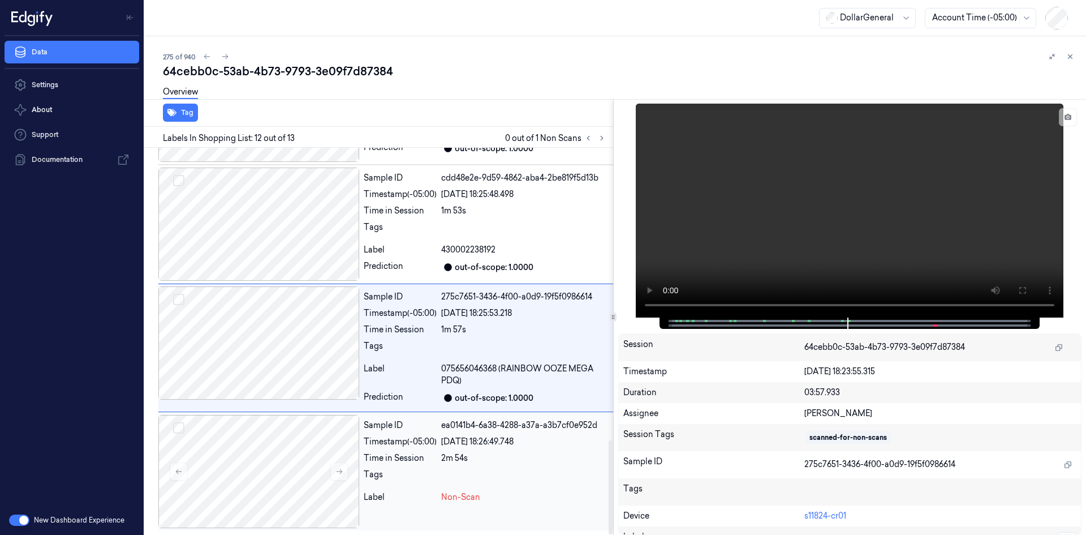
click at [522, 421] on div "ea0141b4-6a38-4288-a37a-a3b7cf0e952d" at bounding box center [524, 425] width 167 height 12
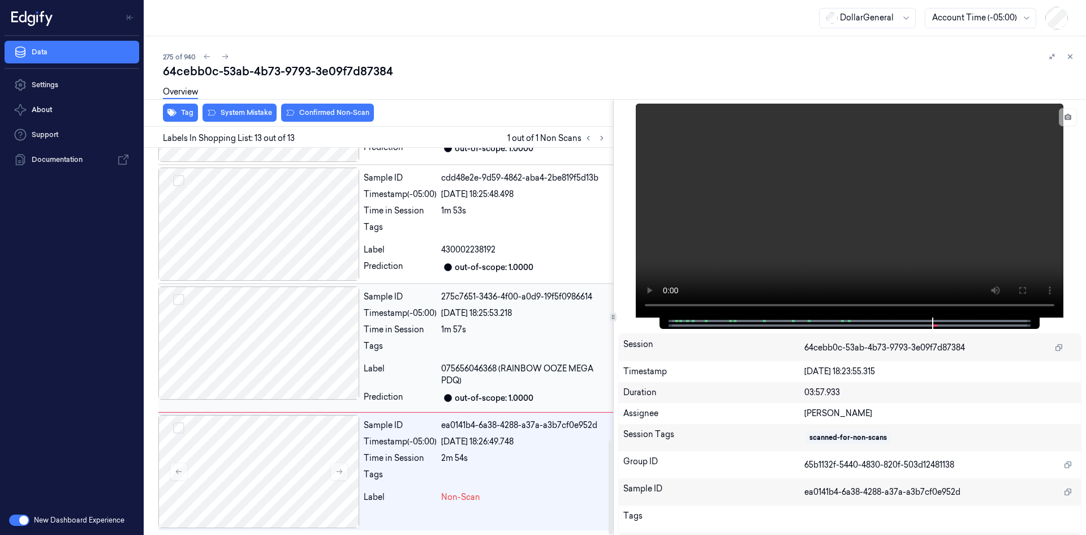
click at [556, 324] on div "1m 57s" at bounding box center [524, 330] width 167 height 12
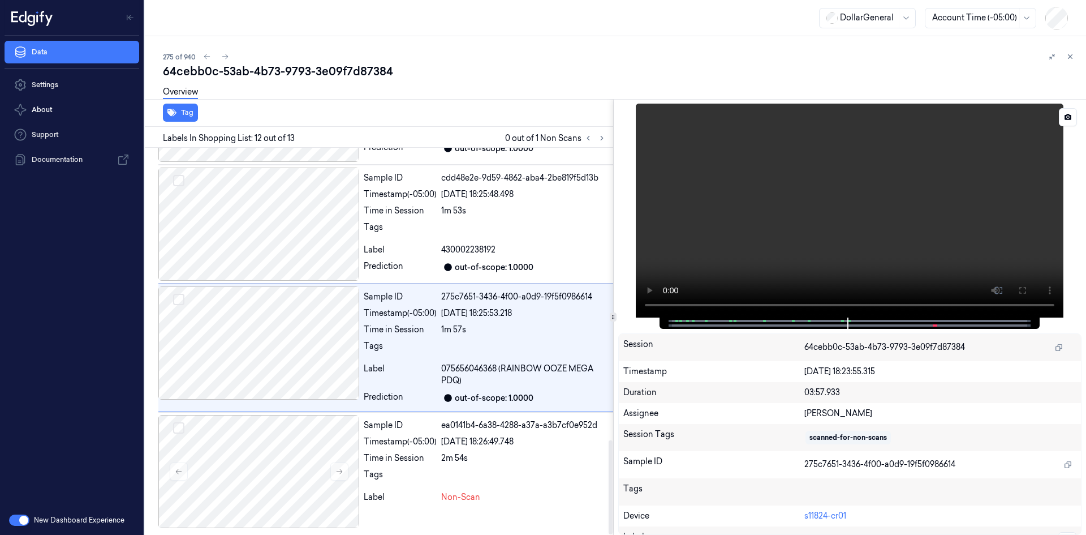
click at [837, 207] on video at bounding box center [850, 211] width 428 height 214
click at [911, 179] on video at bounding box center [850, 211] width 428 height 214
click at [890, 269] on video at bounding box center [850, 211] width 428 height 214
click at [505, 431] on div "Sample ID ea0141b4-6a38-4288-a37a-a3b7cf0e952d Timestamp (-05:00) 22/08/2025 18…" at bounding box center [486, 471] width 254 height 113
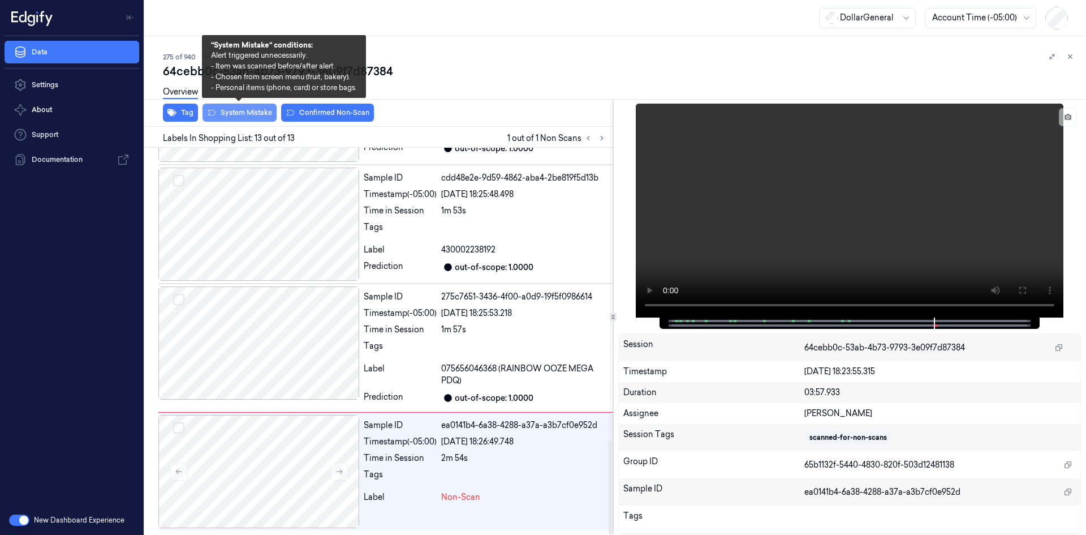
click at [256, 115] on button "System Mistake" at bounding box center [240, 113] width 74 height 18
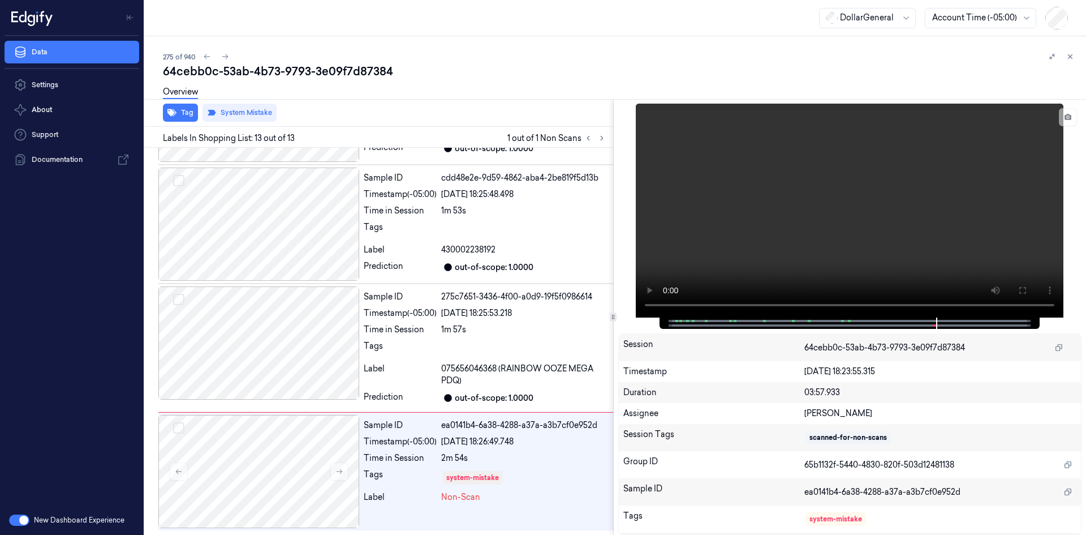
click at [424, 58] on div "275 of 940" at bounding box center [620, 57] width 914 height 14
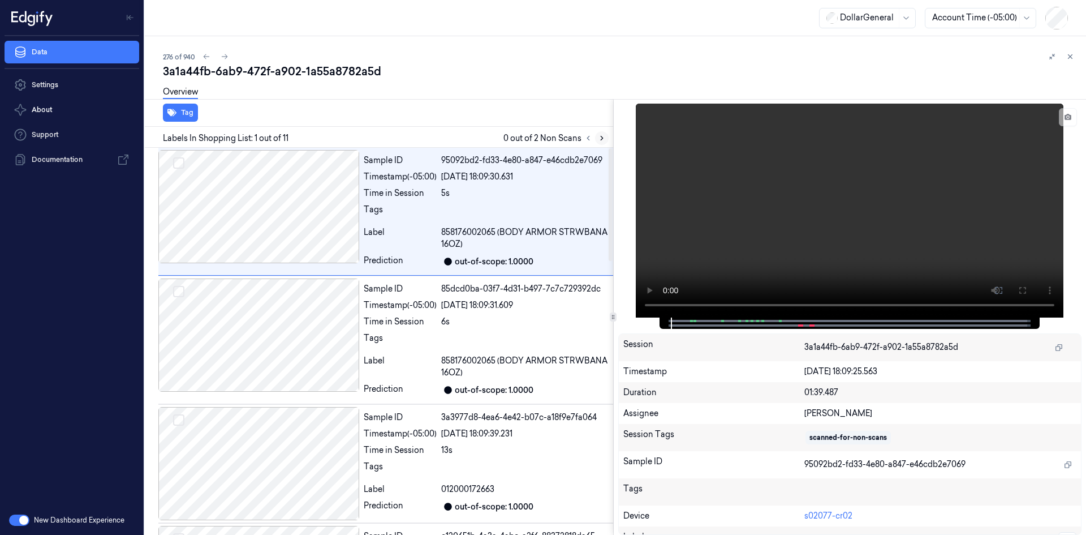
click at [603, 141] on icon at bounding box center [602, 138] width 8 height 8
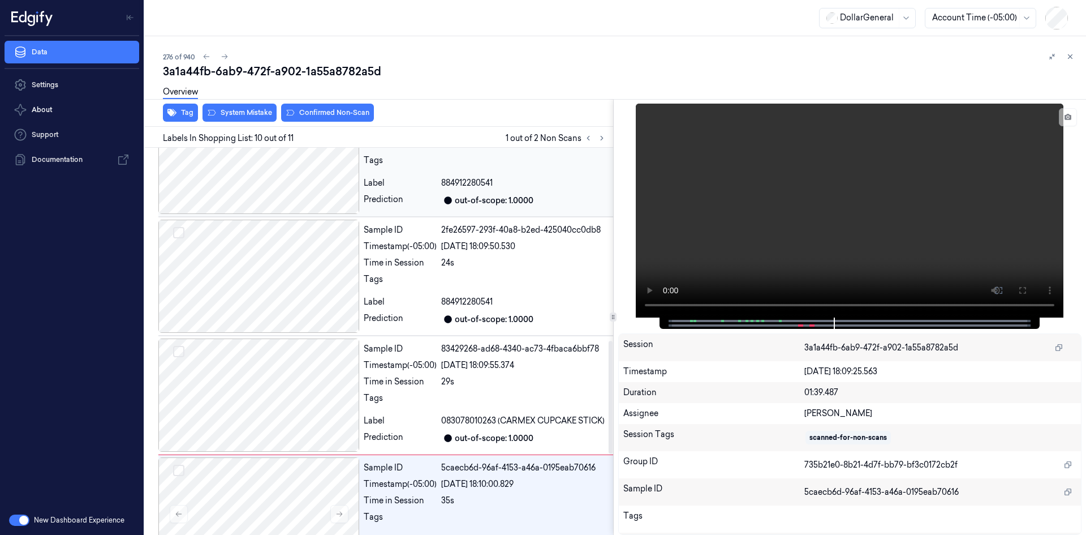
scroll to position [943, 0]
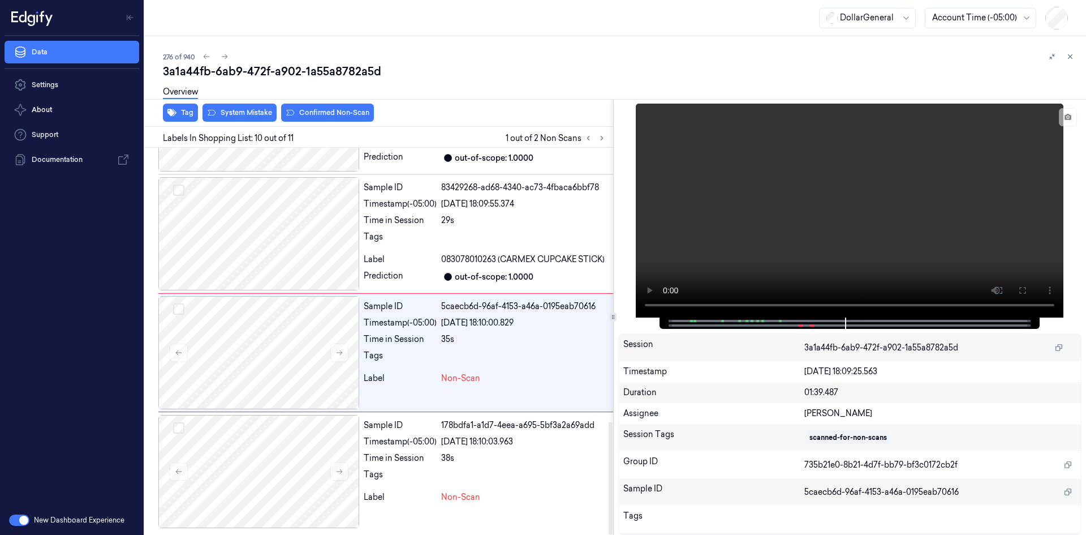
click at [260, 107] on div "Overview" at bounding box center [620, 93] width 914 height 29
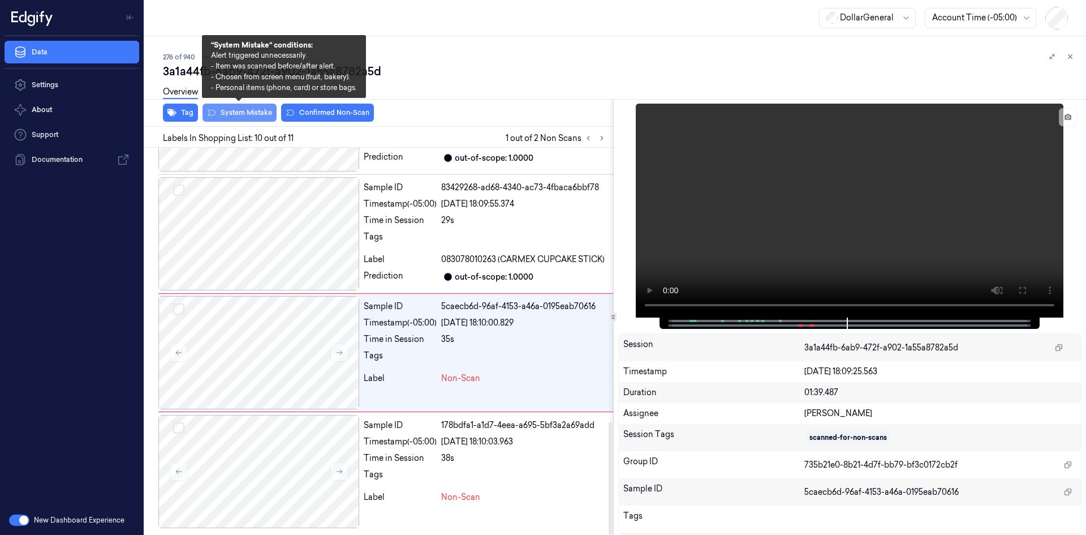
click at [257, 113] on button "System Mistake" at bounding box center [240, 113] width 74 height 18
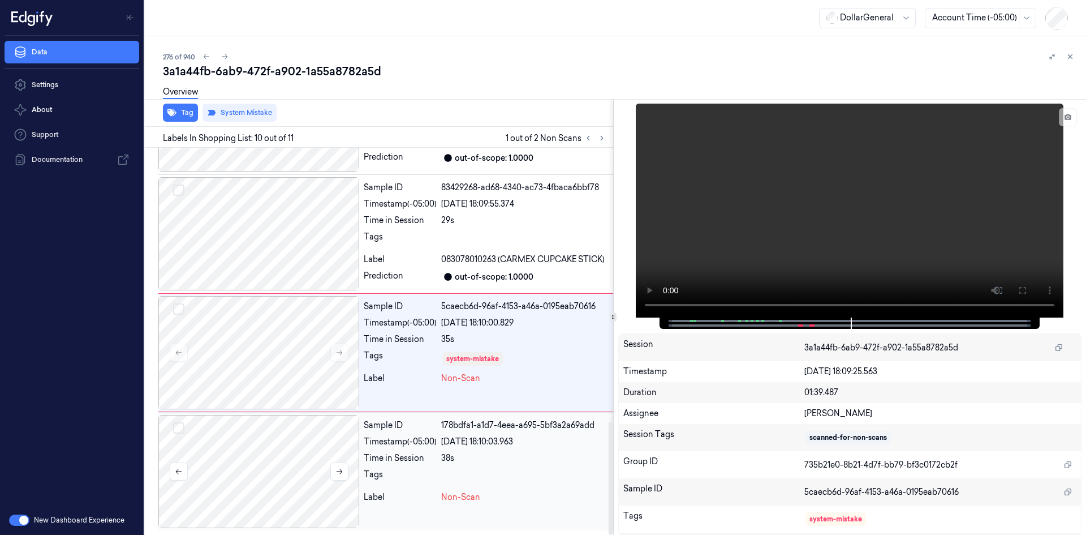
click at [261, 424] on div at bounding box center [258, 471] width 201 height 113
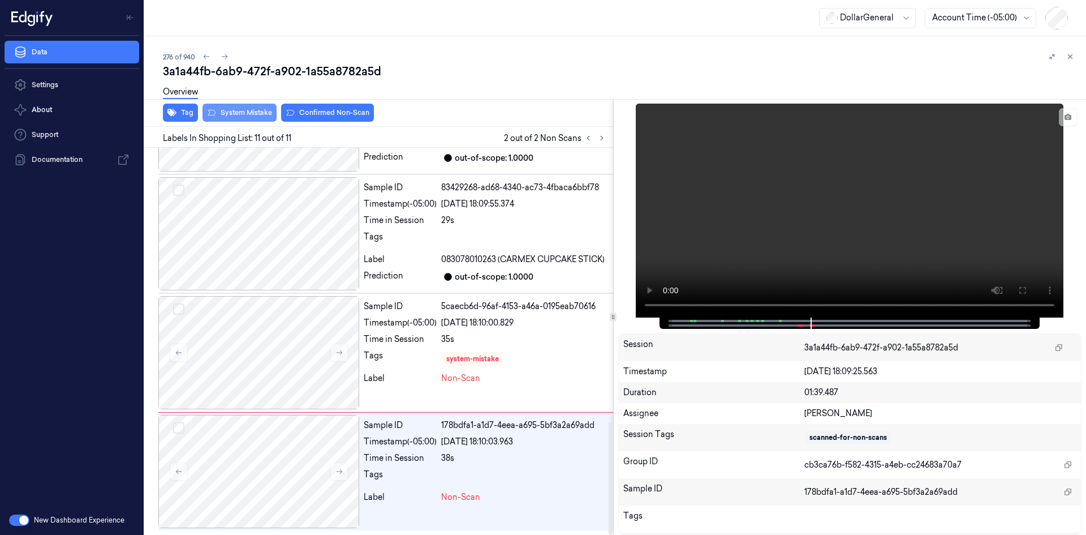
click at [248, 116] on button "System Mistake" at bounding box center [240, 113] width 74 height 18
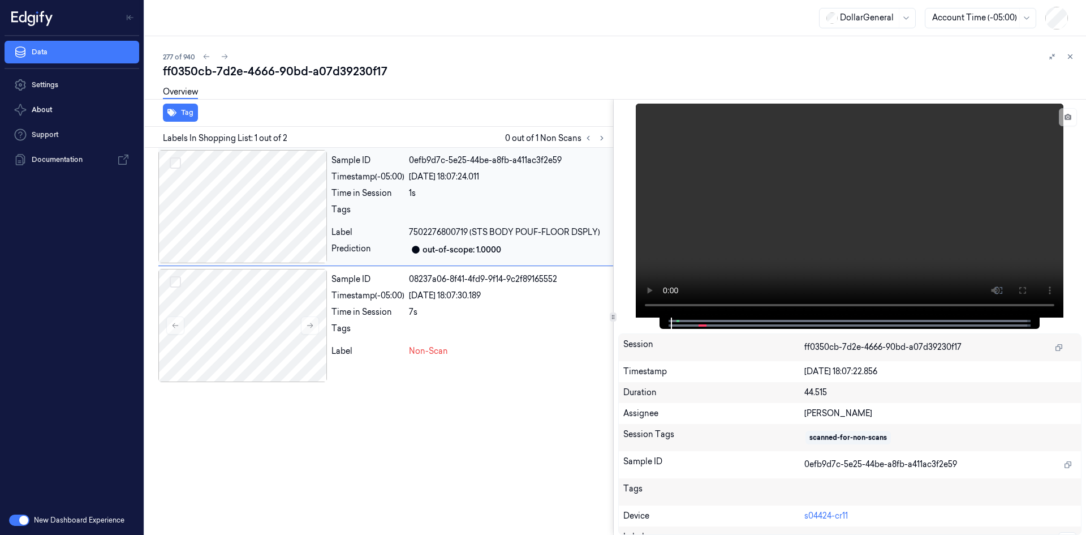
click at [450, 207] on div at bounding box center [509, 213] width 200 height 18
click at [518, 299] on div "22/08/2025 18:07:30.189" at bounding box center [509, 296] width 200 height 12
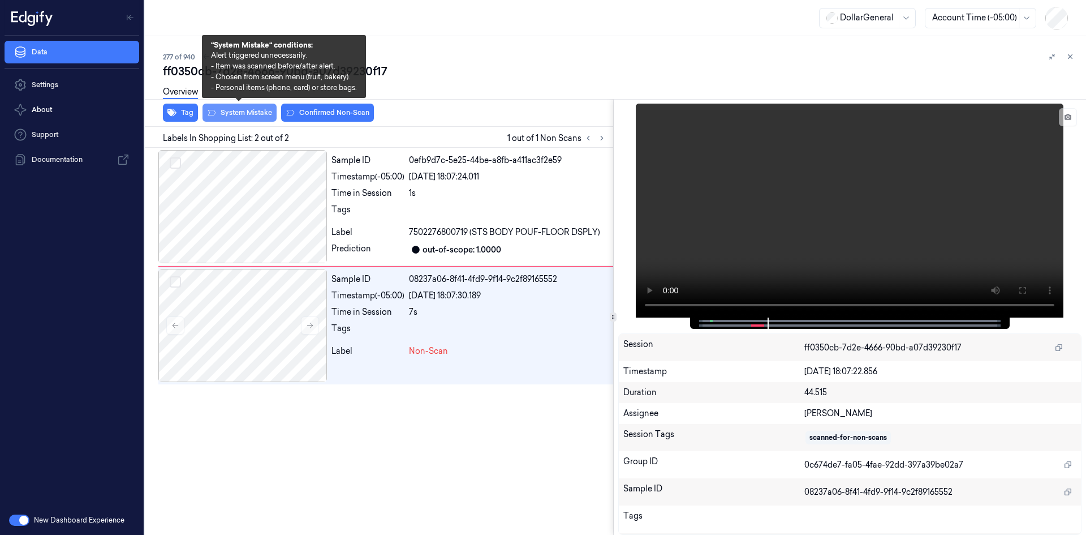
click at [260, 110] on button "System Mistake" at bounding box center [240, 113] width 74 height 18
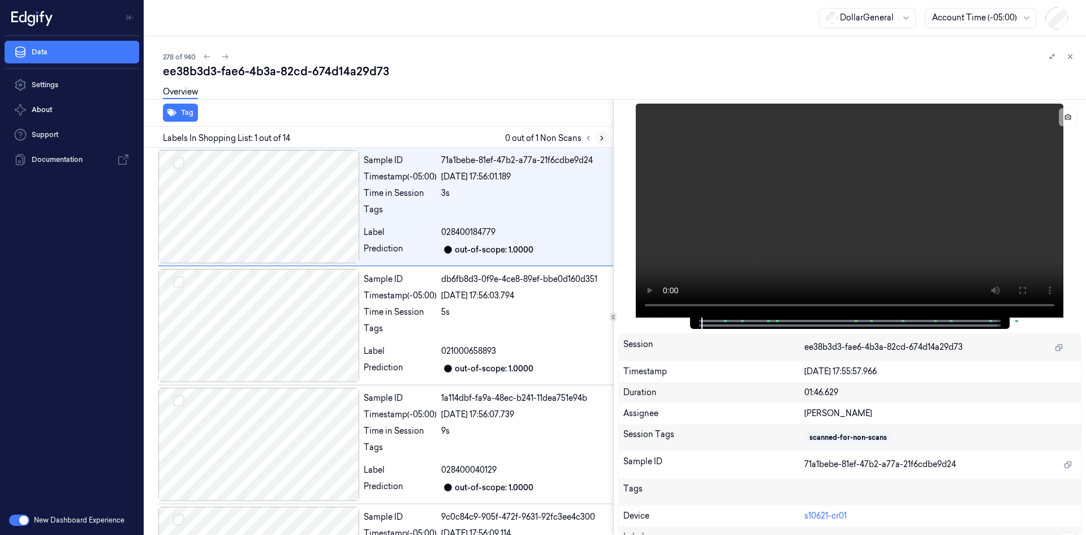
click at [599, 143] on button at bounding box center [602, 138] width 14 height 14
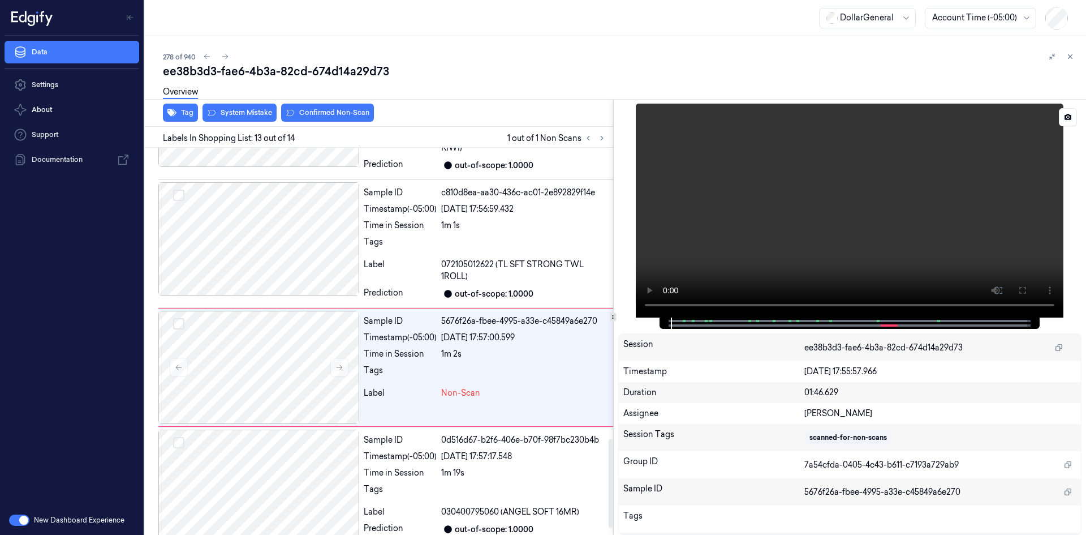
scroll to position [1309, 0]
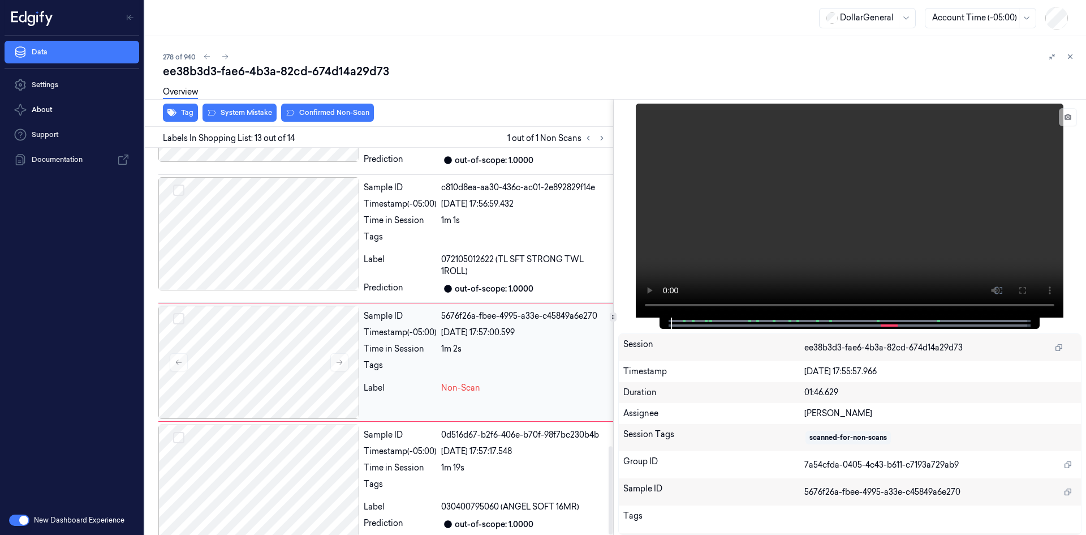
click at [528, 359] on div at bounding box center [524, 368] width 167 height 18
click at [529, 359] on div at bounding box center [524, 368] width 167 height 18
click at [525, 343] on div "1m 2s" at bounding box center [524, 349] width 167 height 12
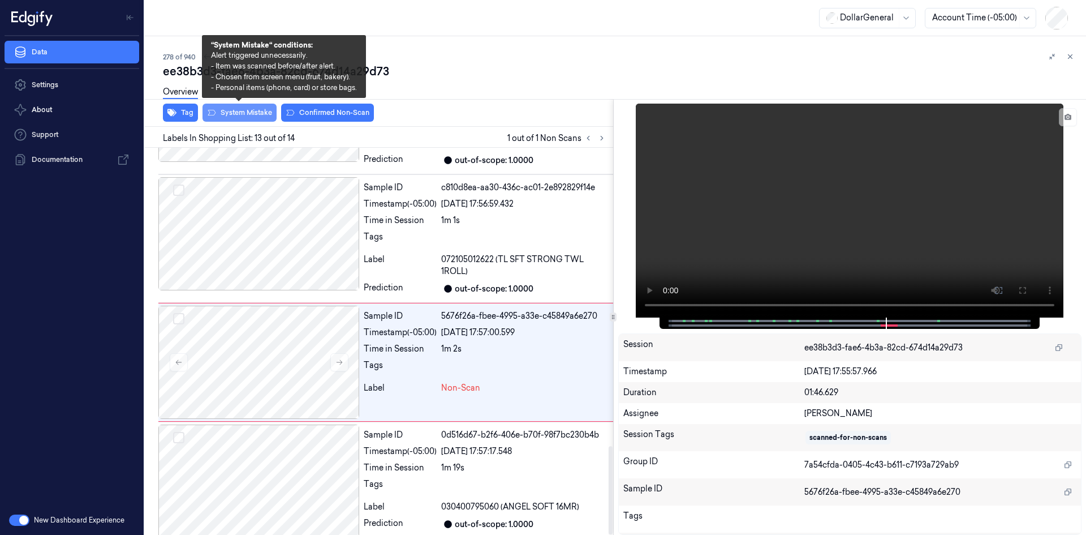
click at [263, 111] on button "System Mistake" at bounding box center [240, 113] width 74 height 18
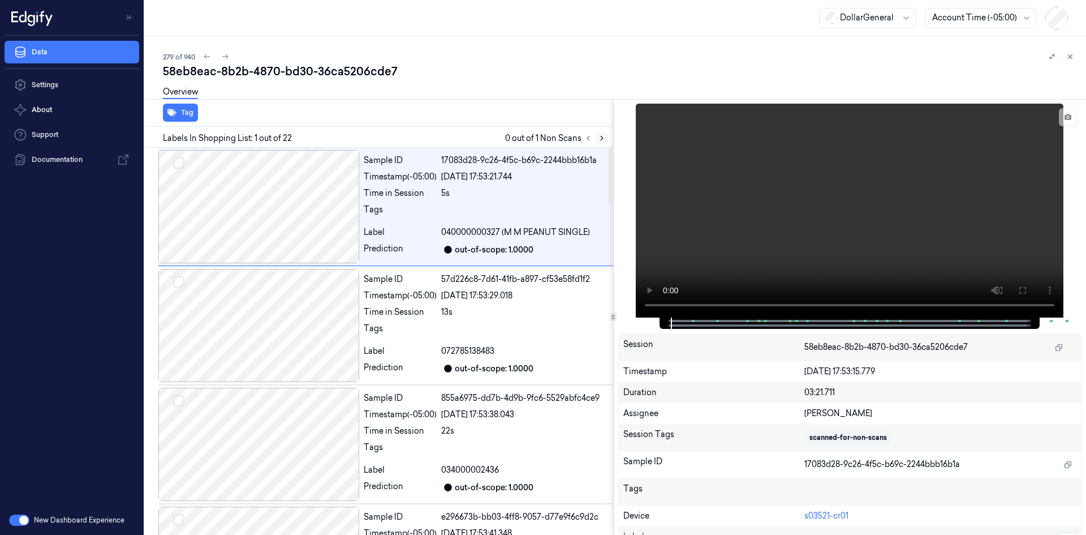
click at [603, 141] on icon at bounding box center [602, 138] width 8 height 8
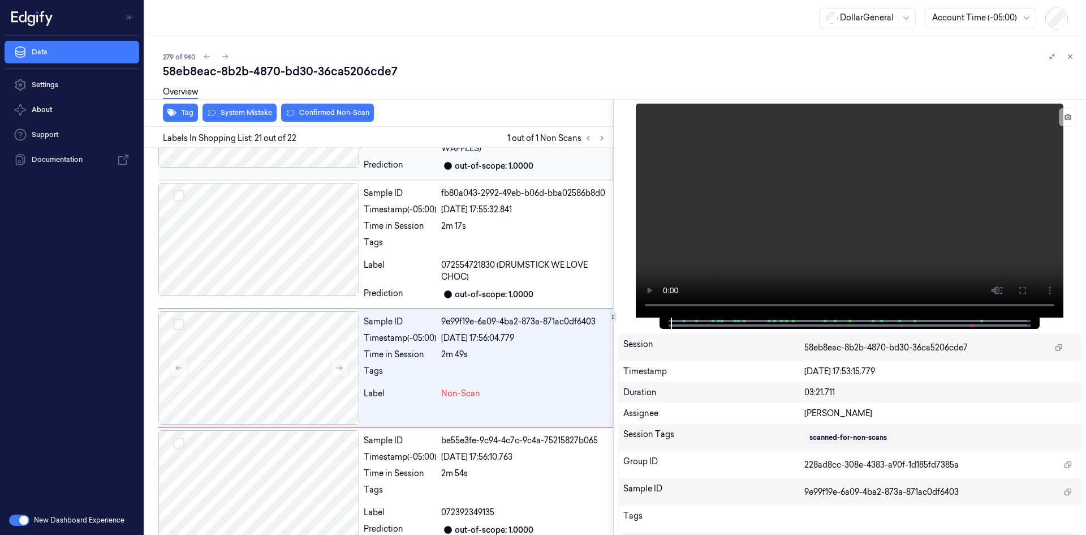
scroll to position [2298, 0]
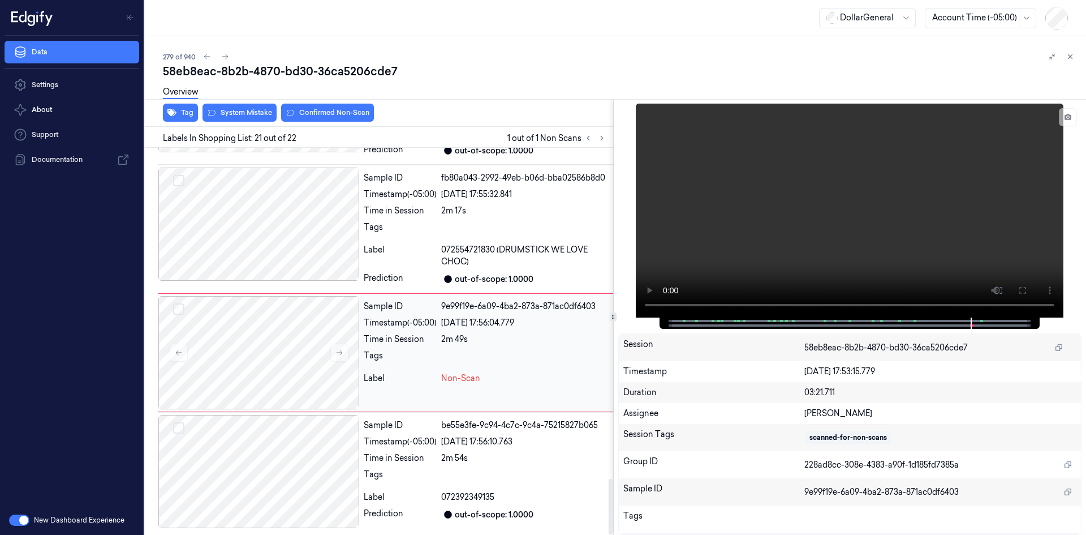
click at [471, 344] on div "2m 49s" at bounding box center [524, 339] width 167 height 12
click at [780, 210] on video at bounding box center [850, 211] width 428 height 214
click at [498, 227] on div at bounding box center [524, 230] width 167 height 18
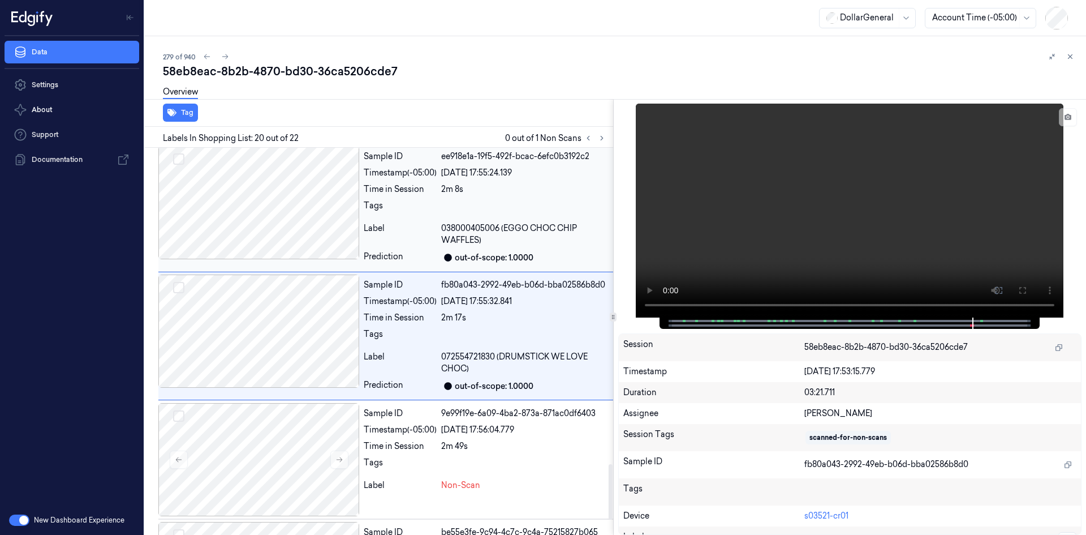
scroll to position [2186, 0]
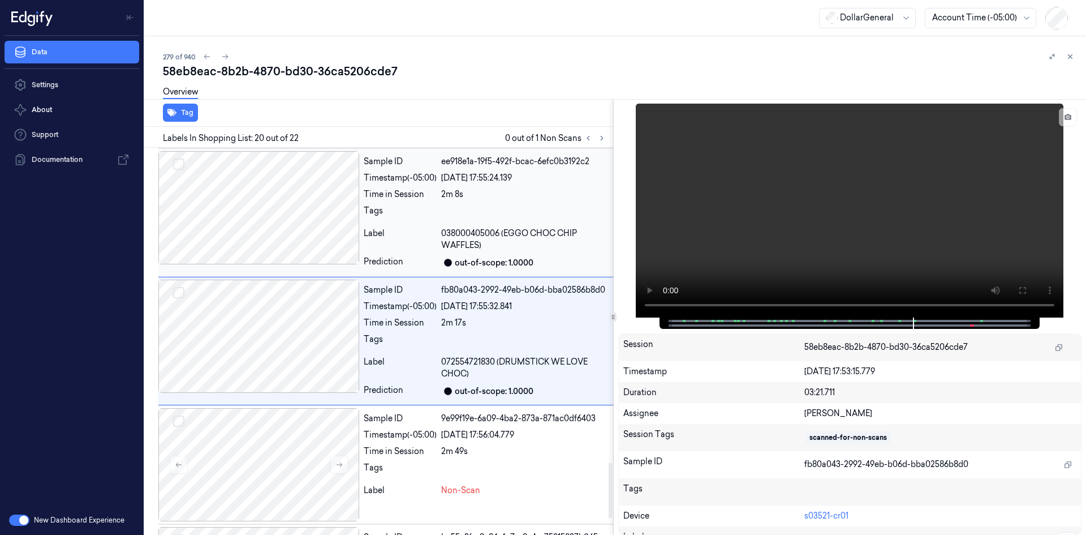
click at [477, 227] on div "Sample ID ee918e1a-19f5-492f-bcac-6efc0b3192c2 Timestamp (-05:00) 22/08/2025 17…" at bounding box center [486, 212] width 254 height 123
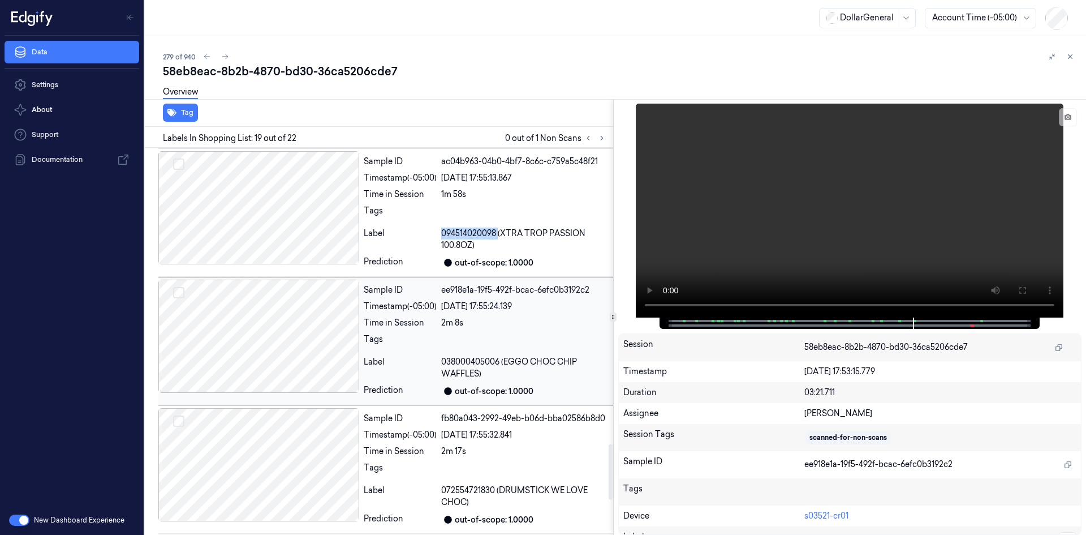
click at [477, 227] on div "Sample ID ac04b963-04b0-4bf7-8c6c-c759a5c48f21 Timestamp (-05:00) 22/08/2025 17…" at bounding box center [486, 212] width 254 height 123
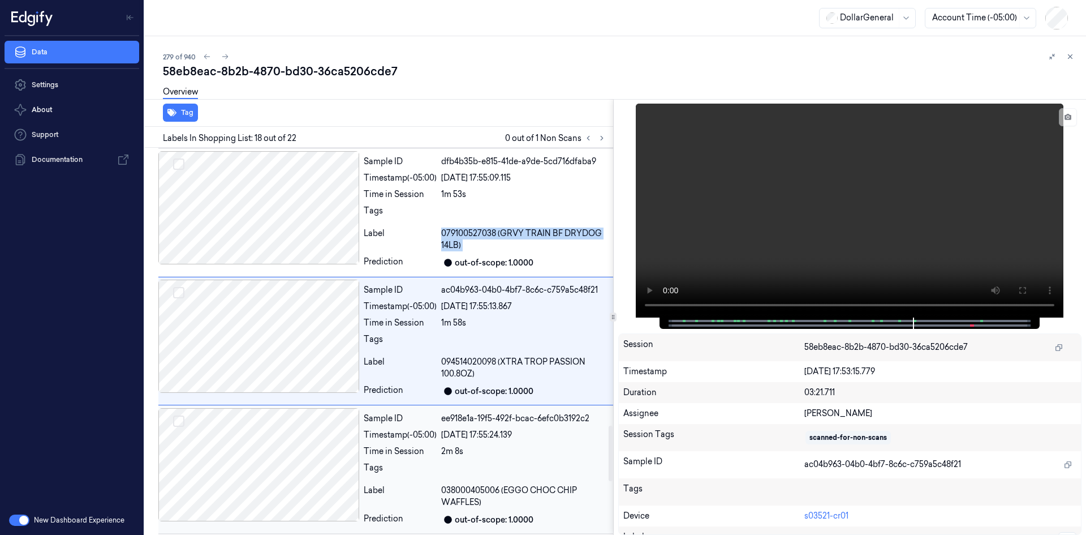
click at [477, 227] on div "Sample ID dfb4b35b-e815-41de-a9de-5cd716dfaba9 Timestamp (-05:00) 22/08/2025 17…" at bounding box center [486, 212] width 254 height 123
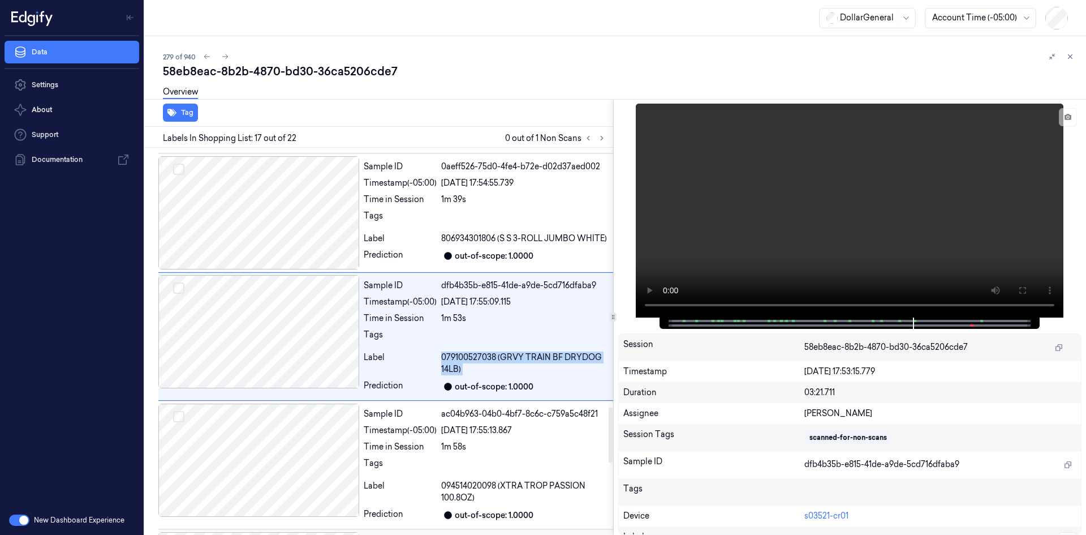
scroll to position [1800, 0]
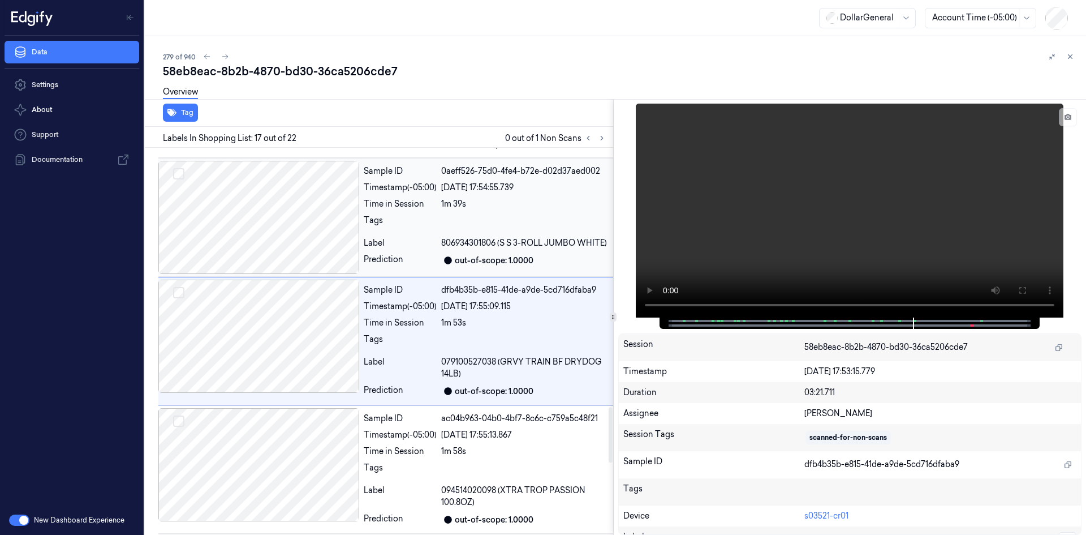
click at [484, 230] on div at bounding box center [524, 223] width 167 height 18
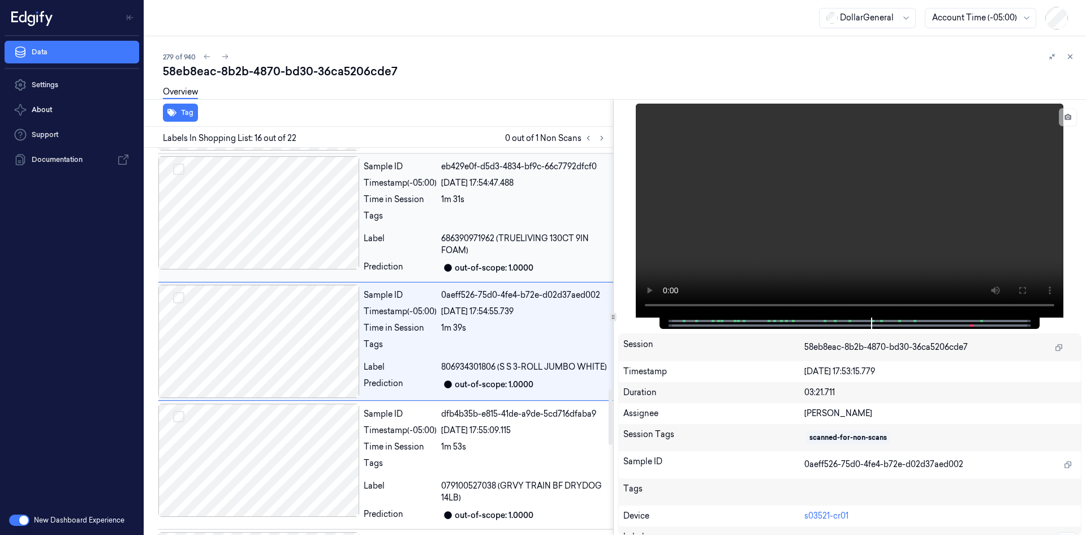
click at [480, 239] on span "686390971962 (TRUELIVING 130CT 9IN FOAM)" at bounding box center [524, 245] width 167 height 24
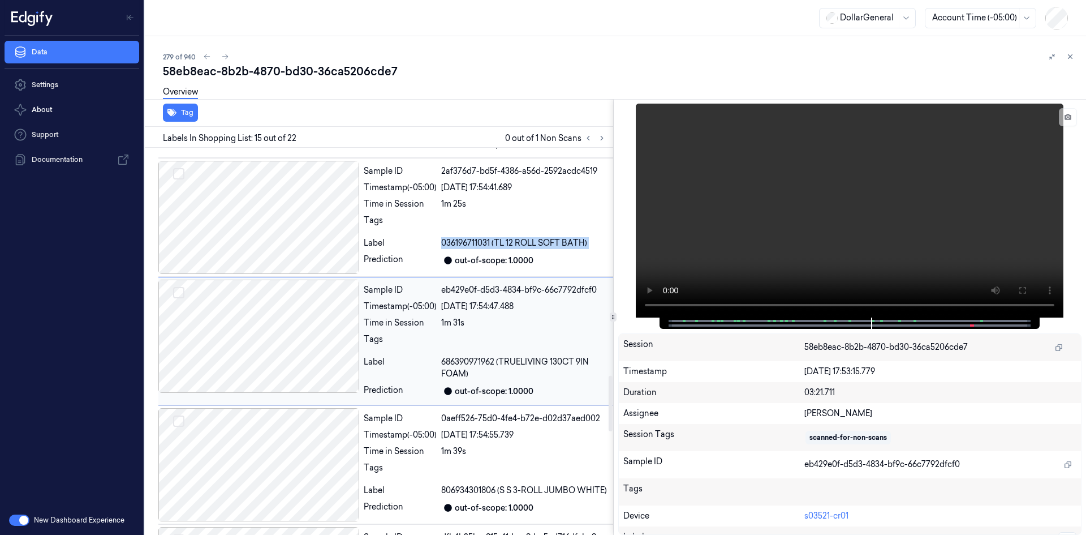
click at [480, 239] on span "036196711031 (TL 12 ROLL SOFT BATH)" at bounding box center [514, 243] width 146 height 12
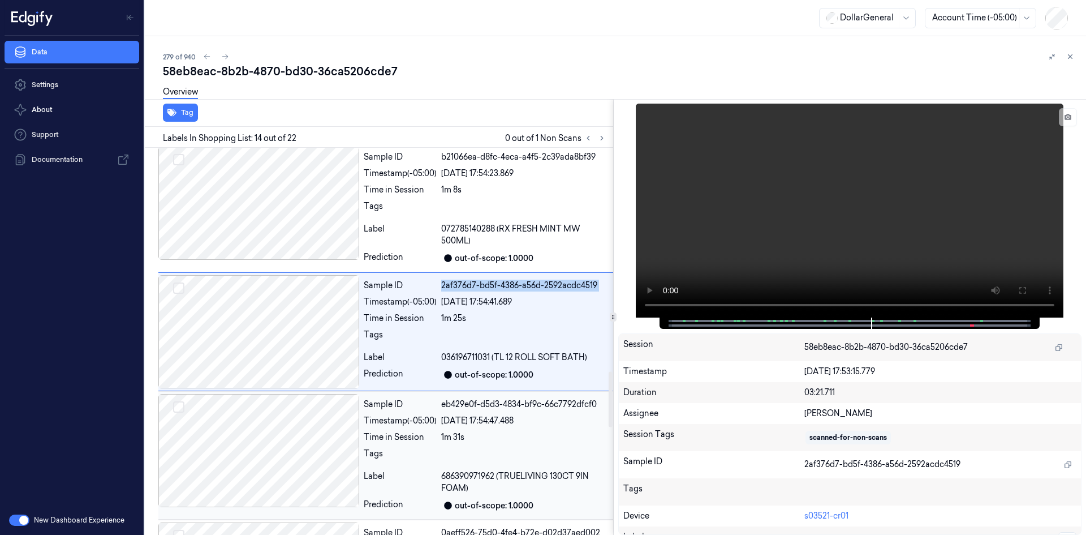
click at [480, 239] on div "Sample ID 17083d28-9c26-4f5c-b69c-2244bbb16b1a Timestamp (-05:00) 22/08/2025 17…" at bounding box center [376, 51] width 473 height 2685
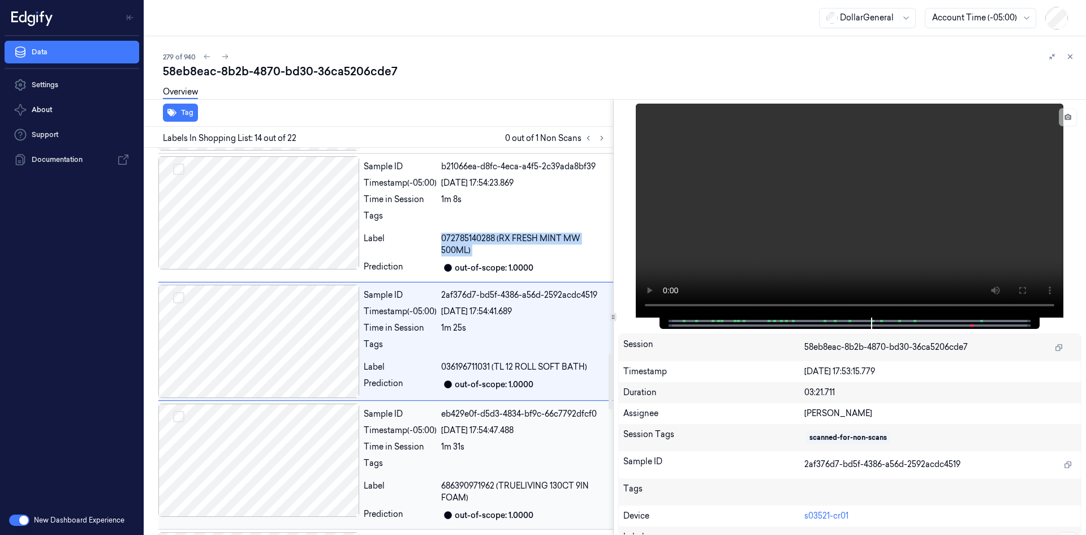
click at [480, 239] on span "072785140288 (RX FRESH MINT MW 500ML)" at bounding box center [524, 245] width 167 height 24
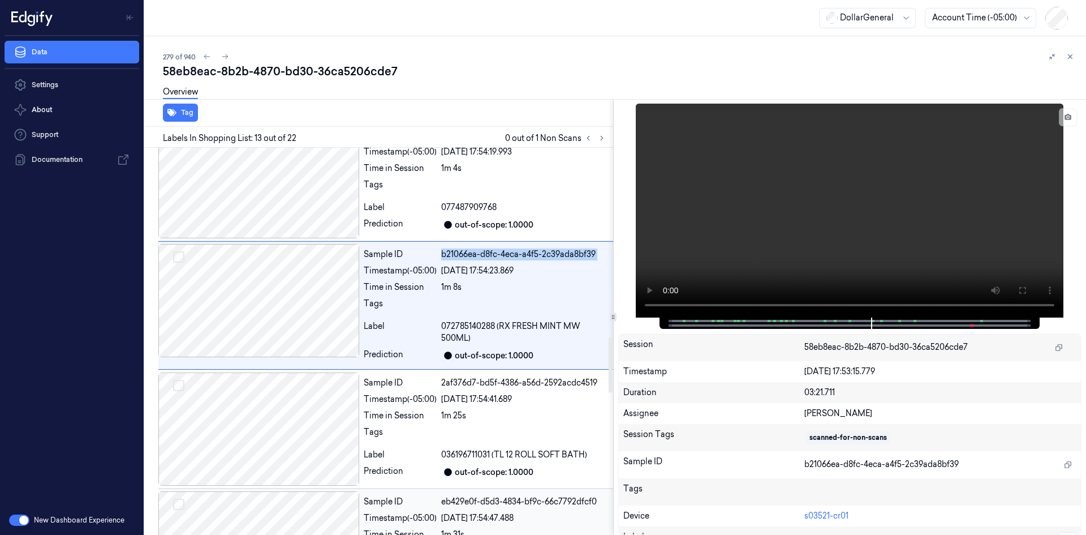
click at [480, 239] on div "Sample ID 17083d28-9c26-4f5c-b69c-2244bbb16b1a Timestamp (-05:00) 22/08/2025 17…" at bounding box center [376, 148] width 473 height 2685
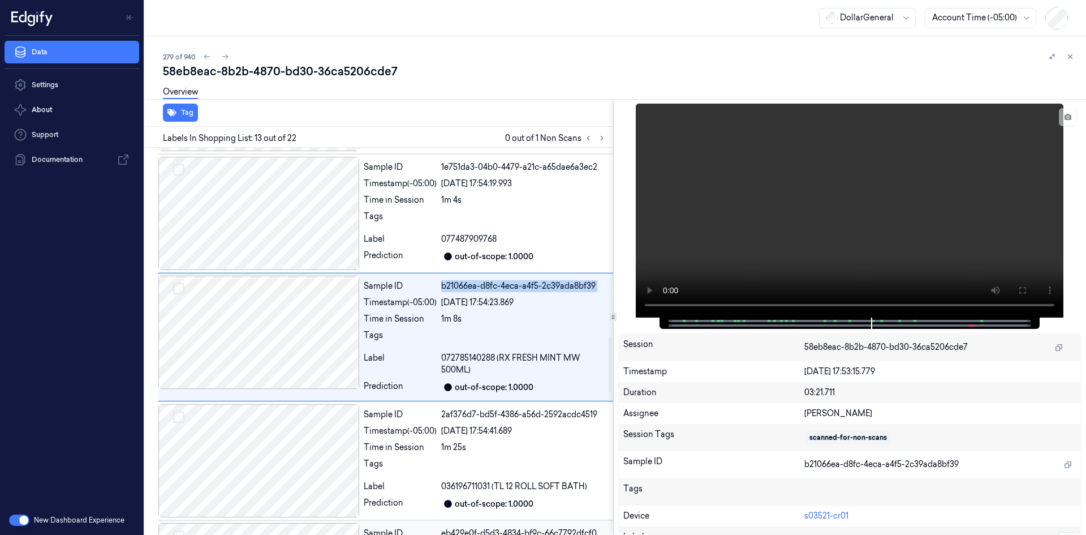
scroll to position [1306, 0]
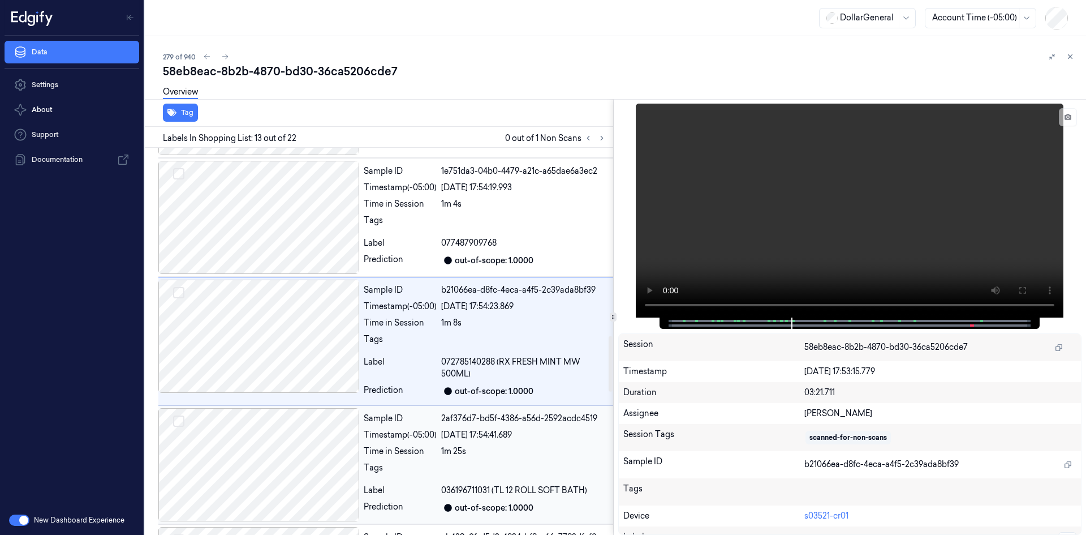
click at [431, 451] on div "Time in Session" at bounding box center [400, 451] width 73 height 12
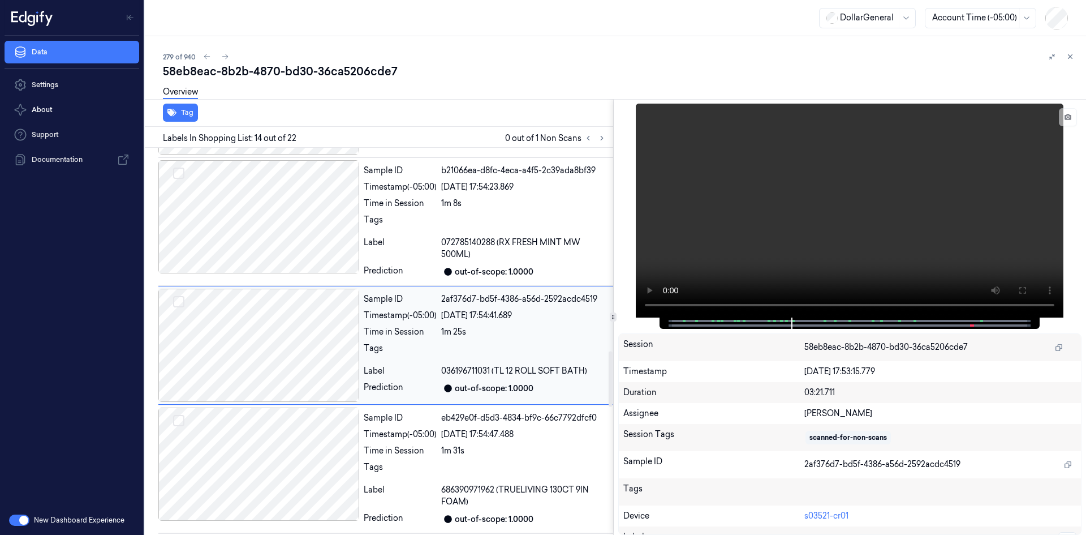
scroll to position [1429, 0]
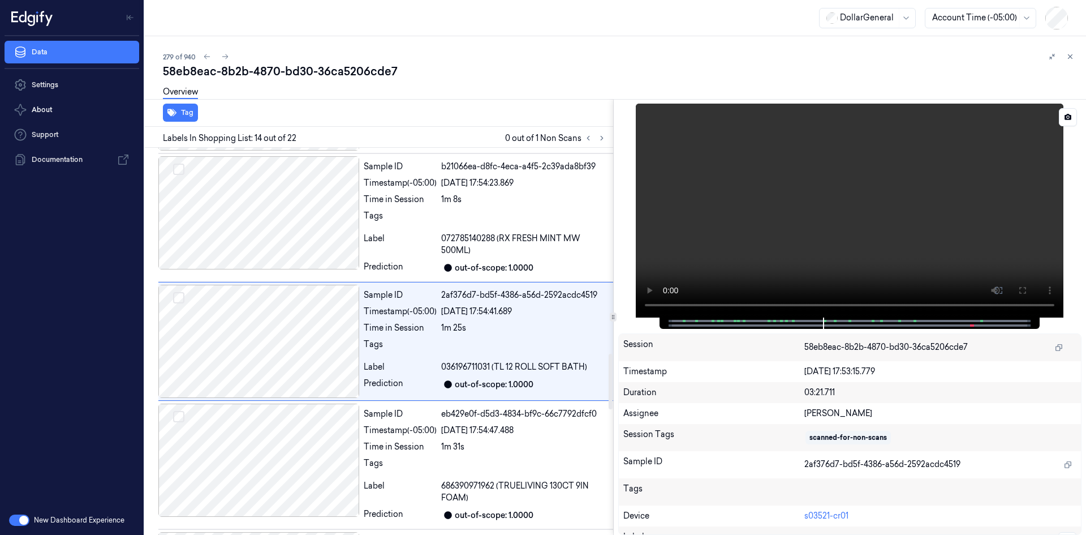
click at [809, 179] on video at bounding box center [850, 211] width 428 height 214
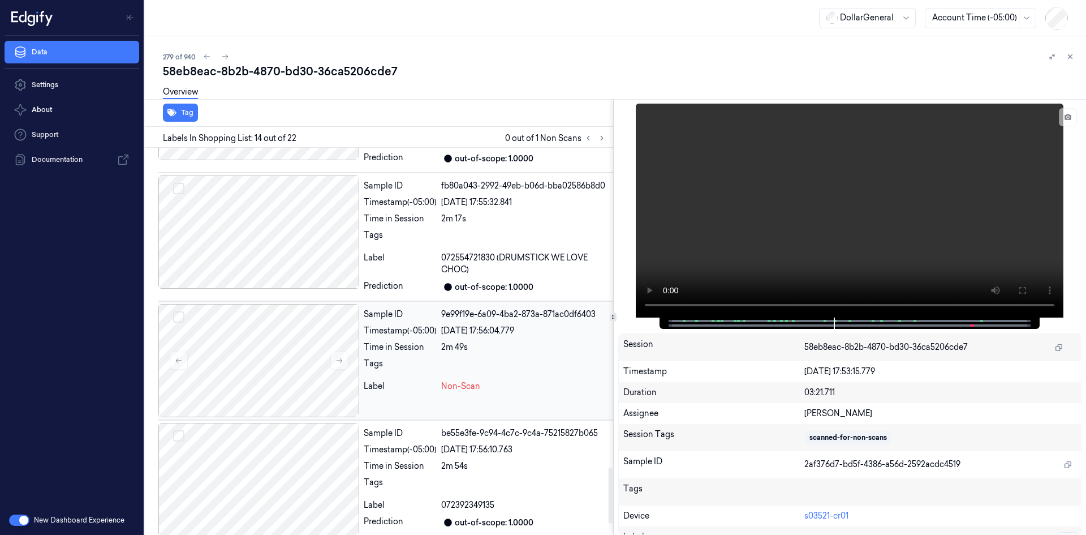
scroll to position [2298, 0]
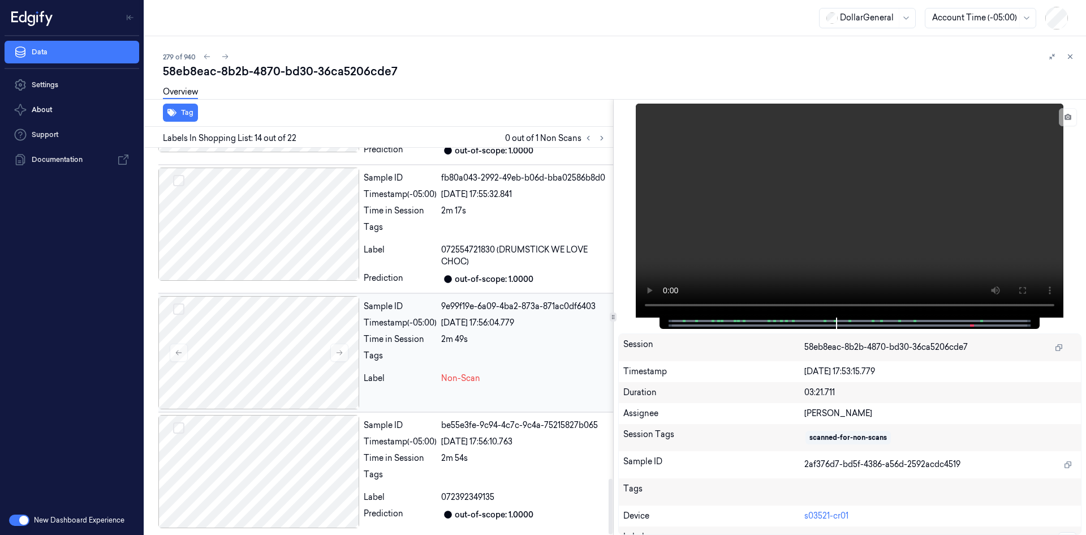
click at [389, 342] on div "Time in Session" at bounding box center [400, 339] width 73 height 12
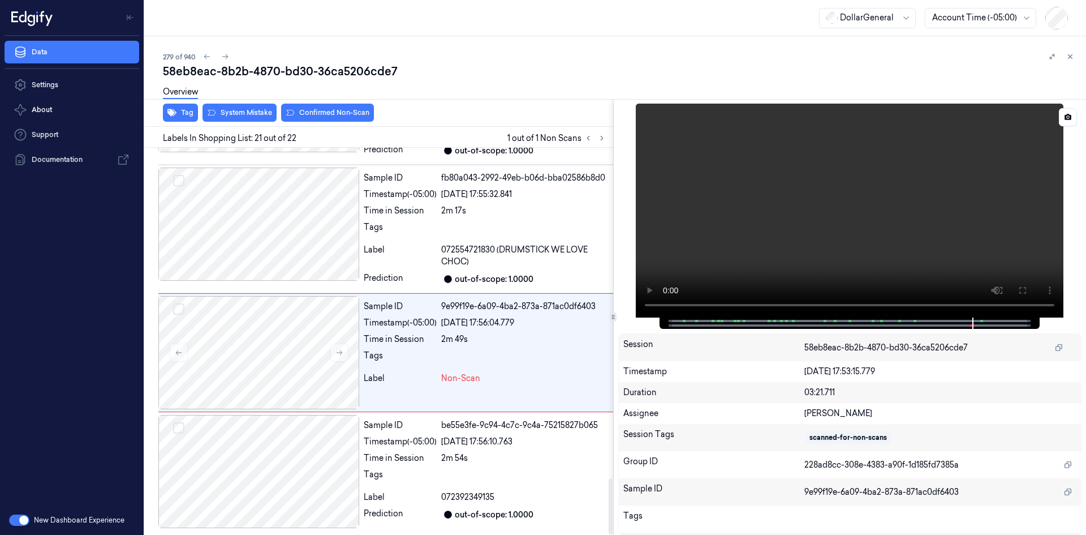
click at [793, 230] on video at bounding box center [850, 211] width 428 height 214
click at [497, 255] on span "072554721830 (DRUMSTICK WE LOVE CHOC)" at bounding box center [524, 256] width 167 height 24
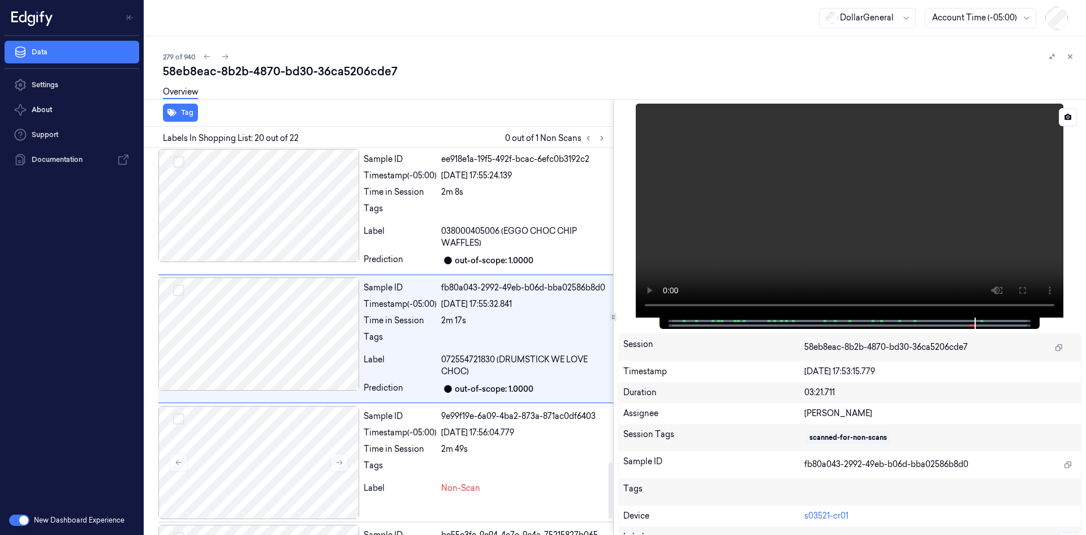
scroll to position [2186, 0]
click at [807, 205] on video at bounding box center [850, 211] width 428 height 214
click at [984, 145] on video at bounding box center [850, 211] width 428 height 214
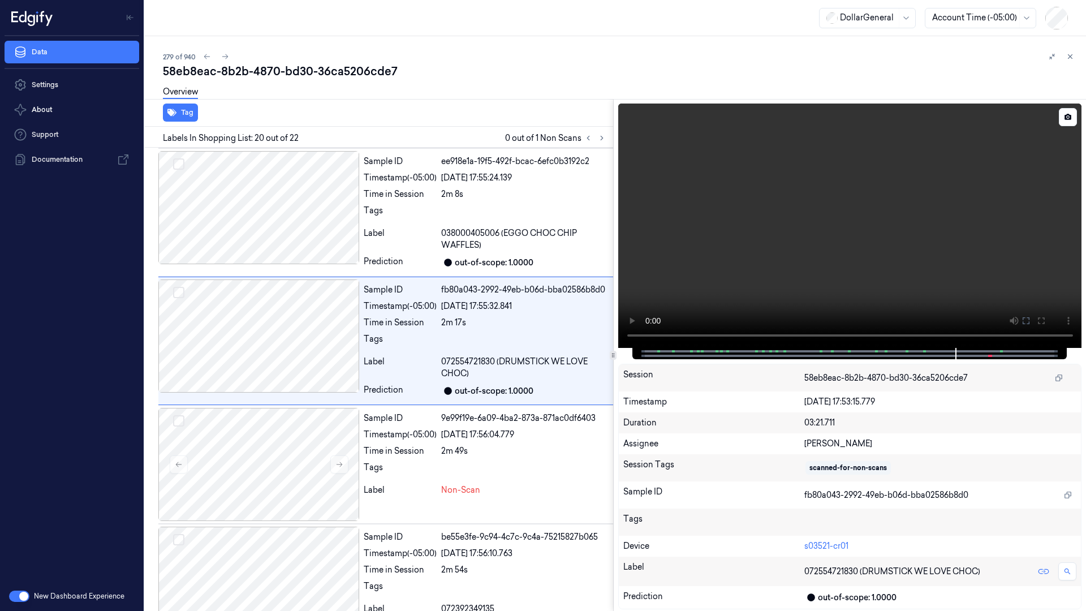
click at [618, 348] on video at bounding box center [850, 226] width 464 height 244
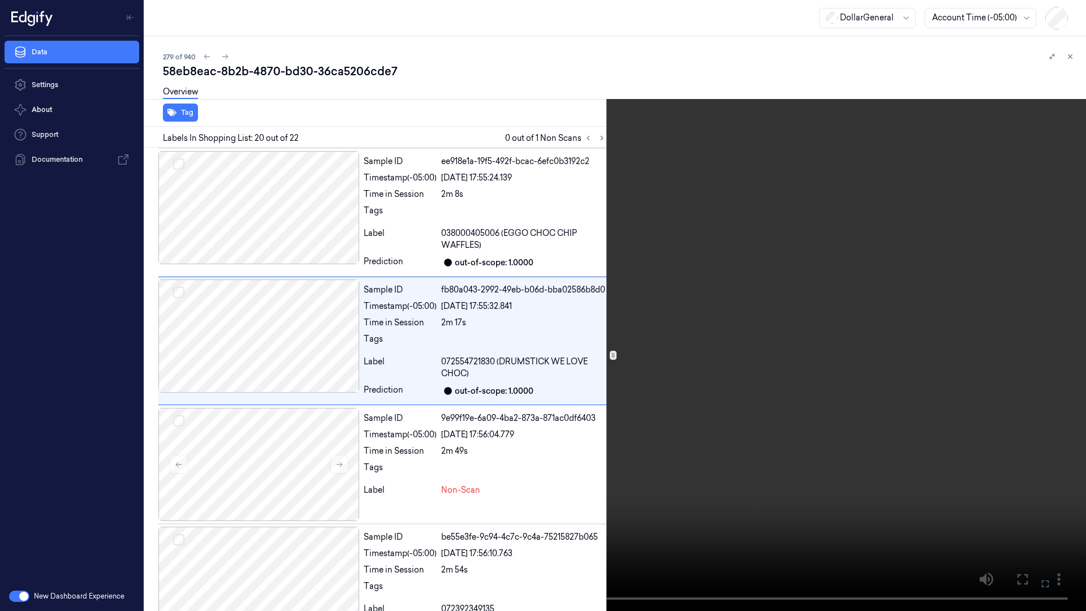
click at [617, 364] on video at bounding box center [543, 305] width 1086 height 611
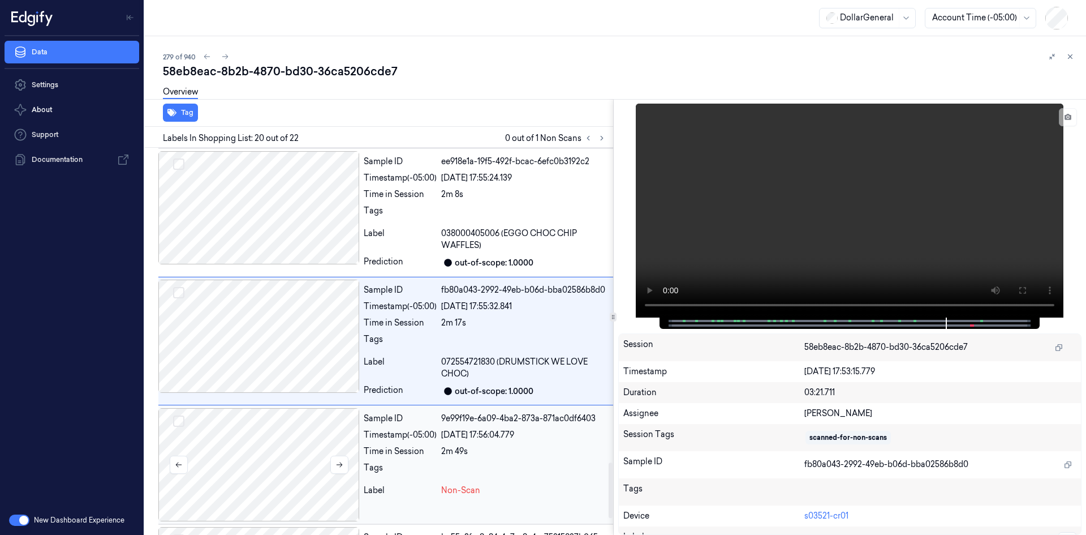
click at [306, 448] on div at bounding box center [258, 464] width 201 height 113
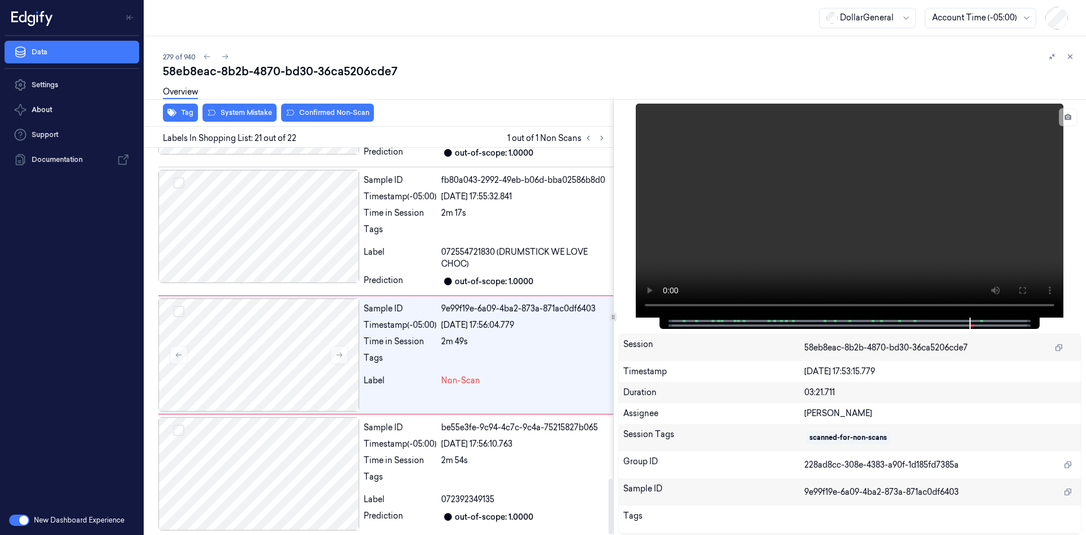
scroll to position [2298, 0]
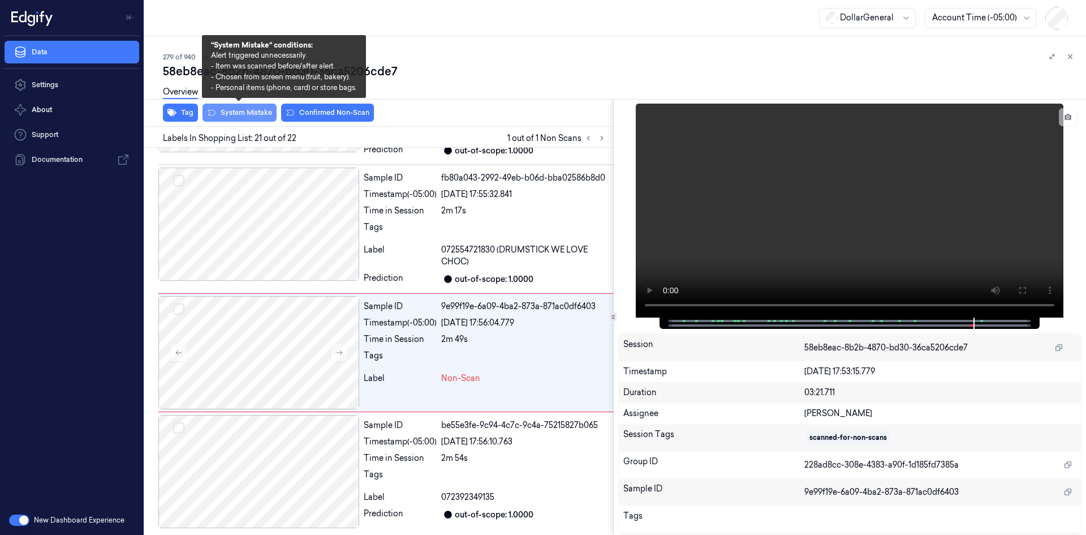
click at [248, 110] on button "System Mistake" at bounding box center [240, 113] width 74 height 18
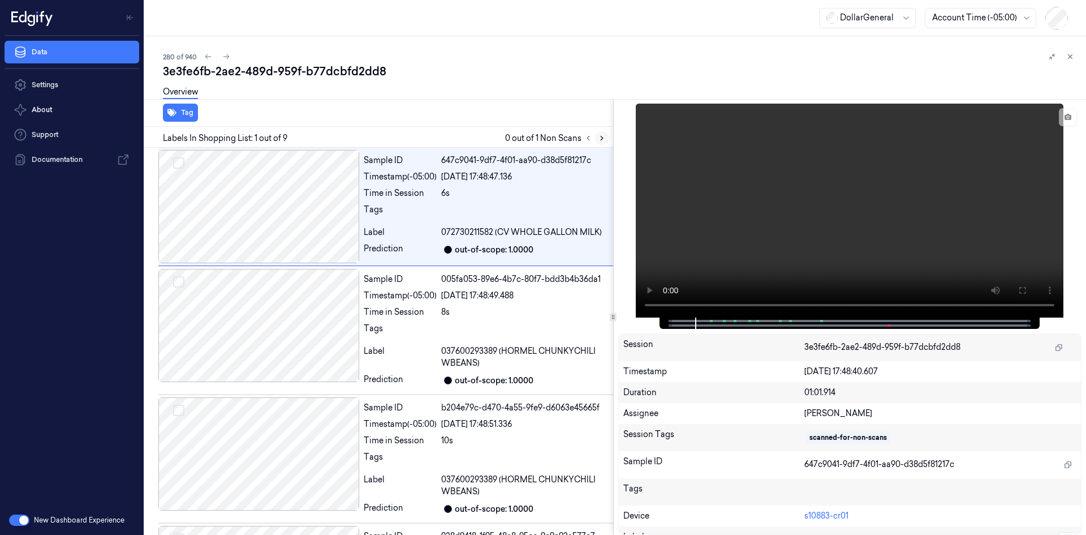
click at [607, 137] on button at bounding box center [602, 138] width 14 height 14
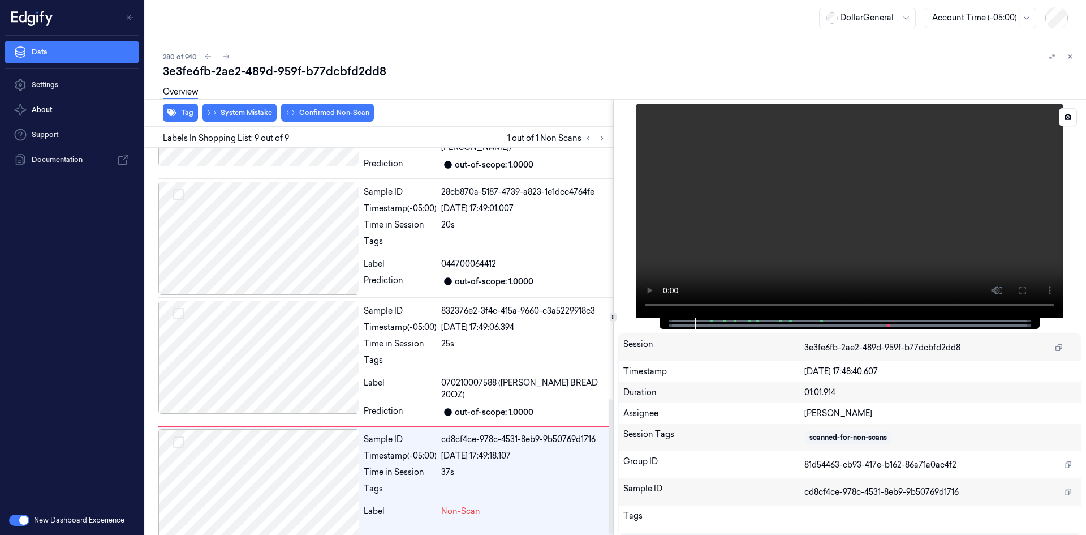
scroll to position [724, 0]
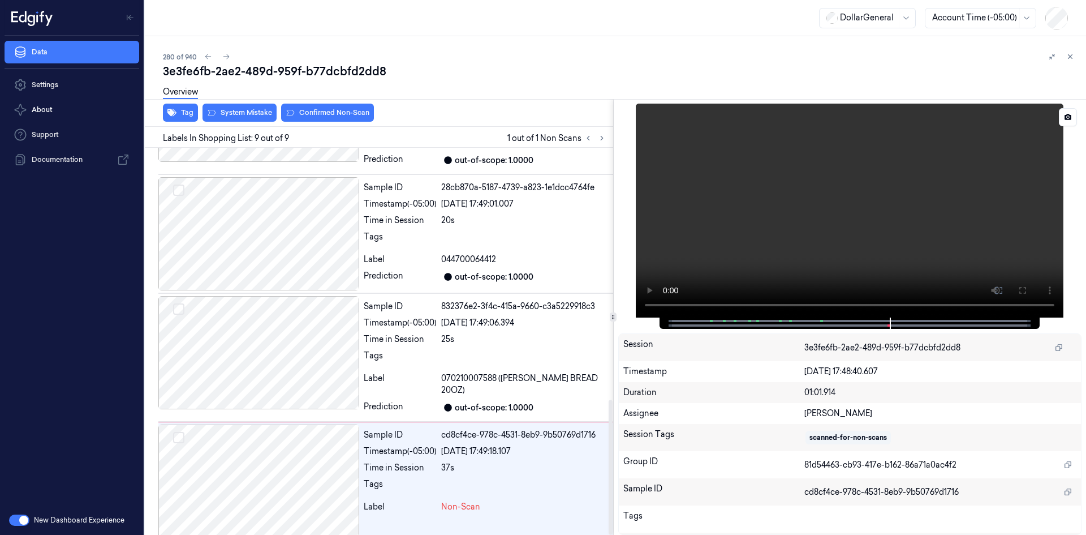
click at [678, 251] on video at bounding box center [850, 211] width 428 height 214
click at [282, 450] on div at bounding box center [258, 480] width 201 height 113
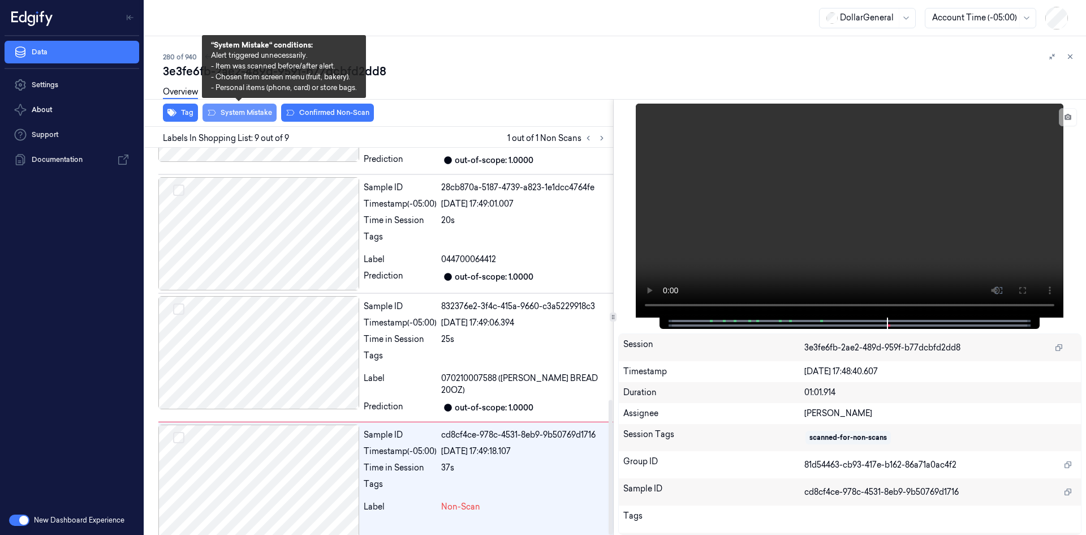
click at [247, 117] on button "System Mistake" at bounding box center [240, 113] width 74 height 18
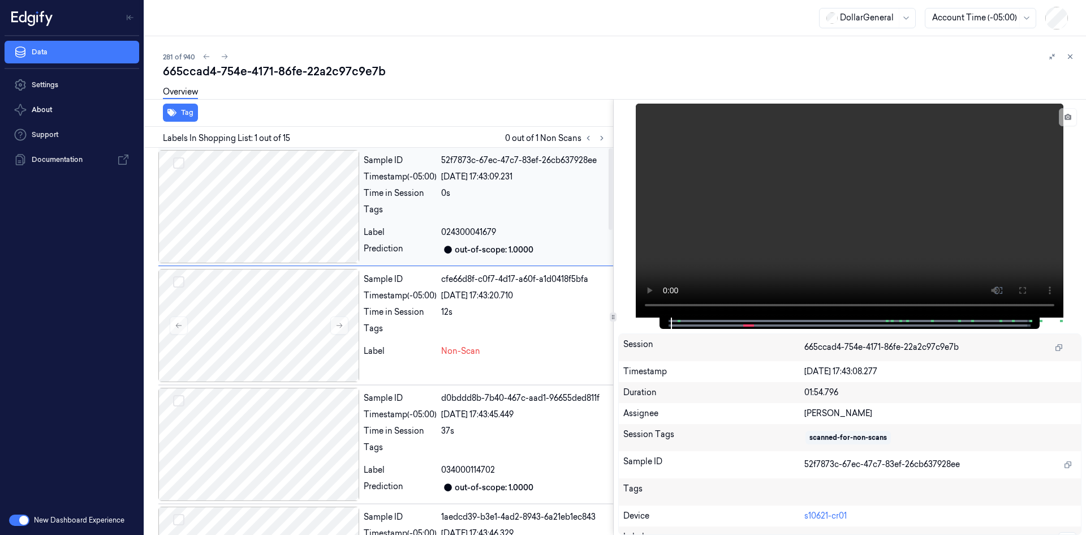
click at [444, 201] on div "Sample ID 52f7873c-67ec-47c7-83ef-26cb637928ee Timestamp (-05:00) 22/08/2025 17…" at bounding box center [486, 206] width 254 height 113
click at [711, 166] on video at bounding box center [850, 211] width 428 height 214
click at [757, 147] on video at bounding box center [850, 211] width 428 height 214
click at [446, 192] on div "0s" at bounding box center [524, 193] width 167 height 12
click at [671, 155] on video at bounding box center [850, 211] width 428 height 214
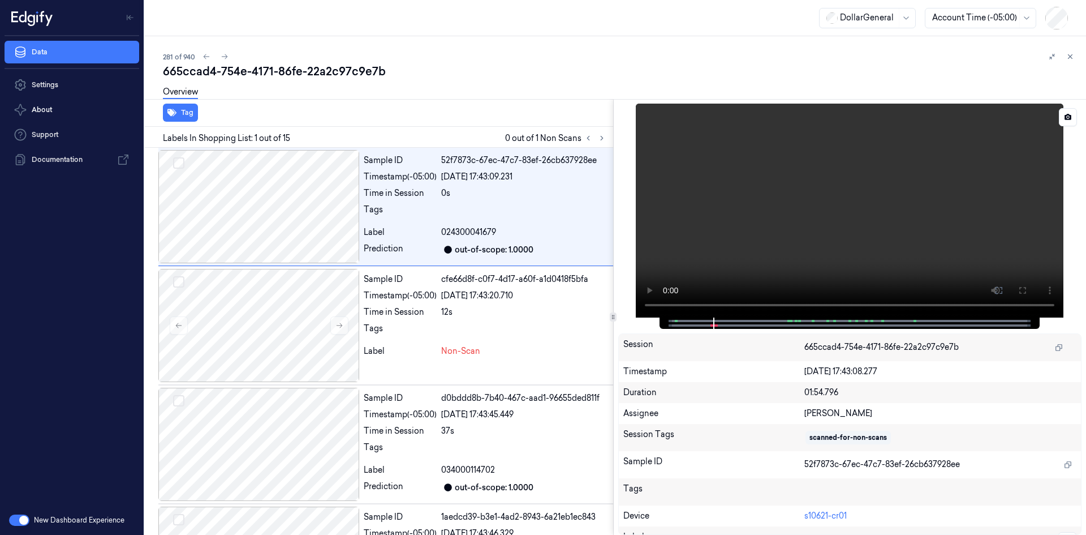
drag, startPoint x: 790, startPoint y: 187, endPoint x: 782, endPoint y: 188, distance: 7.4
click at [789, 187] on video at bounding box center [850, 211] width 428 height 214
click at [484, 299] on div "22/08/2025 17:43:20.710" at bounding box center [524, 296] width 167 height 12
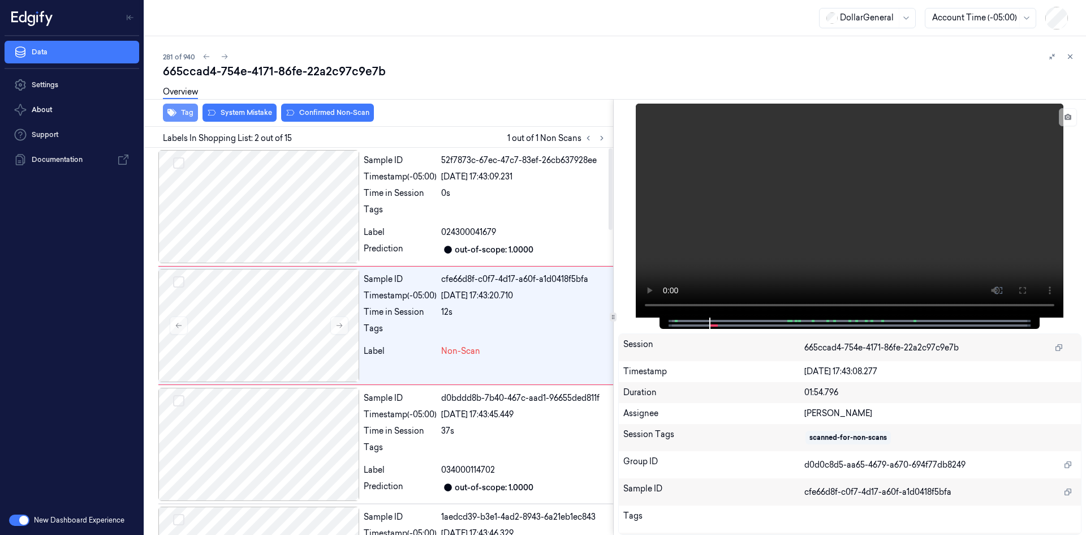
click at [187, 119] on button "Tag" at bounding box center [180, 113] width 35 height 18
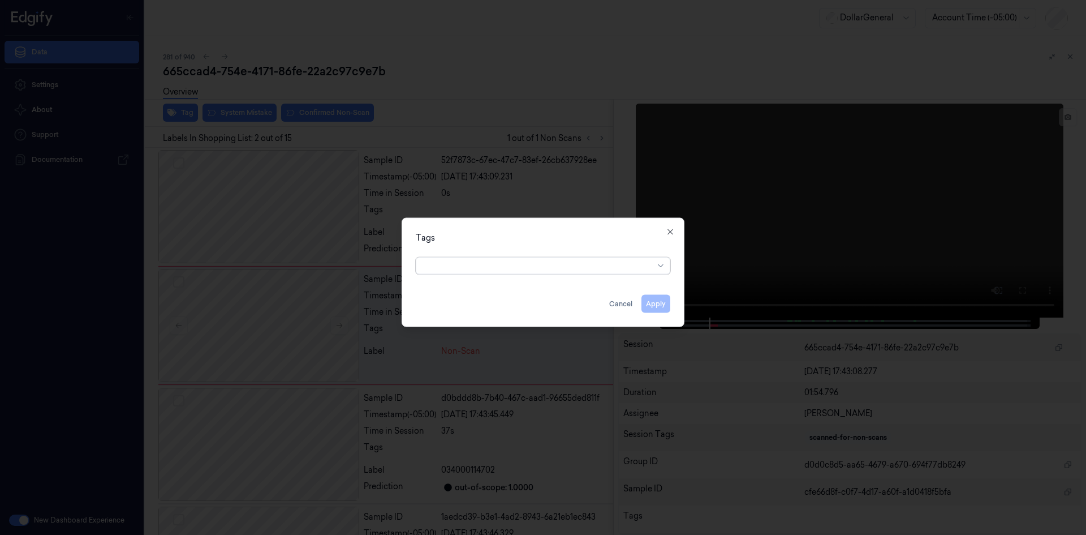
click at [510, 266] on div at bounding box center [538, 266] width 231 height 12
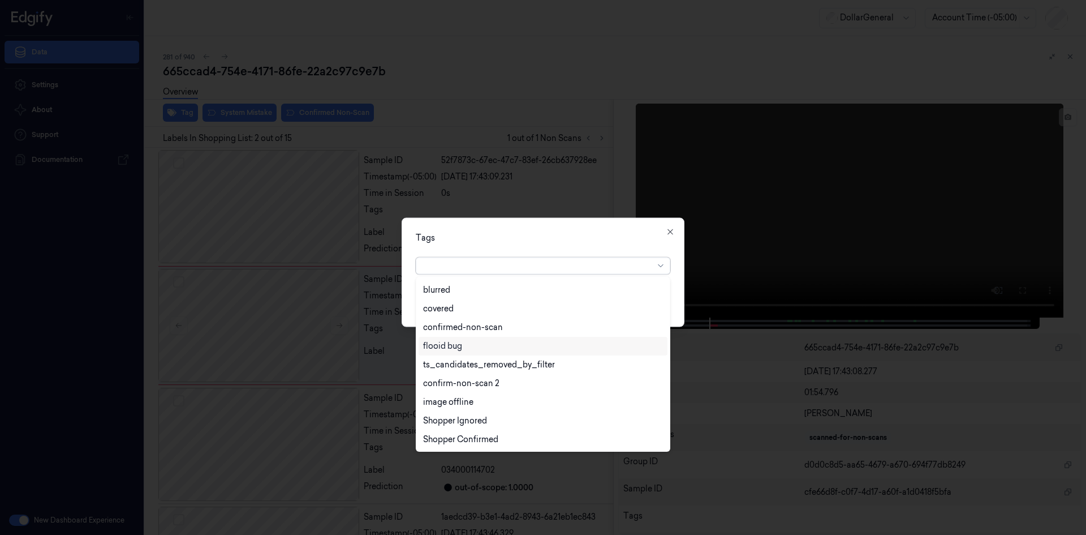
click at [492, 337] on div "flooid bug" at bounding box center [543, 346] width 249 height 19
click at [583, 253] on div "option flooid bug , selected. 22 results available. Use Up and Down to choose o…" at bounding box center [543, 263] width 255 height 22
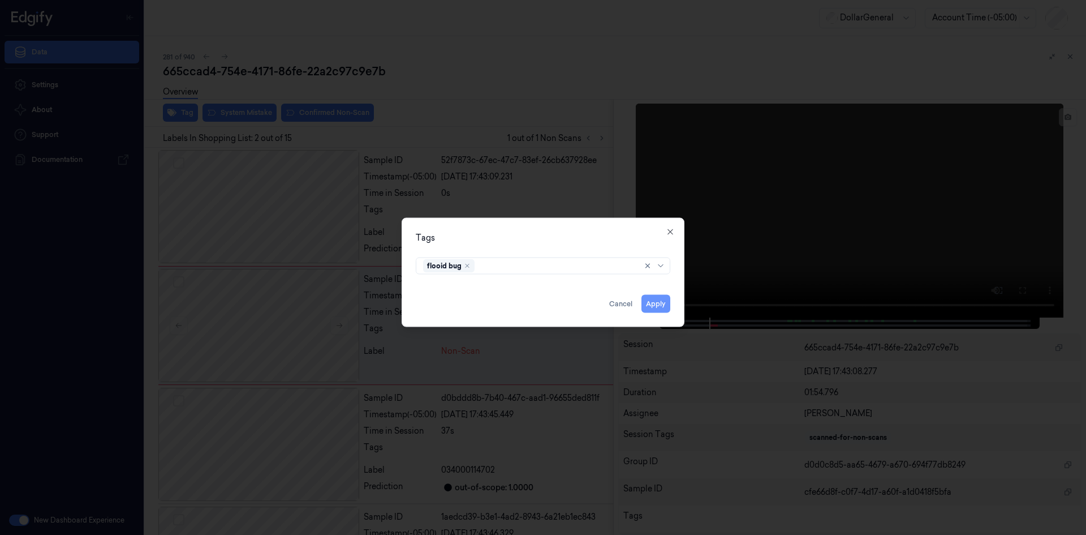
click at [663, 307] on button "Apply" at bounding box center [656, 303] width 29 height 18
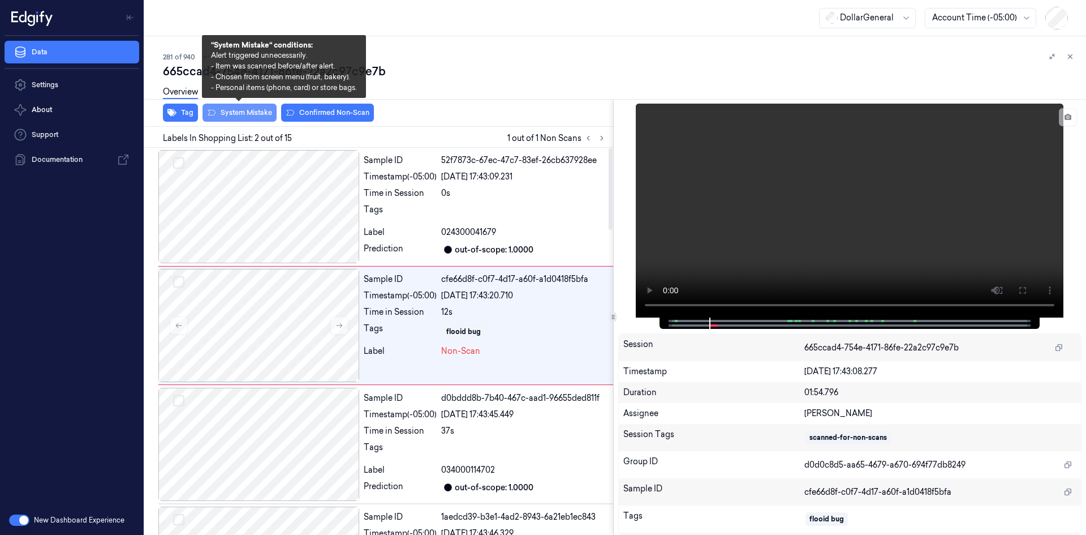
click at [249, 109] on button "System Mistake" at bounding box center [240, 113] width 74 height 18
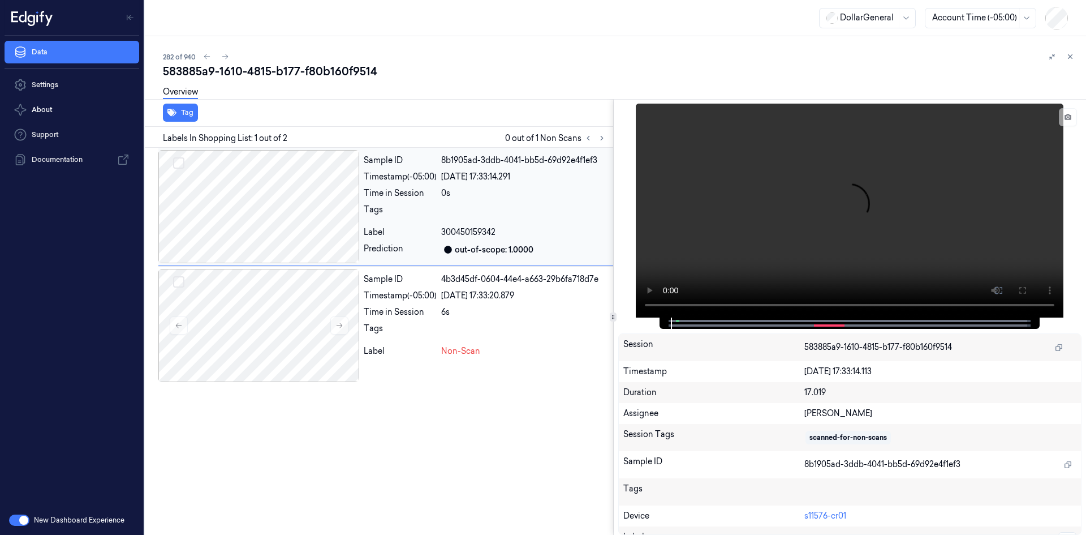
click at [457, 229] on span "300450159342" at bounding box center [468, 232] width 54 height 12
click at [768, 196] on video at bounding box center [850, 211] width 428 height 214
click at [777, 194] on video at bounding box center [850, 211] width 428 height 214
click at [768, 197] on video at bounding box center [850, 211] width 428 height 214
click at [836, 266] on video at bounding box center [850, 211] width 428 height 214
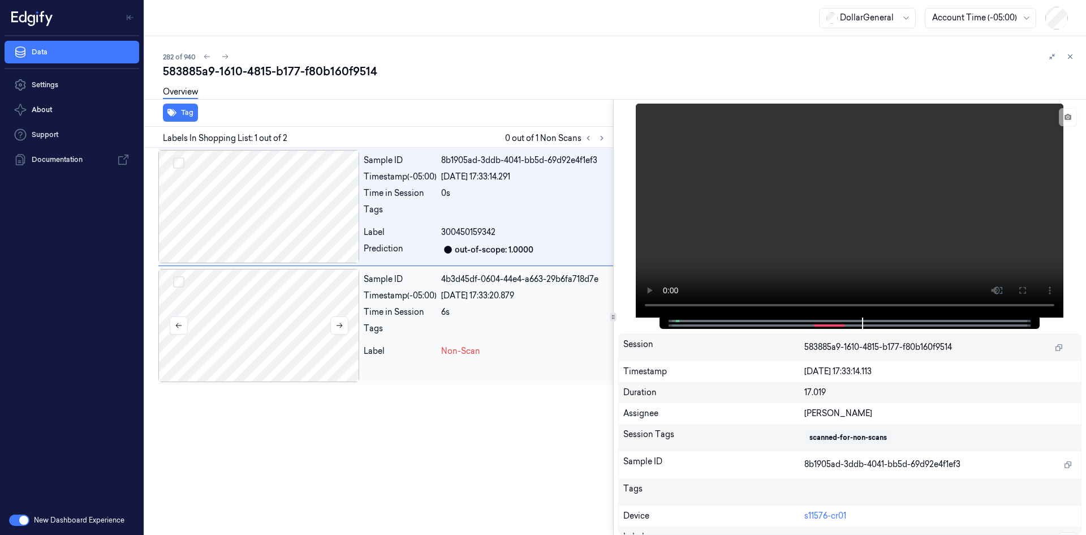
click at [342, 309] on div at bounding box center [258, 325] width 201 height 113
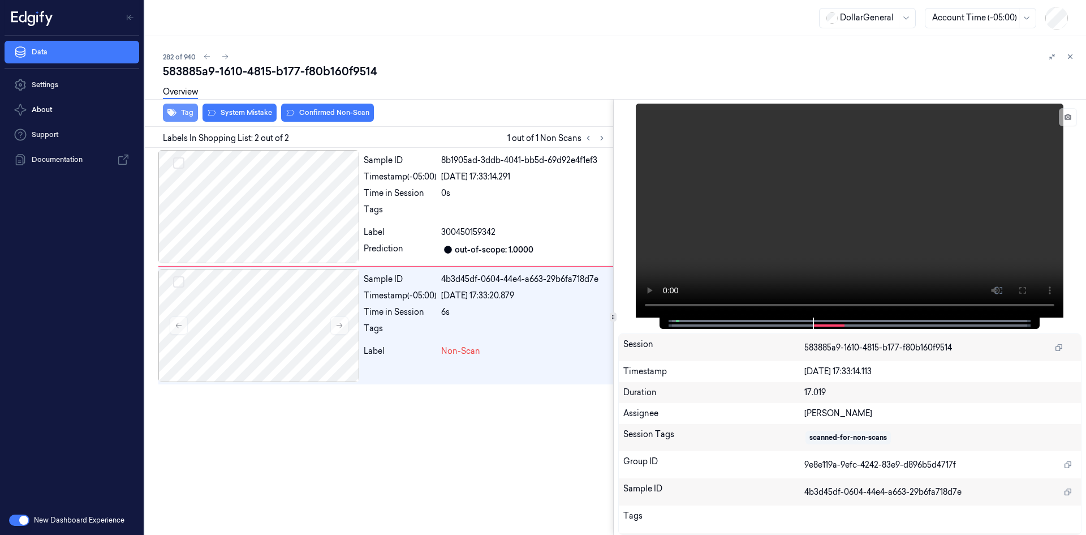
click at [187, 119] on button "Tag" at bounding box center [180, 113] width 35 height 18
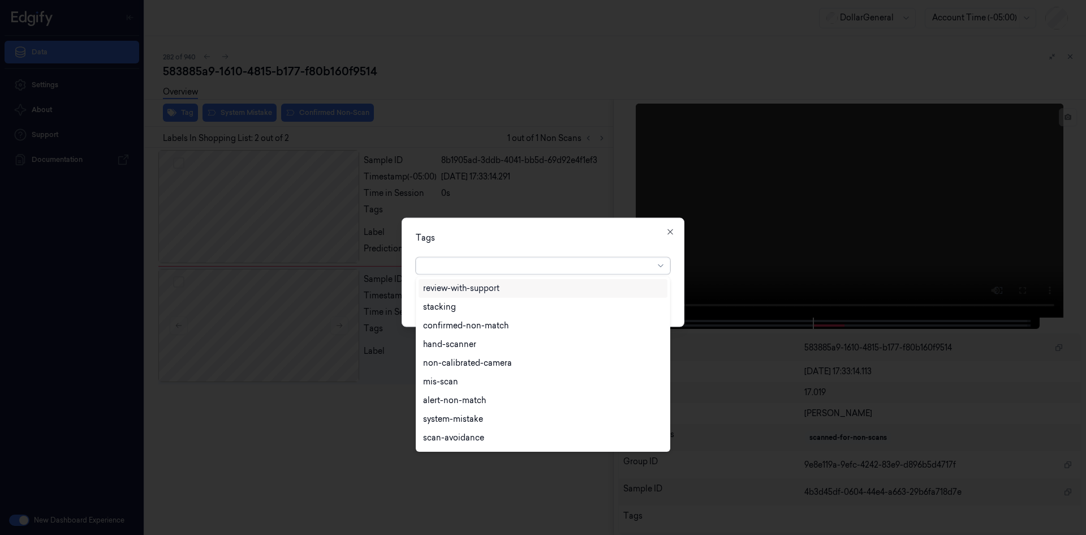
click at [459, 260] on div at bounding box center [538, 266] width 231 height 12
click at [468, 347] on div "flooid bug" at bounding box center [543, 346] width 240 height 12
click at [635, 245] on div "Tags option flooid bug , selected. 22 results available. Use Up and Down to cho…" at bounding box center [543, 271] width 283 height 109
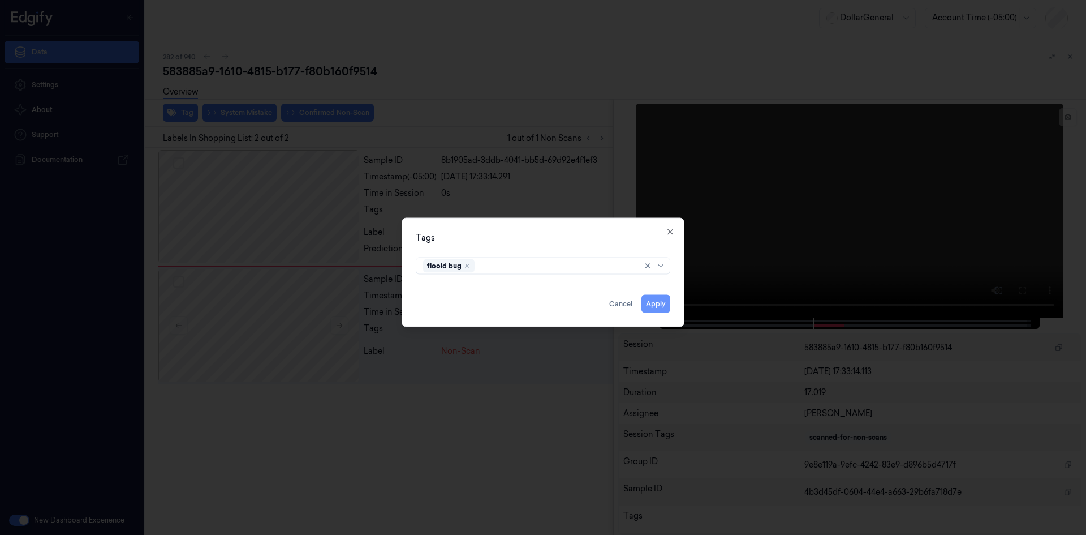
click at [660, 297] on button "Apply" at bounding box center [656, 303] width 29 height 18
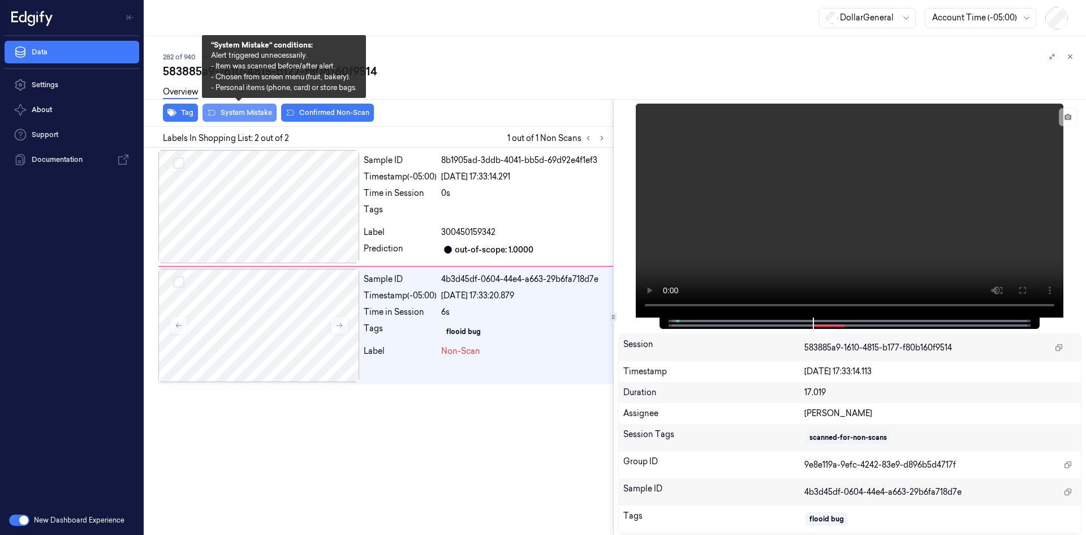
click at [259, 118] on button "System Mistake" at bounding box center [240, 113] width 74 height 18
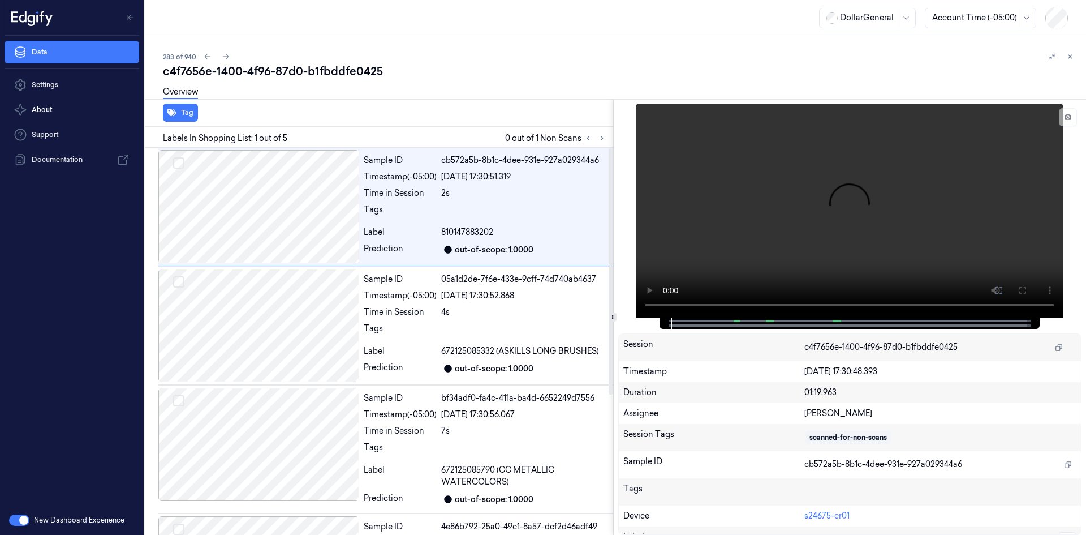
click at [610, 136] on div "Labels In Shopping List: 1 out of 5 0 out of 1 Non Scans" at bounding box center [376, 137] width 473 height 21
click at [607, 137] on button at bounding box center [602, 138] width 14 height 14
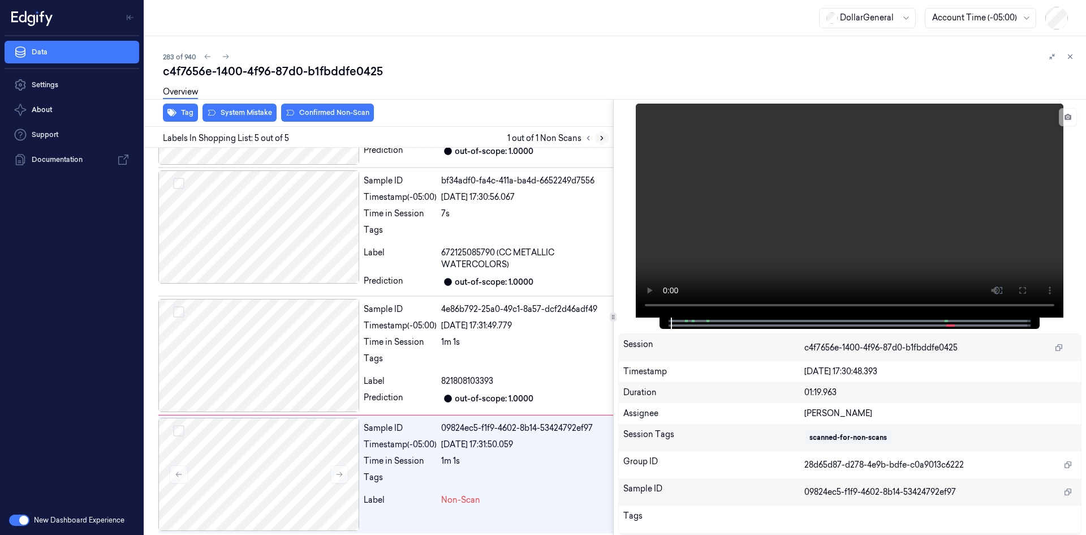
scroll to position [220, 0]
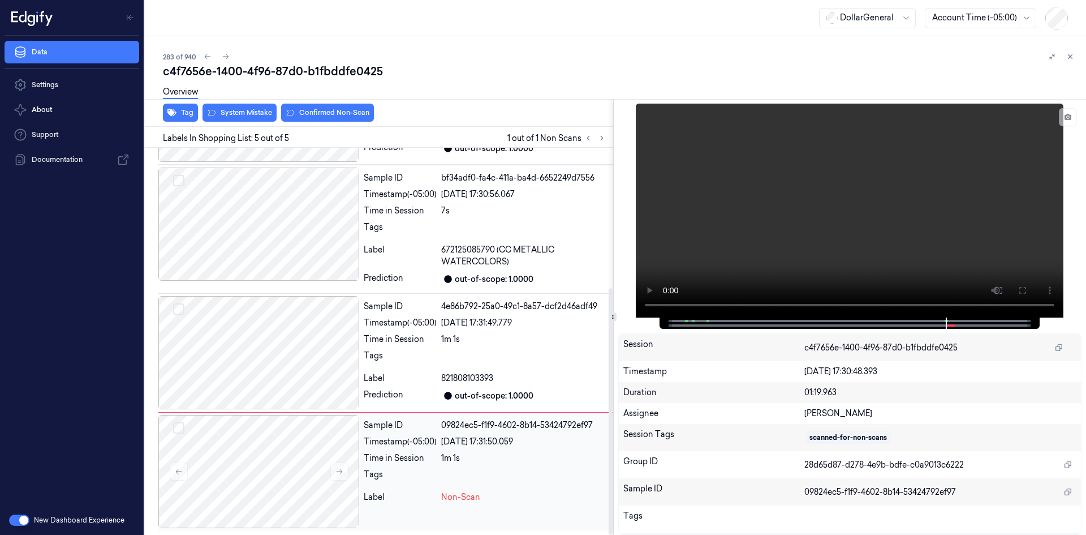
click at [418, 453] on div "Time in Session" at bounding box center [400, 458] width 73 height 12
click at [426, 343] on div "Time in Session" at bounding box center [400, 339] width 73 height 12
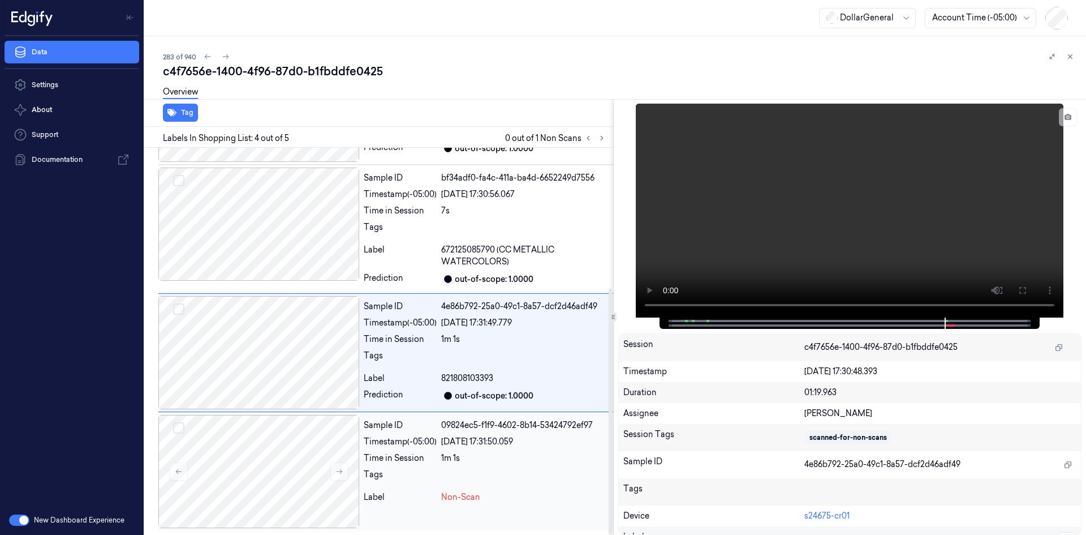
click at [429, 440] on div "Timestamp (-05:00)" at bounding box center [400, 442] width 73 height 12
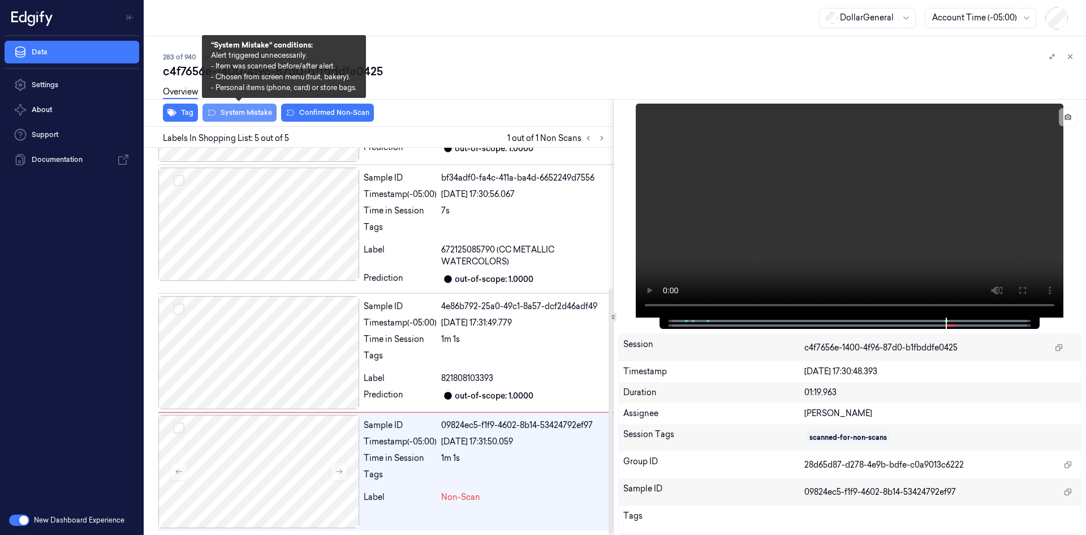
click at [239, 114] on button "System Mistake" at bounding box center [240, 113] width 74 height 18
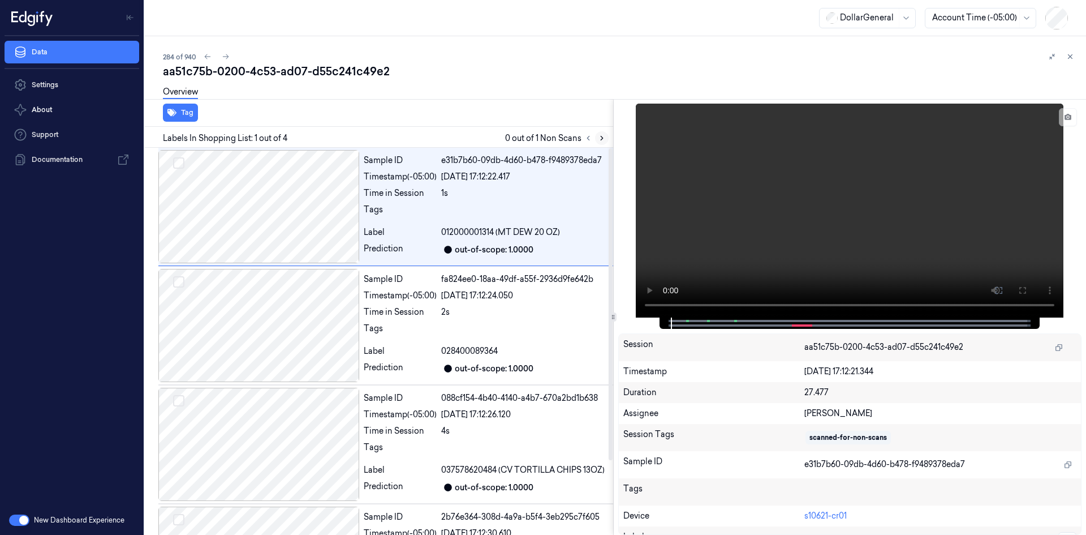
click at [605, 139] on icon at bounding box center [602, 138] width 8 height 8
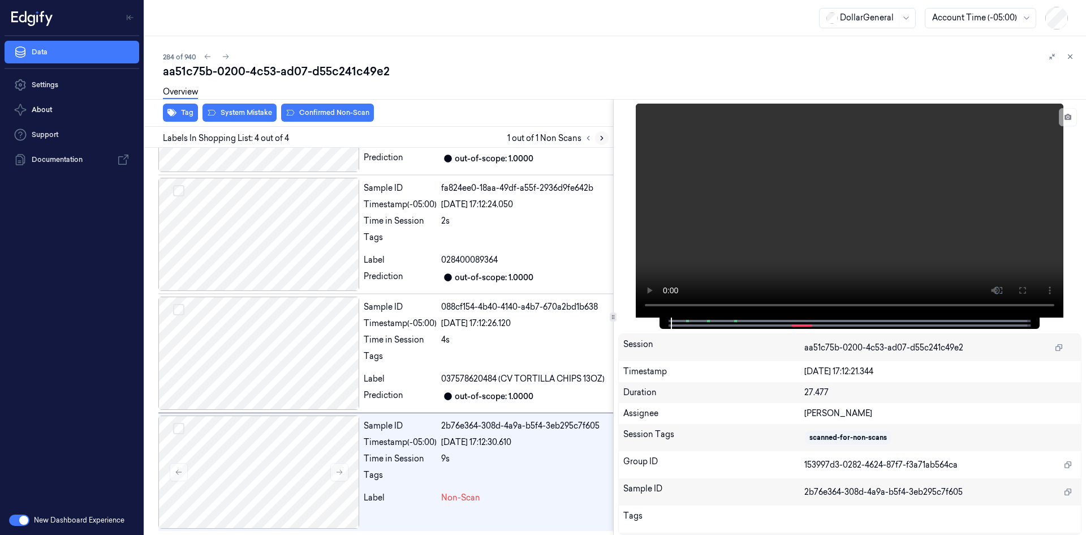
scroll to position [92, 0]
click at [446, 488] on div "Sample ID 2b76e364-308d-4a9a-b5f4-3eb295c7f605 Timestamp (-05:00) 22/08/2025 17…" at bounding box center [486, 471] width 254 height 113
click at [747, 243] on video at bounding box center [850, 211] width 428 height 214
click at [795, 193] on video at bounding box center [850, 211] width 428 height 214
click at [391, 343] on div "Time in Session" at bounding box center [400, 339] width 73 height 12
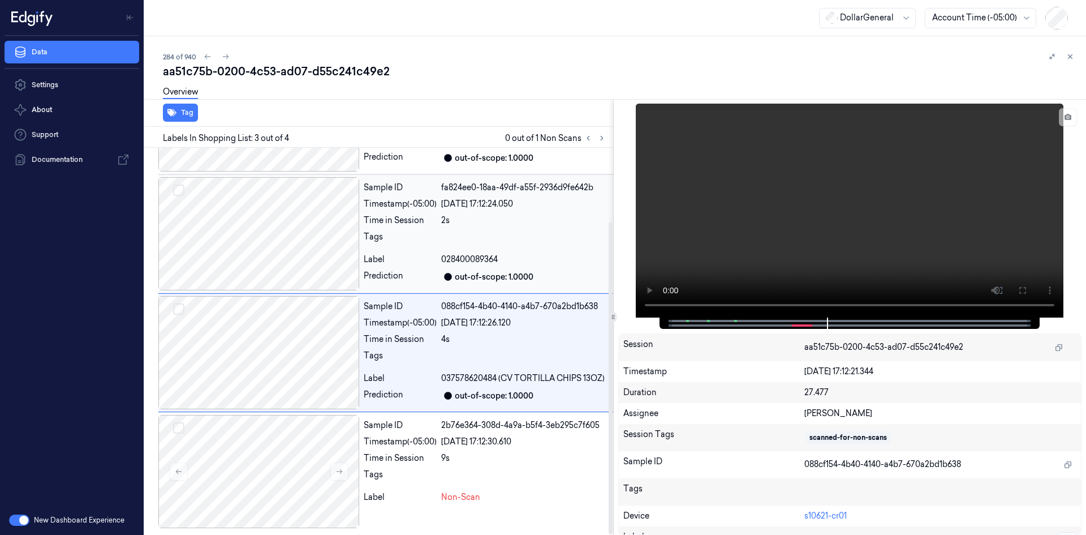
click at [410, 255] on div "Label" at bounding box center [400, 259] width 73 height 12
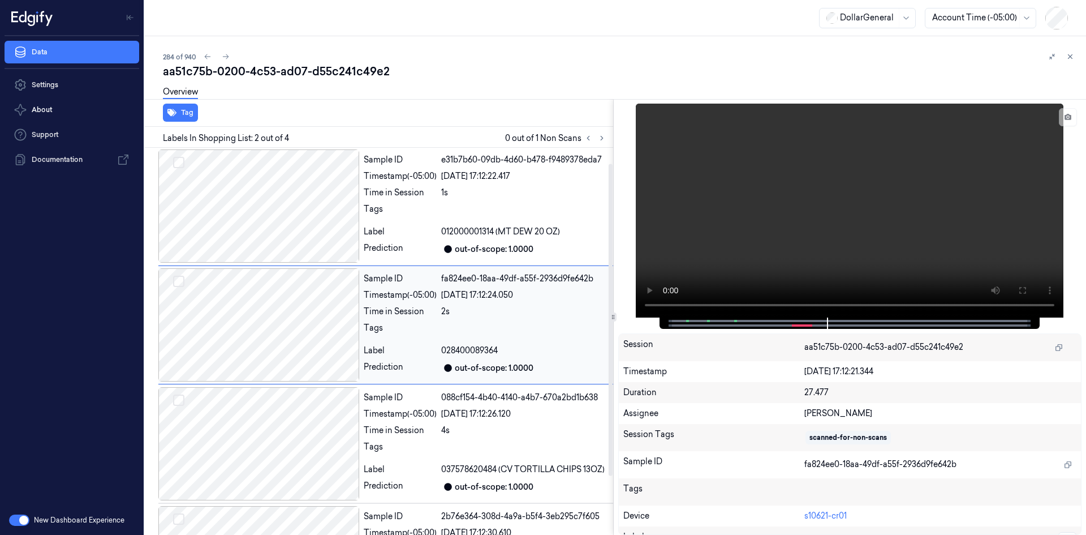
scroll to position [0, 0]
click at [410, 255] on div "Prediction" at bounding box center [400, 250] width 73 height 14
click at [450, 203] on div "Sample ID e31b7b60-09db-4d60-b478-f9489378eda7 Timestamp (-05:00) 22/08/2025 17…" at bounding box center [486, 206] width 254 height 113
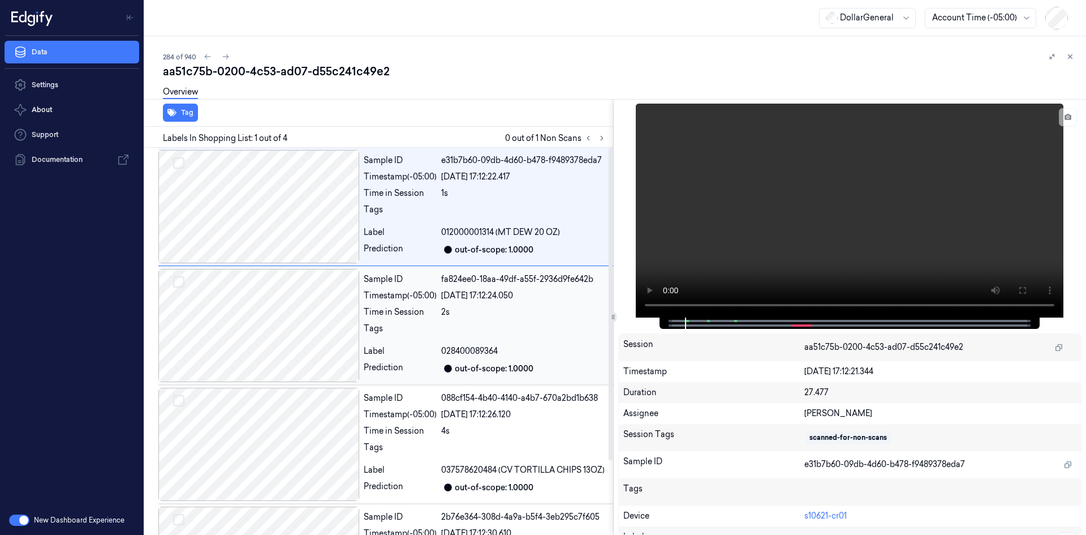
click at [463, 297] on div "22/08/2025 17:12:24.050" at bounding box center [524, 296] width 167 height 12
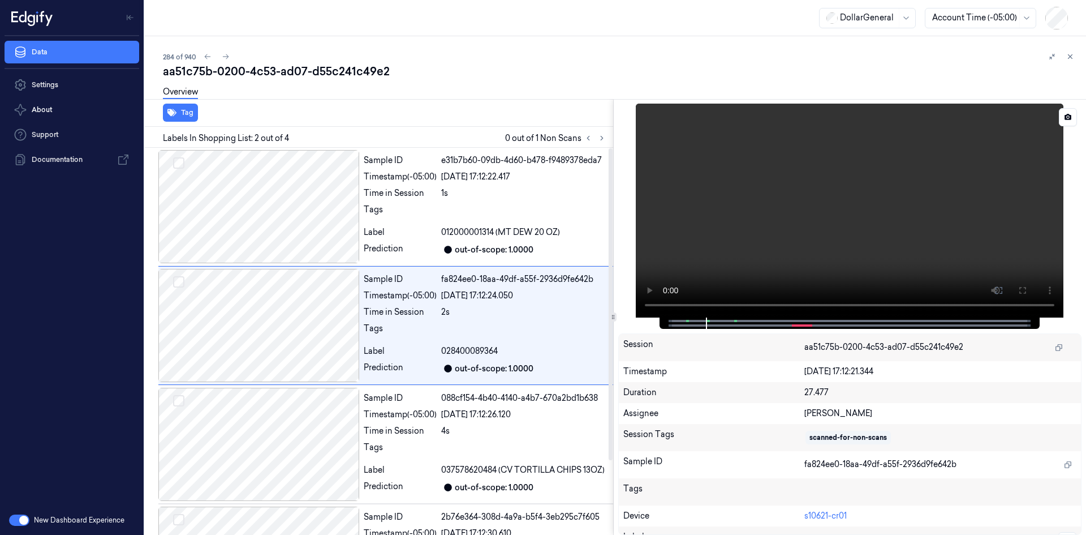
click at [727, 195] on video at bounding box center [850, 211] width 428 height 214
click at [755, 200] on video at bounding box center [850, 211] width 428 height 214
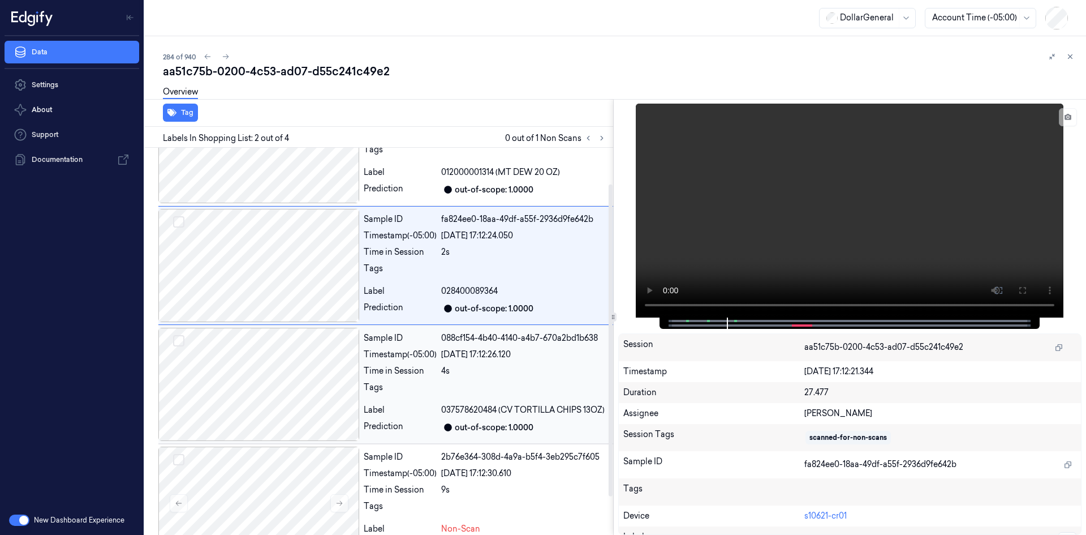
scroll to position [92, 0]
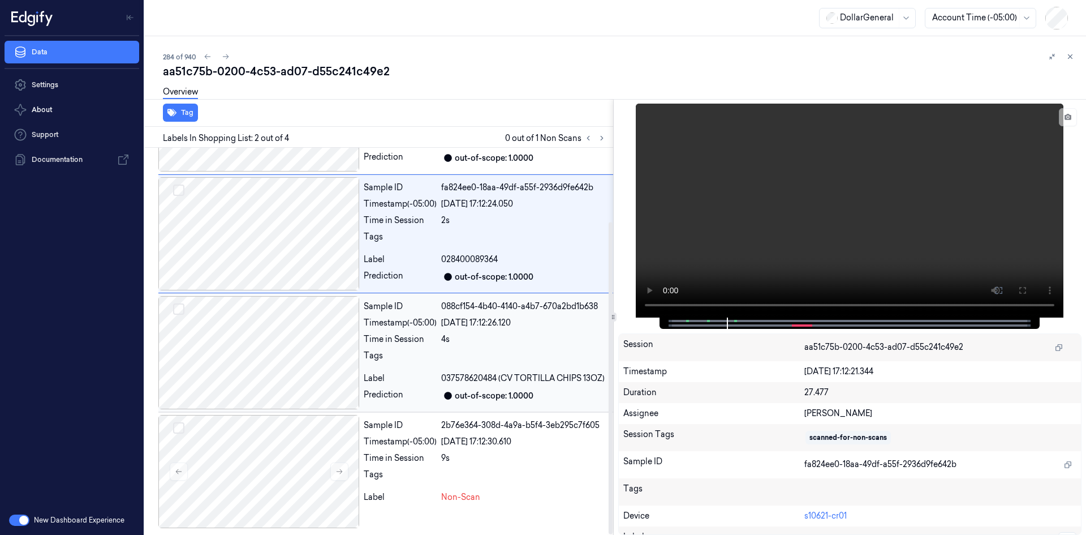
click at [474, 349] on div "Sample ID 088cf154-4b40-4140-a4b7-670a2bd1b638 Timestamp (-05:00) 22/08/2025 17…" at bounding box center [486, 352] width 254 height 113
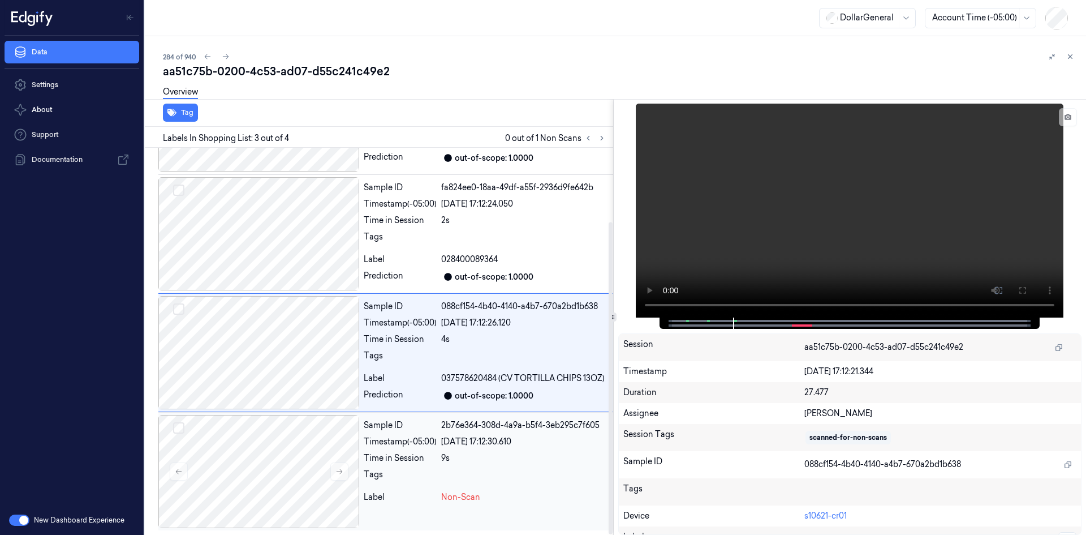
click at [440, 426] on div "Sample ID 2b76e364-308d-4a9a-b5f4-3eb295c7f605" at bounding box center [486, 425] width 245 height 12
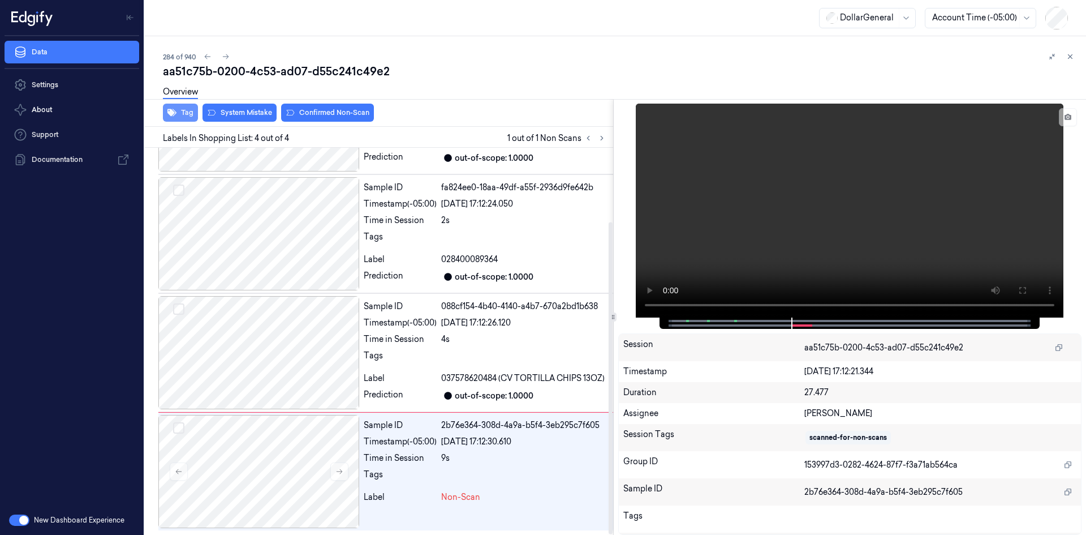
click at [182, 111] on button "Tag" at bounding box center [180, 113] width 35 height 18
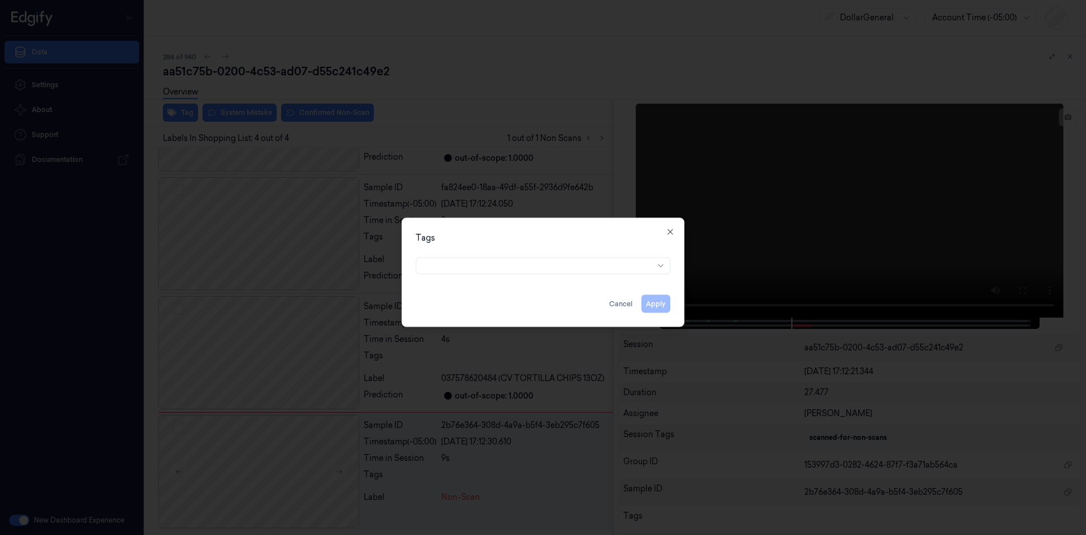
click at [593, 275] on div at bounding box center [543, 264] width 273 height 24
click at [595, 266] on div at bounding box center [538, 266] width 231 height 12
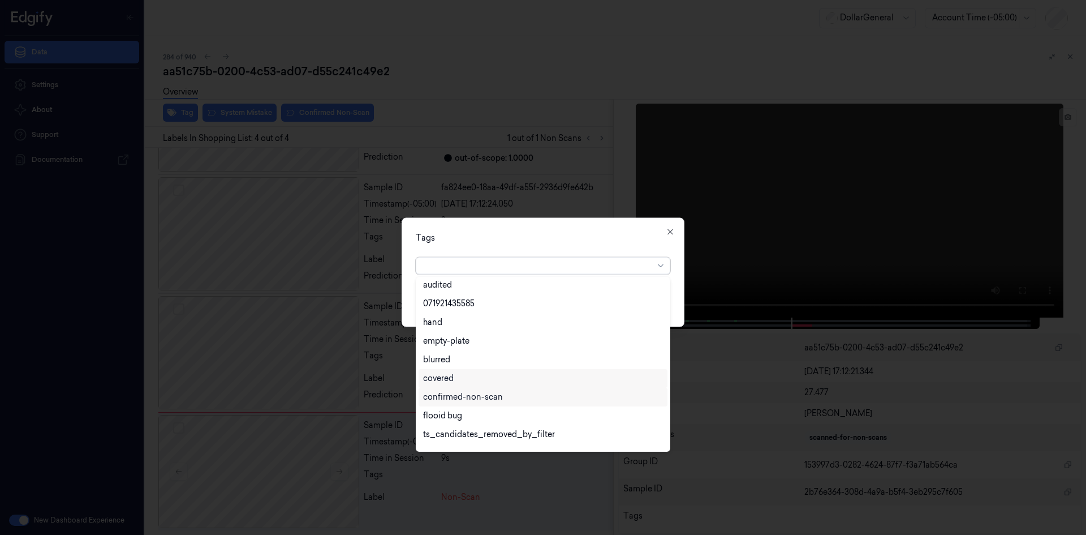
scroll to position [204, 0]
click at [515, 399] on div "flooid bug" at bounding box center [543, 402] width 240 height 12
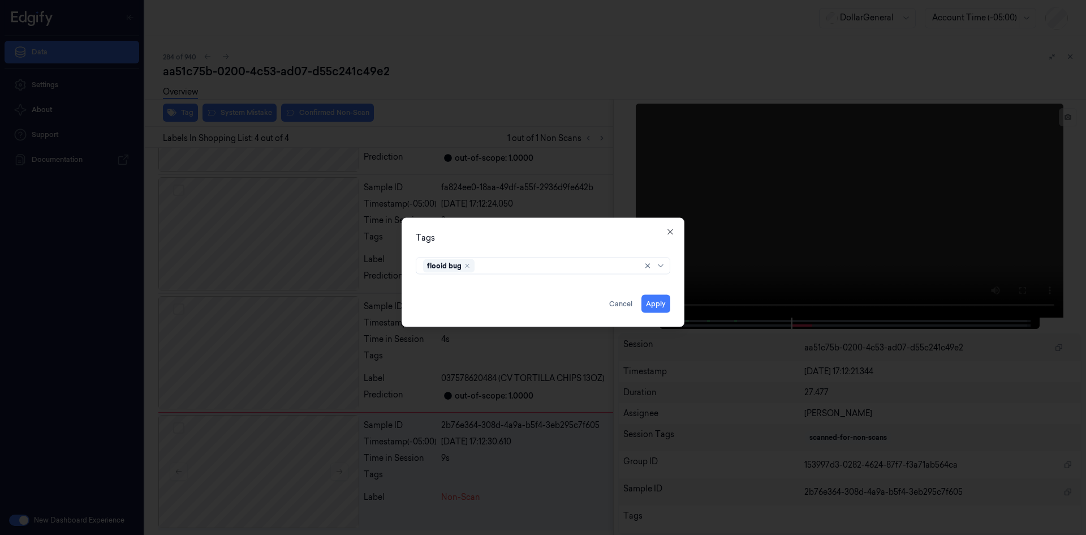
click at [589, 225] on div "Tags flooid bug Apply Cancel Close" at bounding box center [543, 271] width 283 height 109
click at [664, 301] on button "Apply" at bounding box center [656, 303] width 29 height 18
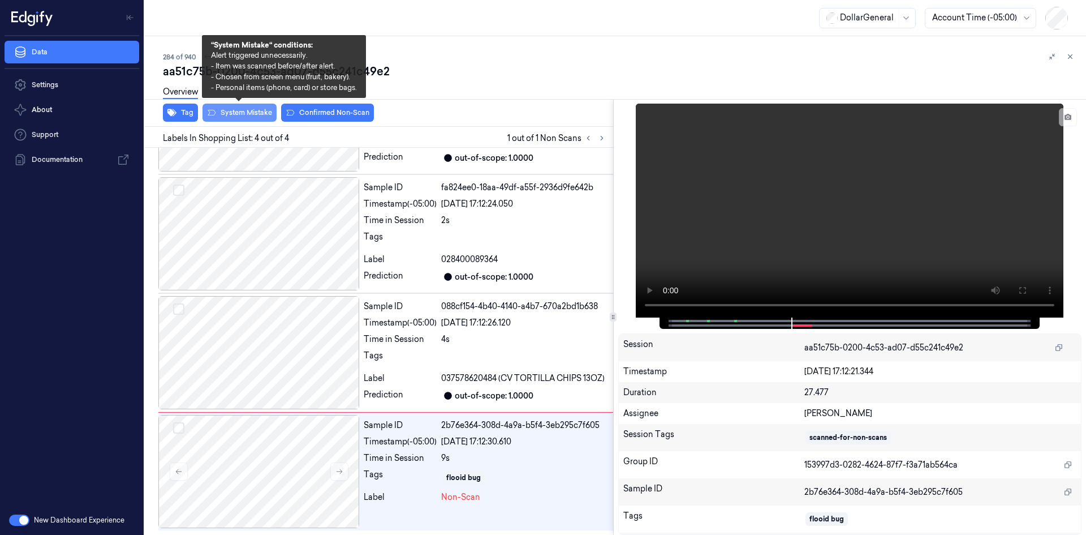
click at [256, 117] on button "System Mistake" at bounding box center [240, 113] width 74 height 18
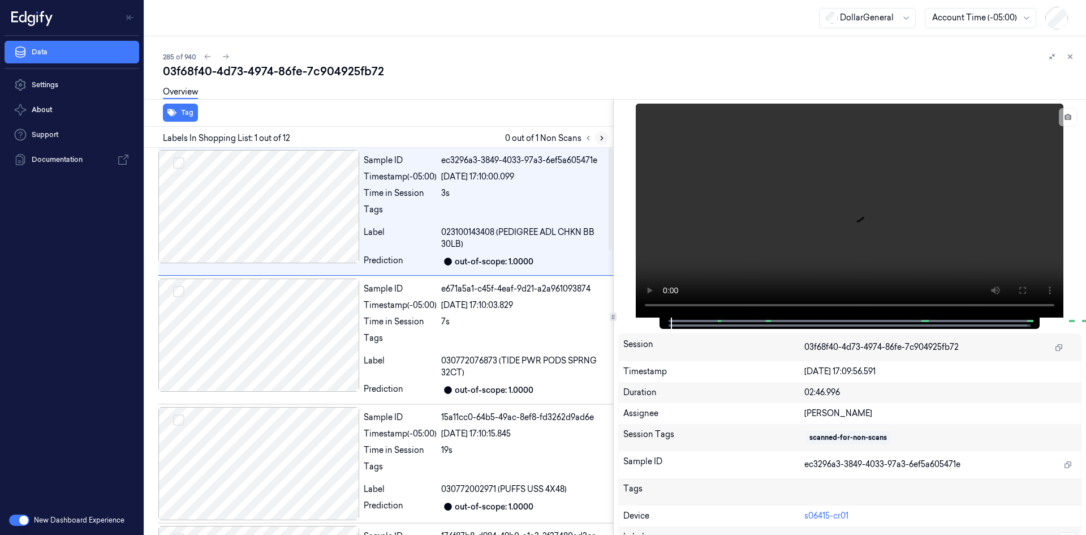
click at [600, 137] on icon at bounding box center [602, 138] width 8 height 8
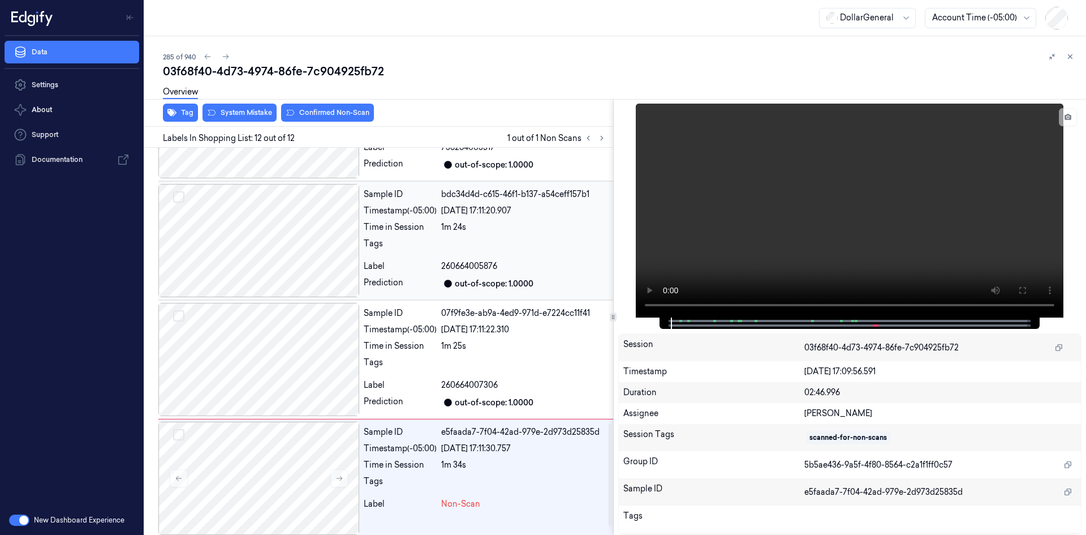
scroll to position [1071, 0]
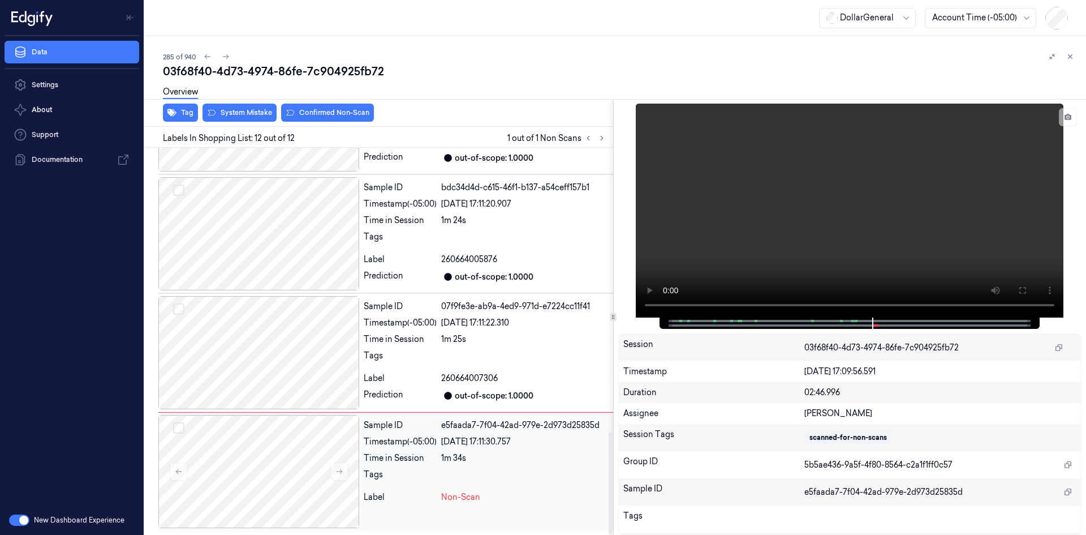
click at [466, 440] on div "22/08/2025 17:11:30.757" at bounding box center [524, 442] width 167 height 12
click at [820, 195] on video at bounding box center [850, 211] width 428 height 214
click at [832, 170] on video at bounding box center [850, 211] width 428 height 214
click at [541, 360] on div at bounding box center [524, 359] width 167 height 18
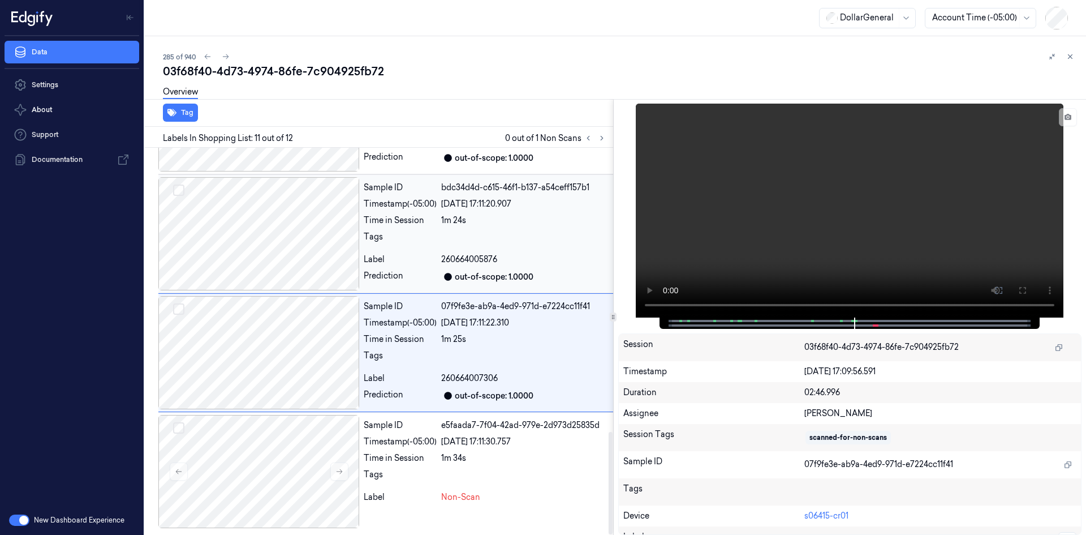
click at [513, 243] on div at bounding box center [524, 240] width 167 height 18
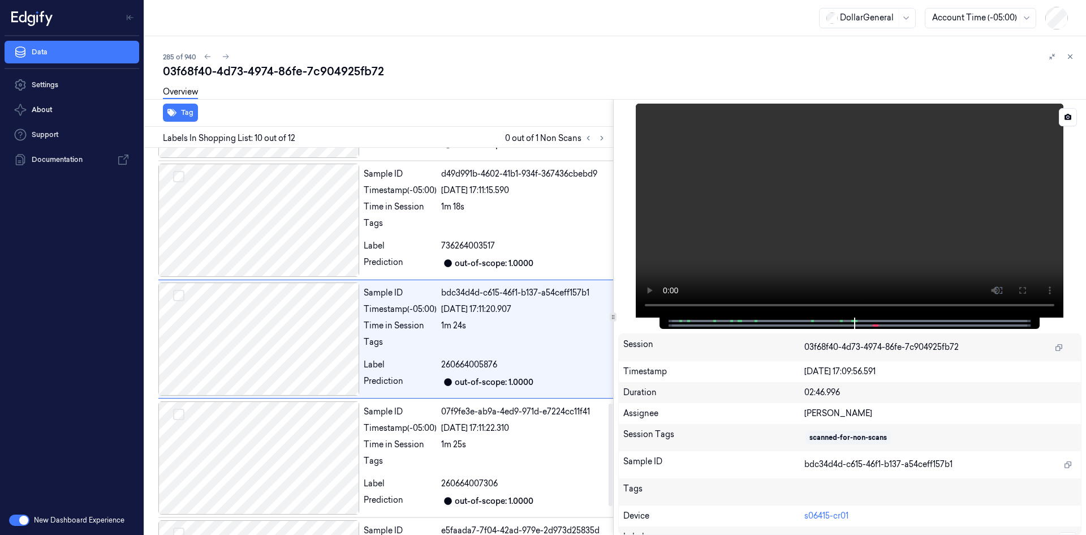
scroll to position [964, 0]
click at [899, 172] on video at bounding box center [850, 211] width 428 height 214
click at [876, 178] on video at bounding box center [850, 211] width 428 height 214
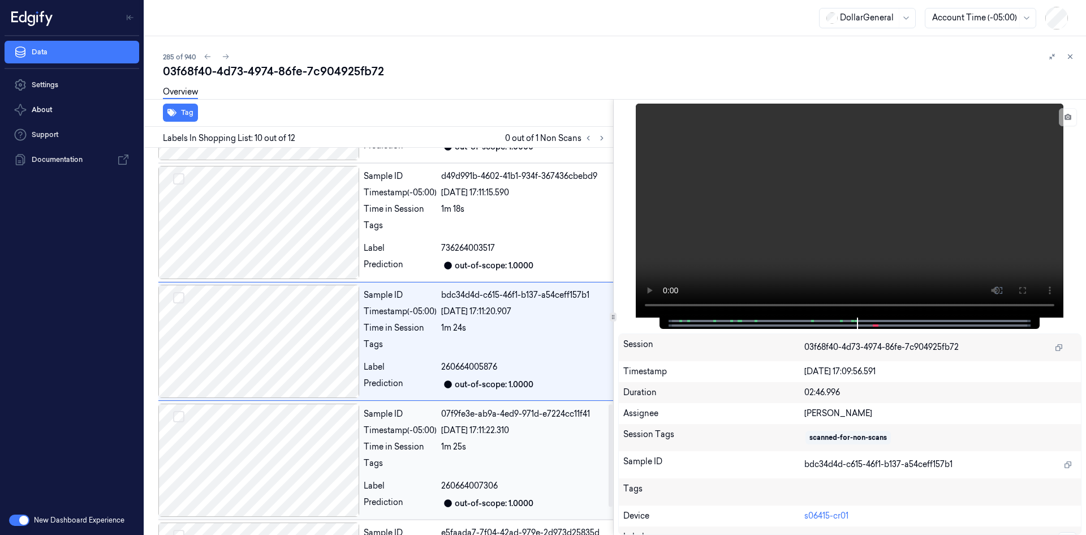
scroll to position [1071, 0]
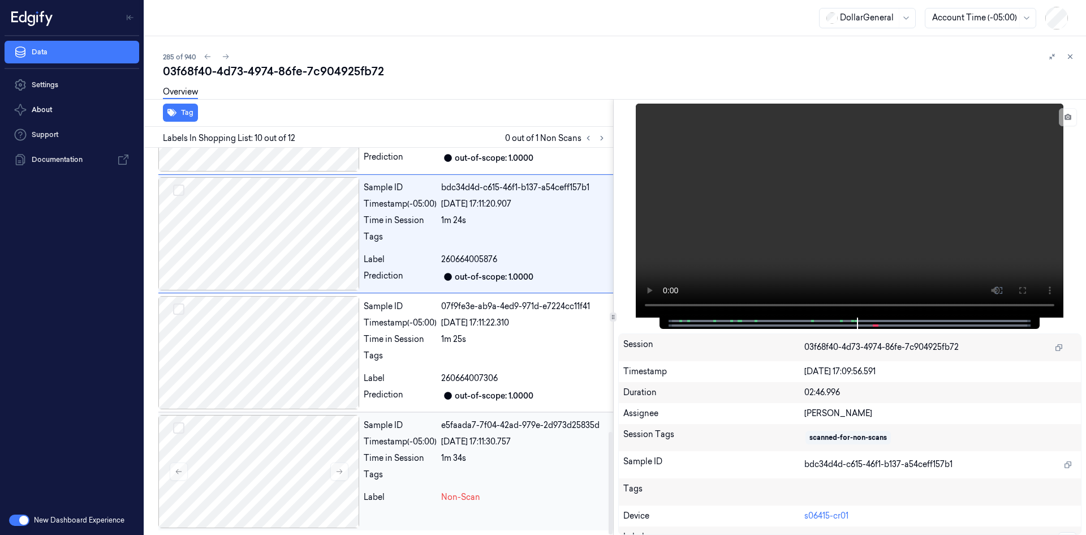
click at [432, 478] on div "Tags" at bounding box center [400, 477] width 73 height 18
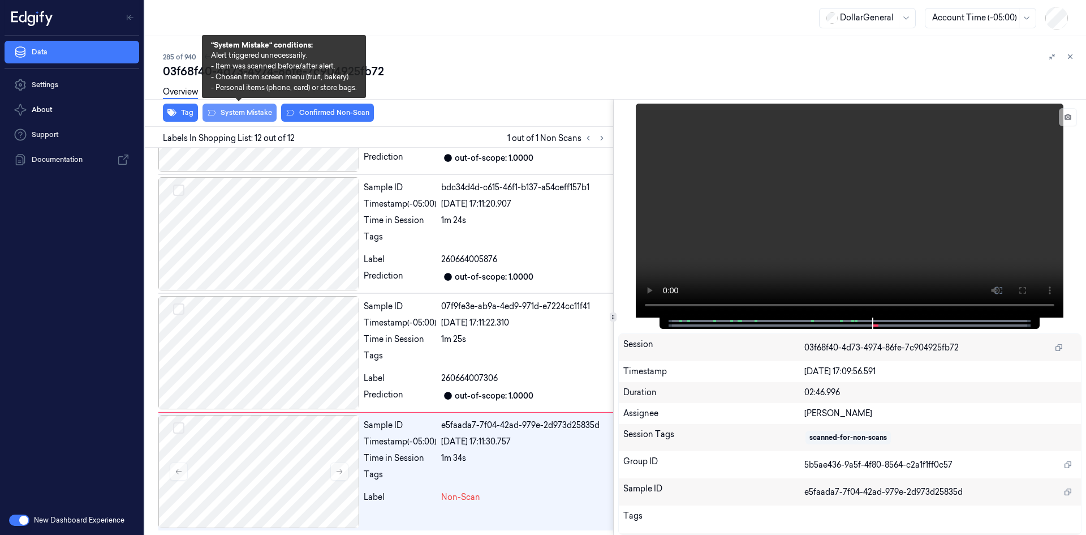
click at [252, 118] on button "System Mistake" at bounding box center [240, 113] width 74 height 18
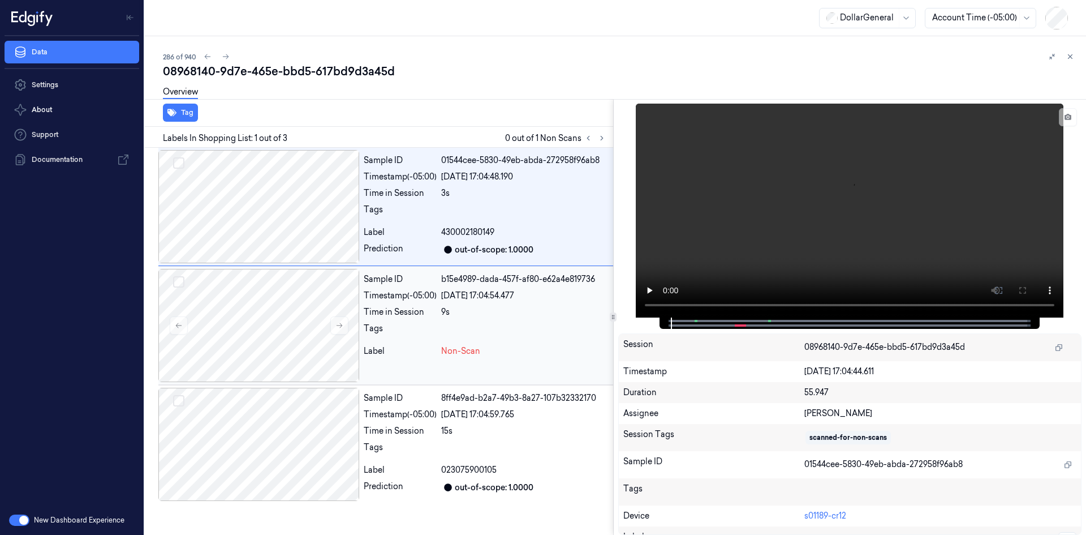
click at [516, 324] on div at bounding box center [524, 332] width 167 height 18
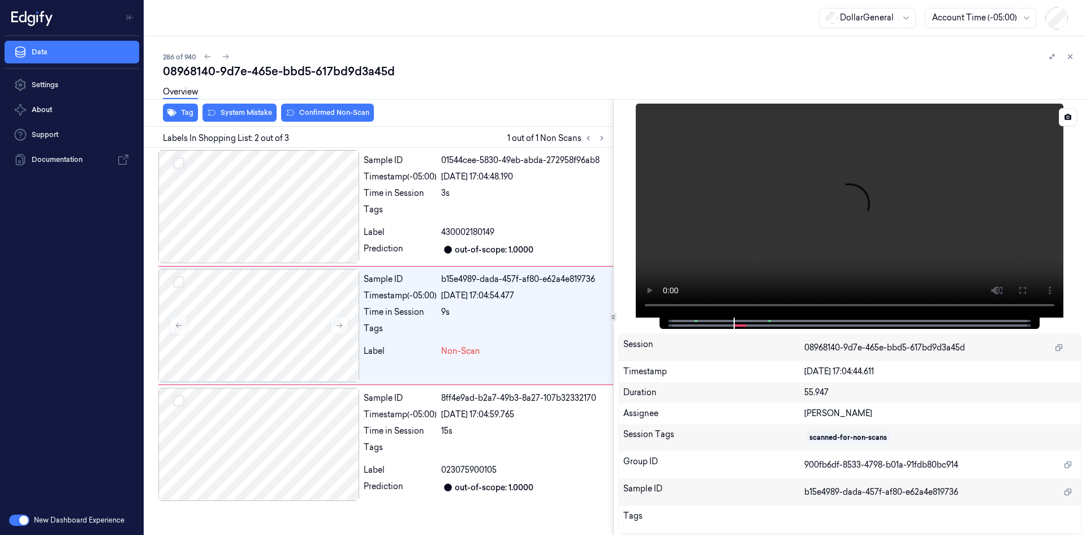
click at [801, 247] on video at bounding box center [850, 211] width 428 height 214
click at [525, 212] on div at bounding box center [524, 213] width 167 height 18
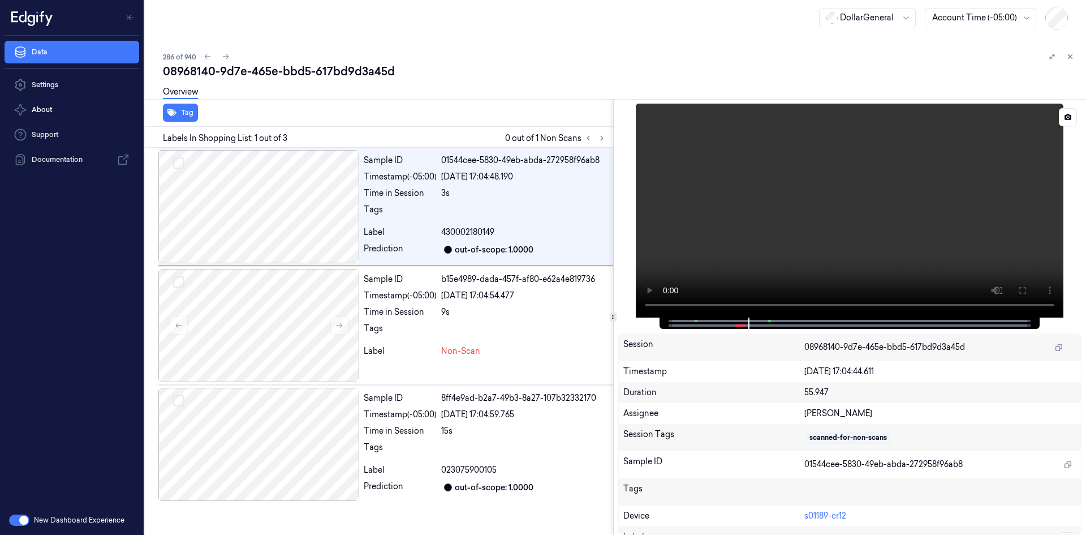
click at [686, 199] on video at bounding box center [850, 211] width 428 height 214
drag, startPoint x: 697, startPoint y: 196, endPoint x: 515, endPoint y: 226, distance: 184.6
click at [694, 196] on video at bounding box center [850, 211] width 428 height 214
click at [364, 351] on div "Label" at bounding box center [400, 351] width 73 height 12
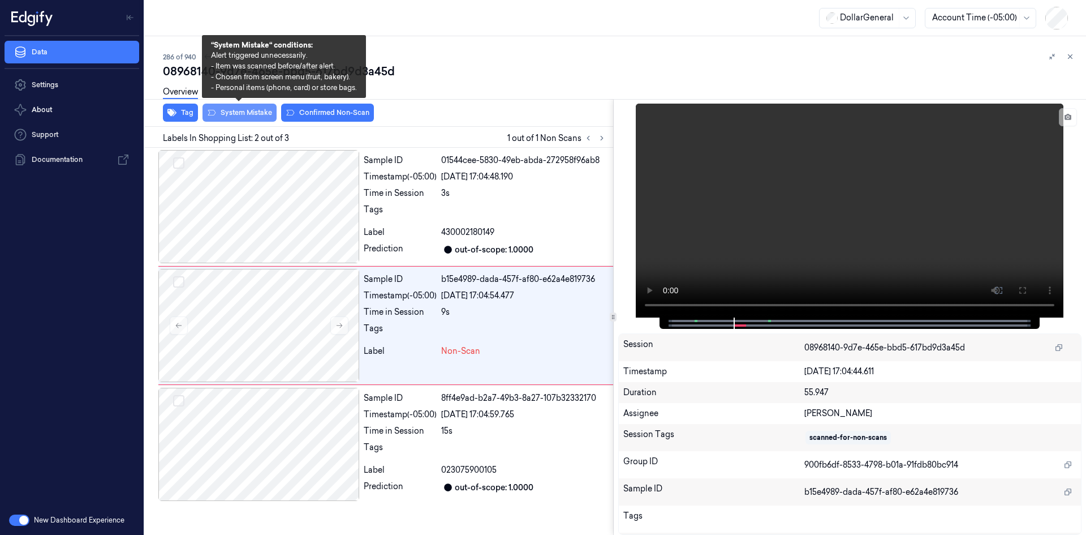
click at [259, 114] on button "System Mistake" at bounding box center [240, 113] width 74 height 18
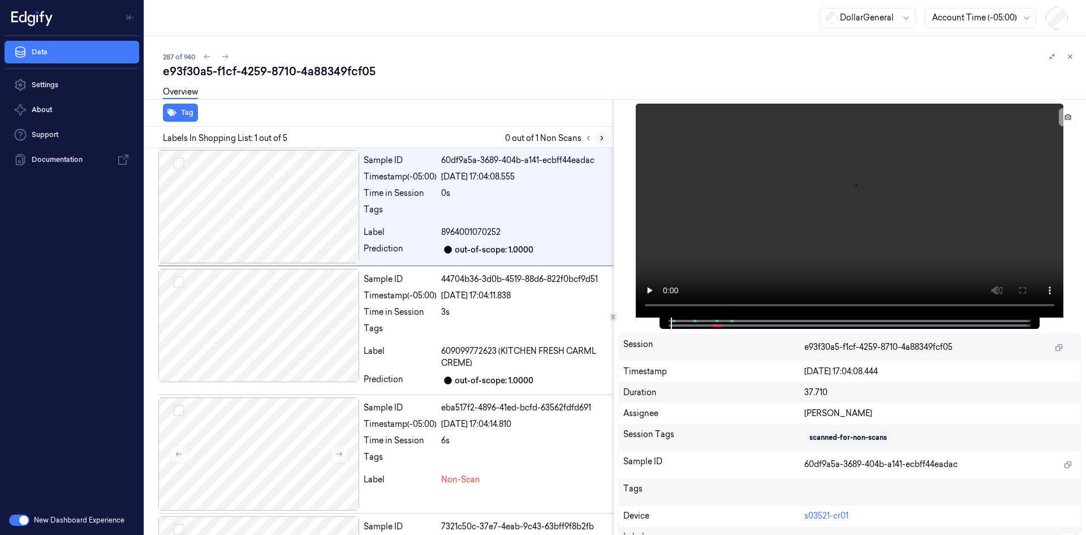
click at [602, 136] on icon at bounding box center [602, 138] width 8 height 8
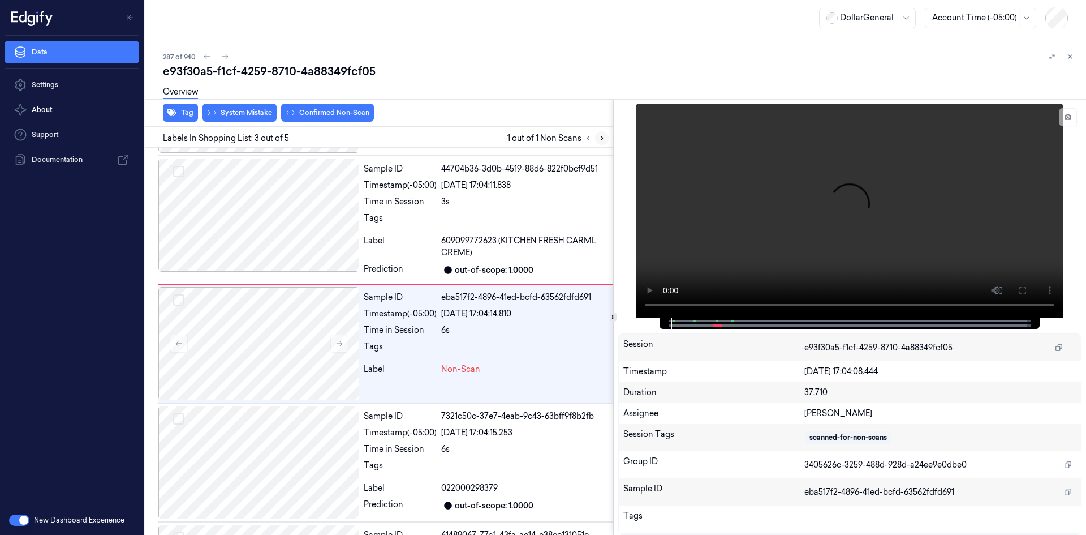
scroll to position [113, 0]
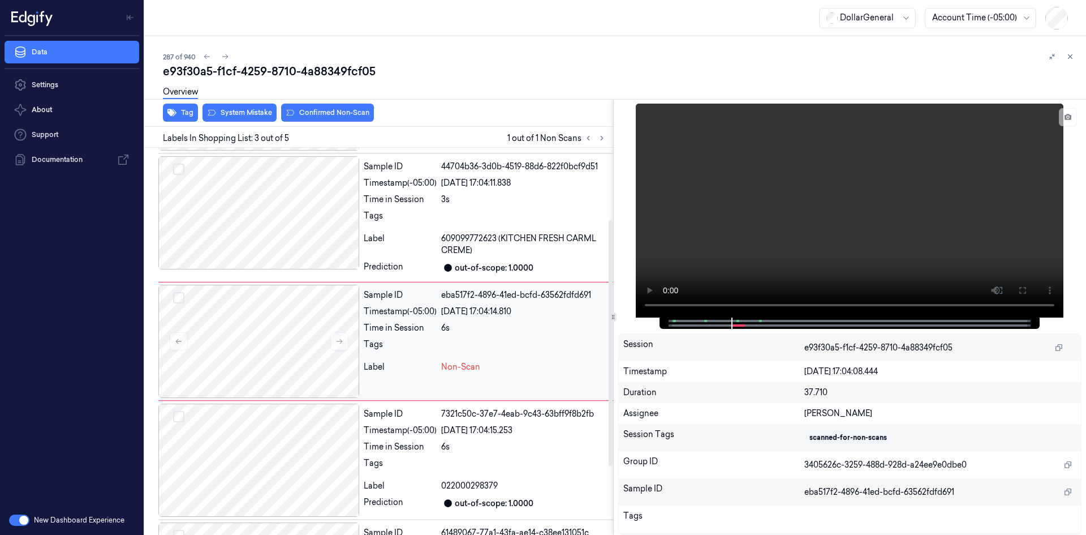
click at [454, 319] on div "Sample ID eba517f2-4896-41ed-bcfd-63562fdfd691 Timestamp (-05:00) 22/08/2025 17…" at bounding box center [486, 341] width 254 height 113
click at [817, 196] on video at bounding box center [850, 211] width 428 height 214
click at [510, 440] on div "Sample ID 7321c50c-37e7-4eab-9c43-63bff9f8b2fb Timestamp (-05:00) 22/08/2025 17…" at bounding box center [486, 459] width 254 height 113
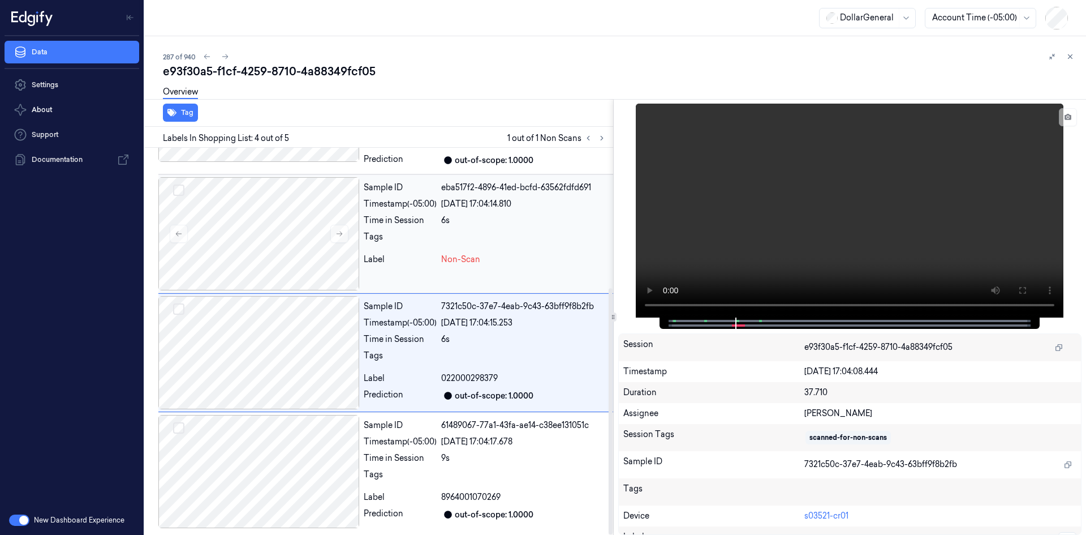
click at [511, 270] on div "Sample ID eba517f2-4896-41ed-bcfd-63562fdfd691 Timestamp (-05:00) 22/08/2025 17…" at bounding box center [486, 233] width 254 height 113
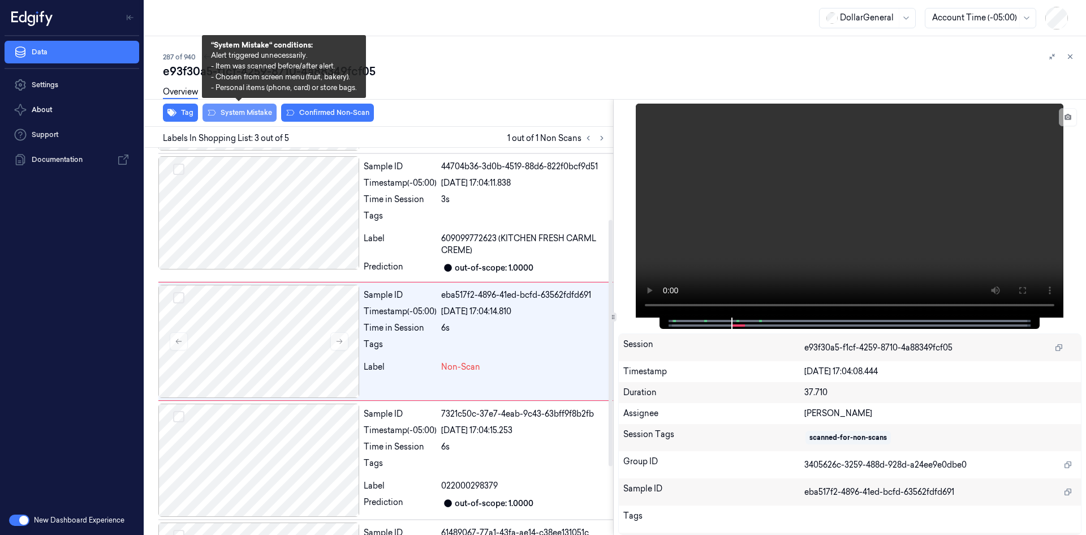
click at [267, 118] on button "System Mistake" at bounding box center [240, 113] width 74 height 18
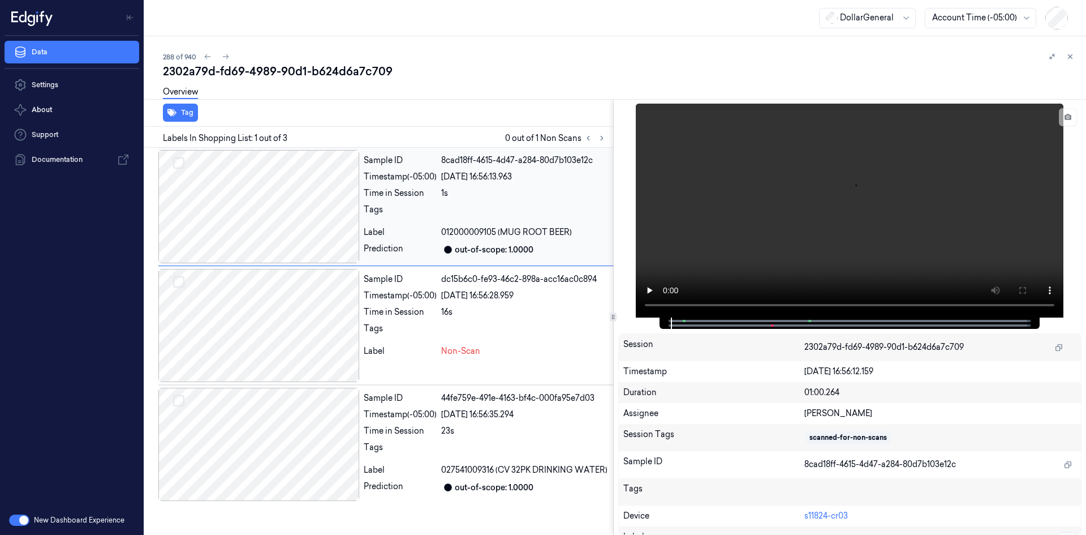
click at [511, 188] on div "1s" at bounding box center [524, 193] width 167 height 12
click at [481, 328] on div at bounding box center [524, 332] width 167 height 18
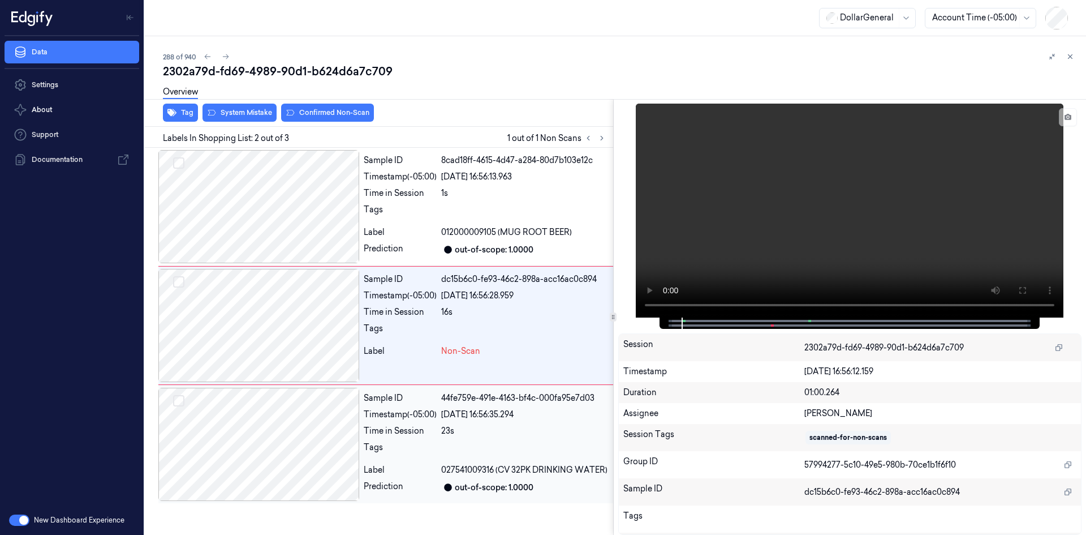
click at [446, 450] on div at bounding box center [524, 450] width 167 height 18
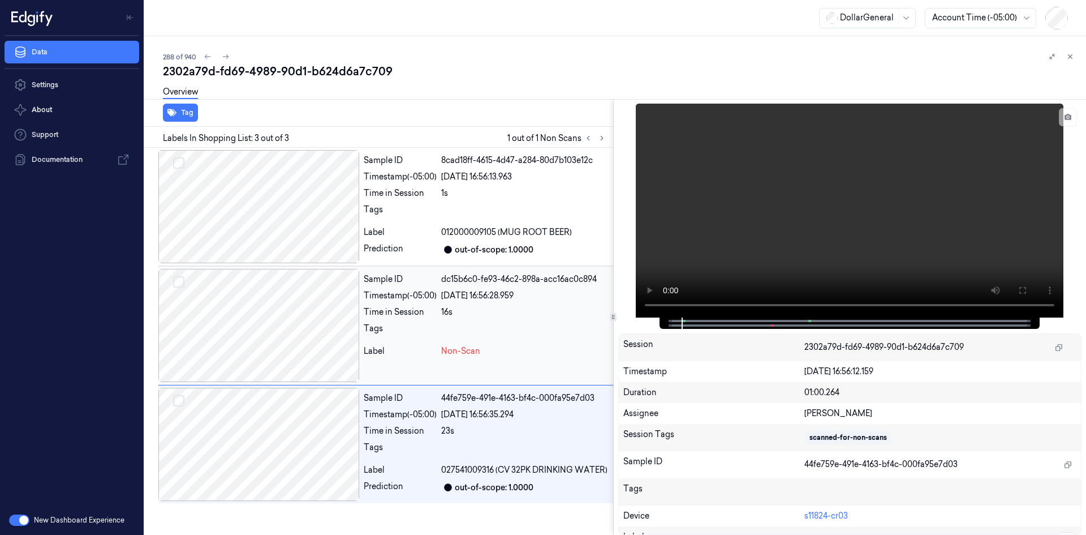
click at [455, 358] on div "Sample ID dc15b6c0-fe93-46c2-898a-acc16ac0c894 Timestamp (-05:00) 22/08/2025 16…" at bounding box center [486, 325] width 254 height 113
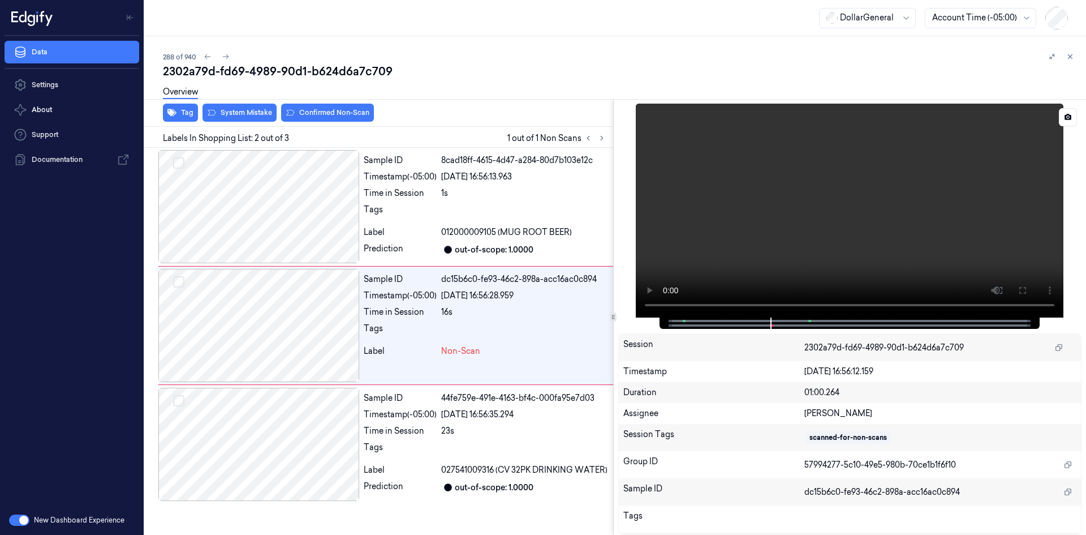
click at [777, 154] on video at bounding box center [850, 211] width 428 height 214
drag, startPoint x: 787, startPoint y: 134, endPoint x: 698, endPoint y: 133, distance: 89.4
click at [786, 134] on video at bounding box center [850, 211] width 428 height 214
click at [492, 191] on div "1s" at bounding box center [524, 193] width 167 height 12
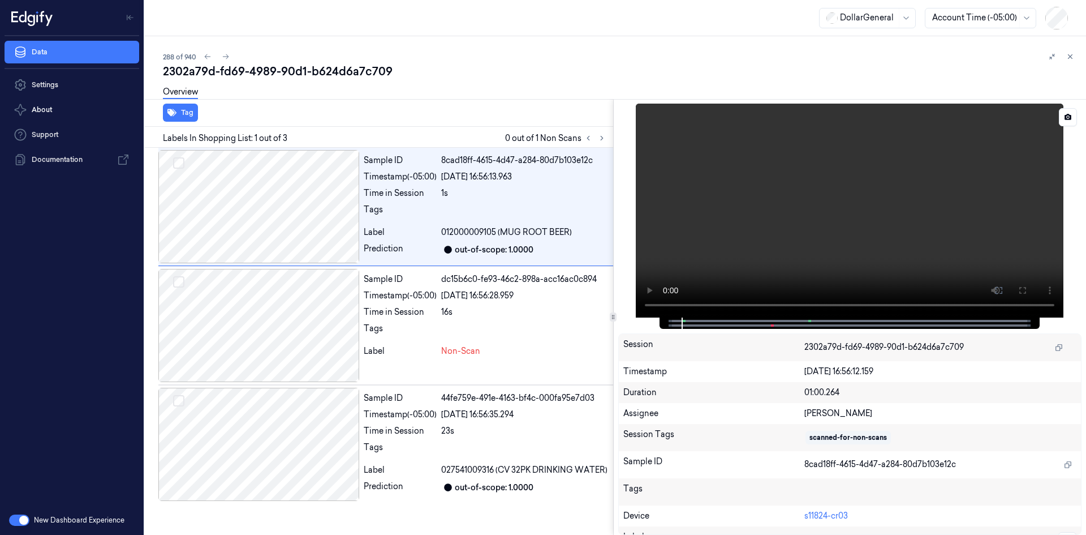
click at [715, 174] on video at bounding box center [850, 211] width 428 height 214
click at [739, 160] on video at bounding box center [850, 211] width 428 height 214
click at [470, 312] on div "16s" at bounding box center [524, 312] width 167 height 12
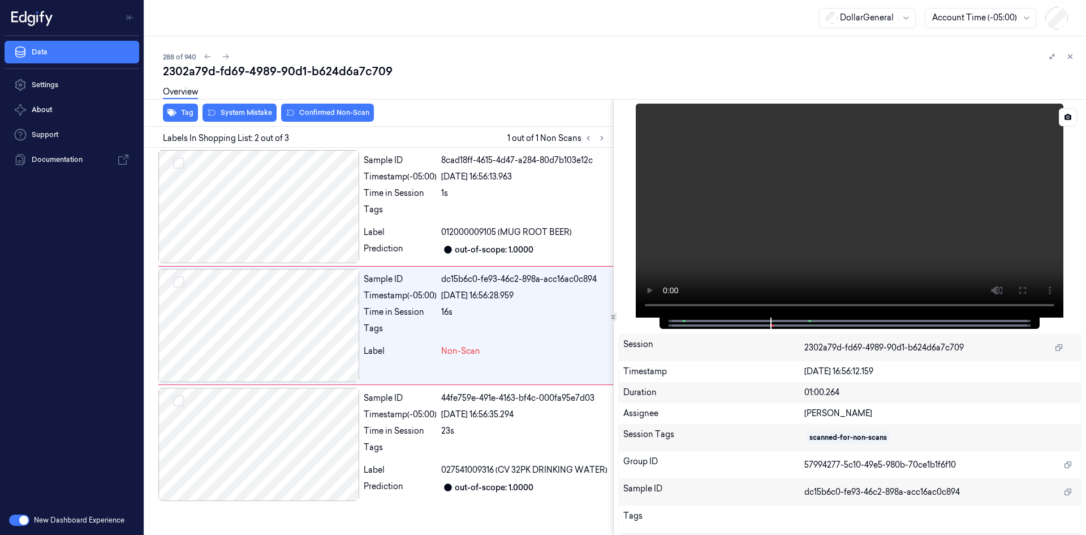
click at [736, 172] on video at bounding box center [850, 211] width 428 height 214
click at [818, 167] on video at bounding box center [850, 211] width 428 height 214
click at [188, 114] on button "Tag" at bounding box center [180, 113] width 35 height 18
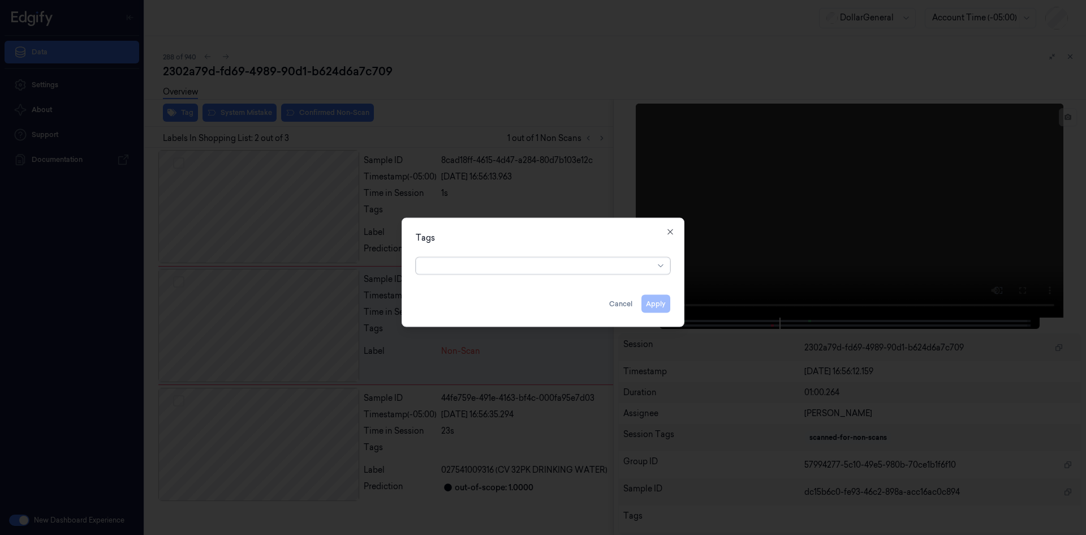
click at [577, 268] on div at bounding box center [538, 266] width 231 height 12
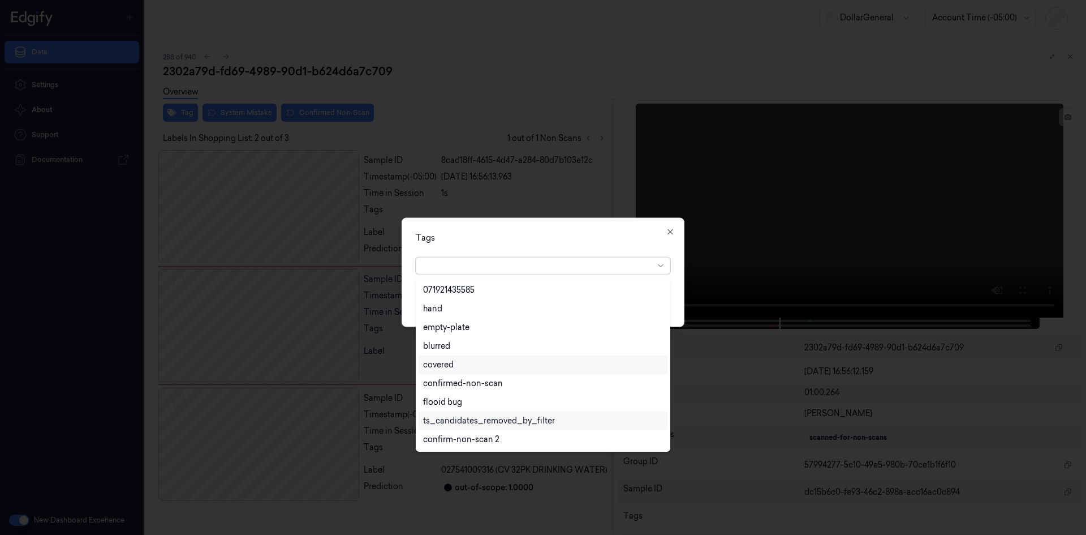
scroll to position [260, 0]
click at [513, 340] on div "flooid bug" at bounding box center [543, 346] width 240 height 12
click at [597, 247] on div "Tags option flooid bug , selected. 22 results available. Use Up and Down to cho…" at bounding box center [543, 271] width 283 height 109
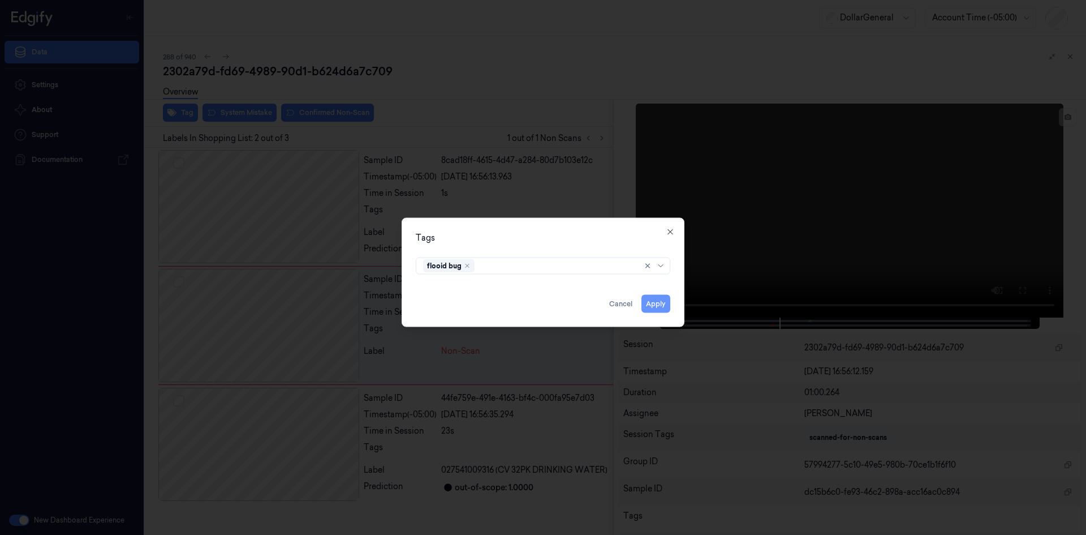
click at [651, 304] on button "Apply" at bounding box center [656, 303] width 29 height 18
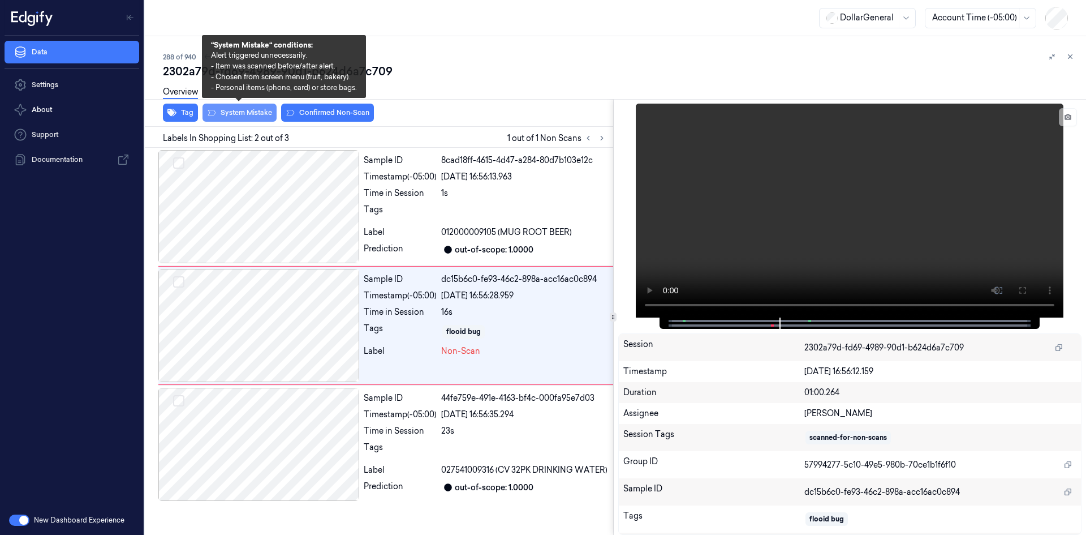
click at [262, 114] on button "System Mistake" at bounding box center [240, 113] width 74 height 18
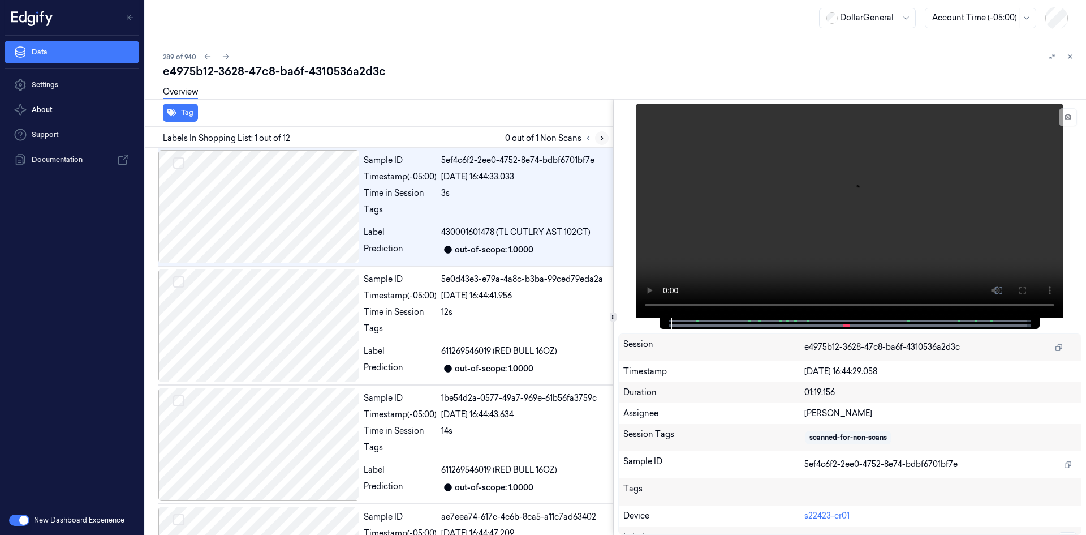
click at [604, 140] on icon at bounding box center [602, 138] width 8 height 8
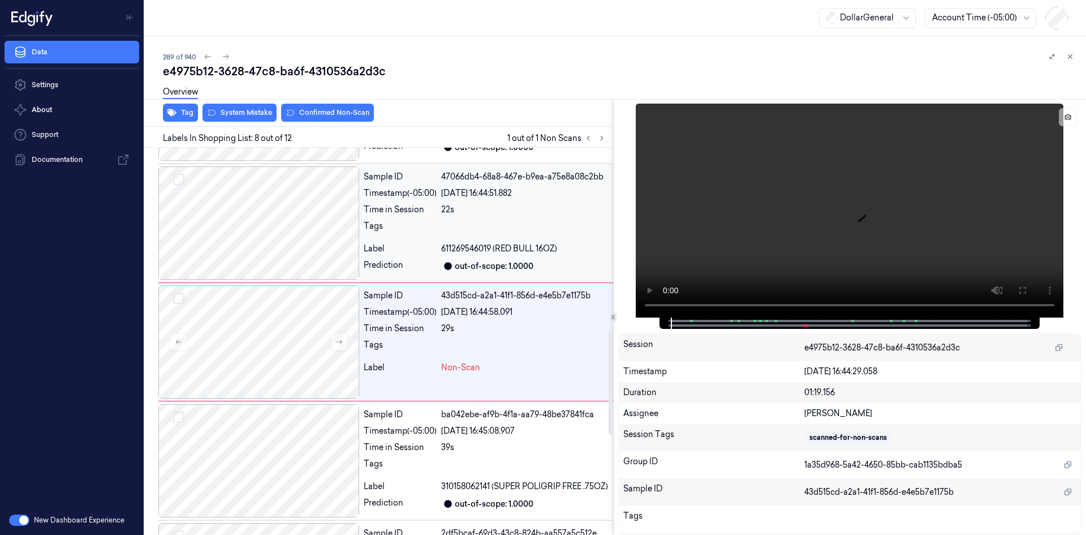
scroll to position [697, 0]
click at [726, 216] on video at bounding box center [850, 211] width 428 height 214
click at [263, 117] on button "System Mistake" at bounding box center [240, 113] width 74 height 18
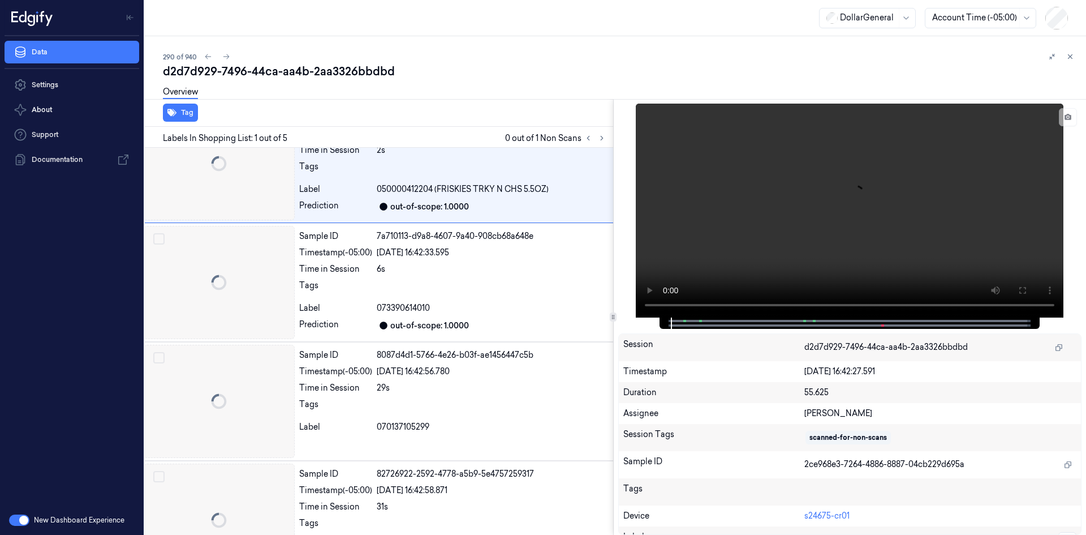
scroll to position [0, 18]
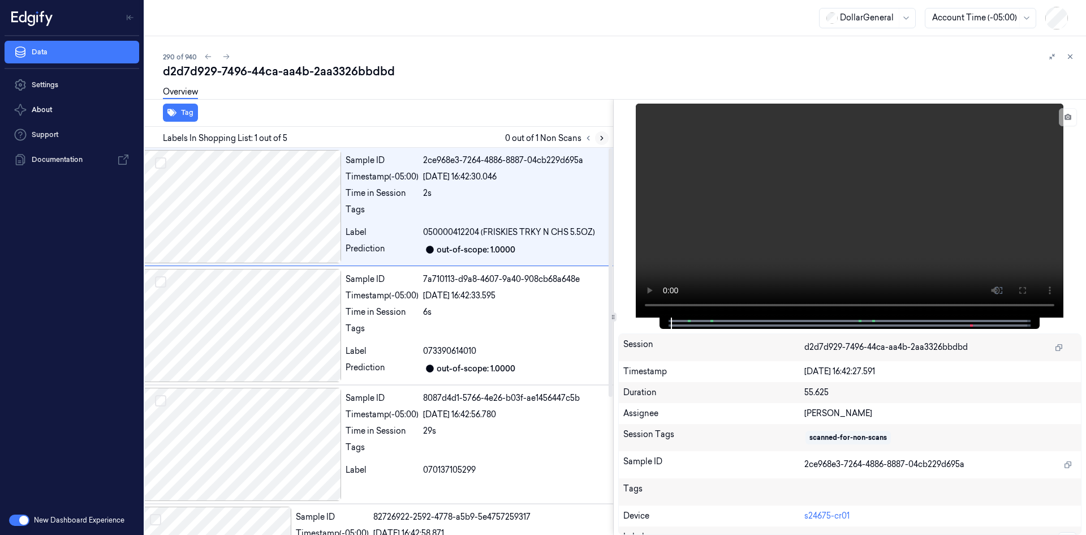
click at [596, 139] on button at bounding box center [602, 138] width 14 height 14
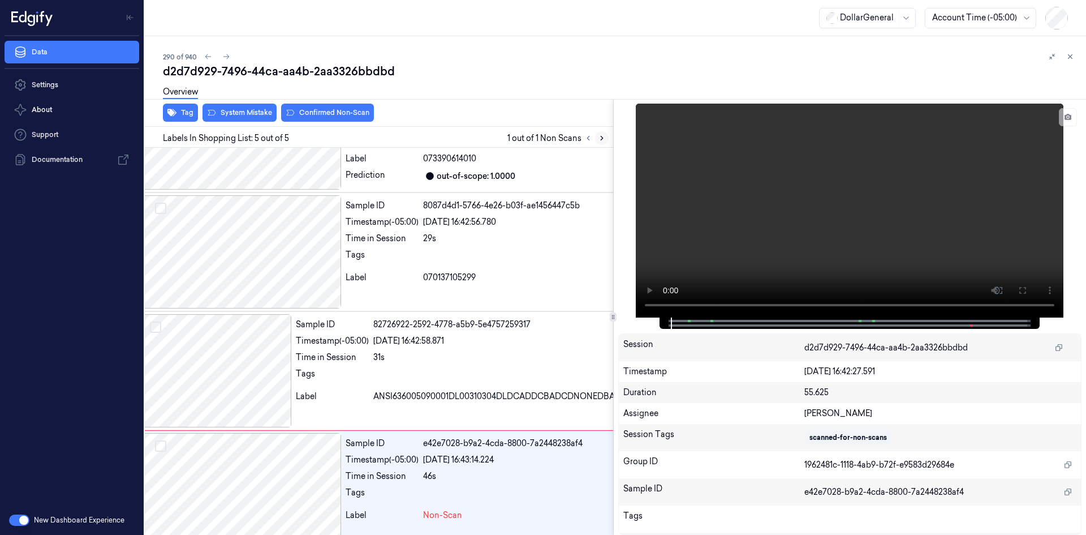
scroll to position [214, 18]
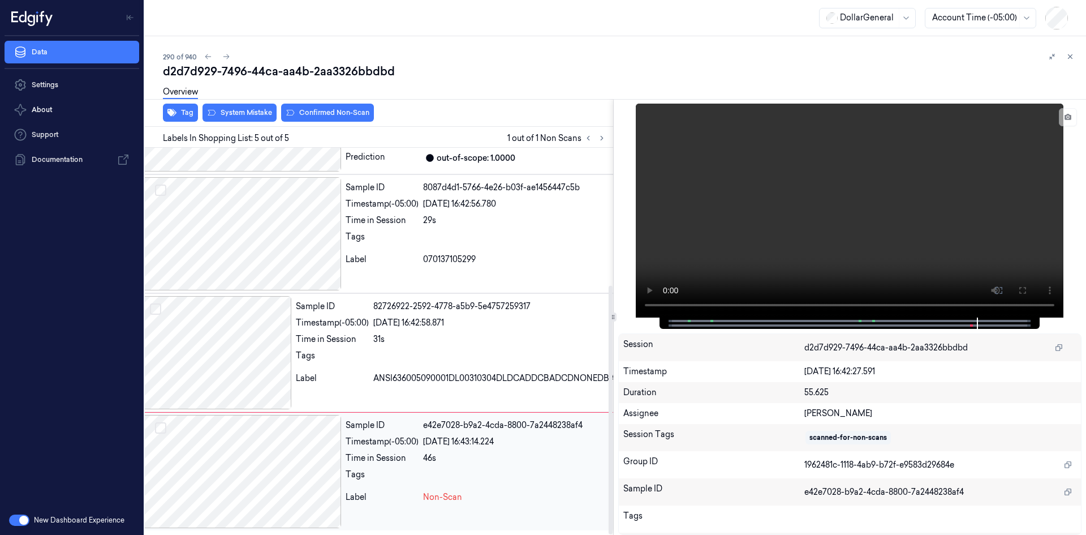
click at [730, 191] on video at bounding box center [850, 211] width 428 height 214
click at [192, 110] on button "Tag" at bounding box center [180, 113] width 35 height 18
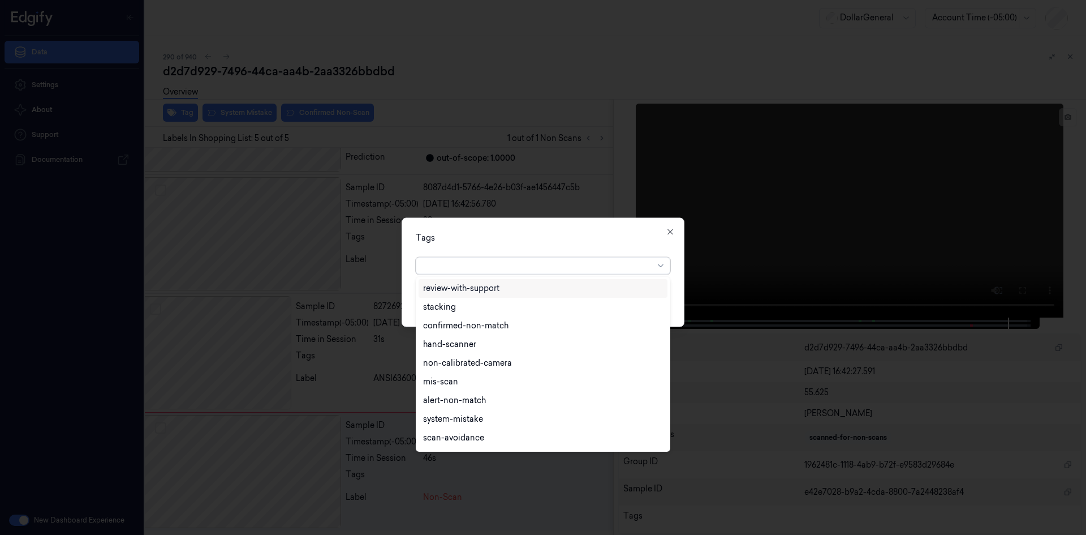
click at [543, 270] on div at bounding box center [538, 266] width 231 height 12
click at [505, 351] on div "flooid bug" at bounding box center [543, 346] width 240 height 12
click at [597, 235] on div "Tags" at bounding box center [543, 237] width 255 height 12
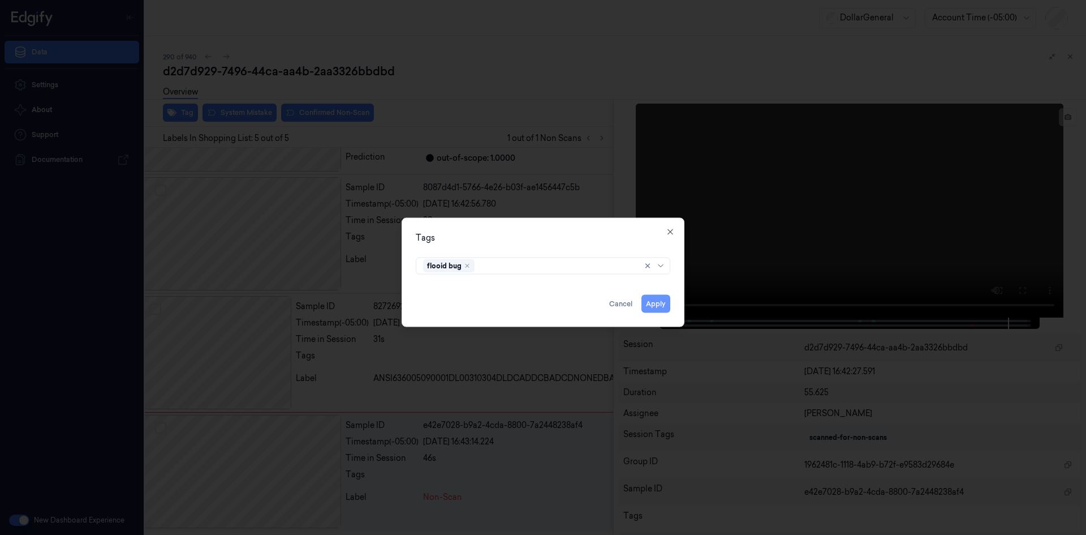
click at [656, 298] on button "Apply" at bounding box center [656, 303] width 29 height 18
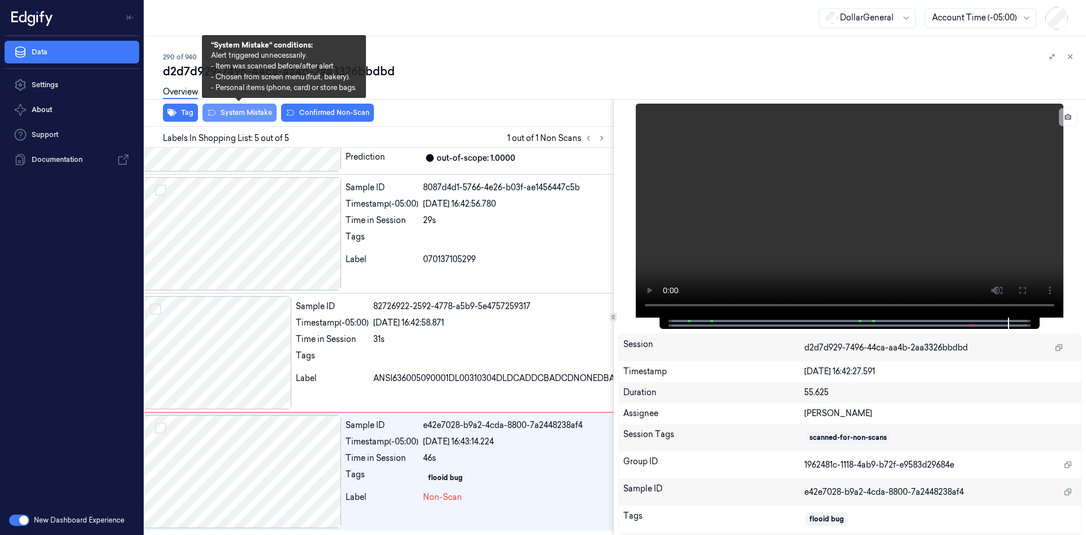
click at [258, 115] on button "System Mistake" at bounding box center [240, 113] width 74 height 18
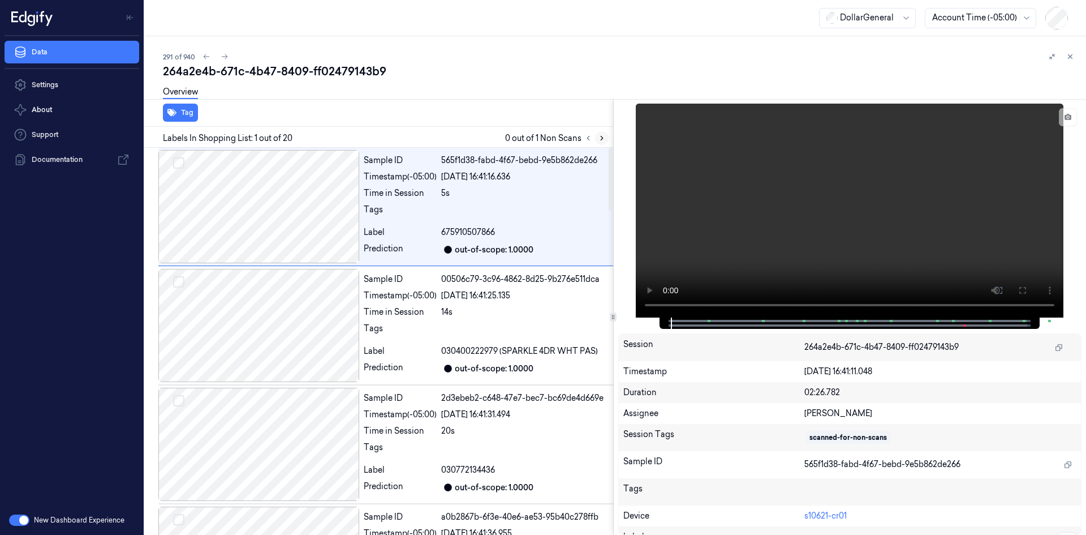
click at [599, 137] on icon at bounding box center [602, 138] width 8 height 8
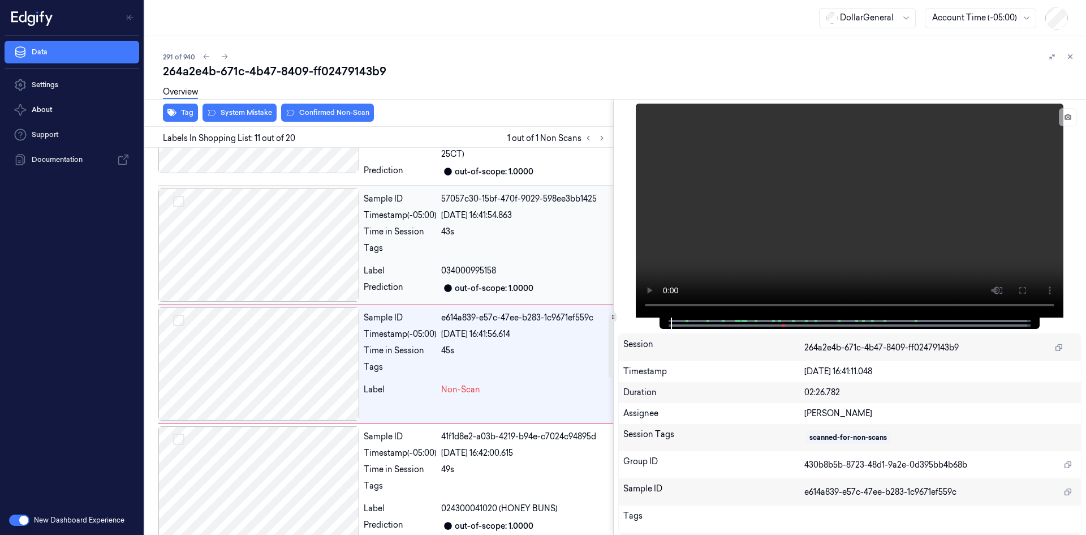
scroll to position [1073, 0]
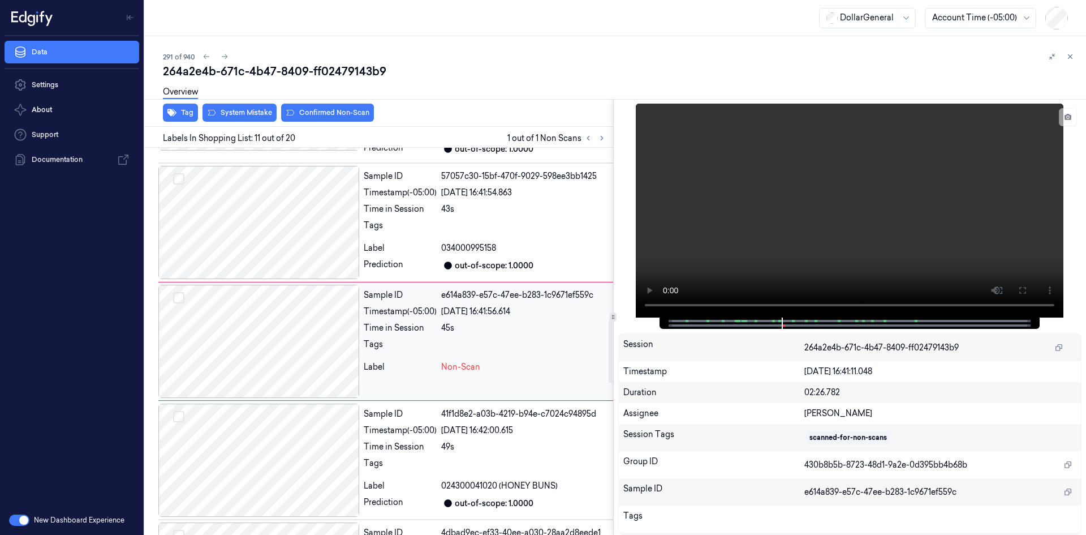
click at [470, 338] on div "Sample ID e614a839-e57c-47ee-b283-1c9671ef559c Timestamp (-05:00) 22/08/2025 16…" at bounding box center [486, 341] width 254 height 113
click at [749, 217] on video at bounding box center [850, 211] width 428 height 214
click at [835, 167] on video at bounding box center [850, 211] width 428 height 214
click at [514, 231] on div at bounding box center [524, 229] width 167 height 18
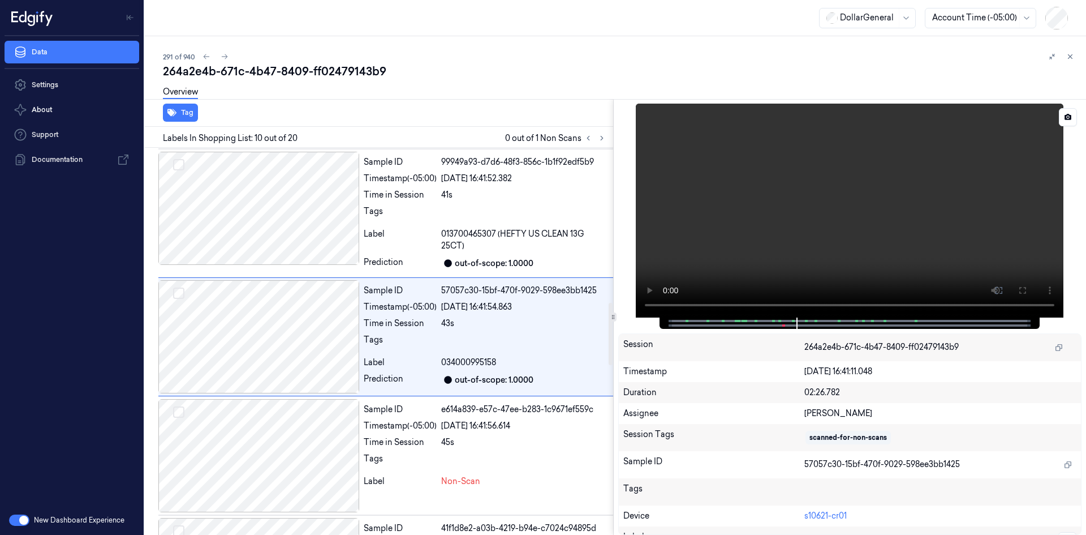
scroll to position [954, 0]
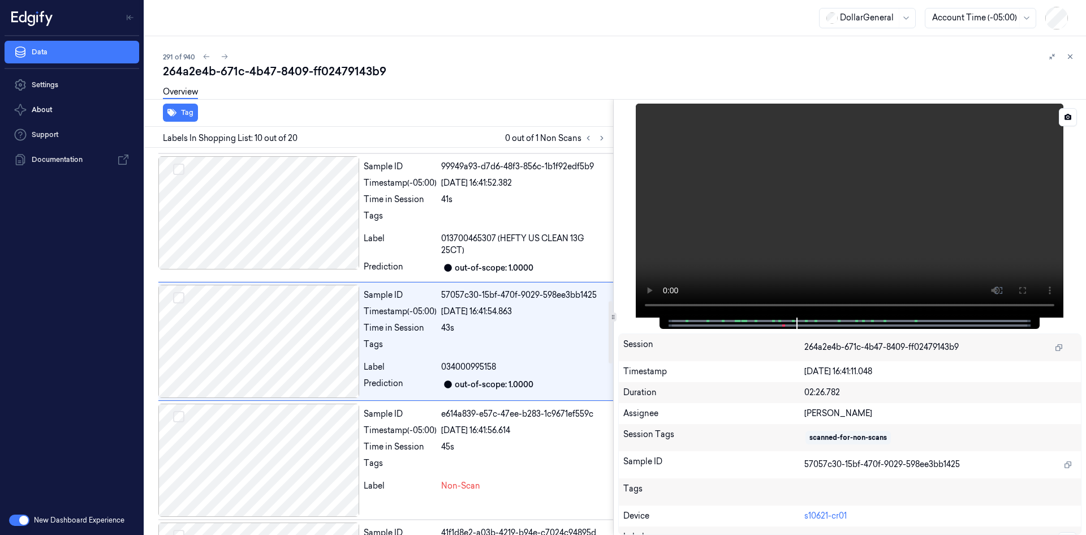
click at [710, 186] on video at bounding box center [850, 211] width 428 height 214
click at [756, 166] on video at bounding box center [850, 211] width 428 height 214
click at [397, 327] on div "Time in Session" at bounding box center [400, 328] width 73 height 12
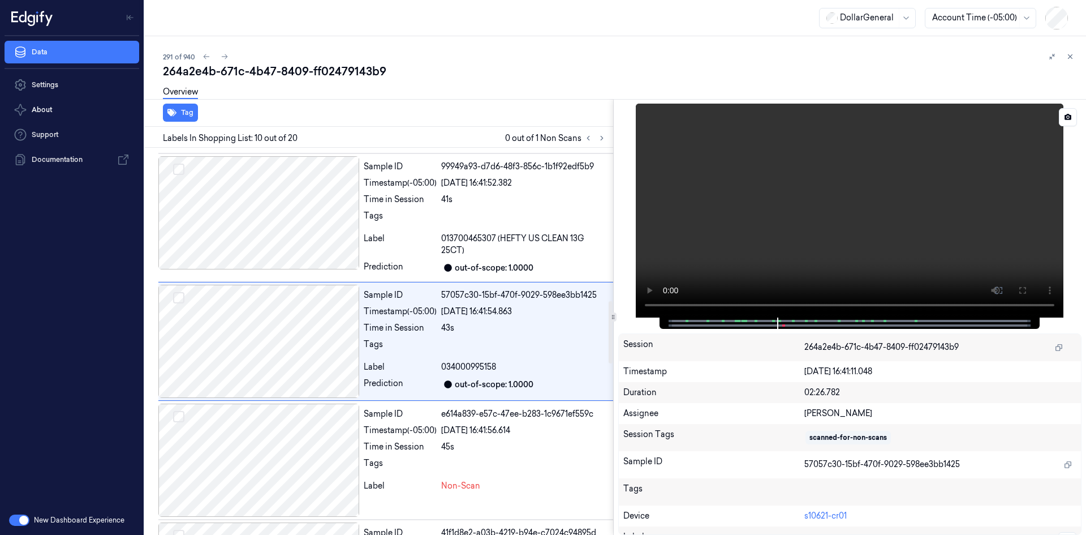
click at [721, 221] on video at bounding box center [850, 211] width 428 height 214
click at [510, 340] on div at bounding box center [524, 347] width 167 height 18
click at [743, 218] on video at bounding box center [850, 211] width 428 height 214
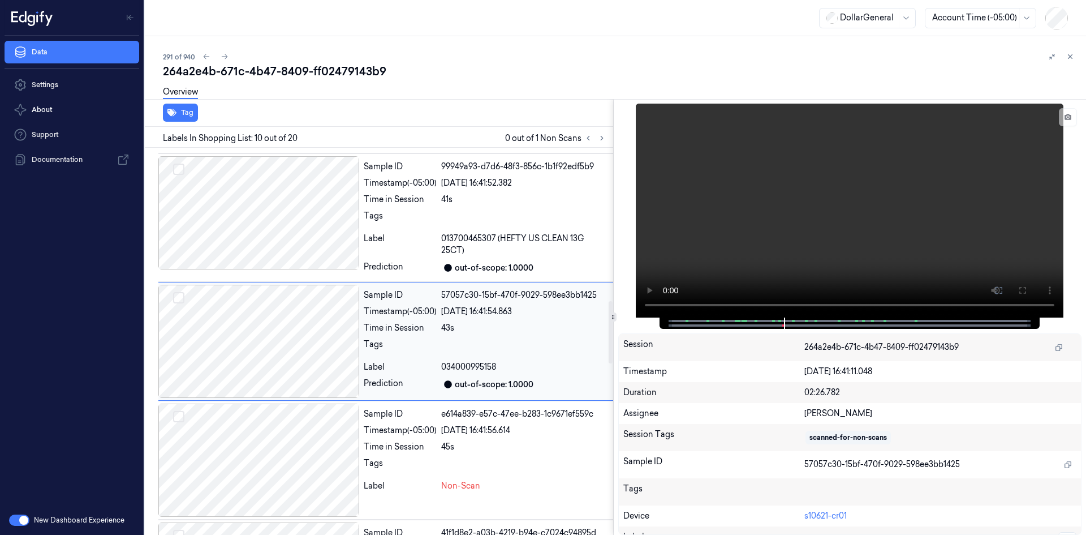
click at [439, 332] on div "Time in Session 43s" at bounding box center [486, 328] width 245 height 12
click at [375, 479] on div "Sample ID e614a839-e57c-47ee-b283-1c9671ef559c Timestamp (-05:00) 22/08/2025 16…" at bounding box center [486, 459] width 254 height 113
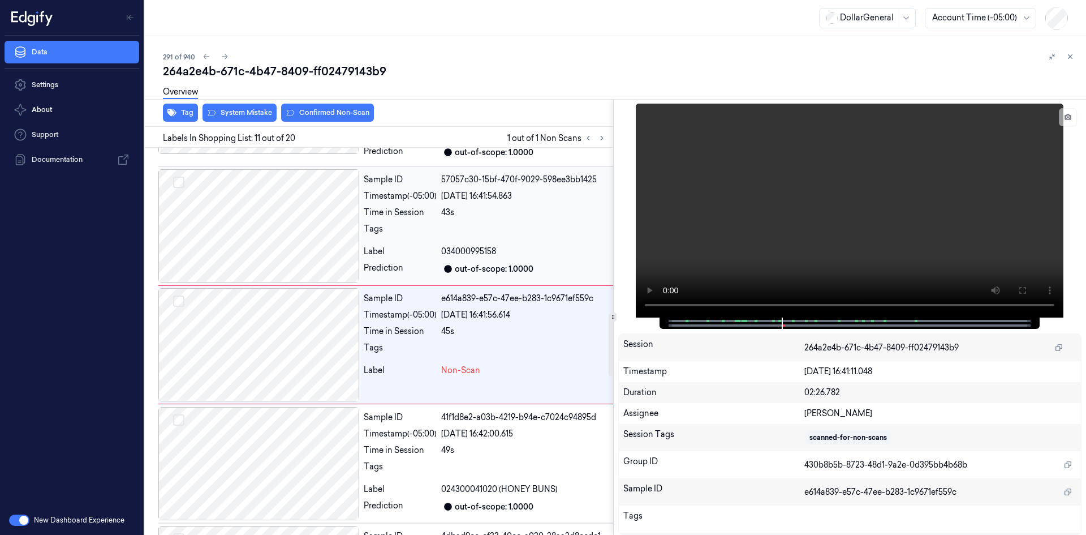
scroll to position [1073, 0]
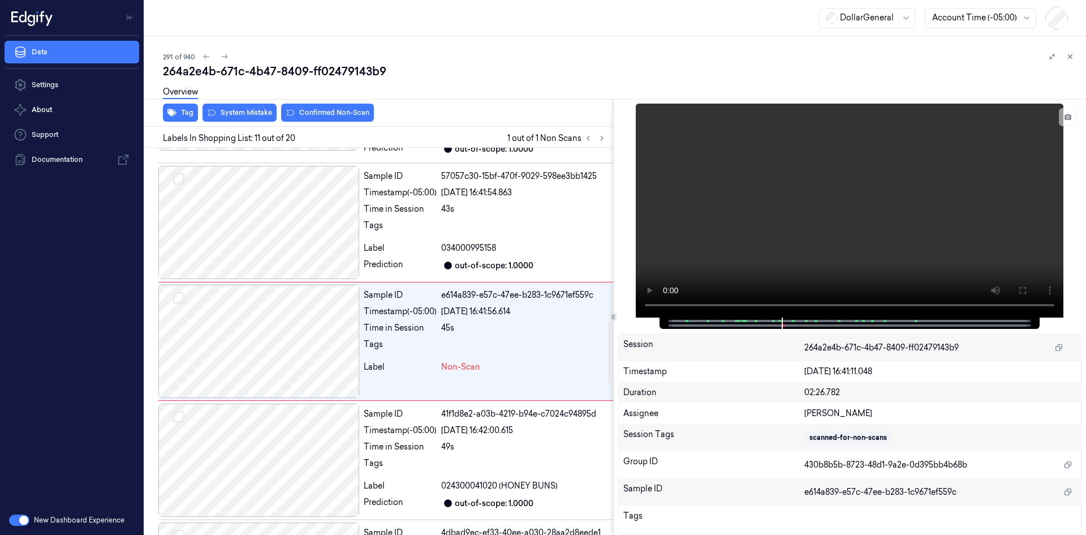
click at [252, 124] on div "Tag System Mistake Confirmed Non-Scan" at bounding box center [376, 113] width 473 height 28
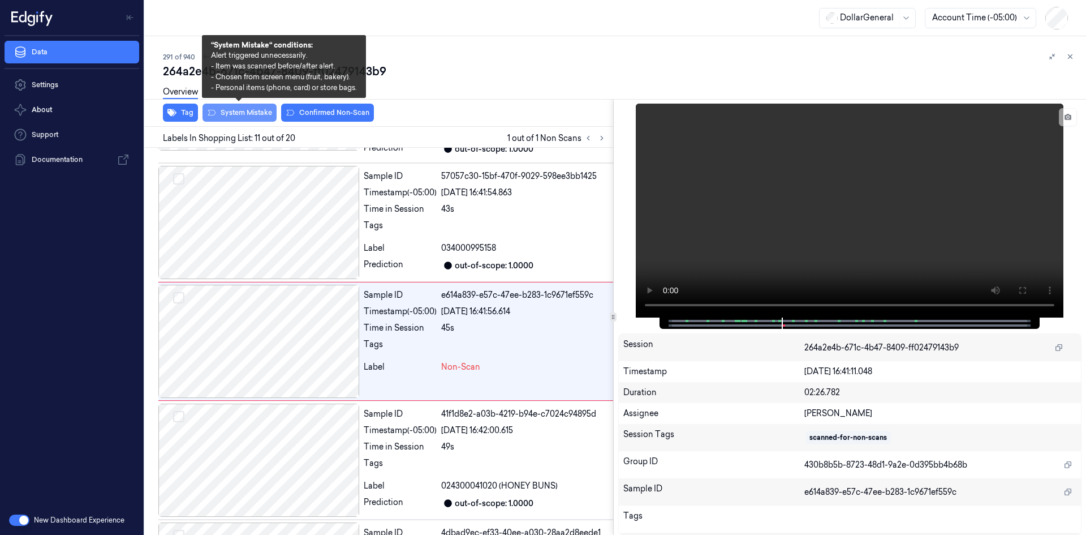
click at [254, 119] on button "System Mistake" at bounding box center [240, 113] width 74 height 18
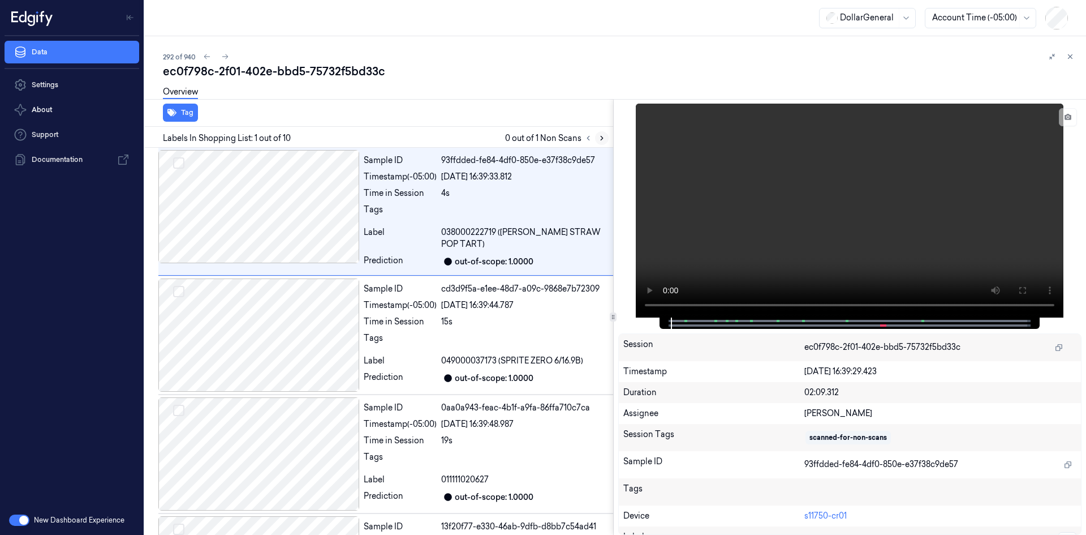
click at [604, 134] on button at bounding box center [602, 138] width 14 height 14
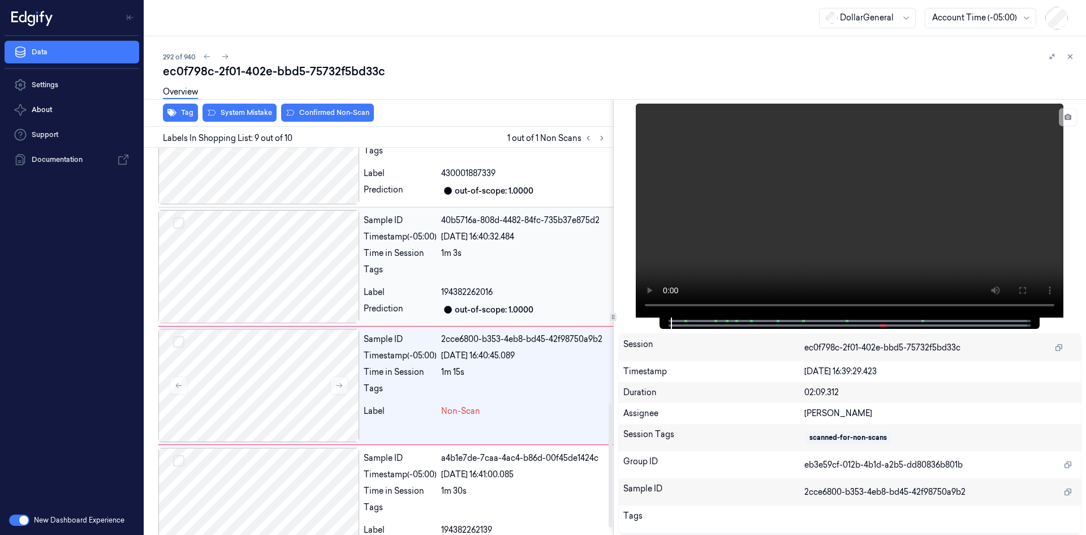
scroll to position [814, 0]
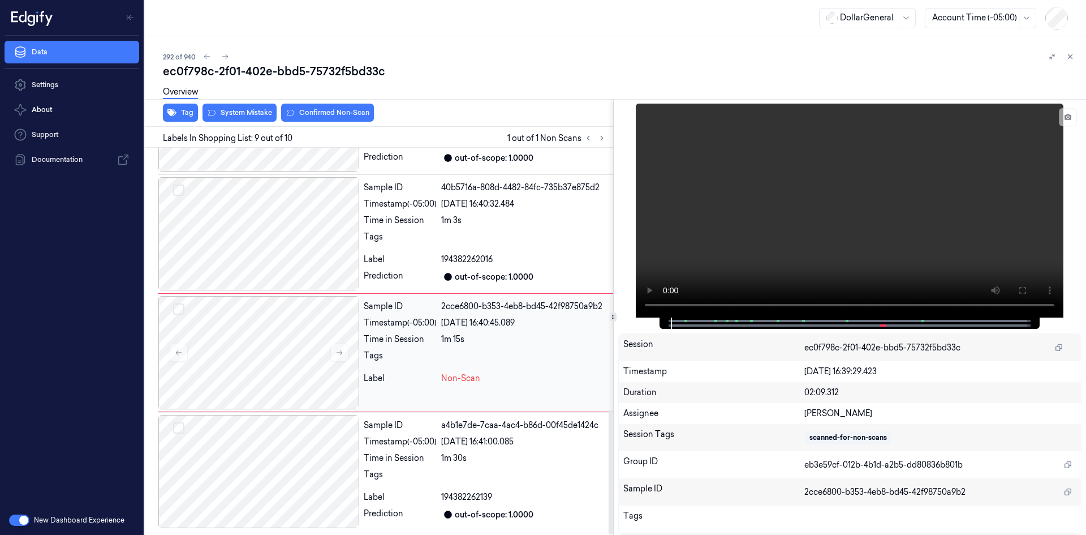
click at [462, 354] on div at bounding box center [524, 359] width 167 height 18
click at [769, 201] on video at bounding box center [850, 211] width 428 height 214
click at [779, 198] on video at bounding box center [850, 211] width 428 height 214
click at [775, 204] on video at bounding box center [850, 211] width 428 height 214
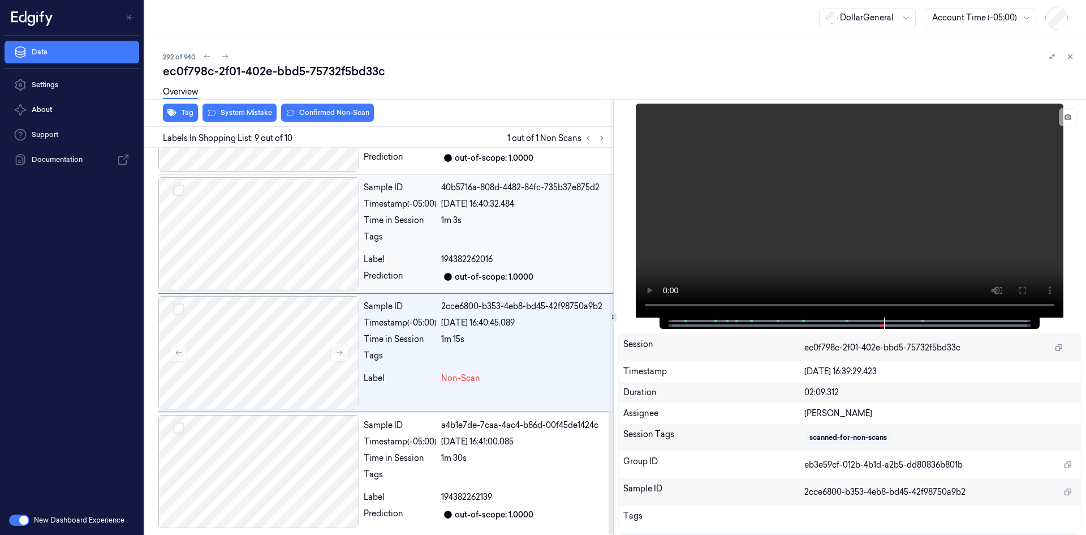
click at [504, 228] on div "Sample ID 40b5716a-808d-4482-84fc-735b37e875d2 Timestamp (-05:00) 22/08/2025 16…" at bounding box center [486, 233] width 254 height 113
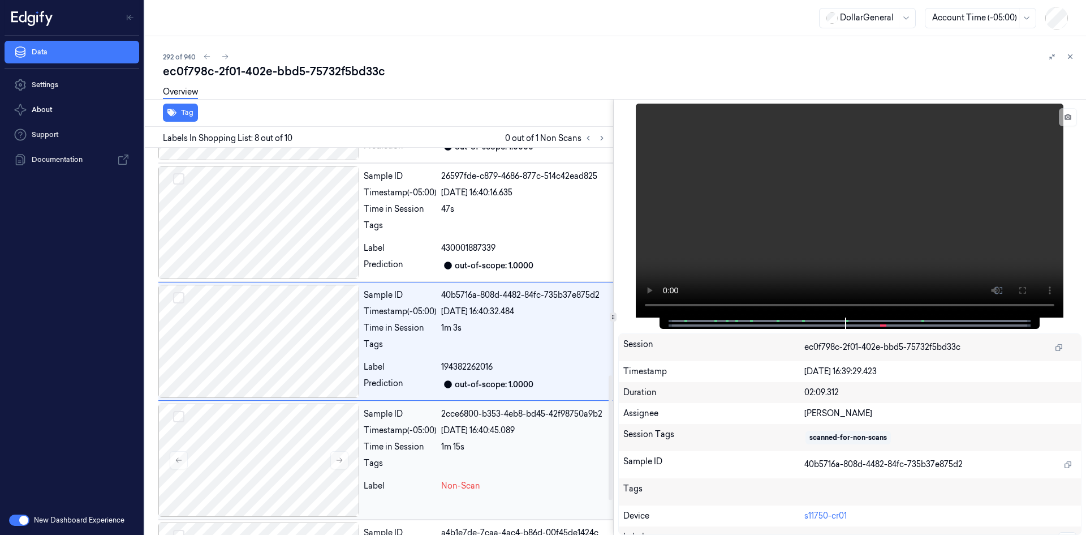
click at [441, 438] on div "Sample ID 2cce6800-b353-4eb8-bd45-42f98750a9b2 Timestamp (-05:00) 22/08/2025 16…" at bounding box center [486, 459] width 254 height 113
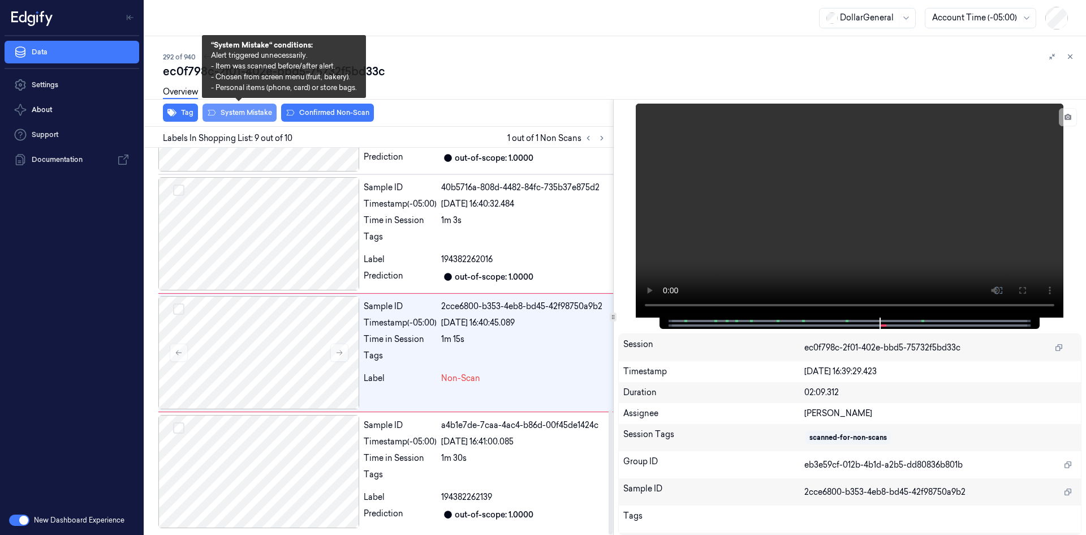
click at [238, 114] on button "System Mistake" at bounding box center [240, 113] width 74 height 18
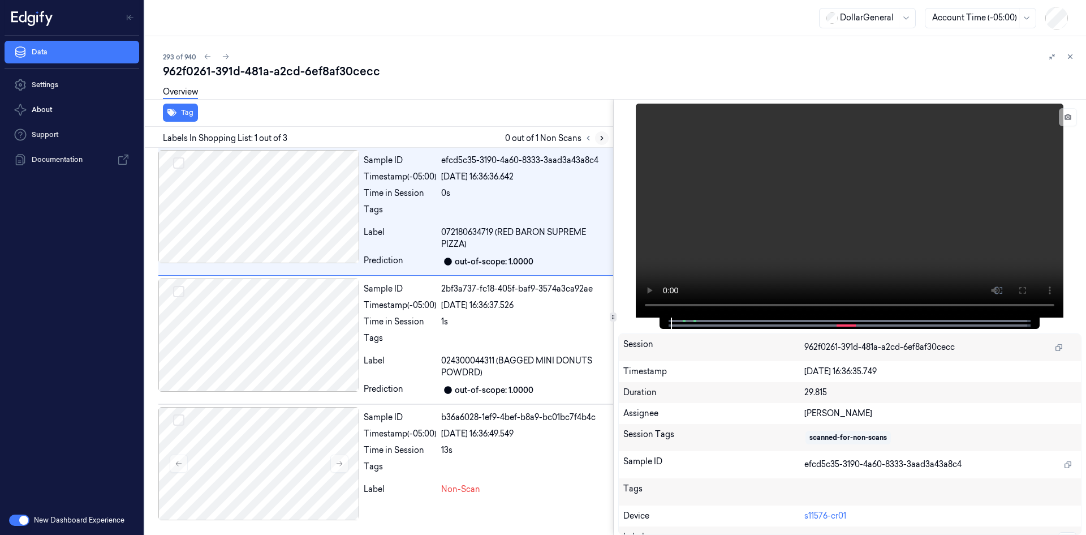
click at [608, 137] on button at bounding box center [602, 138] width 14 height 14
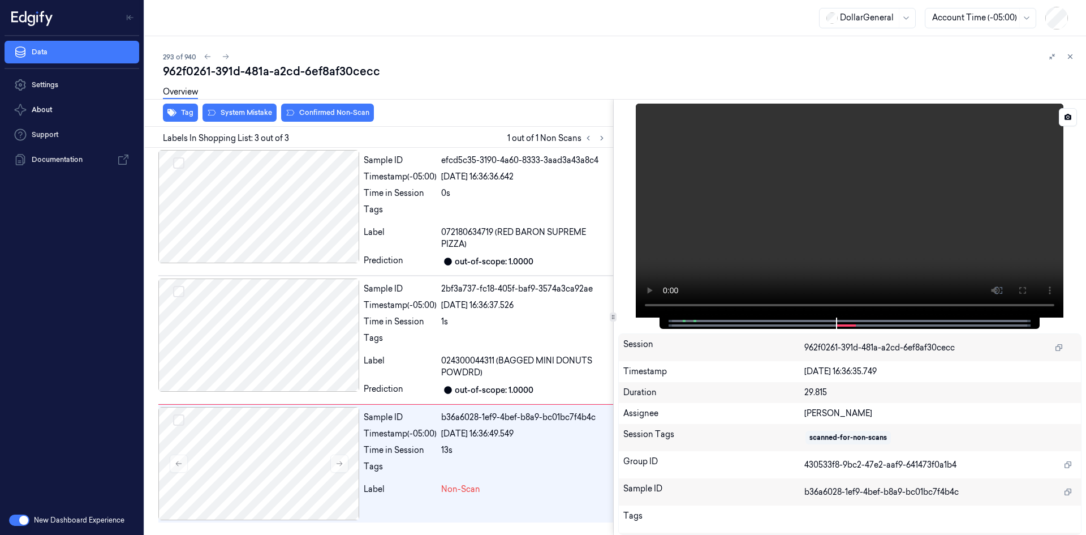
click at [747, 223] on video at bounding box center [850, 211] width 428 height 214
click at [462, 320] on div "1s" at bounding box center [524, 322] width 167 height 12
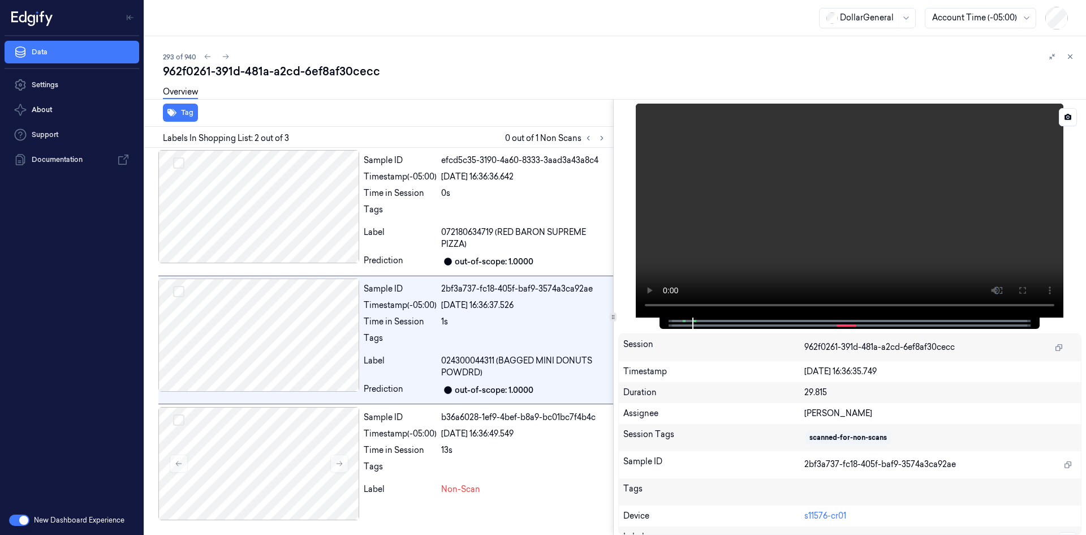
click at [866, 190] on video at bounding box center [850, 211] width 428 height 214
click at [865, 190] on video at bounding box center [850, 211] width 428 height 214
click at [538, 221] on div at bounding box center [524, 213] width 167 height 18
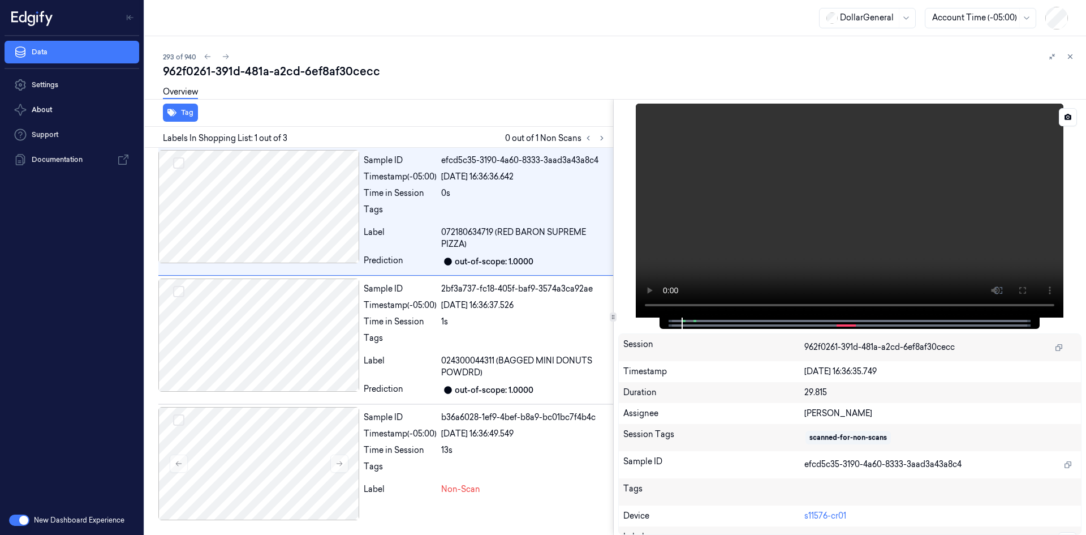
click at [798, 225] on video at bounding box center [850, 211] width 428 height 214
click at [872, 180] on video at bounding box center [850, 211] width 428 height 214
click at [393, 458] on div "Sample ID b36a6028-1ef9-4bef-b8a9-bc01bc7f4b4c Timestamp (-05:00) 22/08/2025 16…" at bounding box center [486, 463] width 254 height 113
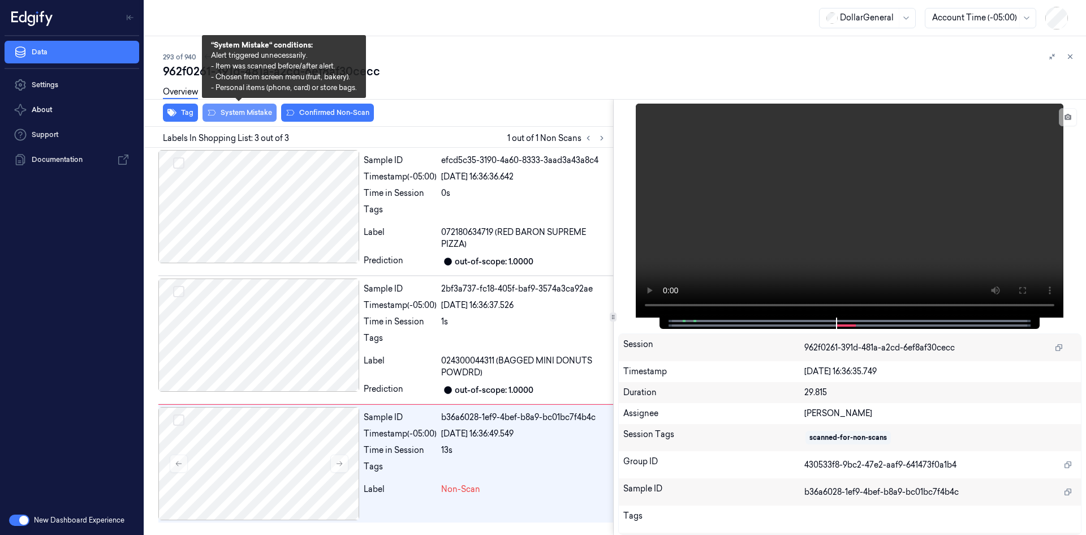
click at [257, 116] on button "System Mistake" at bounding box center [240, 113] width 74 height 18
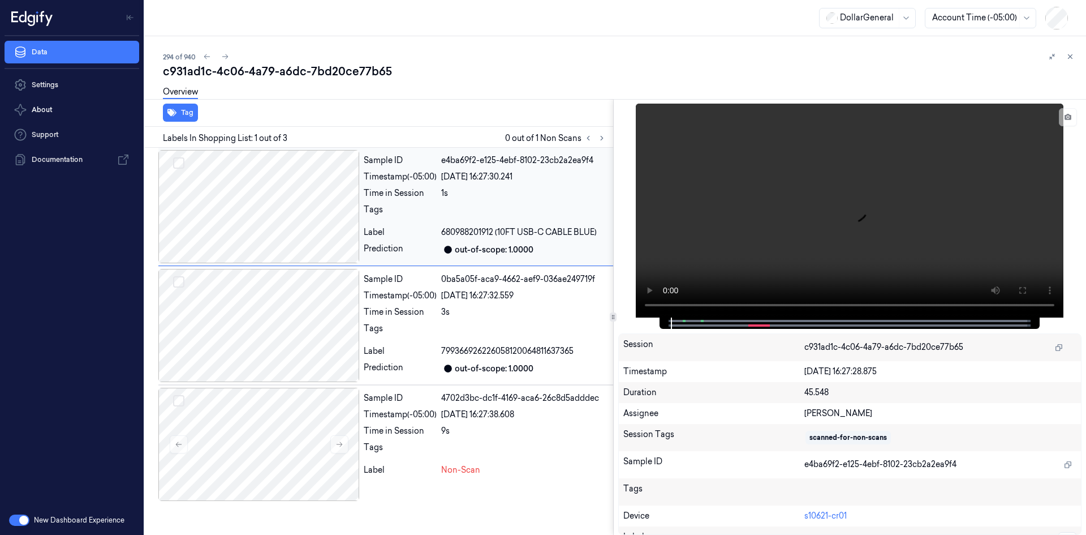
click at [308, 194] on div at bounding box center [258, 206] width 201 height 113
click at [887, 217] on video at bounding box center [850, 211] width 428 height 214
click at [881, 219] on video at bounding box center [850, 211] width 428 height 214
click at [513, 363] on div "out-of-scope: 1.0000" at bounding box center [494, 369] width 79 height 12
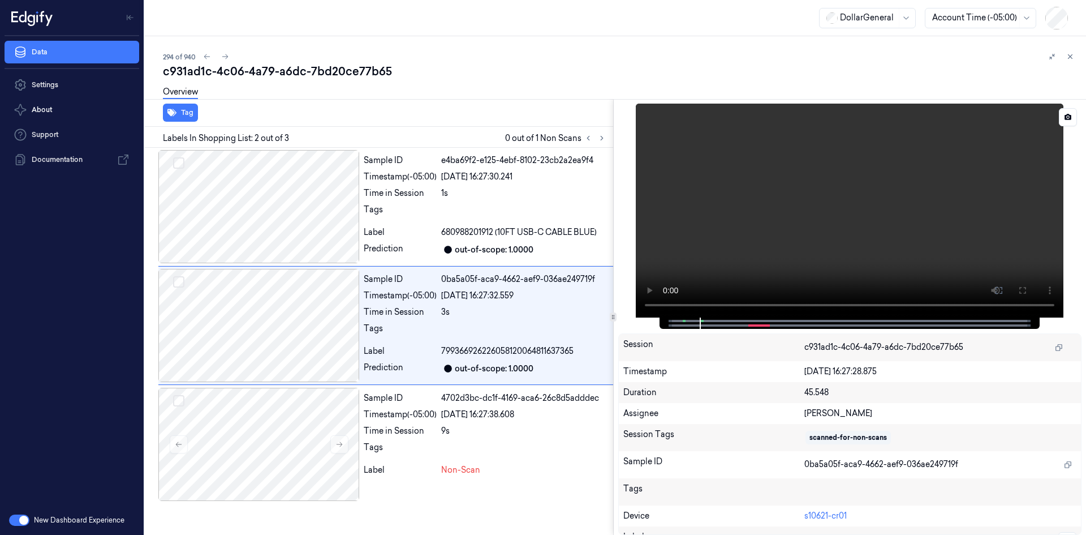
click at [821, 216] on video at bounding box center [850, 211] width 428 height 214
click at [825, 221] on video at bounding box center [850, 211] width 428 height 214
click at [438, 416] on div "Timestamp (-05:00) 22/08/2025 16:27:38.608" at bounding box center [486, 415] width 245 height 12
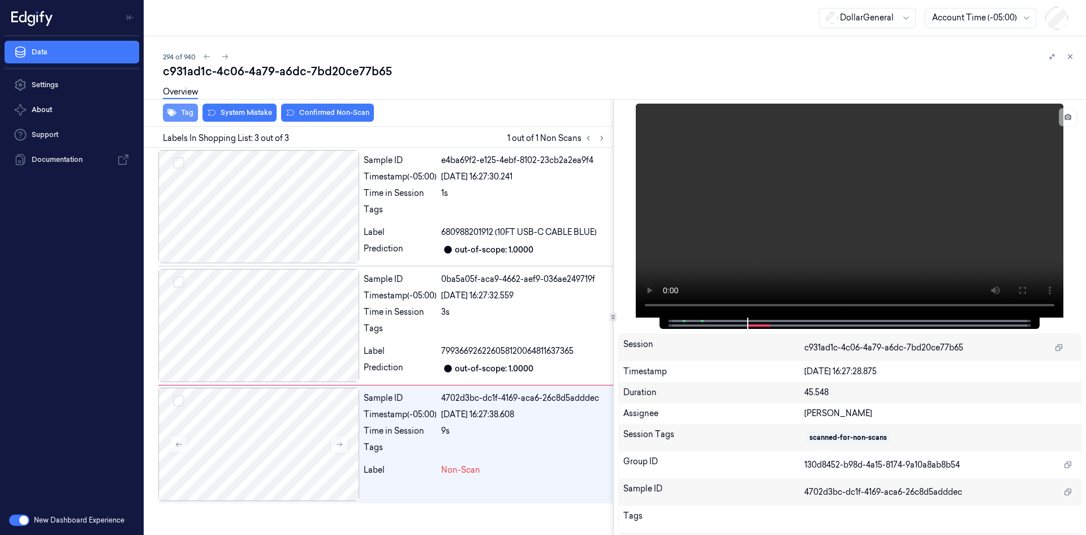
click at [180, 115] on button "Tag" at bounding box center [180, 113] width 35 height 18
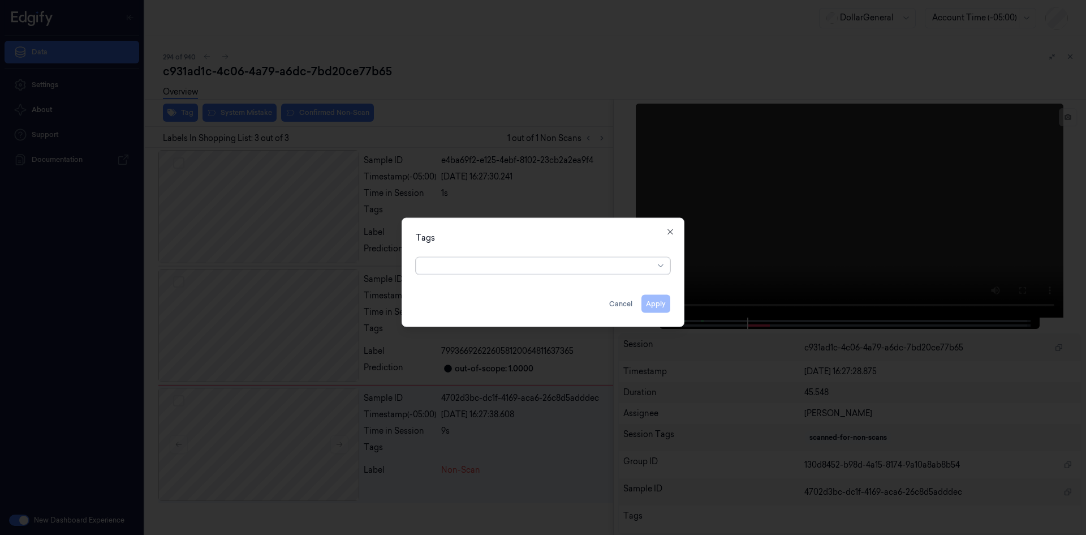
click at [563, 263] on div at bounding box center [538, 266] width 231 height 12
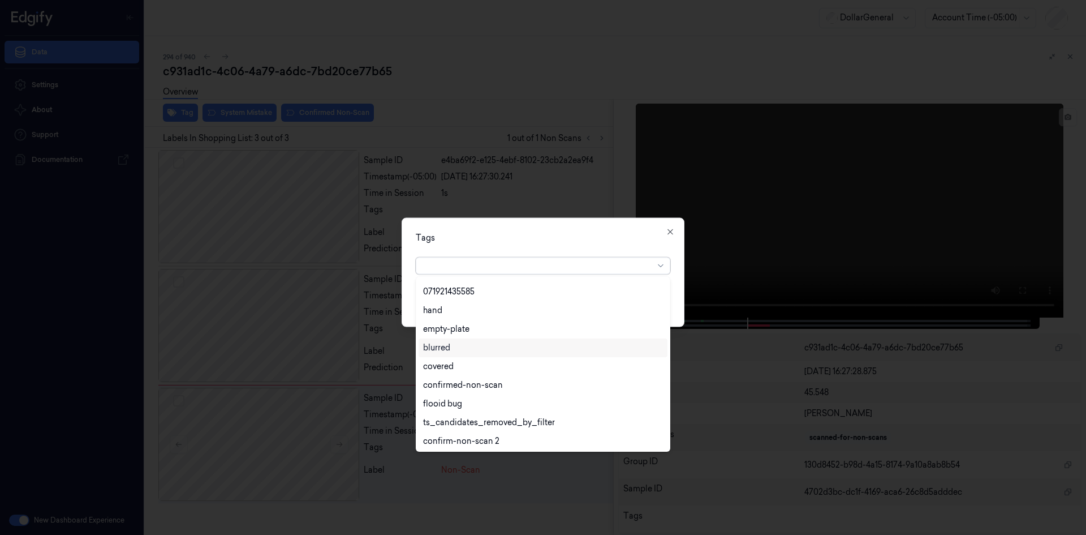
scroll to position [204, 0]
click at [507, 399] on div "flooid bug" at bounding box center [543, 402] width 240 height 12
click at [597, 236] on div "Tags" at bounding box center [543, 237] width 255 height 12
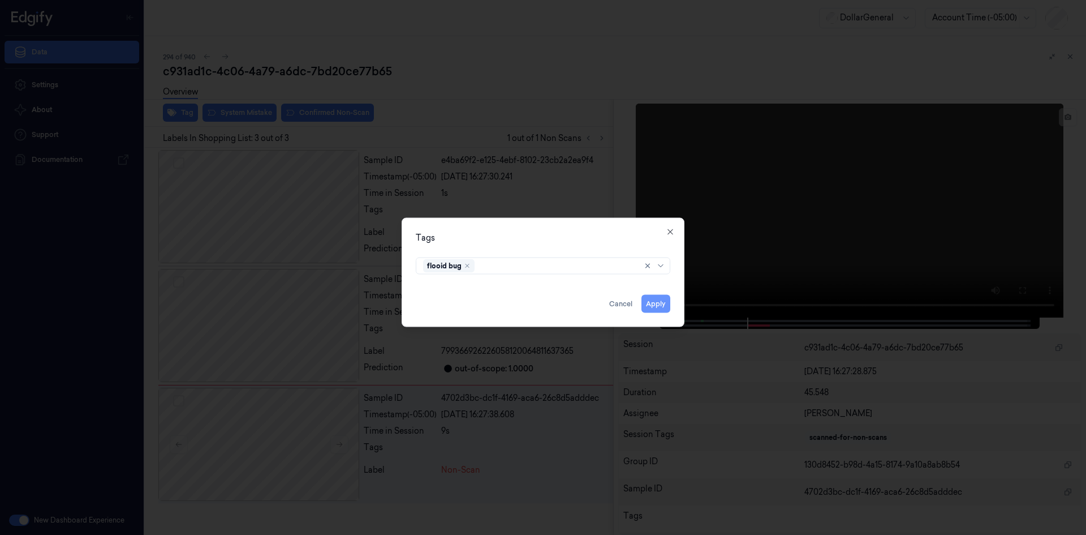
click at [656, 298] on button "Apply" at bounding box center [656, 303] width 29 height 18
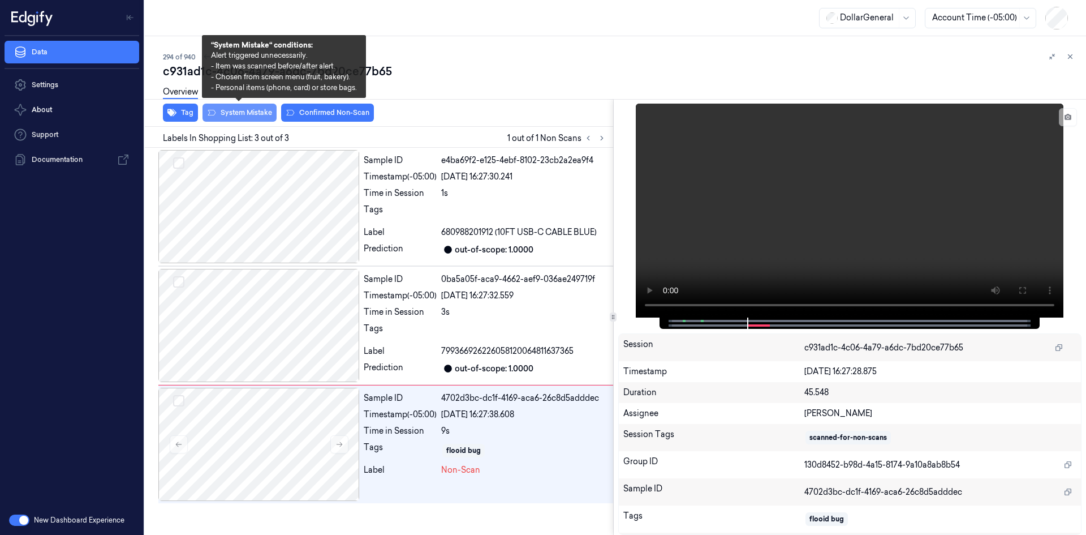
click at [256, 111] on button "System Mistake" at bounding box center [240, 113] width 74 height 18
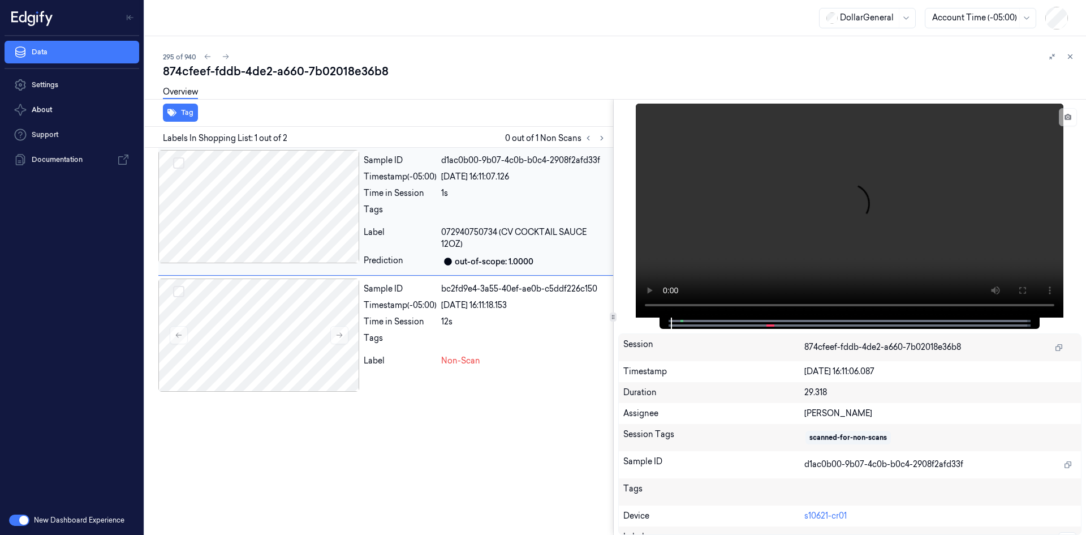
click at [432, 230] on div "Label" at bounding box center [400, 238] width 73 height 24
click at [810, 224] on video at bounding box center [850, 211] width 428 height 214
click at [457, 335] on div at bounding box center [524, 341] width 167 height 18
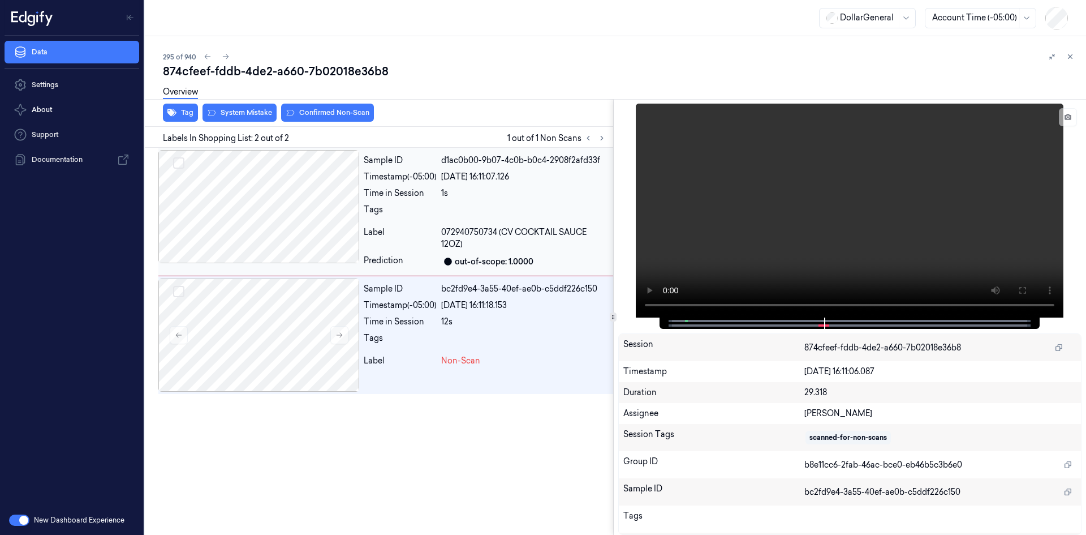
click at [607, 233] on span "072940750734 (CV COCKTAIL SAUCE 12OZ)" at bounding box center [524, 238] width 167 height 24
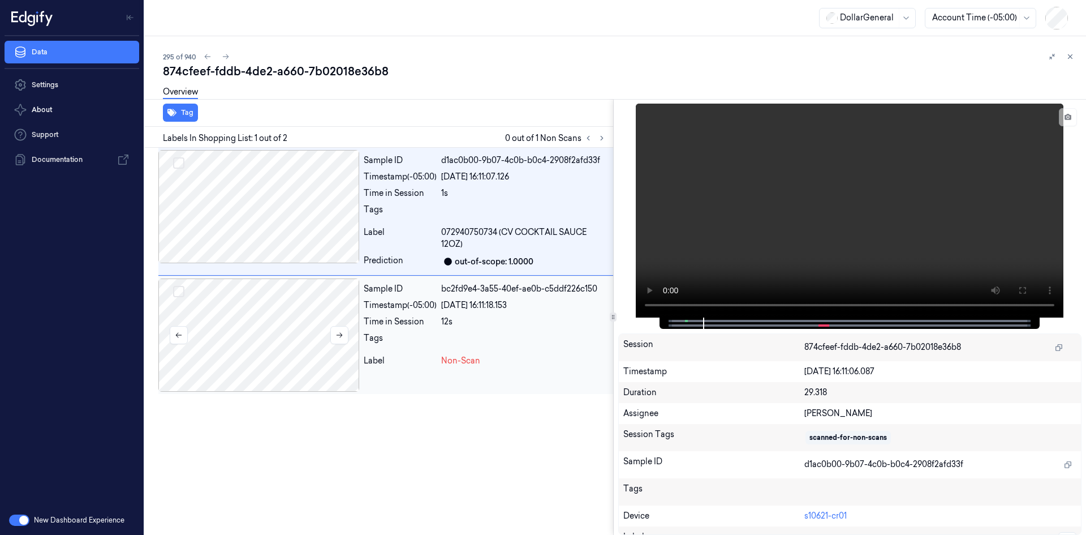
click at [294, 324] on div at bounding box center [258, 334] width 201 height 113
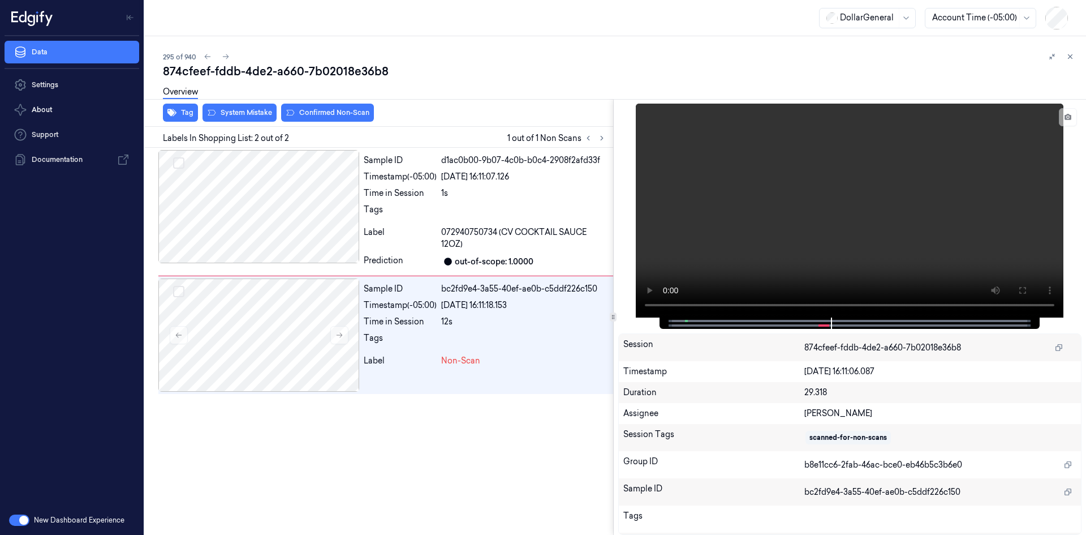
click at [184, 106] on div "Overview" at bounding box center [180, 93] width 35 height 29
click at [182, 109] on button "Tag" at bounding box center [180, 113] width 35 height 18
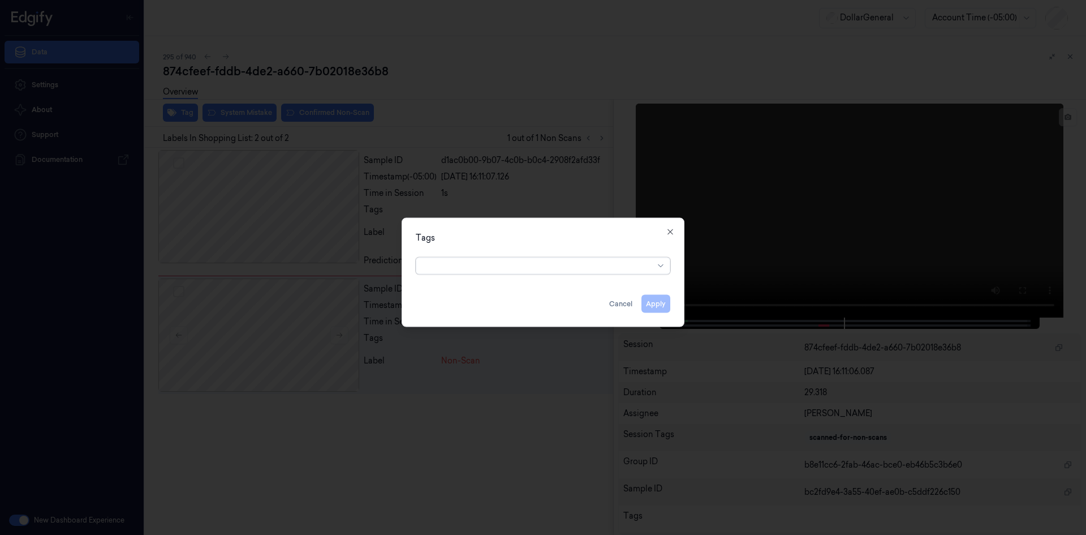
click at [564, 273] on div at bounding box center [543, 265] width 255 height 17
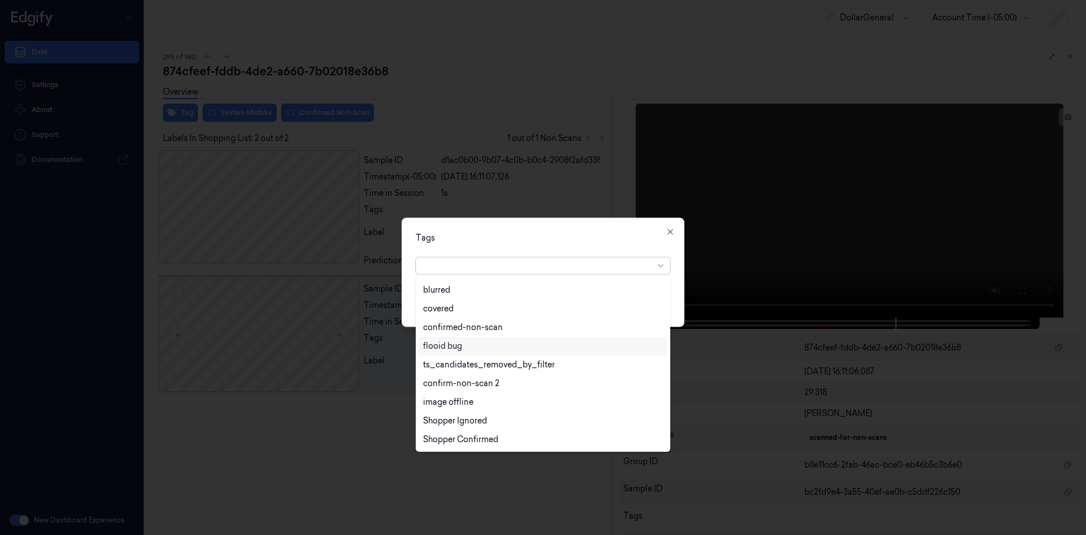
click at [514, 343] on div "flooid bug" at bounding box center [543, 346] width 240 height 12
click at [614, 230] on div "Tags option flooid bug , selected. 22 results available. Use Up and Down to cho…" at bounding box center [543, 271] width 283 height 109
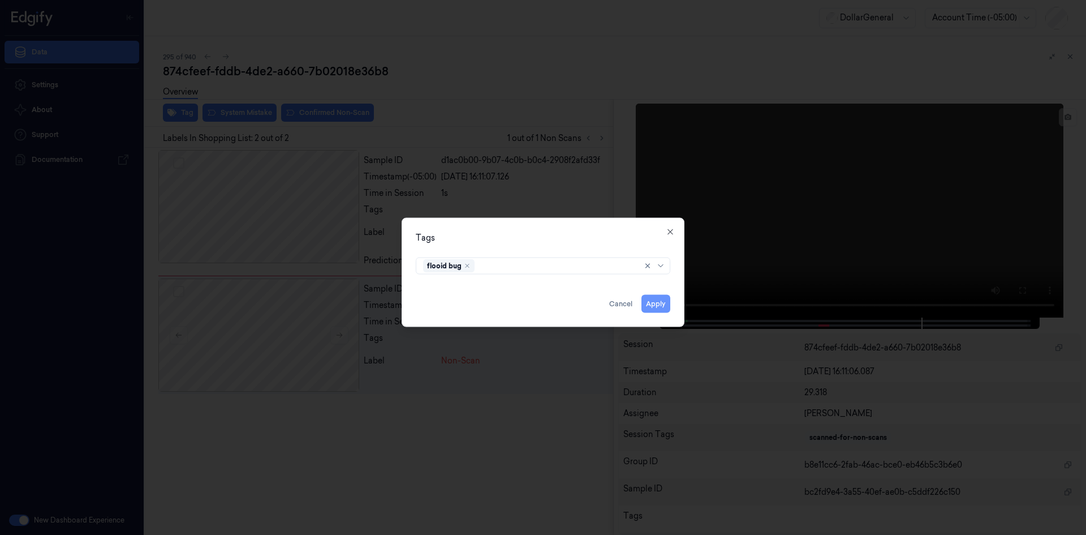
click at [659, 303] on button "Apply" at bounding box center [656, 303] width 29 height 18
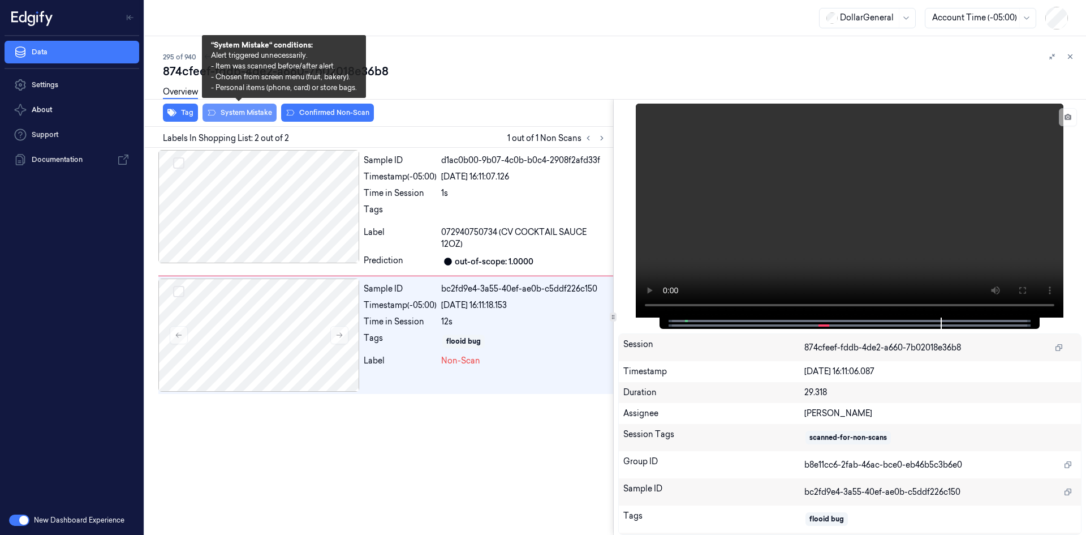
click at [250, 113] on button "System Mistake" at bounding box center [240, 113] width 74 height 18
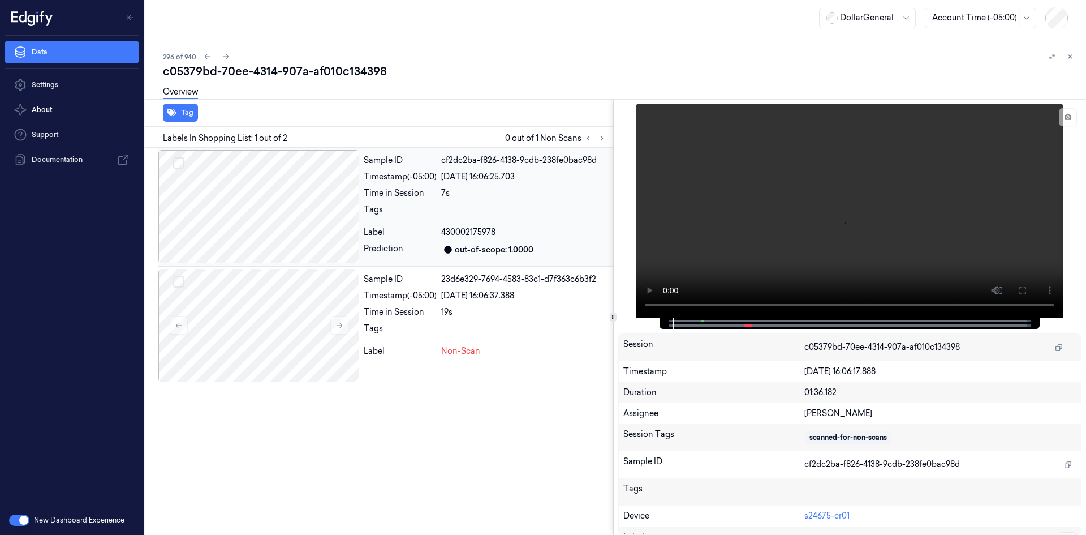
click at [449, 187] on div "7s" at bounding box center [524, 193] width 167 height 12
click at [519, 270] on div "Sample ID 23d6e329-7694-4583-83c1-d7f363c6b3f2 Timestamp (-05:00) 22/08/2025 16…" at bounding box center [486, 325] width 254 height 113
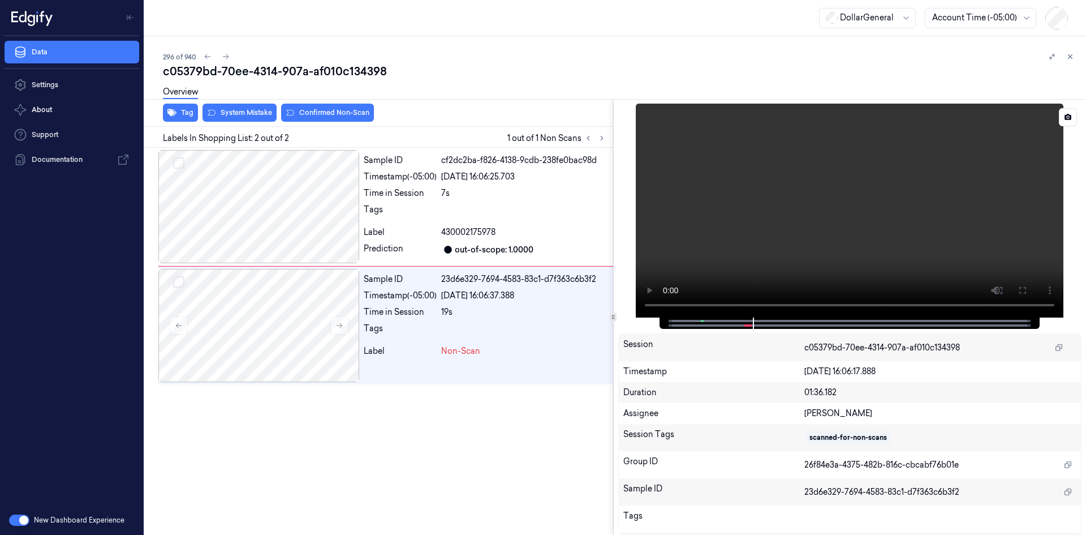
click at [717, 225] on video at bounding box center [850, 211] width 428 height 214
click at [175, 108] on icon "button" at bounding box center [171, 112] width 9 height 9
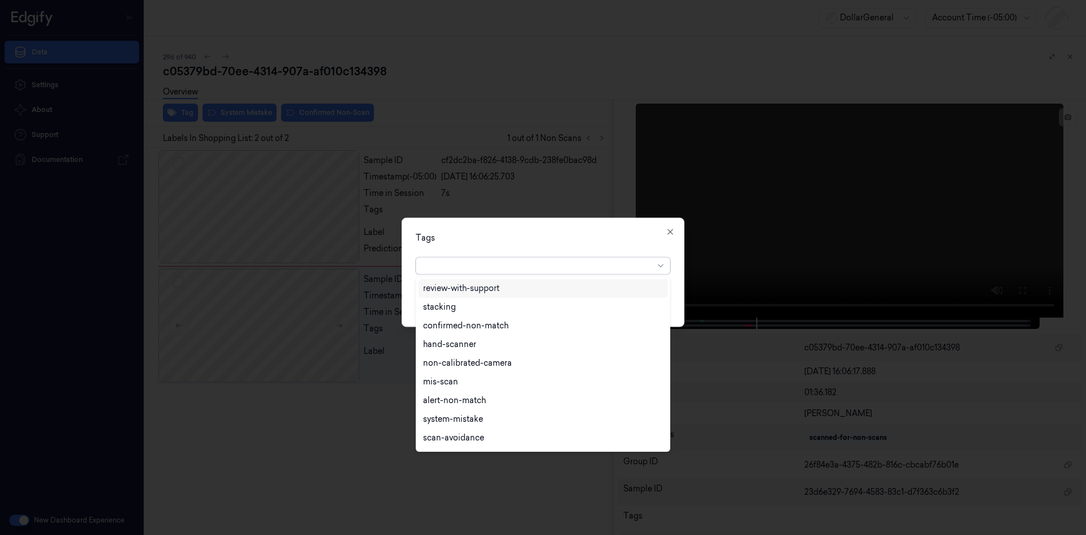
click at [453, 260] on div at bounding box center [538, 266] width 231 height 12
click at [460, 346] on div "flooid bug" at bounding box center [442, 346] width 39 height 12
click at [581, 246] on div "Tags option flooid bug , selected. 22 results available. Use Up and Down to cho…" at bounding box center [543, 271] width 283 height 109
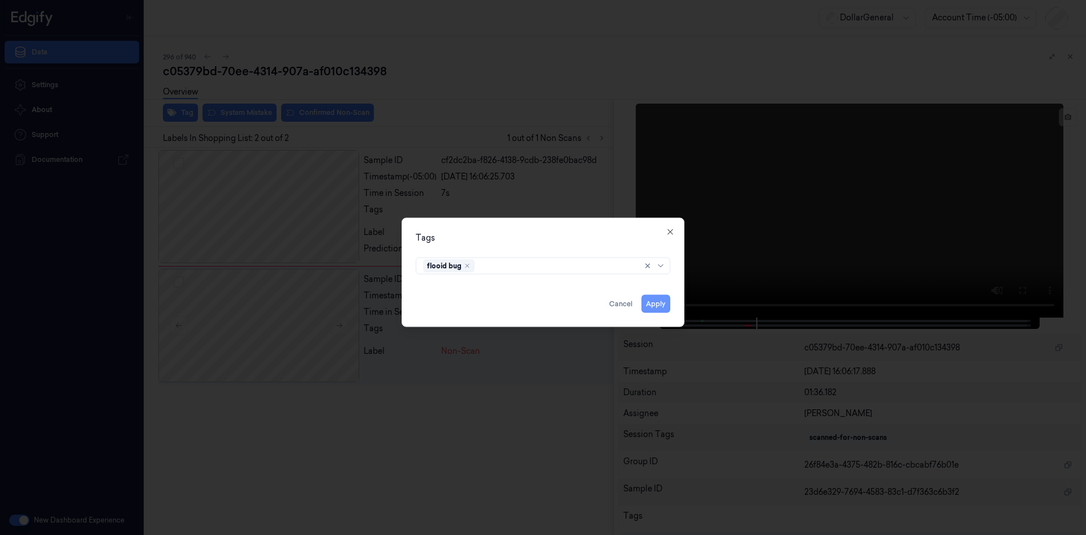
click at [668, 300] on button "Apply" at bounding box center [656, 303] width 29 height 18
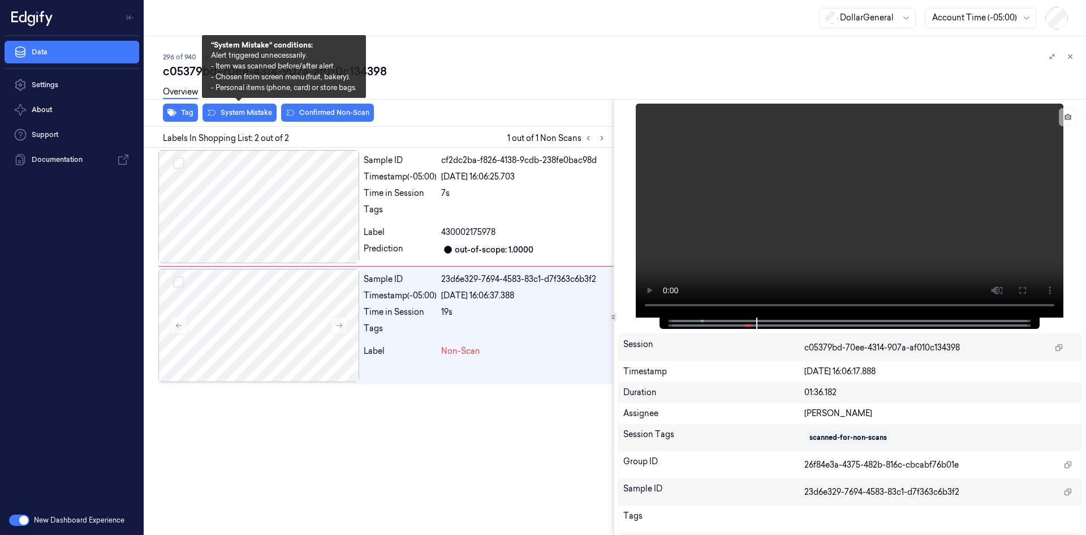
click at [227, 106] on div "Overview" at bounding box center [620, 93] width 914 height 29
click at [232, 112] on button "System Mistake" at bounding box center [240, 113] width 74 height 18
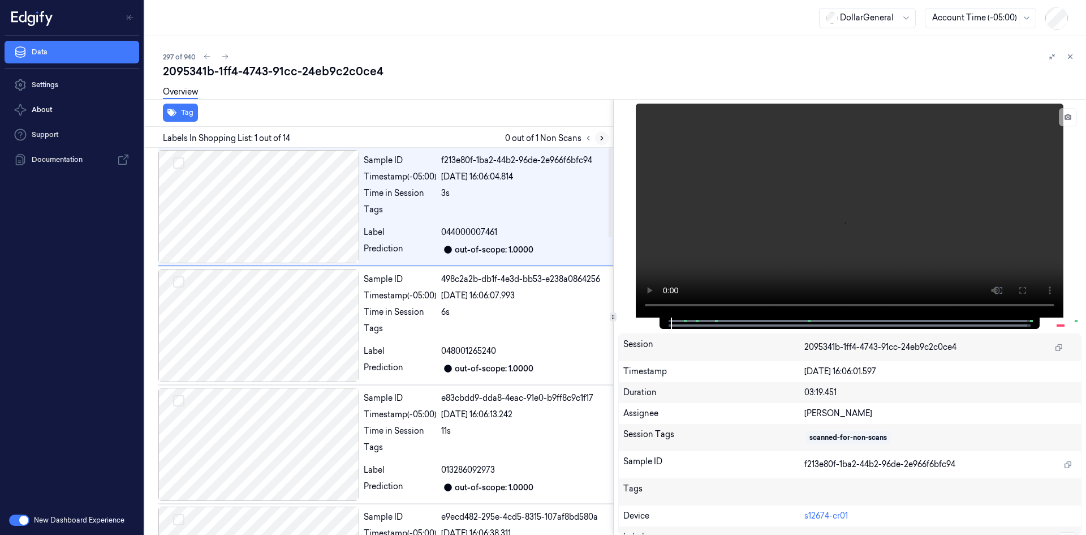
click at [600, 139] on icon at bounding box center [602, 138] width 8 height 8
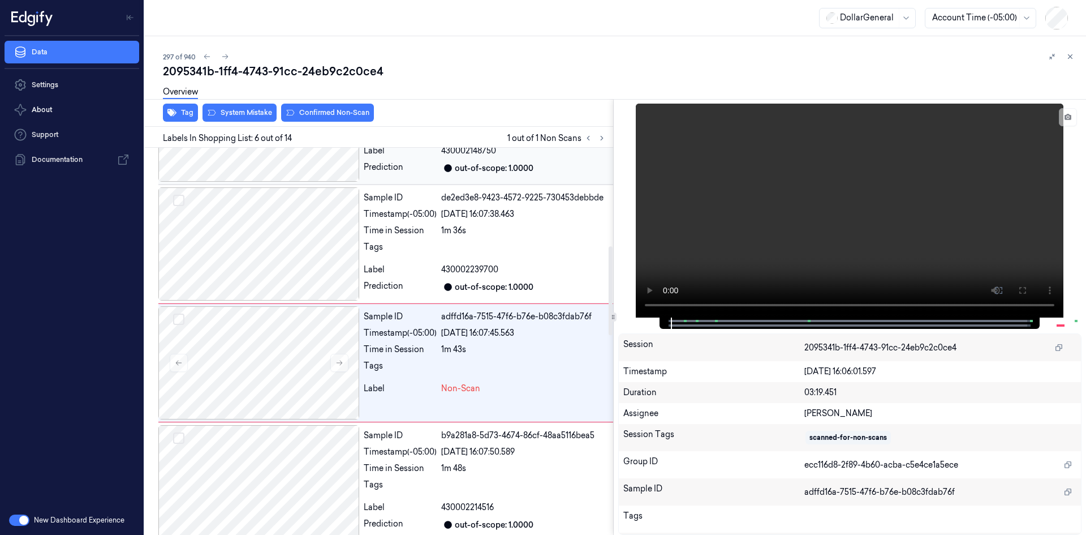
scroll to position [459, 0]
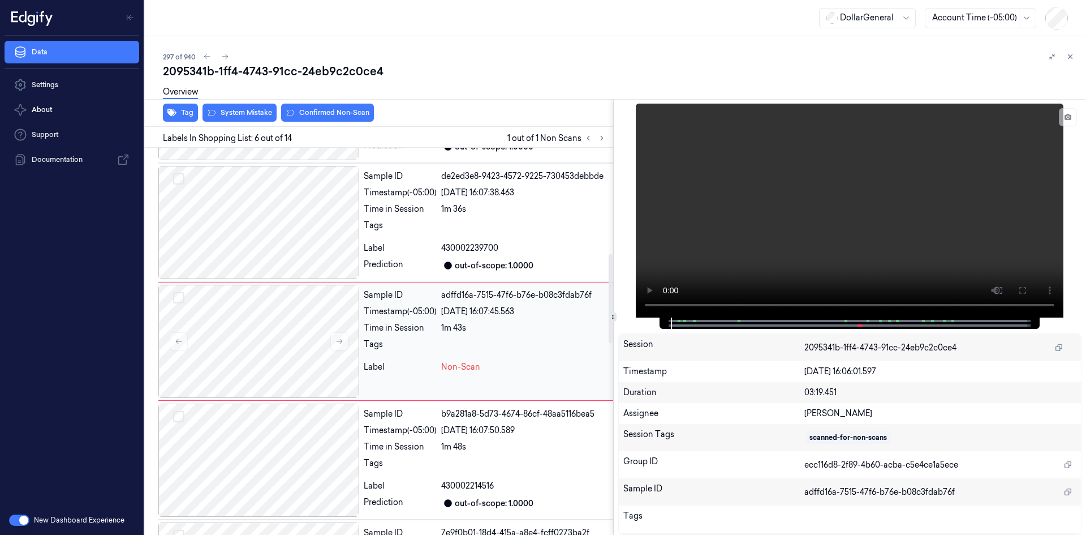
click at [550, 330] on div "1m 43s" at bounding box center [524, 328] width 167 height 12
click at [828, 237] on video at bounding box center [850, 211] width 428 height 214
click at [832, 213] on video at bounding box center [850, 211] width 428 height 214
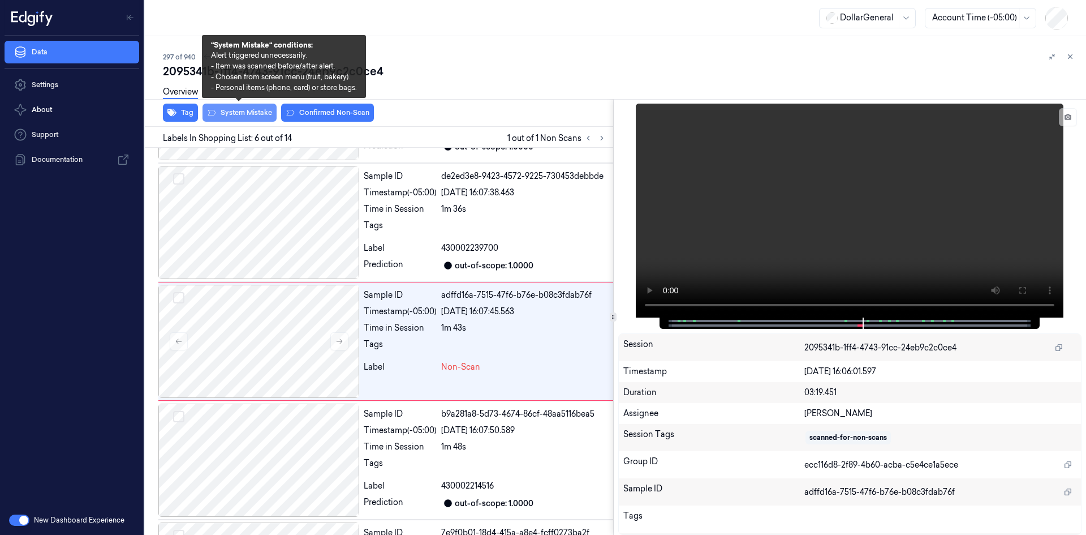
click at [261, 111] on button "System Mistake" at bounding box center [240, 113] width 74 height 18
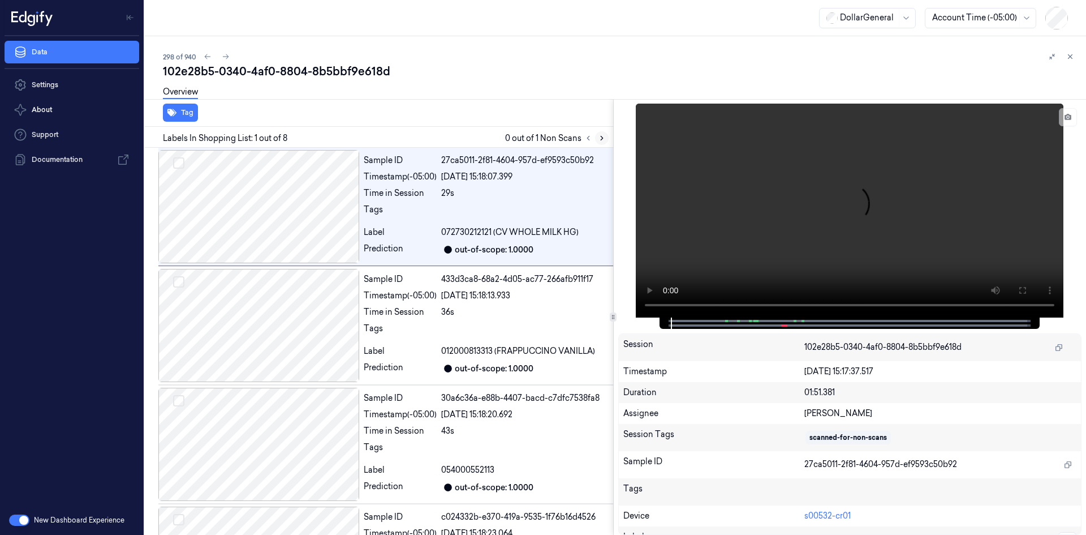
click at [603, 136] on icon at bounding box center [602, 138] width 8 height 8
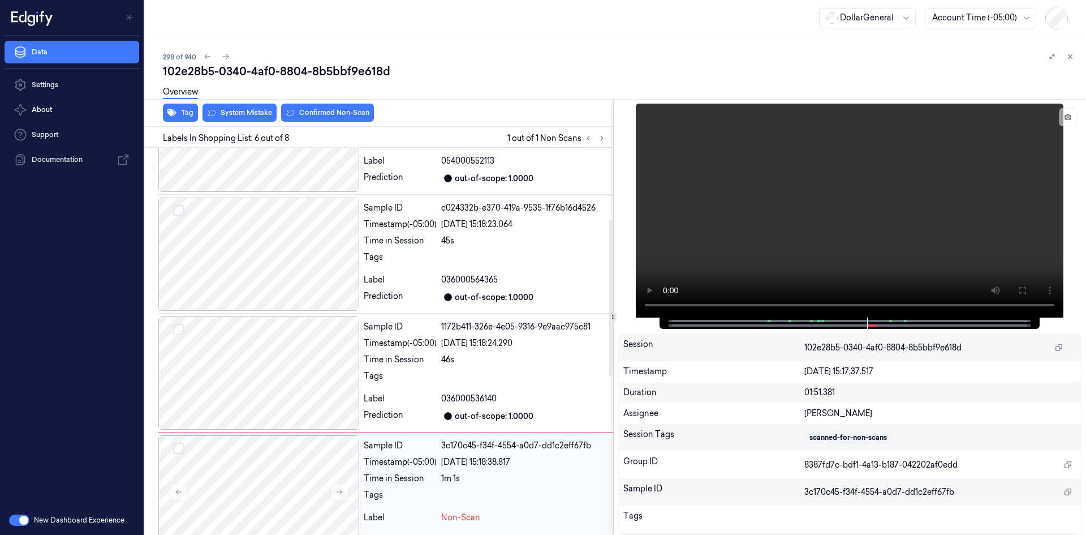
scroll to position [516, 0]
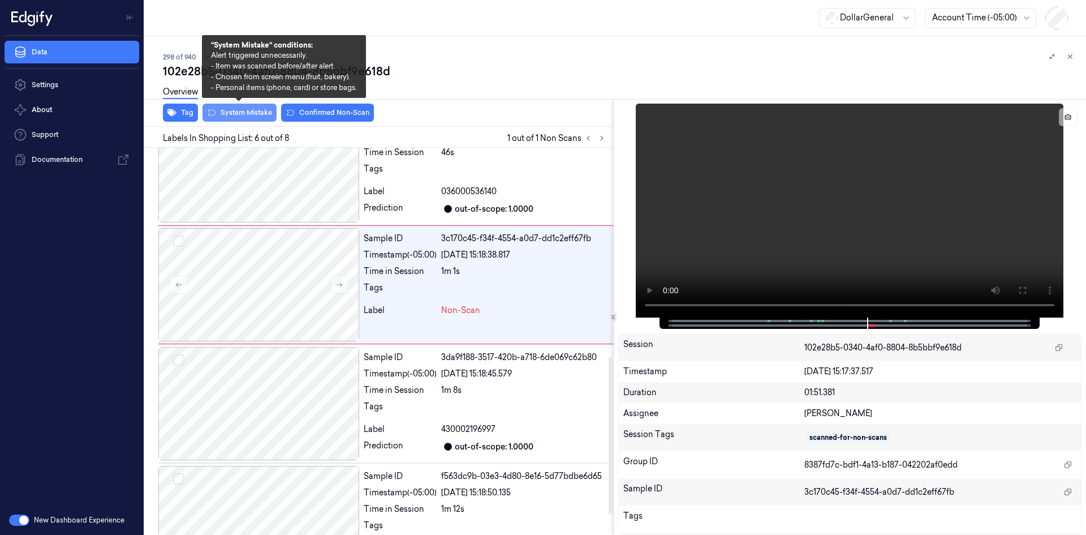
click at [259, 119] on button "System Mistake" at bounding box center [240, 113] width 74 height 18
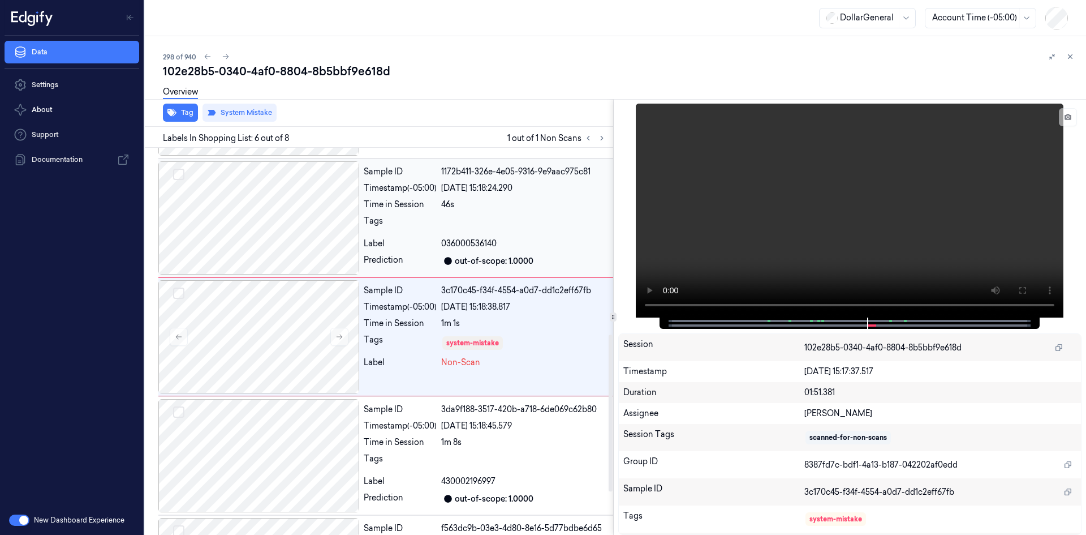
scroll to position [459, 0]
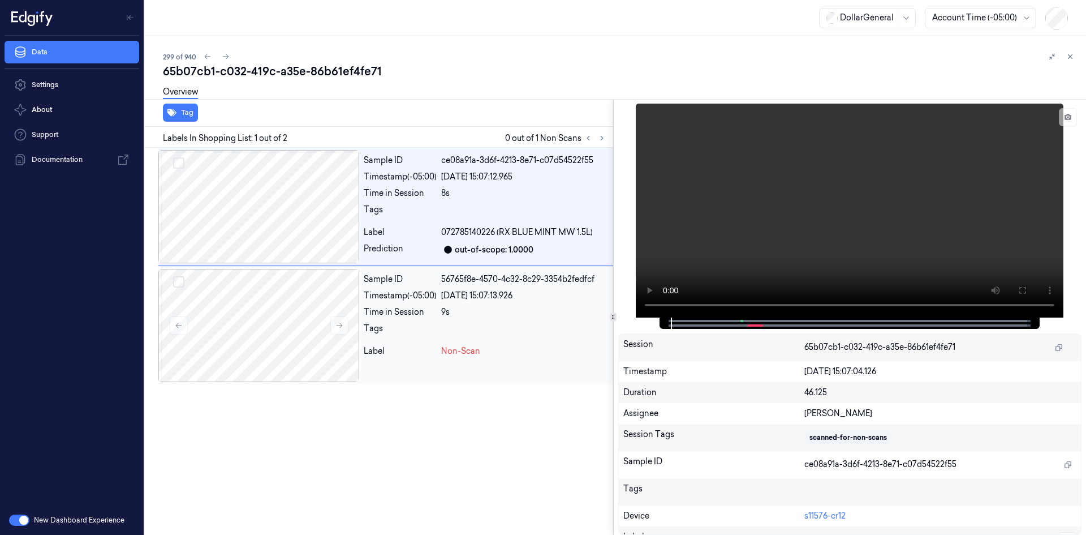
click at [454, 303] on div "Sample ID 56765f8e-4570-4c32-8c29-3354b2fedfcf Timestamp (-05:00) 22/08/2025 15…" at bounding box center [486, 325] width 254 height 113
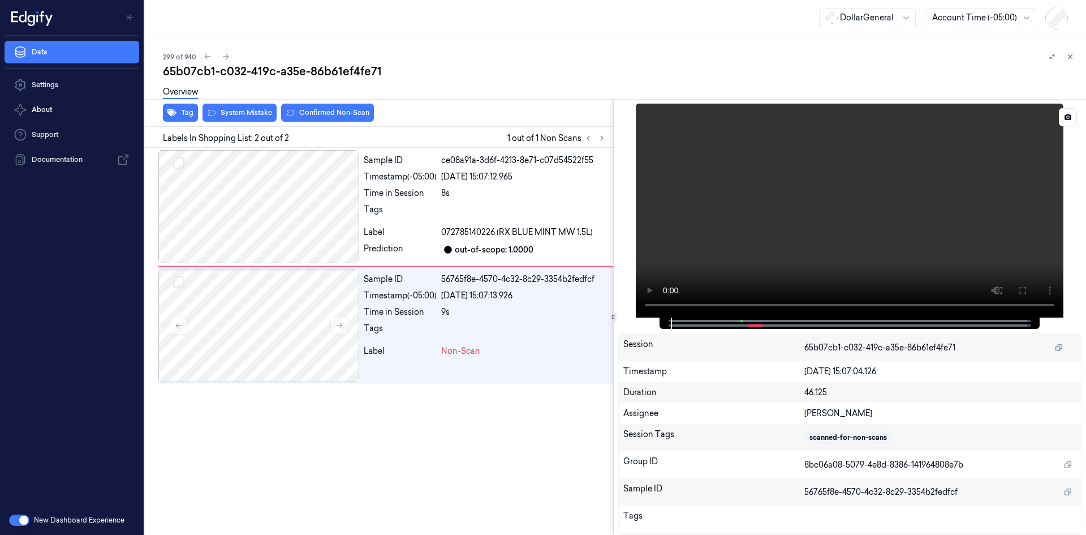
click at [744, 248] on video at bounding box center [850, 211] width 428 height 214
click at [766, 226] on video at bounding box center [850, 211] width 428 height 214
click at [186, 115] on button "Tag" at bounding box center [180, 113] width 35 height 18
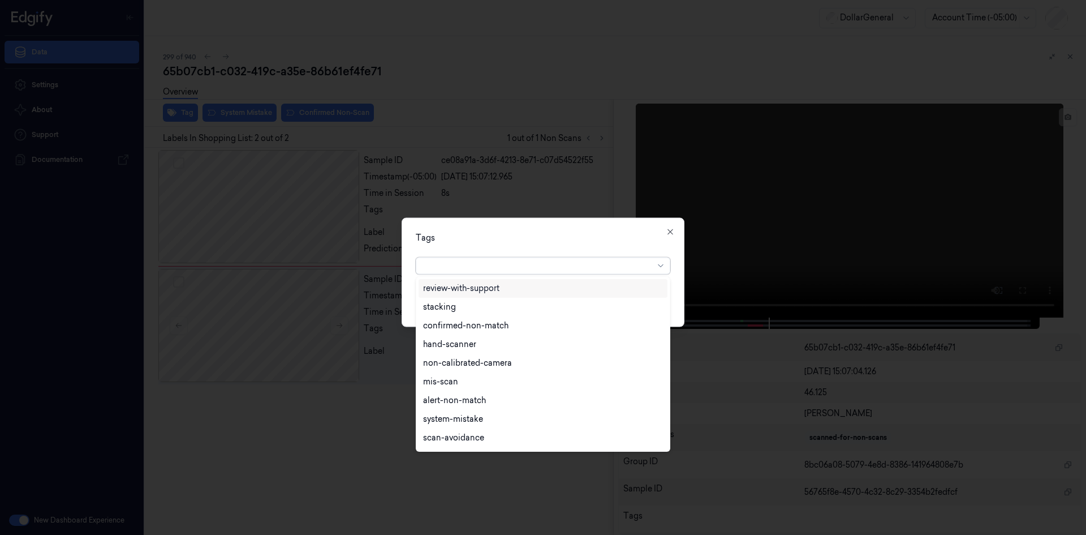
click at [495, 270] on div at bounding box center [538, 266] width 231 height 12
click at [489, 351] on div "flooid bug" at bounding box center [543, 346] width 240 height 12
click at [600, 252] on div "option flooid bug , selected. 22 results available. Use Up and Down to choose o…" at bounding box center [543, 263] width 255 height 22
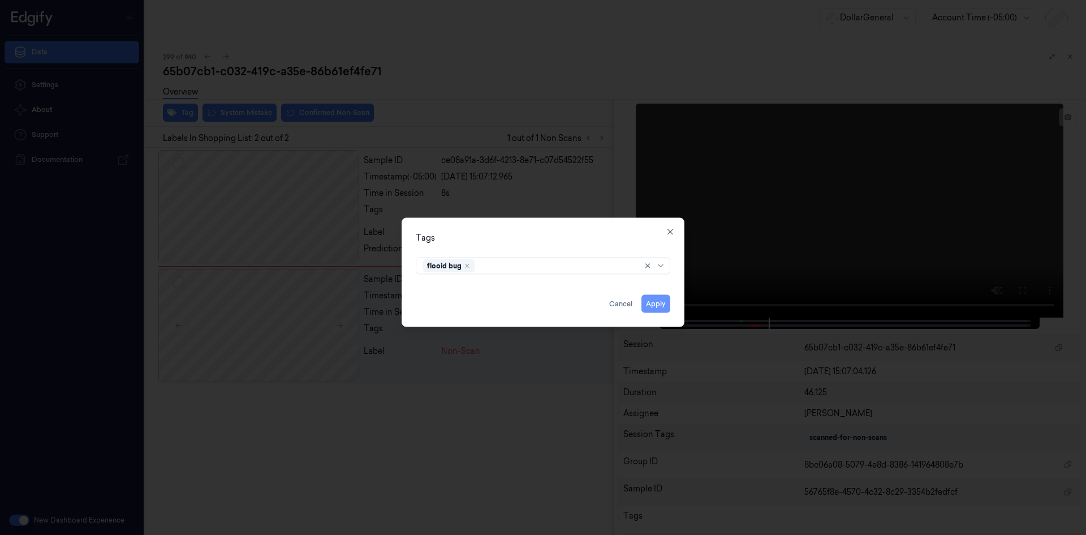
click at [657, 298] on button "Apply" at bounding box center [656, 303] width 29 height 18
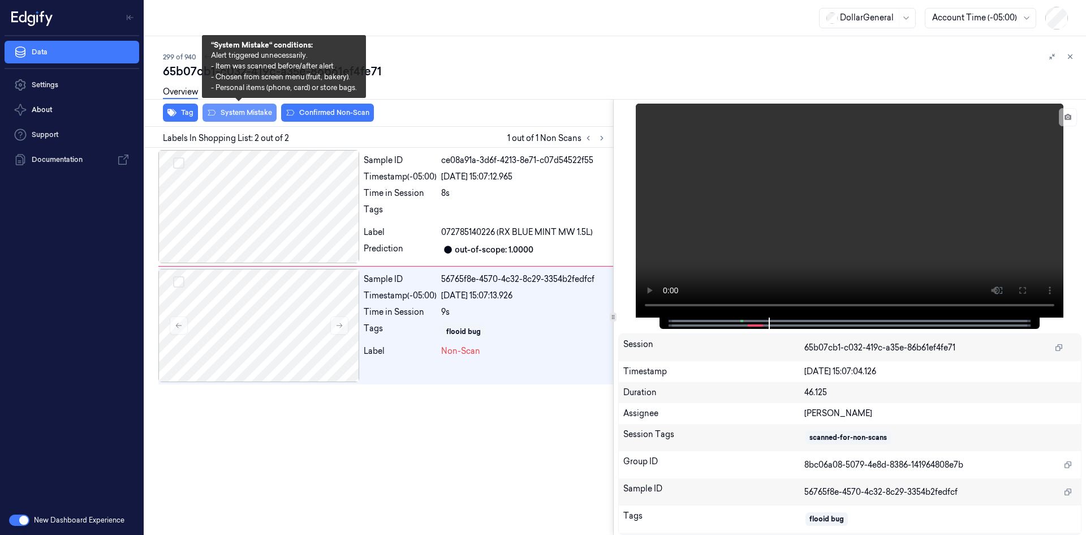
click at [251, 109] on button "System Mistake" at bounding box center [240, 113] width 74 height 18
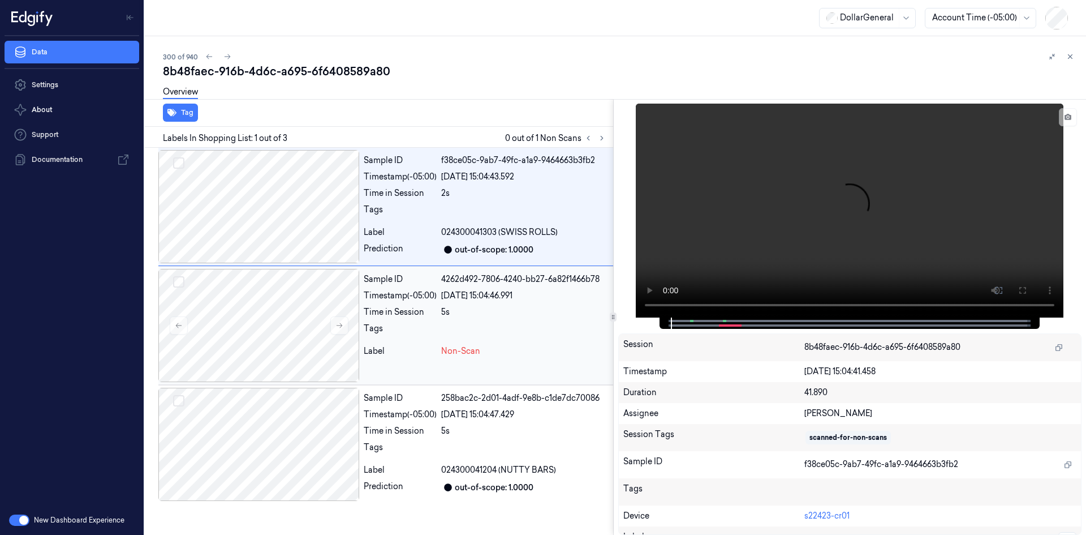
click at [549, 305] on div "Sample ID 4262d492-7806-4240-bb27-6a82f1466b78 Timestamp (-05:00) 22/08/2025 15…" at bounding box center [486, 325] width 254 height 113
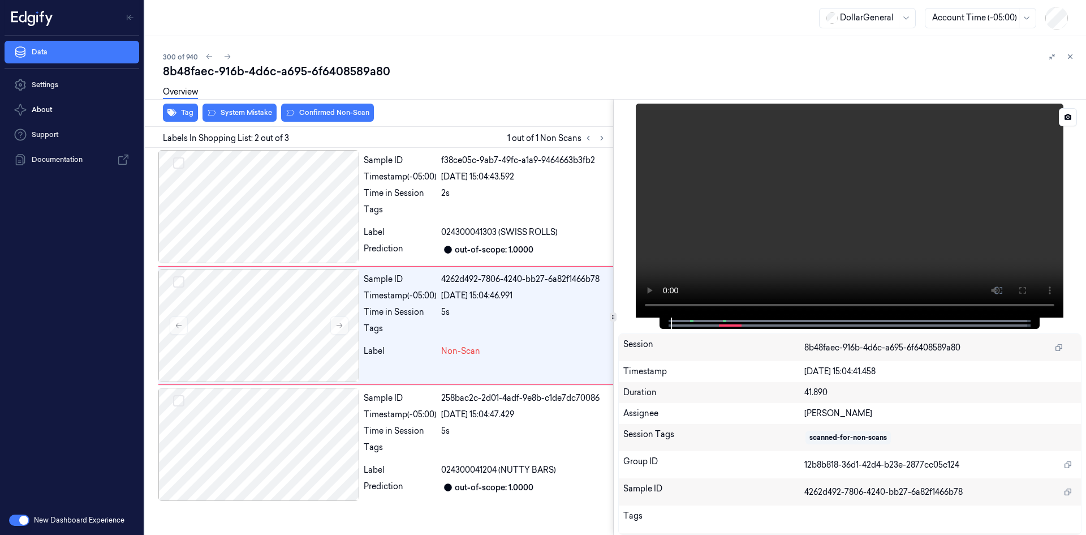
click at [729, 212] on video at bounding box center [850, 211] width 428 height 214
click at [488, 230] on span "024300041303 (SWISS ROLLS)" at bounding box center [499, 232] width 117 height 12
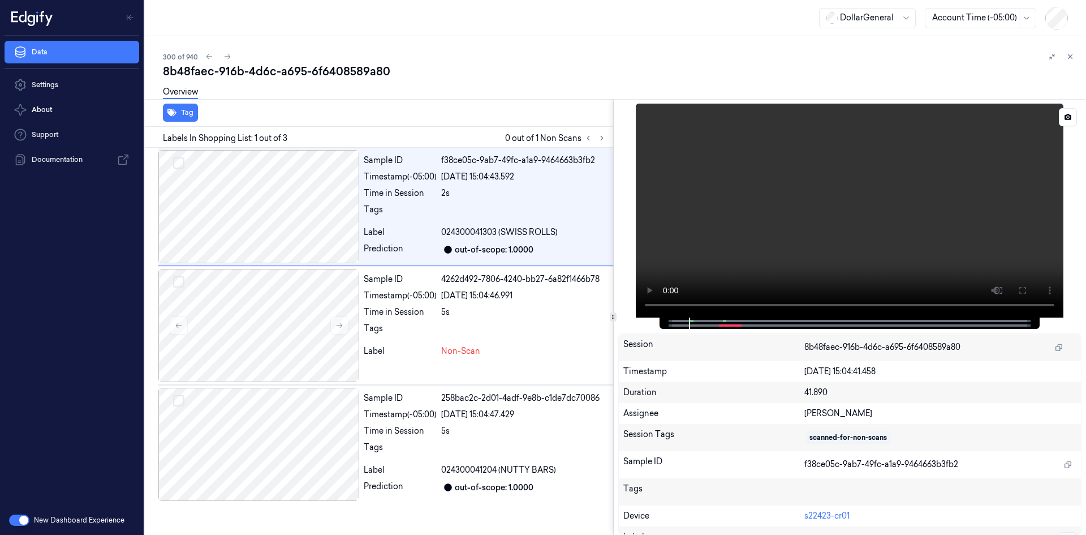
click at [755, 196] on video at bounding box center [850, 211] width 428 height 214
click at [885, 169] on video at bounding box center [850, 211] width 428 height 214
click at [486, 293] on div "[DATE] 15:04:46.991" at bounding box center [524, 296] width 167 height 12
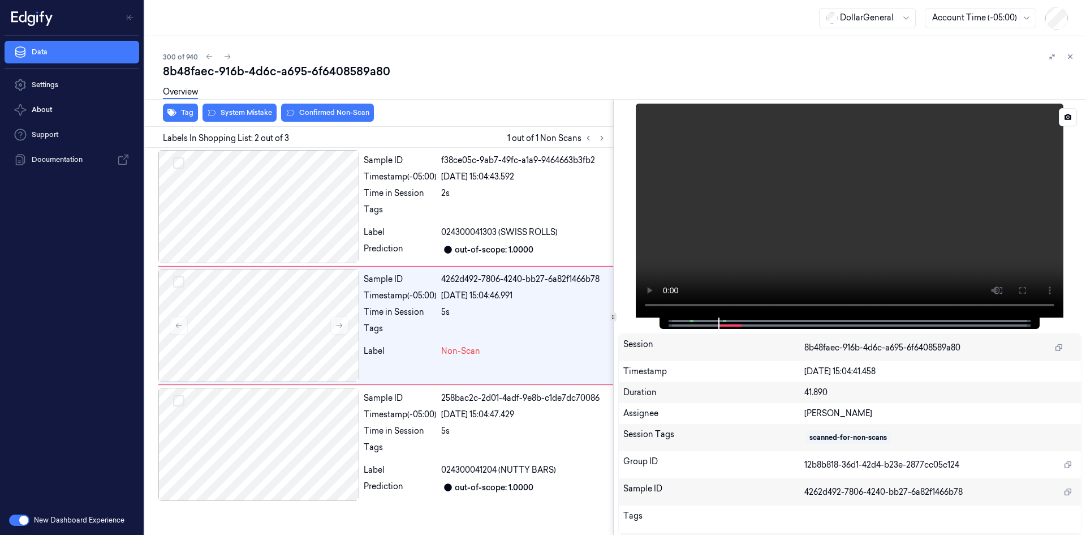
click at [844, 190] on video at bounding box center [850, 211] width 428 height 214
click at [911, 185] on video at bounding box center [850, 211] width 428 height 214
click at [442, 231] on span "024300041303 (SWISS ROLLS)" at bounding box center [499, 232] width 117 height 12
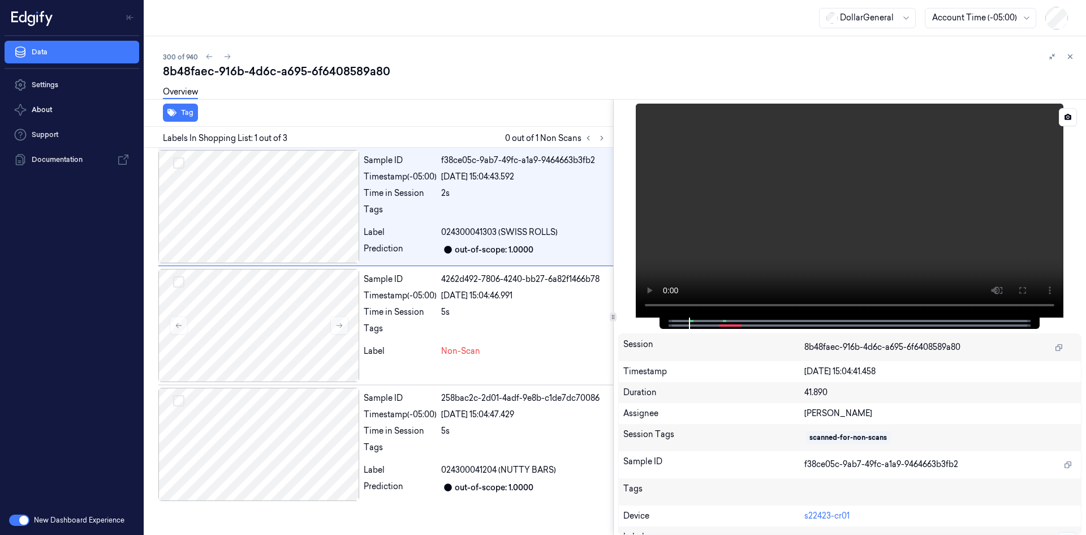
click at [936, 194] on video at bounding box center [850, 211] width 428 height 214
click at [962, 202] on video at bounding box center [850, 211] width 428 height 214
click at [429, 346] on div "Label" at bounding box center [400, 351] width 73 height 12
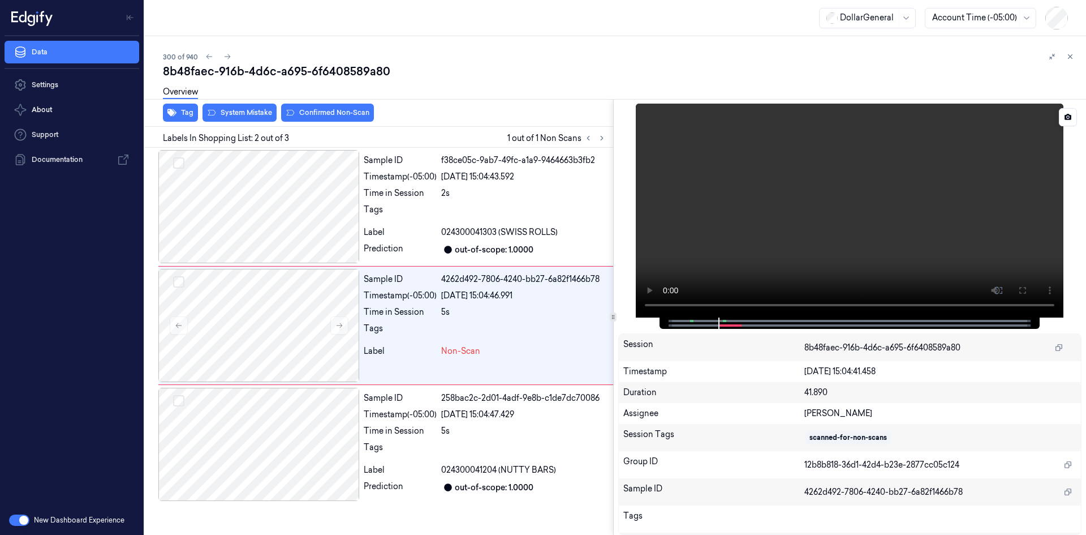
click at [906, 183] on video at bounding box center [850, 211] width 428 height 214
click at [898, 206] on video at bounding box center [850, 211] width 428 height 214
click at [382, 445] on div "Tags" at bounding box center [400, 450] width 73 height 18
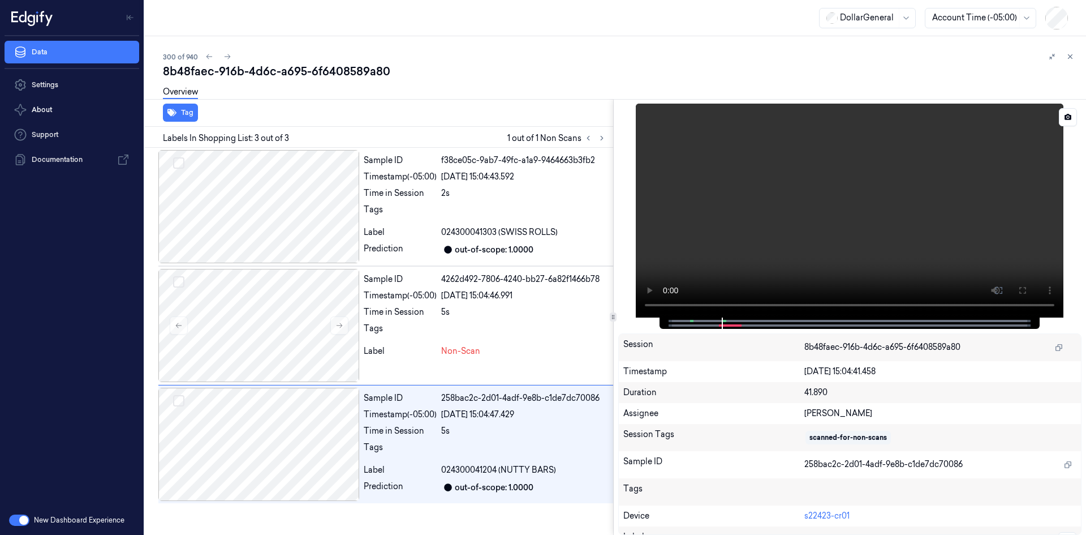
click at [836, 245] on video at bounding box center [850, 211] width 428 height 214
click at [468, 233] on span "024300041303 (SWISS ROLLS)" at bounding box center [499, 232] width 117 height 12
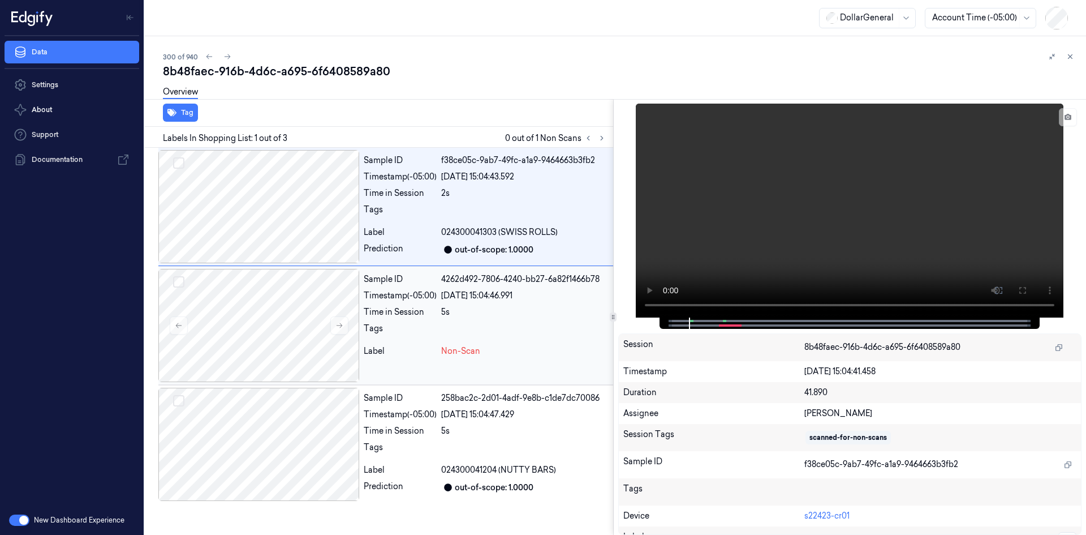
click at [477, 364] on div "Sample ID 4262d492-7806-4240-bb27-6a82f1466b78 Timestamp (-05:00) 22/08/2025 15…" at bounding box center [486, 325] width 254 height 113
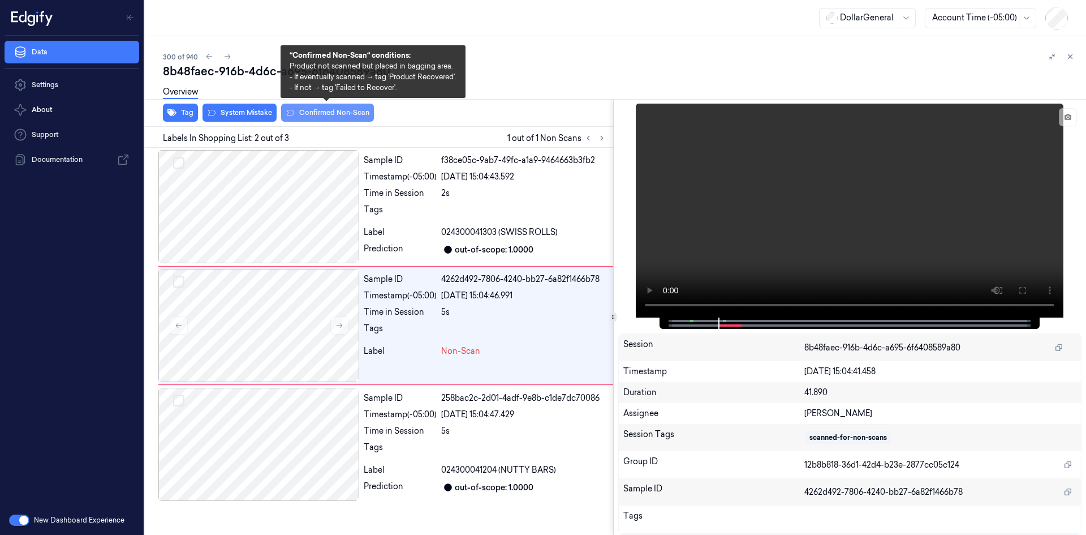
click at [320, 114] on button "Confirmed Non-Scan" at bounding box center [327, 113] width 93 height 18
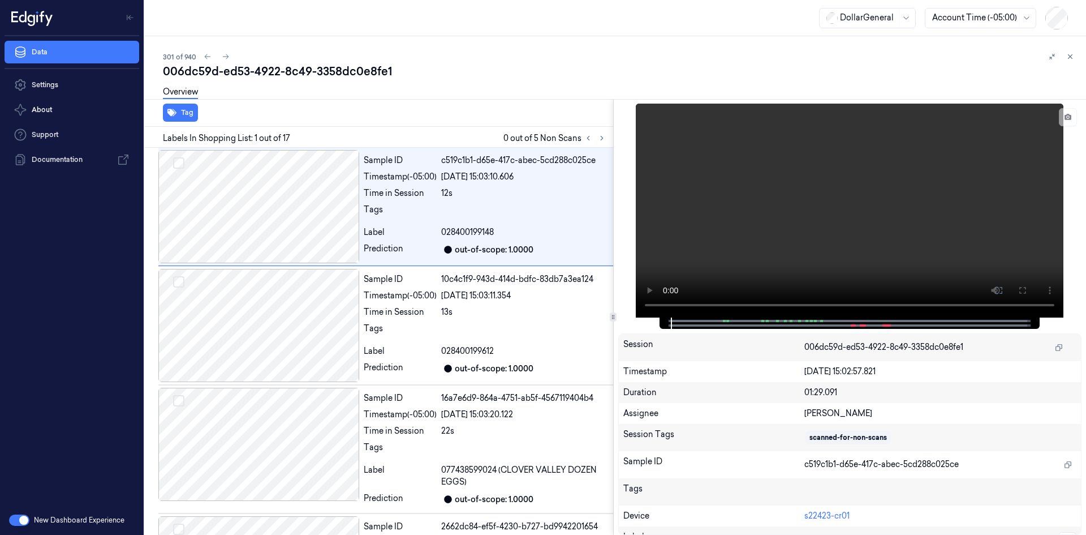
click at [1068, 52] on button at bounding box center [1071, 57] width 14 height 14
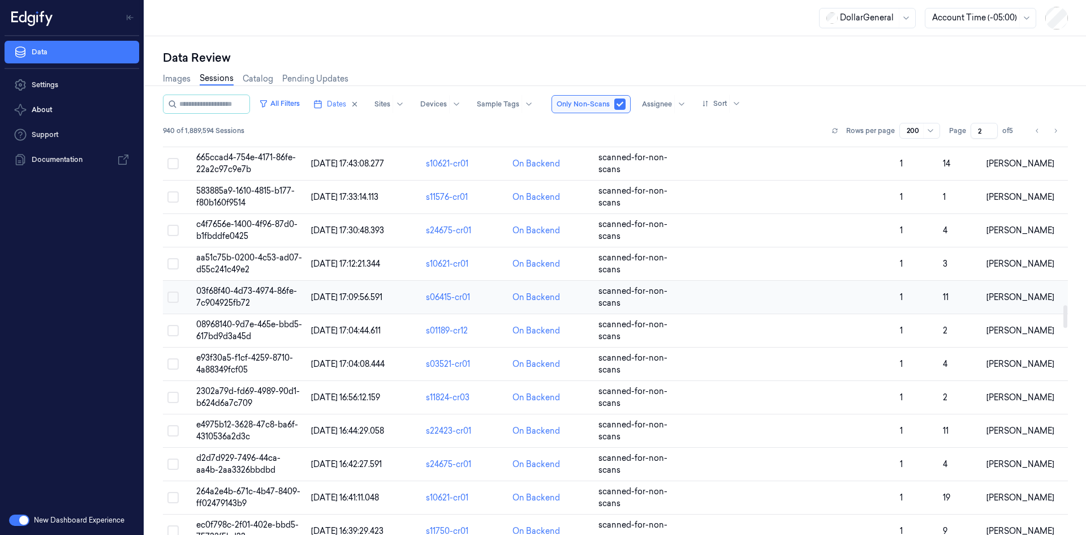
scroll to position [2659, 0]
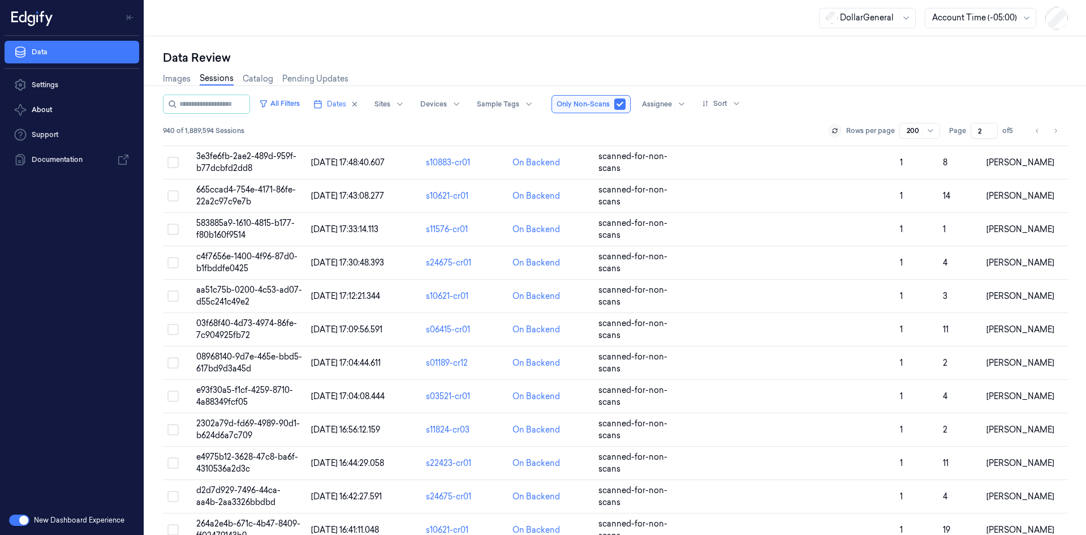
click at [835, 135] on button at bounding box center [835, 131] width 14 height 14
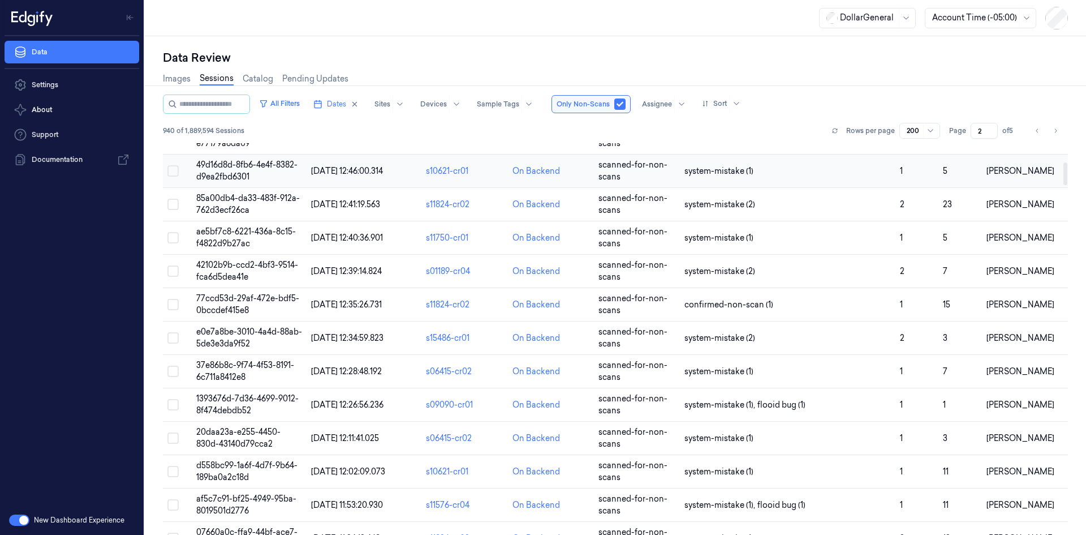
scroll to position [0, 0]
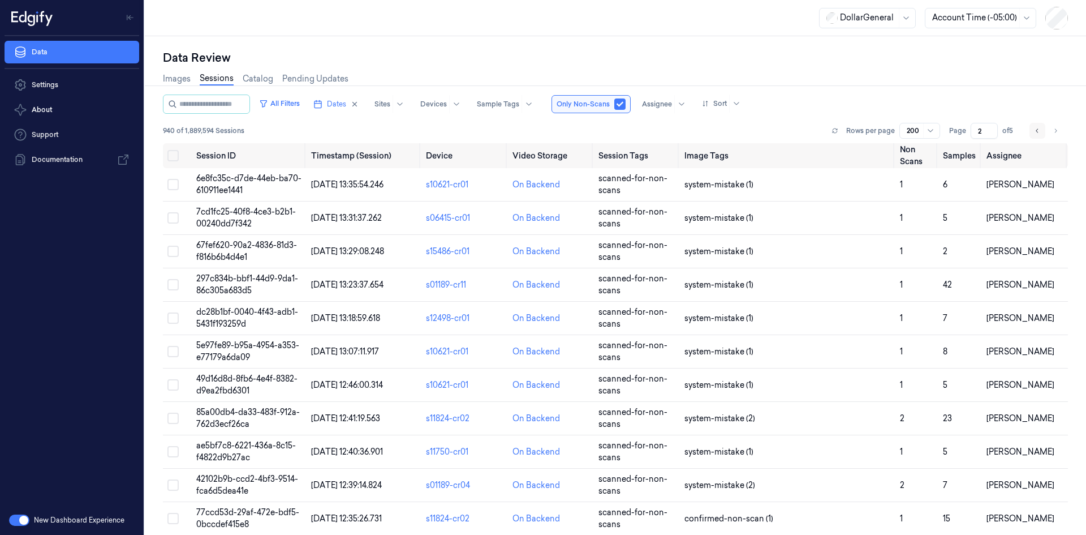
click at [1034, 130] on button "Go to previous page" at bounding box center [1038, 131] width 16 height 16
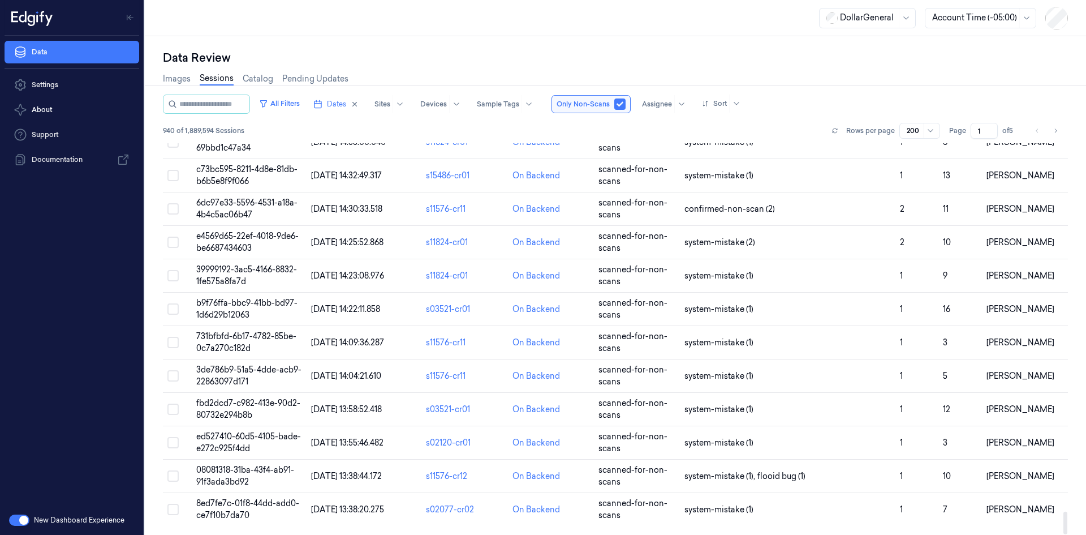
drag, startPoint x: 1067, startPoint y: 154, endPoint x: 1098, endPoint y: 518, distance: 364.5
click at [1068, 518] on div at bounding box center [1066, 522] width 4 height 23
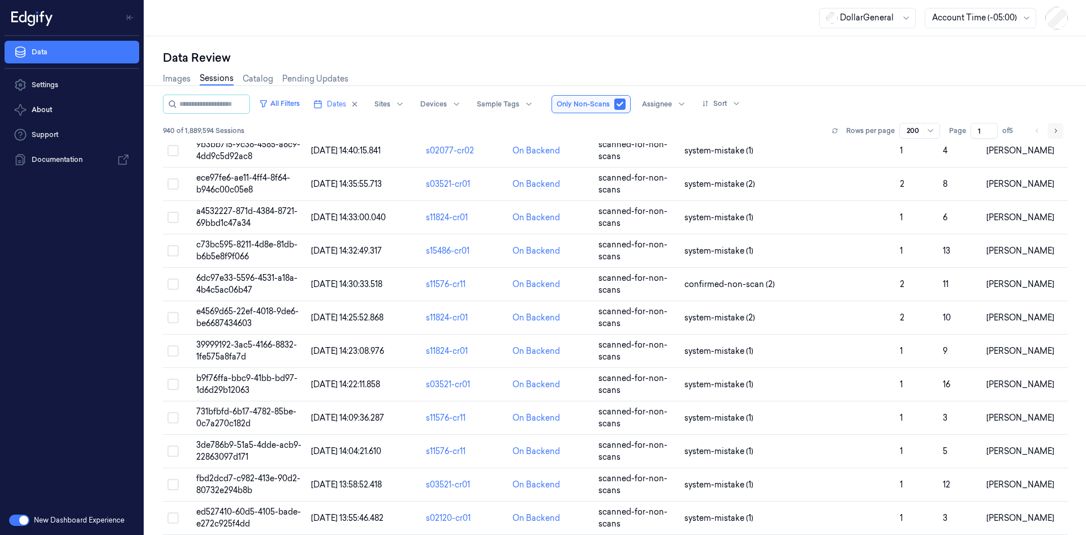
click at [1054, 127] on icon "Go to next page" at bounding box center [1055, 130] width 7 height 9
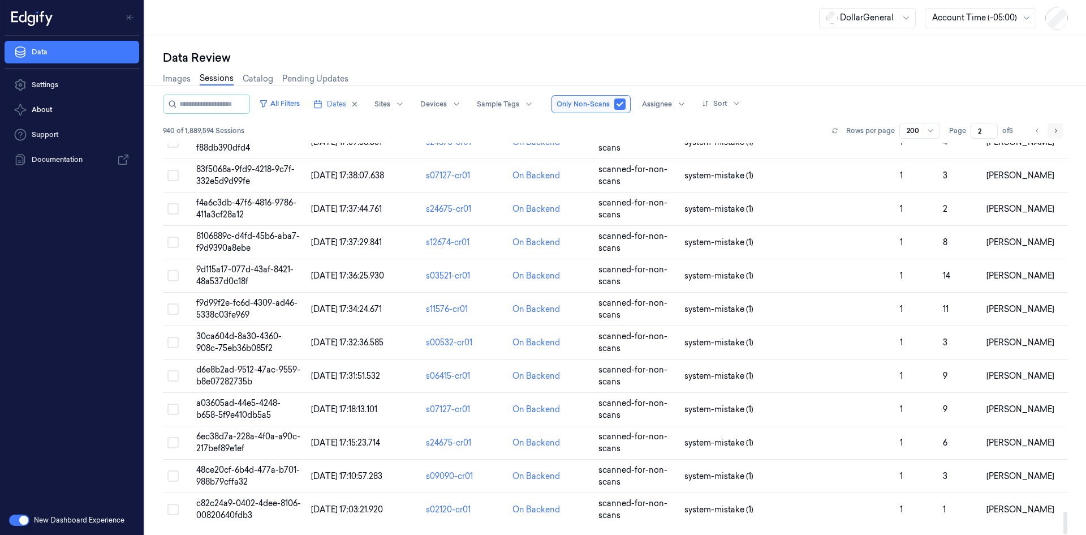
click at [1051, 128] on button "Go to next page" at bounding box center [1056, 131] width 16 height 16
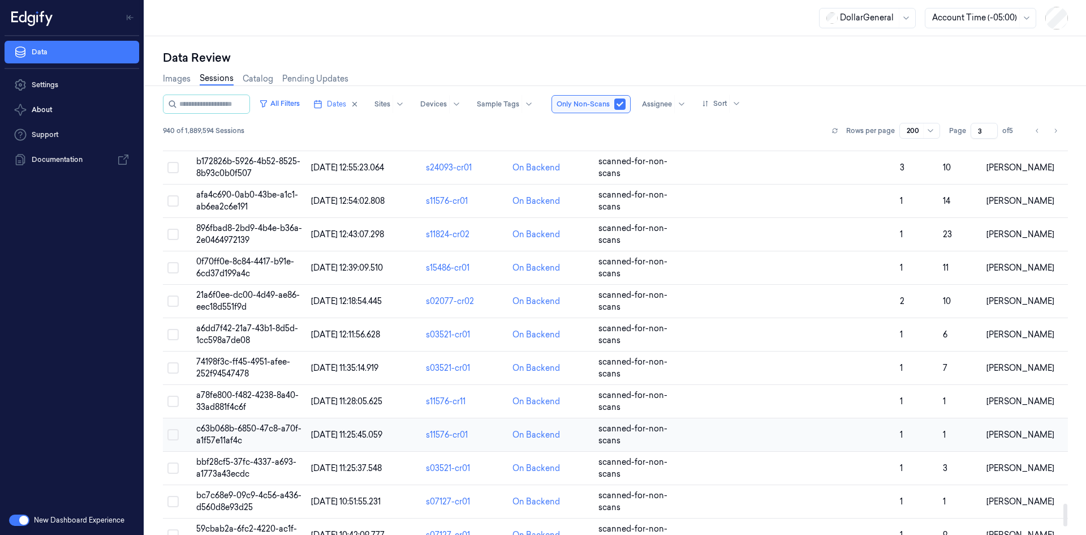
scroll to position [6318, 0]
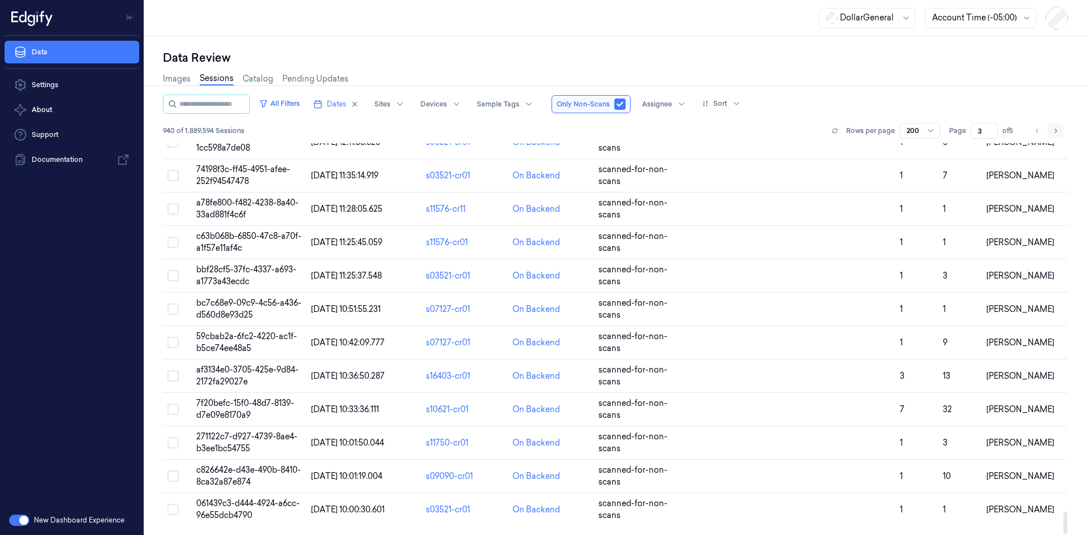
click at [1051, 128] on button "Go to next page" at bounding box center [1056, 131] width 16 height 16
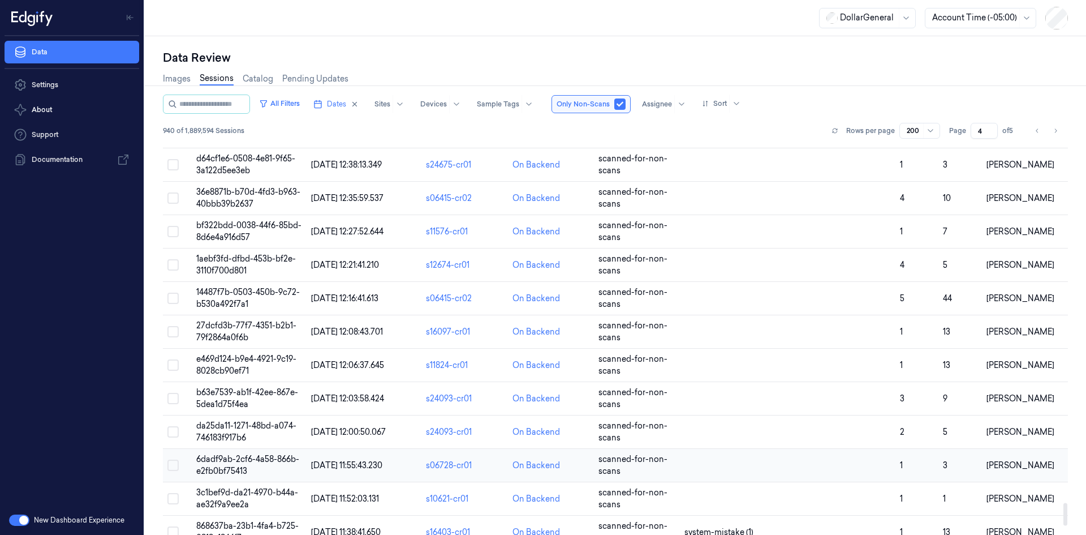
scroll to position [6318, 0]
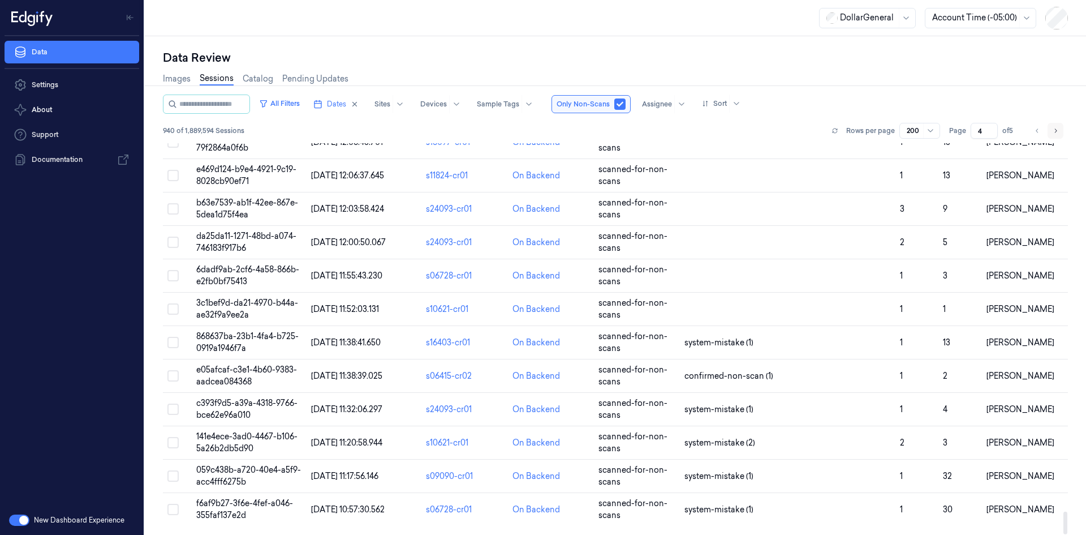
click at [1052, 130] on icon "Go to next page" at bounding box center [1055, 130] width 7 height 9
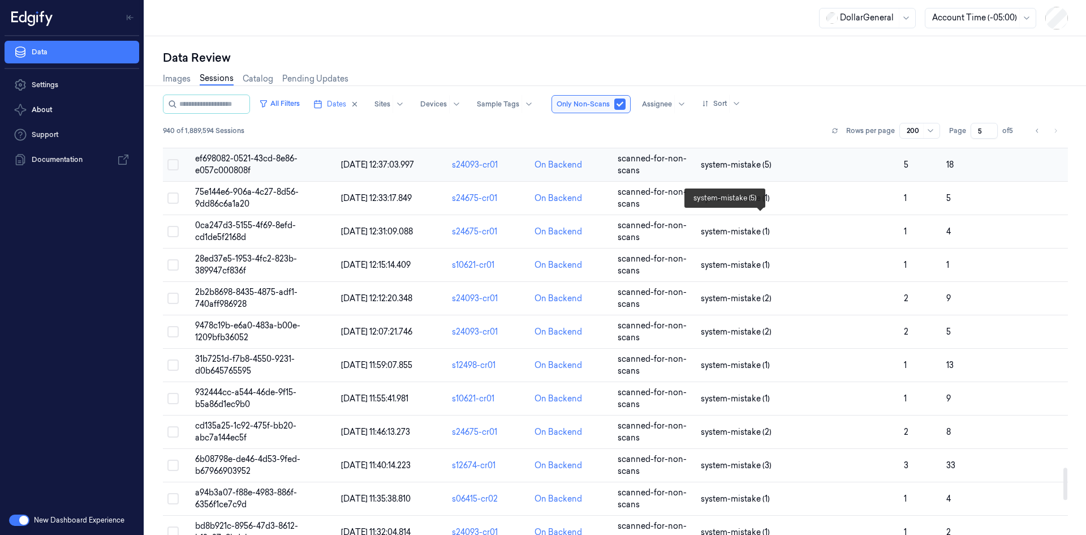
scroll to position [4315, 0]
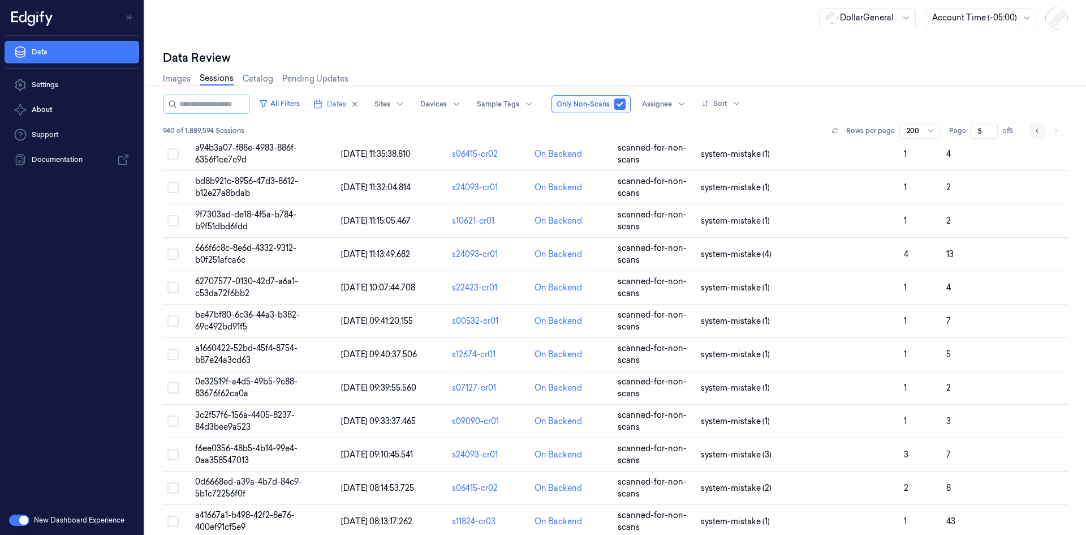
click at [1042, 132] on button "Go to previous page" at bounding box center [1038, 131] width 16 height 16
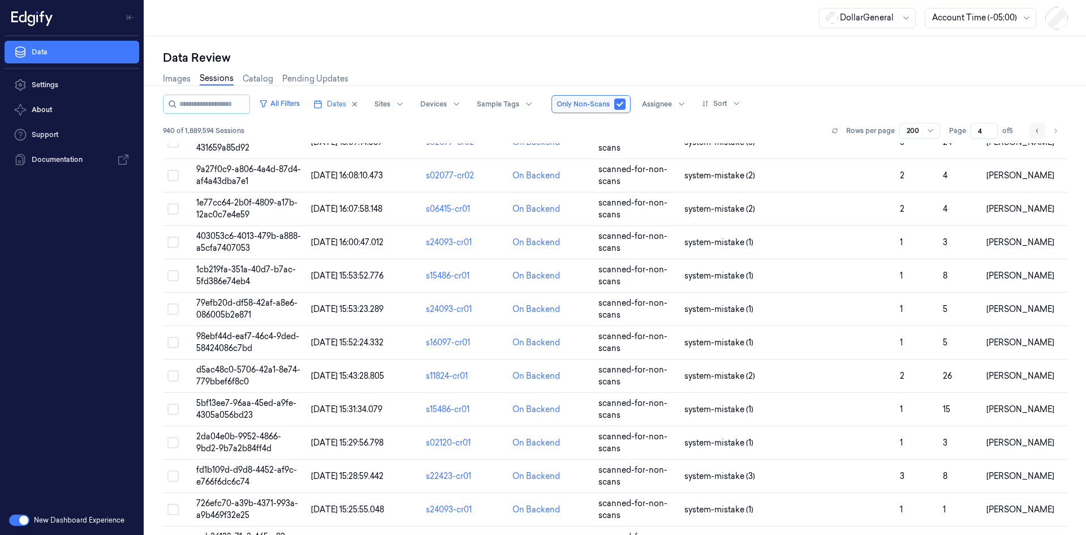
click at [1042, 131] on button "Go to previous page" at bounding box center [1038, 131] width 16 height 16
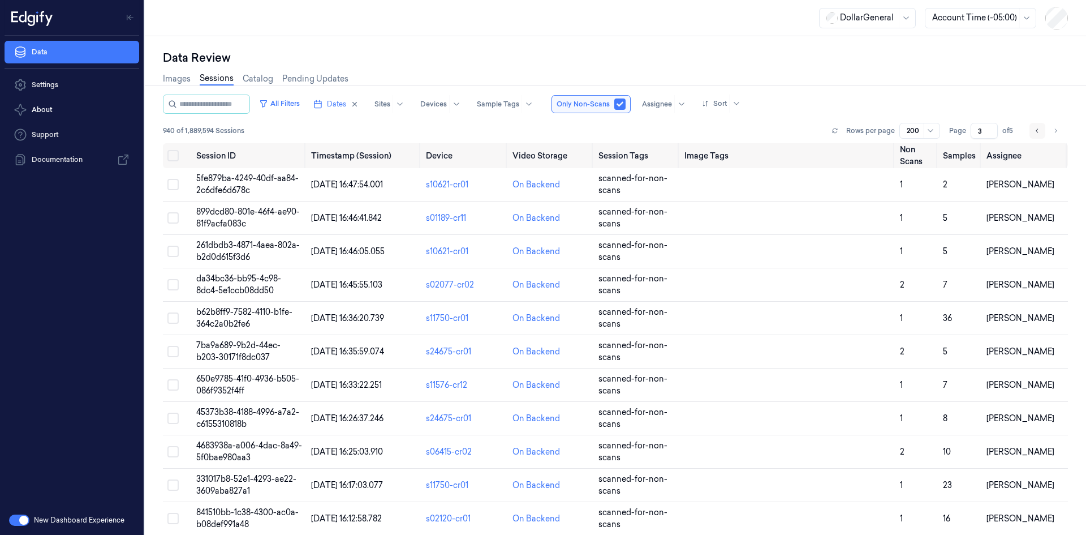
click at [1035, 124] on button "Go to previous page" at bounding box center [1038, 131] width 16 height 16
type input "2"
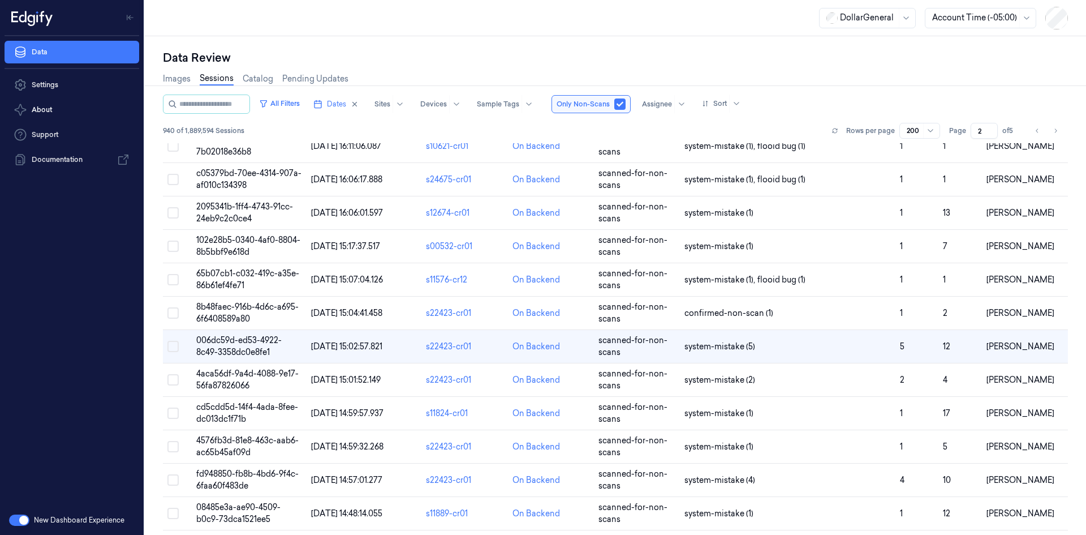
scroll to position [3184, 0]
